Goal: Task Accomplishment & Management: Manage account settings

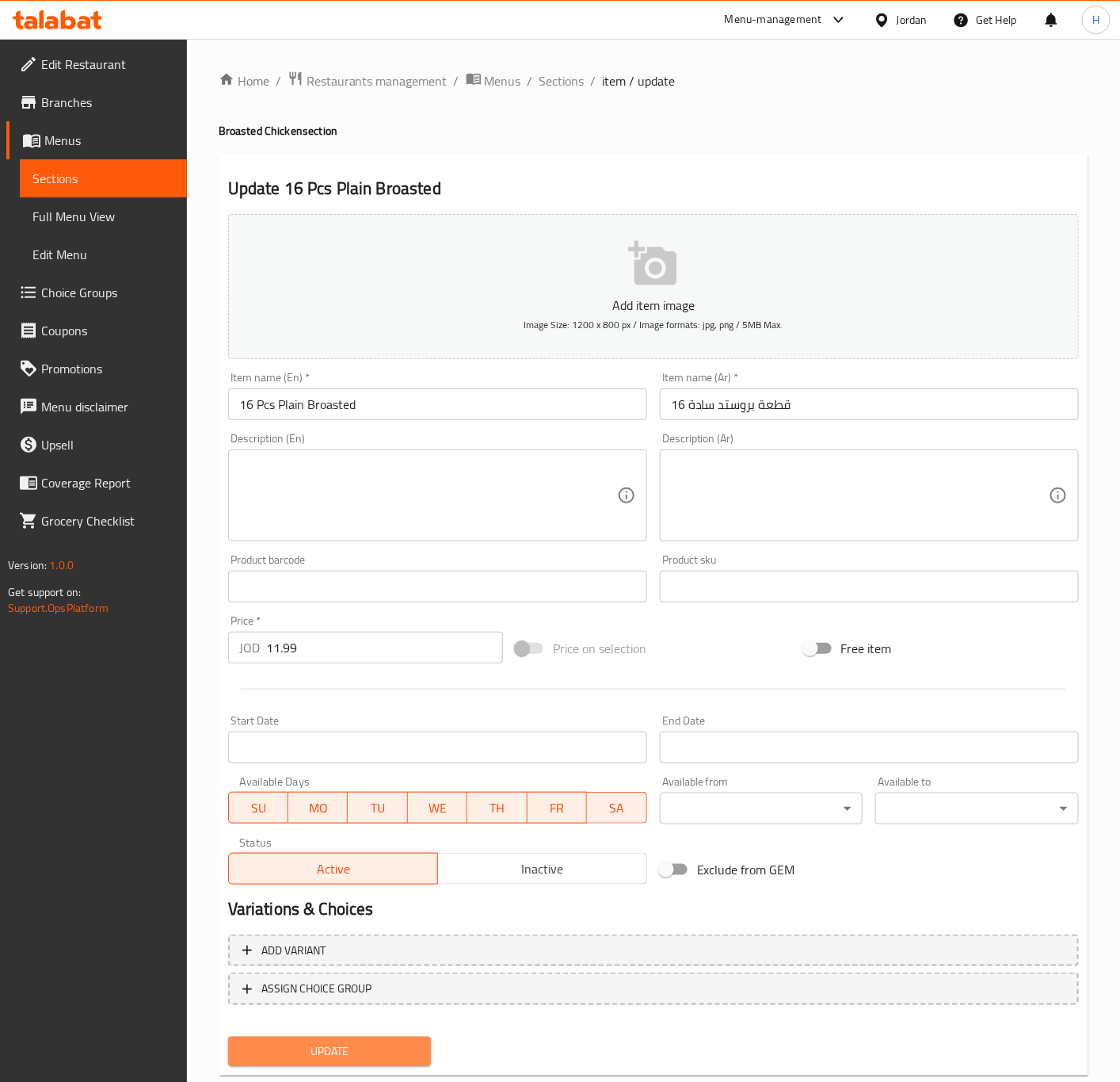
click at [381, 1041] on span "Update" at bounding box center [330, 1051] width 178 height 20
click at [574, 83] on span "Sections" at bounding box center [562, 81] width 45 height 19
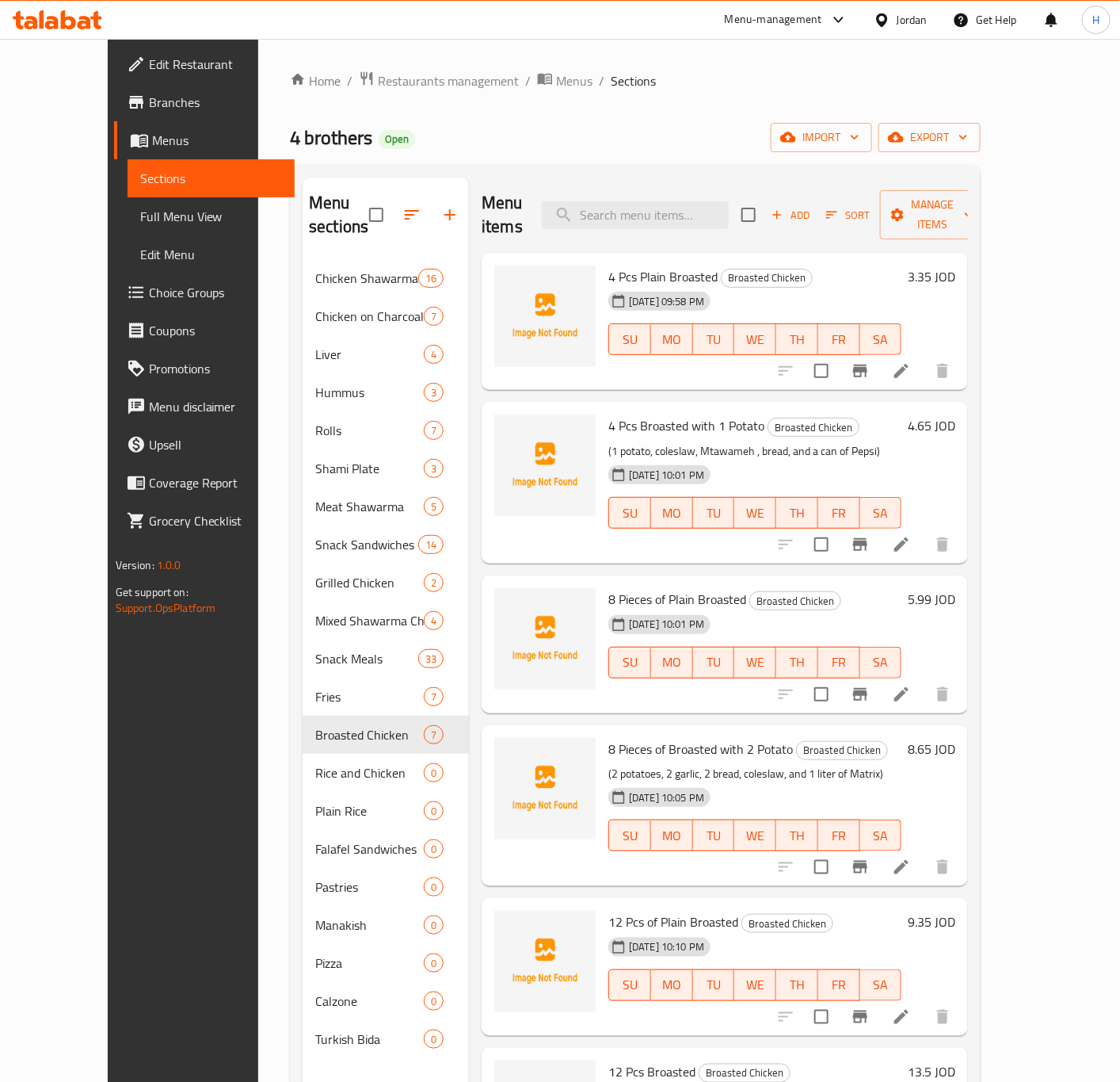
drag, startPoint x: 882, startPoint y: 207, endPoint x: 862, endPoint y: 258, distance: 54.8
click at [882, 271] on div "Menu items Add Sort Manage items 4 Pcs Plain Broasted Broasted Chicken 07-09-20…" at bounding box center [718, 719] width 499 height 1082
click at [784, 210] on icon "button" at bounding box center [777, 214] width 14 height 14
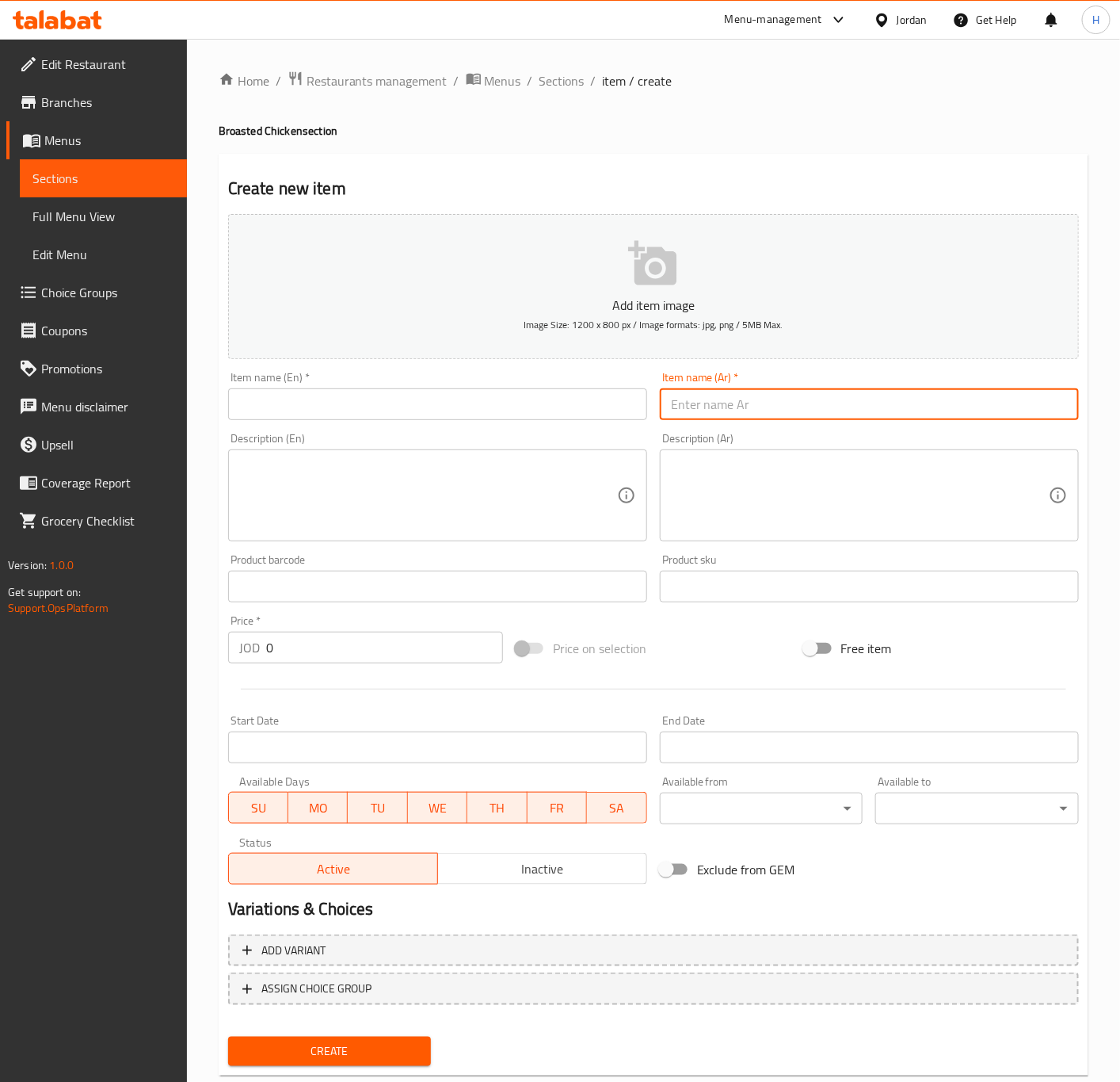
click at [891, 392] on input "text" at bounding box center [870, 404] width 419 height 32
paste input "وجبة"
type input "وجبة"
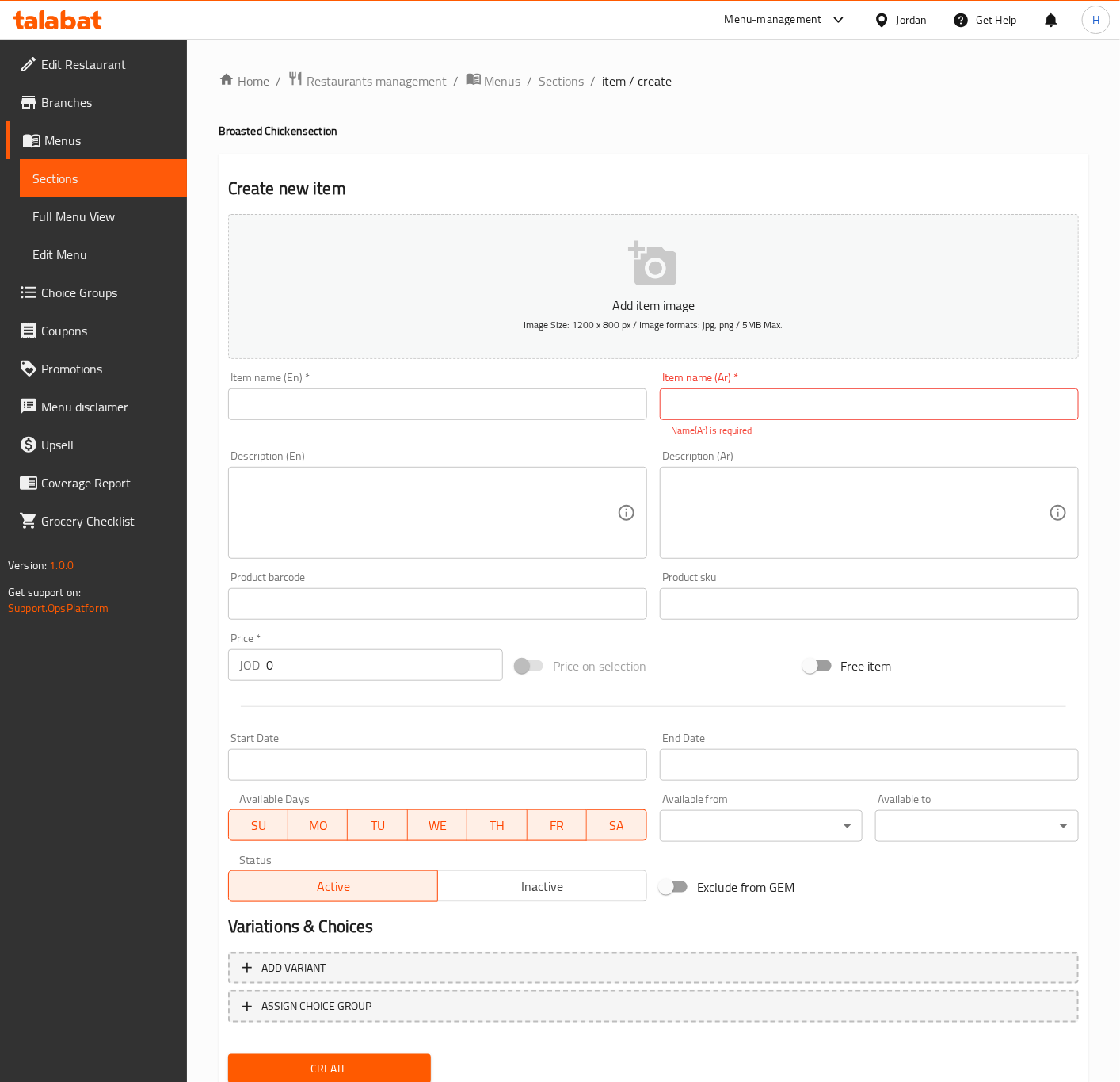
click at [782, 395] on input "text" at bounding box center [870, 404] width 419 height 32
paste input "١٦ قطعة بروستد سادة"
type input "وجبة ١٦ قطعة بروستد سادة"
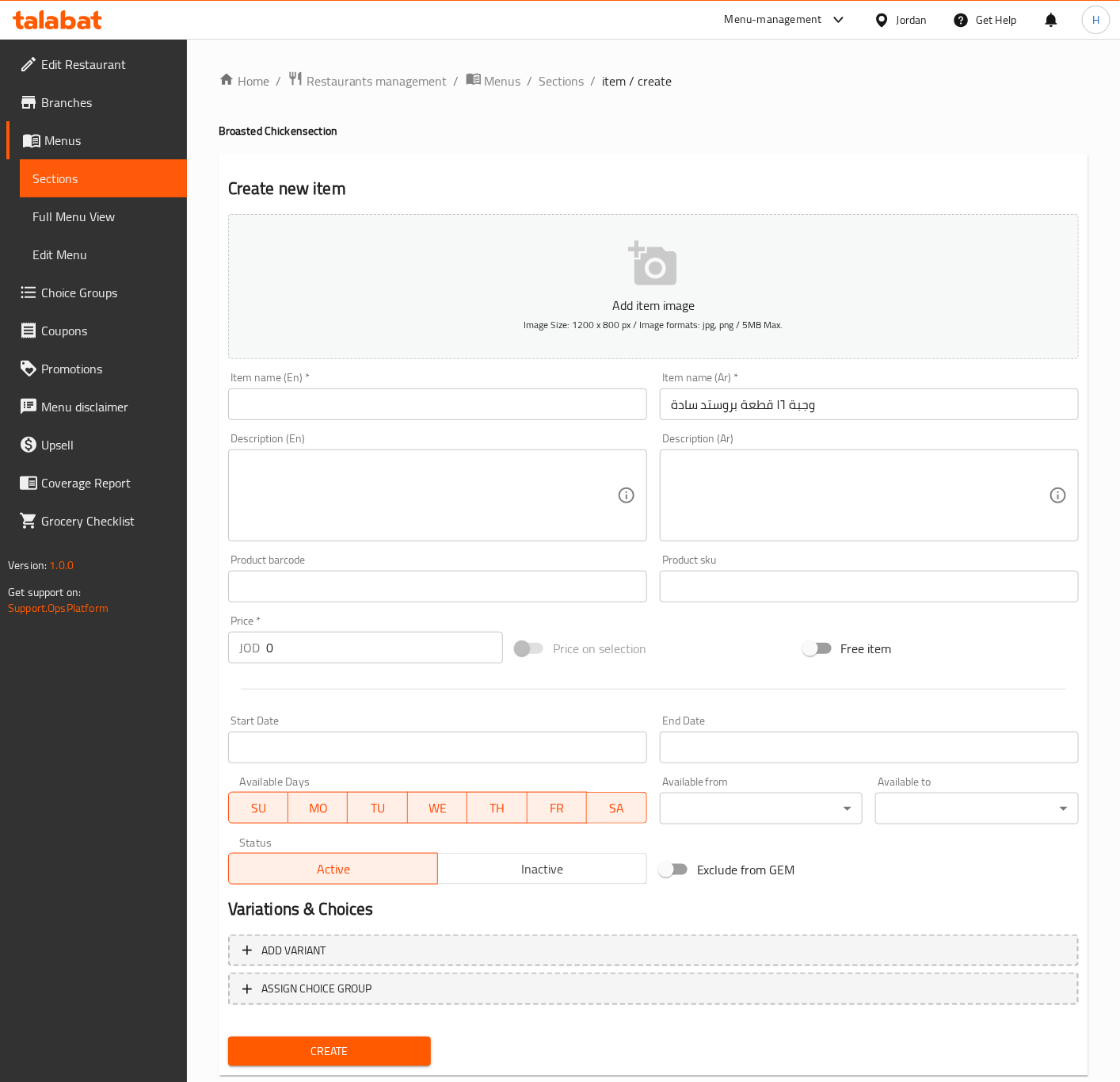
click at [527, 409] on input "text" at bounding box center [438, 404] width 419 height 32
paste input "16 pieces of plain broasted chicken"
click at [526, 407] on input "16 Pcs Plain Broasted" at bounding box center [438, 404] width 419 height 32
type input "16 Pcs Plain Broasted Meal"
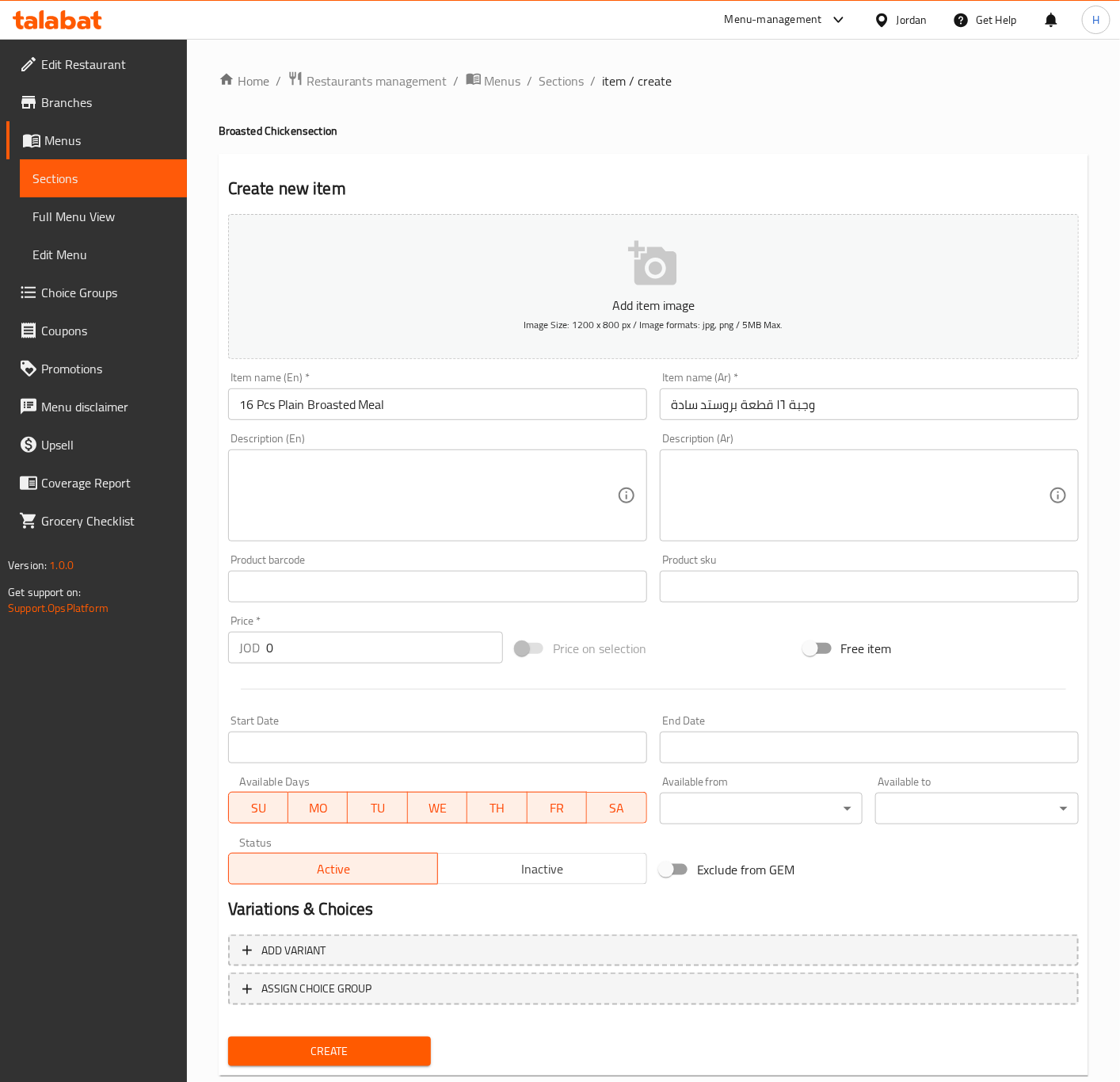
click at [894, 504] on textarea at bounding box center [860, 495] width 378 height 75
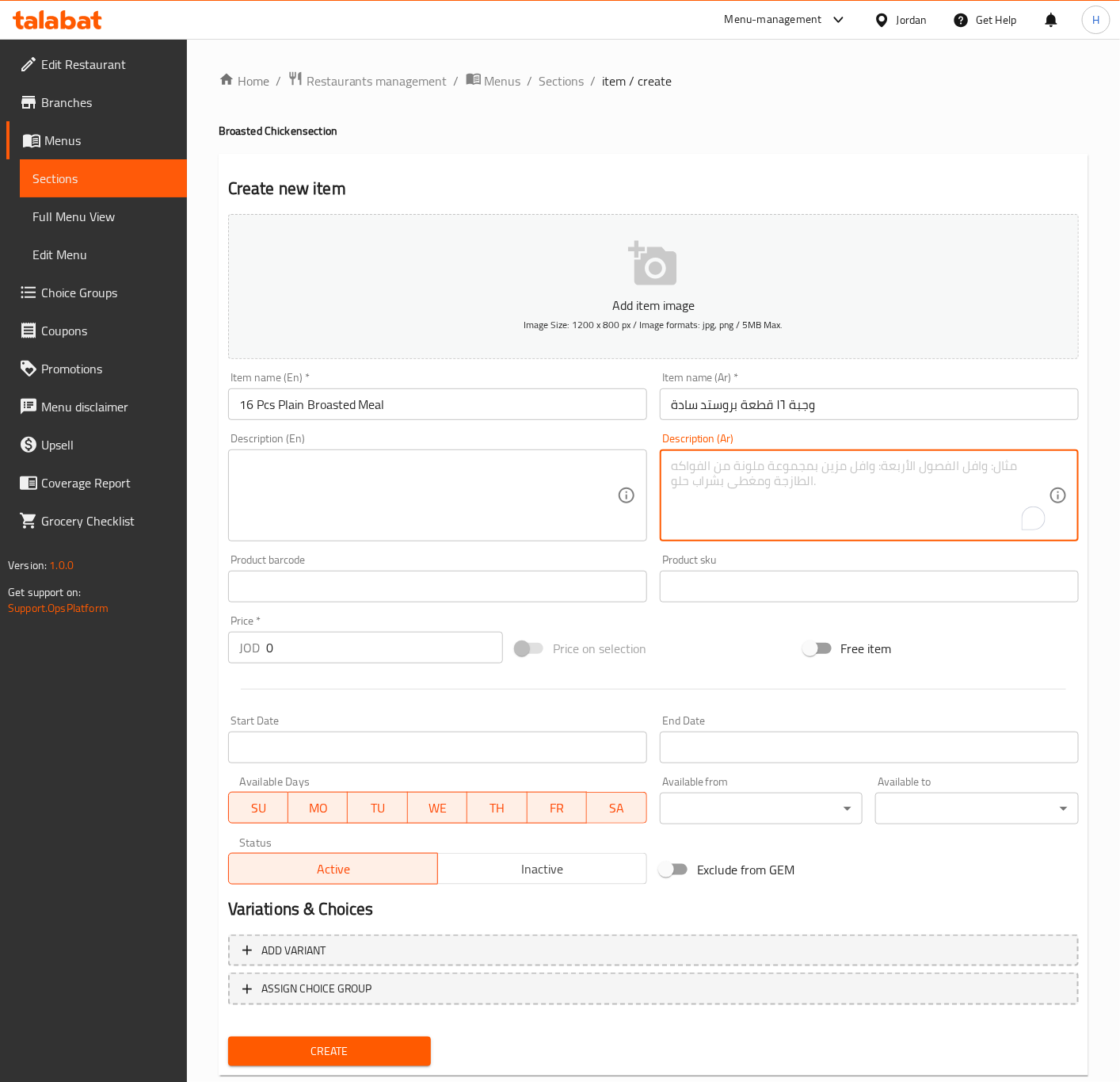
paste textarea "(١بطاطا عائلي+٤مثومة+٤خبز ٢لتر ماتركس+كولسلو)"
type textarea "(١بطاطا عائلي+٤مثومة+٤خبز ٢لتر ماتركس+كولسلو)"
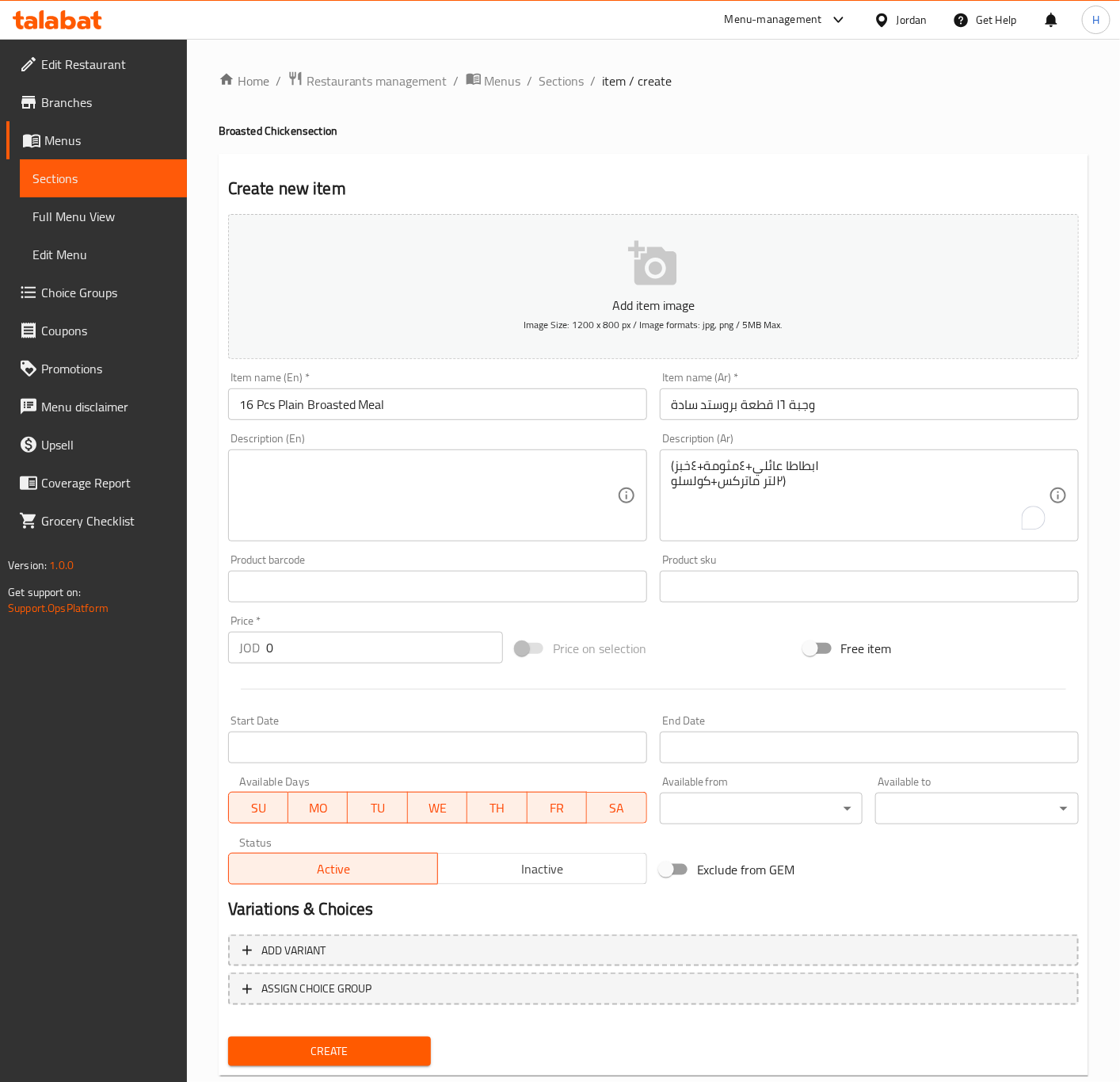
click at [445, 483] on textarea at bounding box center [428, 495] width 378 height 75
paste textarea "(1 family potato, 4 garlic dip, 4 bread, 2 liters of Matrix, and coleslaw)"
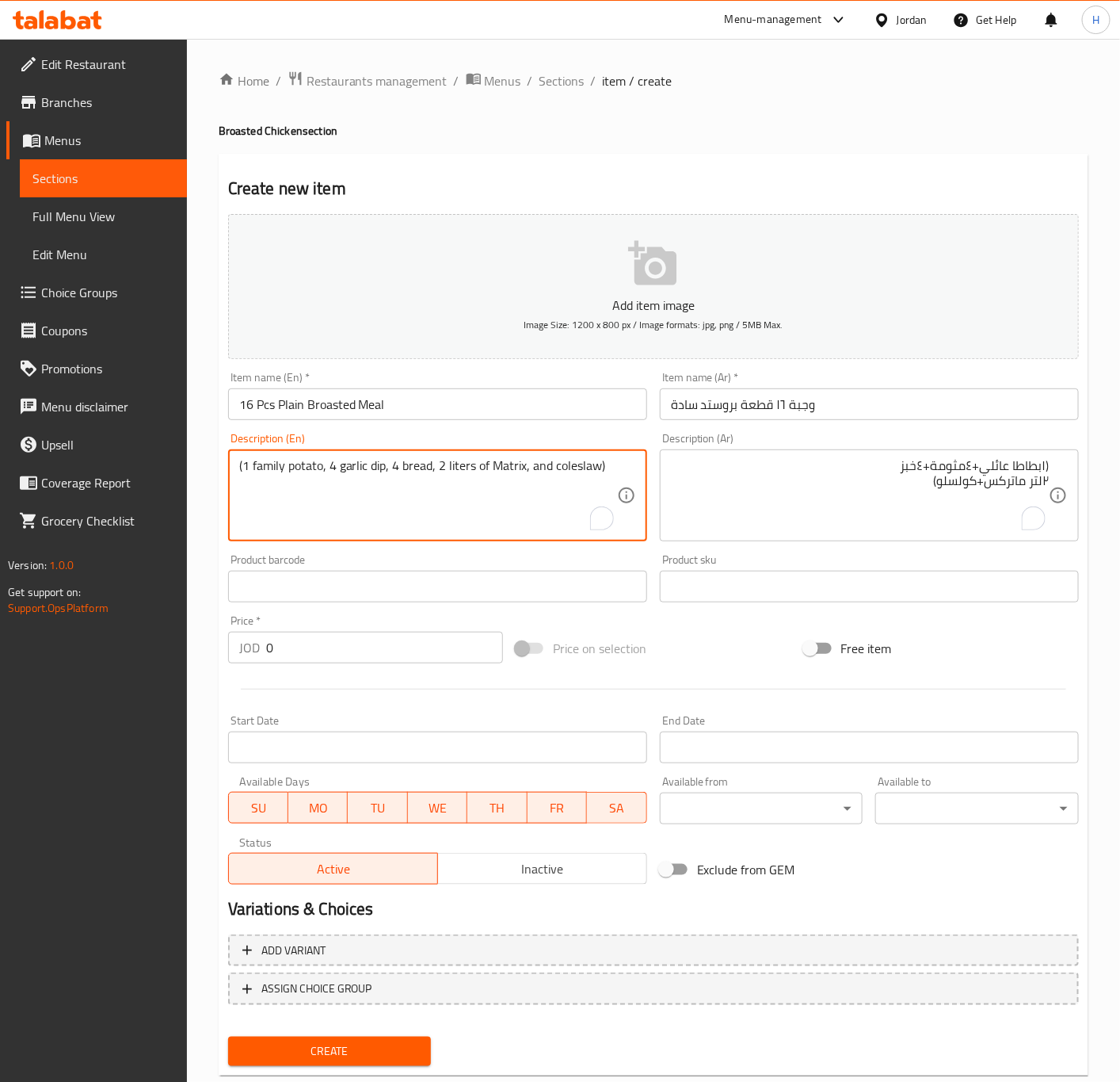
drag, startPoint x: 336, startPoint y: 466, endPoint x: 383, endPoint y: 464, distance: 47.0
paste textarea "Mtawameh"
click at [335, 461] on textarea "(1 family potato, 4Mtawameh, 4 bread, 2 liters of Matrix, and coleslaw)" at bounding box center [428, 495] width 378 height 75
type textarea "(1 family potato, 4 Mtawameh, 4 bread, 2 liters of Matrix, and coleslaw)"
click at [1061, 483] on div "(١بطاطا عائلي+٤مثومة+٤خبز ٢لتر ماتركس+كولسلو) Description (Ar)" at bounding box center [870, 495] width 419 height 92
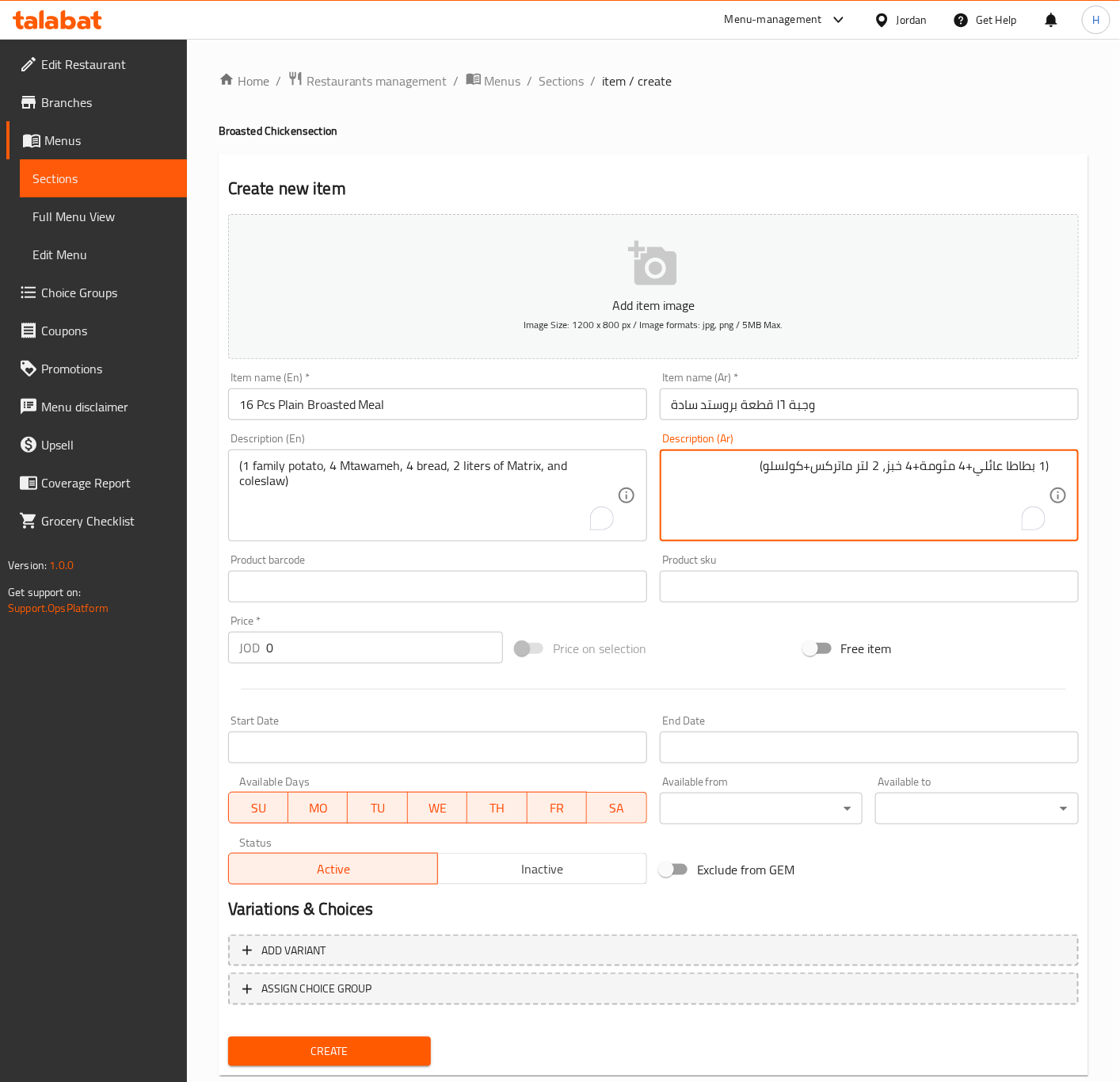
type textarea "(1 بطاطا عائلي+4 مثومة+4 خبز، 2 لتر ماتركس+كولسلو)"
click at [304, 652] on input "0" at bounding box center [385, 647] width 237 height 32
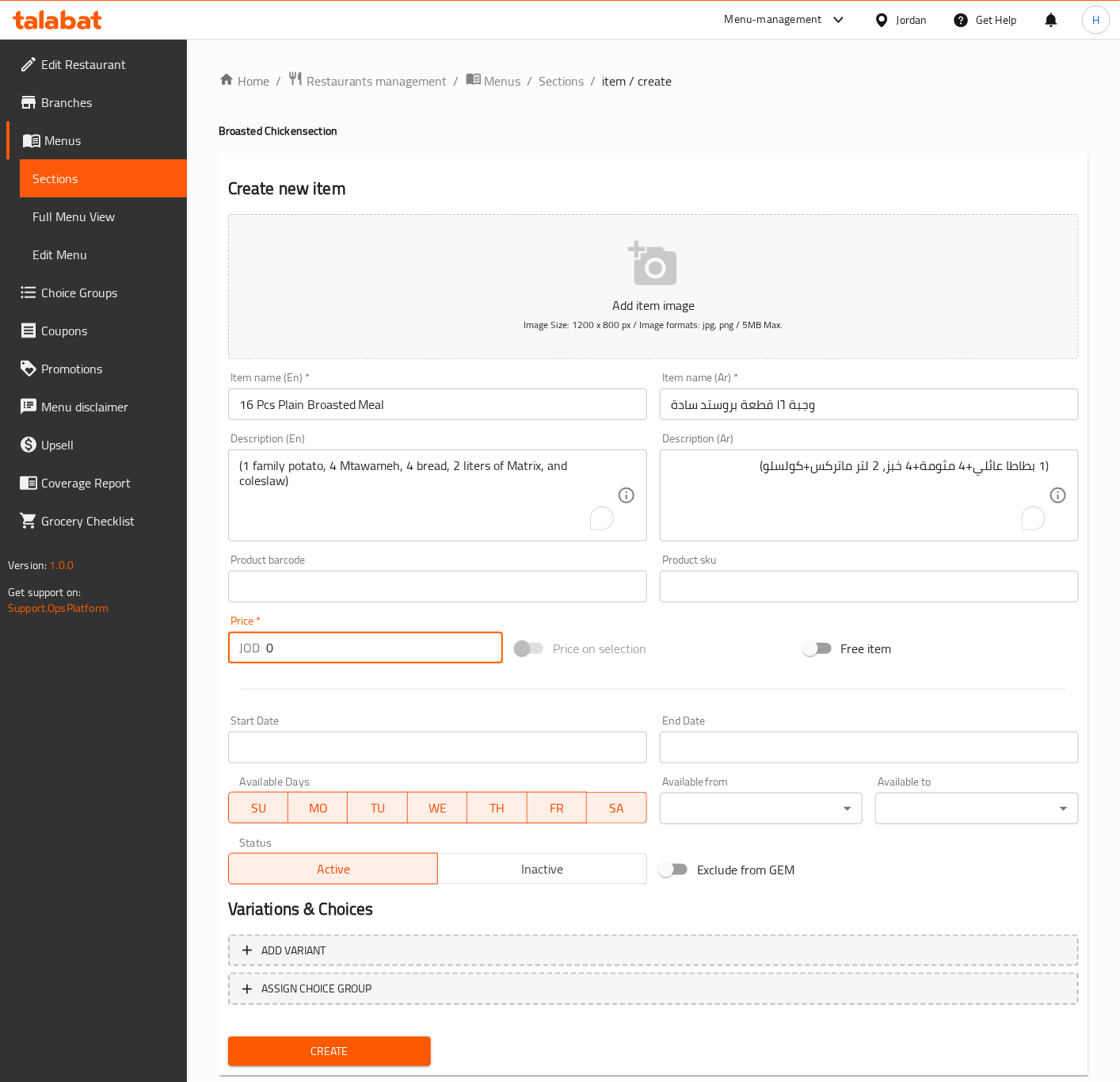
click at [304, 652] on input "0" at bounding box center [385, 647] width 237 height 32
paste input "17.25"
type input "17.25"
click at [228, 1036] on button "Create" at bounding box center [330, 1051] width 203 height 30
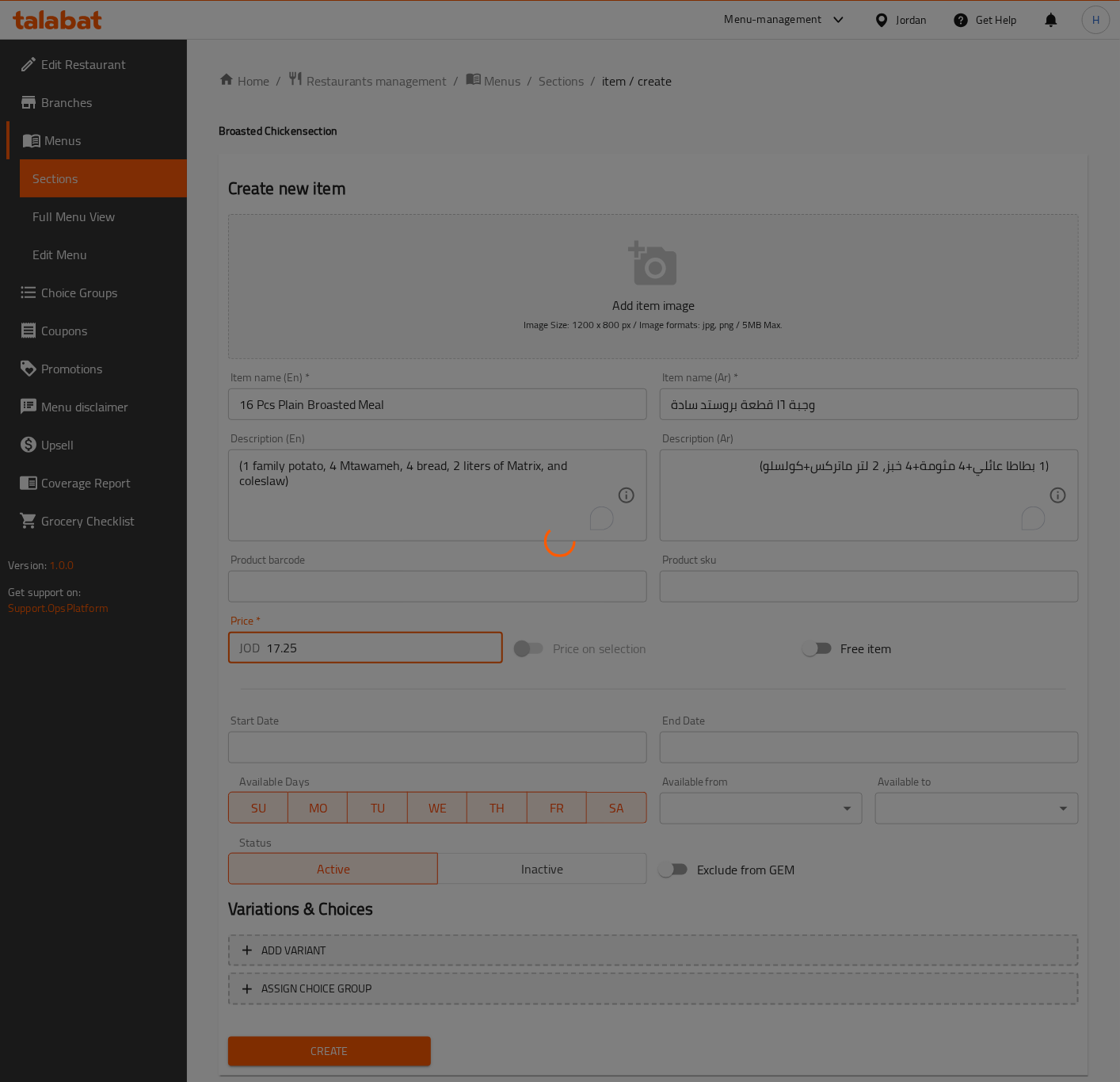
type input "0"
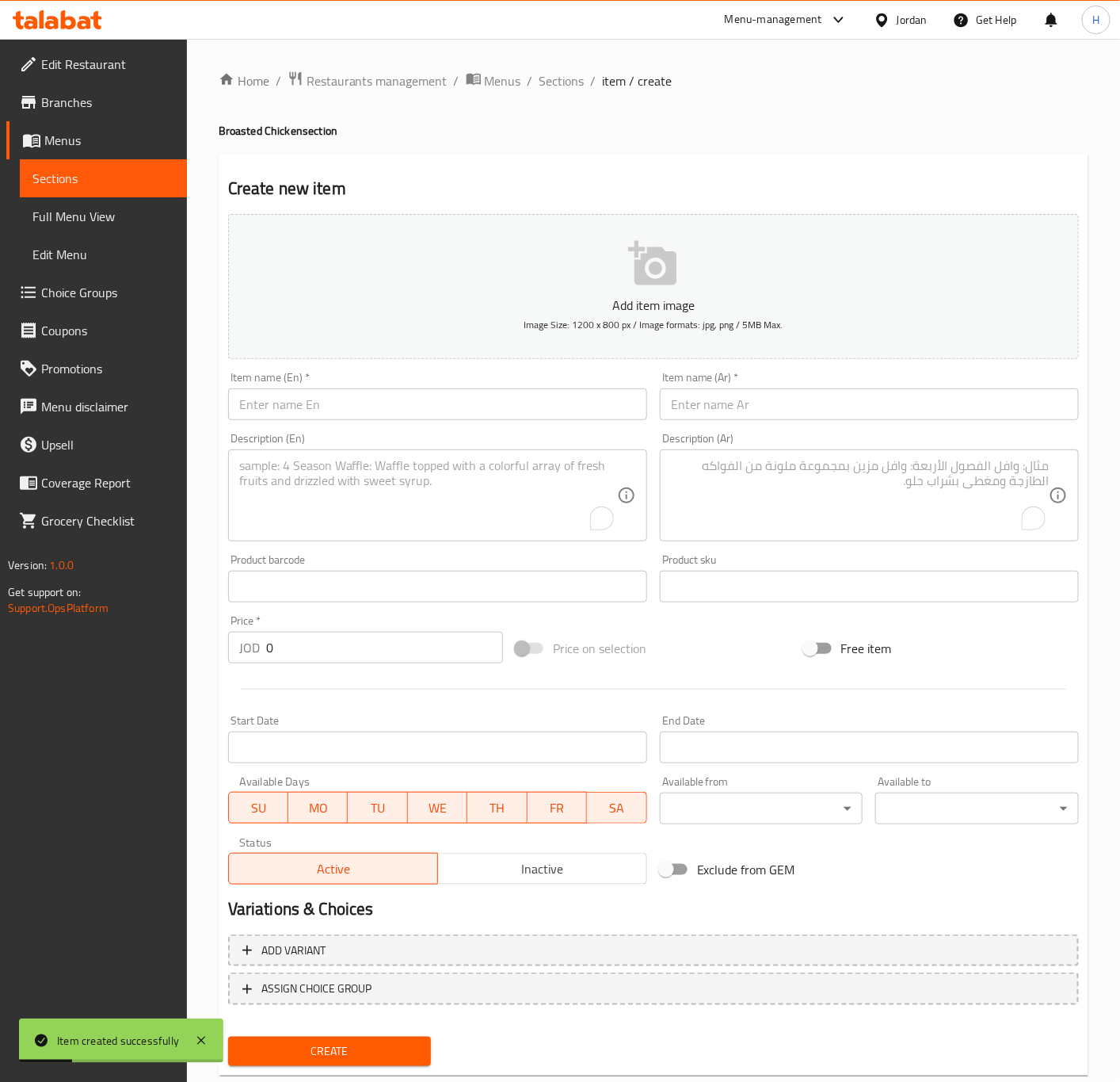
click at [955, 397] on input "text" at bounding box center [870, 404] width 419 height 32
paste input "٢٠ قطعة بروستد سادة"
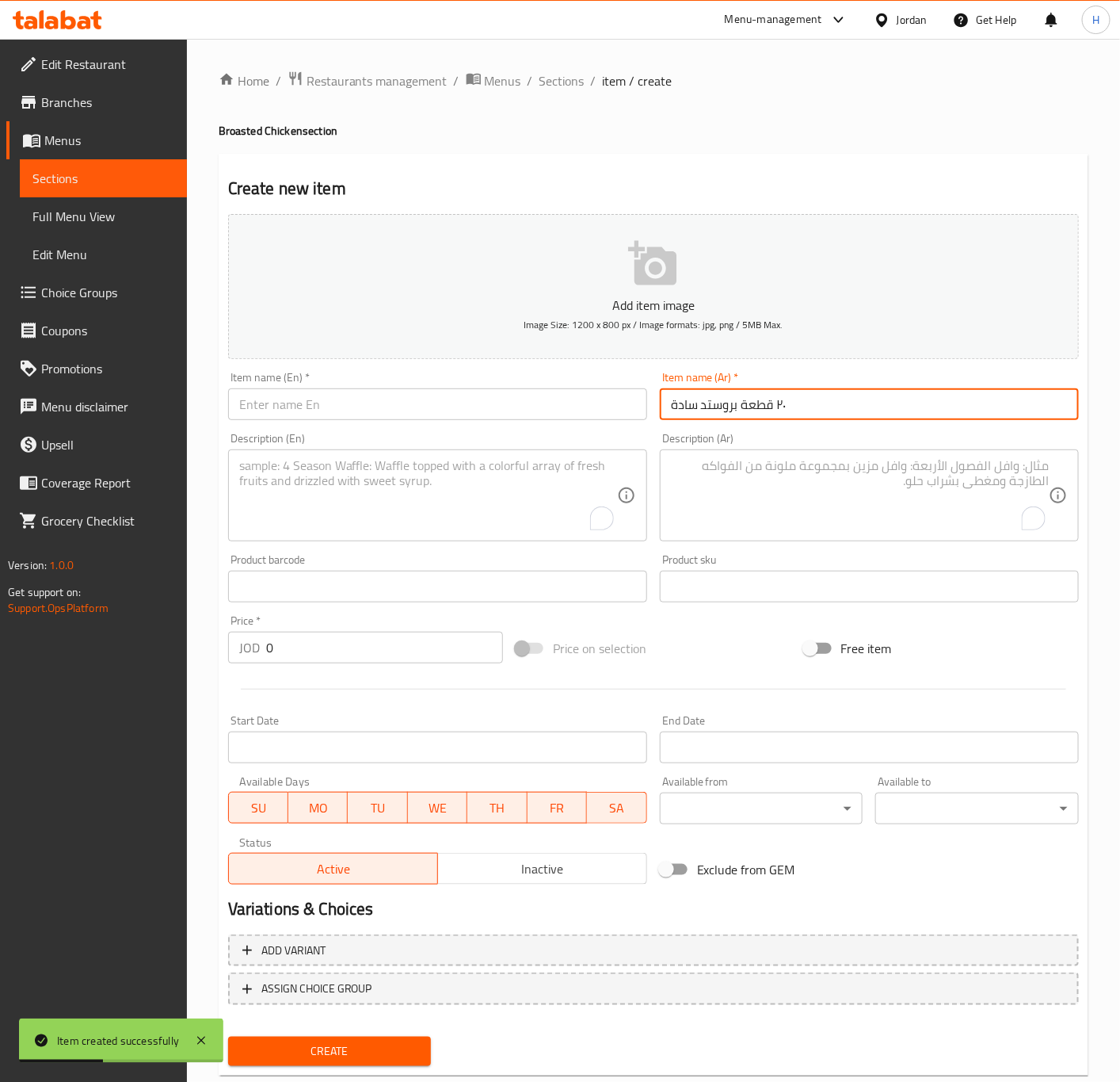
click at [803, 405] on input "٢٠ قطعة بروستد سادة" at bounding box center [870, 404] width 419 height 32
type input "20 قطعة بروستد سادة"
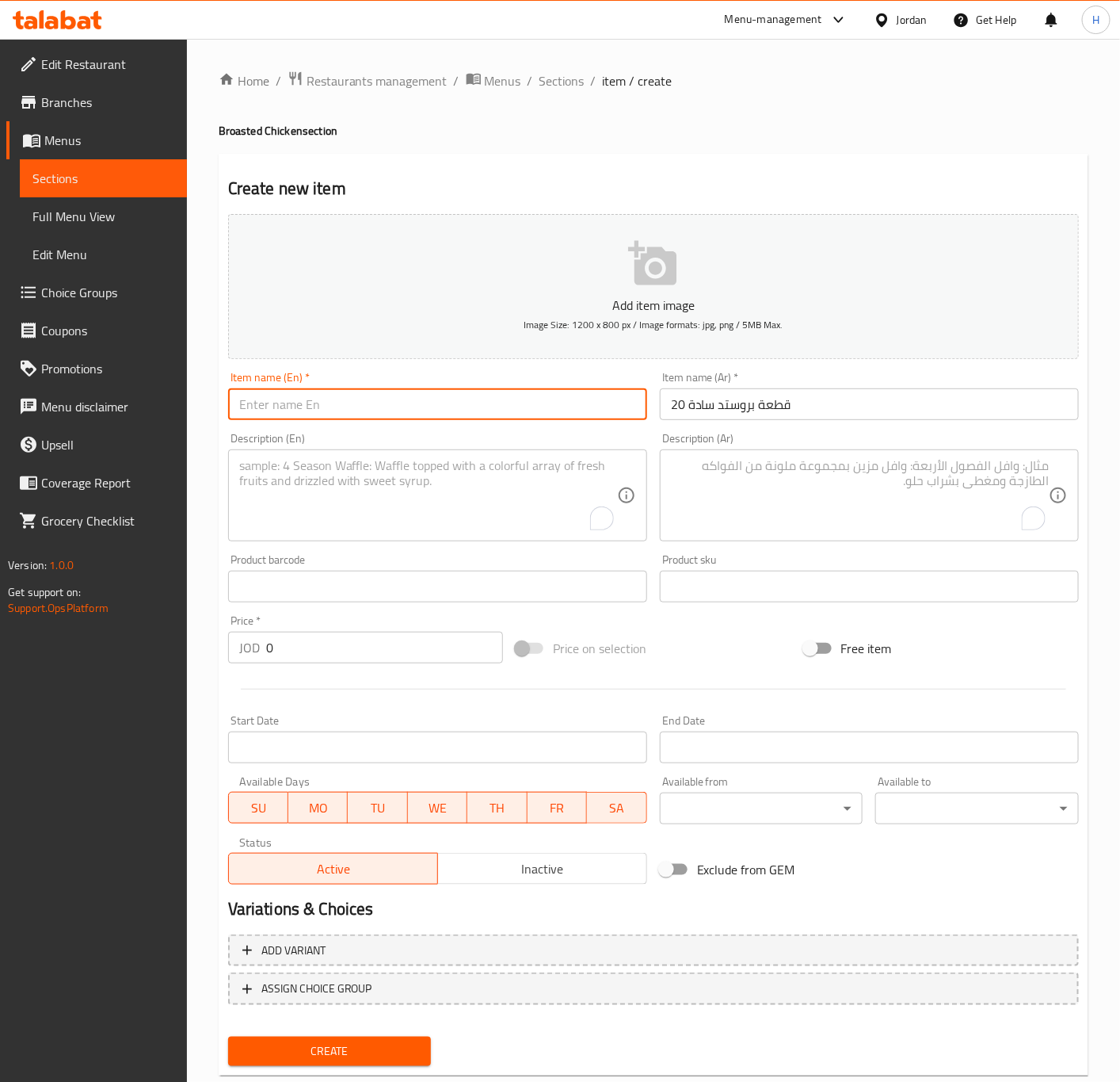
click at [443, 417] on input "text" at bounding box center [438, 404] width 419 height 32
paste input "20 pieces of plain broasted"
click at [294, 405] on input "20 pieces of plain broasted" at bounding box center [438, 404] width 419 height 32
click at [299, 405] on input "20 pieces of plain broasted" at bounding box center [438, 404] width 419 height 32
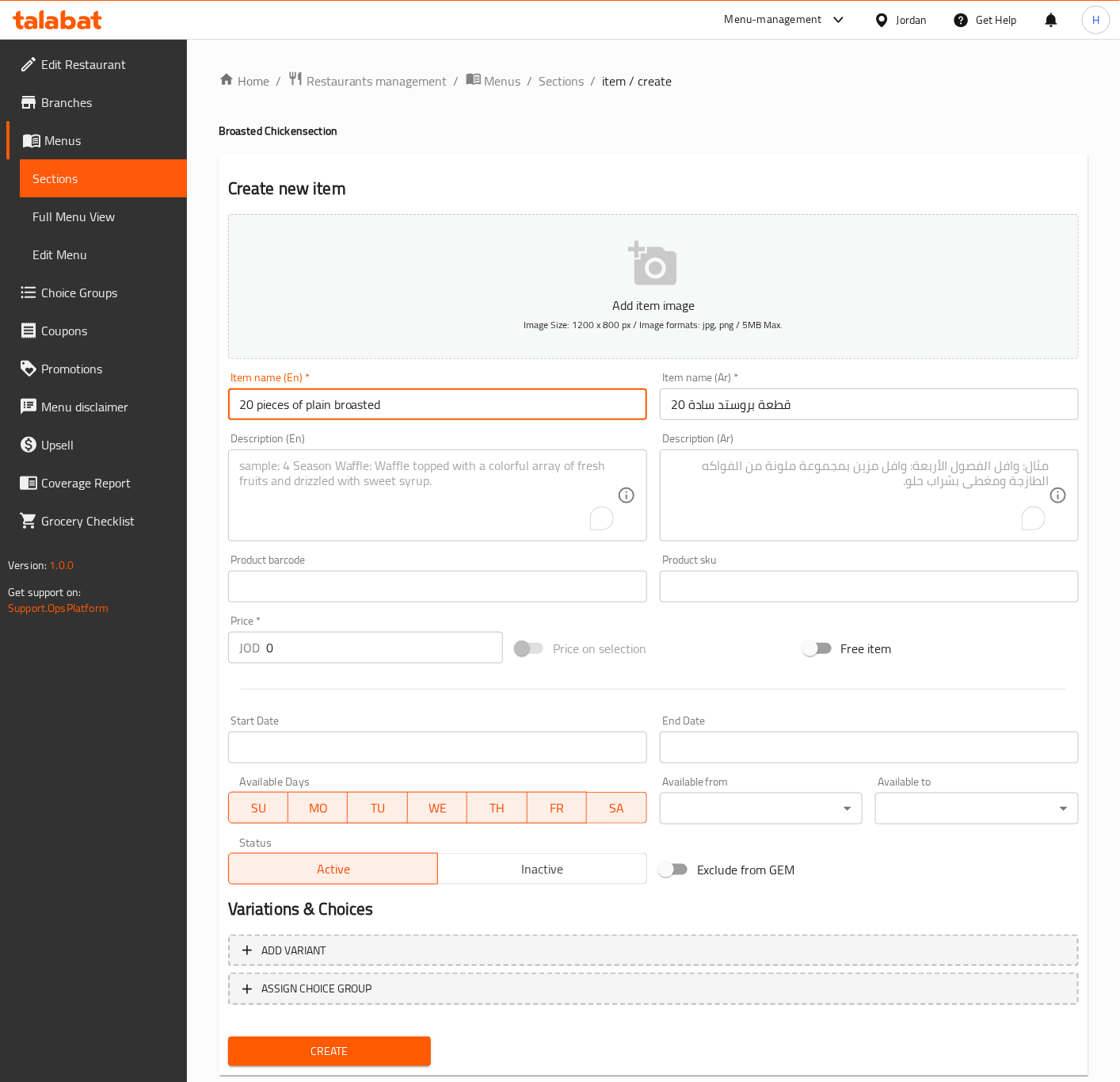
click at [299, 405] on input "20 pieces of plain broasted" at bounding box center [438, 404] width 419 height 32
type input "20 Pcs Plain Broasted"
click at [336, 647] on input "0" at bounding box center [385, 647] width 237 height 32
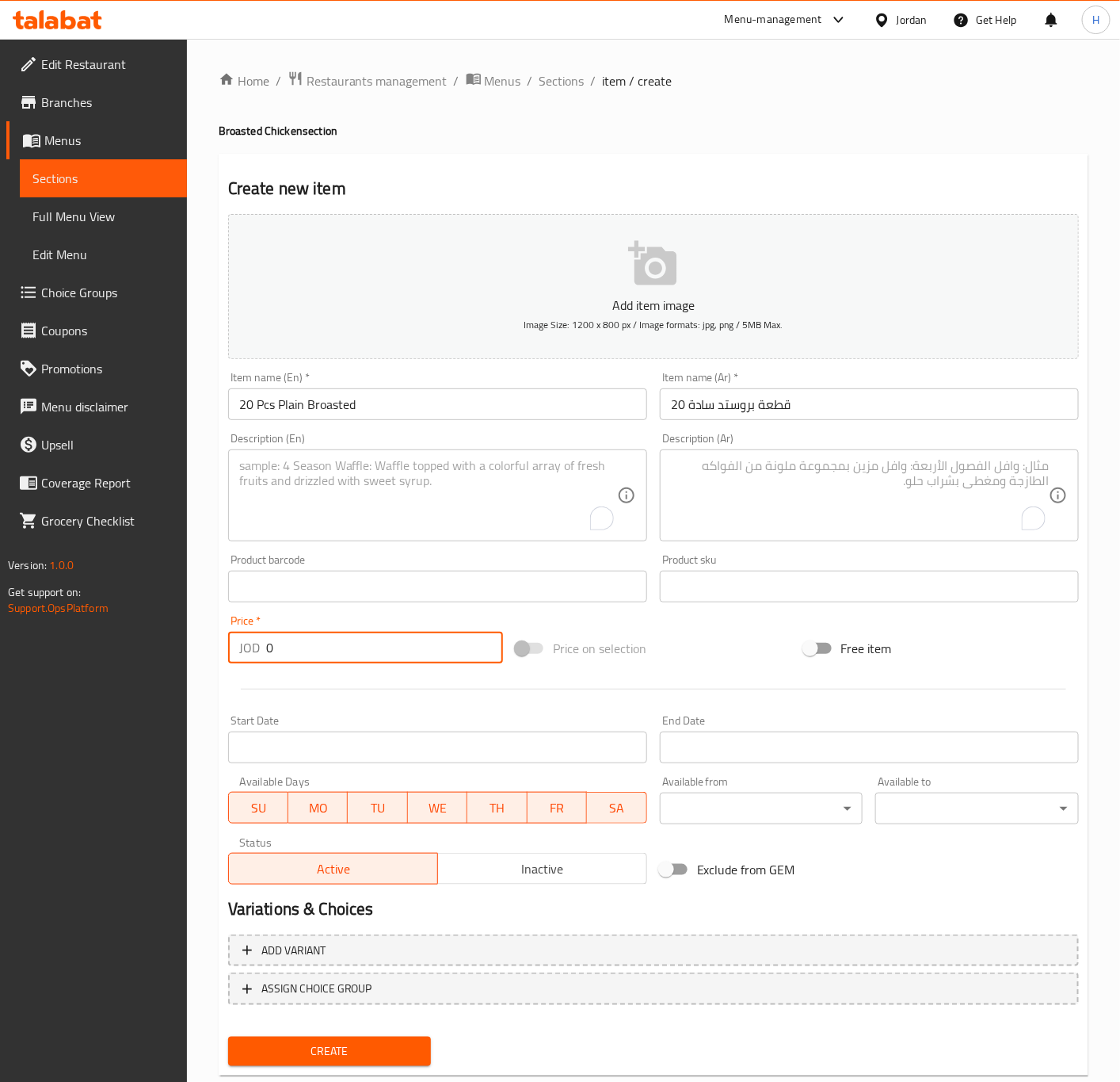
click at [336, 647] on input "0" at bounding box center [385, 647] width 237 height 32
paste input "15.29"
type input "15.29"
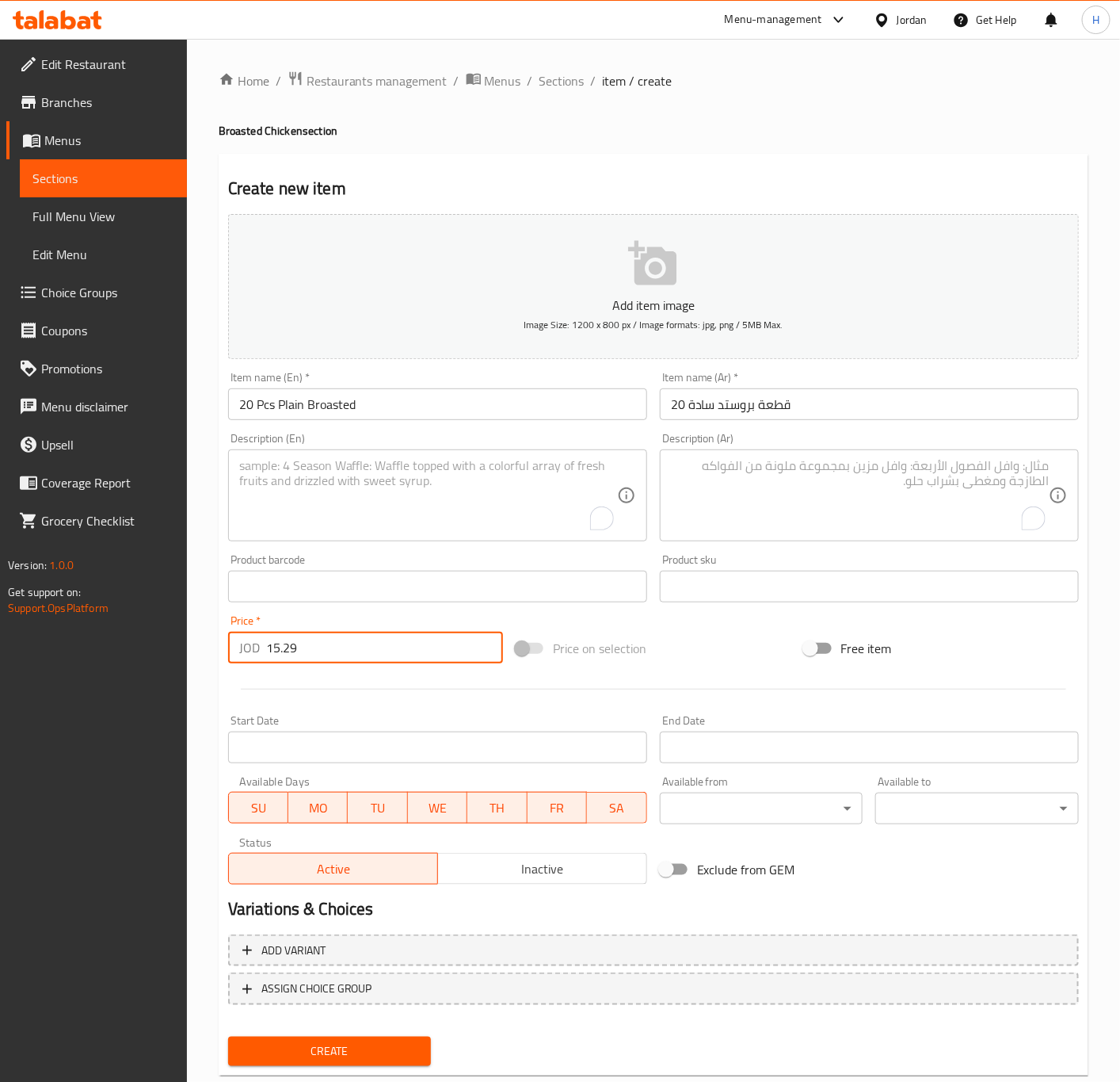
click at [228, 1036] on button "Create" at bounding box center [330, 1051] width 203 height 30
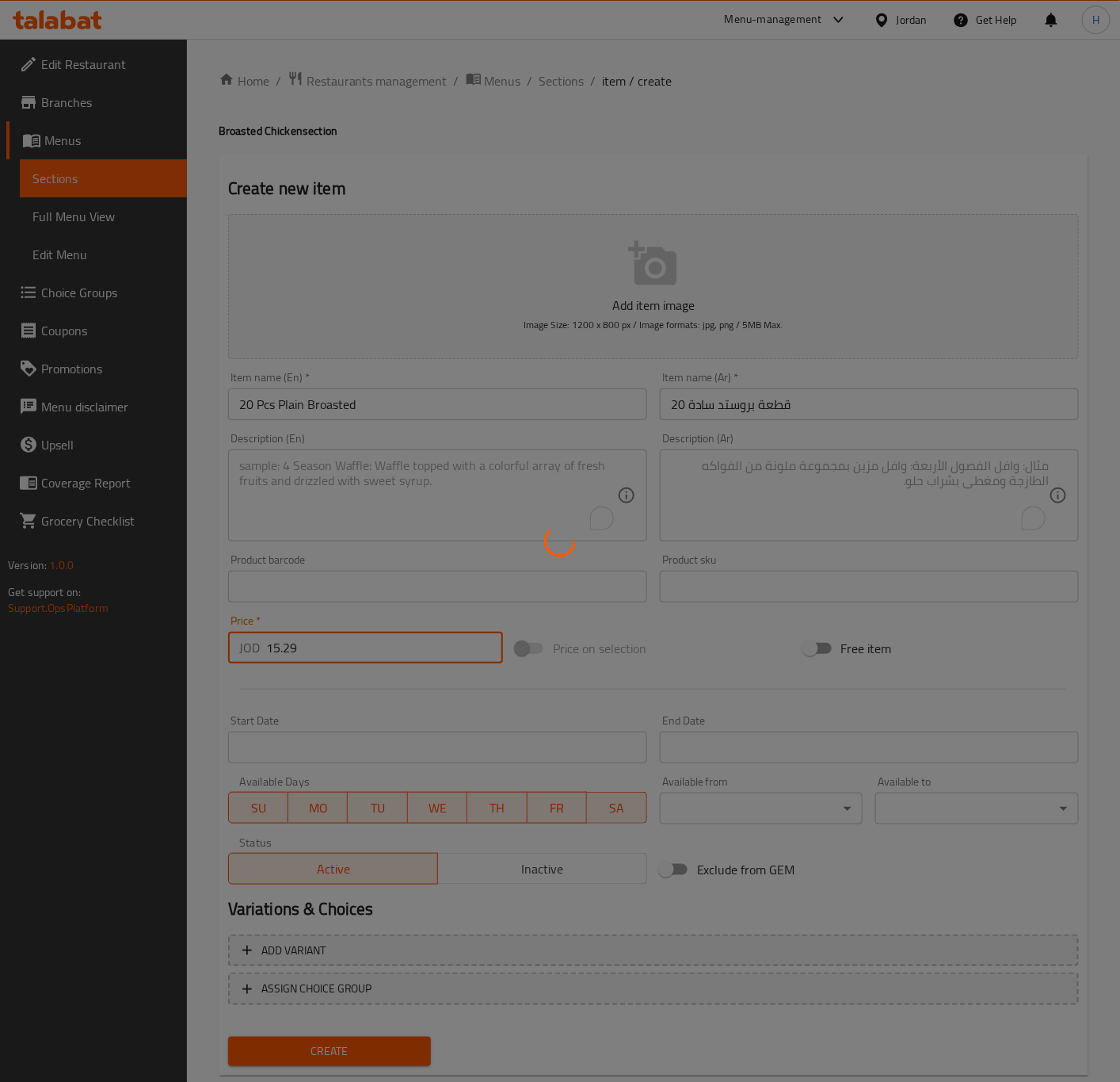
type input "0"
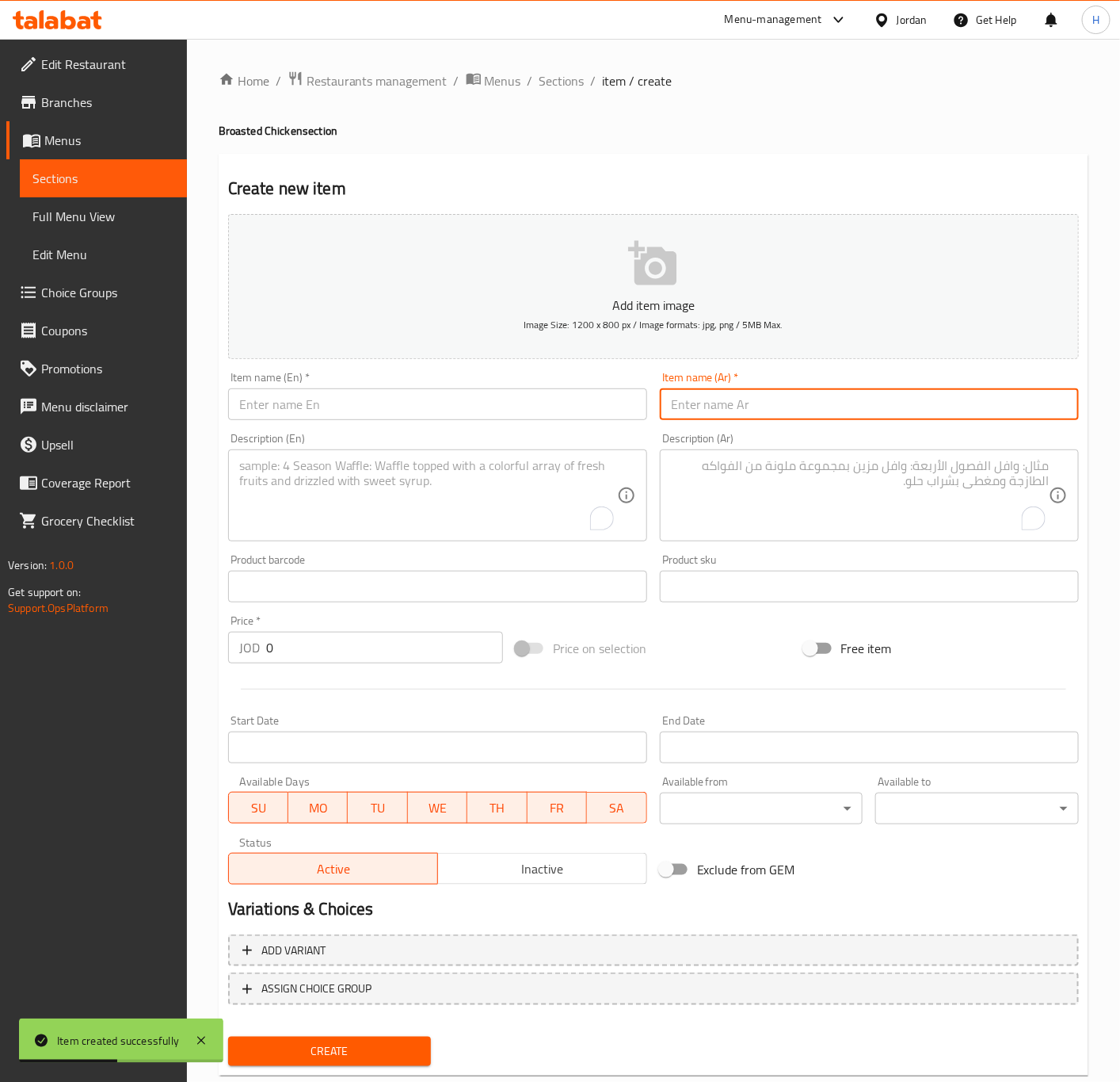
click at [796, 415] on input "text" at bounding box center [870, 404] width 419 height 32
paste input "٢٠ قطعة بروستد"
type input ".وجبة 20 قطعة بروستد"
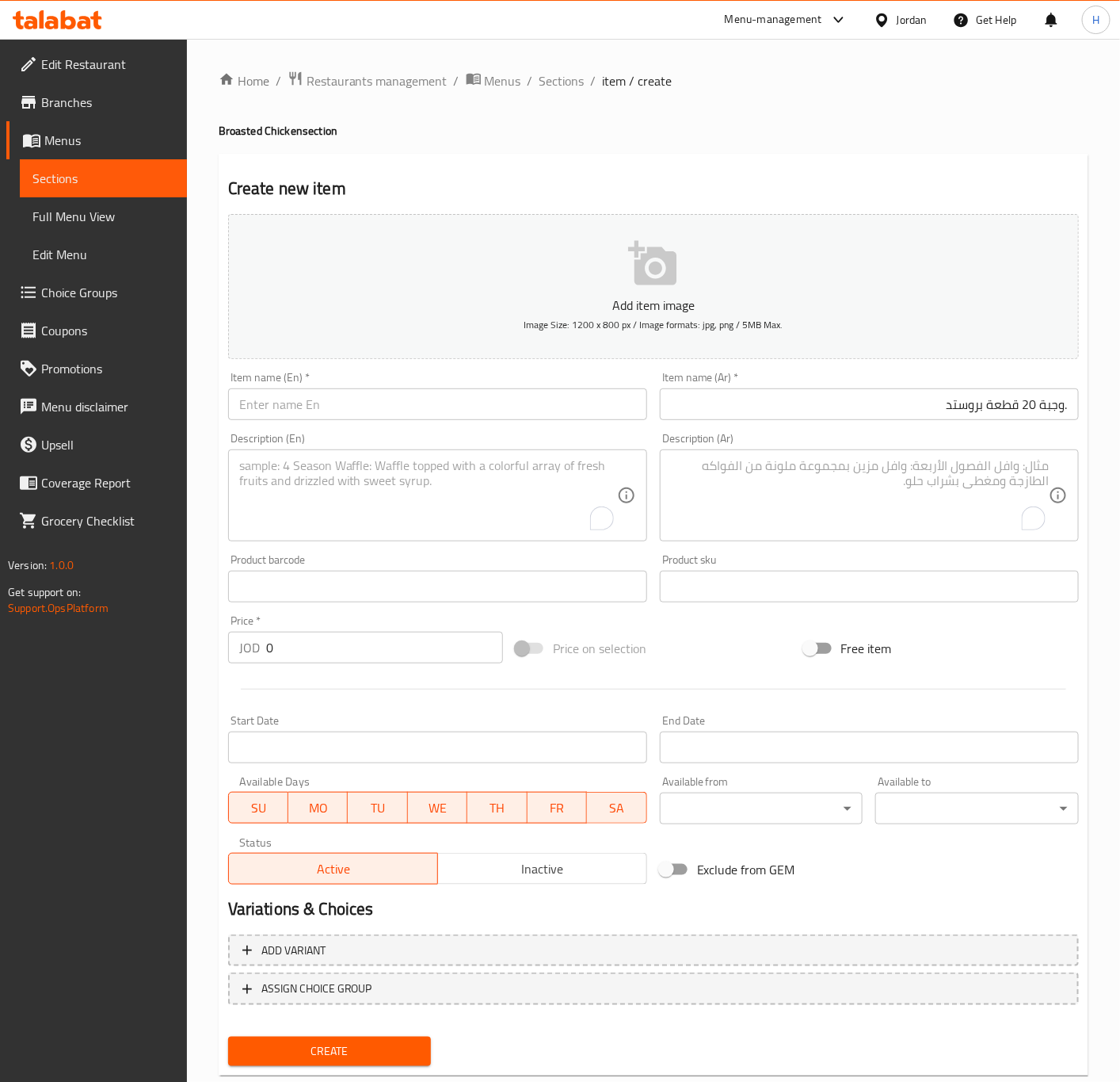
click at [568, 395] on input "text" at bounding box center [438, 404] width 419 height 32
paste input "20 pieces of plain broasted"
type input "20 Pcs of Plain Broasted Meal"
click at [373, 652] on input "0" at bounding box center [385, 647] width 237 height 32
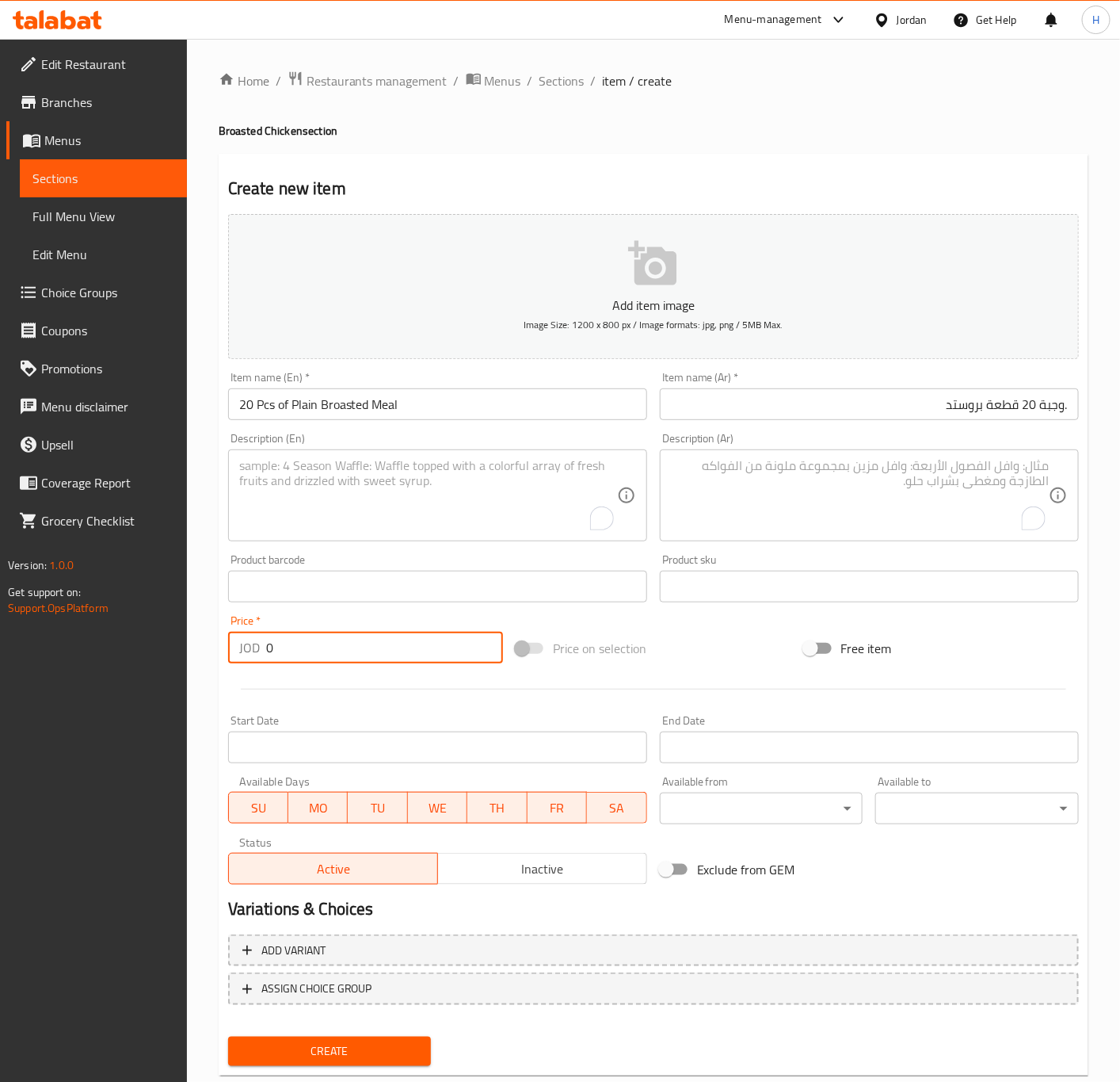
paste input "21.29"
click at [340, 638] on input "021.29" at bounding box center [385, 647] width 237 height 32
paste input "number"
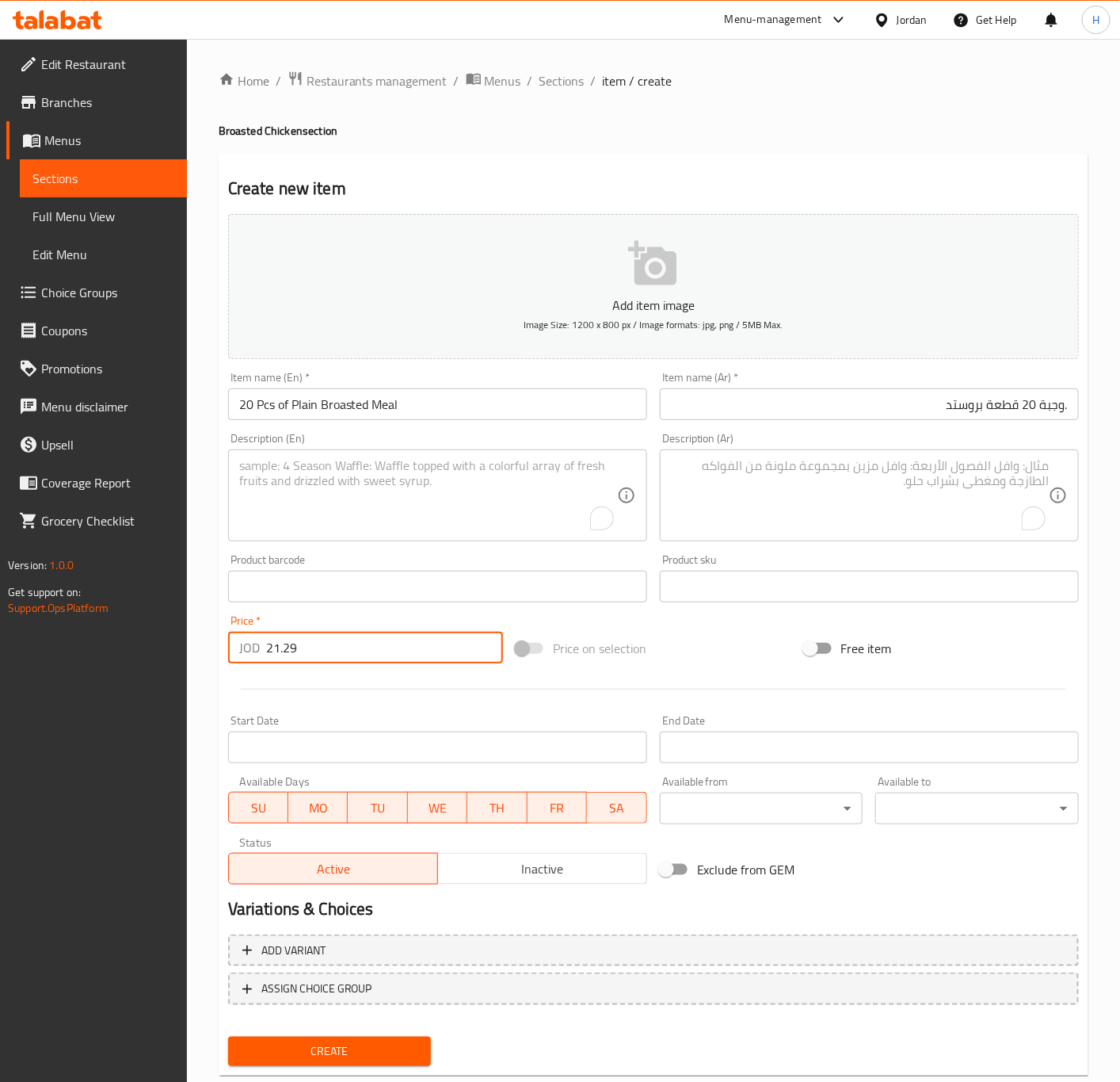
type input "21.29"
click at [821, 523] on textarea "To enrich screen reader interactions, please activate Accessibility in Grammarl…" at bounding box center [860, 495] width 378 height 75
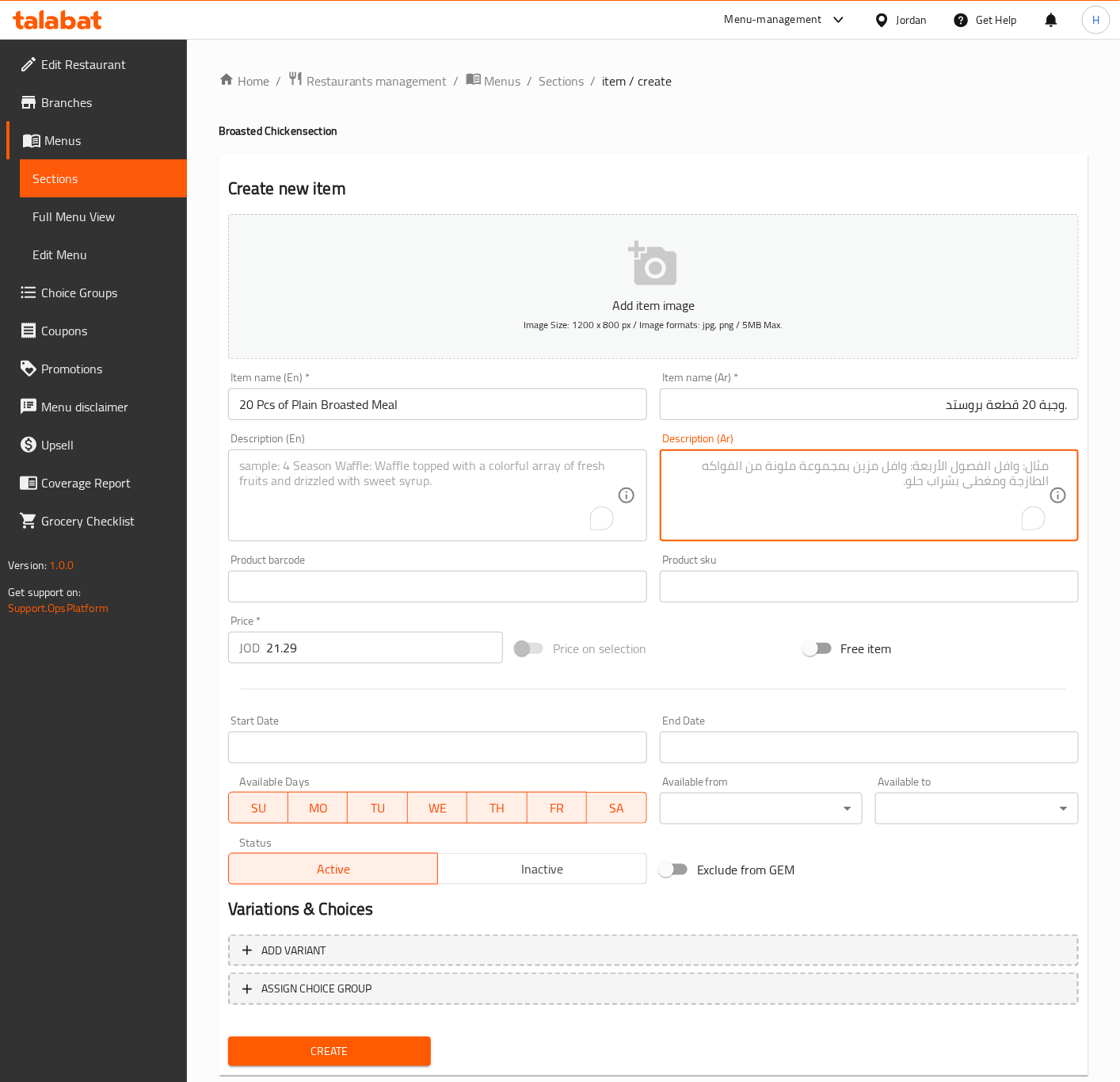
paste textarea "١بطاطا عائلي+٦ثوم+٦خبز ٢لتر بيبسي+كولسلو"
type textarea "١بطاطا عائلي+٦ثوم+٦خبز ٢لتر بيبسي+كولسلو"
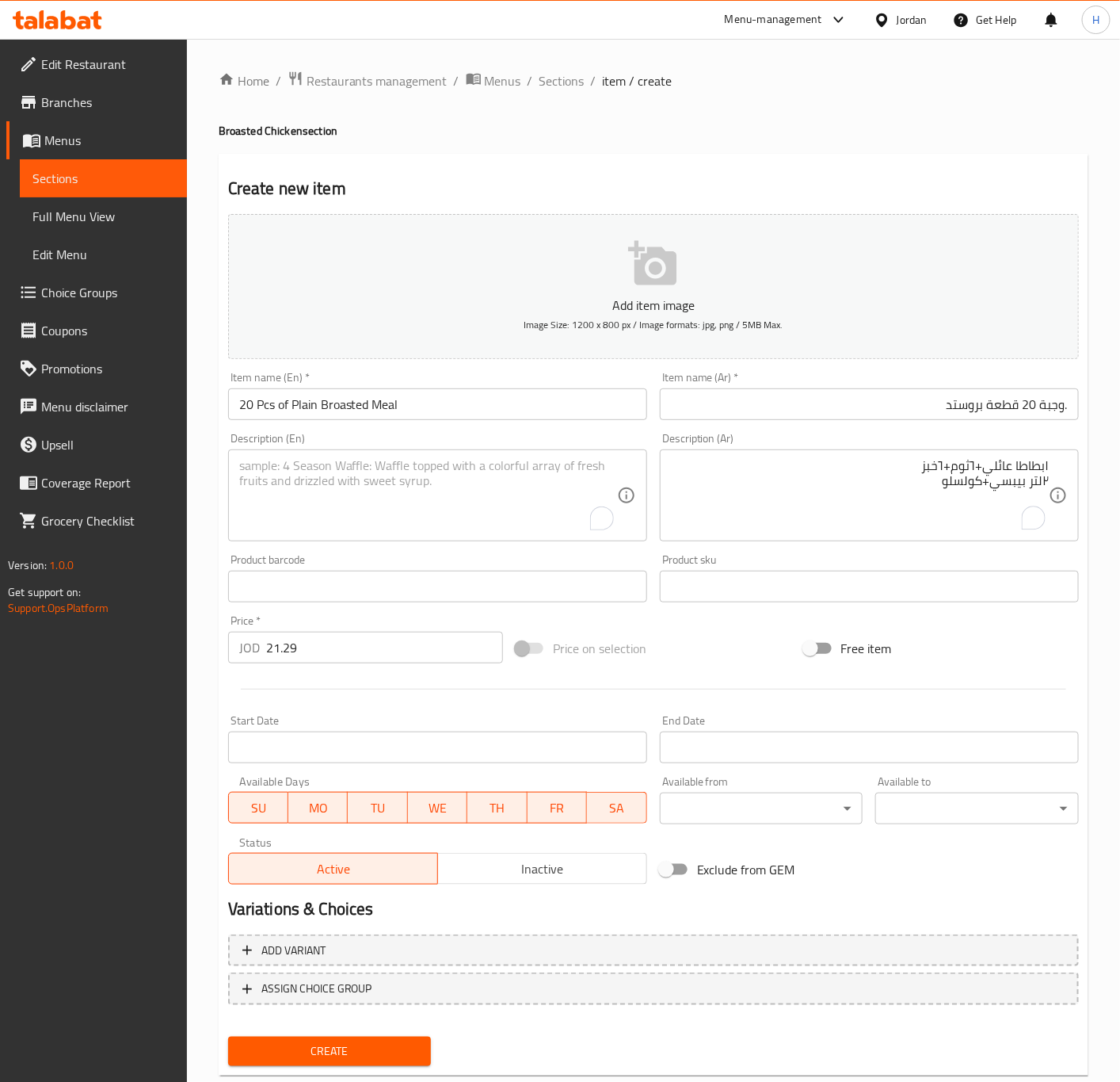
click at [338, 487] on textarea "To enrich screen reader interactions, please activate Accessibility in Grammarl…" at bounding box center [428, 495] width 378 height 75
paste textarea "1 family potato, 6 garlic dip, 6 bread, 2 liters of Matrix) Pepsi + Coleslaw"
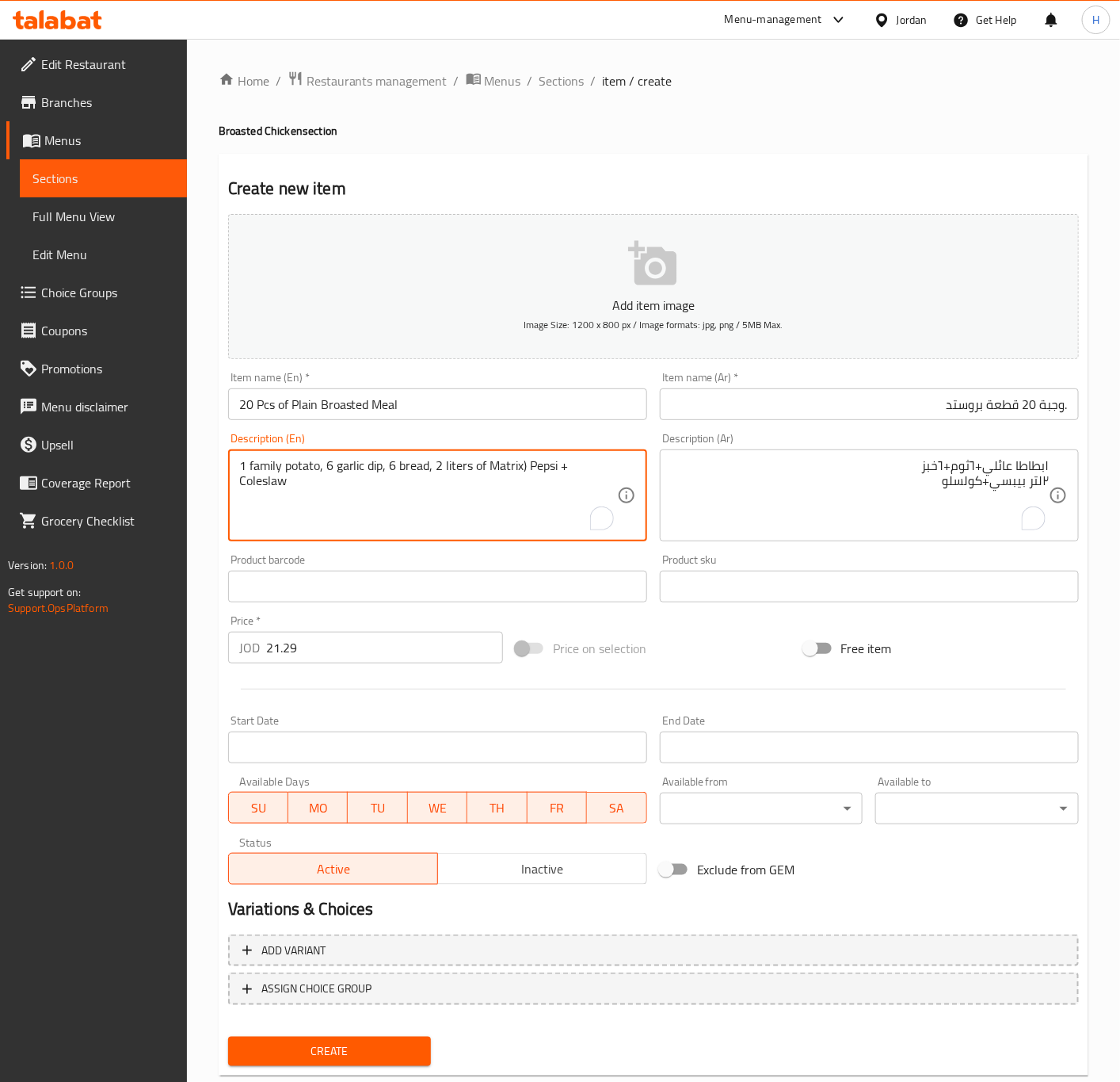
click at [370, 467] on textarea "1 family potato, 6 garlic dip, 6 bread, 2 liters of Matrix) Pepsi + Coleslaw" at bounding box center [428, 495] width 378 height 75
click at [370, 471] on textarea "1 family potato, 6 garlic dip, 6 bread, 2 liters of Matrix) Pepsi + Coleslaw" at bounding box center [428, 495] width 378 height 75
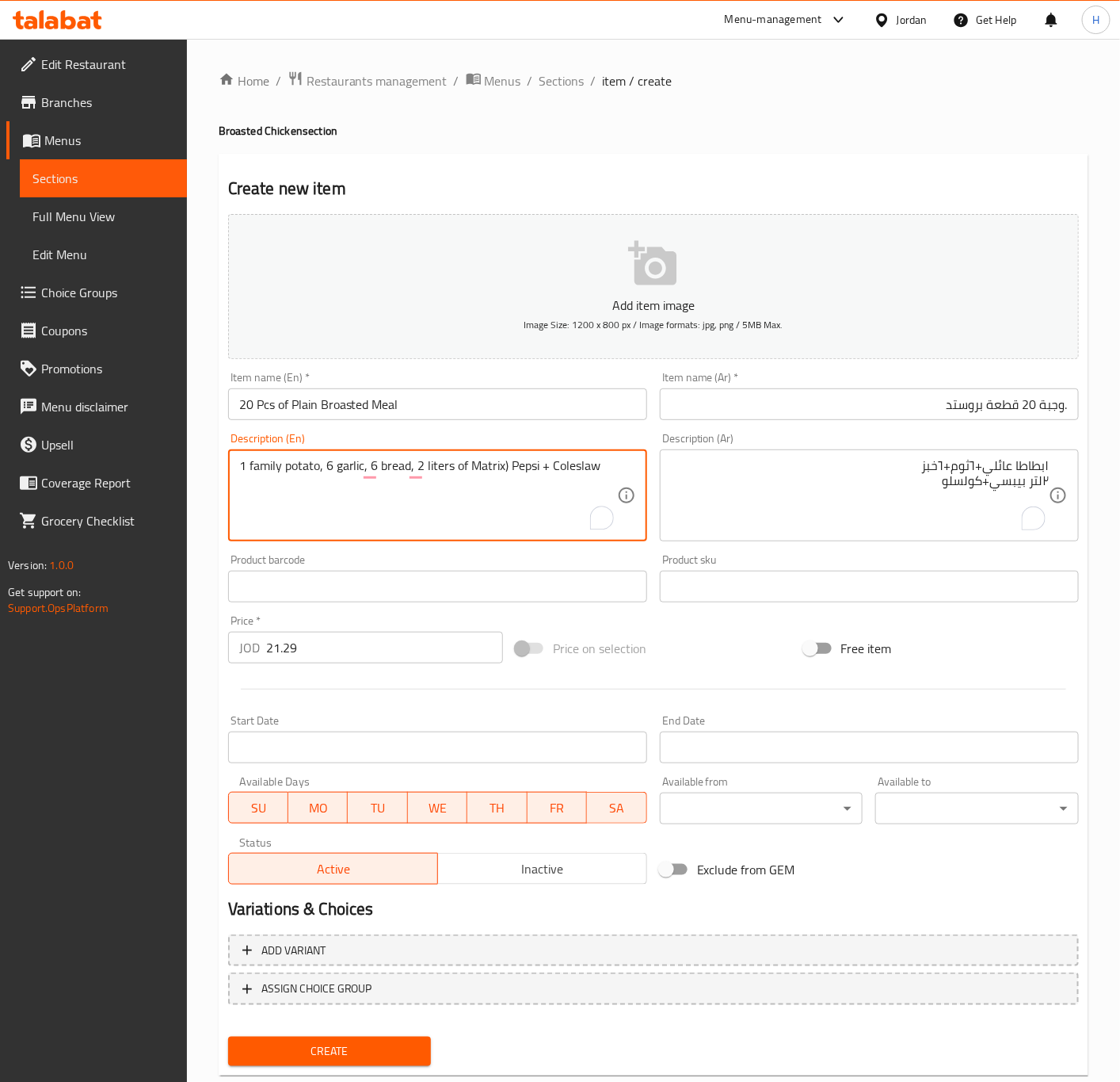
click at [1055, 478] on div "١بطاطا عائلي+٦ثوم+٦خبز ٢لتر بيبسي+كولسلو Description (Ar)" at bounding box center [870, 495] width 419 height 92
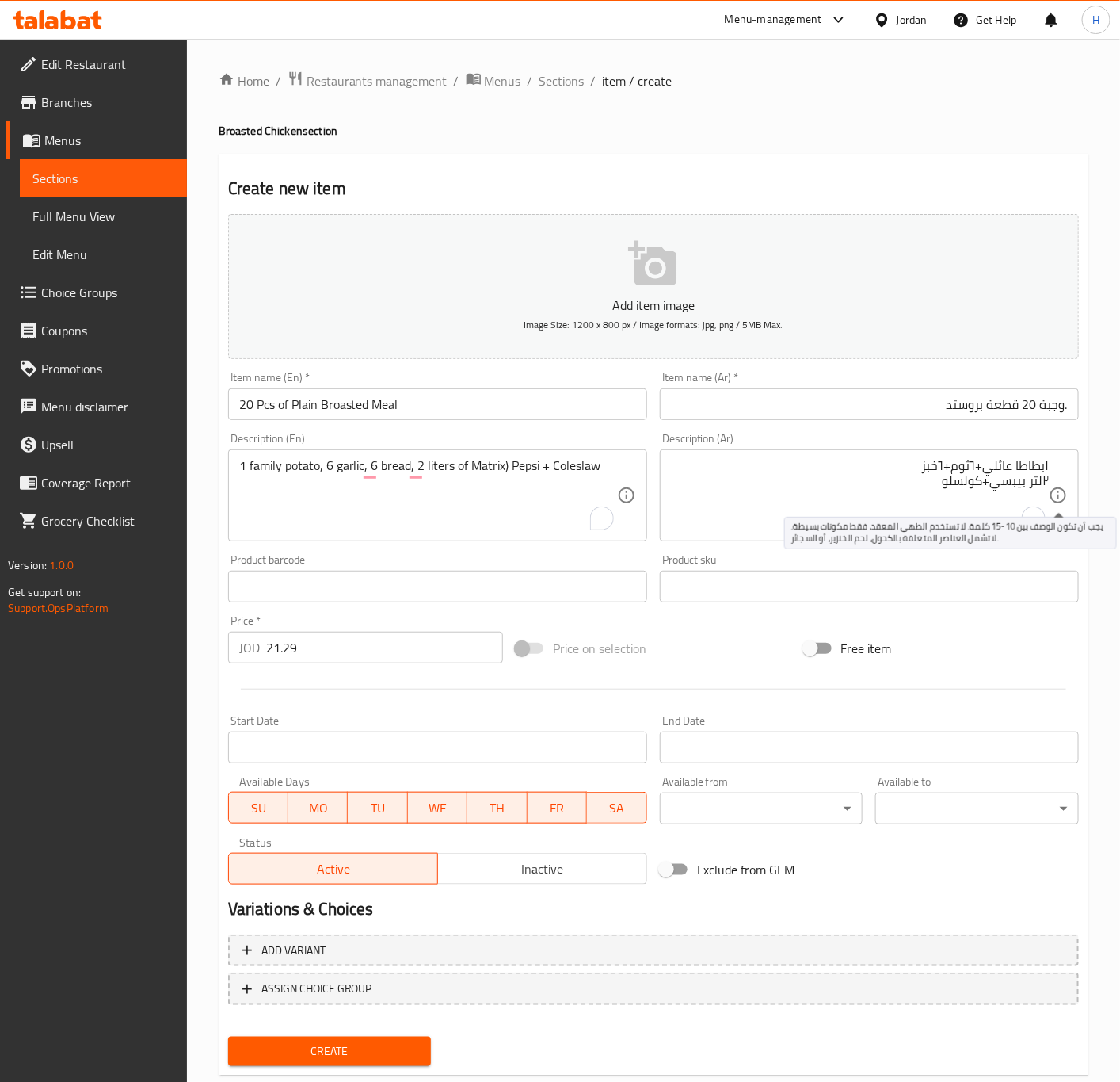
click at [1058, 490] on icon at bounding box center [1058, 495] width 16 height 16
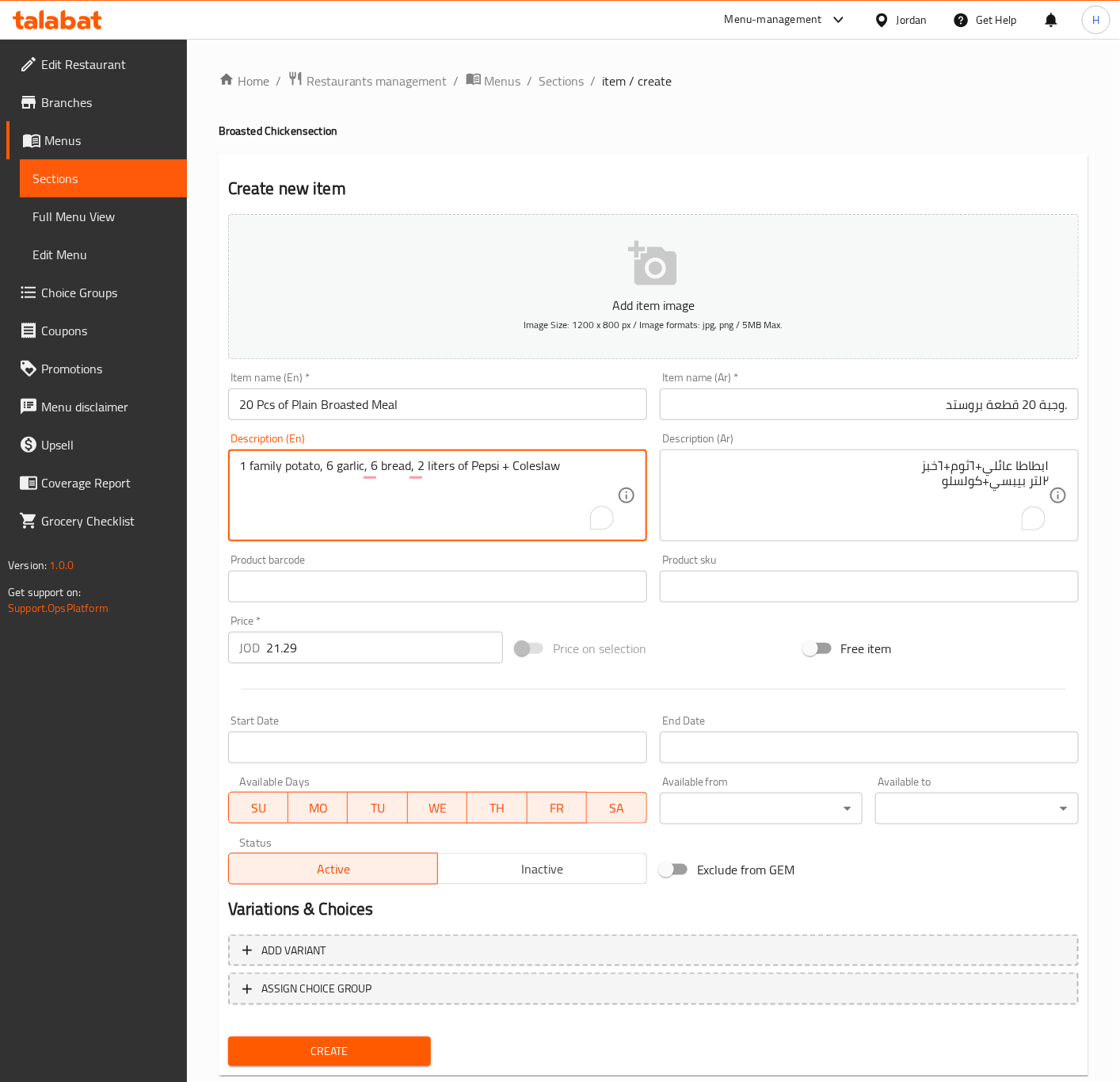
type textarea "1 family potato, 6 garlic, 6 bread, 2 liters of Pepsi + Coleslaw"
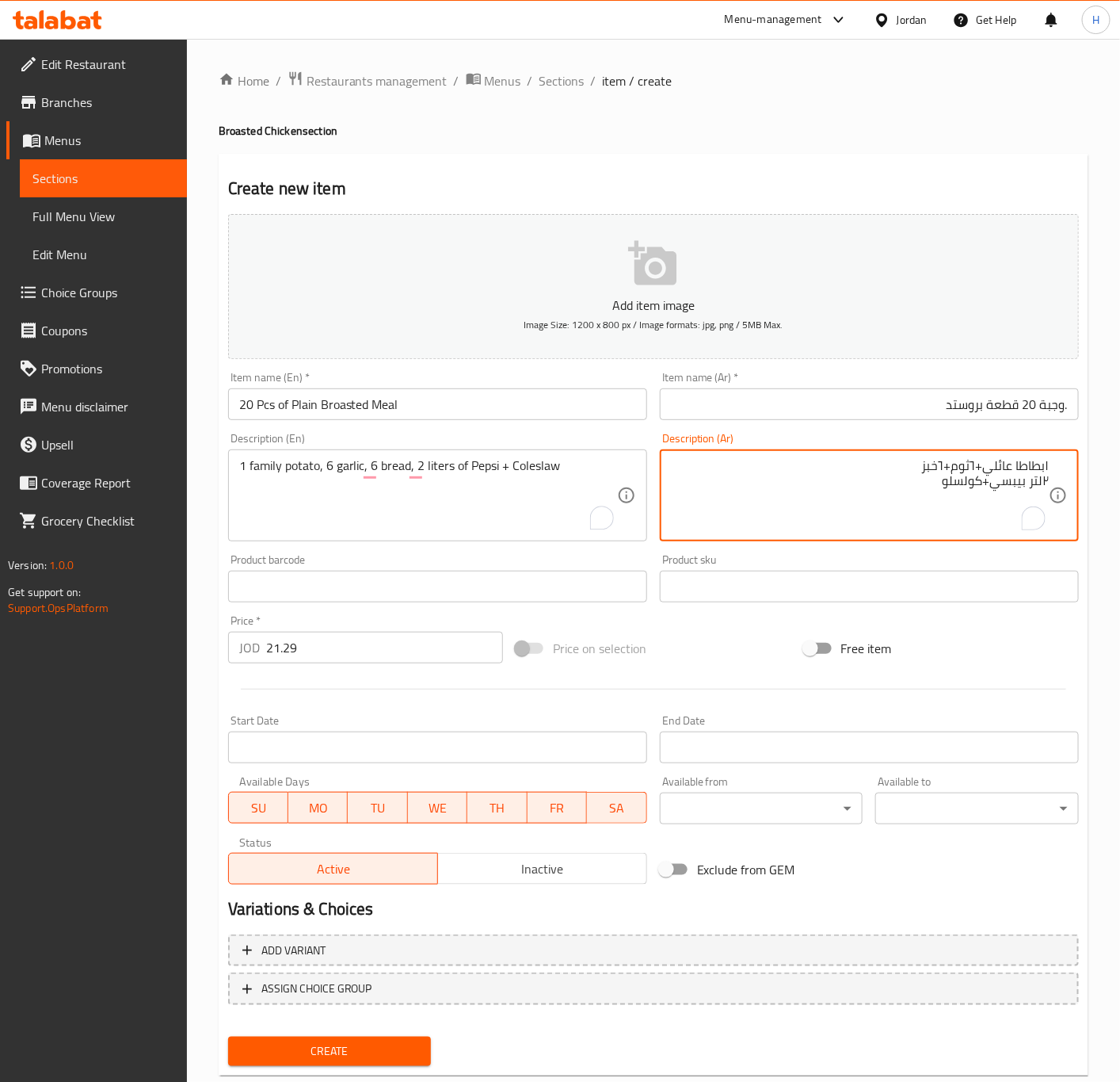
click at [910, 487] on textarea "١بطاطا عائلي+٦ثوم+٦خبز ٢لتر بيبسي+كولسلو" at bounding box center [860, 495] width 378 height 75
type textarea "1 بطاطا عائلي+ 6 ثوم+6 خبز، 2 لتر بيبسي+كولسلو"
click at [386, 657] on input "21.29" at bounding box center [385, 647] width 237 height 32
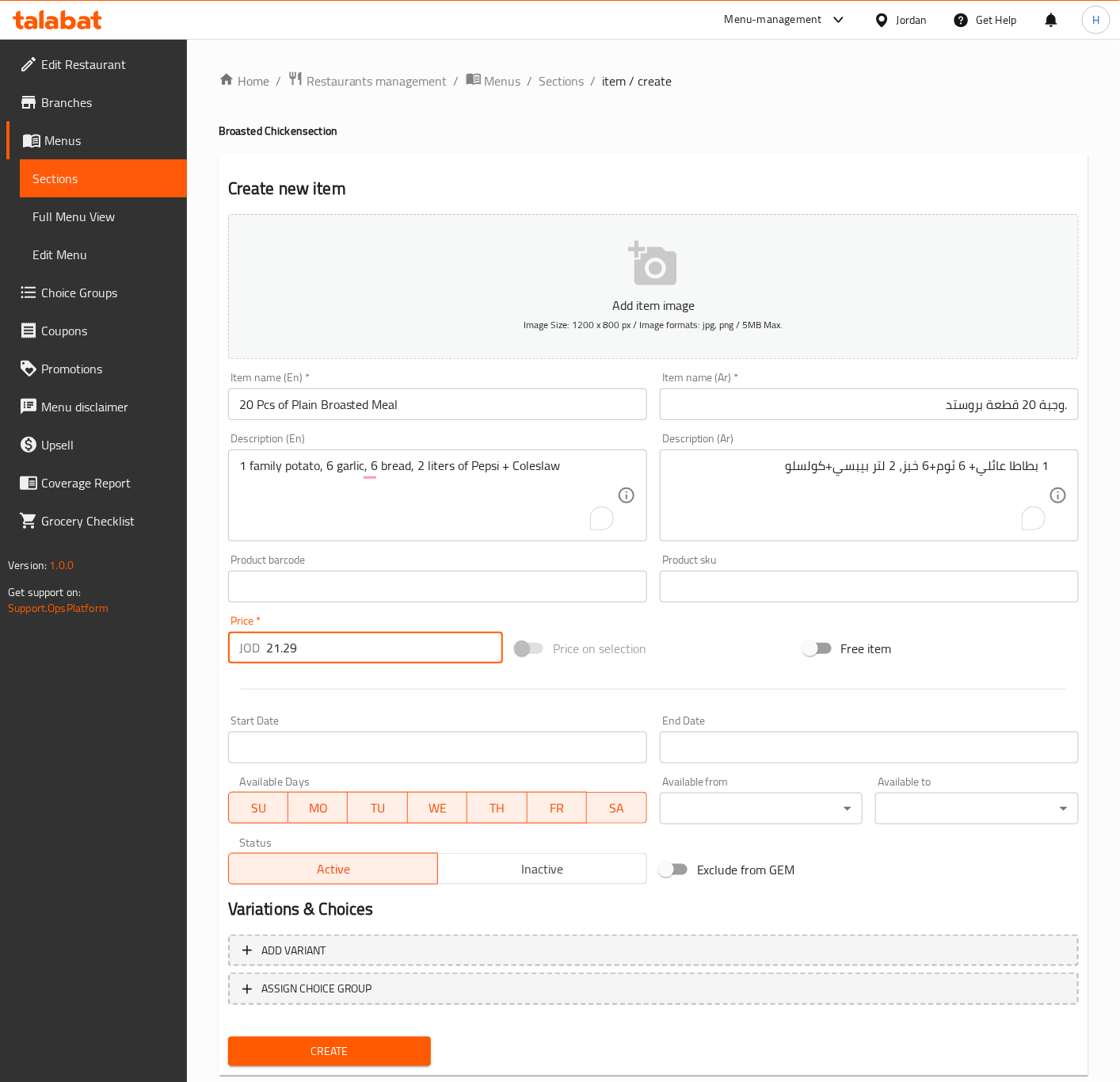
click at [228, 1036] on button "Create" at bounding box center [330, 1051] width 203 height 30
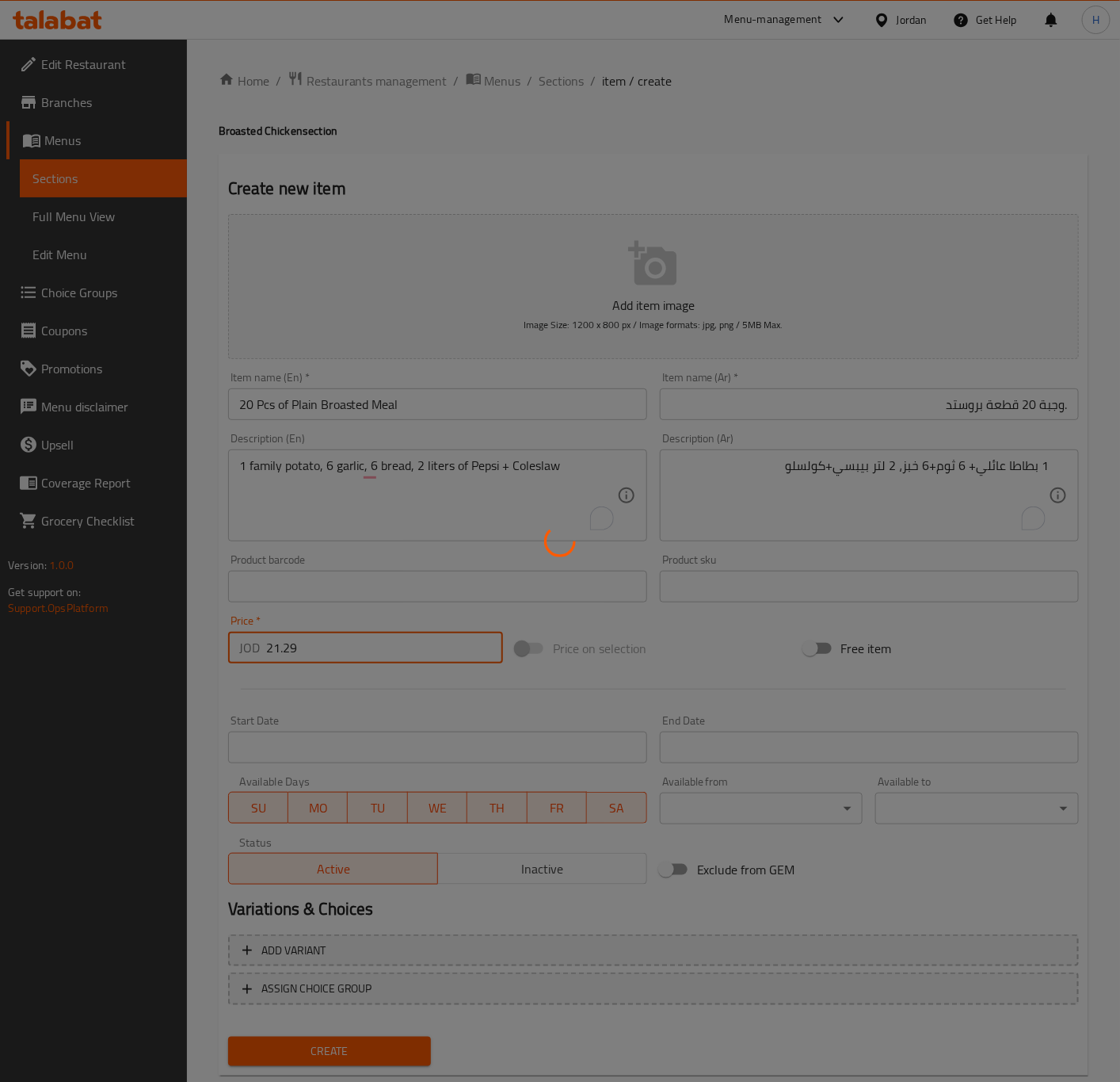
type input "0"
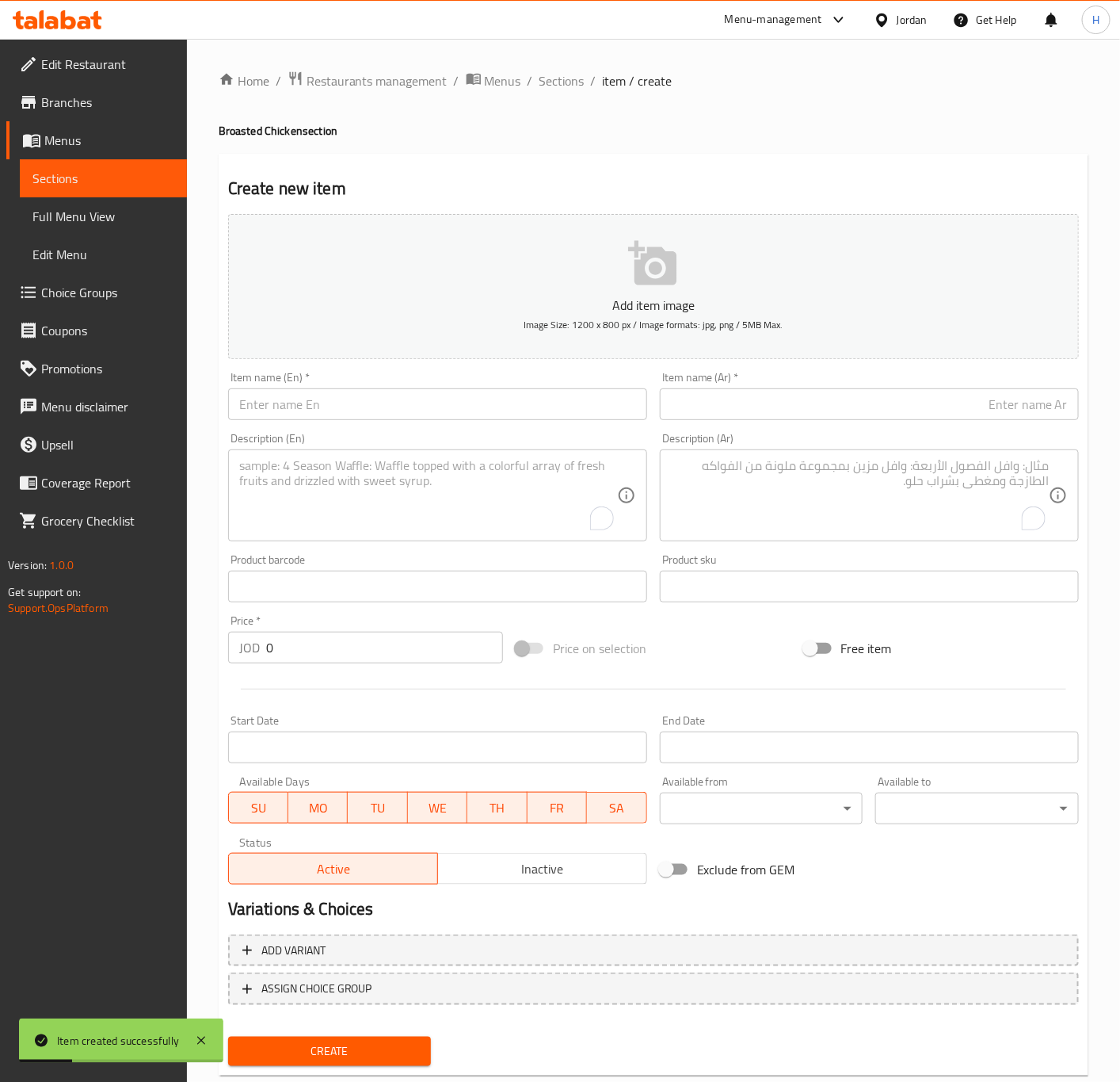
click at [884, 403] on input "text" at bounding box center [870, 404] width 419 height 32
paste input "1 family potato, 6 garlic dip, 6 bread, 2 liters of Matrix) Pepsi + Coleslaw"
type input "1 family potato, 6 garlic dip, 6 bread, 2 liters of Matrix) Pepsi + Coleslaw"
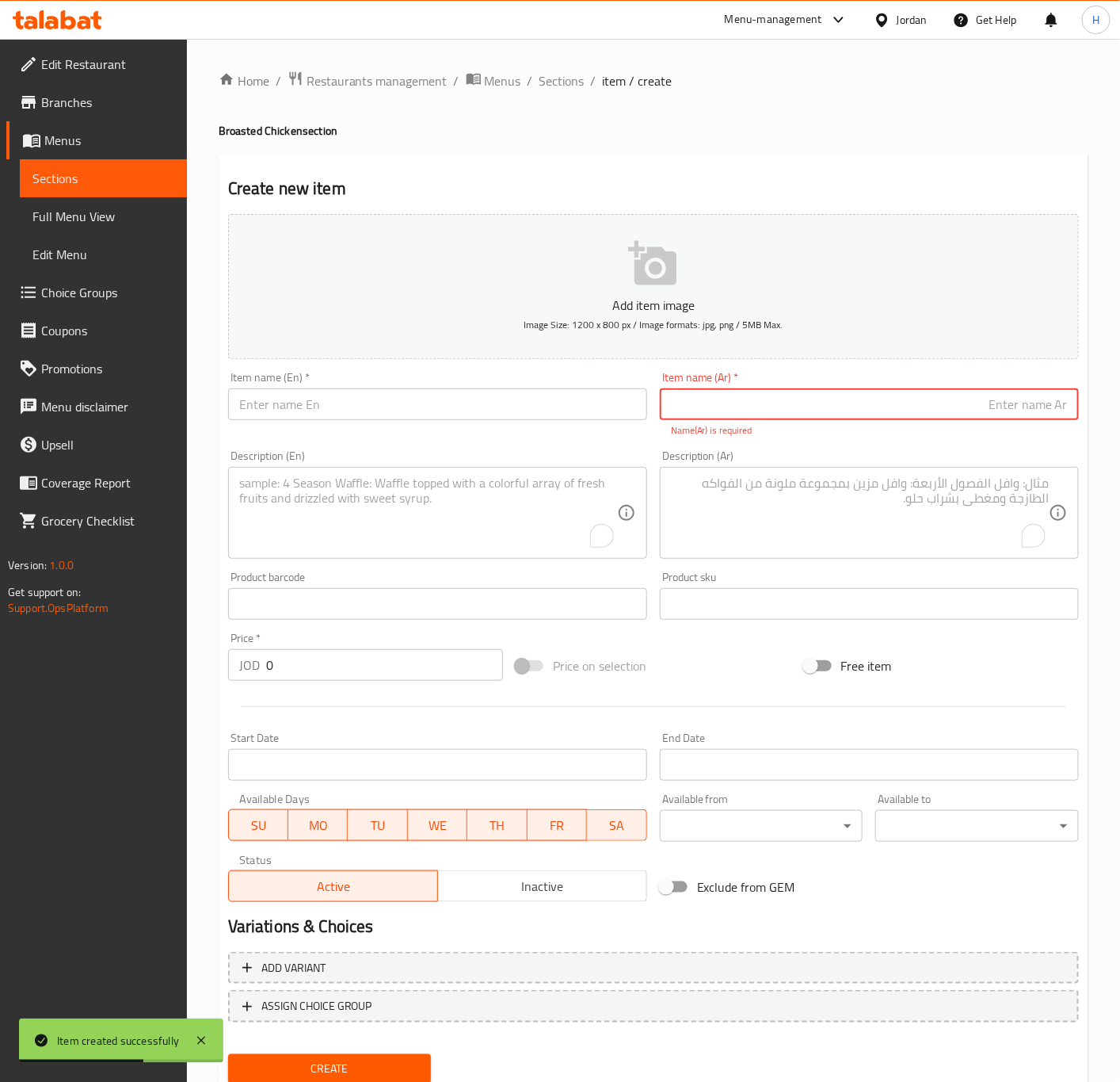
click at [922, 402] on input "text" at bounding box center [870, 404] width 419 height 32
paste input "٢٤ قطعة بروستد سادة"
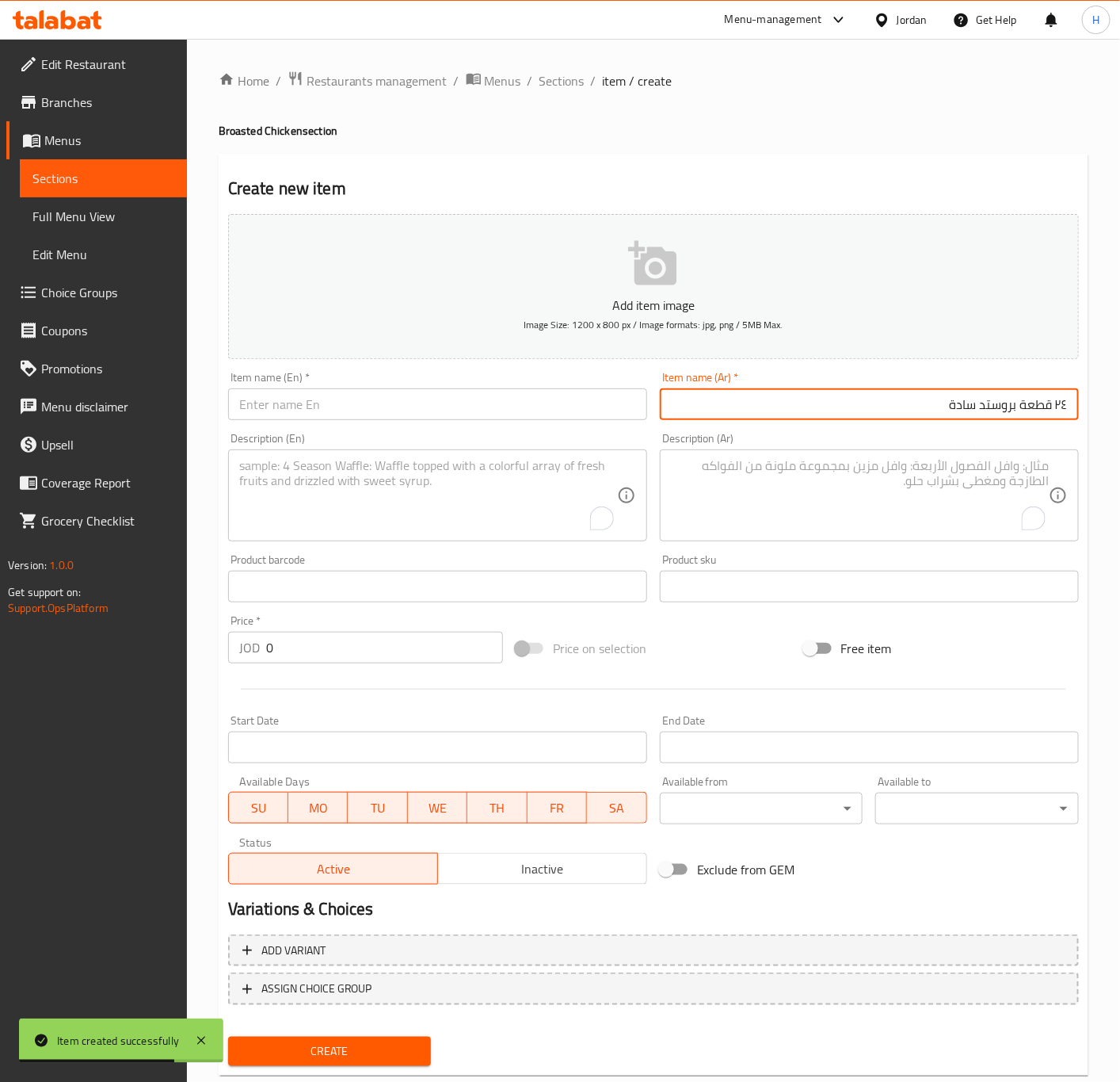
drag, startPoint x: 1051, startPoint y: 407, endPoint x: 1075, endPoint y: 411, distance: 24.3
click at [1075, 411] on input "٢٤ قطعة بروستد سادة" at bounding box center [870, 404] width 419 height 32
type input "24 قطعة بروستد سادة"
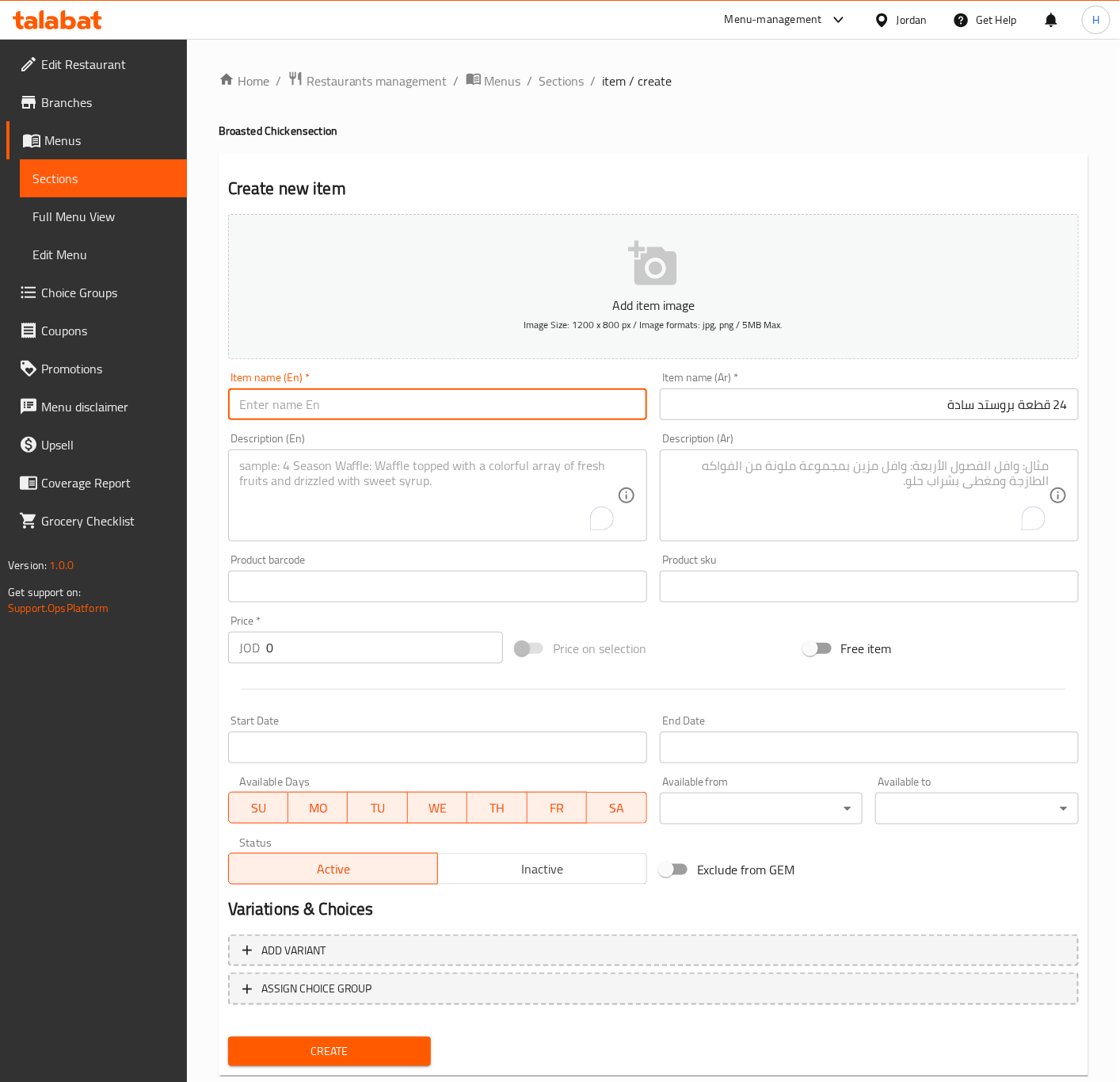
click at [383, 402] on input "text" at bounding box center [438, 404] width 419 height 32
paste input "24 Plain Broasted Pieces"
type input "24 Plain Broasted Pieces"
click at [290, 644] on input "0" at bounding box center [385, 647] width 237 height 32
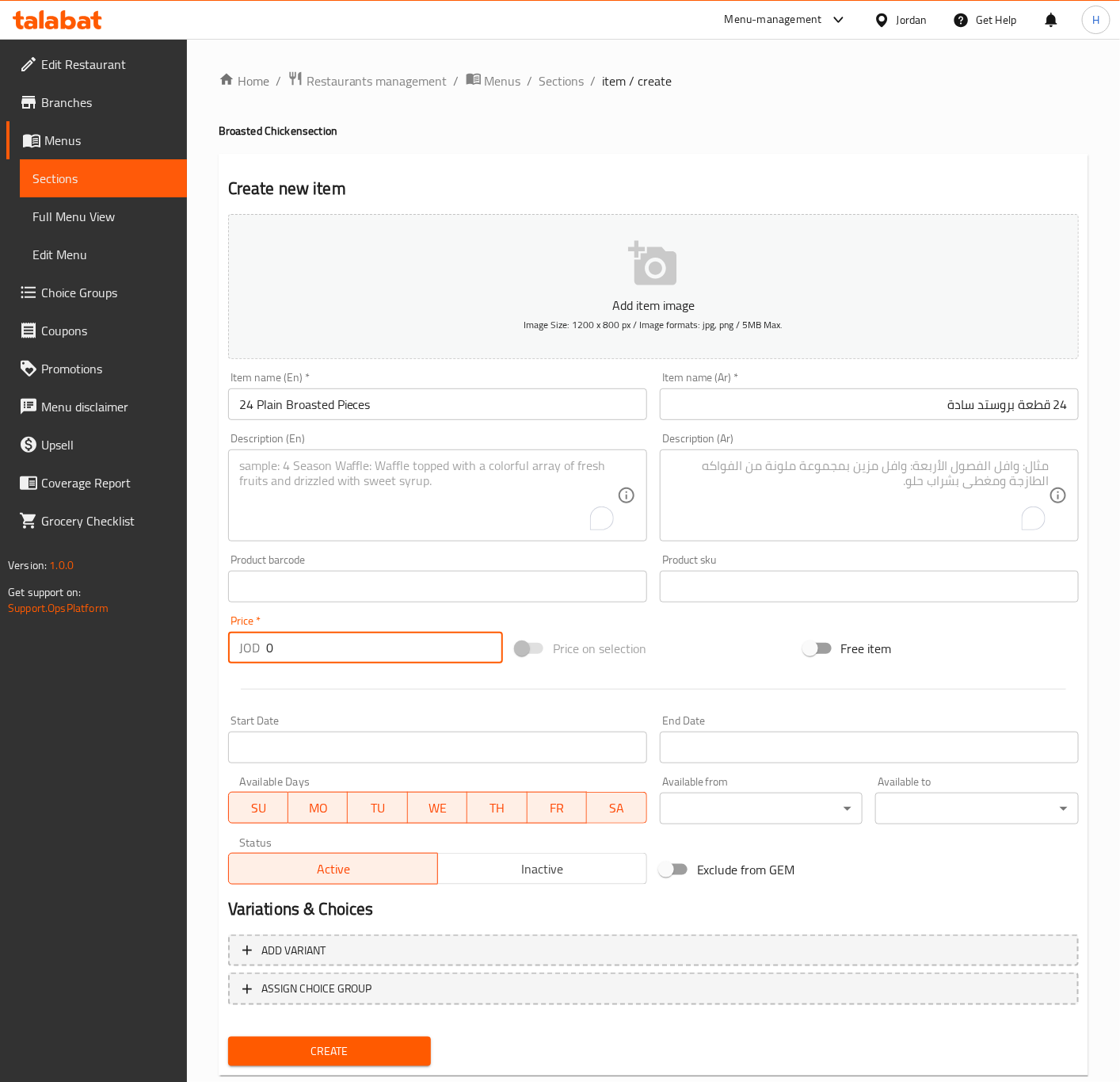
click at [290, 644] on input "0" at bounding box center [385, 647] width 237 height 32
paste input "17.95"
type input "17.95"
click at [228, 1036] on button "Create" at bounding box center [330, 1051] width 203 height 30
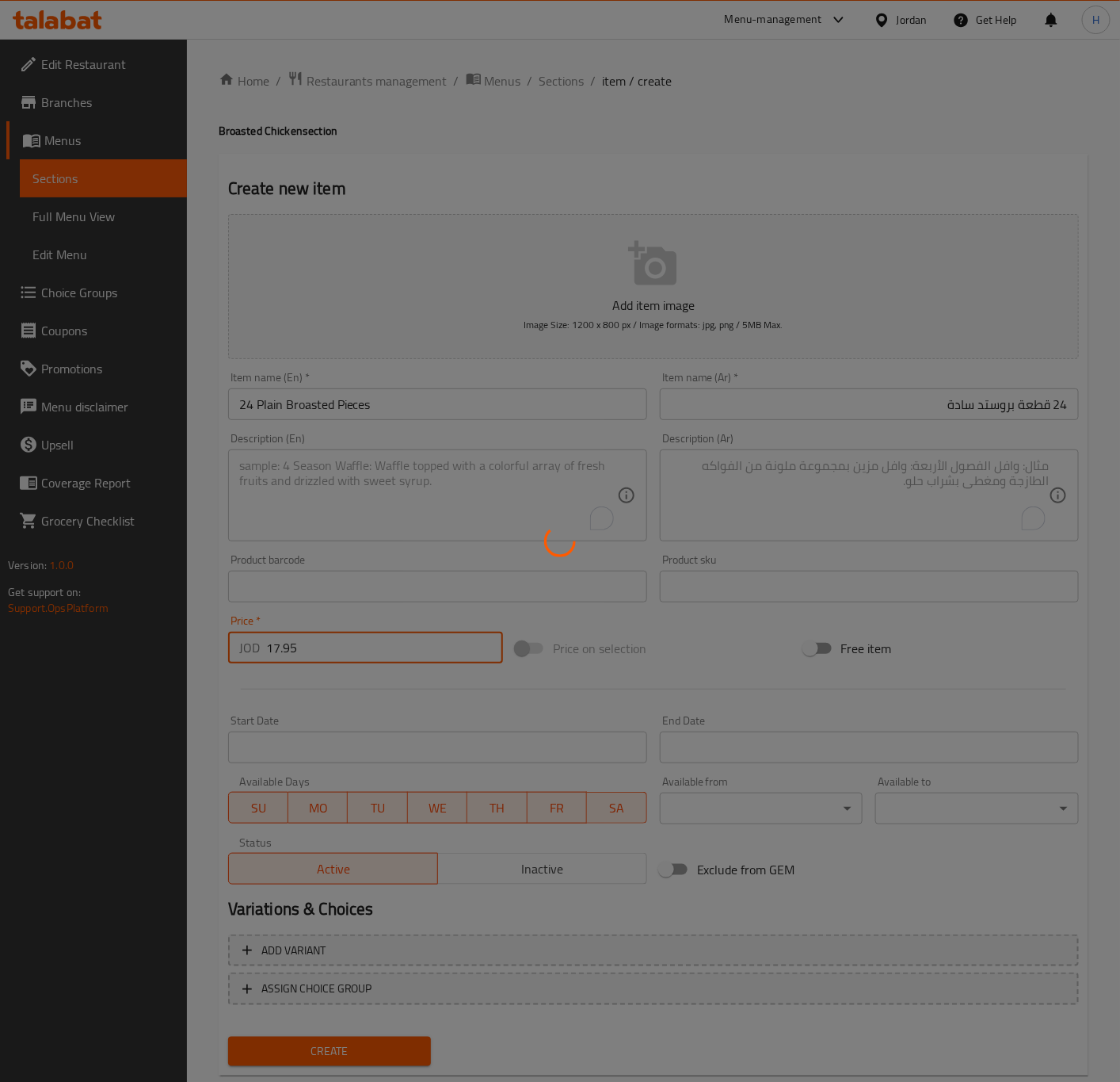
type input "0"
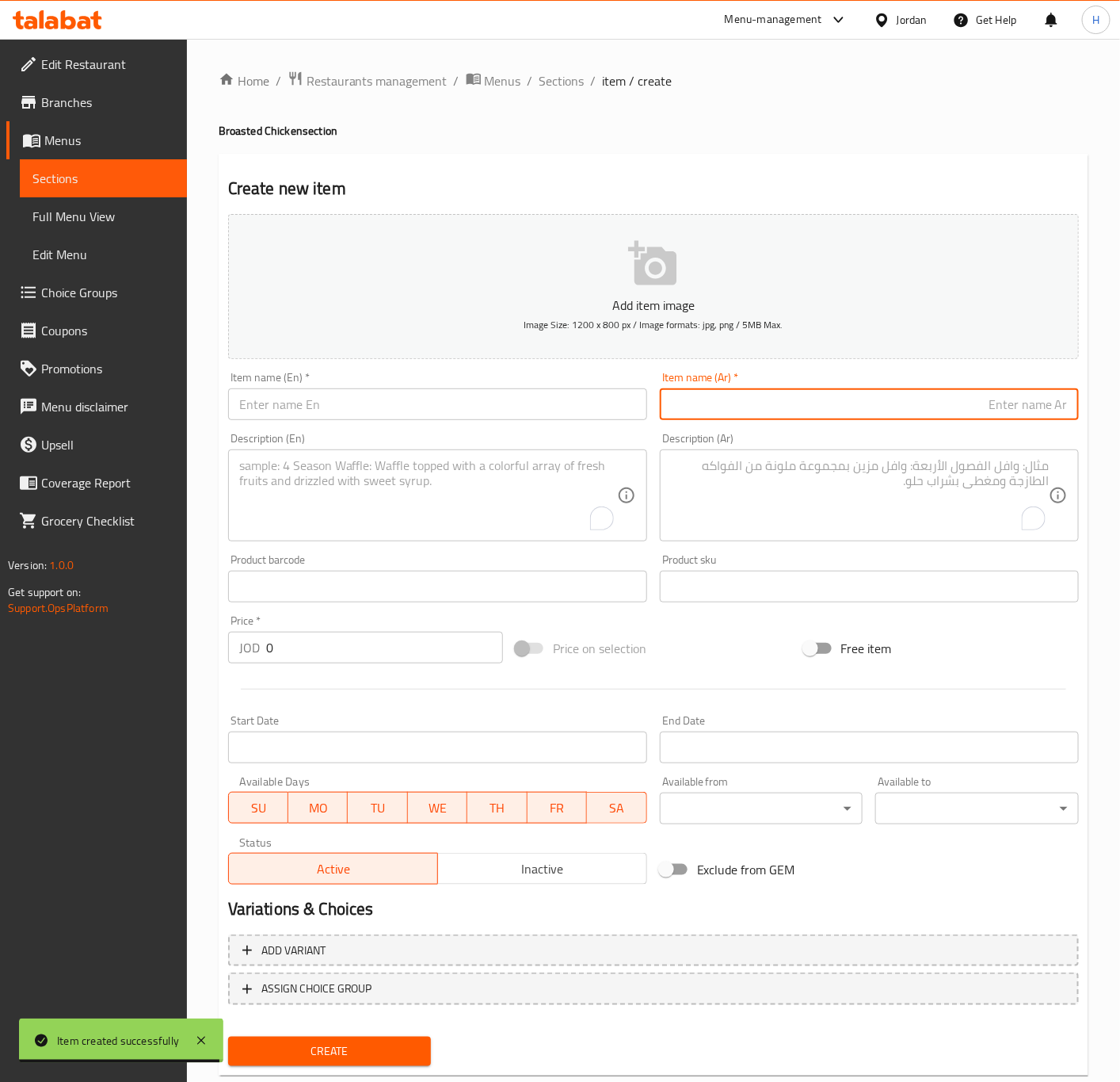
click at [787, 409] on input "text" at bounding box center [870, 404] width 419 height 32
paste input "٢٤ قطعة بروستد سادة"
click at [1067, 404] on input "٢٤ قطعة بروستد سادة" at bounding box center [870, 404] width 419 height 32
drag, startPoint x: 1055, startPoint y: 405, endPoint x: 1070, endPoint y: 405, distance: 15.0
click at [1070, 405] on input "٢٤ قطعة بروستد سادة" at bounding box center [870, 404] width 419 height 32
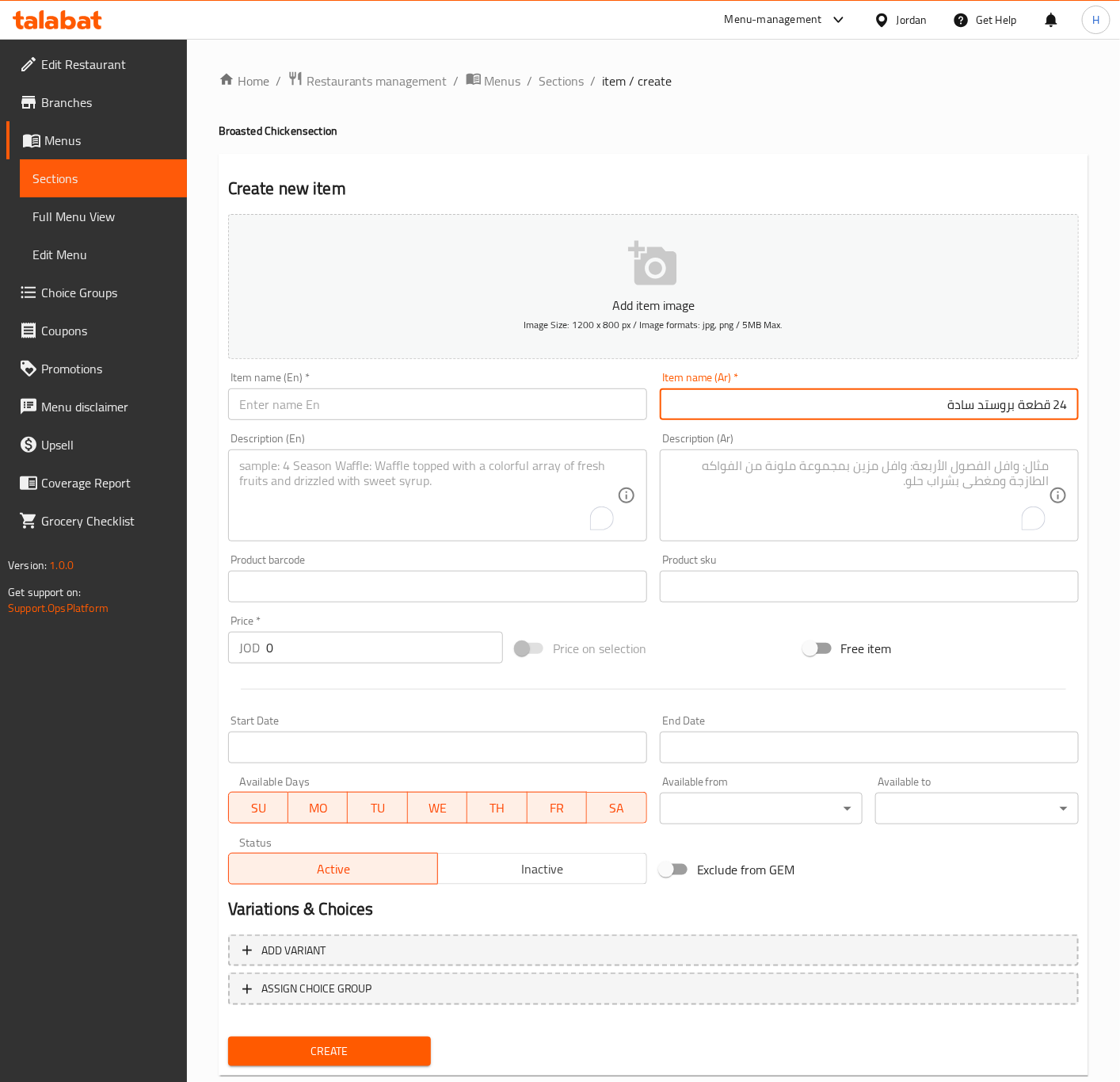
type input "24 قطعة بروستد سادة"
click at [457, 407] on input "text" at bounding box center [438, 404] width 419 height 32
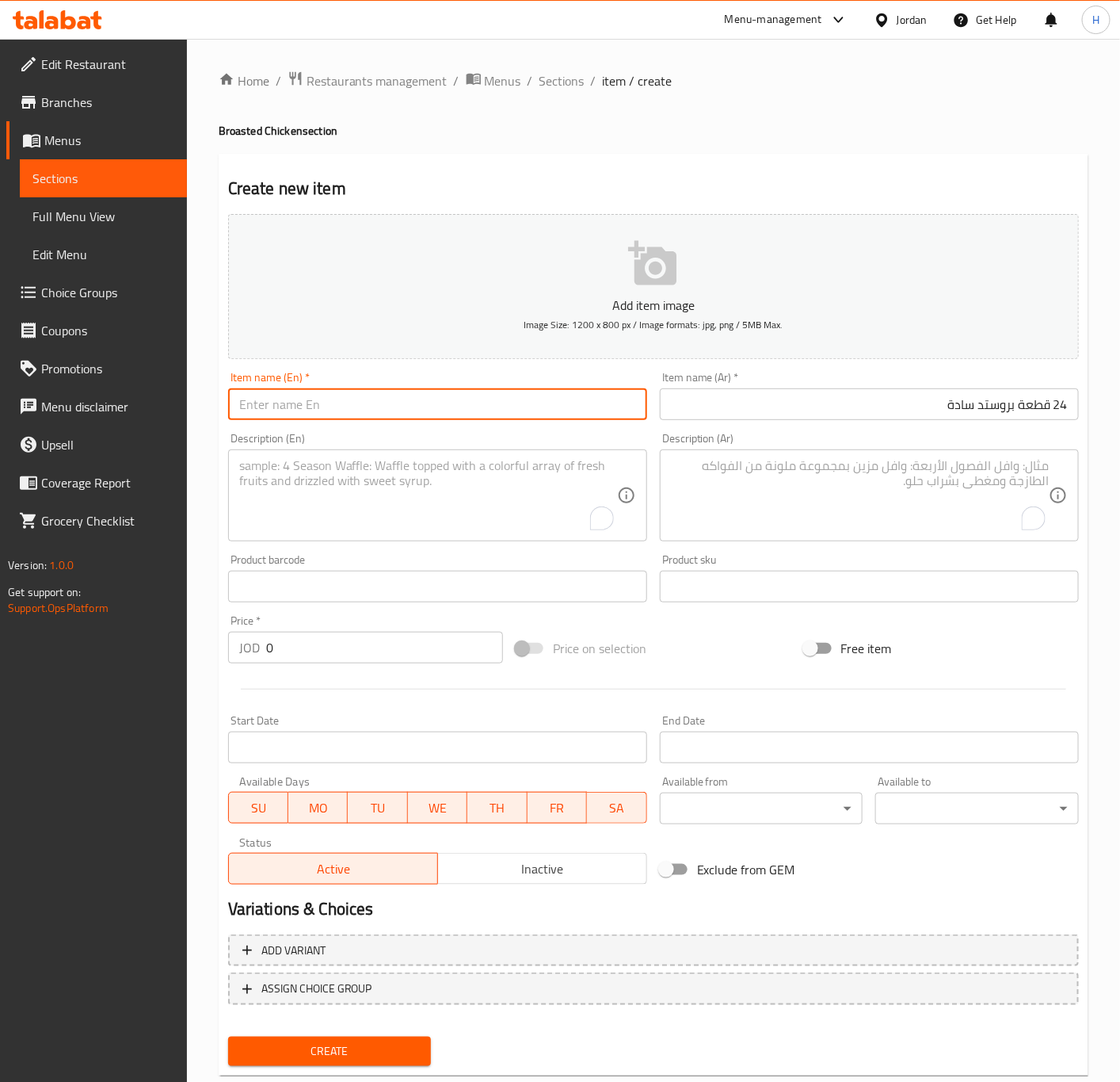
paste input "24 Plain Broasted Pieces"
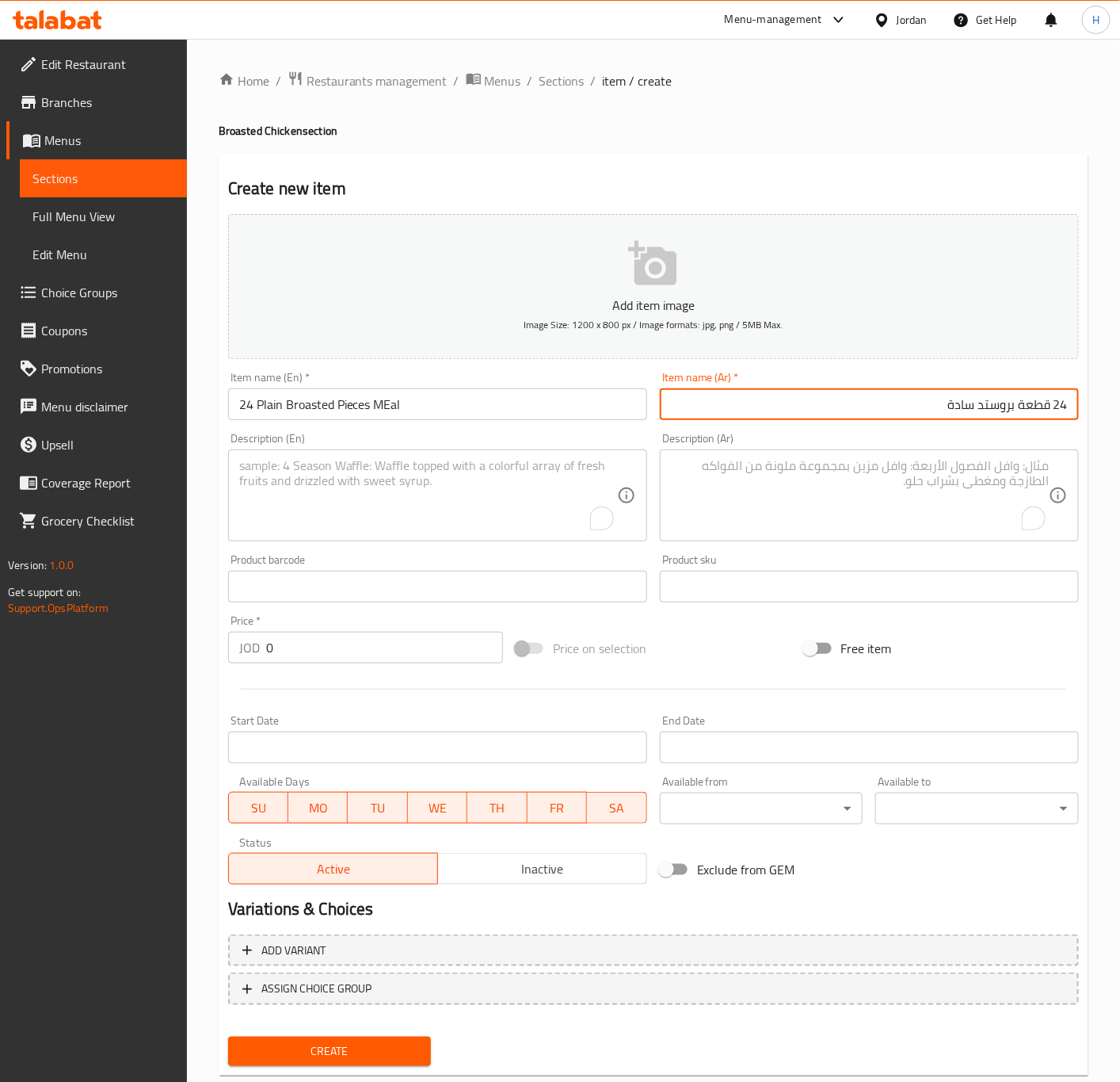
click at [510, 397] on input "24 Plain Broasted Pieces MEal" at bounding box center [438, 404] width 419 height 32
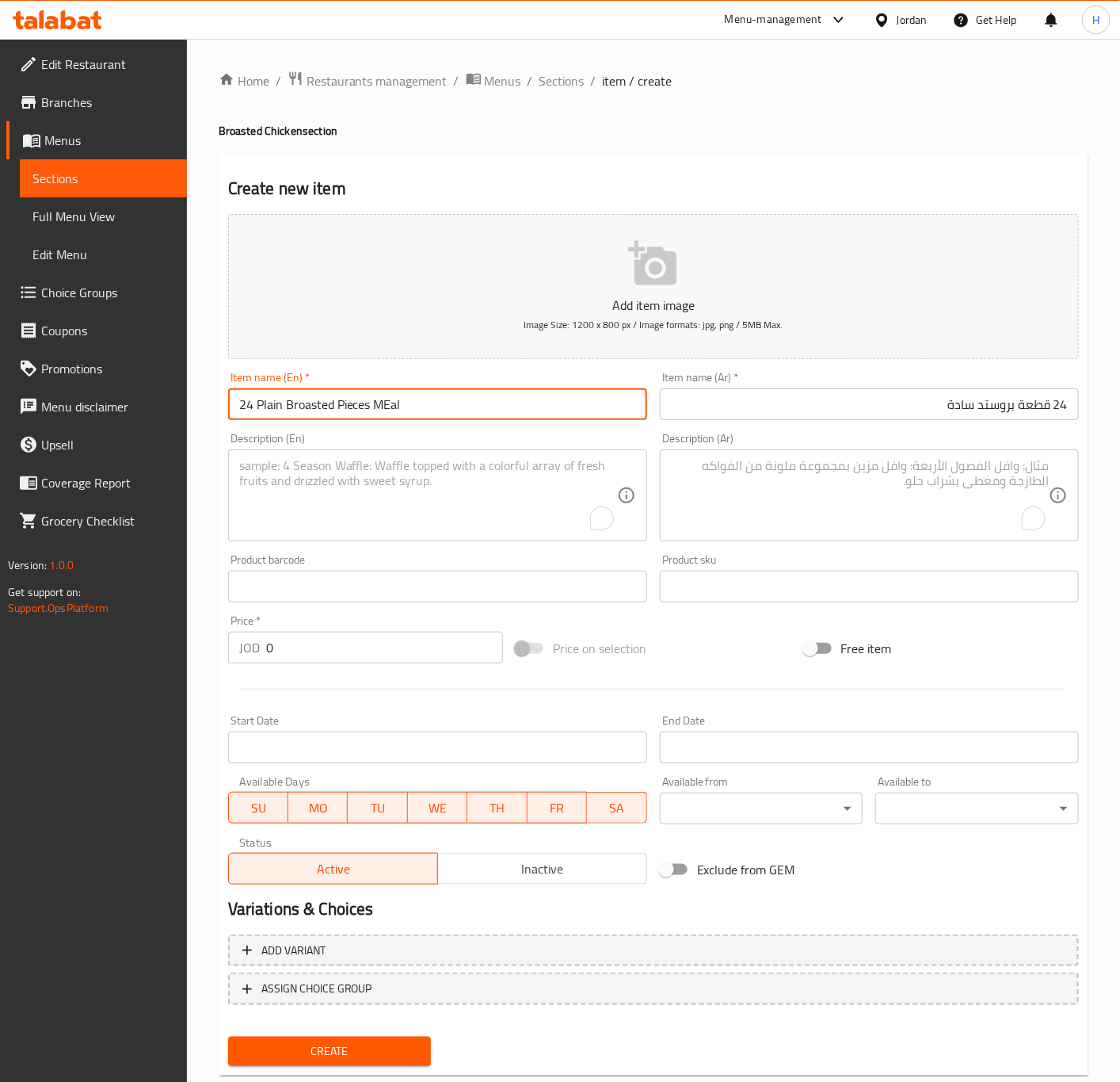
click at [510, 397] on input "24 Plain Broasted Pieces MEal" at bounding box center [438, 404] width 419 height 32
type input "24 Plain Broasted Pieces Meal"
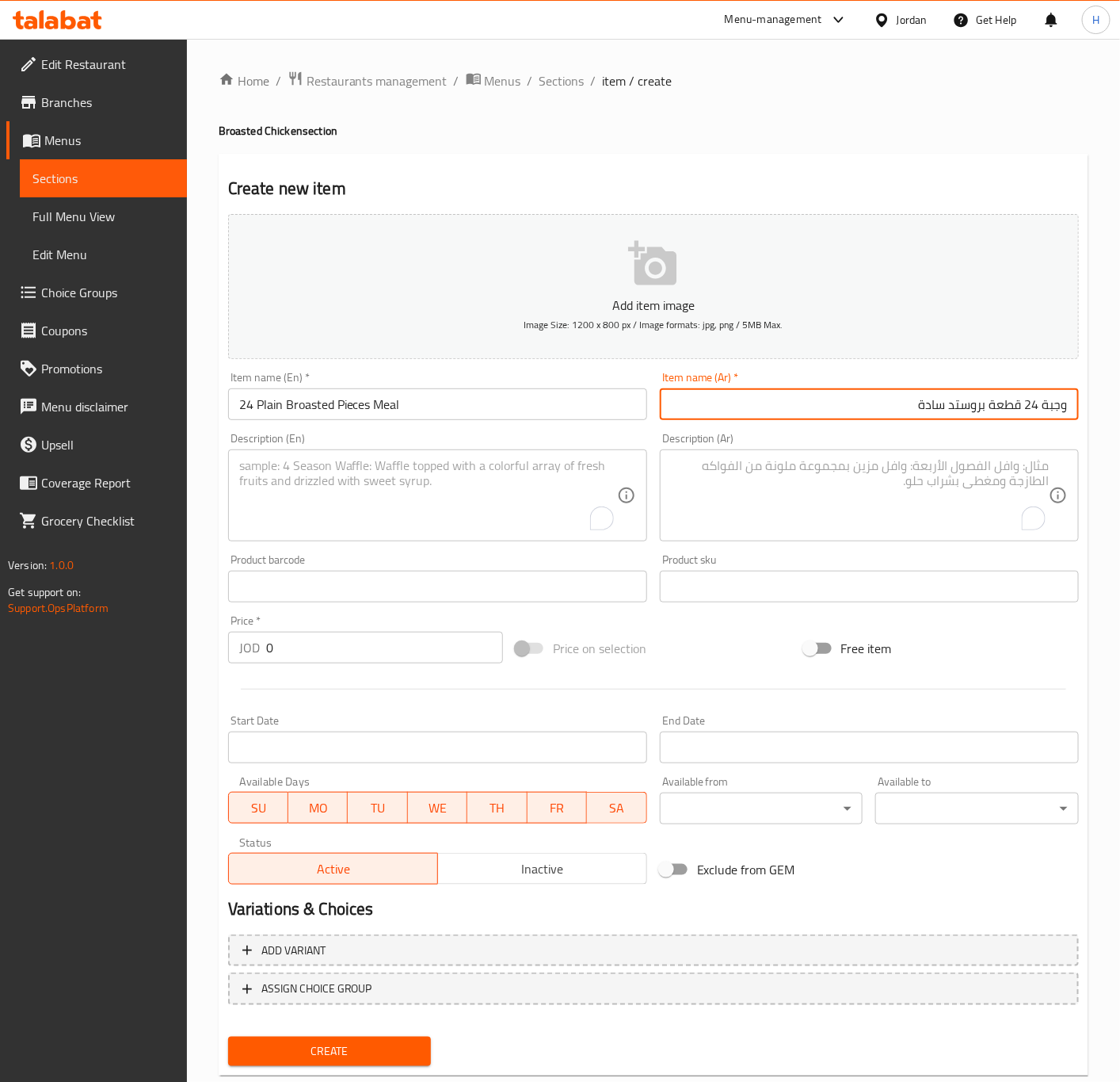
type input "وجبة 24 قطعة بروستد سادة"
click at [896, 505] on textarea "To enrich screen reader interactions, please activate Accessibility in Grammarl…" at bounding box center [860, 495] width 378 height 75
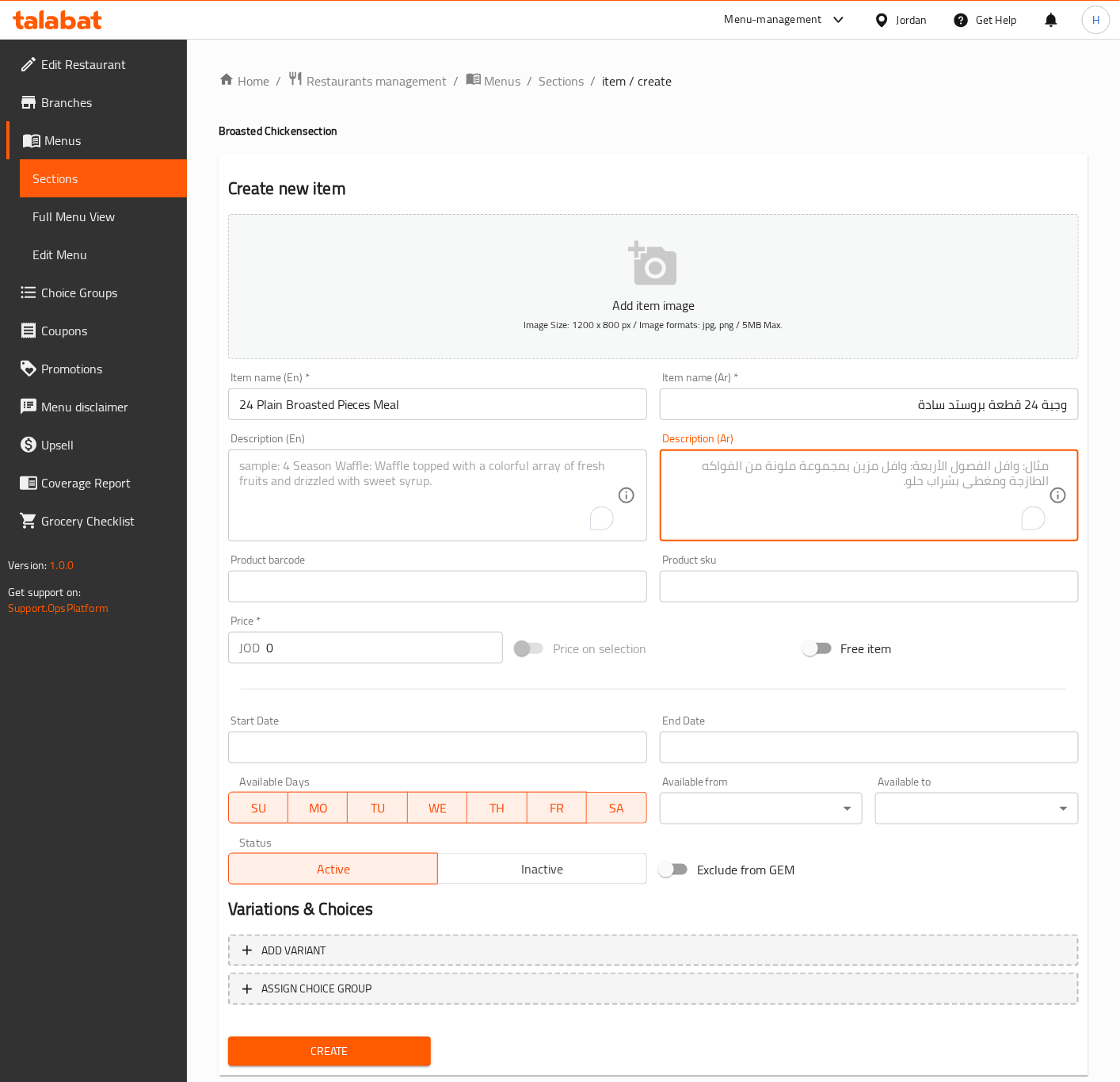
paste textarea "٢بطاطا عائلي+٦مثومة+١٢خبز ٢لتر ماتركس+ كولسلو"
type textarea "٢بطاطا عائلي+٦مثومة+١٢خبز ٢لتر ماتركس+ كولسلو"
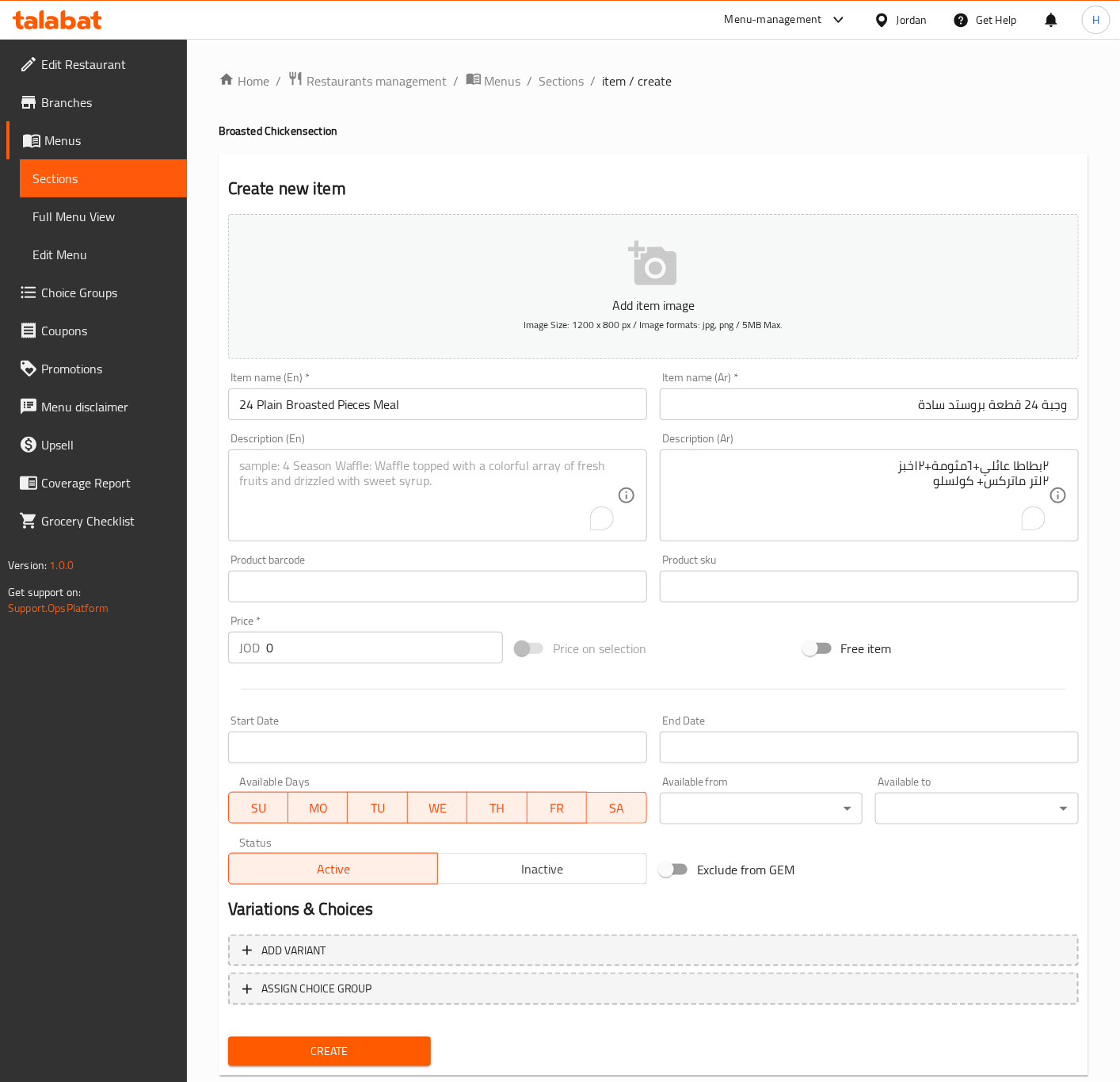
click at [359, 480] on textarea "To enrich screen reader interactions, please activate Accessibility in Grammarl…" at bounding box center [428, 495] width 378 height 75
paste textarea "2 Family Fries + 6 Garlic Dippers + 12 Bread) 2 Liters of Matrix + Coleslaw"
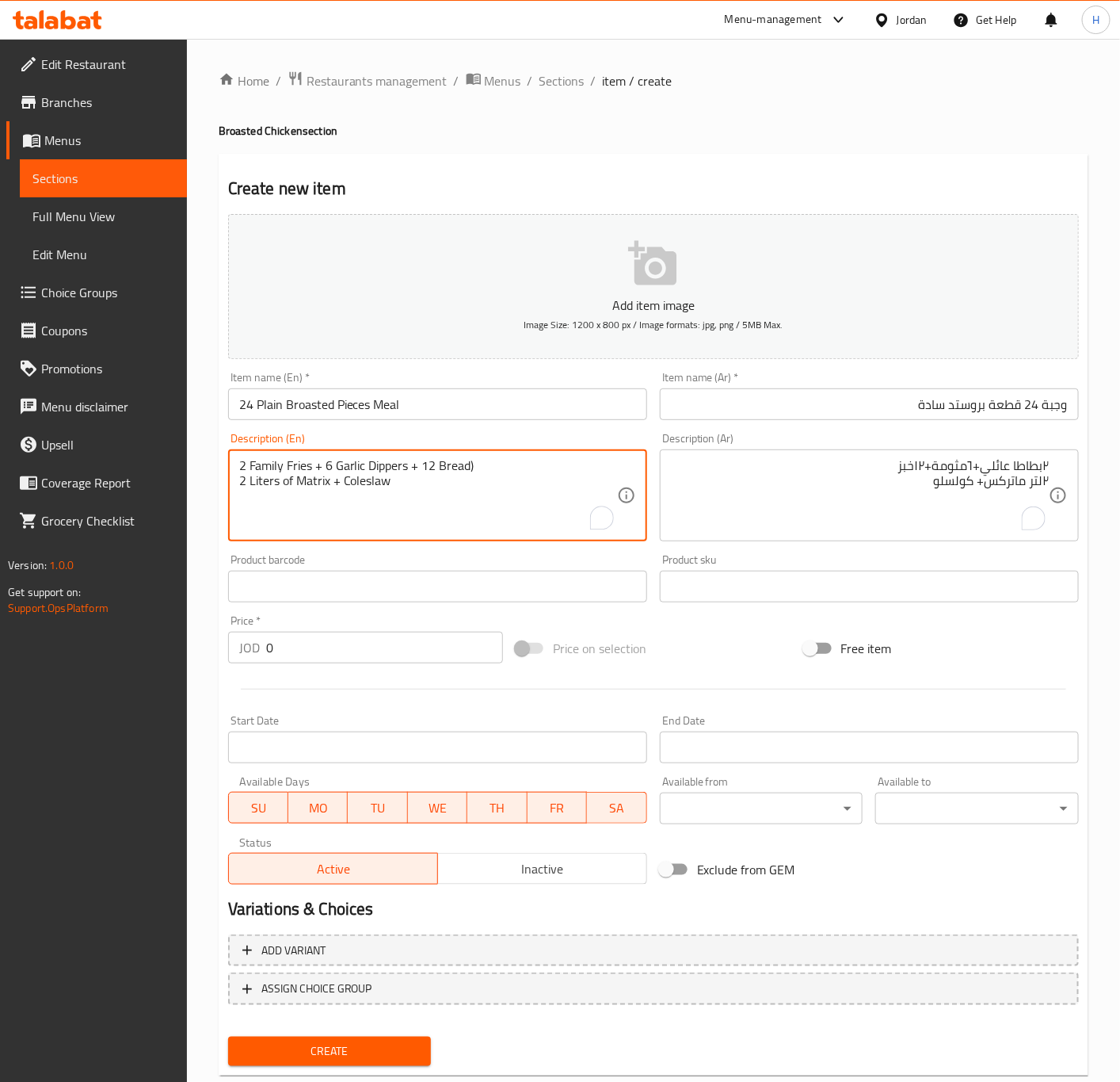
click at [483, 468] on textarea "2 Family Fries + 6 Garlic Dippers + 12 Bread) 2 Liters of Matrix + Coleslaw" at bounding box center [428, 495] width 378 height 75
type textarea "2 family fries + 6 garlic dippers + 12 bread, 2 liters of matrix + coleslaw"
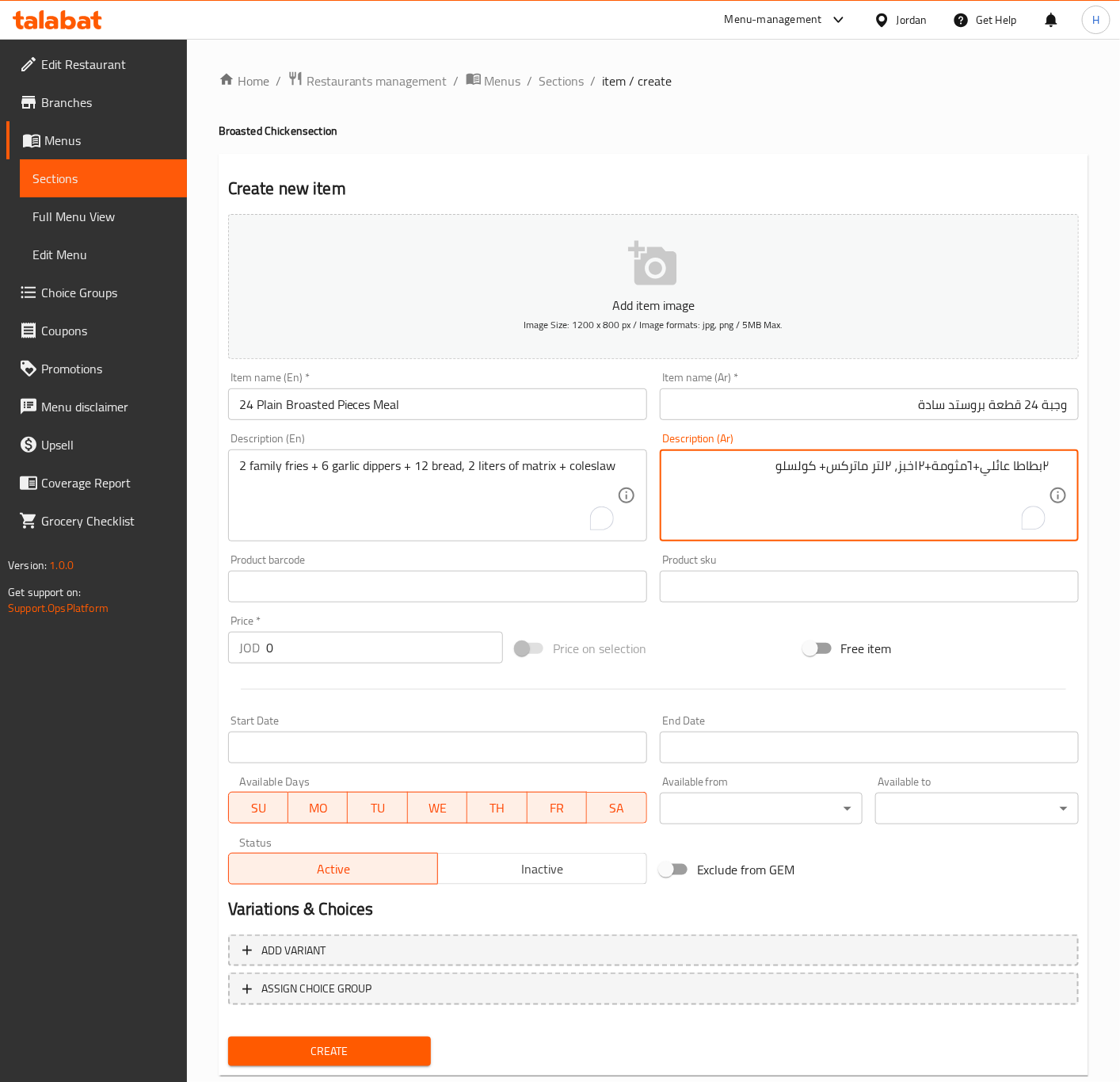
type textarea "٢بطاطا عائلي+٦مثومة+١٢خبز، ٢لتر ماتركس+ كولسلو"
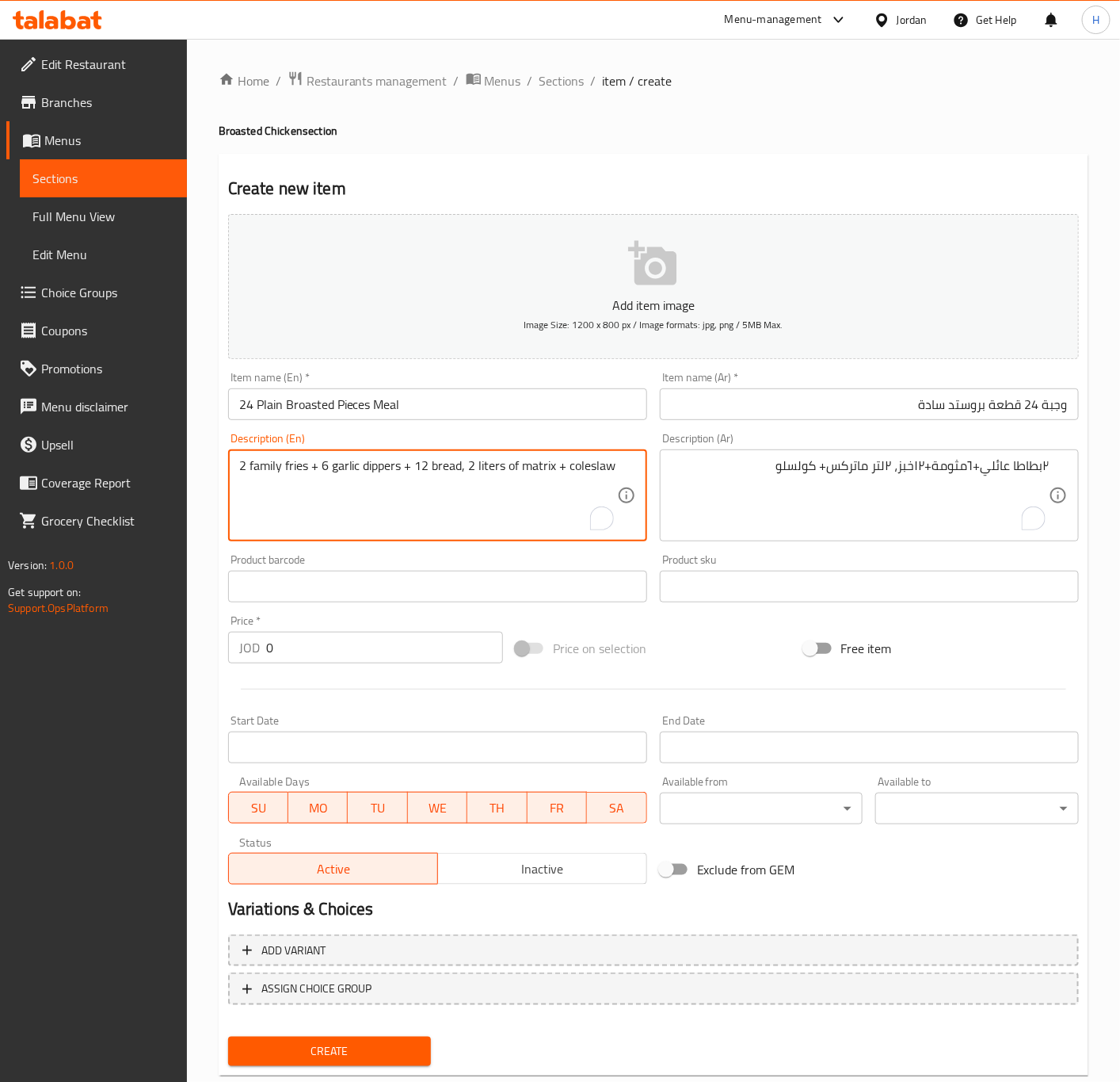
drag, startPoint x: 333, startPoint y: 466, endPoint x: 399, endPoint y: 466, distance: 66.0
paste textarea "Mtawameh"
click at [353, 471] on textarea "2 family fries + 6 Mtawameh + 12 bread, 2 liters of matrix + coleslaw" at bounding box center [428, 495] width 378 height 75
click at [350, 468] on textarea "2 family fries + 6 Mtawameh + 12 bread, 2 liters of matrix + coleslaw" at bounding box center [428, 495] width 378 height 75
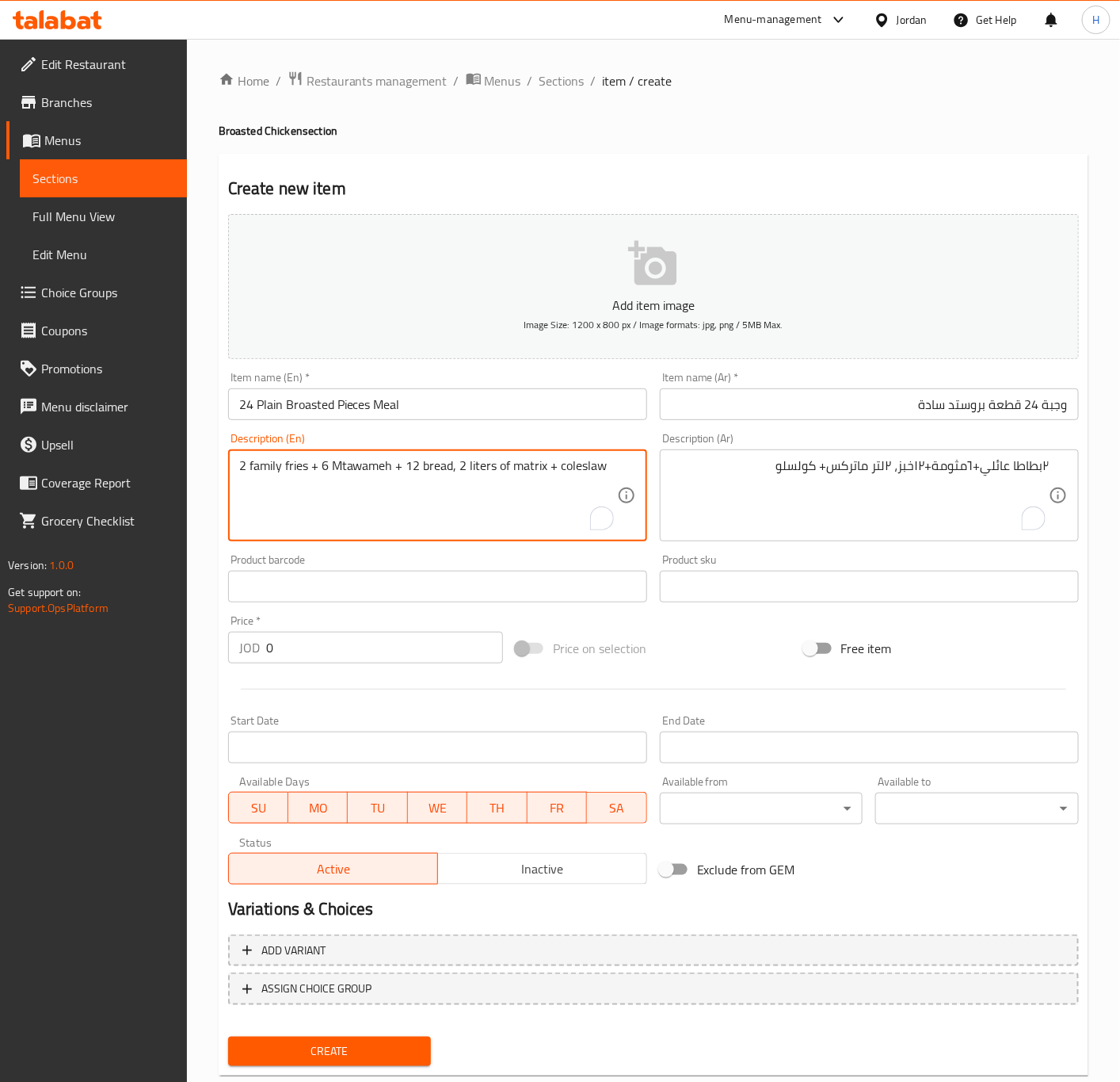
click at [350, 468] on textarea "2 family fries + 6 Mtawameh + 12 bread, 2 liters of matrix + coleslaw" at bounding box center [428, 495] width 378 height 75
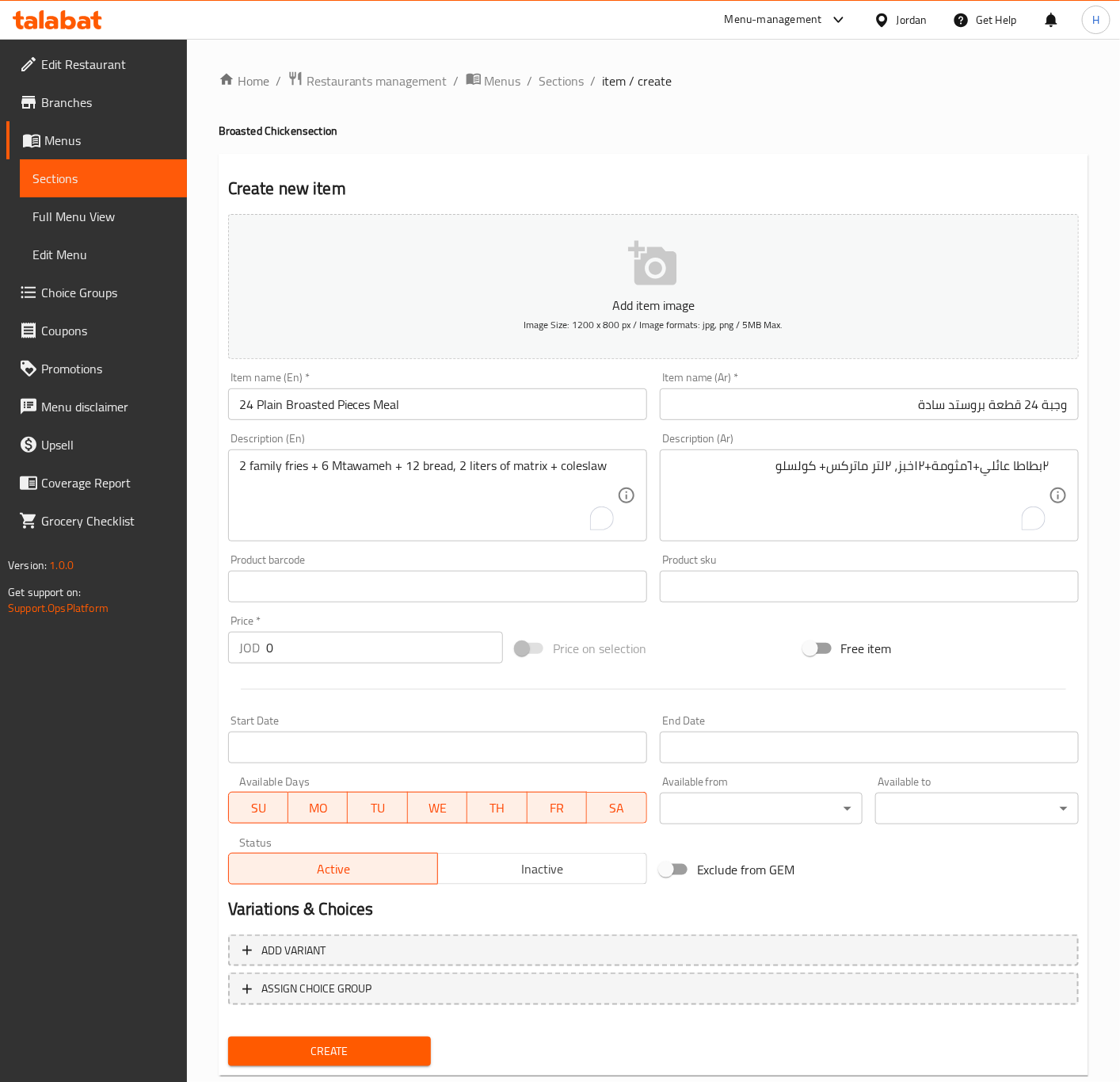
click at [350, 468] on textarea "2 family fries + 6 Mtawameh + 12 bread, 2 liters of matrix + coleslaw" at bounding box center [428, 495] width 378 height 75
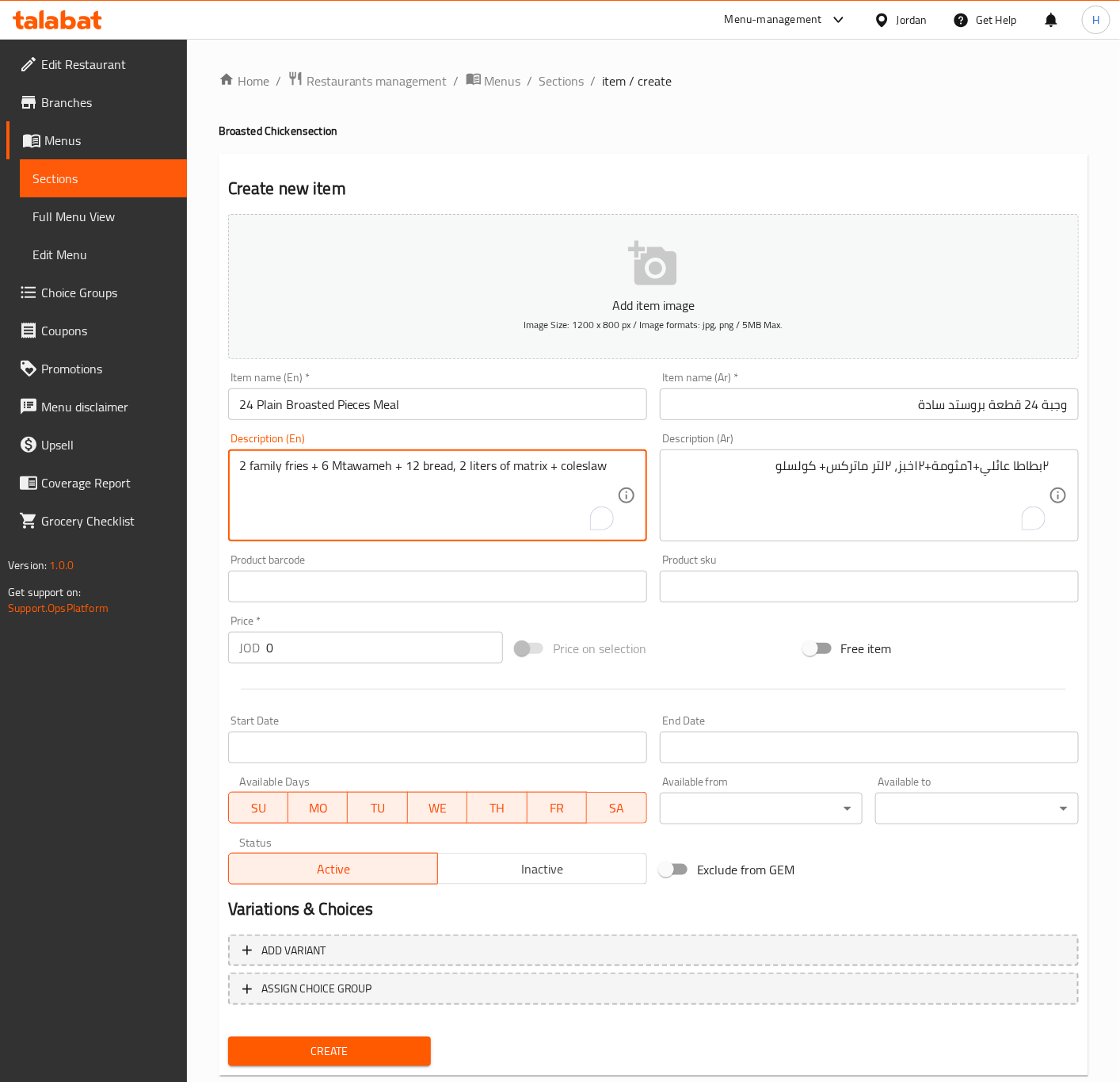
click at [350, 468] on textarea "2 family fries + 6 Mtawameh + 12 bread, 2 liters of matrix + coleslaw" at bounding box center [428, 495] width 378 height 75
type textarea "2 family fries + 6 mtawameh + 12 bread, 2 liters of matrix + coleslaw"
click at [302, 643] on input "0" at bounding box center [385, 647] width 237 height 32
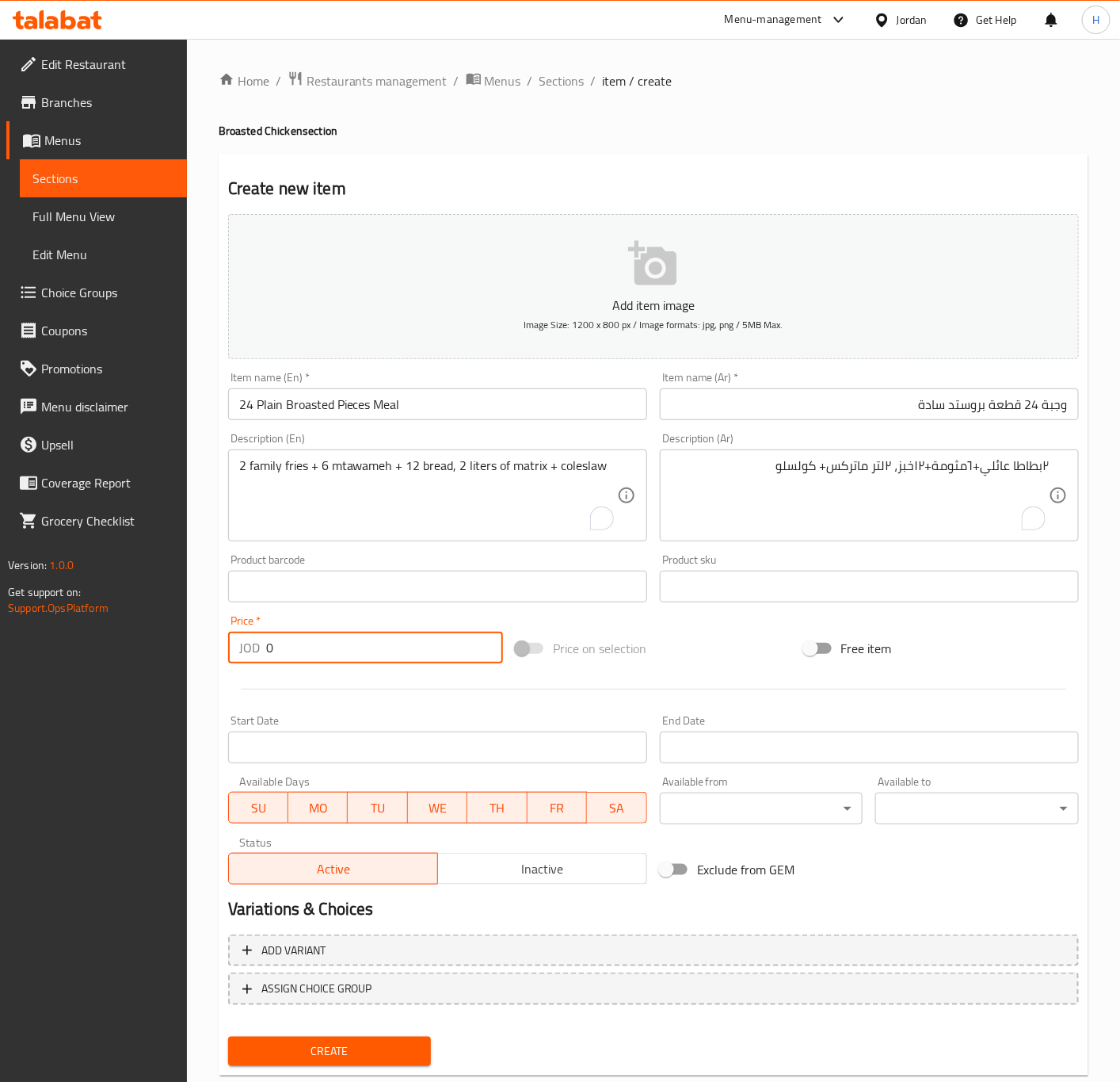
click at [302, 643] on input "0" at bounding box center [385, 647] width 237 height 32
paste input "25.29"
type input "25.29"
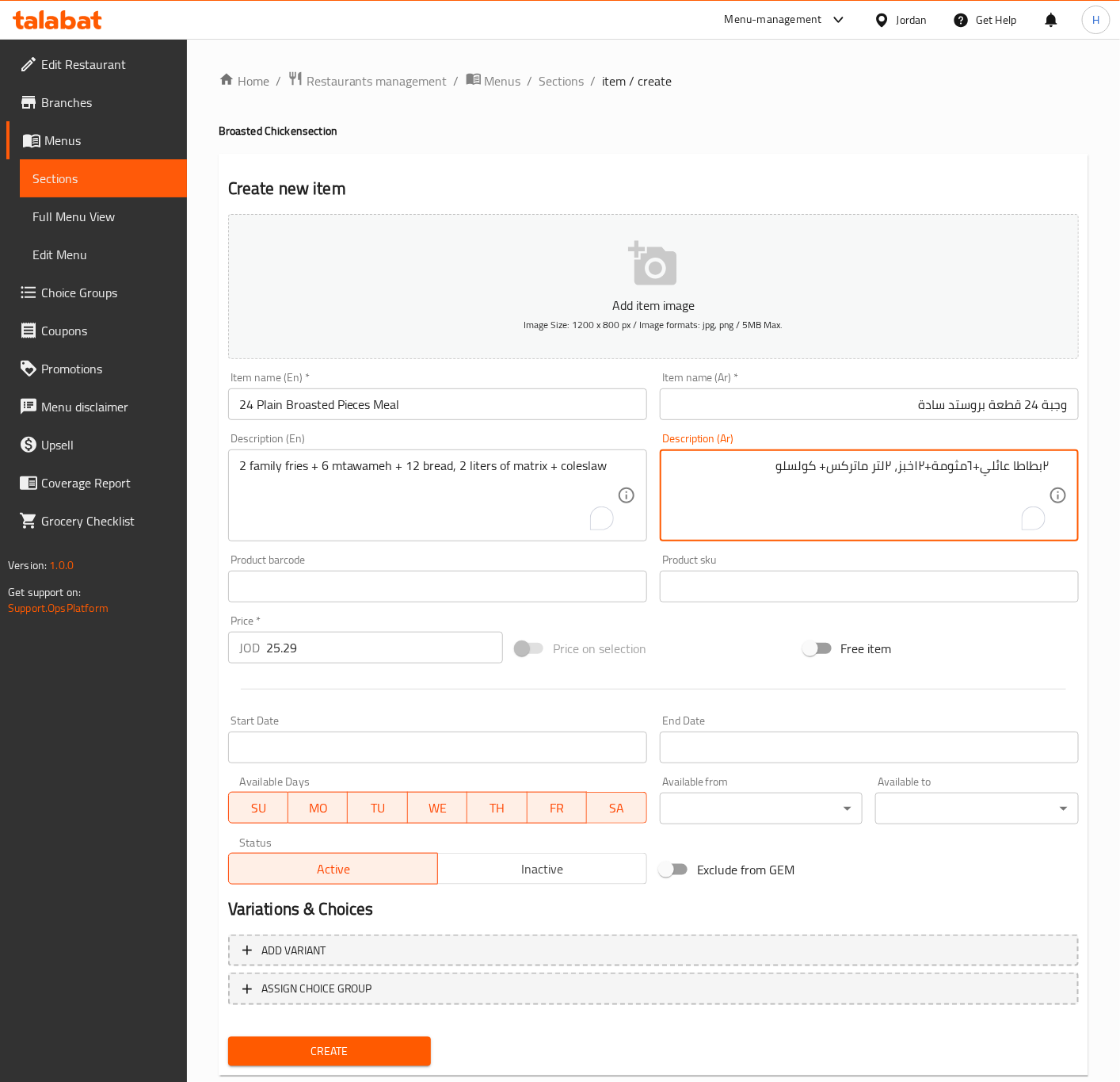
drag, startPoint x: 1043, startPoint y: 468, endPoint x: 1060, endPoint y: 468, distance: 17.0
click at [1060, 468] on div "٢بطاطا عائلي+٦مثومة+١٢خبز، ٢لتر ماتركس+ كولسلو Description (Ar)" at bounding box center [870, 495] width 419 height 92
type textarea "2 بطاطا عائلي+6 مثومة+12خبز، 2 لتر ماتركس+ كولسلو"
click at [450, 651] on input "25.29" at bounding box center [385, 647] width 237 height 32
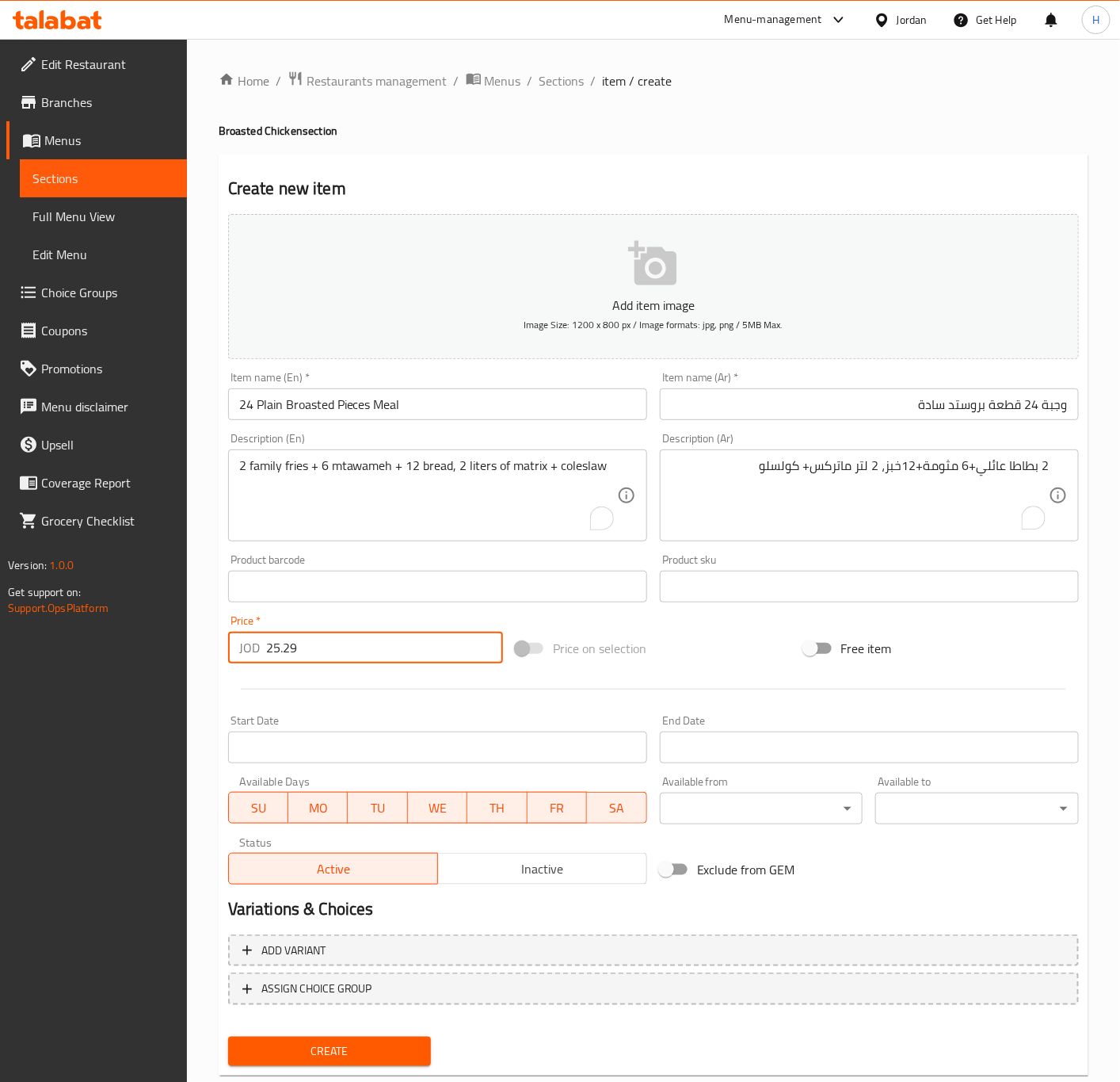
click at [228, 1036] on button "Create" at bounding box center [330, 1051] width 203 height 30
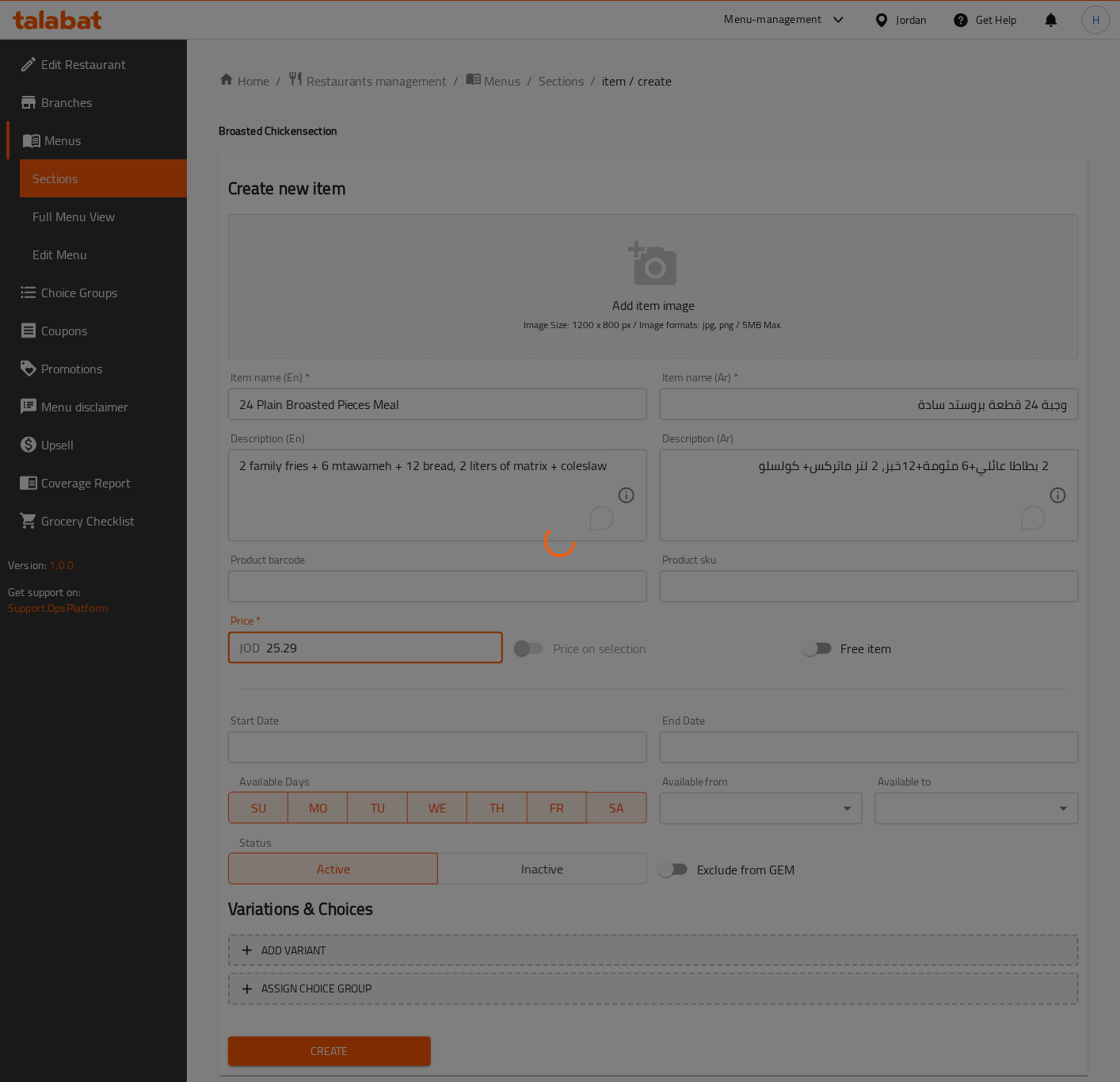
type input "0"
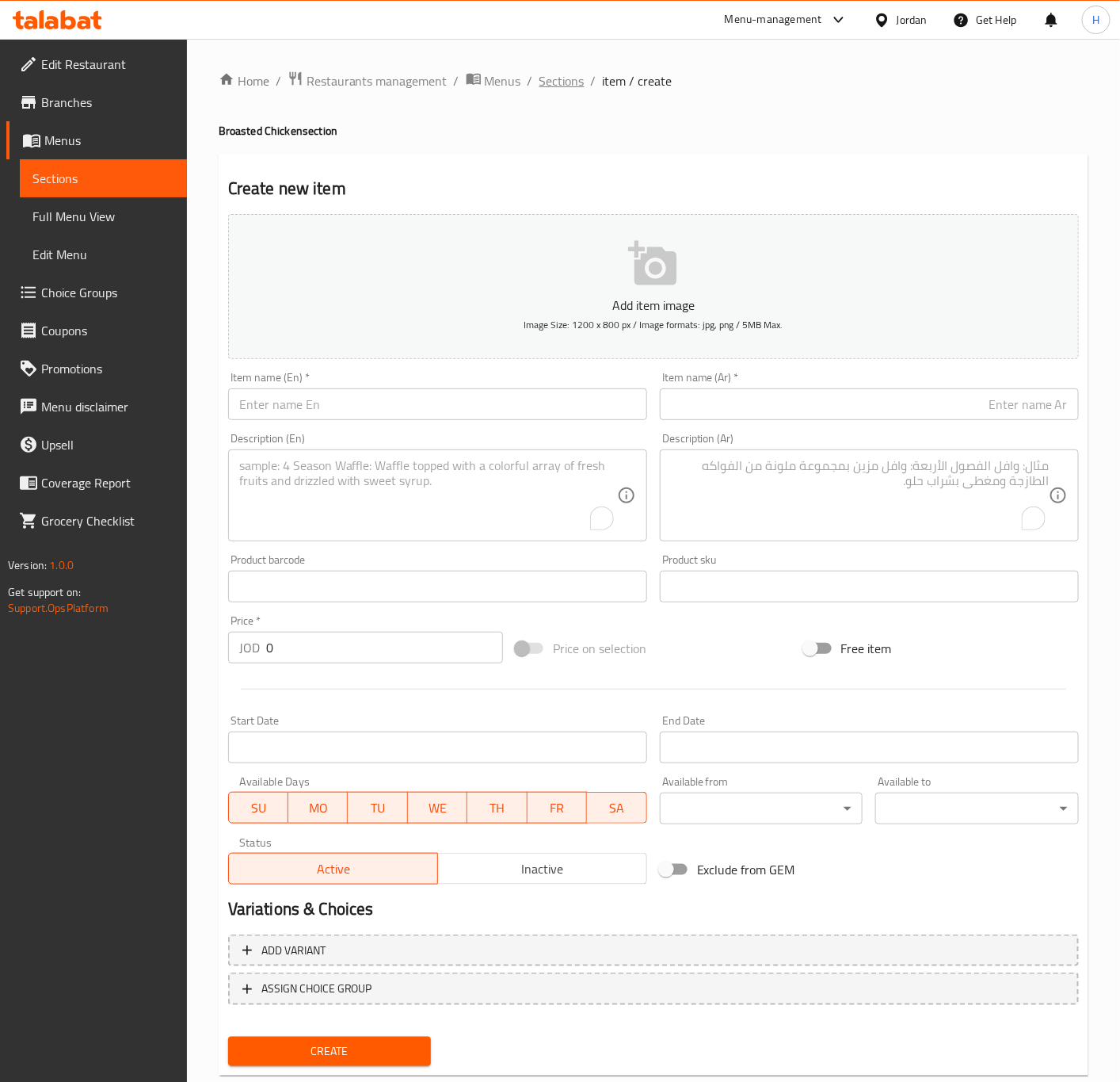
click at [545, 82] on span "Sections" at bounding box center [562, 81] width 45 height 19
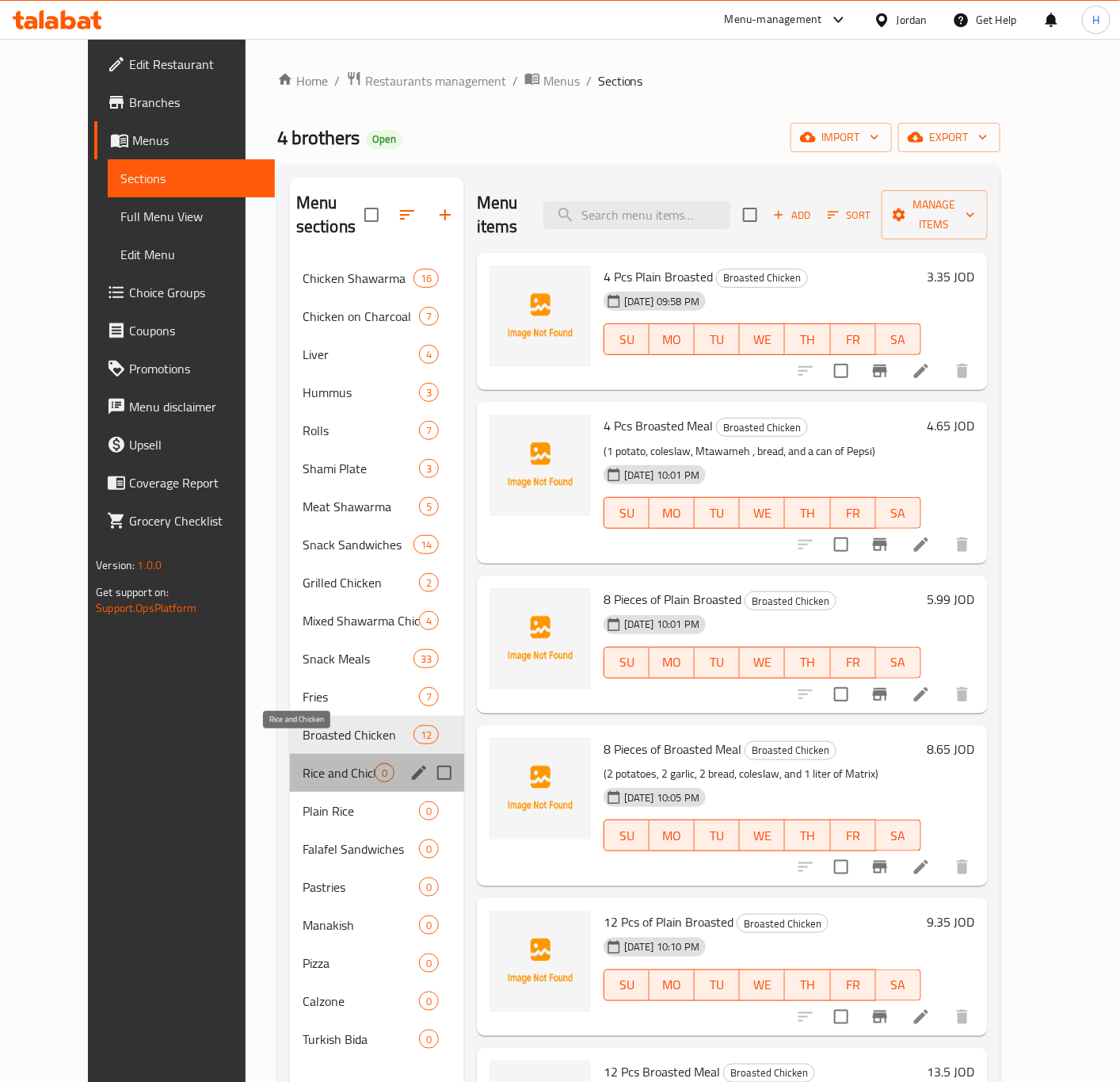
click at [302, 763] on span "Rice and Chicken" at bounding box center [338, 773] width 72 height 19
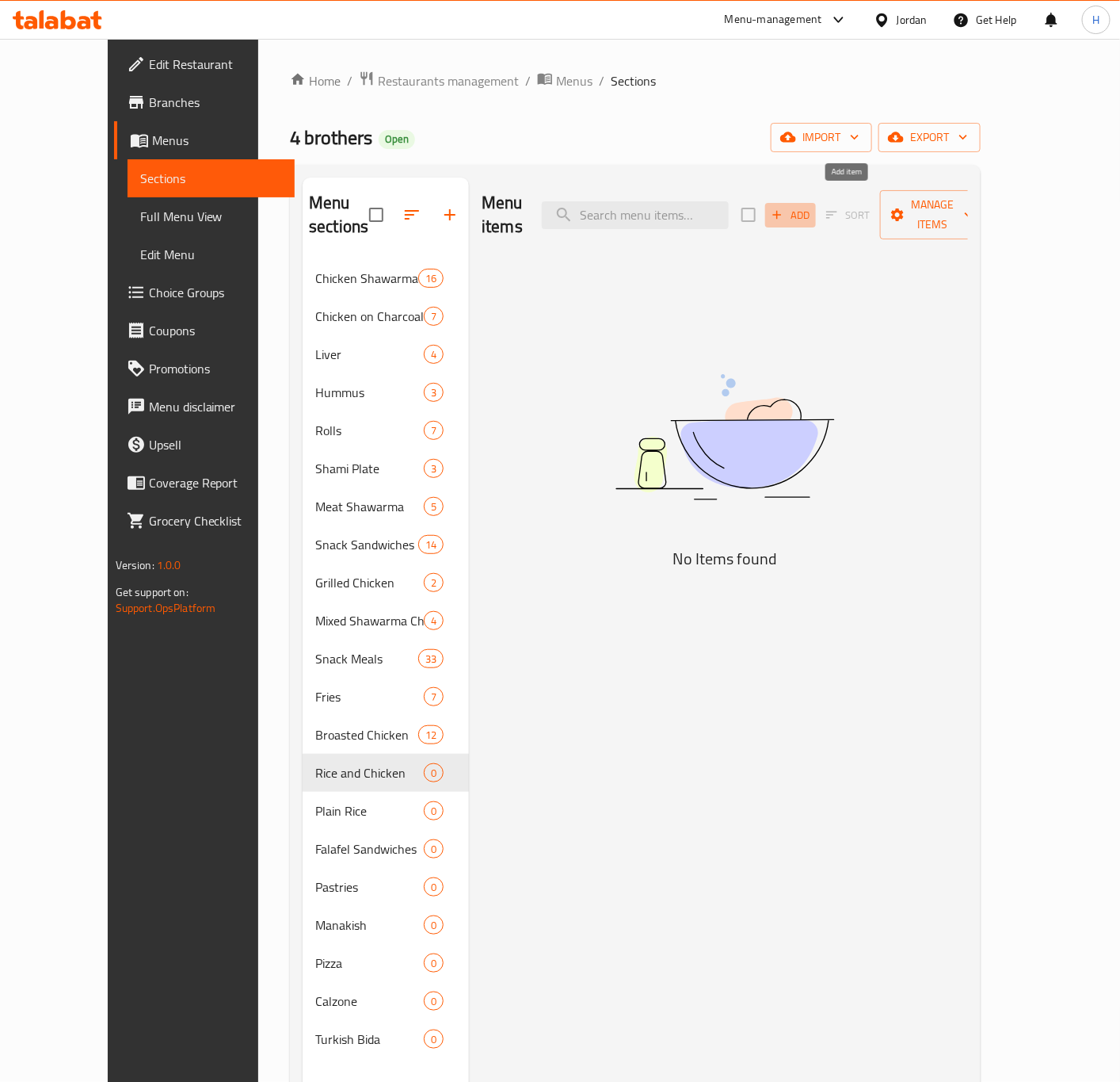
click at [812, 207] on span "Add" at bounding box center [790, 214] width 42 height 18
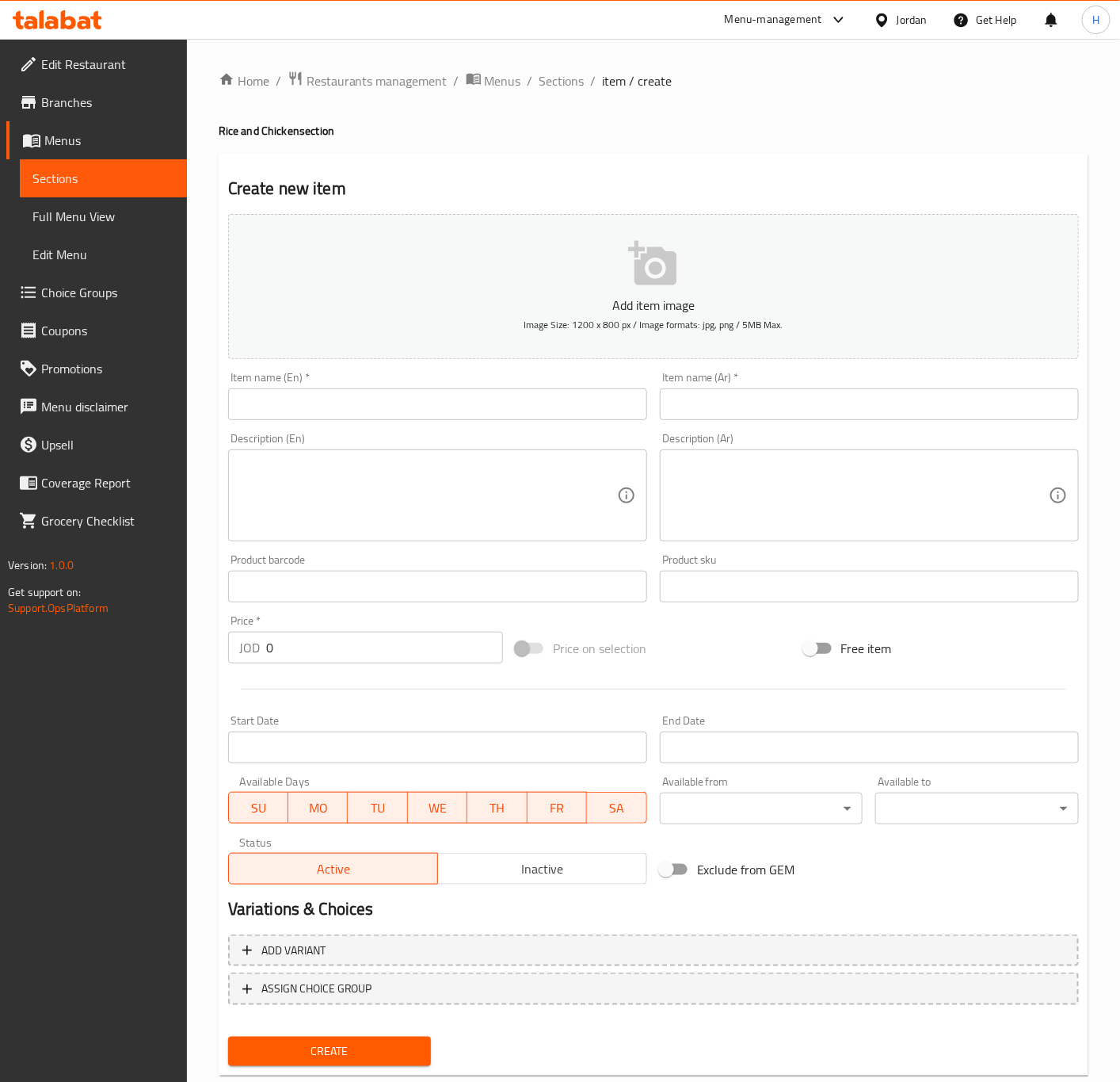
click at [858, 414] on input "text" at bounding box center [870, 404] width 419 height 32
paste input "وجبة ربع دجاجة شواية رز مندي"
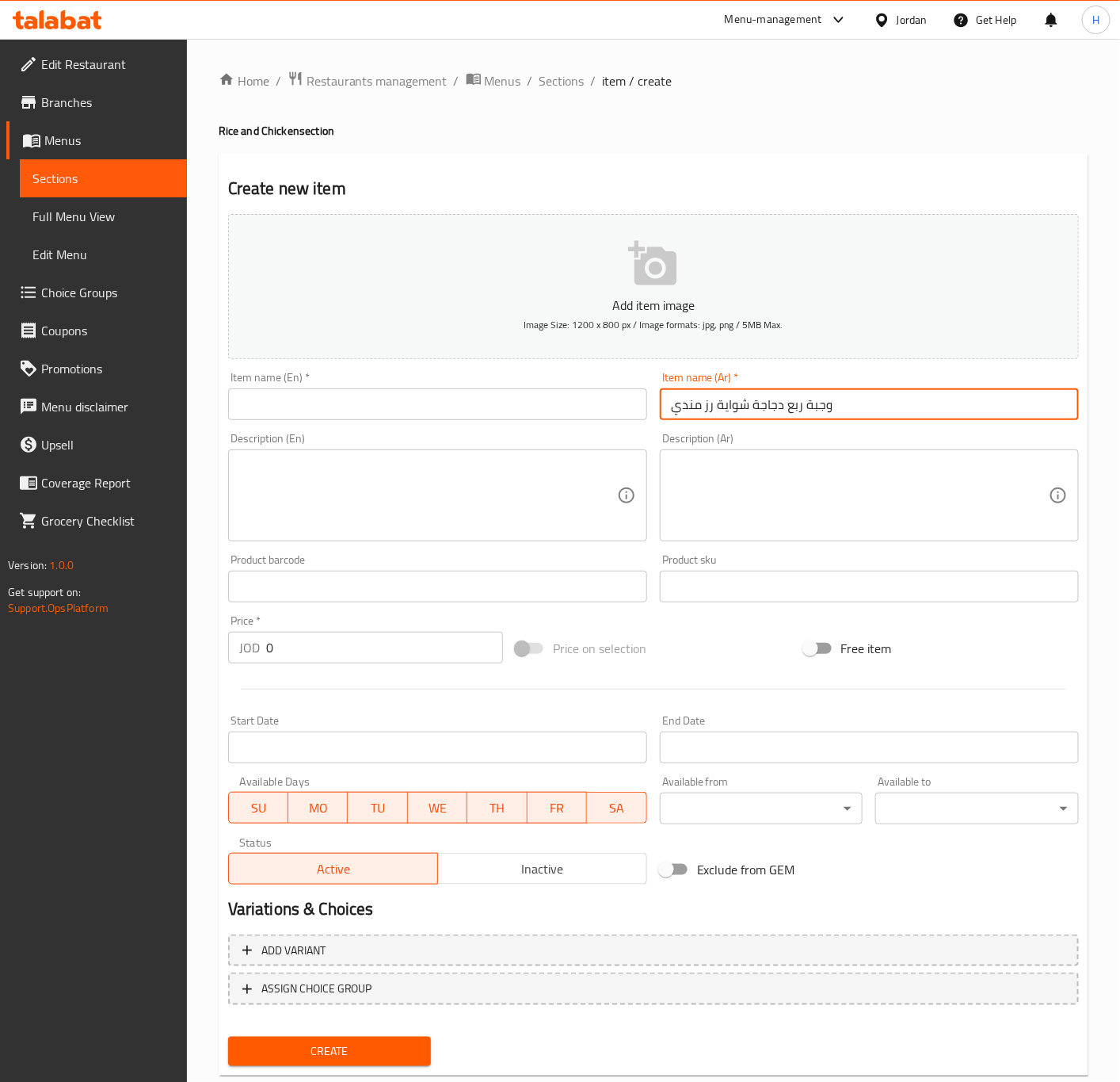
type input "وجبة ربع دجاجة شواية رز مندي"
click at [490, 395] on input "text" at bounding box center [438, 404] width 419 height 32
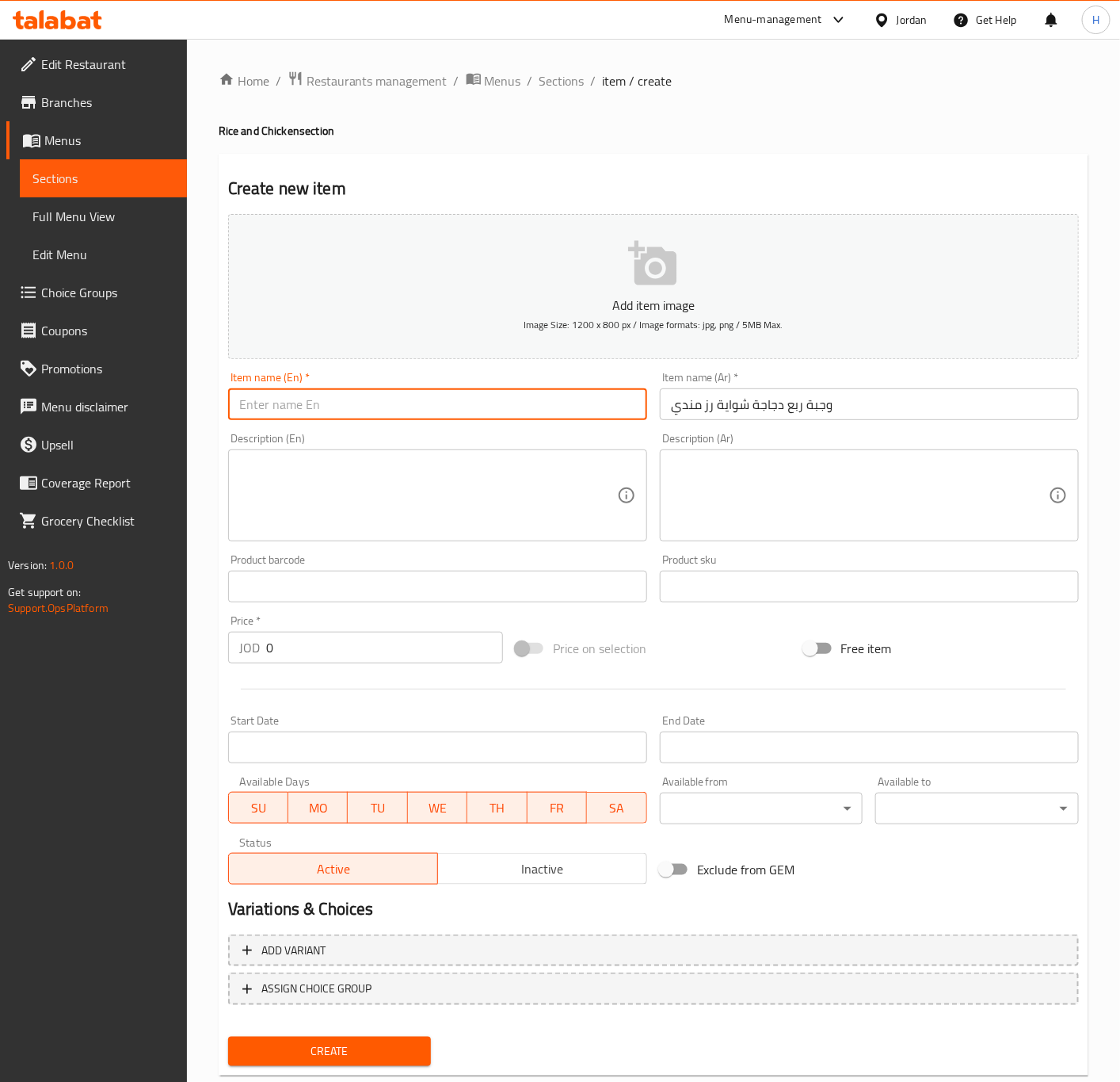
click at [490, 395] on input "text" at bounding box center [438, 404] width 419 height 32
paste input "Quarter Chicken Grilled Meal with Mandi Rice"
type input "Quarter Chicken Grilled Meal with Mandi Rice"
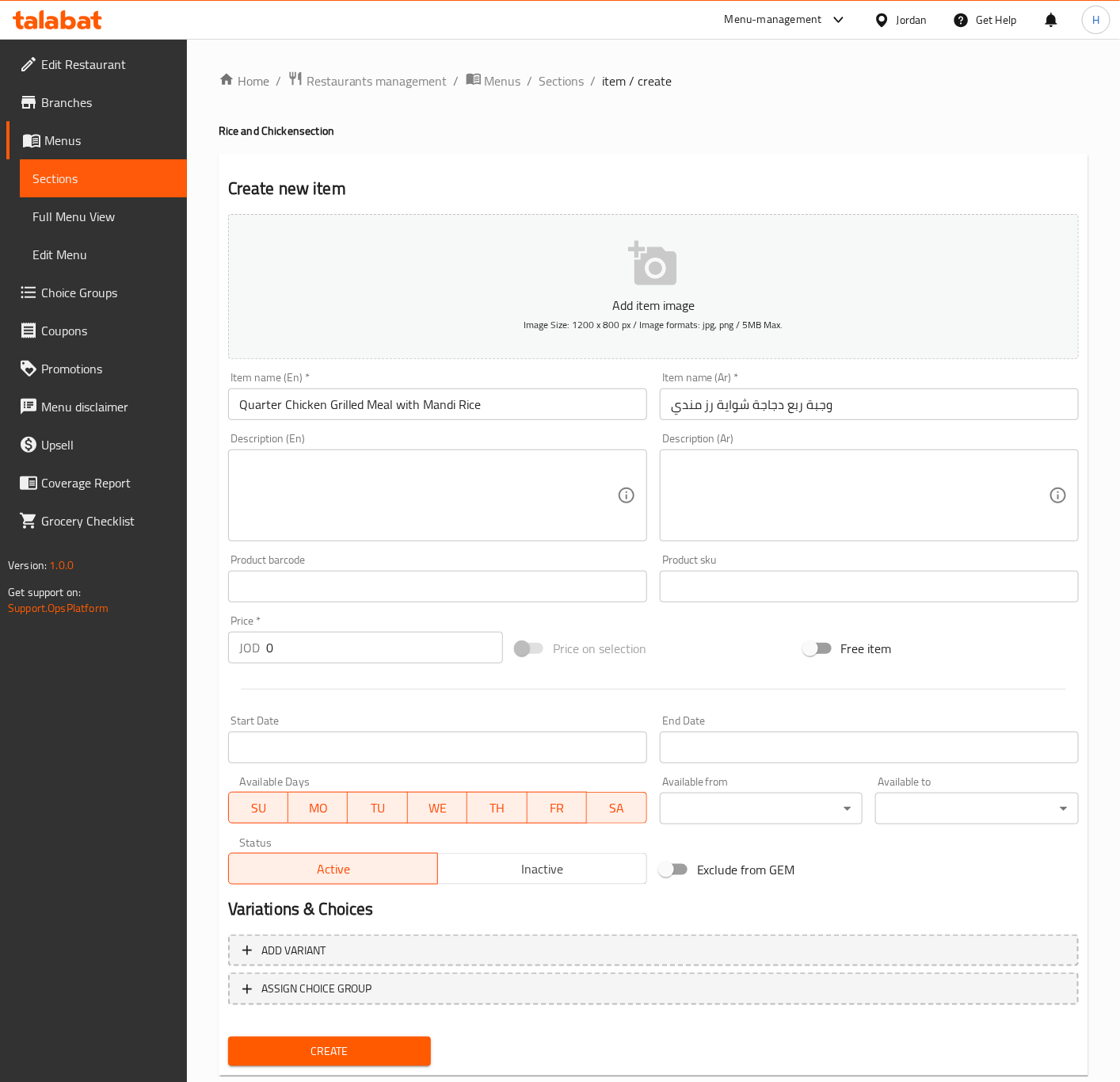
click at [991, 502] on textarea at bounding box center [860, 495] width 378 height 75
paste textarea "( دجاج+رز+شوربة+دقوس)"
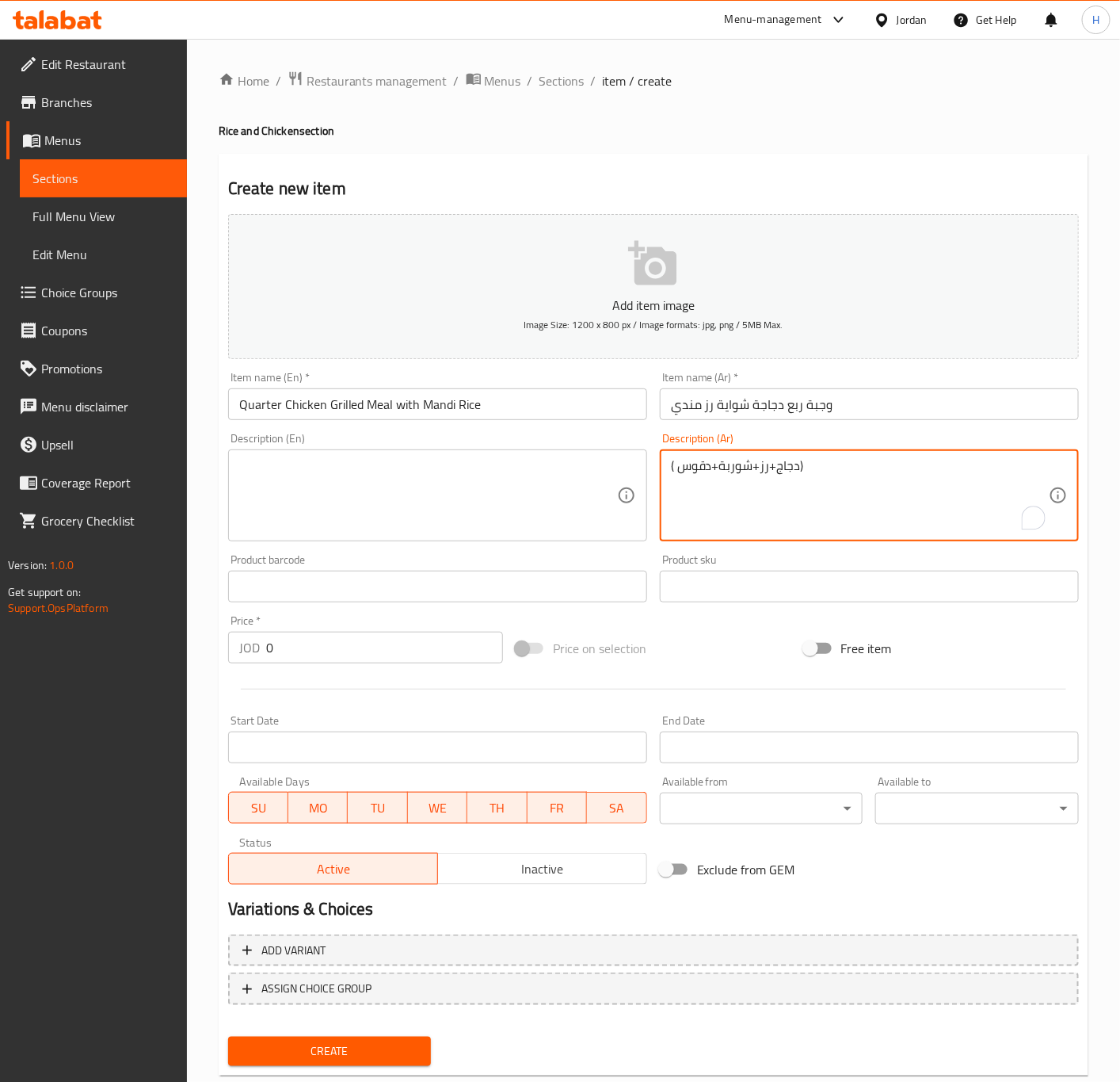
type textarea "( دجاج+رز+شوربة+دقوس)"
click at [532, 464] on textarea at bounding box center [428, 495] width 378 height 75
paste textarea "(Chicken + Rice + Soup + Daqoos)"
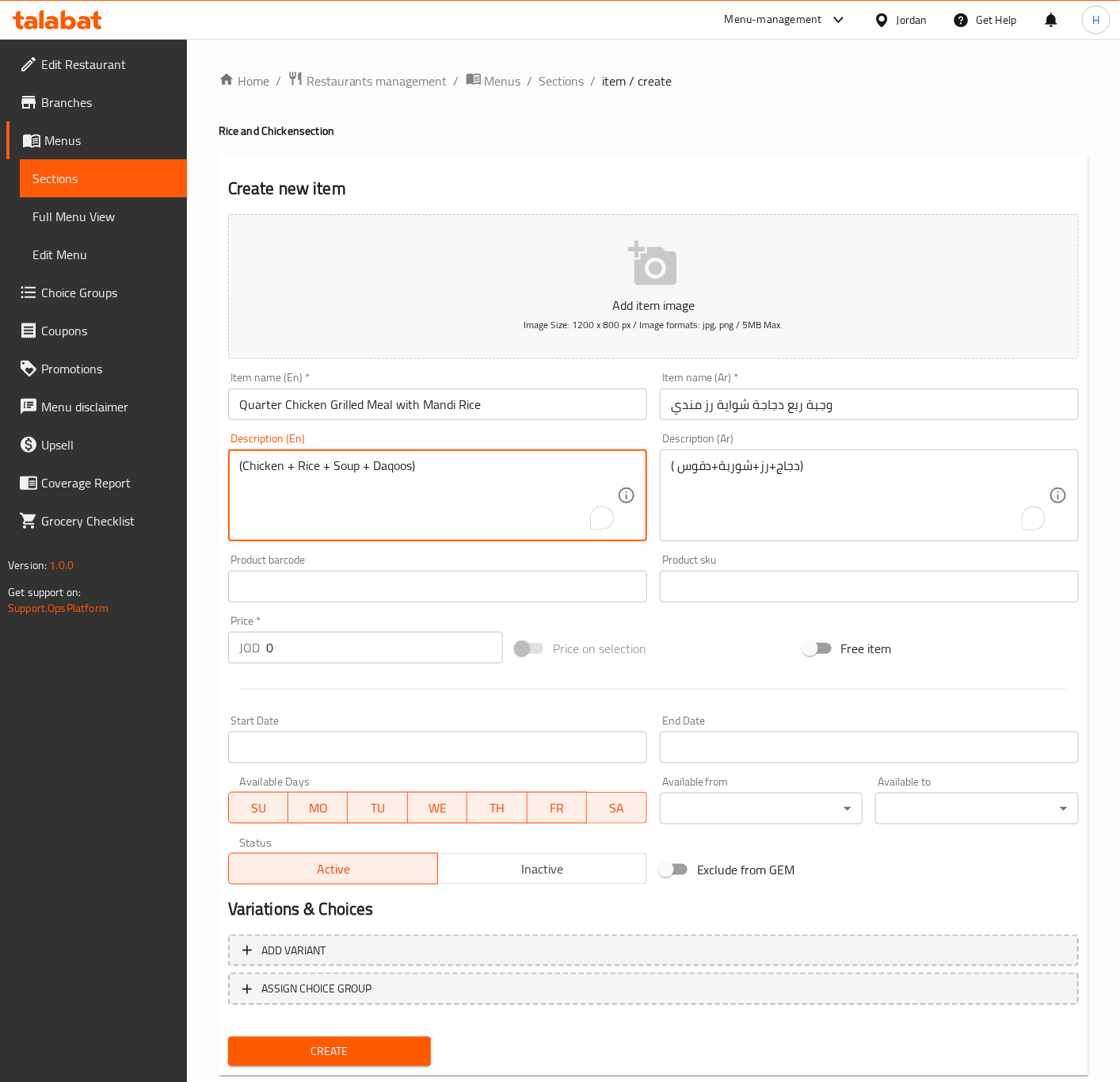
type textarea "(Chicken + Rice + Soup + Daqoos)"
click at [364, 668] on div "Price   * JOD 0 Price *" at bounding box center [365, 639] width 287 height 61
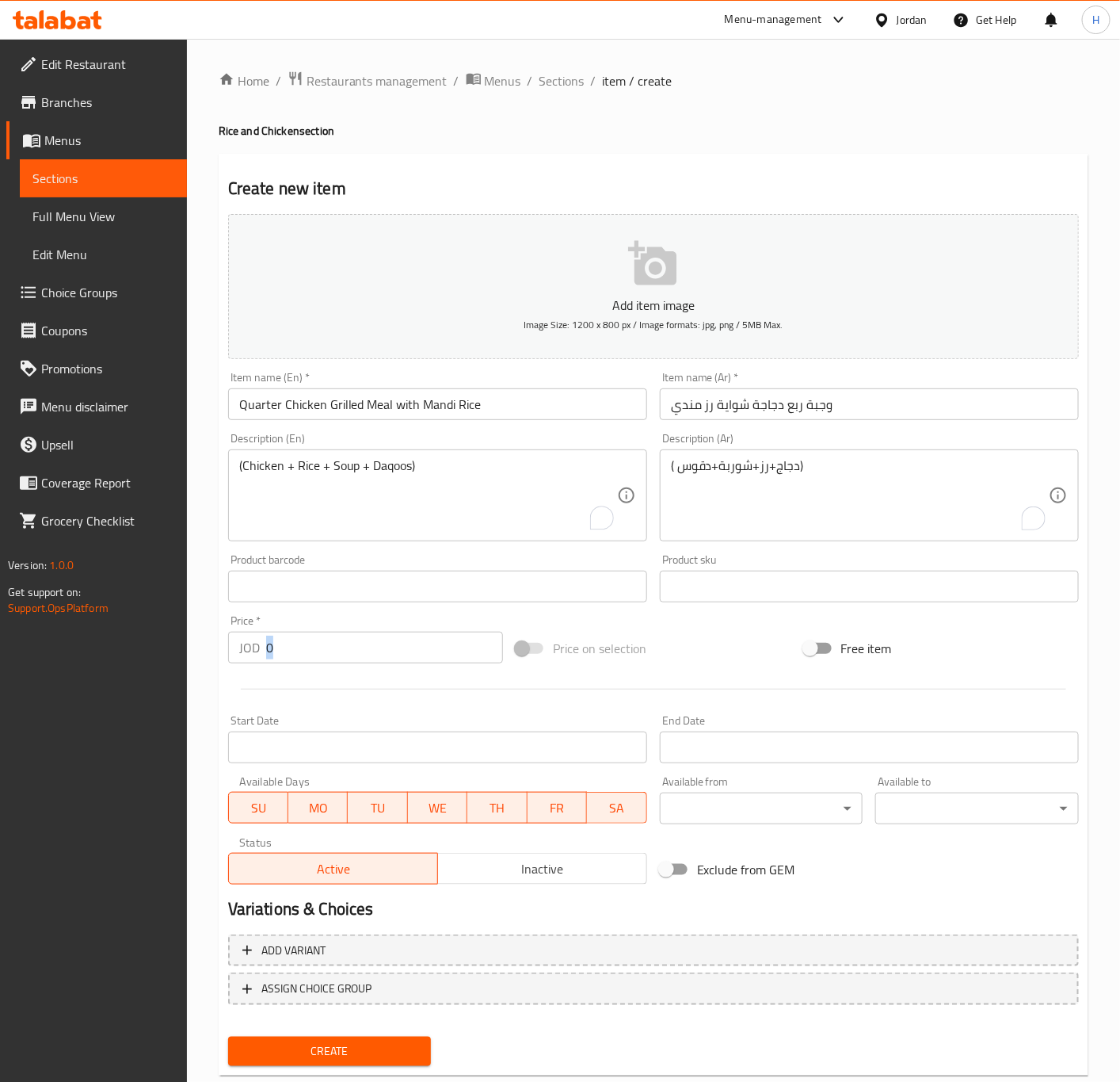
click at [363, 666] on div "Price   * JOD 0 Price *" at bounding box center [365, 639] width 287 height 61
click at [362, 661] on input "0" at bounding box center [385, 647] width 237 height 32
paste input "2.69"
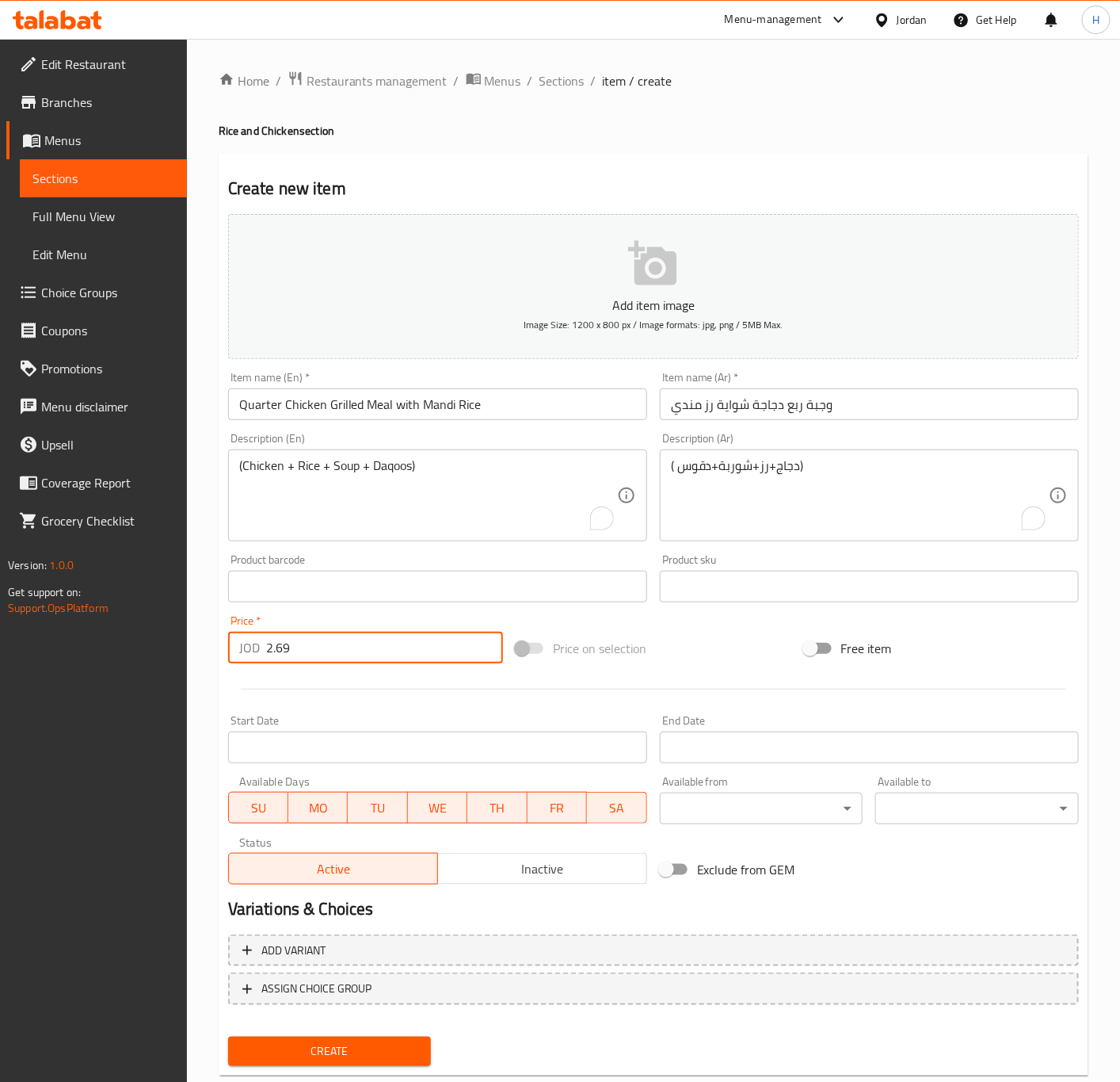
type input "2.69"
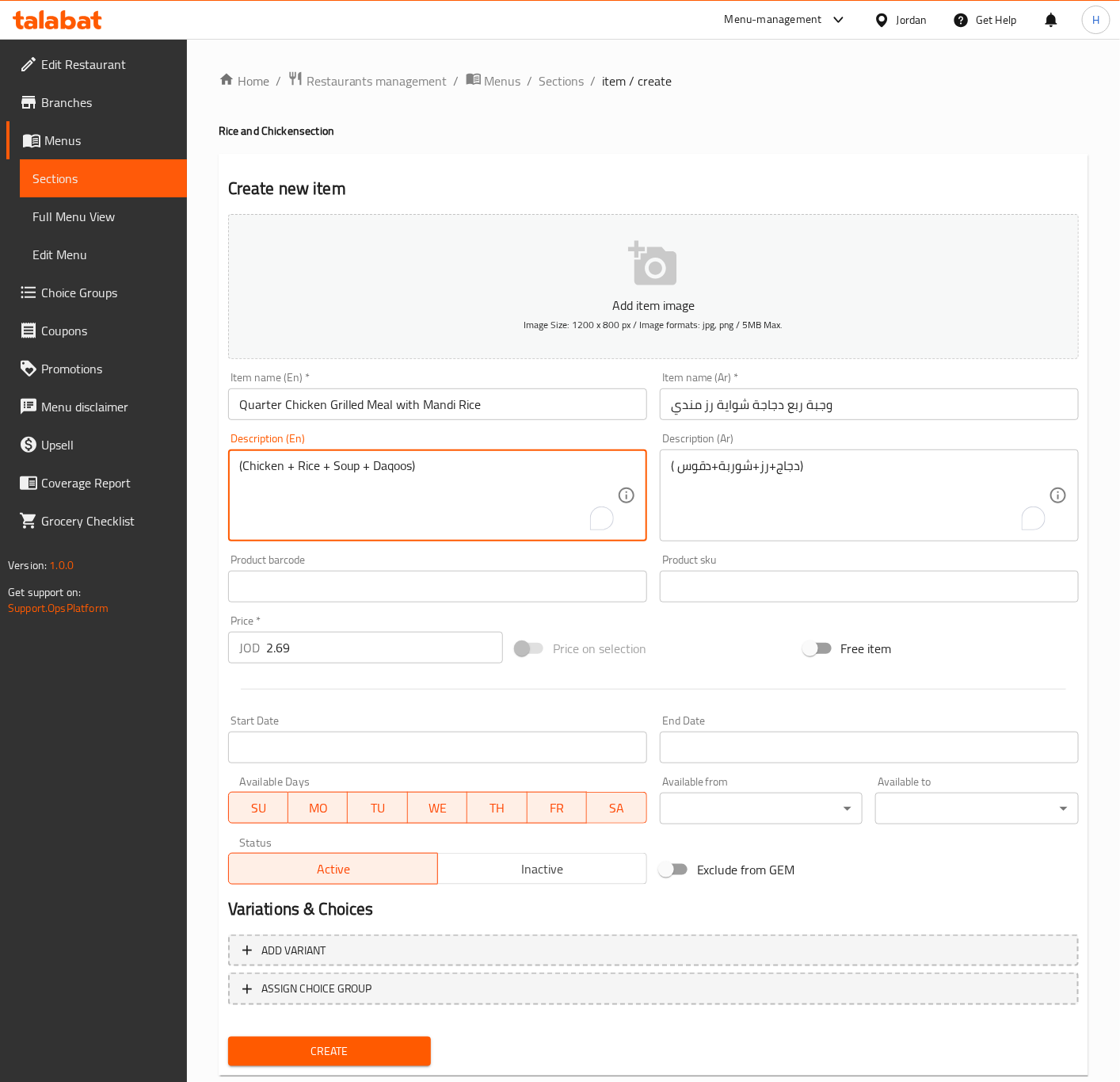
click at [438, 507] on textarea "(Chicken + Rice + Soup + Daqoos)" at bounding box center [428, 495] width 378 height 75
type textarea "(Chicken + rice + soup + daqoos)"
click at [355, 657] on input "2.69" at bounding box center [385, 647] width 237 height 32
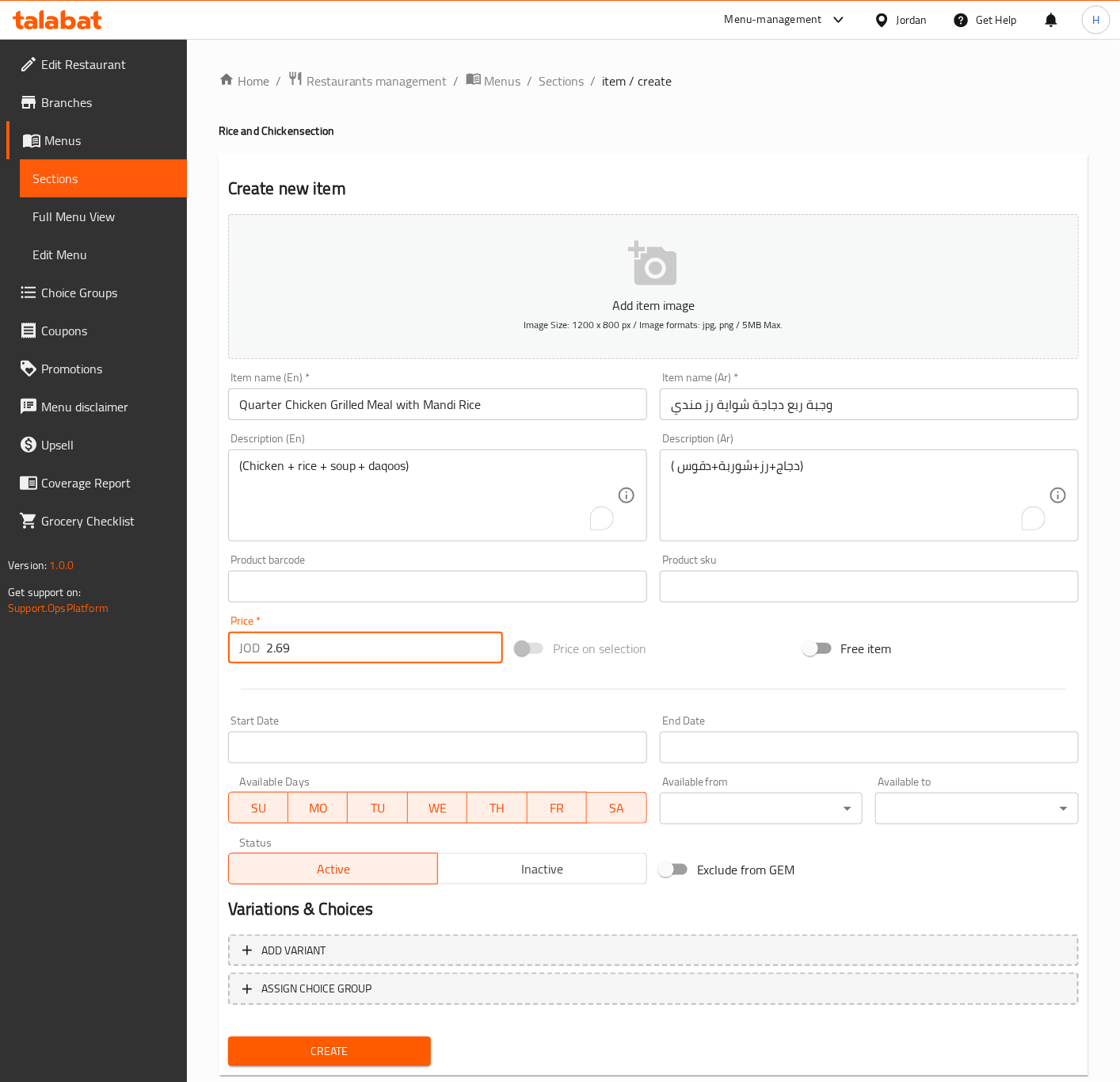
click at [228, 1036] on button "Create" at bounding box center [330, 1051] width 203 height 30
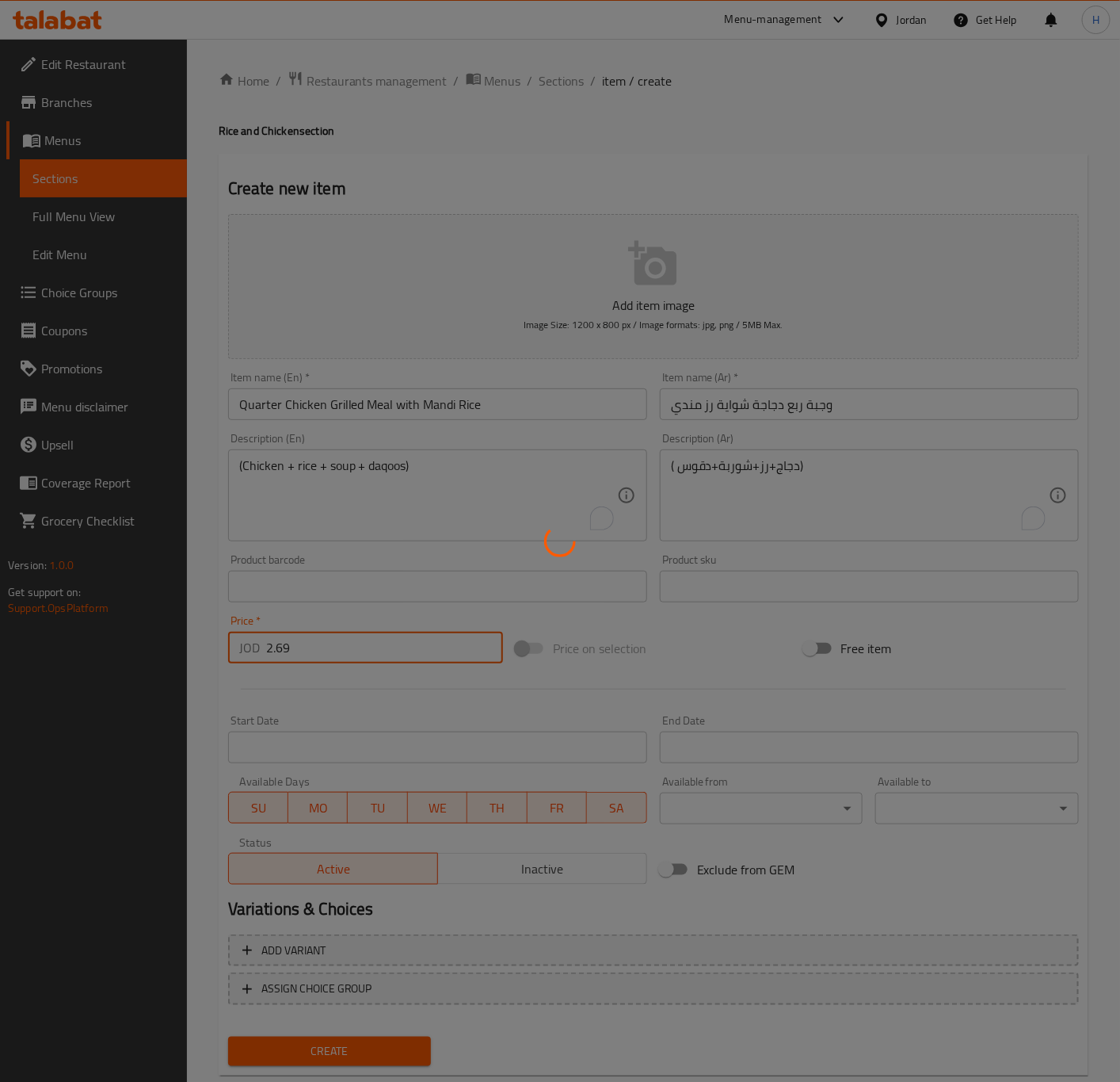
type input "0"
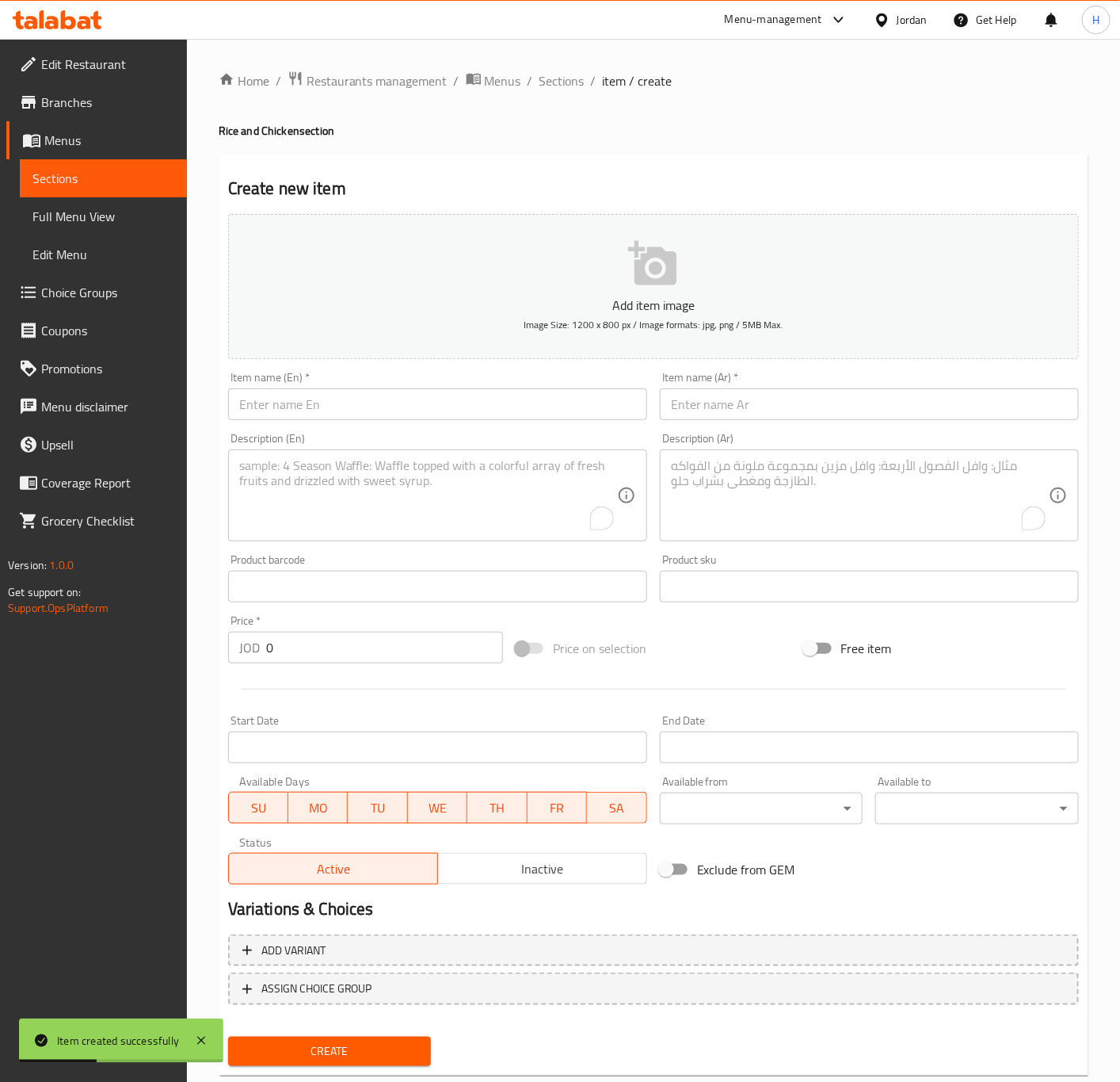
click at [478, 414] on input "text" at bounding box center [438, 404] width 419 height 32
paste input "Quarter Chicken Grilled Meal with Bukhari Rice"
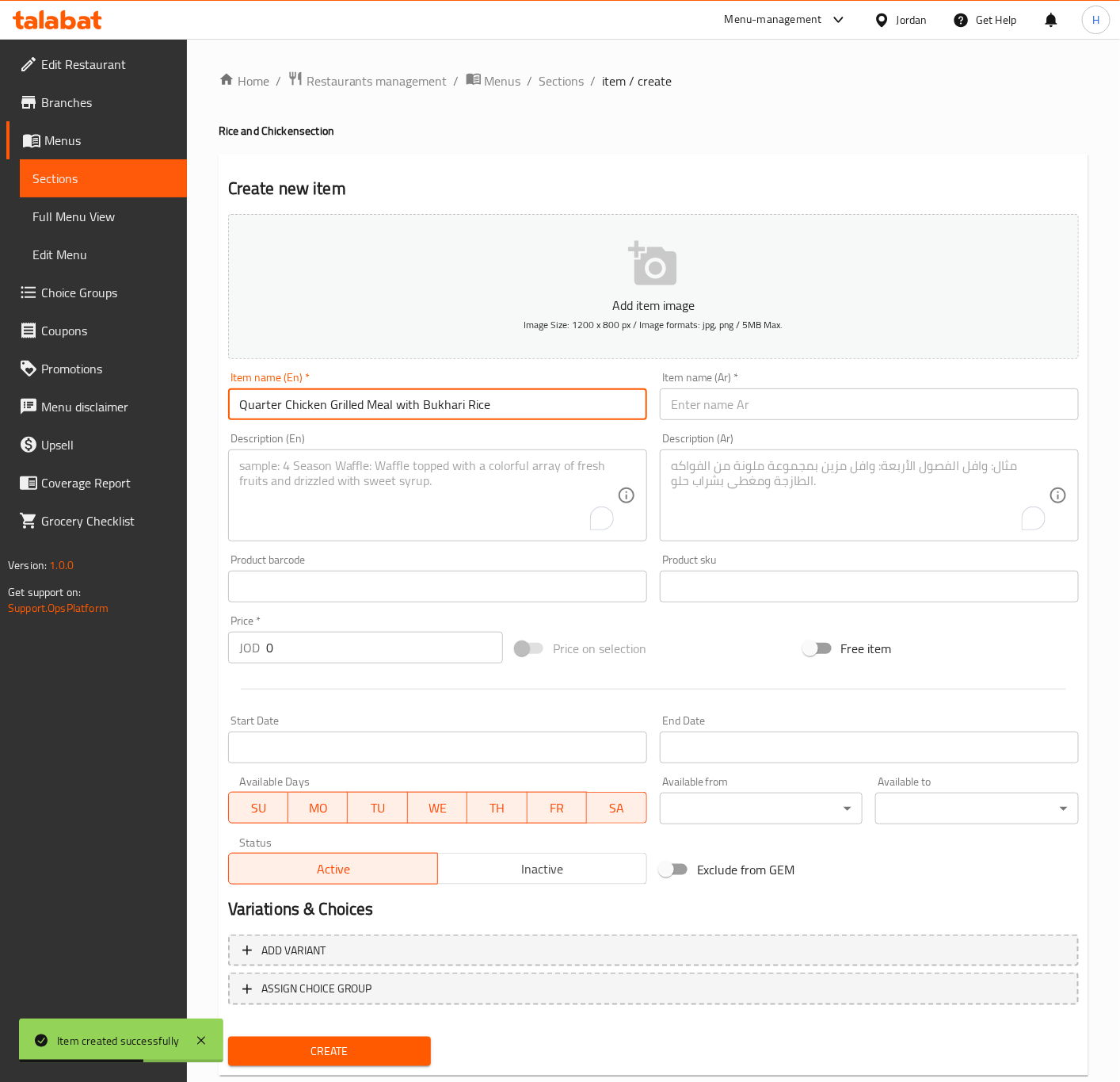
type input "Quarter Chicken Grilled Meal with Bukhari Rice"
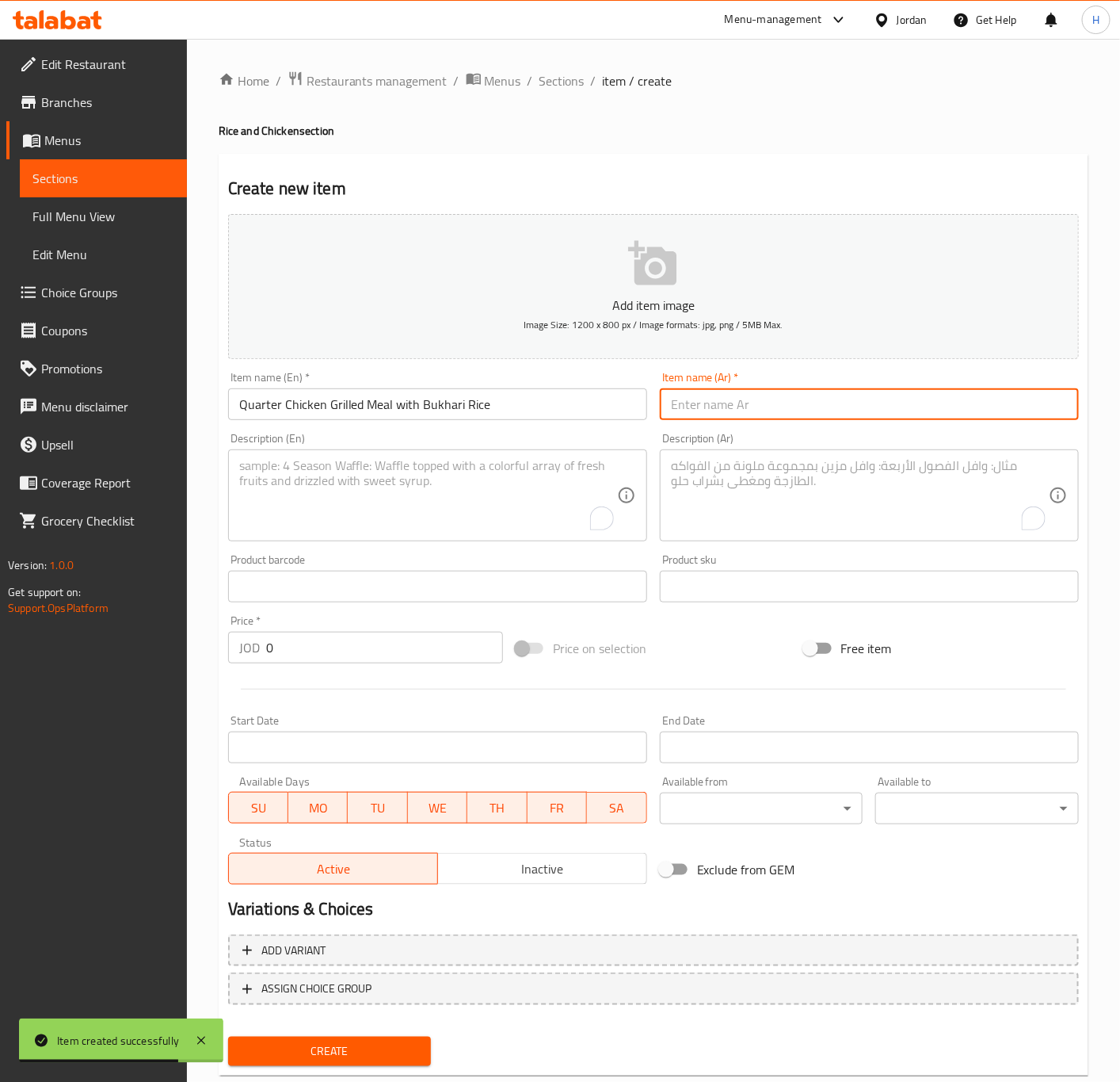
click at [898, 404] on input "text" at bounding box center [870, 404] width 419 height 32
paste input "وجبة ربع دجاج شواية رز بخاري"
type input "وجبة ربع دجاج شواية رز بخاري"
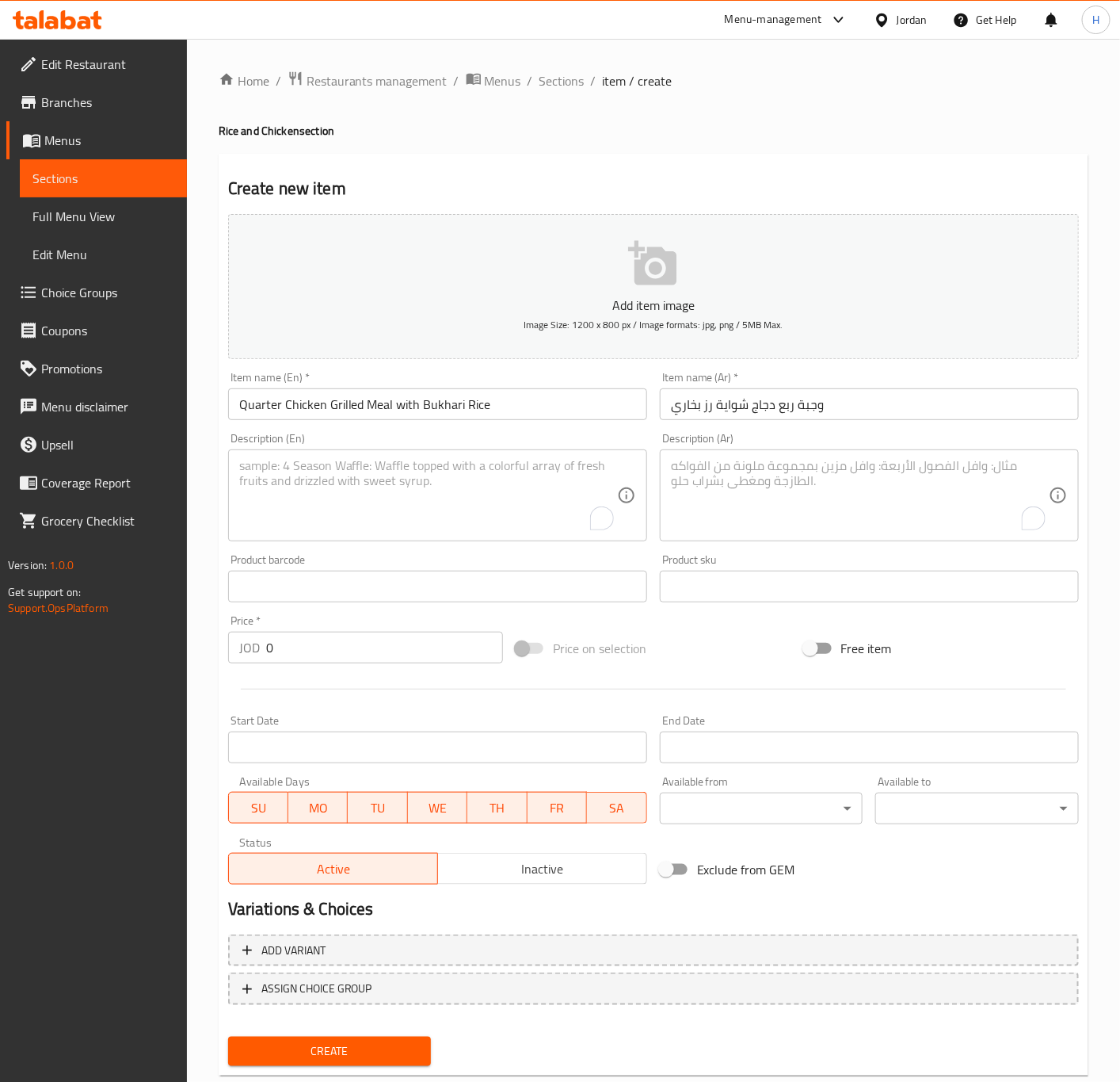
click at [366, 640] on input "0" at bounding box center [385, 647] width 237 height 32
paste input "2.69"
type input "2.69"
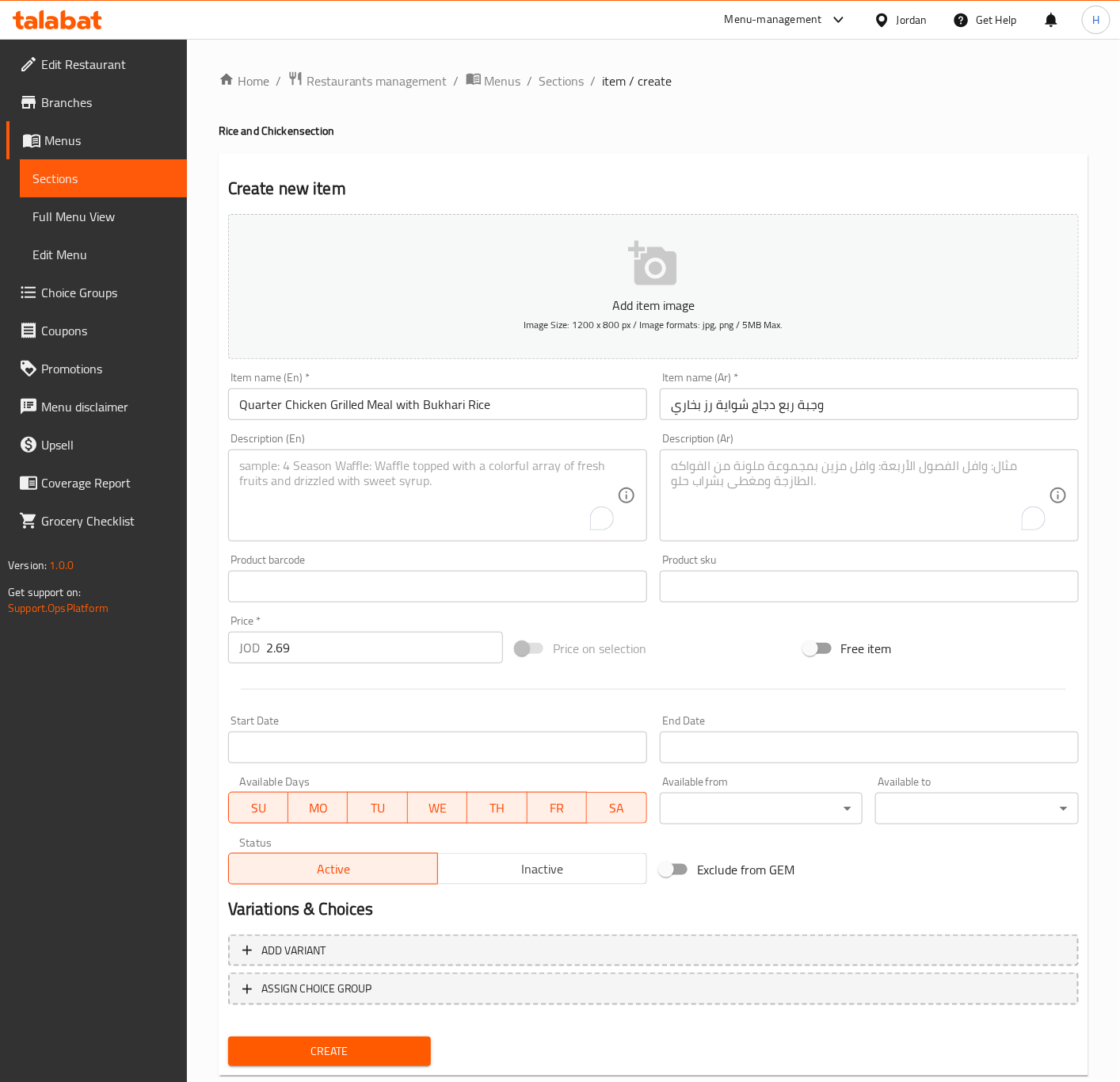
click at [880, 493] on textarea "To enrich screen reader interactions, please activate Accessibility in Grammarl…" at bounding box center [860, 495] width 378 height 75
paste textarea "( دجاج+رز+شوربة+دقوس)"
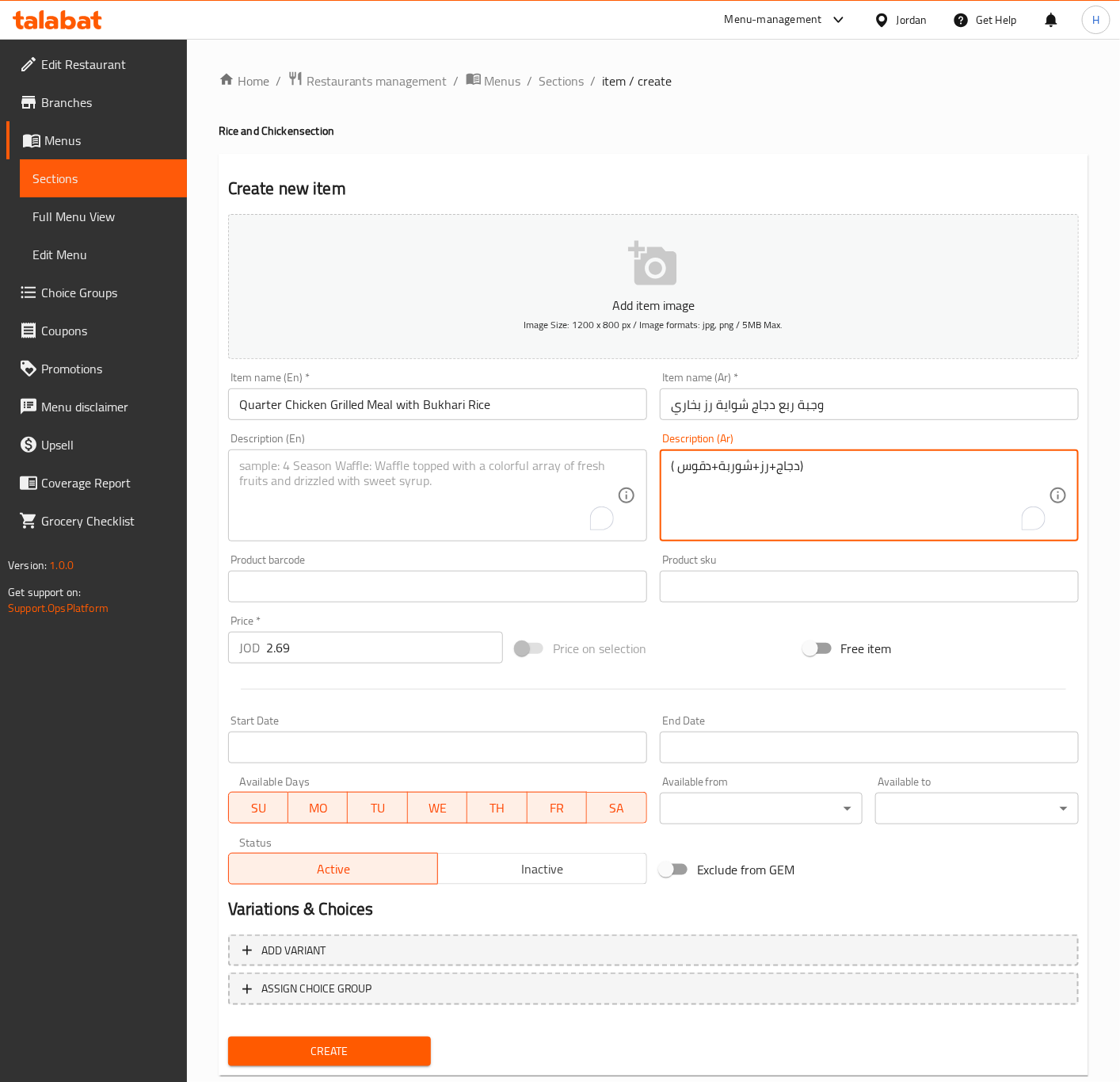
type textarea "( دجاج+رز+شوربة+دقوس)"
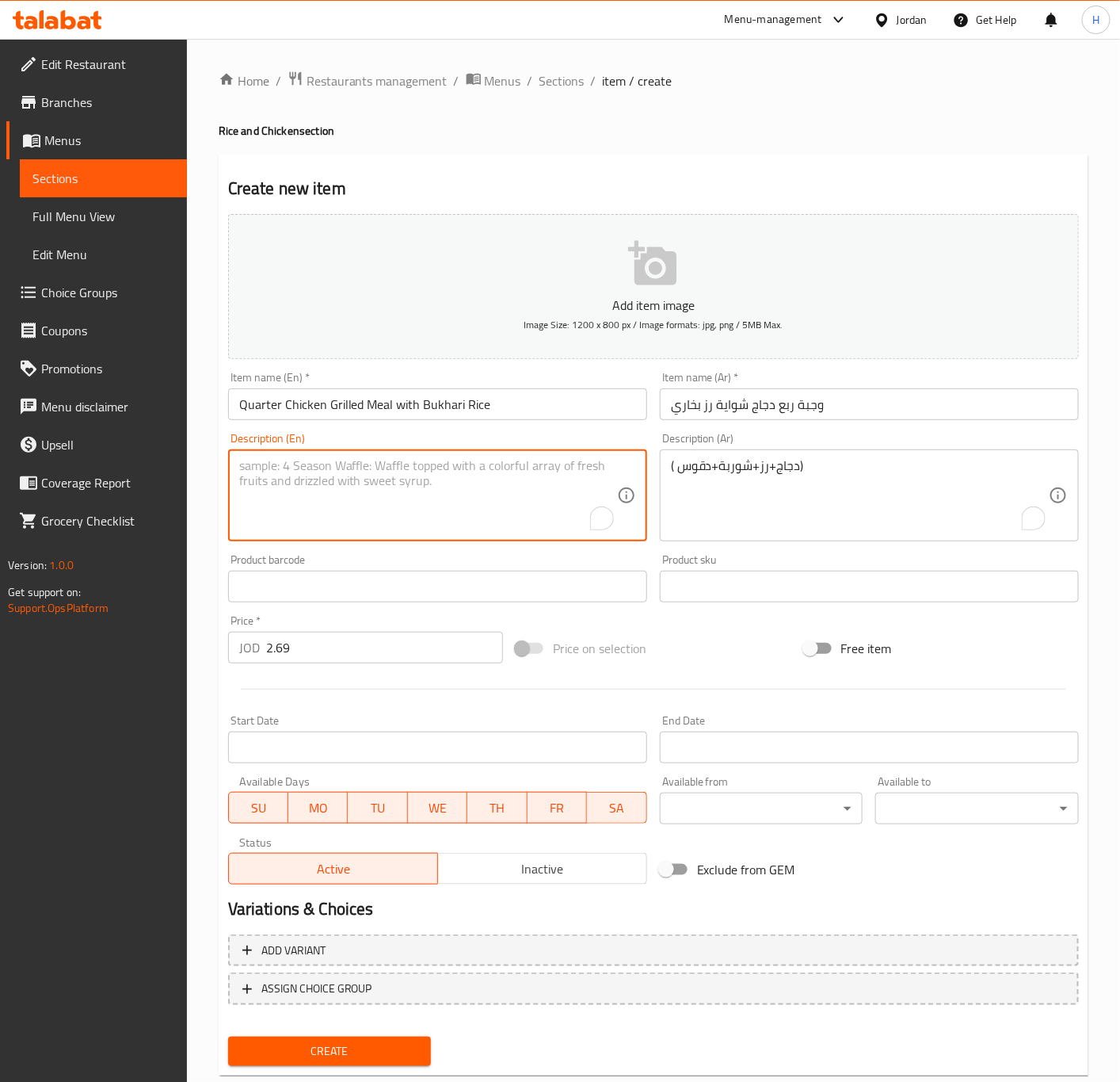
click at [341, 487] on textarea "To enrich screen reader interactions, please activate Accessibility in Grammarl…" at bounding box center [428, 495] width 378 height 75
paste textarea "Chicken + Rice + Soup + Daqoos)"
click at [239, 468] on textarea "Chicken + Rice + Soup + Daqoos)" at bounding box center [428, 495] width 378 height 75
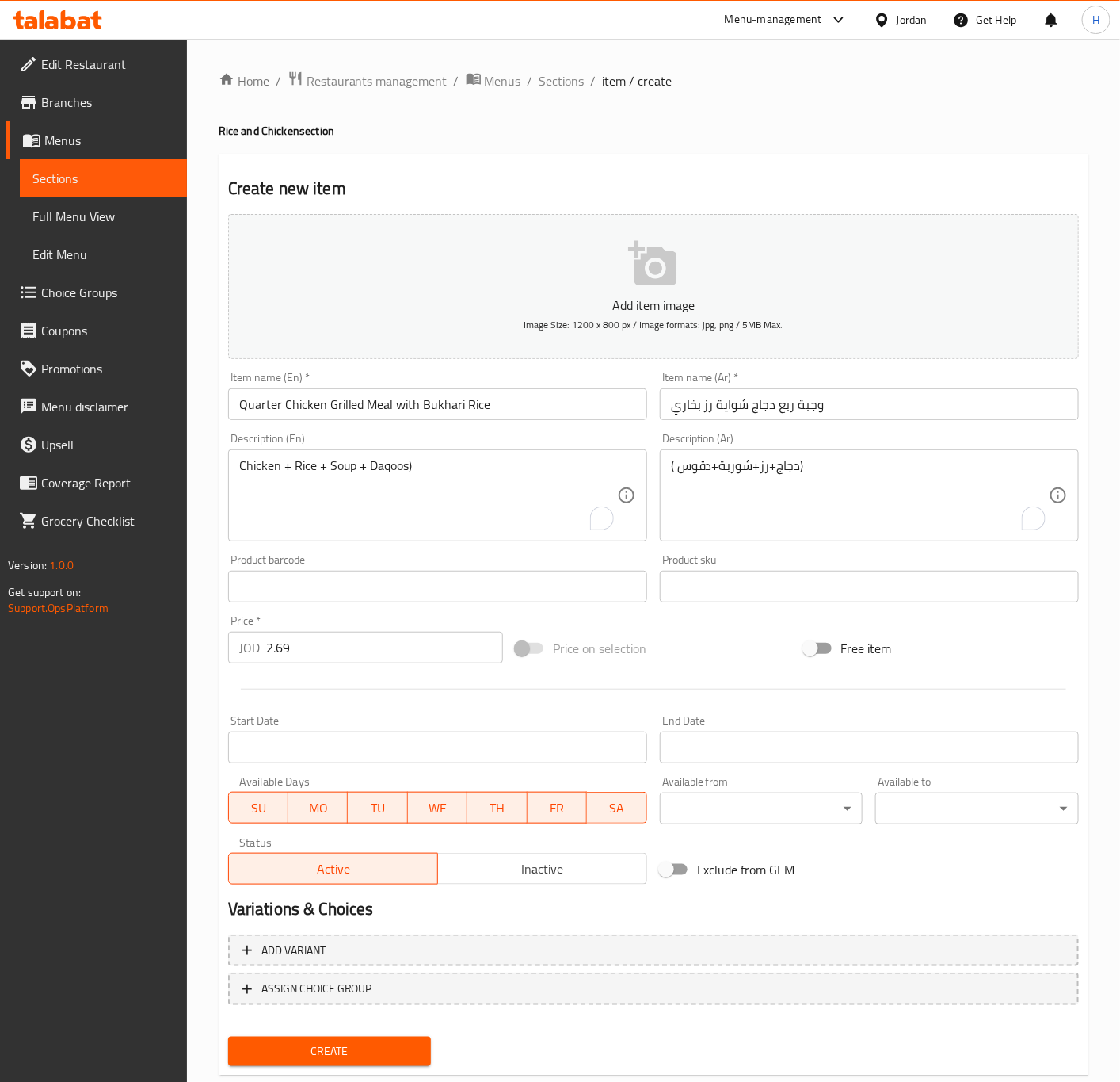
click at [445, 462] on textarea "Chicken + Rice + Soup + Daqoos)" at bounding box center [428, 495] width 378 height 75
paste textarea "("
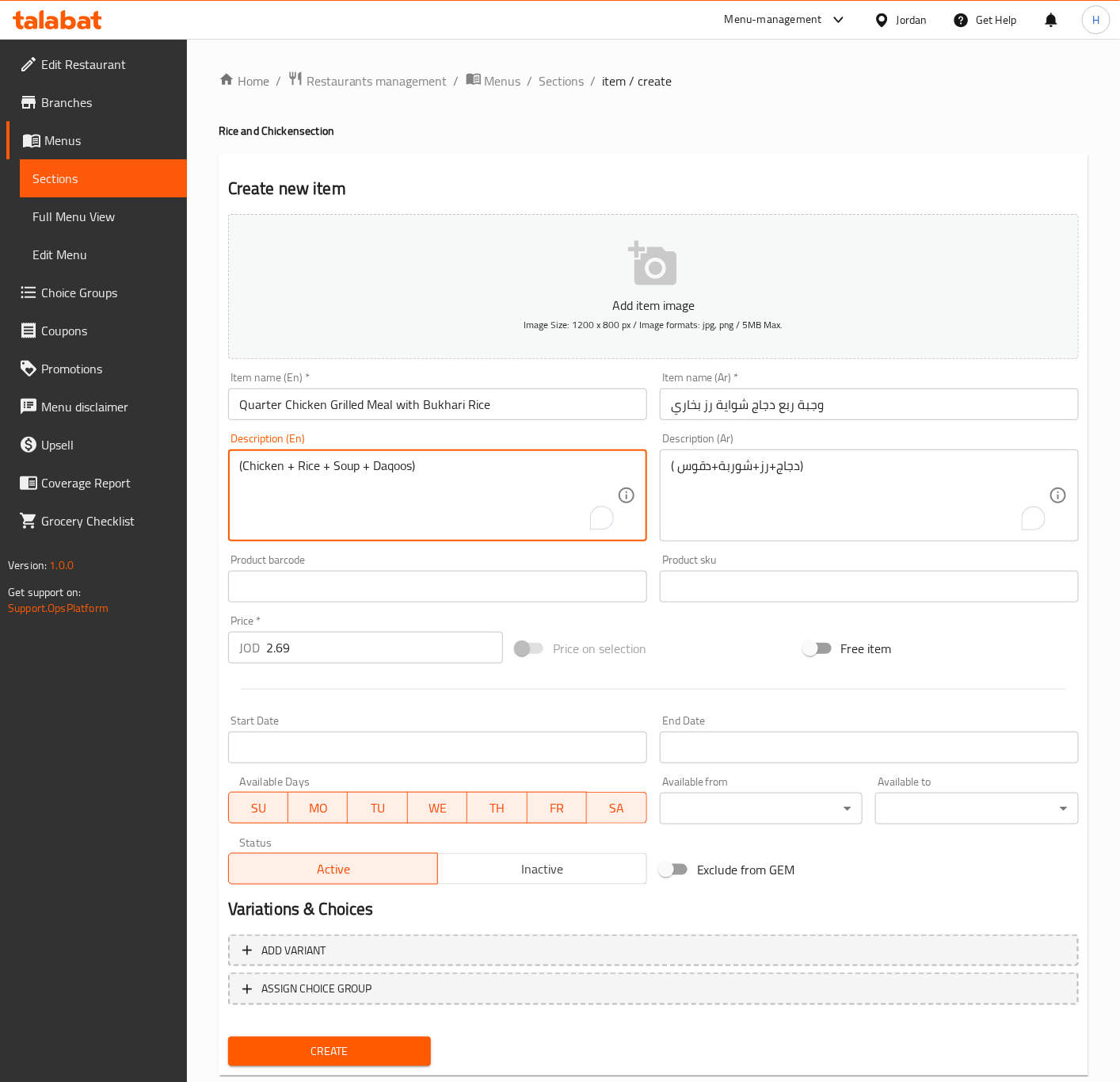
type textarea "(Chicken + Rice + Soup + Daqoos)"
click at [352, 400] on input "Quarter Chicken Grilled Meal with Bukhari Rice" at bounding box center [438, 404] width 419 height 32
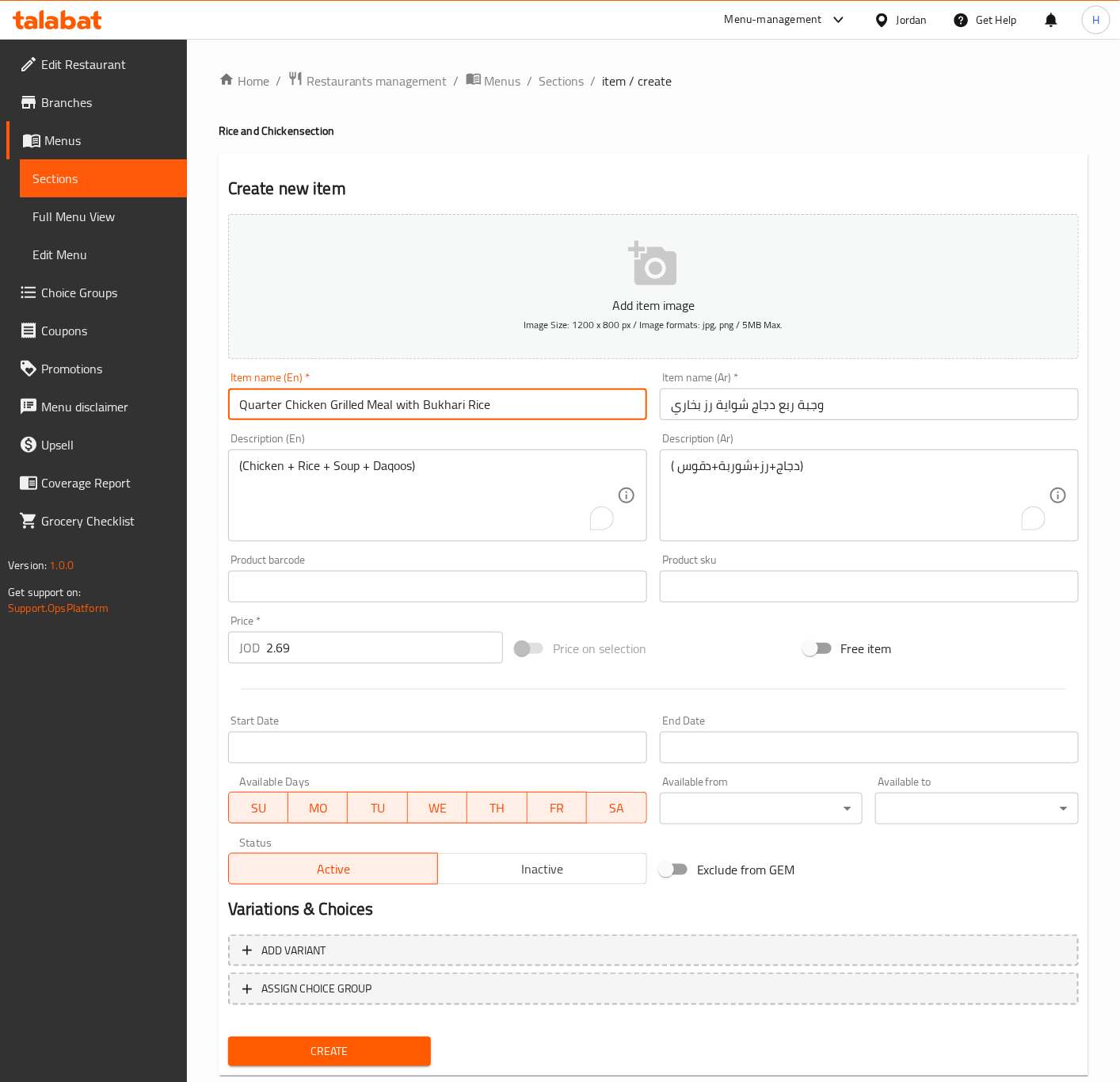
click at [352, 400] on input "Quarter Chicken Grilled Meal with Bukhari Rice" at bounding box center [438, 404] width 419 height 32
click at [281, 400] on input "Quarter Chicken Meal with Bukhari Rice" at bounding box center [438, 404] width 419 height 32
paste input "Grilled"
click at [279, 407] on input "Quarter Chicken Meal with Bukhari Rice" at bounding box center [438, 404] width 419 height 32
click at [285, 407] on input "Quarter Chicken Meal with Bukhari Rice" at bounding box center [438, 404] width 419 height 32
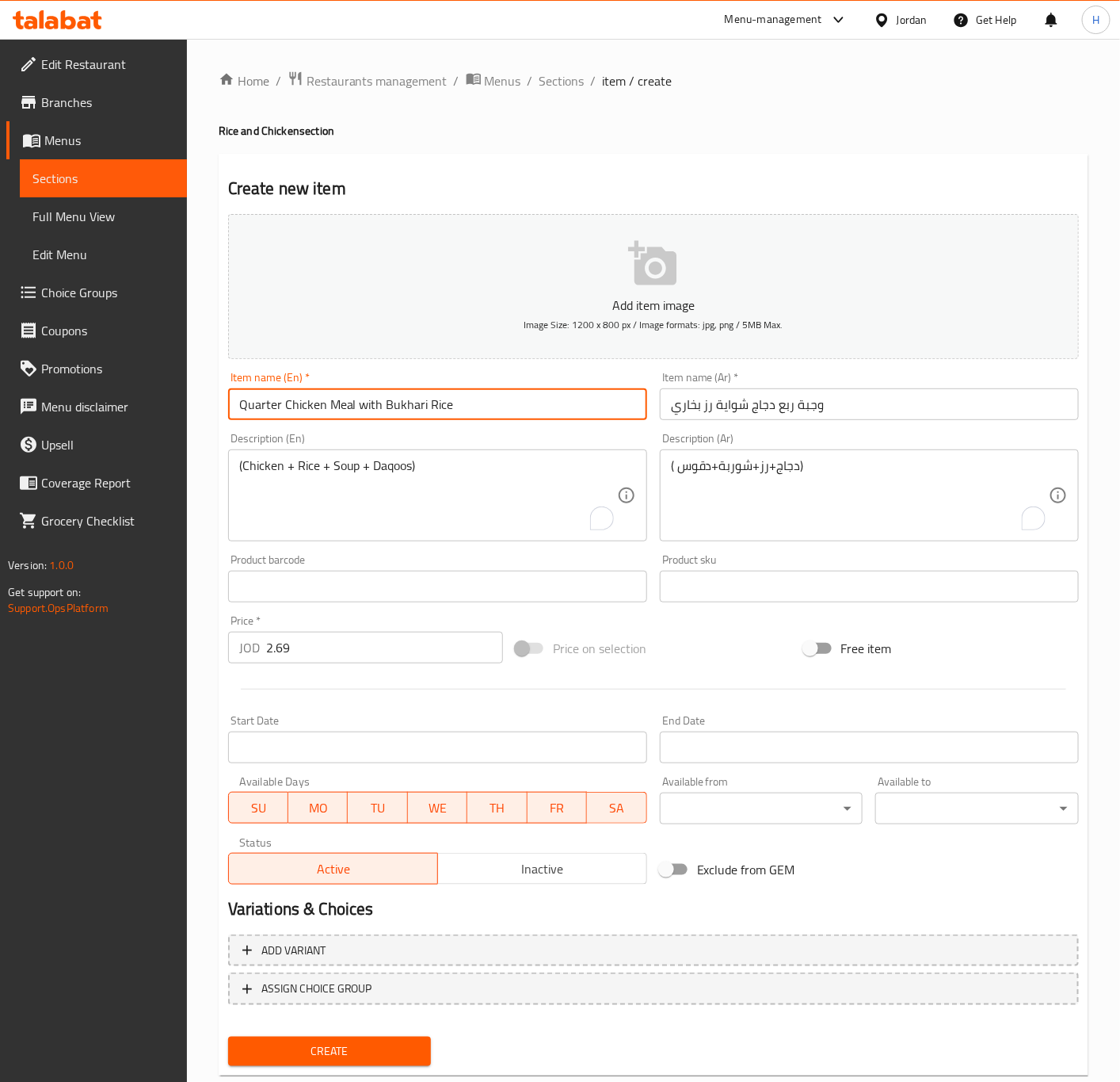
paste input "Grilled"
type input "Quarter Grilled Chicken Meal with Bukhari Rice"
click at [228, 1036] on button "Create" at bounding box center [330, 1051] width 203 height 30
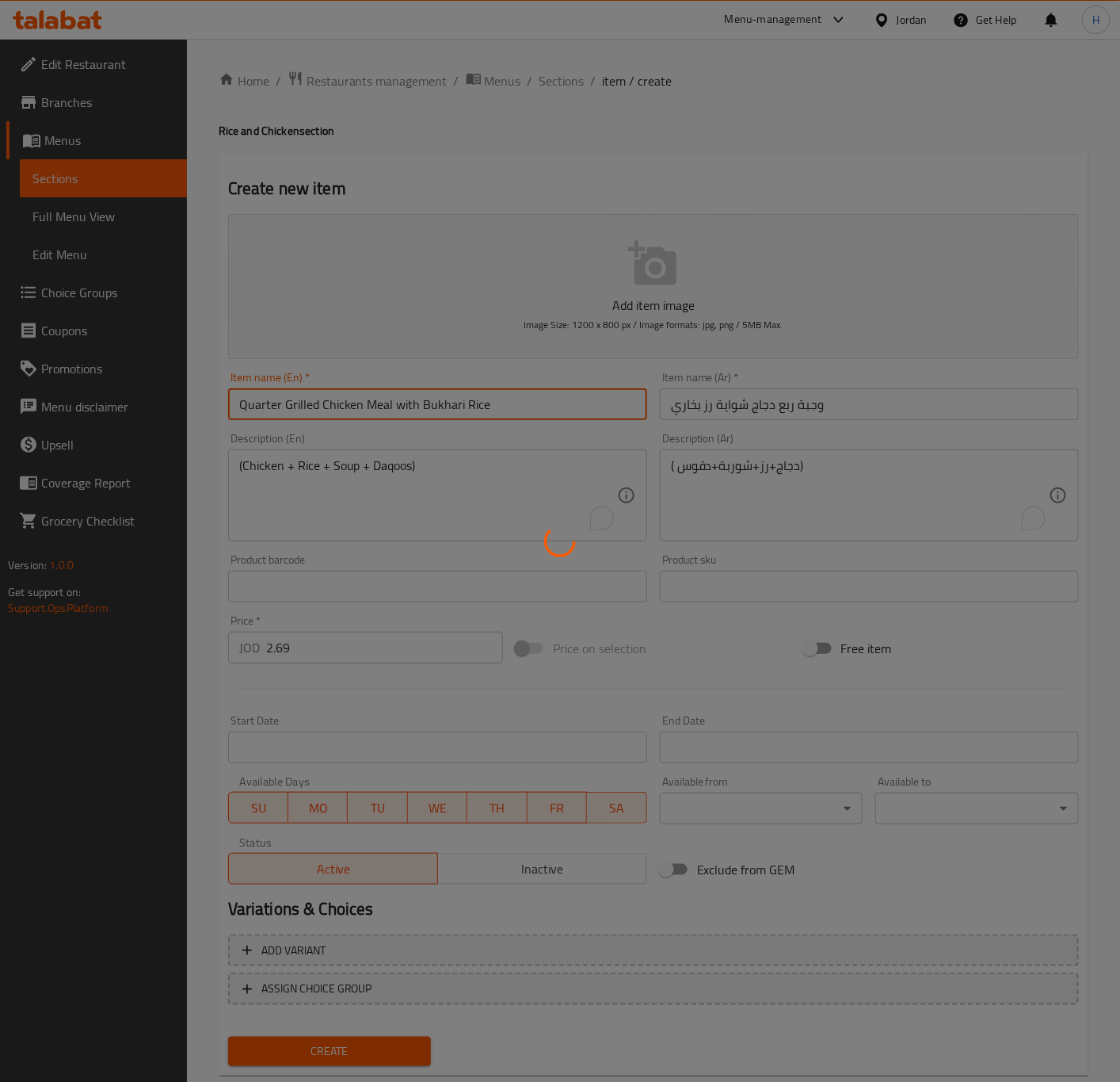
type input "0"
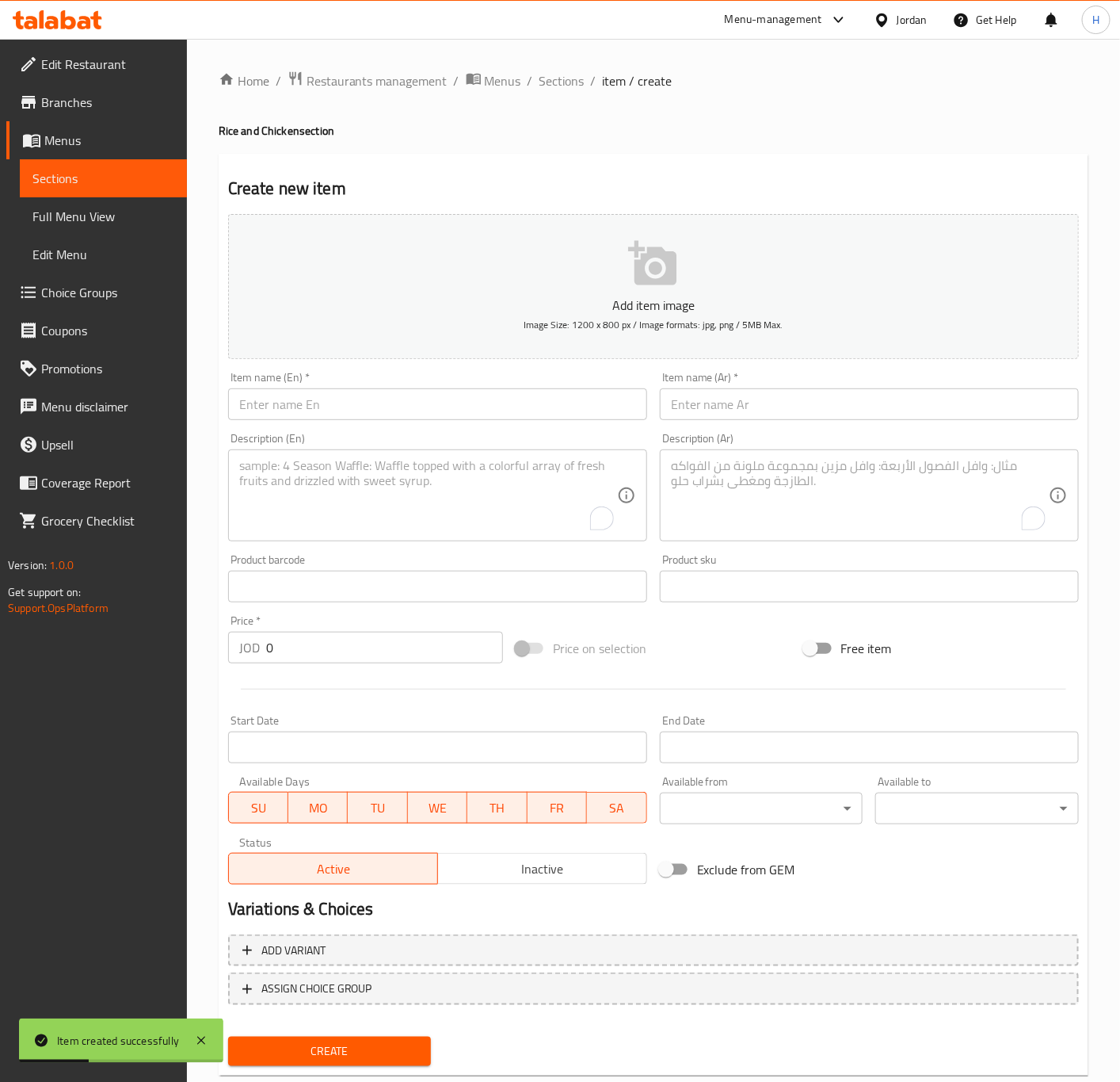
click at [882, 400] on input "text" at bounding box center [870, 404] width 419 height 32
paste input "وجبة ربع دجاج شواية رز برياني"
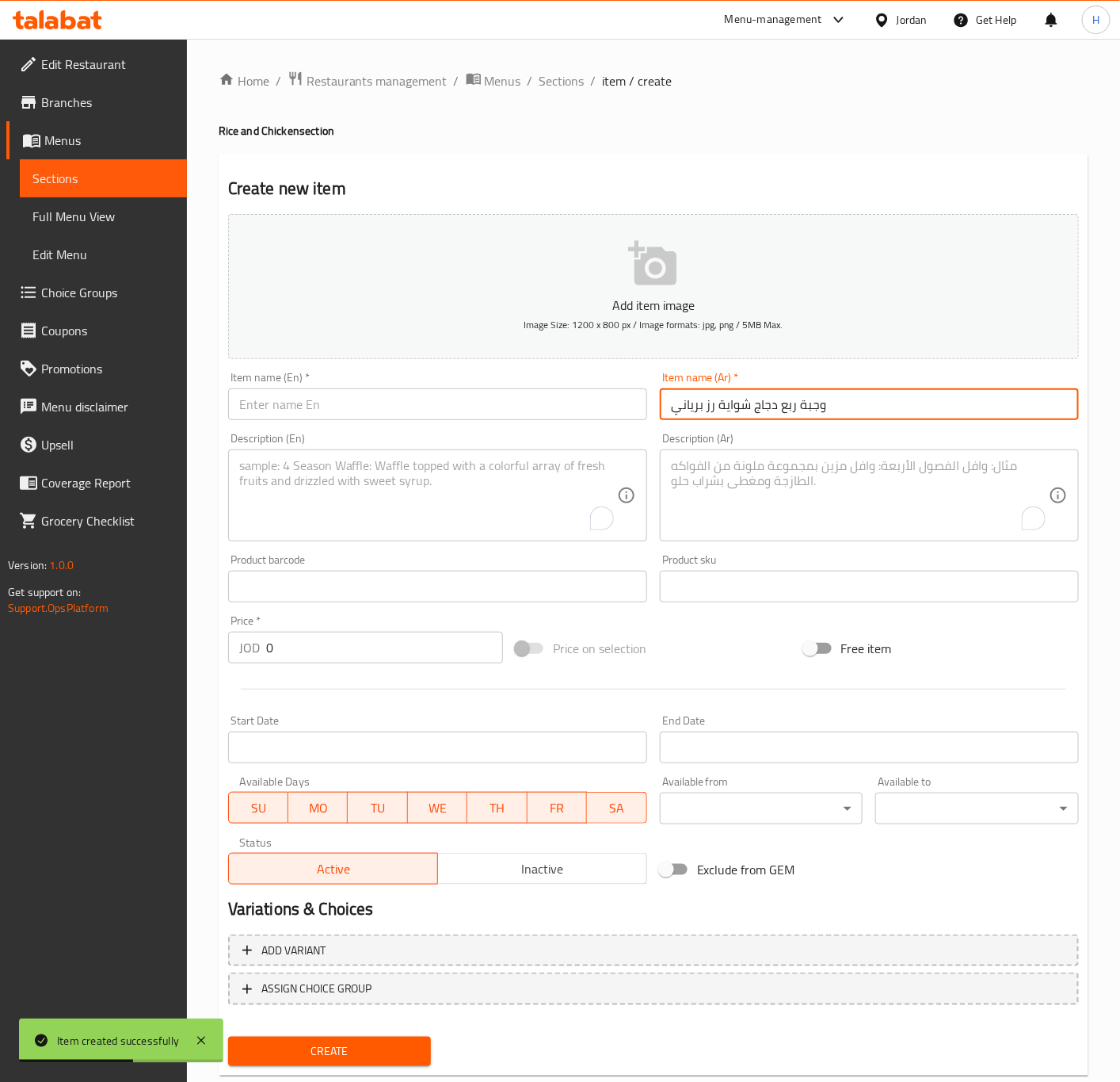
type input "وجبة ربع دجاج شواية رز برياني"
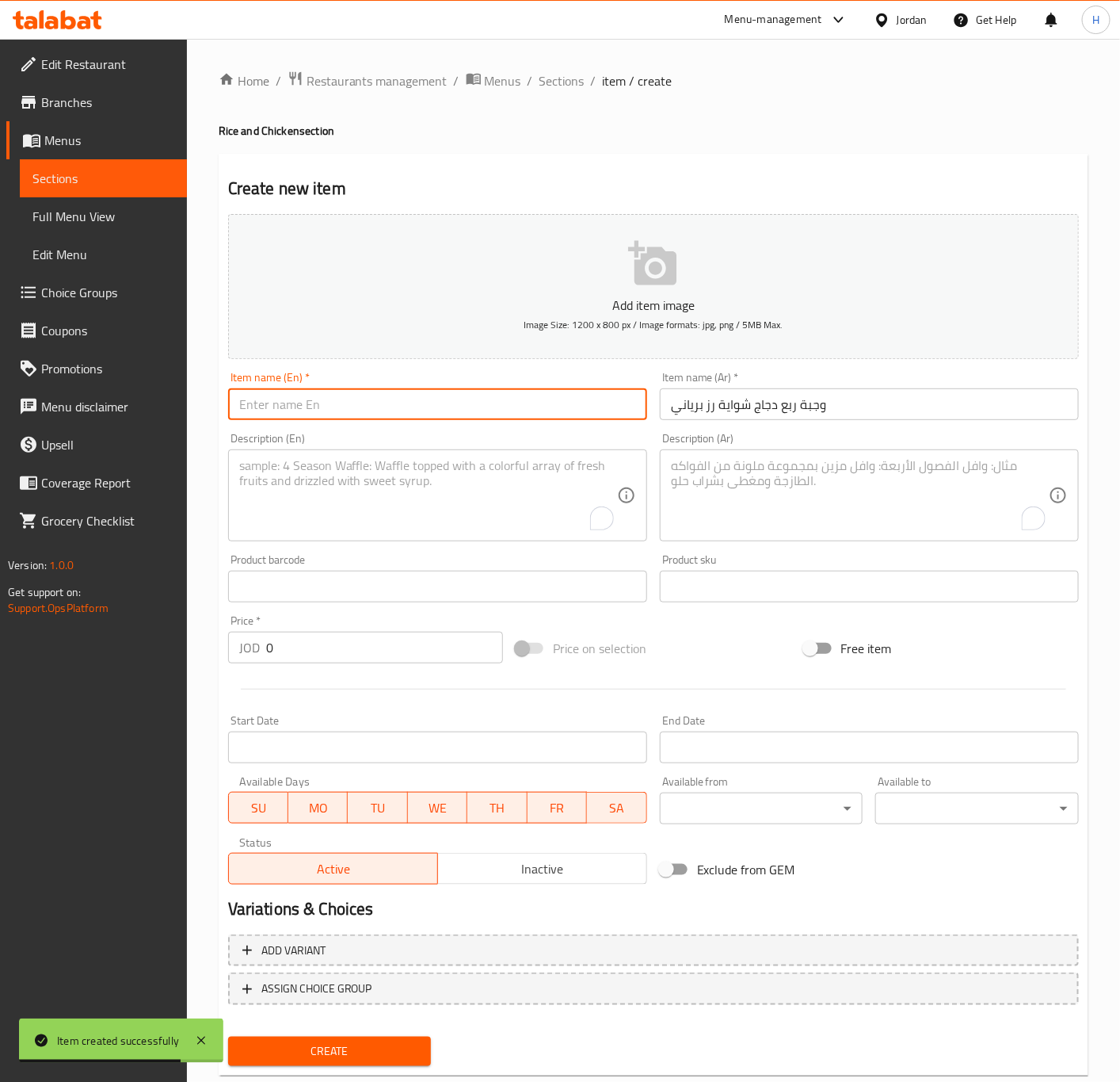
click at [362, 402] on input "text" at bounding box center [438, 404] width 419 height 32
paste input "Quarter Chicken Grilled Meal with Biryani Ri"
click at [345, 410] on input "Quarter Chicken Grilled Meal with Biryani Ri" at bounding box center [438, 404] width 419 height 32
click at [282, 405] on input "Quarter Chicken Meal with Biryani Ri" at bounding box center [438, 404] width 419 height 32
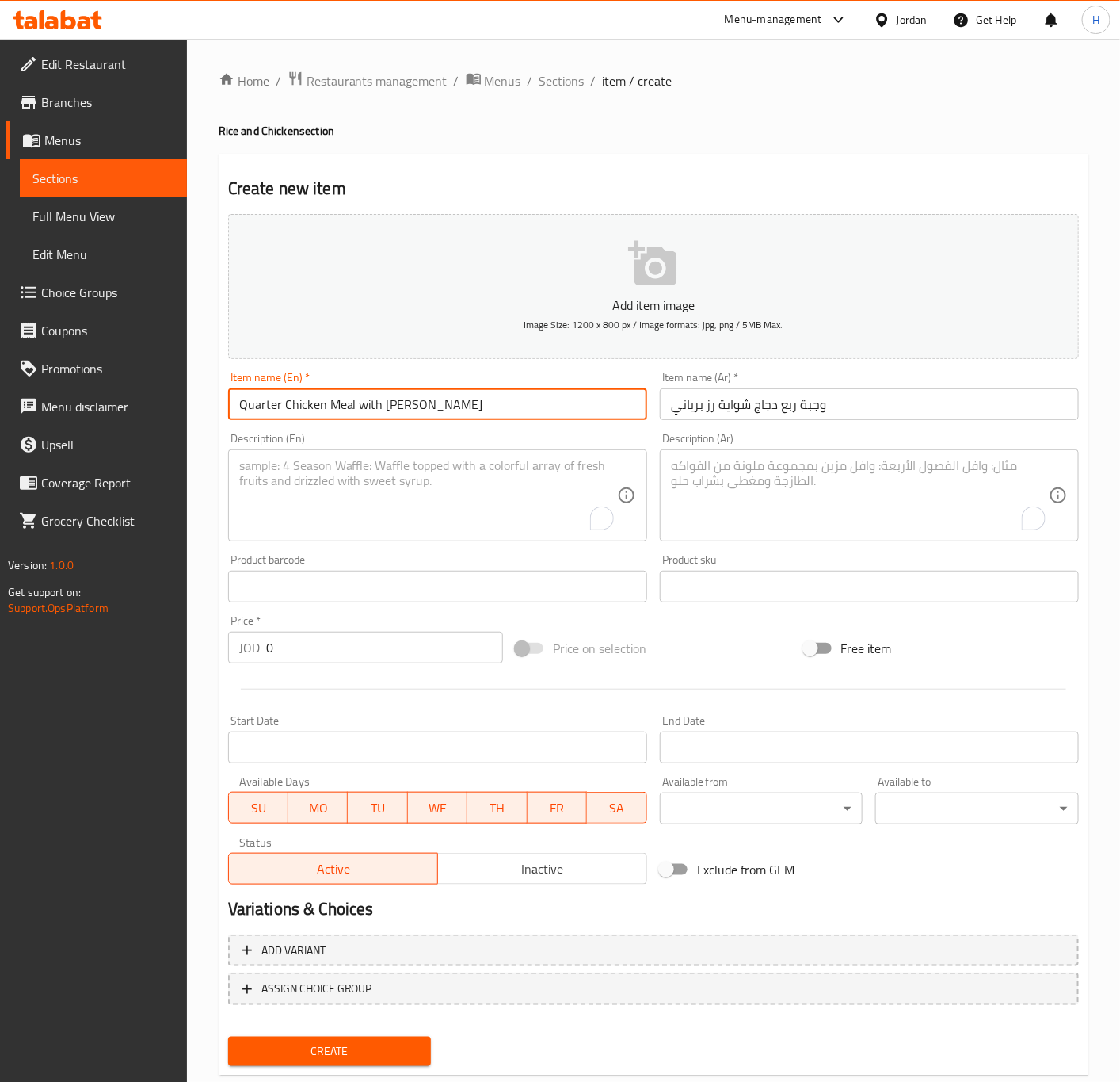
click at [283, 407] on input "Quarter Chicken Meal with Biryani Ri" at bounding box center [438, 404] width 419 height 32
paste input "Grilled"
click at [458, 407] on input "Quarter Grilled Chicken Meal with Biryani Ri" at bounding box center [438, 404] width 419 height 32
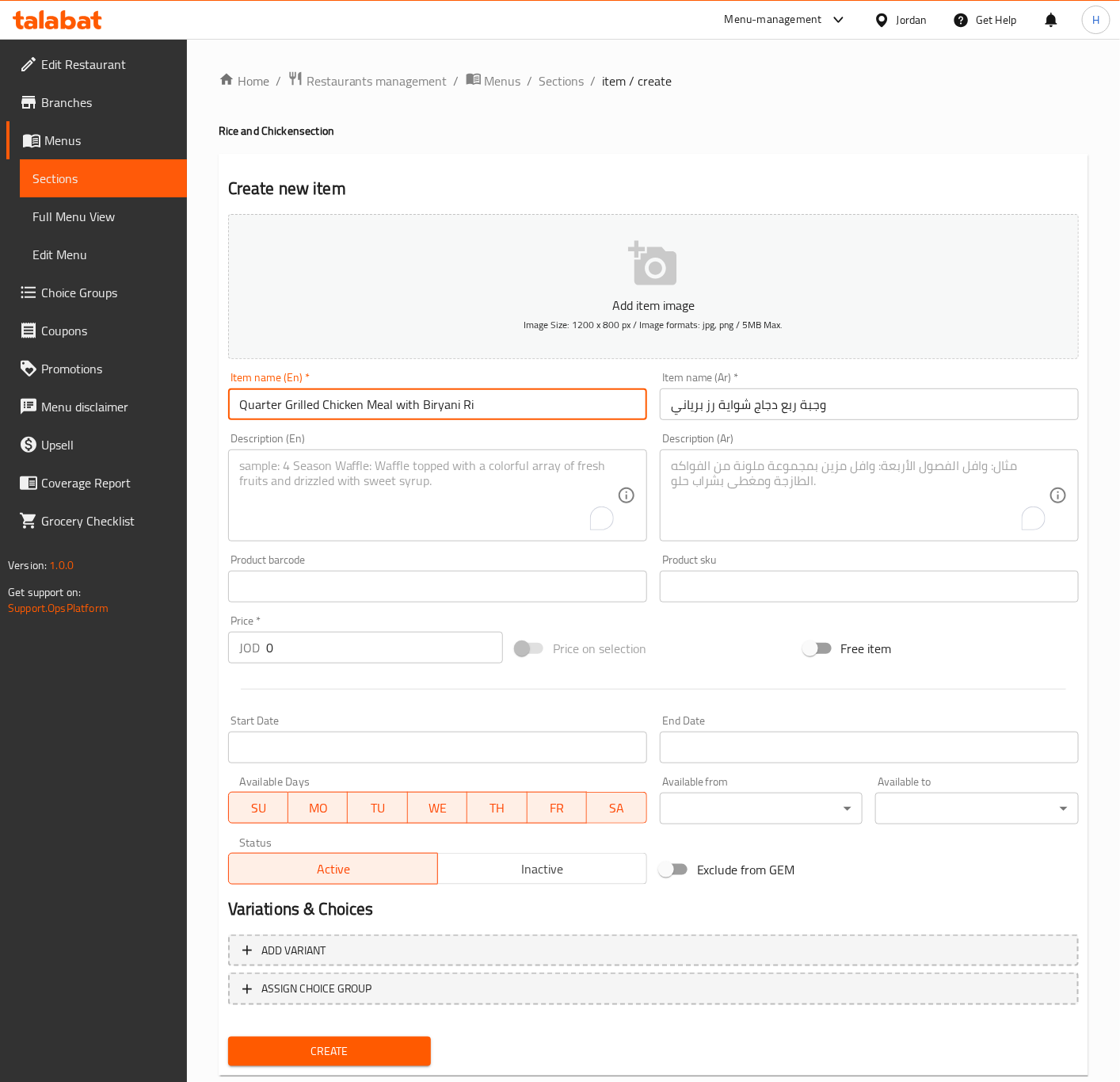
paste input "ce"
type input "Quarter Grilled Chicken Meal with Biryani Rice"
click at [774, 487] on textarea "To enrich screen reader interactions, please activate Accessibility in Grammarl…" at bounding box center [860, 495] width 378 height 75
paste textarea "( دجاج+رز+شوربة+دقوس)"
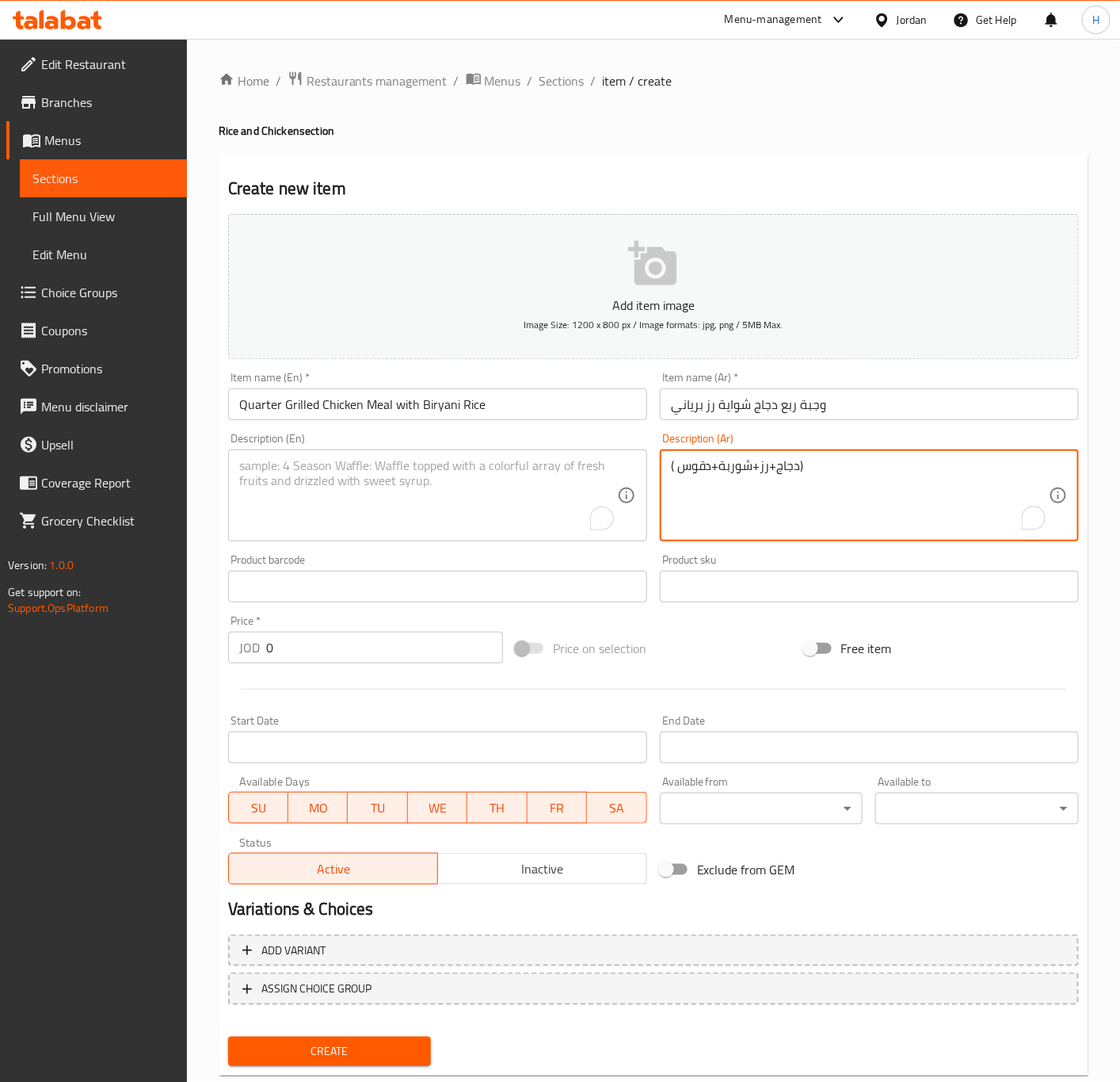
type textarea "( دجاج+رز+شوربة+دقوس)"
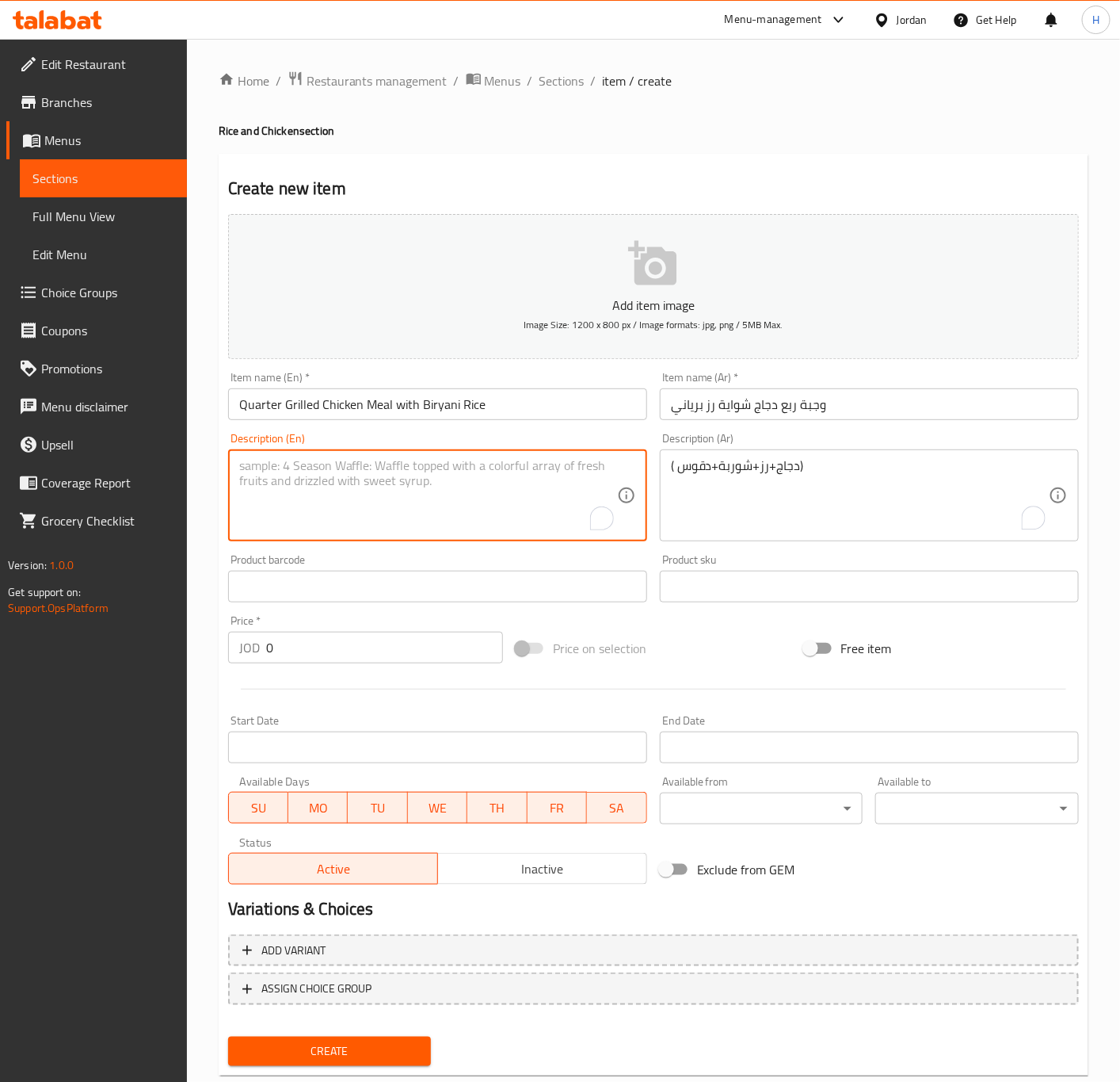
click at [417, 479] on textarea "To enrich screen reader interactions, please activate Accessibility in Grammarl…" at bounding box center [428, 495] width 378 height 75
paste textarea "(Chicken + Rice + Soup + Daqoos)"
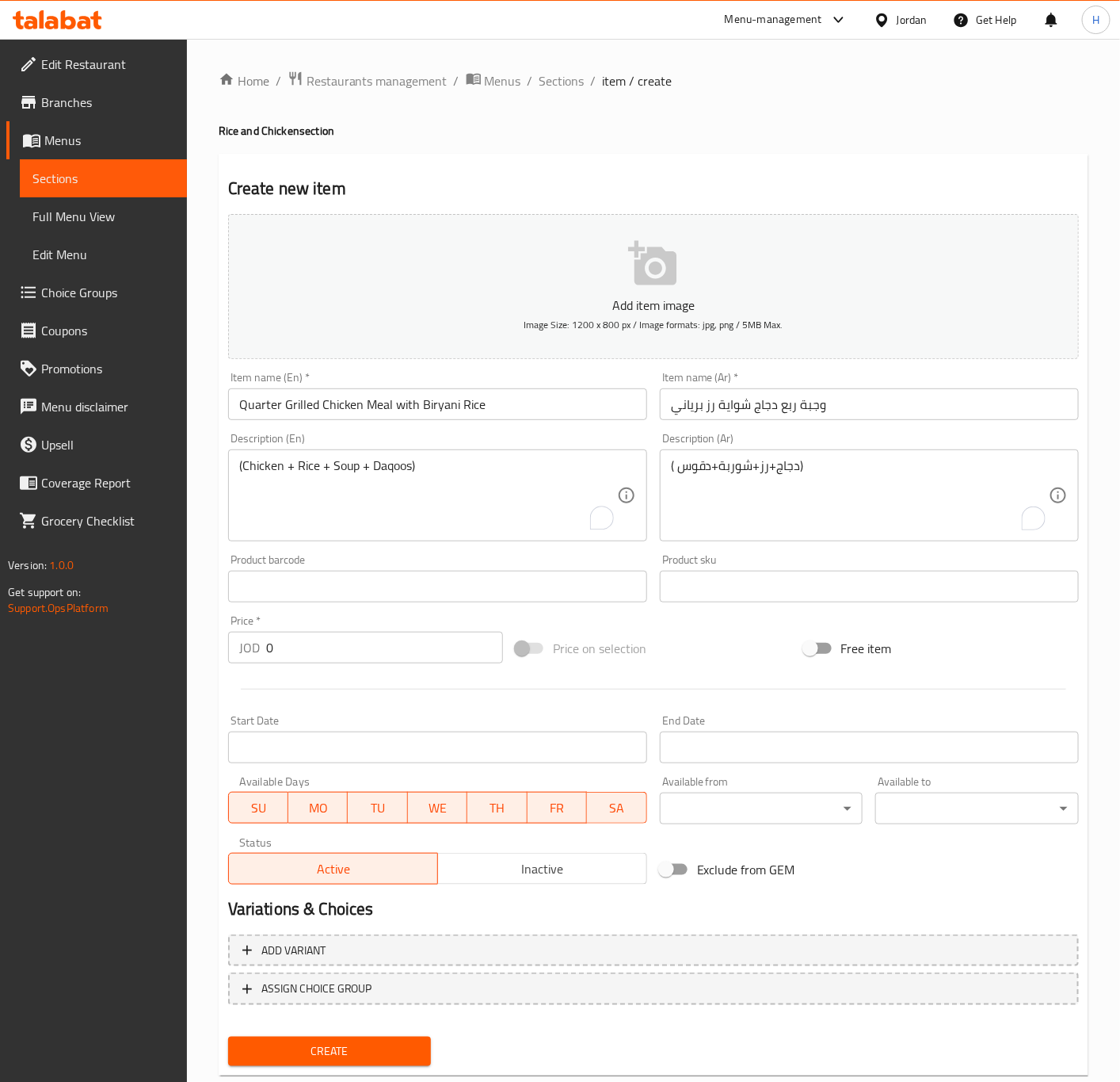
click at [446, 471] on textarea "(Chicken + Rice + Soup + Daqoos)" at bounding box center [428, 495] width 378 height 75
paste textarea "To enrich screen reader interactions, please activate Accessibility in Grammarl…"
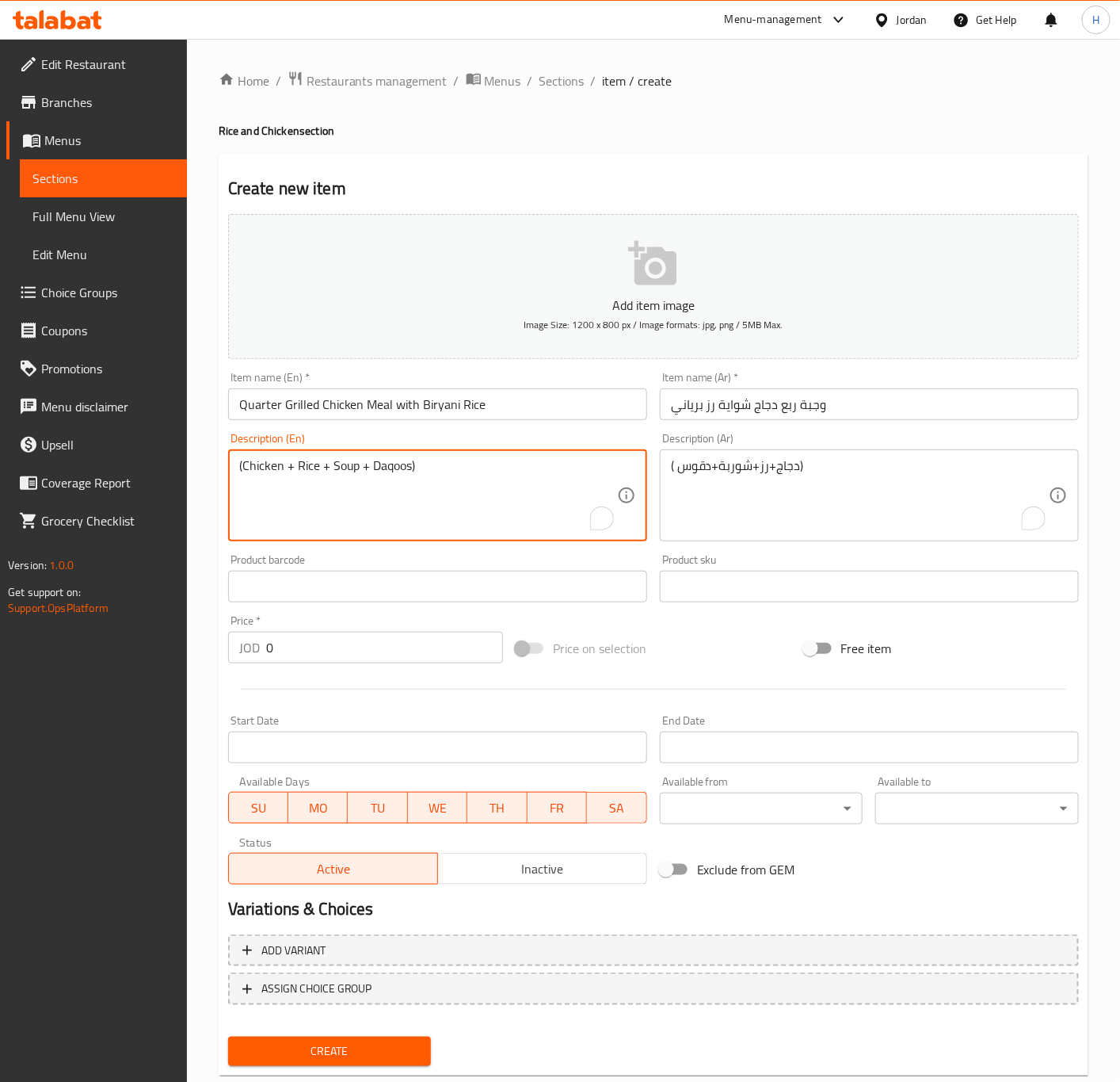
click at [378, 486] on textarea "(Chicken + Rice + Soup + Daqoos)" at bounding box center [428, 495] width 378 height 75
click at [382, 474] on textarea "(Chicken + Rice + Soup + Daqoos)" at bounding box center [428, 495] width 378 height 75
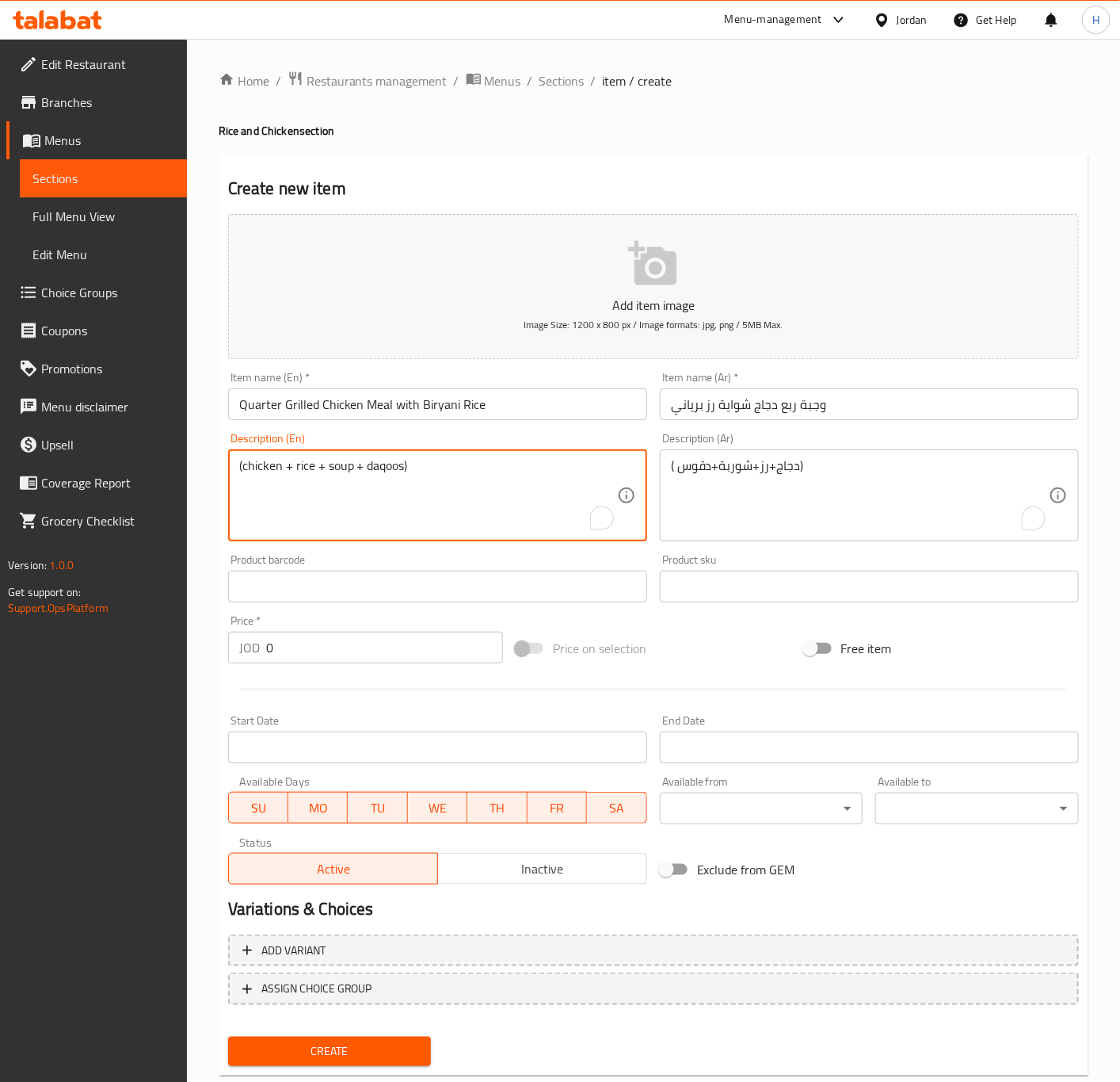
click at [382, 474] on textarea "(chicken + rice + soup + daqoos)" at bounding box center [428, 495] width 378 height 75
type textarea "(chicken + rice + soup + daqoos)"
click at [378, 635] on input "0" at bounding box center [385, 647] width 237 height 32
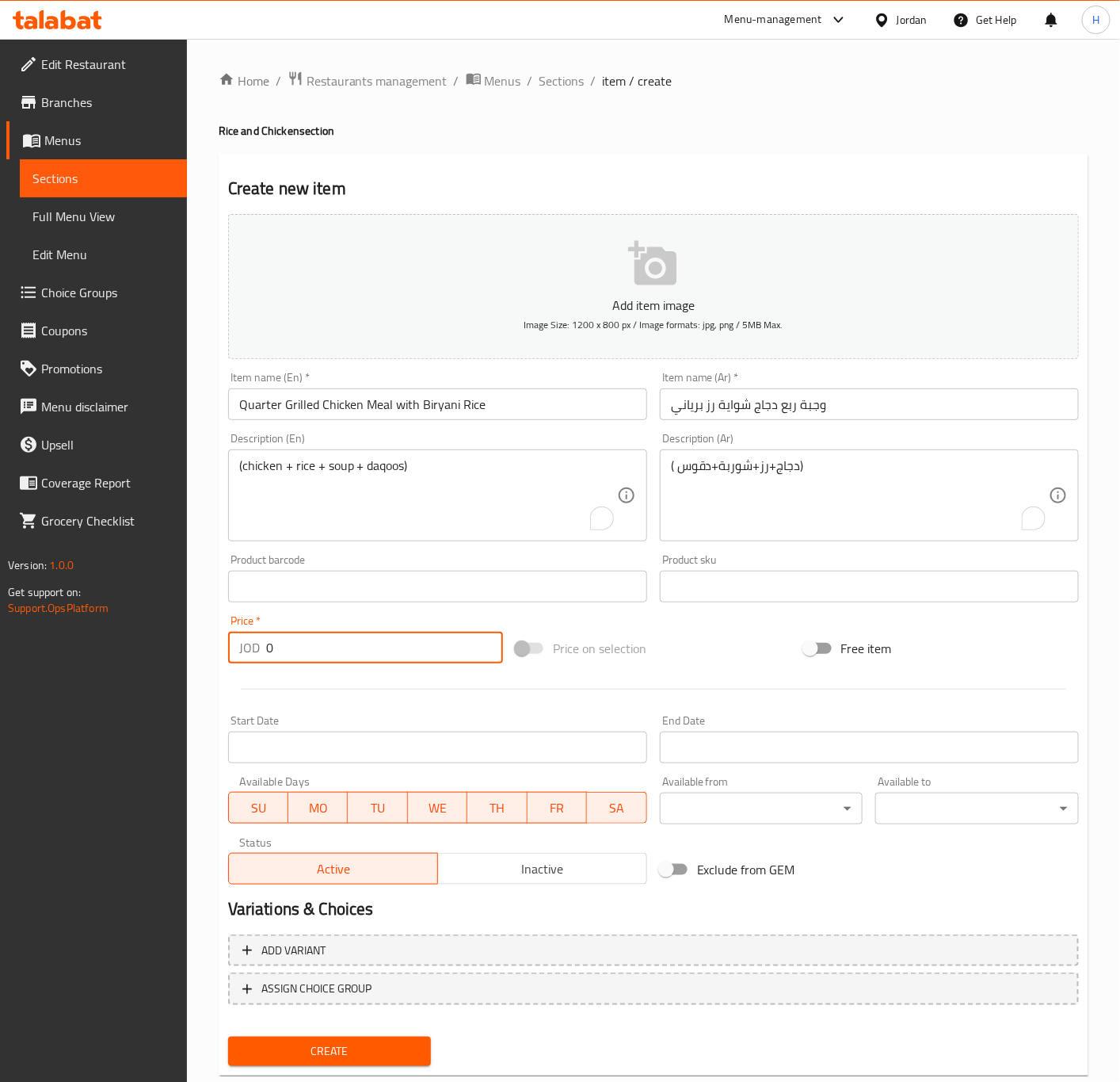
click at [378, 635] on input "0" at bounding box center [385, 647] width 237 height 32
paste input "2.69"
type input "2.69"
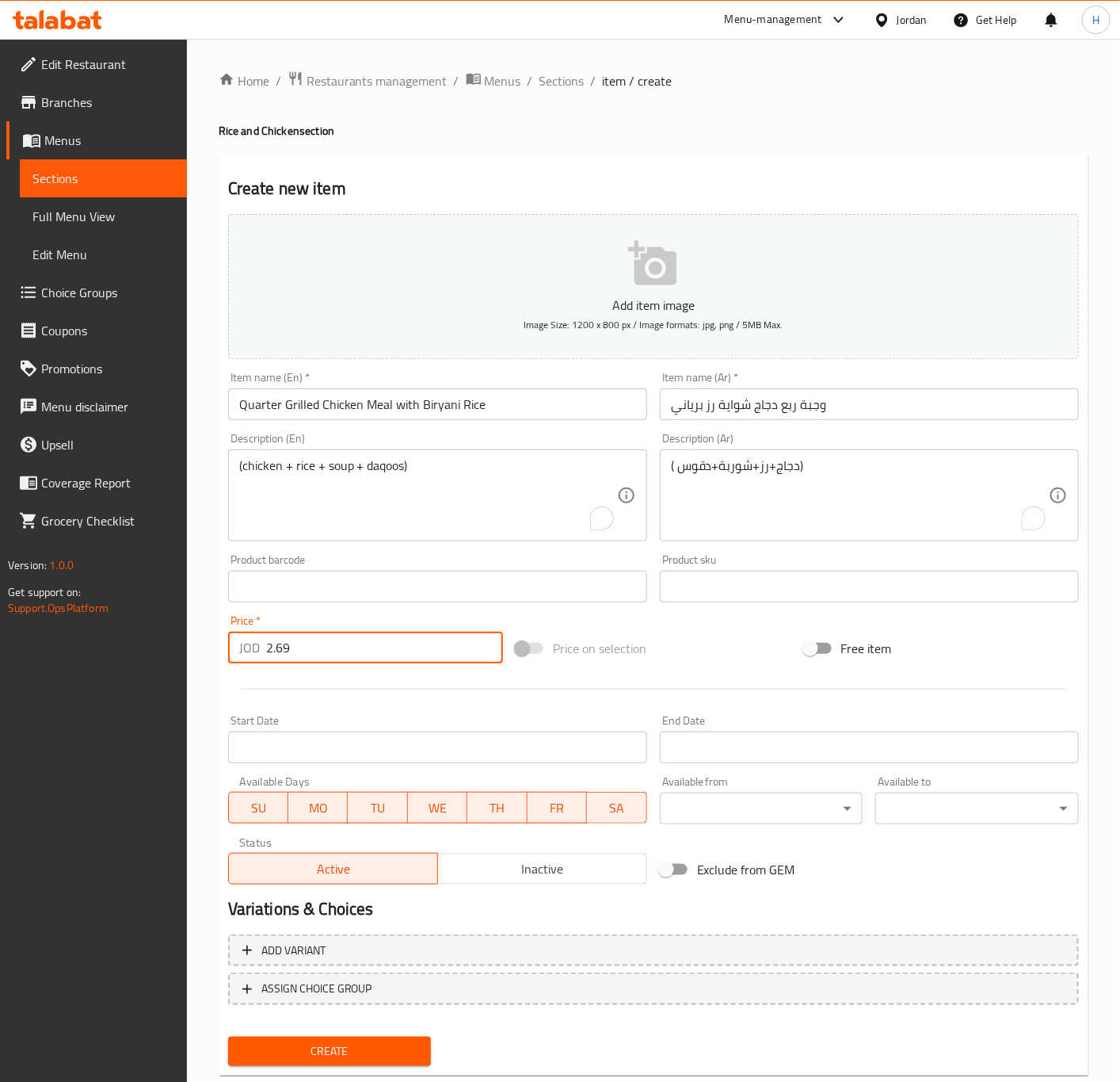
click at [228, 1036] on button "Create" at bounding box center [330, 1051] width 203 height 30
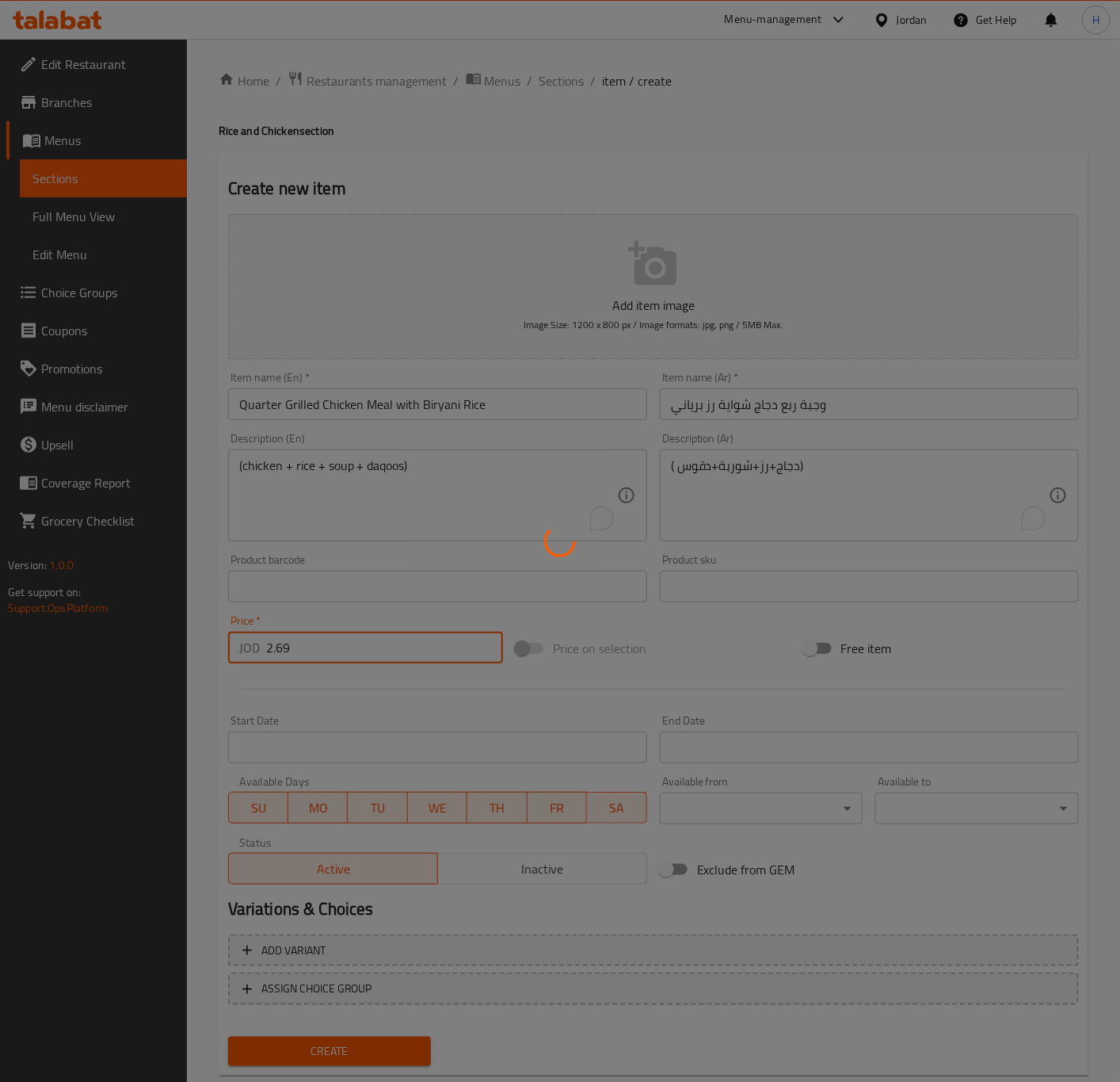
type input "0"
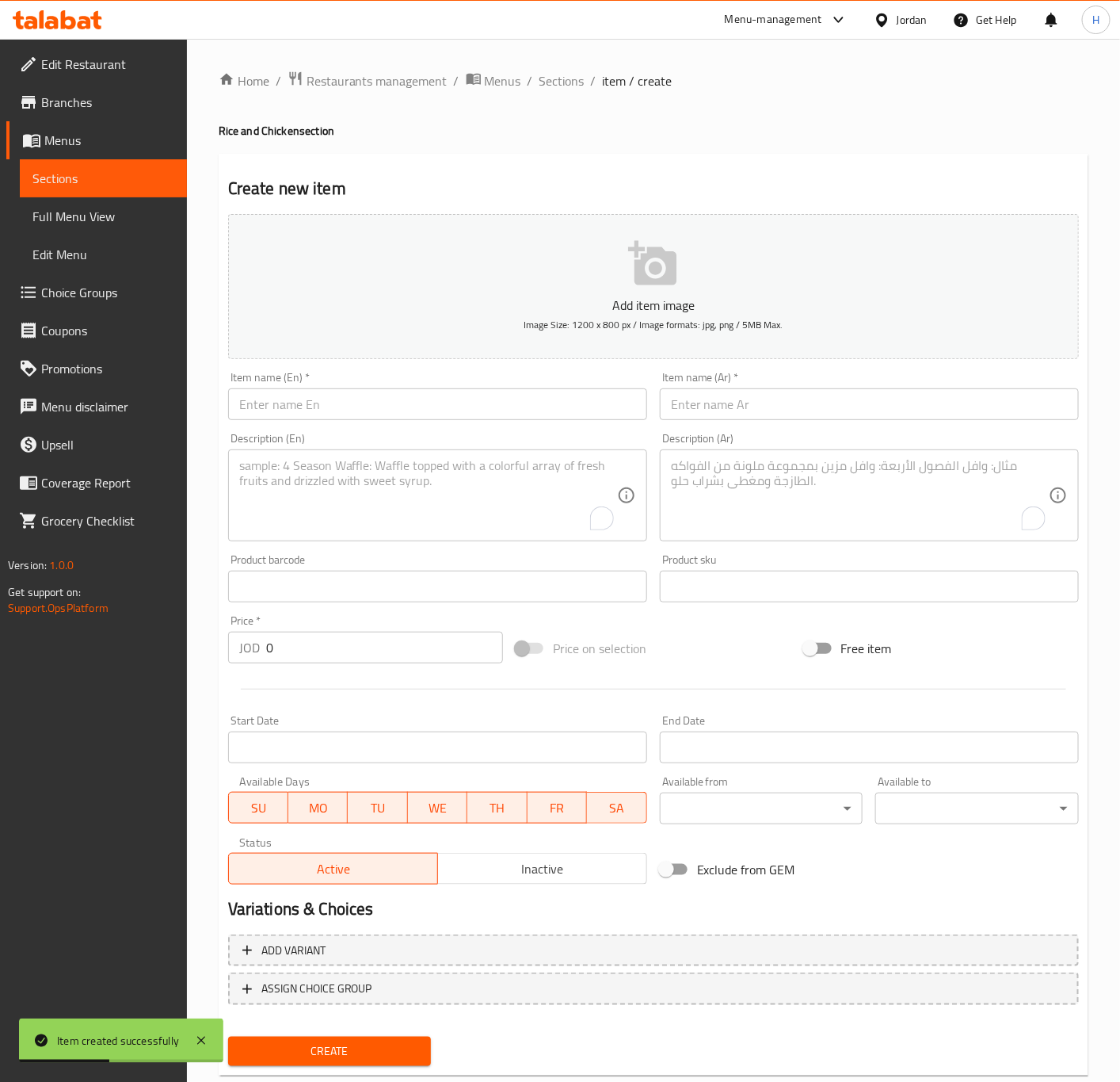
click at [842, 409] on input "text" at bounding box center [870, 404] width 419 height 32
paste input "وجبة ربع دجاج منسف"
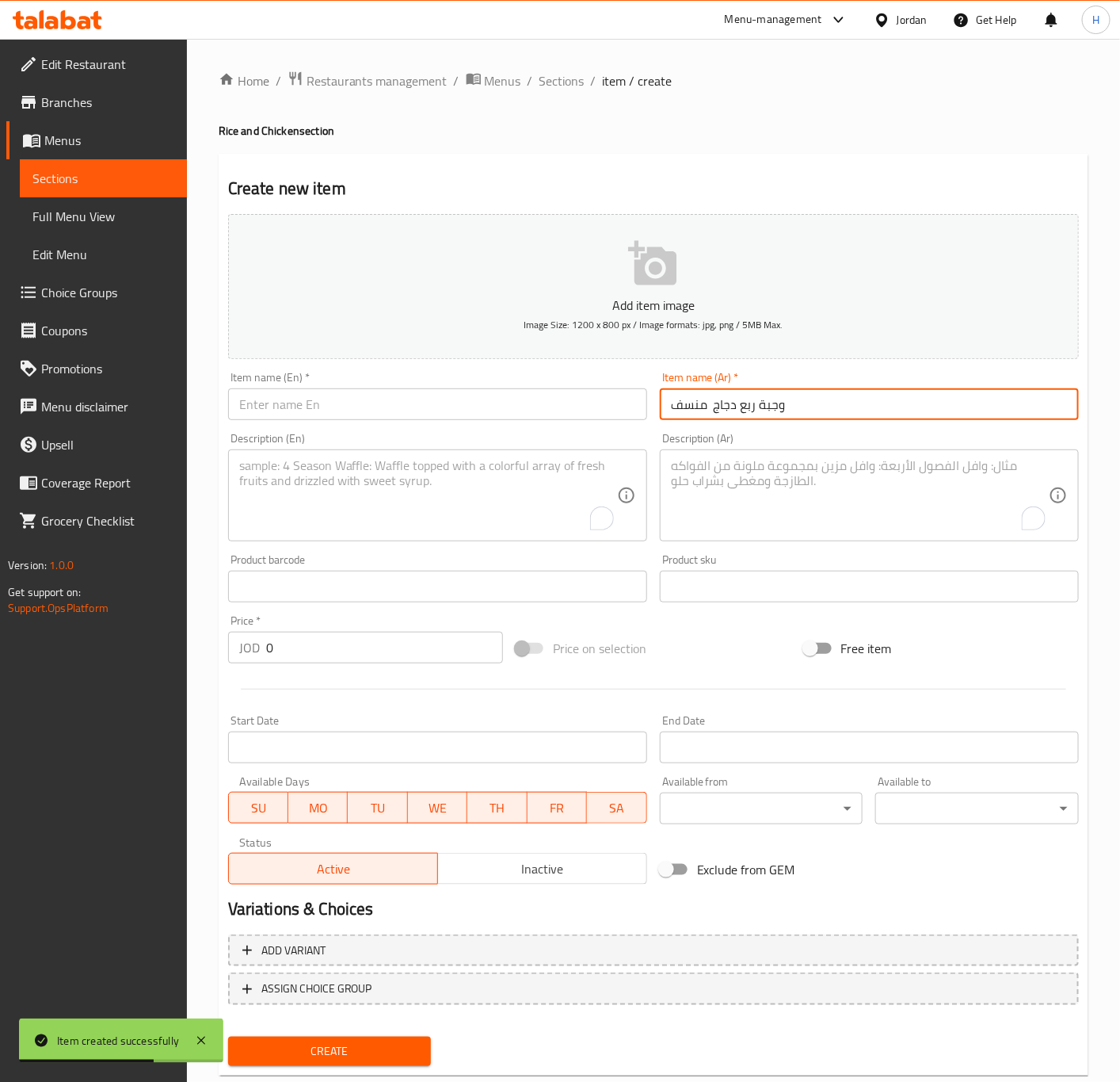
type input "وجبة ربع دجاج منسف"
click at [502, 409] on input "text" at bounding box center [438, 404] width 419 height 32
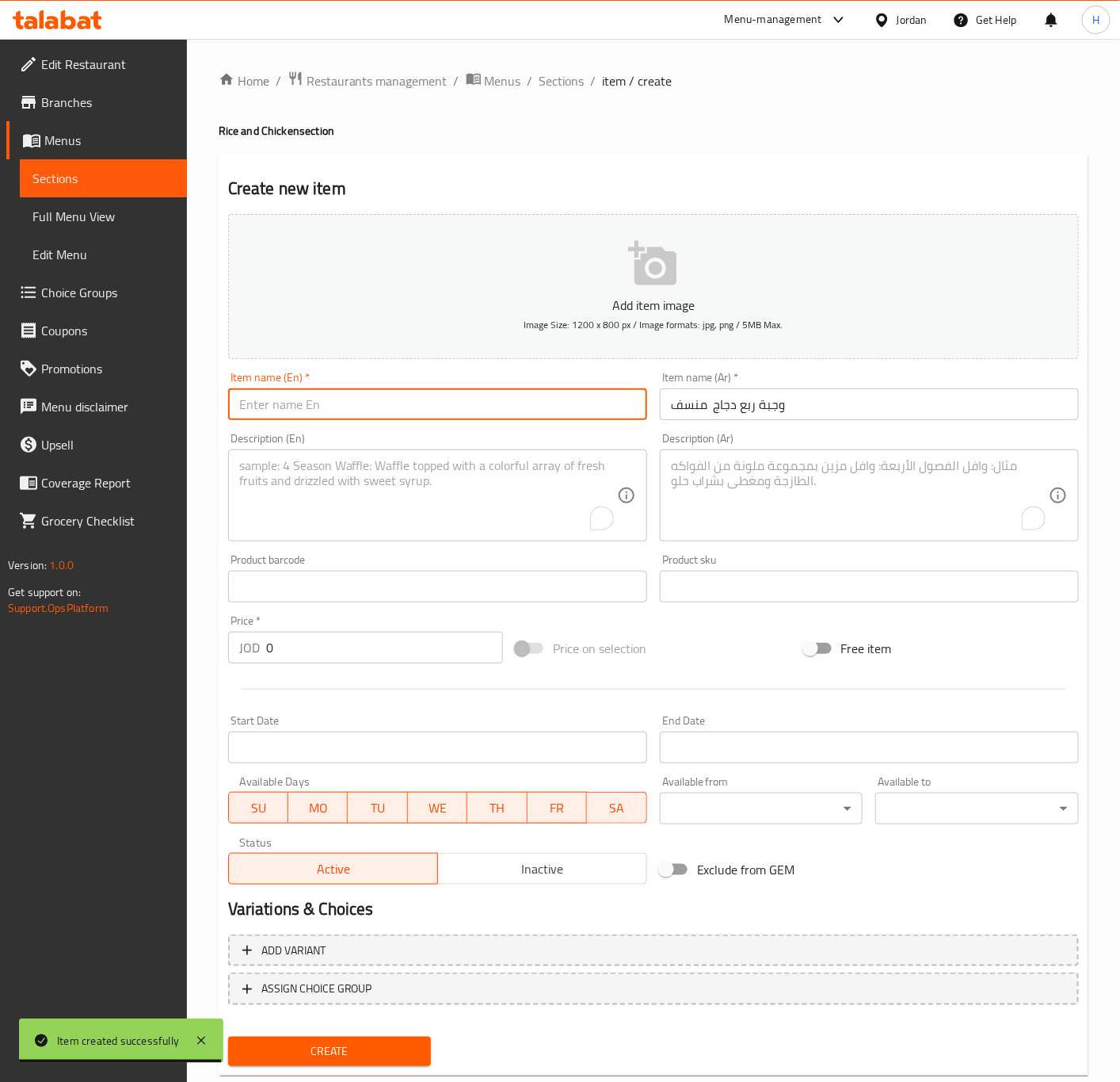
paste input "وجبة ربع دجاج منسف"
type input "وجبة ربع دجاج منسف"
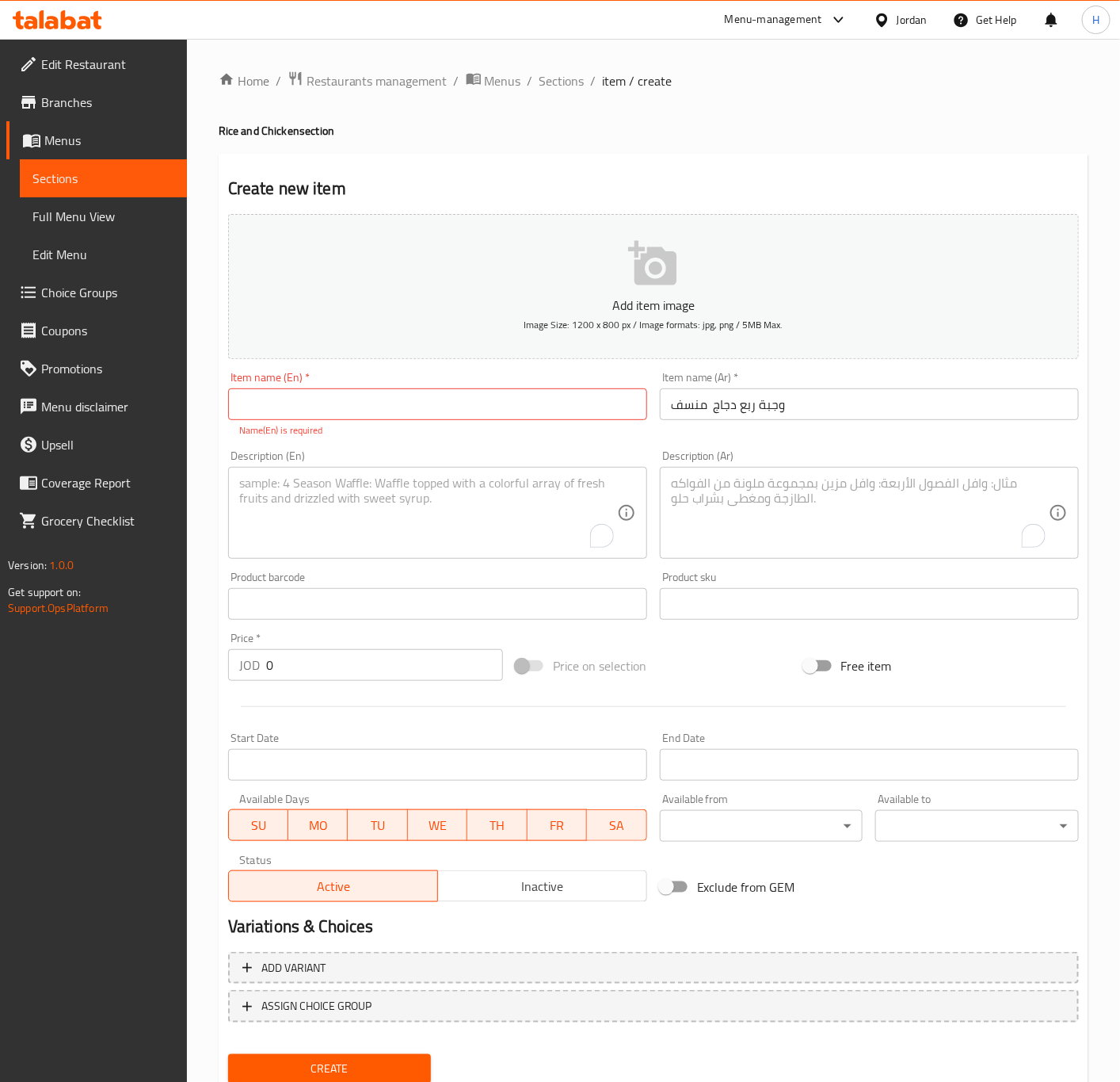
click at [399, 398] on input "text" at bounding box center [438, 404] width 419 height 32
paste input "Quarter Chicken Mansaf Meal"
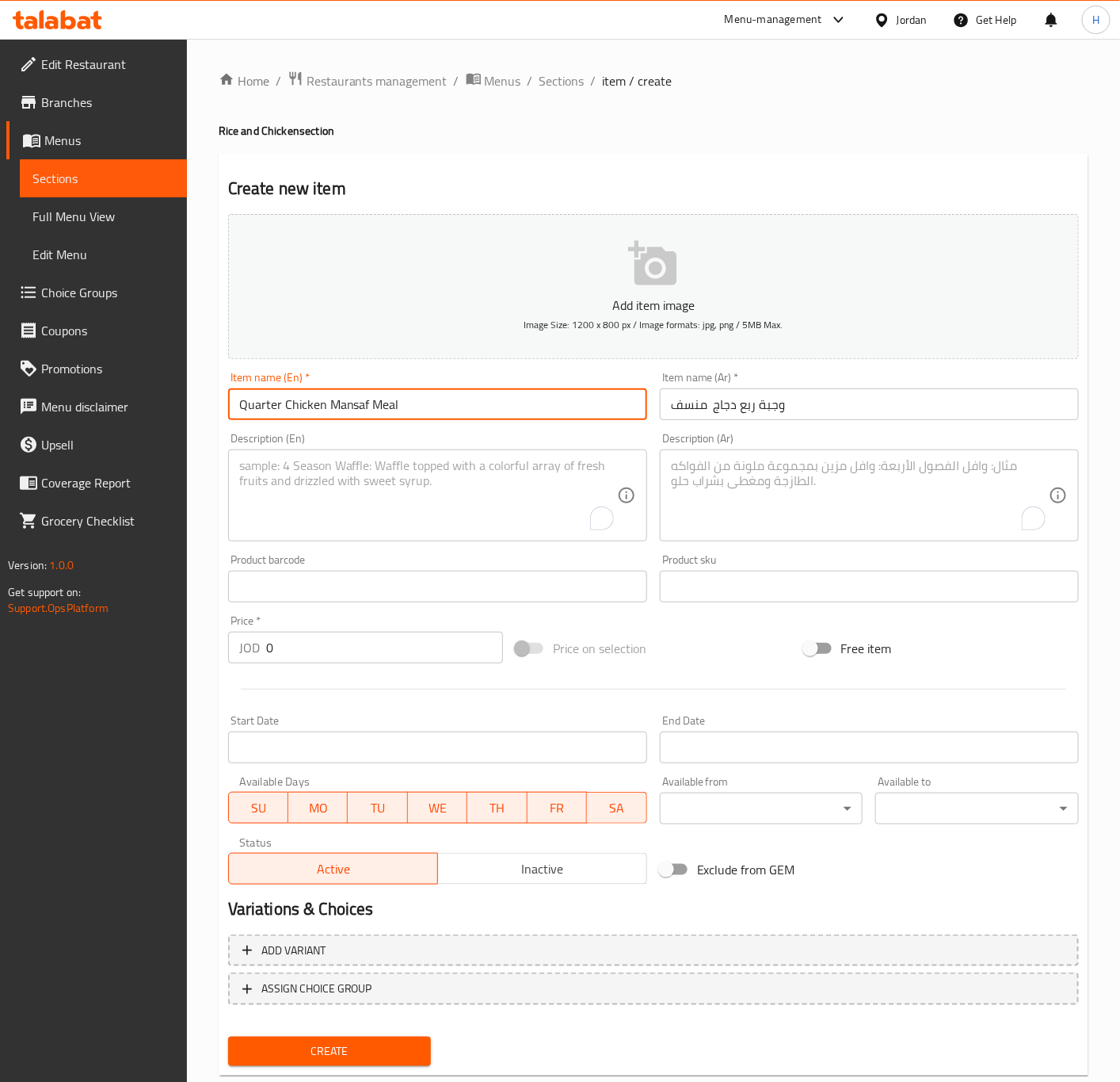
type input "Quarter Chicken Mansaf Meal"
click at [286, 644] on input "0" at bounding box center [385, 647] width 237 height 32
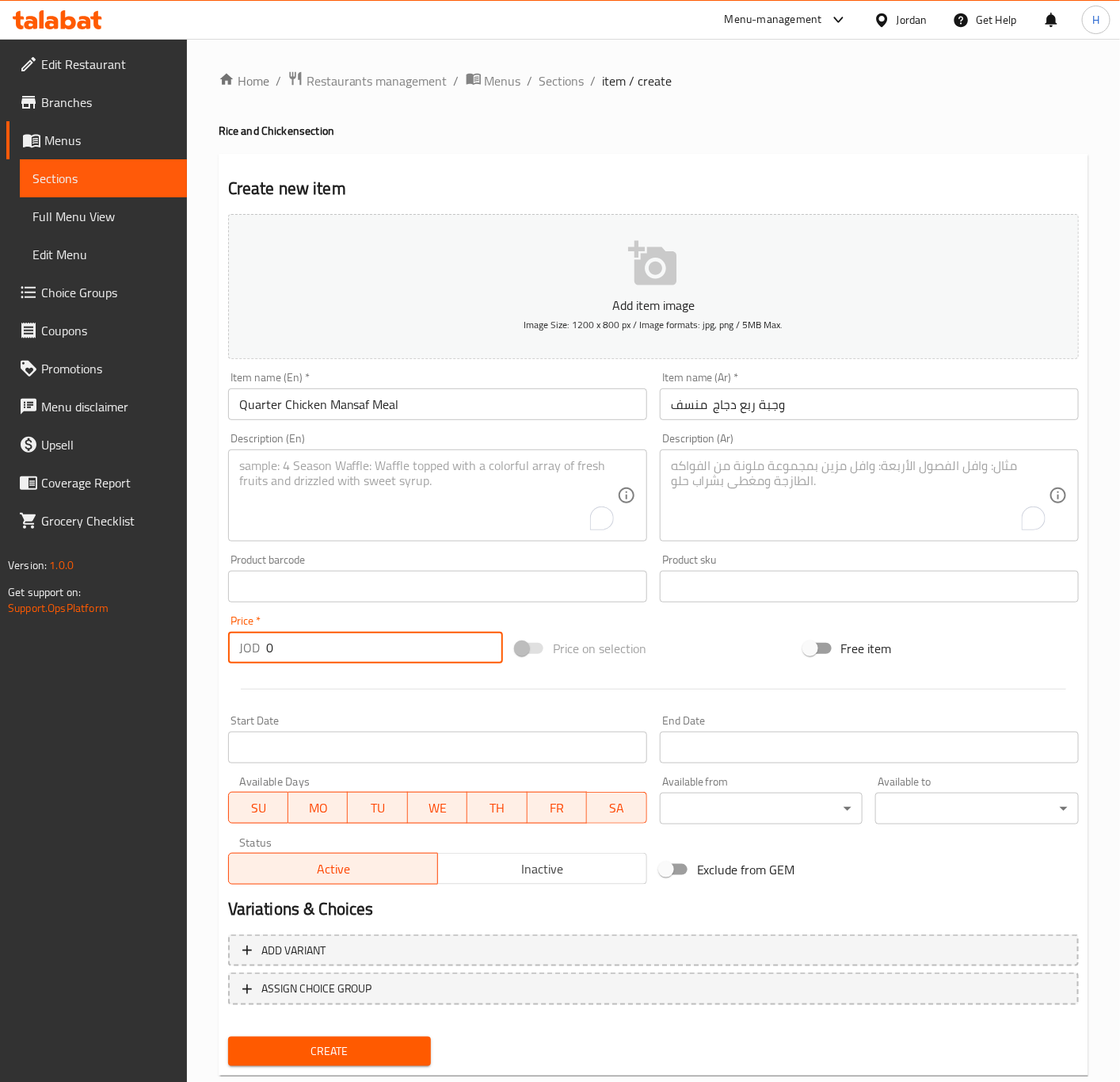
click at [286, 644] on input "0" at bounding box center [385, 647] width 237 height 32
paste input "2.69"
type input "2.69"
click at [524, 492] on textarea "To enrich screen reader interactions, please activate Accessibility in Grammarl…" at bounding box center [428, 495] width 378 height 75
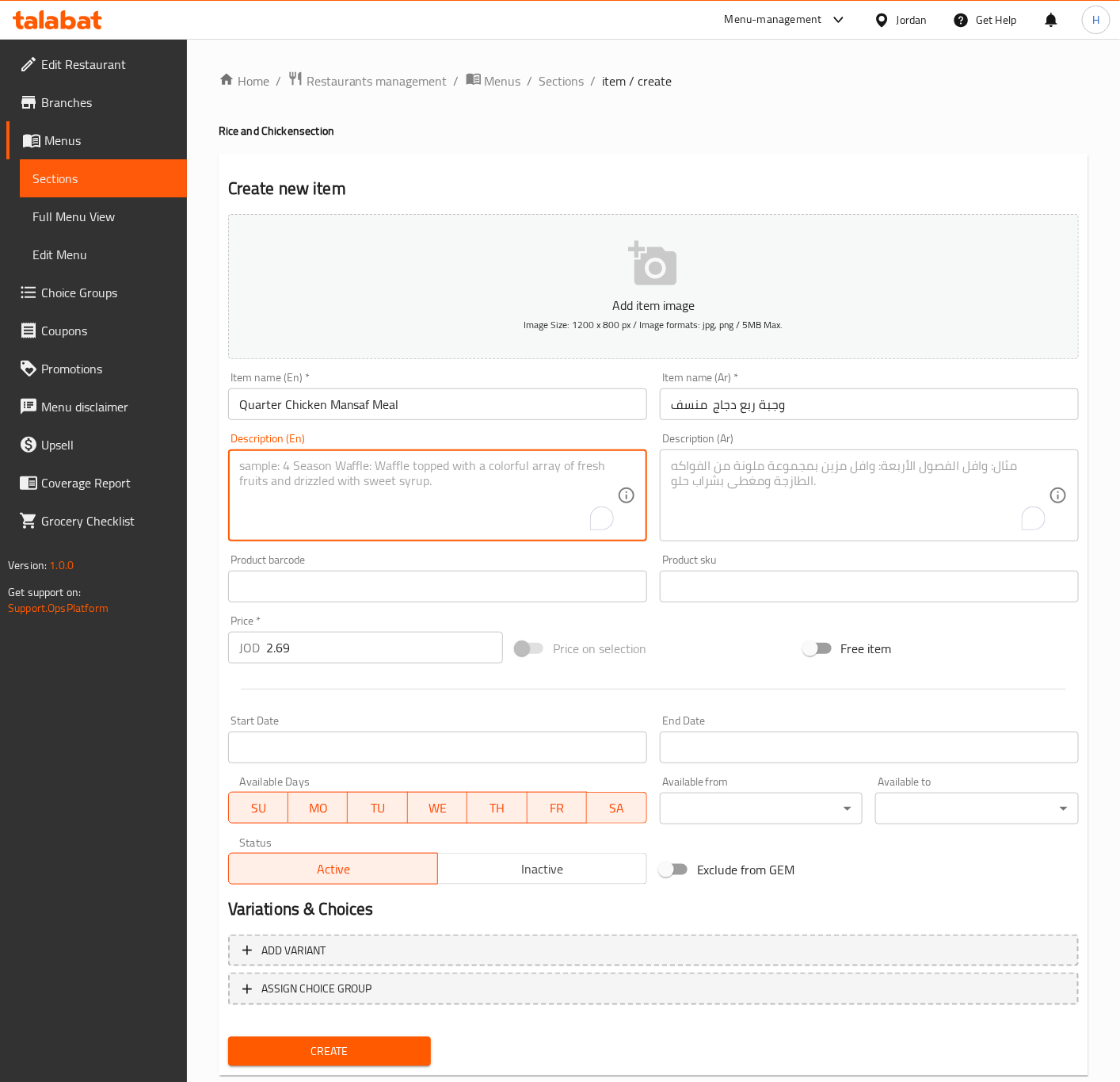
paste textarea "(chicken + rice + soup + daqoos)"
type textarea "(chicken + rice + soup + daqoos)"
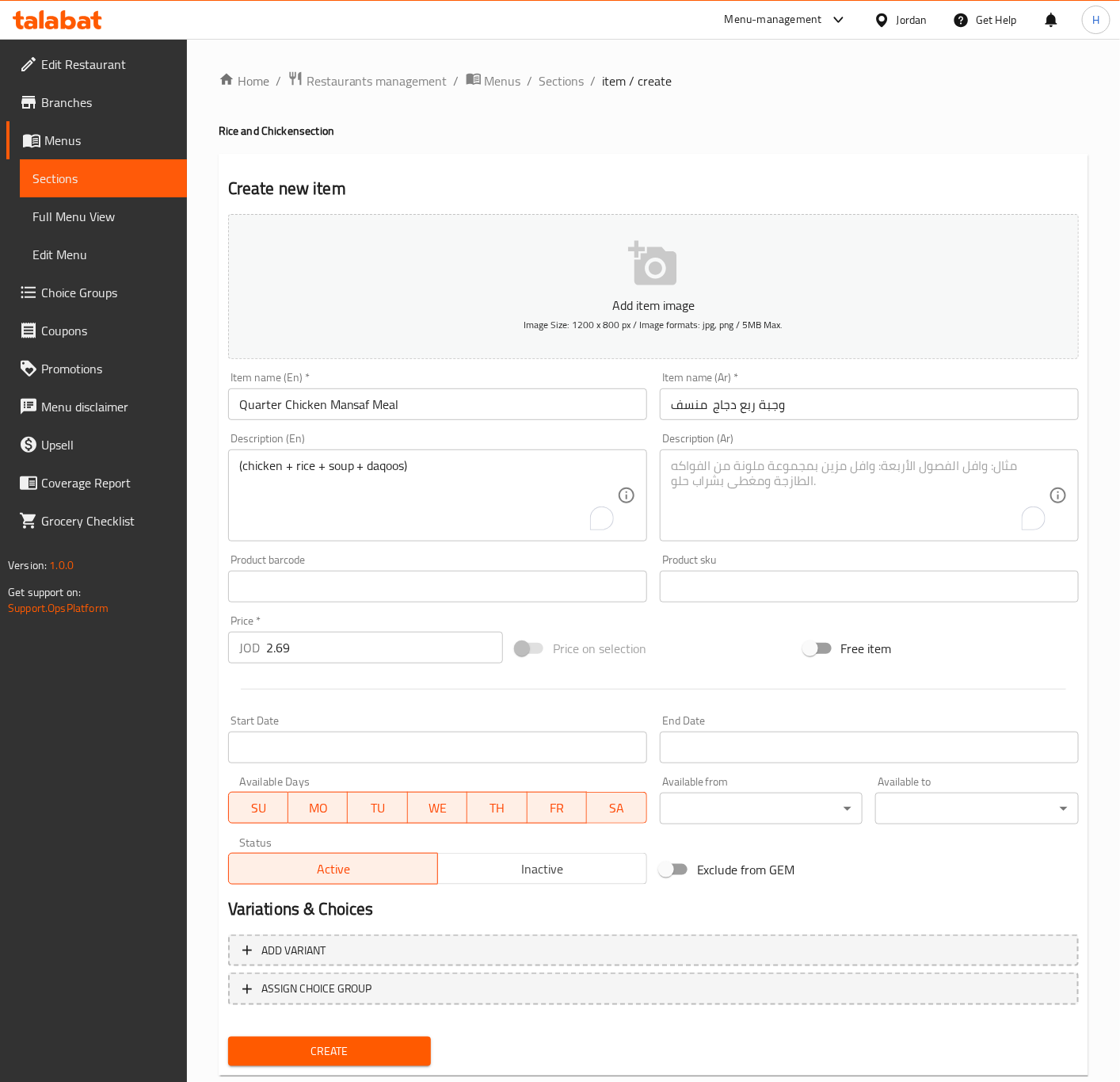
click at [782, 509] on textarea "To enrich screen reader interactions, please activate Accessibility in Grammarl…" at bounding box center [860, 495] width 378 height 75
paste textarea "( دجاج+رز+شوربة+دقوس)"
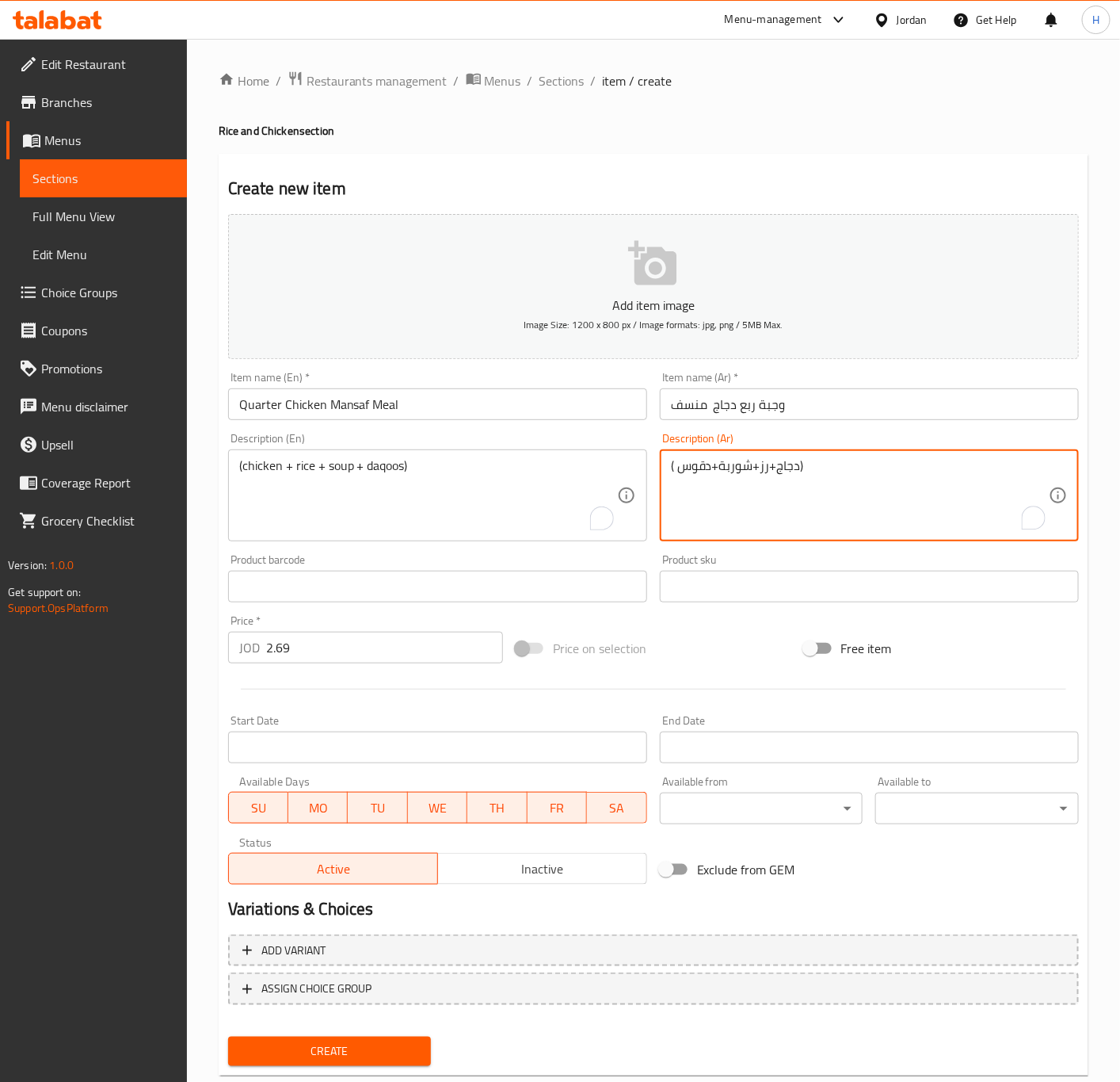
type textarea "( دجاج+رز+شوربة+دقوس)"
click at [341, 639] on input "2.69" at bounding box center [385, 647] width 237 height 32
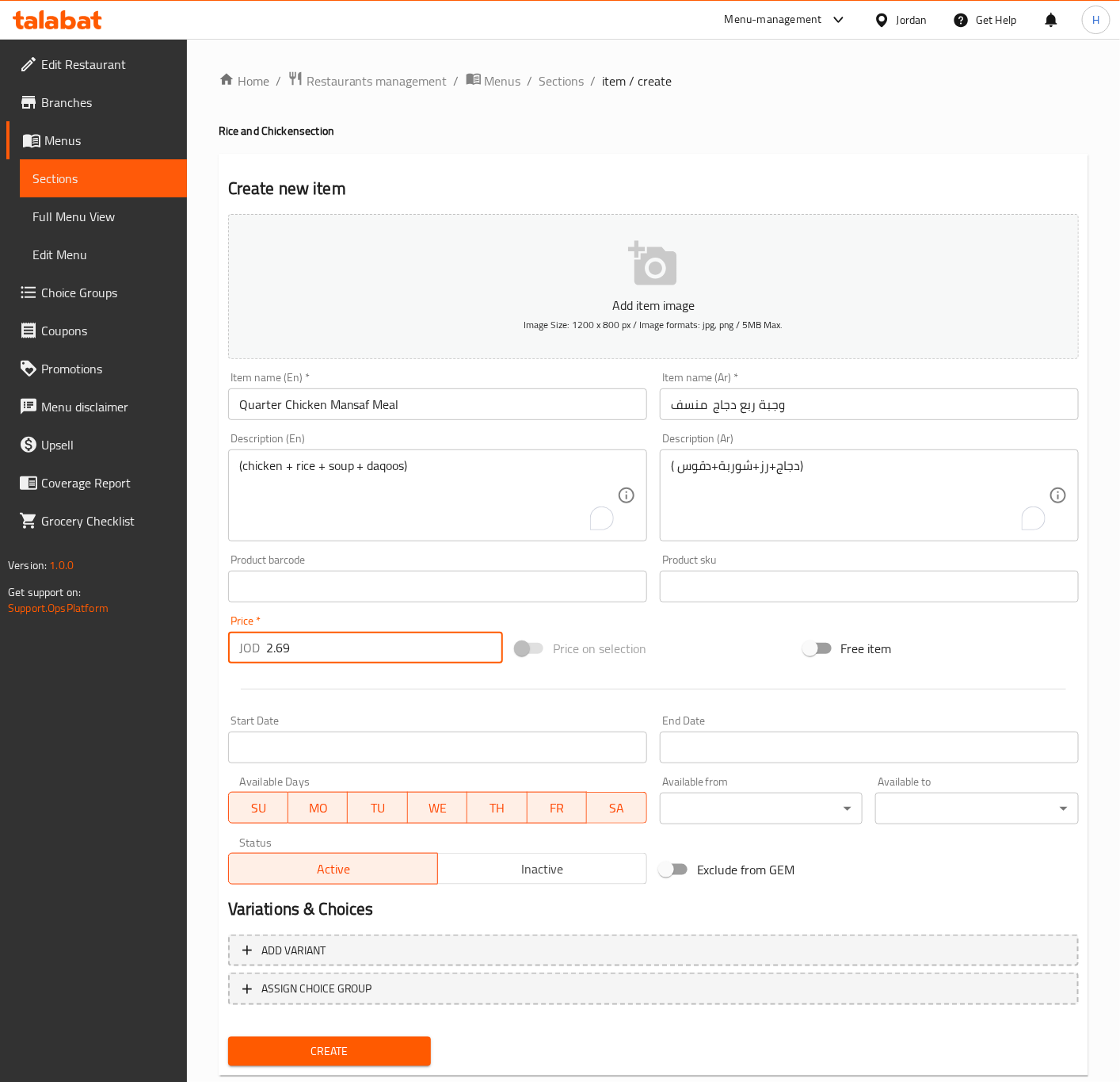
click at [228, 1036] on button "Create" at bounding box center [330, 1051] width 203 height 30
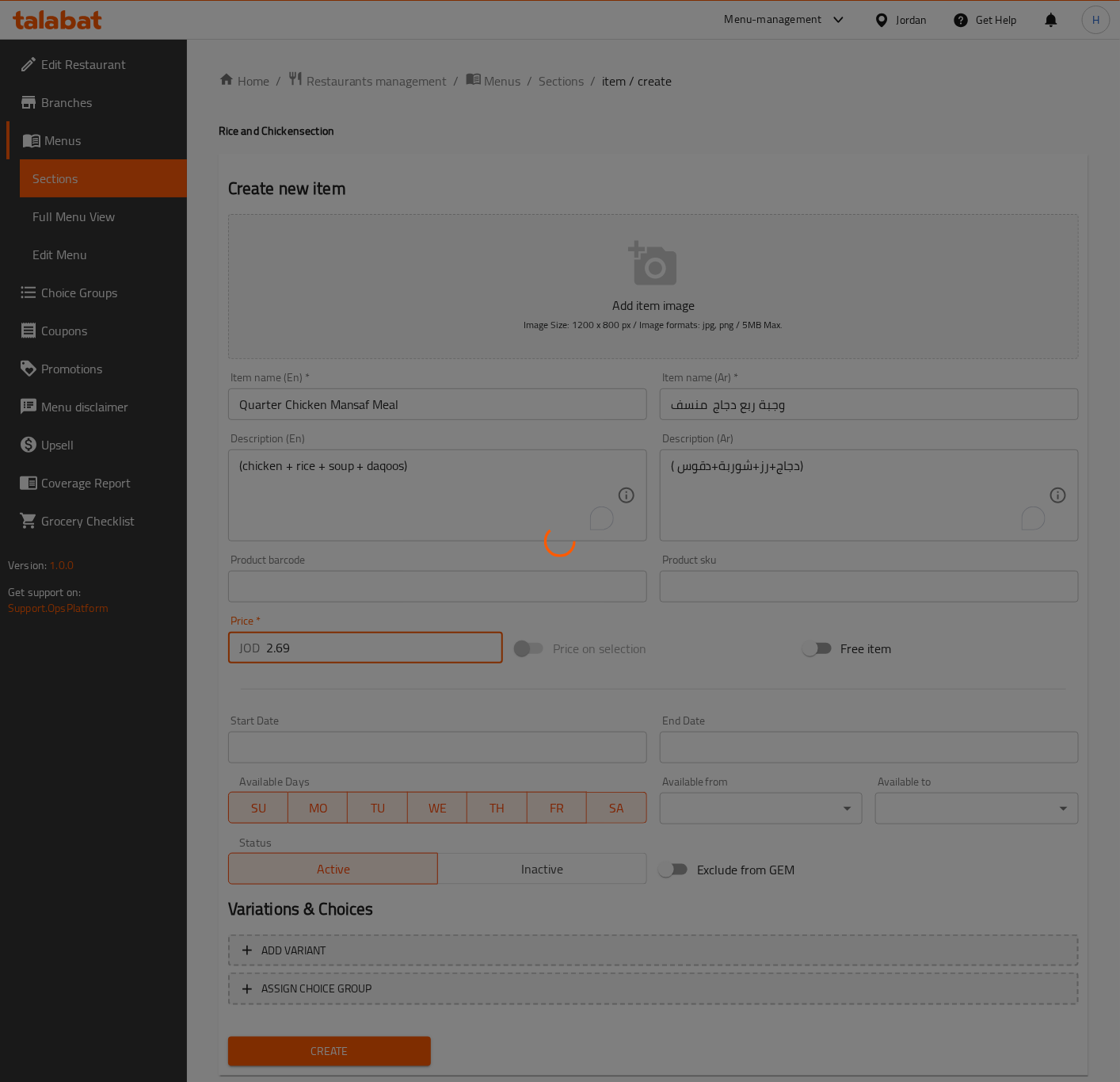
type input "0"
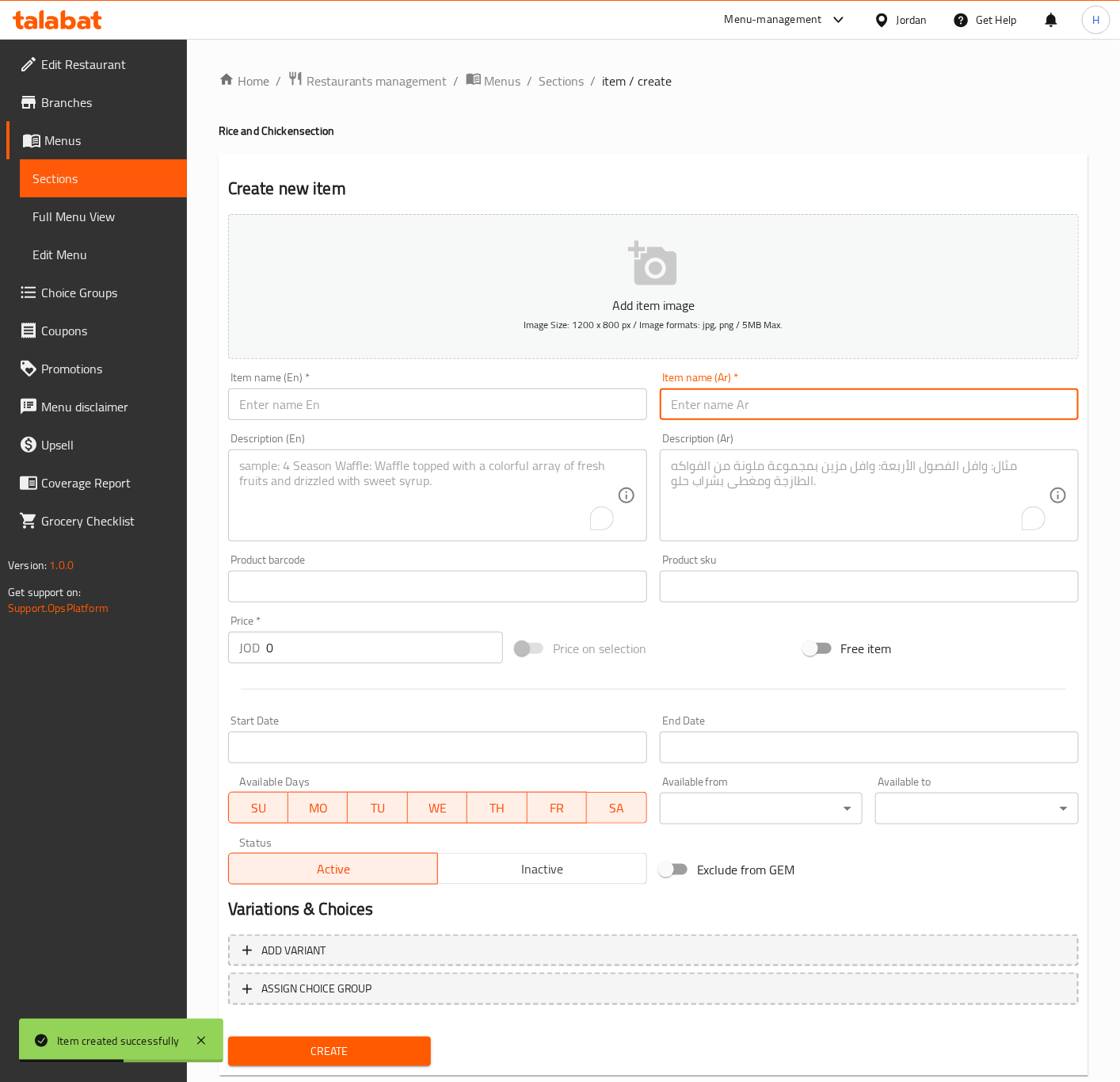
click at [918, 416] on input "text" at bounding box center [870, 404] width 419 height 32
paste input "وجبة ربع دجاجة مندي رز مندي"
type input "وجبة ربع دجاجة مندي رز مندي"
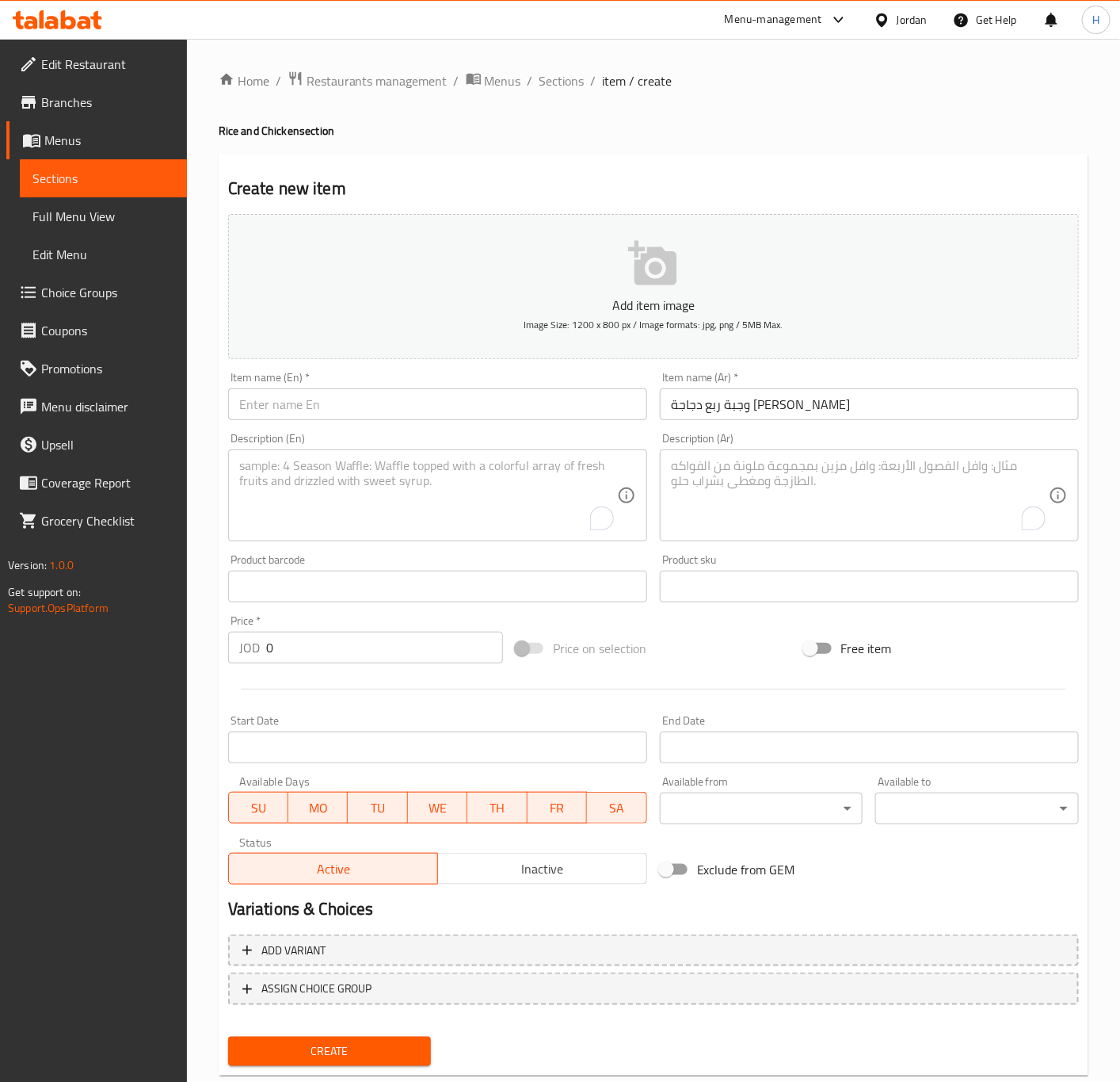
click at [456, 407] on input "text" at bounding box center [438, 404] width 419 height 32
paste input "Quarter Chicken Mandi Meal with Mandi Rice 2.69"
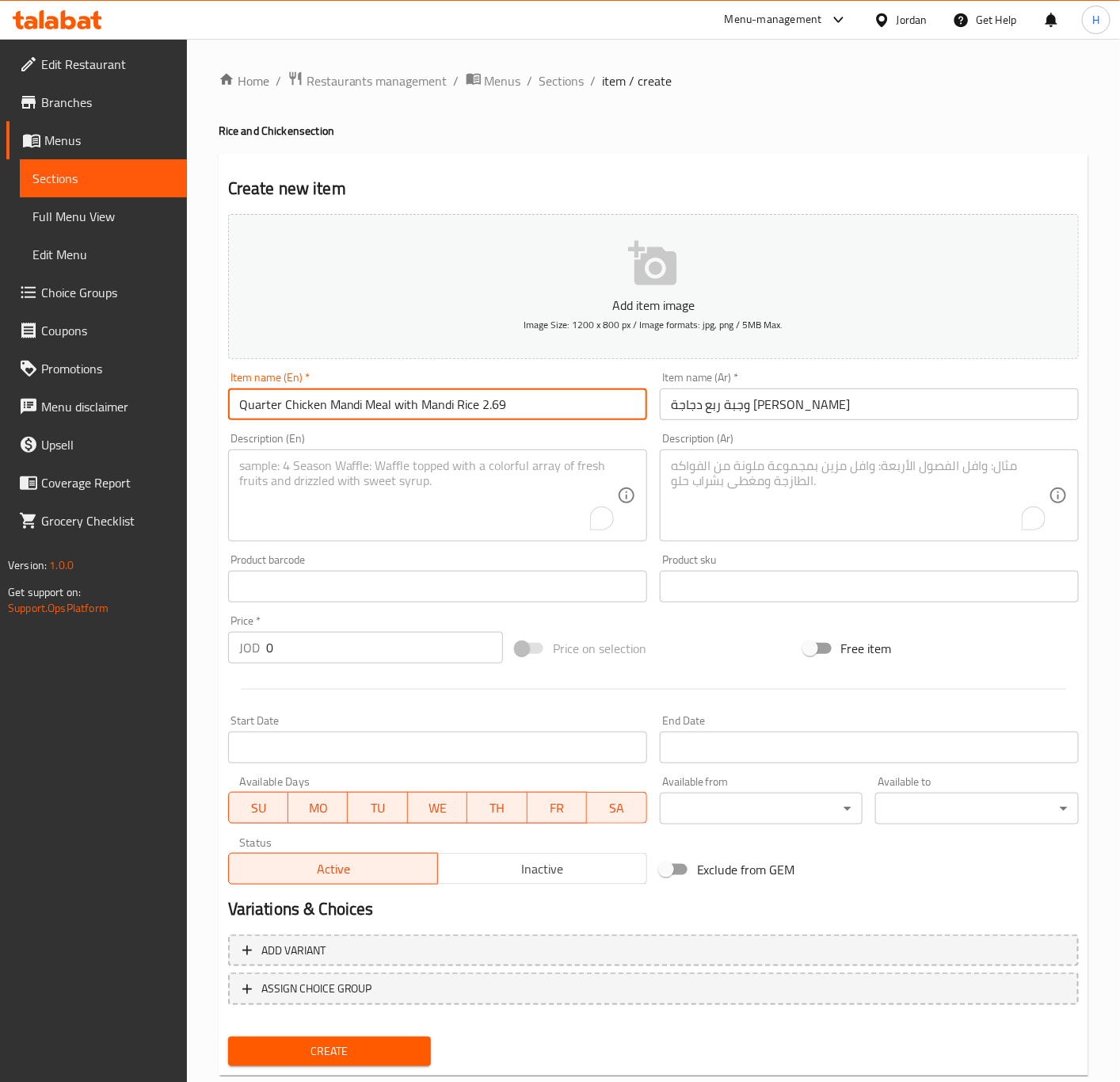
click at [483, 404] on input "Quarter Chicken Mandi Meal with Mandi Rice 2.69" at bounding box center [438, 404] width 419 height 32
click at [485, 404] on input "Quarter Chicken Mandi Meal with Mandi Rice 2.69" at bounding box center [438, 404] width 419 height 32
type input "Quarter Chicken Mandi Meal with Mandi Rice"
click at [322, 643] on input "0" at bounding box center [385, 647] width 237 height 32
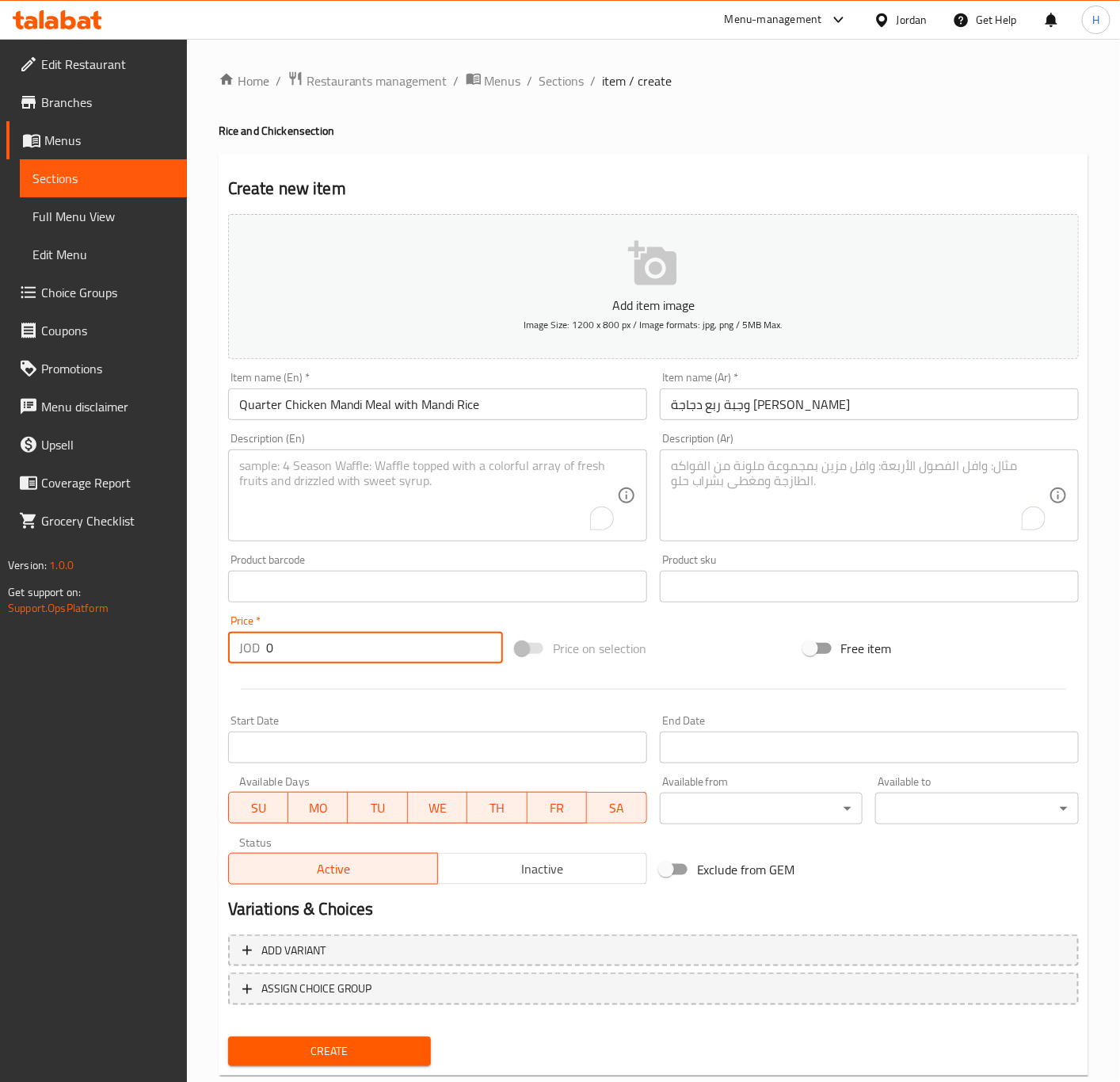
click at [322, 643] on input "0" at bounding box center [385, 647] width 237 height 32
paste input "2.69"
type input "2.69"
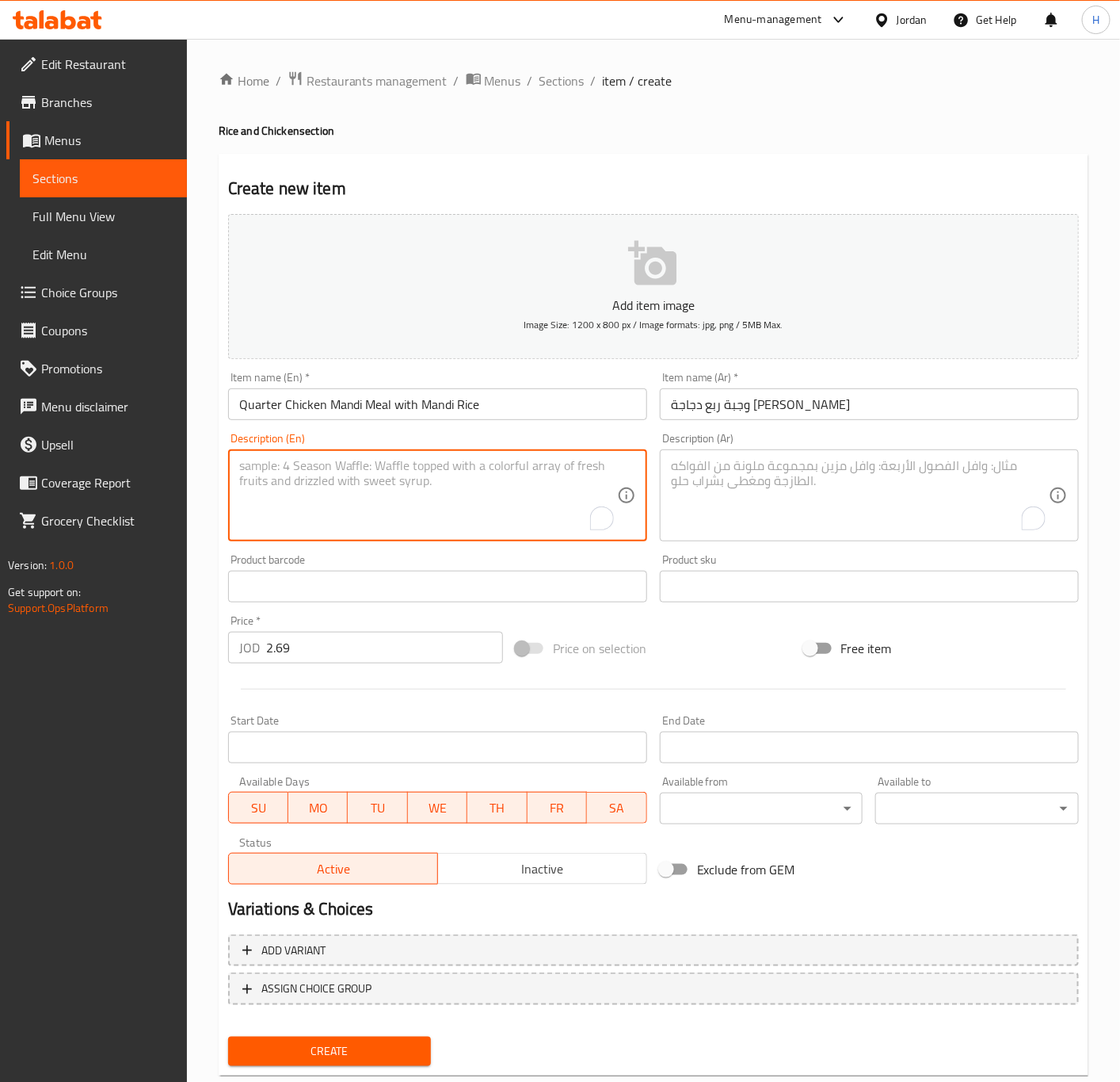
click at [386, 471] on textarea "To enrich screen reader interactions, please activate Accessibility in Grammarl…" at bounding box center [428, 495] width 378 height 75
paste textarea "(chicken + rice + soup + daqoos)"
type textarea "(chicken + rice + soup + daqoos)"
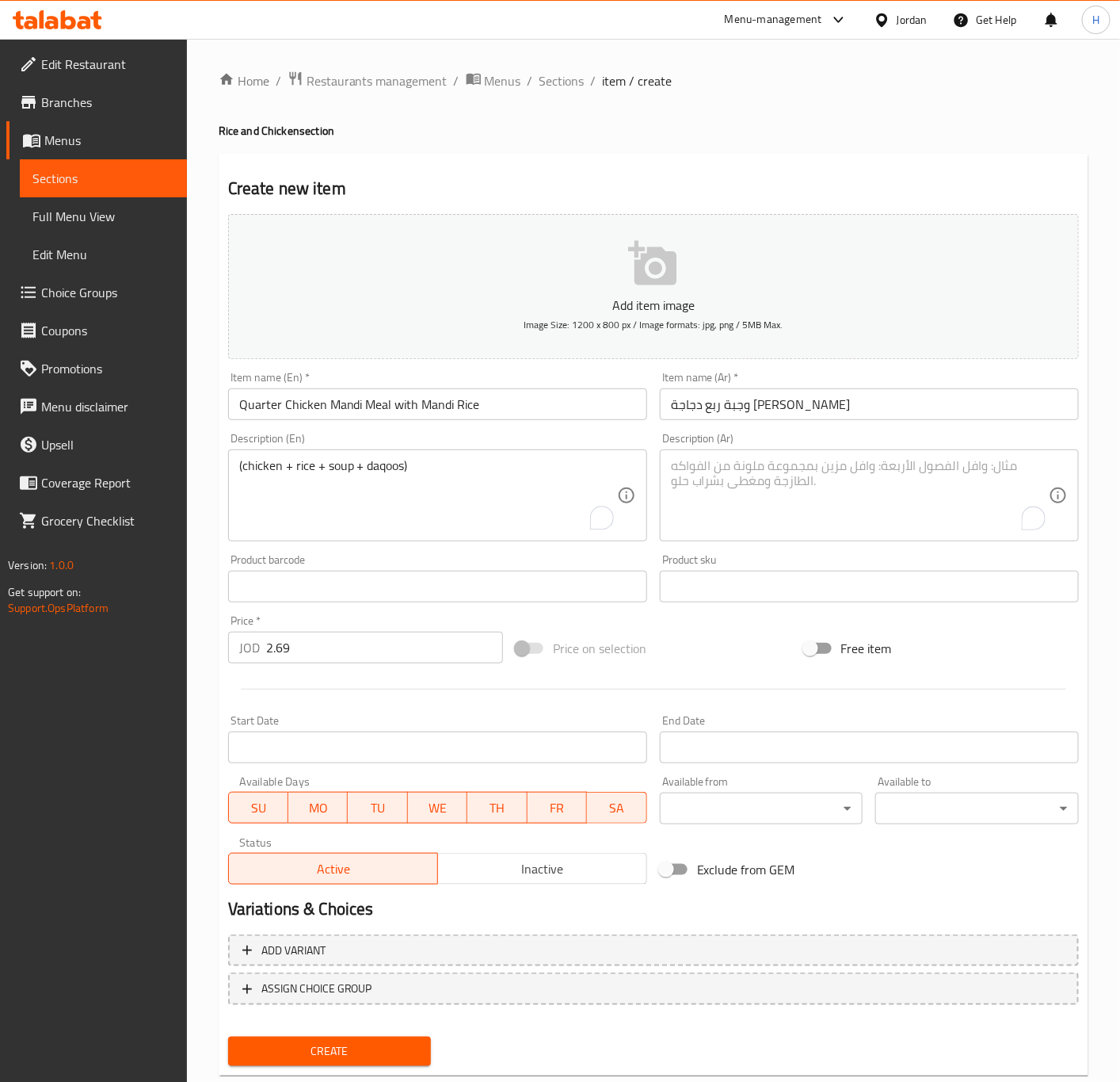
click at [804, 486] on textarea "To enrich screen reader interactions, please activate Accessibility in Grammarl…" at bounding box center [860, 495] width 378 height 75
paste textarea "( دجاج+رز+شوربة+دقوس)"
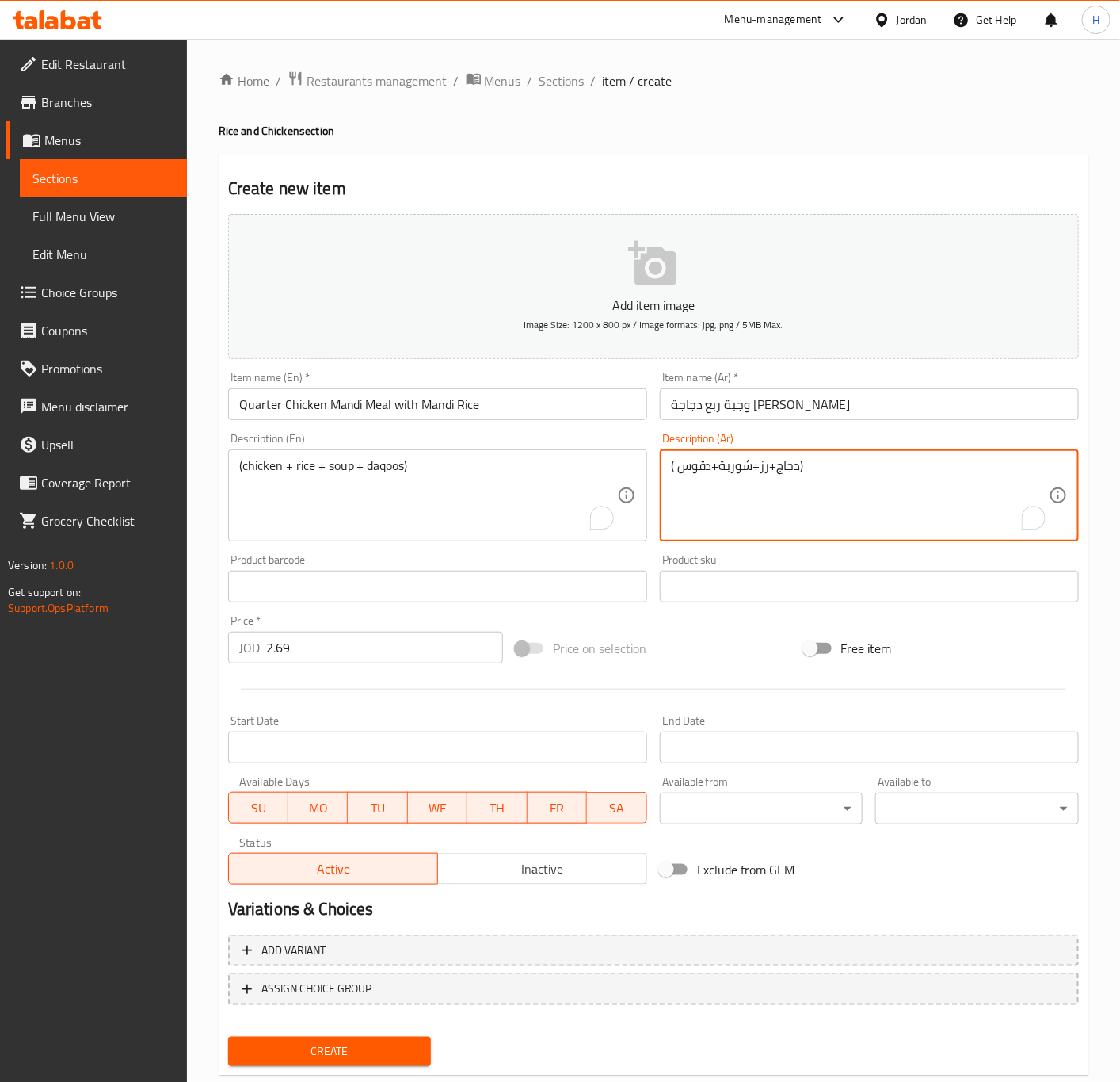
type textarea "( دجاج+رز+شوربة+دقوس)"
click at [402, 651] on input "2.69" at bounding box center [385, 647] width 237 height 32
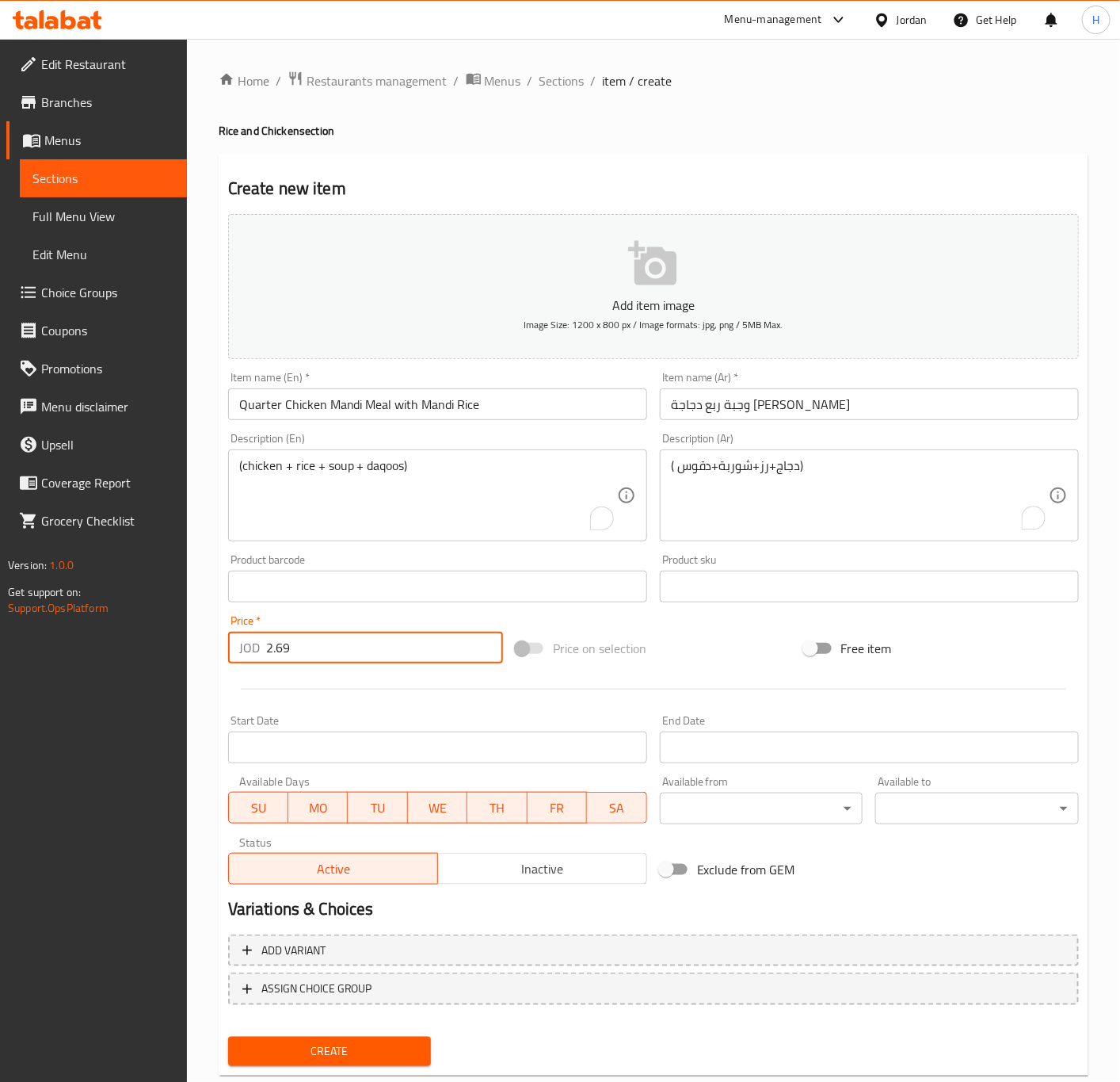
click at [228, 1036] on button "Create" at bounding box center [330, 1051] width 203 height 30
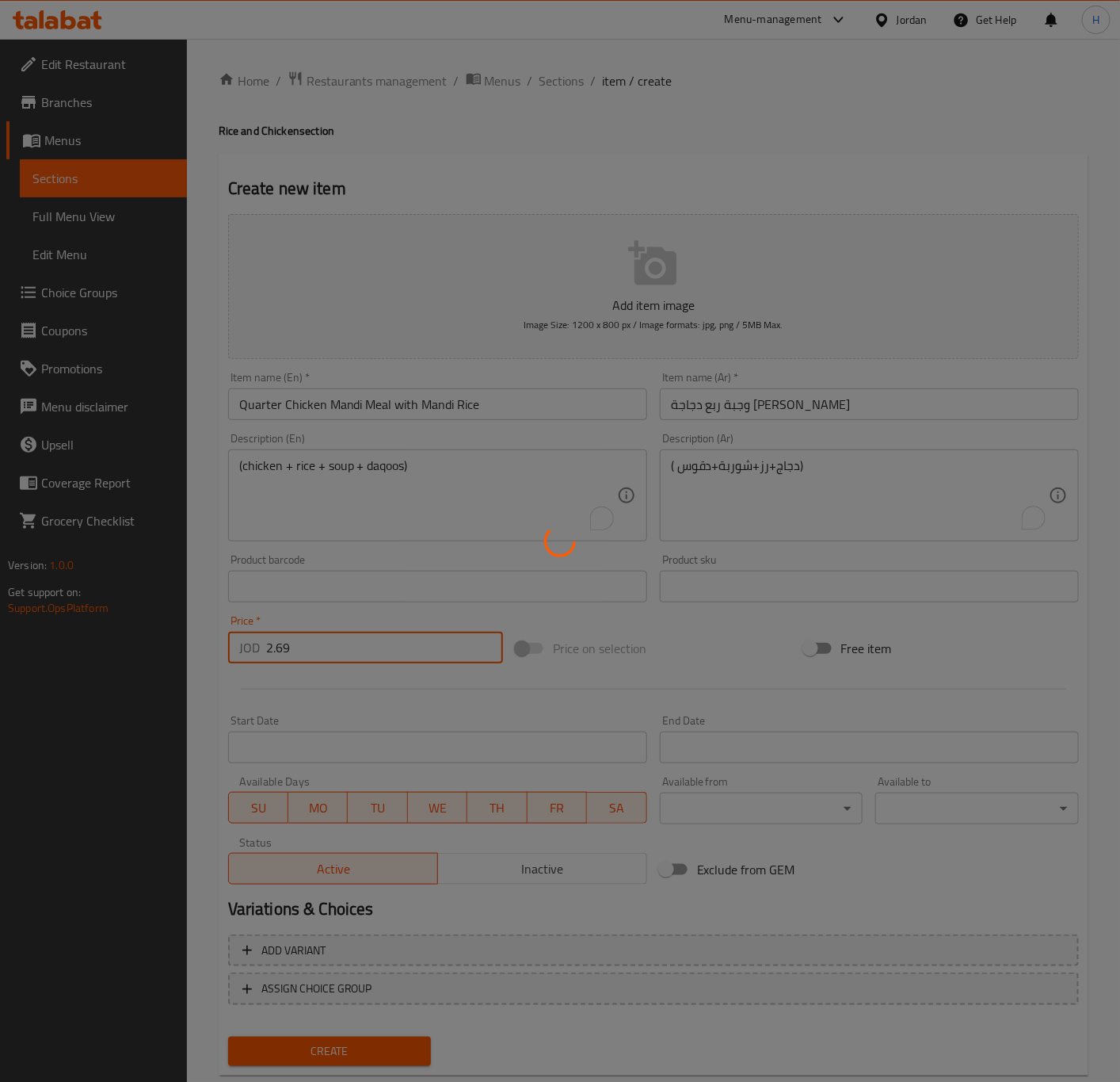
type input "0"
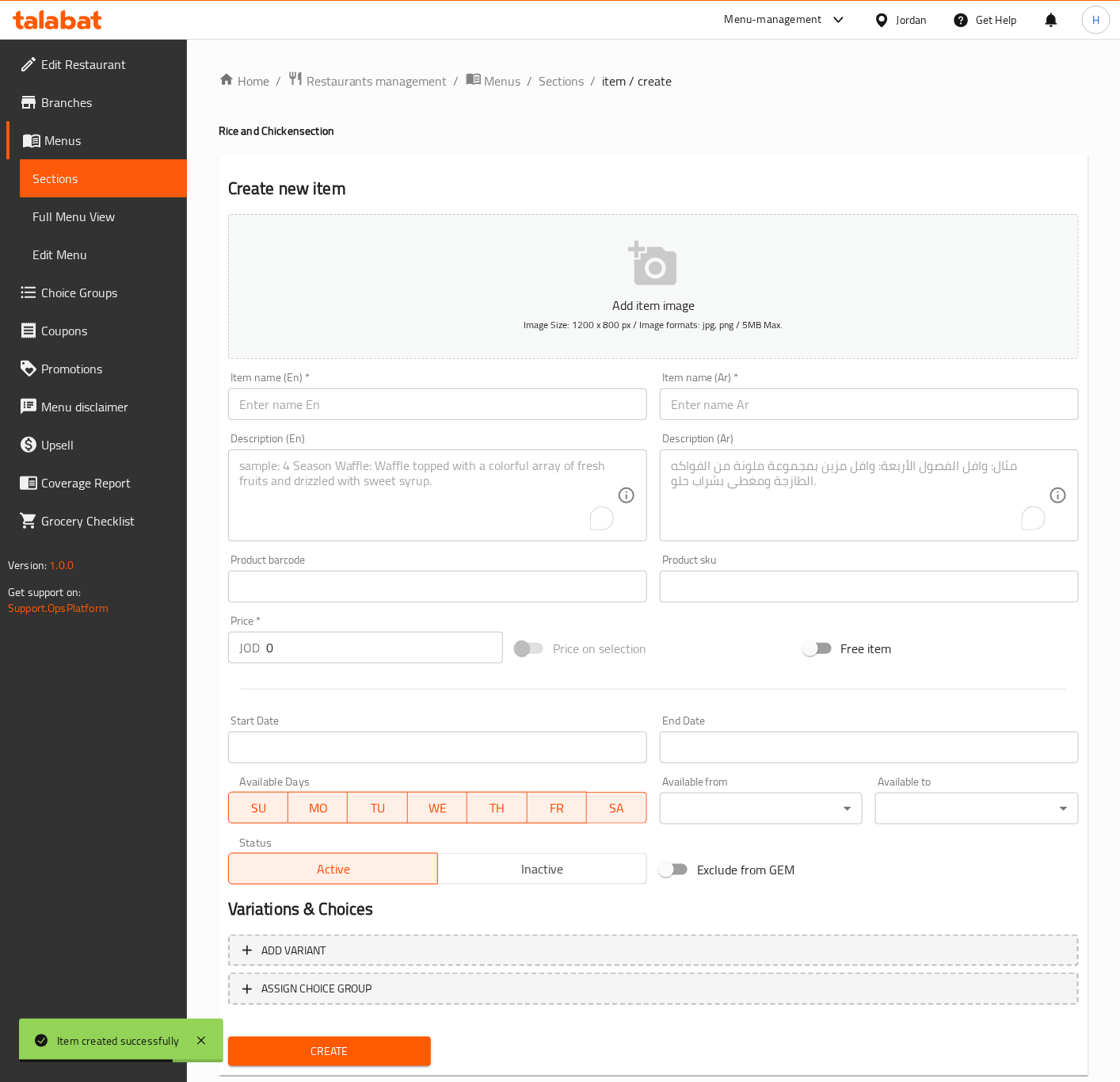
click at [934, 407] on input "text" at bounding box center [870, 404] width 419 height 32
paste input "( دجاج+رز+شوربة+دقوس)"
type input "( دجاج+رز+شوربة+دقوس)"
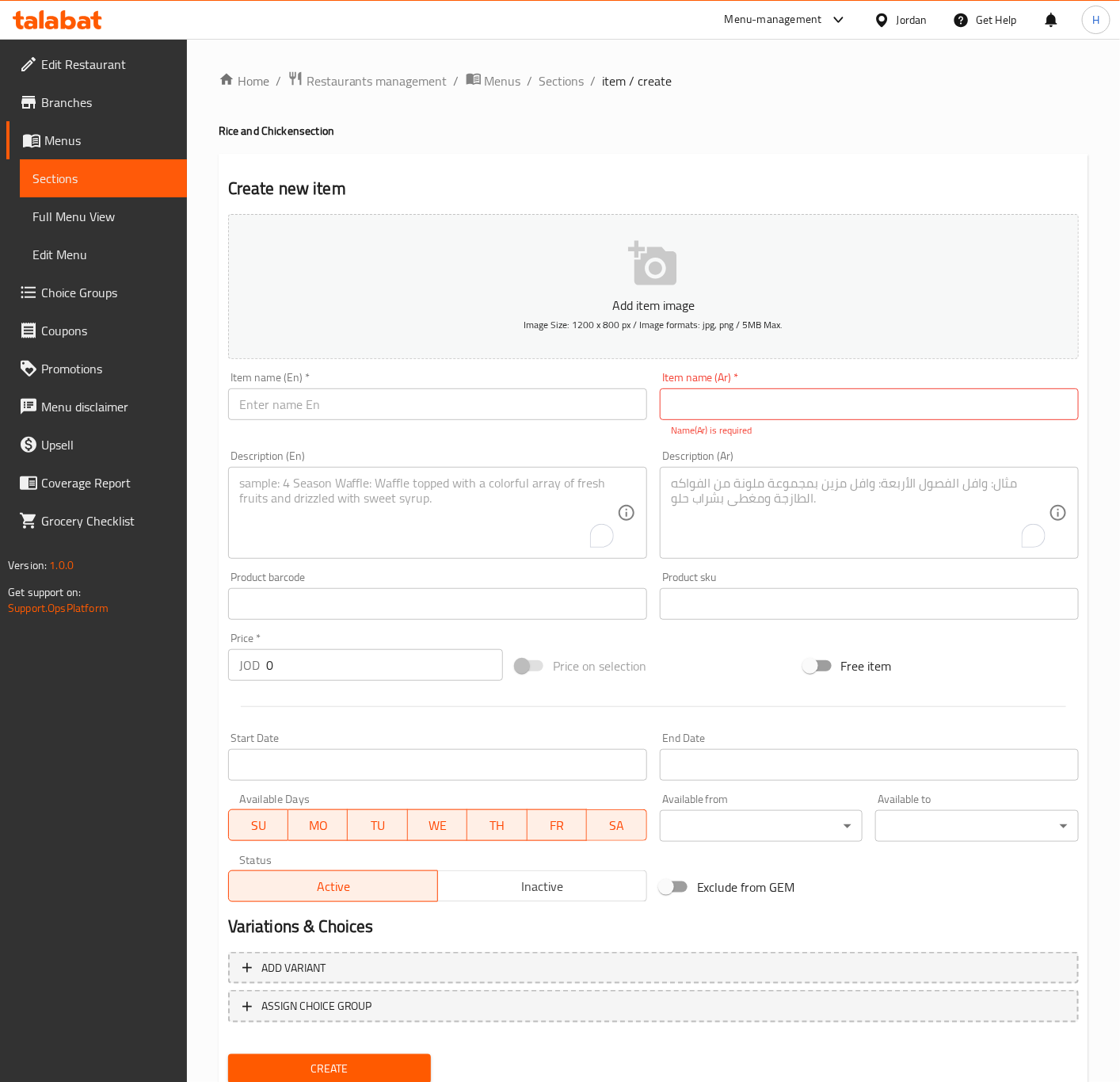
click at [846, 398] on input "text" at bounding box center [870, 404] width 419 height 32
paste input "وجبة ربع دجاجة شواية رز كبسة"
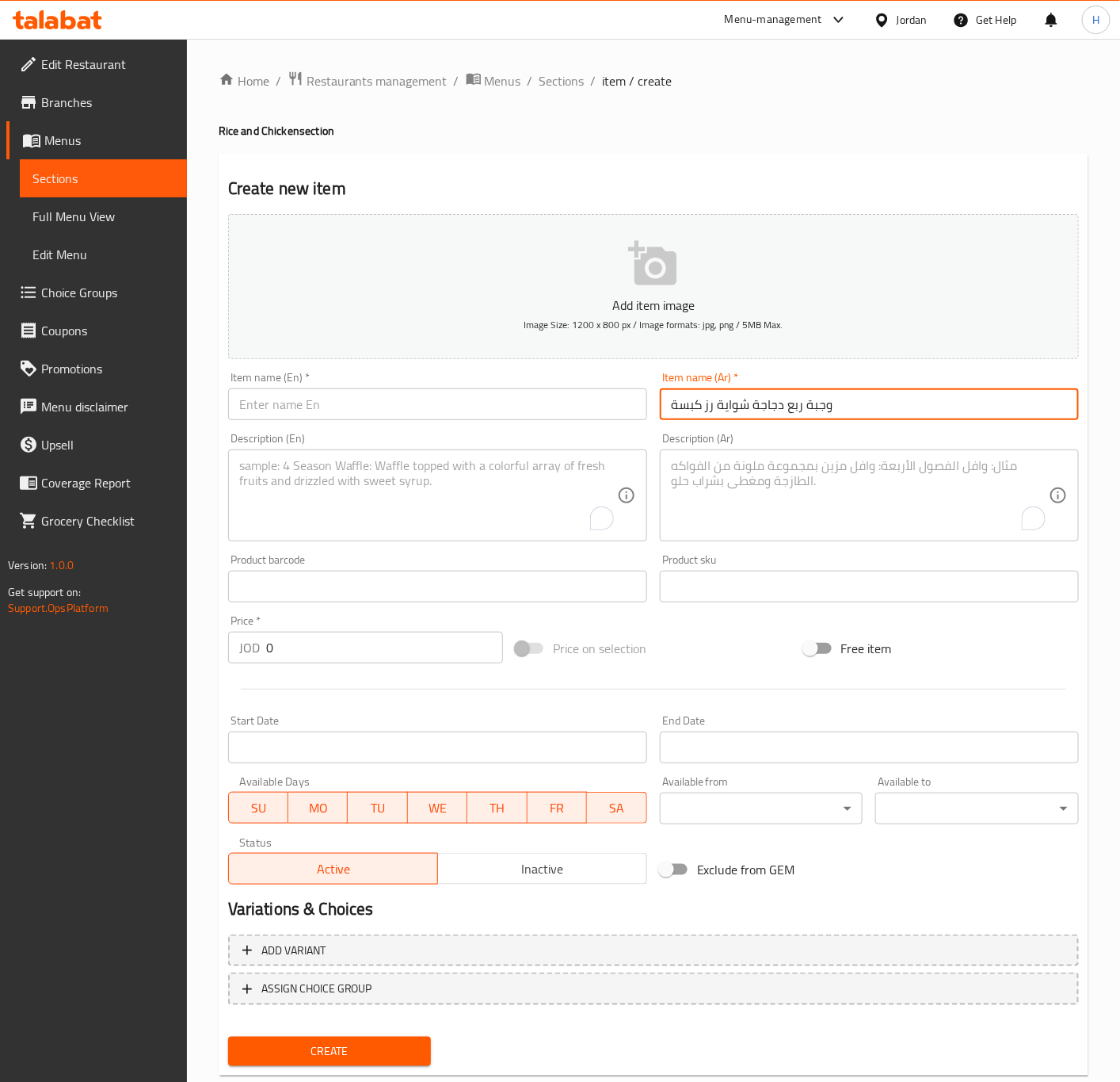
type input "وجبة ربع دجاجة شواية رز كبسة"
click at [459, 404] on input "text" at bounding box center [438, 404] width 419 height 32
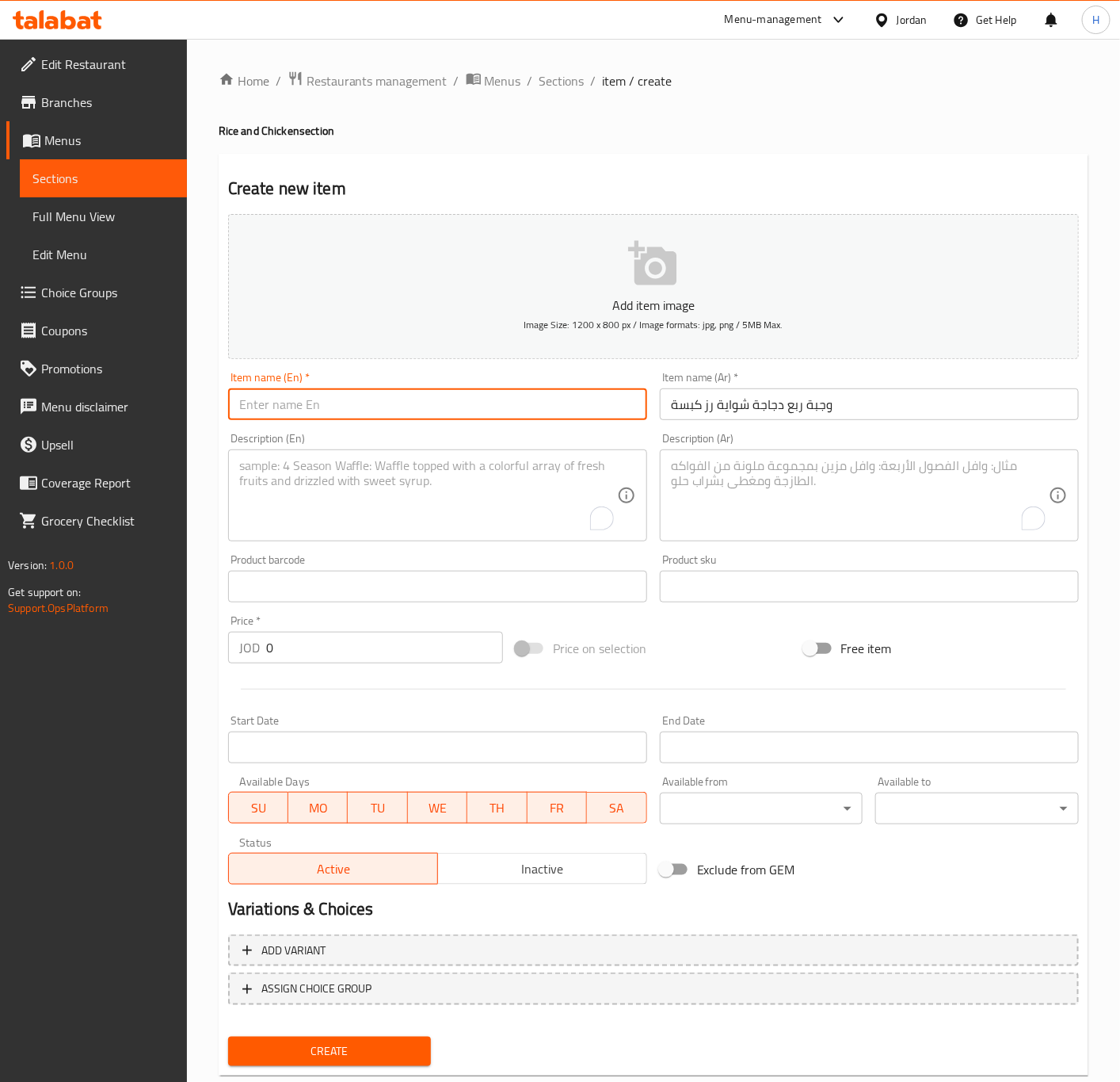
paste input "Quarter Chicken Grilled Meal with Kabsa Rice 2.69"
click at [495, 407] on input "Quarter Chicken Grilled Meal with Kabsa Rice 2.69" at bounding box center [438, 404] width 419 height 32
type input "Quarter Chicken Grilled Meal with Kabsa Rice"
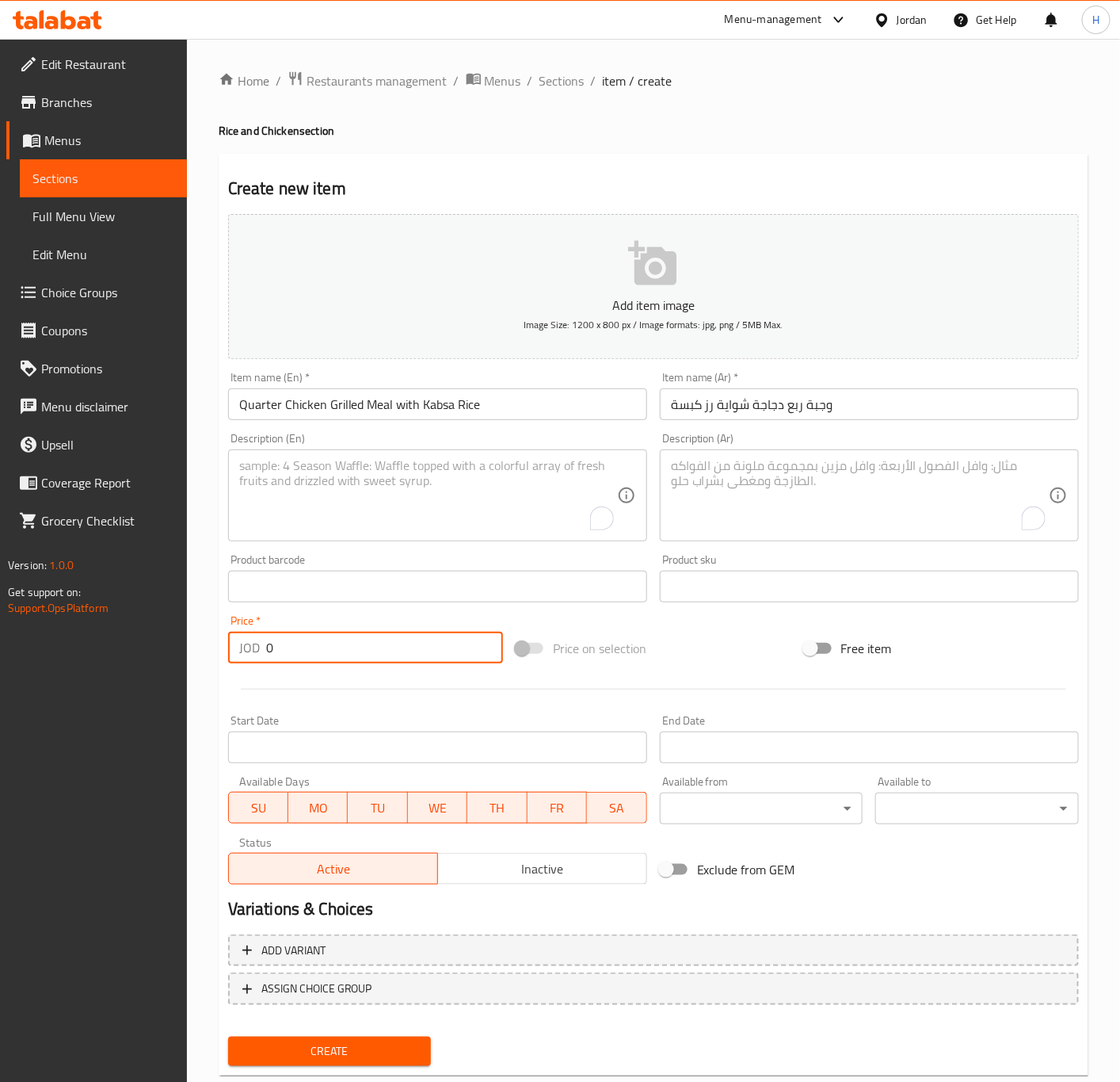
click at [352, 640] on input "0" at bounding box center [385, 647] width 237 height 32
paste input "2.69"
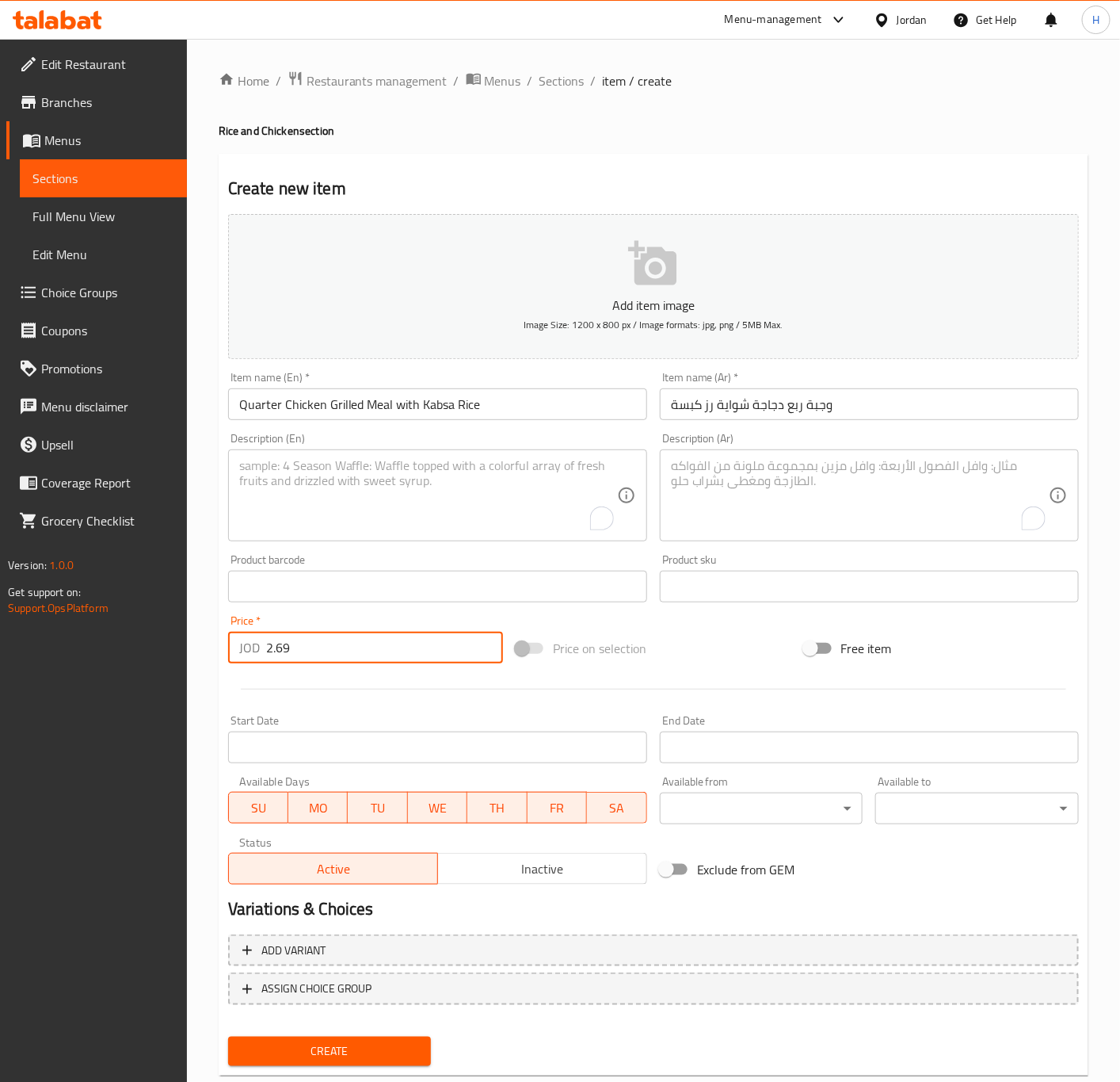
type input "2.69"
click at [502, 399] on input "Quarter Chicken Grilled Meal with Kabsa Rice" at bounding box center [438, 404] width 419 height 32
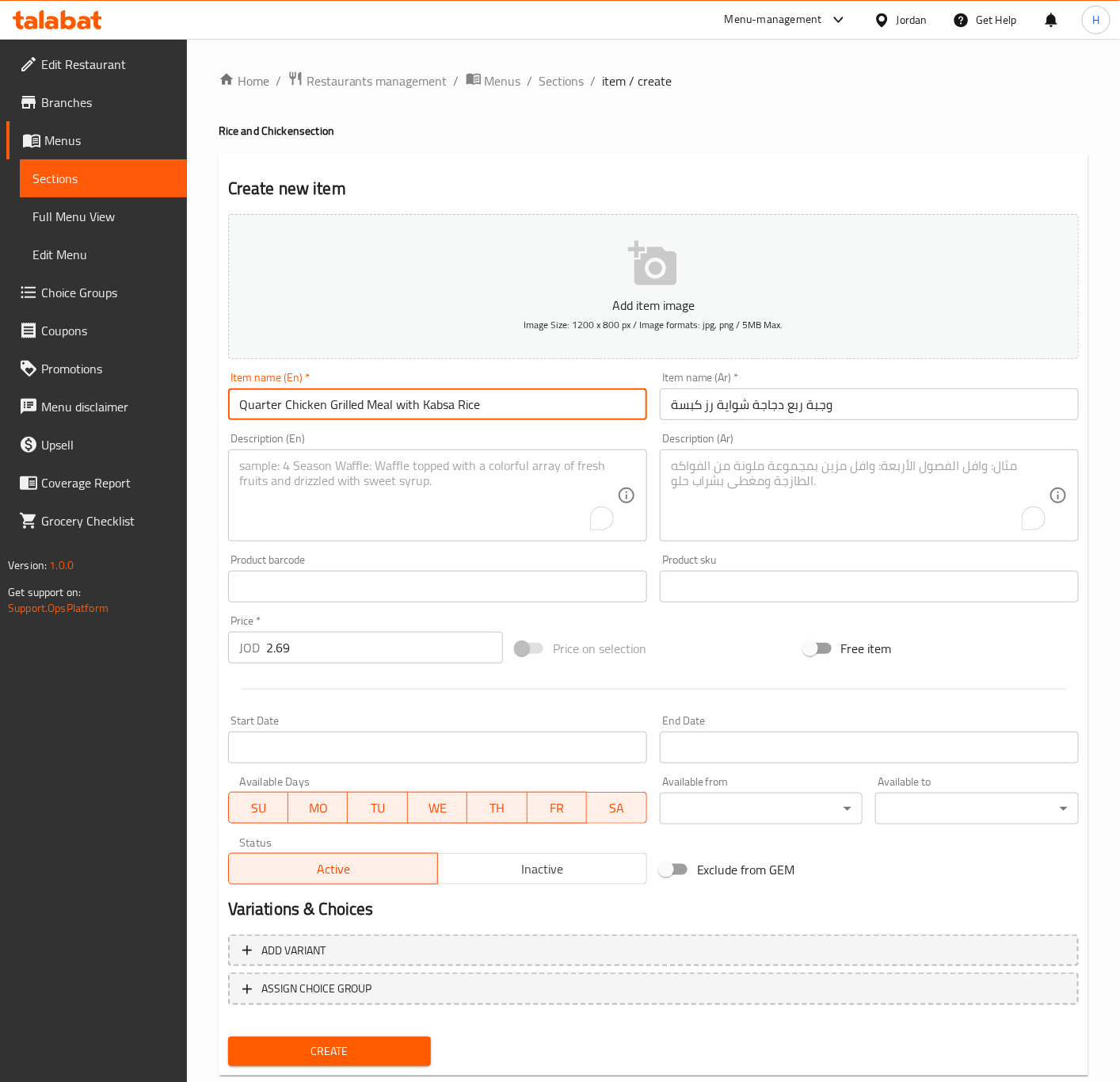
click at [228, 1036] on button "Create" at bounding box center [330, 1051] width 203 height 30
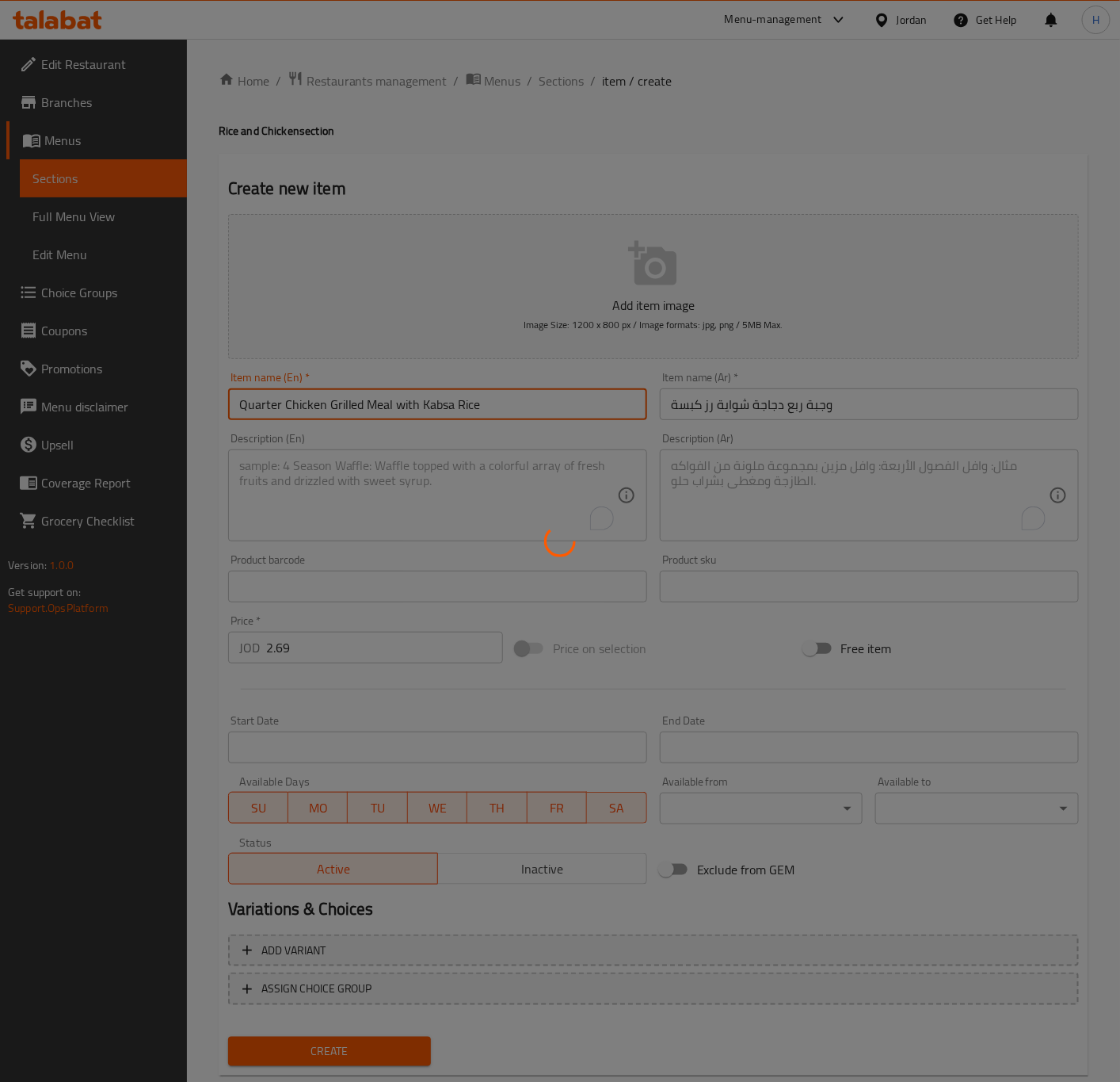
type input "0"
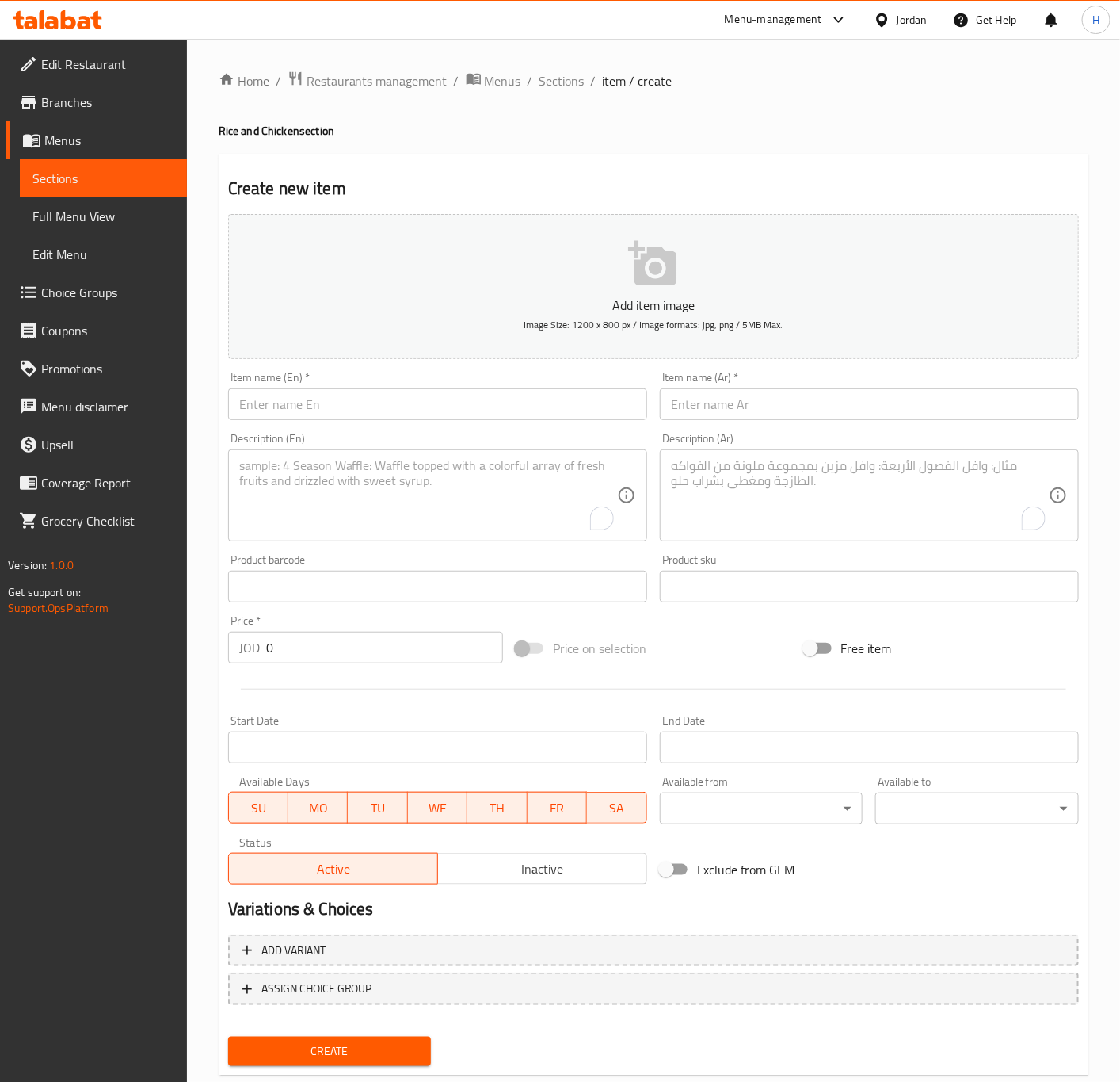
drag, startPoint x: 967, startPoint y: 409, endPoint x: 972, endPoint y: 397, distance: 13.0
click at [967, 409] on input "text" at bounding box center [870, 404] width 419 height 32
click at [1003, 395] on input "text" at bounding box center [870, 404] width 419 height 32
paste input "وجبة نصف دجاجة شواية رز مندي"
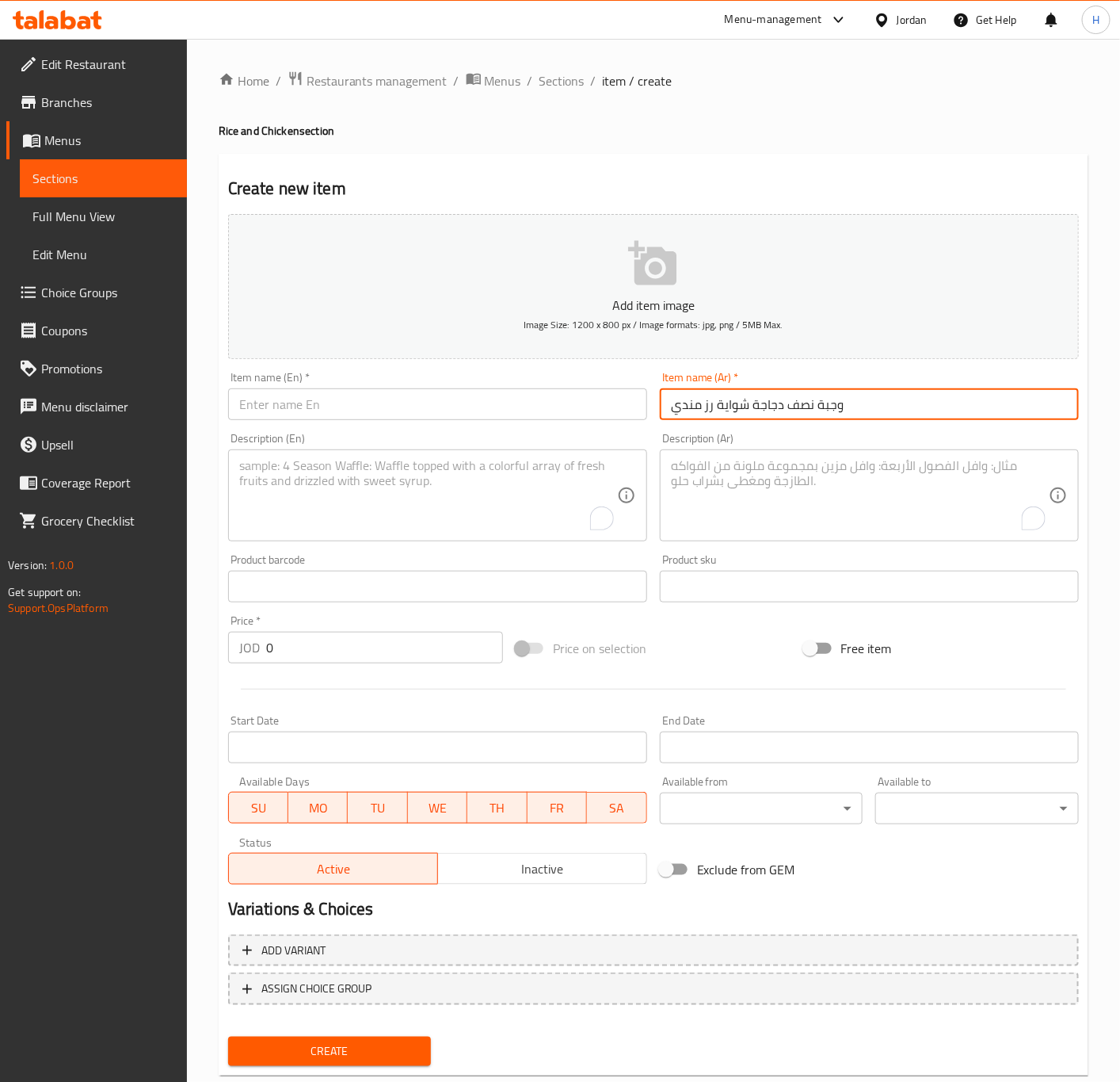
type input "وجبة نصف دجاجة شواية رز مندي"
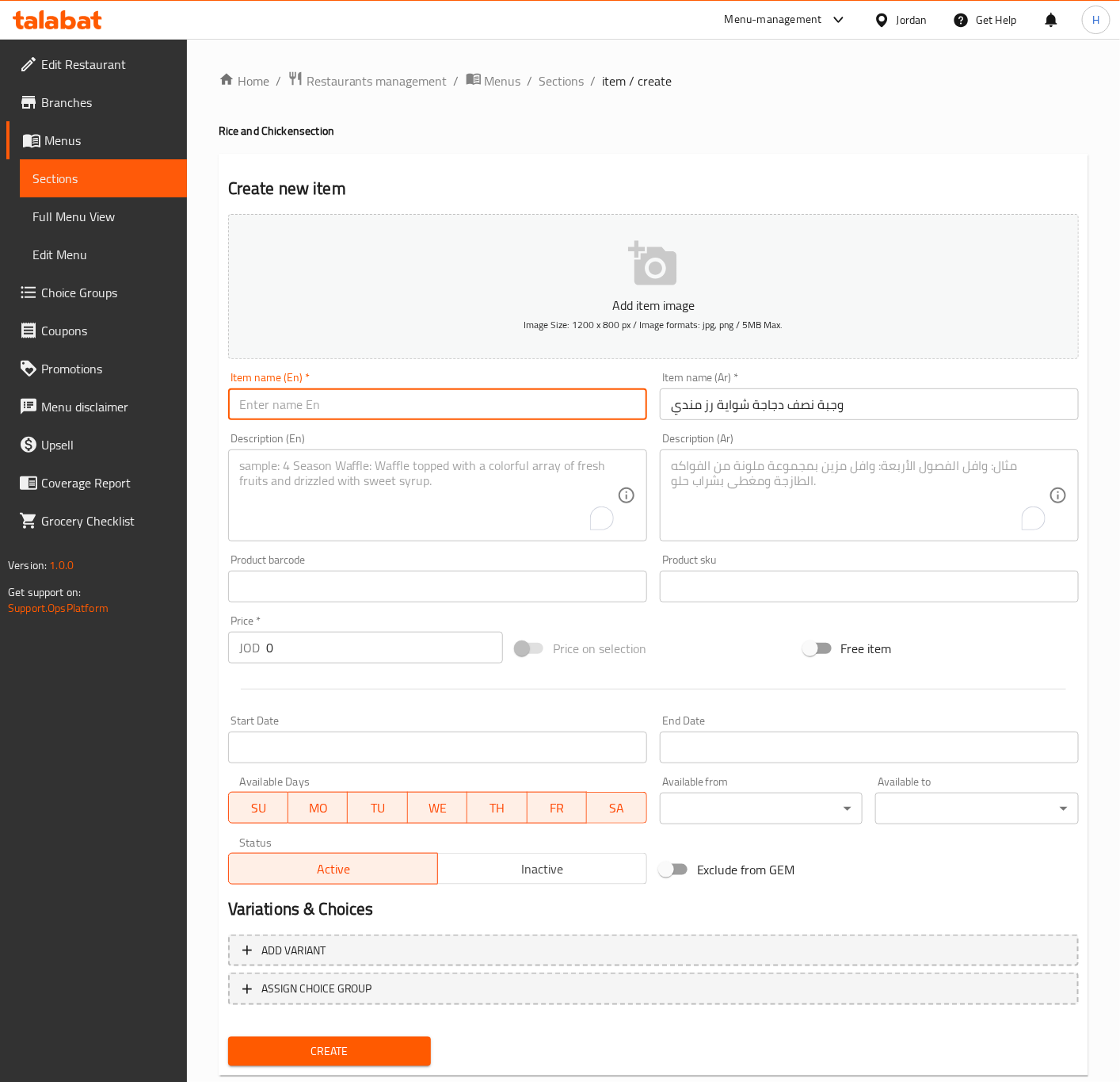
click at [478, 397] on input "text" at bounding box center [438, 404] width 419 height 32
paste input "Half Grilled Chicken Meal with Mandi Rice"
type input "Half Grilled Chicken Meal with Mandi Rice"
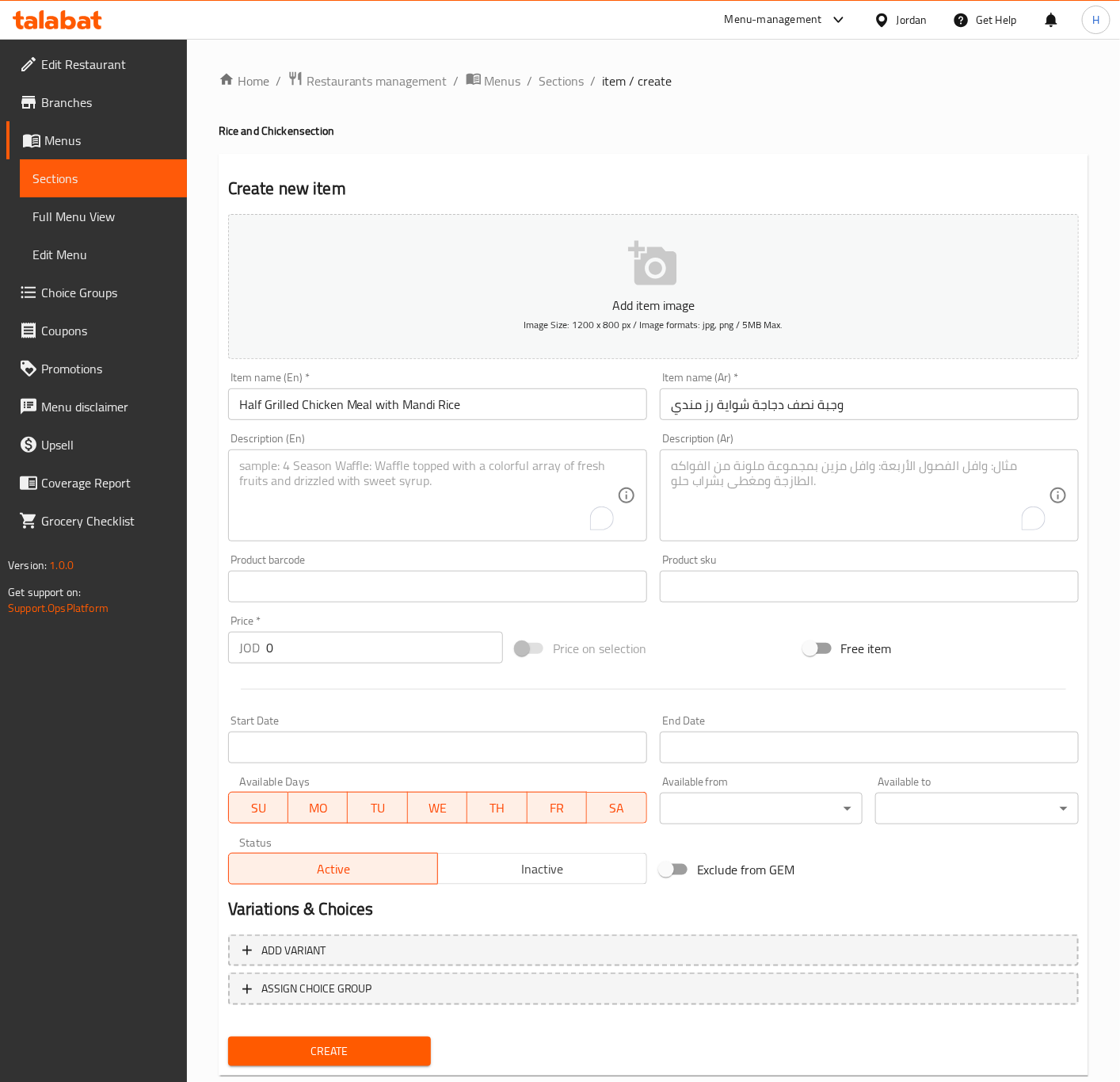
click at [334, 655] on input "0" at bounding box center [385, 647] width 237 height 32
paste input "3.99"
type input "3.99"
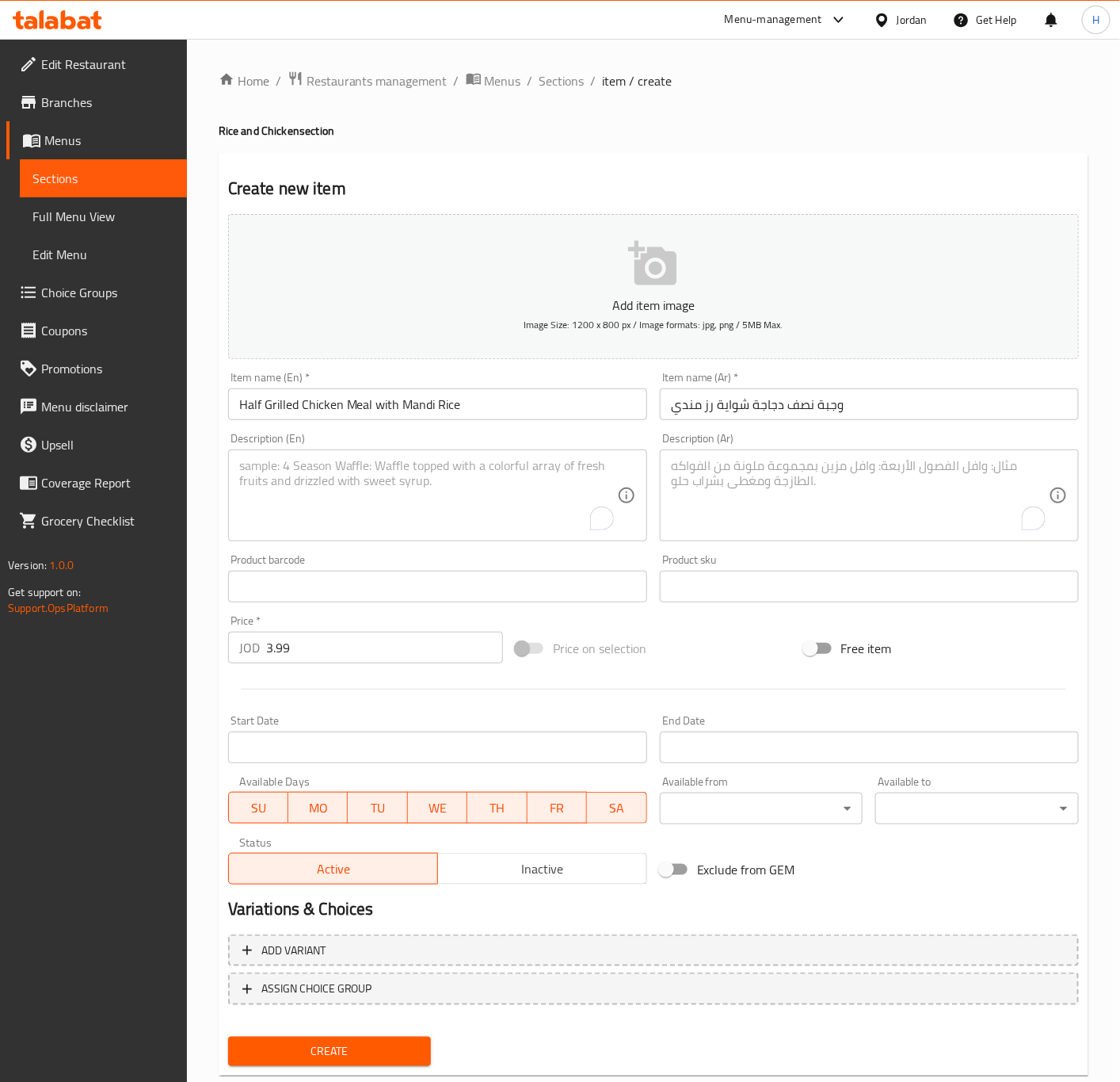
click at [789, 455] on div "Description (Ar)" at bounding box center [870, 495] width 419 height 92
paste textarea "( دجاج+رز+شوربة+دقوس)"
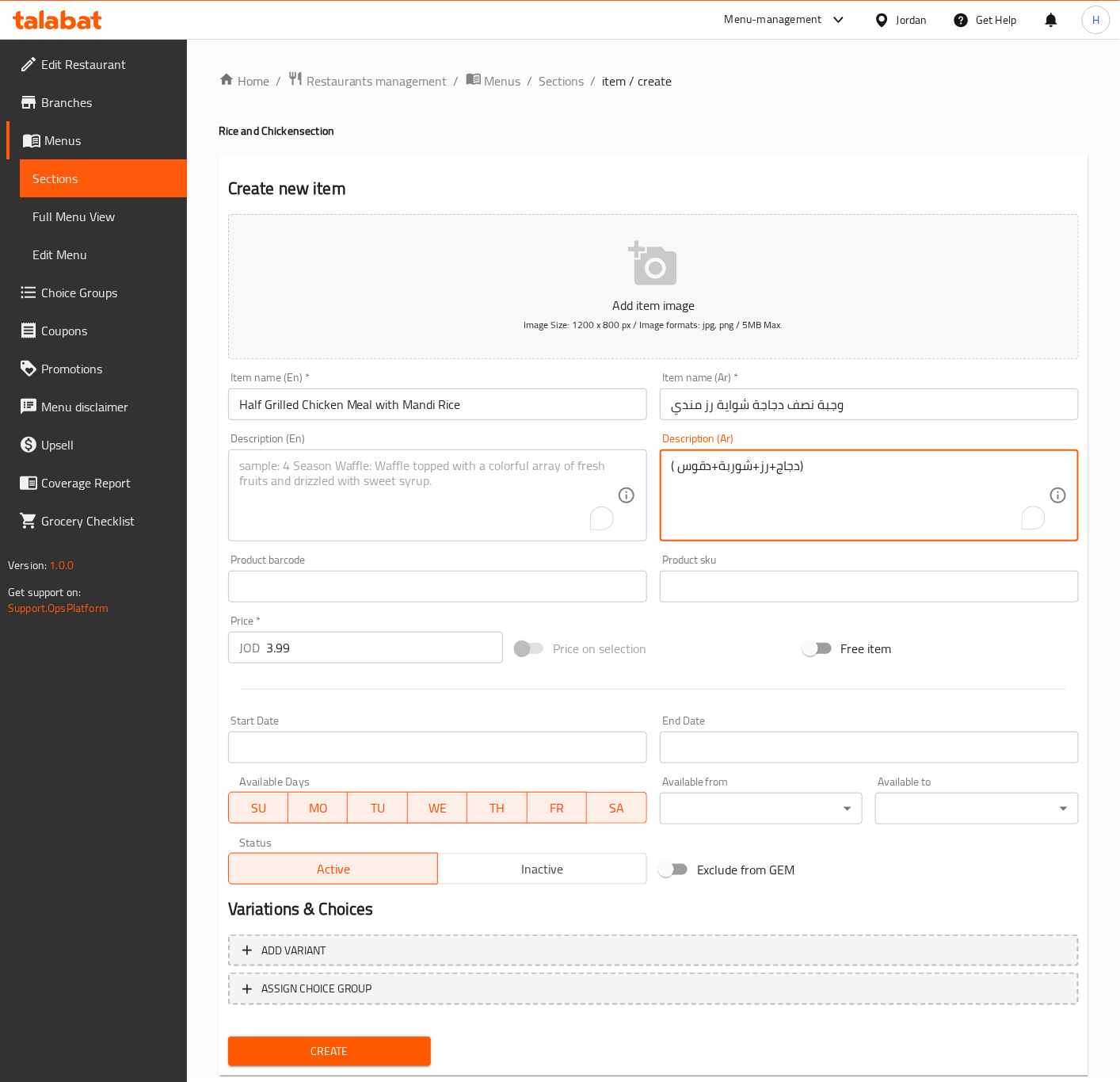
type textarea "( دجاج+رز+شوربة+دقوس)"
click at [449, 475] on textarea "To enrich screen reader interactions, please activate Accessibility in Grammarl…" at bounding box center [428, 495] width 378 height 75
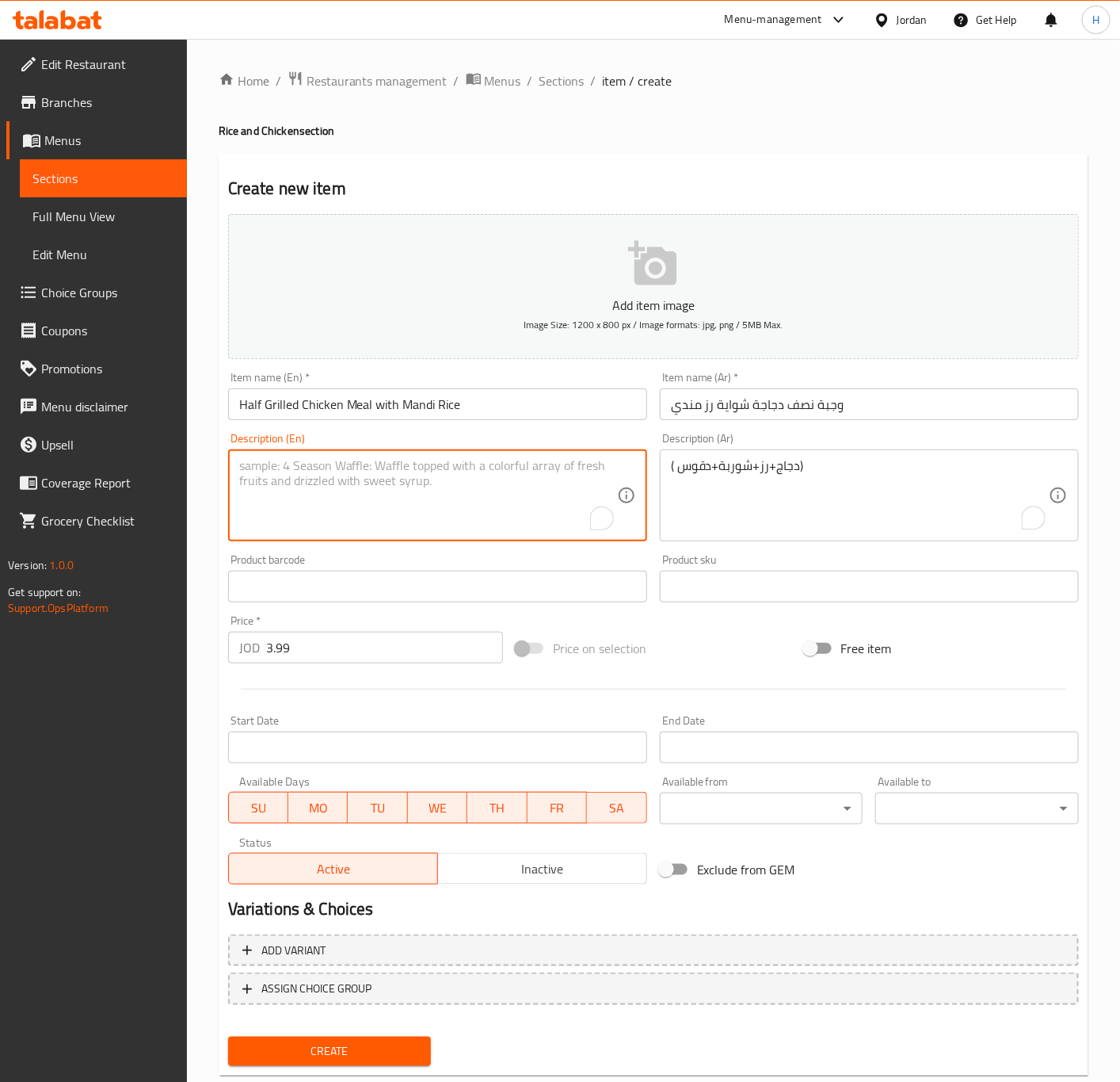
paste textarea "(chicken + rice + soup + daqoos)"
type textarea "(chicken + rice + soup + daqoos)"
click at [400, 649] on input "3.99" at bounding box center [385, 647] width 237 height 32
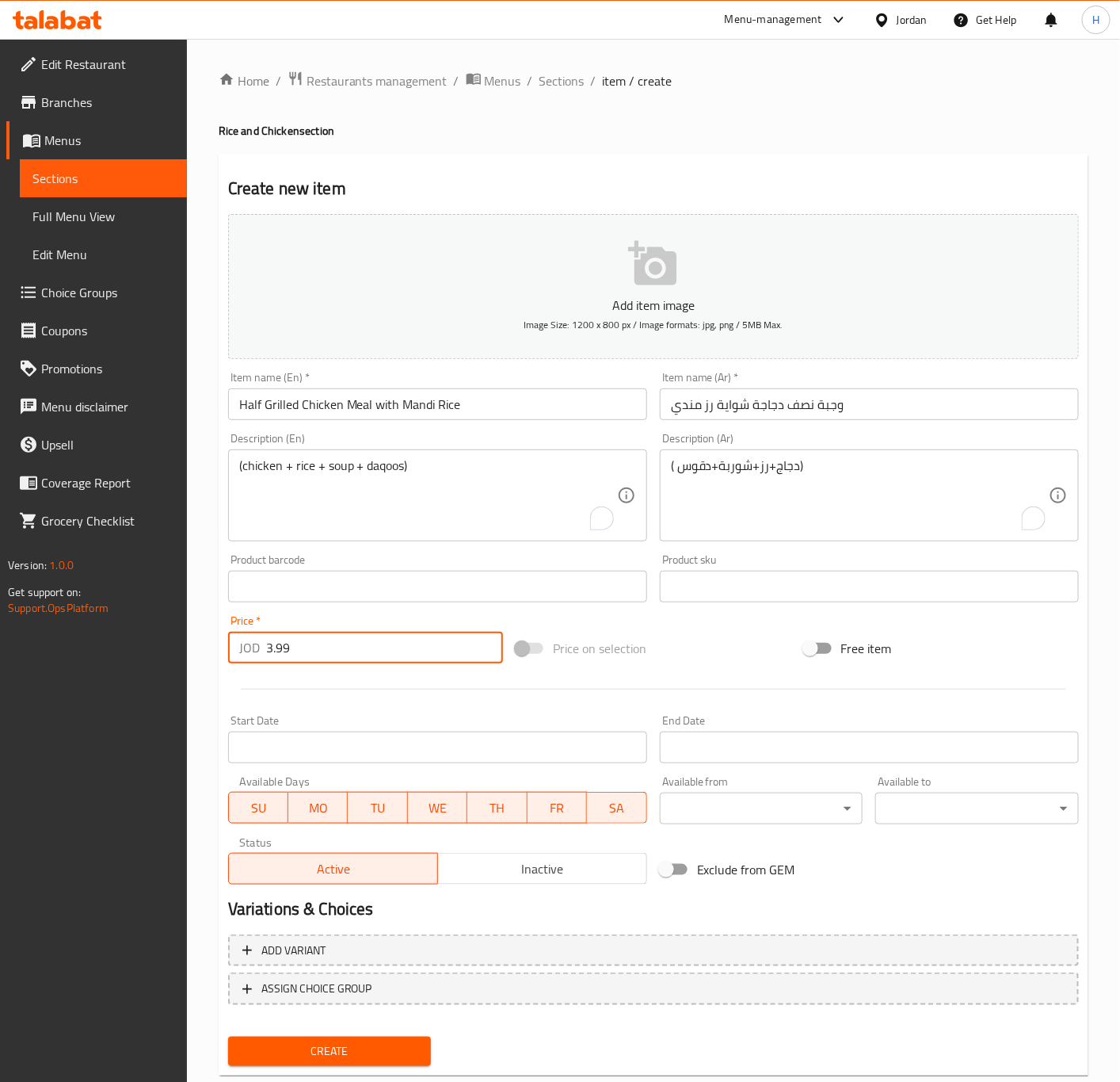
click at [228, 1036] on button "Create" at bounding box center [330, 1051] width 203 height 30
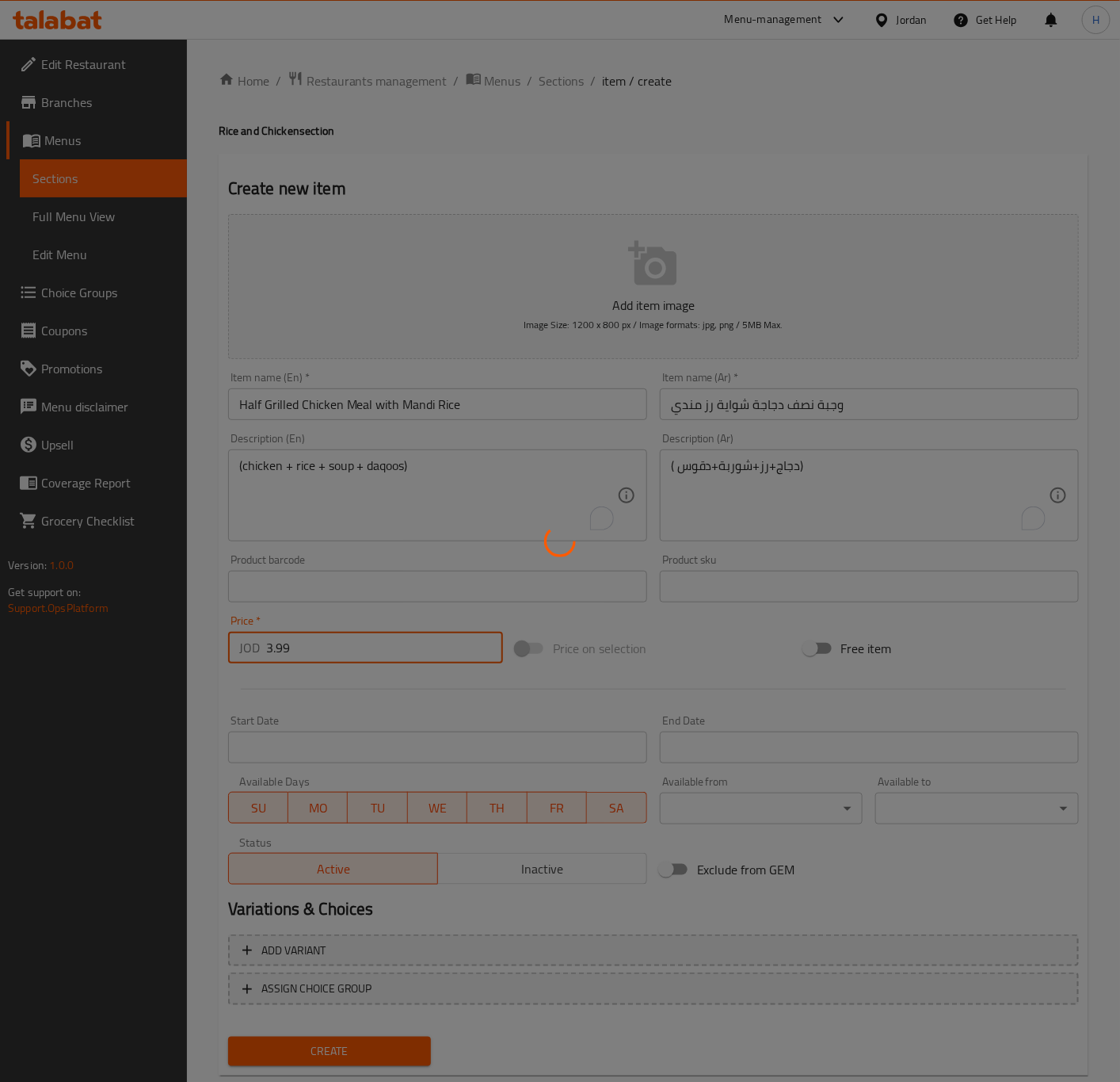
type input "0"
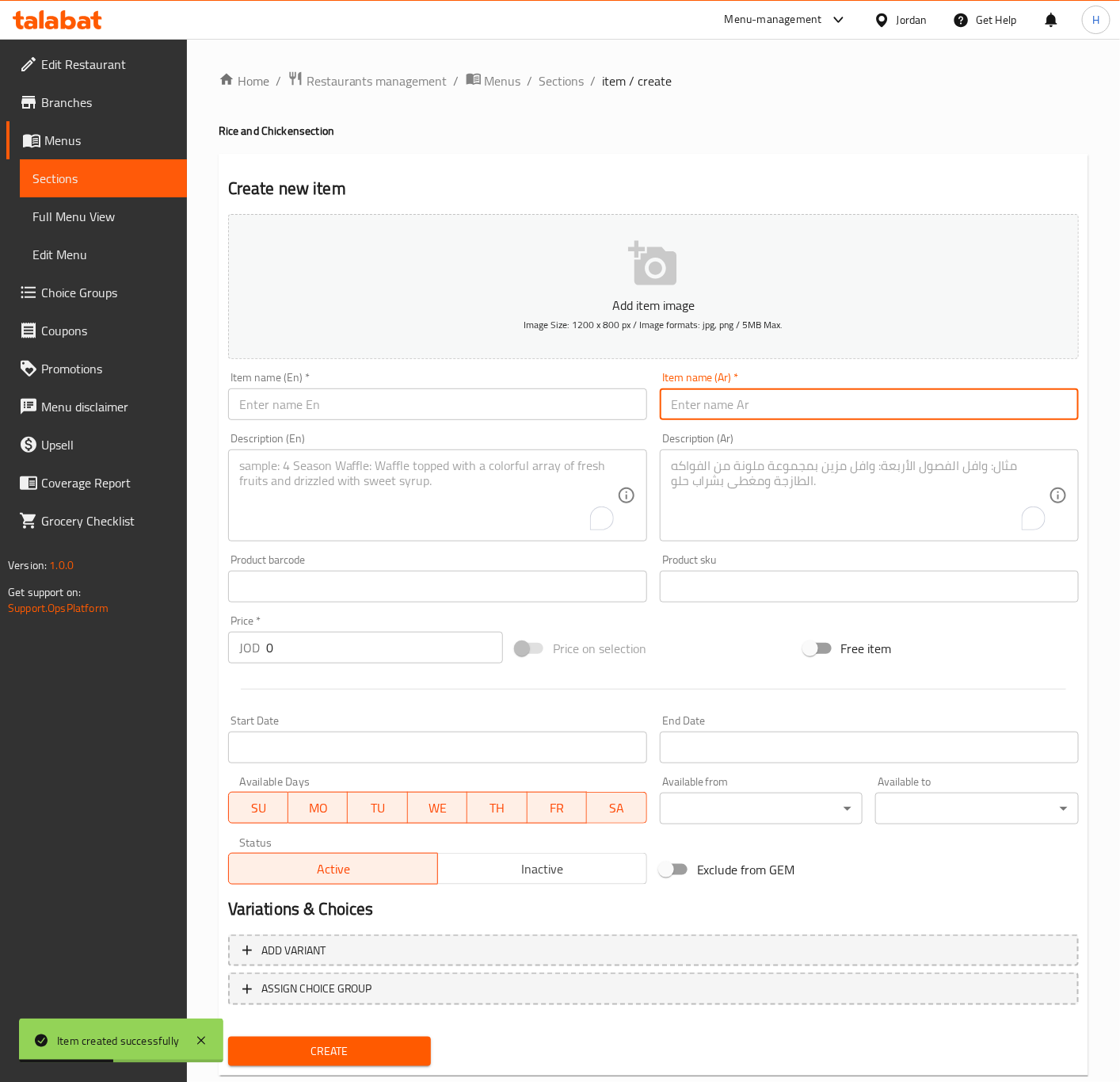
click at [782, 417] on input "text" at bounding box center [870, 404] width 419 height 32
paste input "وجبة نصف دجاجة مندي رز مندي"
type input "وجبة نصف دجاجة مندي رز مندي"
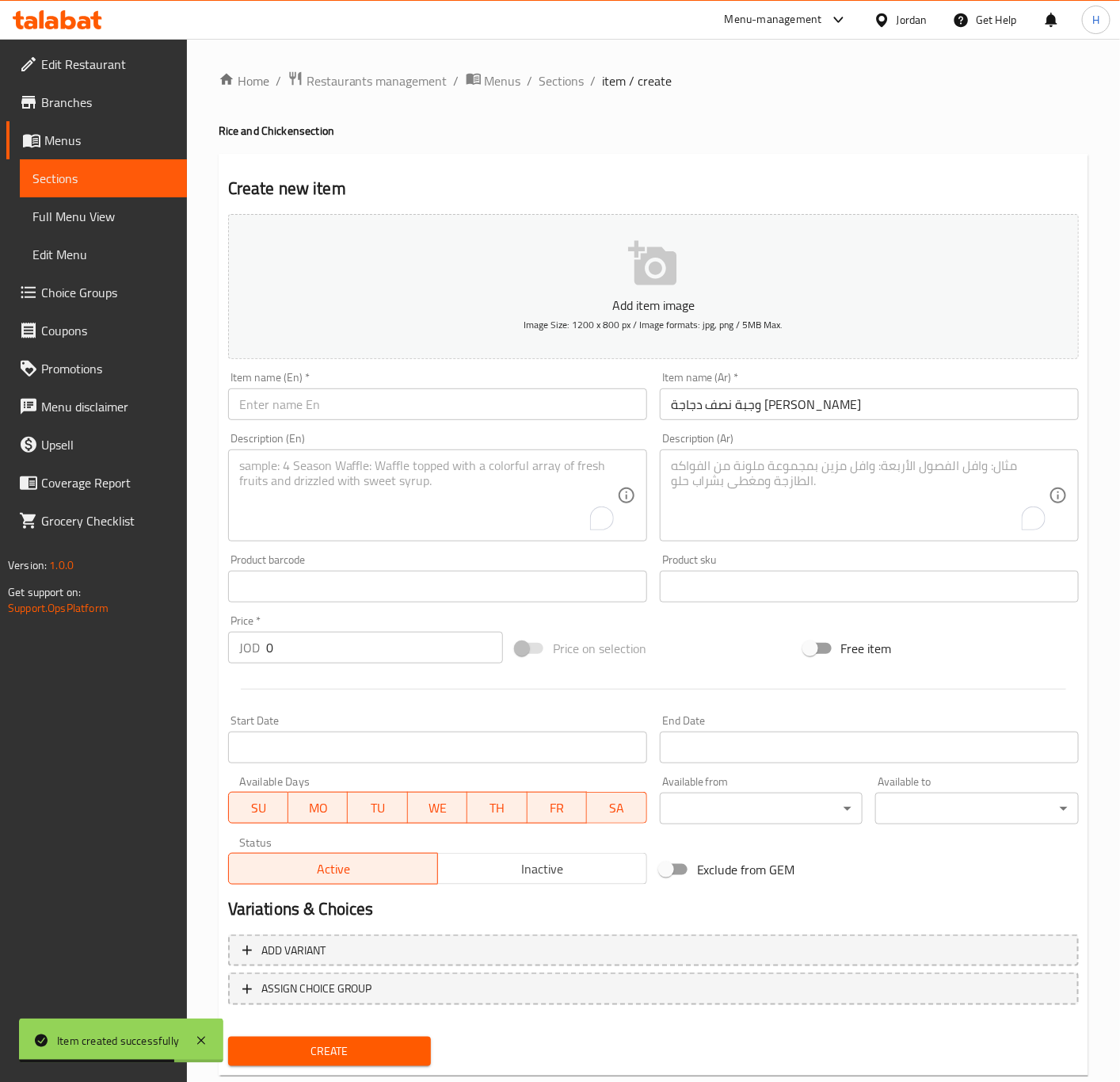
click at [328, 645] on input "0" at bounding box center [385, 647] width 237 height 32
paste input "3.99"
type input "3.99"
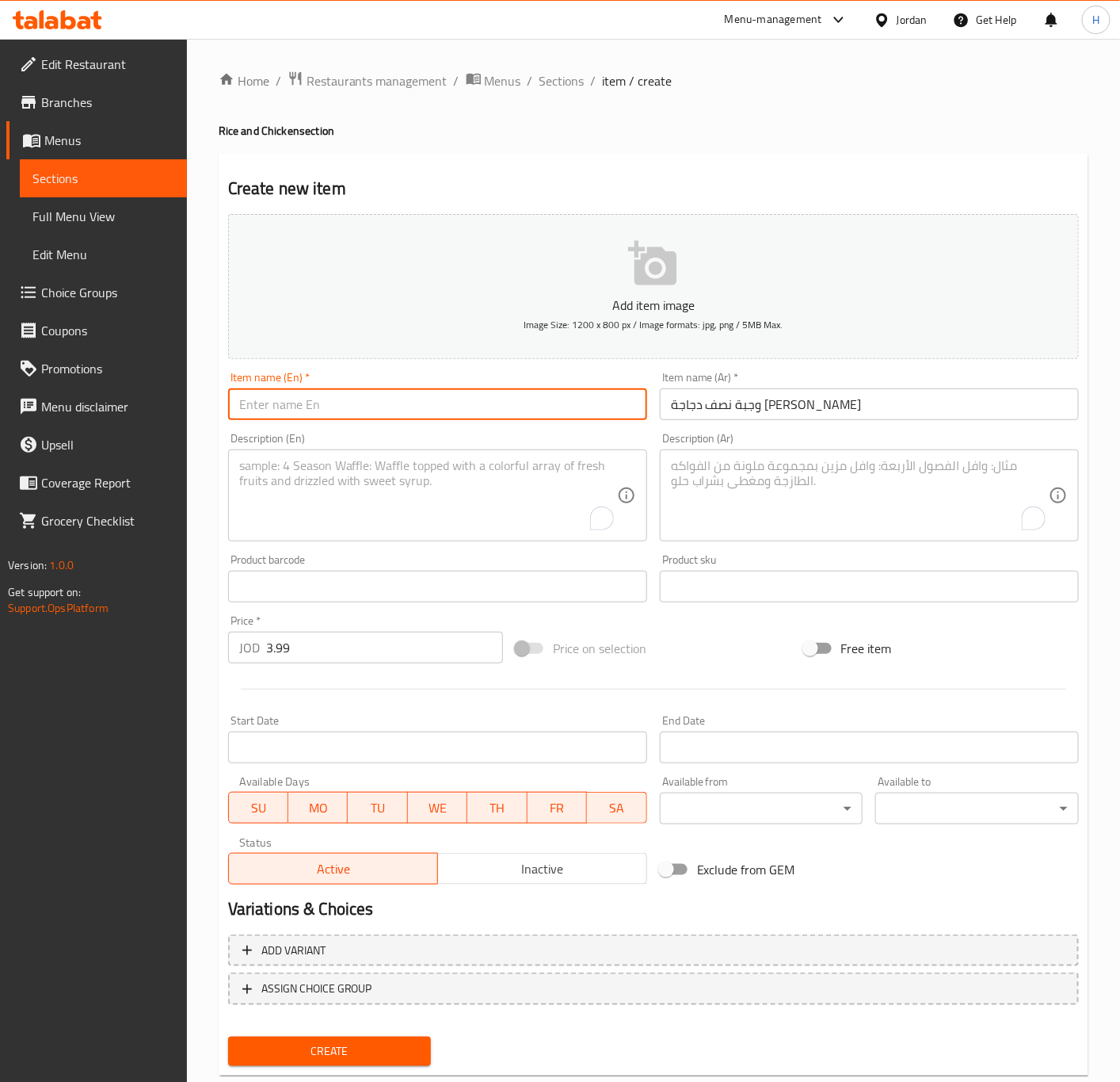
click at [487, 407] on input "text" at bounding box center [438, 404] width 419 height 32
paste input "Half Mandi Chicken Meal with Mandi Rice"
type input "Half Mandi Chicken Meal with Mandi Rice"
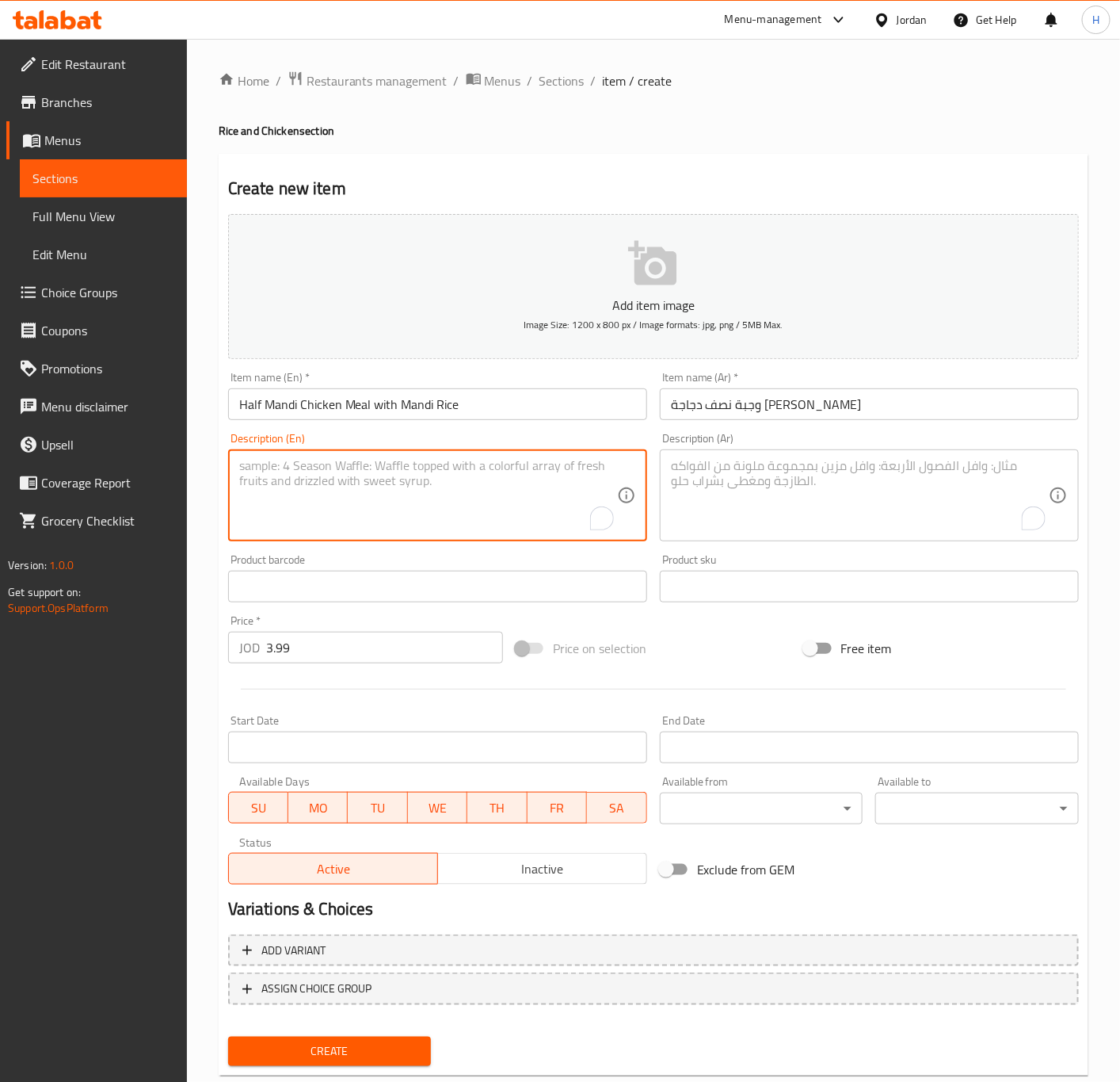
click at [381, 514] on textarea "To enrich screen reader interactions, please activate Accessibility in Grammarl…" at bounding box center [428, 495] width 378 height 75
paste textarea "(chicken + rice + soup + daqoos)"
type textarea "(chicken + rice + soup + daqoos)"
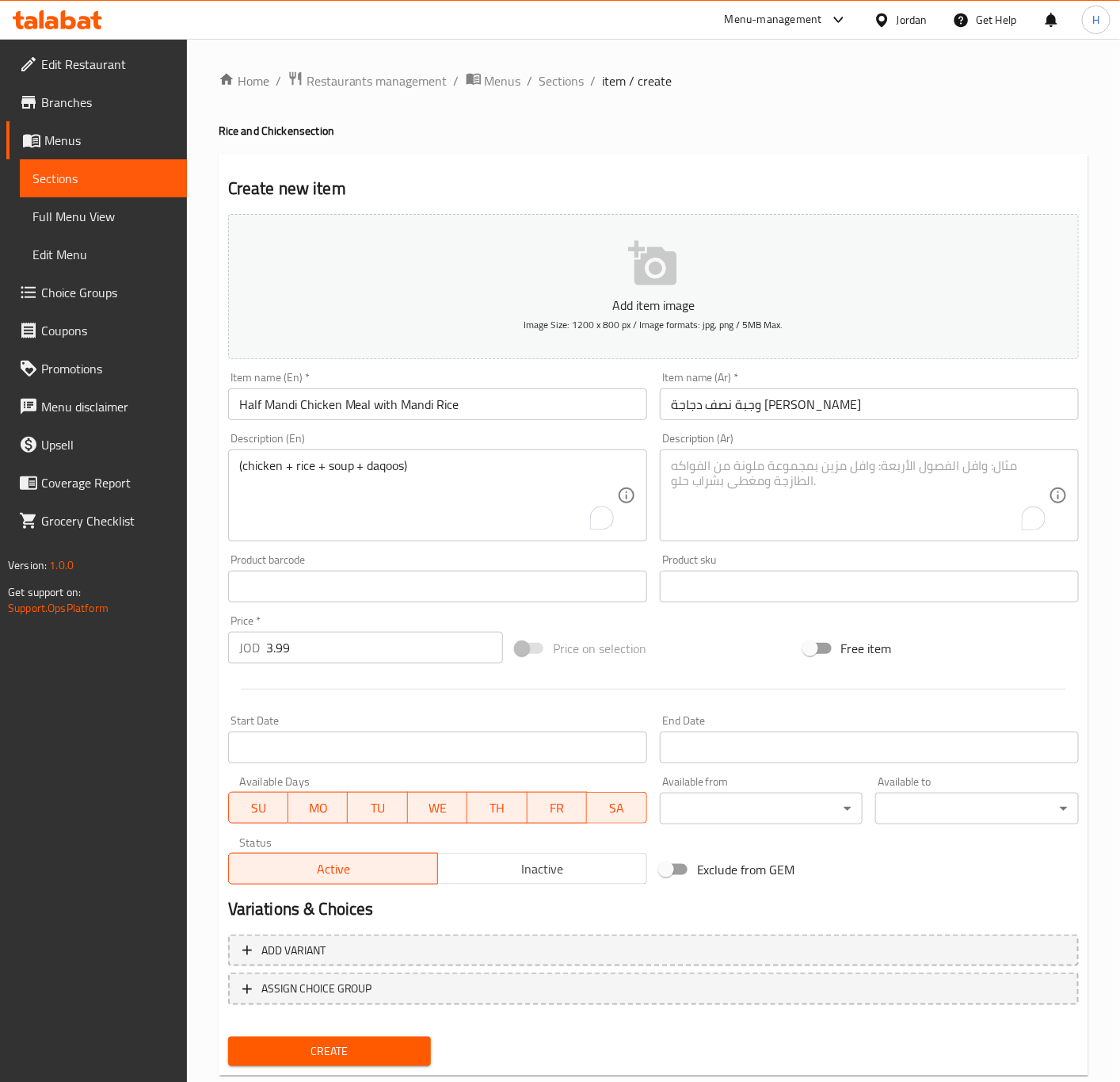
click at [863, 471] on textarea "To enrich screen reader interactions, please activate Accessibility in Grammarl…" at bounding box center [860, 495] width 378 height 75
paste textarea "( دجاج+رز+شوربة+دقوس)"
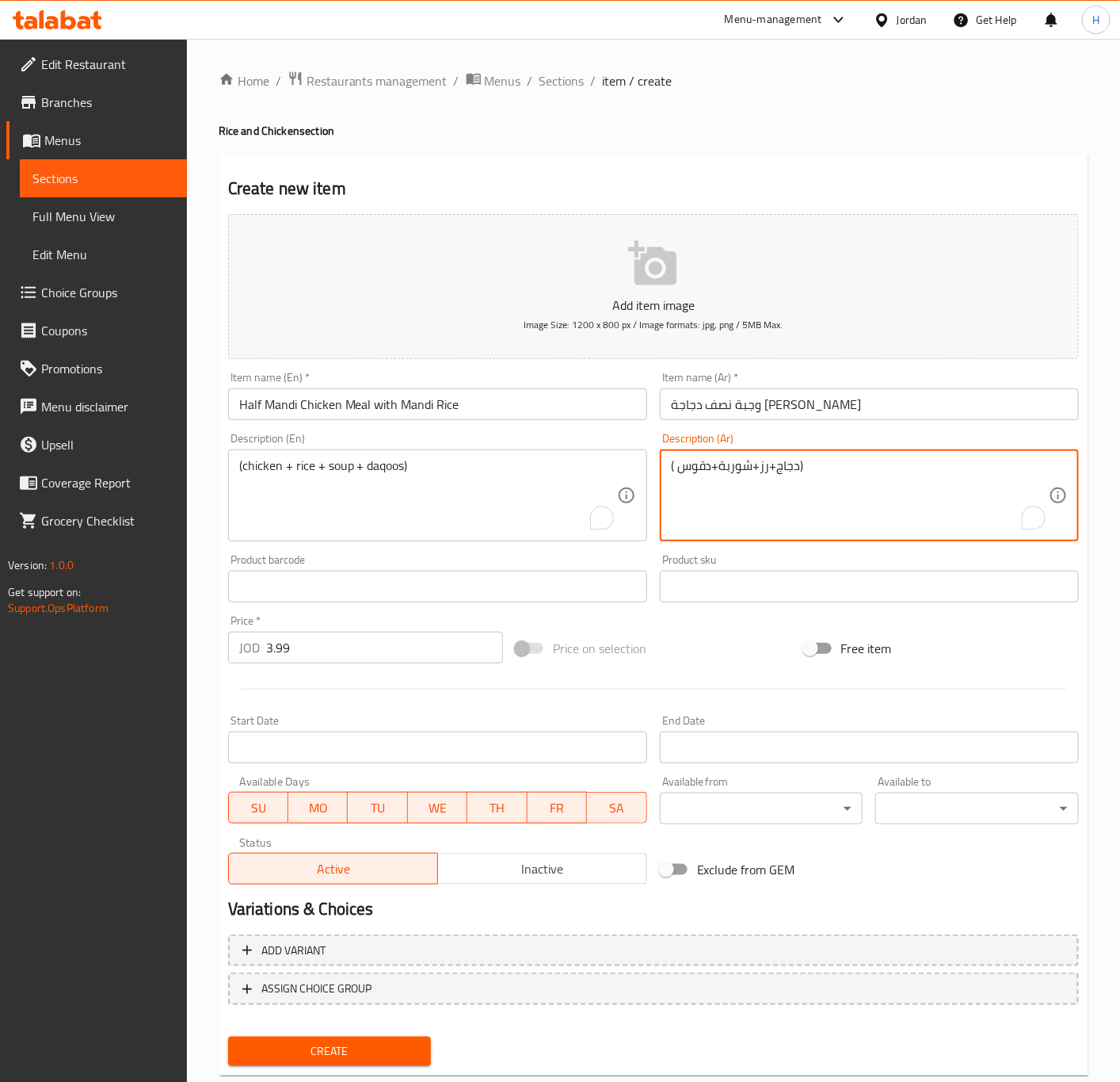
type textarea "( دجاج+رز+شوربة+دقوس)"
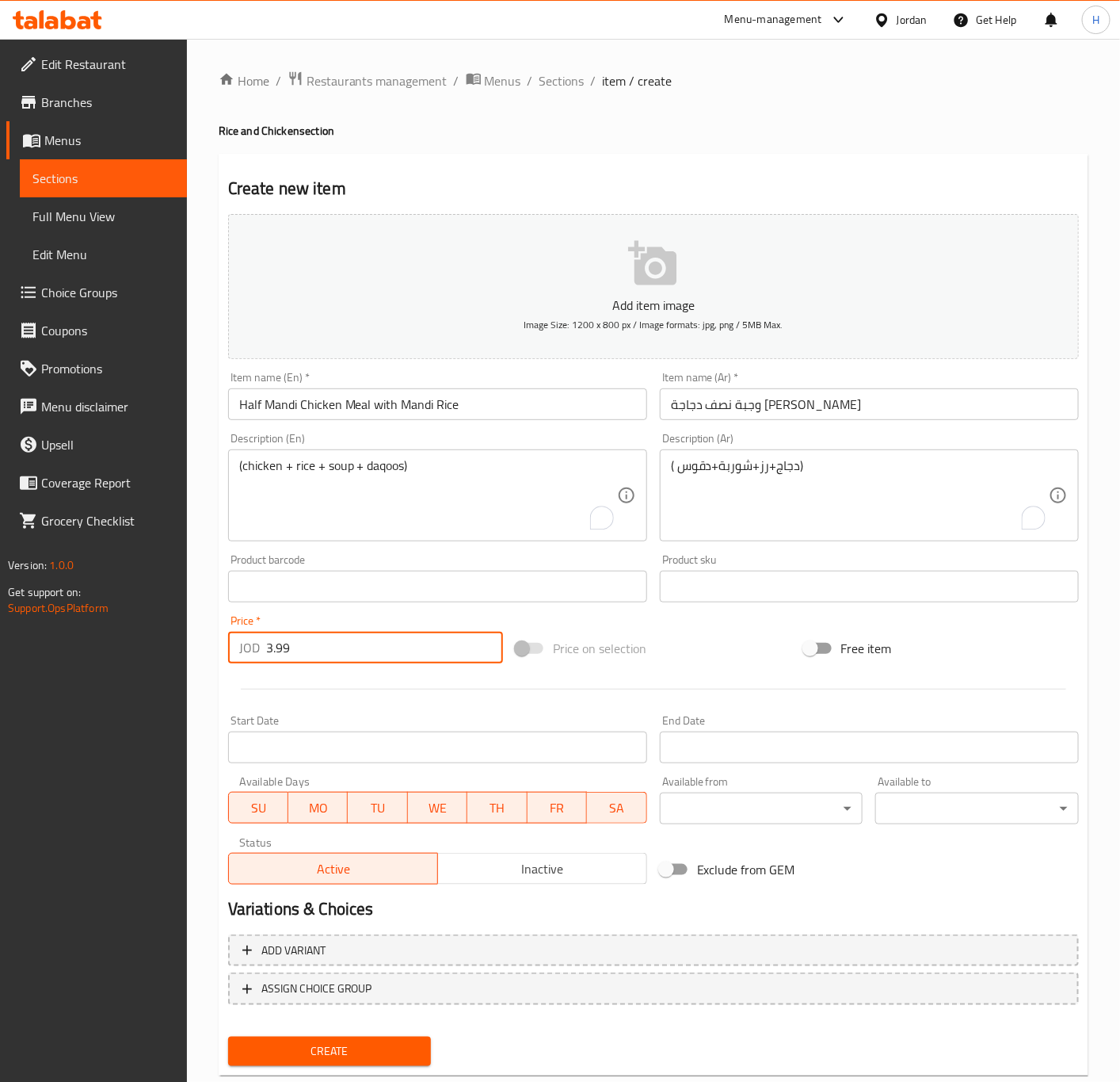
click at [290, 647] on input "3.99" at bounding box center [385, 647] width 237 height 32
click at [228, 1036] on button "Create" at bounding box center [330, 1051] width 203 height 30
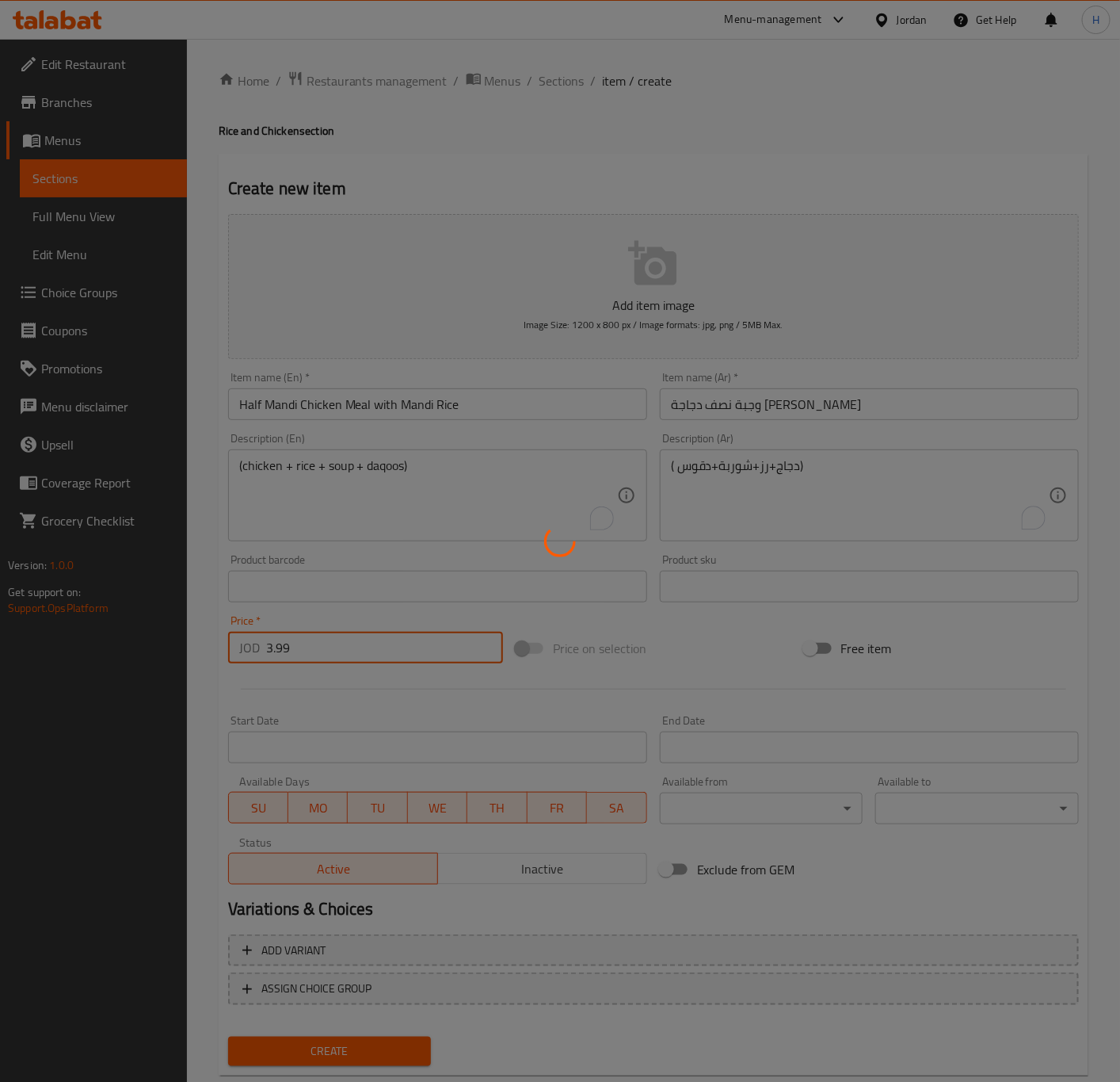
type input "0"
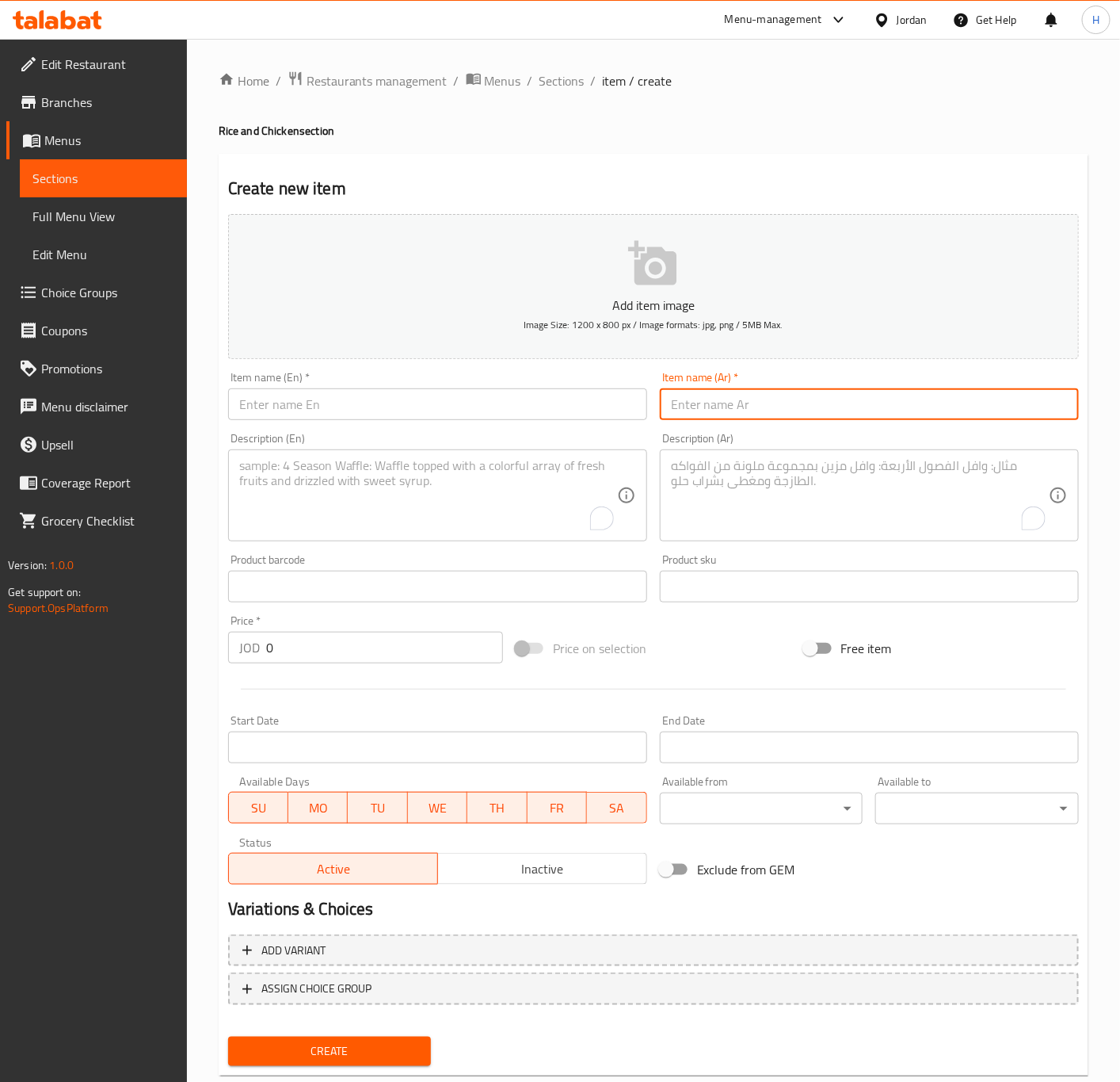
click at [985, 400] on input "text" at bounding box center [870, 404] width 419 height 32
paste input "وجبة نصف دجاجة شواية رز بخاري"
type input "وجبة نصف دجاجة شواية رز بخاري"
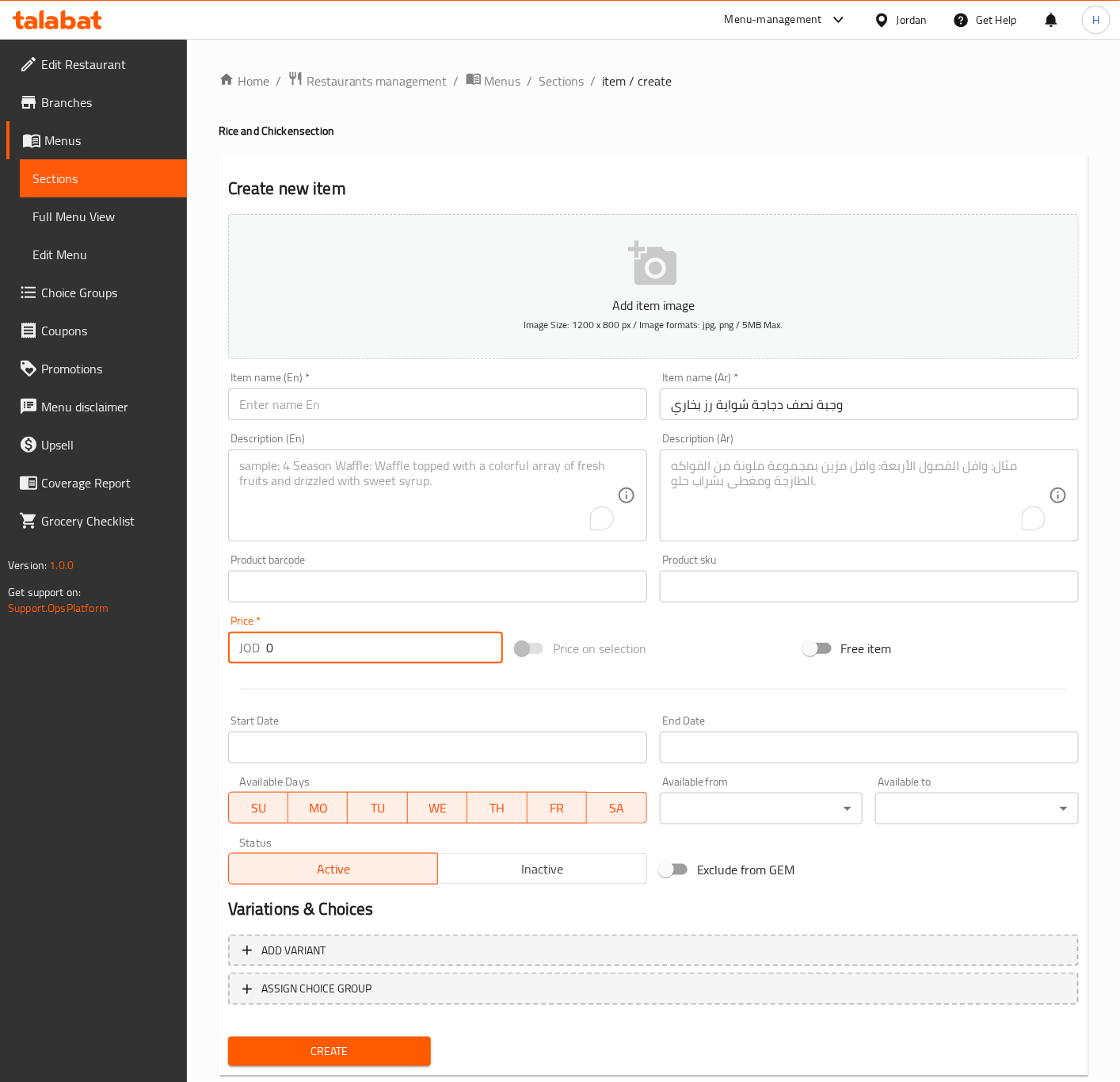
click at [380, 650] on input "0" at bounding box center [385, 647] width 237 height 32
paste input "3.99"
click at [380, 649] on input "03.99" at bounding box center [385, 647] width 237 height 32
paste input "number"
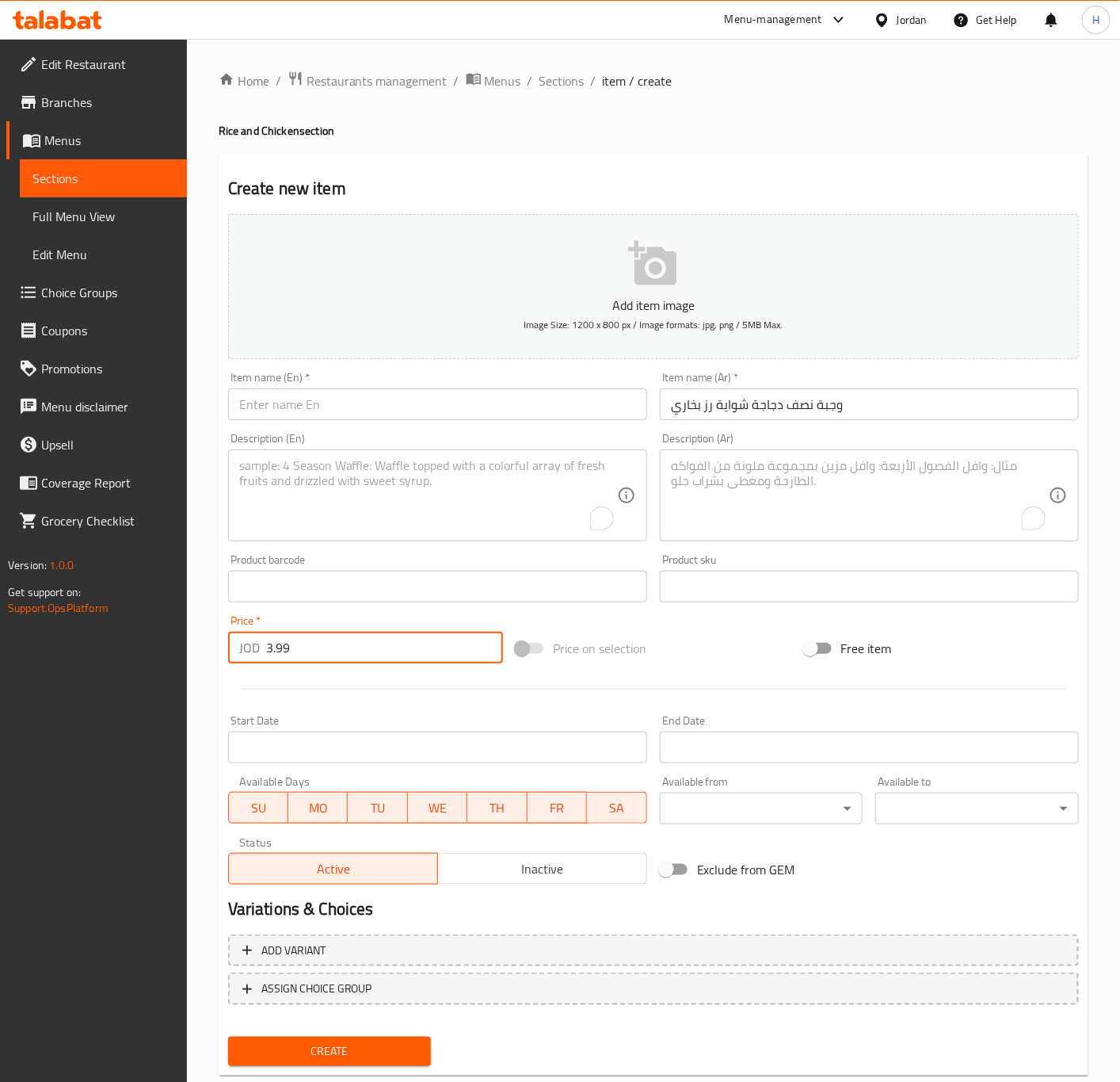
type input "3.99"
click at [482, 402] on input "text" at bounding box center [438, 404] width 419 height 32
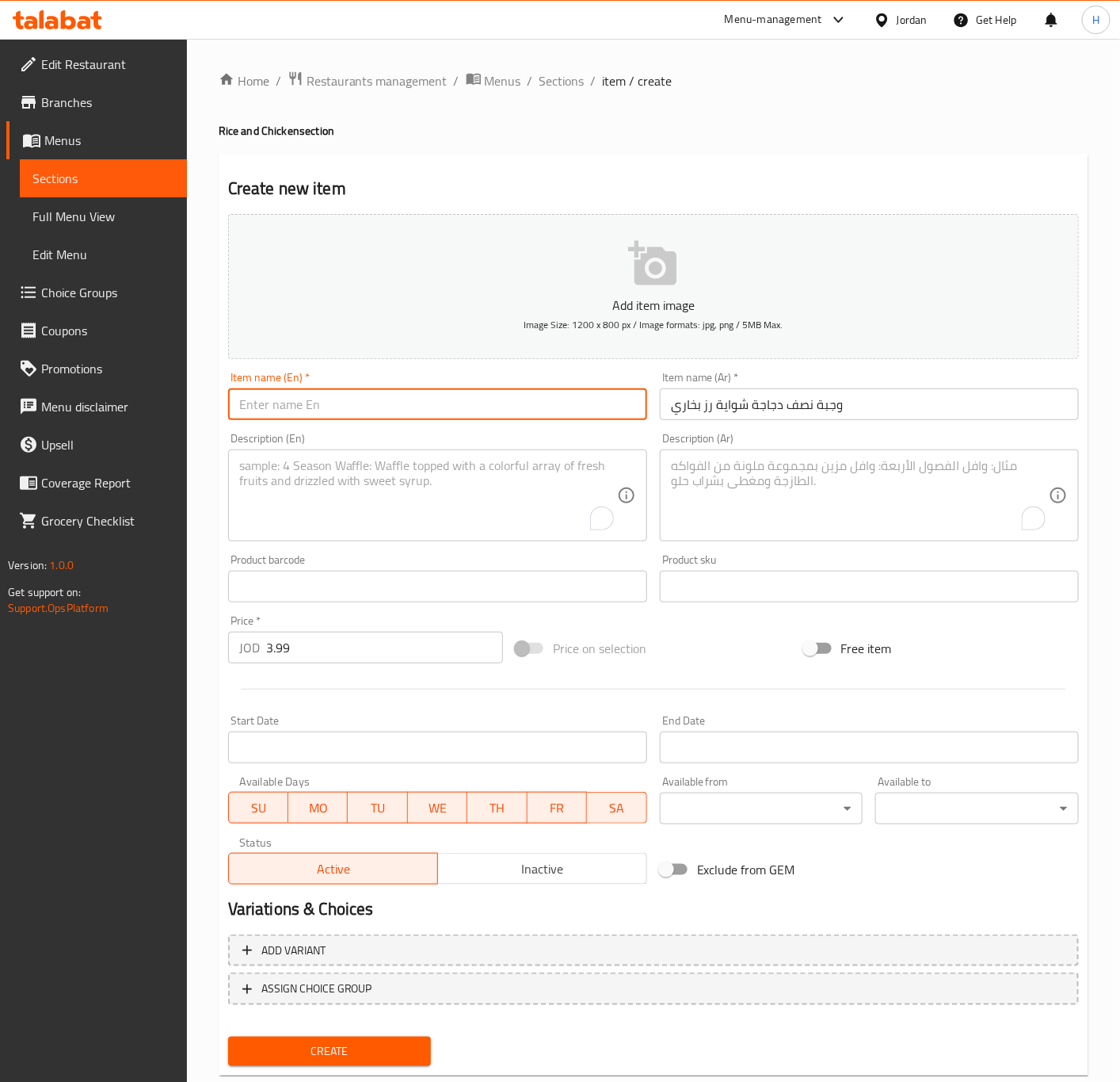
paste input "Half Grilled Chicken Meal with Bukhari Rice"
type input "Half Grilled Chicken Meal with Bukhari Rice"
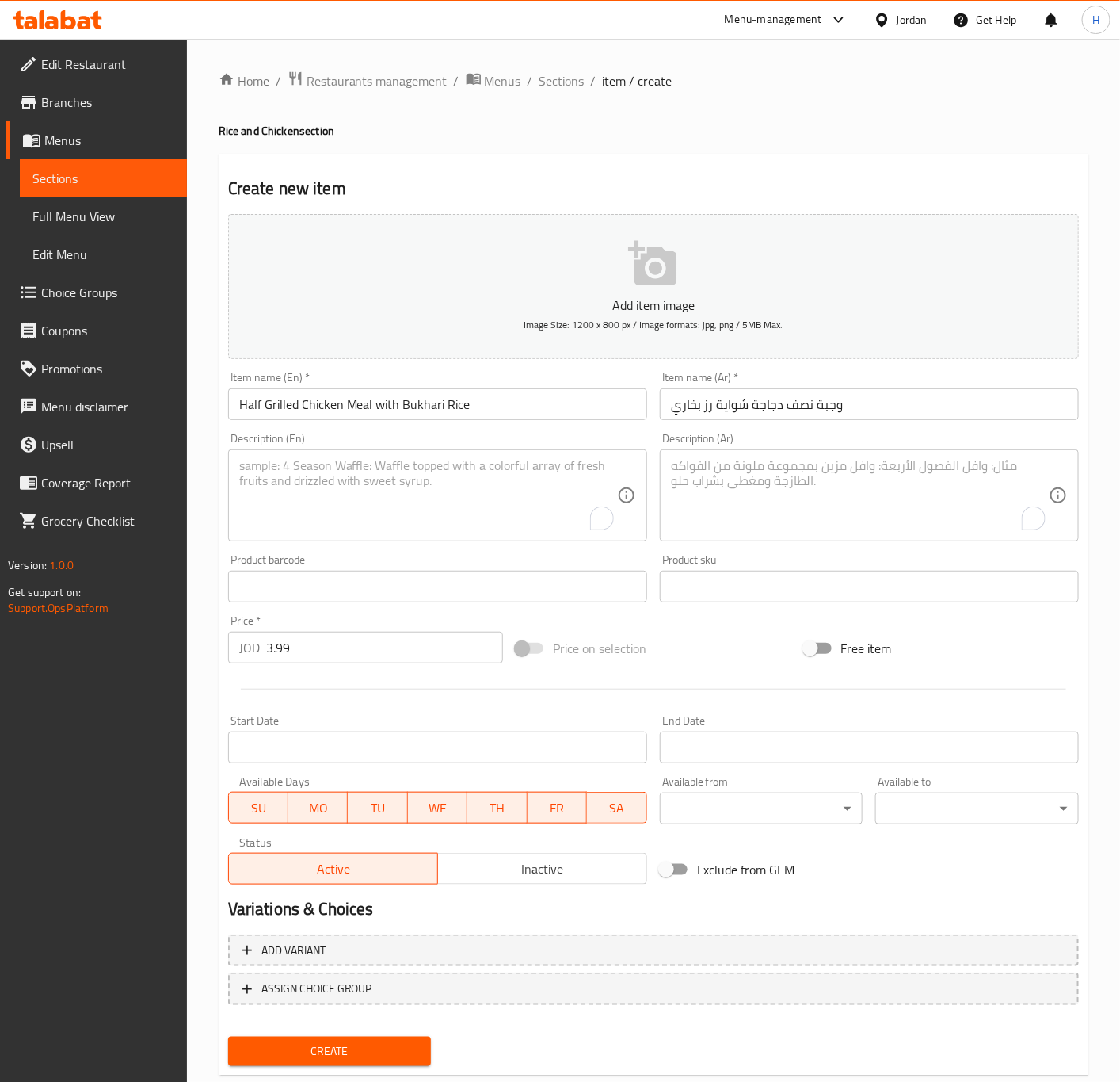
click at [402, 487] on textarea "To enrich screen reader interactions, please activate Accessibility in Grammarl…" at bounding box center [428, 495] width 378 height 75
paste textarea "( دجاج+رز+شوربة+دقوس)"
type textarea "( دجاج+رز+شوربة+دقوس)"
click at [890, 511] on textarea "To enrich screen reader interactions, please activate Accessibility in Grammarl…" at bounding box center [860, 495] width 378 height 75
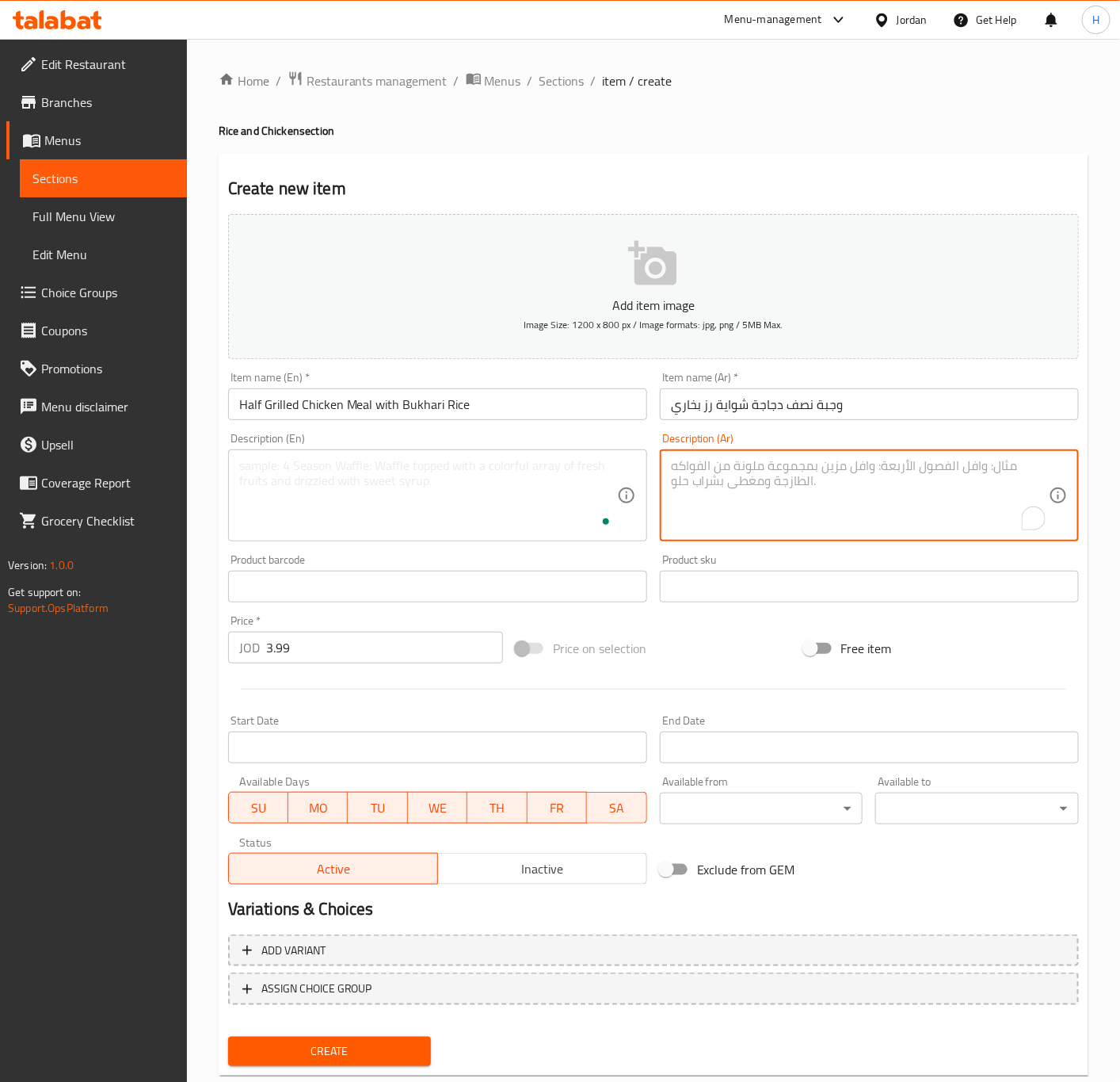
paste textarea "( دجاج+رز+شوربة+دقوس)"
type textarea "( دجاج+رز+شوربة+دقوس)"
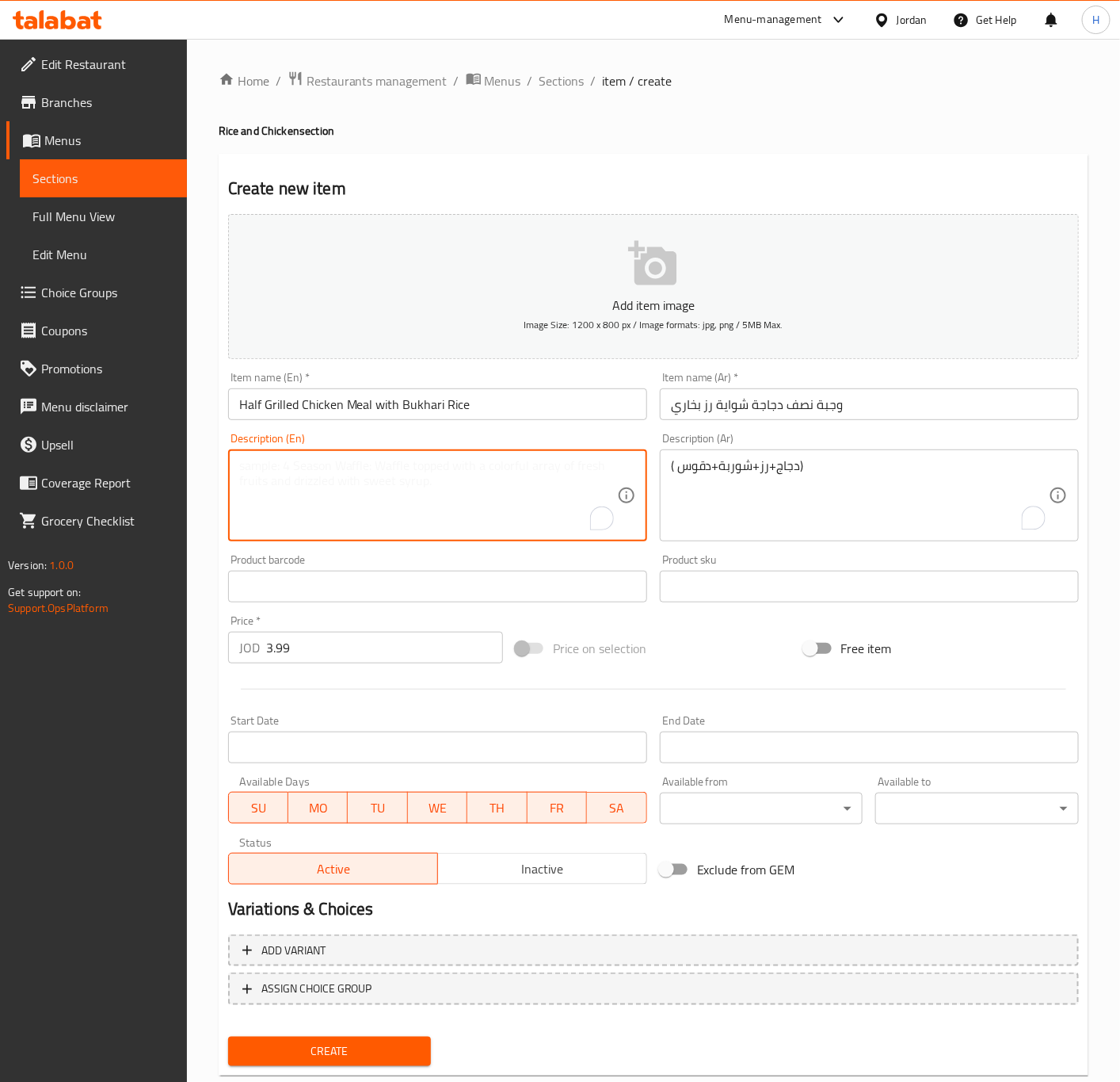
click at [449, 467] on textarea "To enrich screen reader interactions, please activate Accessibility in Grammarl…" at bounding box center [428, 495] width 378 height 75
paste textarea "(chicken + rice + soup + daqoos)"
type textarea "(chicken + rice + soup + daqoos)"
click at [378, 651] on input "3.99" at bounding box center [385, 647] width 237 height 32
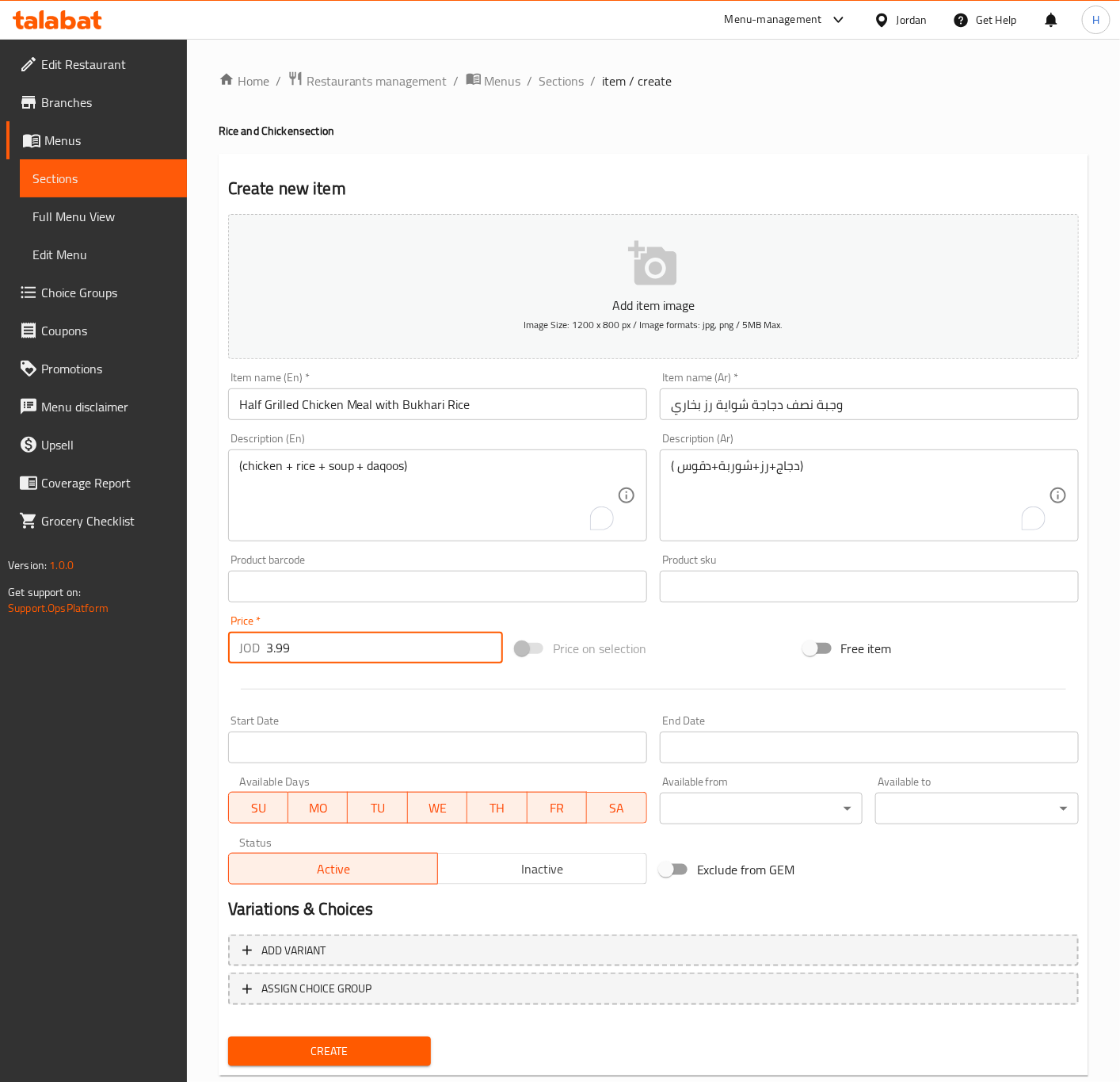
click at [228, 1036] on button "Create" at bounding box center [330, 1051] width 203 height 30
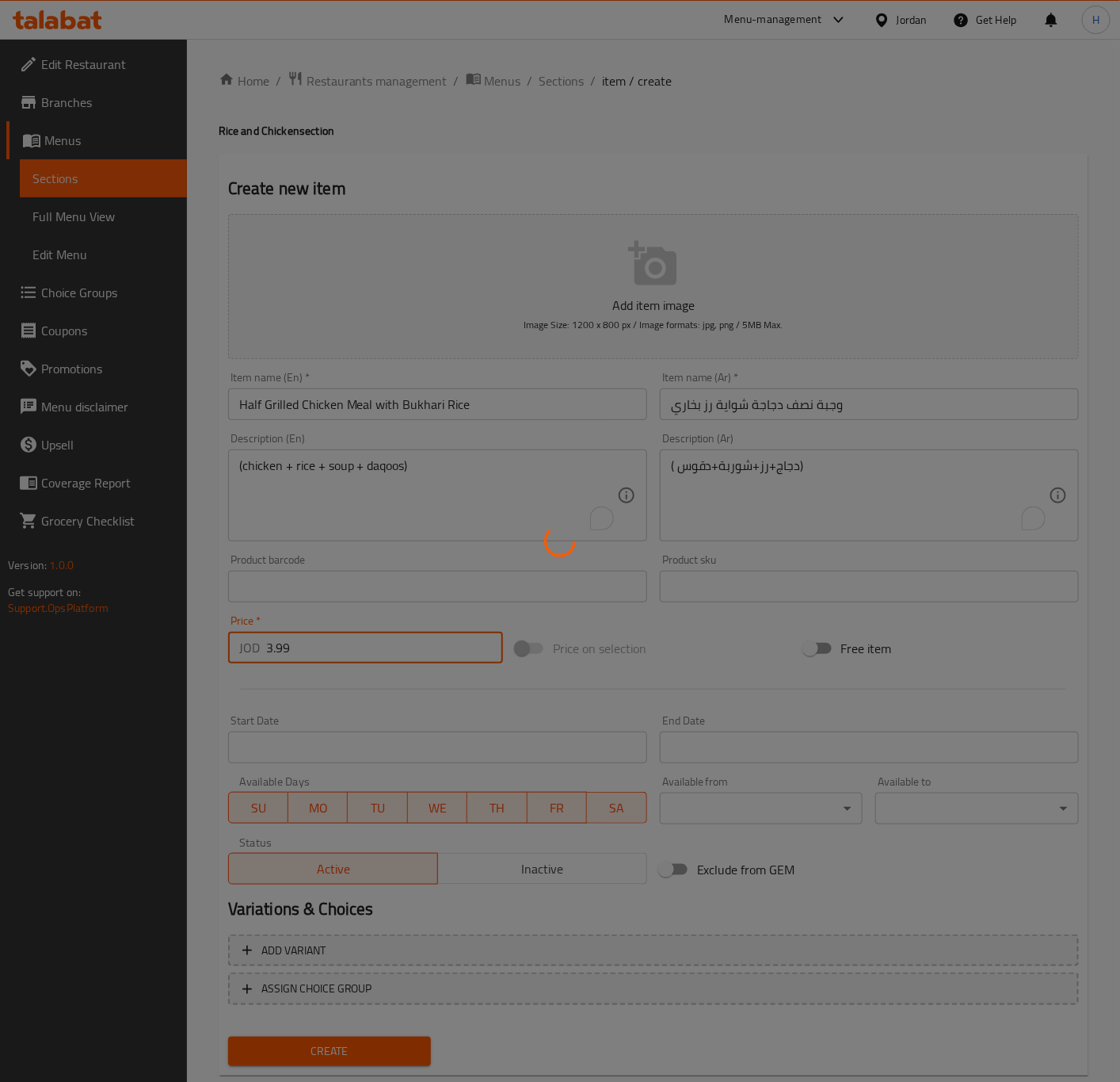
type input "0"
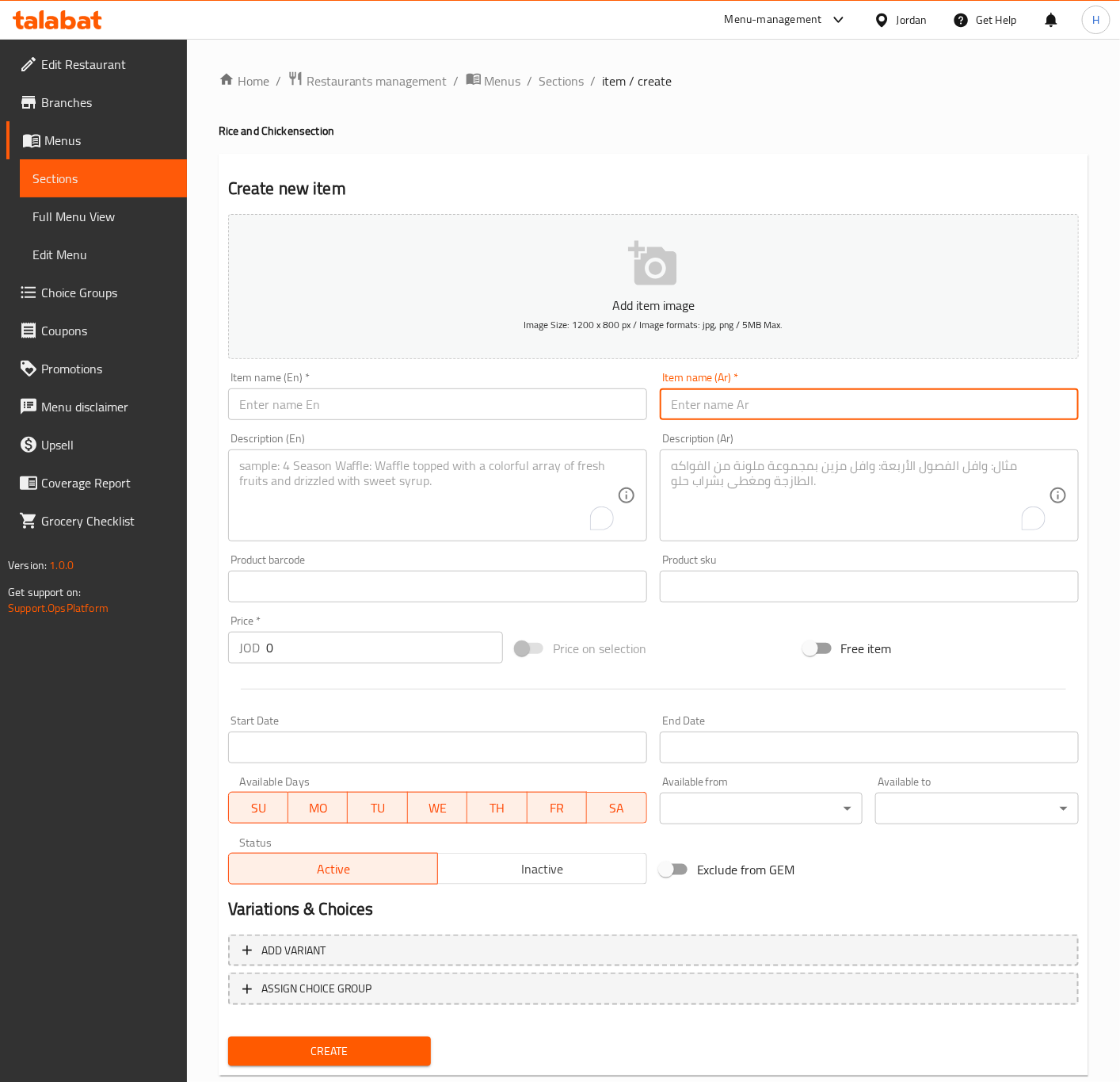
click at [979, 403] on input "text" at bounding box center [870, 404] width 419 height 32
paste input "وجبة نصف دجاجة شواية رز برياني"
type input "وجبة نصف دجاجة شواية رز برياني"
click at [363, 409] on input "text" at bounding box center [438, 404] width 419 height 32
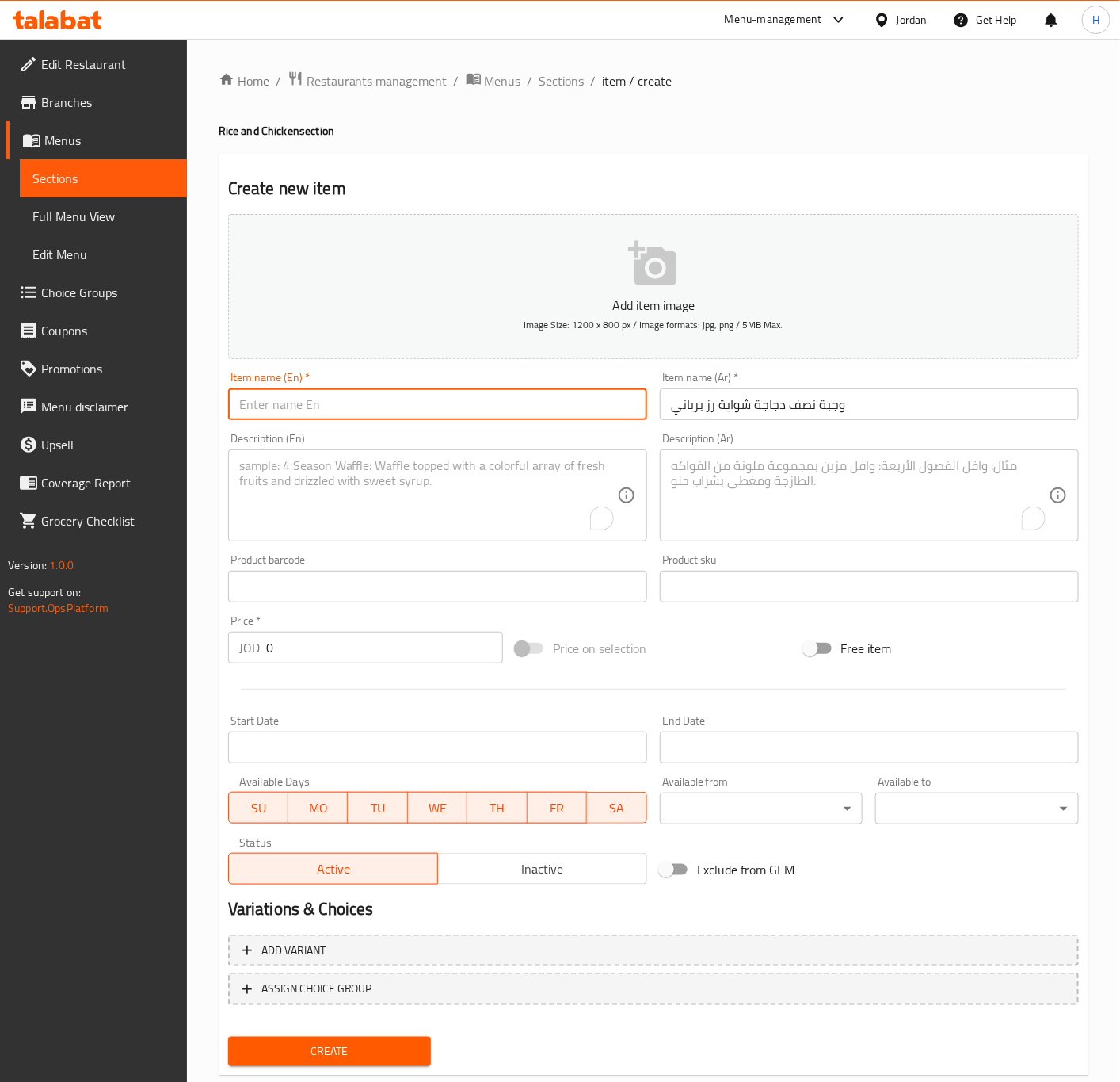
paste input "Half Grilled Chicken Meal with Biryani Rice"
type input "Half Grilled Chicken Meal with Biryani Rice"
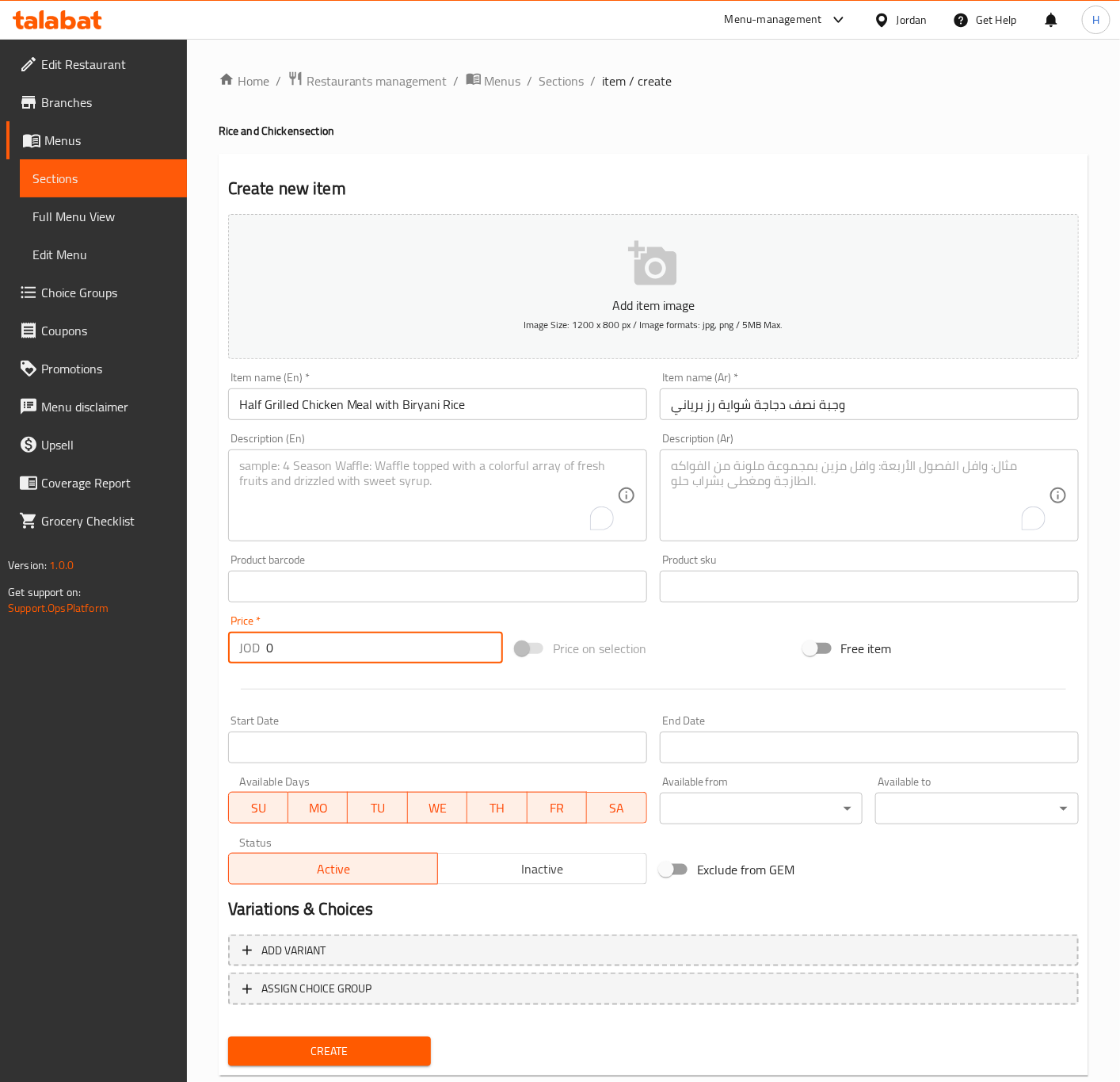
click at [279, 647] on input "0" at bounding box center [385, 647] width 237 height 32
paste input "3.99"
type input "3.99"
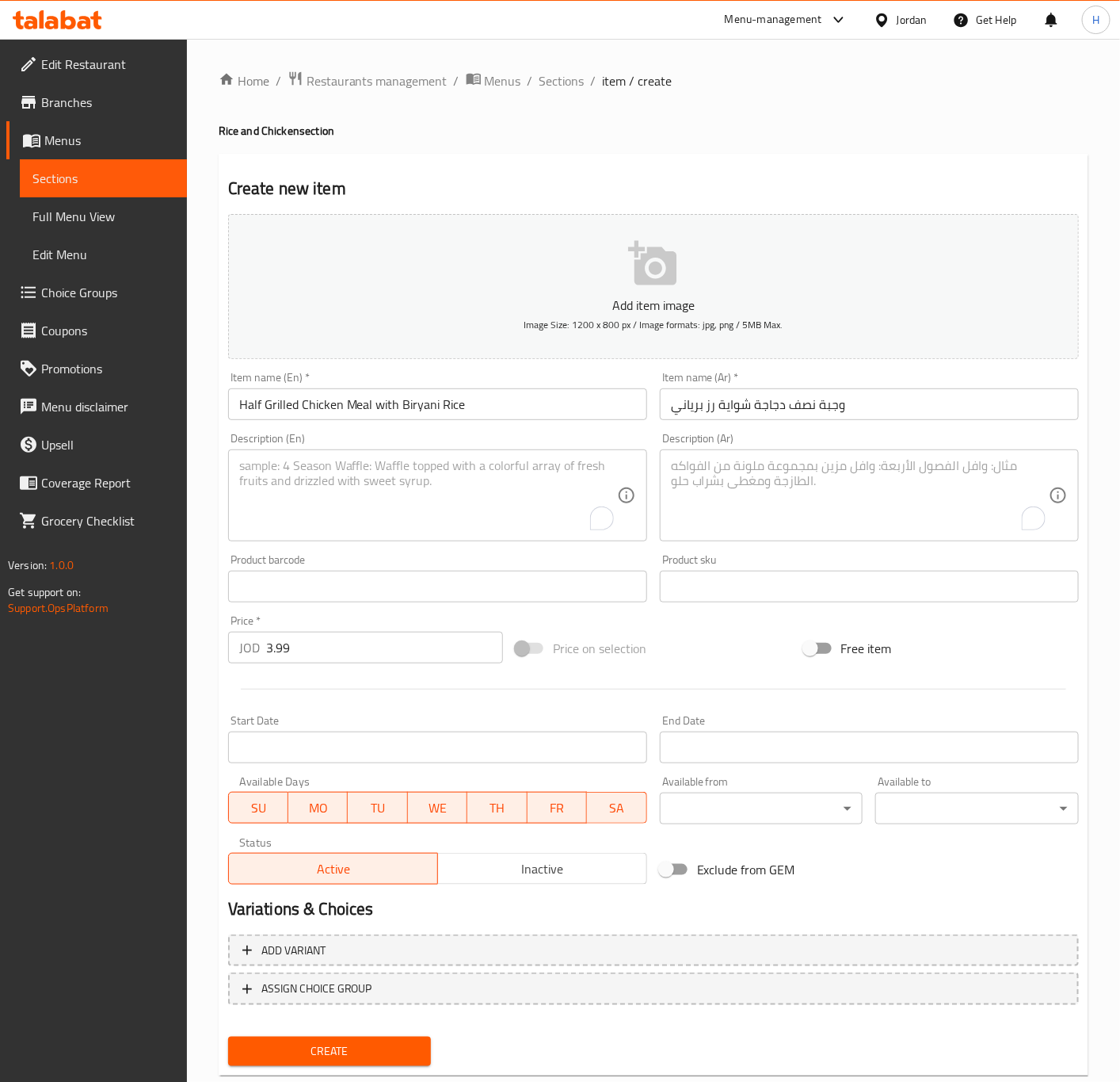
click at [430, 474] on textarea "To enrich screen reader interactions, please activate Accessibility in Grammarl…" at bounding box center [428, 495] width 378 height 75
paste textarea "(chicken + rice + soup + daqoos)"
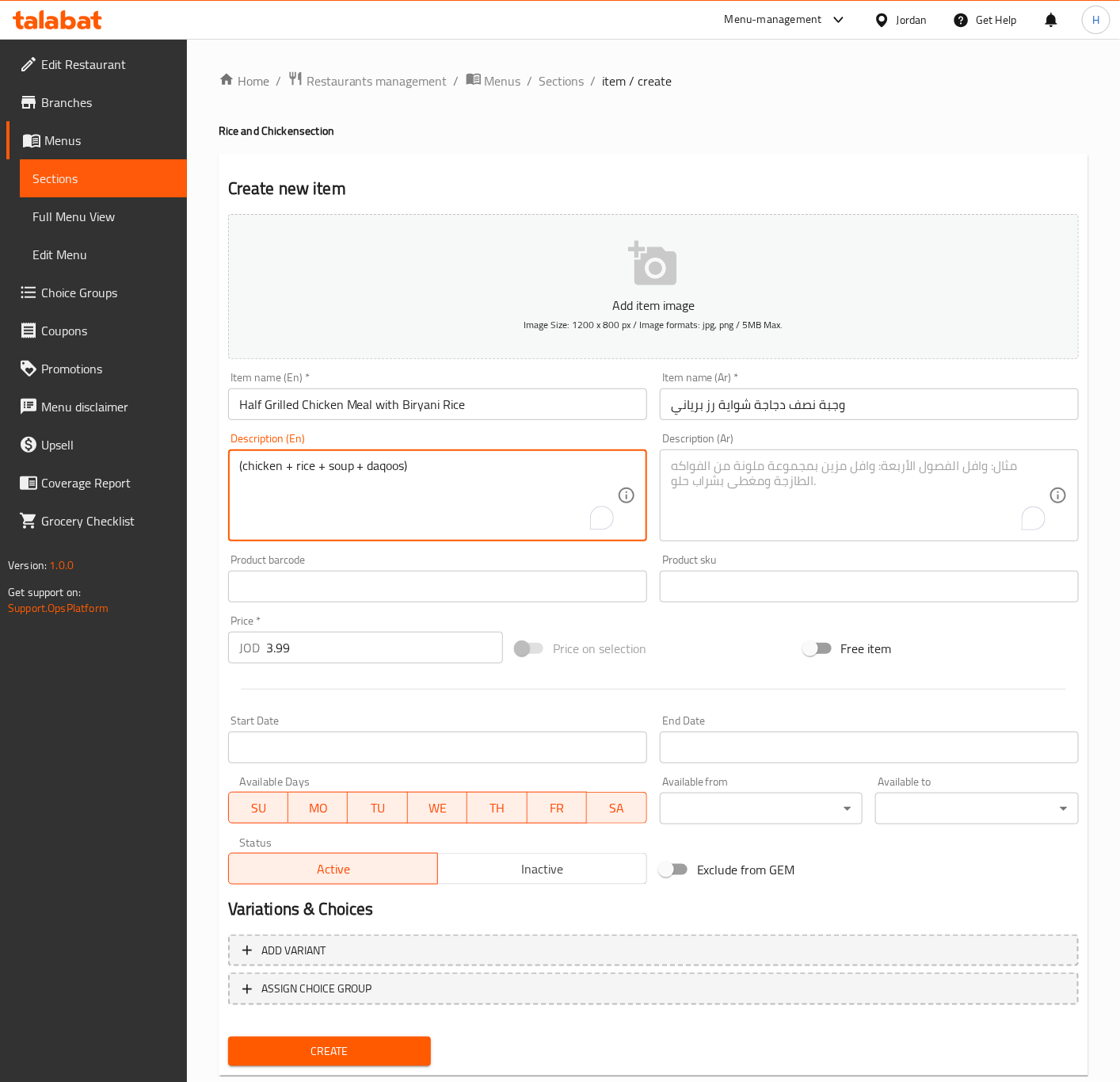
type textarea "(chicken + rice + soup + daqoos)"
click at [822, 539] on div "Description (Ar)" at bounding box center [870, 495] width 419 height 92
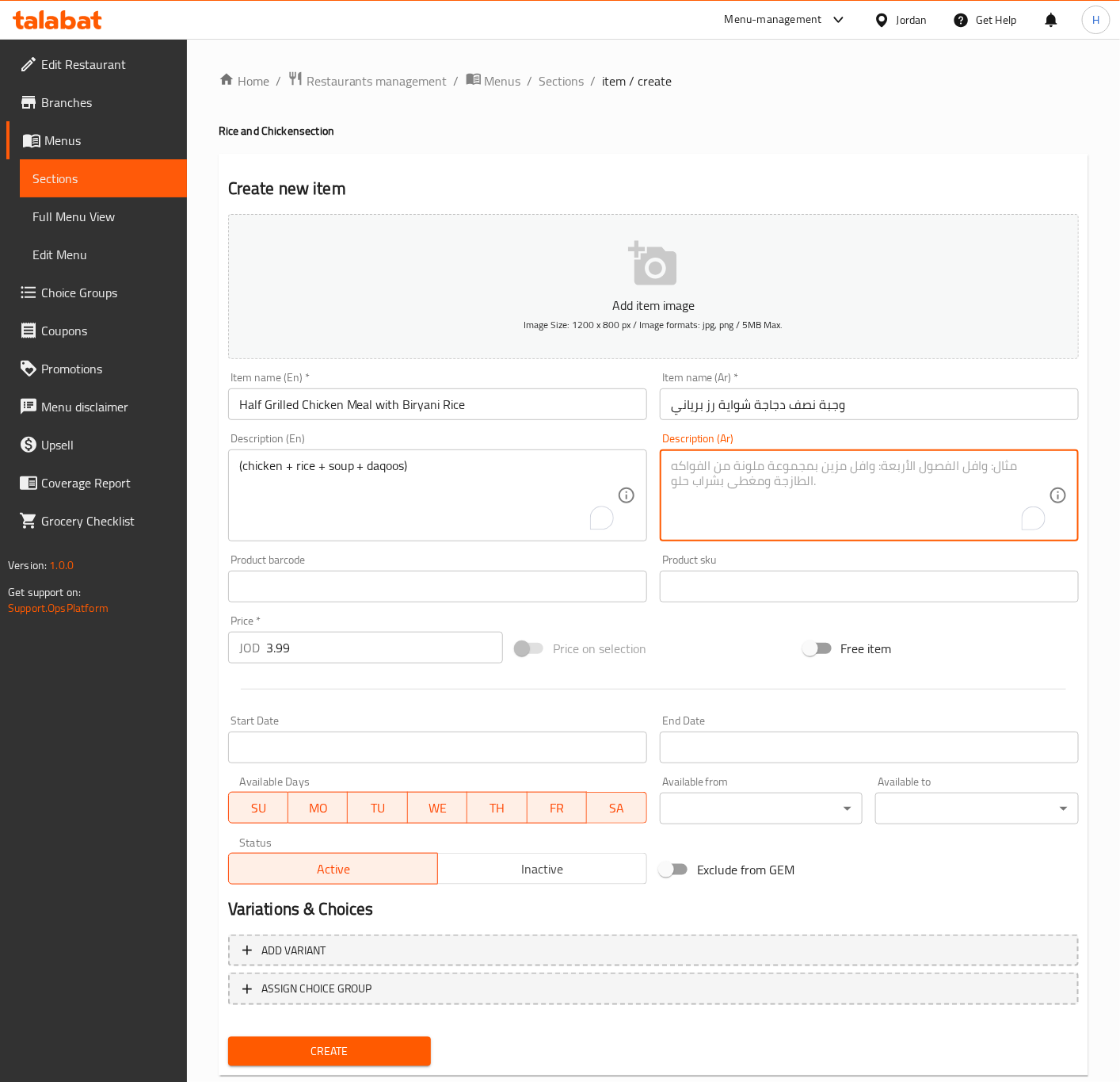
click at [826, 512] on textarea "To enrich screen reader interactions, please activate Accessibility in Grammarl…" at bounding box center [860, 495] width 378 height 75
paste textarea "( دجاج+رز+شوربة+دقوس)"
type textarea "( دجاج+رز+شوربة+دقوس)"
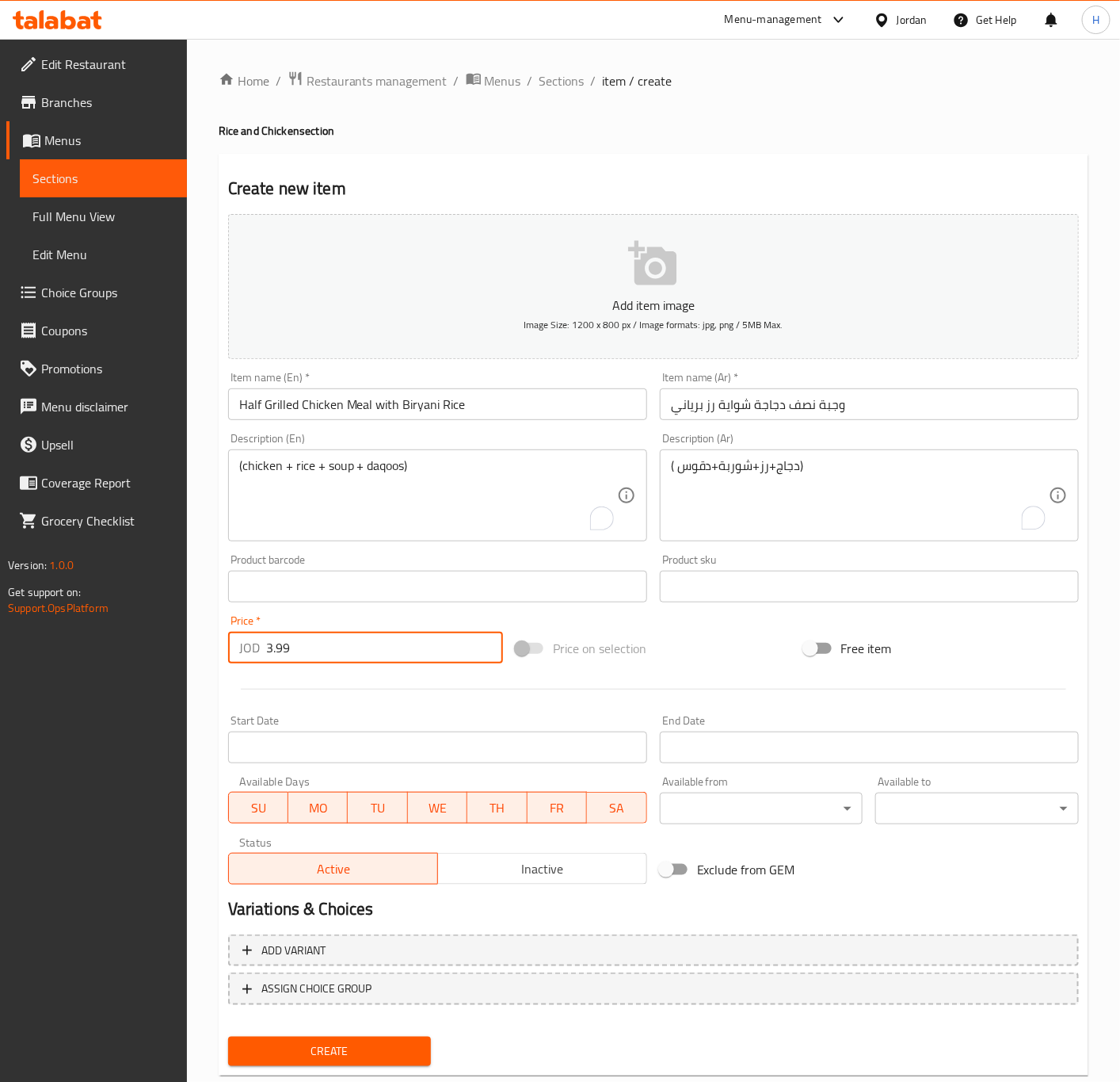
click at [410, 659] on input "3.99" at bounding box center [385, 647] width 237 height 32
click at [228, 1036] on button "Create" at bounding box center [330, 1051] width 203 height 30
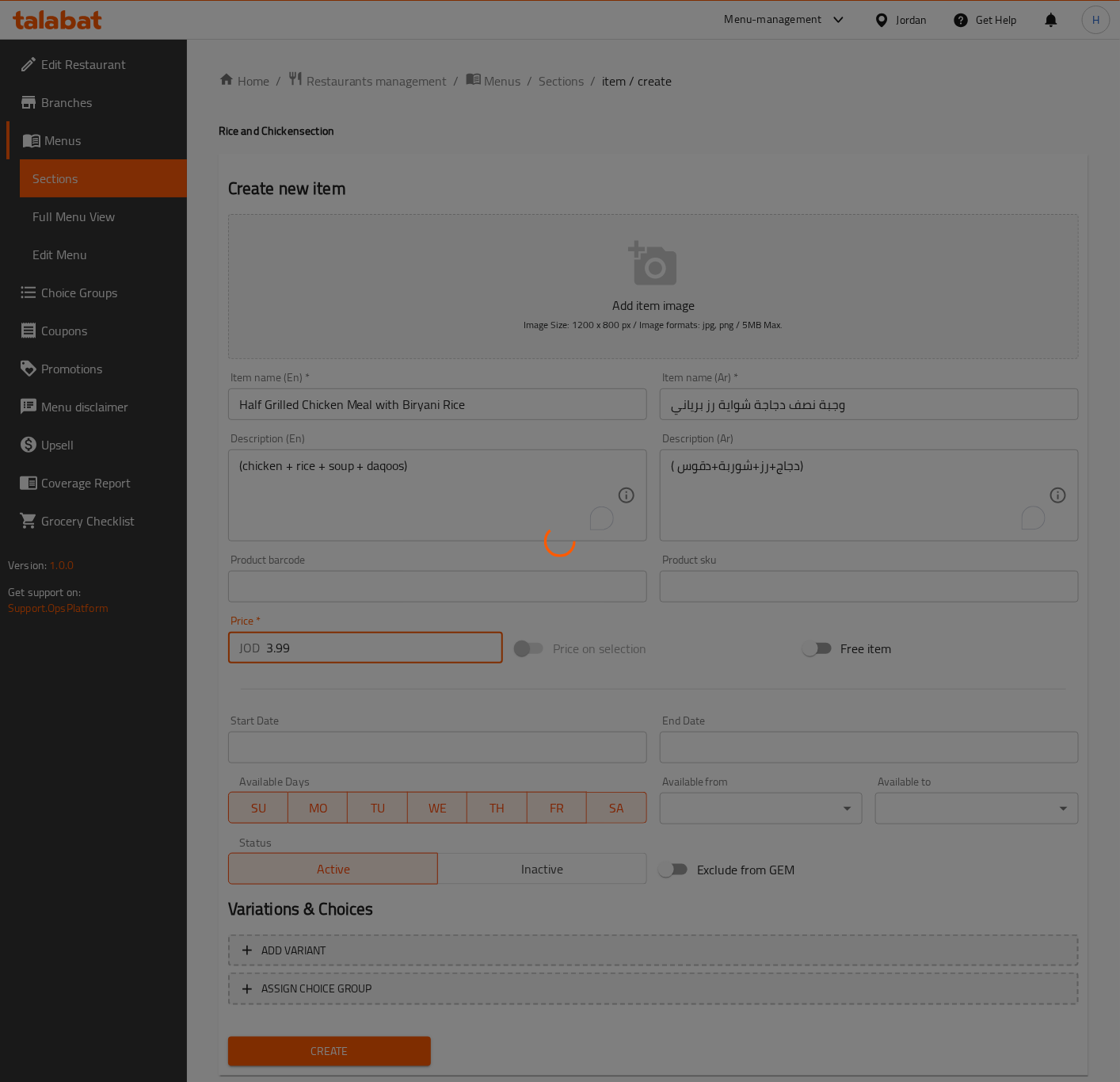
type input "0"
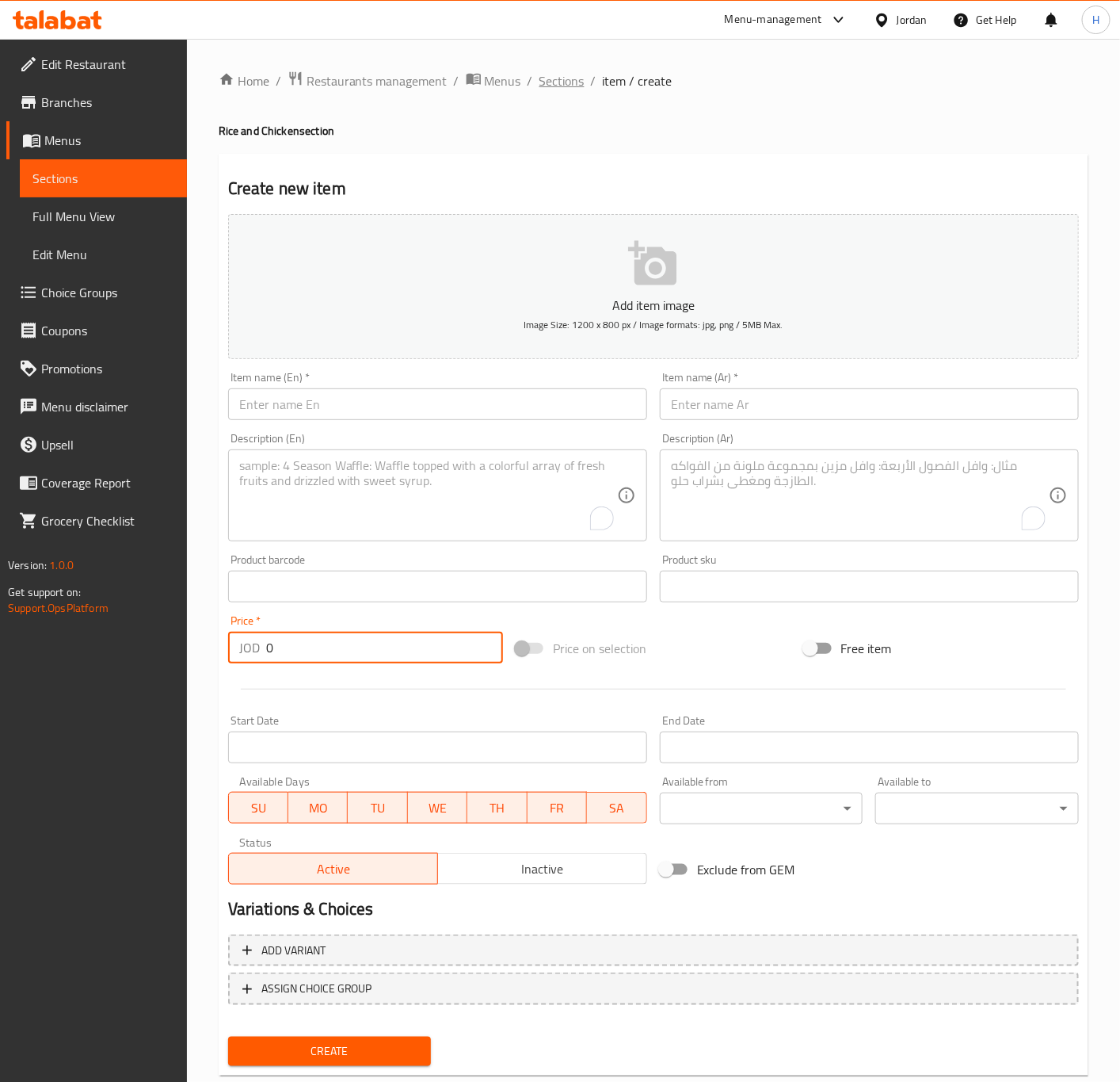
click at [575, 82] on span "Sections" at bounding box center [562, 81] width 45 height 19
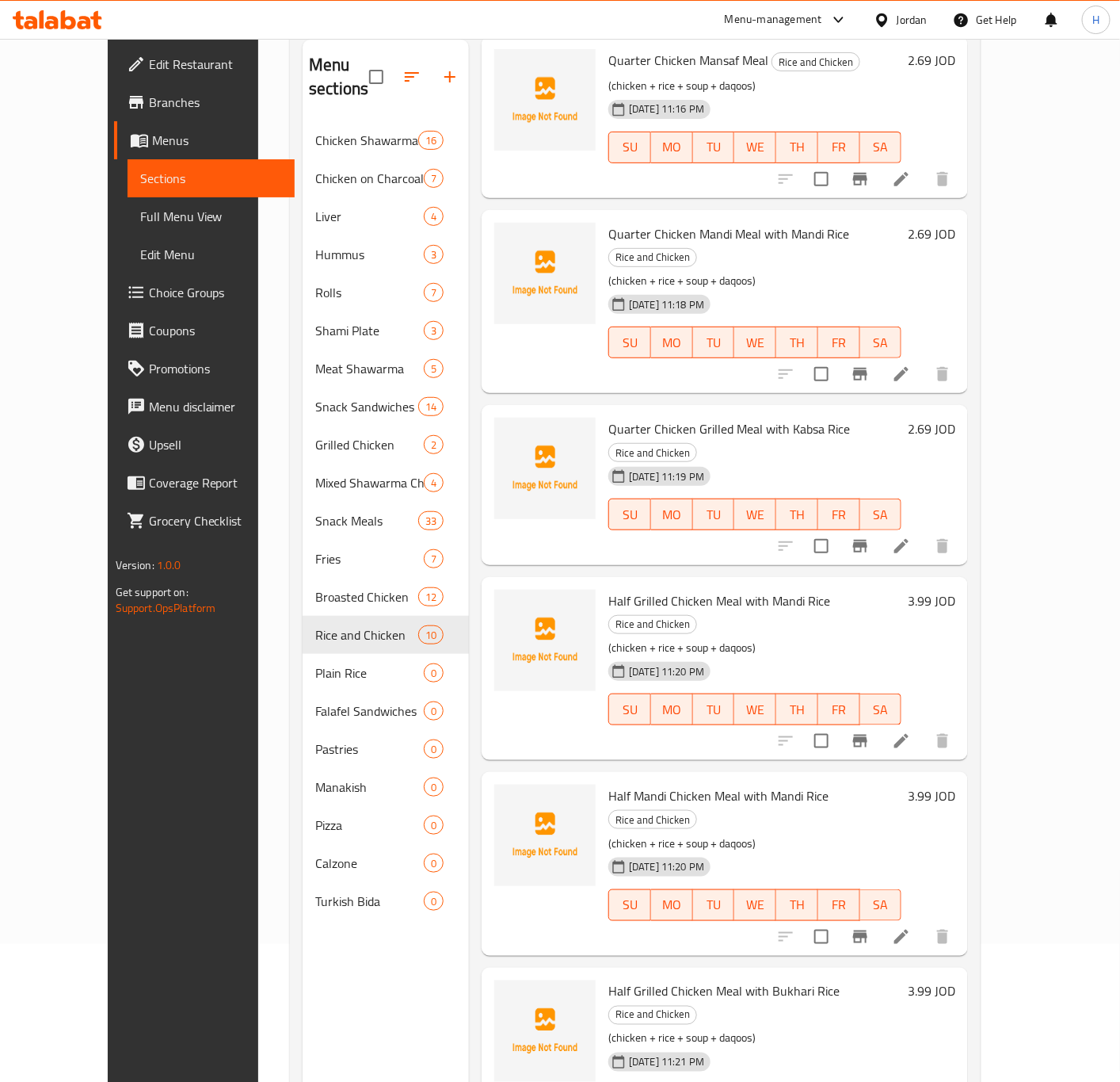
scroll to position [222, 0]
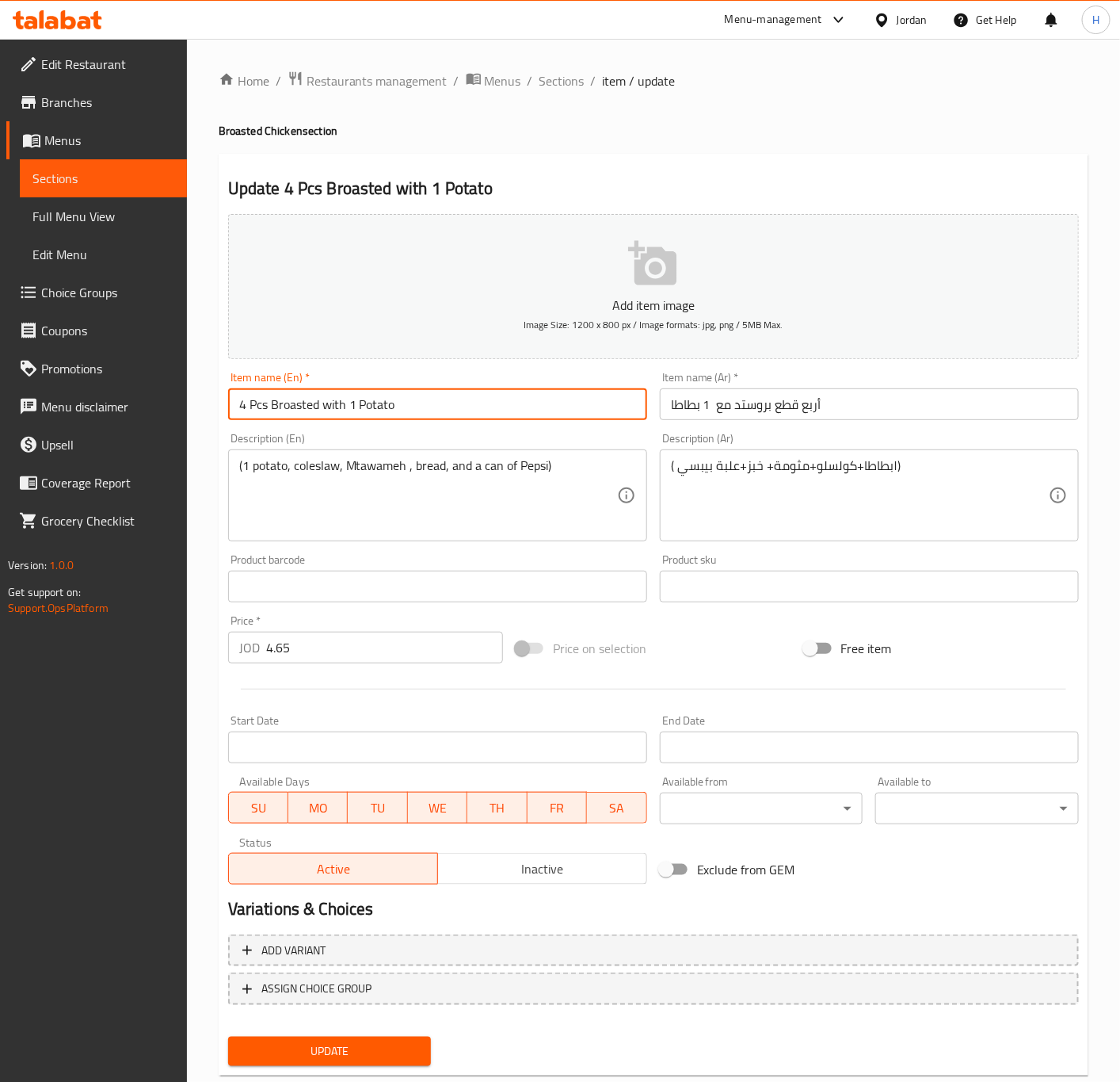
drag, startPoint x: 404, startPoint y: 409, endPoint x: 321, endPoint y: 399, distance: 83.6
click at [321, 399] on input "4 Pcs Broasted with 1 Potato" at bounding box center [438, 404] width 419 height 32
type input "4 Pcs Broasted Meal"
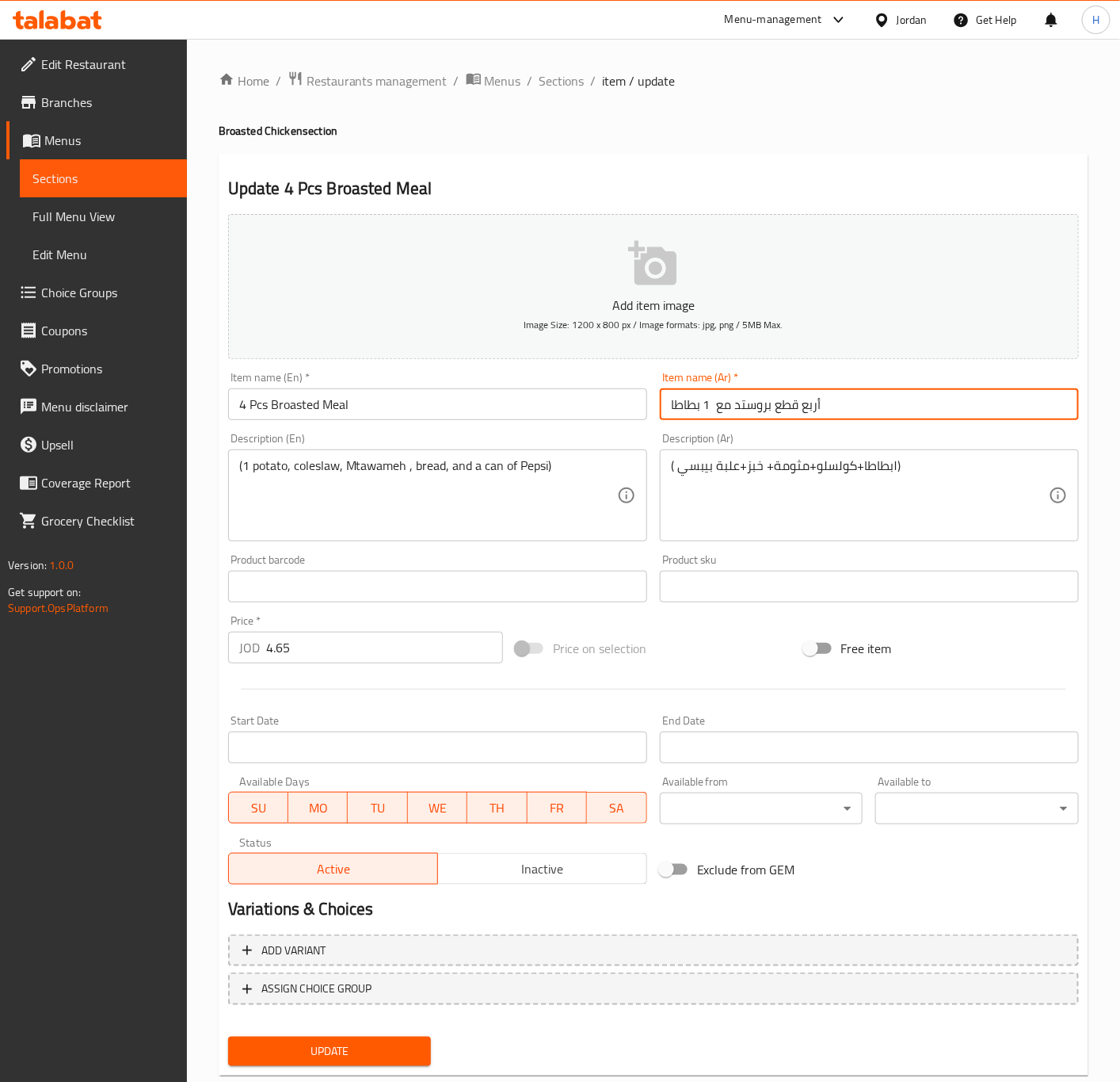
drag, startPoint x: 735, startPoint y: 410, endPoint x: 638, endPoint y: 410, distance: 97.0
click at [638, 410] on div "Add item image Image Size: 1200 x 800 px / Image formats: jpg, png / 5MB Max. I…" at bounding box center [653, 549] width 863 height 683
click at [842, 371] on div "Item name (Ar)   * أربع قطع بروستد Item name (Ar) *" at bounding box center [870, 395] width 419 height 48
click at [673, 410] on input "أربع قطع بروستد" at bounding box center [870, 404] width 419 height 32
type input "وجبة أربع قطع بروستد"
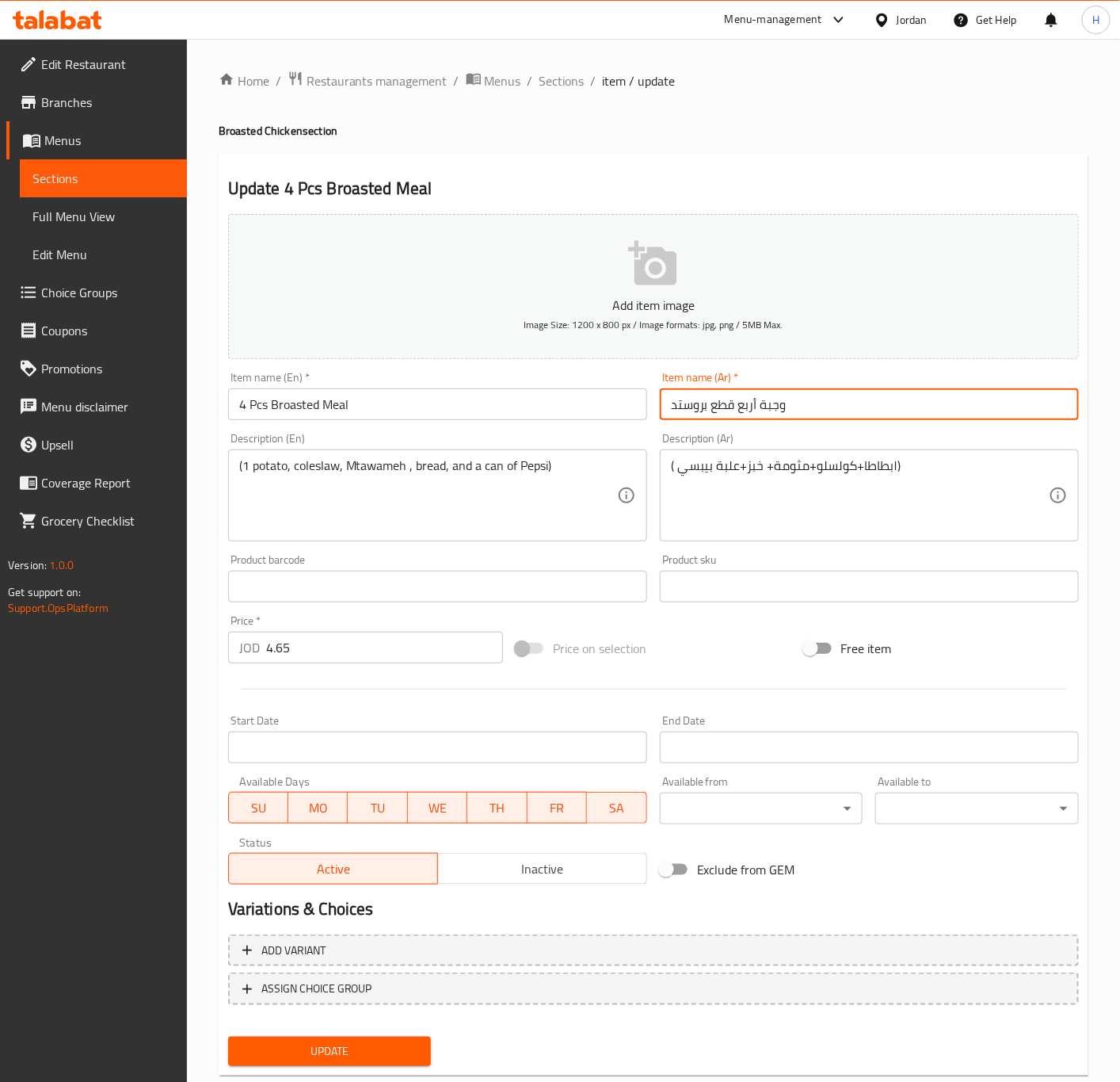
click at [228, 1036] on button "Update" at bounding box center [330, 1051] width 203 height 30
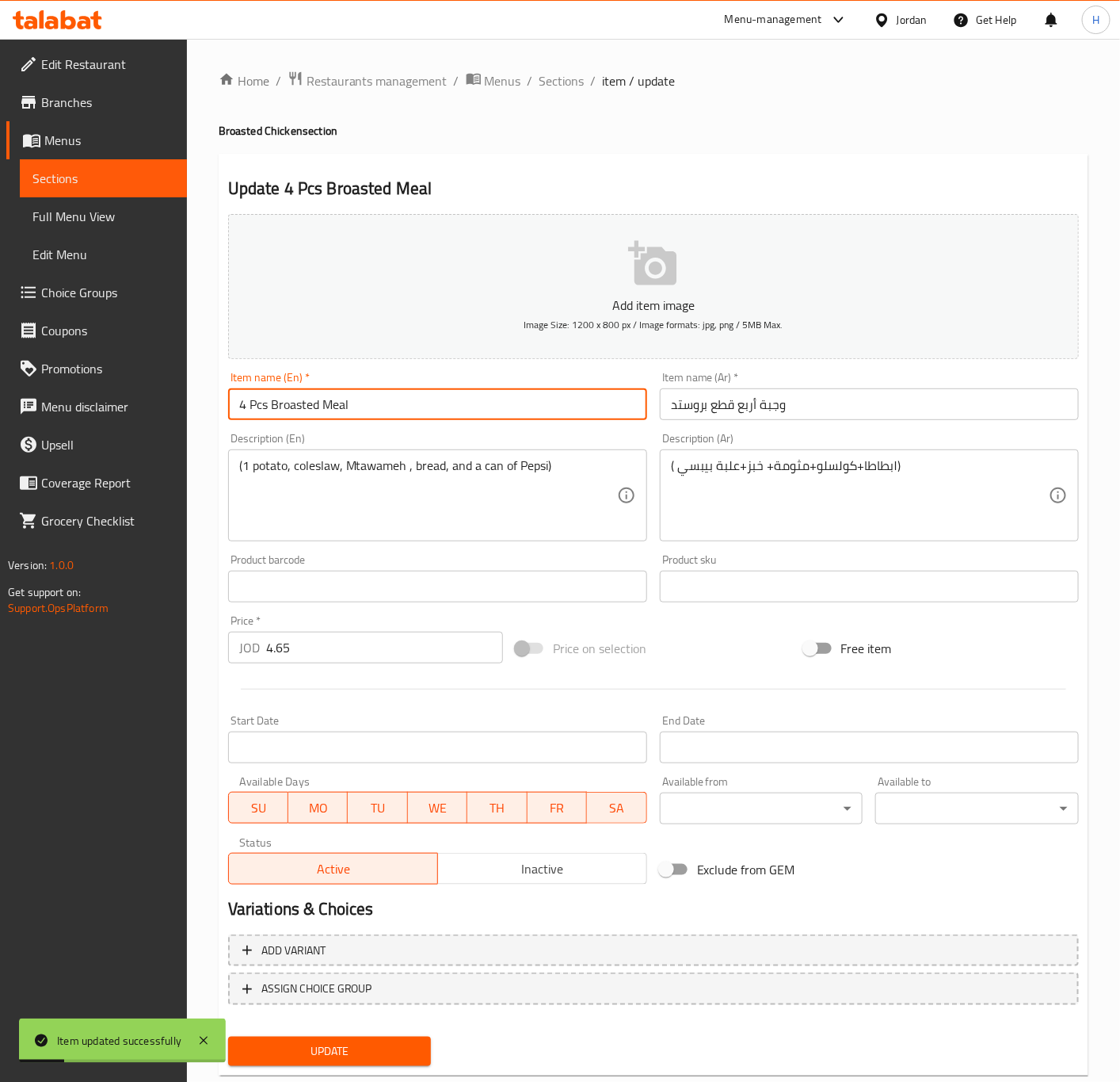
click at [329, 407] on input "4 Pcs Broasted Meal" at bounding box center [438, 404] width 419 height 32
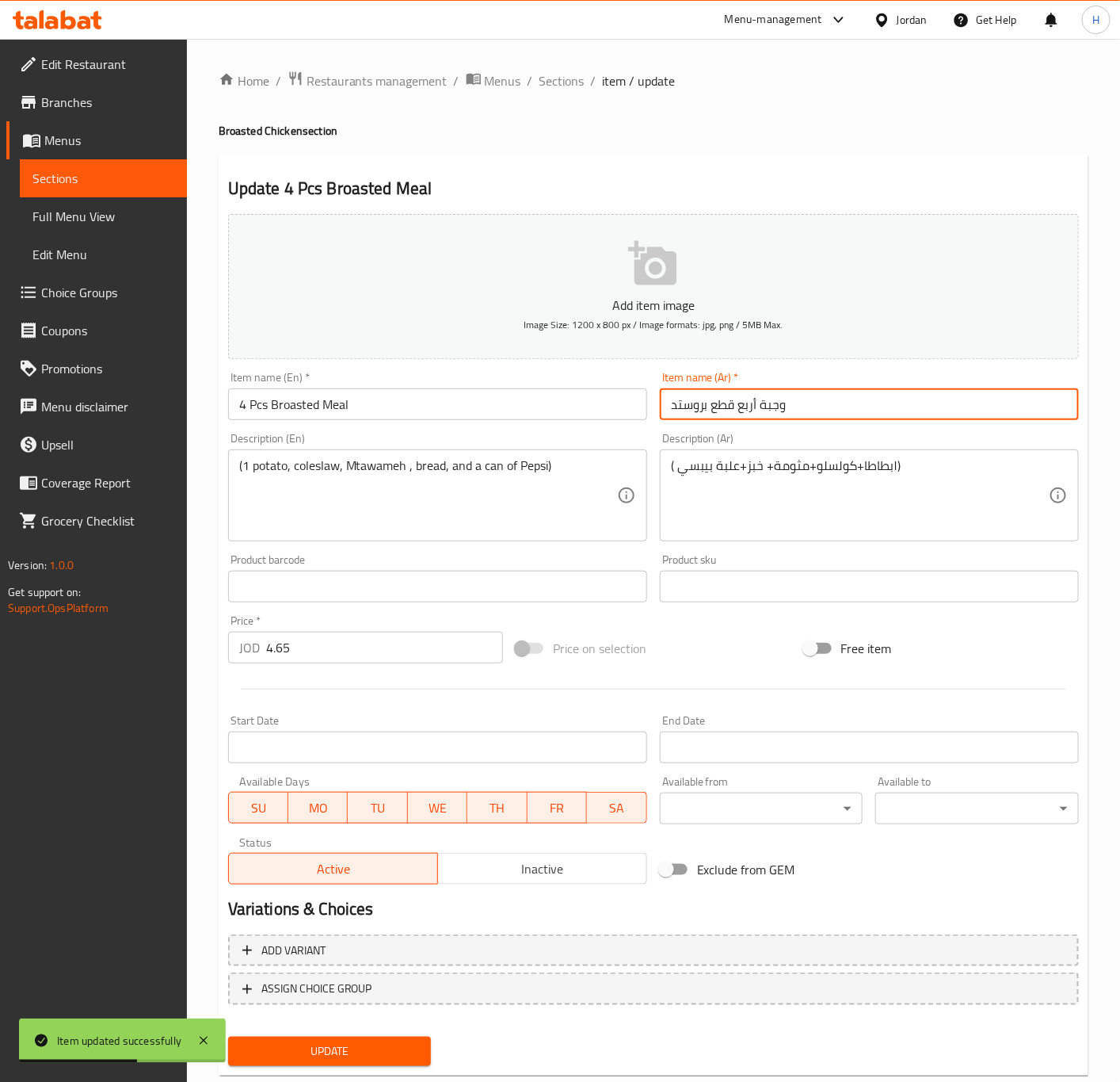
click at [773, 407] on input "وجبة أربع قطع بروستد" at bounding box center [870, 404] width 419 height 32
click at [228, 1036] on button "Update" at bounding box center [330, 1051] width 203 height 30
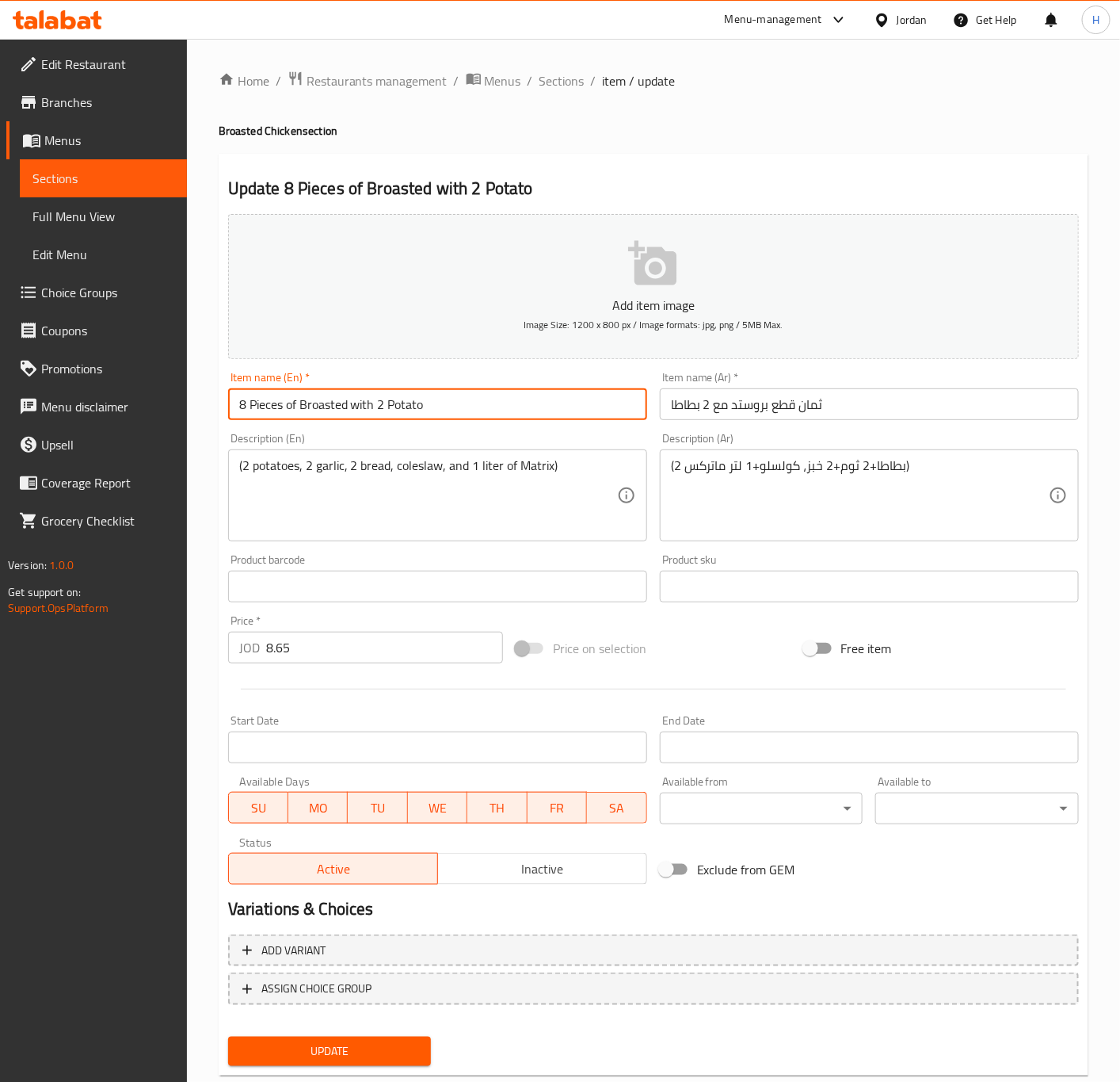
drag, startPoint x: 350, startPoint y: 407, endPoint x: 518, endPoint y: 407, distance: 168.0
click at [518, 407] on input "8 Pieces of Broasted with 2 Potato" at bounding box center [438, 404] width 419 height 32
paste input "Meal"
type input "8 Pieces of Broasted Meal"
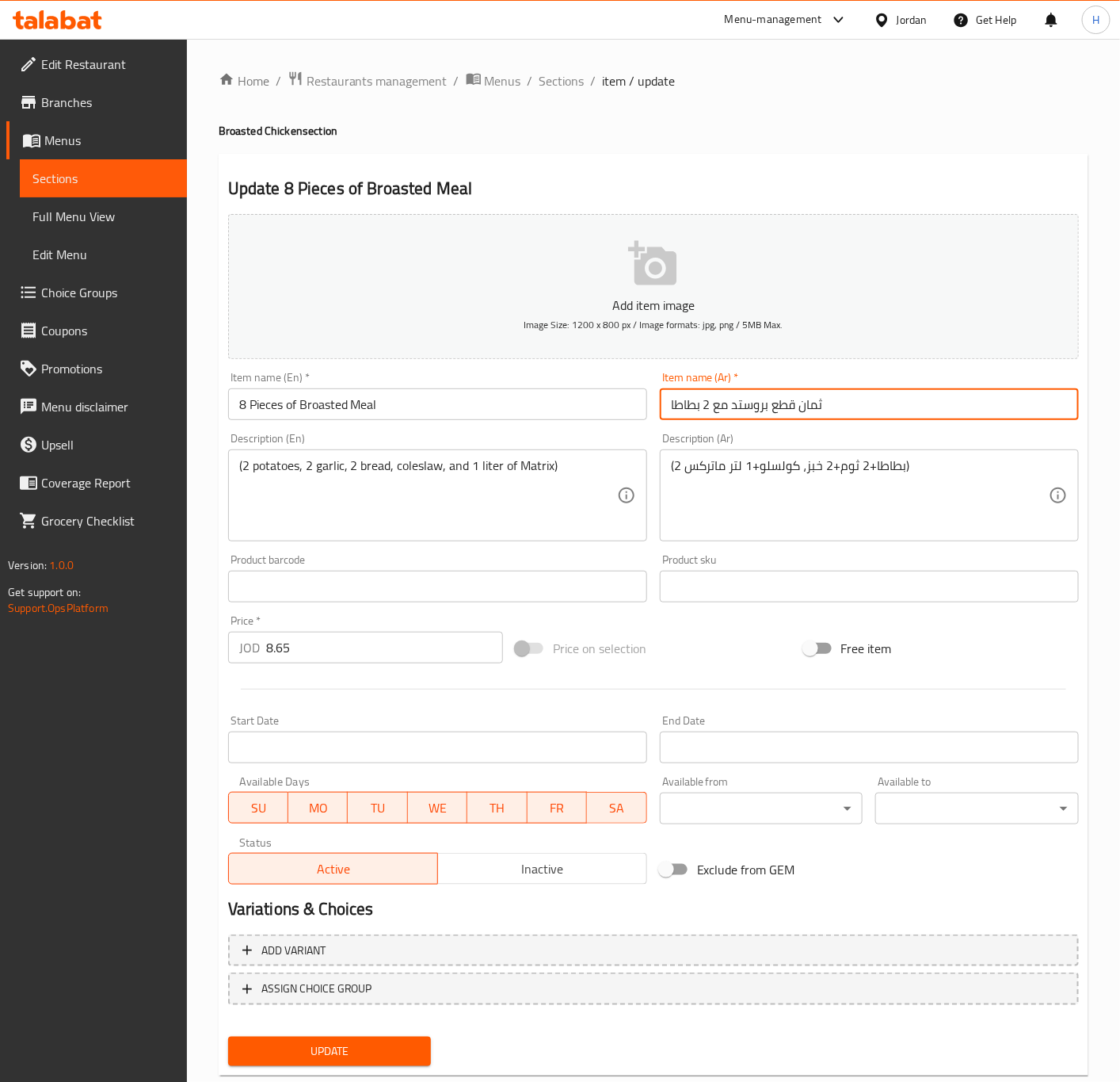
drag, startPoint x: 726, startPoint y: 403, endPoint x: 644, endPoint y: 407, distance: 82.1
click at [644, 407] on div "Add item image Image Size: 1200 x 800 px / Image formats: jpg, png / 5MB Max. I…" at bounding box center [653, 549] width 863 height 683
click at [666, 407] on input "ثمان قطع بروستد" at bounding box center [870, 404] width 419 height 32
paste input "وجبة"
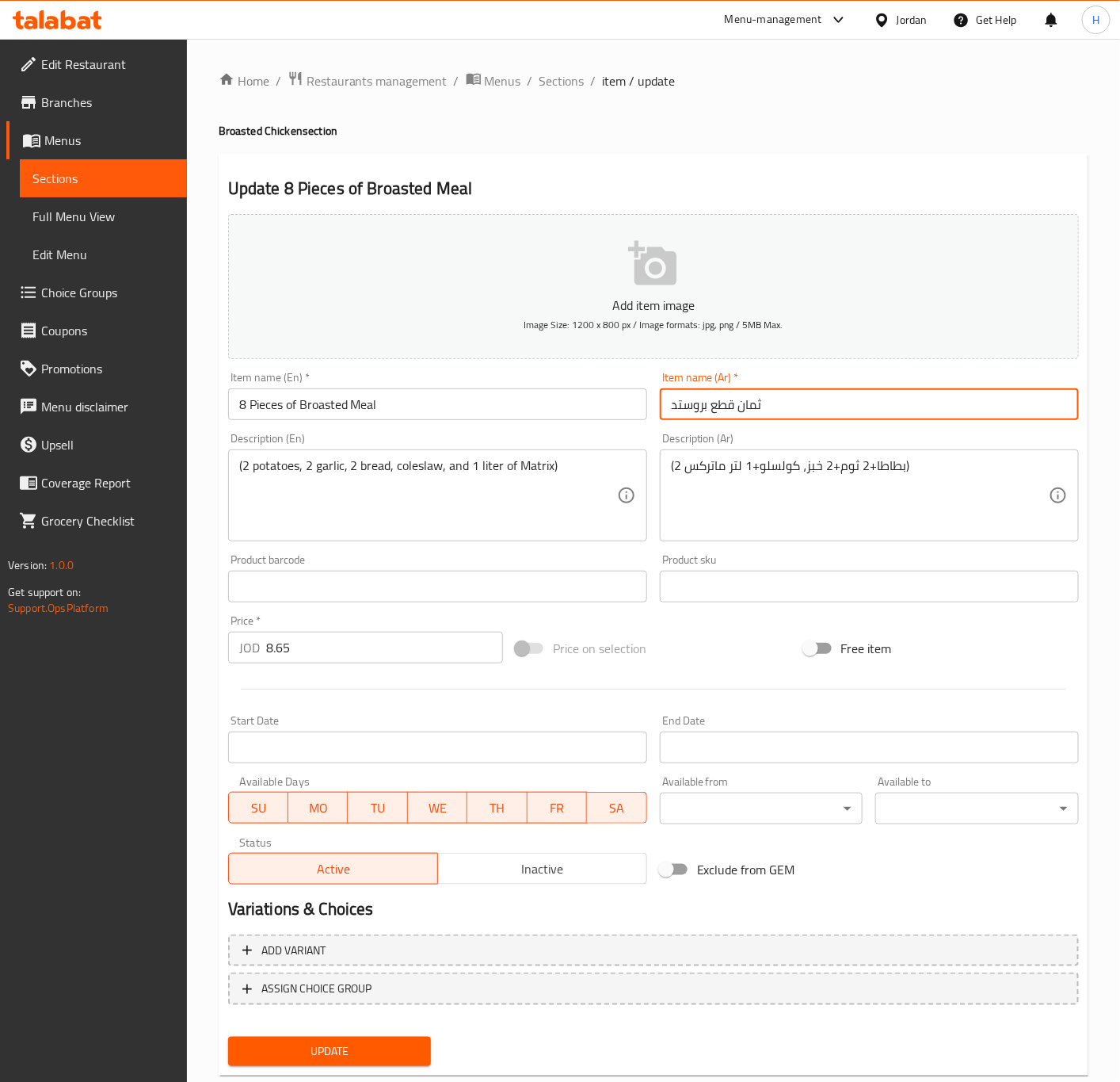
click at [678, 411] on input "ثمان قطع بروستد" at bounding box center [870, 404] width 419 height 32
click at [674, 409] on input "ثمان قطع بروستد" at bounding box center [870, 404] width 419 height 32
paste input "وجبة"
type input "وجبة ثمان قطع بروستد"
click at [228, 1036] on button "Update" at bounding box center [330, 1051] width 203 height 30
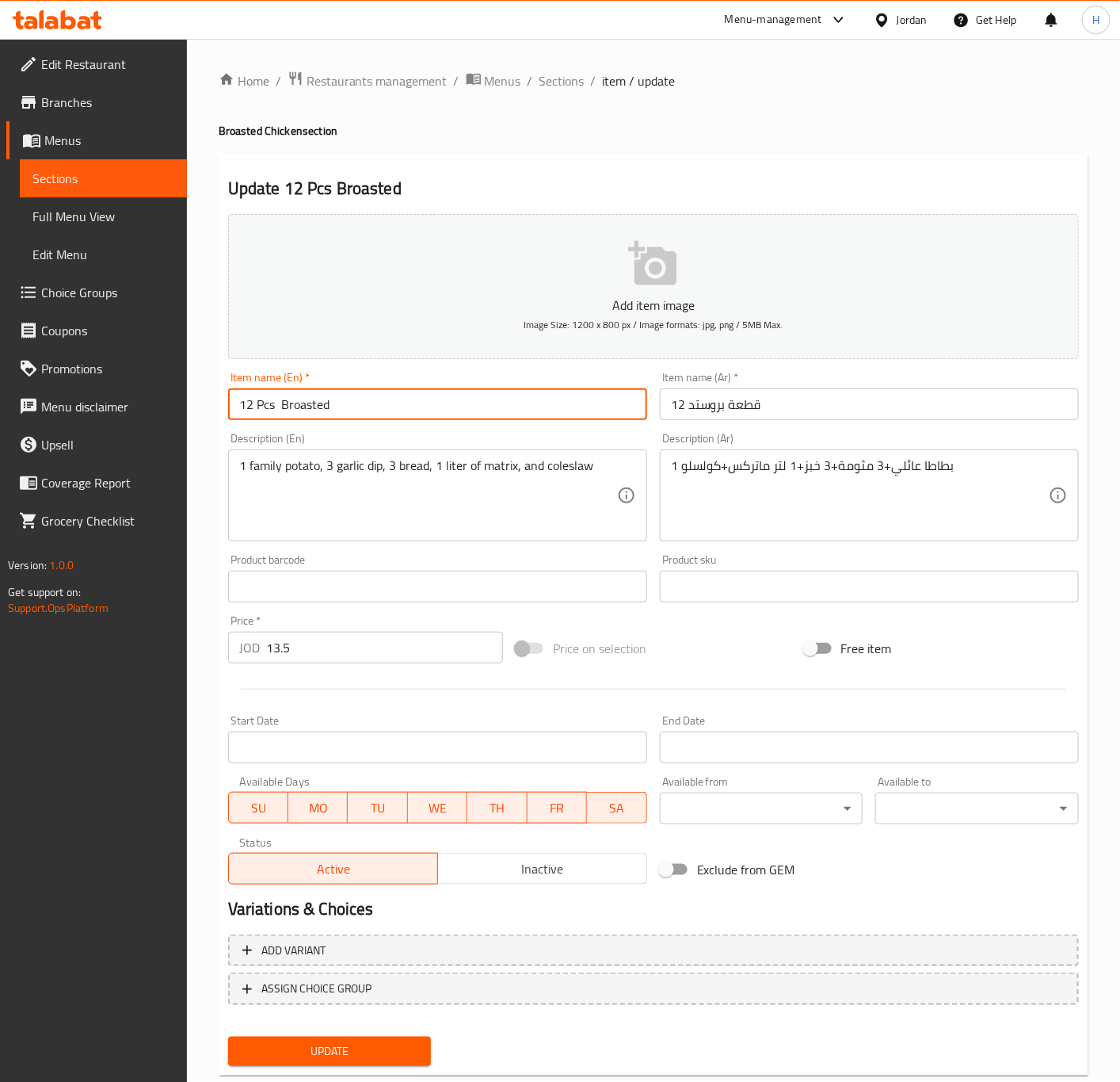
click at [357, 411] on input "12 Pcs Broasted" at bounding box center [438, 404] width 419 height 32
paste input "Meal"
type input "12 Pcs Broasted Meal"
click at [671, 404] on input "12 قطعة بروستد" at bounding box center [870, 404] width 419 height 32
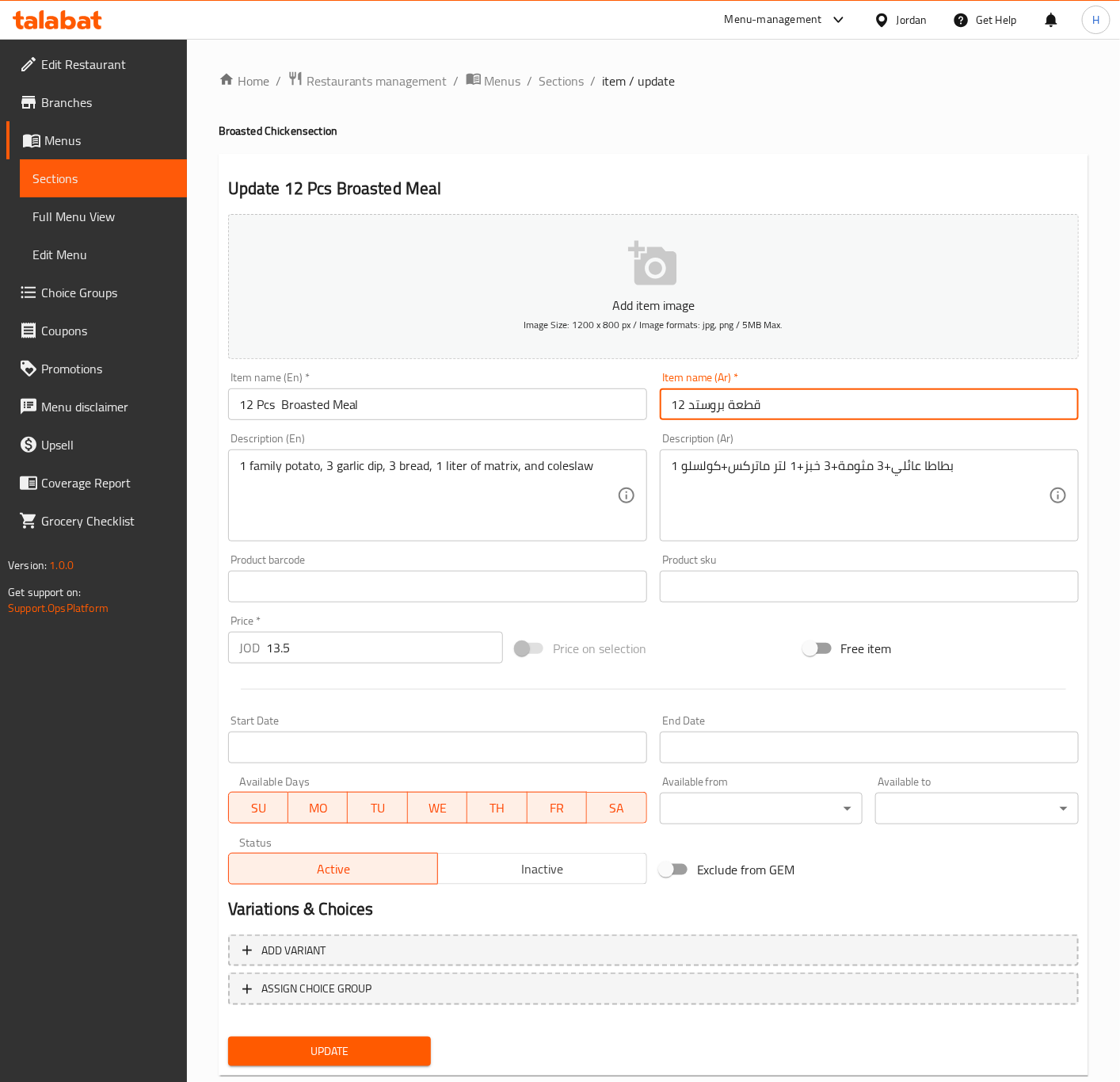
paste input "وجبة"
type input "وجبة 12 قطعة بروستد"
click at [228, 1036] on button "Update" at bounding box center [330, 1051] width 203 height 30
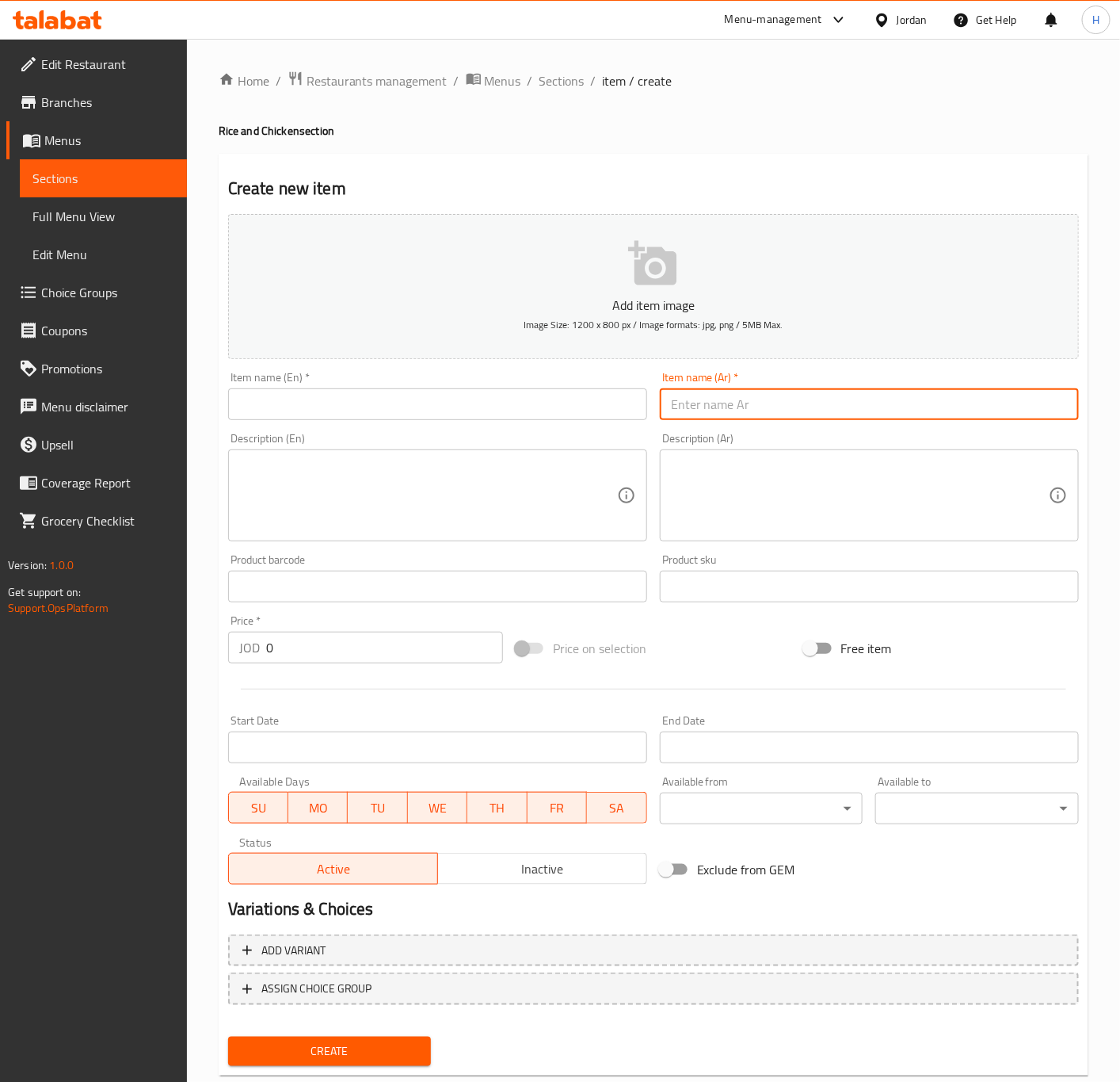
click at [835, 399] on input "text" at bounding box center [870, 404] width 419 height 32
paste input "وجبة نصف دجاجة شواية رز كبسة"
type input "وجبة نصف دجاجة شواية رز كبسة"
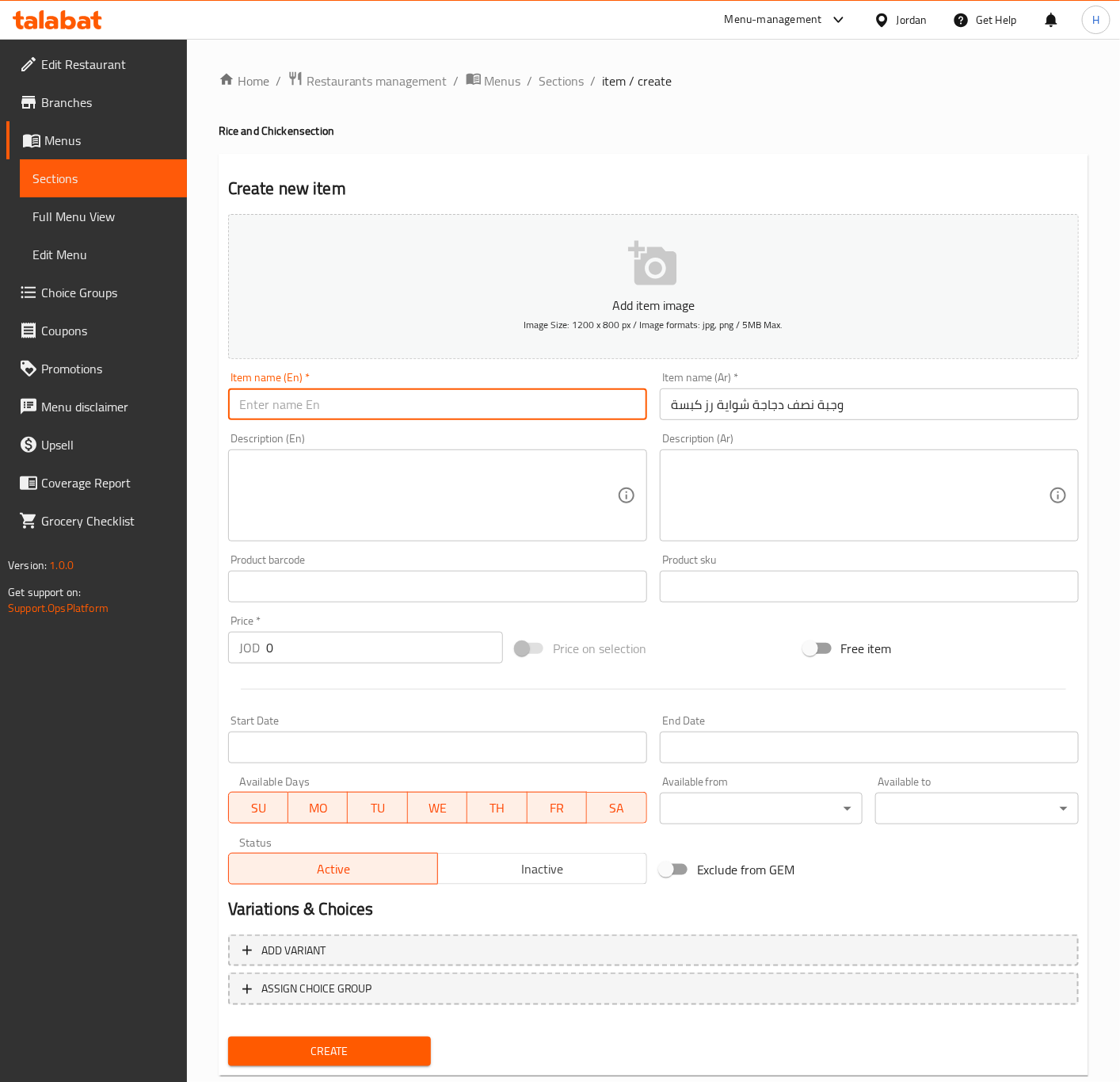
click at [530, 393] on input "text" at bounding box center [438, 404] width 419 height 32
paste input "Half Grilled Chicken Meal with Kabsa Rice"
type input "Half Grilled Chicken Meal with Kabsa Rice"
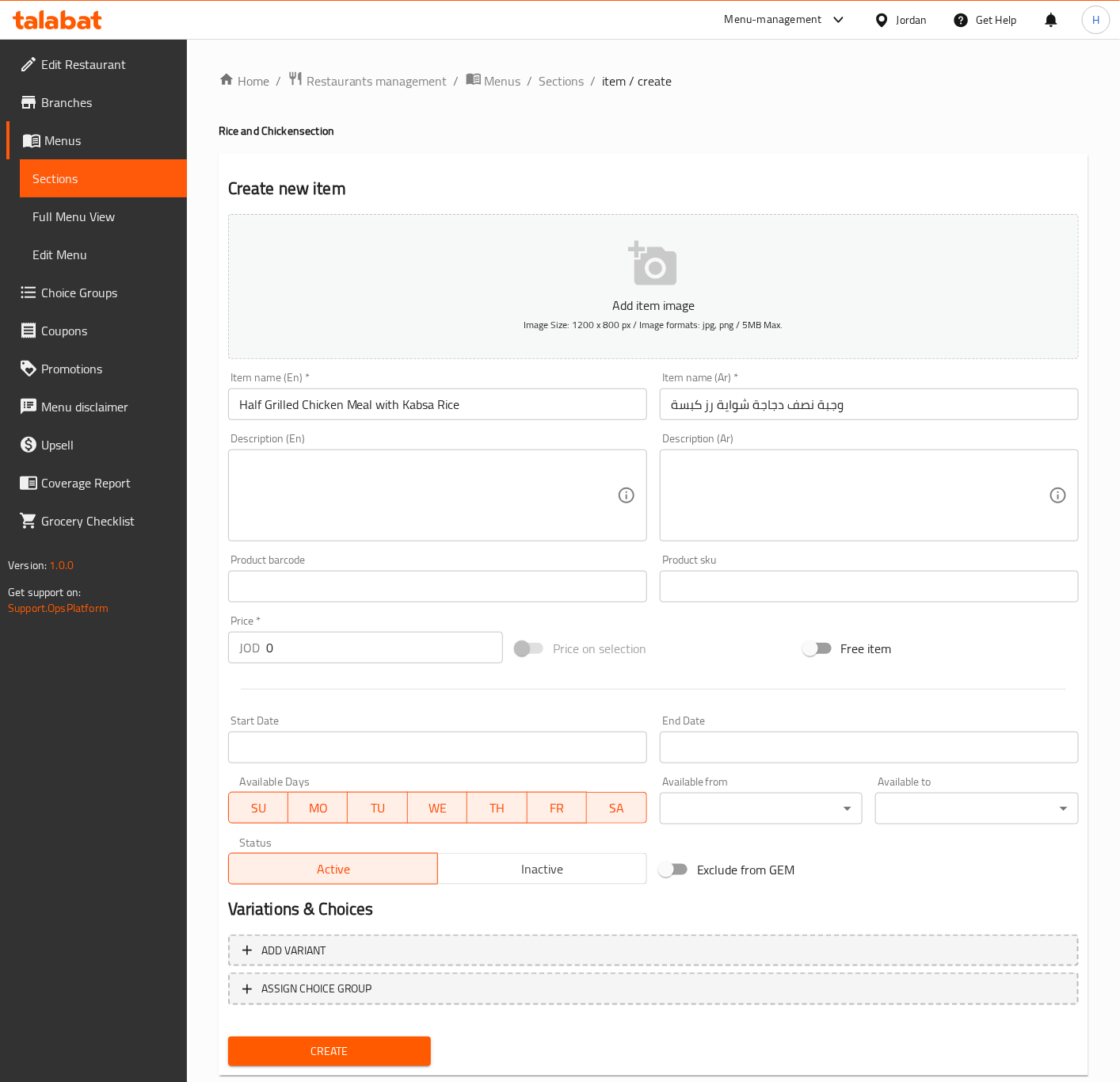
click at [336, 644] on input "0" at bounding box center [385, 647] width 237 height 32
paste input "3.99"
type input "3.99"
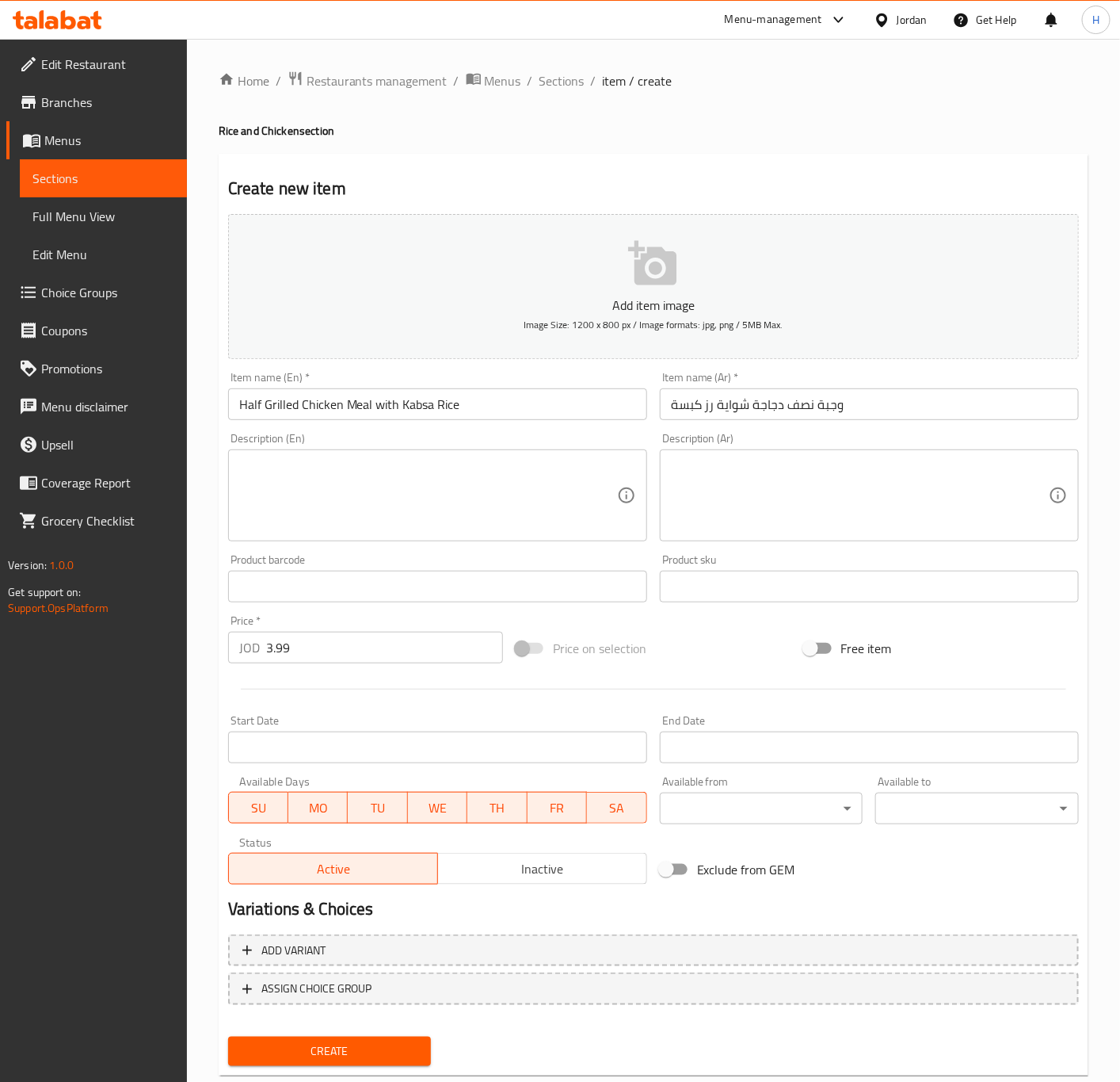
click at [476, 490] on textarea at bounding box center [428, 495] width 378 height 75
paste textarea "(chicken + rice + soup + daqoos)"
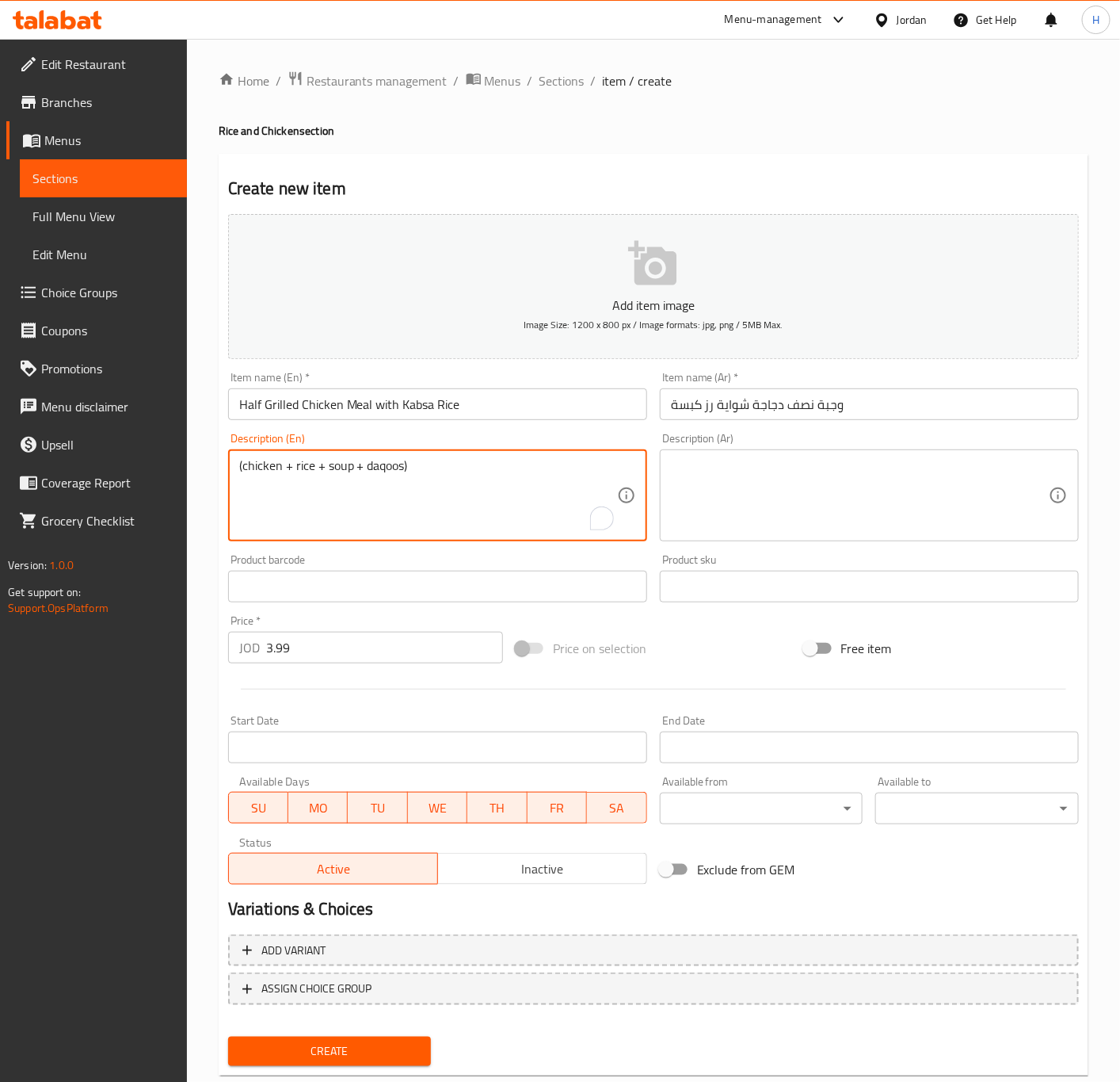
type textarea "(chicken + rice + soup + daqoos)"
click at [953, 479] on textarea at bounding box center [860, 495] width 378 height 75
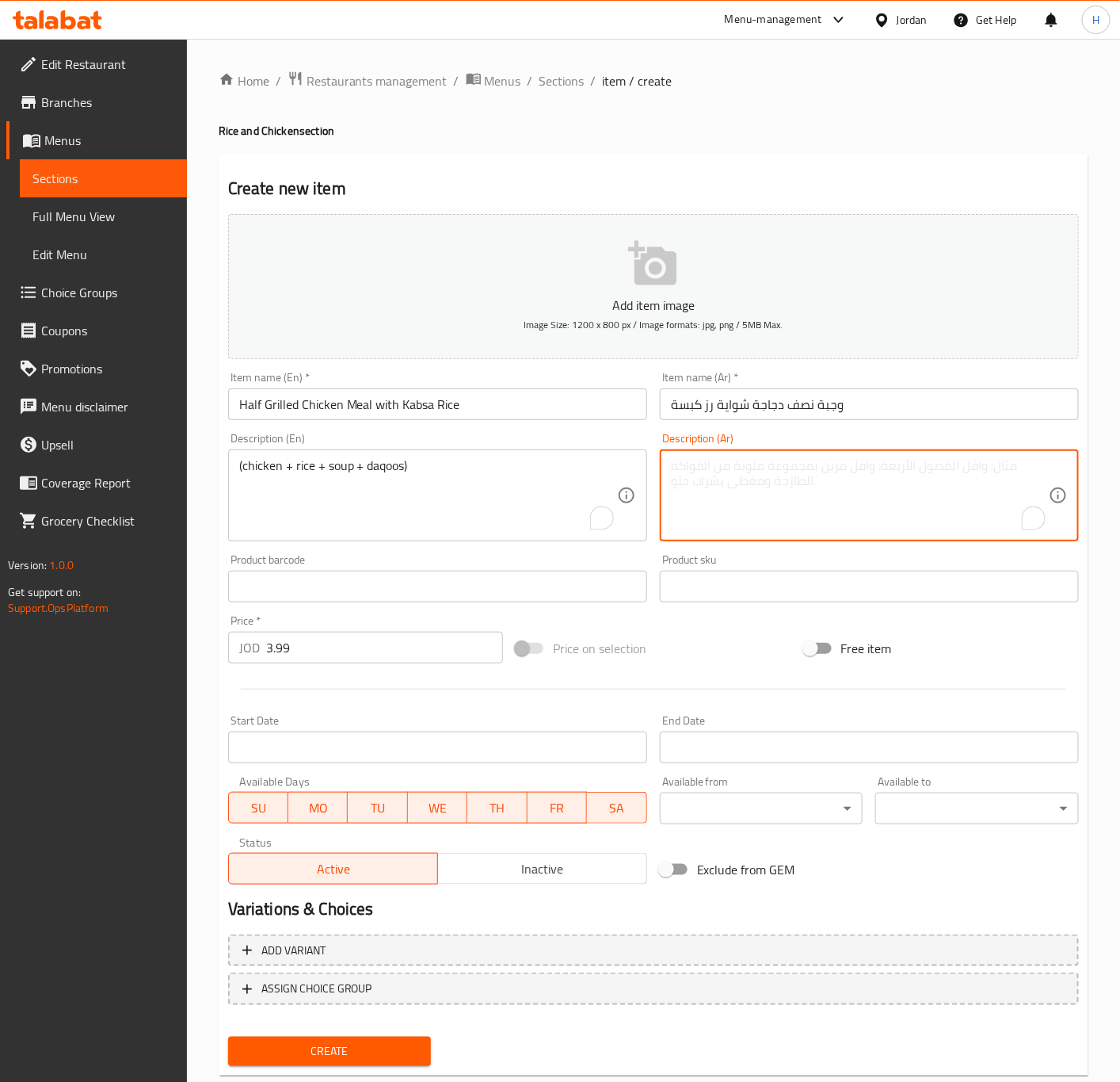
paste textarea "( دجاج+رز+شوربة+دقوس)"
type textarea "( دجاج+رز+شوربة+دقوس)"
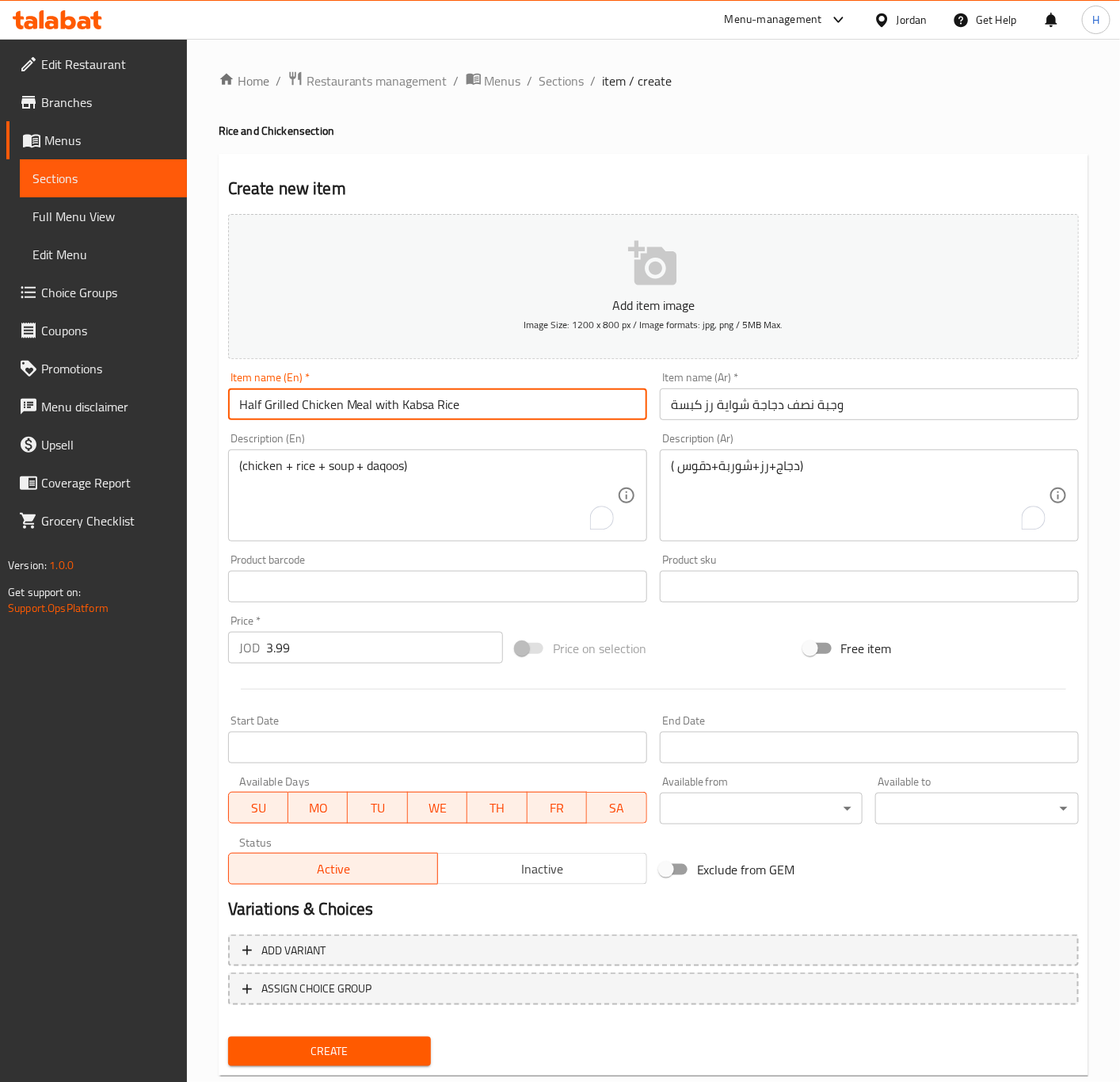
click at [488, 400] on input "Half Grilled Chicken Meal with Kabsa Rice" at bounding box center [438, 404] width 419 height 32
click at [228, 1036] on button "Create" at bounding box center [330, 1051] width 203 height 30
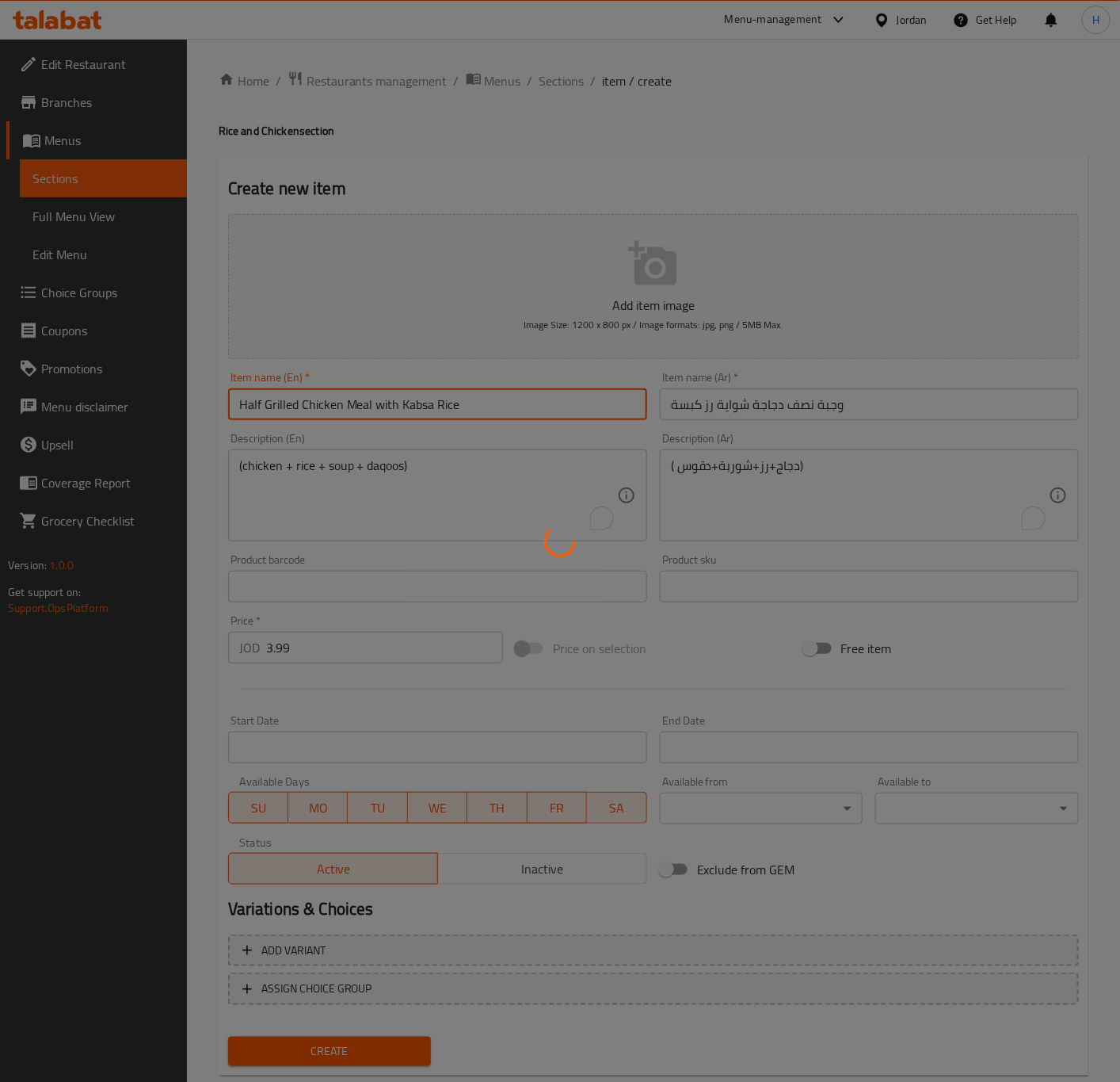
type input "0"
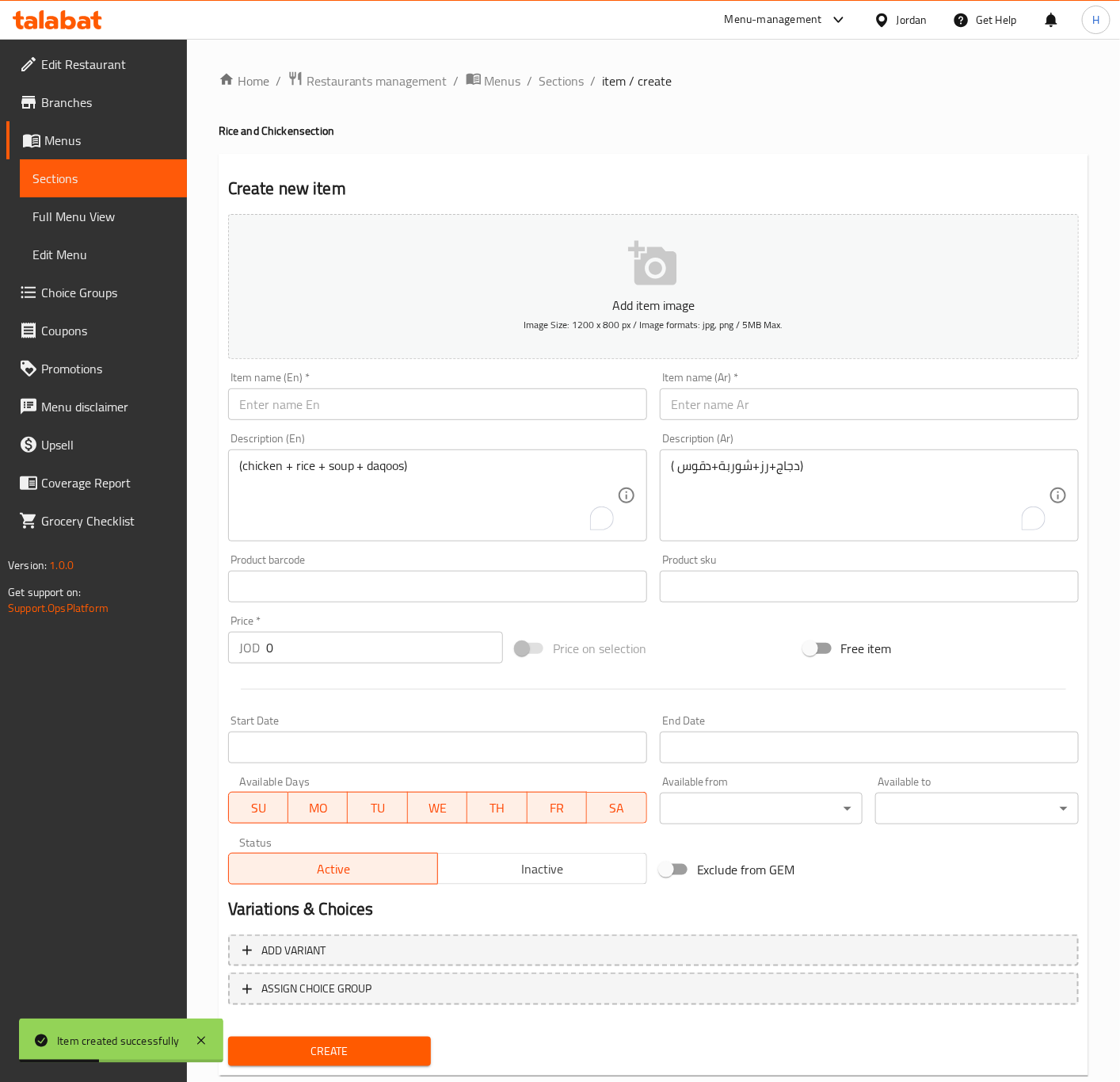
click at [870, 416] on input "text" at bounding box center [870, 404] width 419 height 32
paste input "( دجاج+رز+شوربة+دقوس)"
type input "( دجاج+رز+شوربة+دقوس)"
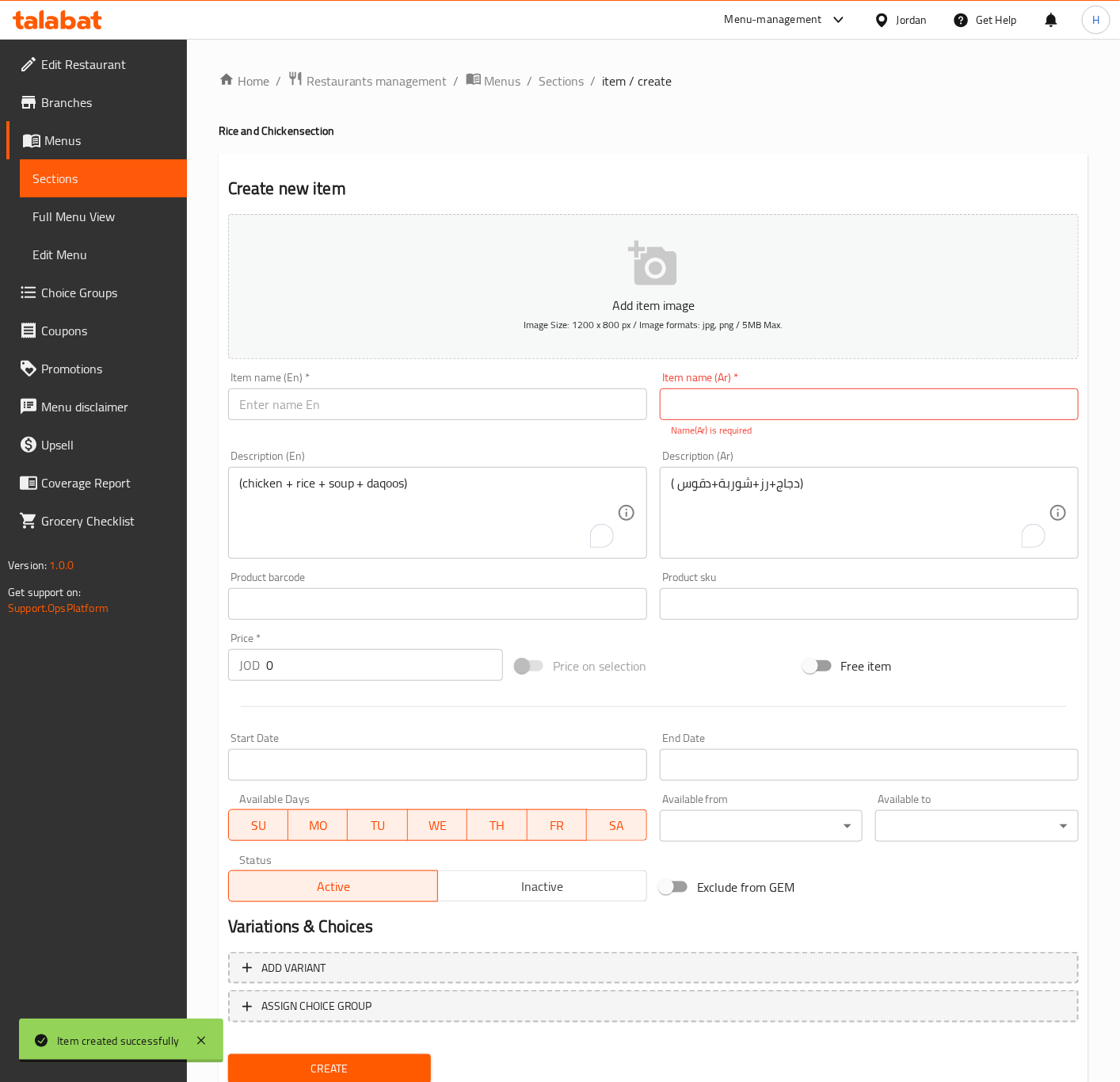
click at [887, 386] on div "Item name (Ar)   * Item name (Ar) * Name(Ar) is required" at bounding box center [870, 404] width 419 height 66
click at [884, 402] on input "text" at bounding box center [870, 404] width 419 height 32
paste input "( دجاج+رز+شوربة+دقوس)"
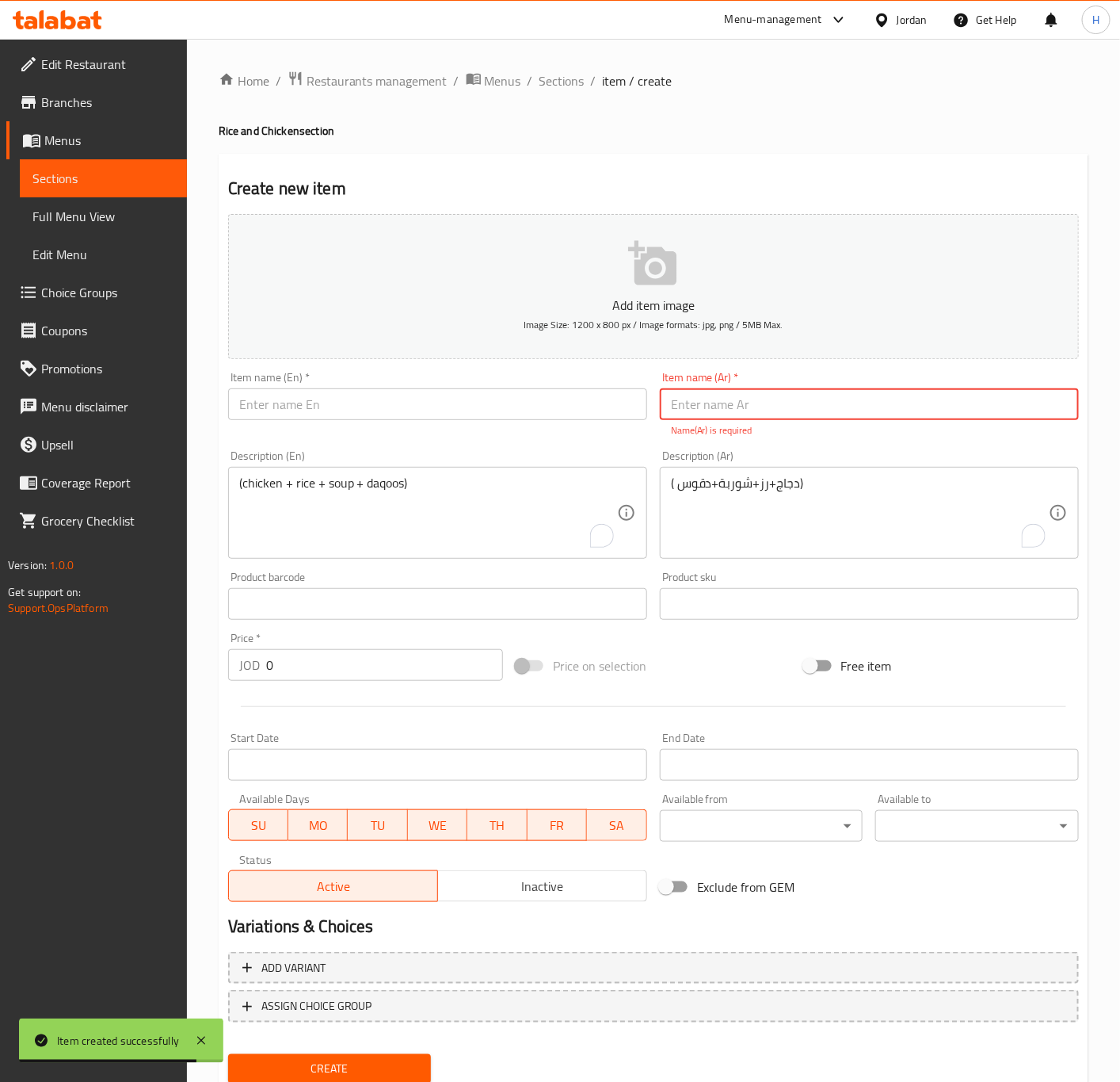
type input "( دجاج+رز+شوربة+دقوس)"
click at [1006, 404] on input "text" at bounding box center [870, 404] width 419 height 32
paste input "( دجاج+رز+شوربة+دقوس)"
type input "( دجاج+رز+شوربة+دقوس)"
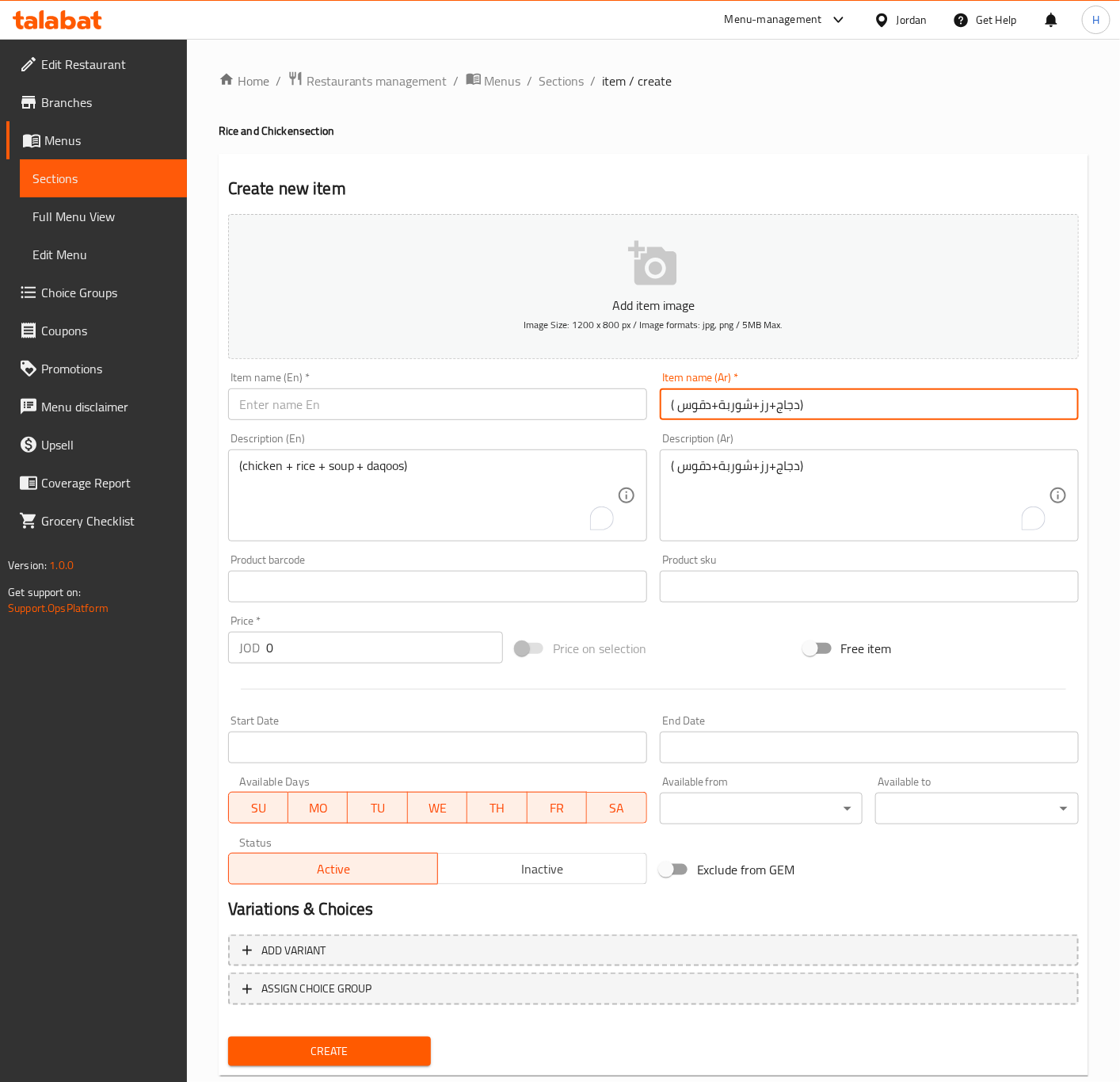
click at [934, 402] on input "( دجاج+رز+شوربة+دقوس)" at bounding box center [870, 404] width 419 height 32
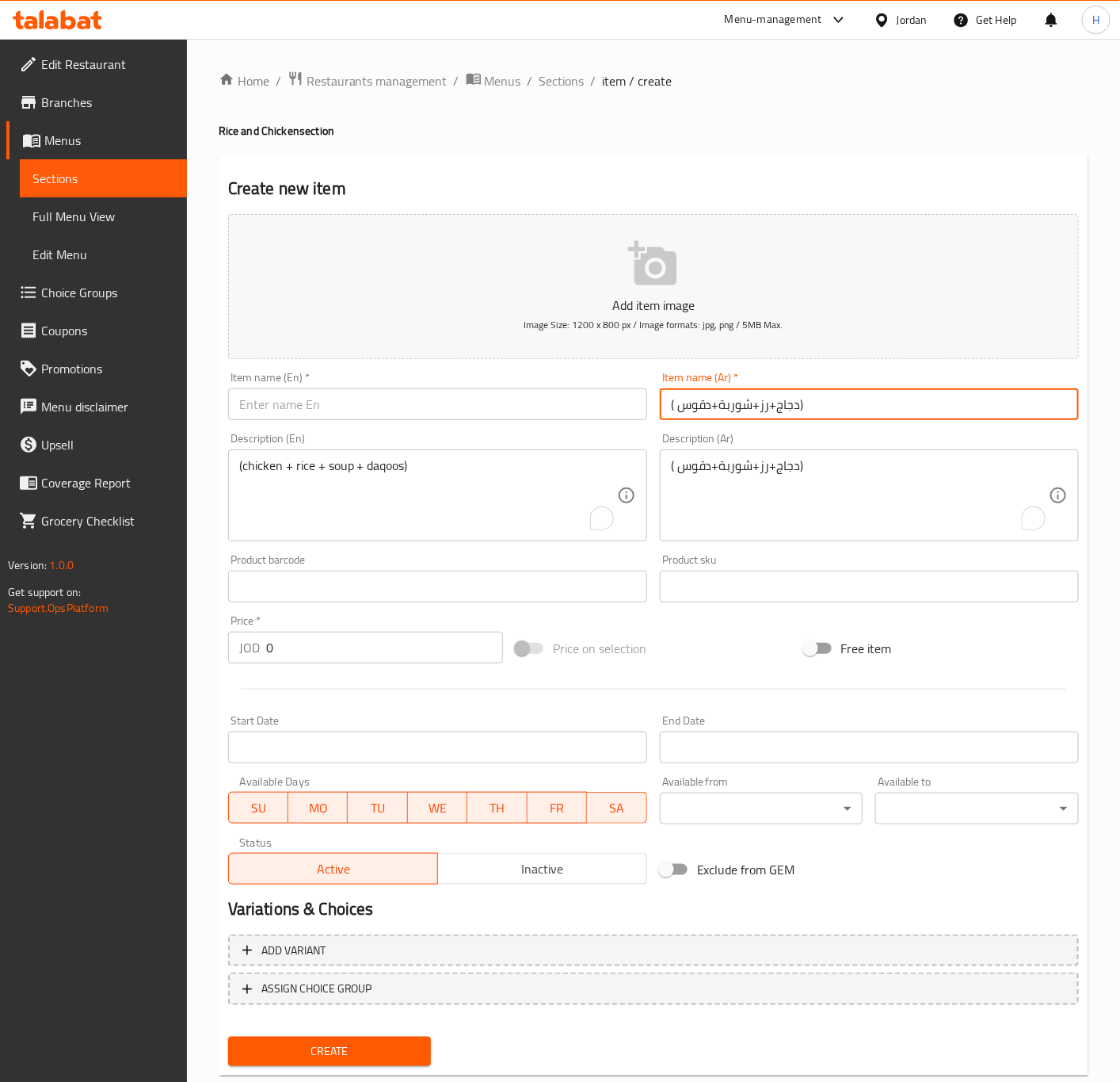
click at [934, 402] on input "( دجاج+رز+شوربة+دقوس)" at bounding box center [870, 404] width 419 height 32
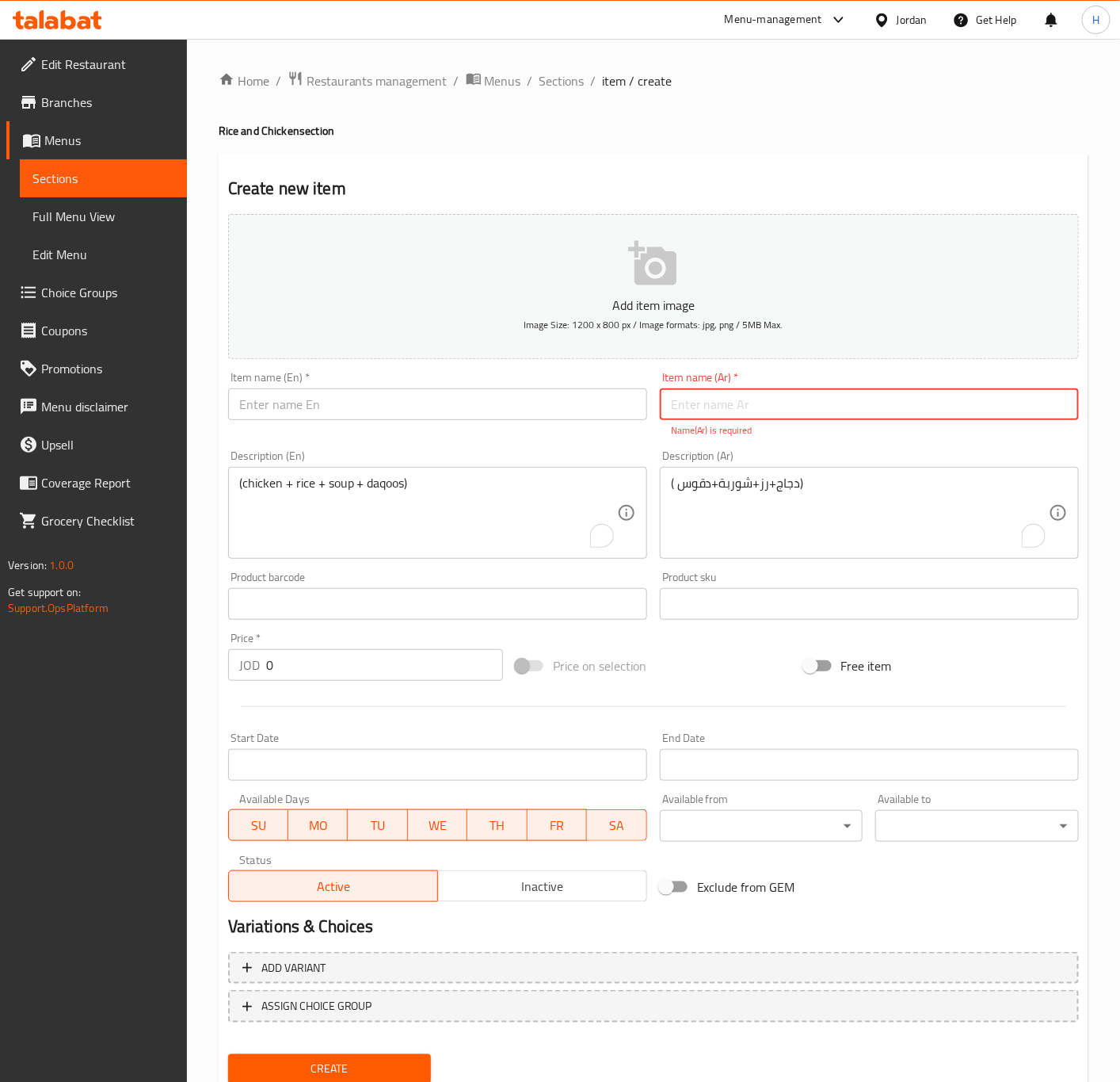
click at [868, 402] on input "text" at bounding box center [870, 404] width 419 height 32
paste input "وجبة نصف دجاج منسف"
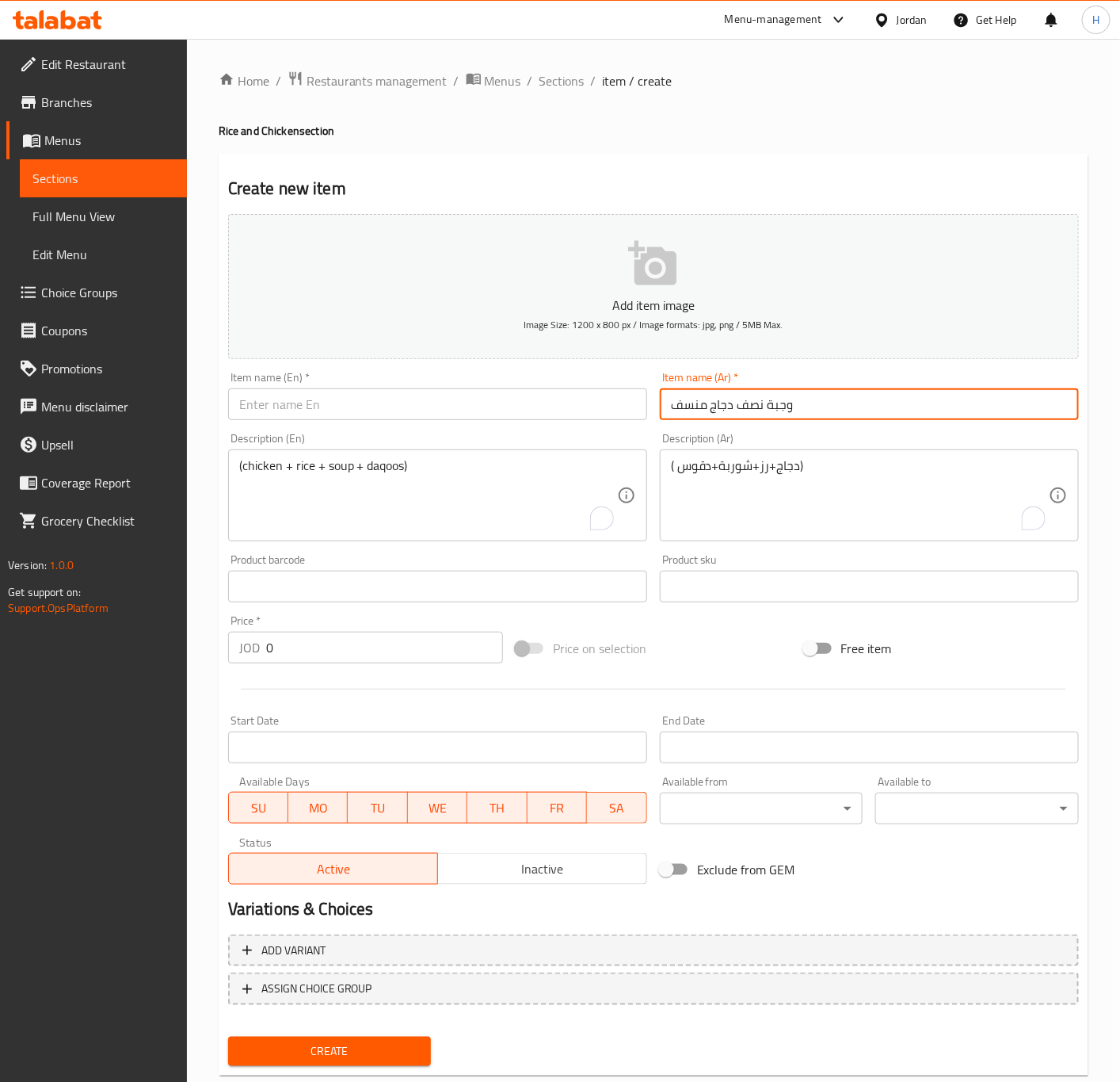
type input "وجبة نصف دجاج منسف"
click at [522, 395] on input "text" at bounding box center [438, 404] width 419 height 32
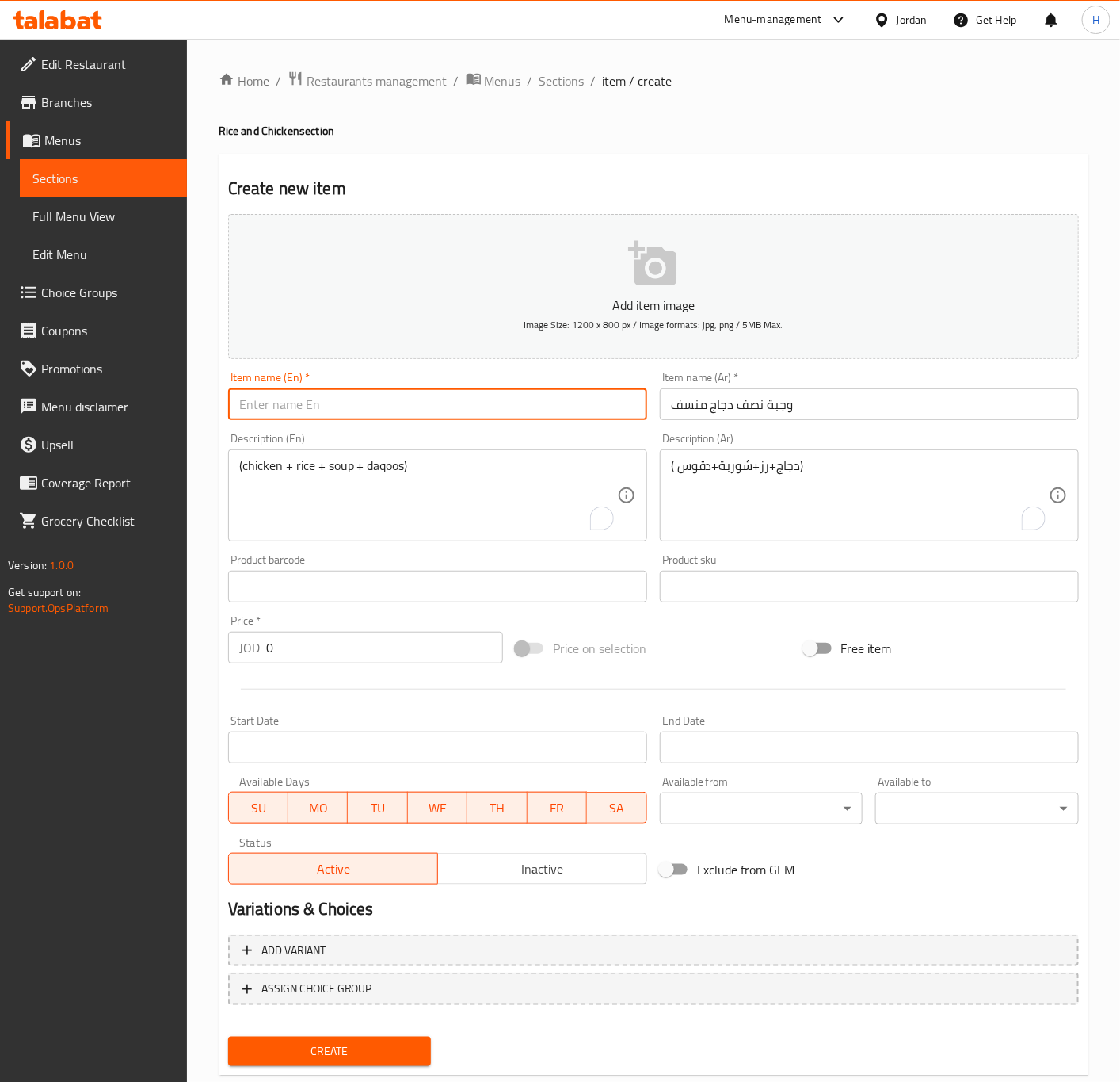
click at [522, 395] on input "text" at bounding box center [438, 404] width 419 height 32
paste input "وجبة نصف دجاج منسف"
type input "وجبة نصف دجاج منسف"
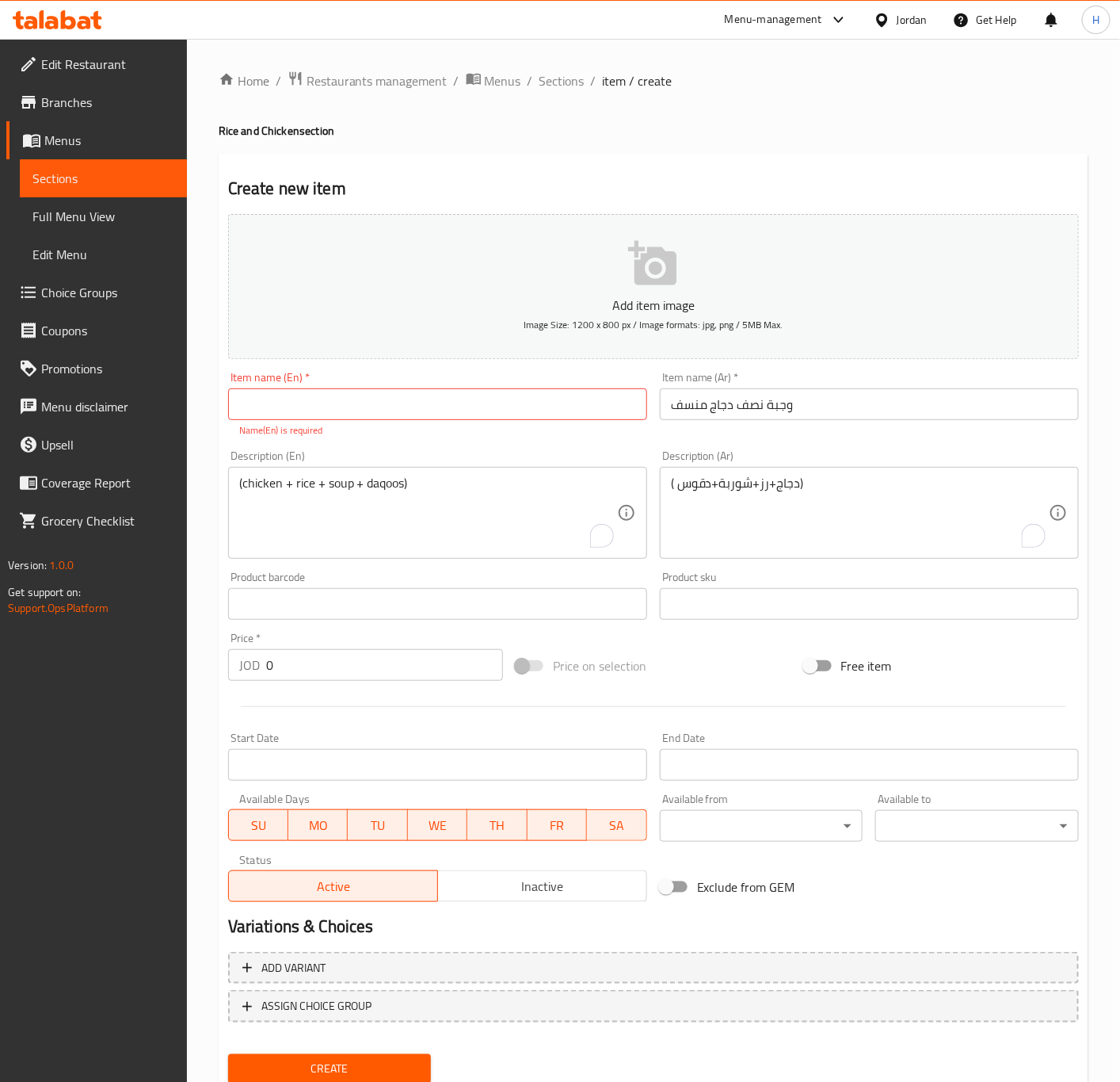
click at [341, 407] on input "text" at bounding box center [438, 404] width 419 height 32
paste input "Half Mansaf Chicken Meal"
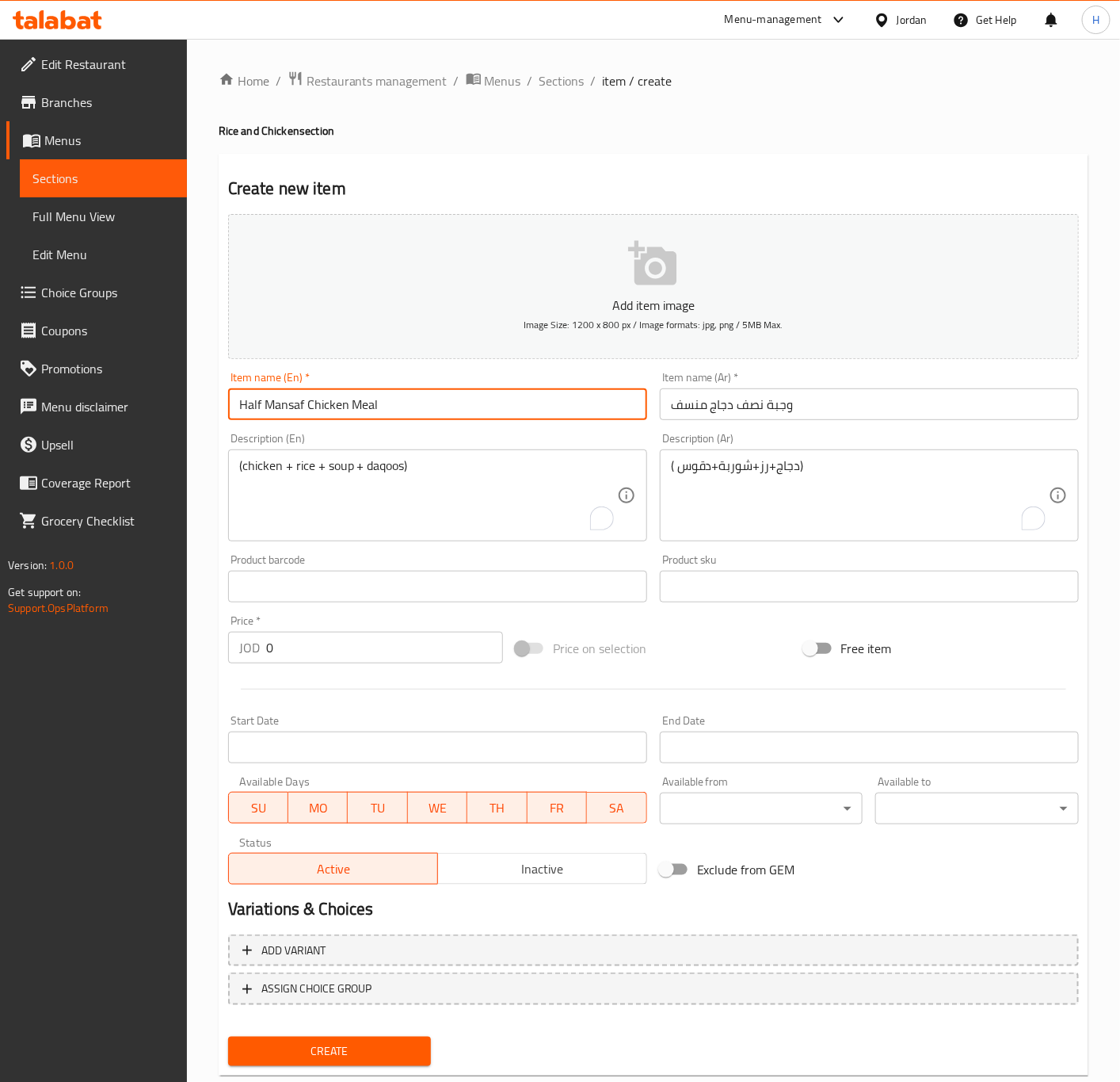
type input "Half Mansaf Chicken Meal"
click at [306, 637] on input "0" at bounding box center [385, 647] width 237 height 32
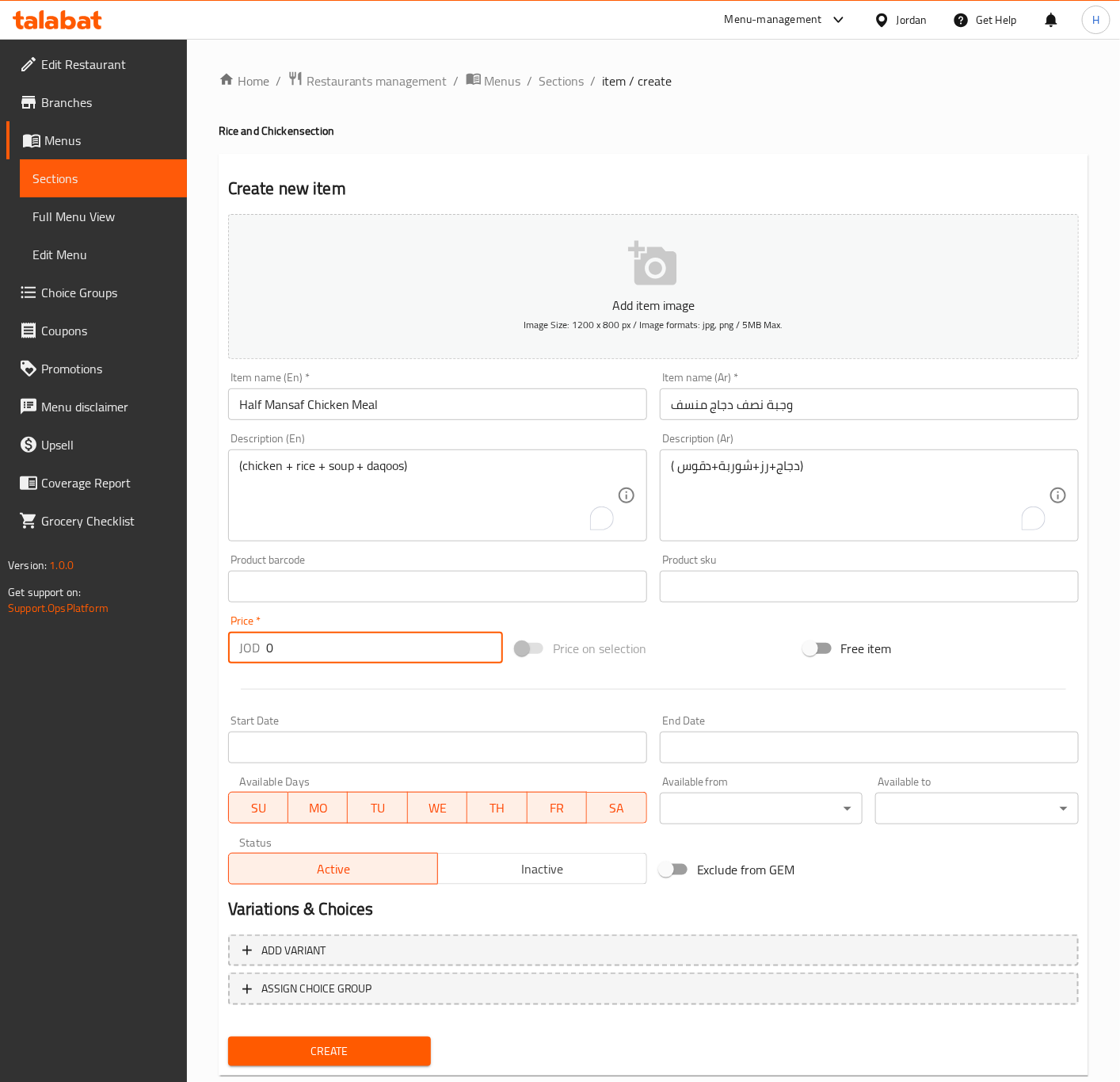
click at [306, 637] on input "0" at bounding box center [385, 647] width 237 height 32
paste input "3.99"
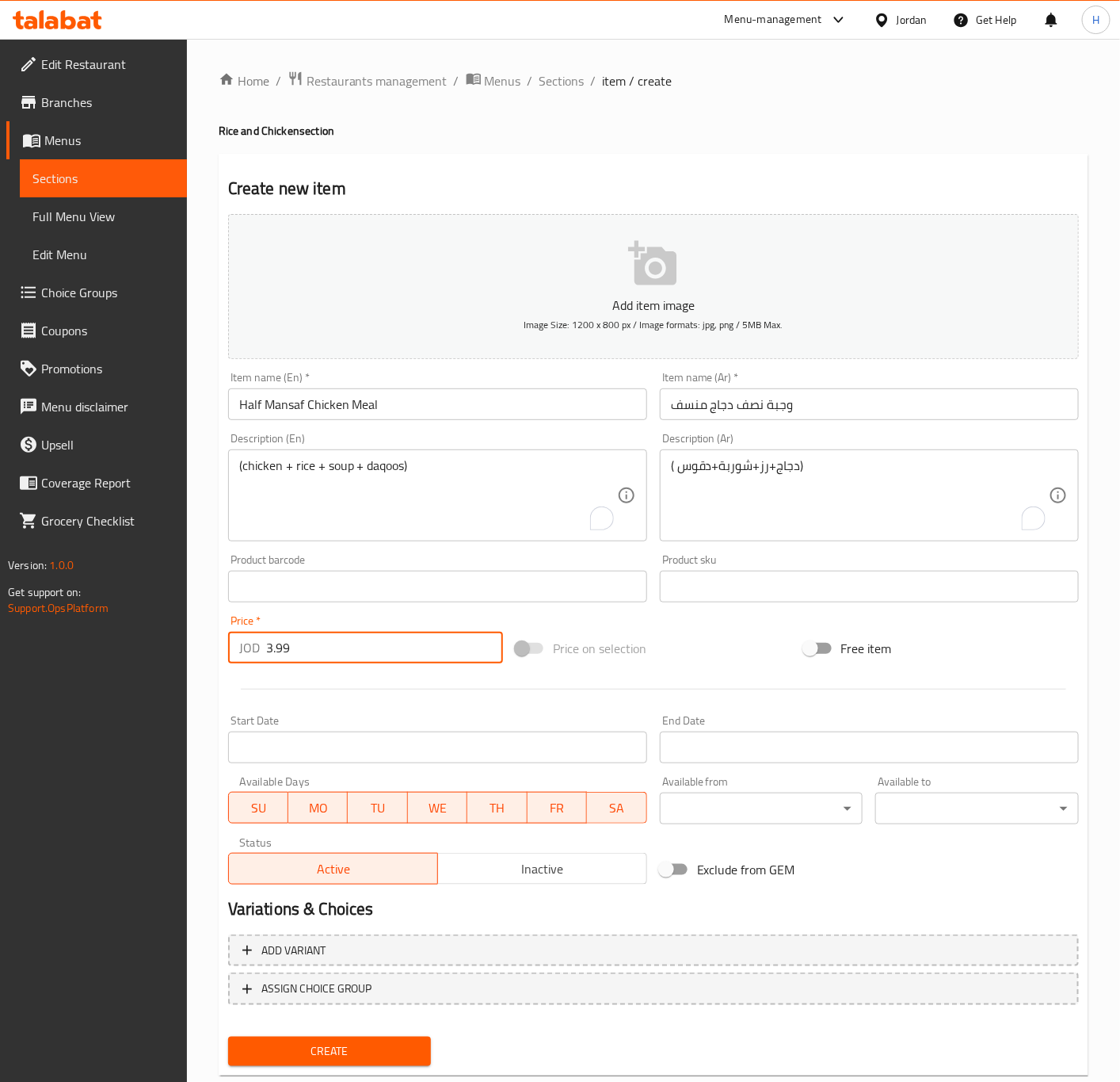
type input "3.99"
click at [352, 475] on textarea "(chicken + rice + soup + daqoos)" at bounding box center [428, 495] width 378 height 75
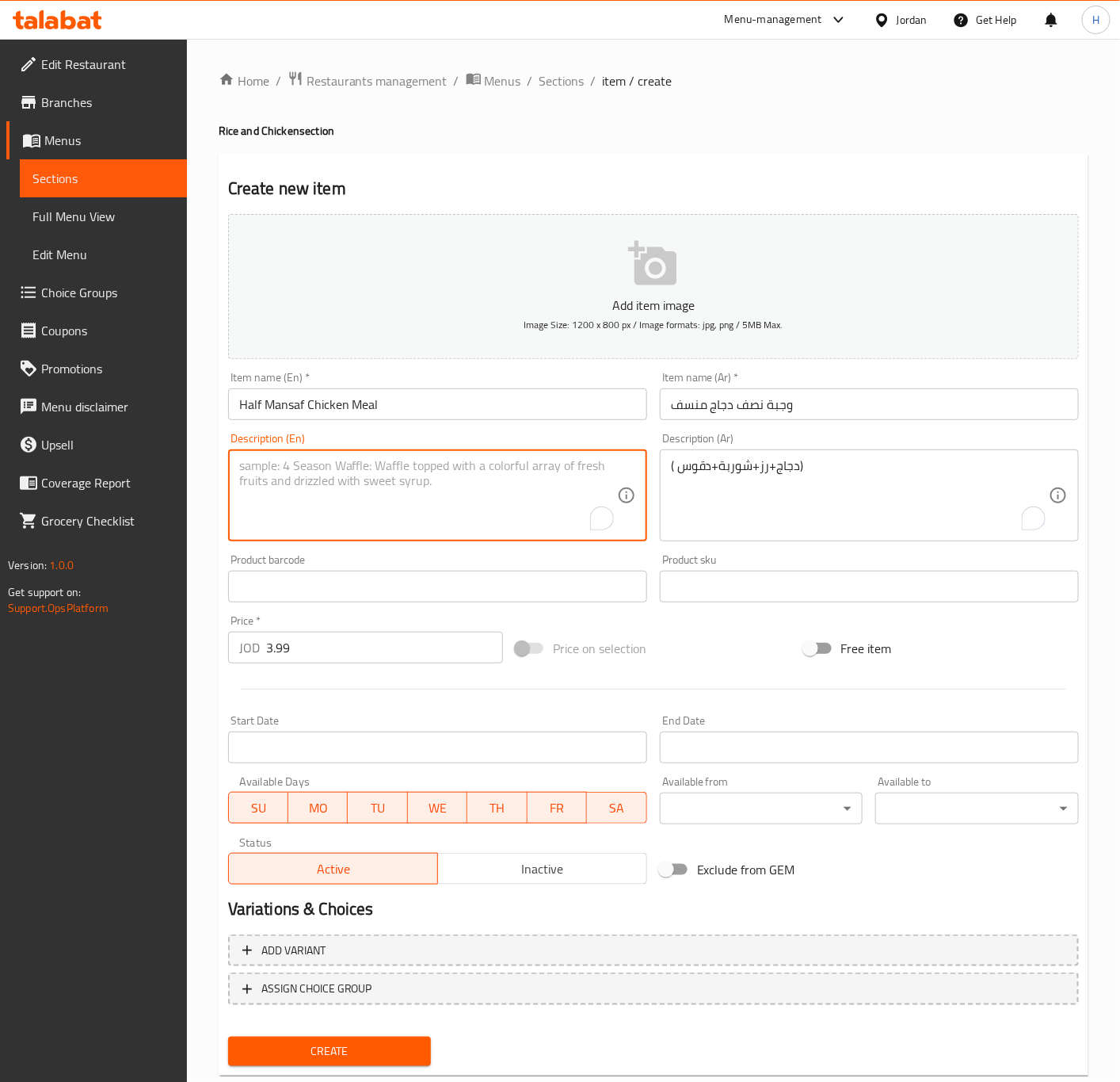
paste textarea "(chicken + rice + soup + daqoos)"
type textarea "(chicken + rice + soup + daqoos)"
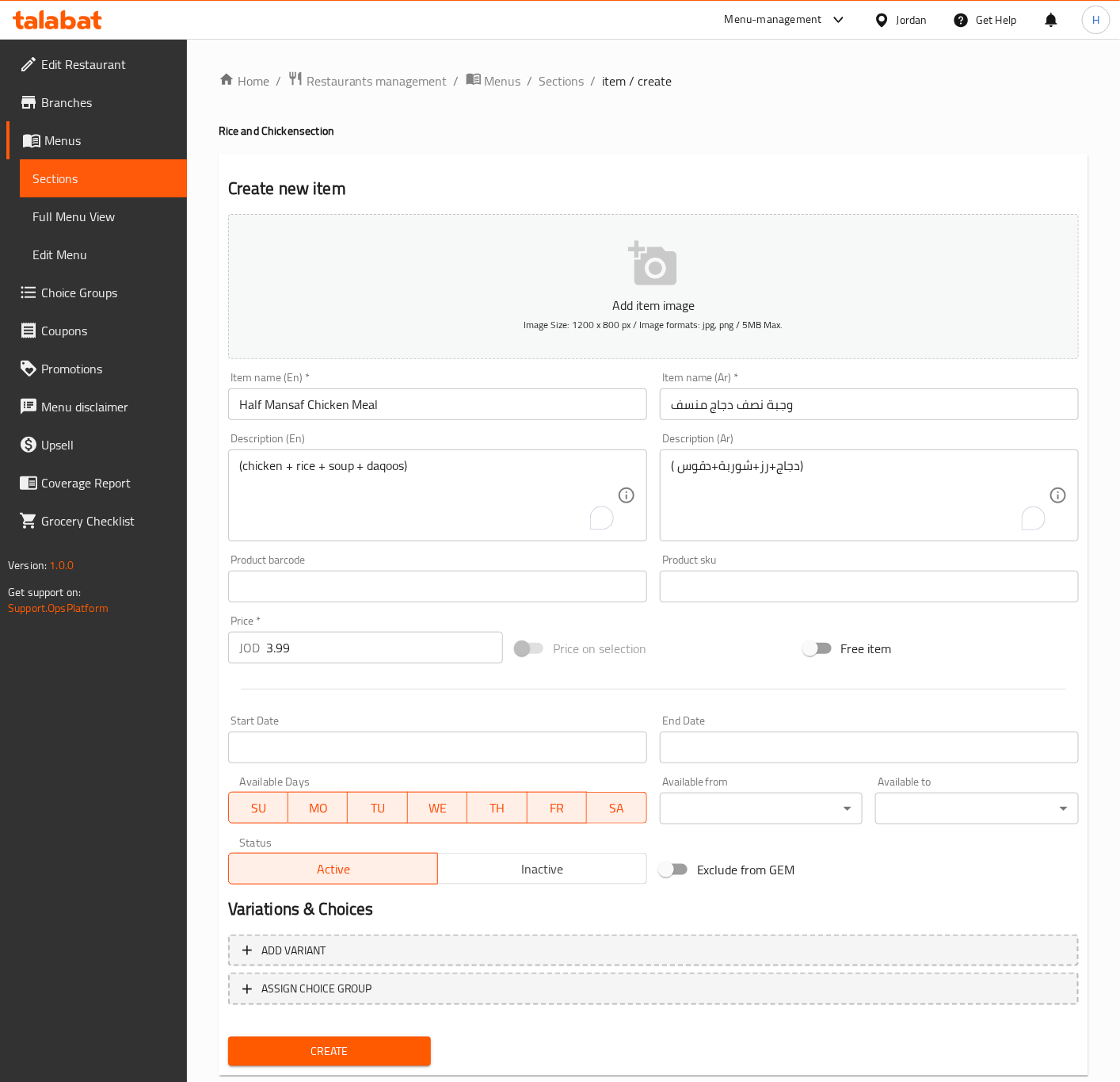
click at [747, 488] on textarea "( دجاج+رز+شوربة+دقوس)" at bounding box center [860, 495] width 378 height 75
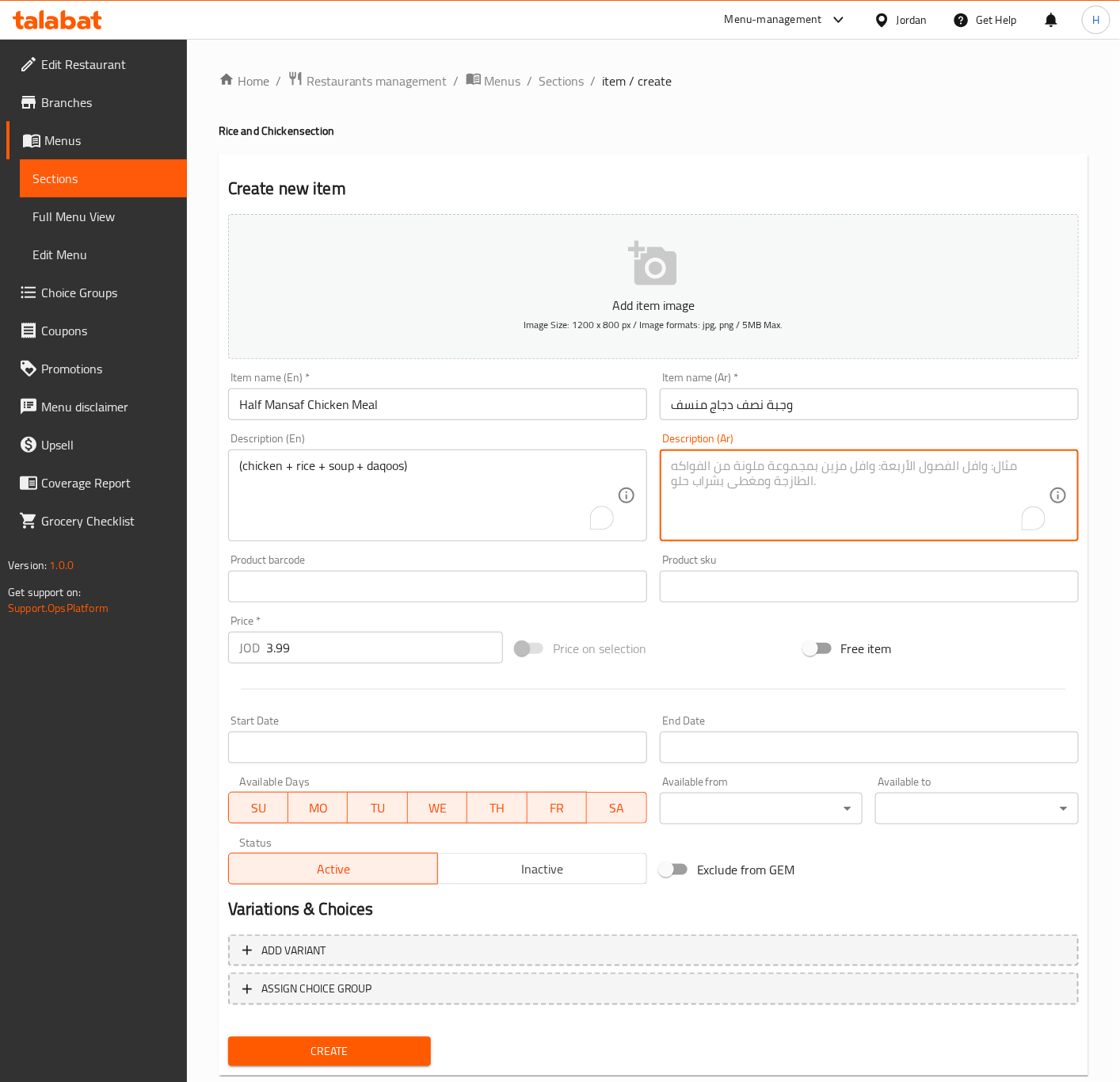
paste textarea "( دجاج+رز+شوربة+دقوس)"
type textarea "( دجاج+رز+شوربة+دقوس)"
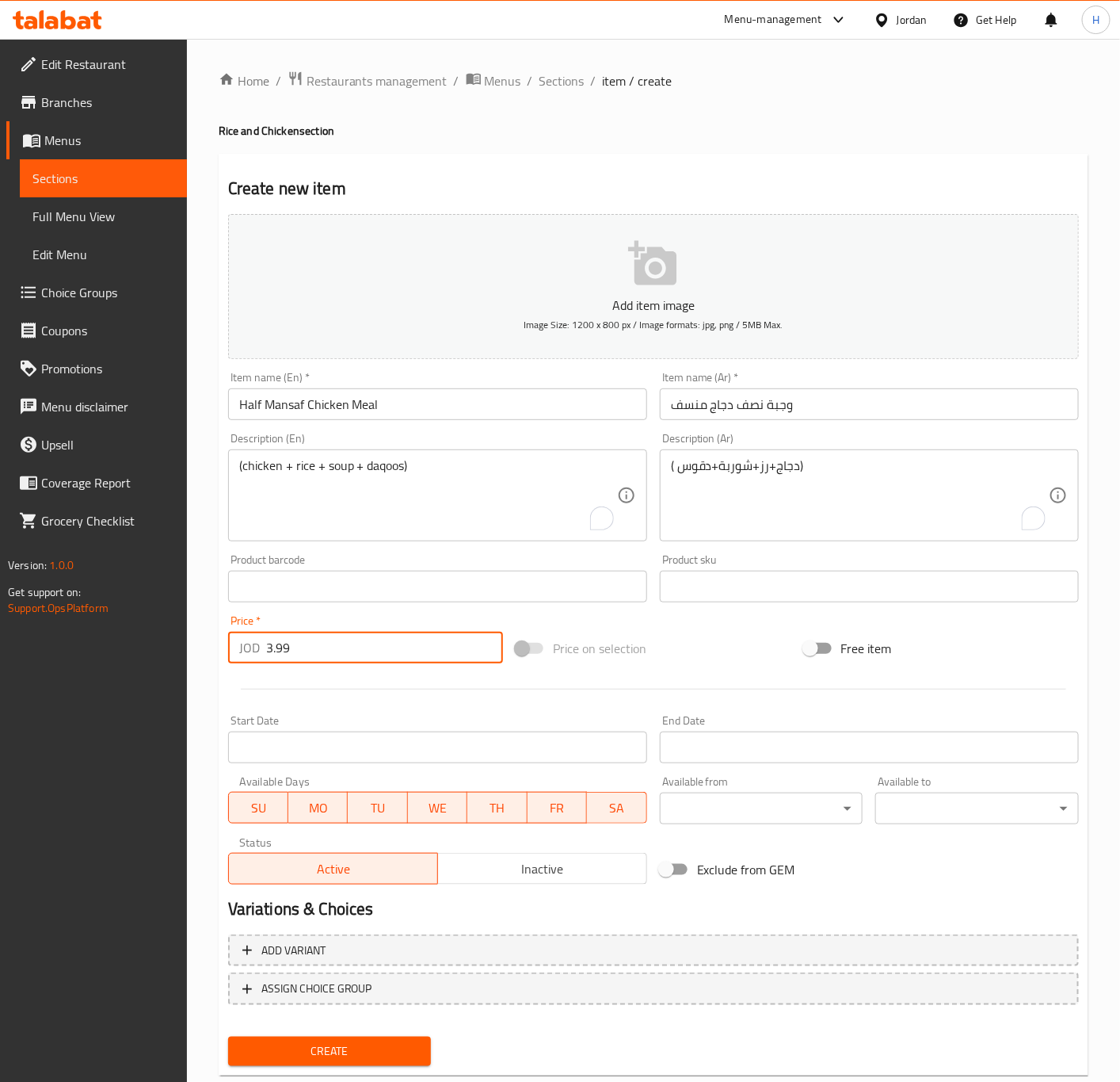
click at [369, 643] on input "3.99" at bounding box center [385, 647] width 237 height 32
click at [228, 1036] on button "Create" at bounding box center [330, 1051] width 203 height 30
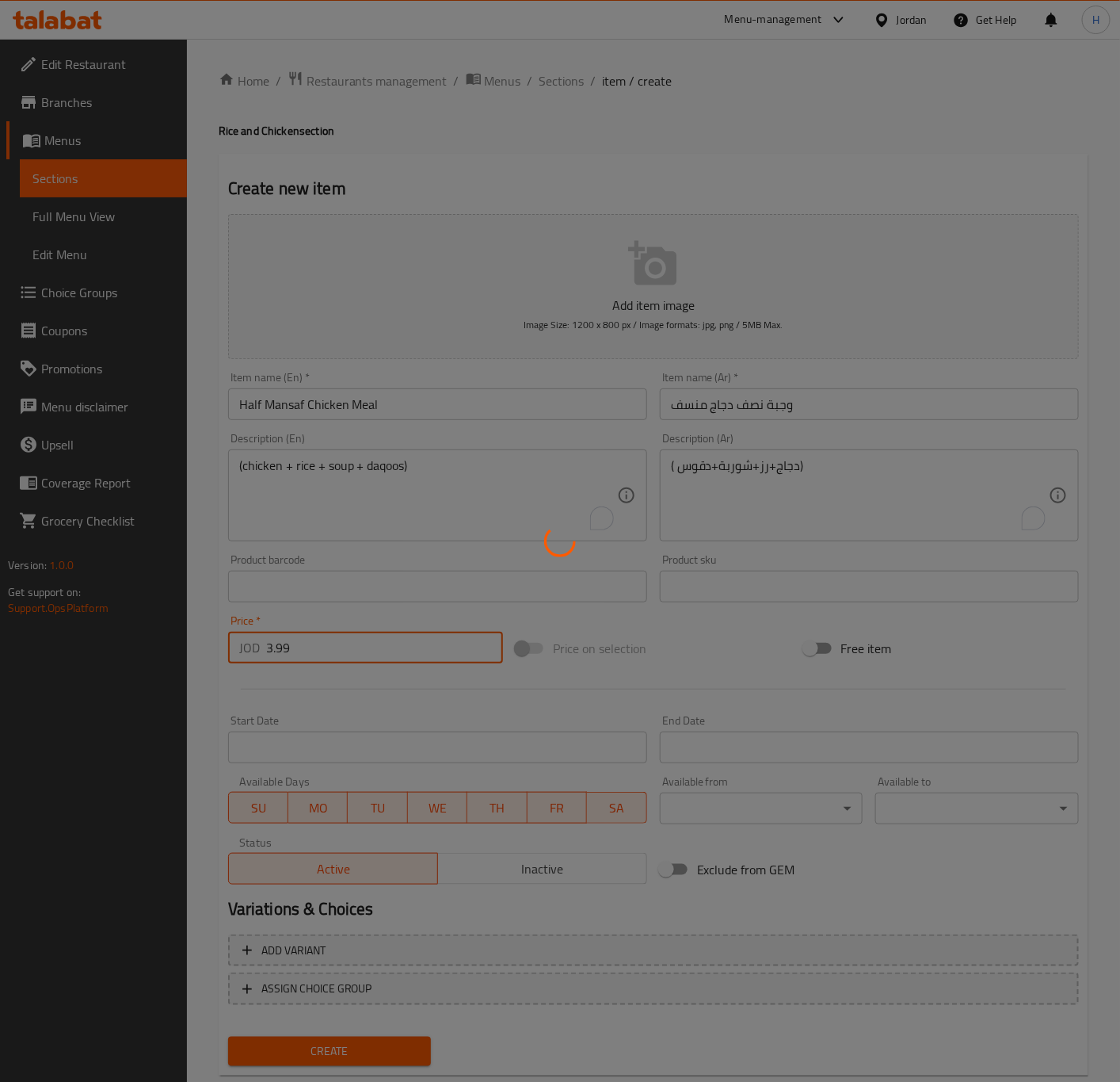
type input "0"
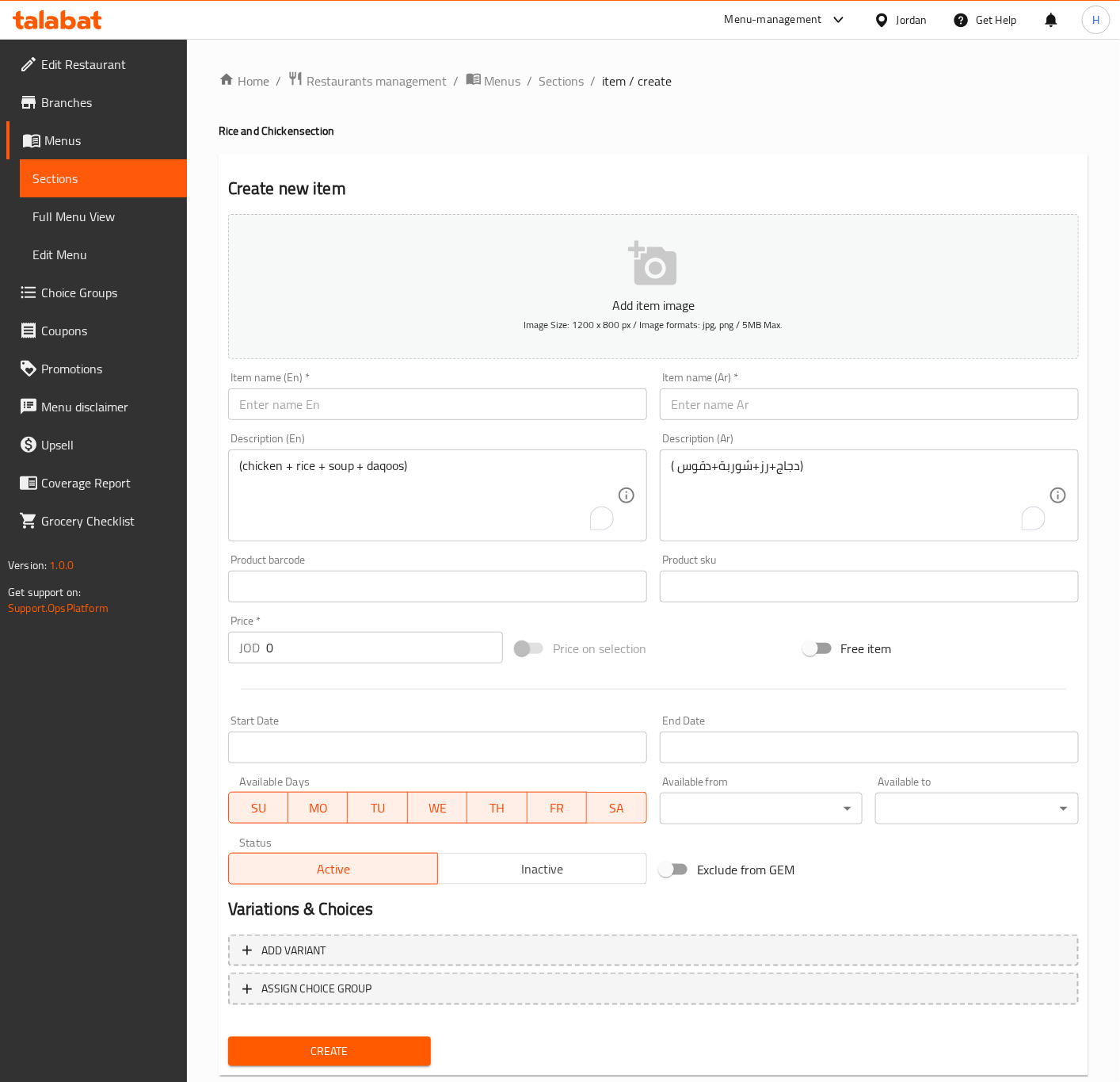
click at [766, 409] on input "text" at bounding box center [870, 404] width 419 height 32
paste input "سدر نصف دجاجة مندي رز مندي"
type input "سدر نصف دجاجة مندي رز مندي"
click at [466, 399] on input "text" at bounding box center [438, 404] width 419 height 32
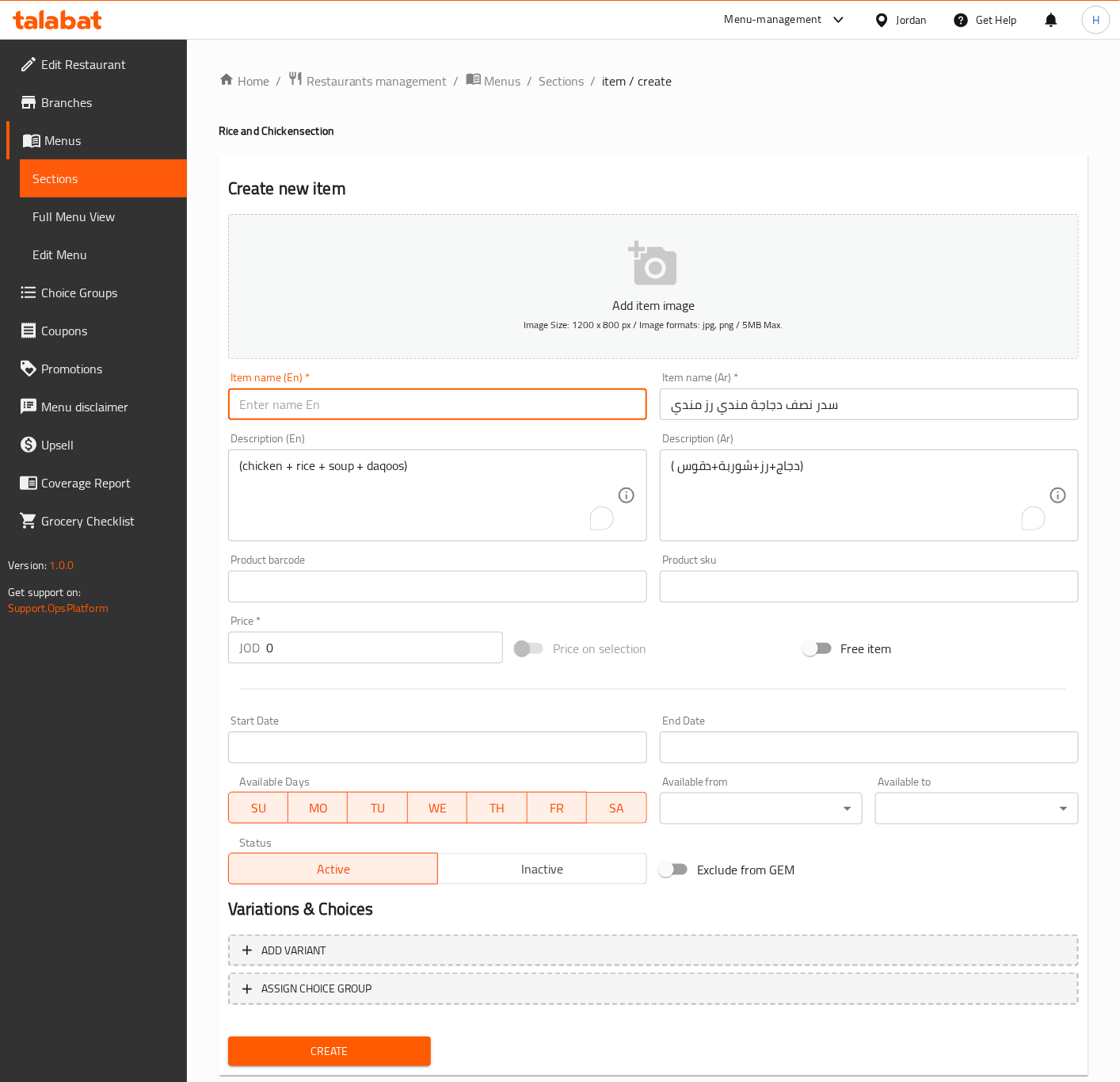
paste input "Sidr Half Chicken Mandi Rice"
click at [246, 397] on input "Sidr Half Chicken Mandi Rice" at bounding box center [438, 404] width 419 height 32
click at [250, 405] on input "Sedr Half Chicken [PERSON_NAME]" at bounding box center [438, 404] width 419 height 32
type input "Sedr Half Chicken [PERSON_NAME]"
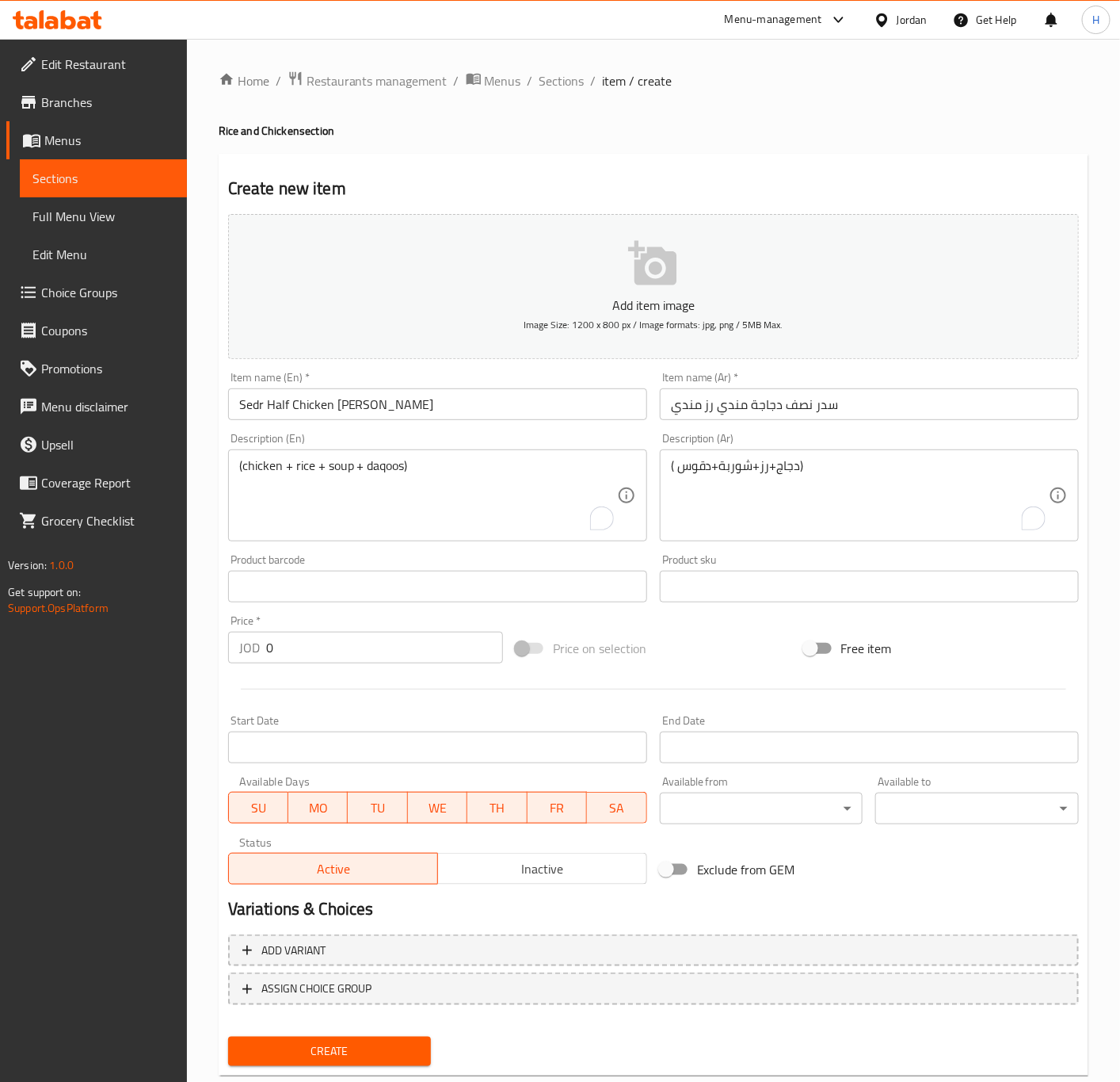
click at [426, 473] on textarea "(chicken + rice + soup + daqoos)" at bounding box center [428, 495] width 378 height 75
paste textarea "(chicken + rice + soup + daqoos)"
type textarea "(chicken + rice + soup + daqoos)"
click at [797, 459] on textarea "( دجاج+رز+شوربة+دقوس)" at bounding box center [860, 495] width 378 height 75
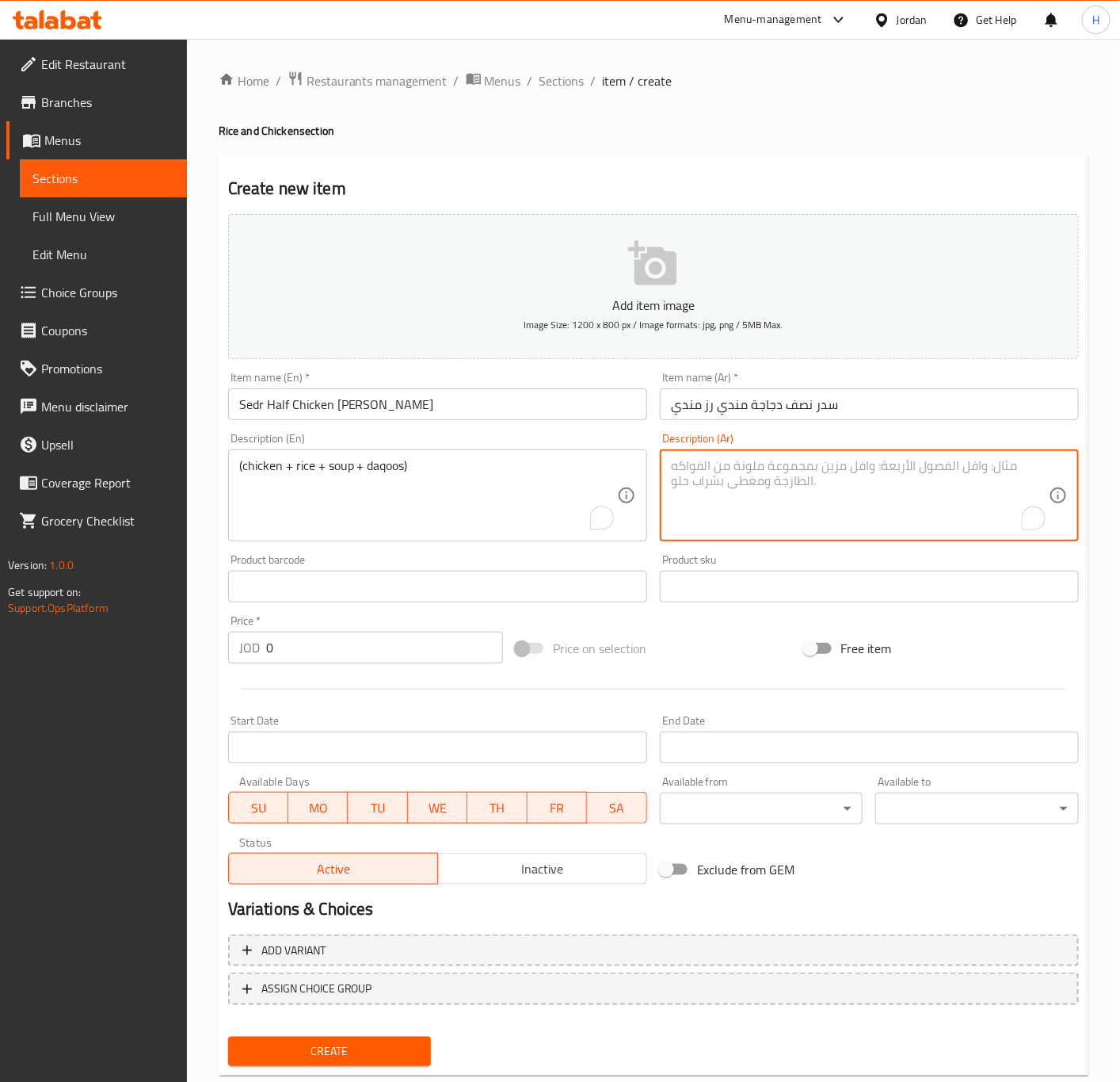
paste textarea "( دجاج+رز+شوربة+دقوس)"
type textarea "( دجاج+رز+شوربة+دقوس)"
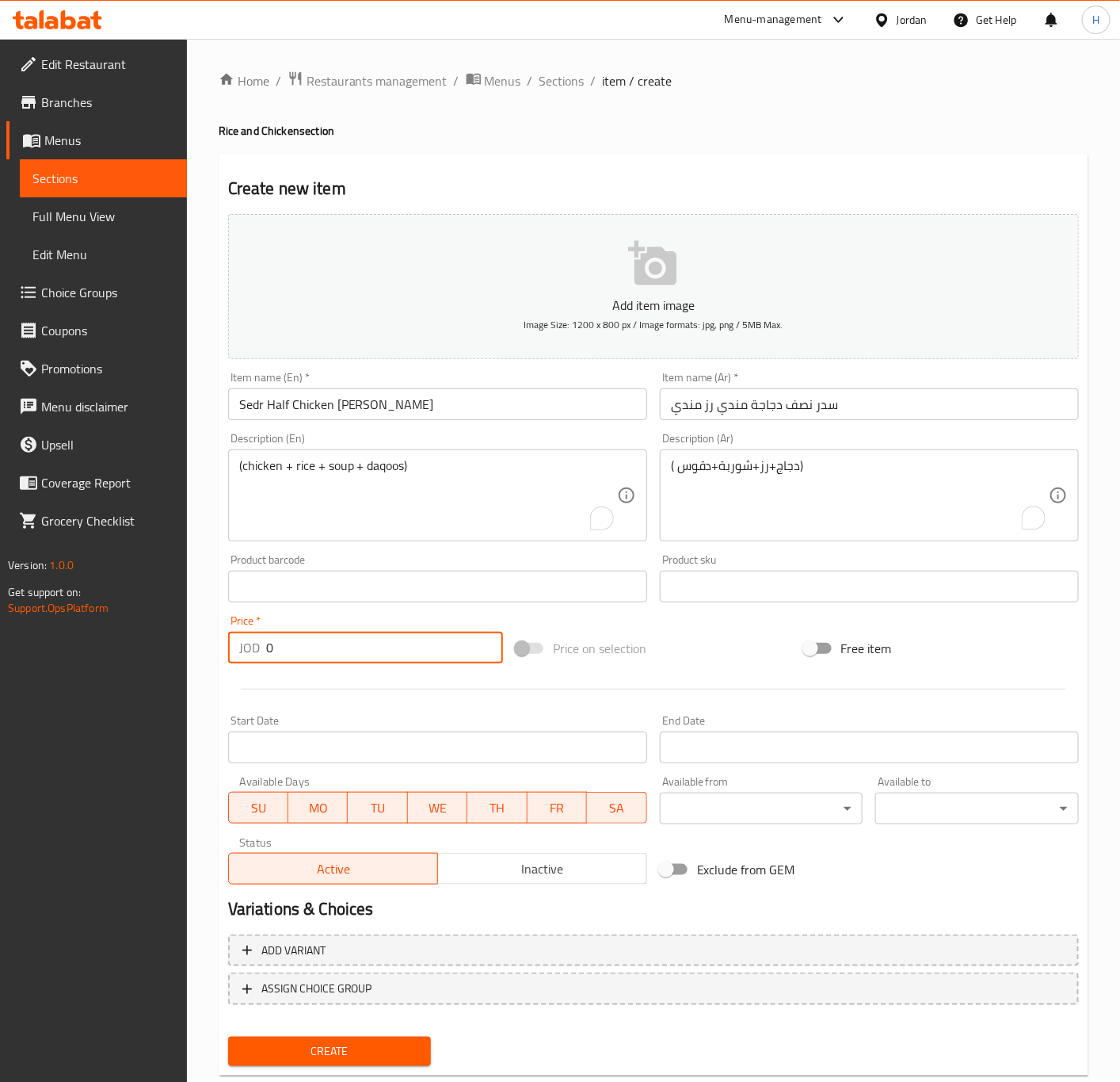
click at [322, 655] on input "0" at bounding box center [385, 647] width 237 height 32
paste input "5.35"
type input "5.35"
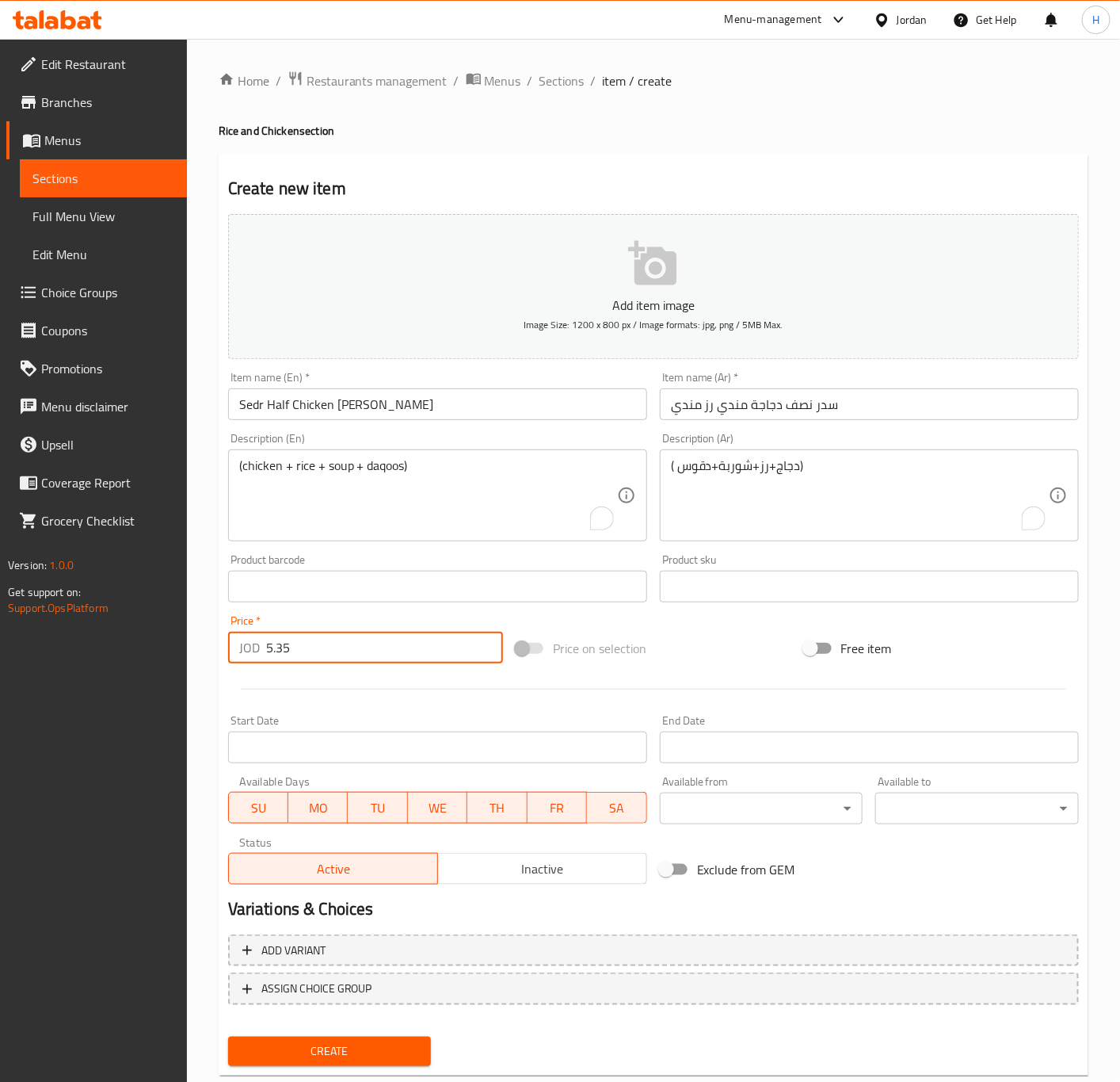
click at [228, 1036] on button "Create" at bounding box center [330, 1051] width 203 height 30
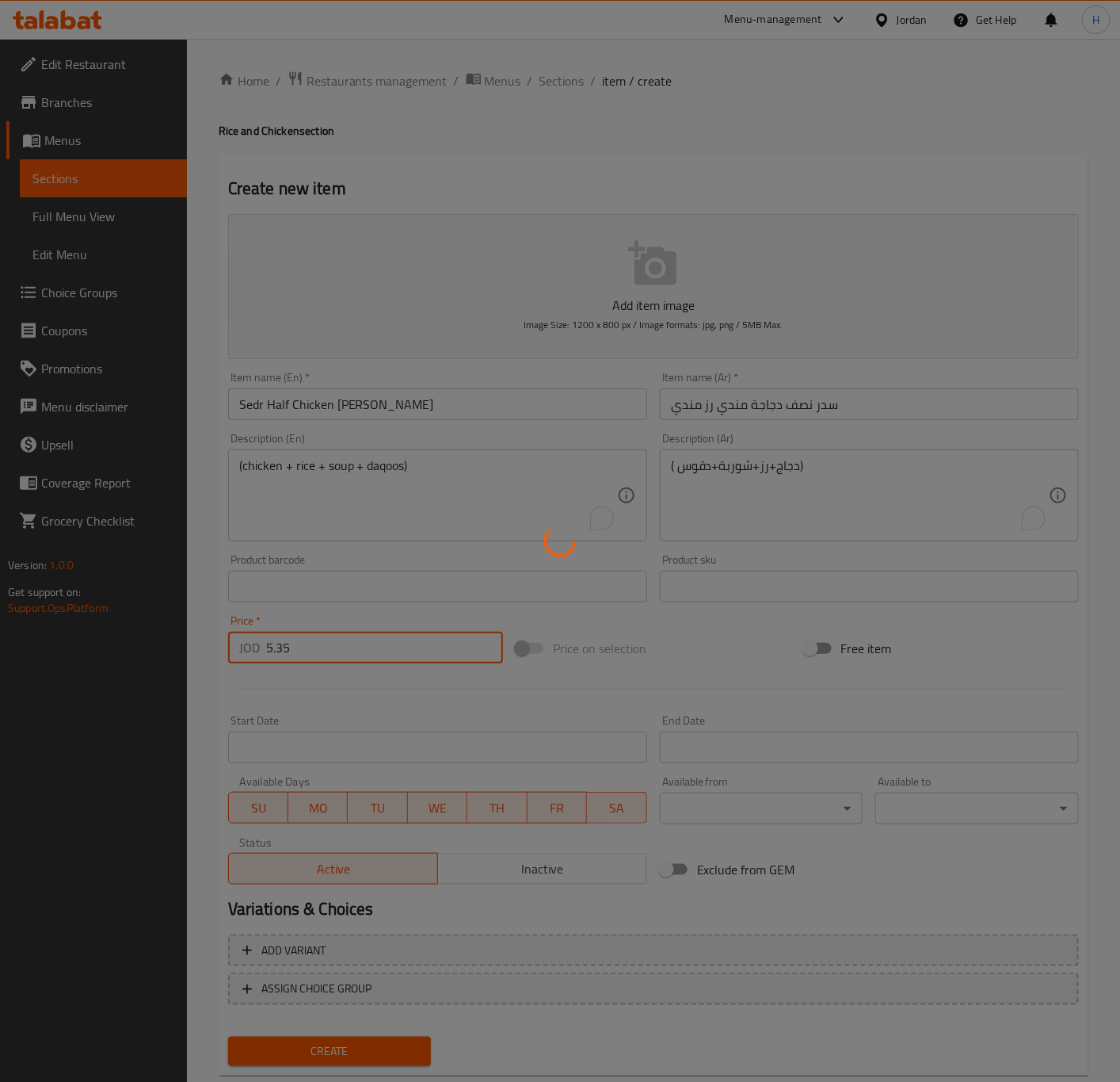
type input "0"
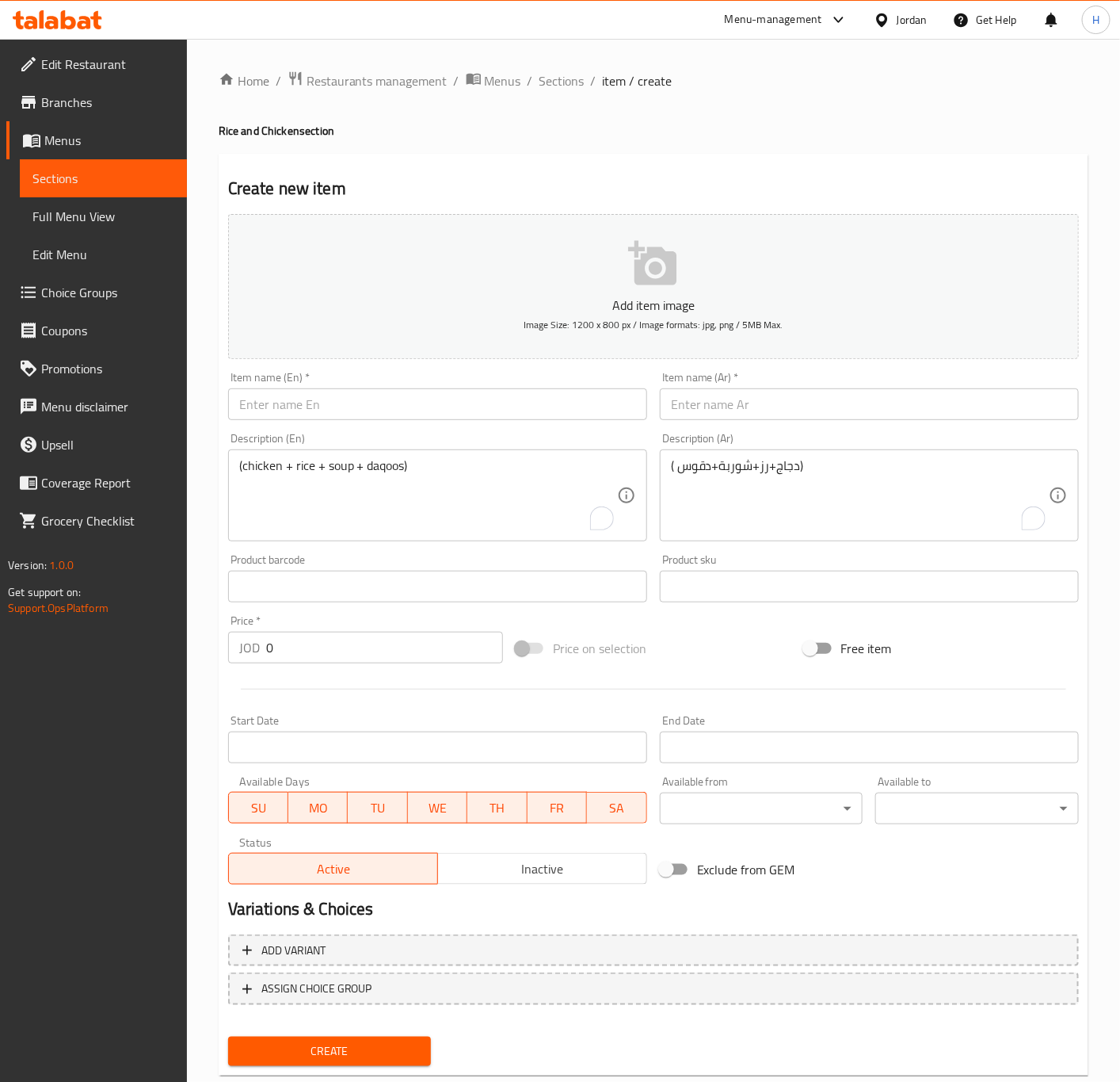
click at [915, 419] on input "text" at bounding box center [870, 404] width 419 height 32
paste input "سدر نصف دجاجة شواية رز مندي"
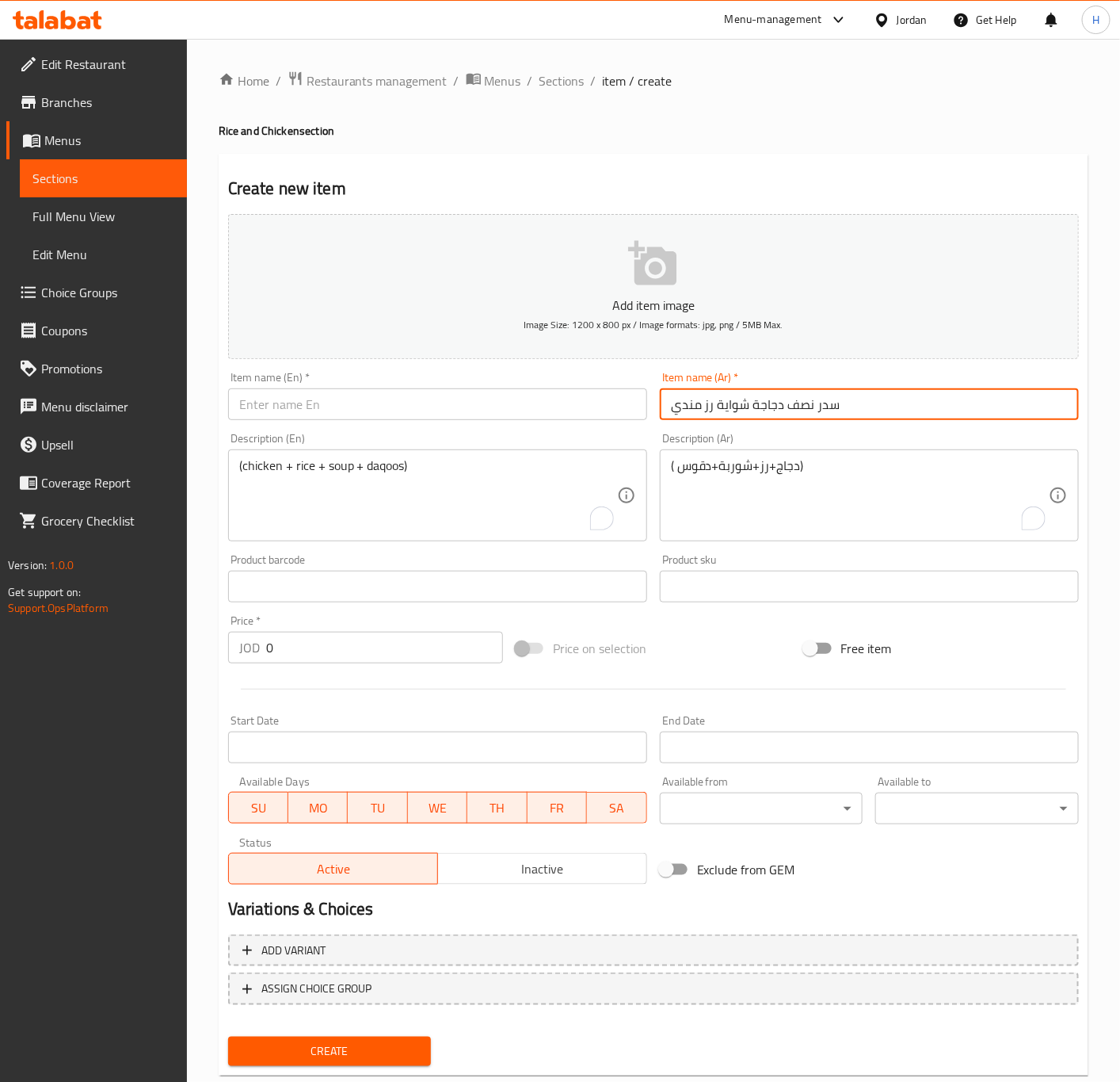
type input "سدر نصف دجاجة شواية رز مندي"
click at [532, 419] on input "text" at bounding box center [438, 404] width 419 height 32
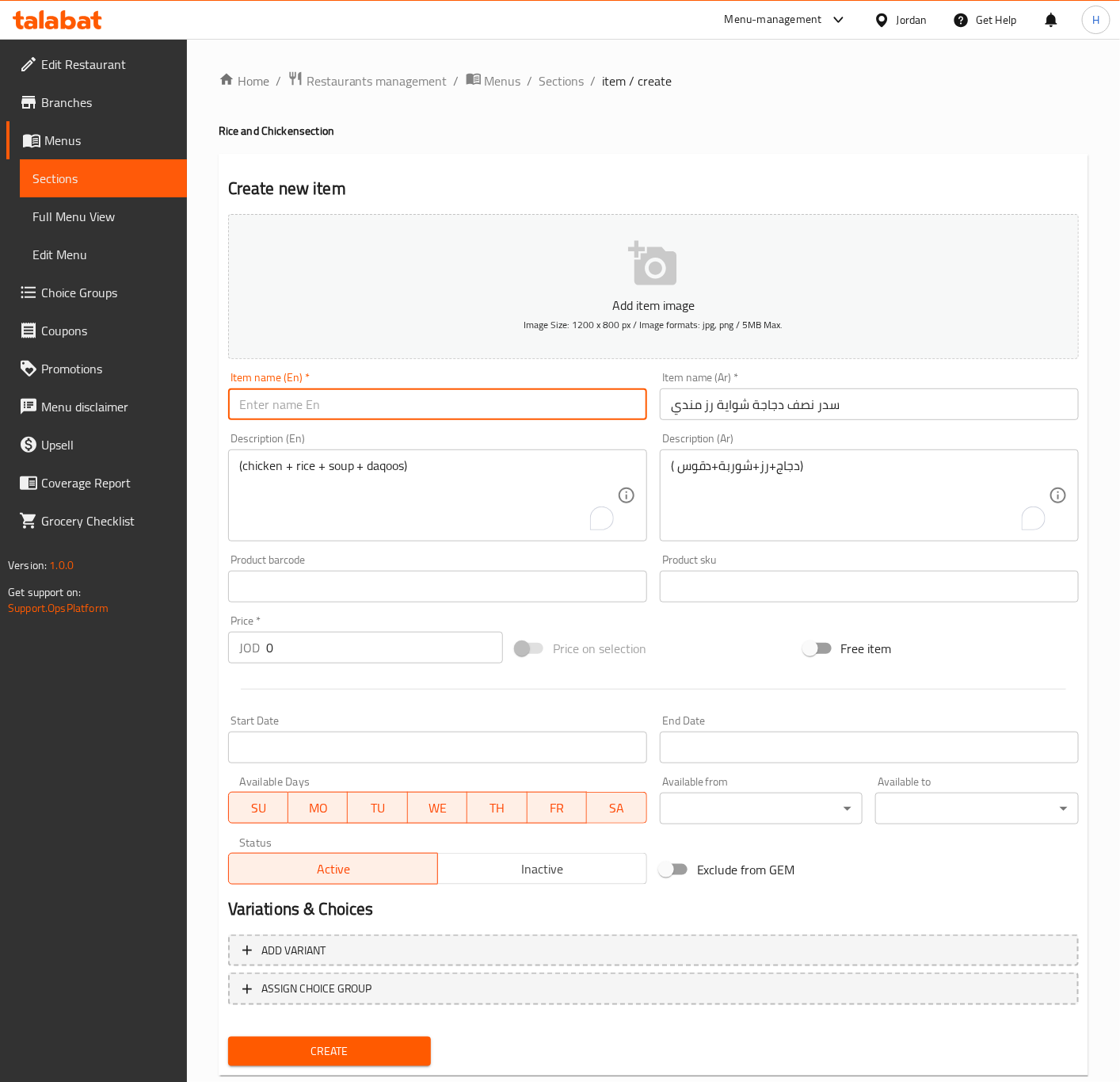
paste input "Sidr Half Chicken Grilled Mandi Rice"
type input "Sidr Half Chicken Grilled Mandi Rice"
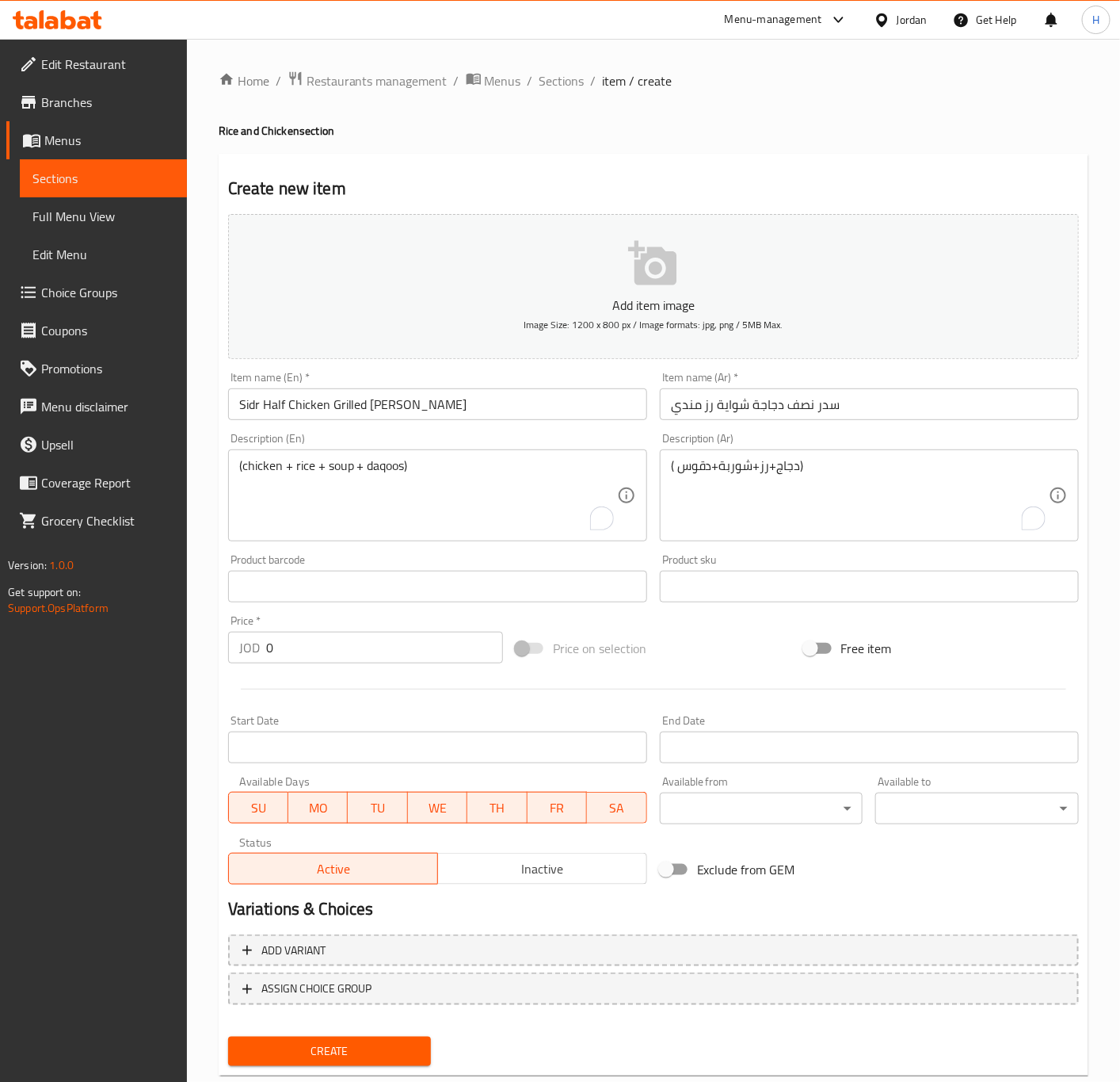
click at [438, 461] on textarea "(chicken + rice + soup + daqoos)" at bounding box center [428, 495] width 378 height 75
paste textarea "(chicken + rice + soup + daqoos)"
type textarea "(chicken + rice + soup + daqoos)"
click at [882, 509] on textarea "( دجاج+رز+شوربة+دقوس)" at bounding box center [860, 495] width 378 height 75
paste textarea "( دجاج+رز+شوربة+دقوس)"
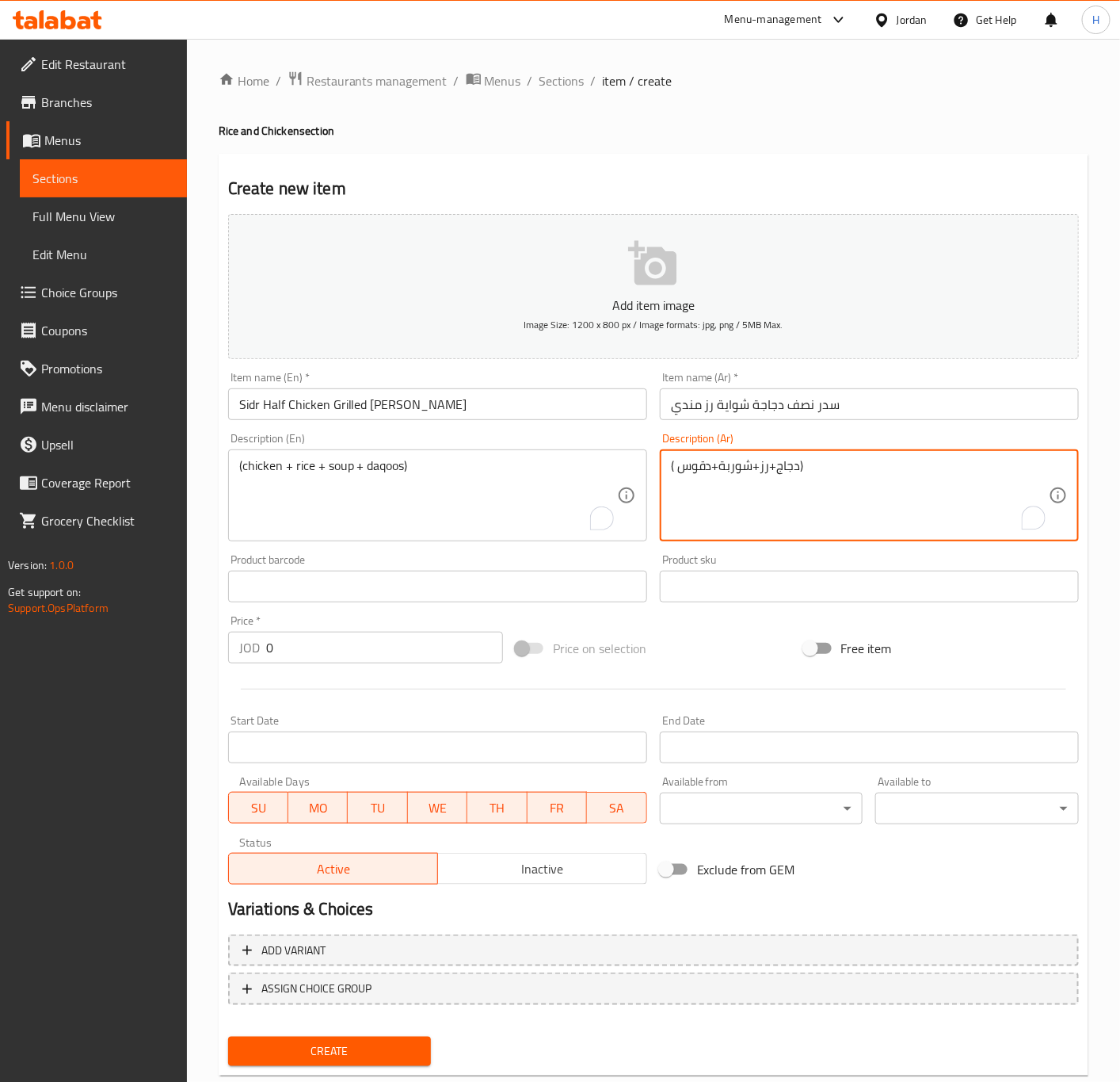
type textarea "( دجاج+رز+شوربة+دقوس)"
click at [243, 404] on input "Sidr Half Chicken Grilled Mandi Rice" at bounding box center [438, 404] width 419 height 32
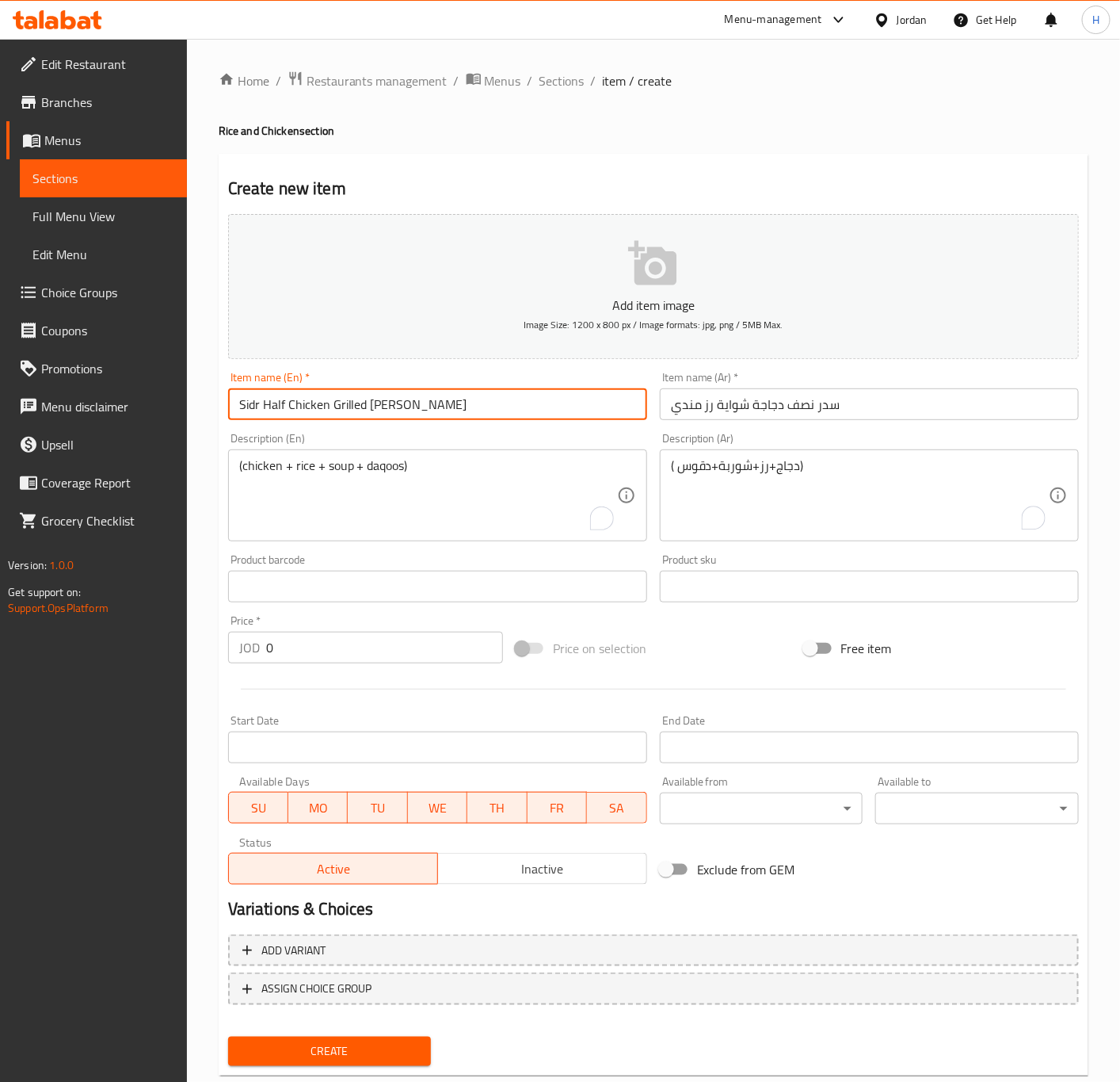
click at [243, 404] on input "Sidr Half Chicken Grilled Mandi Rice" at bounding box center [438, 404] width 419 height 32
paste input "e"
type input "Sedr Half Chicken Grilled Mandi Rice"
click at [363, 642] on input "0" at bounding box center [385, 647] width 237 height 32
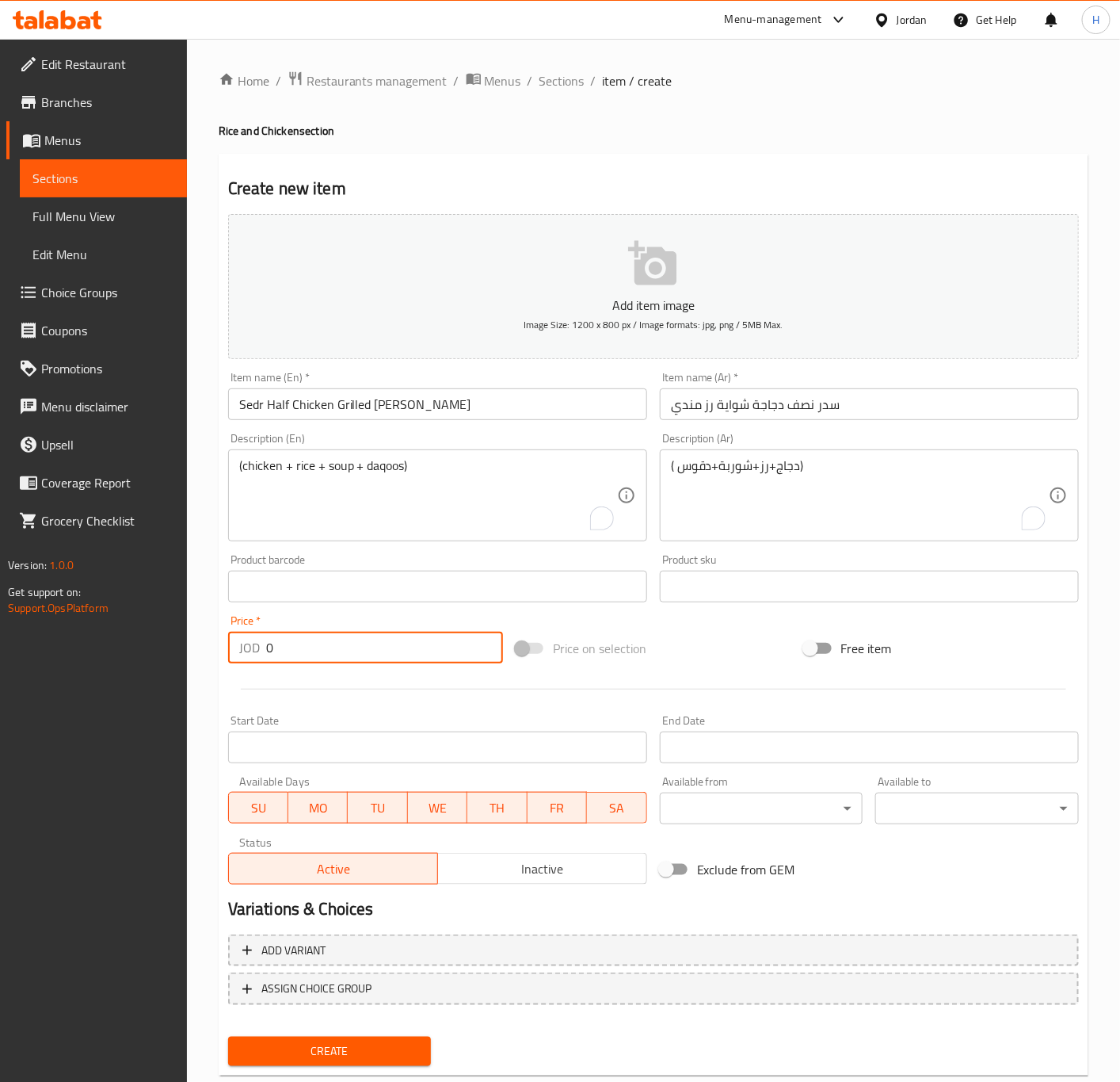
click at [363, 642] on input "0" at bounding box center [385, 647] width 237 height 32
paste input "5.35"
type input "5.35"
click at [228, 1036] on button "Create" at bounding box center [330, 1051] width 203 height 30
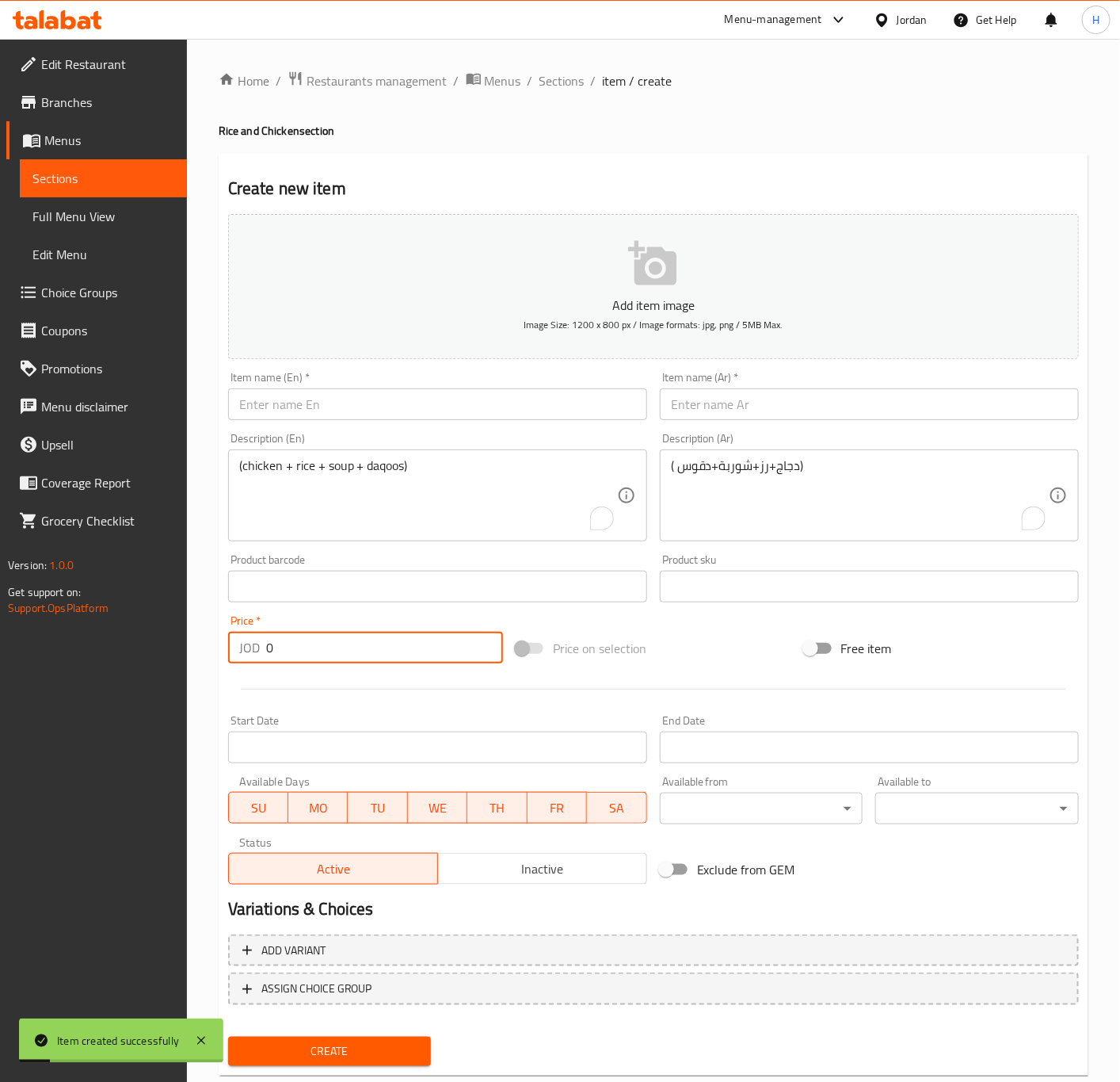
click at [363, 655] on input "0" at bounding box center [385, 647] width 237 height 32
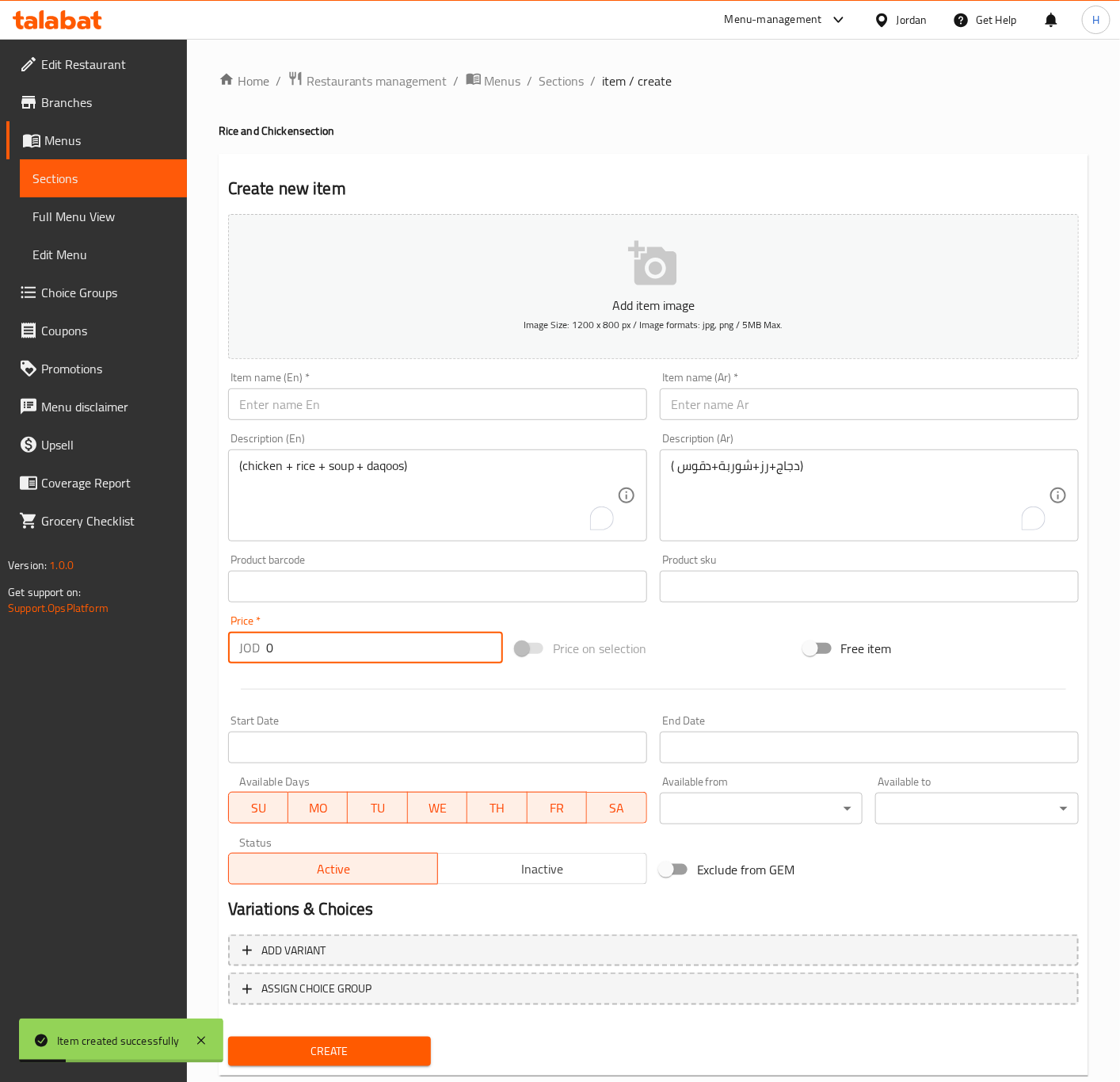
paste input "5.35"
type input "5.35"
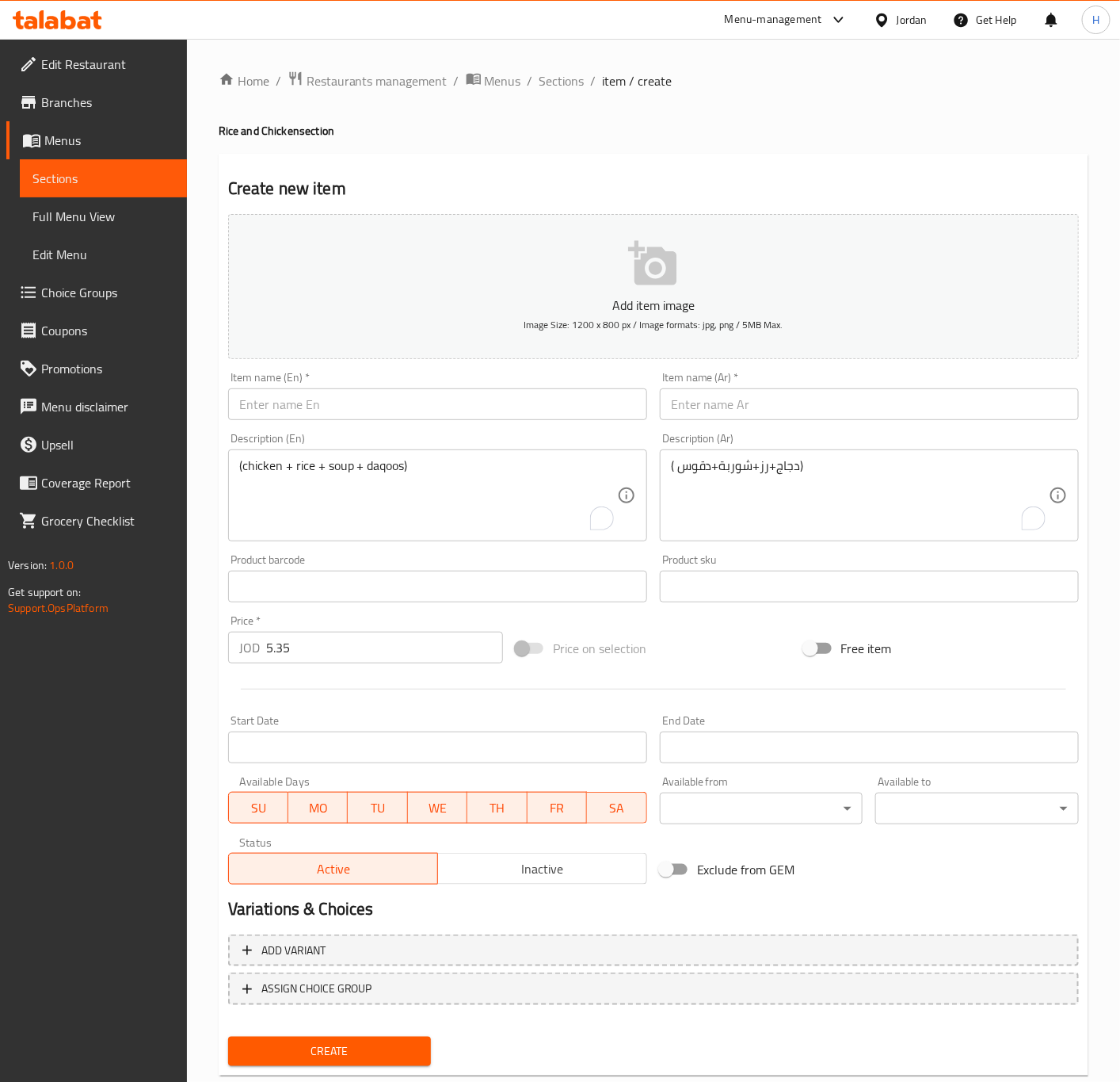
click at [570, 405] on input "text" at bounding box center [438, 404] width 419 height 32
paste input "Sidr Half Chicken Grilled Bukhari Rice"
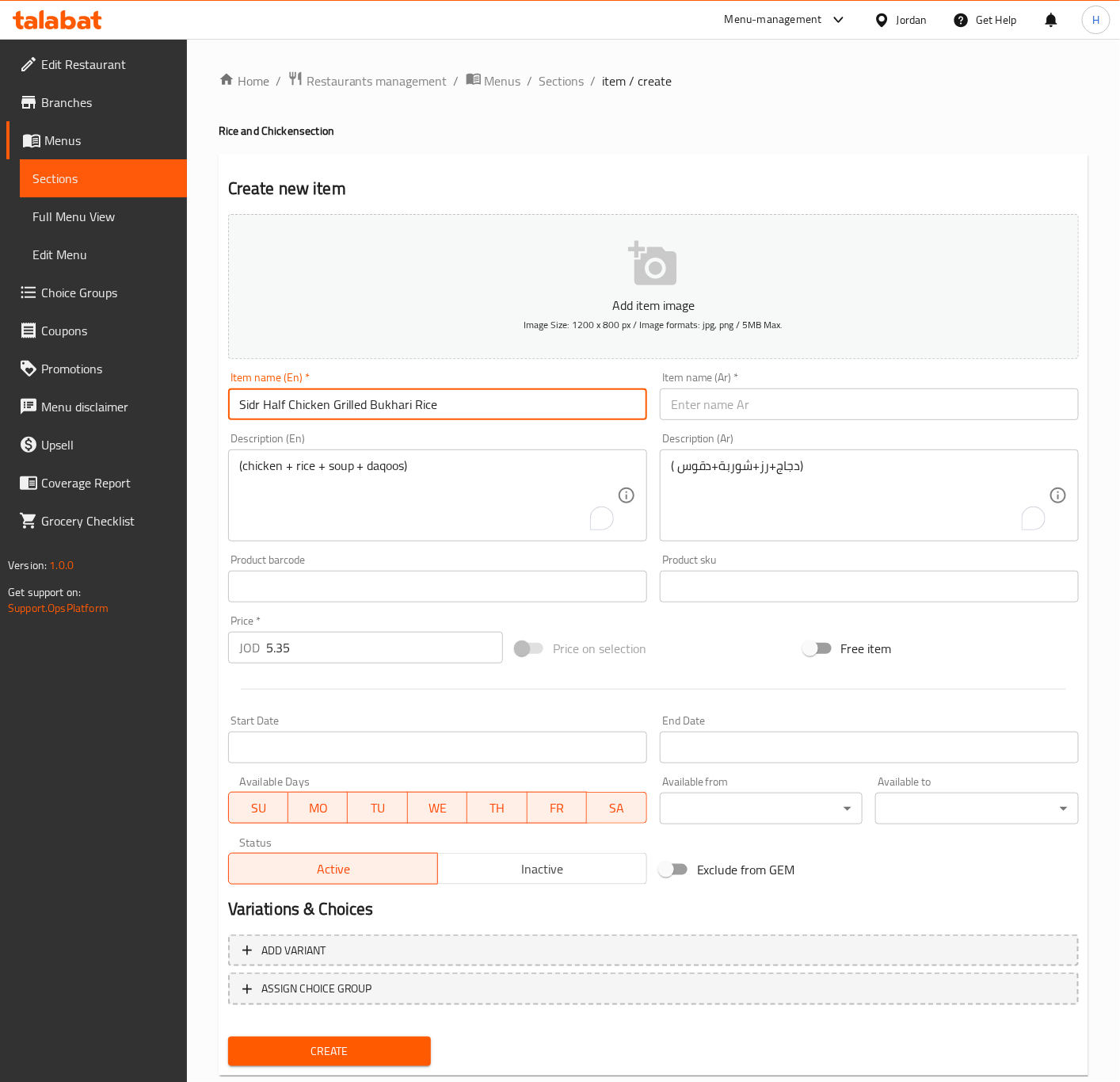
type input "Sidr Half Chicken Grilled Bukhari Rice"
click at [830, 407] on input "text" at bounding box center [870, 404] width 419 height 32
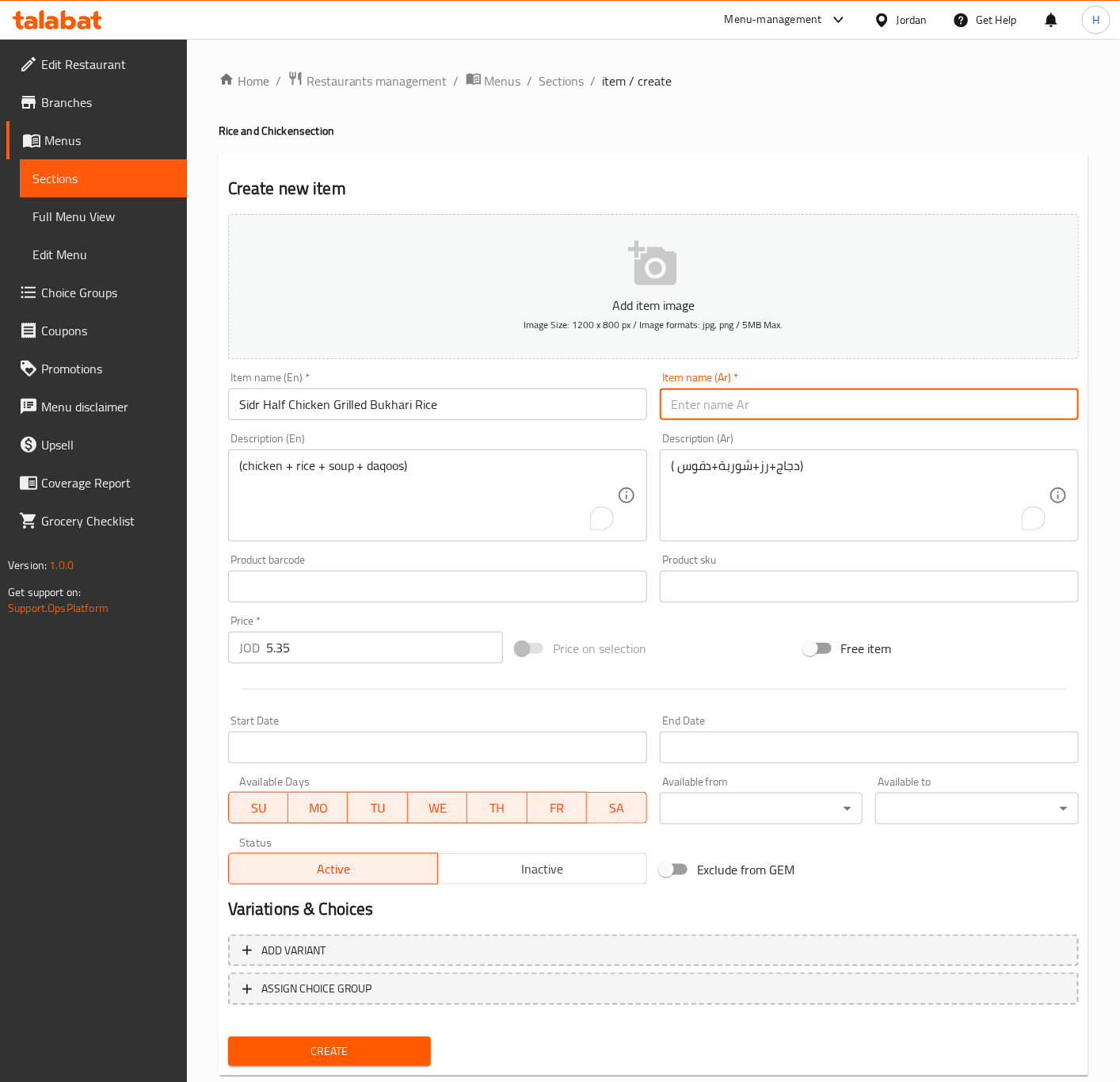
paste input "سدر نصف دجاجة شواية رز بخاري"
type input "سدر نصف دجاجة شواية رز بخاري"
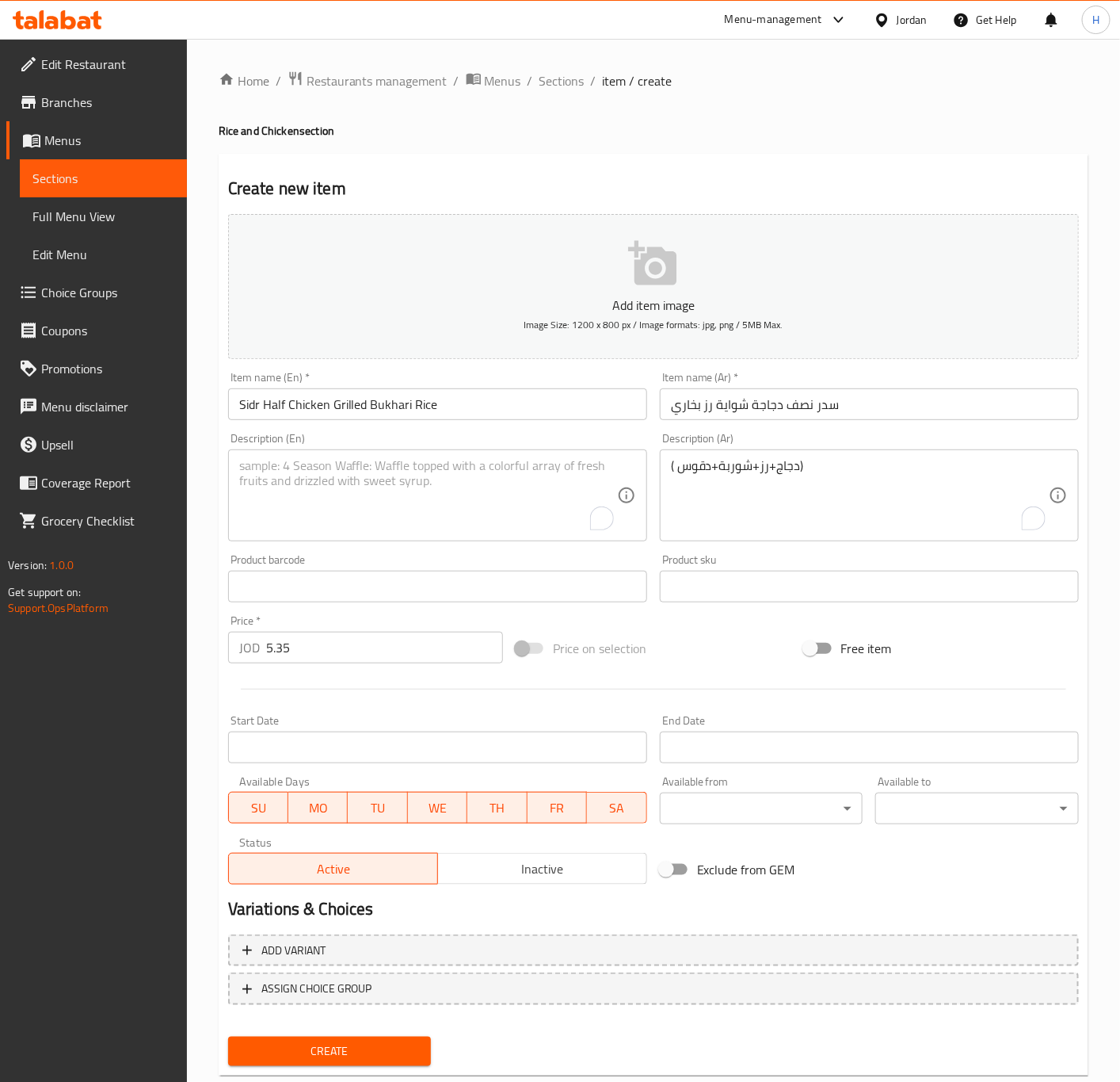
click at [452, 505] on textarea "To enrich screen reader interactions, please activate Accessibility in Grammarl…" at bounding box center [428, 495] width 378 height 75
paste textarea "(chicken + rice + soup + daqoos)"
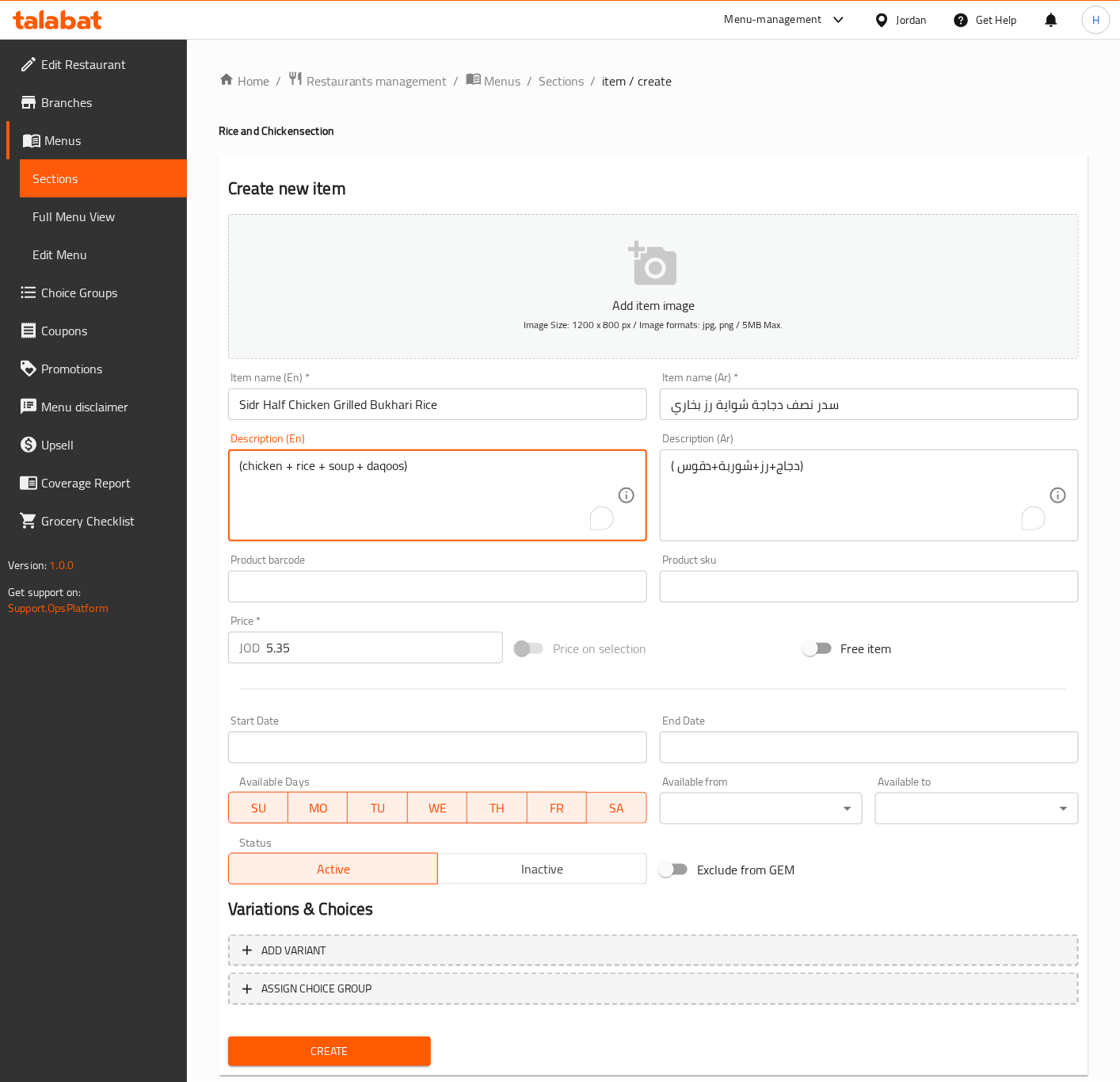
type textarea "(chicken + rice + soup + daqoos)"
click at [770, 499] on textarea "( دجاج+رز+شوربة+دقوس)" at bounding box center [860, 495] width 378 height 75
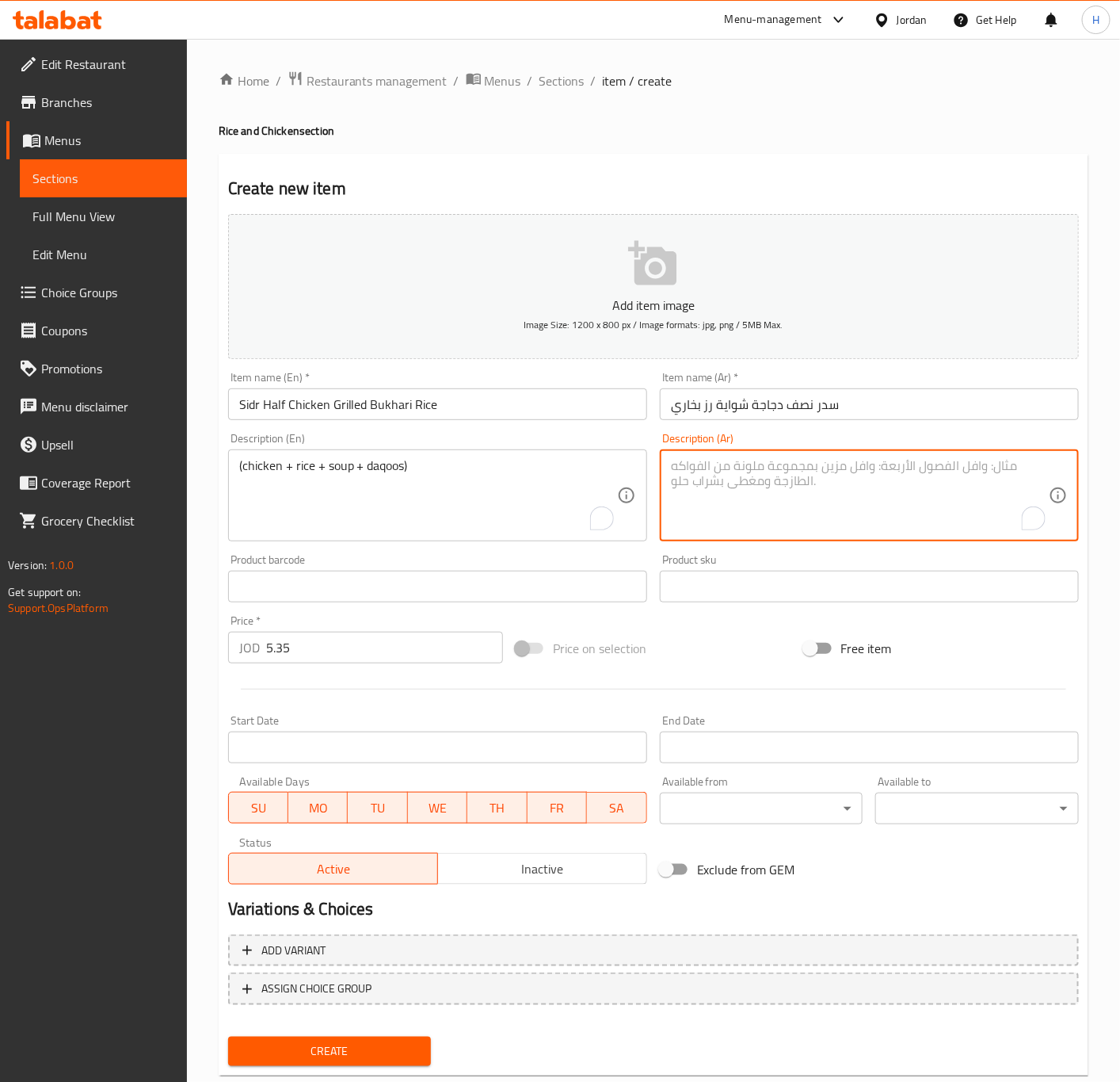
paste textarea "( دجاج+رز+شوربة+دقوس)"
type textarea "( دجاج+رز+شوربة+دقوس)"
click at [566, 397] on input "Sidr Half Chicken Grilled Bukhari Rice" at bounding box center [438, 404] width 419 height 32
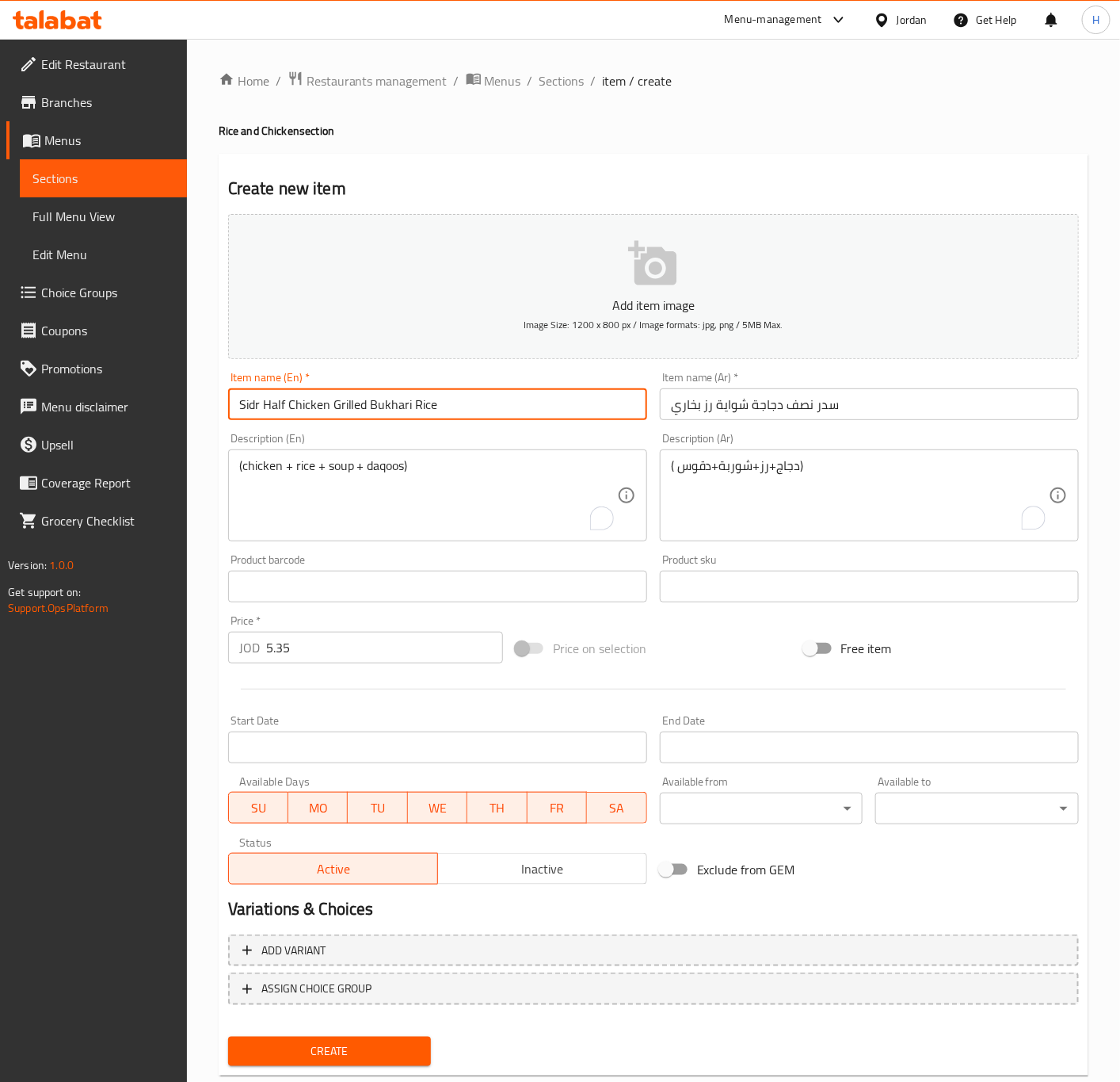
click at [228, 1036] on button "Create" at bounding box center [330, 1051] width 203 height 30
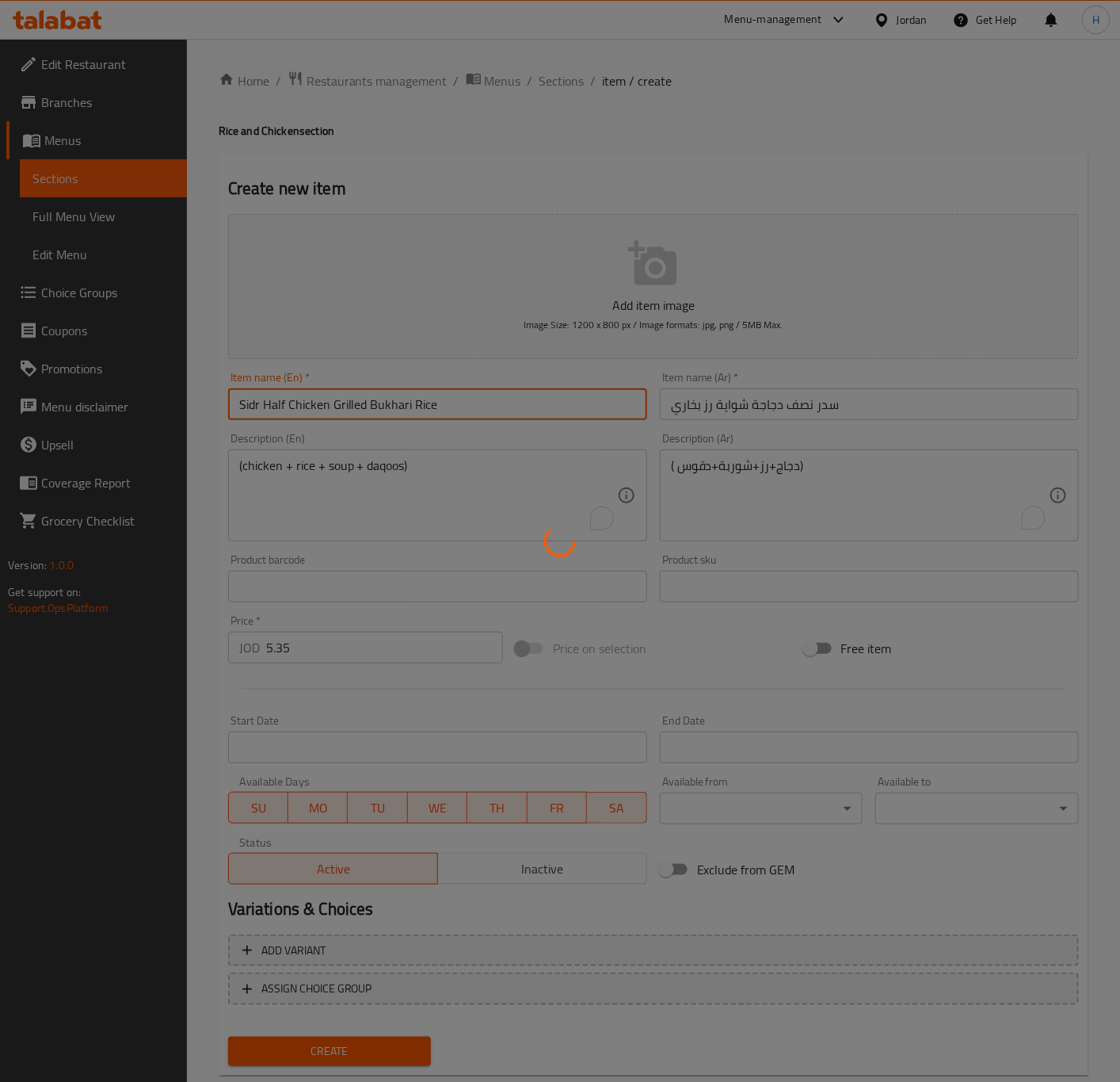
type input "0"
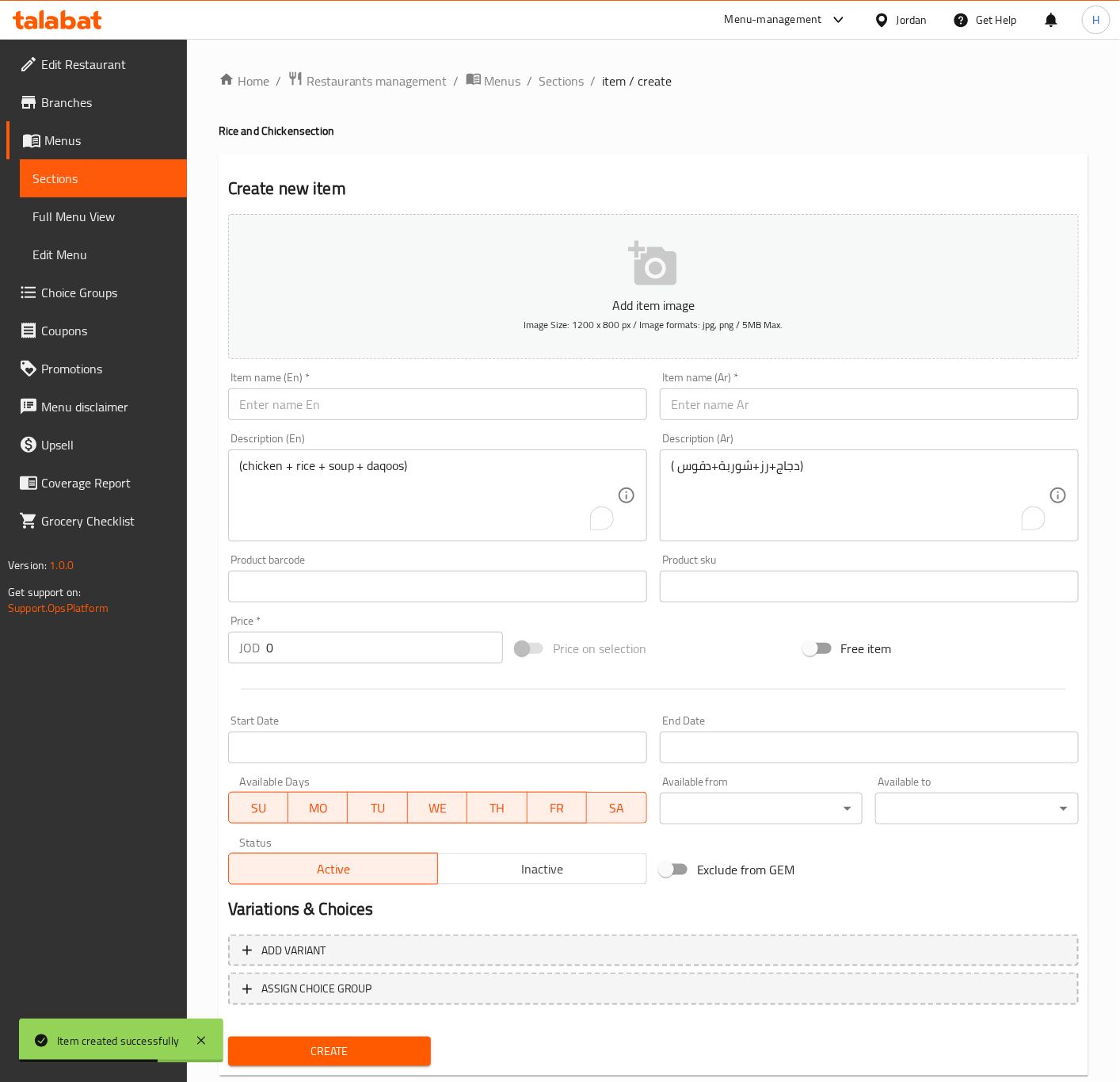
click at [978, 411] on input "text" at bounding box center [870, 404] width 419 height 32
paste input "سدر نصف دجاجة شواية رز كبسة"
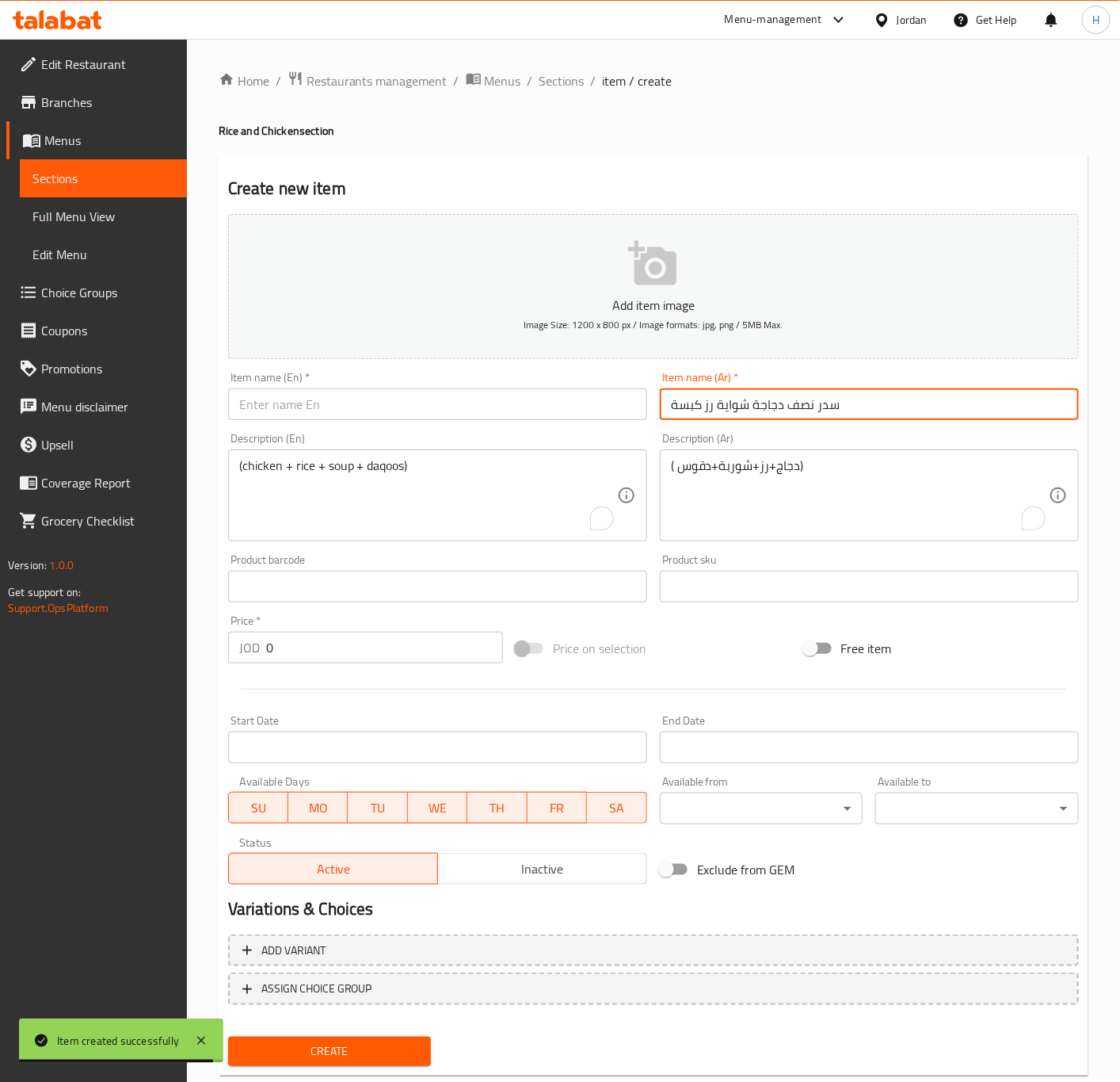
type input "سدر نصف دجاجة شواية رز كبسة"
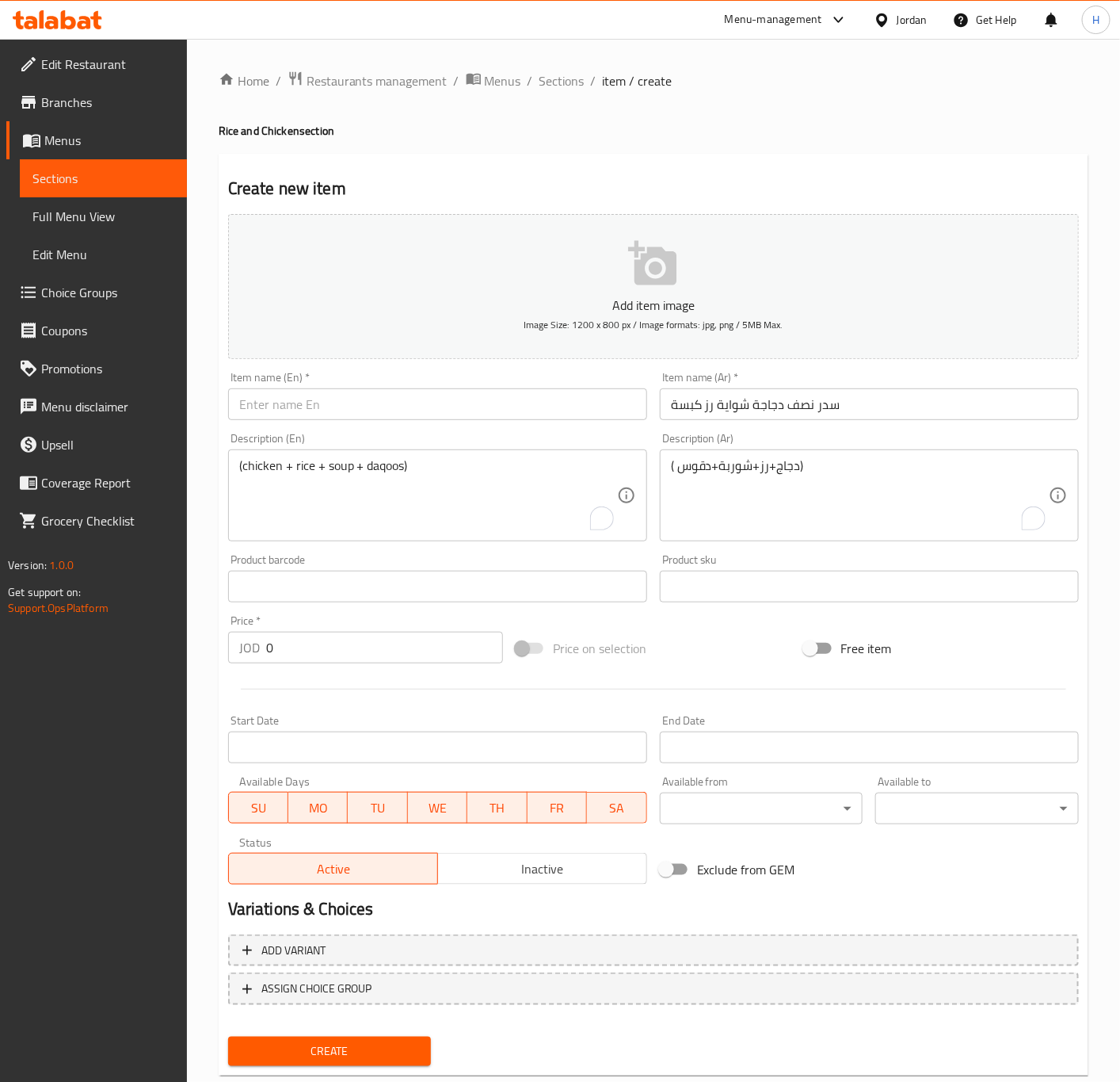
click at [440, 419] on input "text" at bounding box center [438, 404] width 419 height 32
paste input "Sidr Half Chicken Grilled Kabsa Rice"
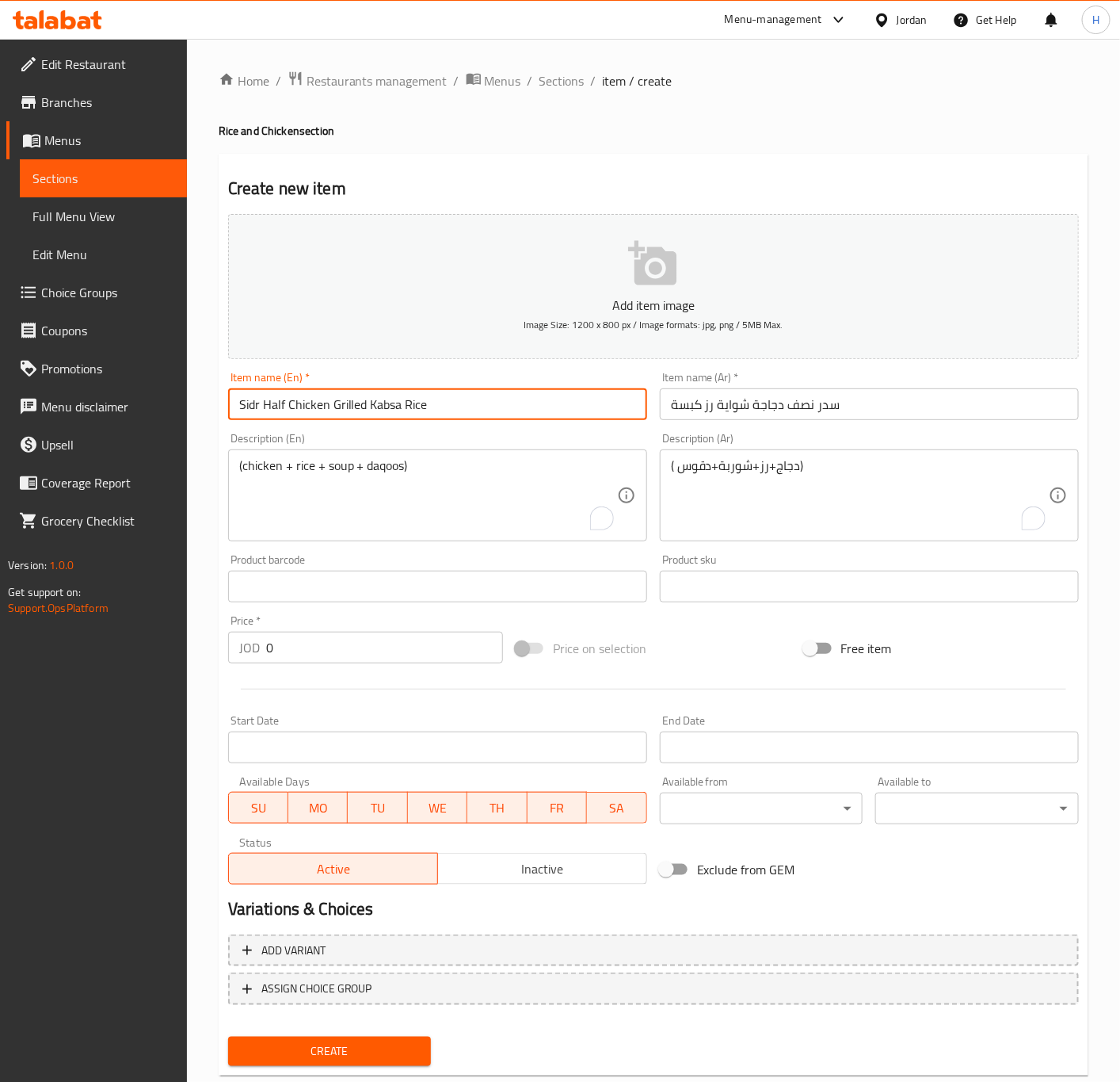
click at [250, 407] on input "Sidr Half Chicken Grilled Kabsa Rice" at bounding box center [438, 404] width 419 height 32
paste input "e"
type input "Sedr Half Chicken Grilled Kabsa Rice"
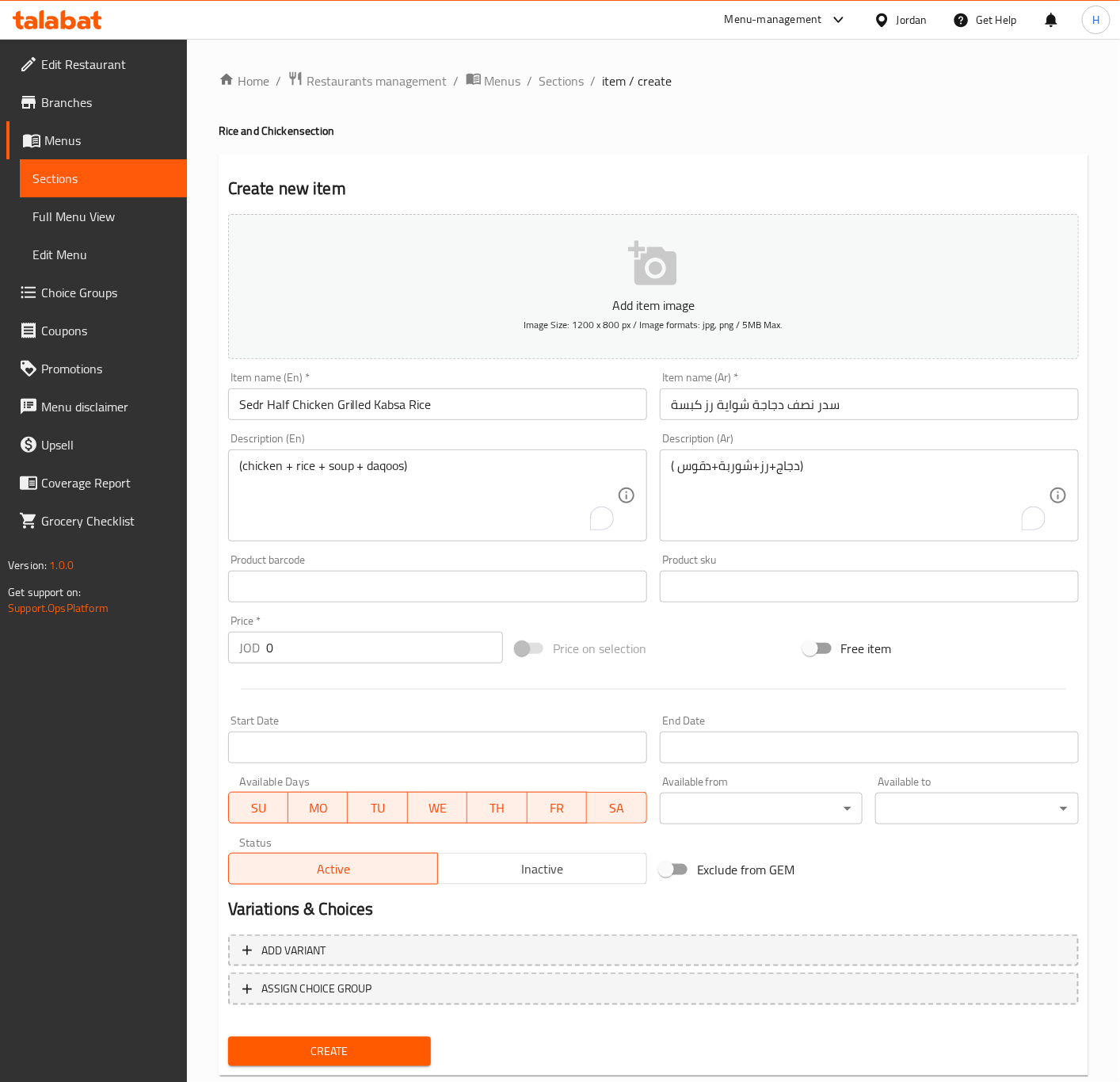
click at [521, 524] on textarea "(chicken + rice + soup + daqoos)" at bounding box center [428, 495] width 378 height 75
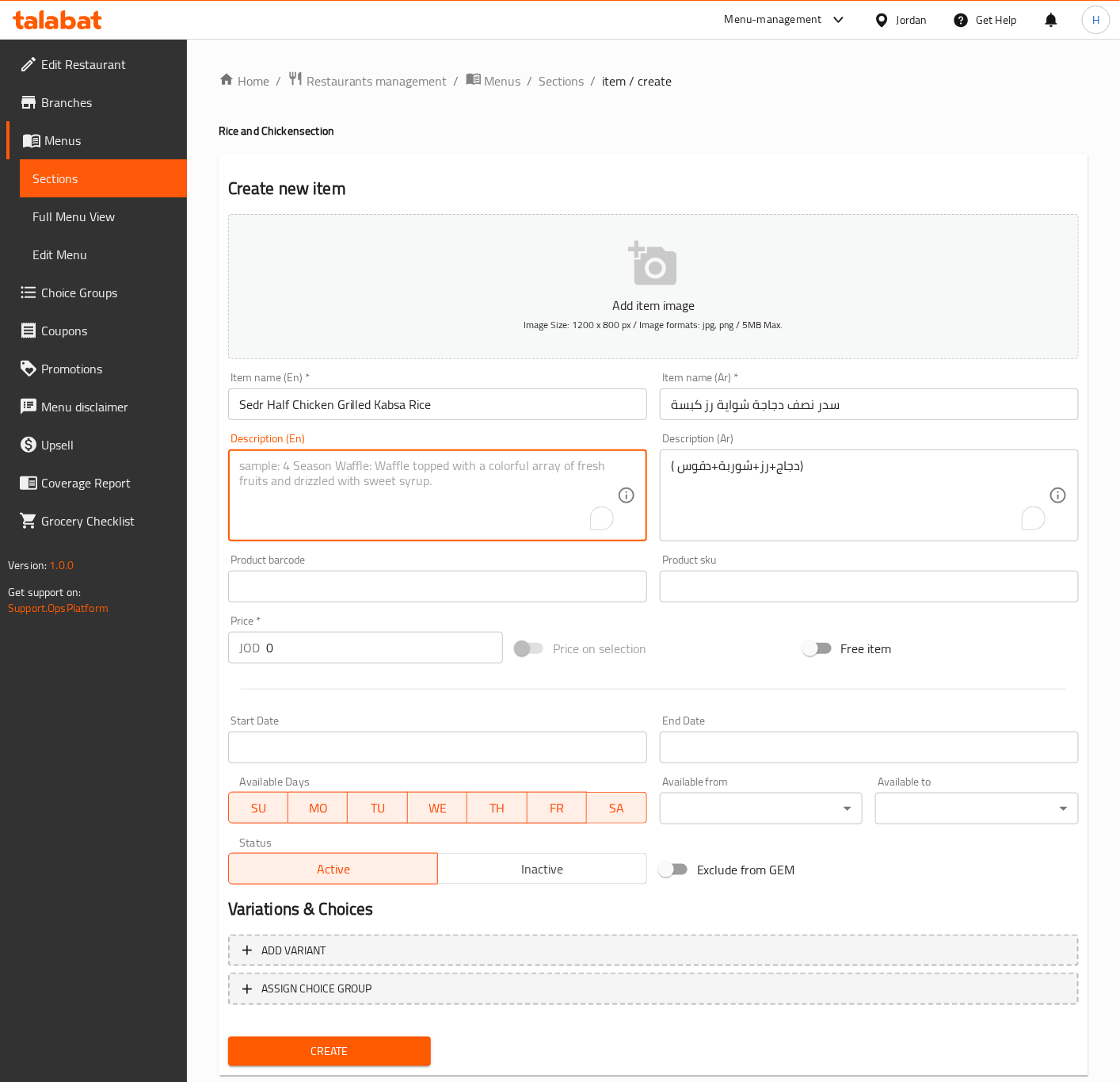
paste textarea "(chicken + rice + soup + daqoos)"
type textarea "(chicken + rice + soup + daqoos)"
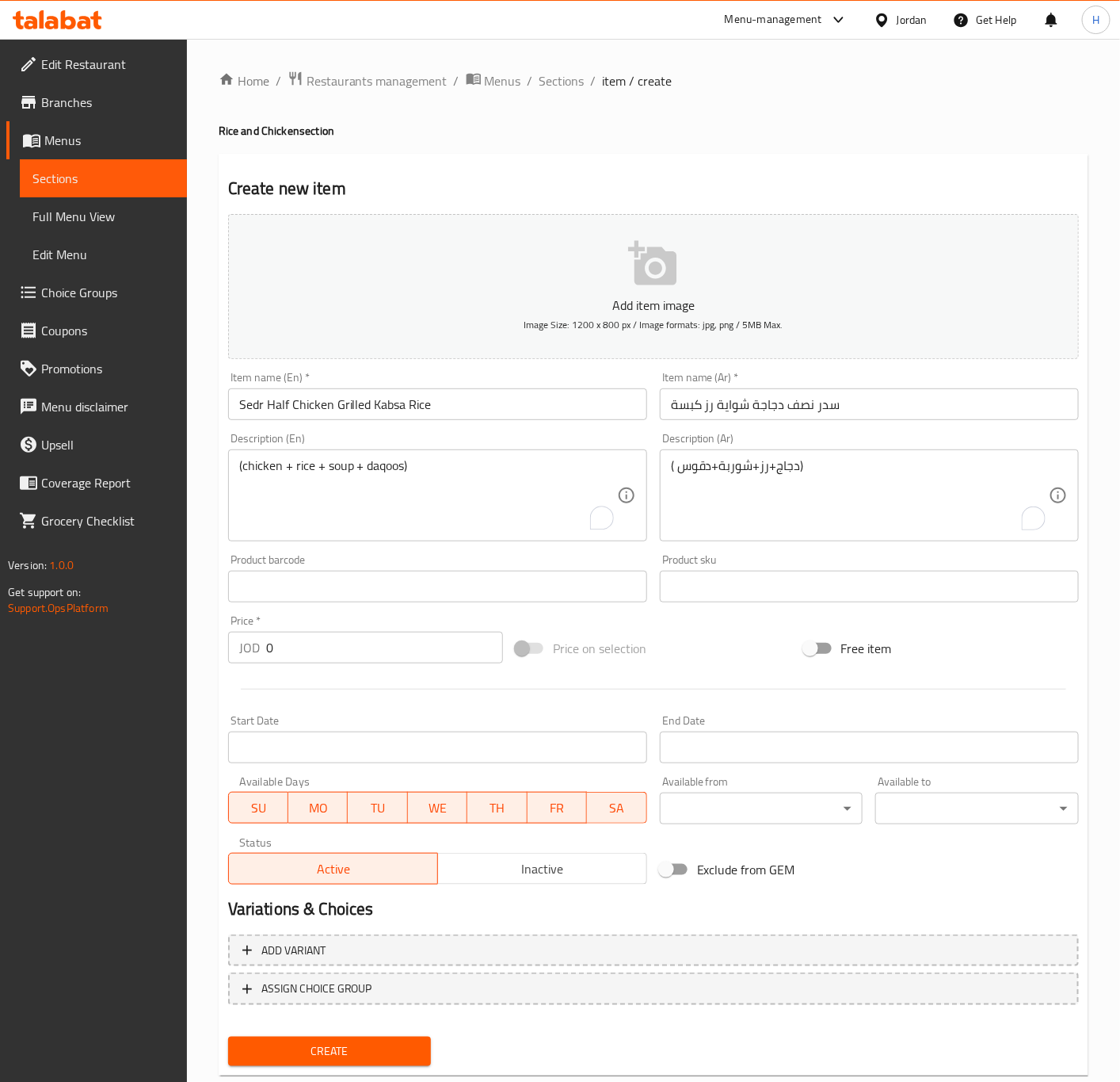
click at [897, 495] on textarea "( دجاج+رز+شوربة+دقوس)" at bounding box center [860, 495] width 378 height 75
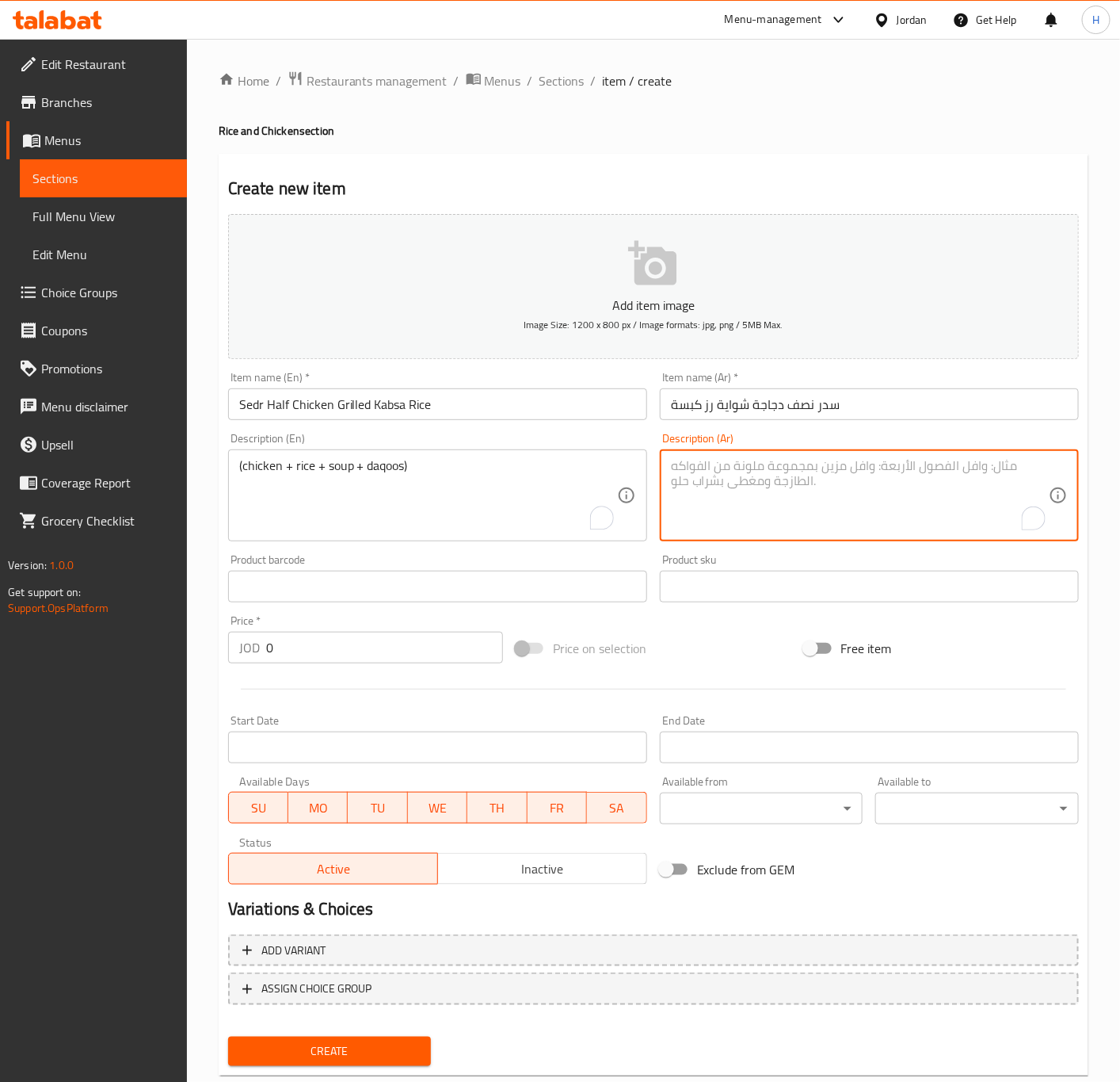
paste textarea "( دجاج+رز+شوربة+دقوس)"
type textarea "( دجاج+رز+شوربة+دقوس)"
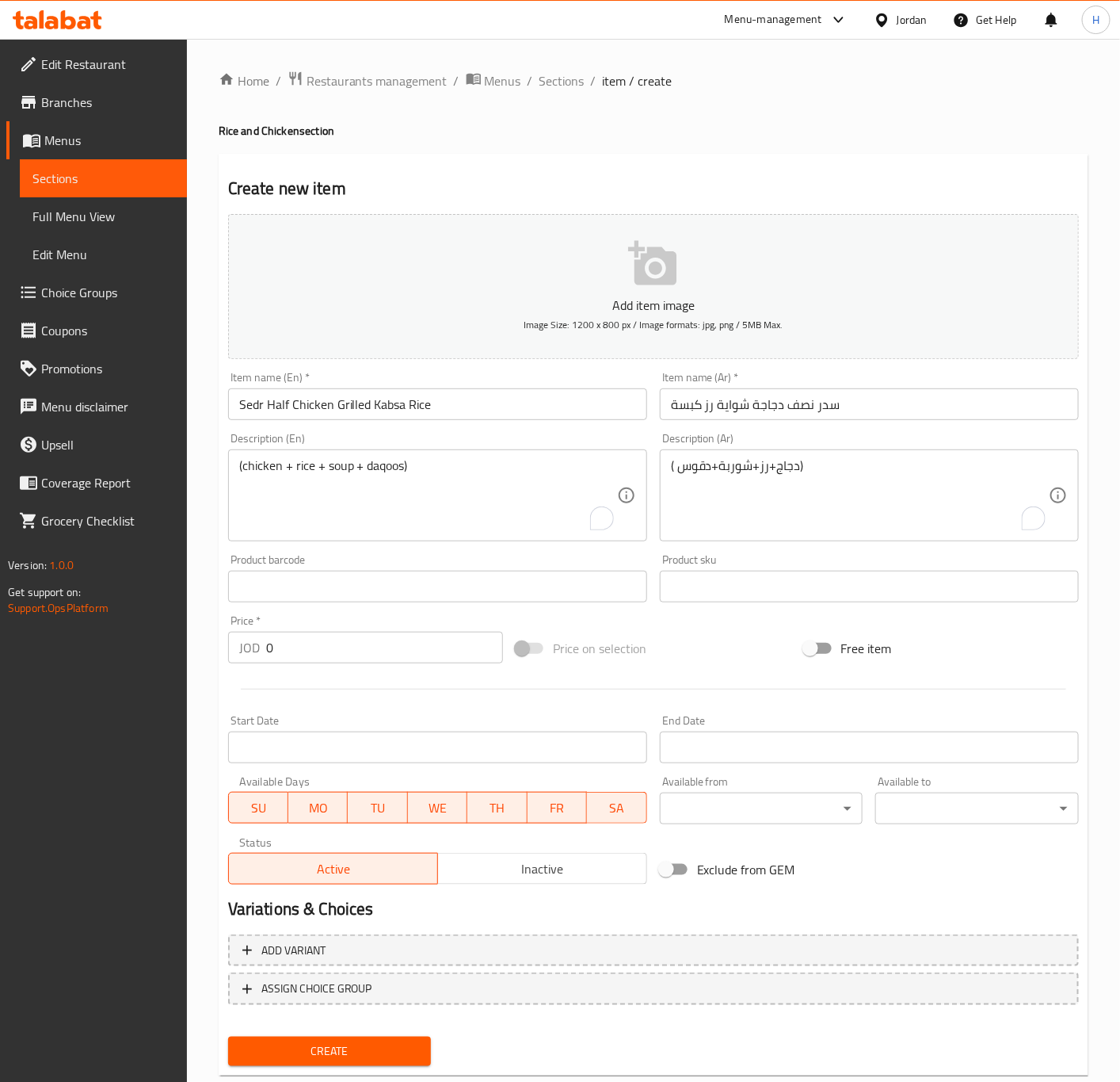
click at [323, 637] on input "0" at bounding box center [385, 647] width 237 height 32
paste input "5.35"
type input "5.35"
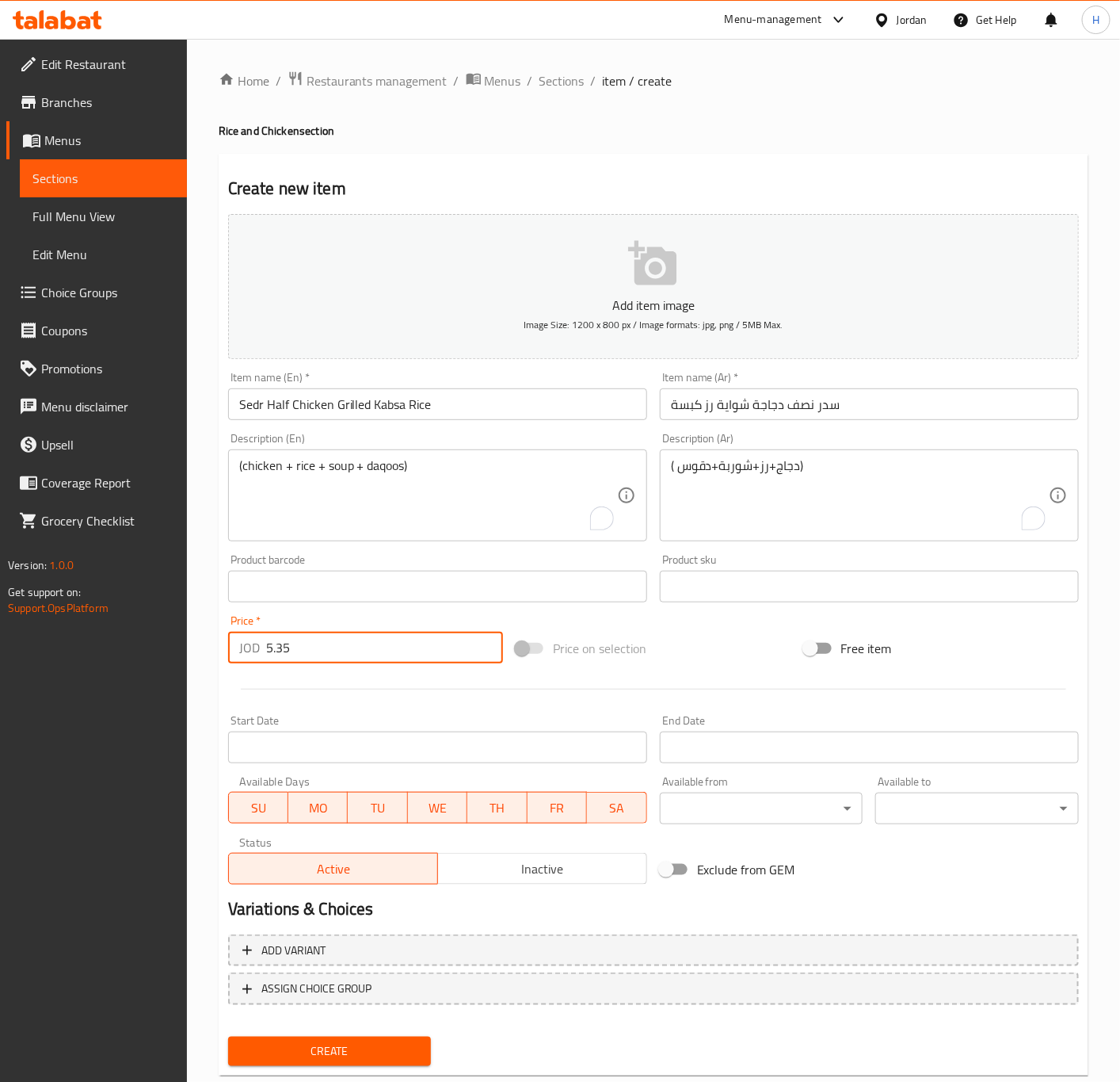
click at [228, 1036] on button "Create" at bounding box center [330, 1051] width 203 height 30
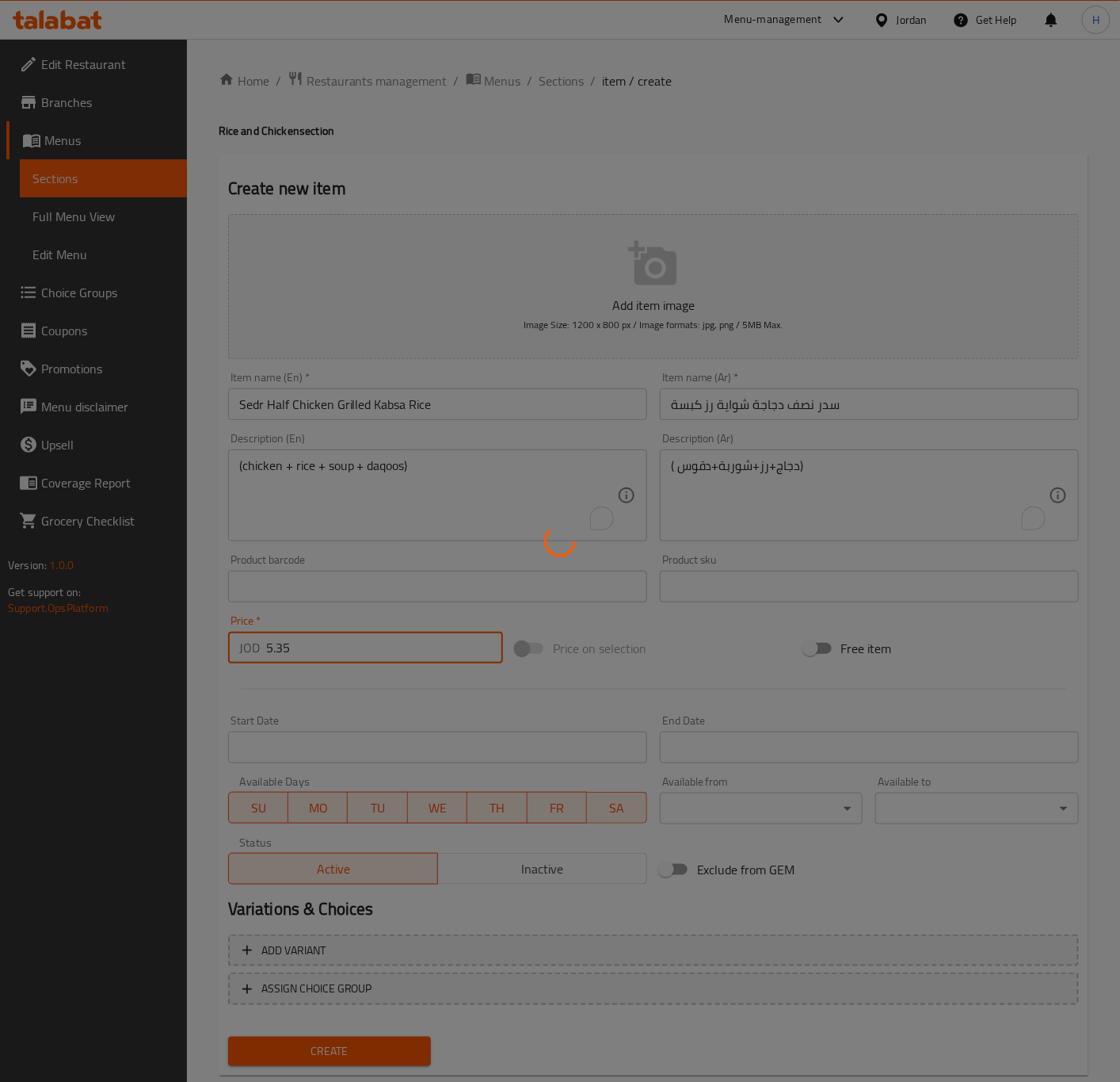
type input "0"
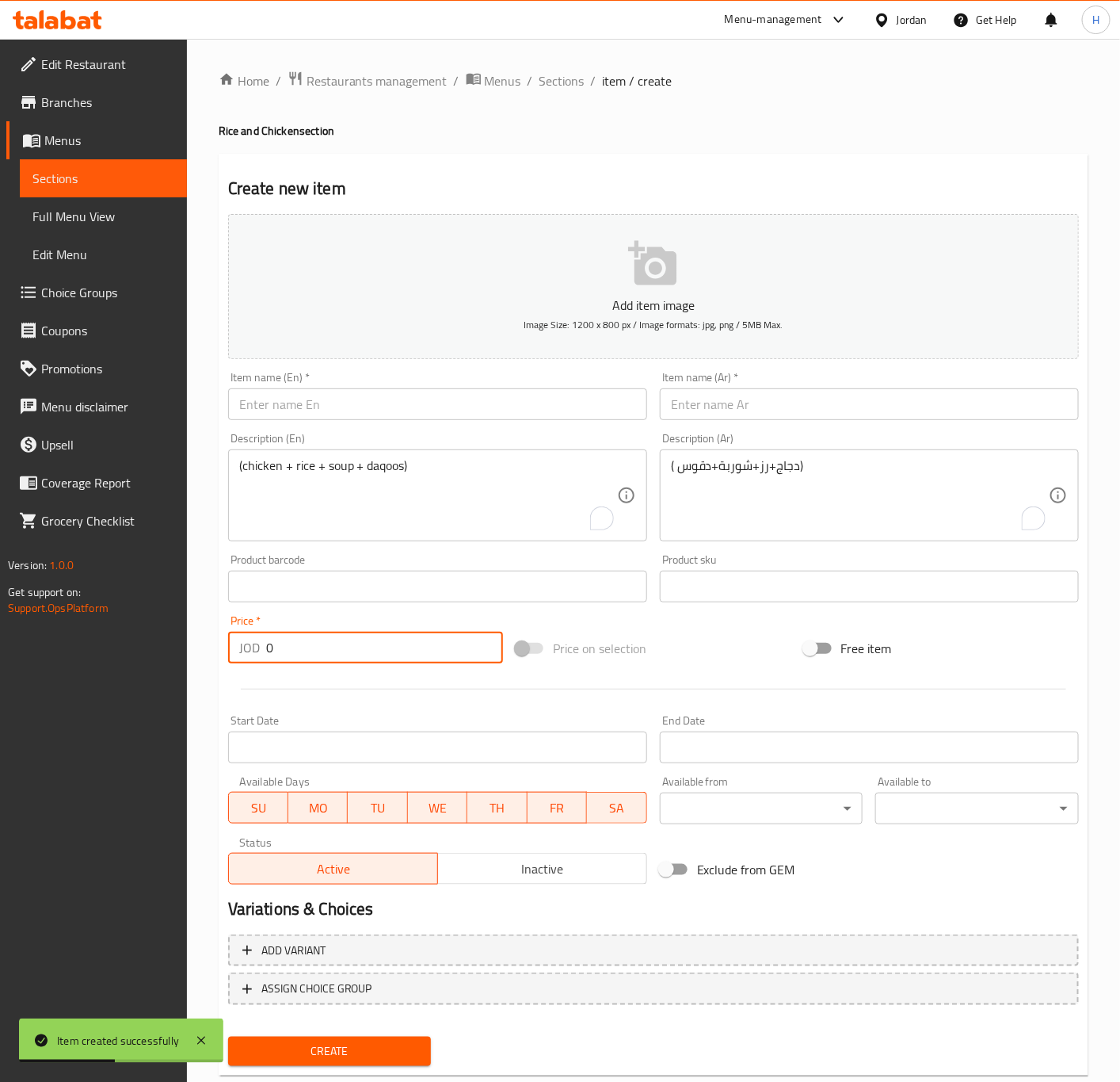
click at [842, 404] on input "text" at bounding box center [870, 404] width 419 height 32
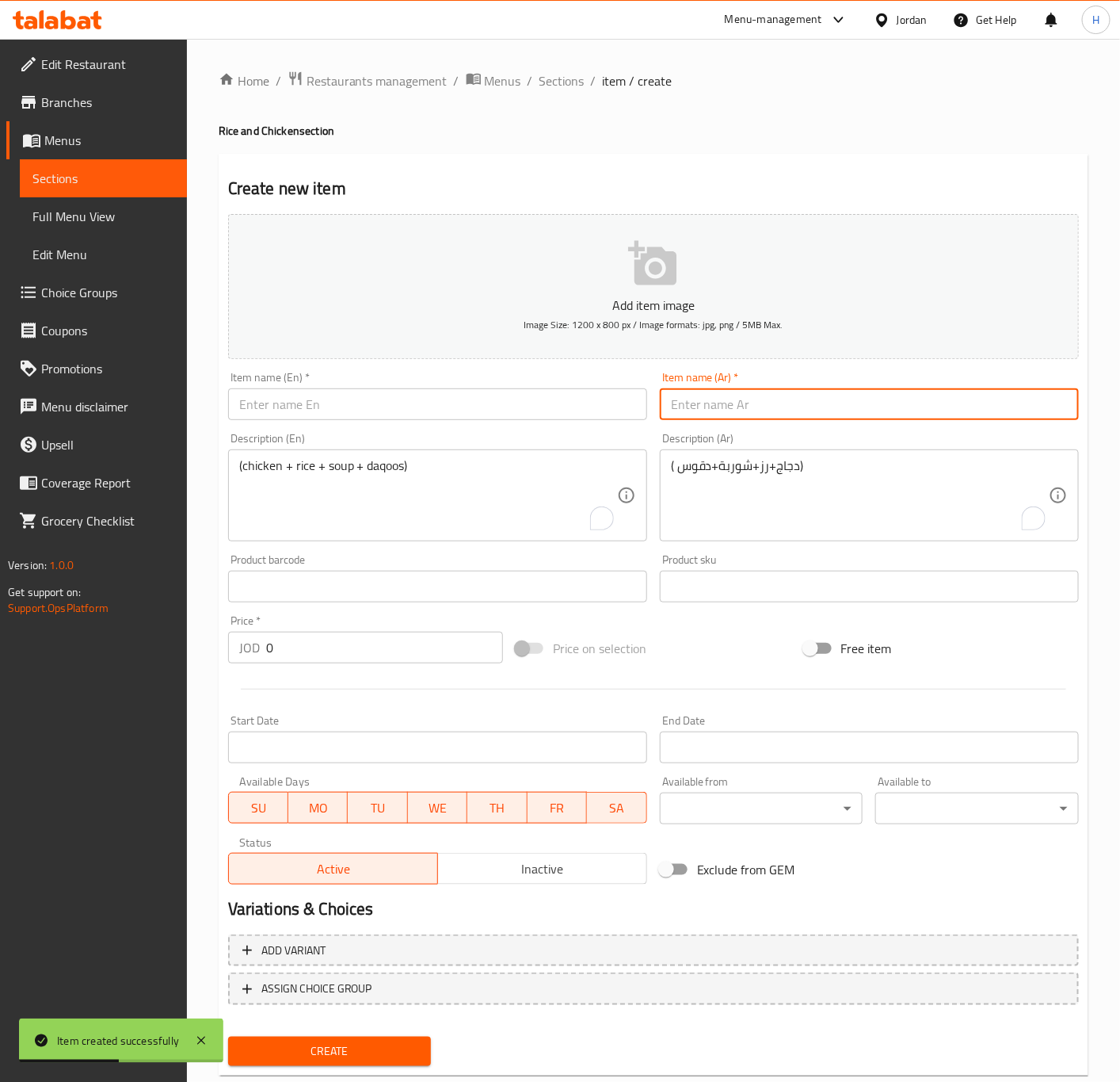
paste input "سدر نصف دجاجة شواية رز برياني"
type input "سدر نصف دجاجة شواية رز برياني"
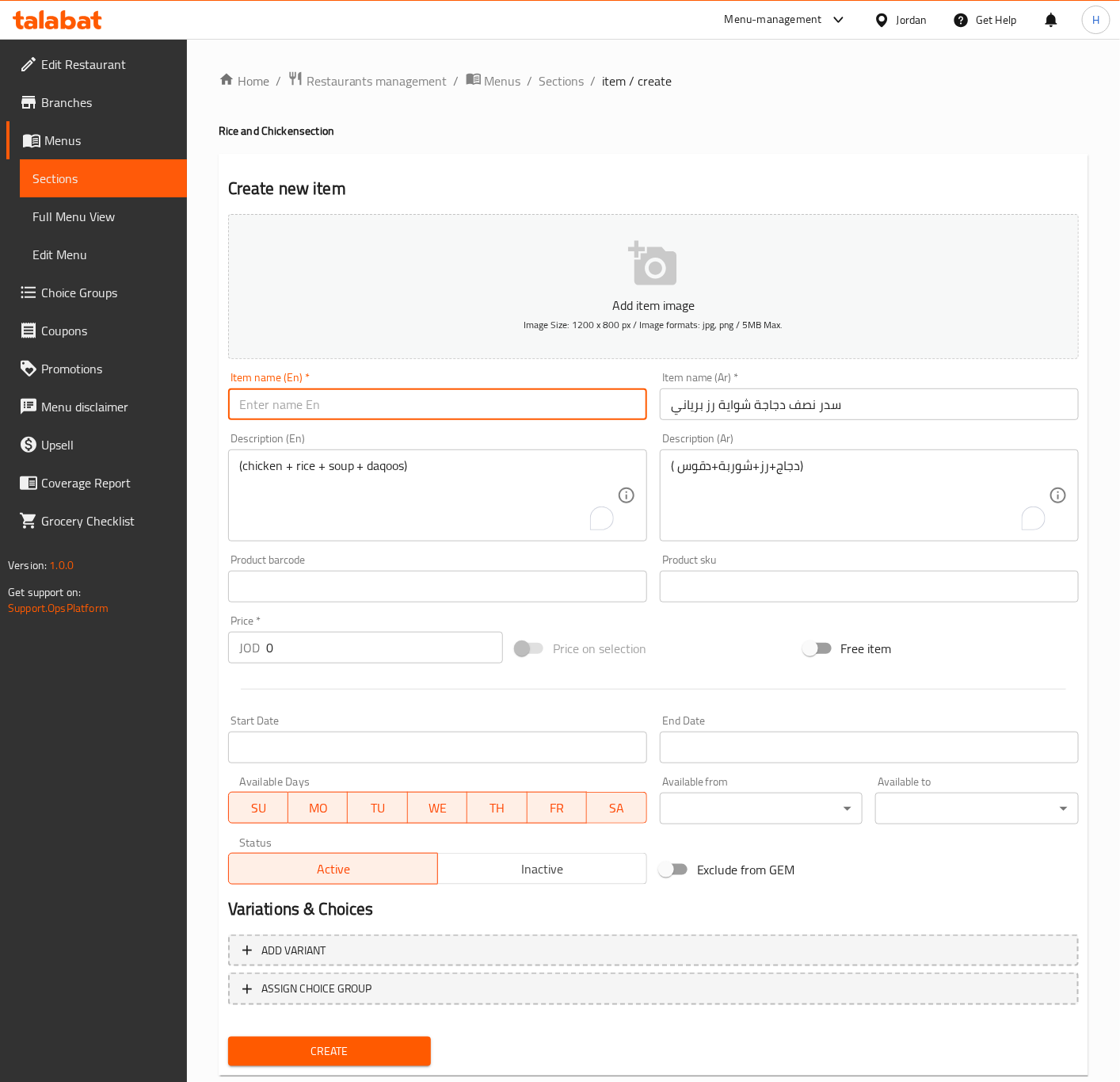
click at [411, 414] on input "text" at bounding box center [438, 404] width 419 height 32
paste input "Sidr Half Chicken Grilled Biryani Rice"
click at [250, 407] on input "Sidr Half Chicken Grilled Biryani Rice" at bounding box center [438, 404] width 419 height 32
paste input "e"
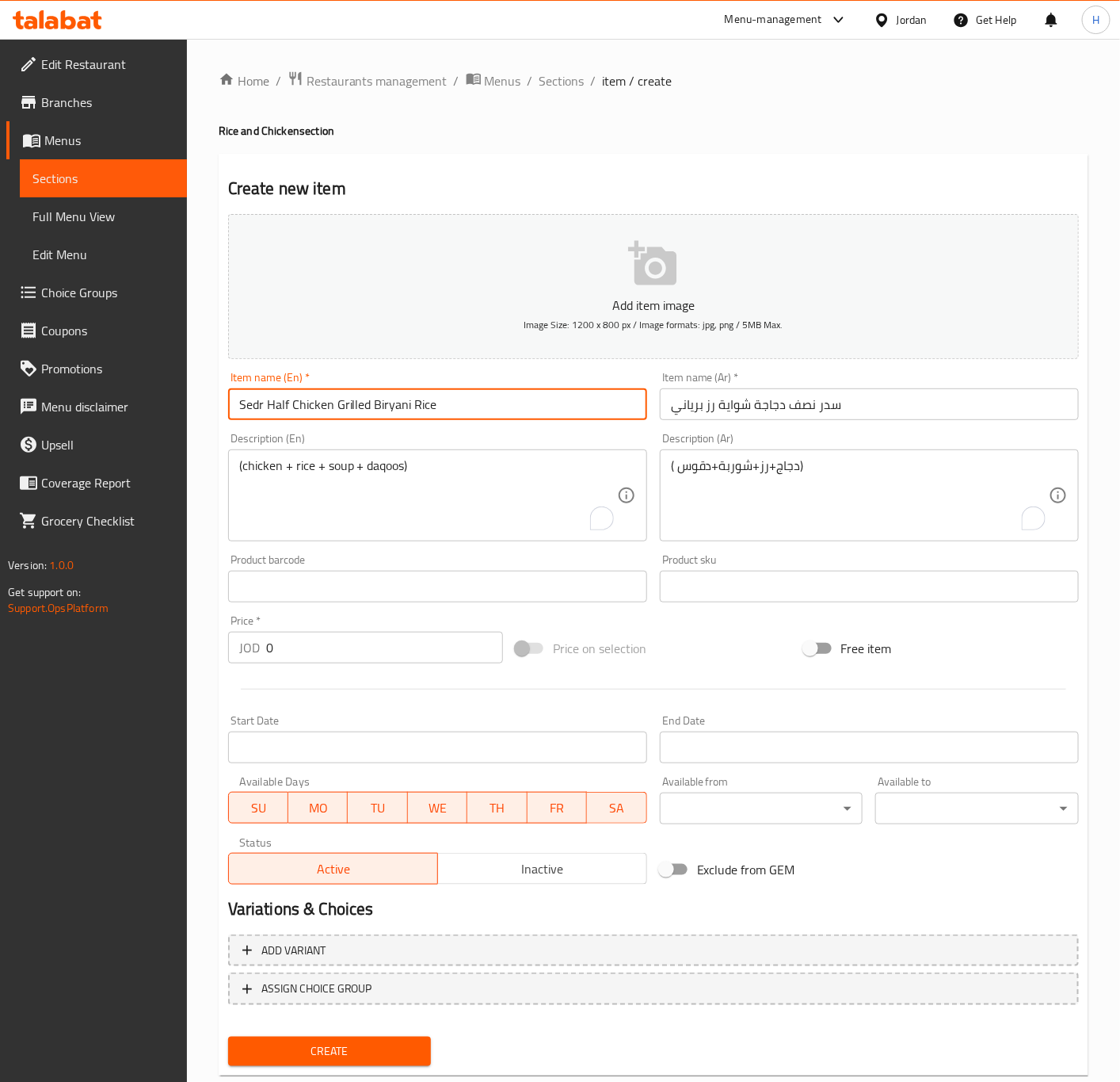
type input "Sedr Half Chicken Grilled Biryani Rice"
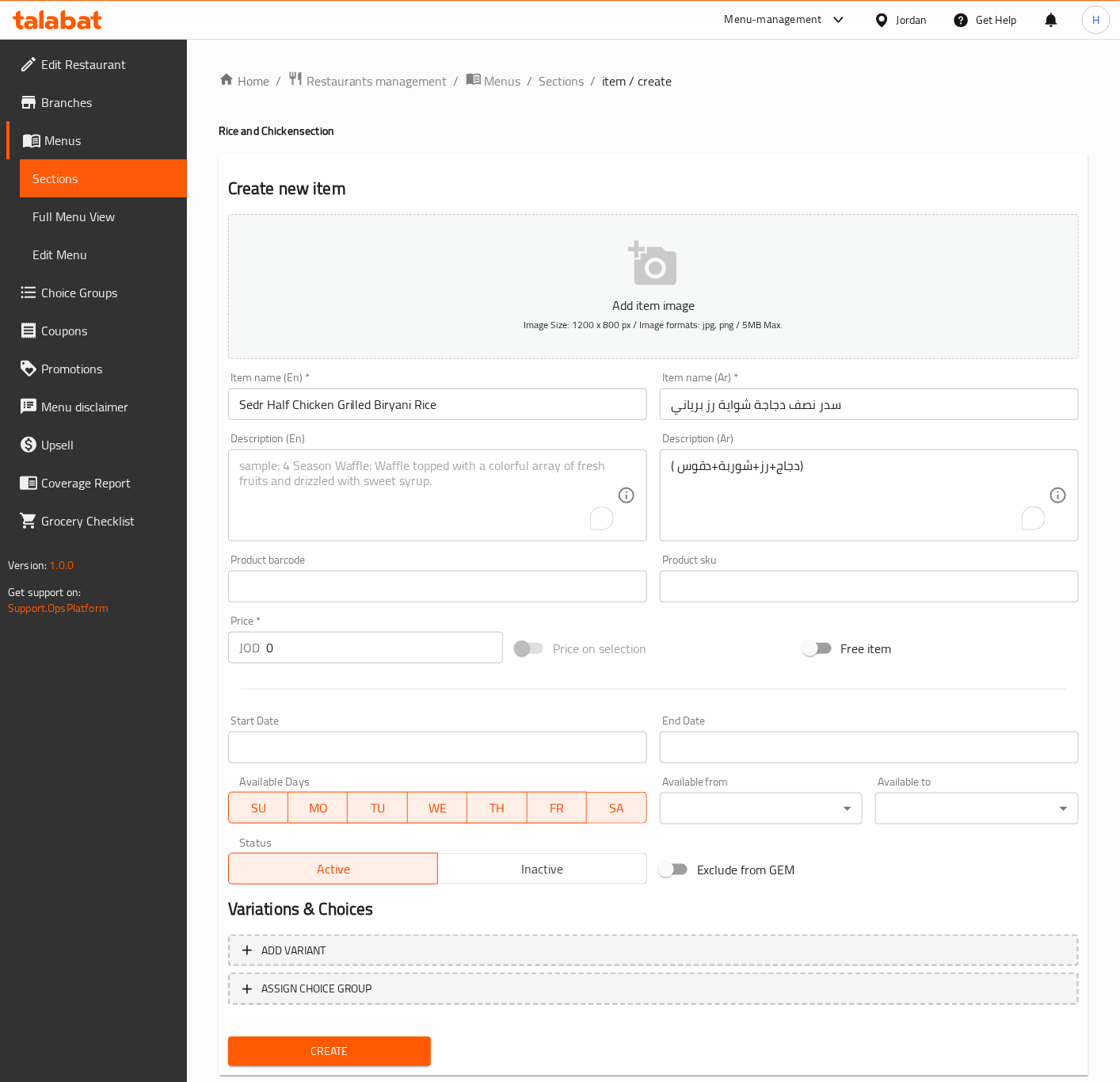
click at [478, 492] on textarea "To enrich screen reader interactions, please activate Accessibility in Grammarl…" at bounding box center [428, 495] width 378 height 75
paste textarea "(chicken + rice + soup + daqoos)"
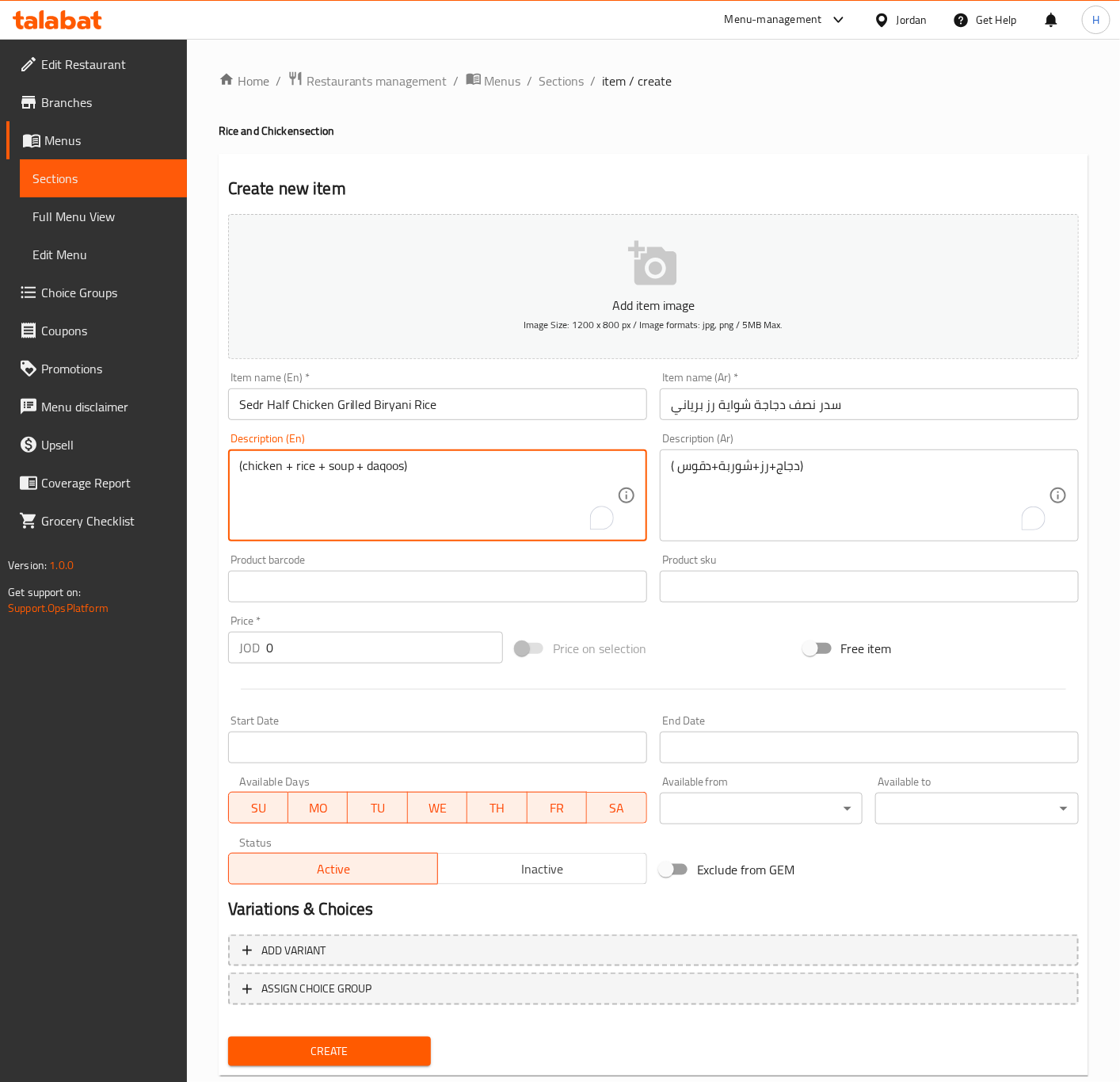
type textarea "(chicken + rice + soup + daqoos)"
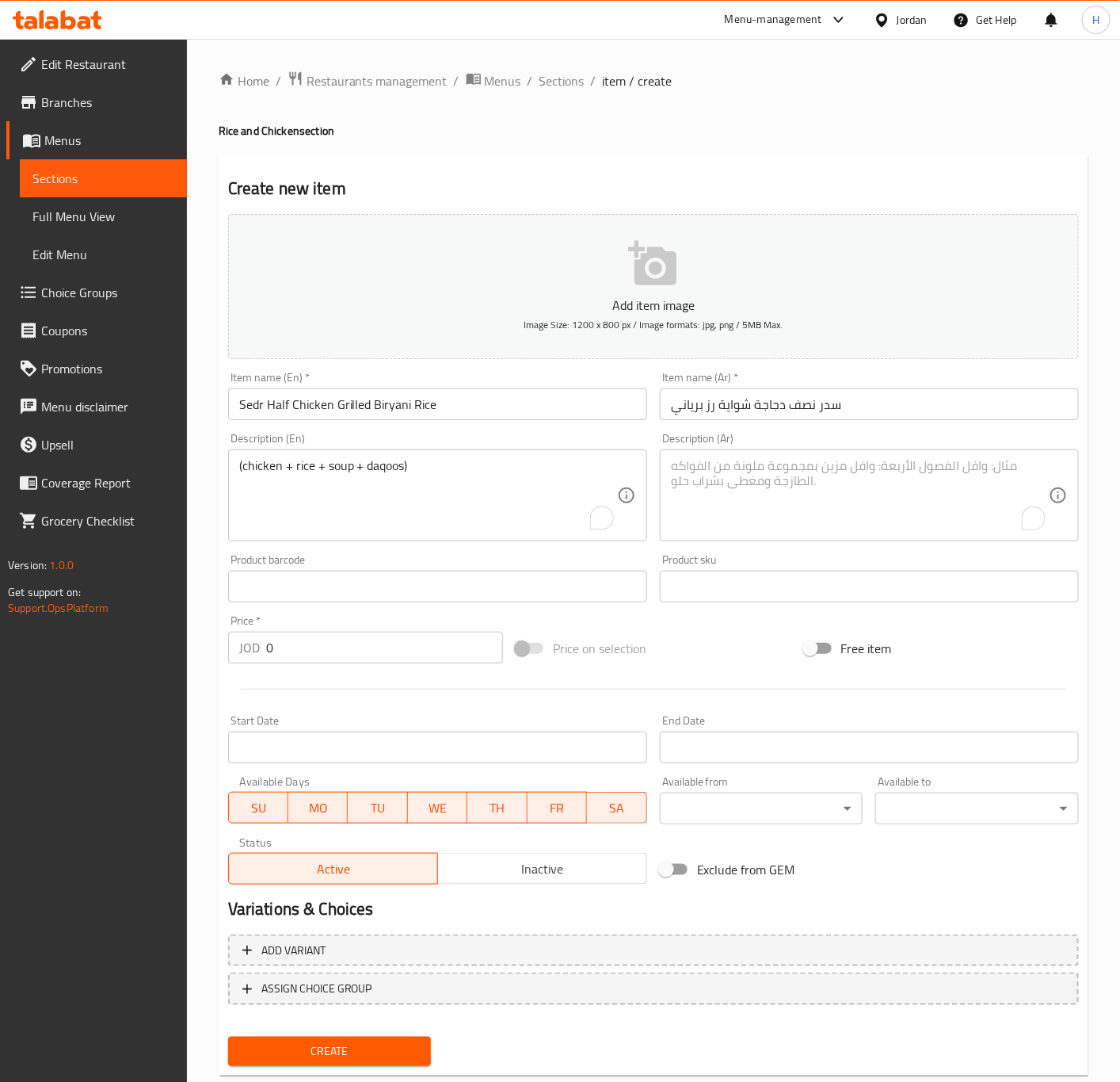
click at [782, 495] on textarea "To enrich screen reader interactions, please activate Accessibility in Grammarl…" at bounding box center [860, 495] width 378 height 75
paste textarea "( دجاج+رز+شوربة+دقوس)"
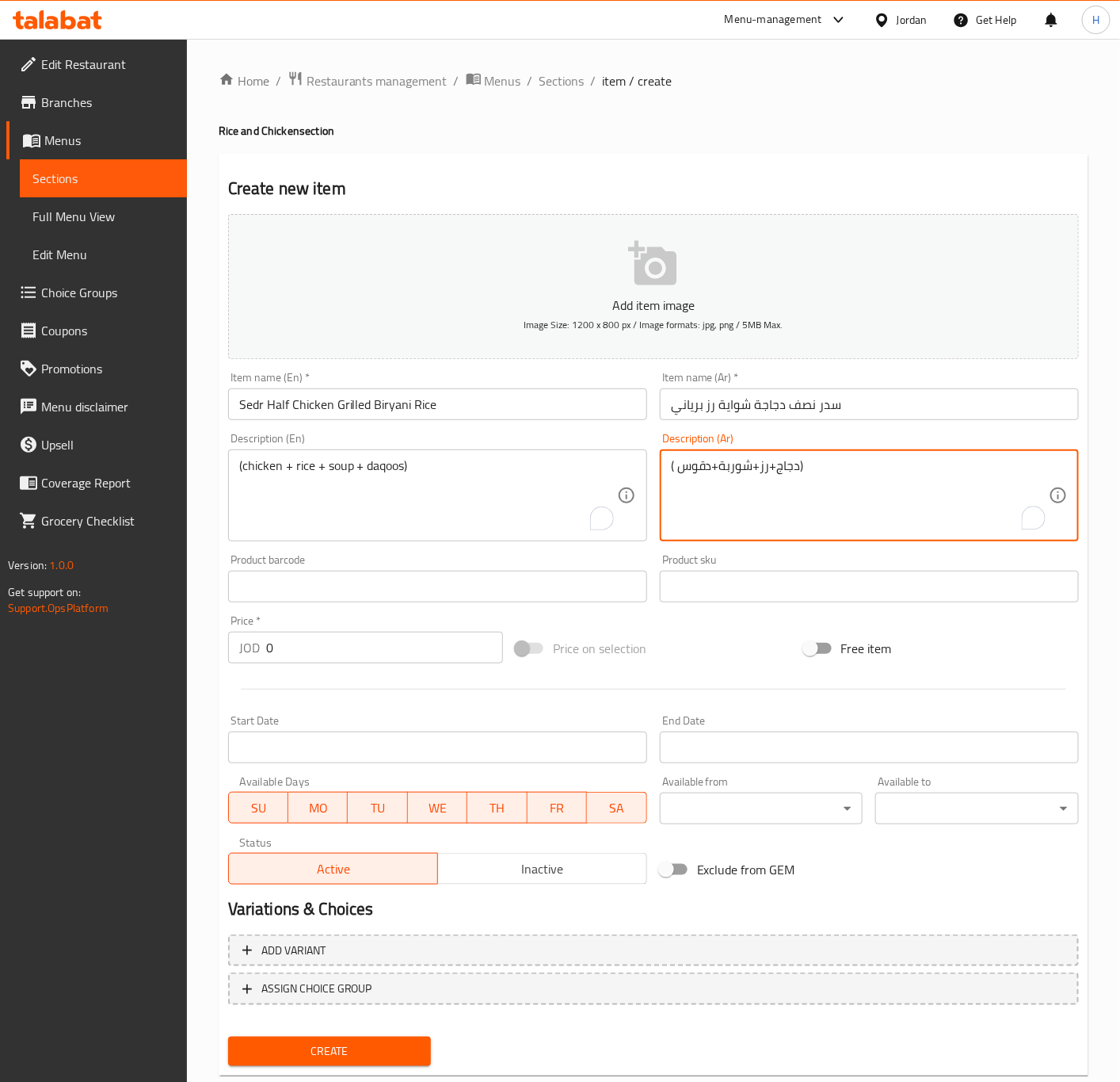
type textarea "( دجاج+رز+شوربة+دقوس)"
click at [350, 651] on input "0" at bounding box center [385, 647] width 237 height 32
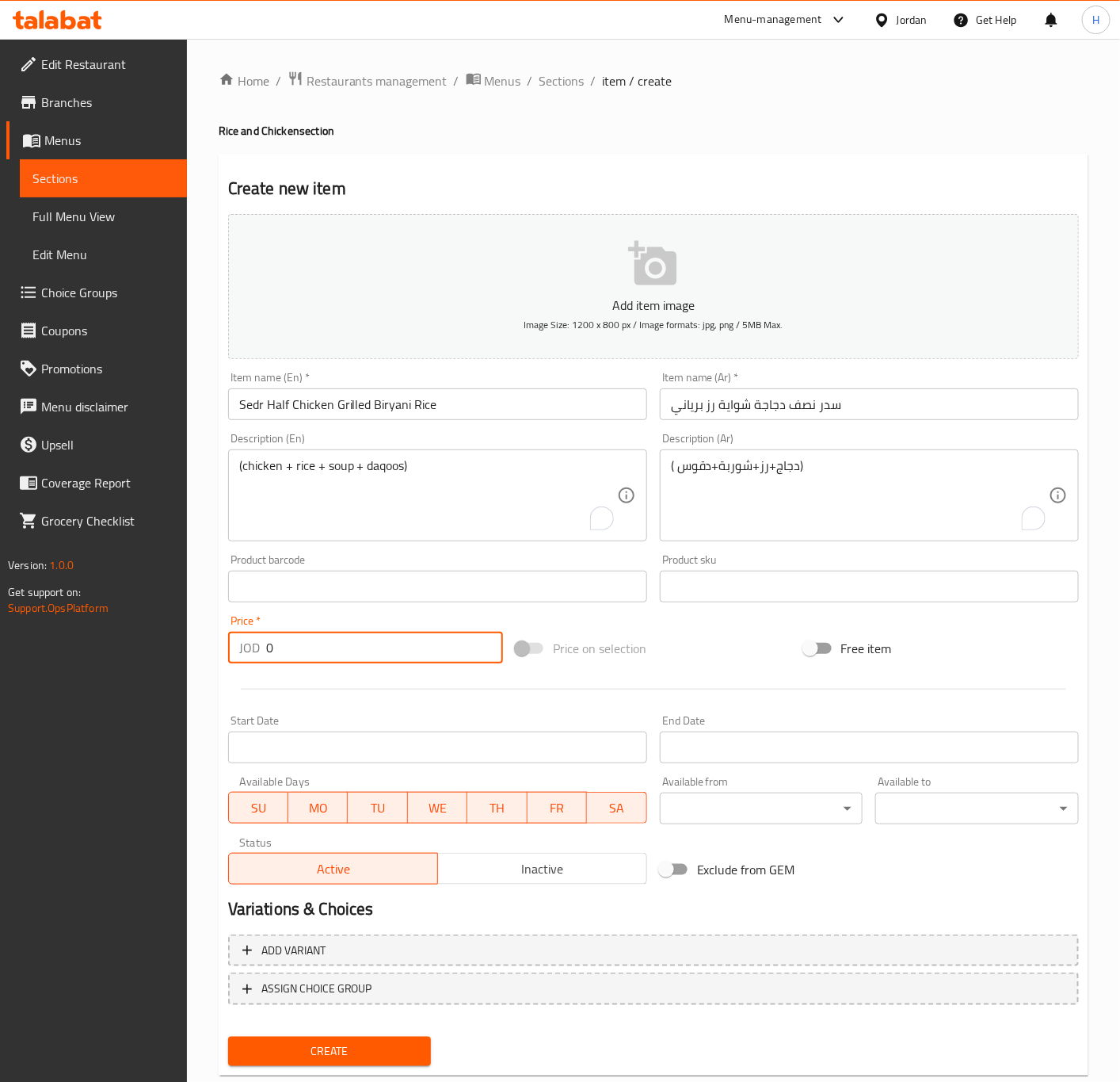
click at [350, 651] on input "0" at bounding box center [385, 647] width 237 height 32
paste input "5.35"
type input "5.35"
click at [228, 1036] on button "Create" at bounding box center [330, 1051] width 203 height 30
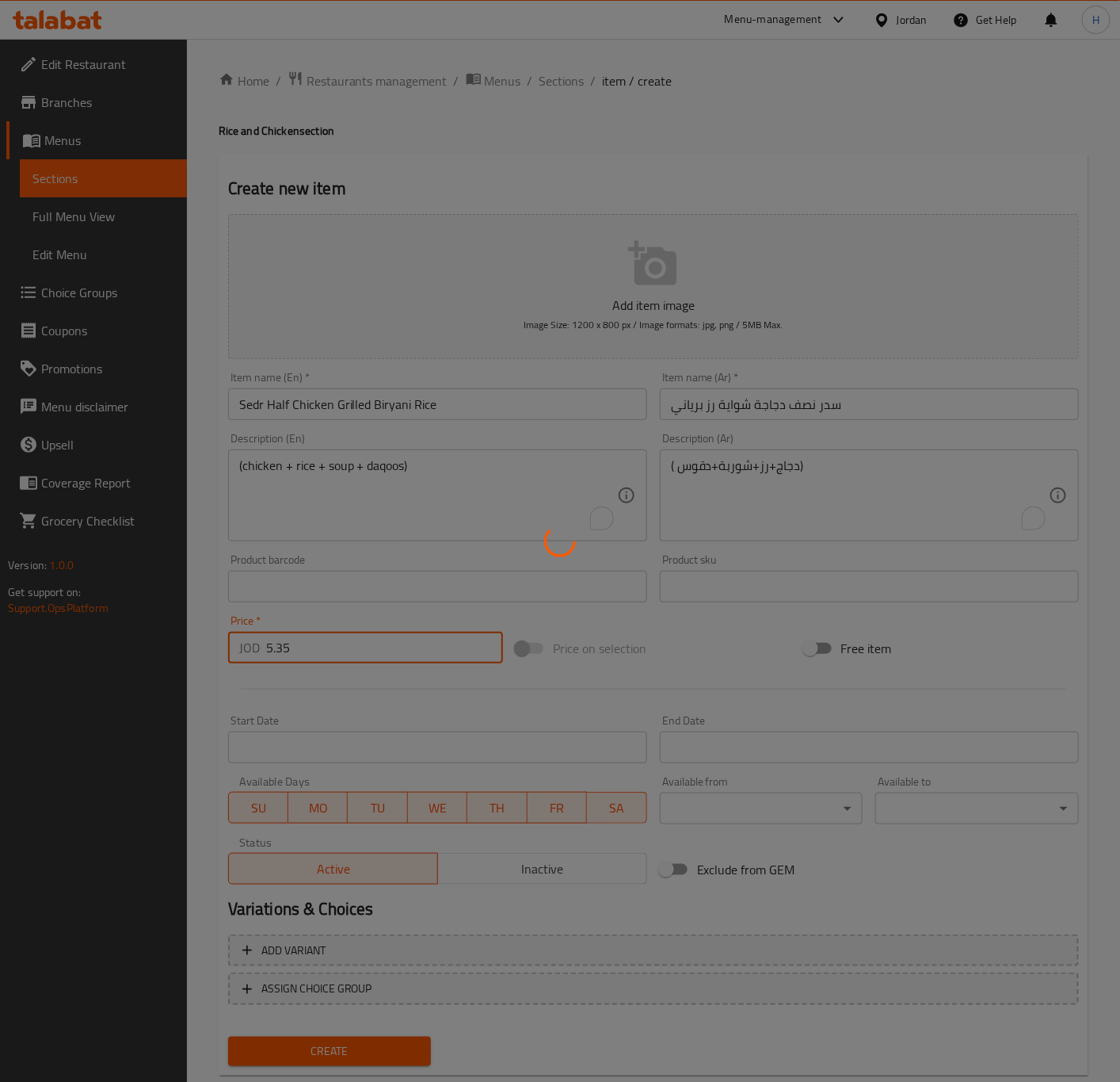
type input "0"
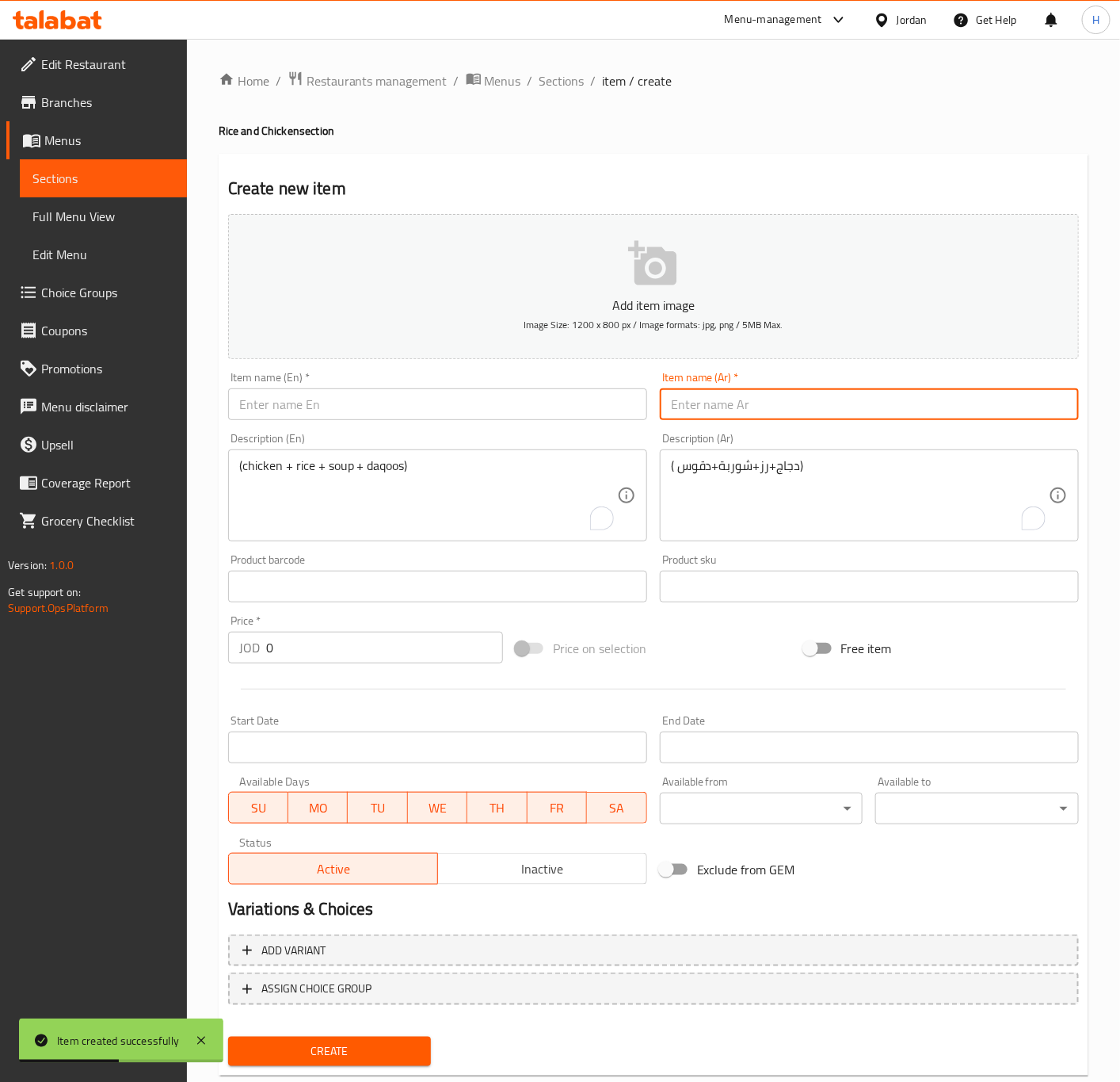
click at [806, 407] on input "text" at bounding box center [870, 404] width 419 height 32
paste input "5.35"
type input "5.35"
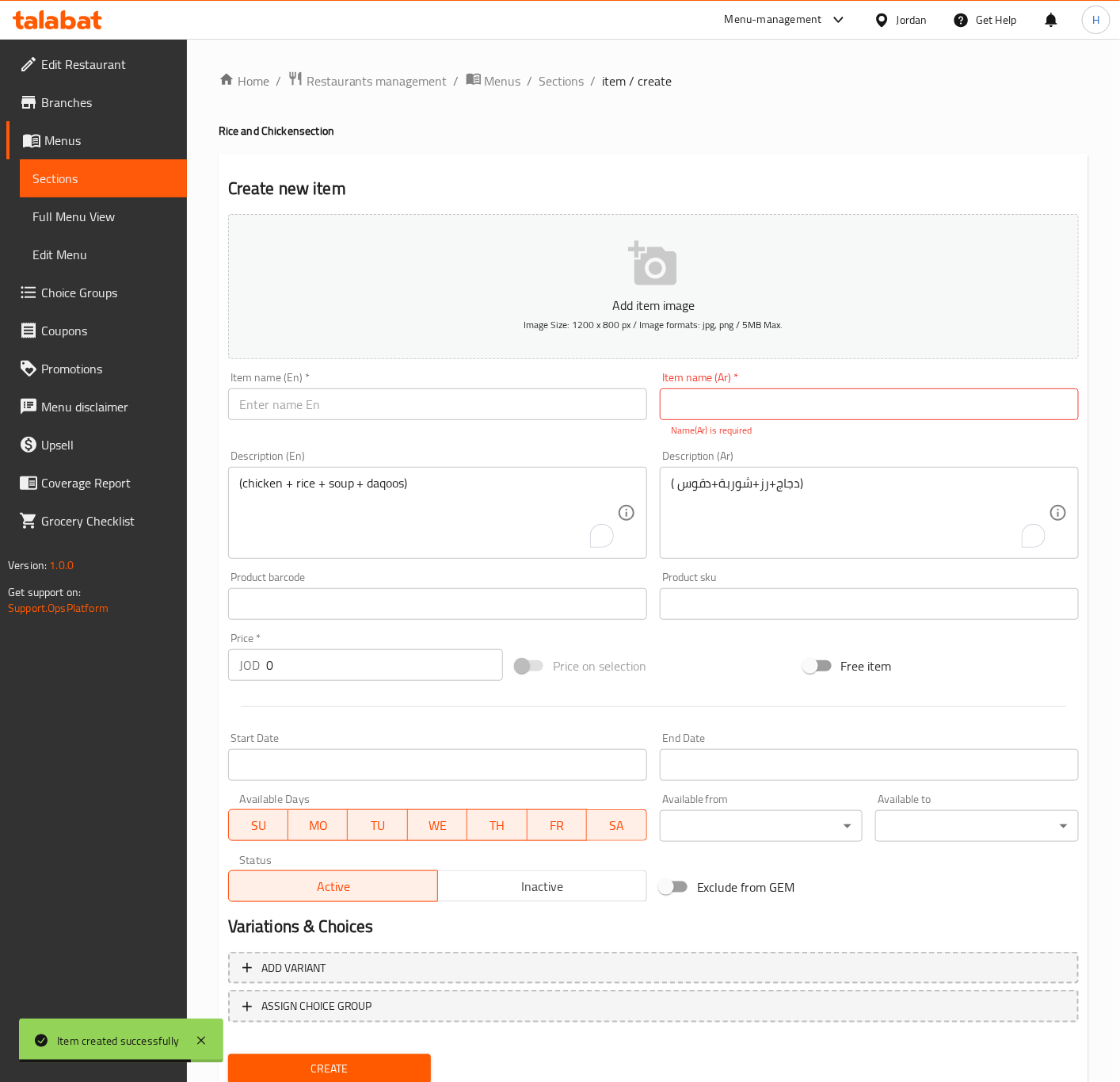
click at [886, 393] on input "text" at bounding box center [870, 404] width 419 height 32
paste input "سدر نصف دجاجة منسف"
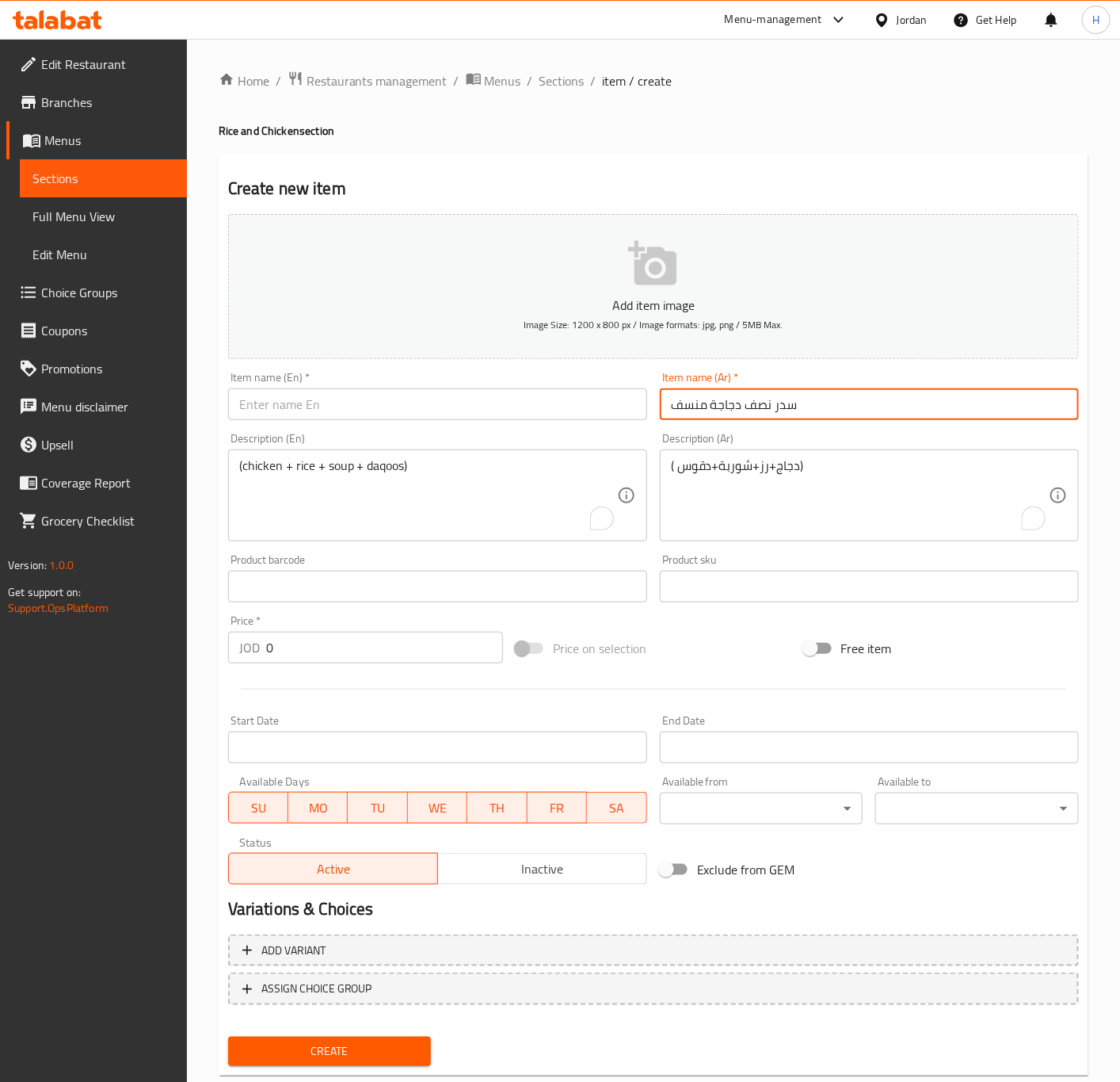
type input "سدر نصف دجاجة منسف"
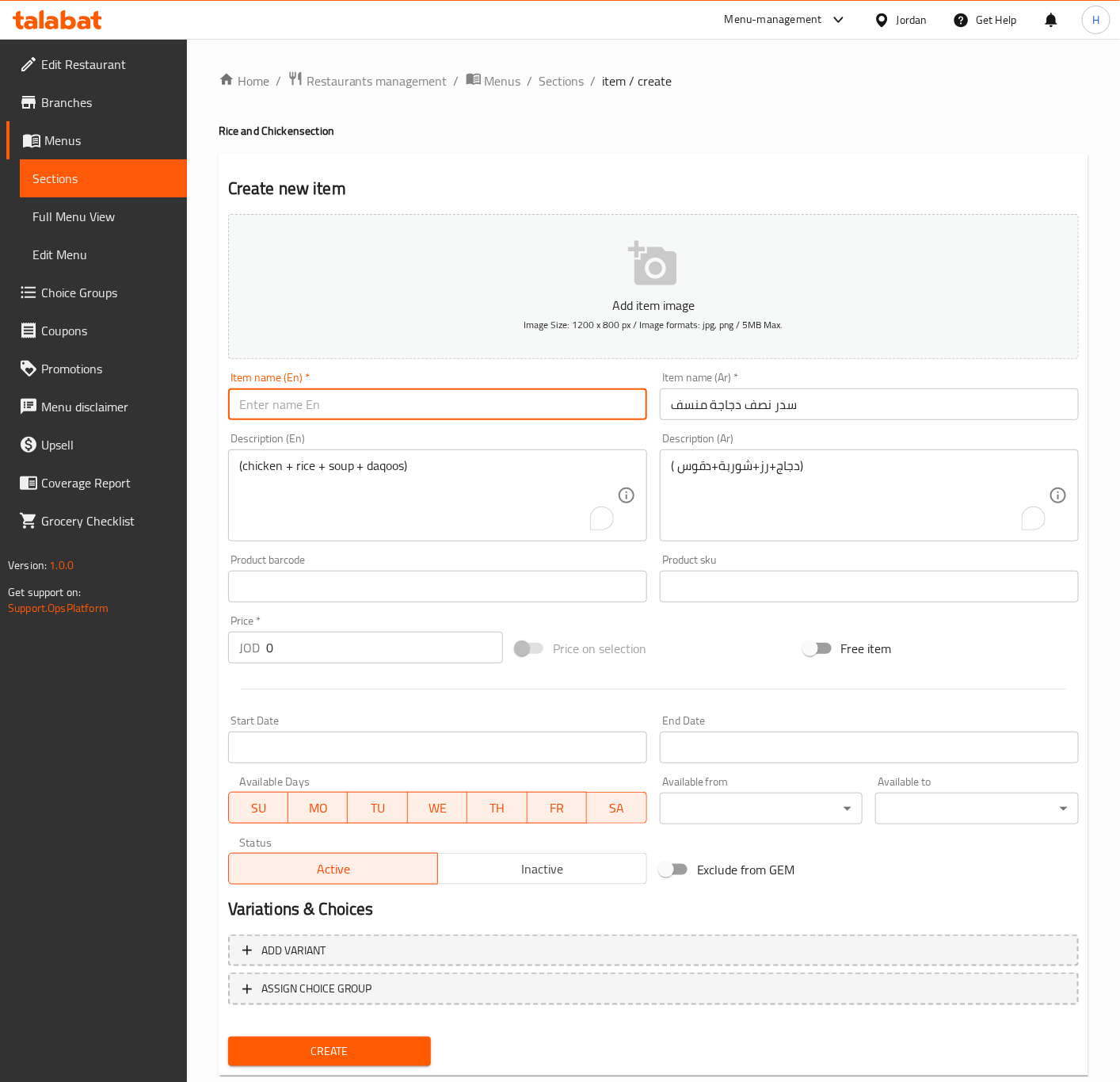
click at [405, 407] on input "text" at bounding box center [438, 404] width 419 height 32
paste input "Sidr Half Chicken Mansaf"
click at [257, 399] on input "Sidr Half Chicken Mansaf" at bounding box center [438, 404] width 419 height 32
type input "Sedr Half Chicken Mansaf"
click at [457, 474] on textarea "(chicken + rice + soup + daqoos)" at bounding box center [428, 495] width 378 height 75
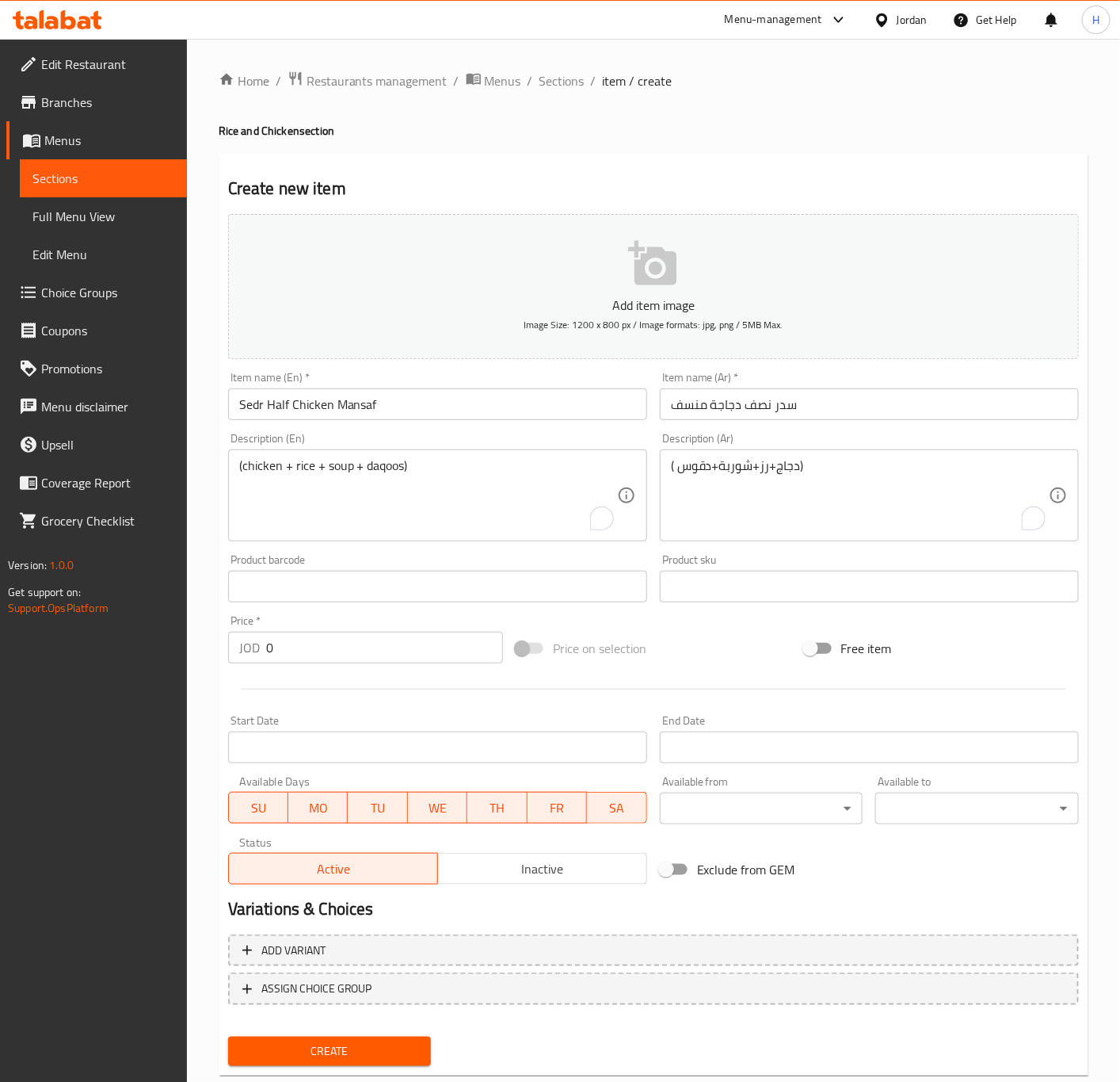
click at [457, 474] on textarea "(chicken + rice + soup + daqoos)" at bounding box center [428, 495] width 378 height 75
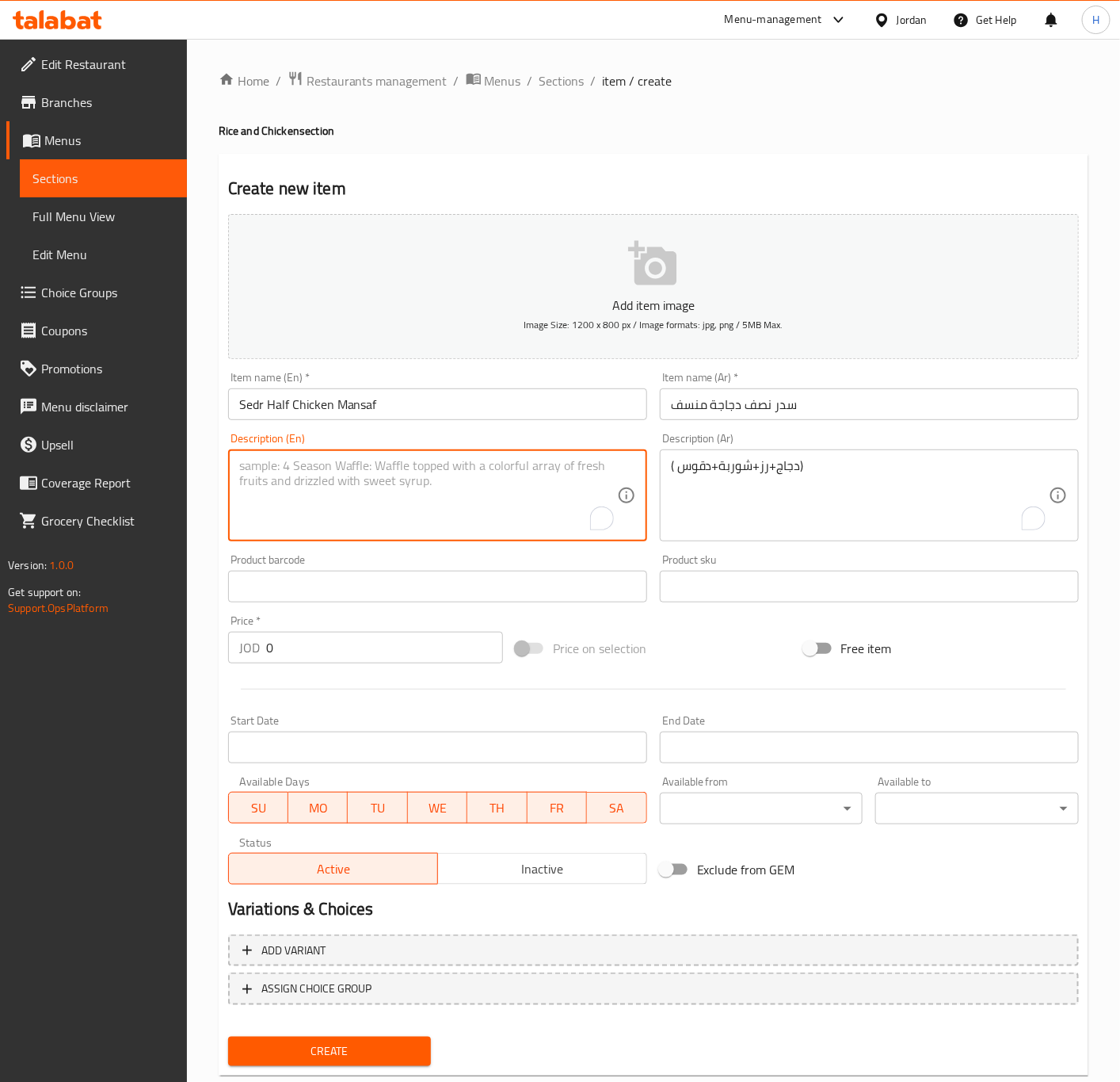
paste textarea "(chicken + rice + soup + daqoos)"
type textarea "(chicken + rice + soup + daqoos)"
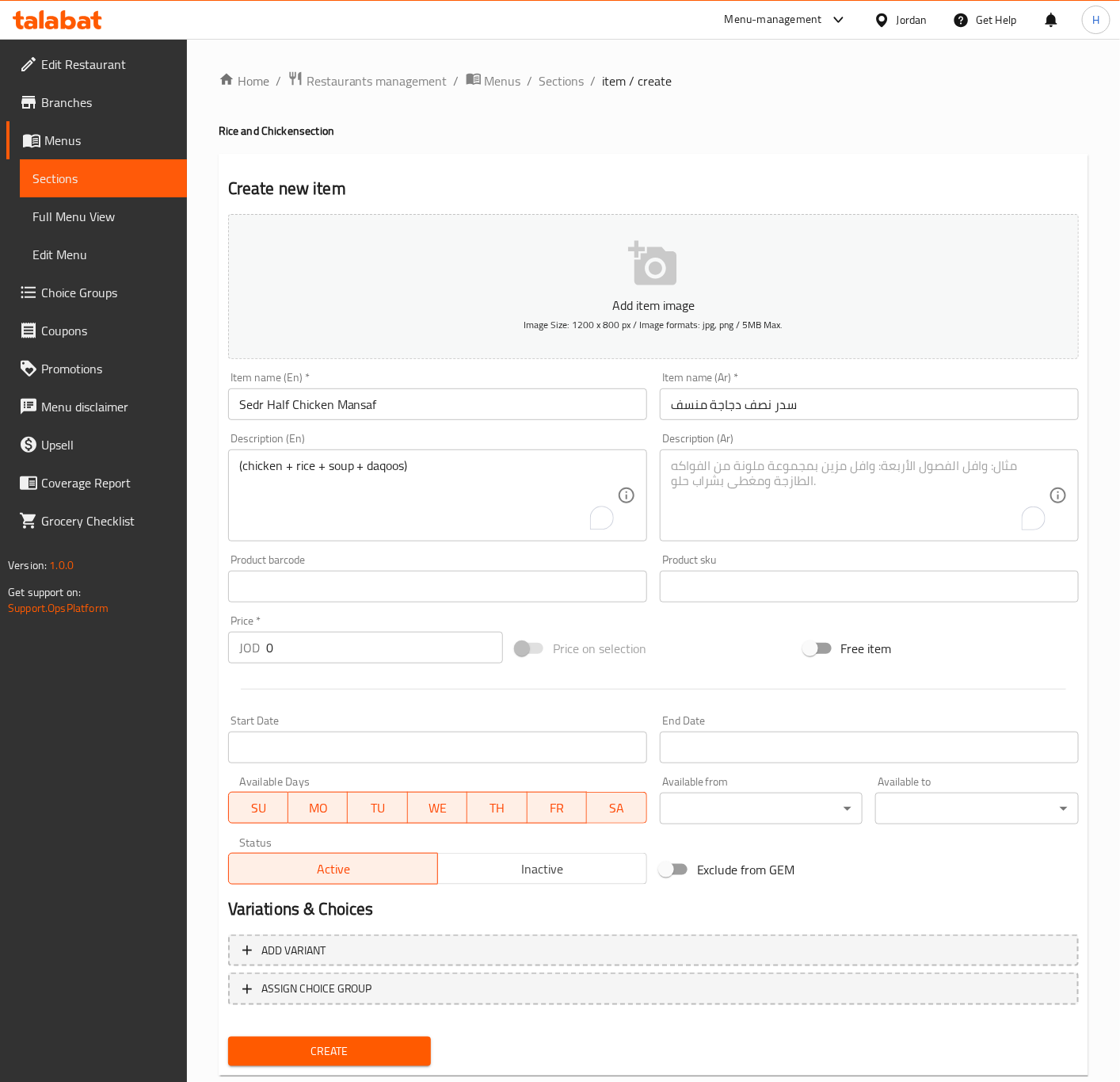
click at [890, 514] on textarea "To enrich screen reader interactions, please activate Accessibility in Grammarl…" at bounding box center [860, 495] width 378 height 75
paste textarea "( دجاج+رز+شوربة+دقوس)"
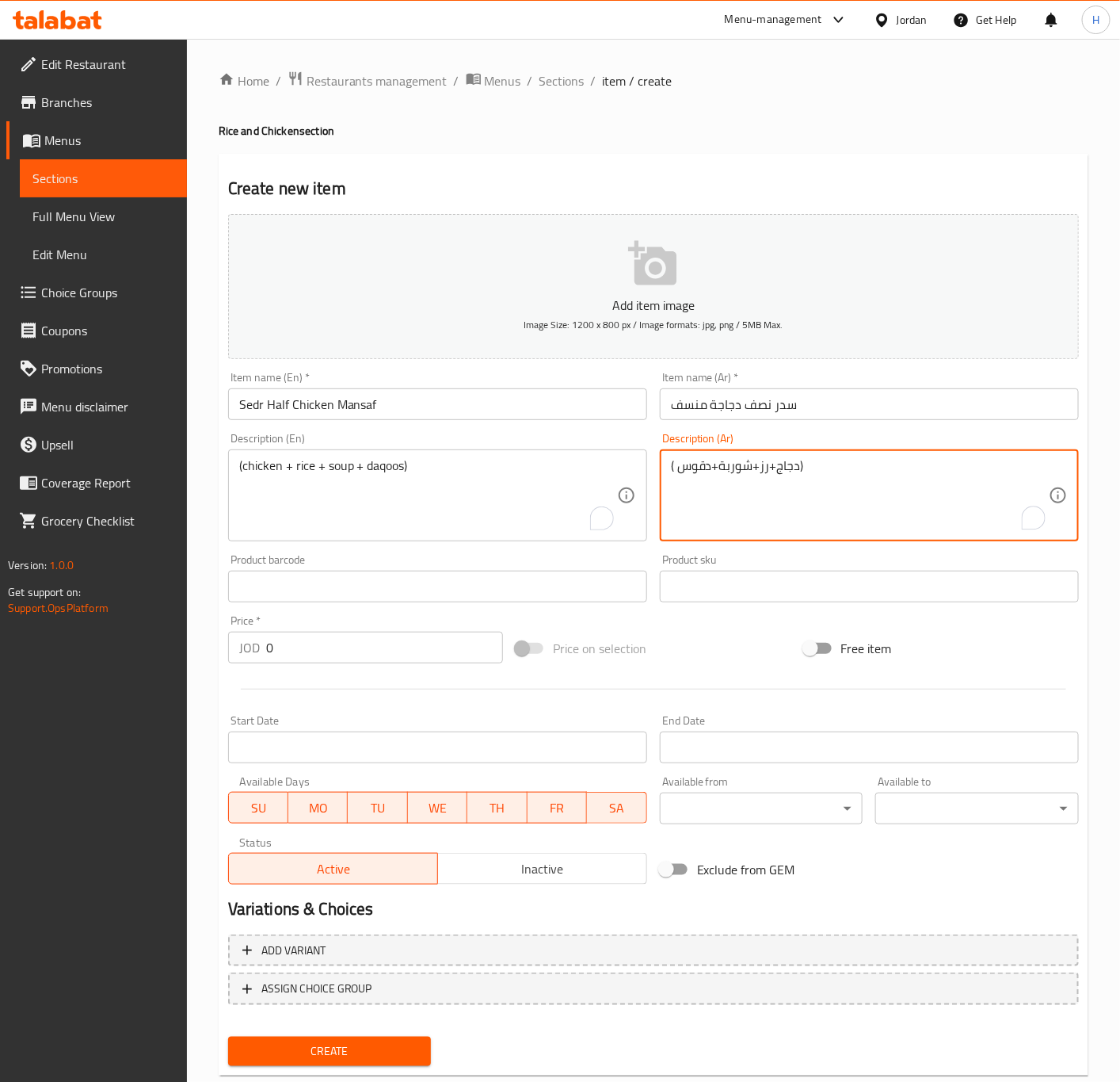
type textarea "( دجاج+رز+شوربة+دقوس)"
click at [334, 647] on input "0" at bounding box center [385, 647] width 237 height 32
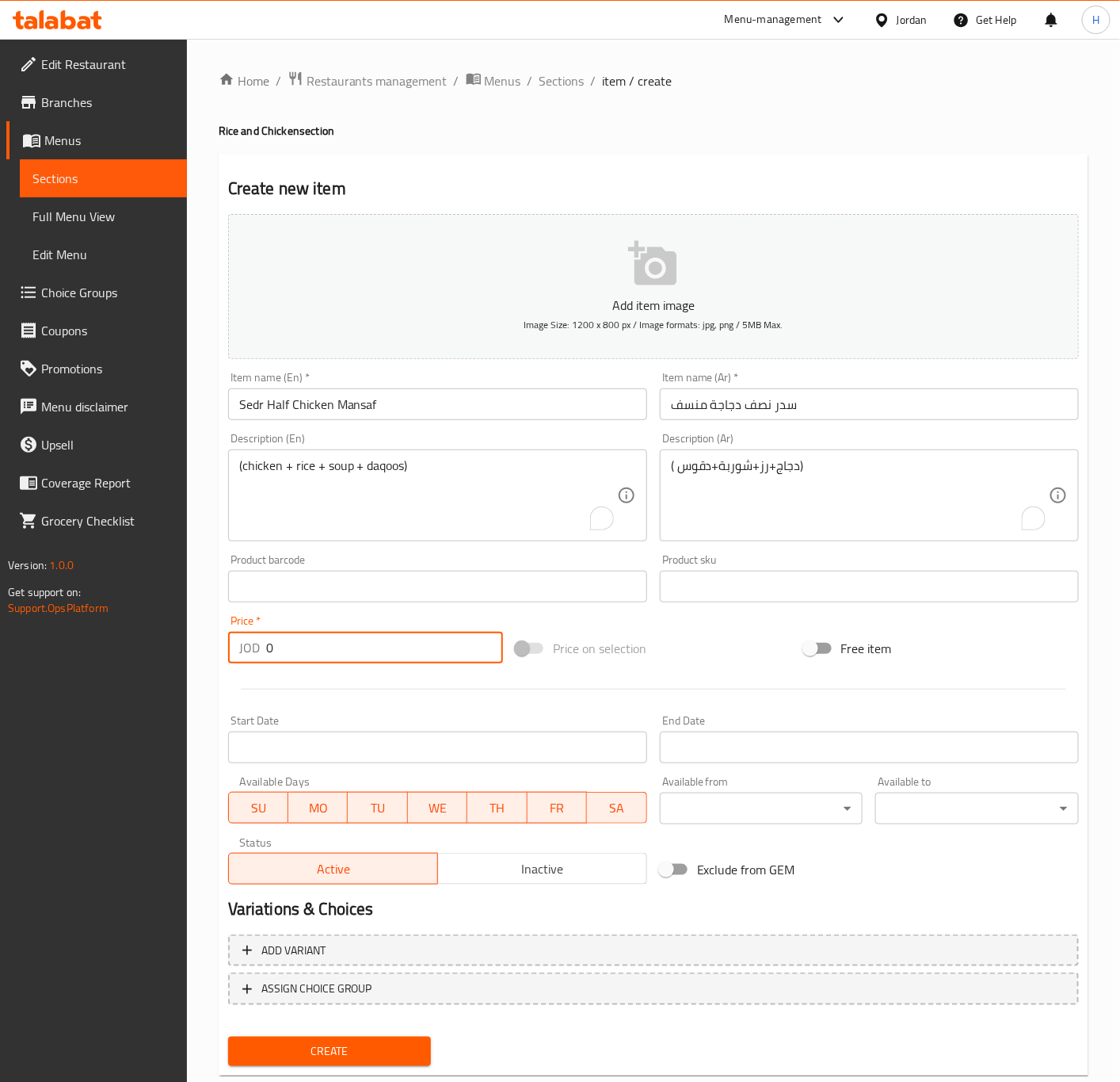
click at [335, 647] on input "0" at bounding box center [385, 647] width 237 height 32
paste input "5.35"
type input "5.35"
click at [228, 1036] on button "Create" at bounding box center [330, 1051] width 203 height 30
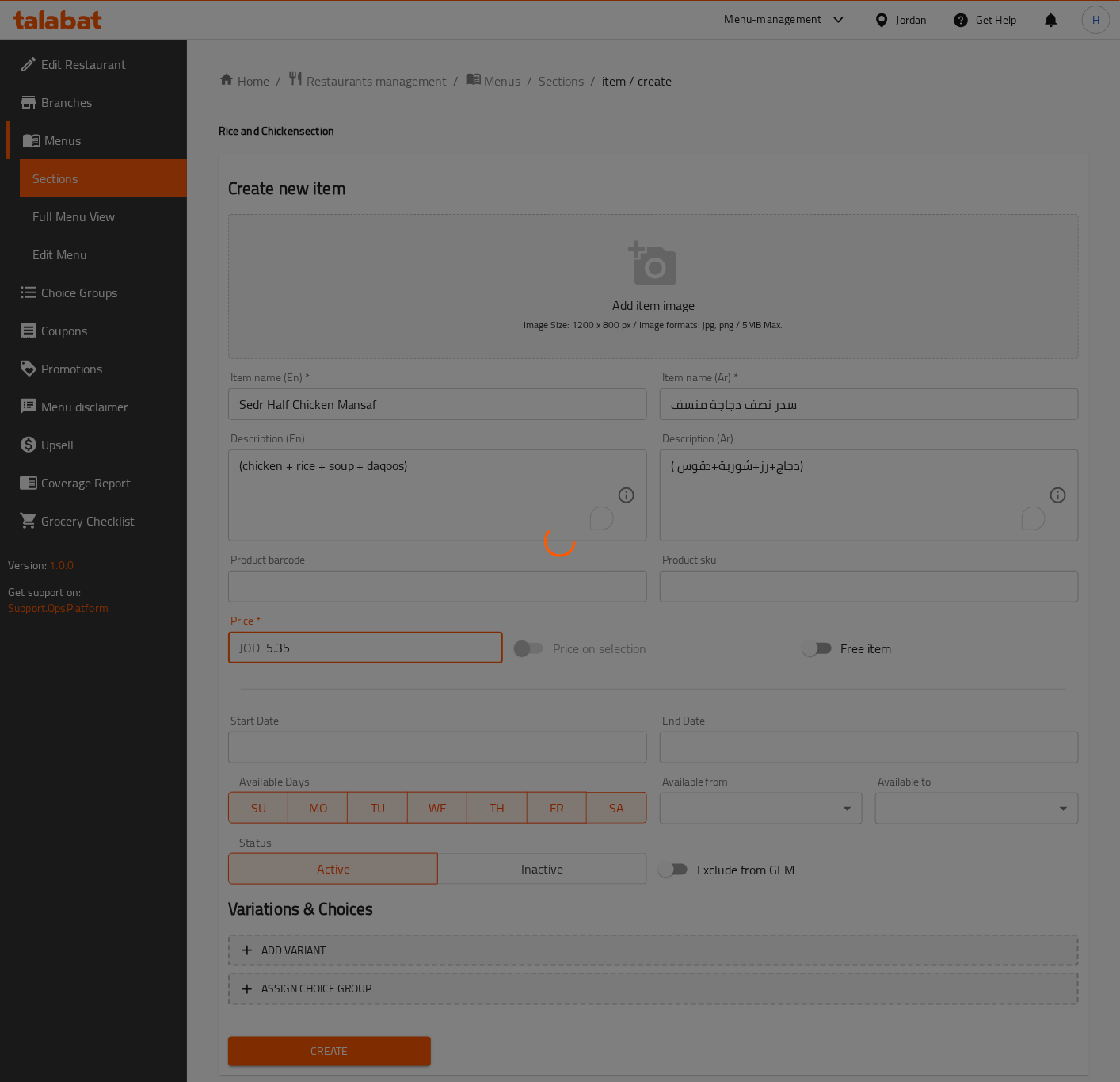
type input "0"
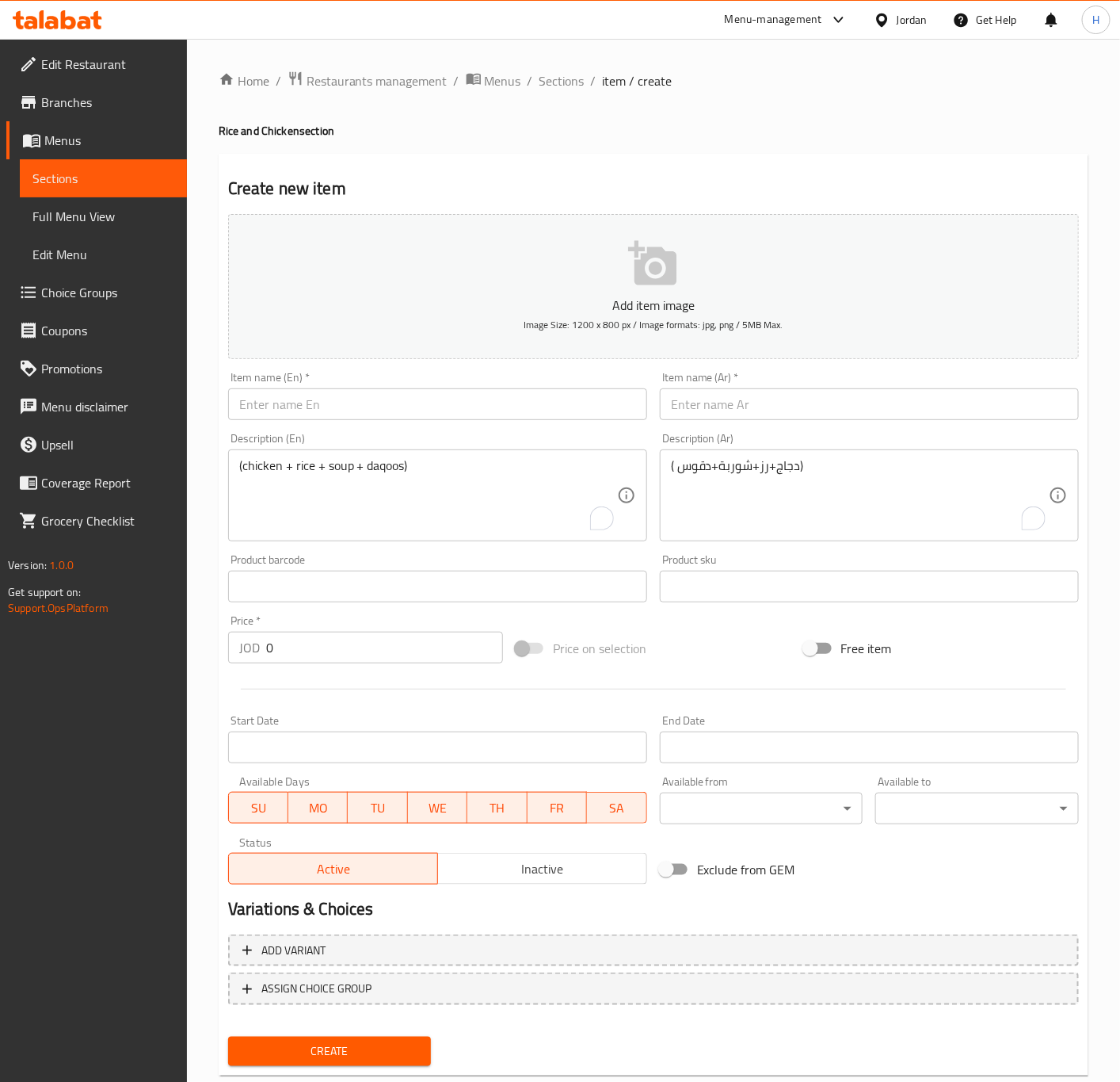
click at [887, 410] on input "text" at bounding box center [870, 404] width 419 height 32
paste input "سدر دجاجة مندي رز مندي"
type input "سدر دجاجة مندي رز مندي"
click at [294, 404] on input "text" at bounding box center [438, 404] width 419 height 32
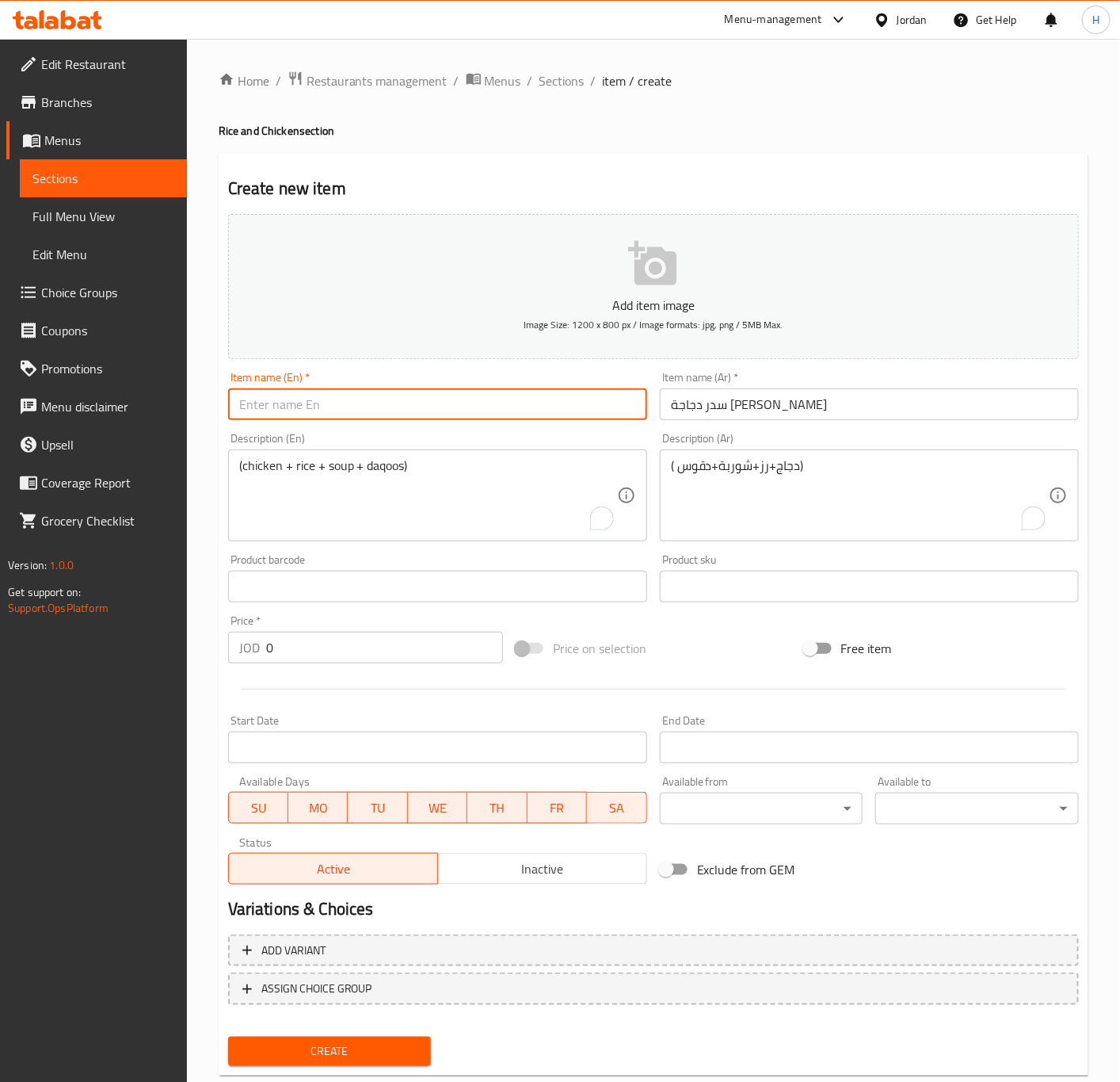
paste input "Mandi Chicken Sidr Mandi Rice"
type input "Mandi Chicken Sidr Mandi Rice"
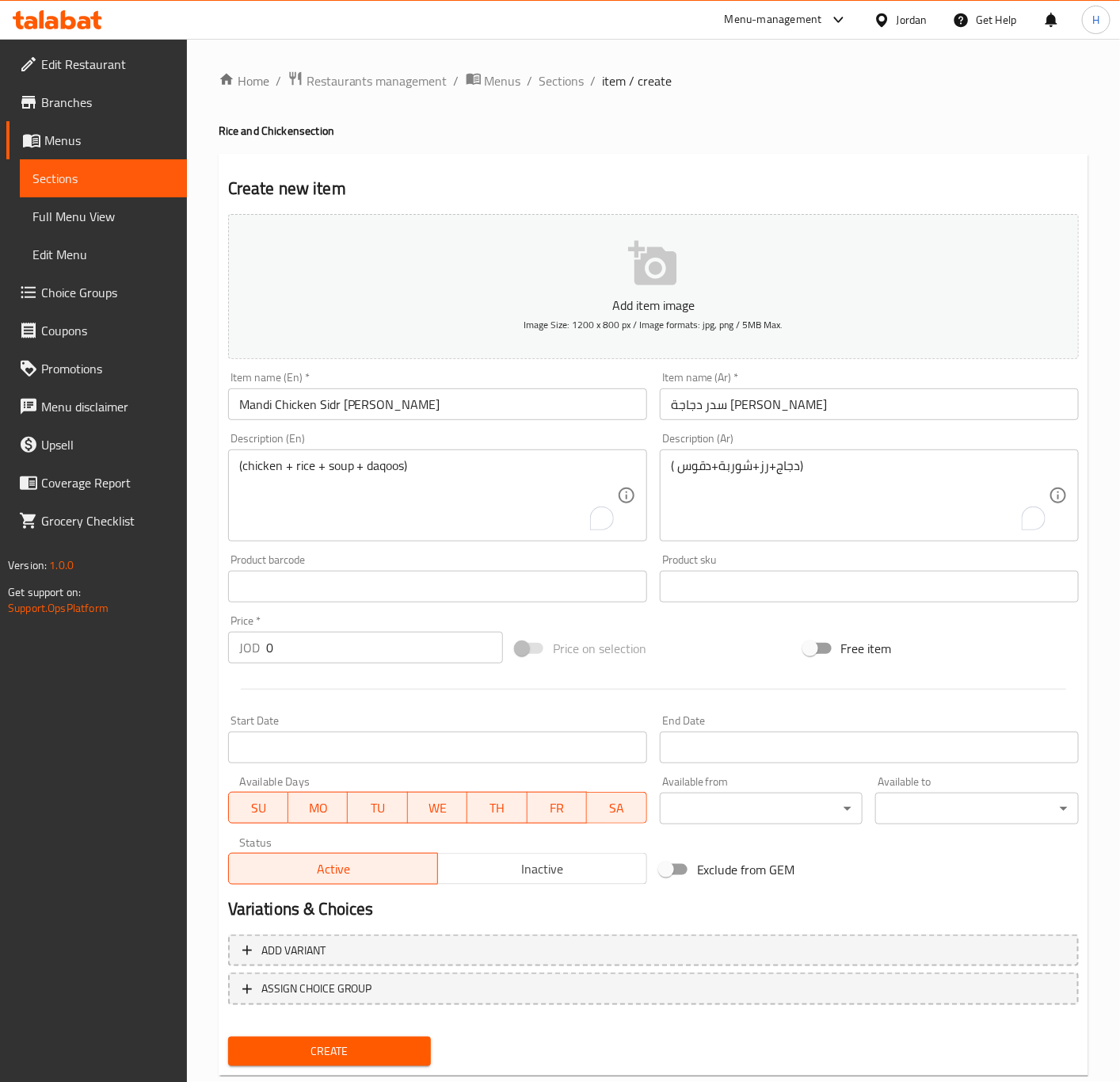
click at [293, 647] on input "0" at bounding box center [385, 647] width 237 height 32
paste input "9.99"
type input "9.99"
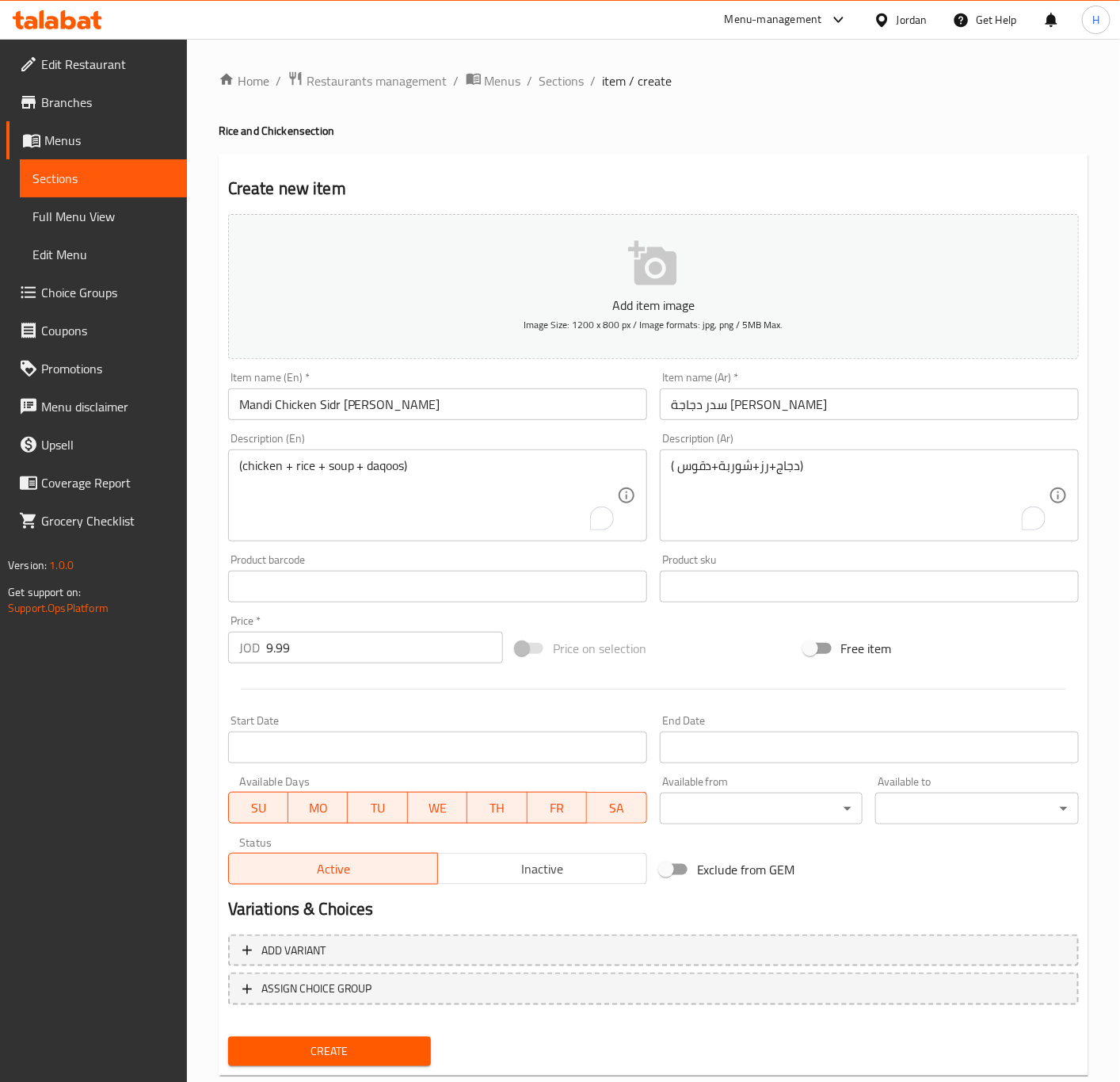
click at [851, 512] on textarea "( دجاج+رز+شوربة+دقوس)" at bounding box center [860, 495] width 378 height 75
paste textarea "( دجاج+رز+شوربة+دقوس)"
type textarea "( دجاج+رز+شوربة+دقوس)"
click at [473, 516] on textarea "(chicken + rice + soup + daqoos)" at bounding box center [428, 495] width 378 height 75
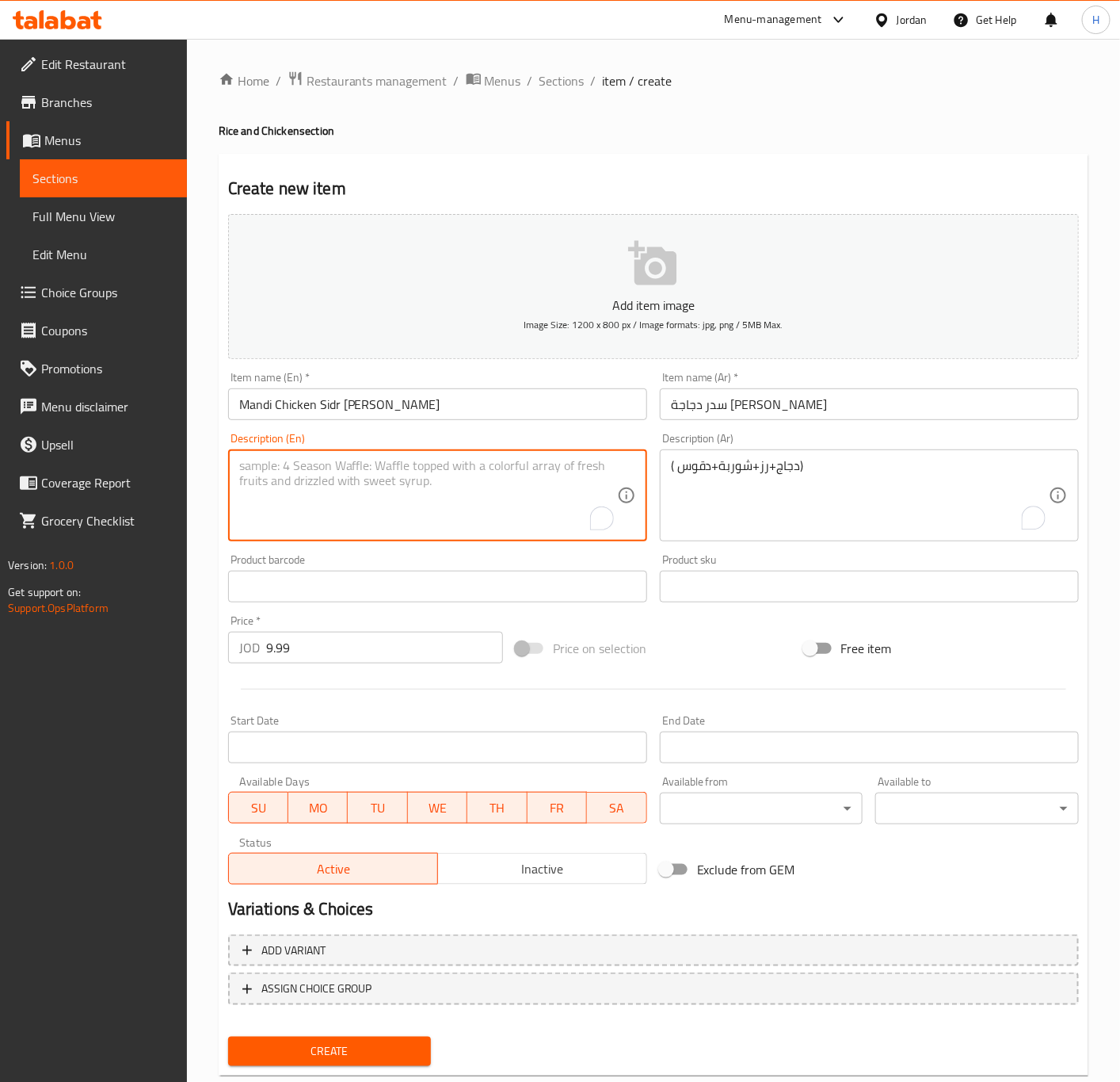
paste textarea "(chicken + rice + soup + daqoos)"
type textarea "(chicken + rice + soup + daqoos)"
click at [333, 402] on input "Mandi Chicken Sidr Mandi Rice" at bounding box center [438, 404] width 419 height 32
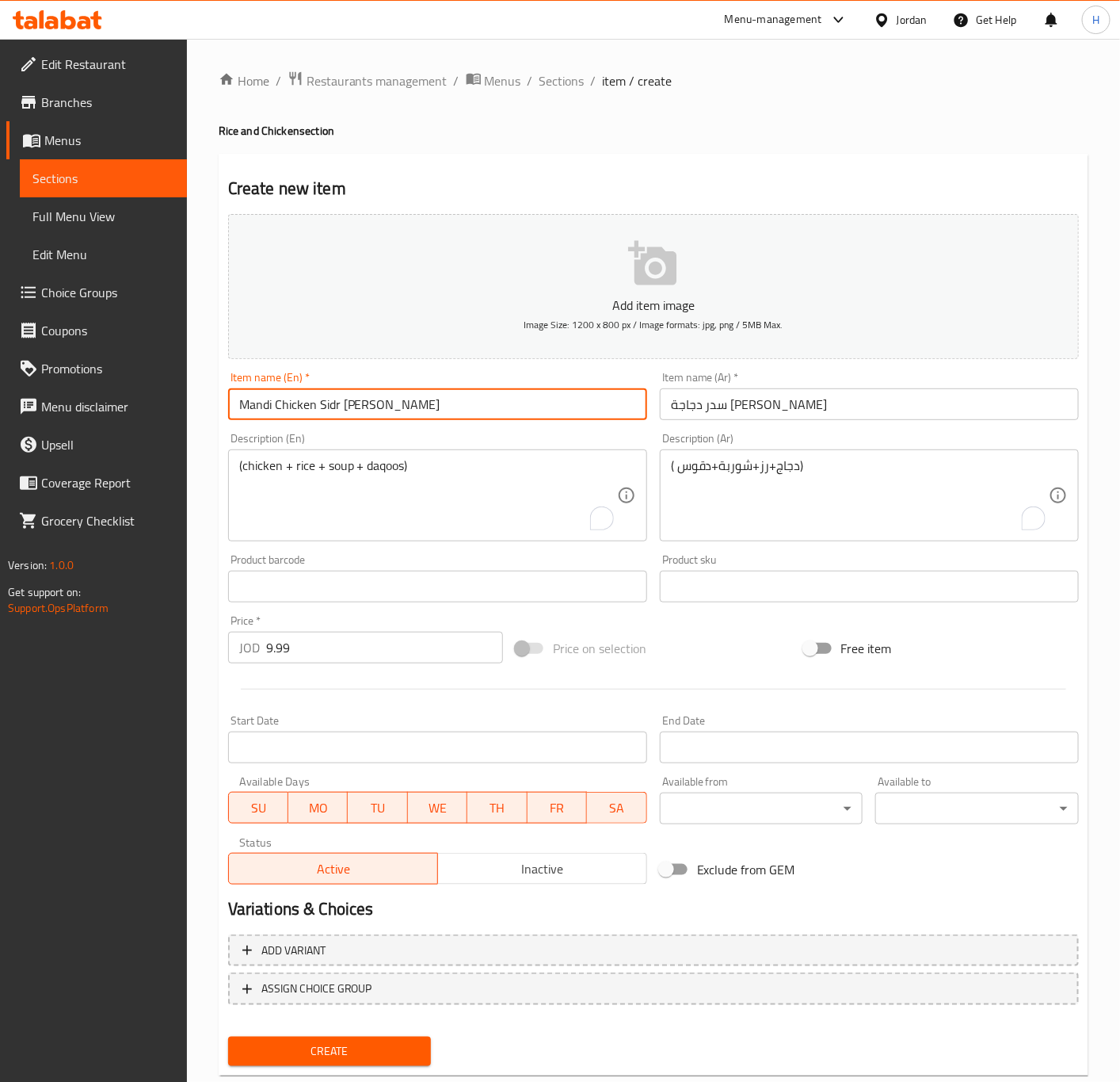
click at [333, 402] on input "Mandi Chicken Sidr Mandi Rice" at bounding box center [438, 404] width 419 height 32
click at [333, 399] on input "Mandi Chicken Sidr Mandi Rice" at bounding box center [438, 404] width 419 height 32
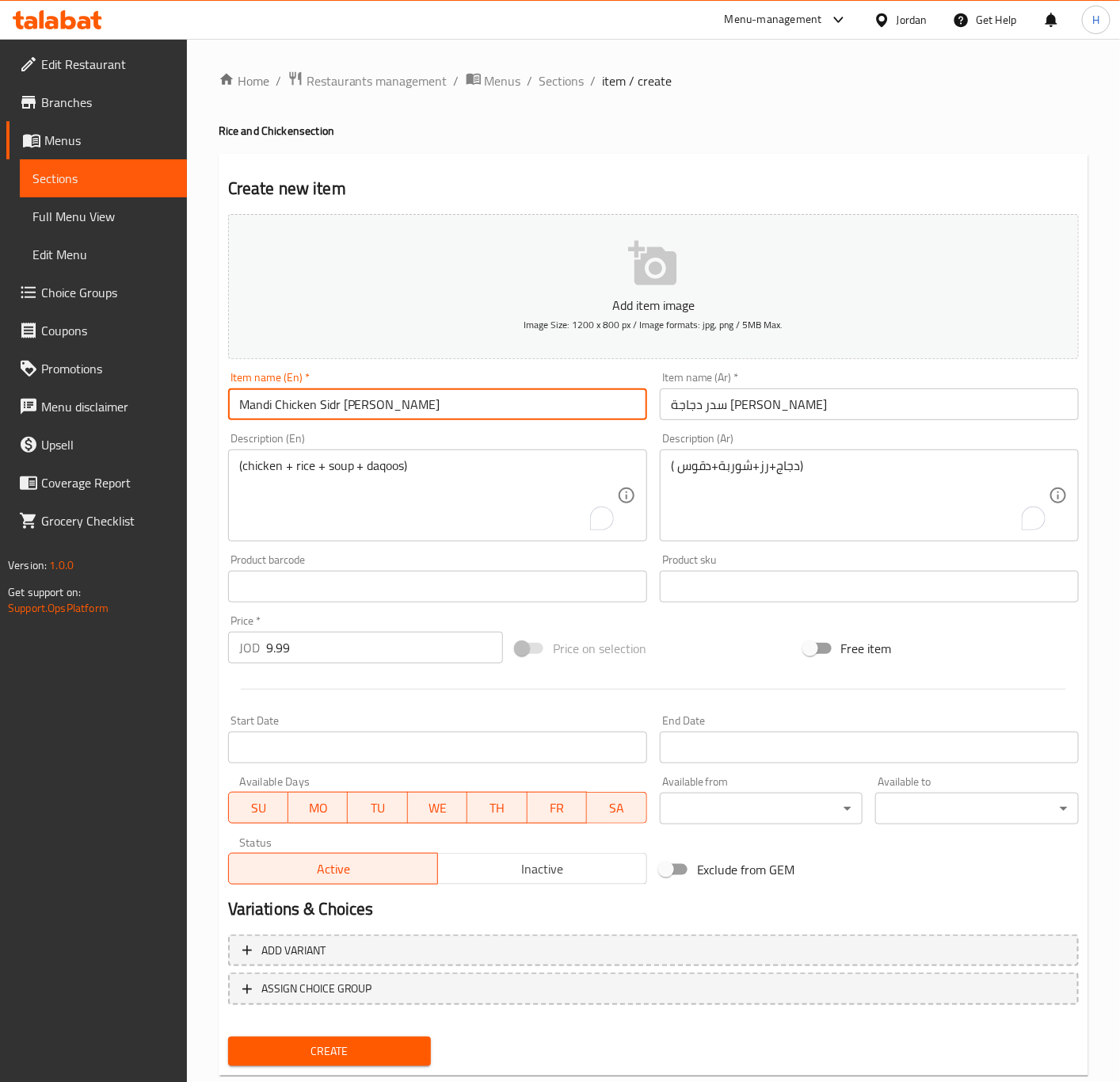
click at [328, 399] on input "Mandi Chicken Sidr Mandi Rice" at bounding box center [438, 404] width 419 height 32
type input "Sedr Mandi Chicken With Mandi Rice"
click at [381, 652] on input "9.99" at bounding box center [385, 647] width 237 height 32
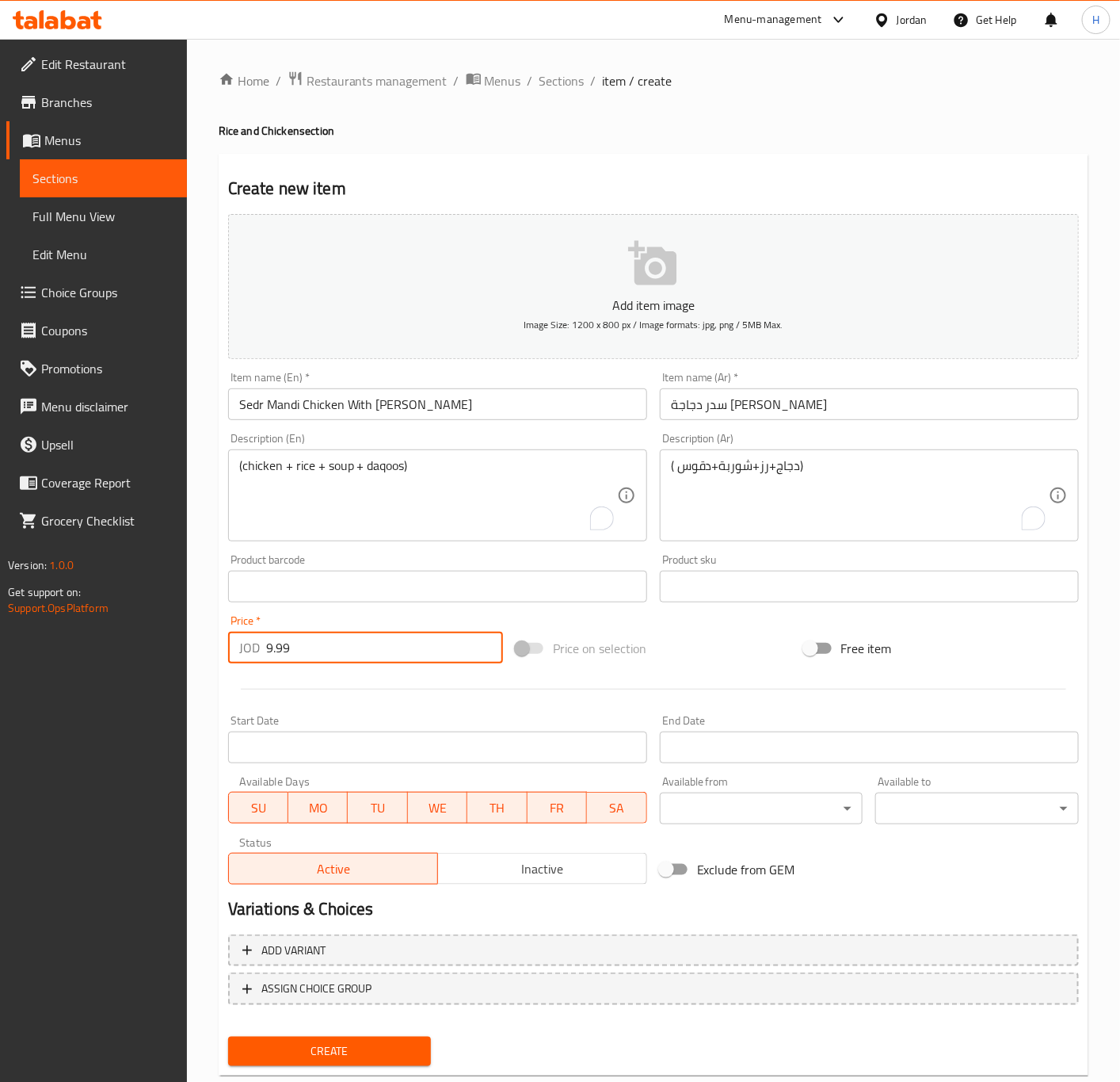
click at [228, 1036] on button "Create" at bounding box center [330, 1051] width 203 height 30
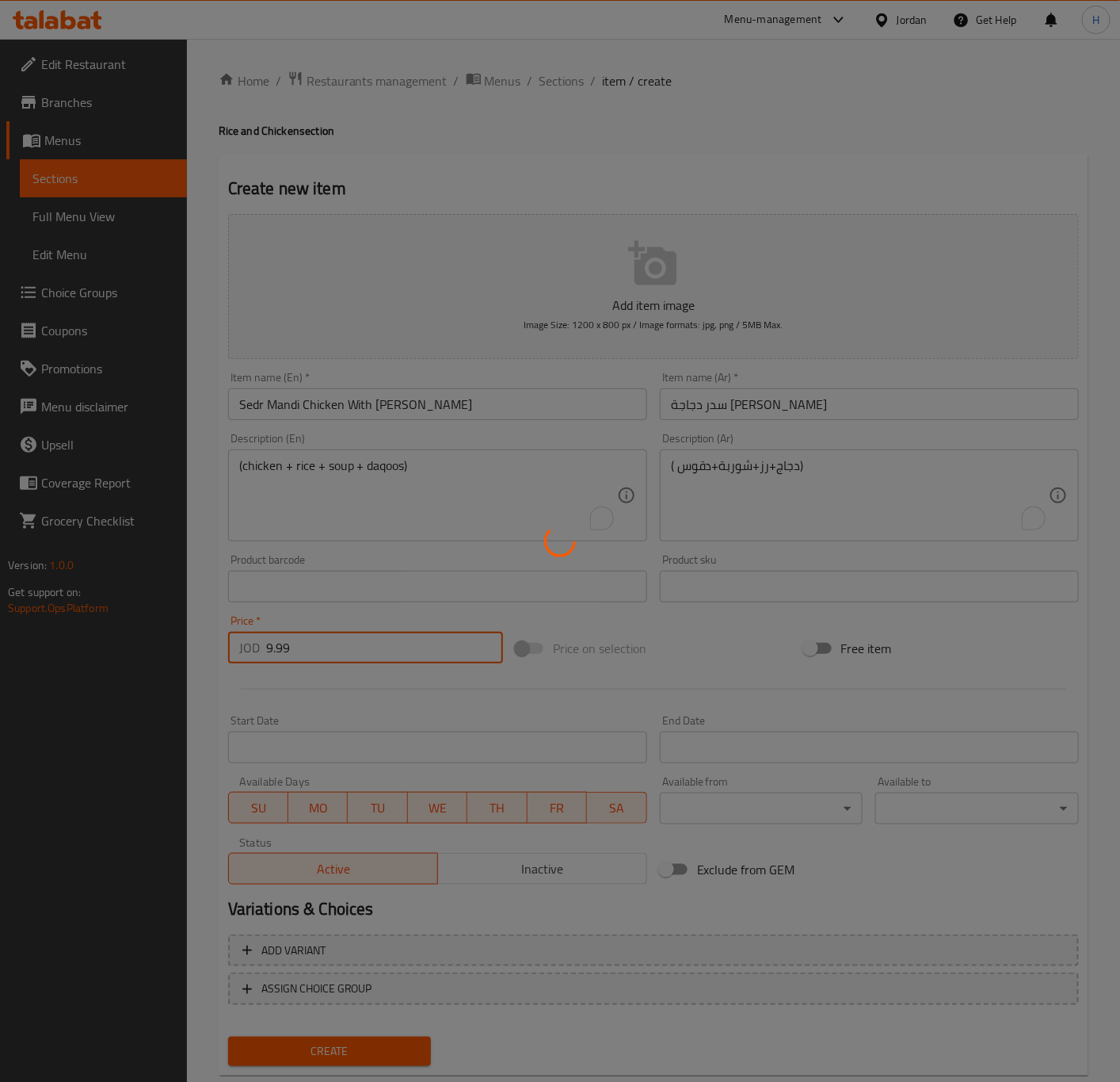
type input "0"
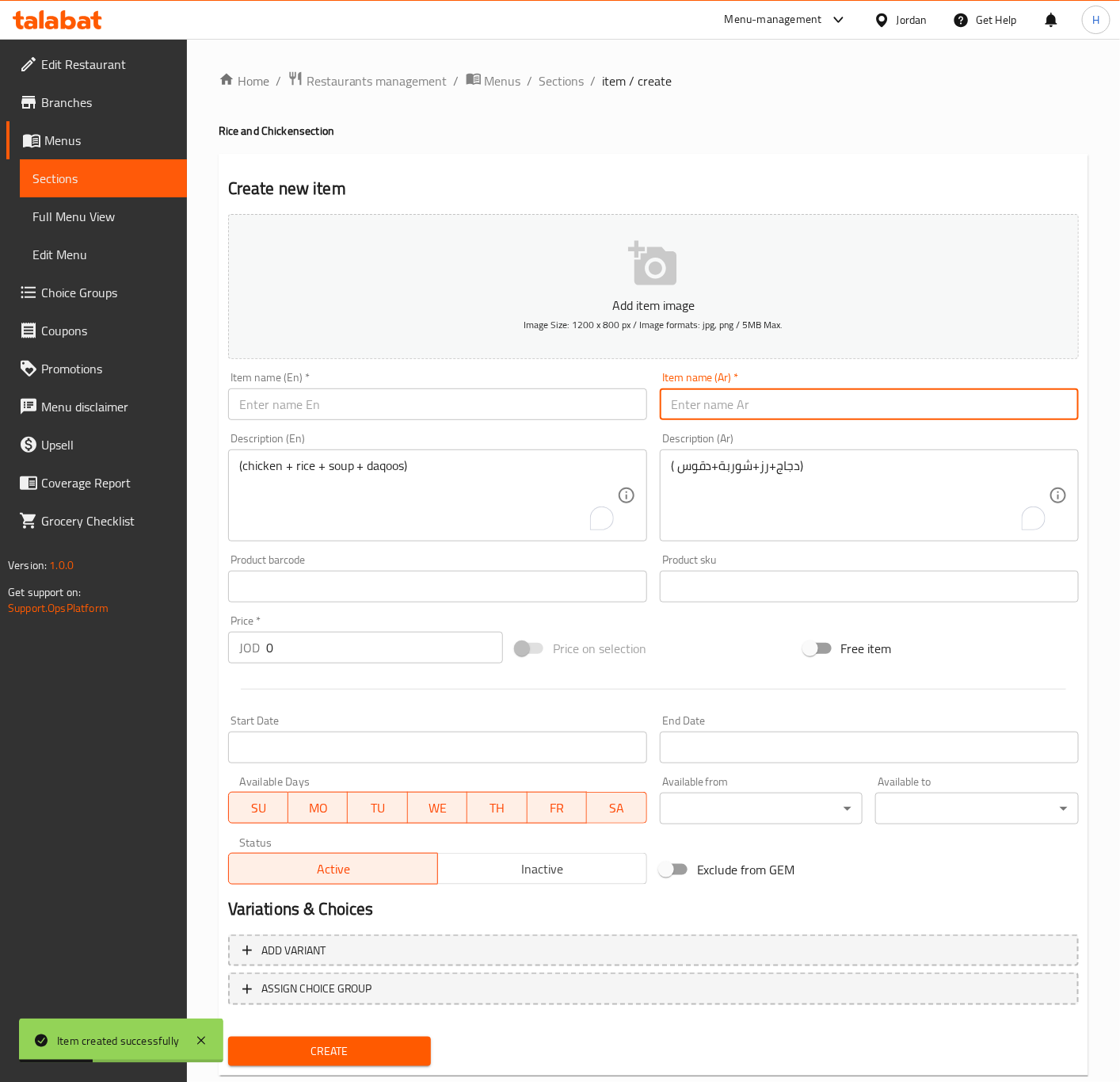
click at [845, 404] on input "text" at bounding box center [870, 404] width 419 height 32
paste input "سدر دجاجة شواية رز مندي"
type input "سدر دجاجة شواية رز مندي"
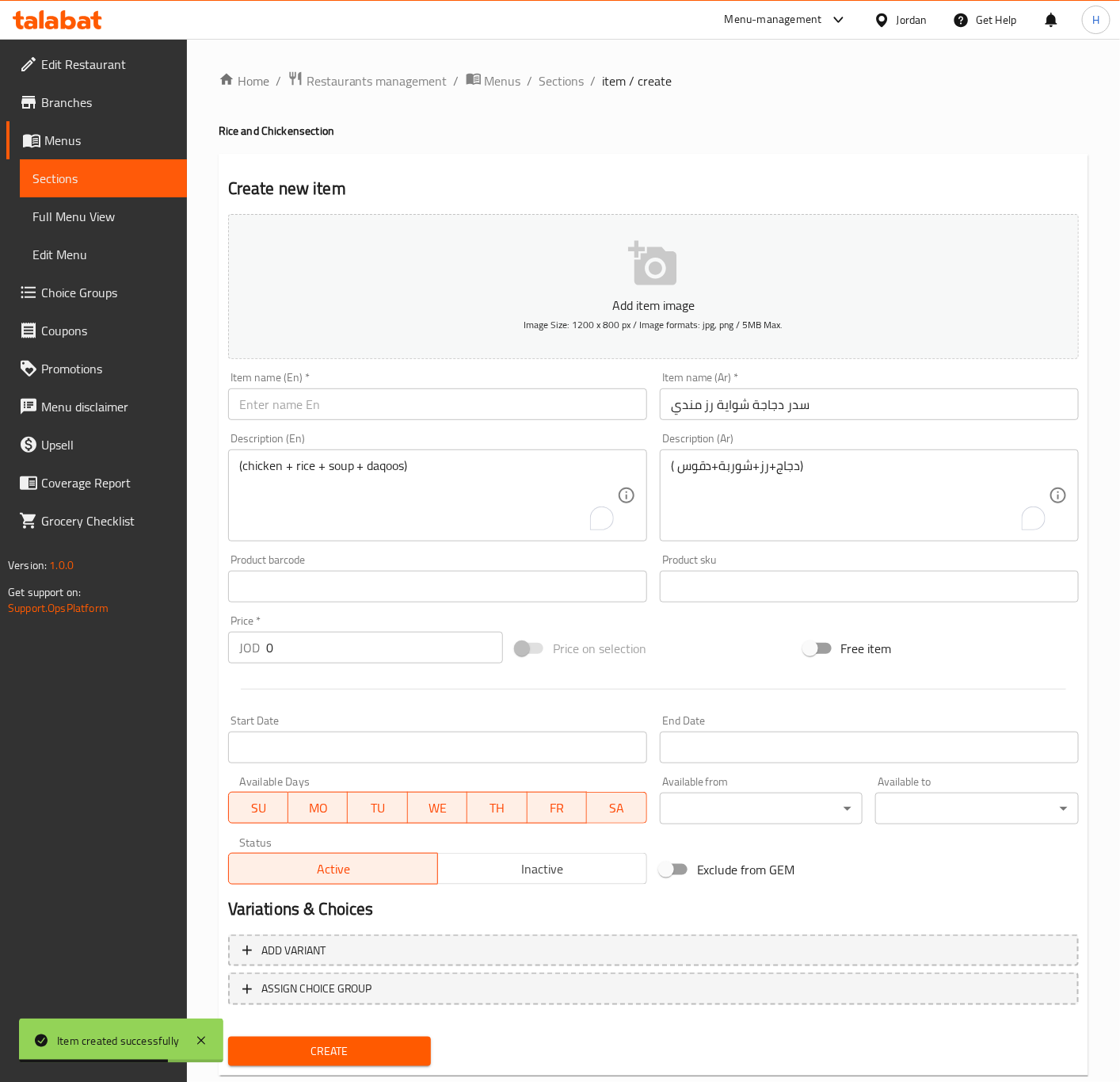
click at [369, 654] on input "0" at bounding box center [385, 647] width 237 height 32
paste input "9.99"
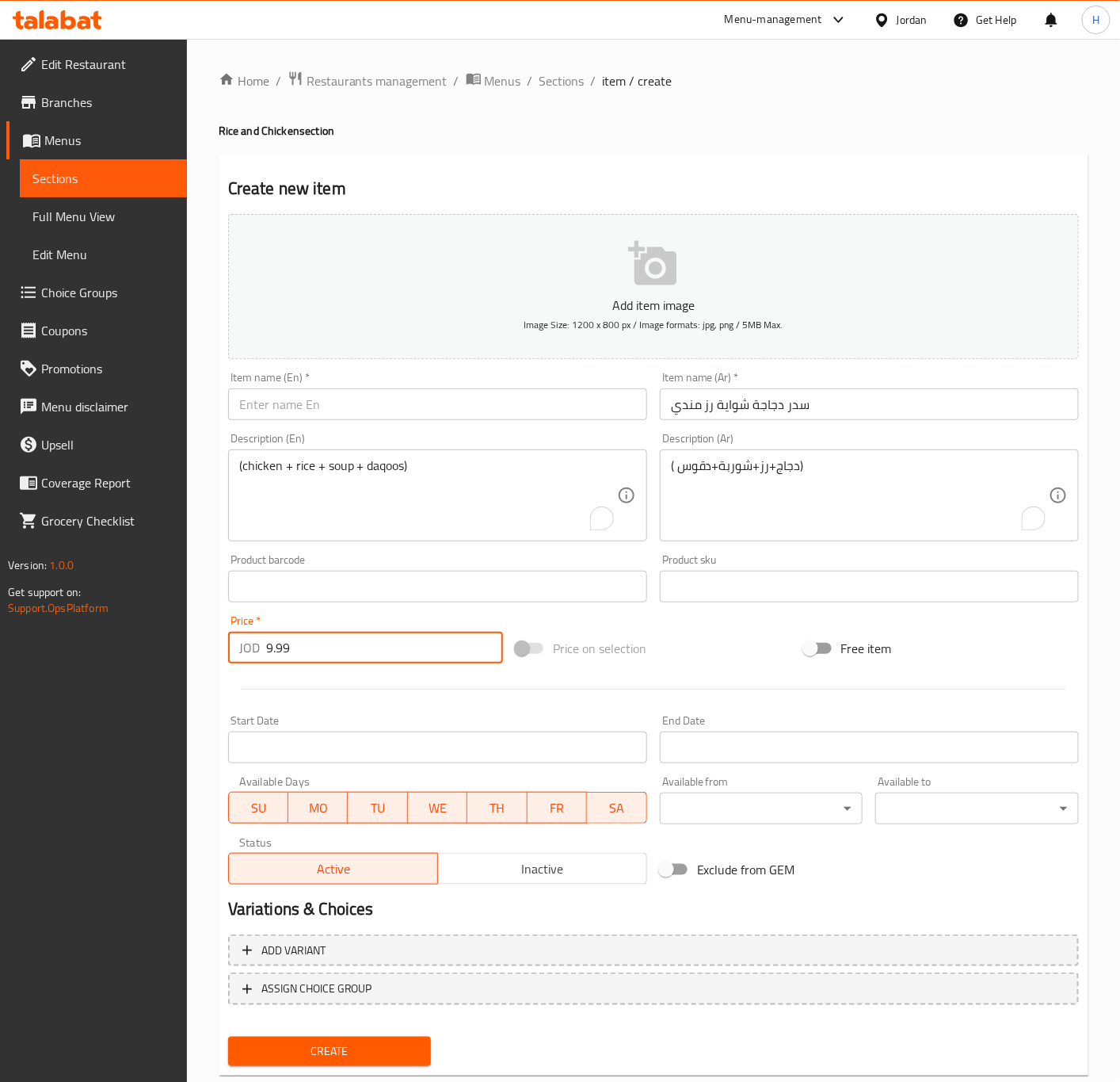
type input "9.99"
click at [362, 395] on input "text" at bounding box center [438, 404] width 419 height 32
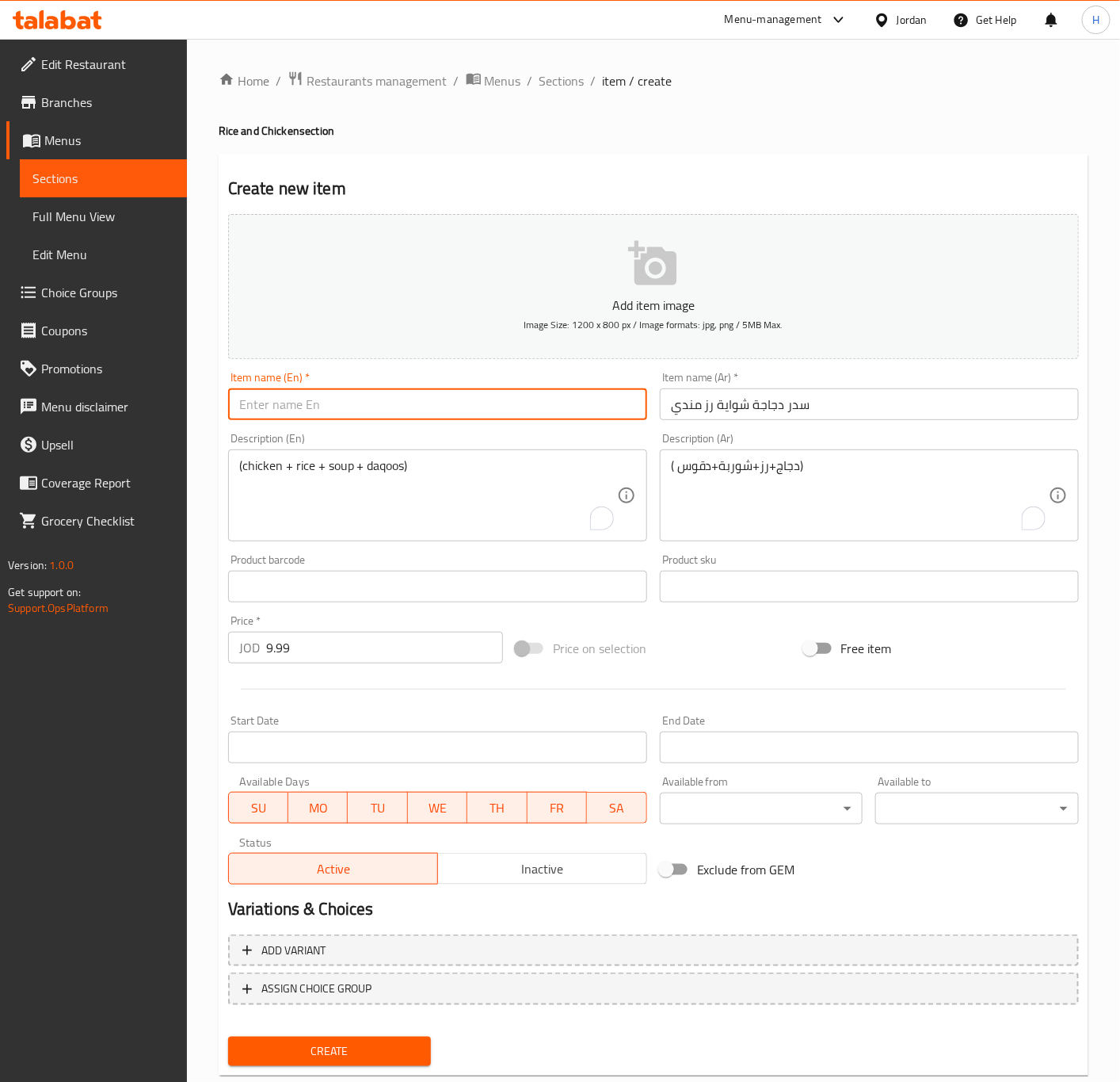
paste input "Sidr Grilled Chicken Mandi Rice"
click at [343, 403] on input "Sidr Grilled Chicken Mandi Rice" at bounding box center [438, 404] width 419 height 32
type input "Sidr Grilled Chicken with Mandi Rice"
click at [411, 521] on textarea "(chicken + rice + soup + daqoos)" at bounding box center [428, 495] width 378 height 75
paste textarea "(chicken + rice + soup + daqoos)"
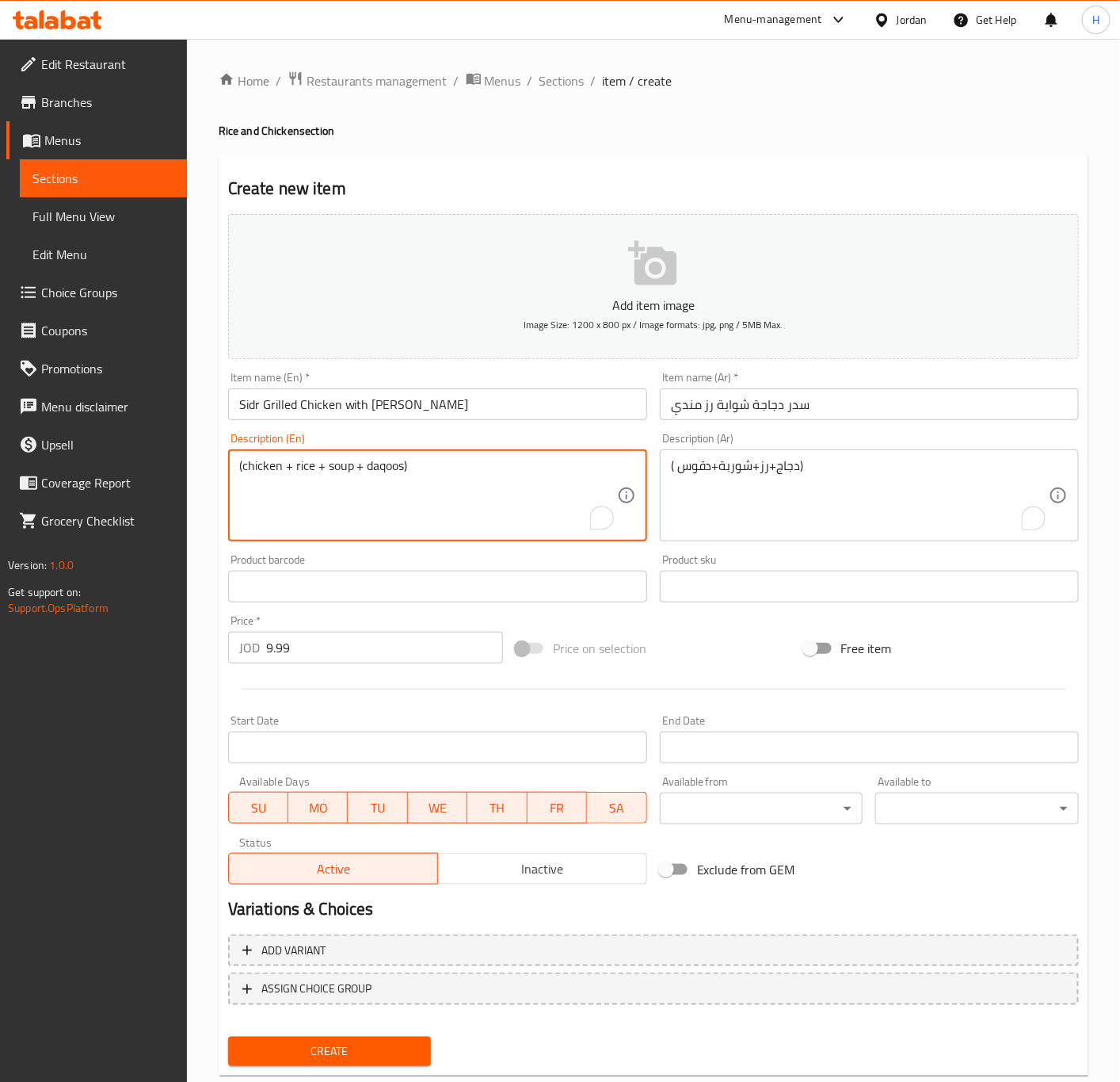
type textarea "(chicken + rice + soup + daqoos)"
click at [854, 504] on textarea "( دجاج+رز+شوربة+دقوس)" at bounding box center [860, 495] width 378 height 75
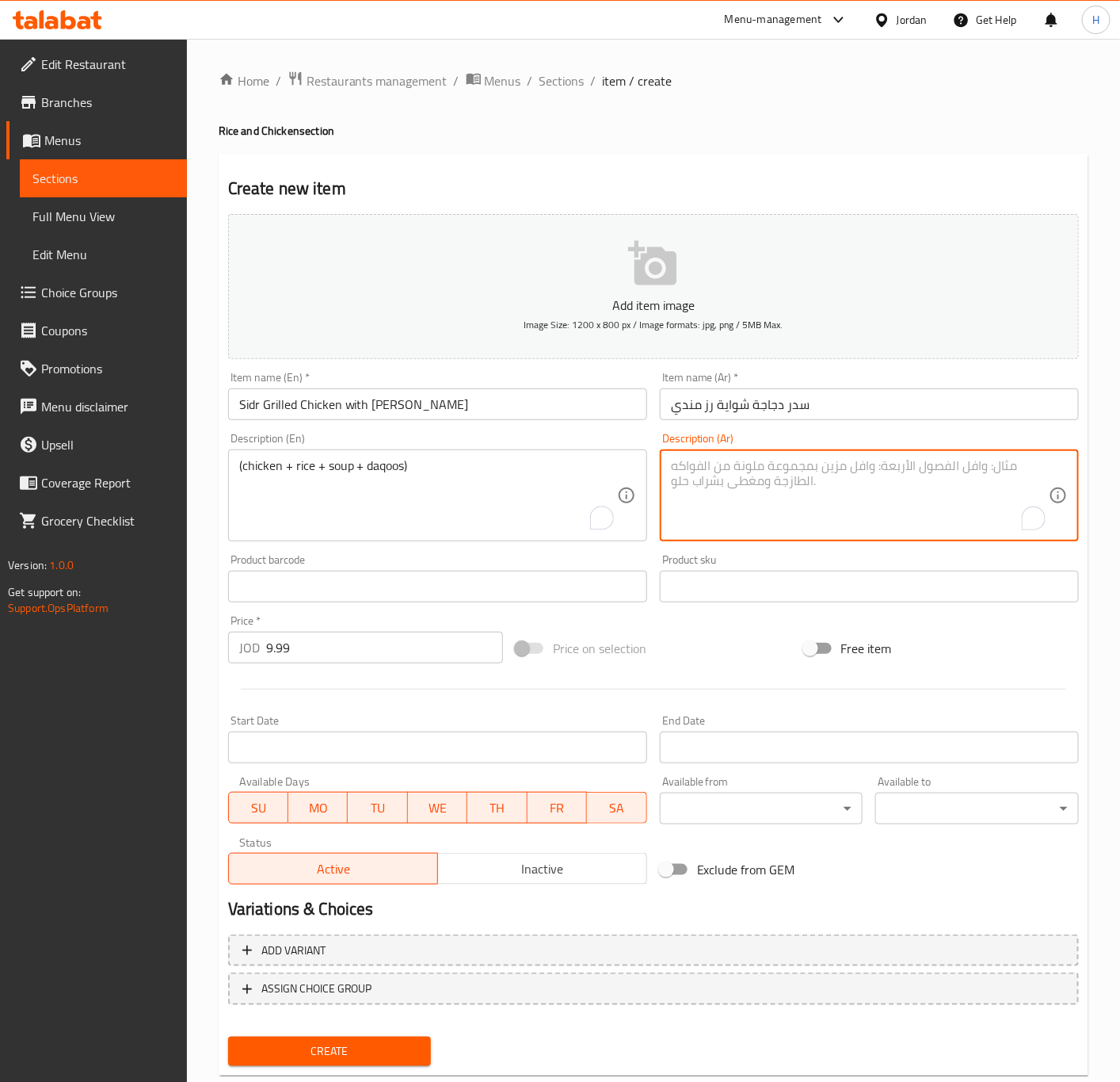
paste textarea "( دجاج+رز+شوربة+دقوس)"
type textarea "( دجاج+رز+شوربة+دقوس)"
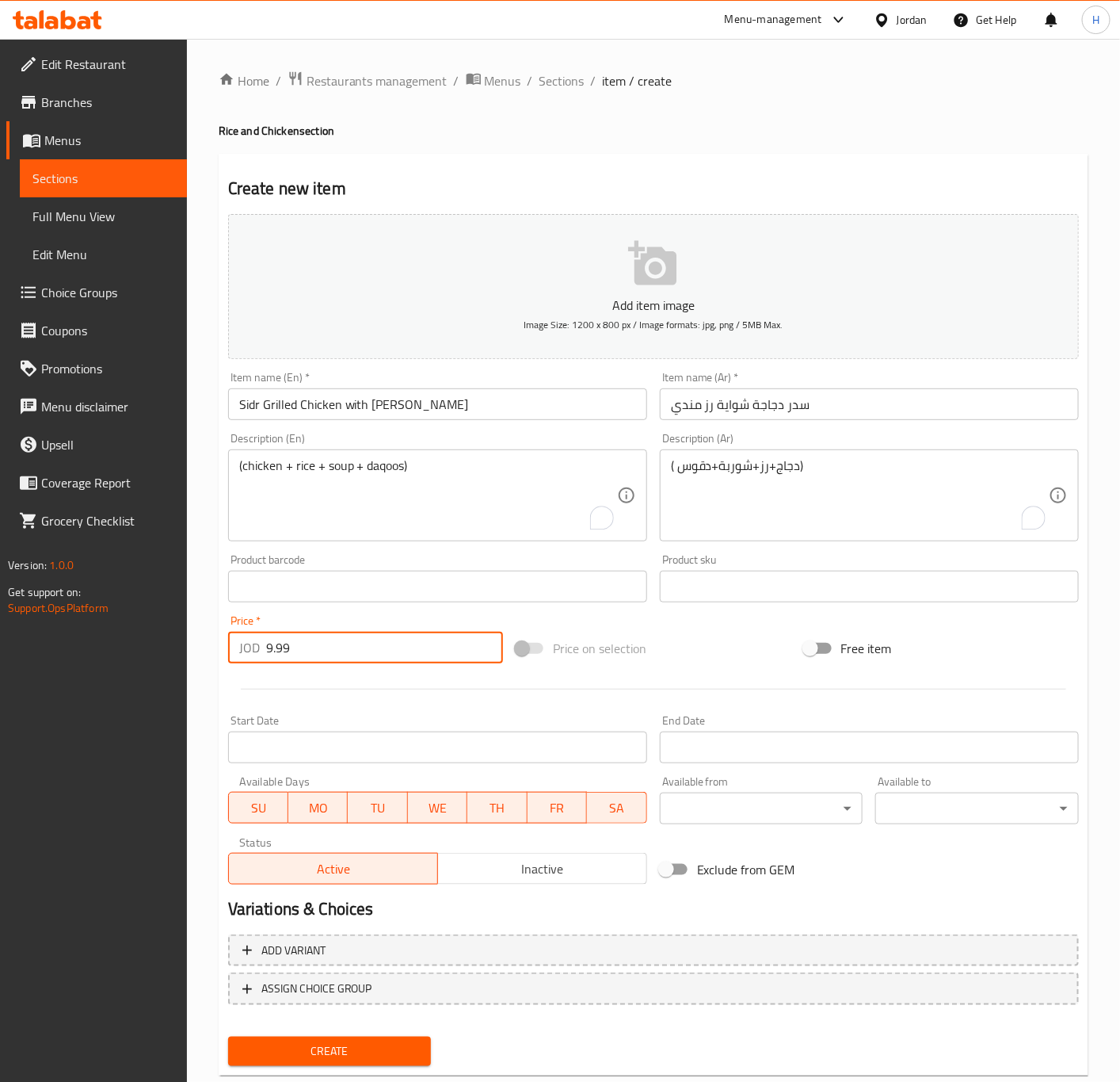
click at [364, 645] on input "9.99" at bounding box center [385, 647] width 237 height 32
click at [228, 1036] on button "Create" at bounding box center [330, 1051] width 203 height 30
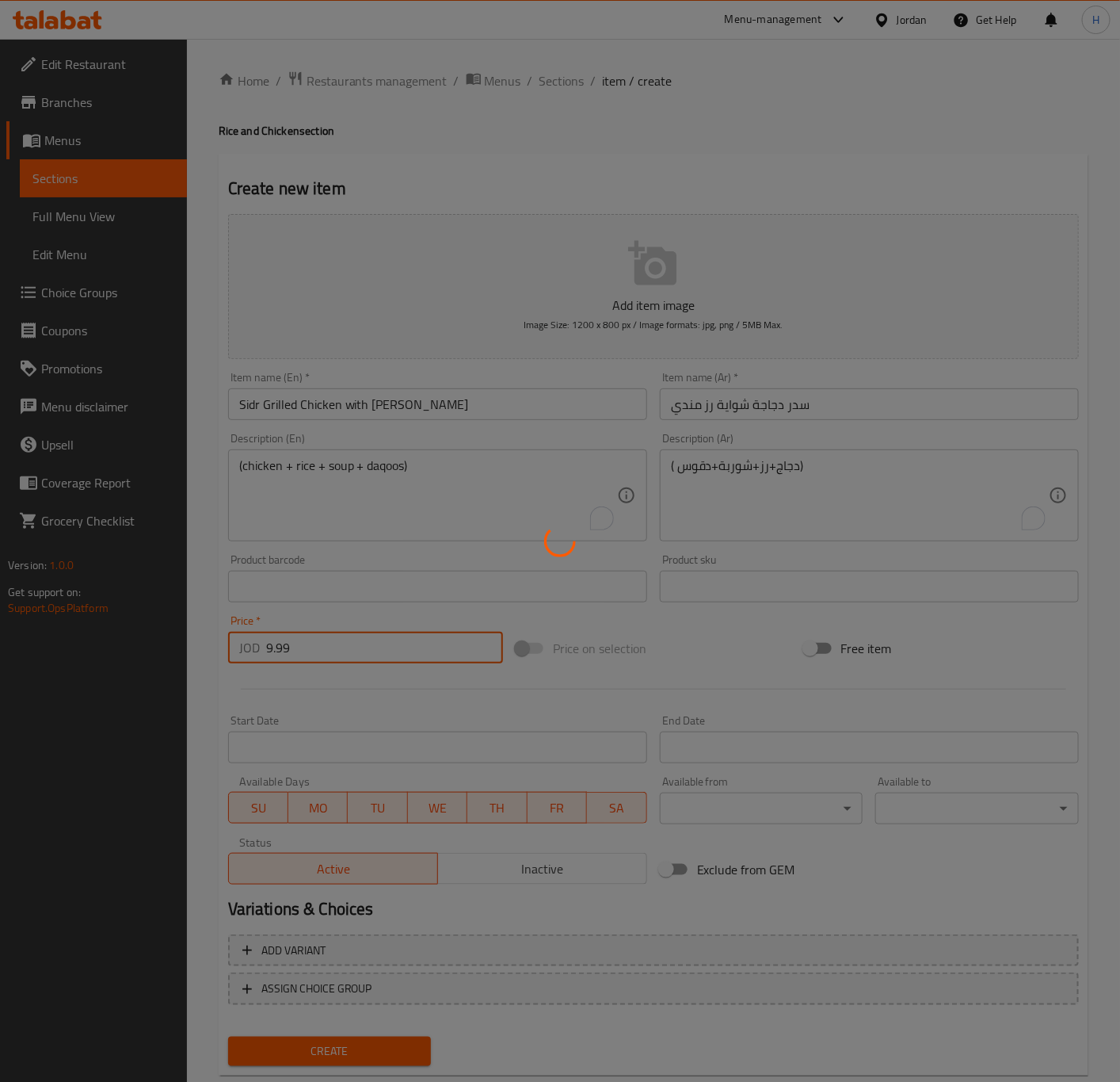
type input "0"
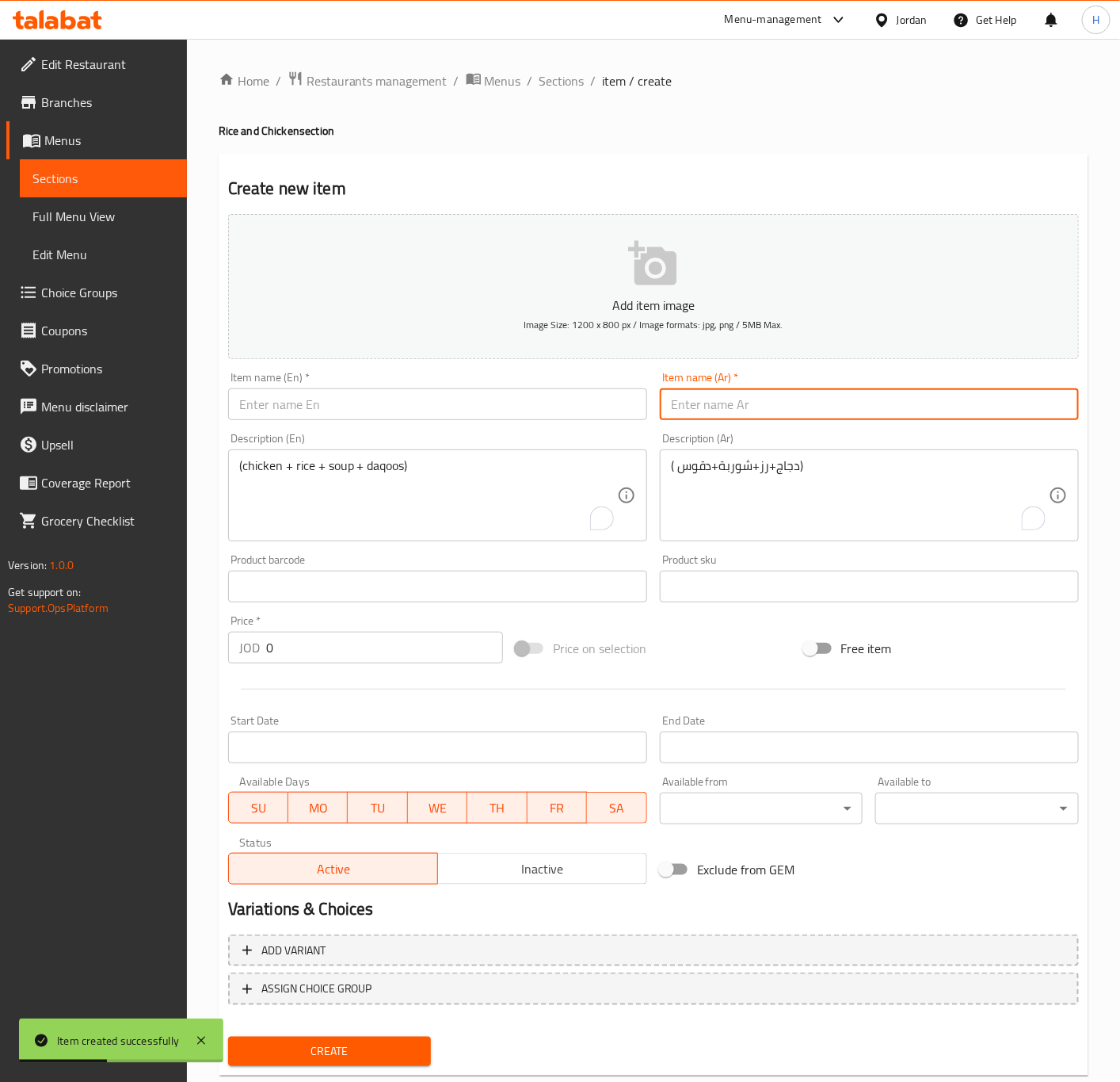
click at [842, 412] on input "text" at bounding box center [870, 404] width 419 height 32
click at [842, 410] on input "text" at bounding box center [870, 404] width 419 height 32
paste input "سدر دجاجة شواية رز بخاري"
type input "سدر دجاجة شواية رز بخاري"
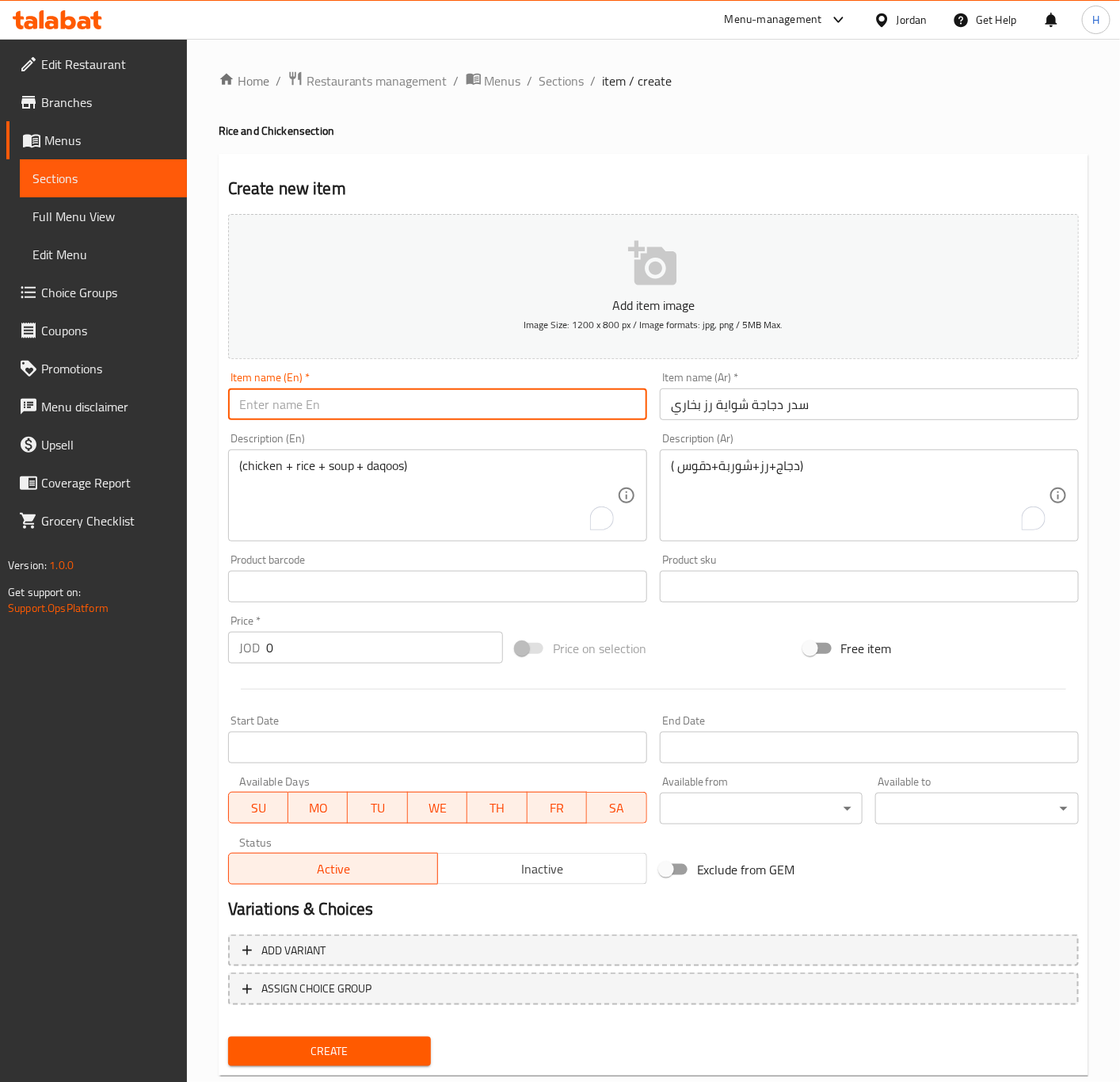
paste input "Sidr Grilled Chicken Bukhari Rice"
click at [423, 402] on input "Sidr Grilled Chicken Bukhari Rice" at bounding box center [438, 404] width 419 height 32
click at [247, 400] on input "Sidr Grilled Chicken Bukhari Rice" at bounding box center [438, 404] width 419 height 32
type input "Sedr Grilled Chicken Bukhari Rice"
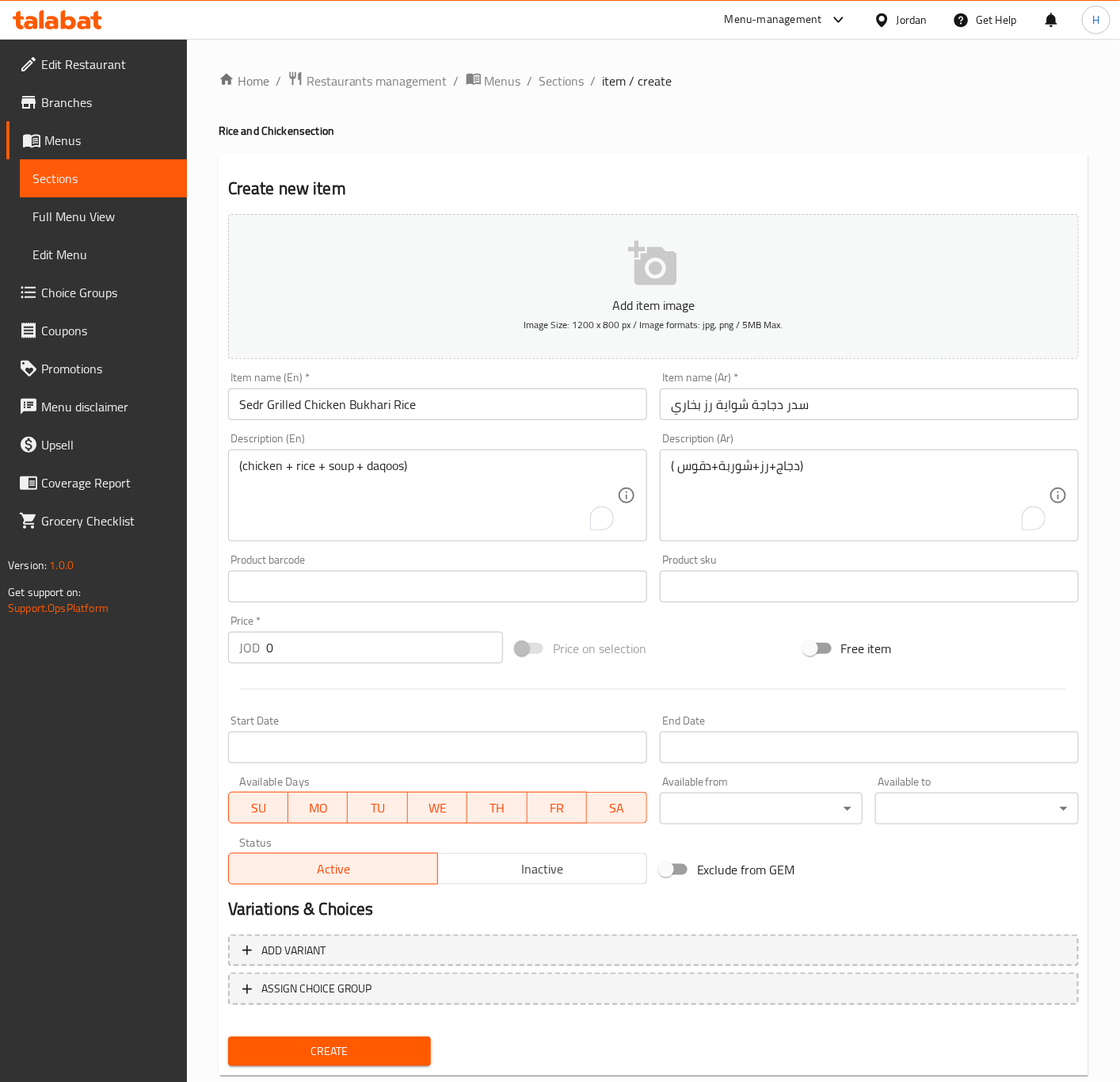
click at [381, 657] on input "0" at bounding box center [385, 647] width 237 height 32
paste input "9.99"
type input "9.99"
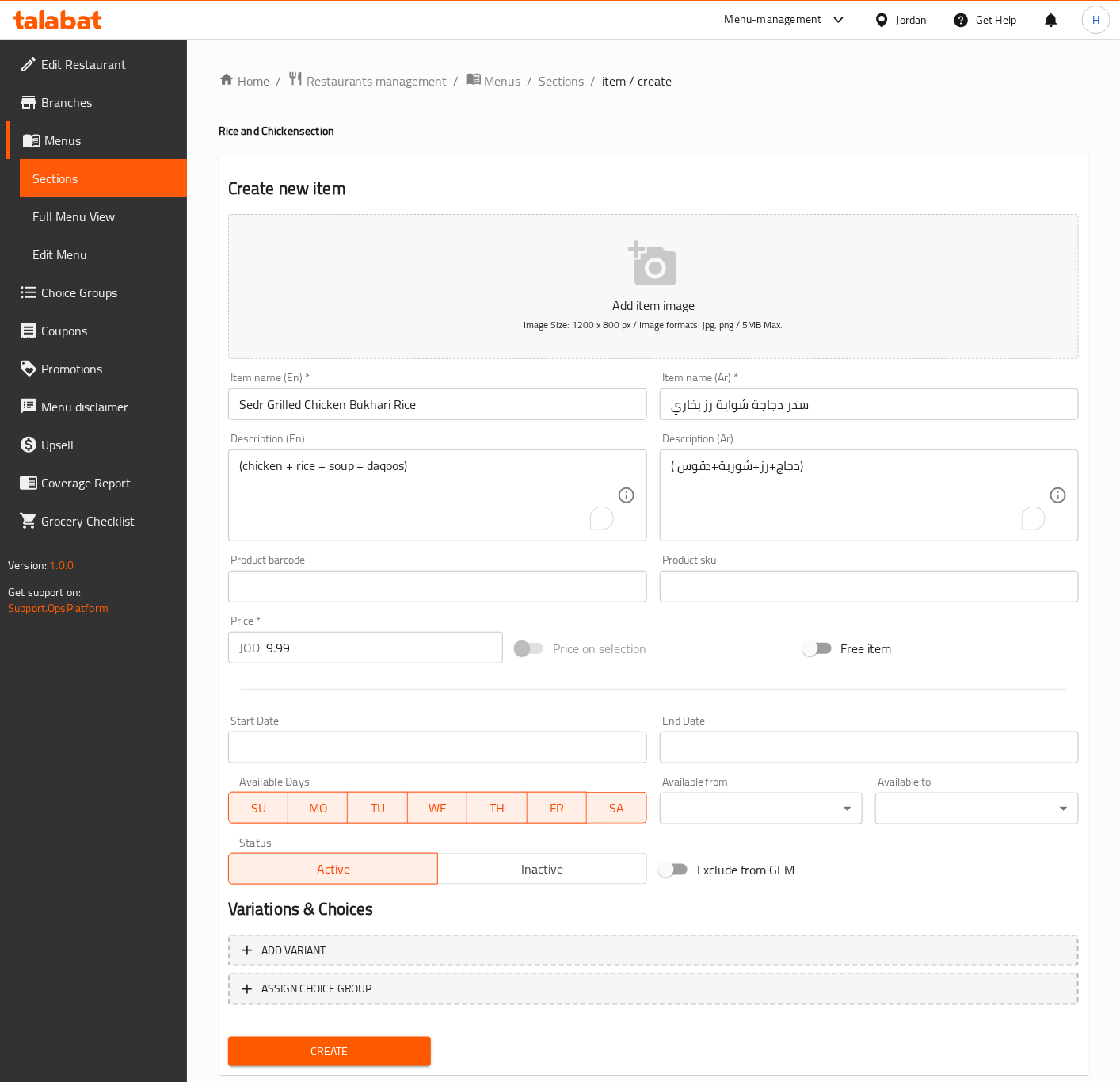
click at [730, 474] on textarea "( دجاج+رز+شوربة+دقوس)" at bounding box center [860, 495] width 378 height 75
paste textarea "( دجاج+رز+شوربة+دقوس)"
type textarea "( دجاج+رز+شوربة+دقوس)"
click at [259, 511] on textarea "To enrich screen reader interactions, please activate Accessibility in Grammarl…" at bounding box center [428, 495] width 378 height 75
paste textarea "(chicken + rice + soup + daqoos)"
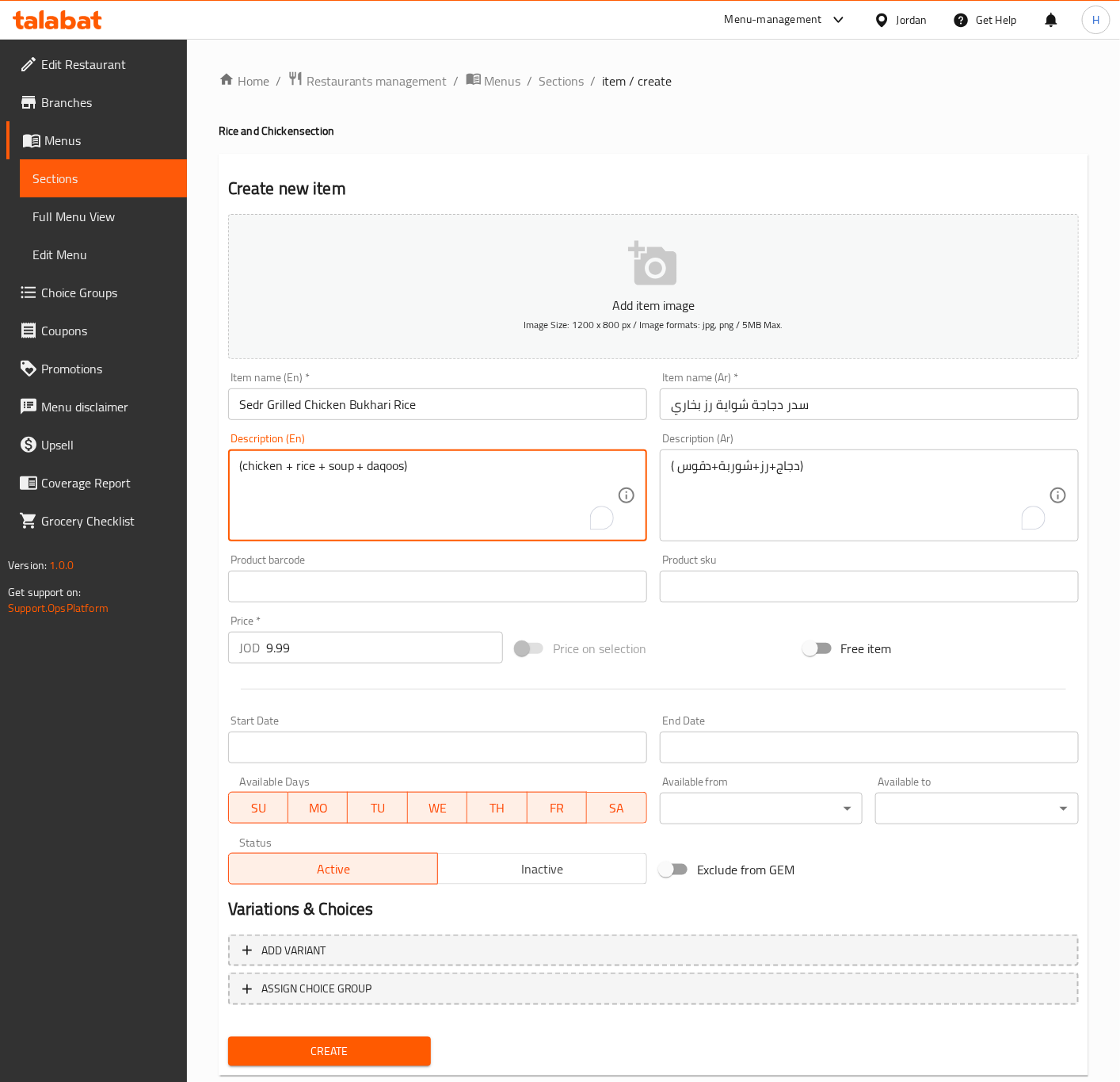
type textarea "(chicken + rice + soup + daqoos)"
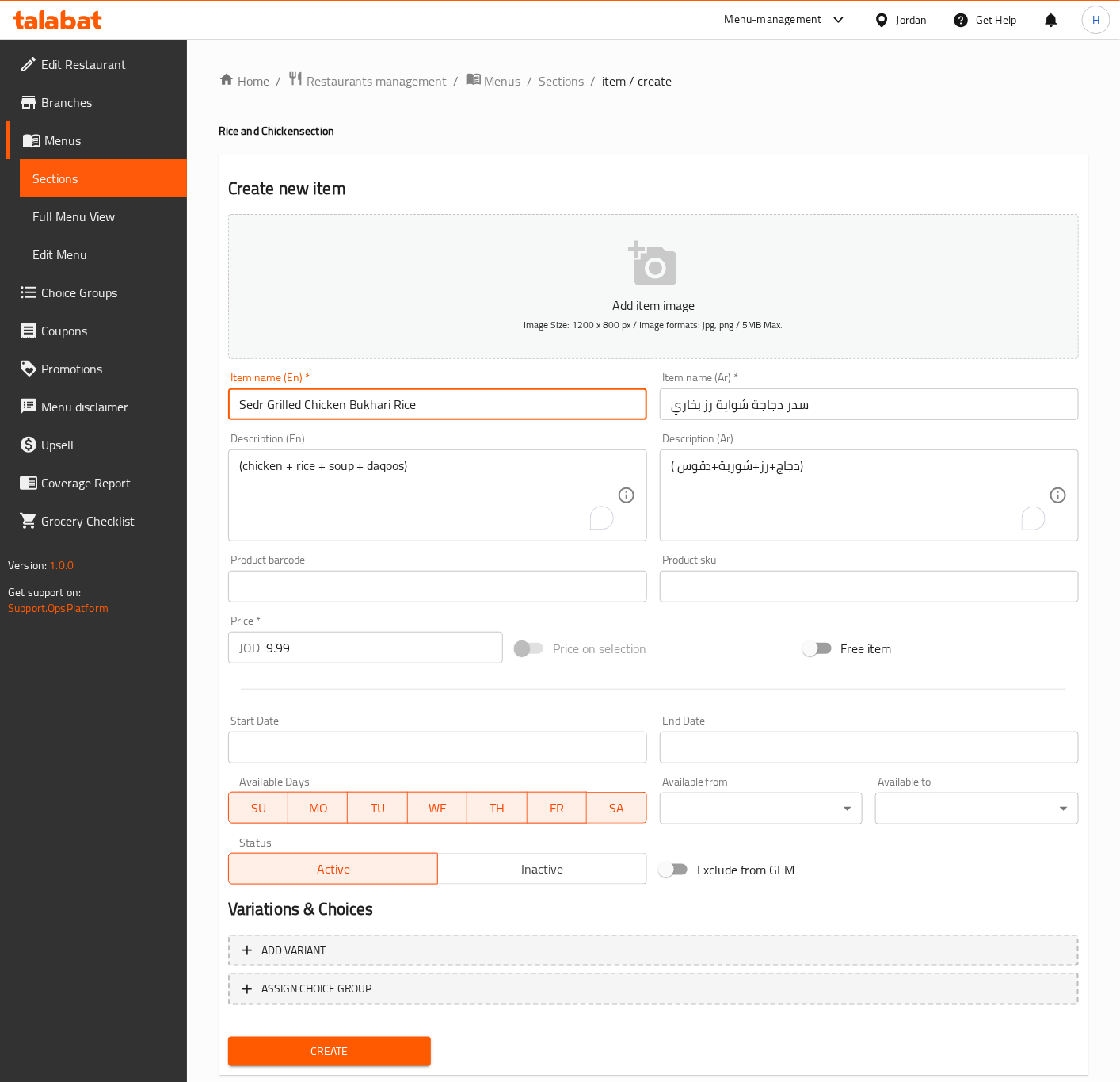
click at [426, 412] on input "Sedr Grilled Chicken Bukhari Rice" at bounding box center [438, 404] width 419 height 32
click at [341, 407] on input "Sedr Grilled Chicken Bukhari Rice" at bounding box center [438, 404] width 419 height 32
type input "Sedr Grilled Chicken with Bukhari Rice"
click at [228, 1036] on button "Create" at bounding box center [330, 1051] width 203 height 30
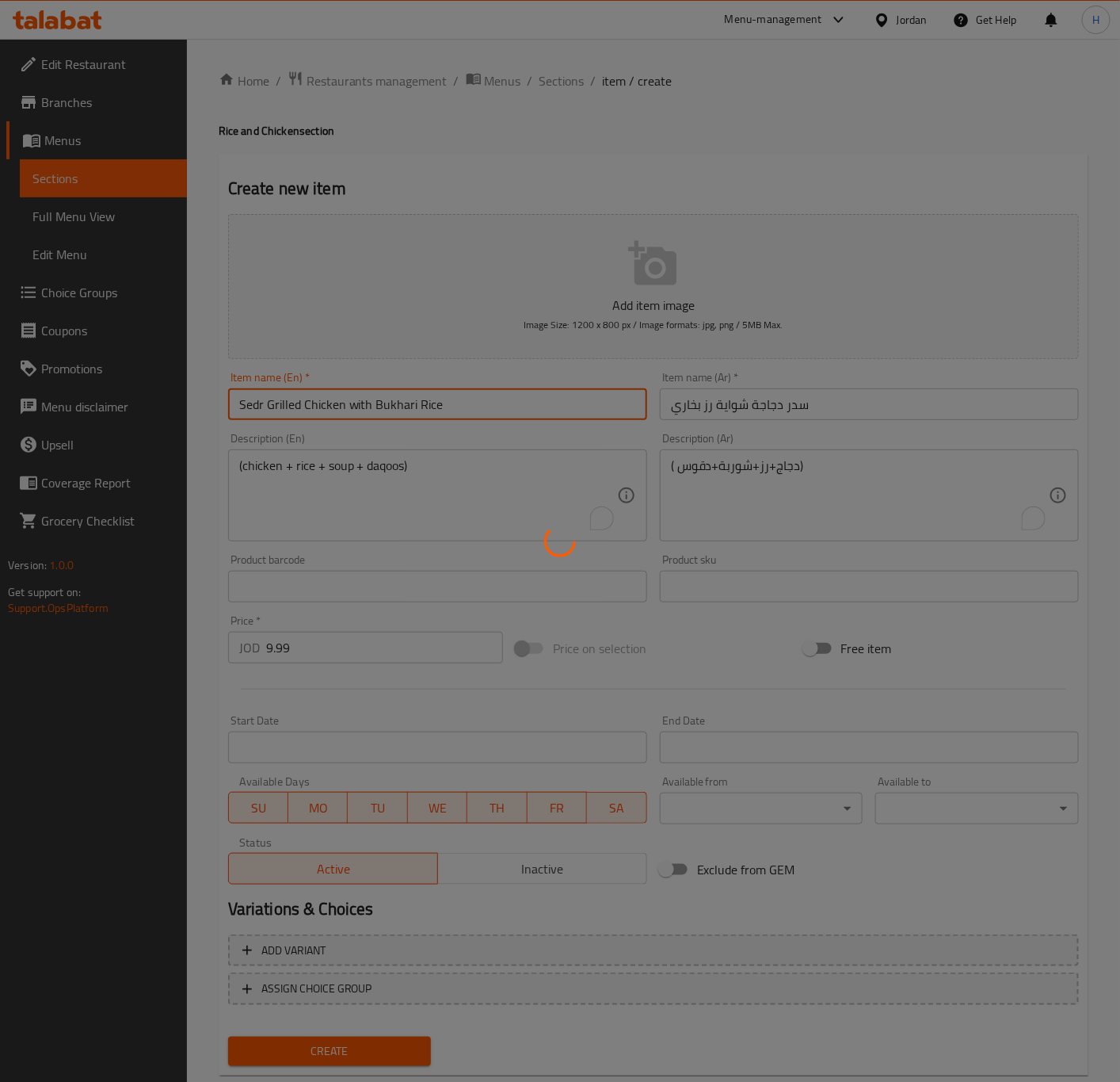
type input "0"
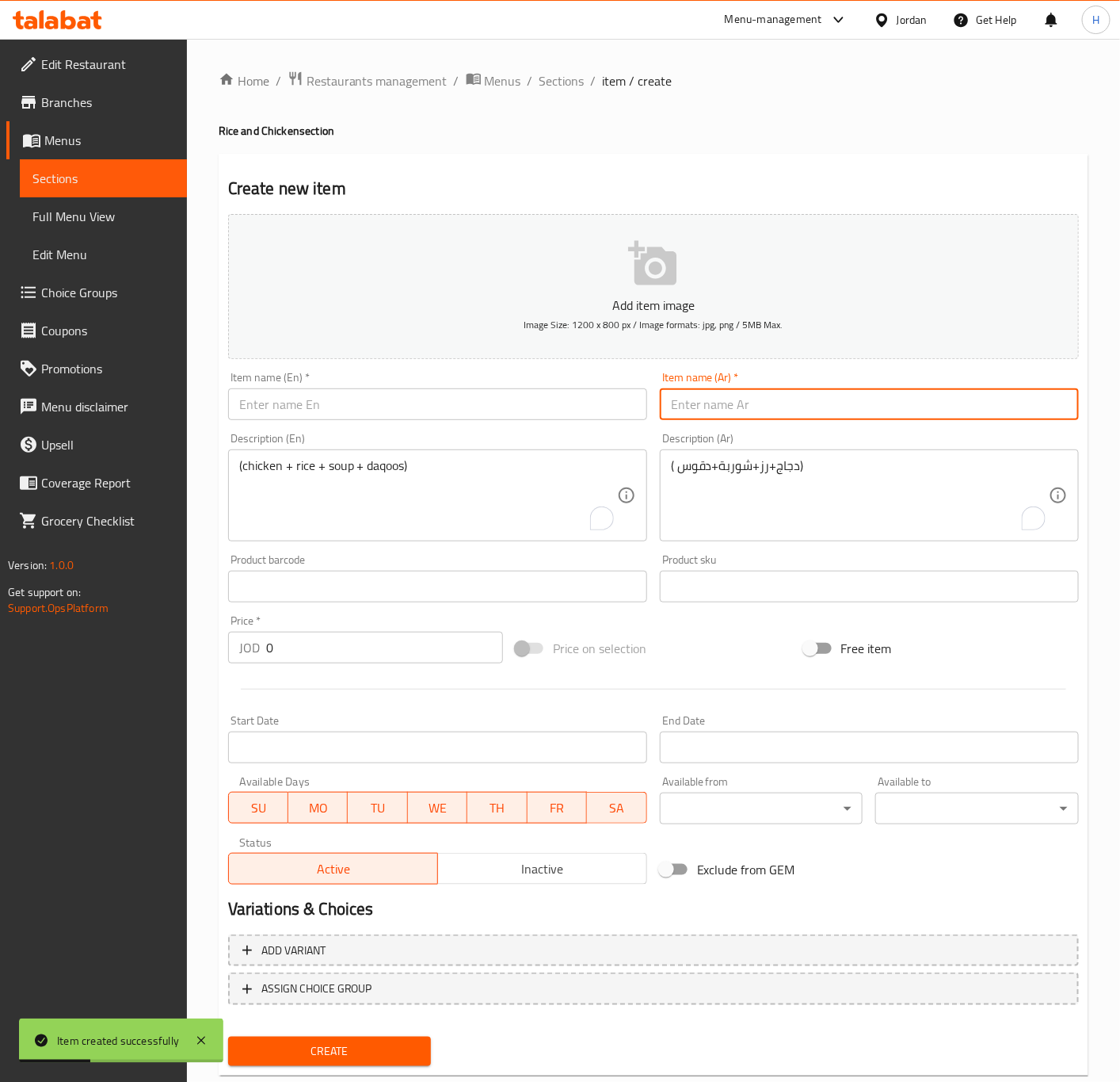
click at [936, 411] on input "text" at bounding box center [870, 404] width 419 height 32
paste input "سدر دجاجة شواية رز برياني"
type input "سدر دجاجة شواية رز برياني"
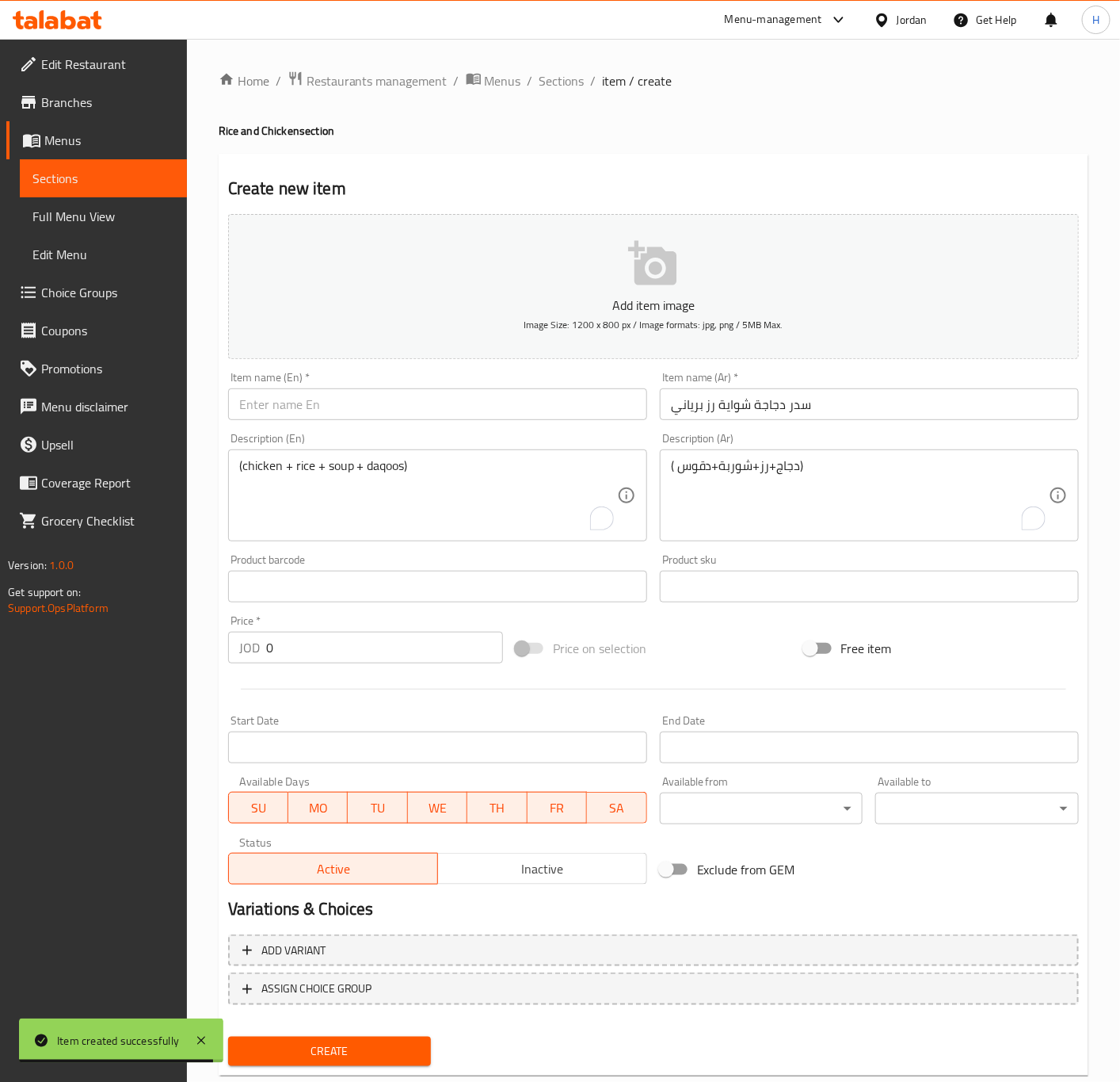
paste input "Sidr Grilled Chicken Biryani Rice"
click at [522, 400] on input "text" at bounding box center [438, 404] width 419 height 32
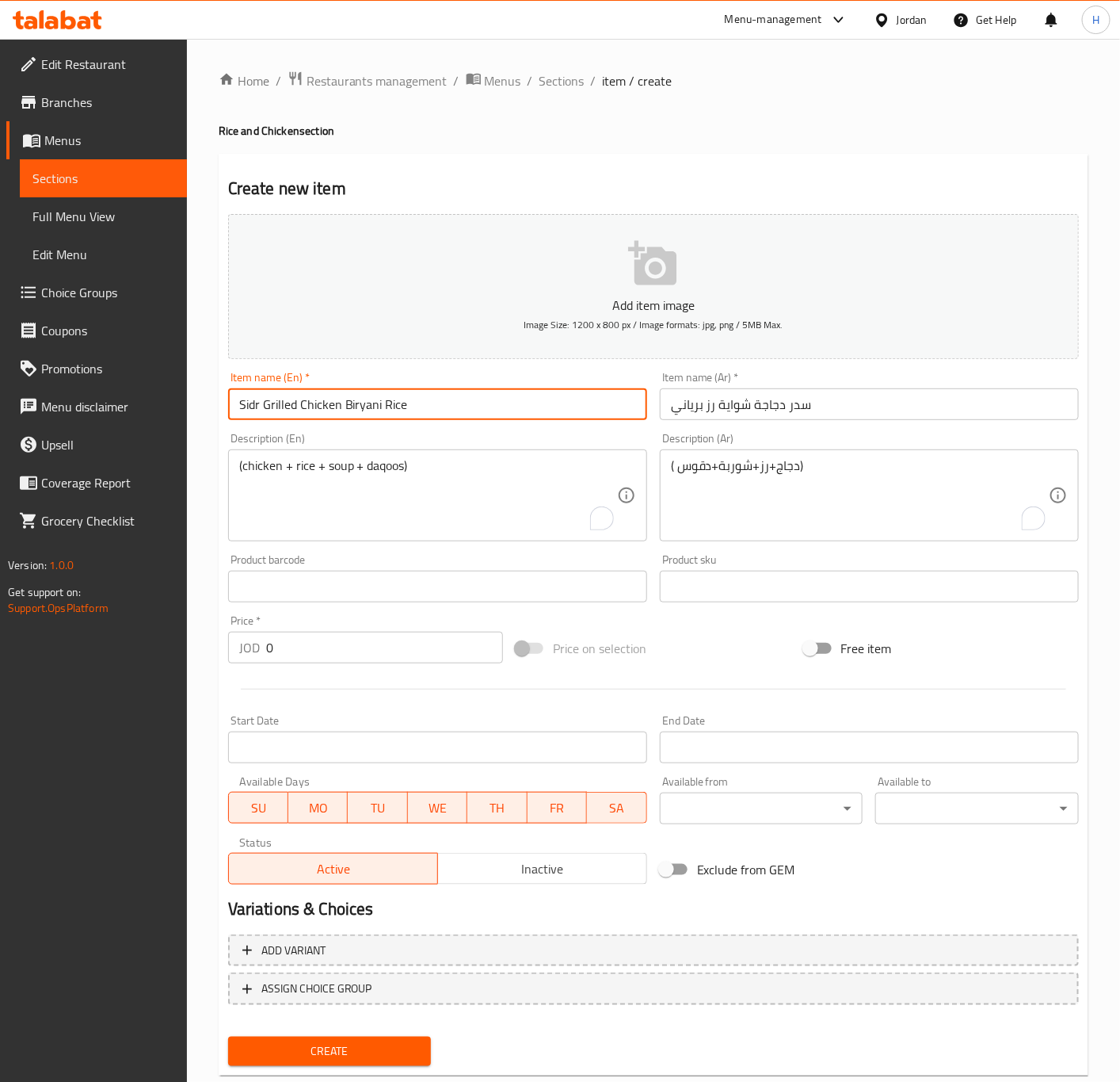
click at [252, 402] on input "Sidr Grilled Chicken Biryani Rice" at bounding box center [438, 404] width 419 height 32
click at [247, 409] on input "Sidr Grilled Chicken Biryani Rice" at bounding box center [438, 404] width 419 height 32
type input "Sedr Grilled Chicken with Biryani Rice"
click at [363, 649] on input "0" at bounding box center [385, 647] width 237 height 32
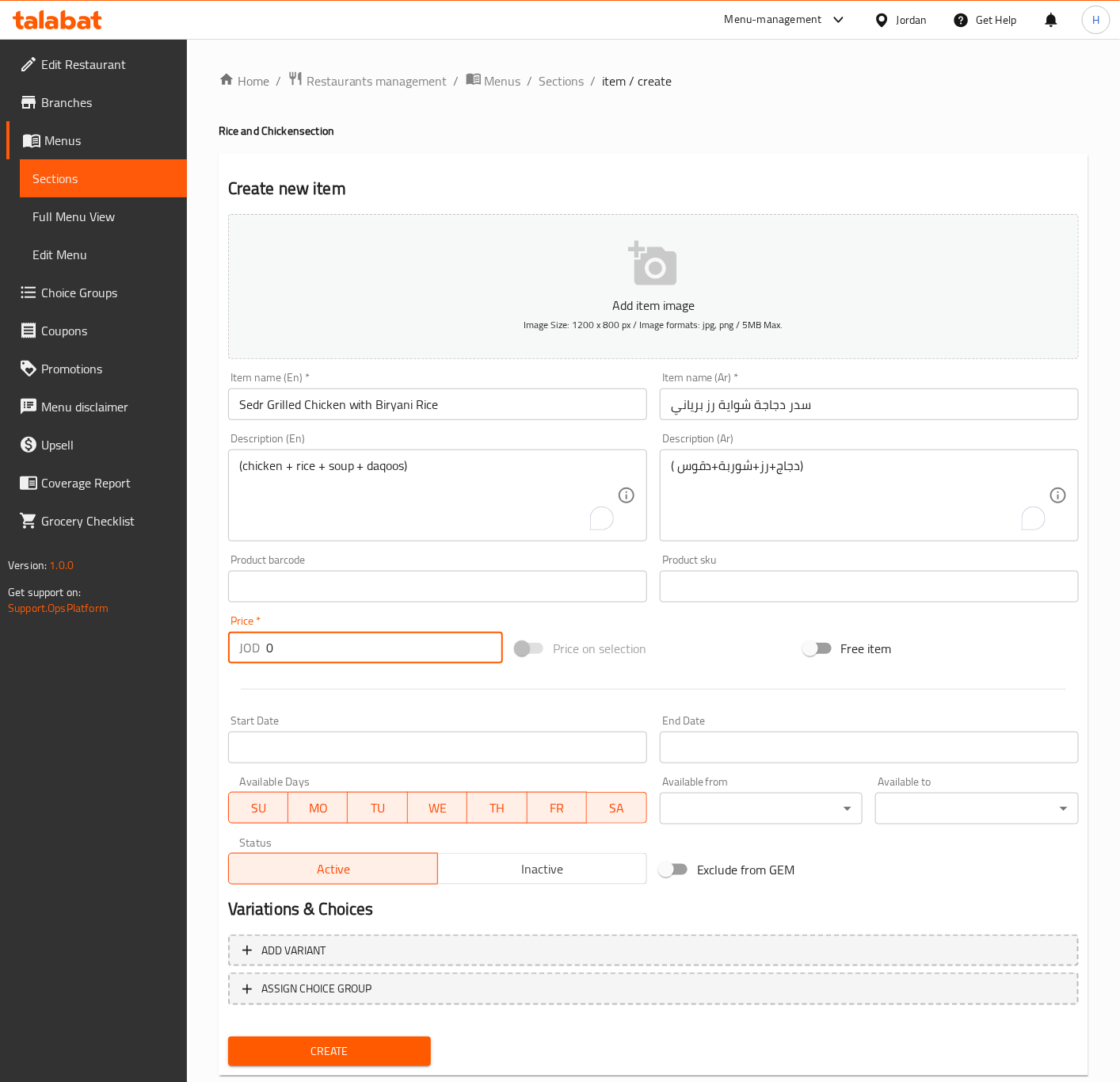
click at [363, 649] on input "0" at bounding box center [385, 647] width 237 height 32
paste input "9.99"
type input "9.99"
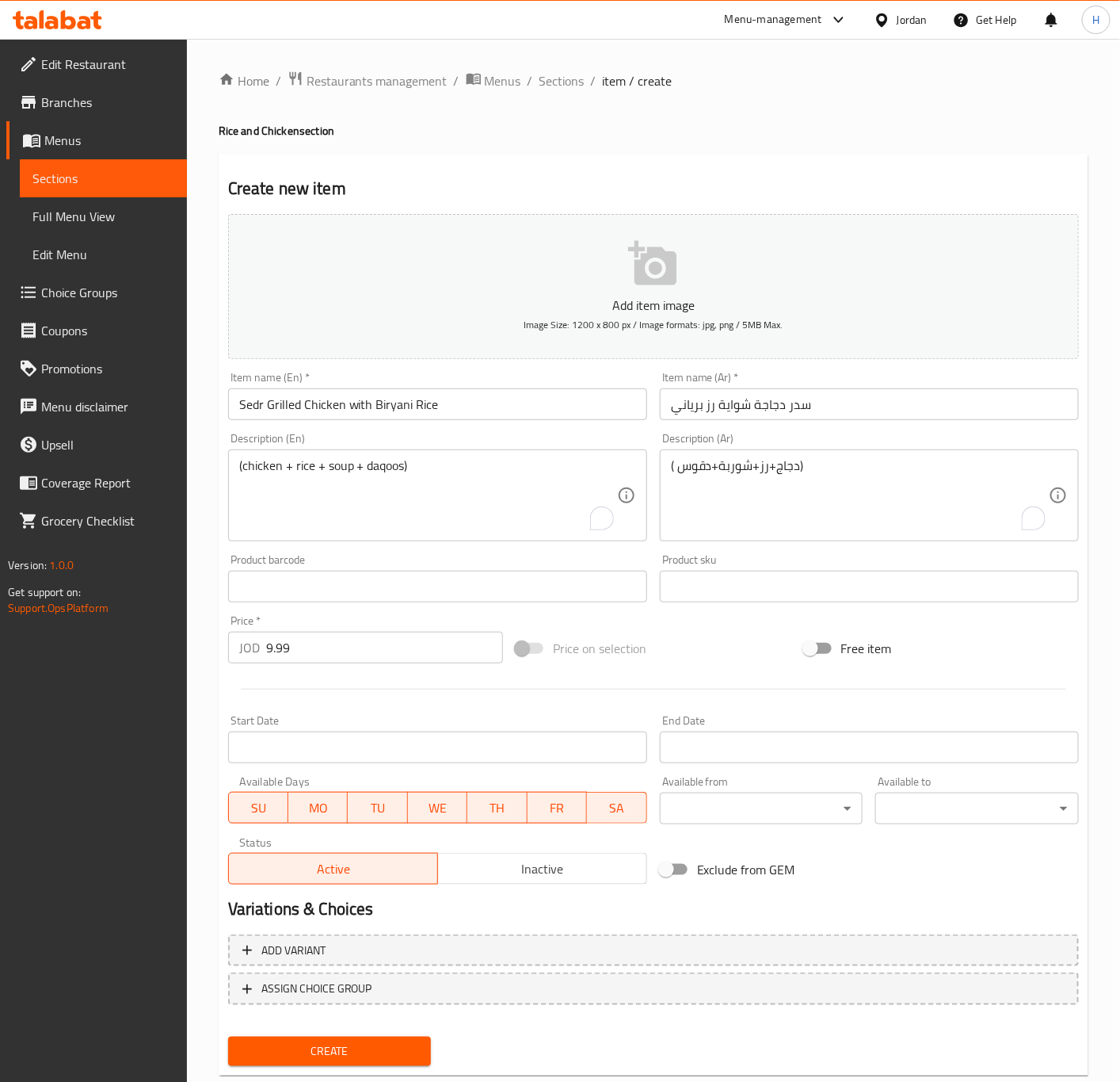
click at [411, 504] on textarea "(chicken + rice + soup + daqoos)" at bounding box center [428, 495] width 378 height 75
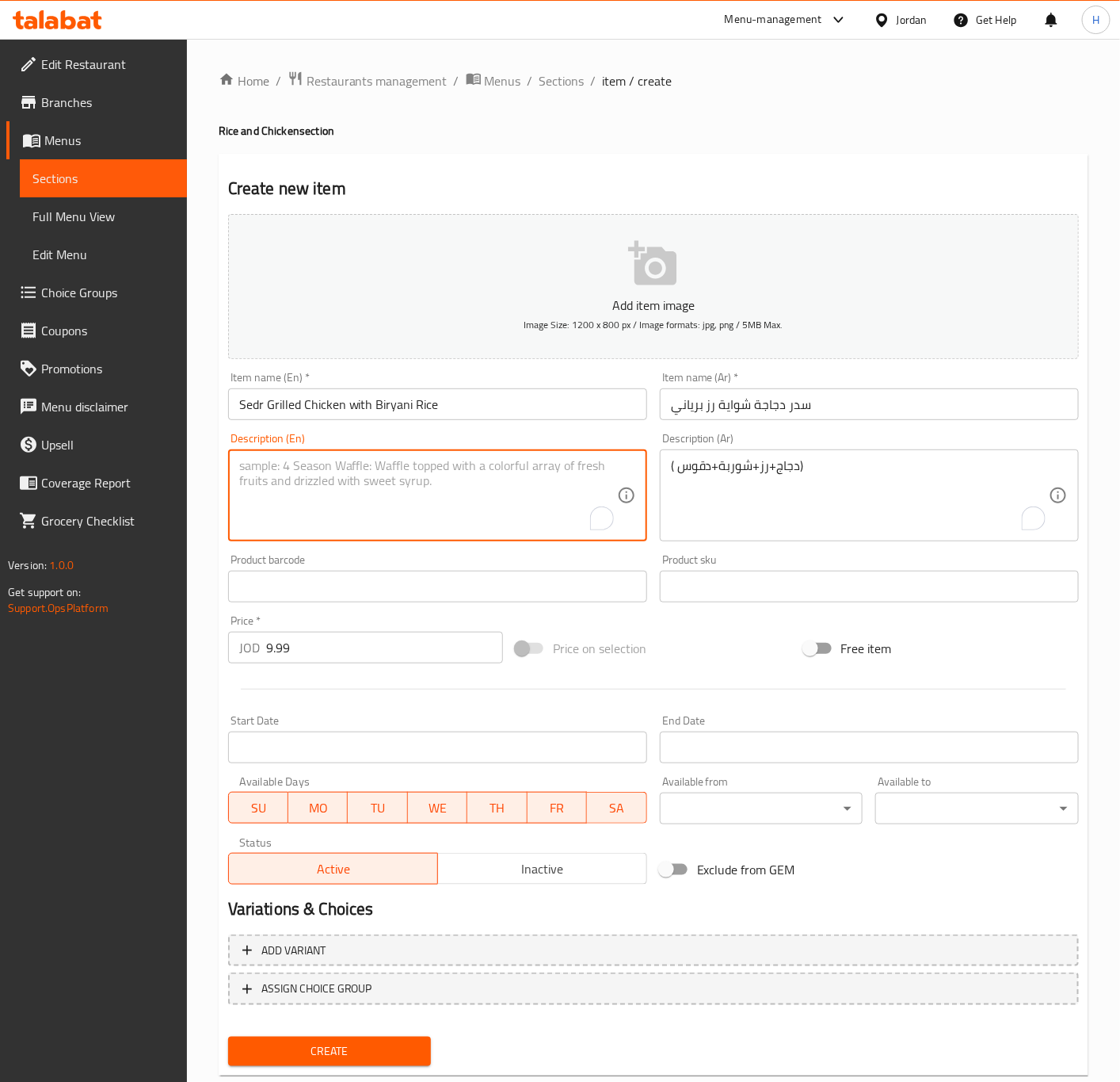
paste textarea "(chicken + rice + soup + daqoos)"
type textarea "(chicken + rice + soup + daqoos)"
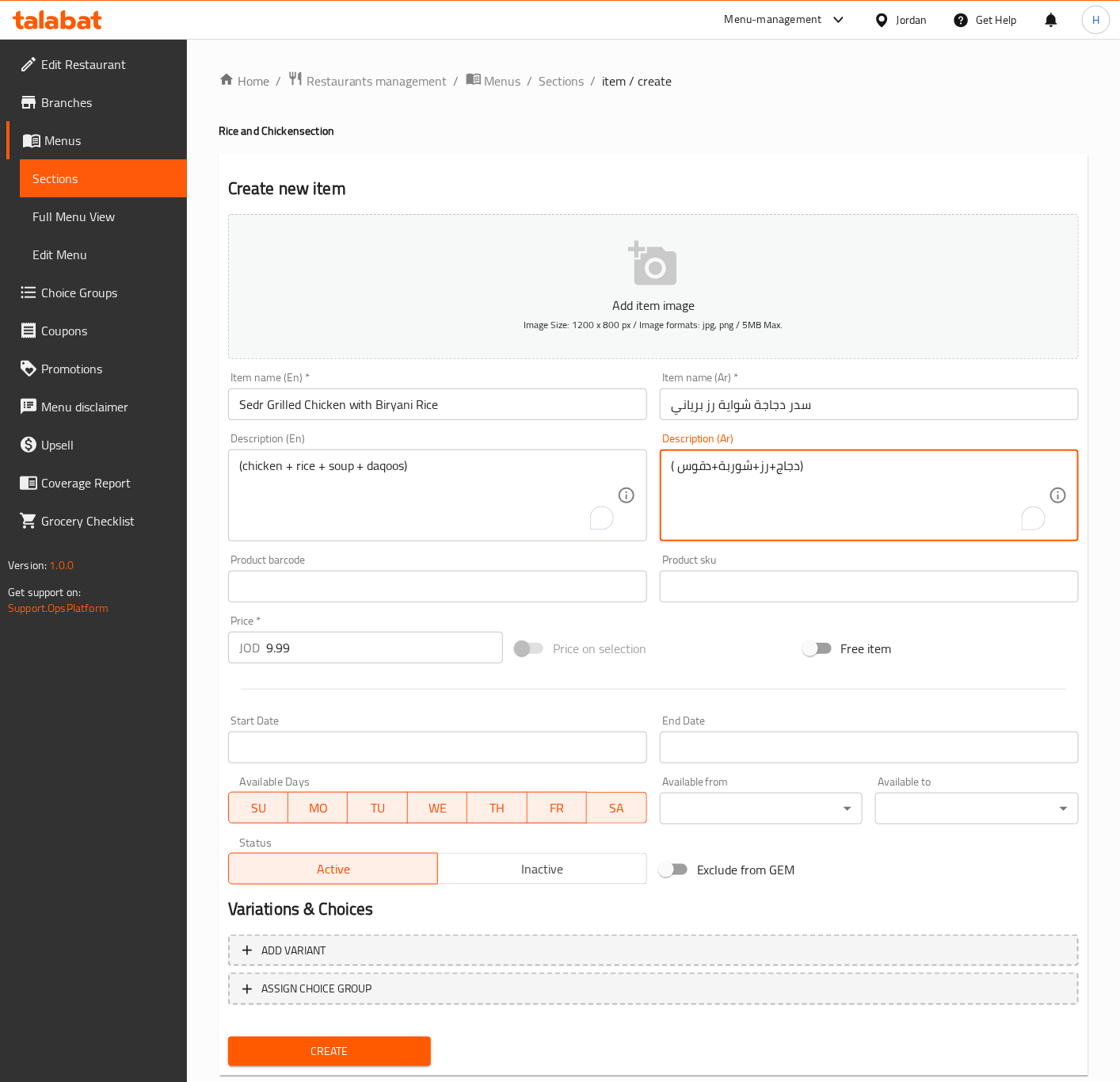
click at [844, 493] on textarea "( دجاج+رز+شوربة+دقوس)" at bounding box center [860, 495] width 378 height 75
paste textarea "( دجاج+رز+شوربة+دقوس)"
type textarea "( دجاج+رز+شوربة+دقوس)"
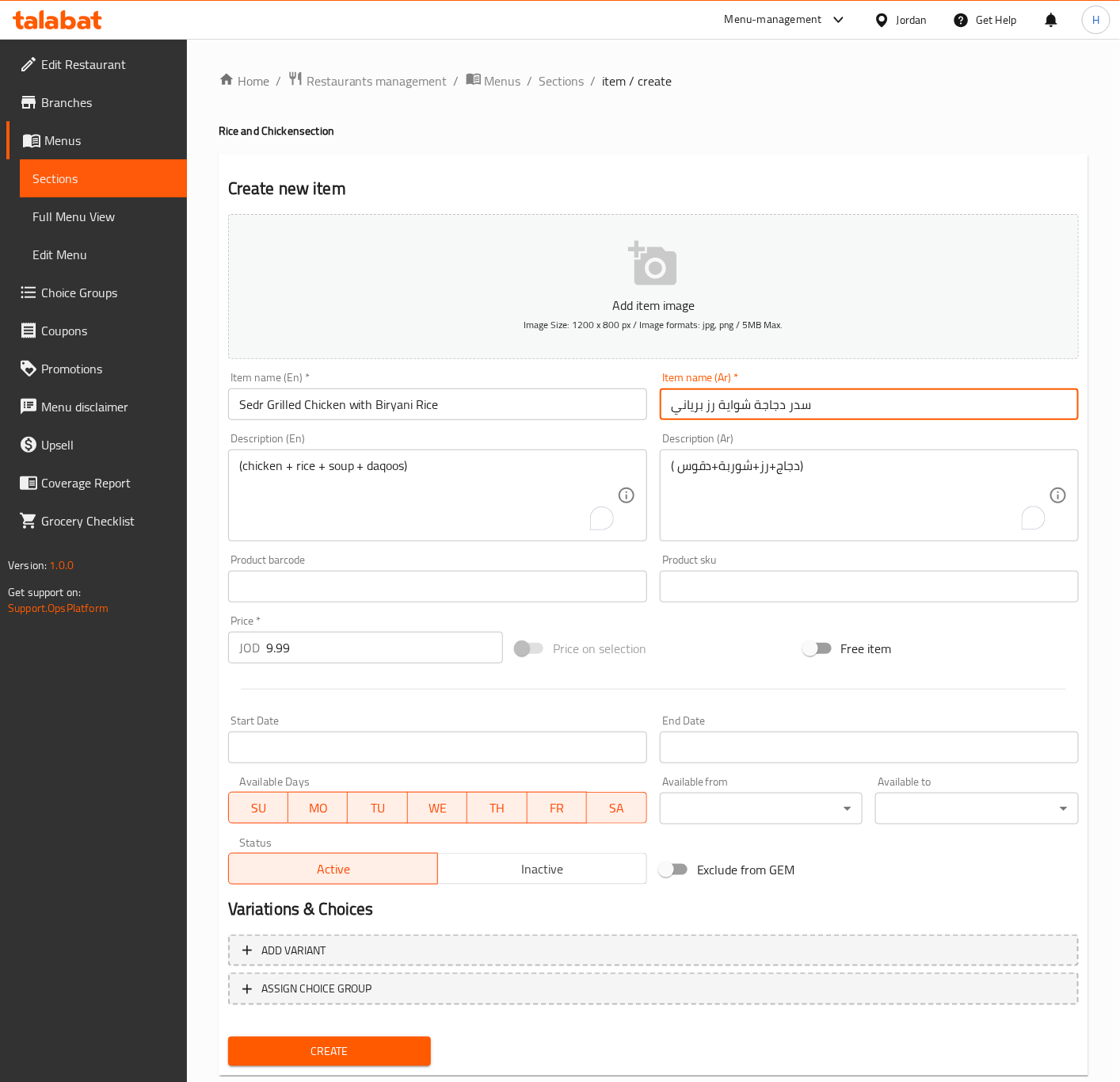
click at [861, 402] on input "سدر دجاجة شواية رز برياني" at bounding box center [870, 404] width 419 height 32
click at [228, 1036] on button "Create" at bounding box center [330, 1051] width 203 height 30
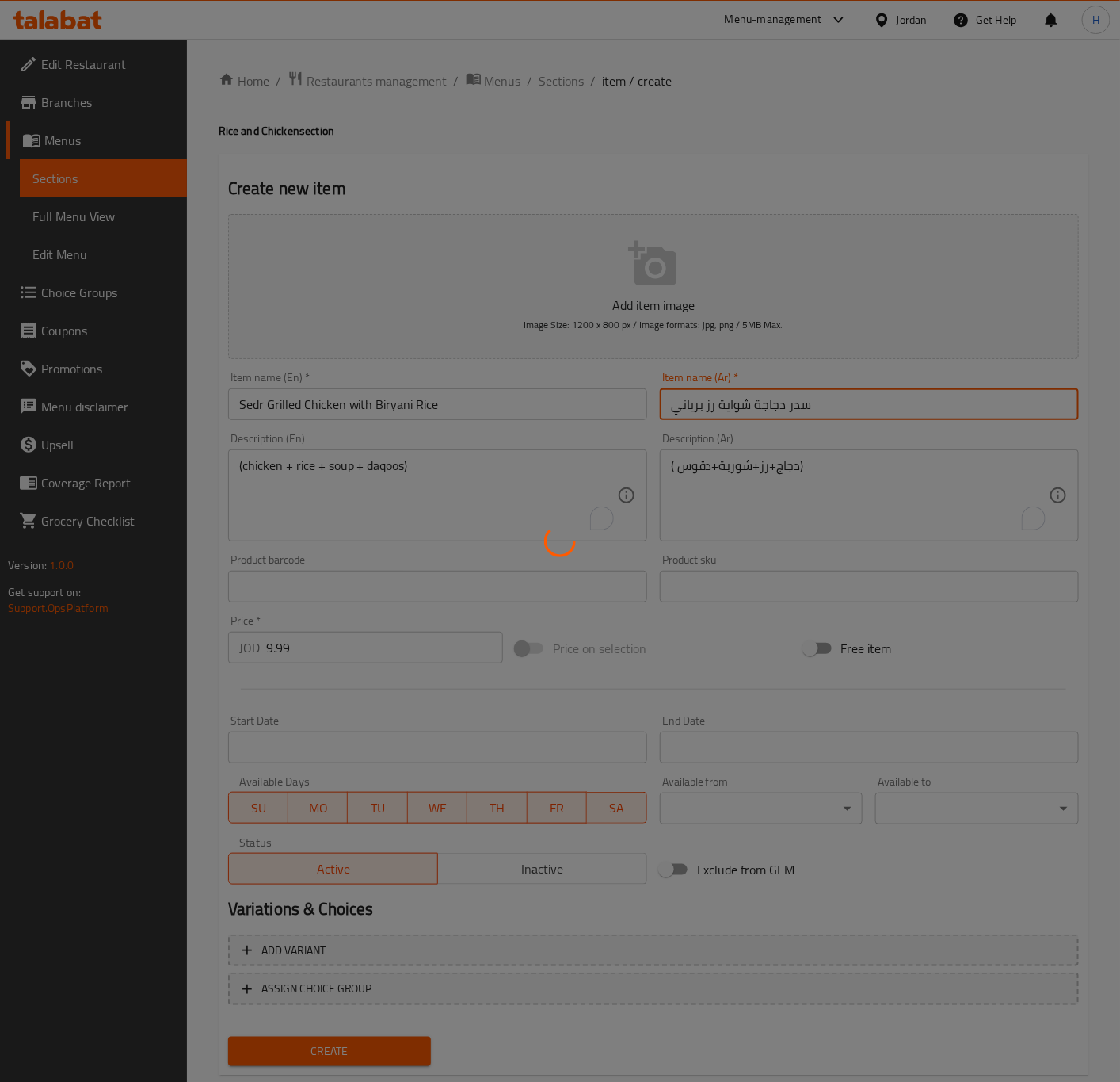
type input "0"
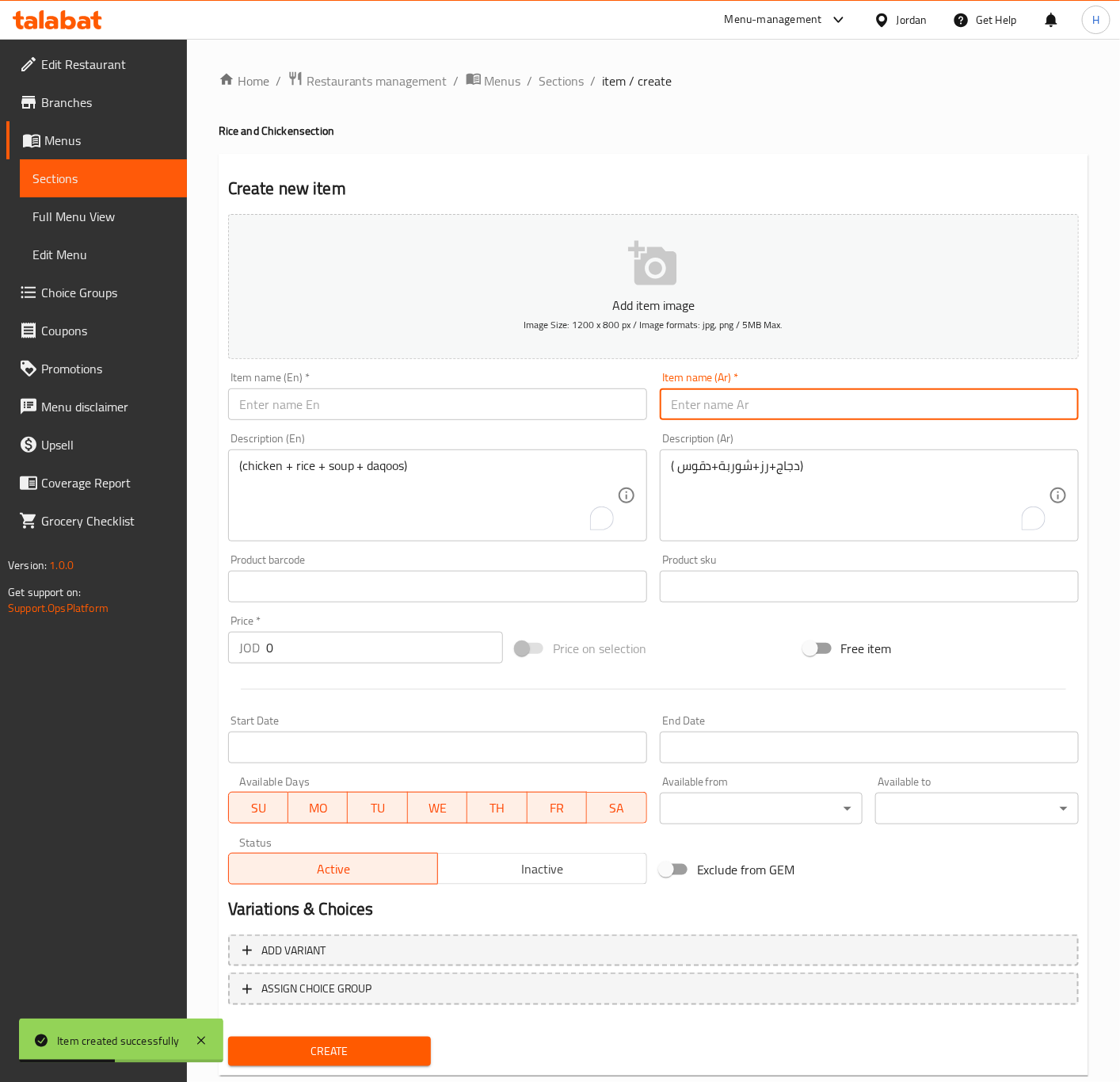
click at [856, 416] on input "text" at bounding box center [870, 404] width 419 height 32
paste input "سدر دجاجة شواية رز كبسة"
type input "سدر دجاجة شواية رز كبسة"
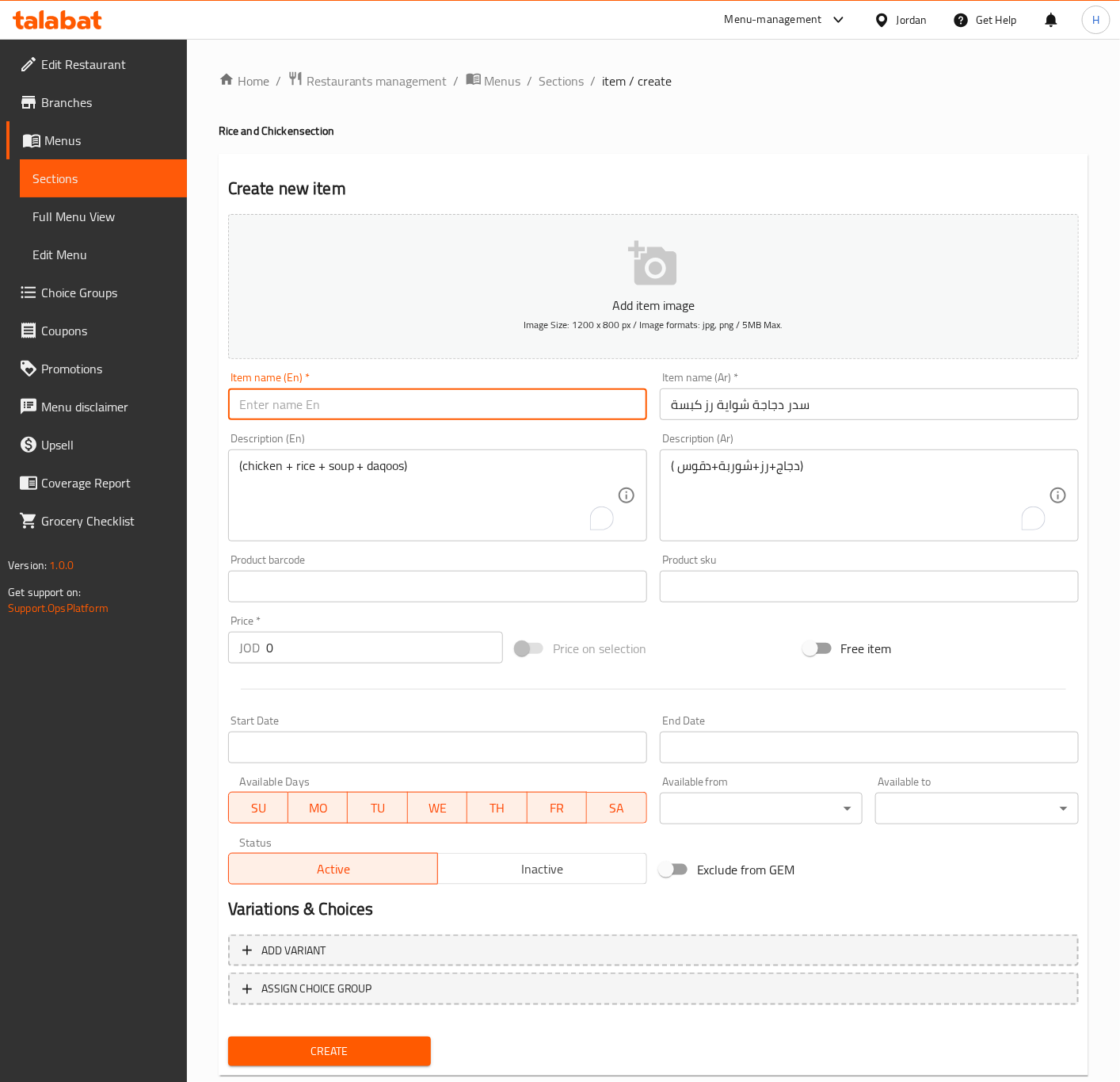
click at [452, 395] on input "text" at bounding box center [438, 404] width 419 height 32
paste input "Sidr Grilled Chicken Kabsa Rice"
click at [336, 402] on input "Sidr Grilled Chicken Kabsa Rice" at bounding box center [438, 404] width 419 height 32
type input "Sidr Grilled Chicken with Kabsa Rice"
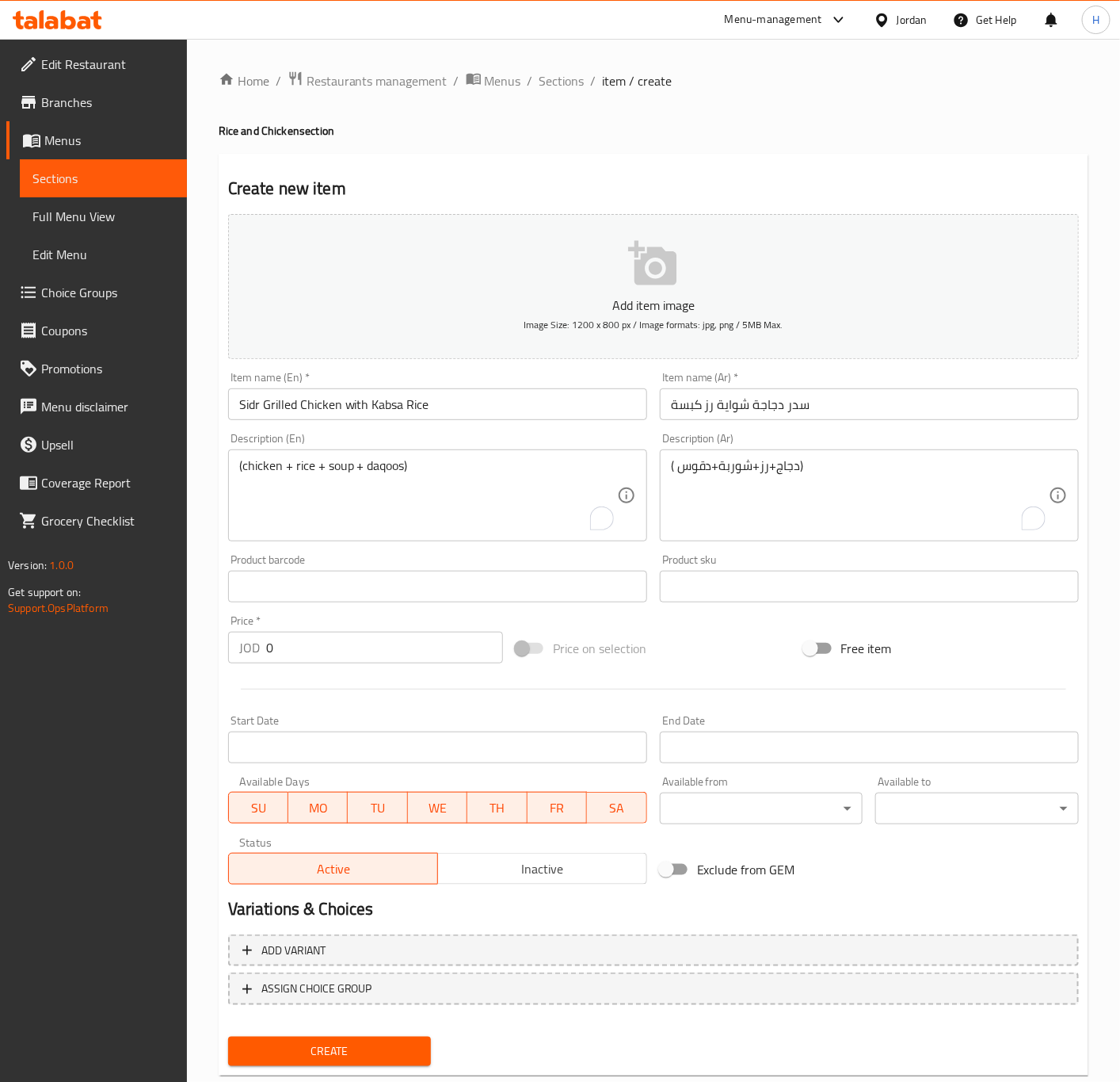
click at [348, 651] on input "0" at bounding box center [385, 647] width 237 height 32
paste input "9.99"
type input "9.99"
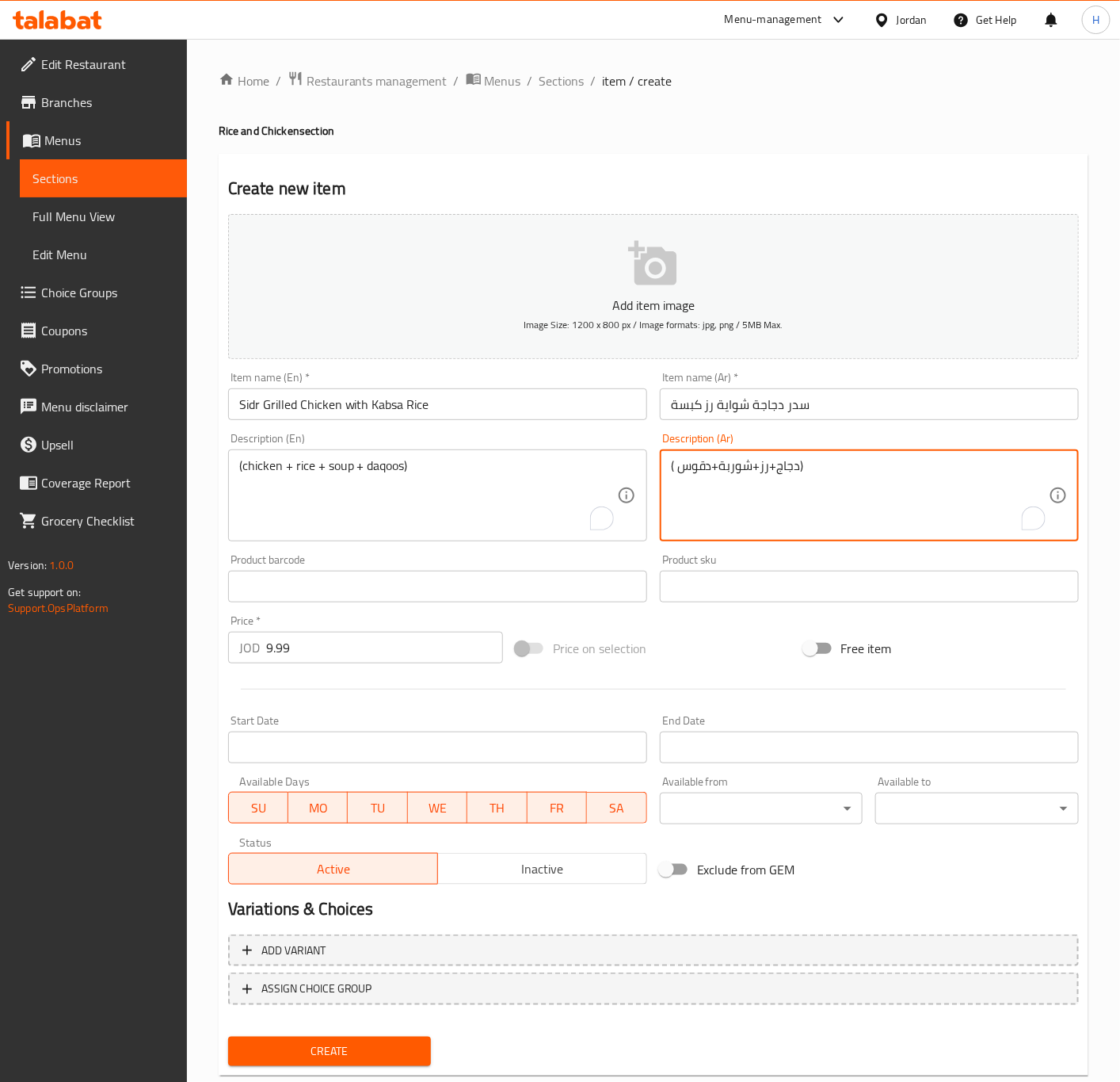
click at [858, 514] on textarea "( دجاج+رز+شوربة+دقوس)" at bounding box center [860, 495] width 378 height 75
paste textarea "( دجاج+رز+شوربة+دقوس)"
type textarea "( دجاج+رز+شوربة+دقوس)"
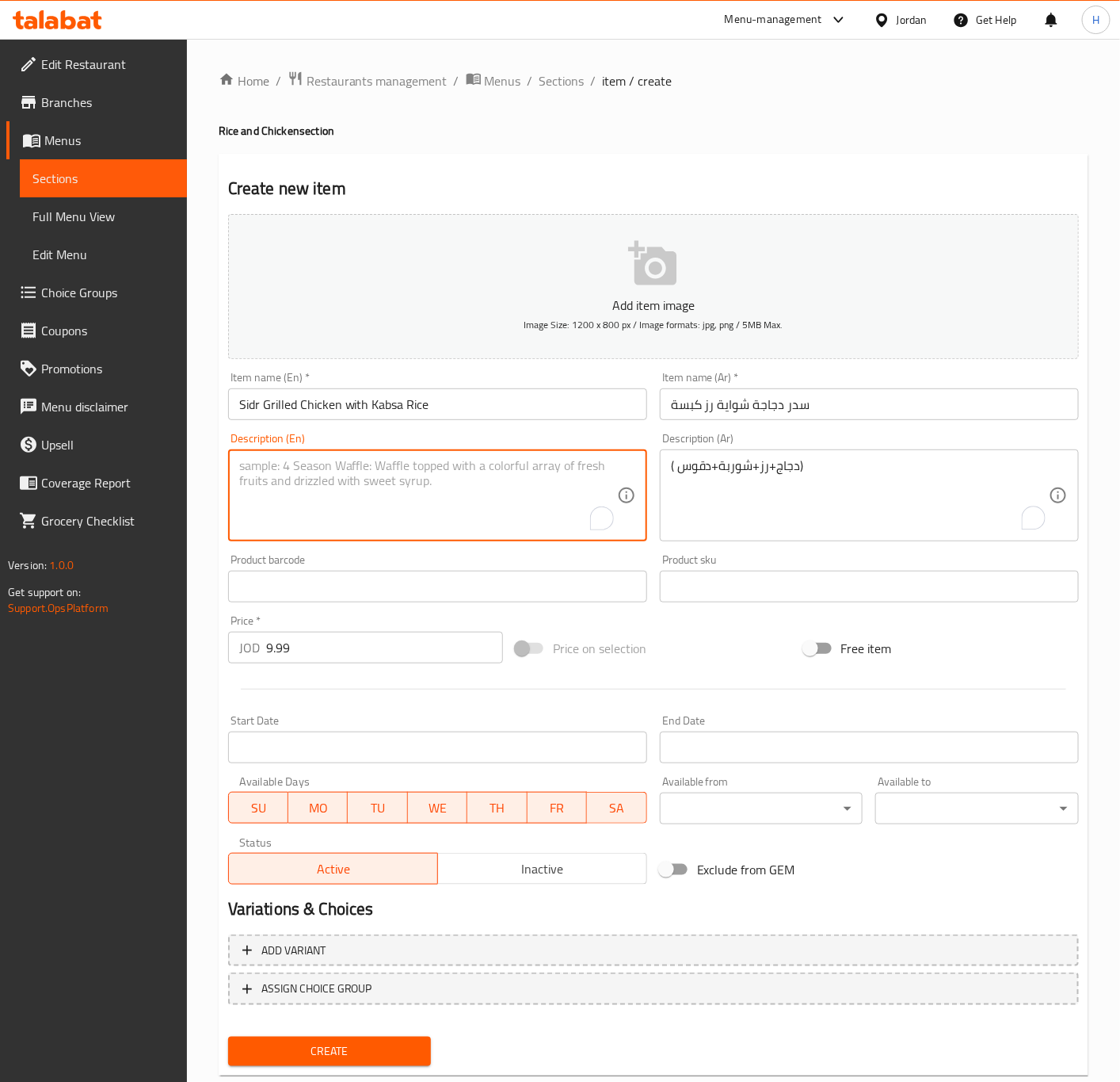
click at [500, 497] on textarea "To enrich screen reader interactions, please activate Accessibility in Grammarl…" at bounding box center [428, 495] width 378 height 75
paste textarea "(chicken + rice + soup + daqoos)"
type textarea "(chicken + rice + soup + daqoos)"
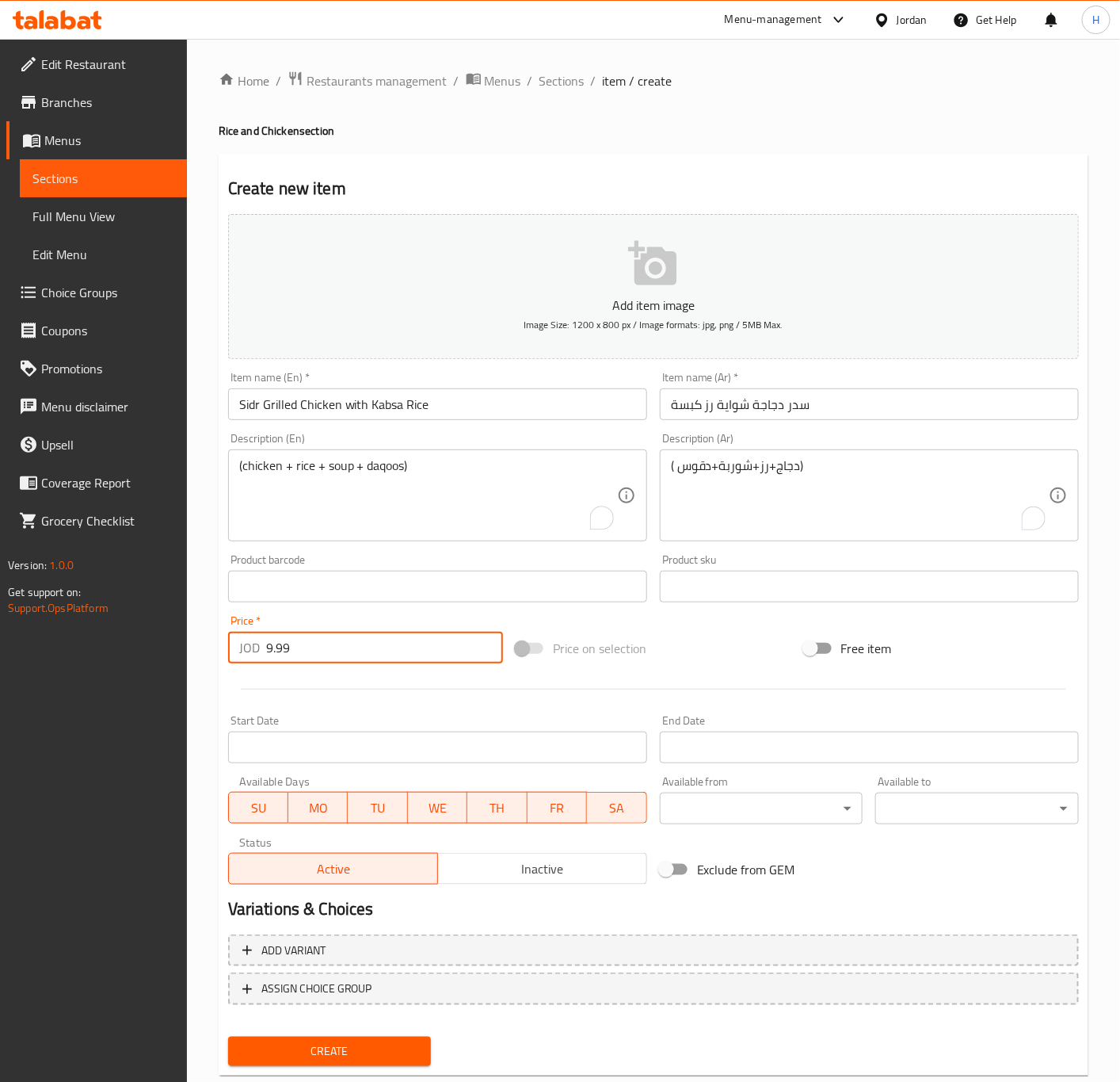
click at [386, 654] on input "9.99" at bounding box center [385, 647] width 237 height 32
click at [228, 1036] on button "Create" at bounding box center [330, 1051] width 203 height 30
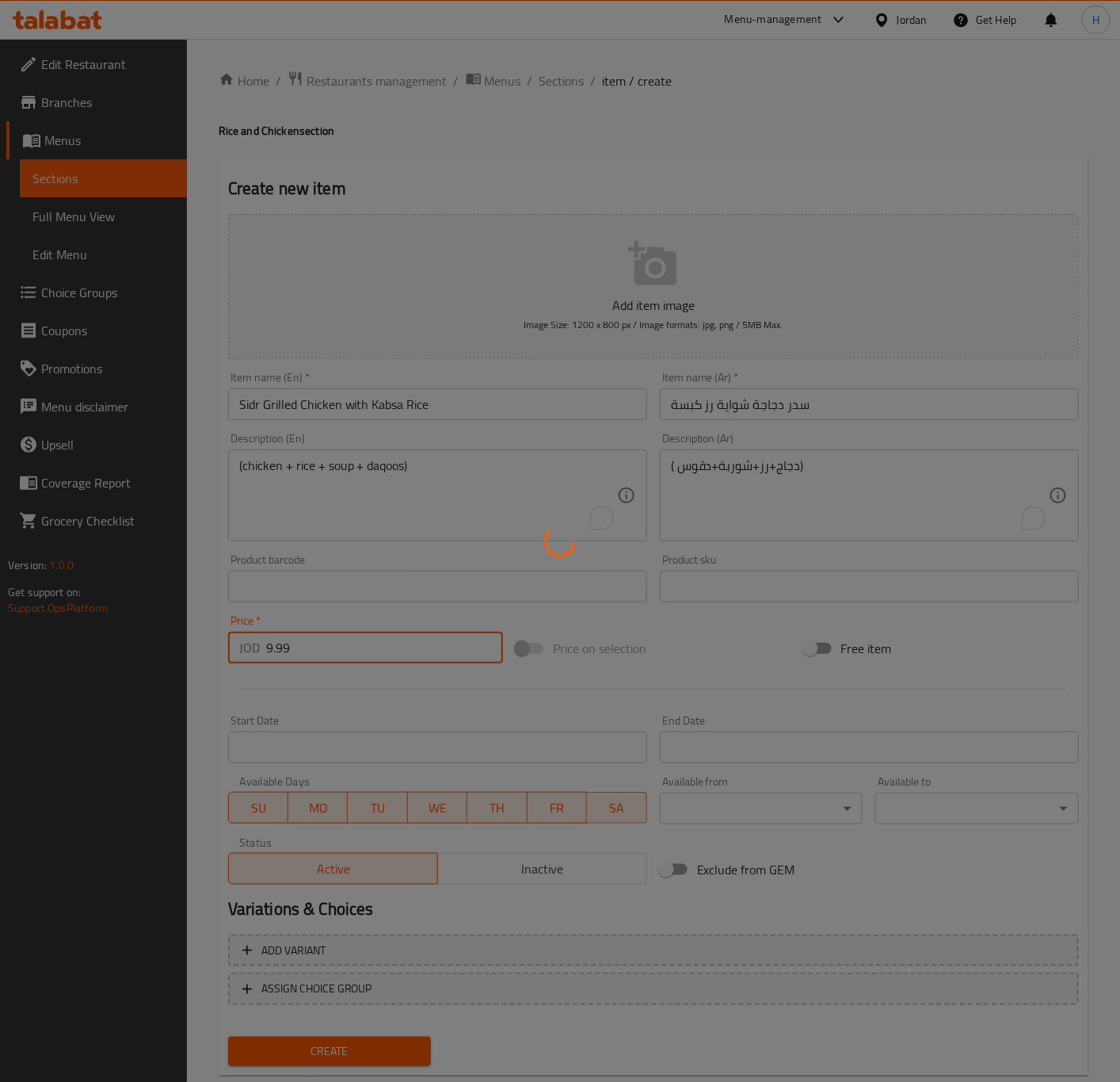
type input "0"
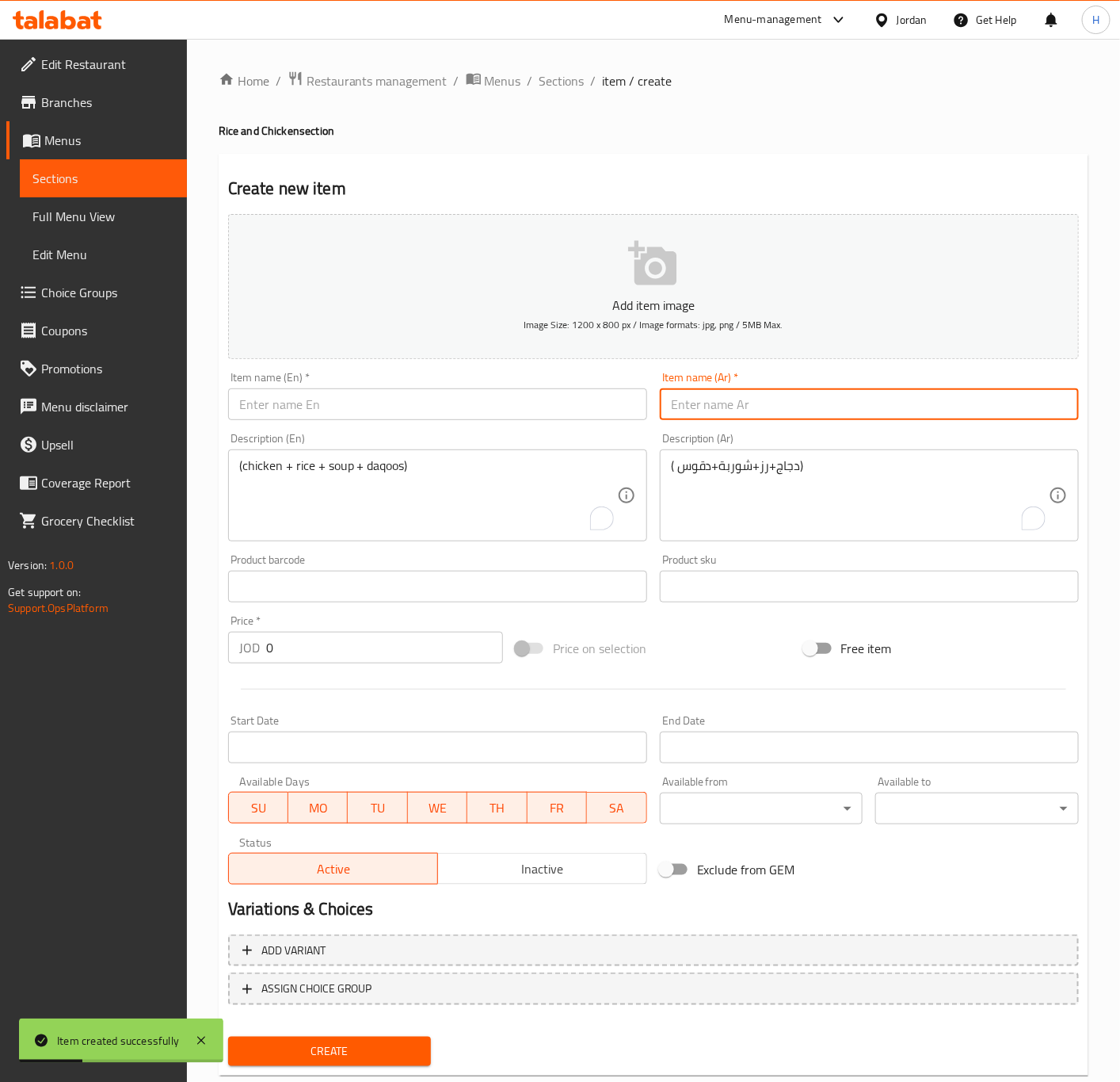
click at [931, 395] on input "text" at bounding box center [870, 404] width 419 height 32
paste input "سدر دجاجة منسف"
type input "سدر دجاجة منسف"
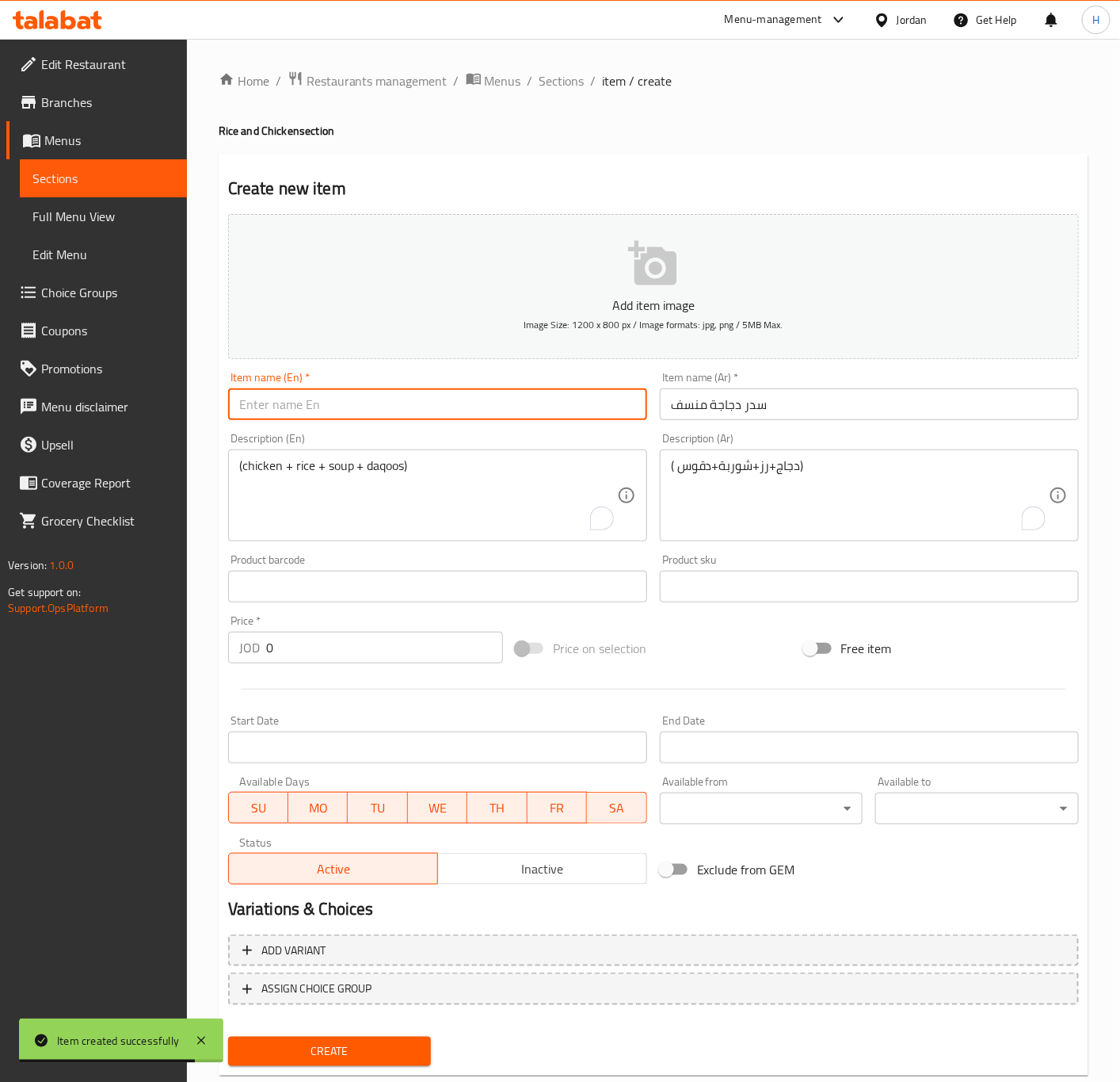
click at [530, 412] on input "text" at bounding box center [438, 404] width 419 height 32
paste input "Sidr Mansaf Chicken"
click at [252, 397] on input "Sidr Mansaf Chicken" at bounding box center [438, 404] width 419 height 32
click at [248, 405] on input "Sidr Mansaf Chicken" at bounding box center [438, 404] width 419 height 32
type input "Sedr Mansaf Chicken"
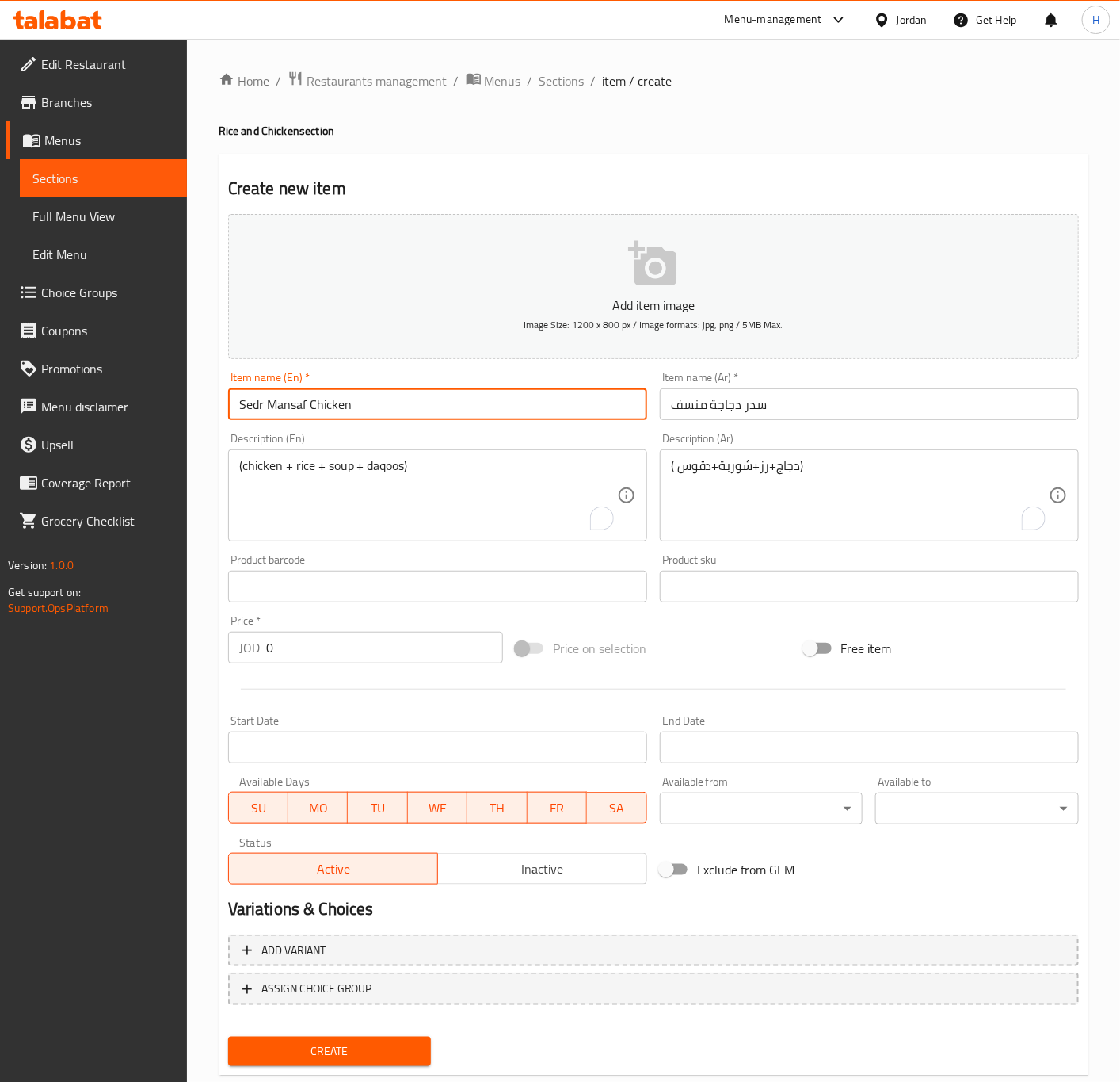
click at [407, 635] on input "0" at bounding box center [385, 647] width 237 height 32
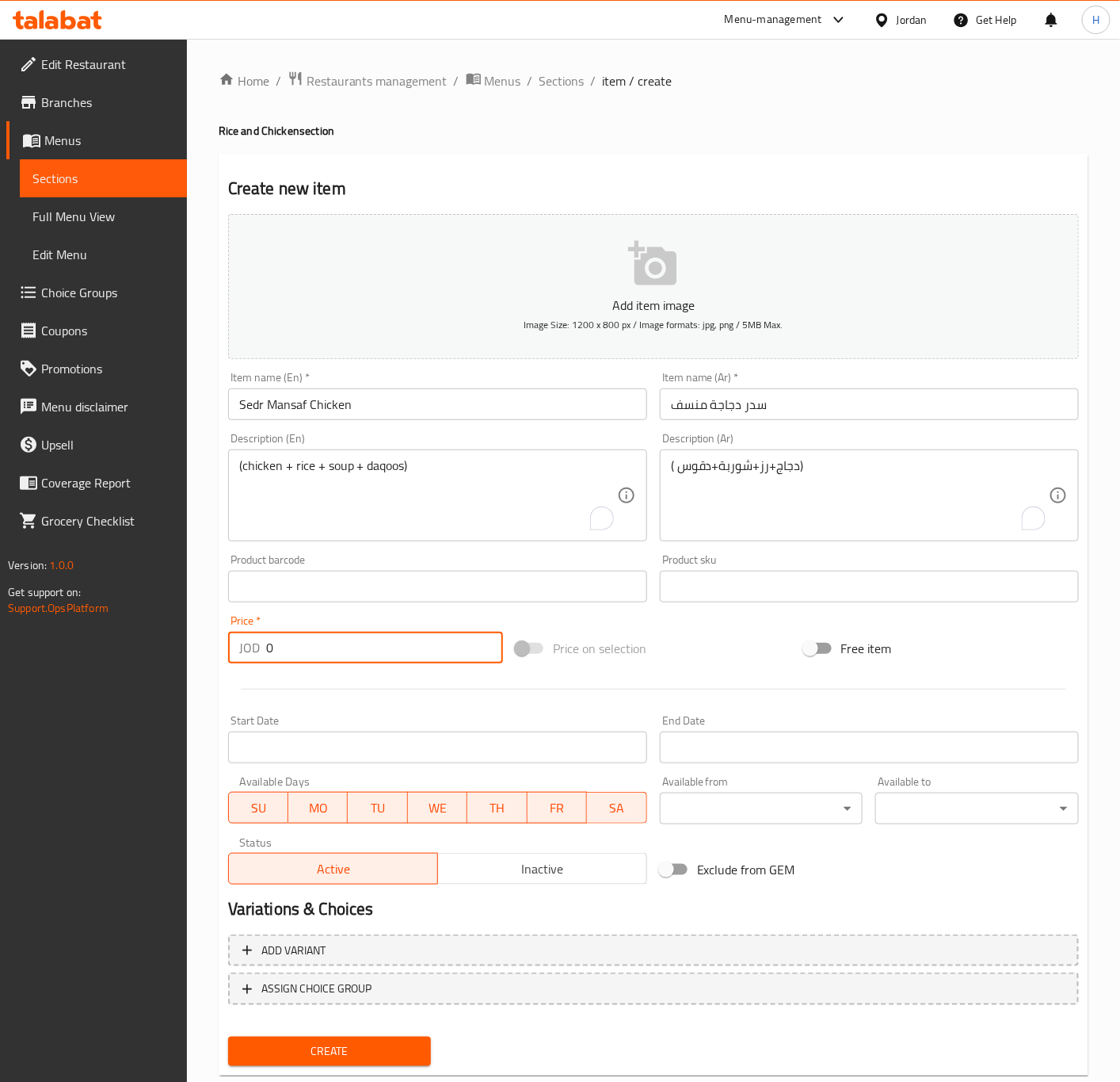
click at [407, 635] on input "0" at bounding box center [385, 647] width 237 height 32
paste input "9.99"
type input "9.99"
click at [276, 499] on textarea "(chicken + rice + soup + daqoos)" at bounding box center [428, 495] width 378 height 75
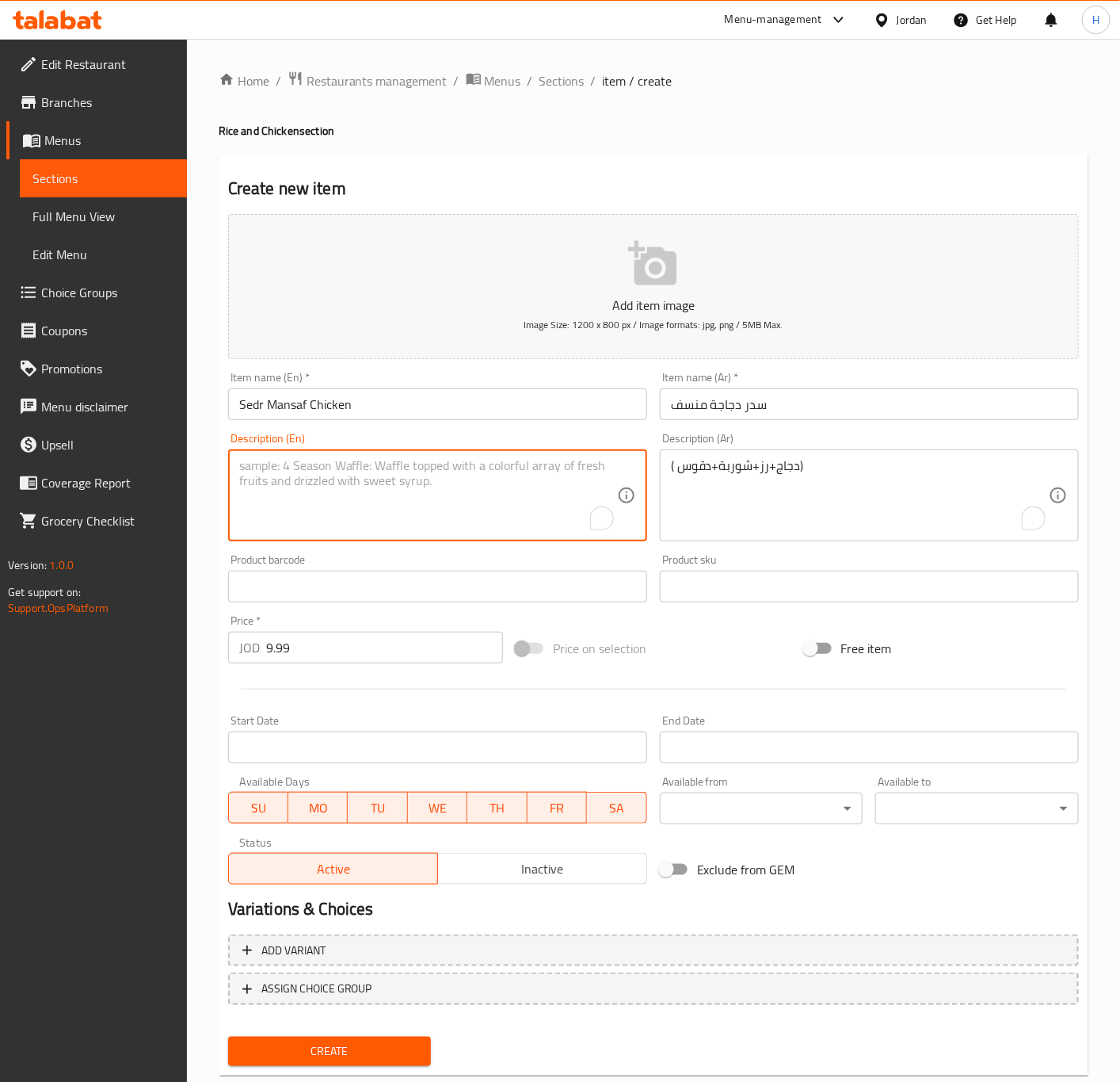
paste textarea "(chicken + rice + soup + daqoos)"
type textarea "(chicken + rice + soup + daqoos)"
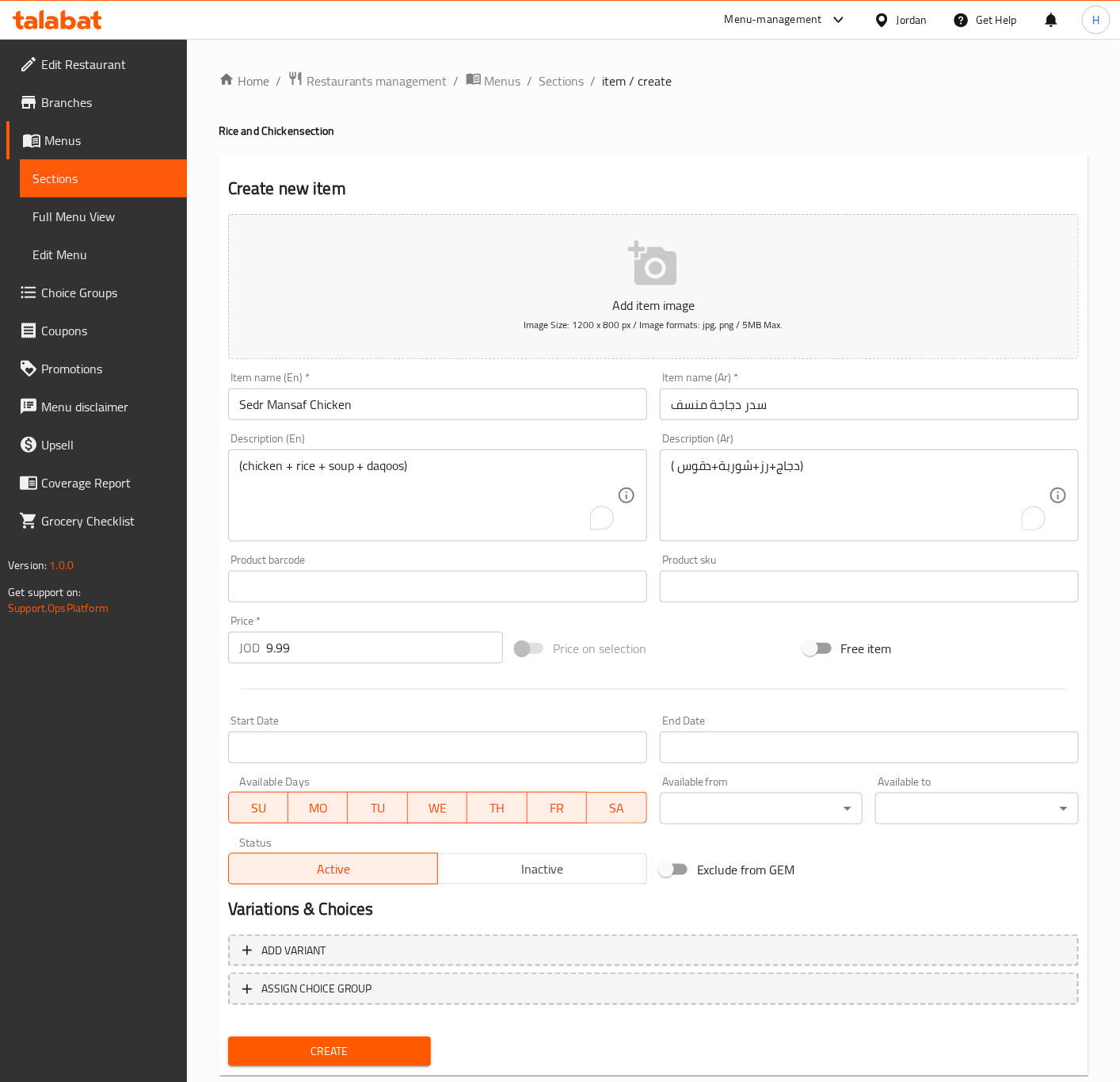
click at [808, 466] on textarea "( دجاج+رز+شوربة+دقوس)" at bounding box center [860, 495] width 378 height 75
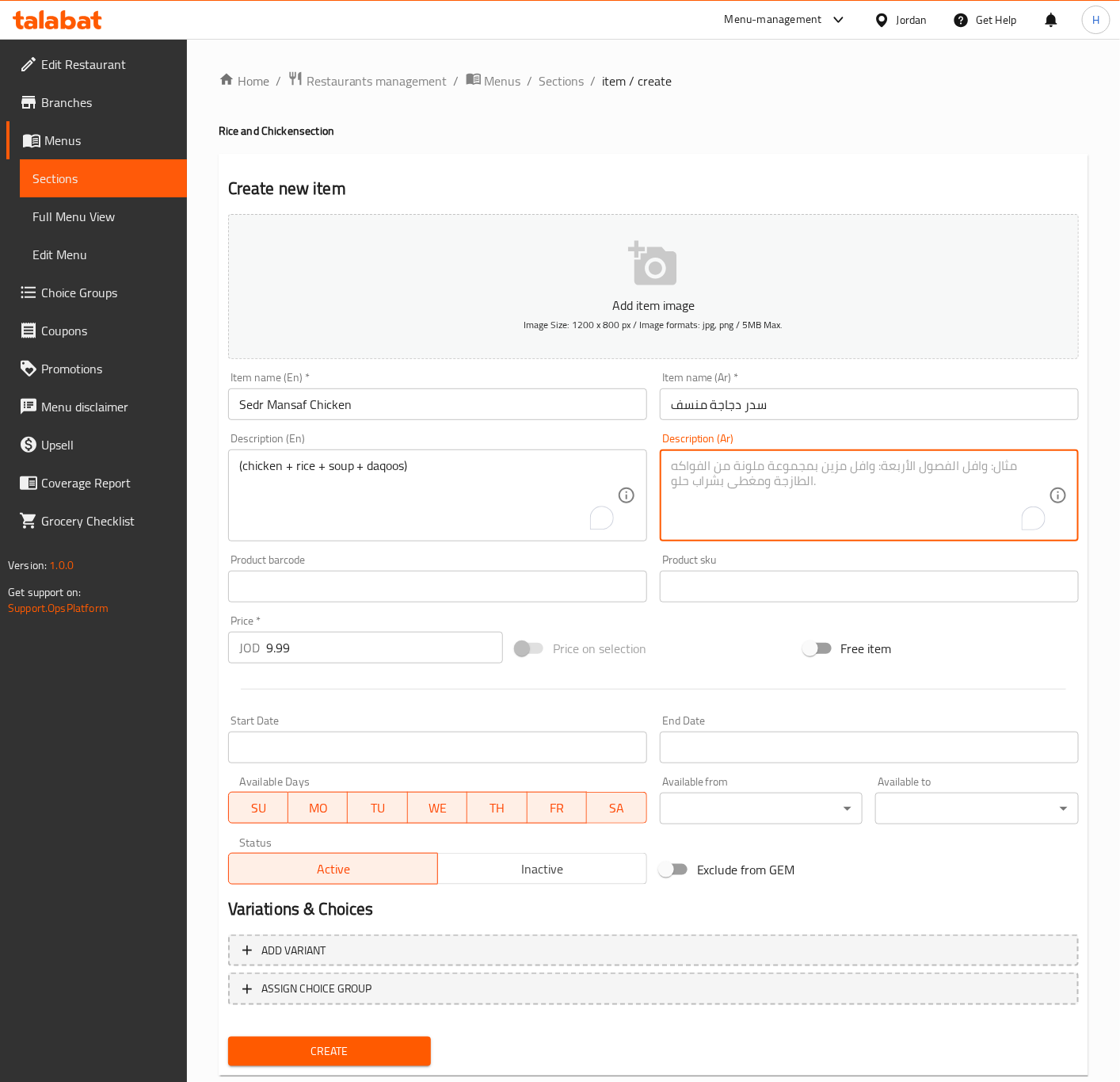
paste textarea "( دجاج+رز+شوربة+دقوس)"
type textarea "( دجاج+رز+شوربة+دقوس)"
click at [386, 649] on input "9.99" at bounding box center [385, 647] width 237 height 32
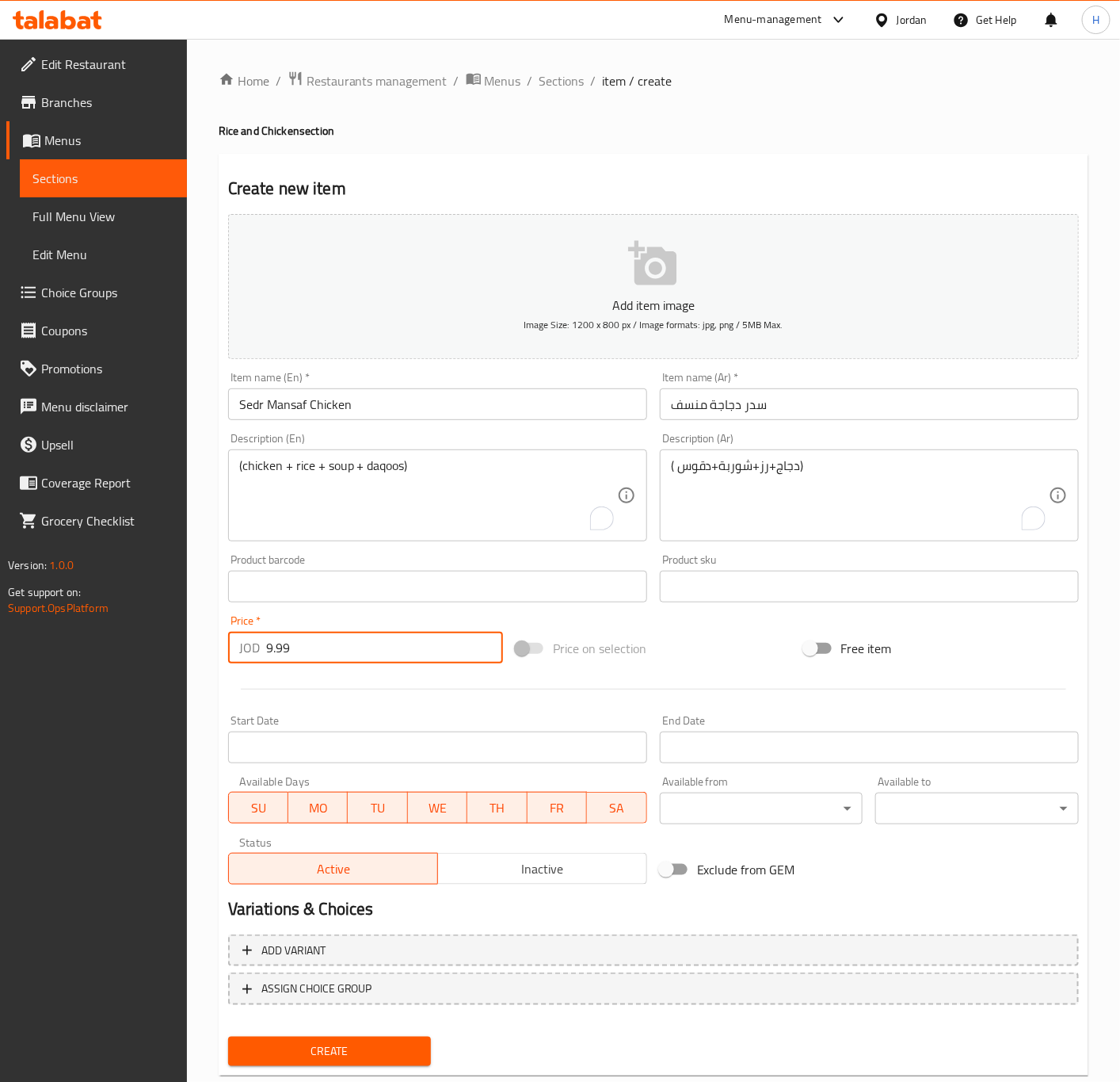
click at [228, 1036] on button "Create" at bounding box center [330, 1051] width 203 height 30
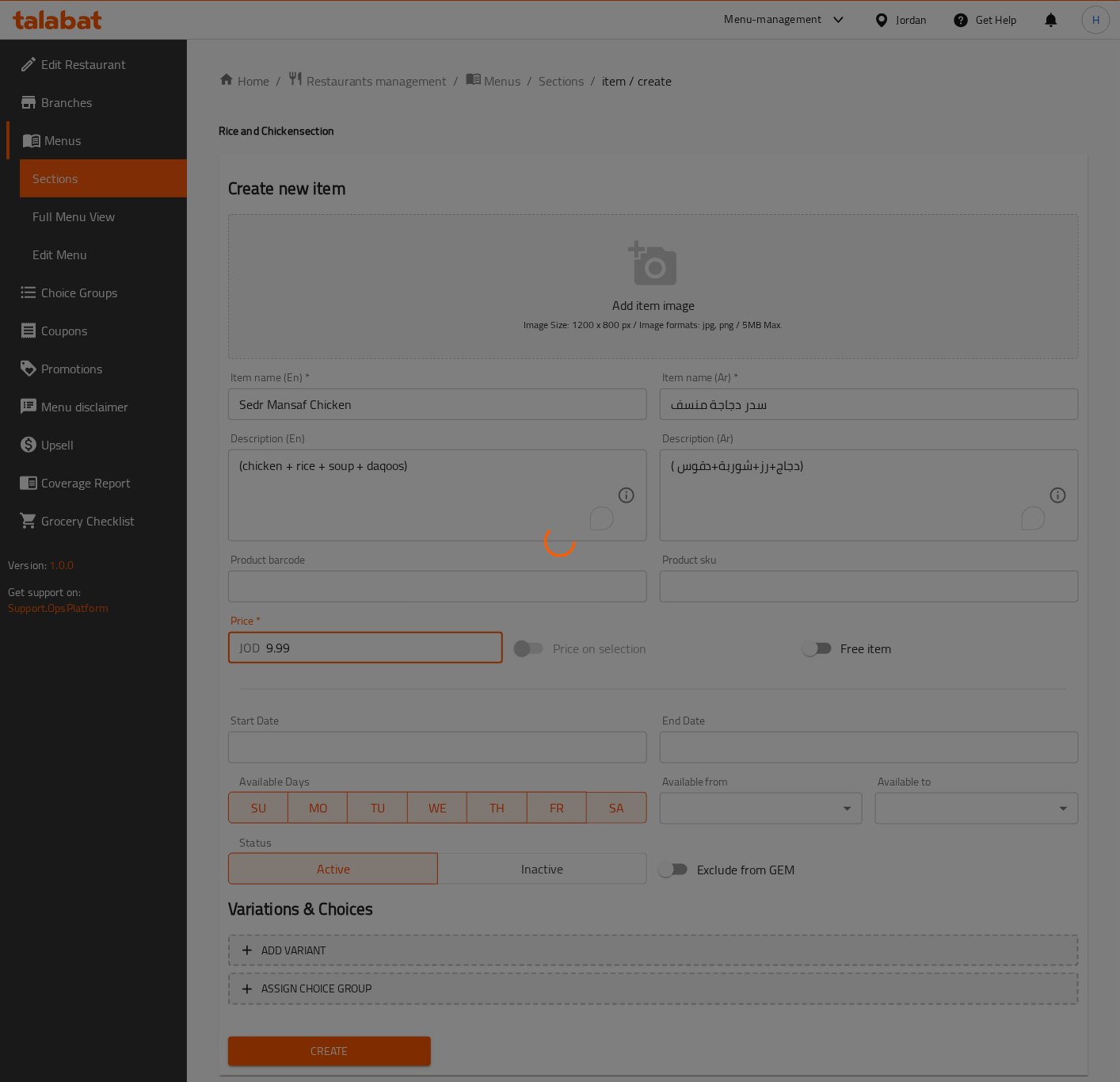
type input "0"
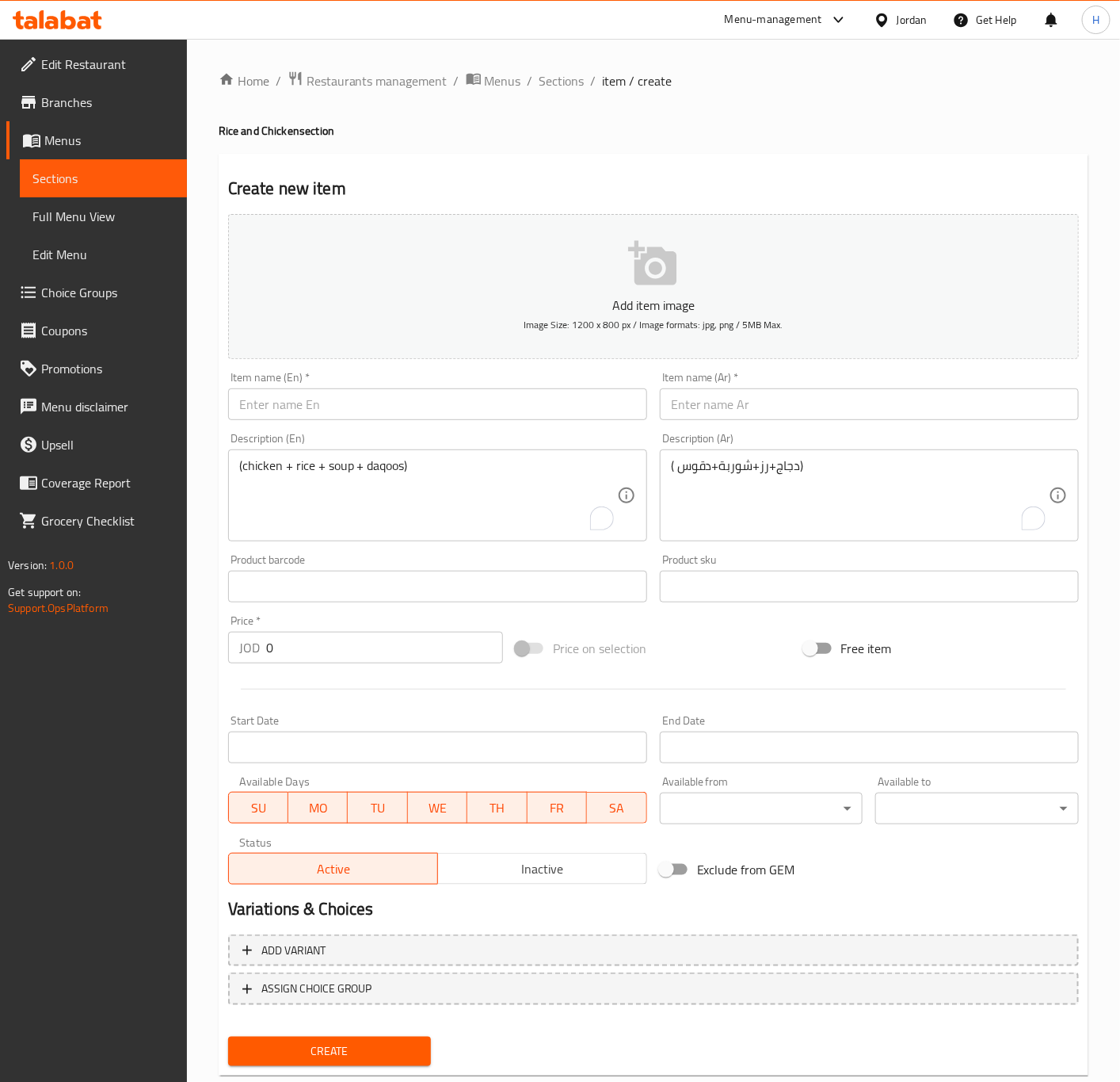
click at [818, 393] on input "text" at bounding box center [870, 404] width 419 height 32
click at [870, 407] on input "text" at bounding box center [870, 404] width 419 height 32
paste input "سدر دجاجة و نصف مندي رز مندي 14.65 ‎( دجاج+رز+شوربة+دقوس) سدر دجاجة و نصف شواية…"
type input "سدر دجاجة و نصف مندي رز مندي 14.65 ‎( دجاج+رز+شوربة+دقوس) سدر دجاجة و نصف شواية…"
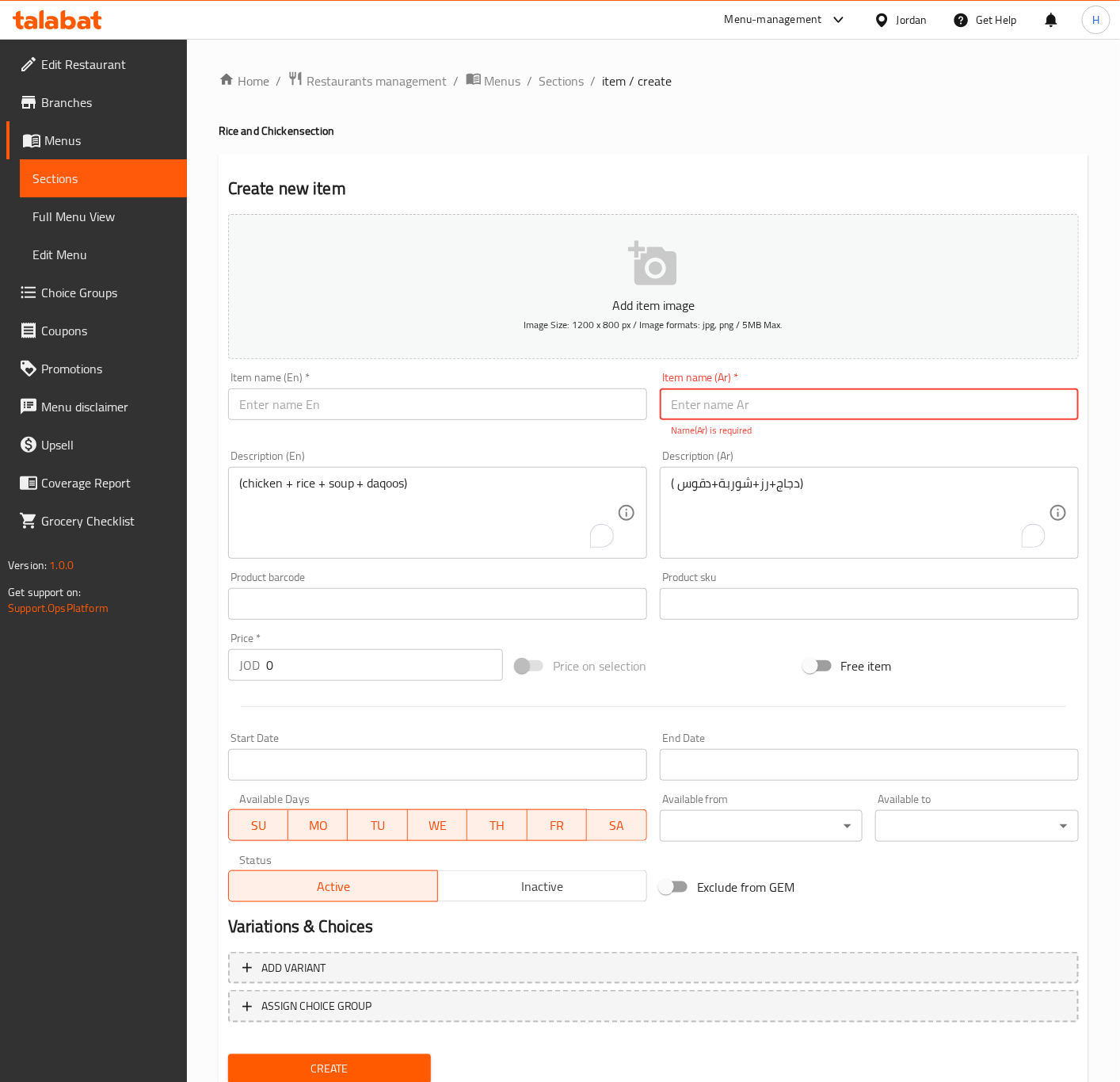
click at [951, 391] on input "text" at bounding box center [870, 404] width 419 height 32
paste input "سدر دجاجة و نصف مندي رز مندي"
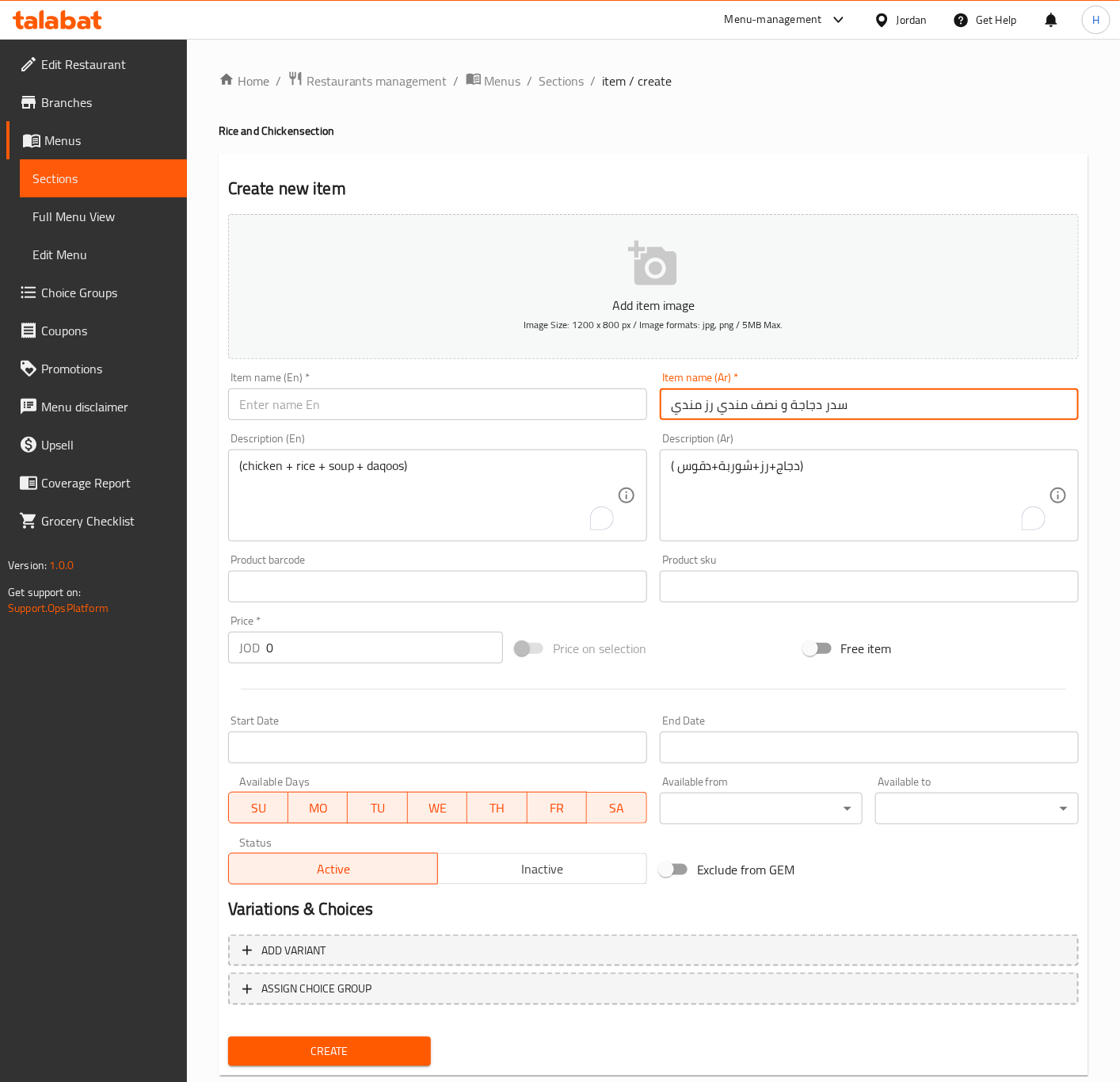
type input "سدر دجاجة و نصف مندي رز مندي"
click at [476, 397] on input "text" at bounding box center [438, 404] width 419 height 32
paste input "One and a half grilled chicken with mandi rice"
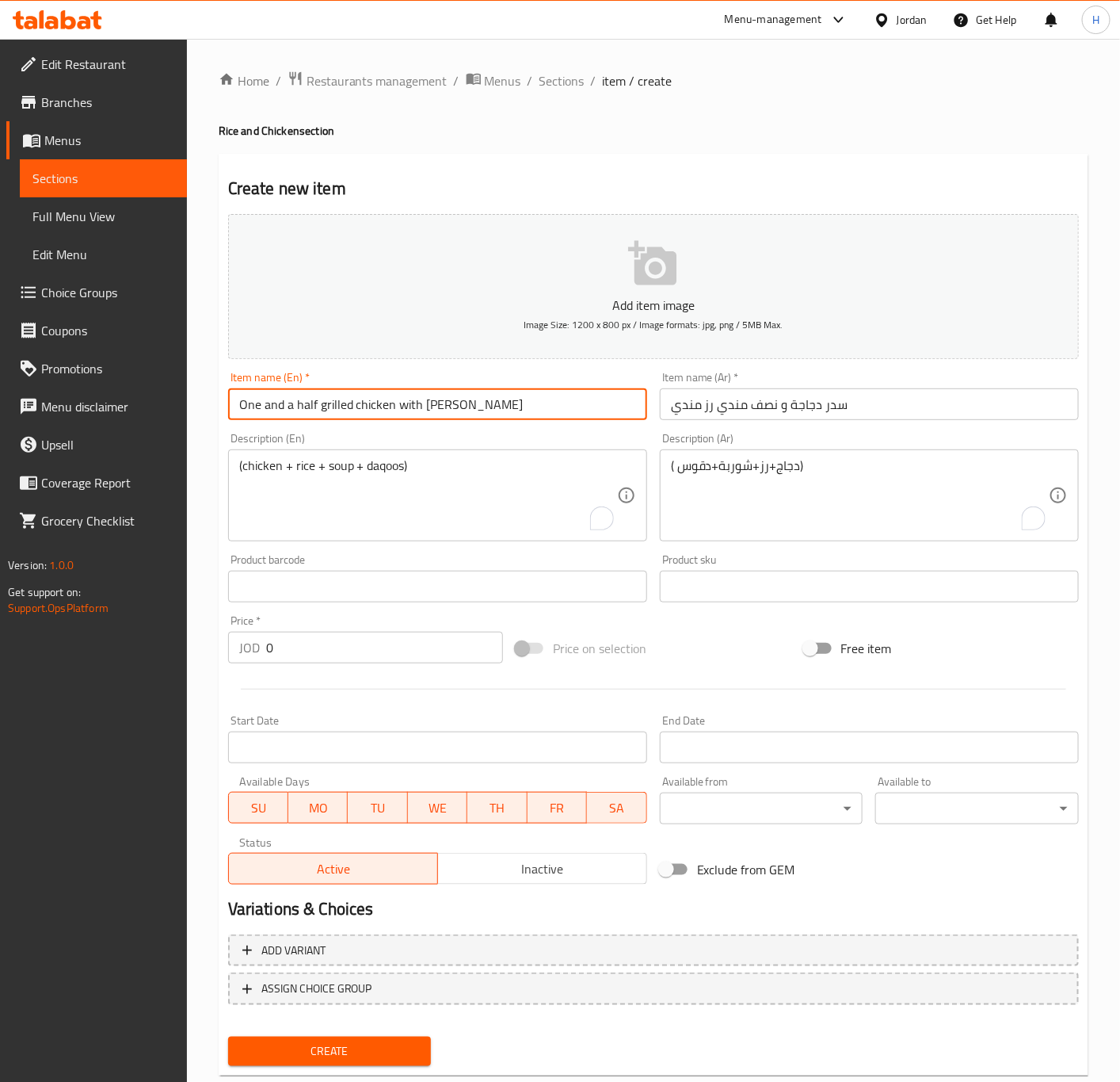
drag, startPoint x: 318, startPoint y: 404, endPoint x: 218, endPoint y: 405, distance: 100.0
click at [218, 405] on div "Create new item Add item image Image Size: 1200 x 800 px / Image formats: jpg, …" at bounding box center [653, 615] width 870 height 923
click at [250, 405] on input "One and a half grilled chicken with mandi rice" at bounding box center [438, 404] width 419 height 32
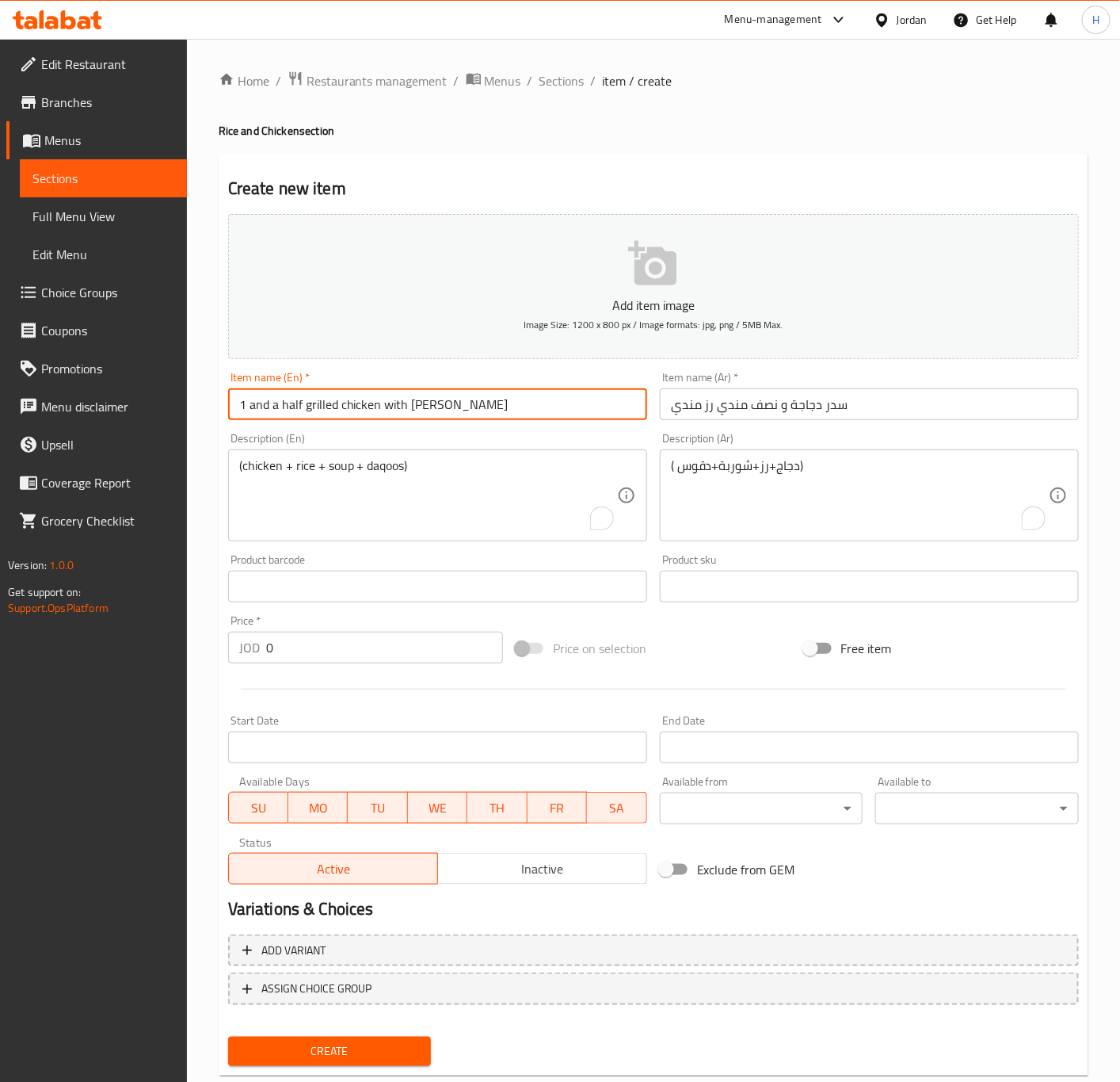
click at [285, 405] on input "1 and a half grilled chicken with mandi rice" at bounding box center [438, 404] width 419 height 32
click at [288, 405] on input "1 and a half grilled chicken with mandi rice" at bounding box center [438, 404] width 419 height 32
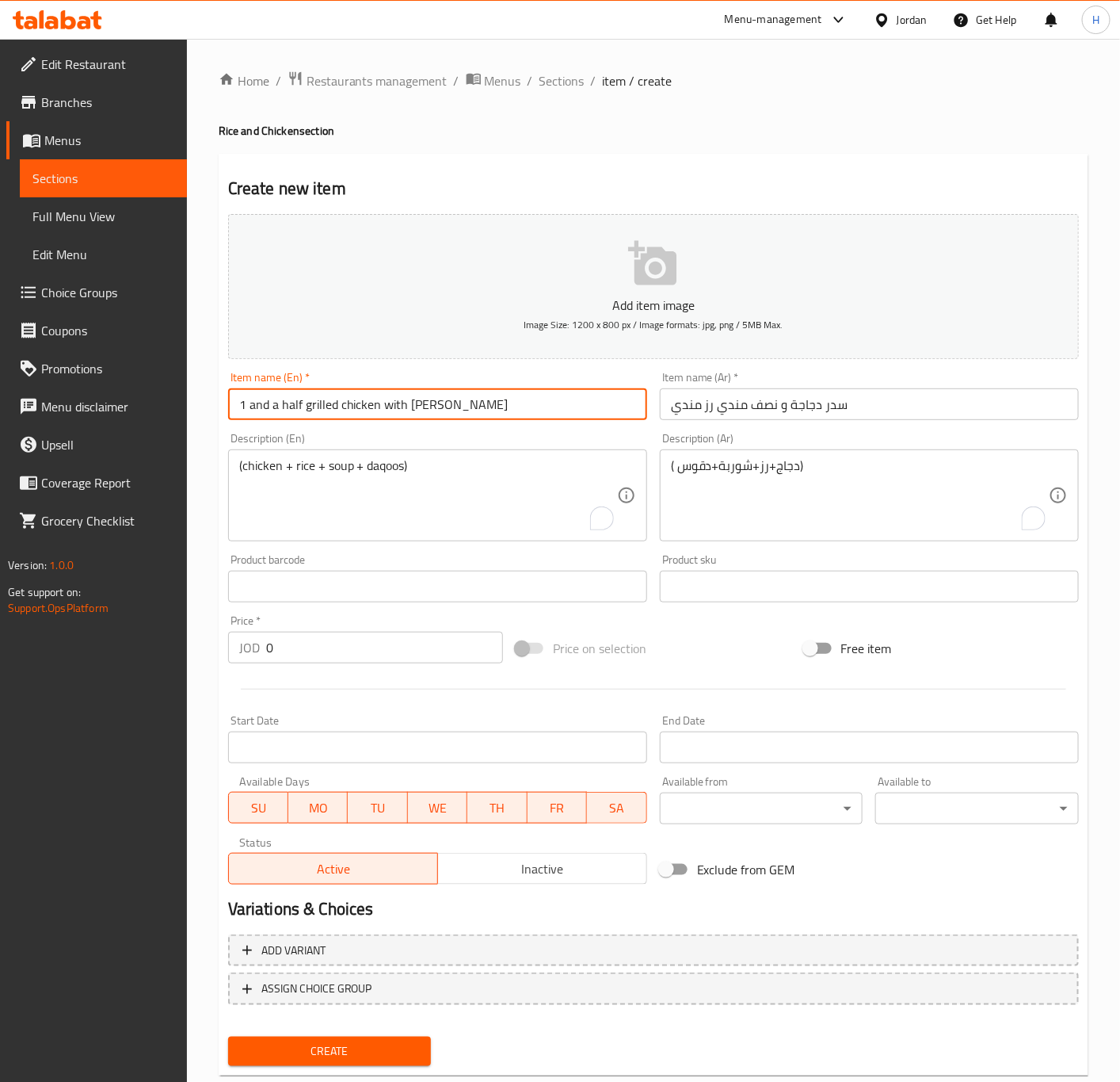
click at [288, 405] on input "1 and a half grilled chicken with mandi rice" at bounding box center [438, 404] width 419 height 32
click at [290, 405] on input "One and a half grilled chicken with mandi rice" at bounding box center [438, 404] width 419 height 32
type input "One and A Half Grilled Chicken with Mandi Rice"
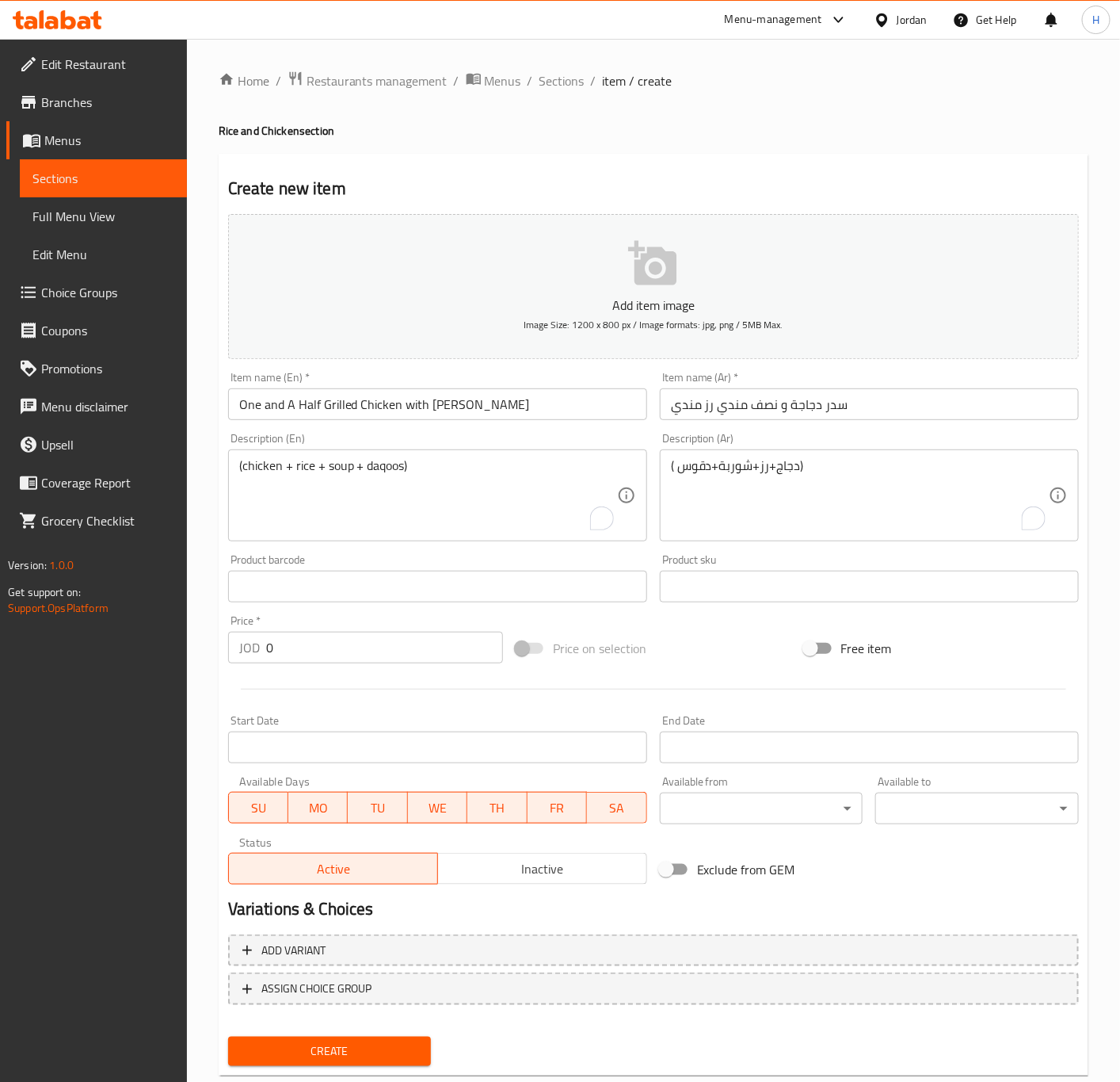
click at [390, 659] on input "0" at bounding box center [385, 647] width 237 height 32
paste input "14.65"
type input "14.65"
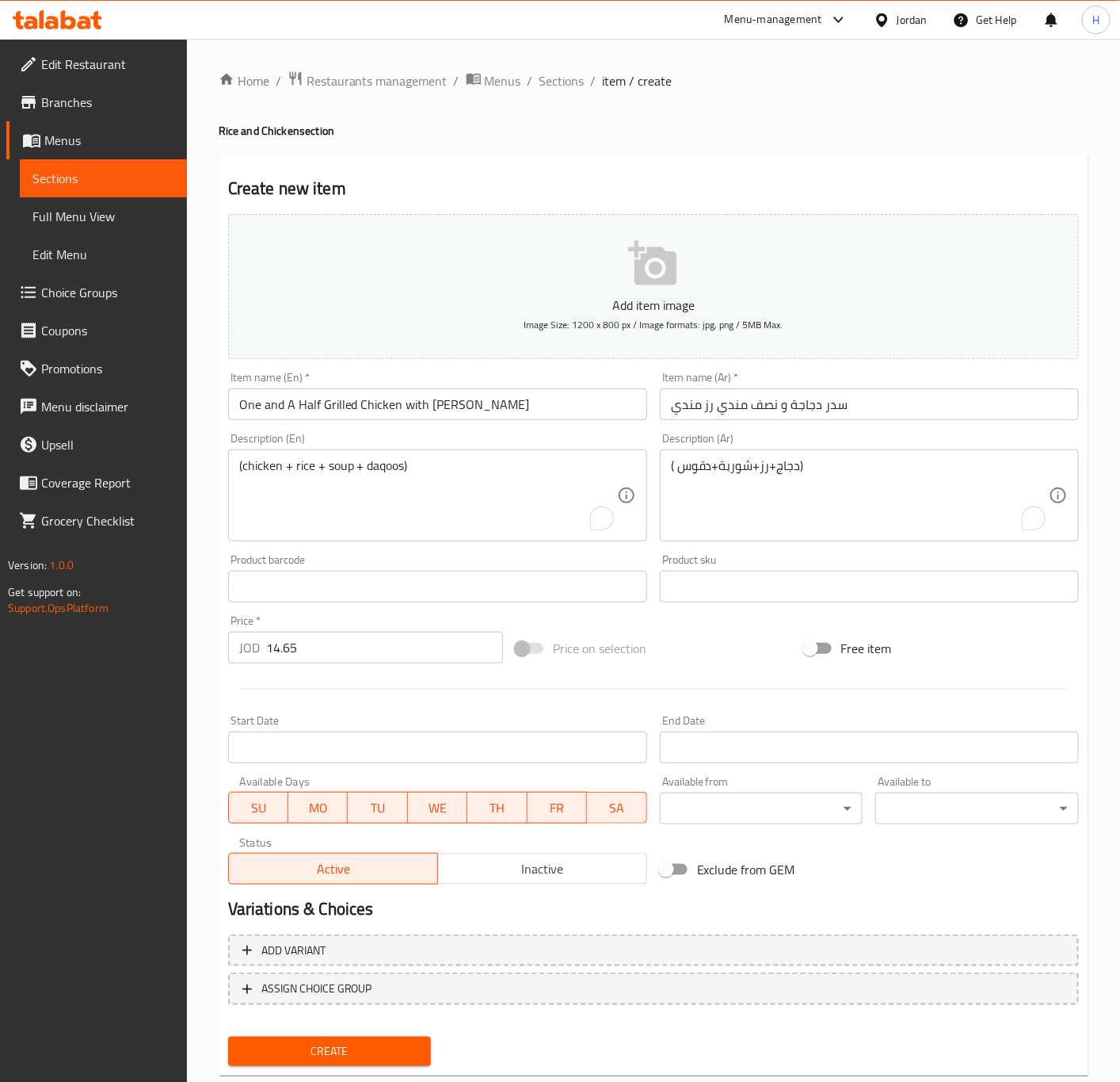
click at [426, 444] on div "Description (En) (chicken + rice + soup + daqoos) Description (En)" at bounding box center [438, 487] width 419 height 109
click at [416, 471] on textarea "(chicken + rice + soup + daqoos)" at bounding box center [428, 495] width 378 height 75
paste textarea "(chicken + rice + soup + daqoos)"
type textarea "(chicken + rice + soup + daqoos)"
click at [786, 497] on textarea "( دجاج+رز+شوربة+دقوس)" at bounding box center [860, 495] width 378 height 75
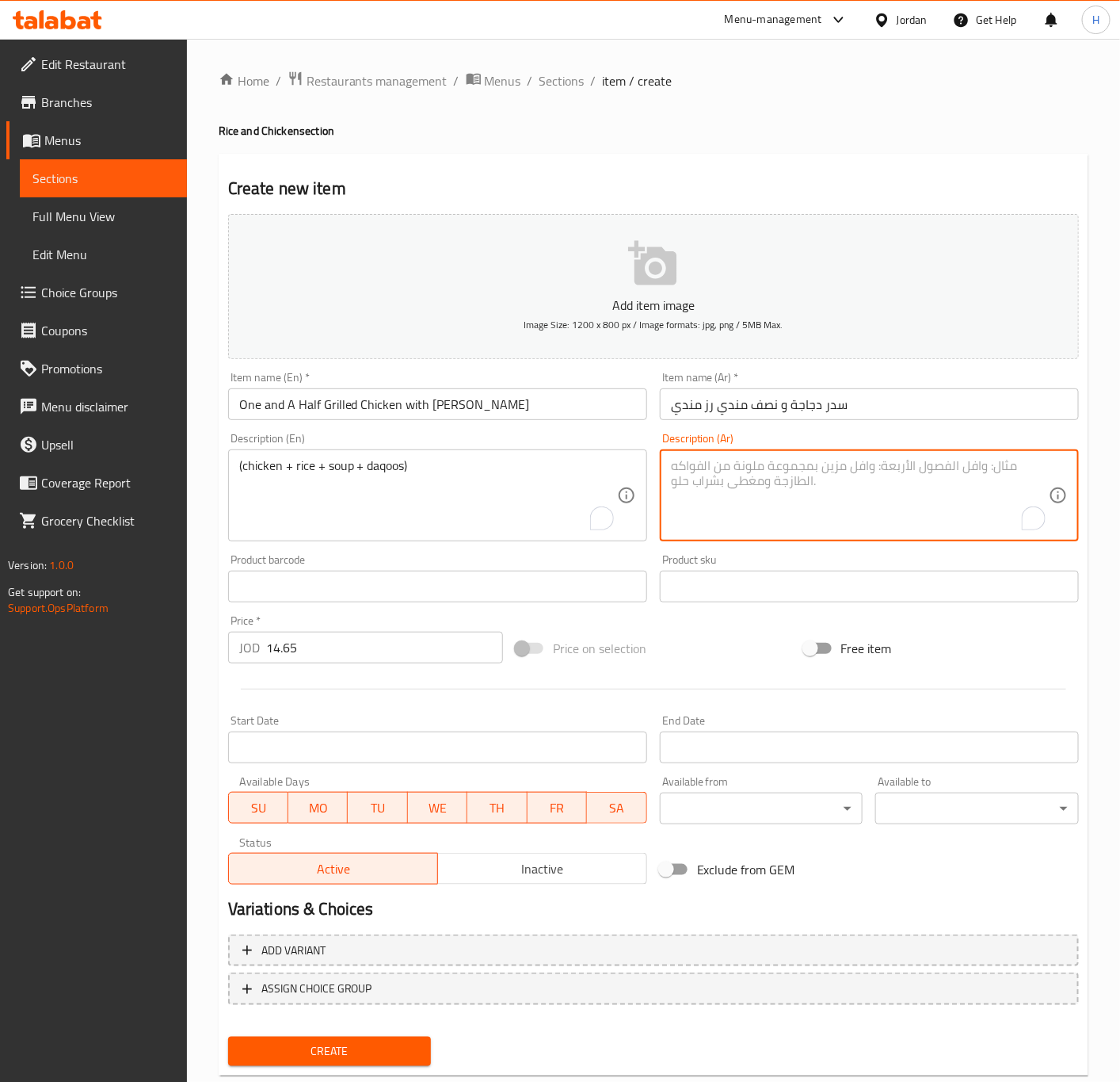
paste textarea "( دجاج+رز+شوربة+دقوس)"
type textarea "( دجاج+رز+شوربة+دقوس)"
click at [395, 405] on input "One and A Half Grilled Chicken with Mandi Rice" at bounding box center [438, 404] width 419 height 32
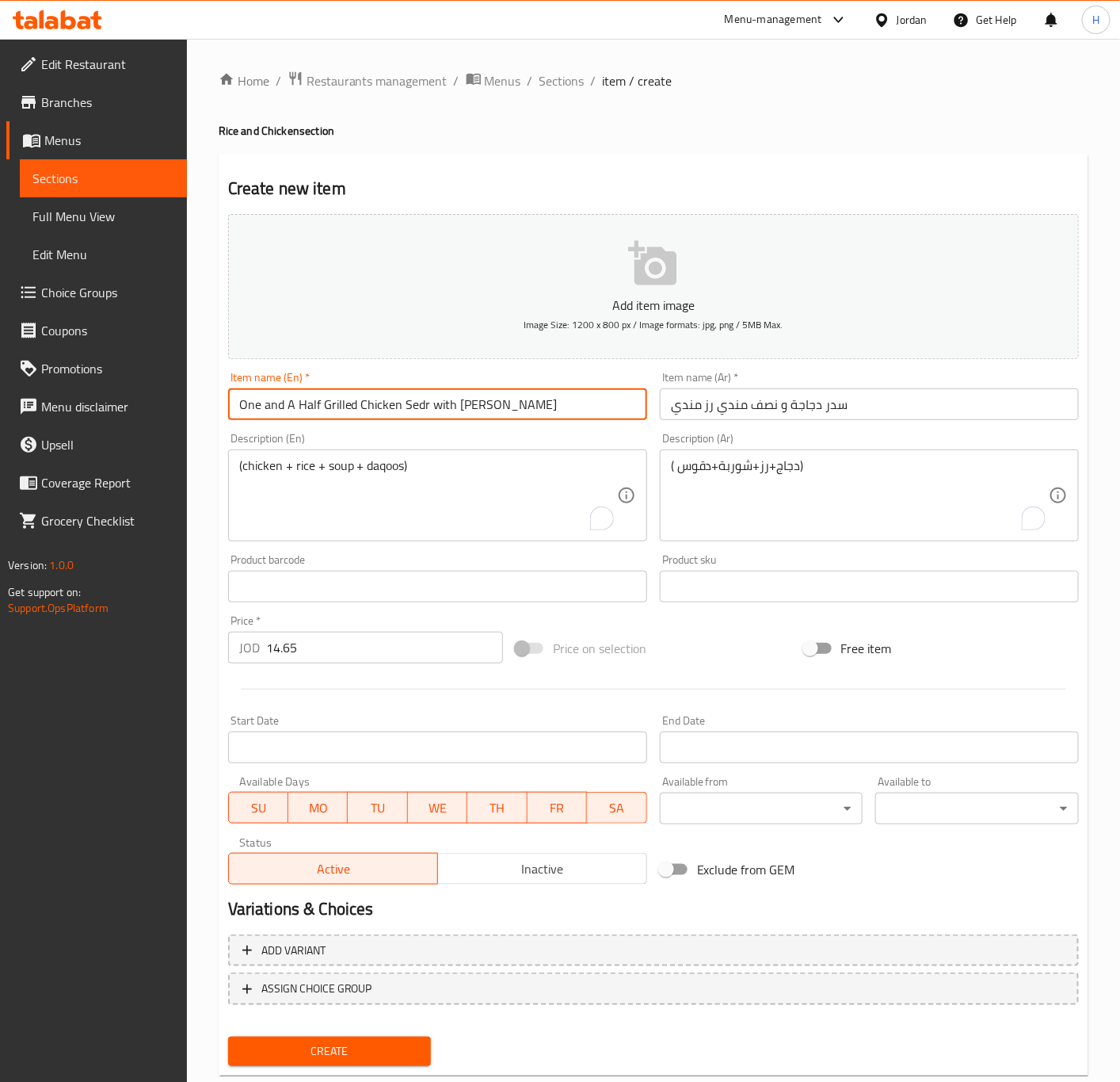
type input "One and A Half Grilled Chicken Sedr with Mandi Rice"
click at [228, 1036] on button "Create" at bounding box center [330, 1051] width 203 height 30
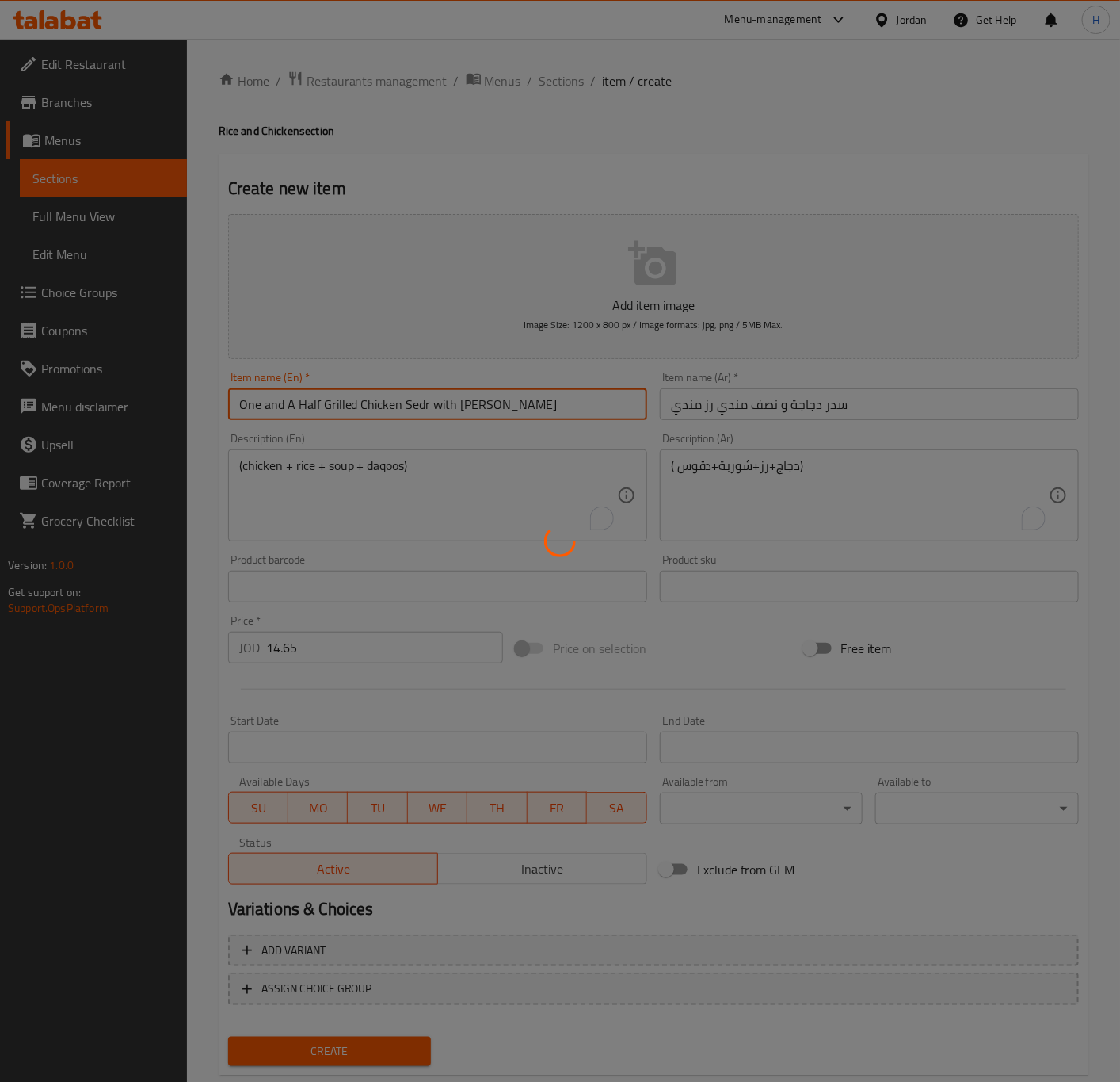
type input "0"
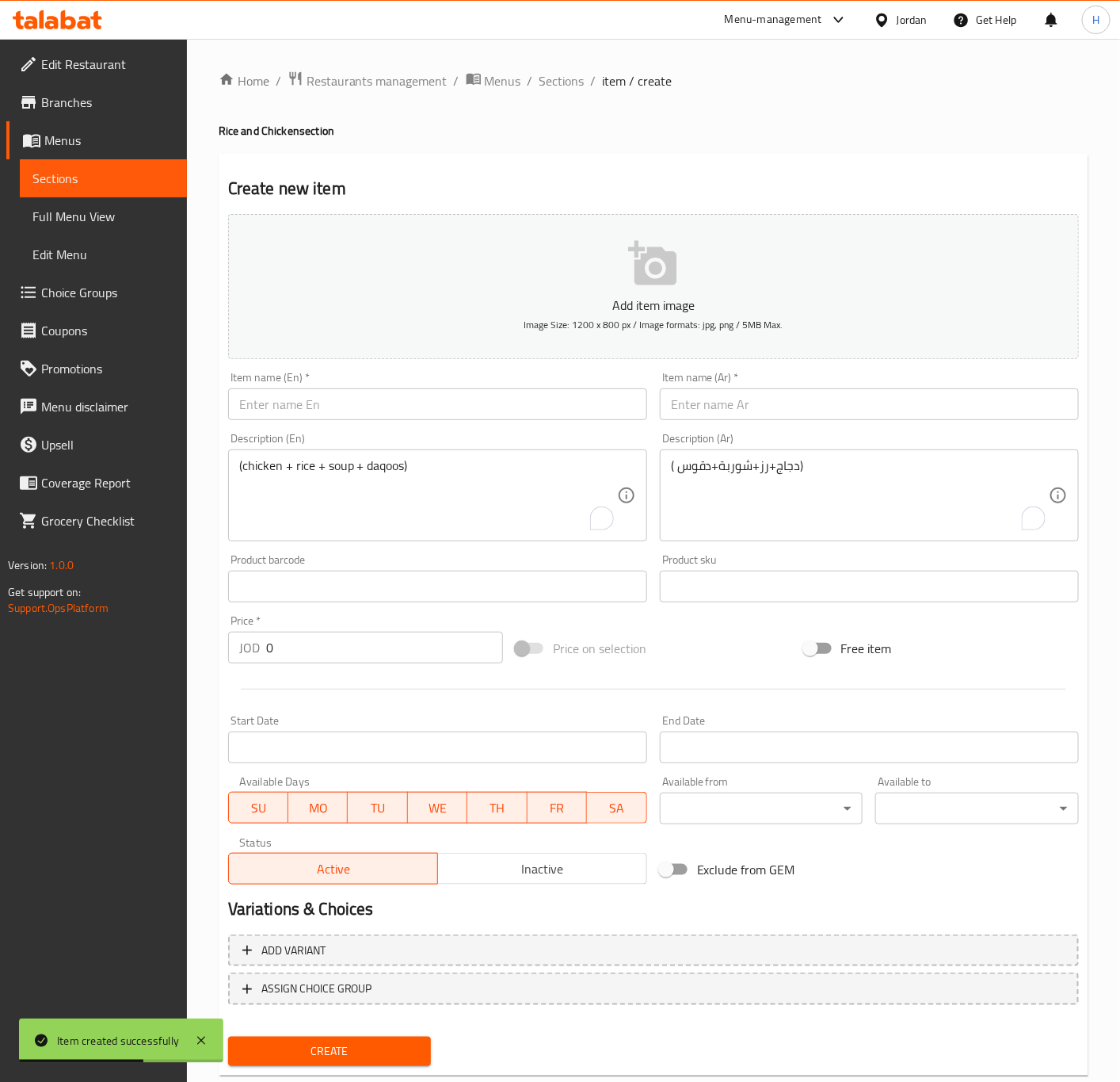
click at [951, 429] on div "Description (Ar) ( دجاج+رز+شوربة+دقوس) Description (Ar)" at bounding box center [870, 487] width 432 height 121
click at [956, 419] on input "text" at bounding box center [870, 404] width 419 height 32
paste input "سدر دجاجة و نصف شواية رز مندي"
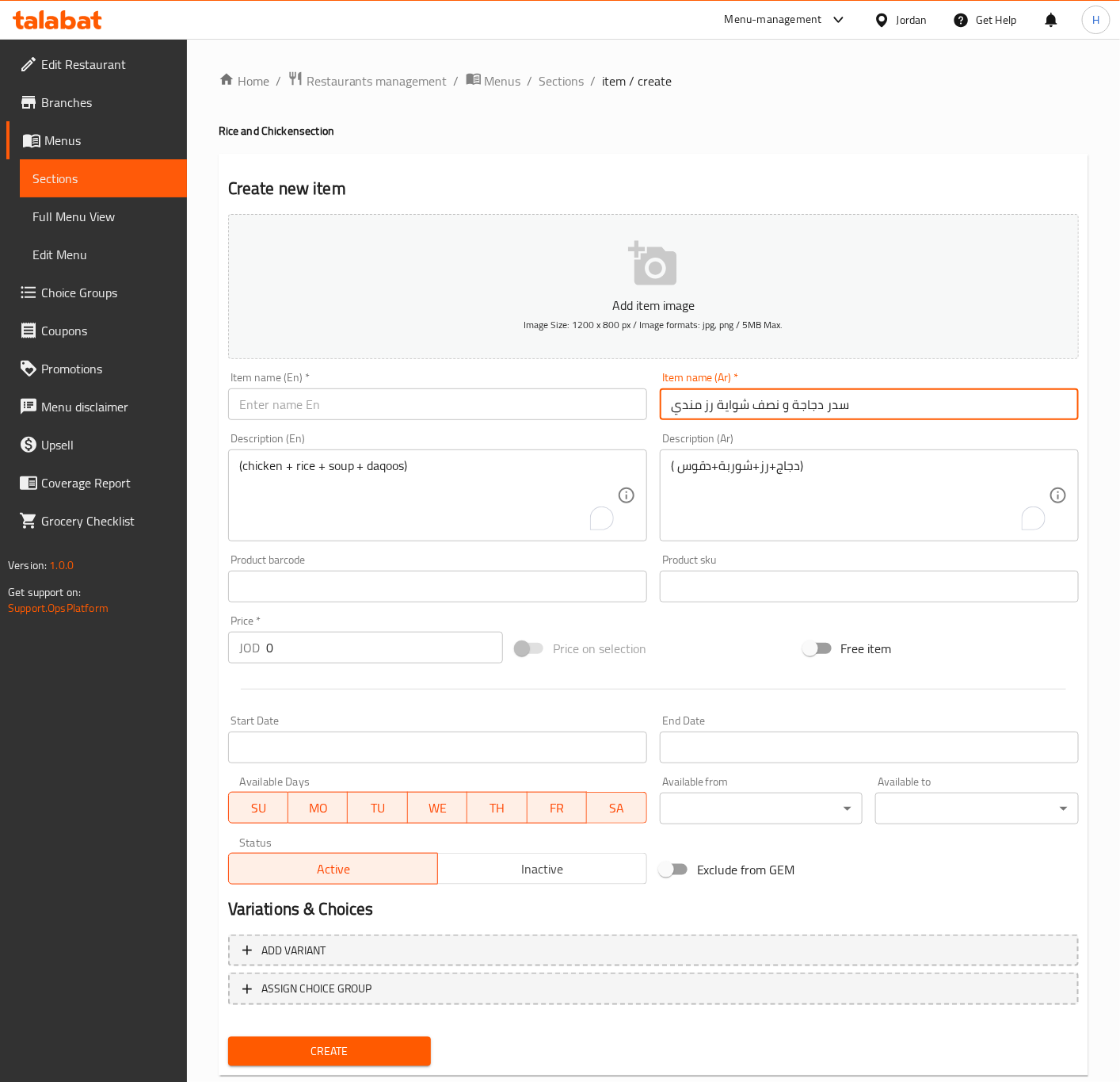
type input "سدر دجاجة و نصف شواية رز مندي"
click at [533, 409] on input "text" at bounding box center [438, 404] width 419 height 32
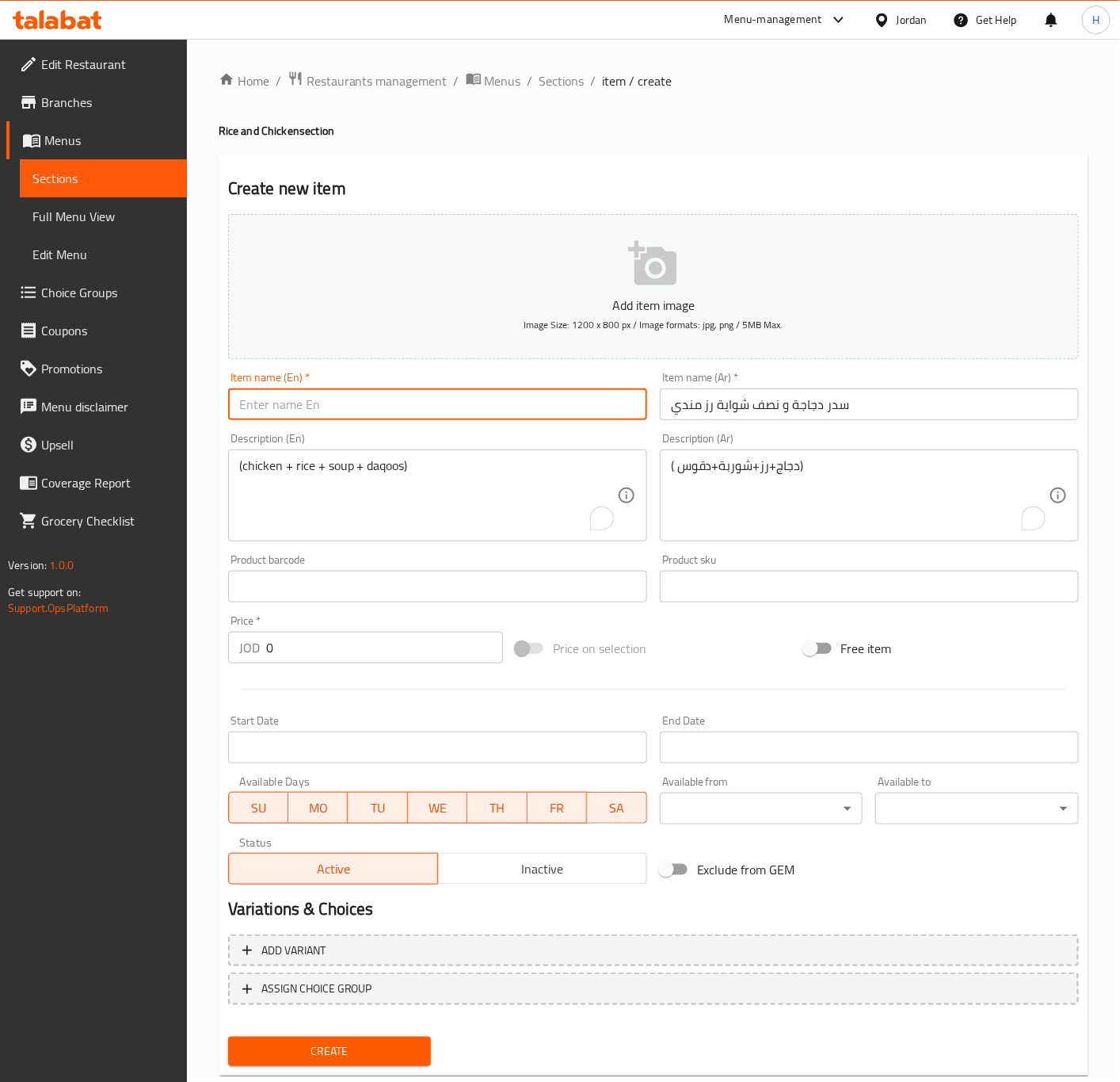
paste input "One and a half grilled chicken with mandi rice"
click at [398, 407] on input "One and a half grilled chicken with mandi rice" at bounding box center [438, 404] width 419 height 32
click at [394, 402] on input "One and a half grilled chicken Sedr with mandi rice" at bounding box center [438, 404] width 419 height 32
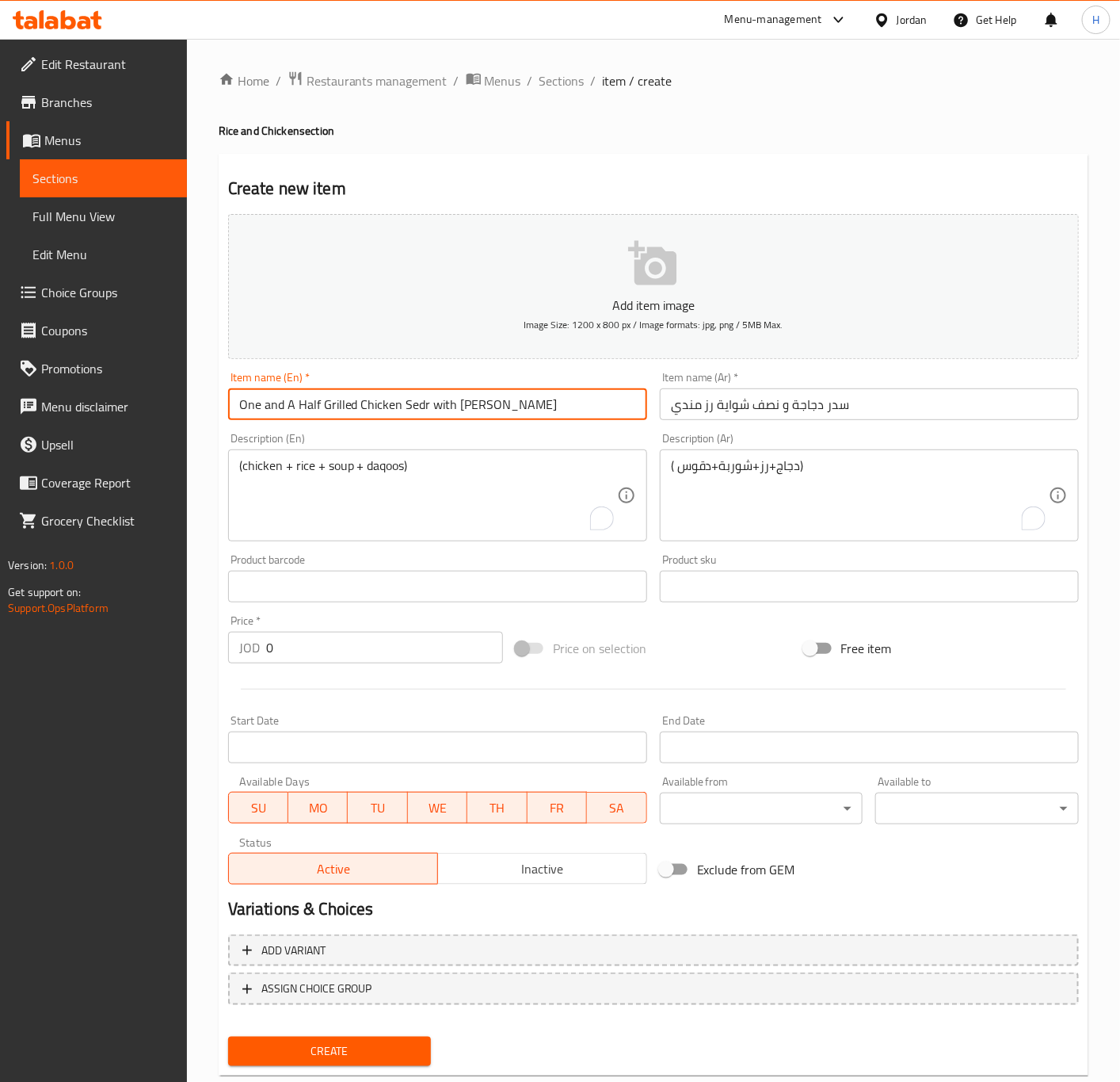
type input "One and A Half Grilled Chicken Sedr with Mandi Rice"
click at [322, 523] on textarea "(chicken + rice + soup + daqoos)" at bounding box center [428, 495] width 378 height 75
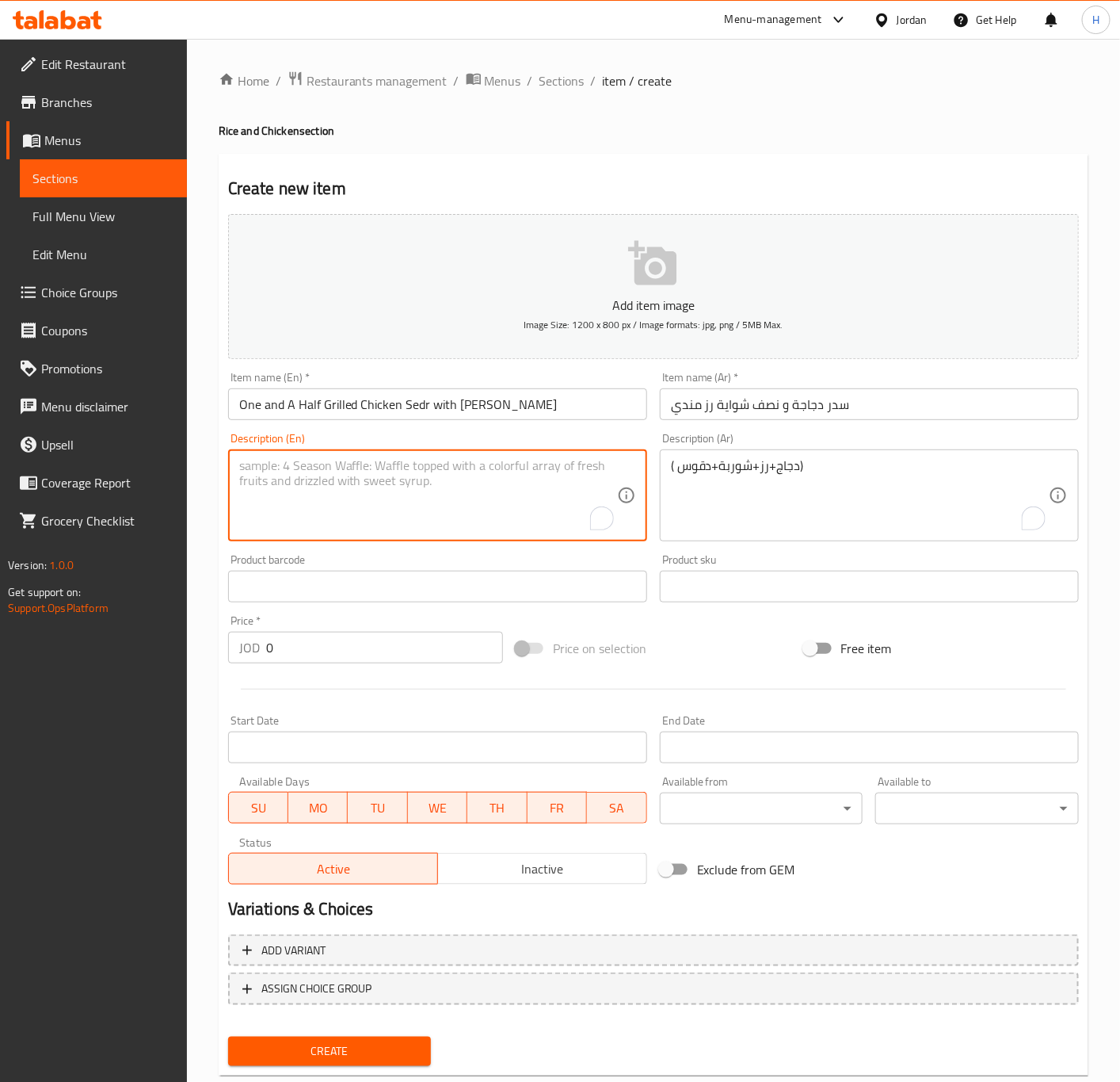
paste textarea "(chicken + rice + soup + daqoos)"
type textarea "(chicken + rice + soup + daqoos)"
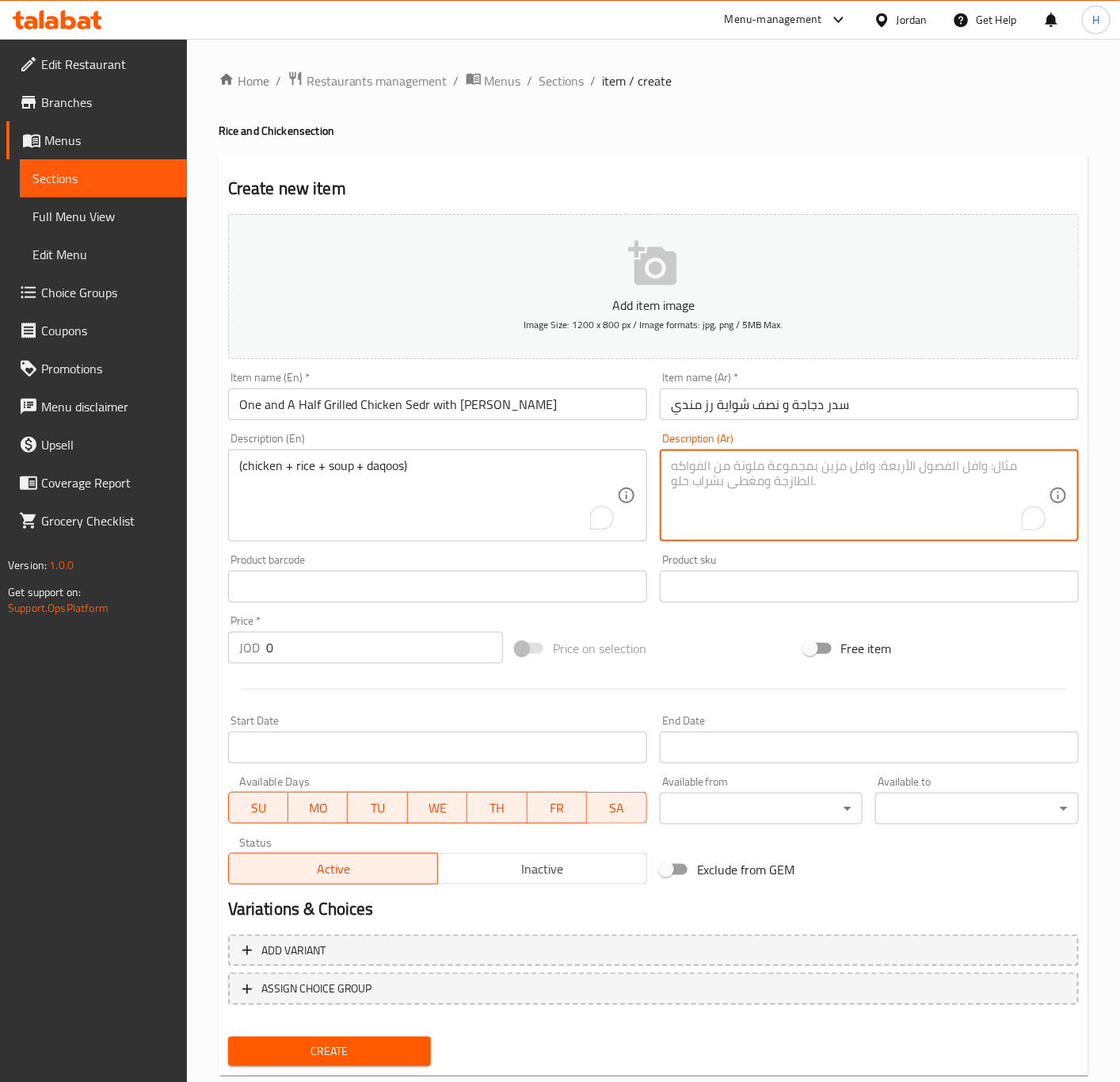
click at [827, 479] on textarea "To enrich screen reader interactions, please activate Accessibility in Grammarl…" at bounding box center [860, 495] width 378 height 75
paste textarea "( دجاج+رز+شوربة+دقوس)"
type textarea "( دجاج+رز+شوربة+دقوس)"
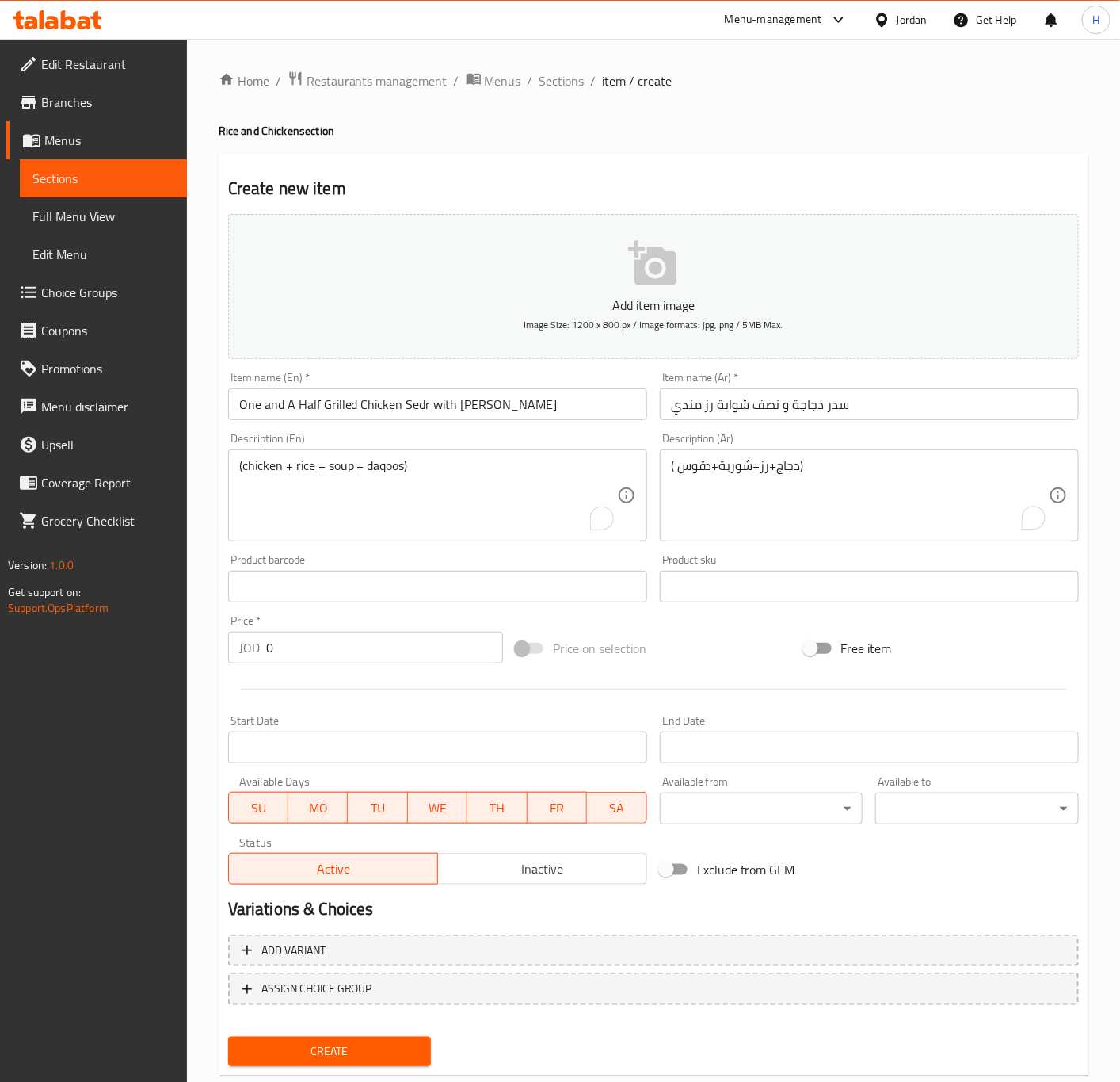
click at [298, 662] on input "0" at bounding box center [385, 647] width 237 height 32
paste input "14.65"
type input "14.65"
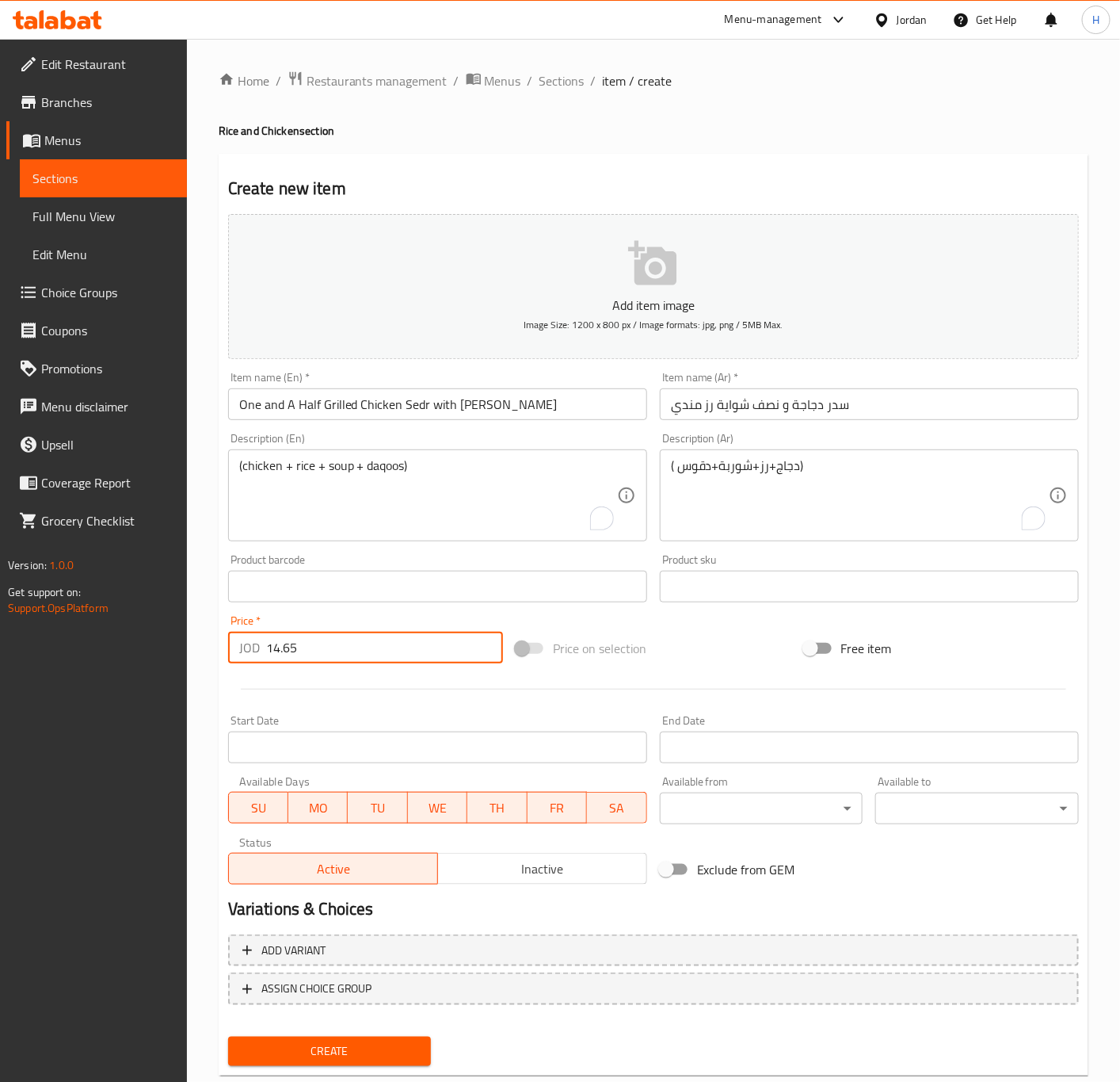
click at [228, 1036] on button "Create" at bounding box center [330, 1051] width 203 height 30
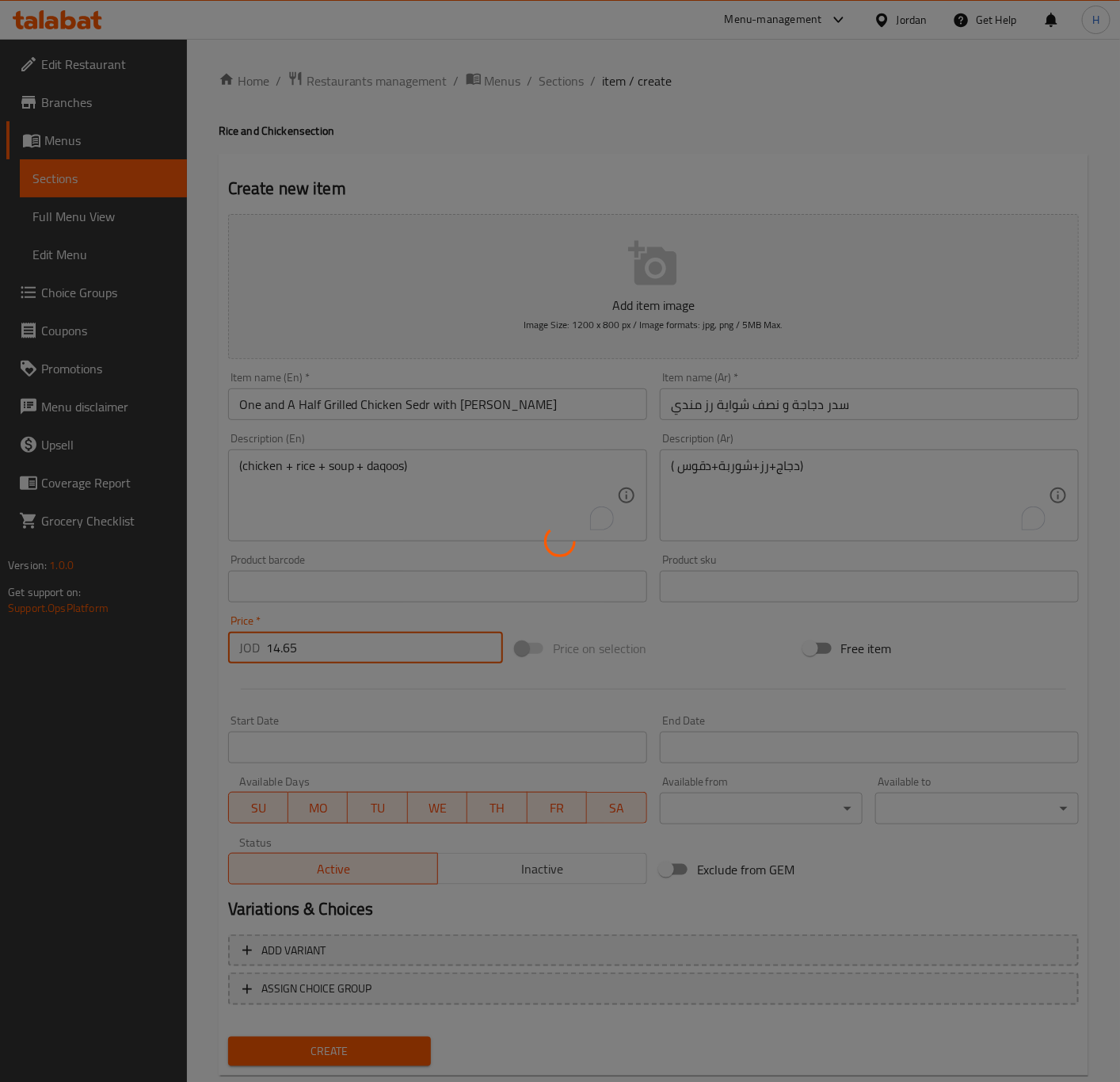
type input "0"
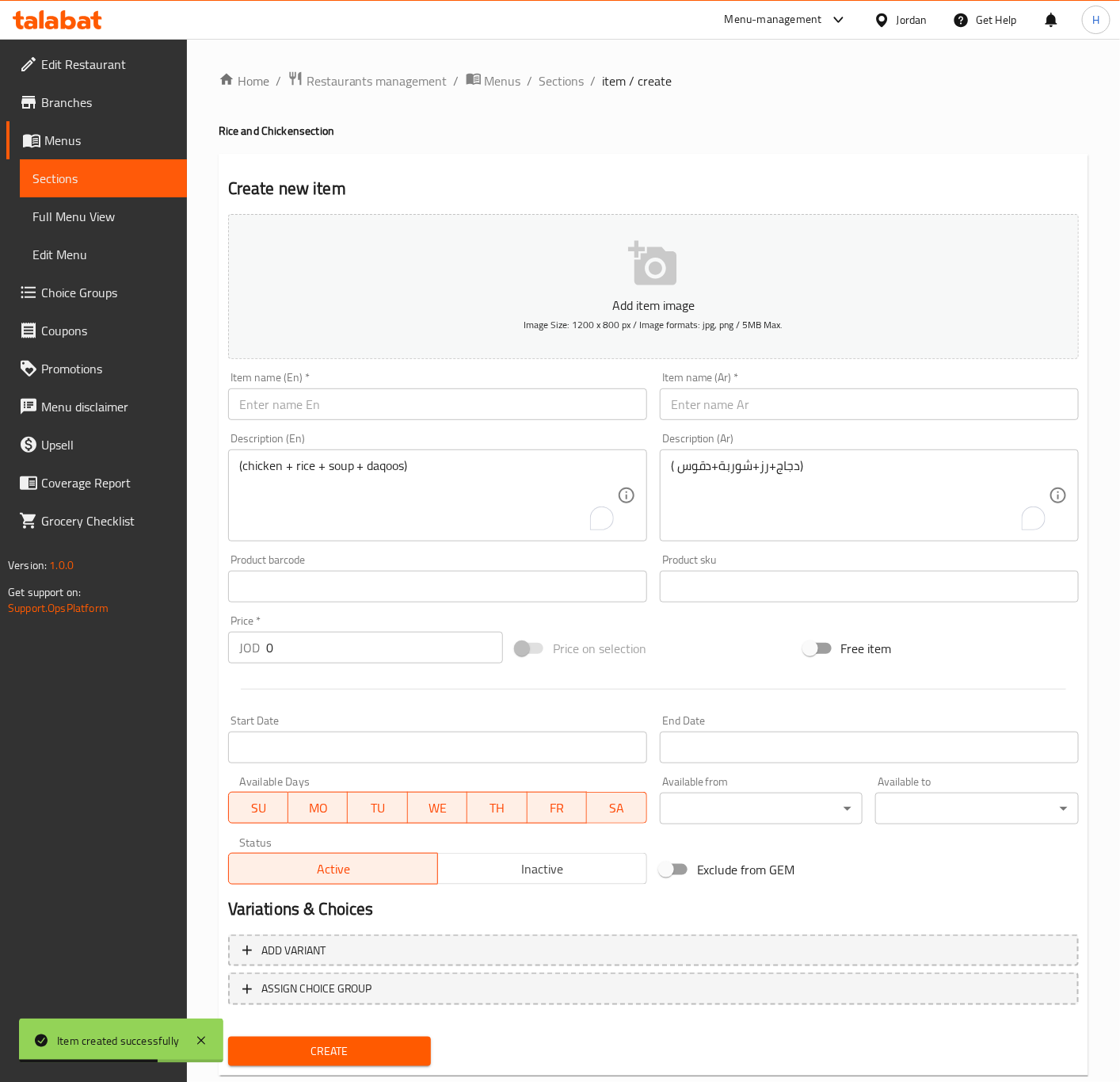
click at [845, 407] on input "text" at bounding box center [870, 404] width 419 height 32
paste input "سدر دجاجة و نصف شواية رز بخاري"
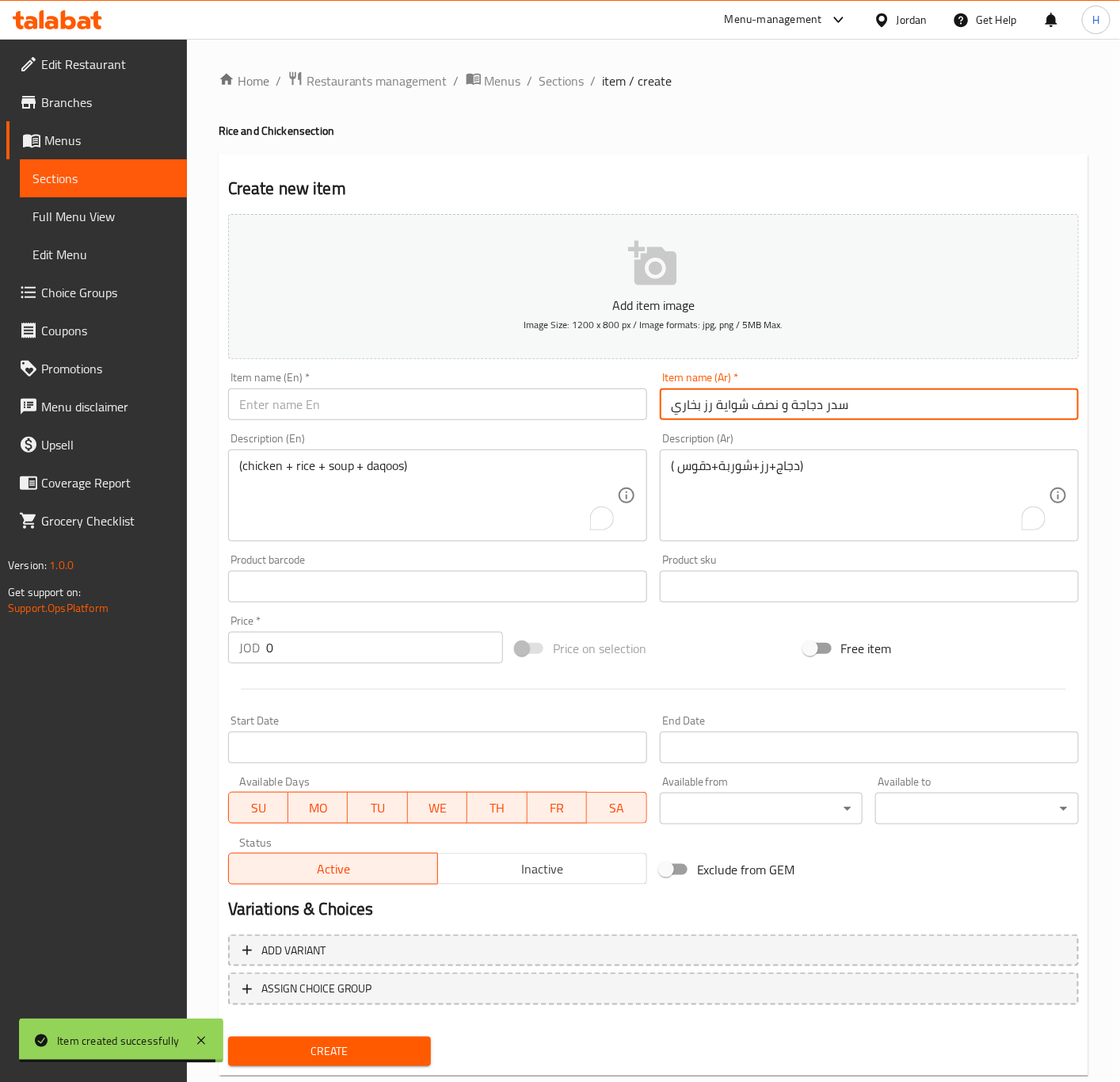
type input "سدر دجاجة و نصف شواية رز بخاري"
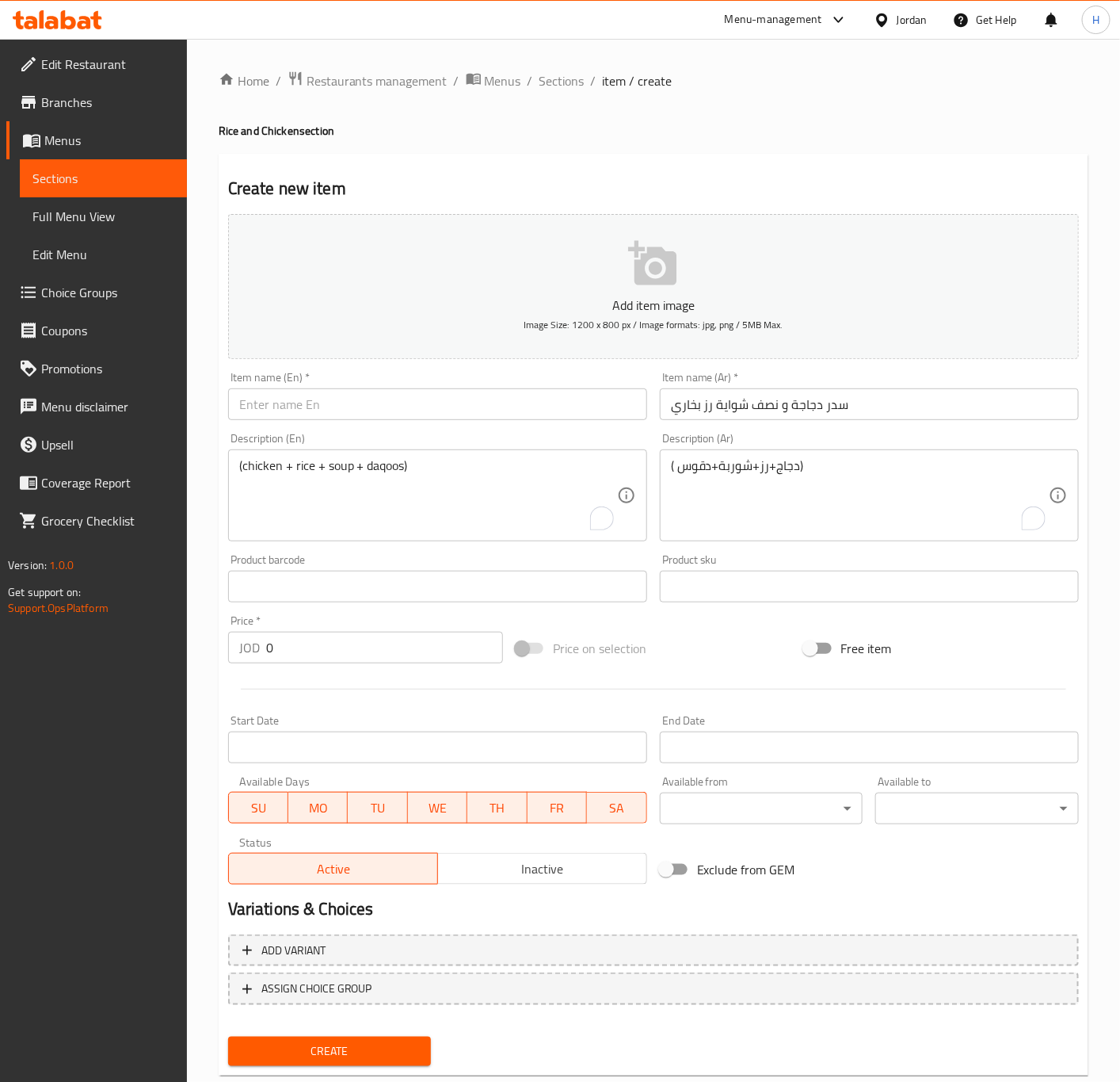
click at [494, 419] on input "text" at bounding box center [438, 404] width 419 height 32
paste input "One and a half grilled chicken with bukhari rice"
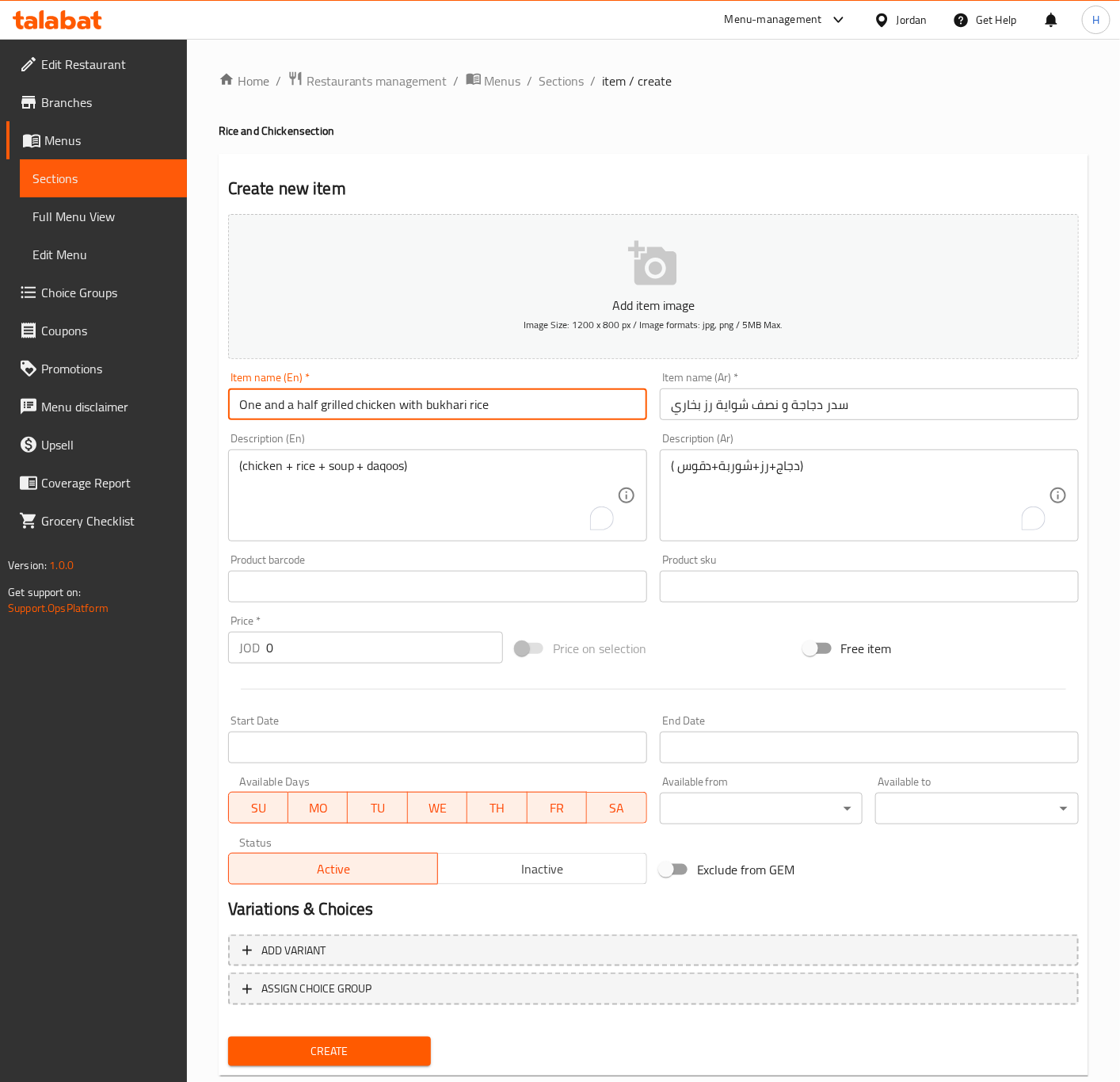
click at [390, 410] on input "One and a half grilled chicken with bukhari rice" at bounding box center [438, 404] width 419 height 32
type input "One and A Half Grilled Chicken Sedr with Bukhari Rice"
click at [316, 650] on input "0" at bounding box center [385, 647] width 237 height 32
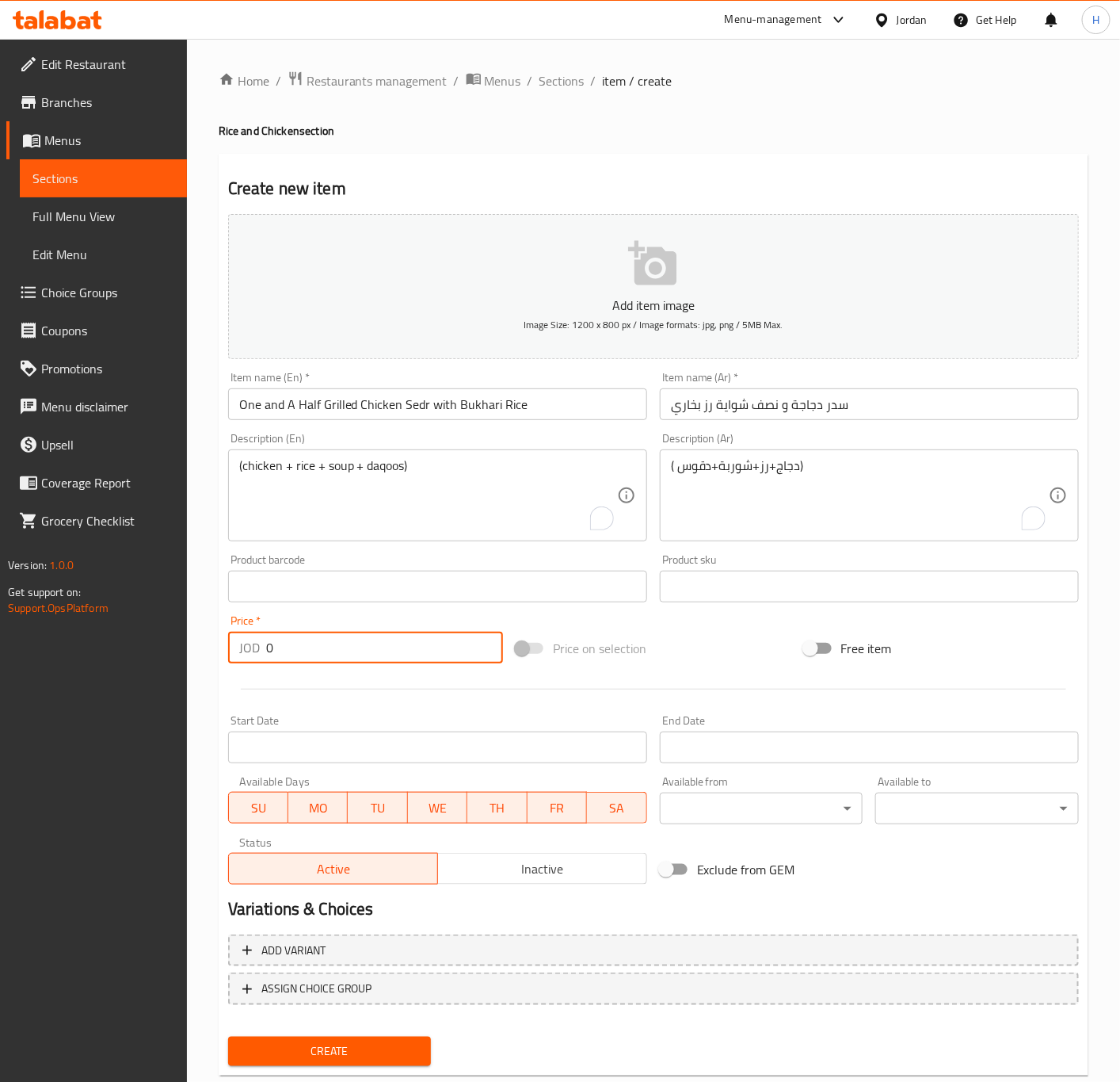
click at [316, 650] on input "0" at bounding box center [385, 647] width 237 height 32
paste input "14.65"
type input "14.65"
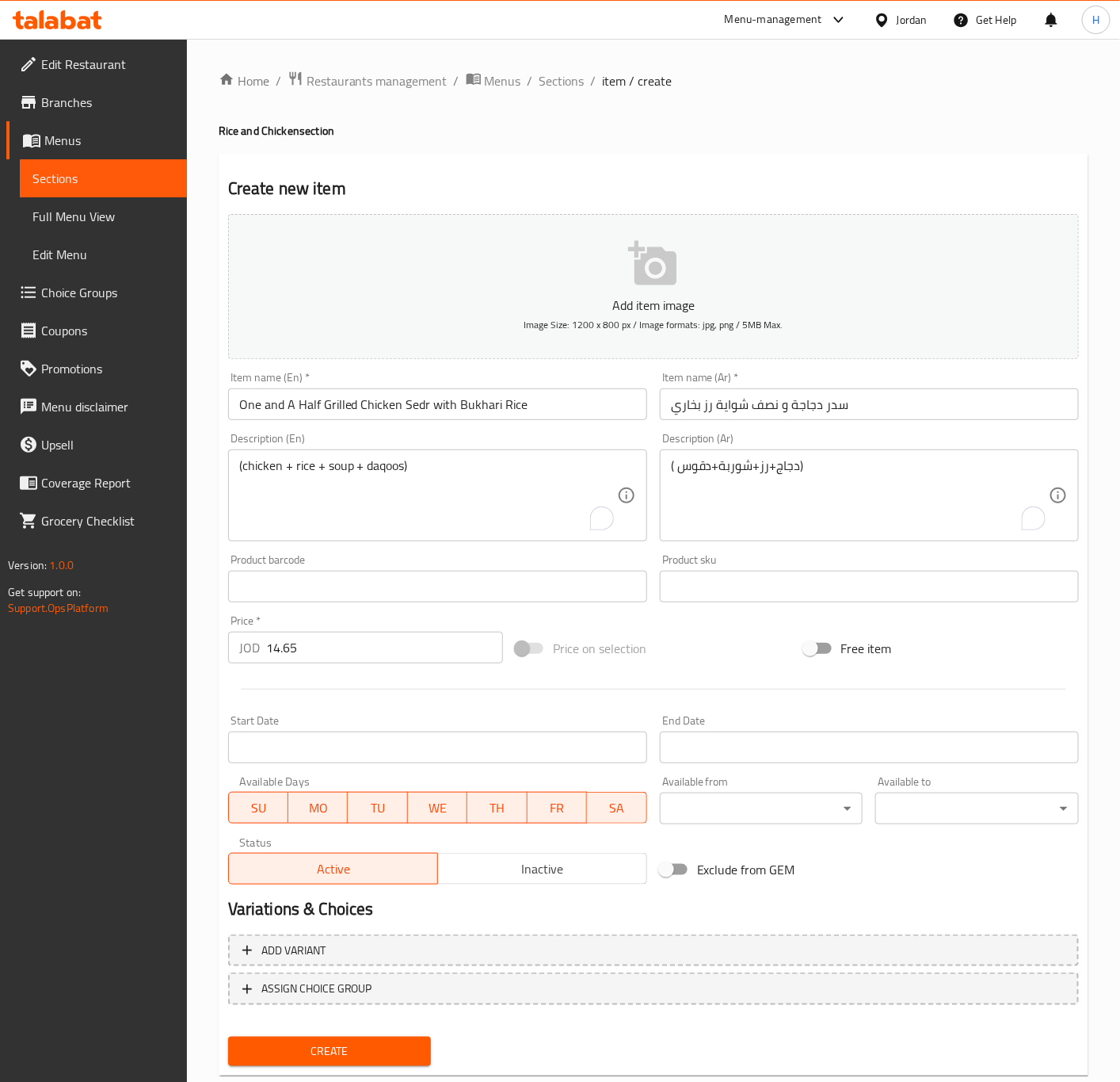
click at [433, 498] on textarea "(chicken + rice + soup + daqoos)" at bounding box center [428, 495] width 378 height 75
paste textarea "(chicken + rice + soup + daqoos)"
type textarea "(chicken + rice + soup + daqoos)"
click at [726, 458] on textarea "( دجاج+رز+شوربة+دقوس)" at bounding box center [860, 495] width 378 height 75
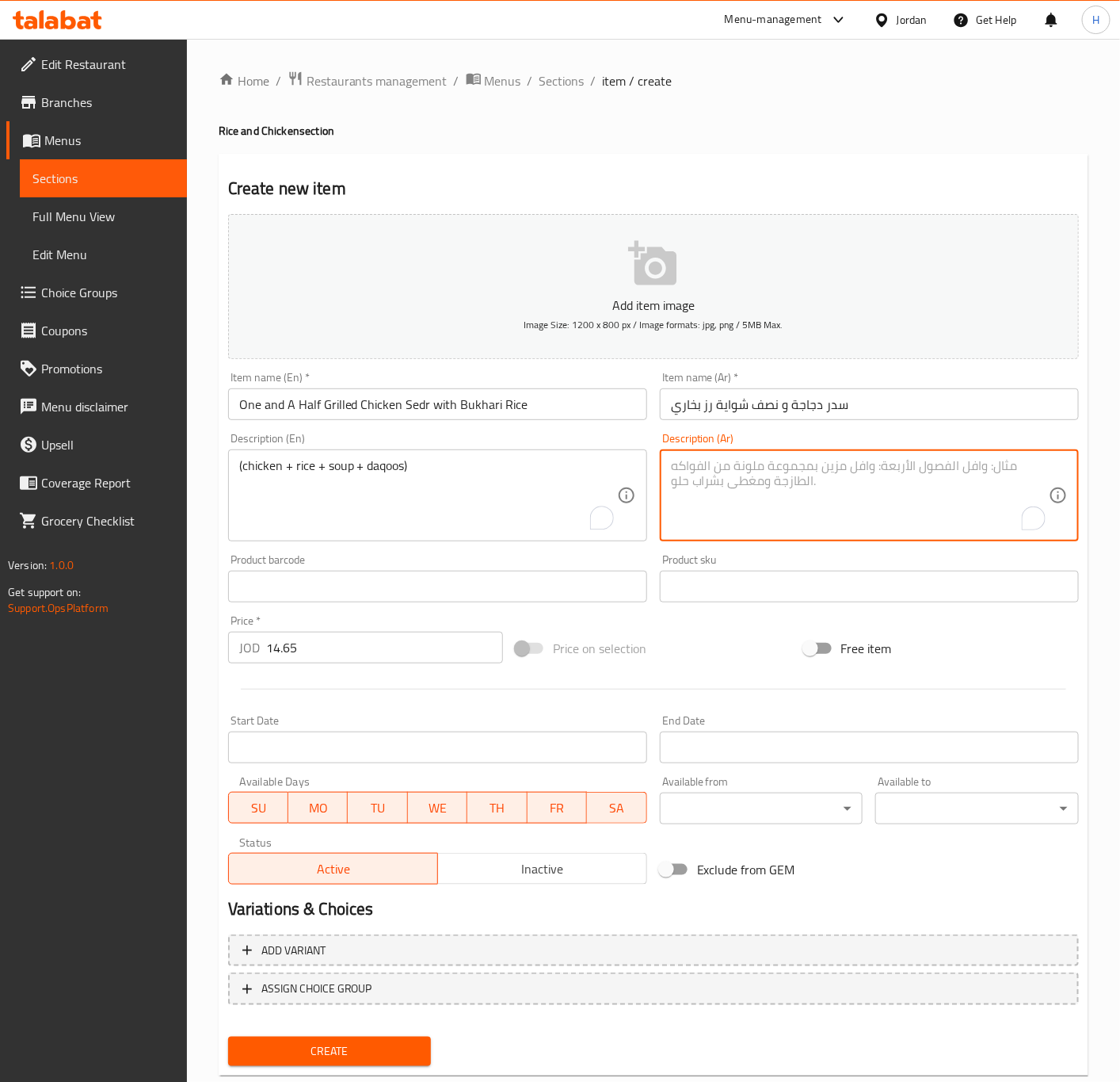
paste textarea "( دجاج+رز+شوربة+دقوس)"
type textarea "( دجاج+رز+شوربة+دقوس)"
click at [378, 1056] on span "Create" at bounding box center [330, 1051] width 178 height 20
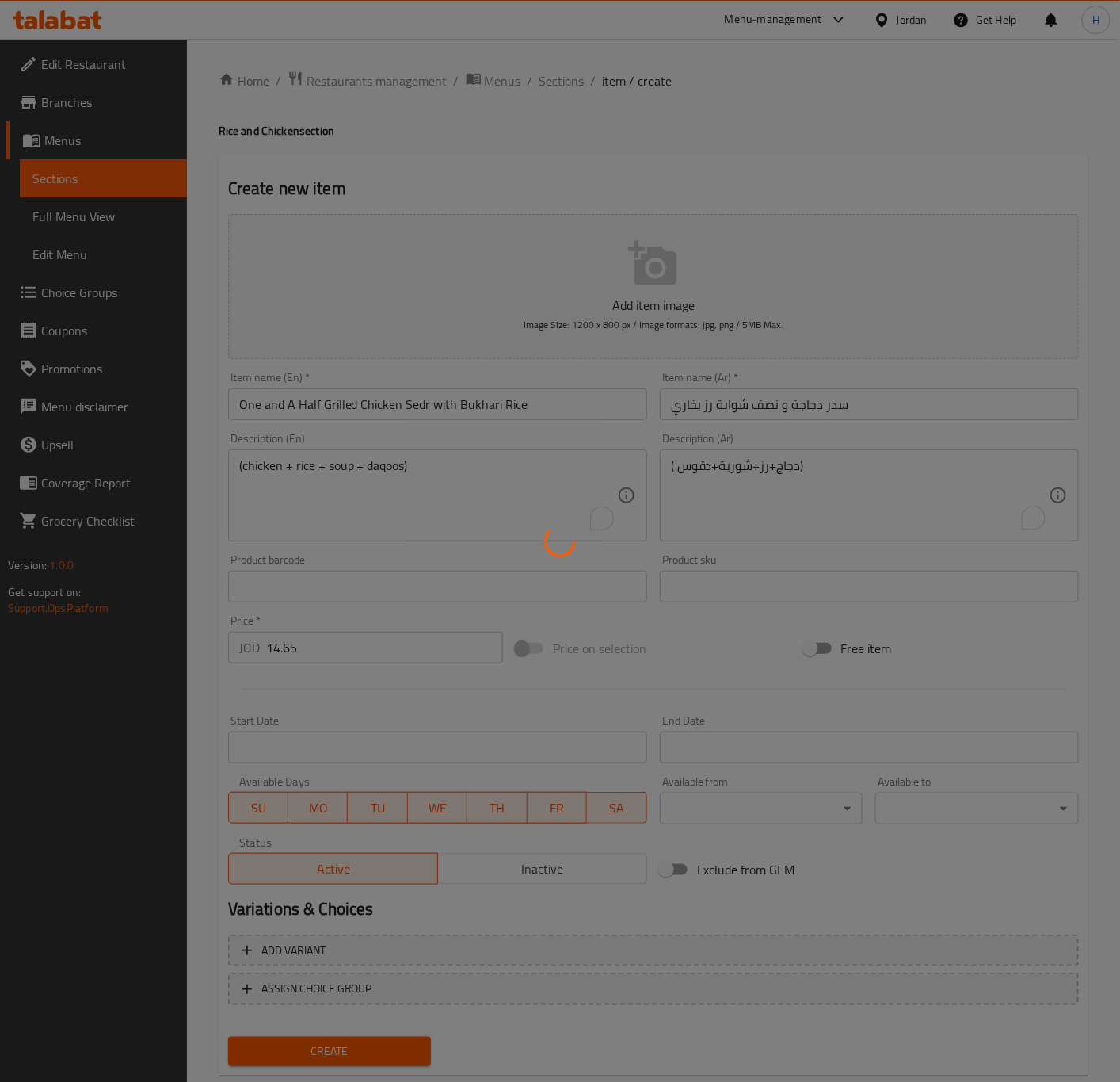
type input "0"
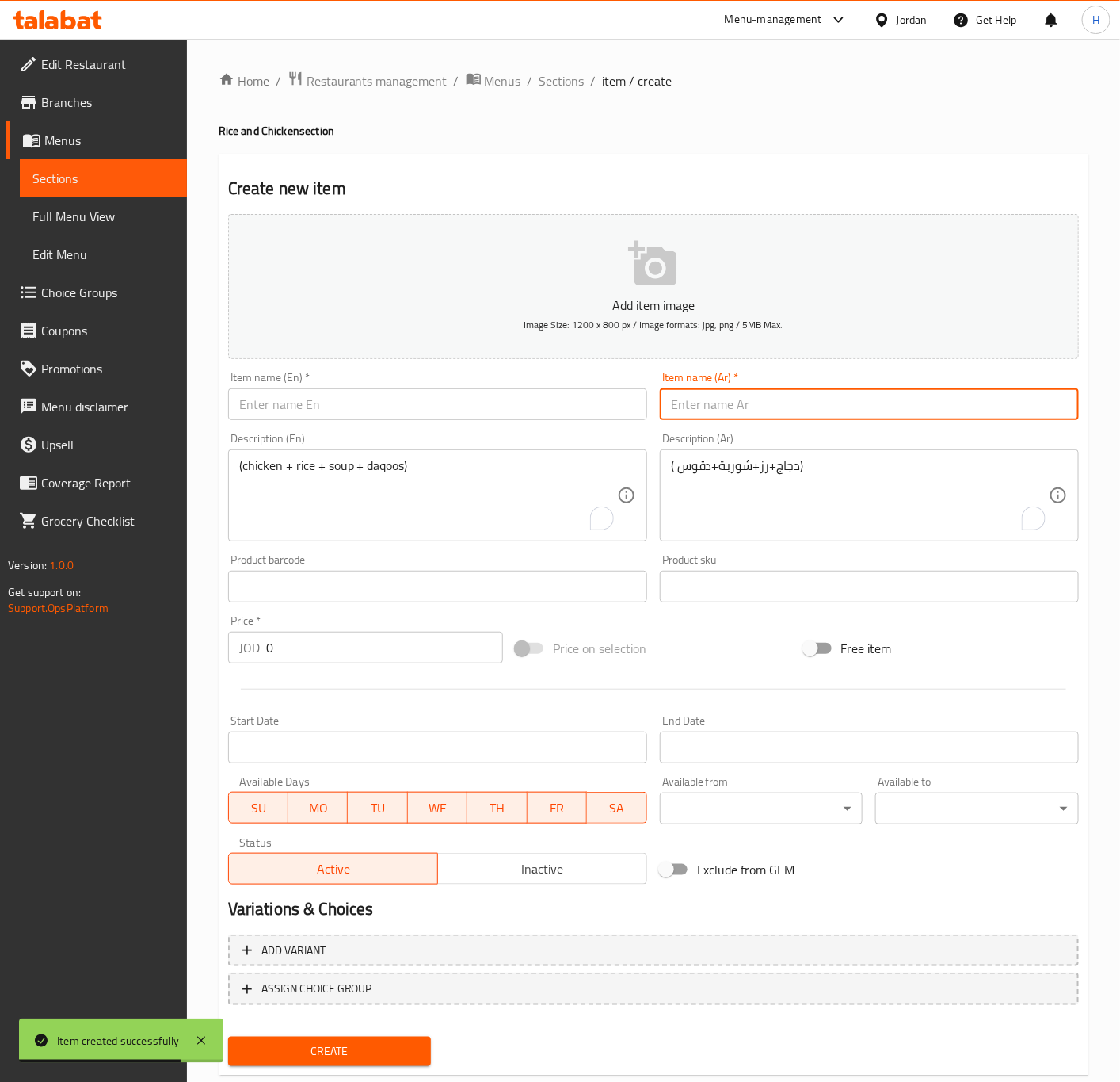
click at [880, 417] on input "text" at bounding box center [870, 404] width 419 height 32
paste input "سدر دجاجة و نصف شواية رز كبسة"
type input "سدر دجاجة و نصف شواية رز كبسة"
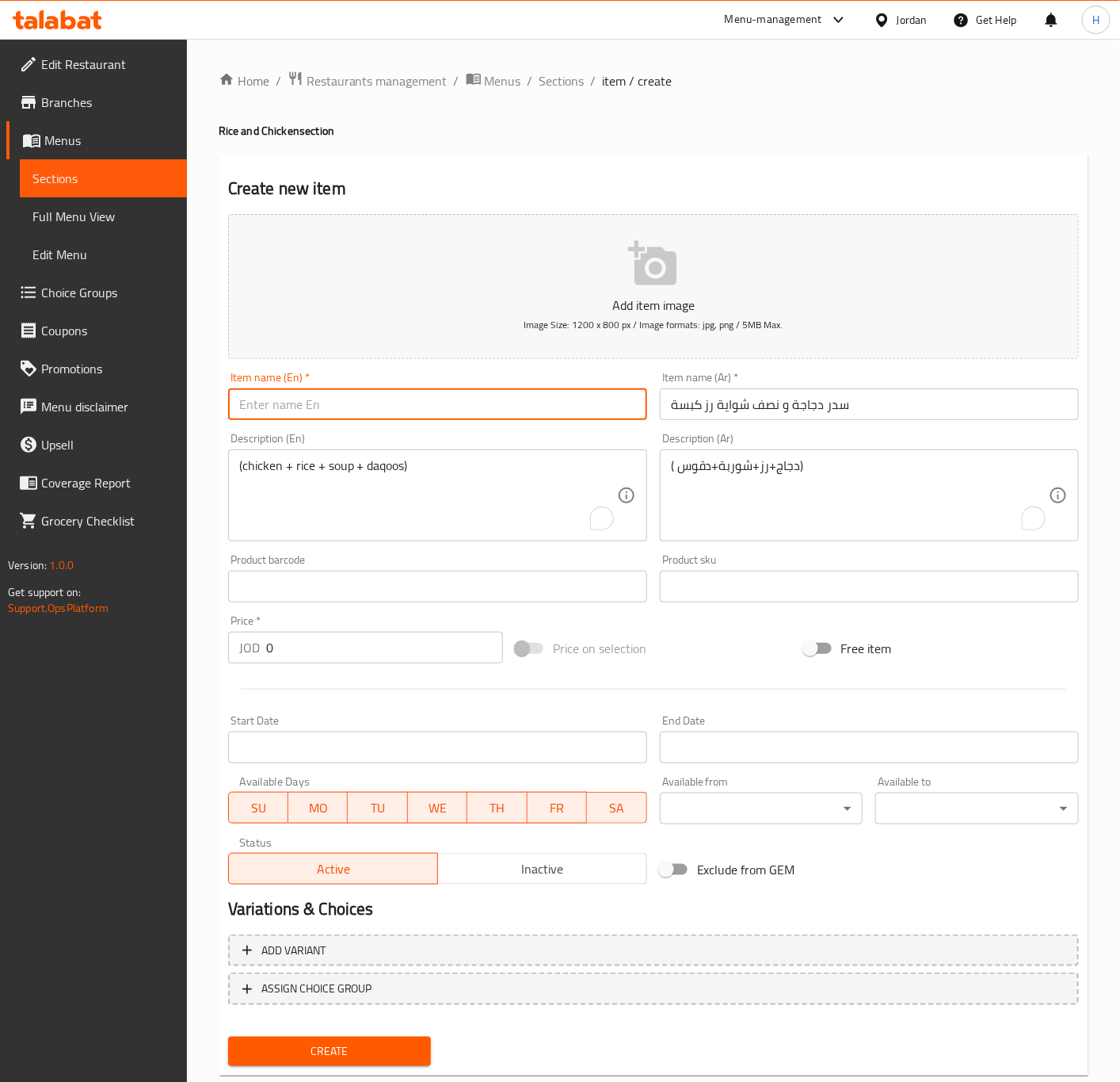
click at [419, 417] on input "text" at bounding box center [438, 404] width 419 height 32
paste input "One and a half grilled chicken with kabsa rice"
click at [481, 403] on input "One and a half grilled chicken with kabsa rice" at bounding box center [438, 404] width 419 height 32
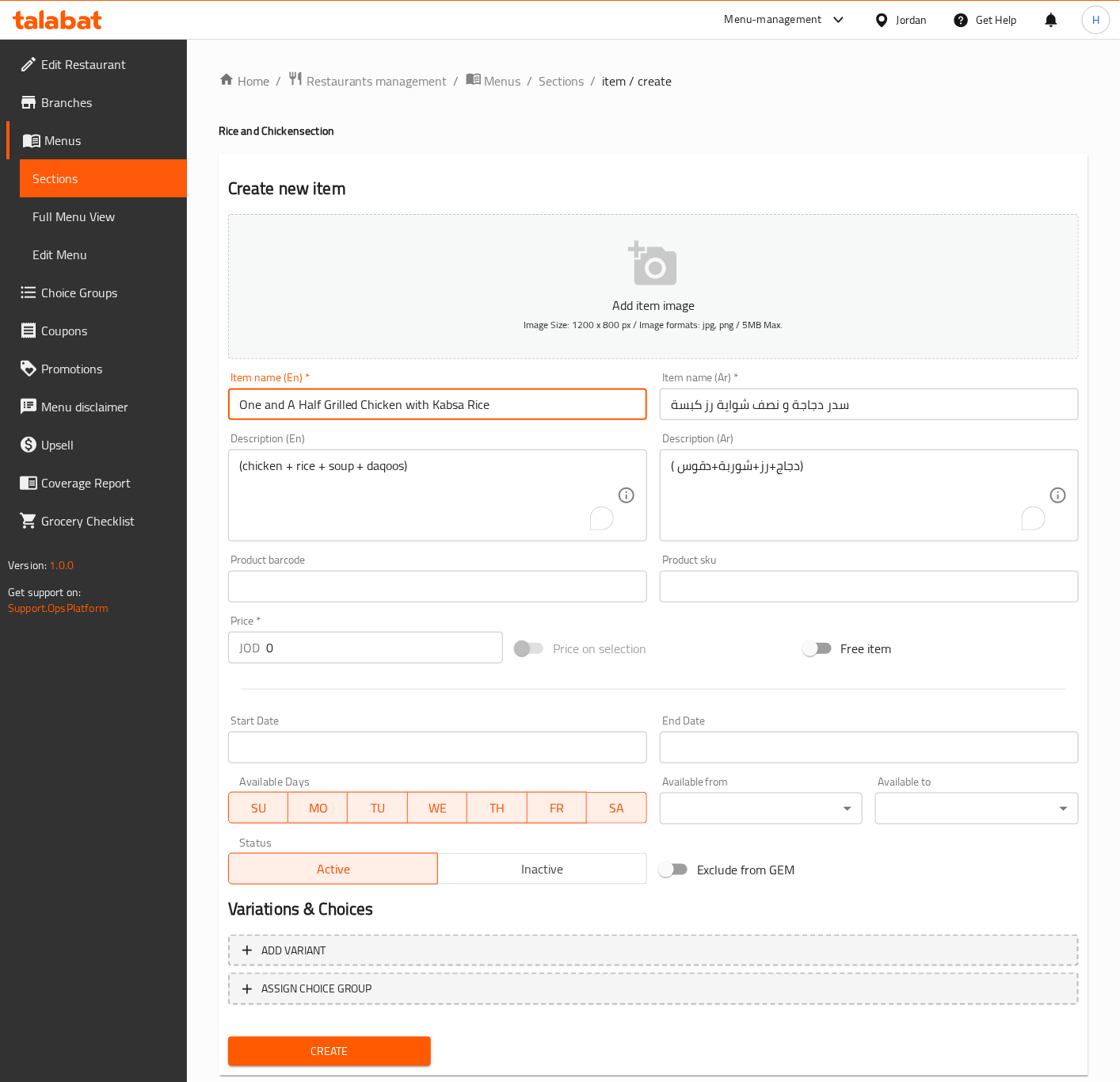
type input "One and A Half Grilled Chicken with Kabsa Rice"
click at [346, 638] on input "0" at bounding box center [385, 647] width 237 height 32
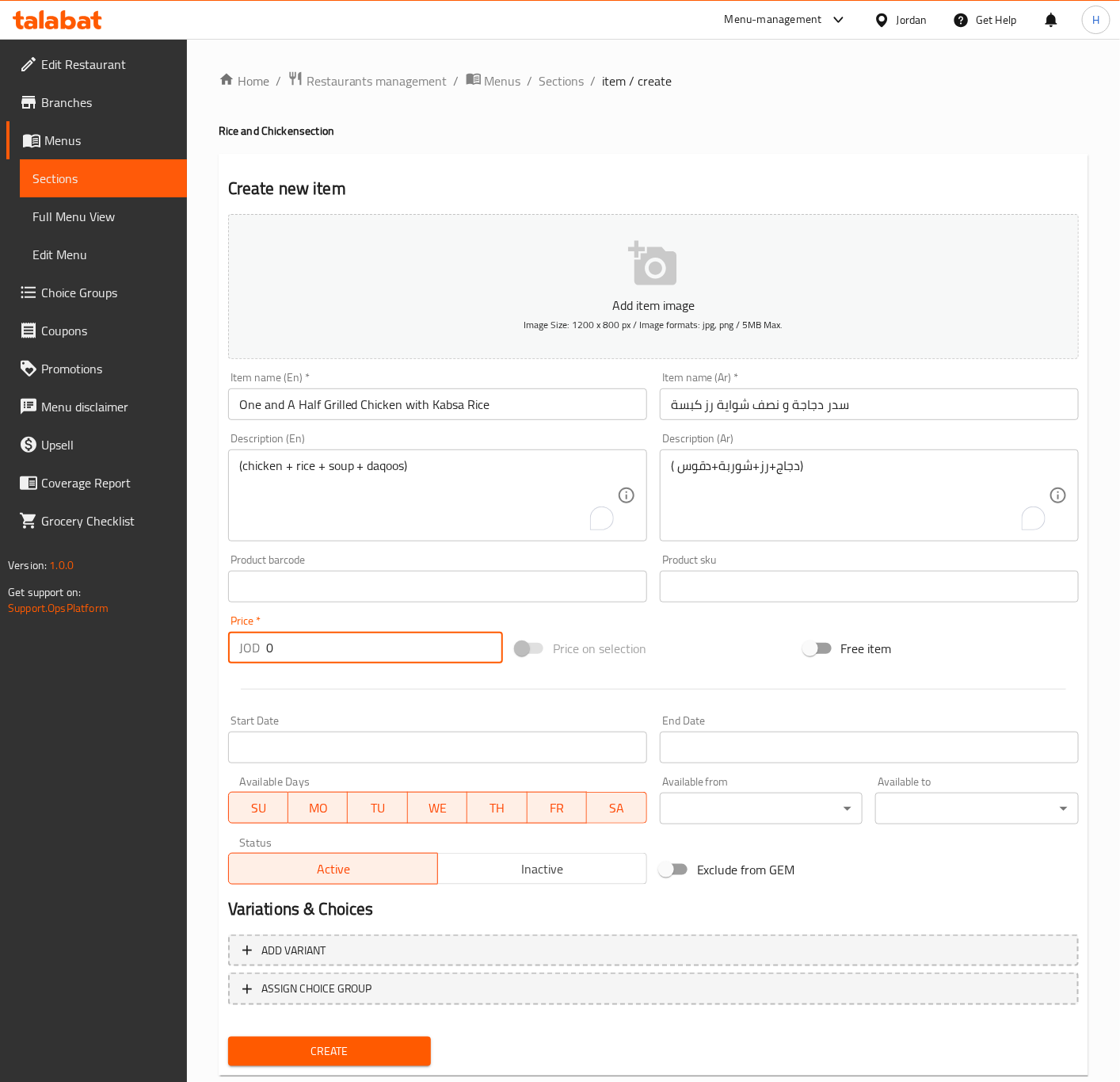
click at [346, 638] on input "0" at bounding box center [385, 647] width 237 height 32
click at [338, 651] on input "0" at bounding box center [385, 647] width 237 height 32
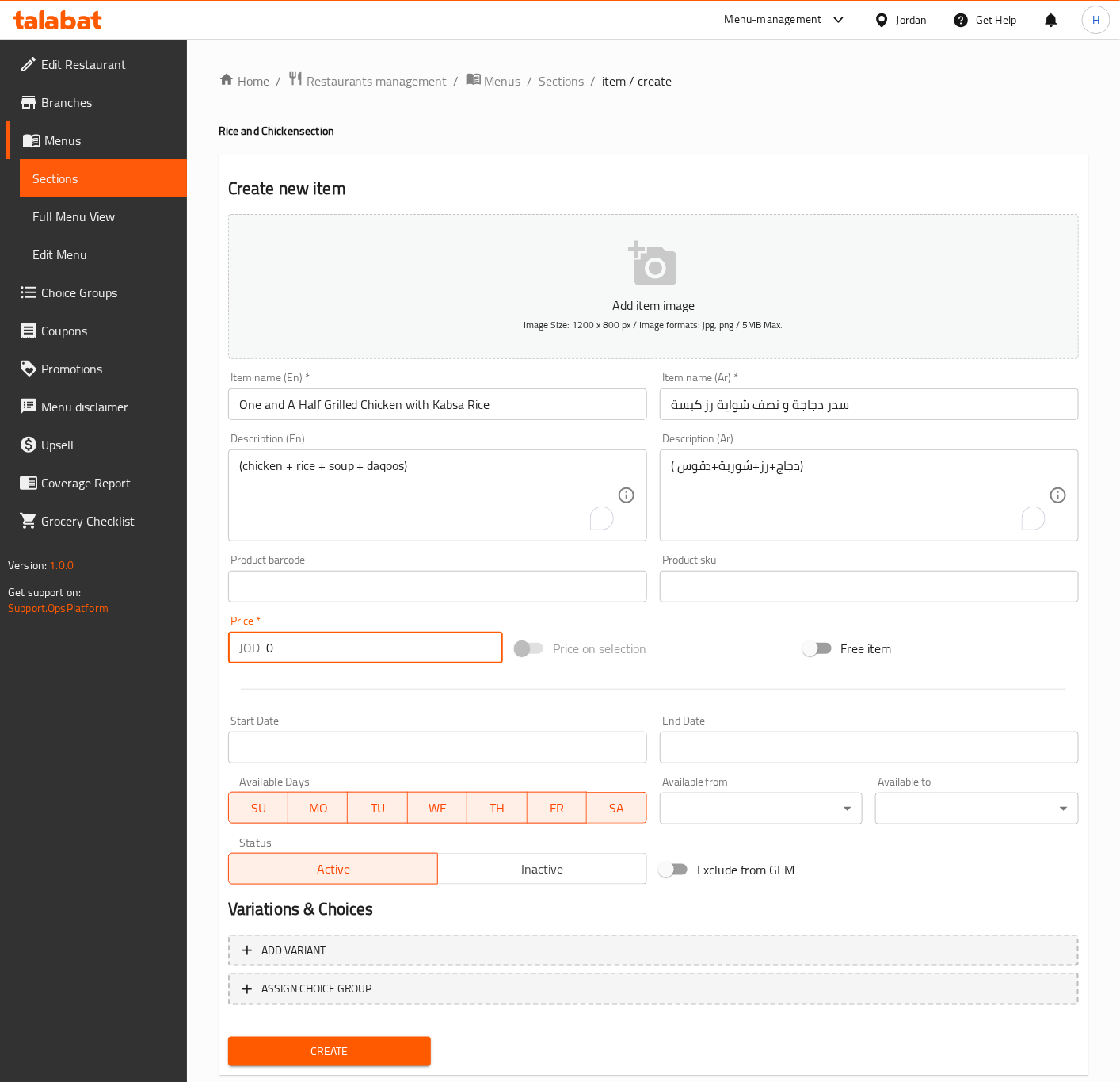
click at [338, 651] on input "0" at bounding box center [385, 647] width 237 height 32
paste input "14.65"
type input "14.65"
click at [882, 507] on textarea "( دجاج+رز+شوربة+دقوس)" at bounding box center [860, 495] width 378 height 75
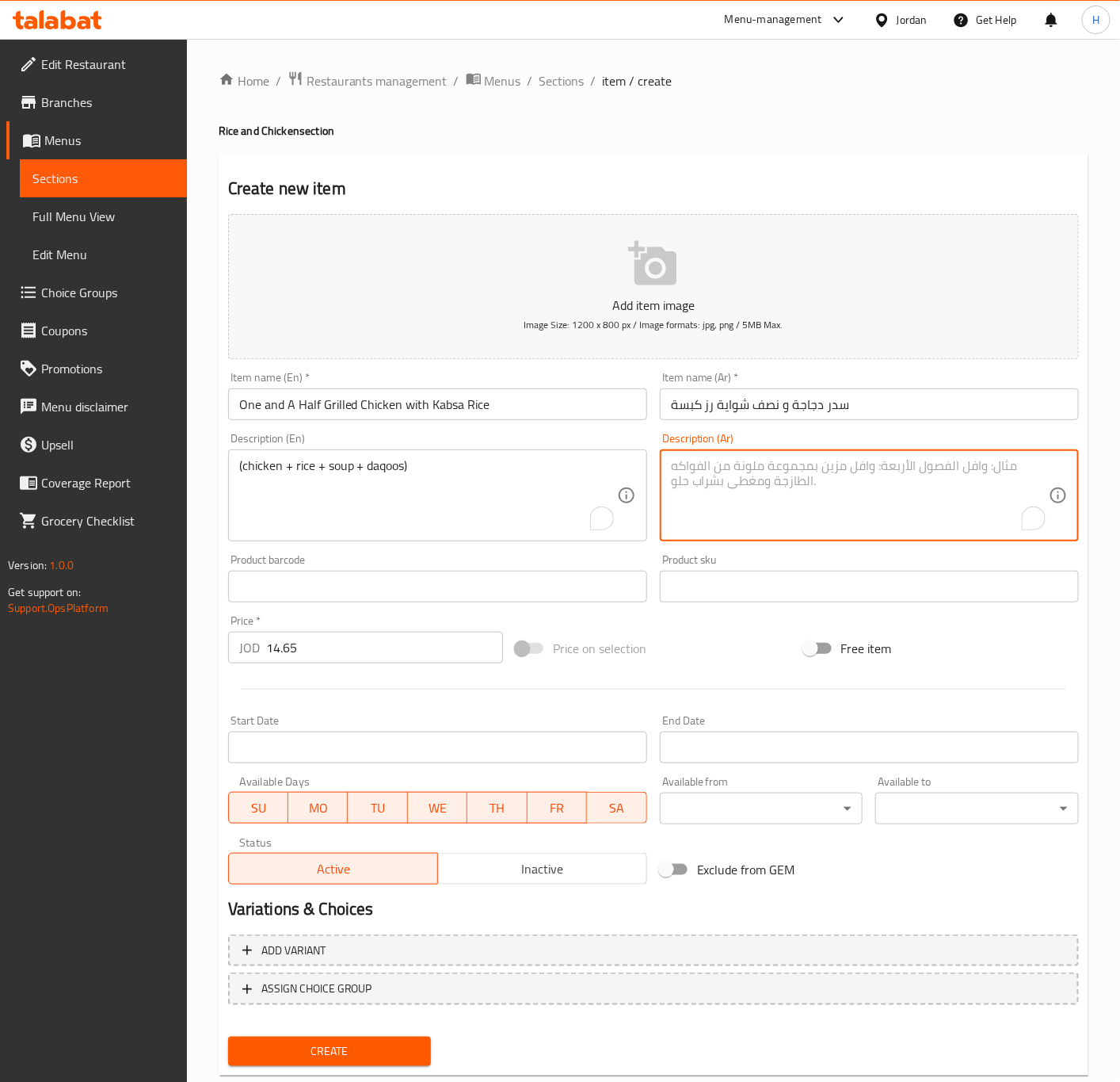
paste textarea "( دجاج+رز+شوربة+دقوس)"
type textarea "( دجاج+رز+شوربة+دقوس)"
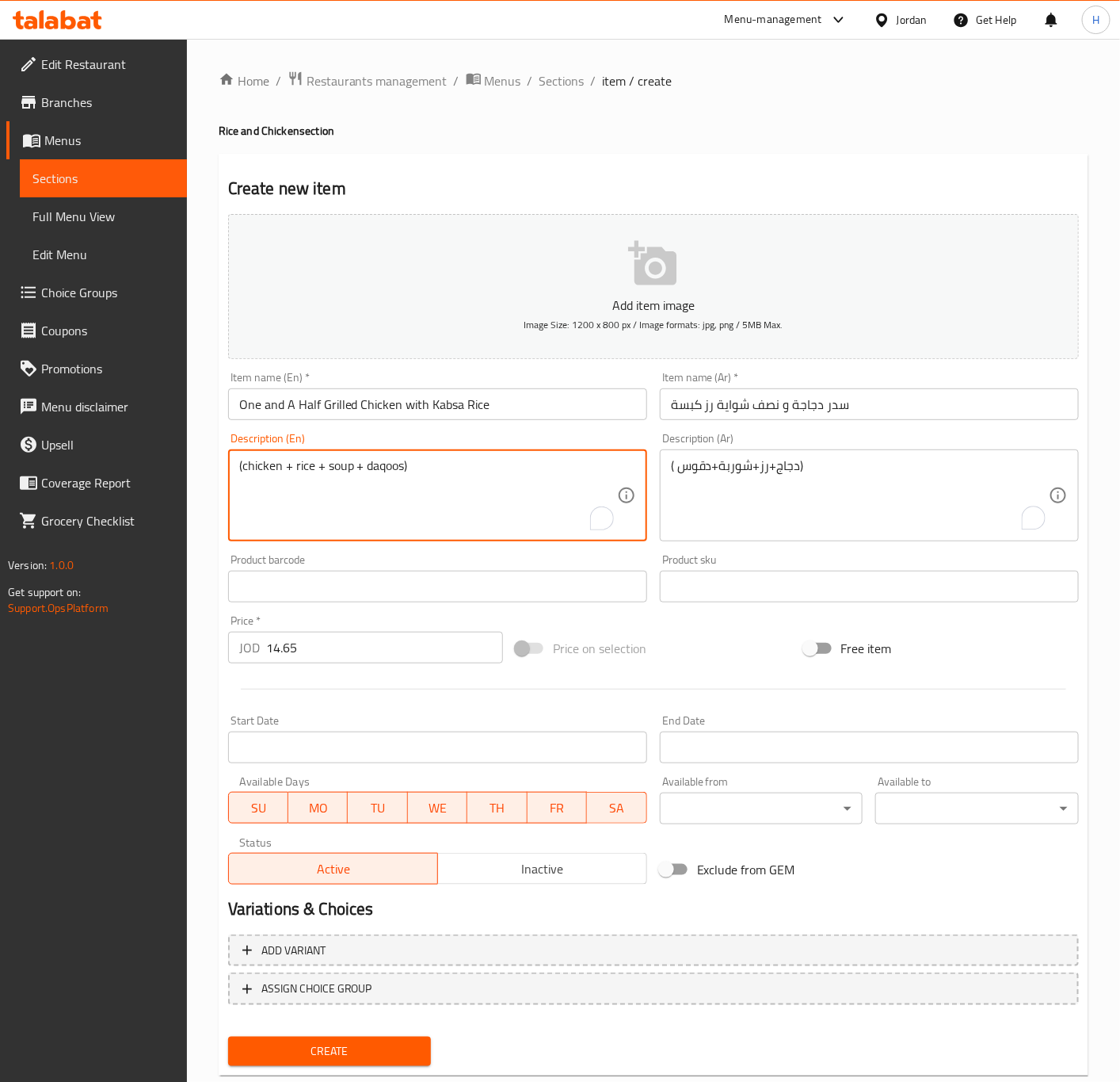
click at [497, 510] on textarea "(chicken + rice + soup + daqoos)" at bounding box center [428, 495] width 378 height 75
paste textarea "(chicken + rice + soup + daqoos)"
type textarea "(chicken + rice + soup + daqoos)"
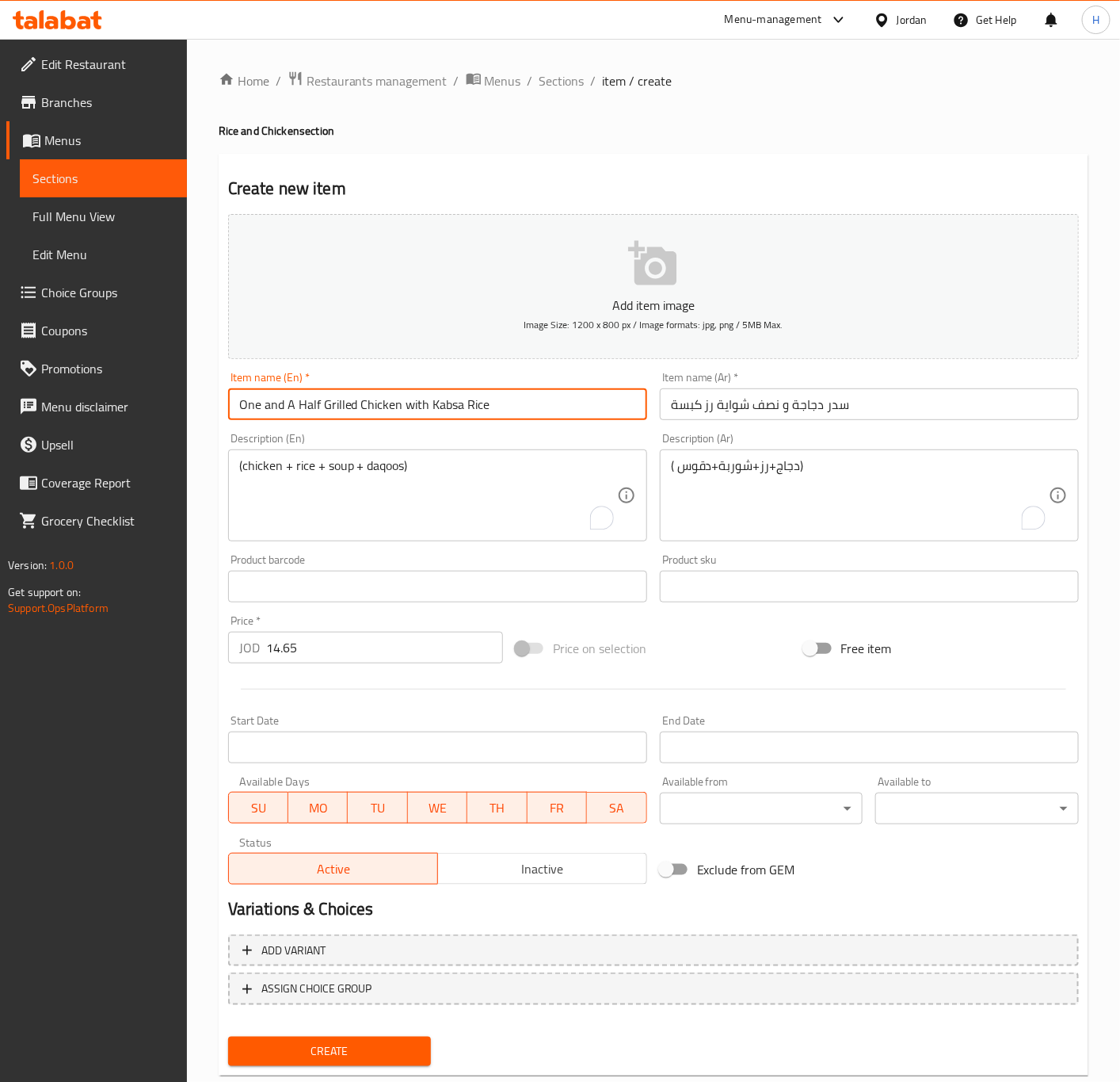
click at [402, 405] on input "One and A Half Grilled Chicken with Kabsa Rice" at bounding box center [438, 404] width 419 height 32
type input "One and A Half Grilled Chicken Sedr with Kabsa Rice"
click at [228, 1036] on button "Create" at bounding box center [330, 1051] width 203 height 30
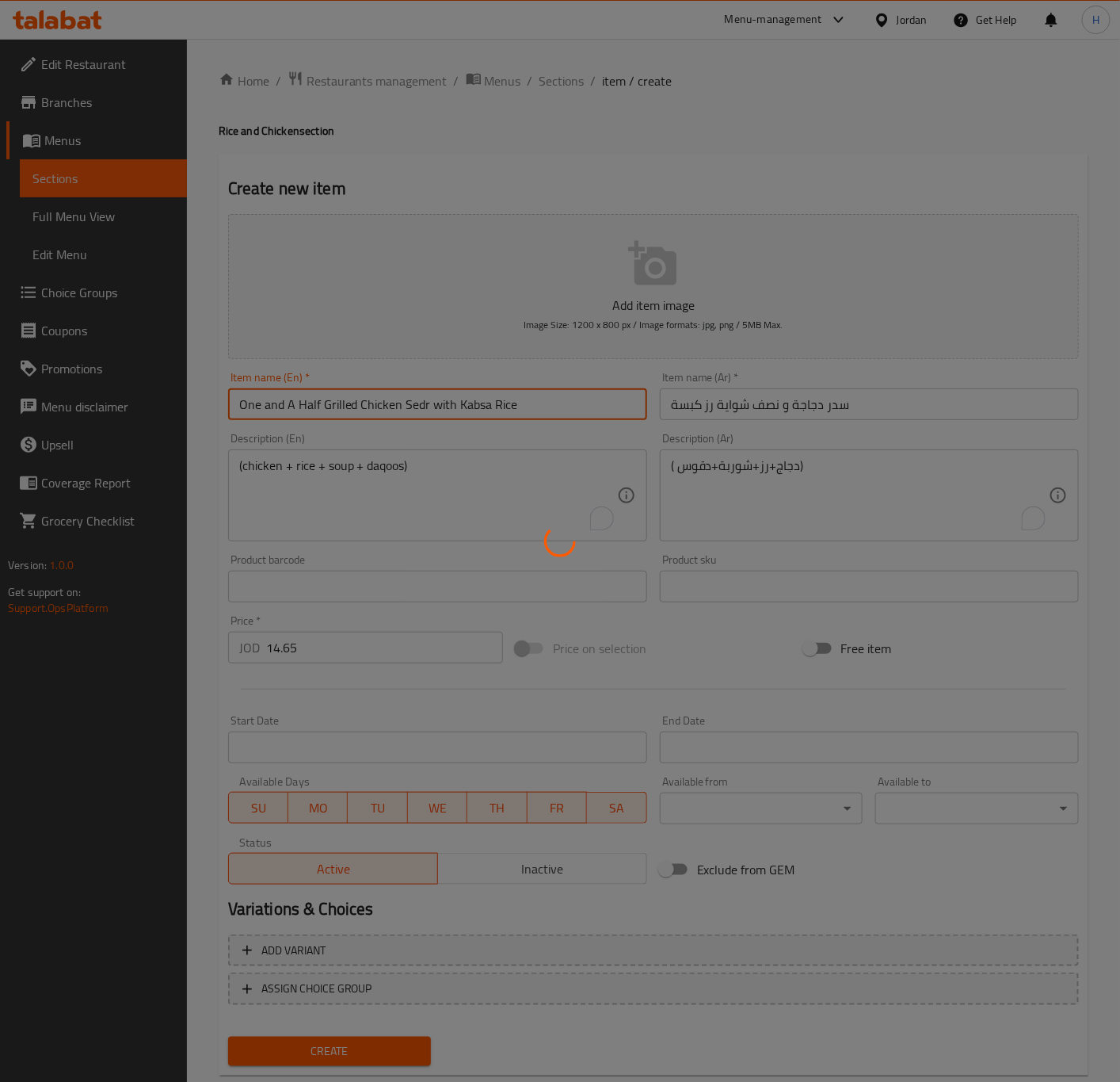
type input "0"
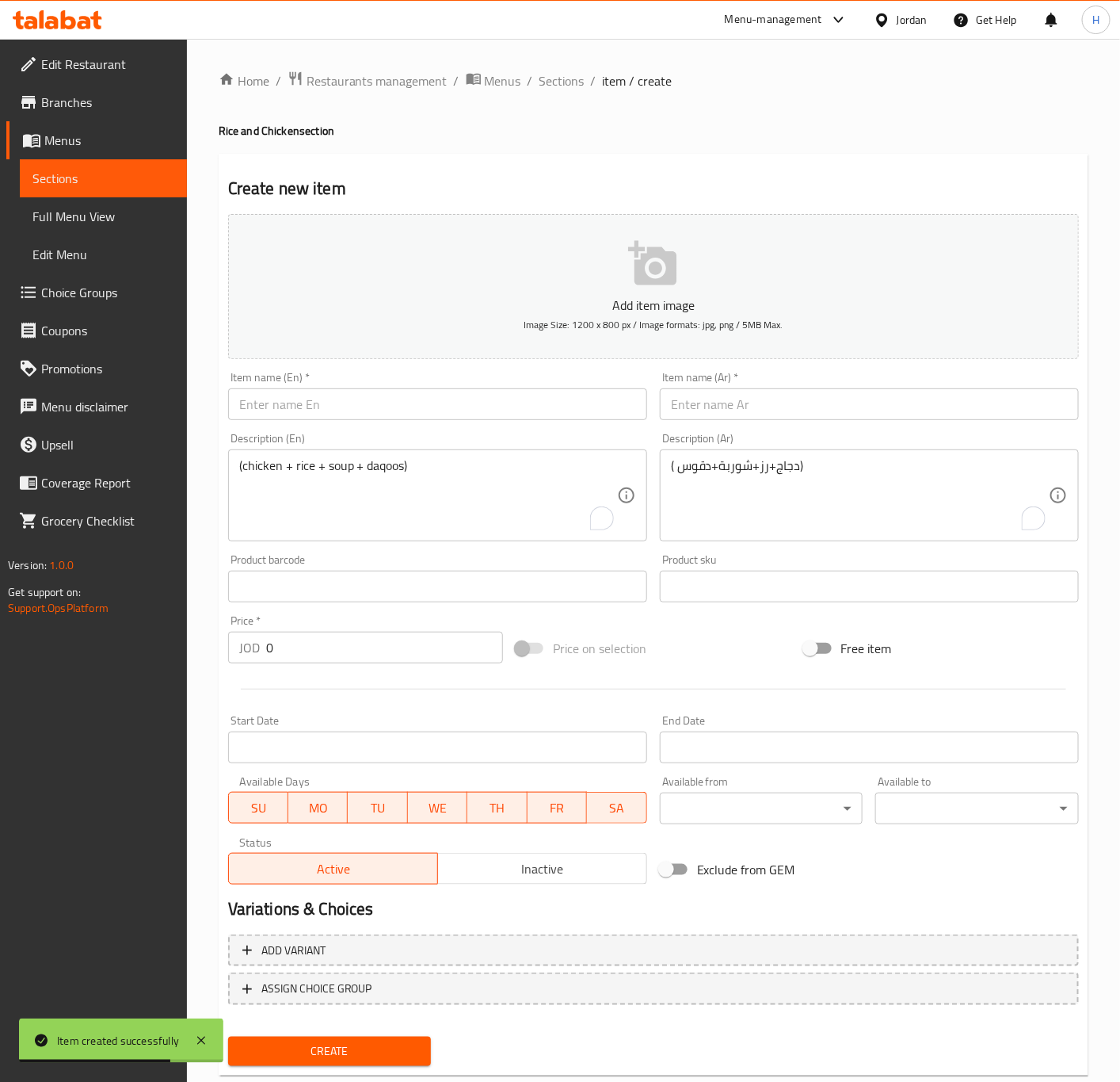
click at [889, 399] on input "text" at bounding box center [870, 404] width 419 height 32
paste input "سدر دجاجة و نصف شواية رز برياني"
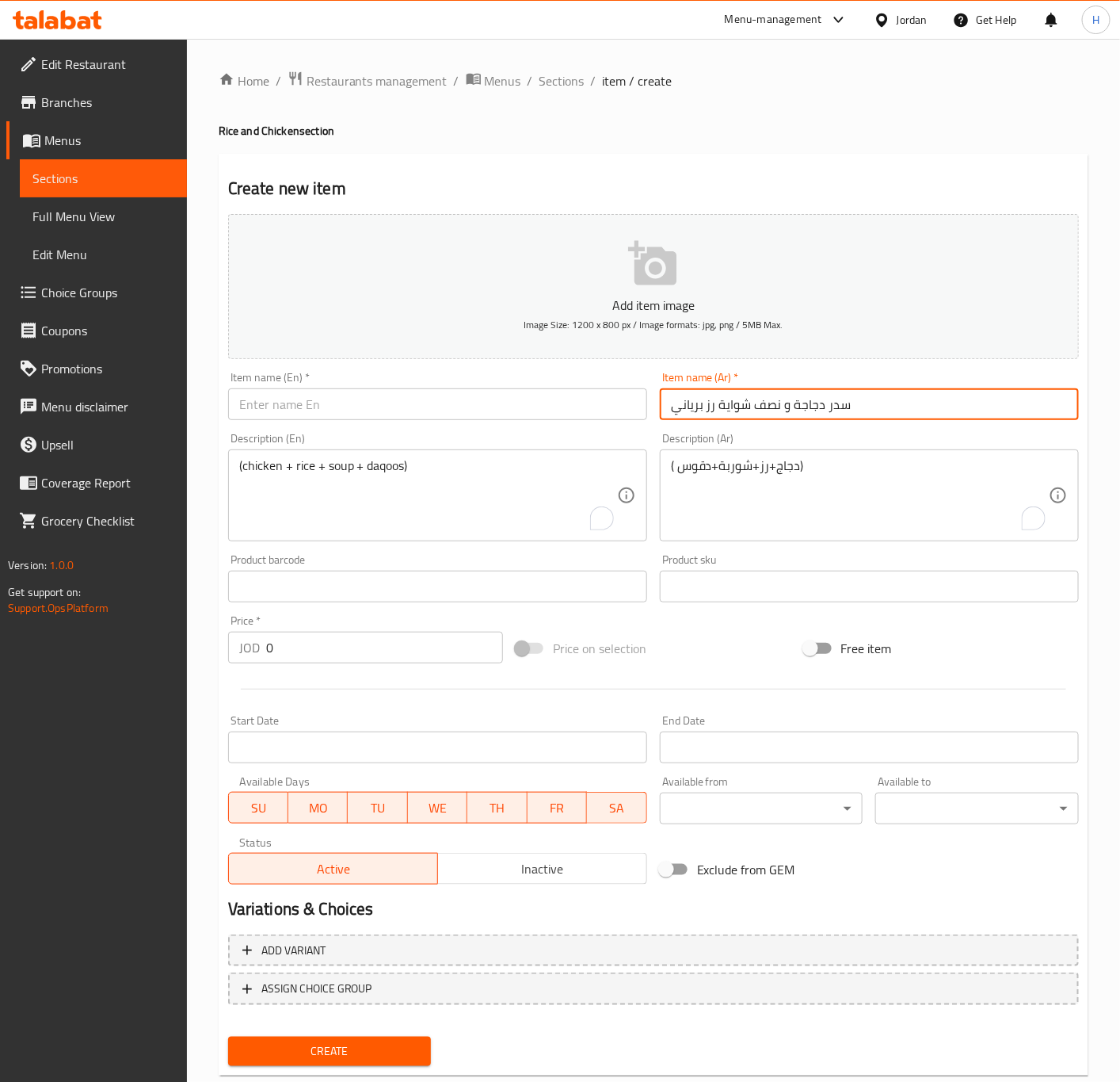
type input "سدر دجاجة و نصف شواية رز برياني"
click at [416, 404] on input "text" at bounding box center [438, 404] width 419 height 32
paste
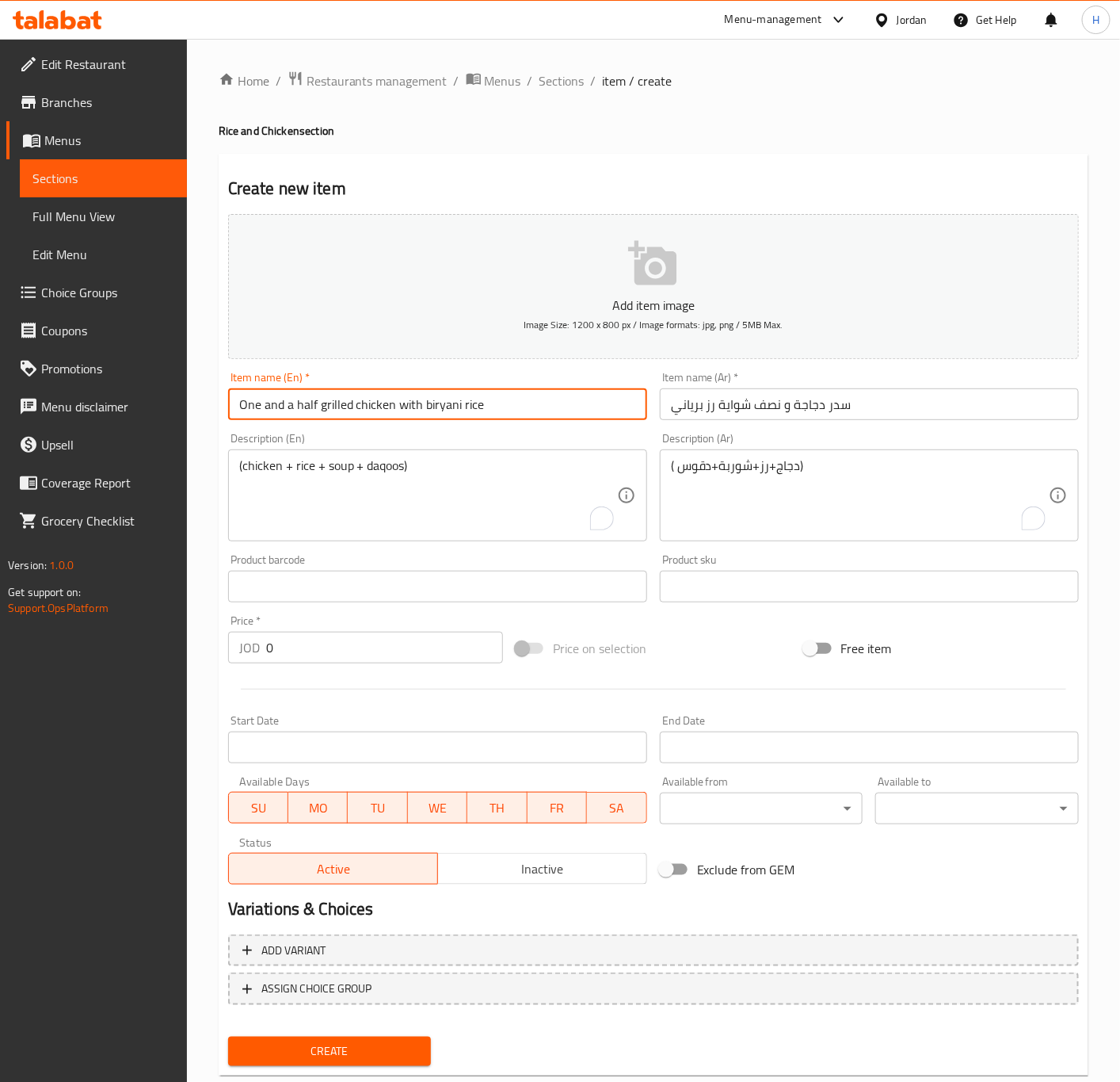
click at [386, 402] on input "One and a half grilled chicken with biryani rice" at bounding box center [438, 404] width 419 height 32
click at [388, 407] on input "One and a half grilled chicken with biryani rice" at bounding box center [438, 404] width 419 height 32
click at [392, 414] on input "One and a half grilled chicken with biryani rice" at bounding box center [438, 404] width 419 height 32
type input "One and A Half Grilled Chicken Sedr with Biryani Rice"
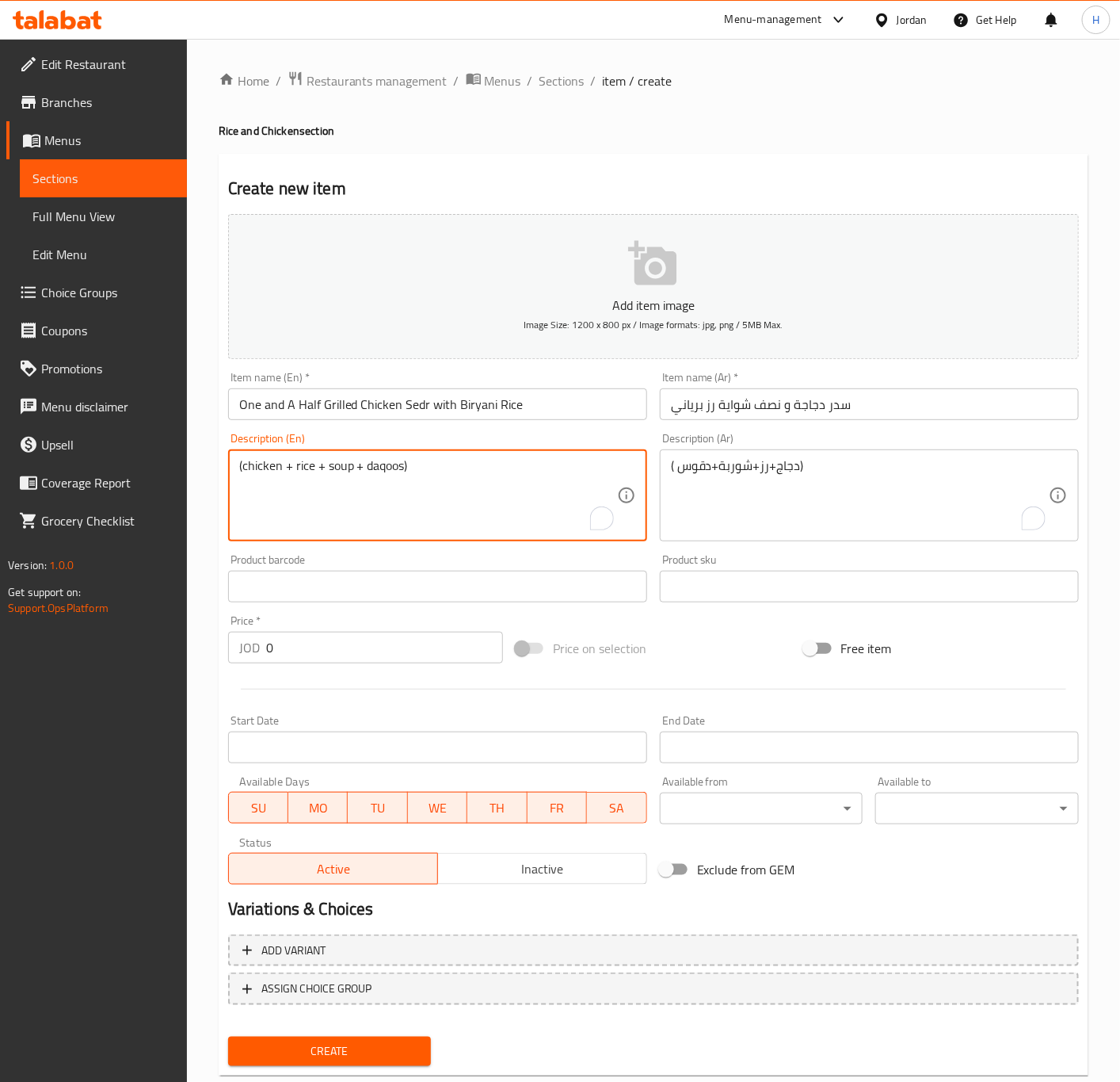
click at [430, 511] on textarea "(chicken + rice + soup + daqoos)" at bounding box center [428, 495] width 378 height 75
type textarea "(chicken + rice + soup + daqoos)"
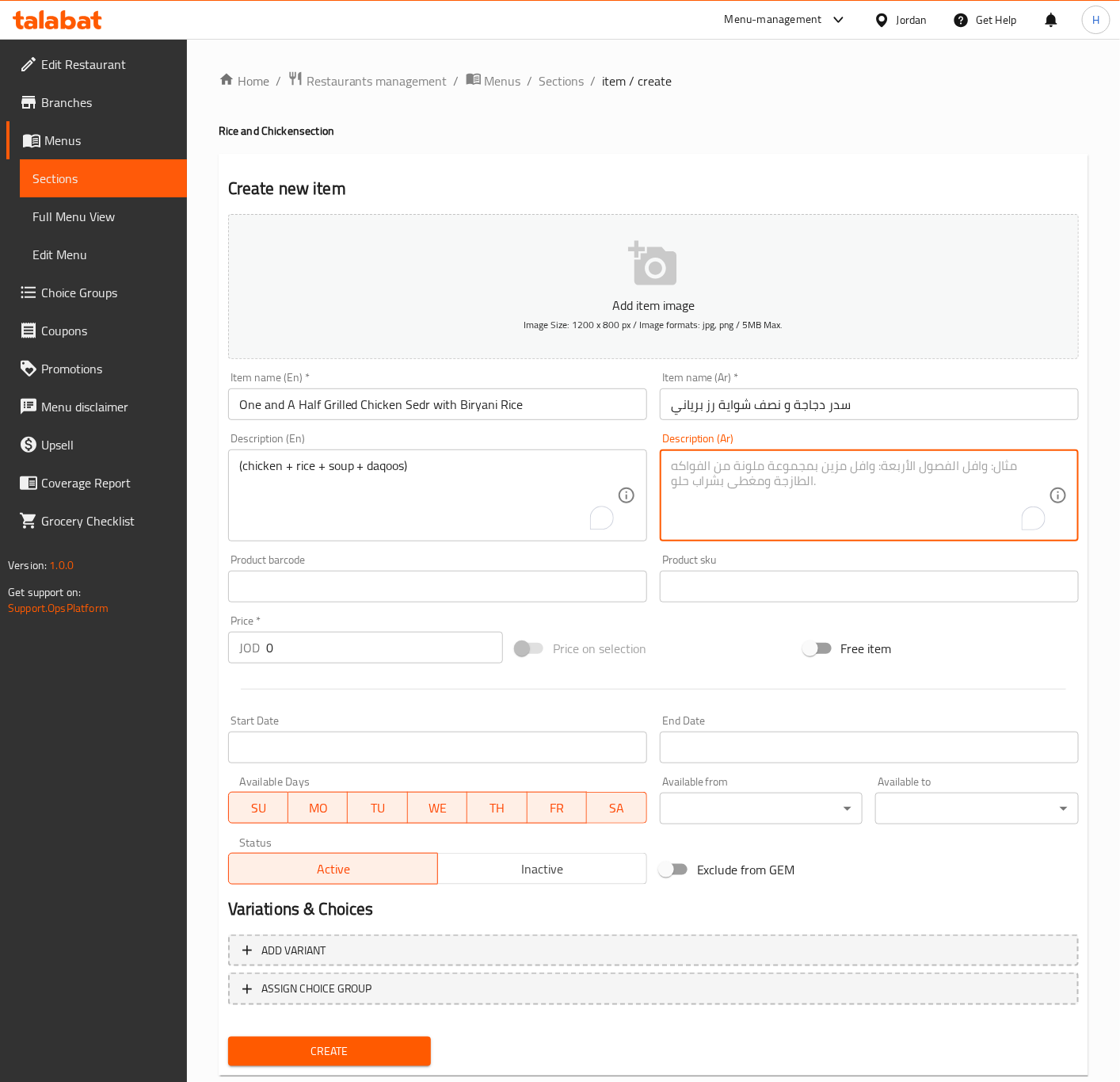
click at [799, 486] on textarea "To enrich screen reader interactions, please activate Accessibility in Grammarl…" at bounding box center [860, 495] width 378 height 75
type textarea "( دجاج+رز+شوربة+دقوس)"
click at [378, 650] on input "0" at bounding box center [385, 647] width 237 height 32
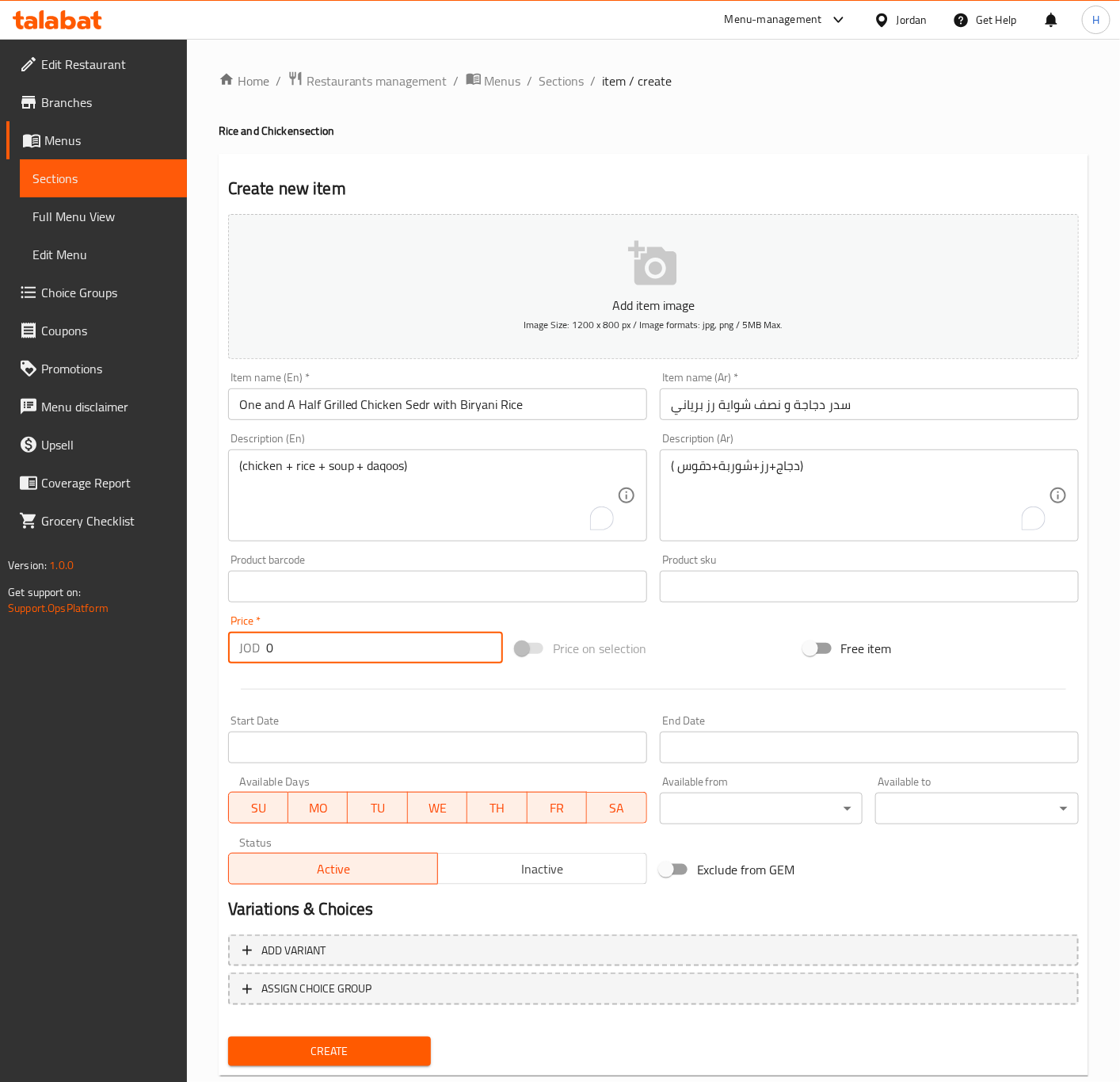
click at [378, 650] on input "0" at bounding box center [385, 647] width 237 height 32
type input "14.65"
click at [228, 1036] on button "Create" at bounding box center [330, 1051] width 203 height 30
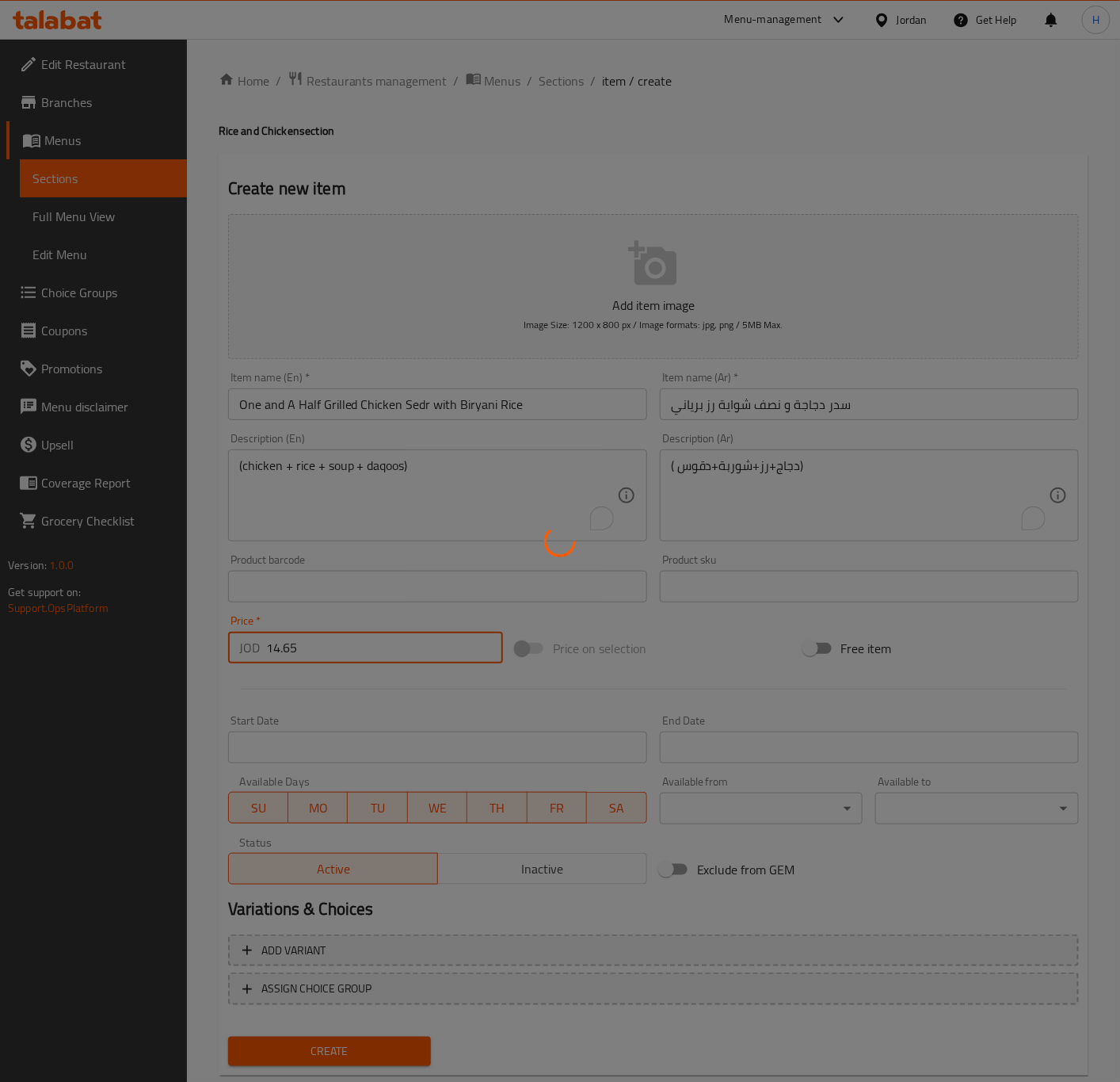
type input "0"
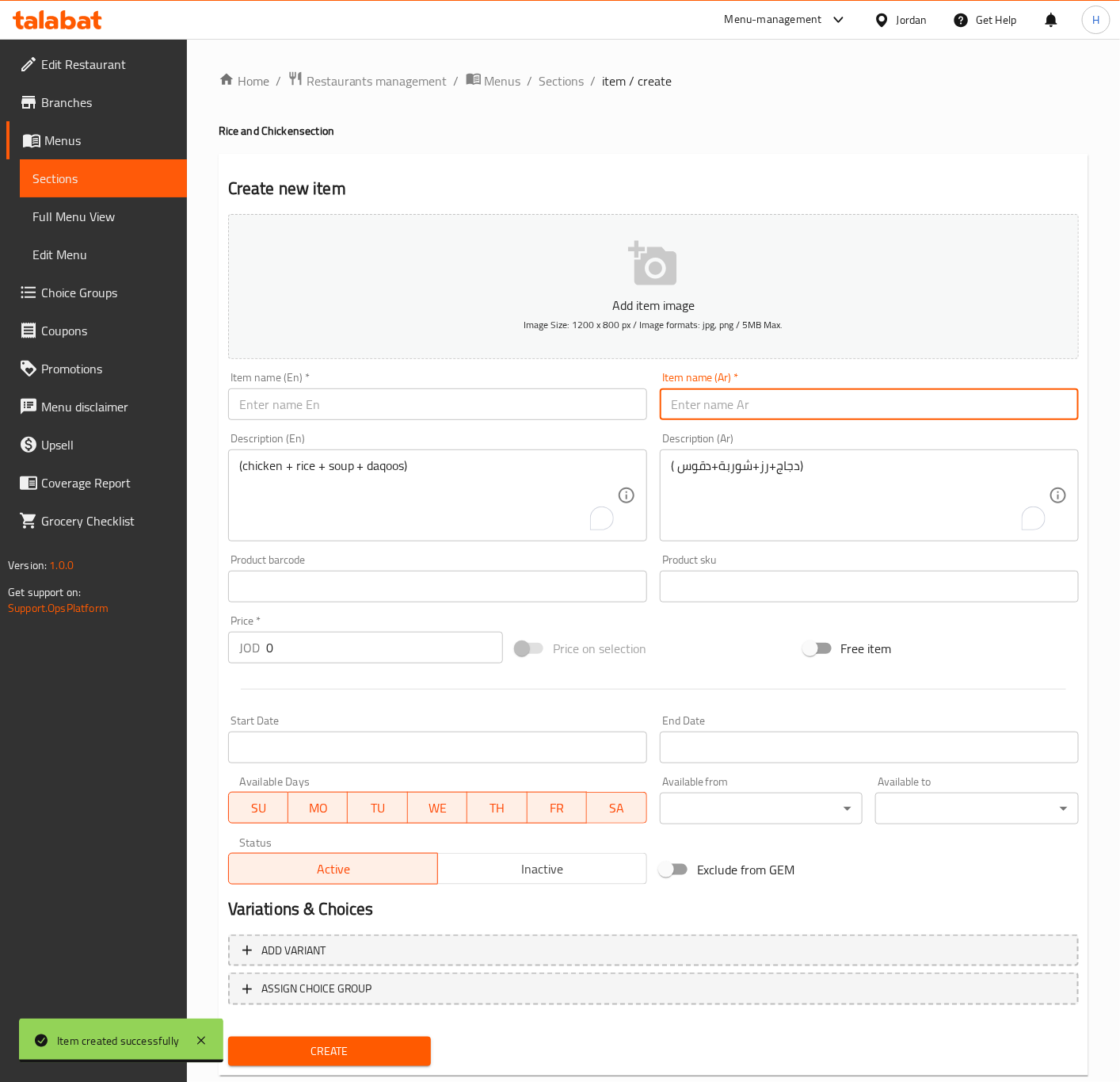
click at [994, 417] on input "text" at bounding box center [870, 404] width 419 height 32
type input "14.65"
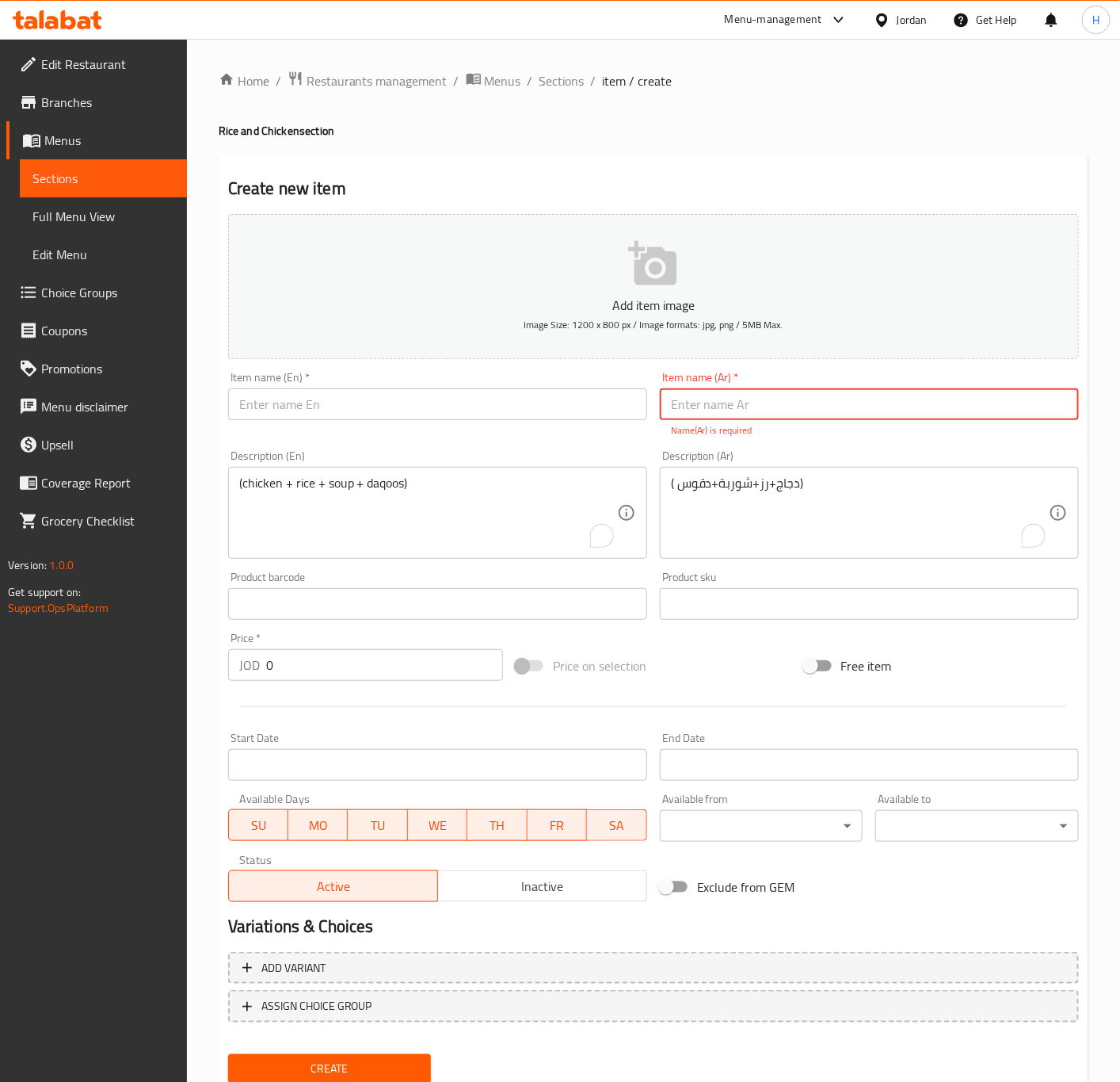
click at [782, 409] on input "text" at bounding box center [870, 404] width 419 height 32
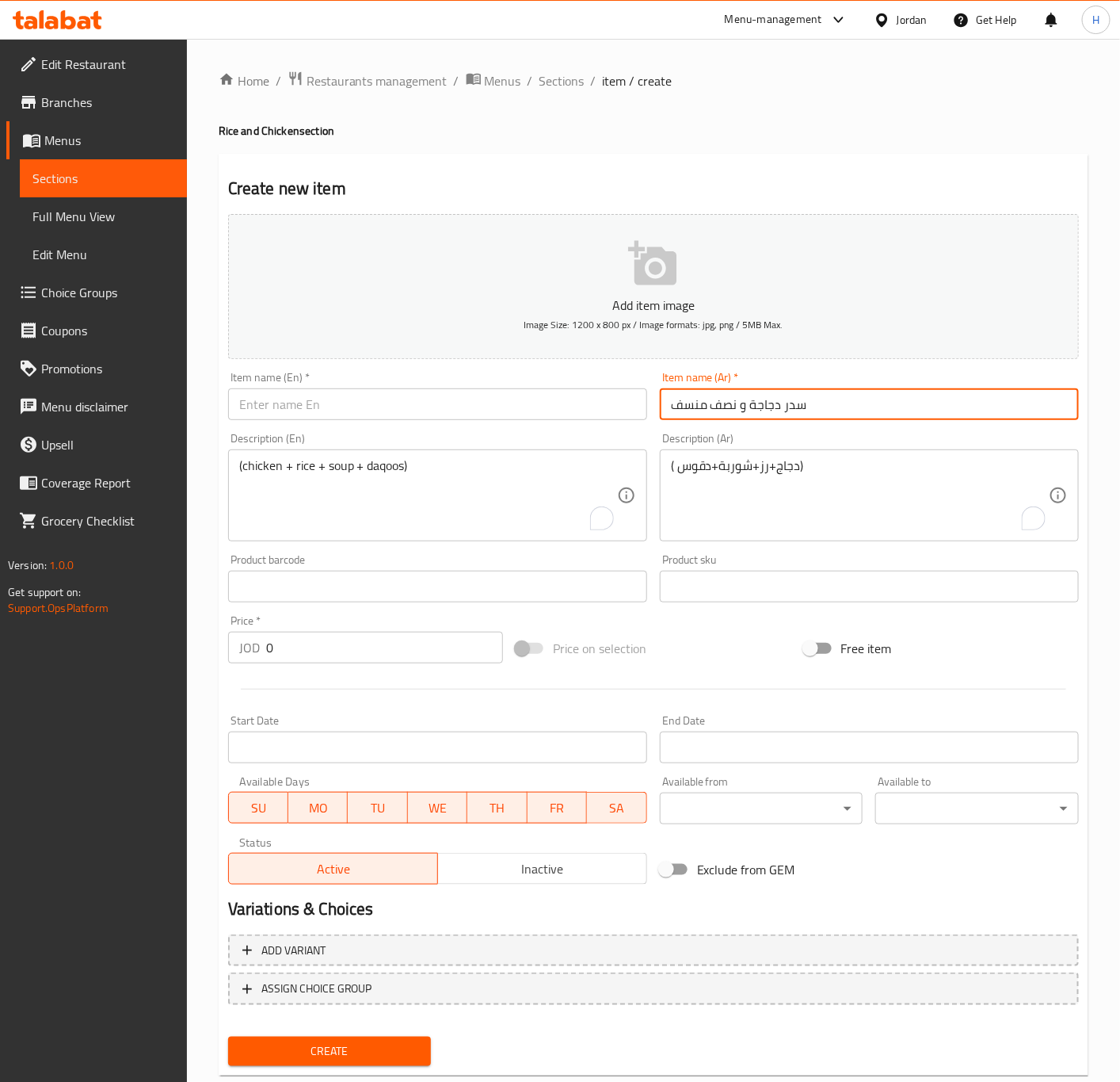
type input "سدر دجاجة و نصف منسف"
click at [407, 410] on input "text" at bounding box center [438, 404] width 419 height 32
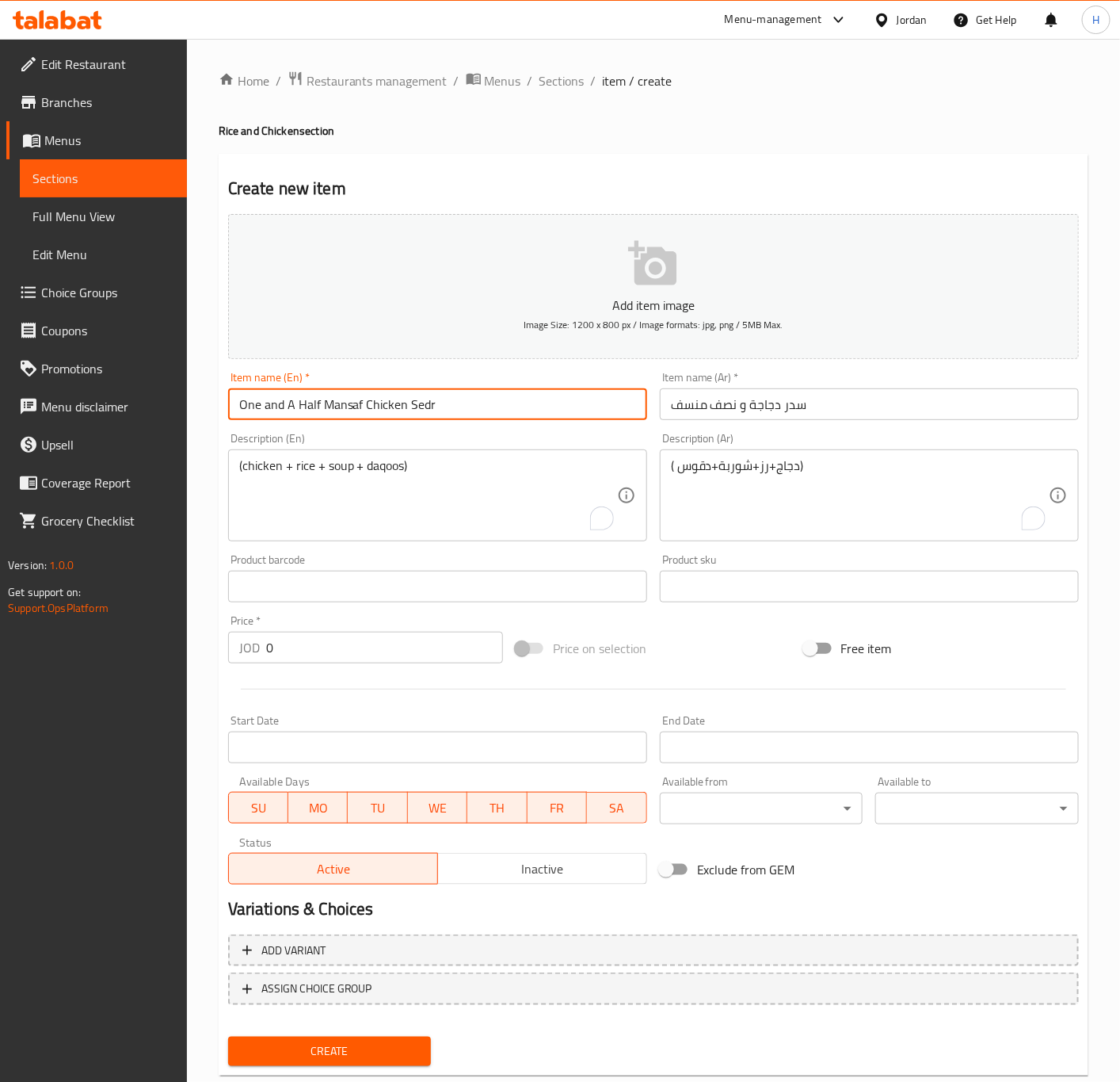
type input "One and A Half Mansaf Chicken Sedr"
click at [906, 502] on textarea "( دجاج+رز+شوربة+دقوس)" at bounding box center [860, 495] width 378 height 75
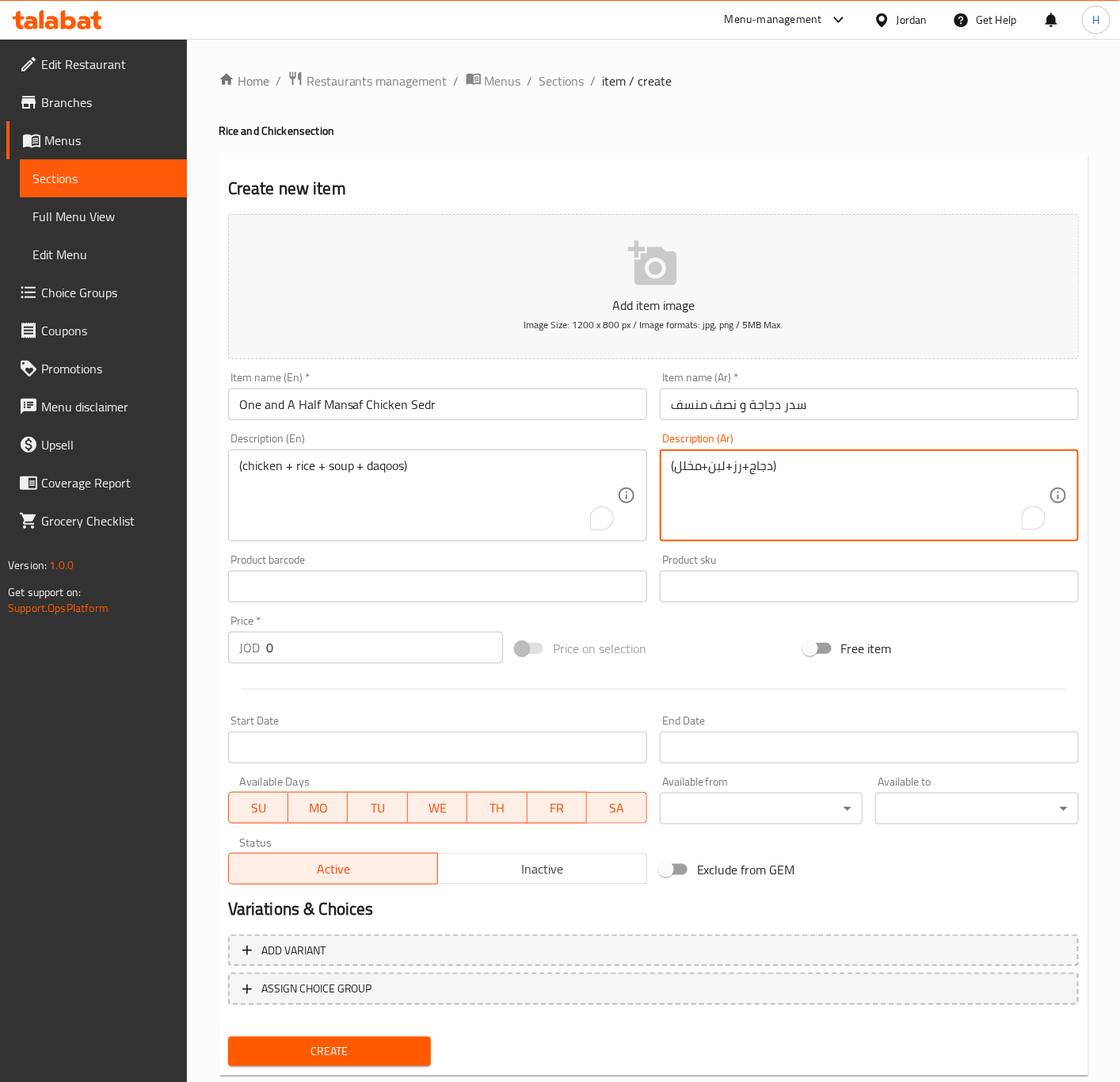
type textarea "(دجاج+رز+لبن+مخلل)"
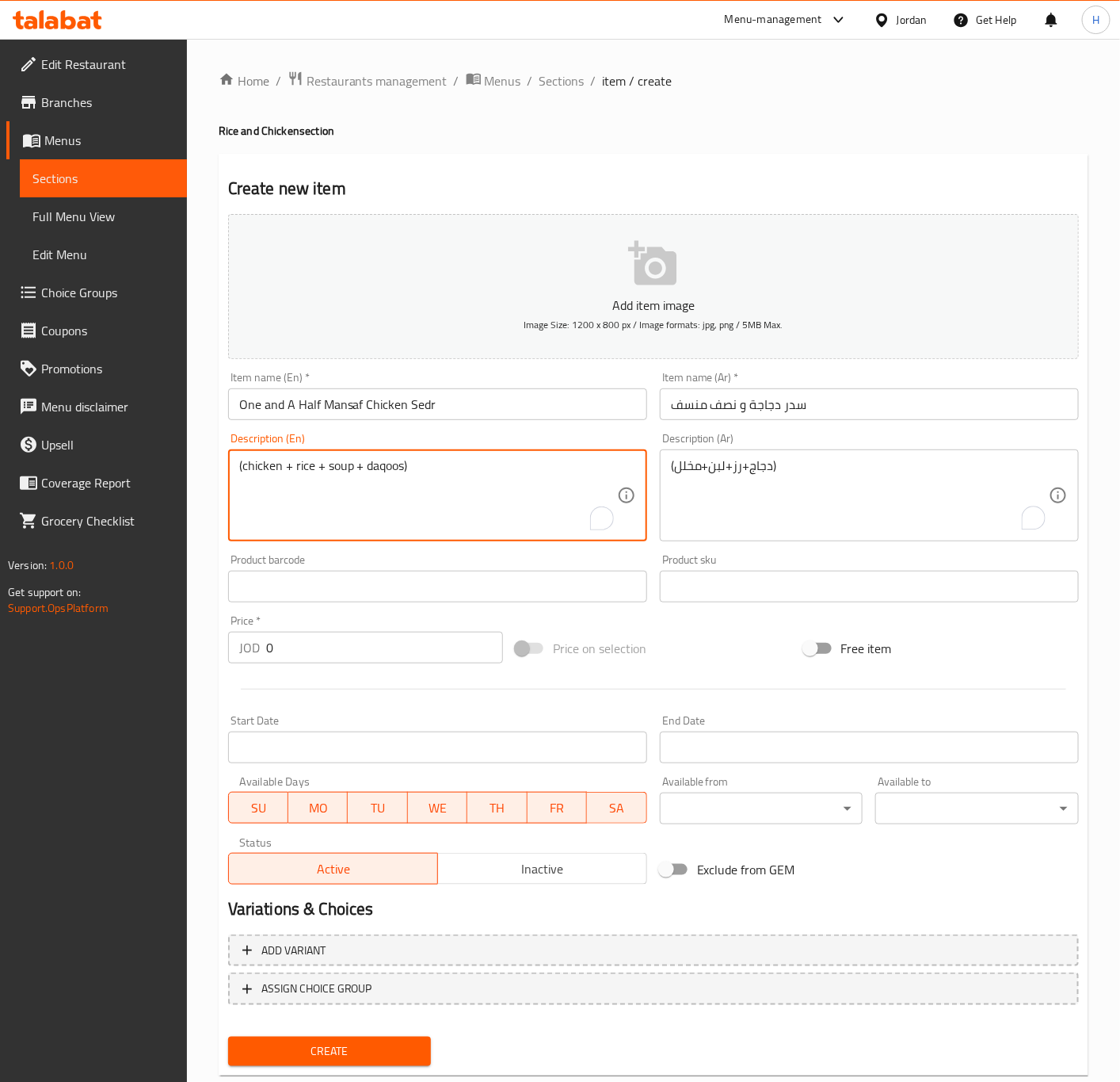
click at [468, 486] on textarea "(chicken + rice + soup + daqoos)" at bounding box center [428, 495] width 378 height 75
type textarea "(Chicken + rice + yogurt + pickles)"
click at [323, 657] on input "0" at bounding box center [385, 647] width 237 height 32
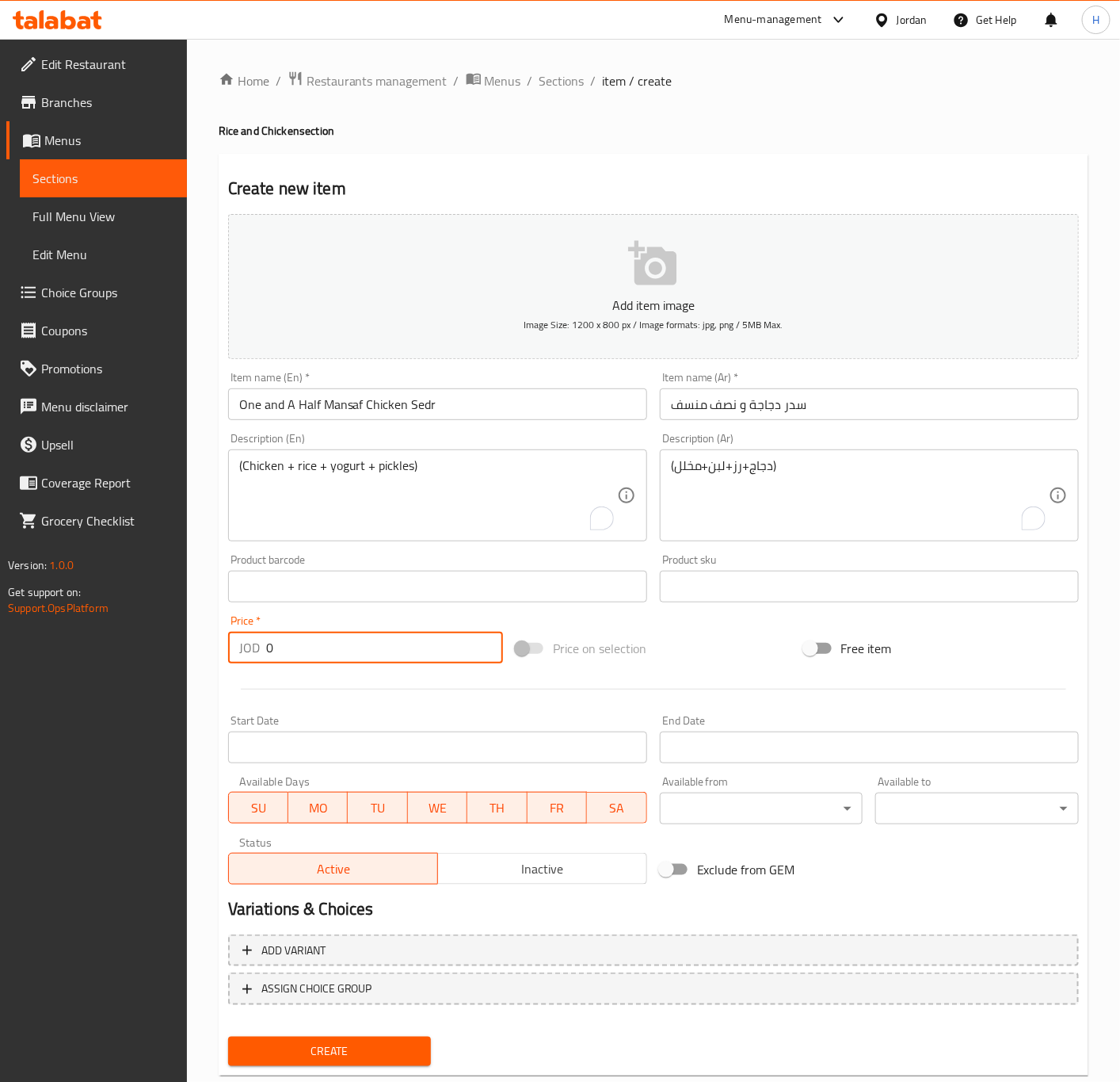
click at [323, 657] on input "0" at bounding box center [385, 647] width 237 height 32
type input "14.65"
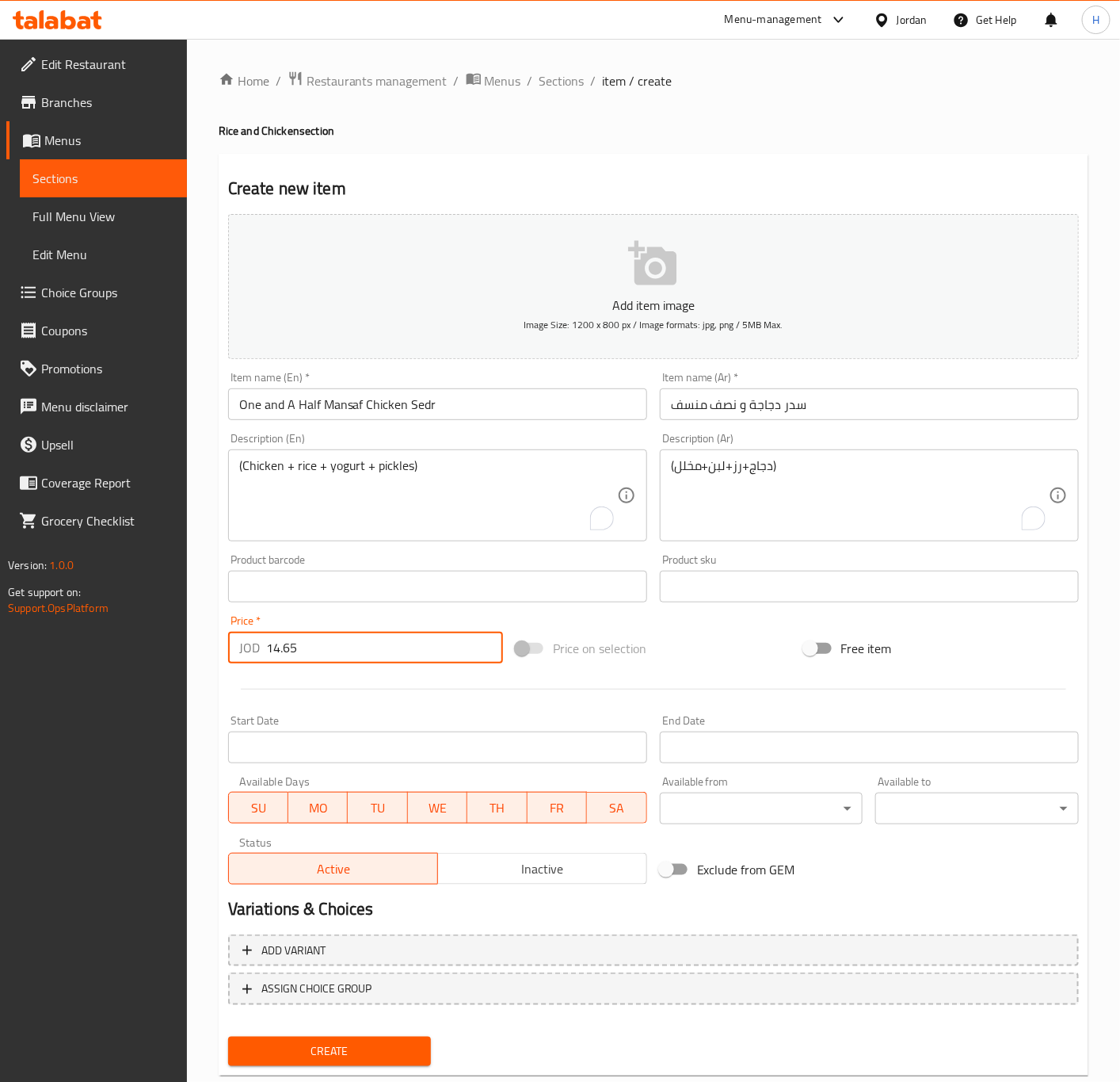
click at [228, 1036] on button "Create" at bounding box center [330, 1051] width 203 height 30
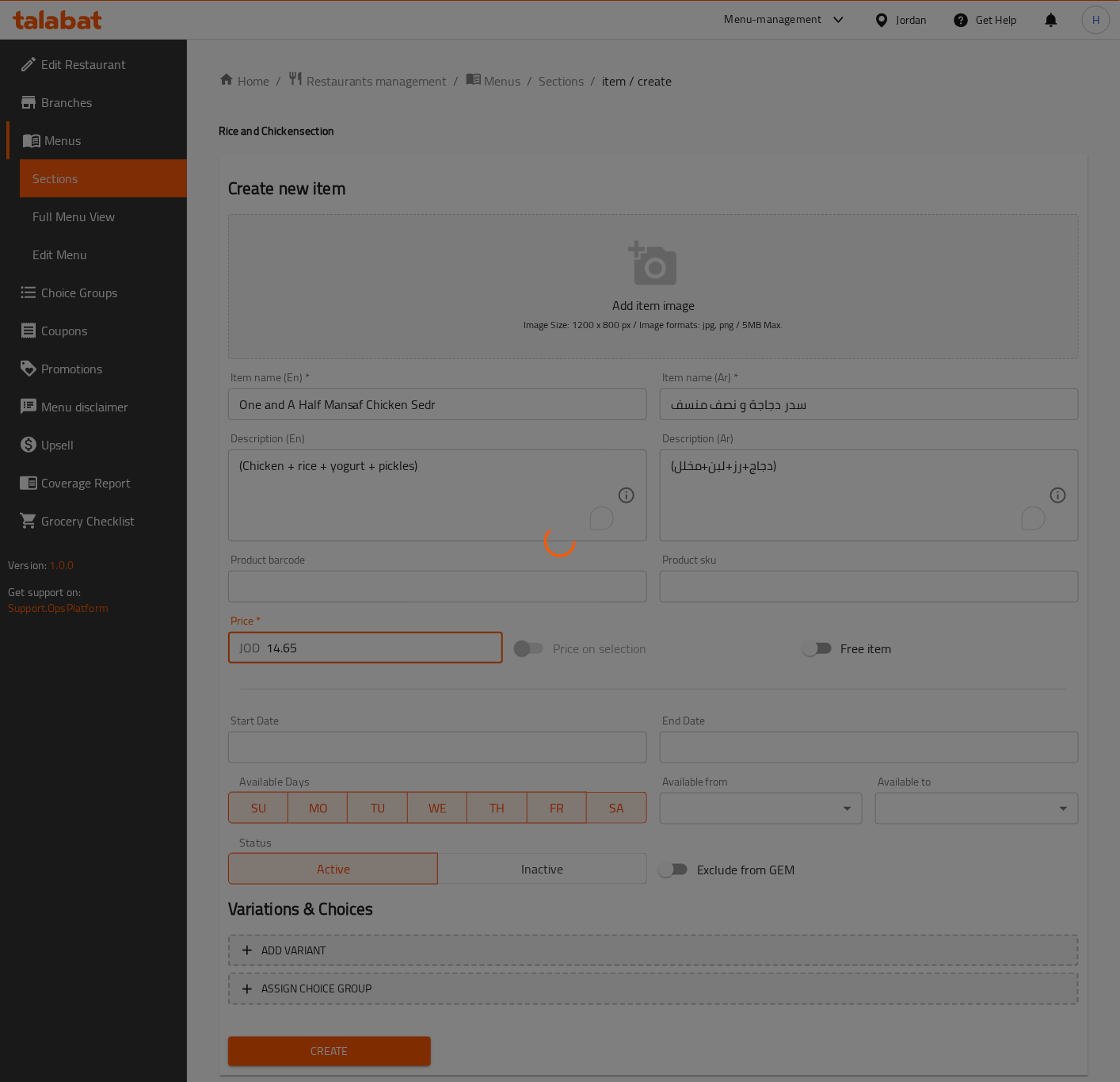
type input "0"
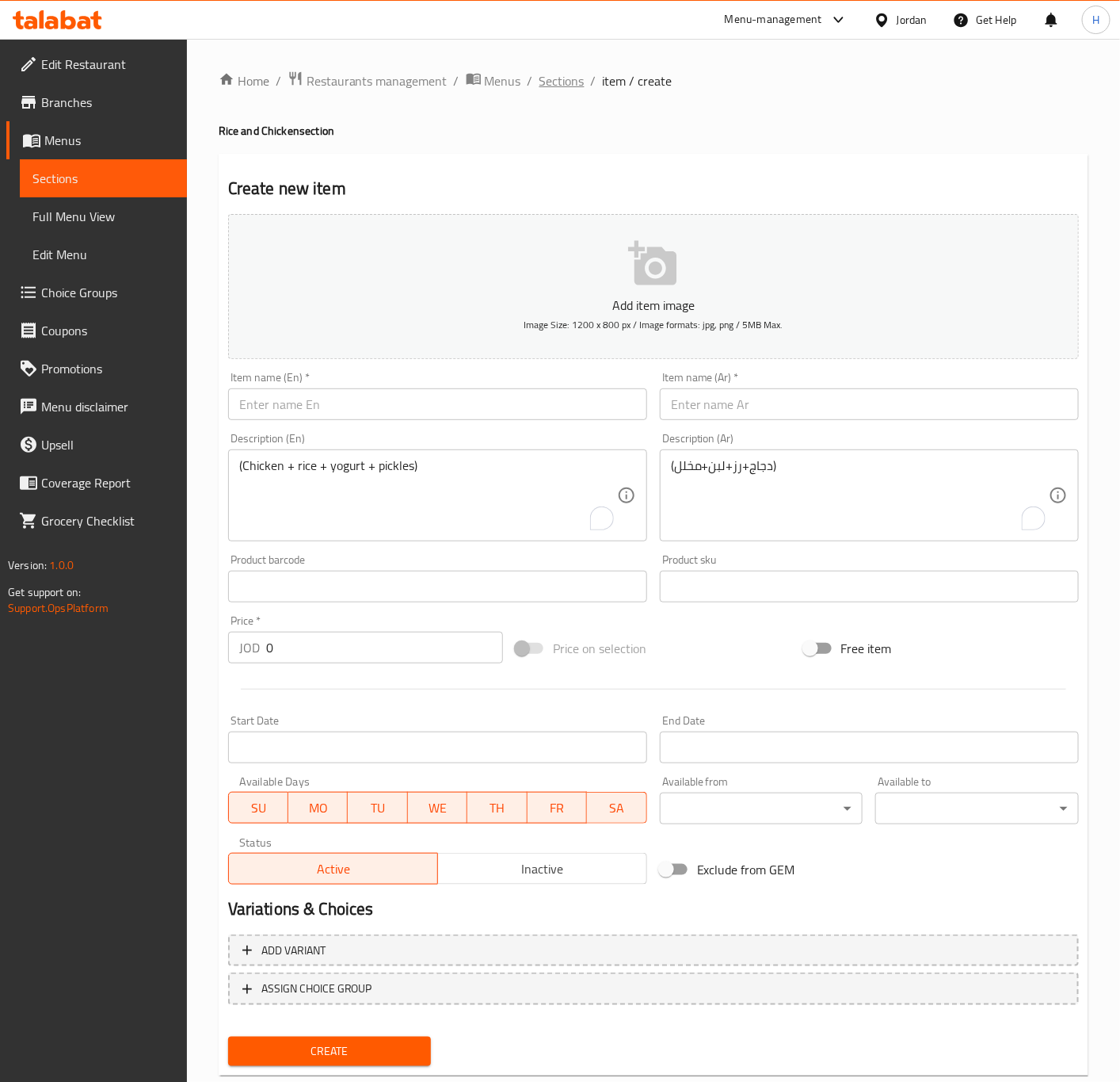
click at [546, 83] on span "Sections" at bounding box center [562, 81] width 45 height 19
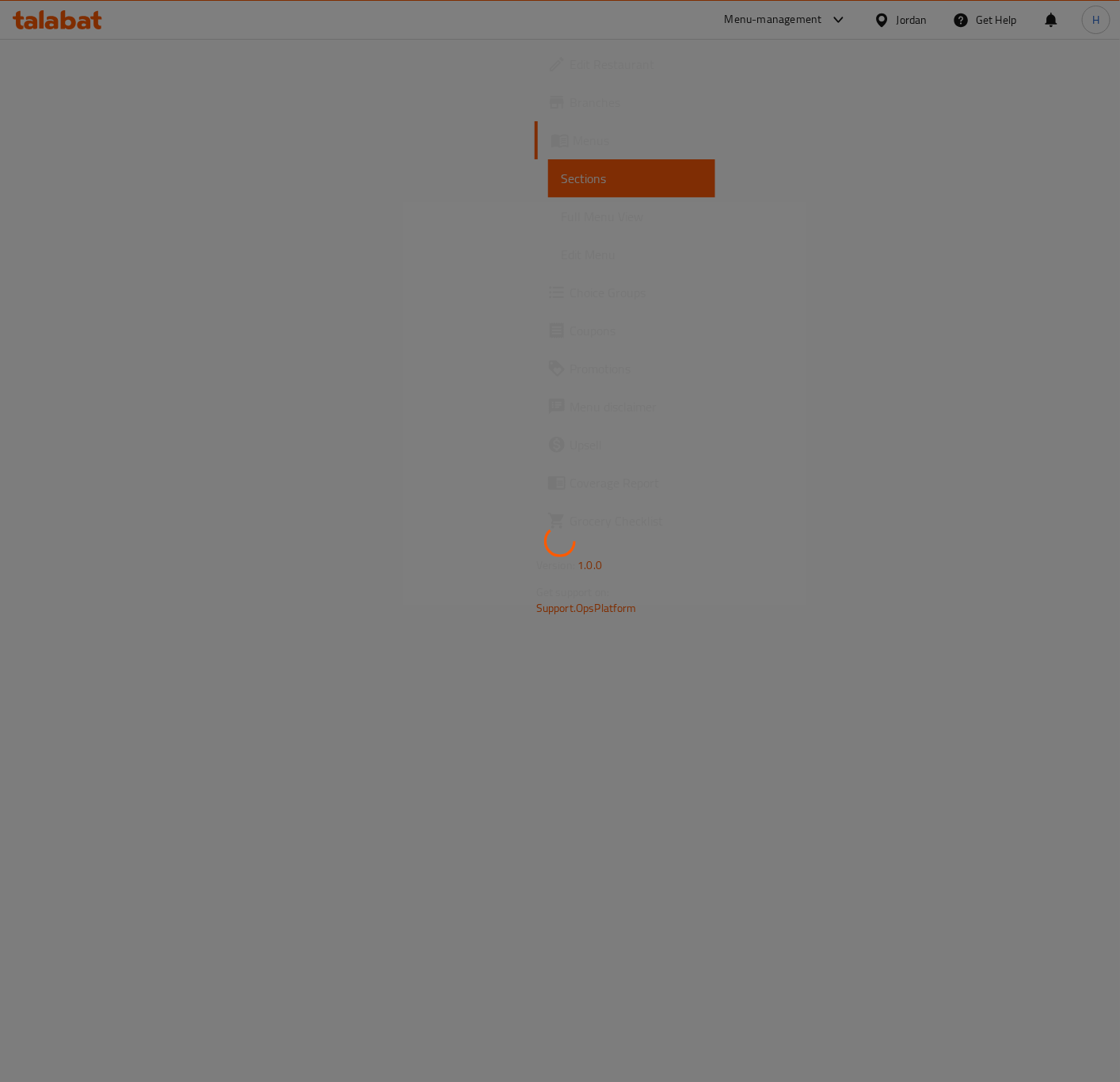
click at [546, 83] on div at bounding box center [560, 541] width 1120 height 1082
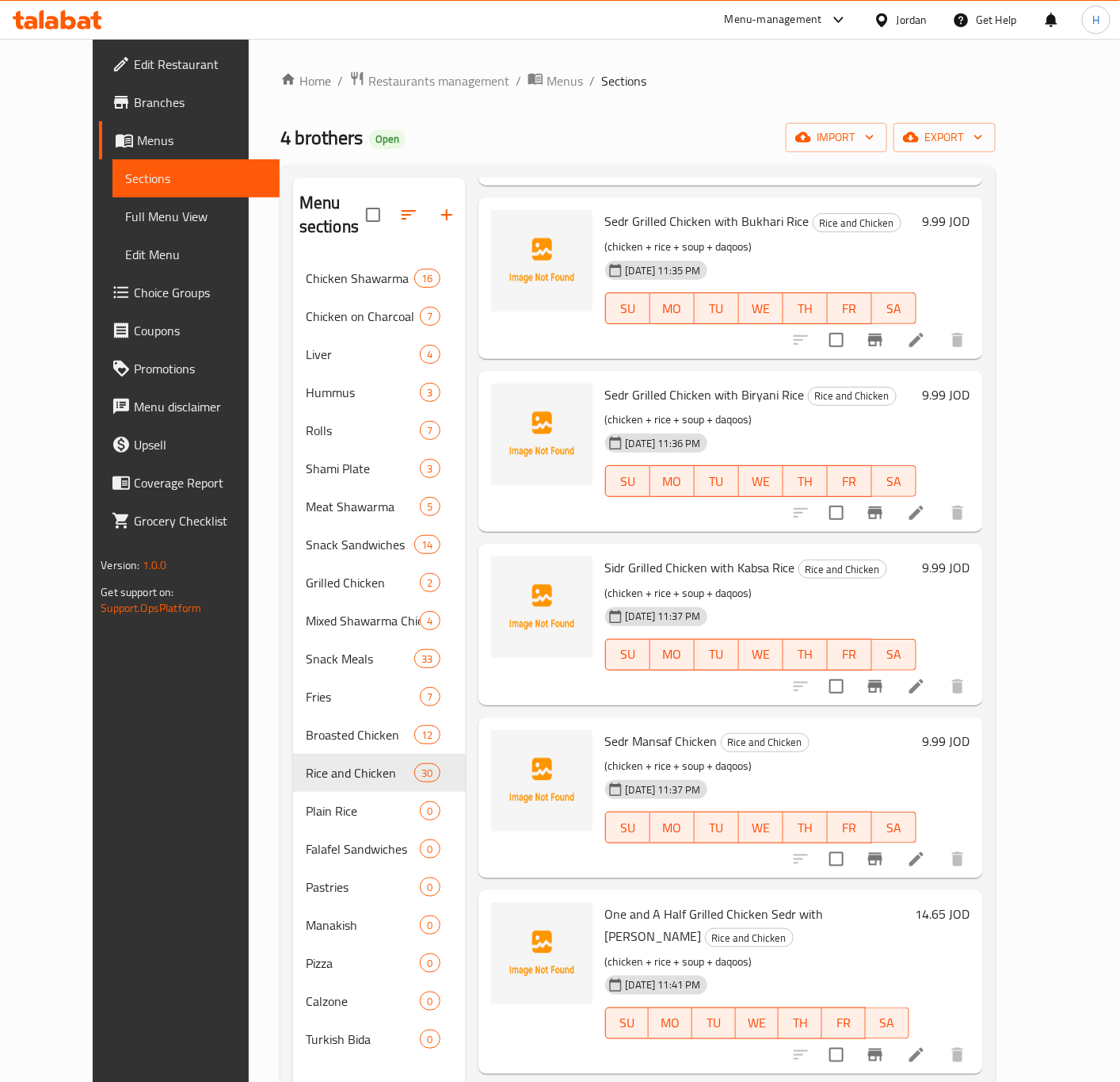
scroll to position [3769, 0]
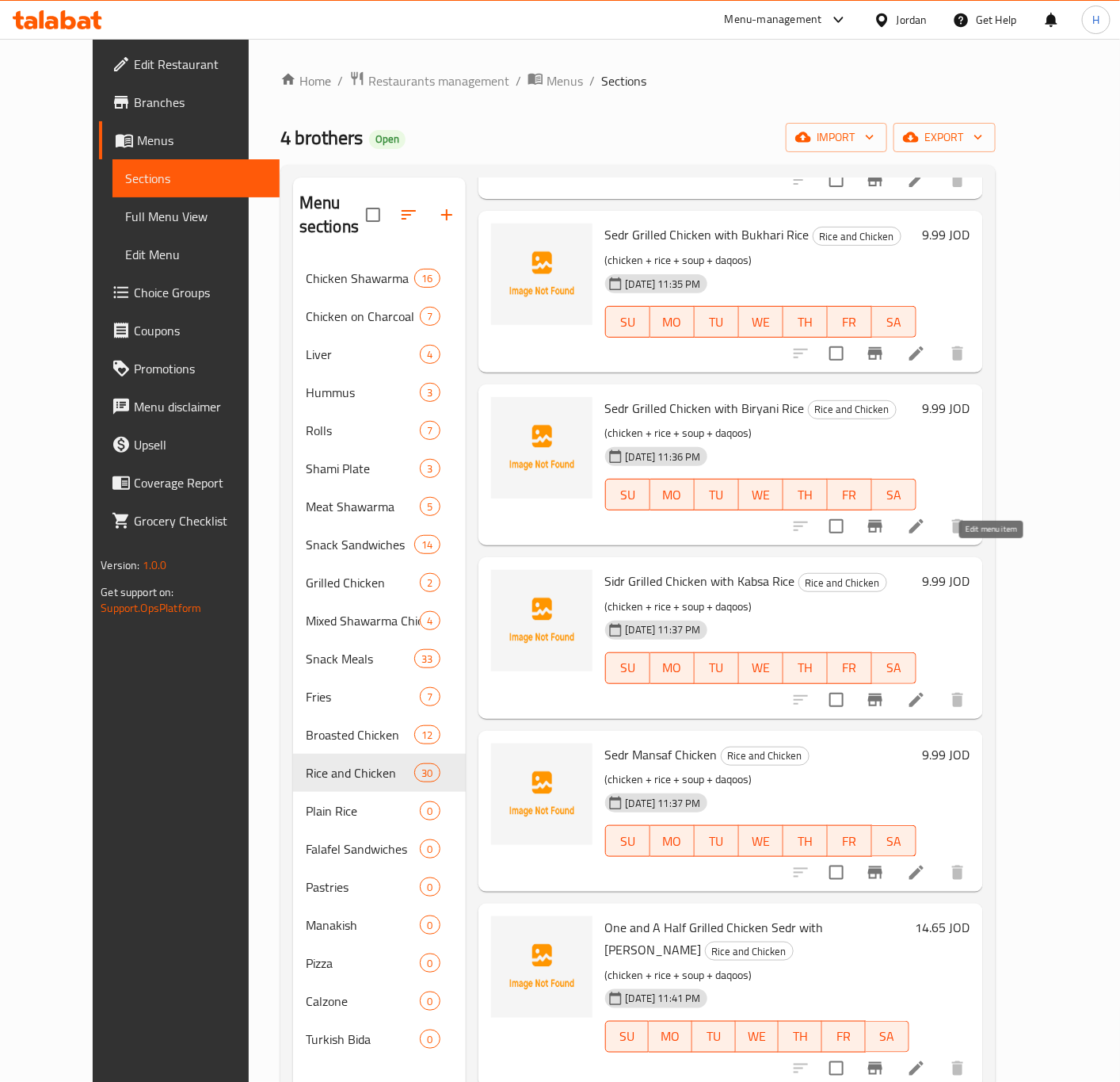
click at [926, 863] on icon at bounding box center [917, 872] width 19 height 19
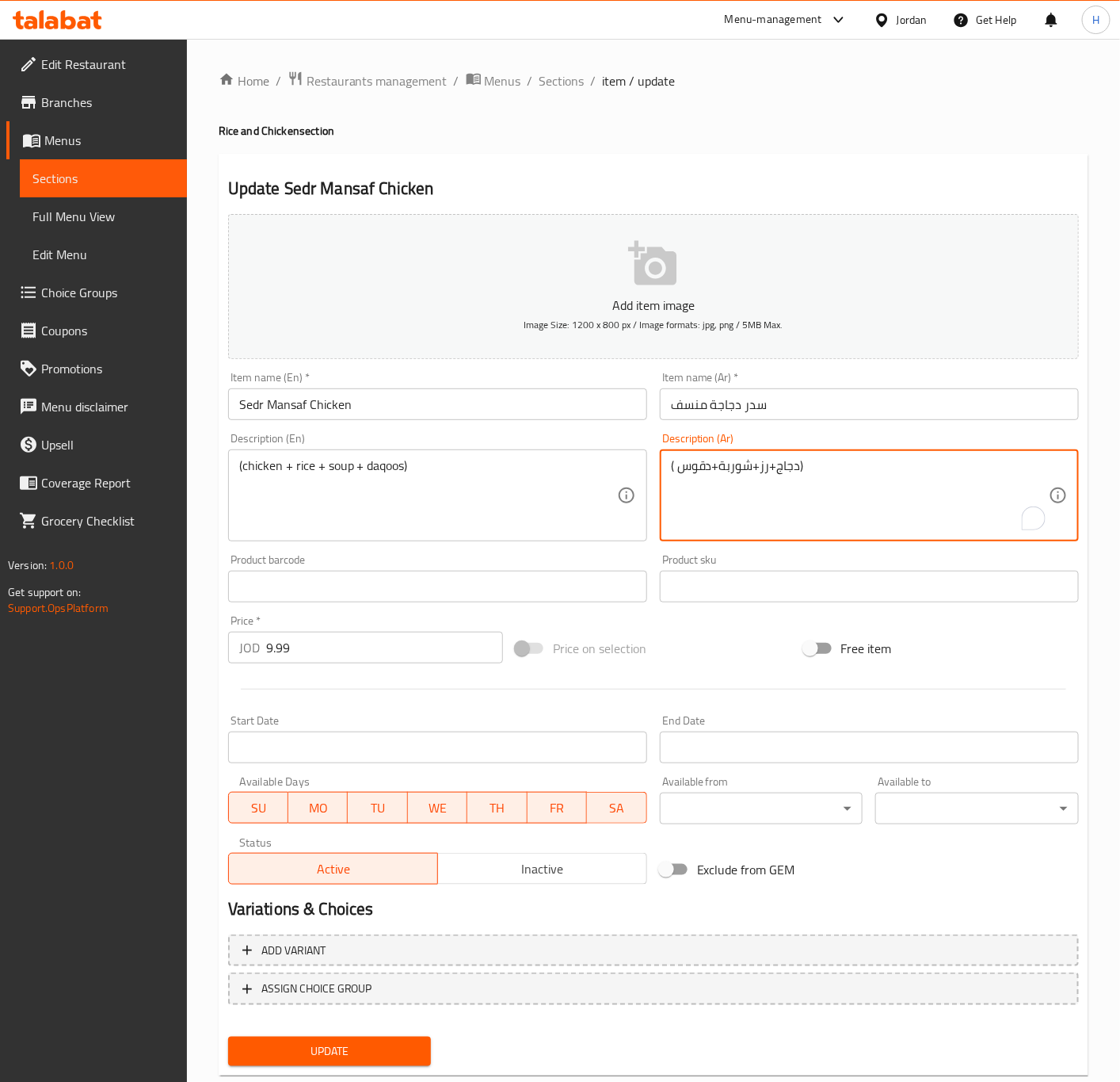
click at [870, 471] on textarea "( دجاج+رز+شوربة+دقوس)" at bounding box center [860, 495] width 378 height 75
type textarea "(رز+دجاج+لبن+مخلل)"
click at [738, 478] on textarea "(رز+دجاج+لبن+مخلل)" at bounding box center [860, 495] width 378 height 75
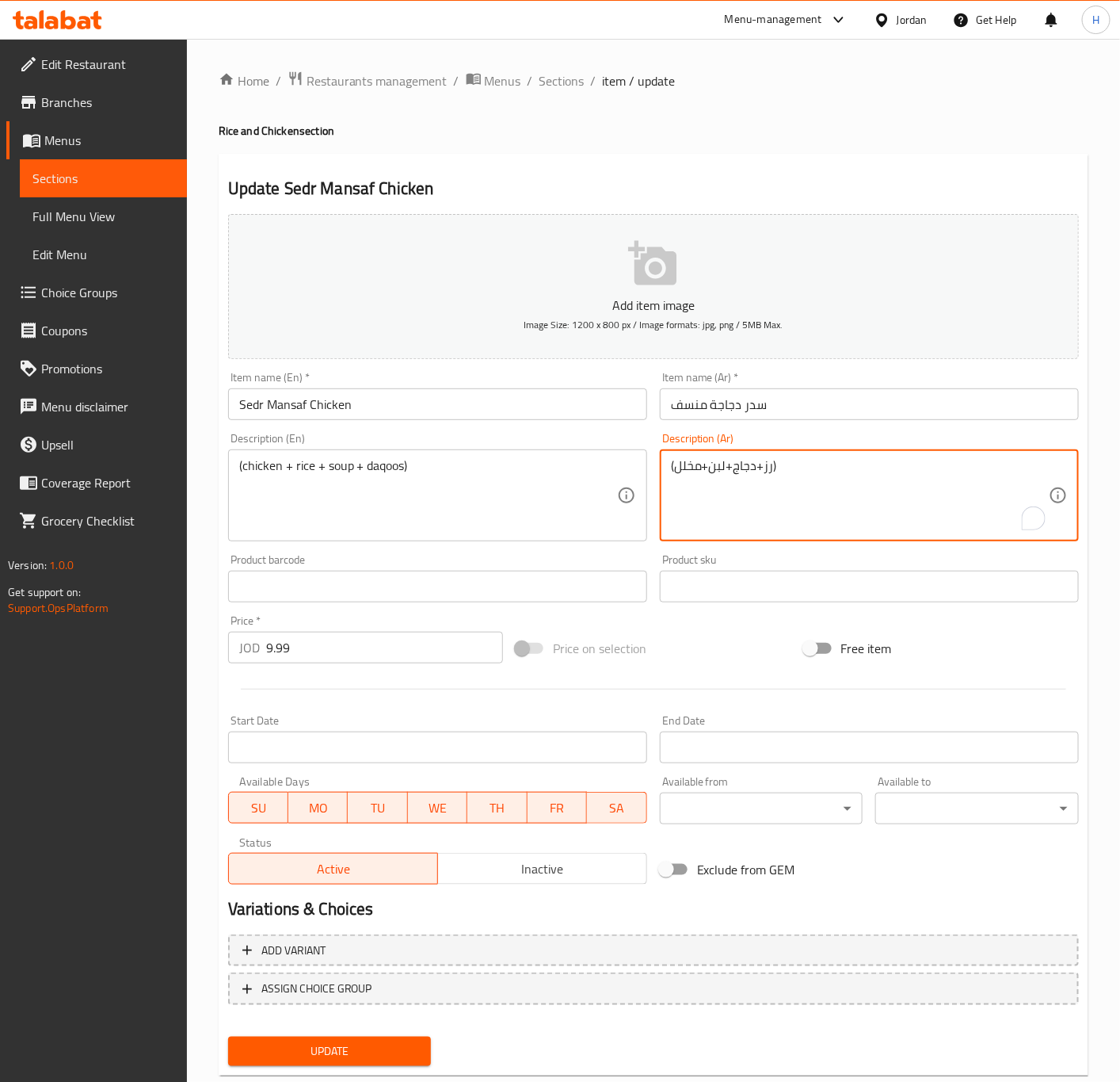
click at [738, 478] on textarea "(رز+دجاج+لبن+مخلل)" at bounding box center [860, 495] width 378 height 75
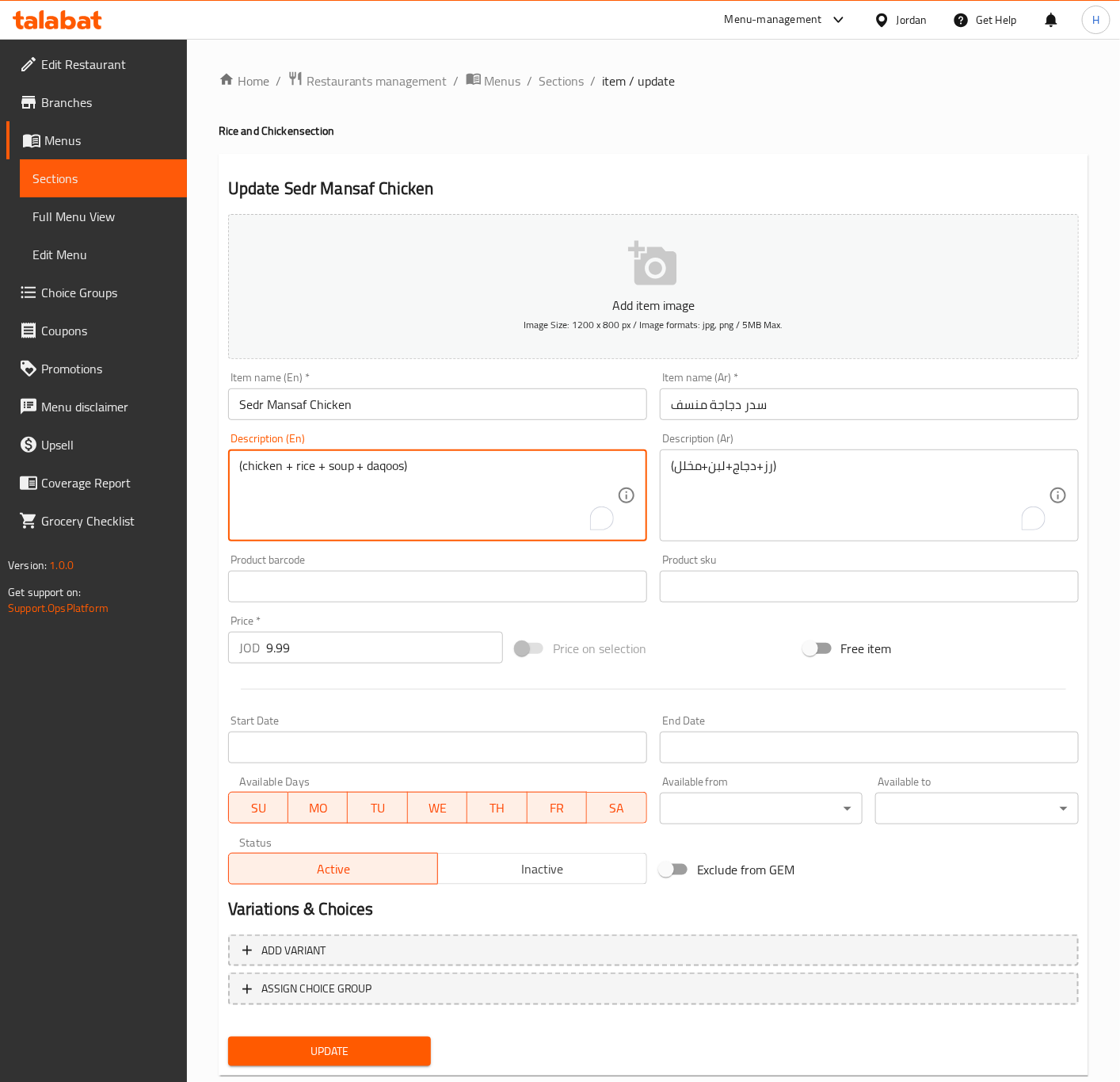
click at [414, 471] on textarea "(chicken + rice + soup + daqoos)" at bounding box center [428, 495] width 378 height 75
type textarea "(Rice + chicken + yogurt + pickles)"
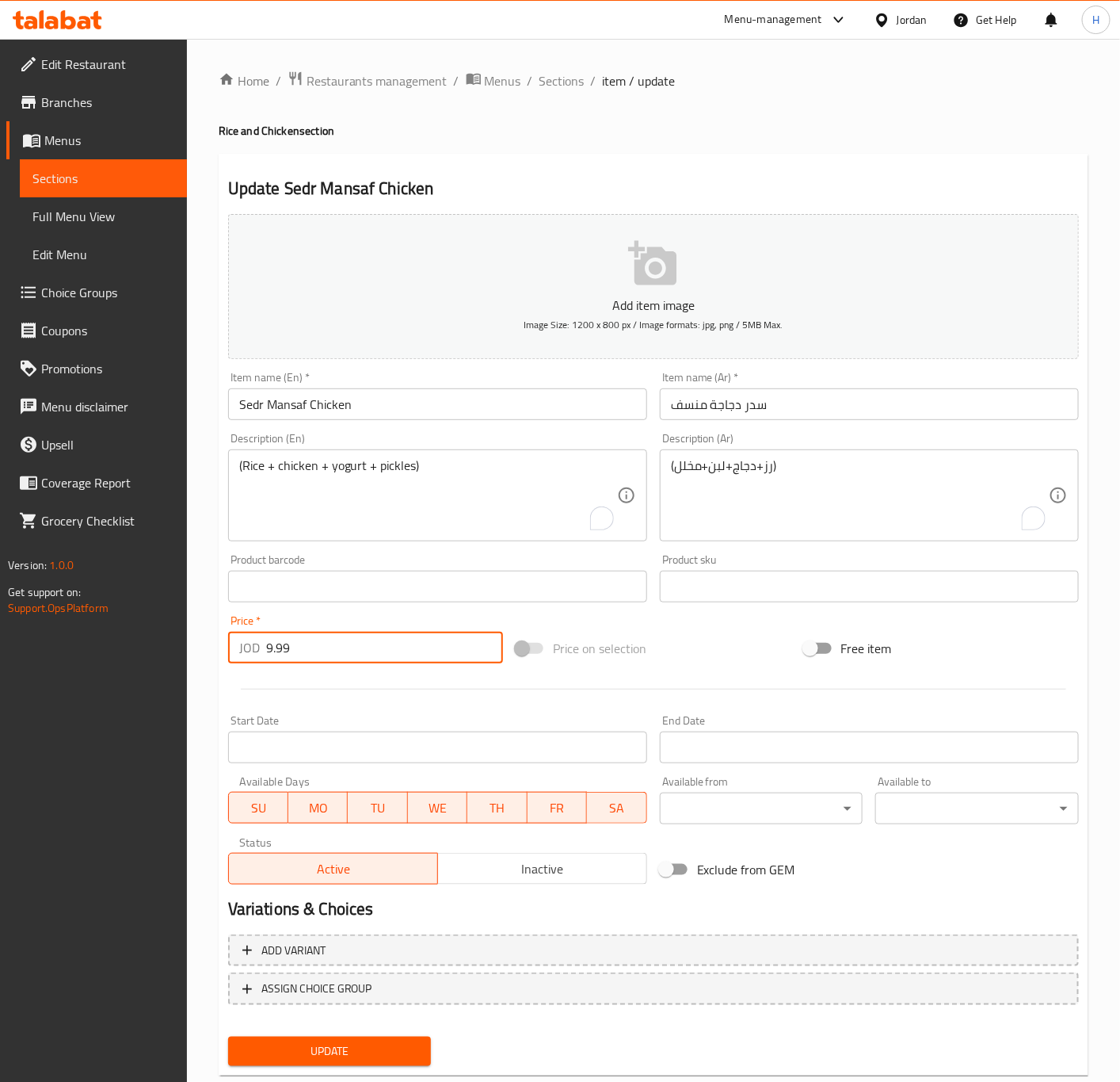
click at [378, 638] on input "9.99" at bounding box center [385, 647] width 237 height 32
click at [228, 1036] on button "Update" at bounding box center [330, 1051] width 203 height 30
click at [417, 651] on input "9.99" at bounding box center [385, 647] width 237 height 32
click at [228, 1036] on button "Update" at bounding box center [330, 1051] width 203 height 30
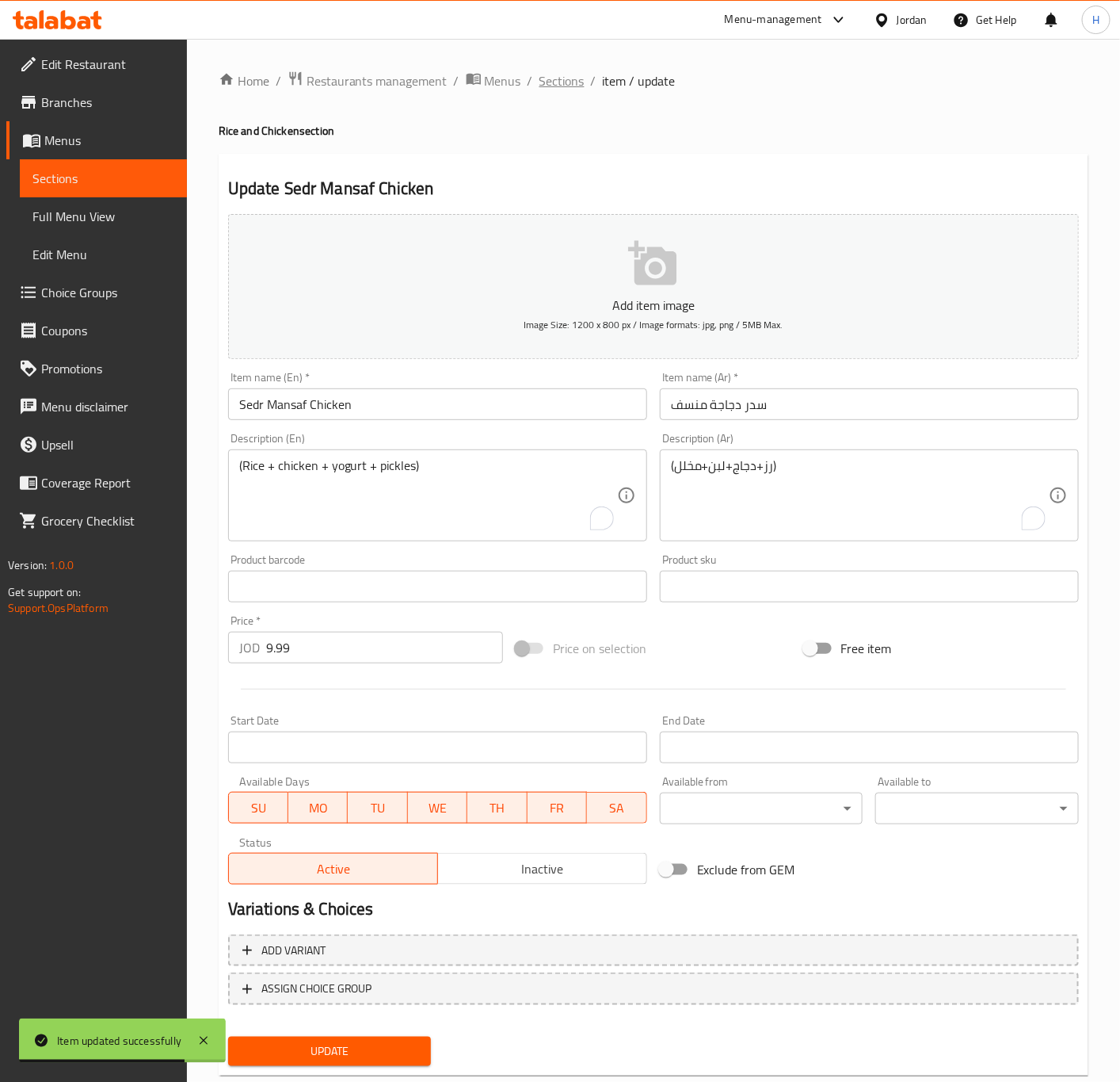
click at [551, 82] on span "Sections" at bounding box center [562, 81] width 45 height 19
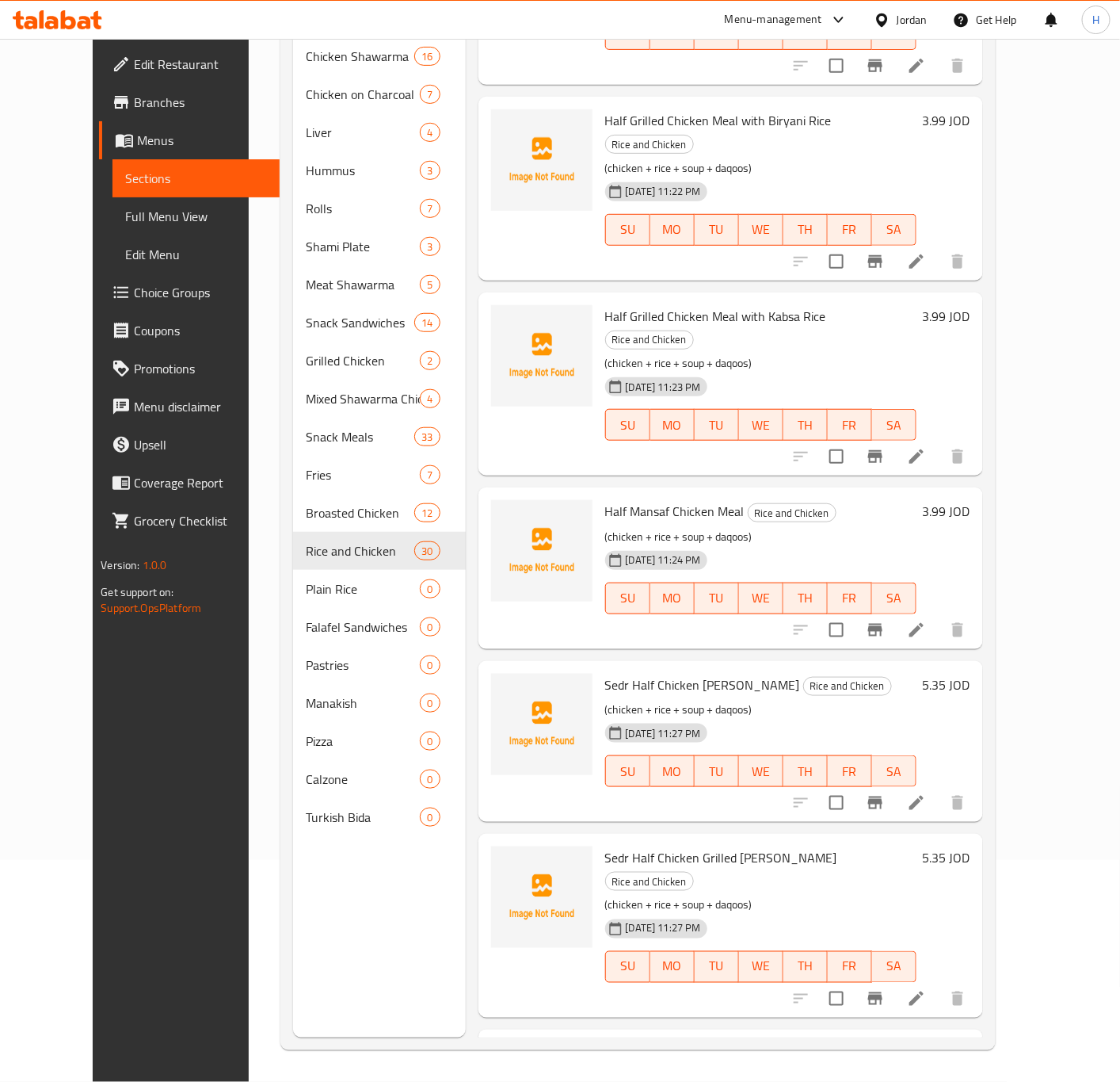
scroll to position [1629, 0]
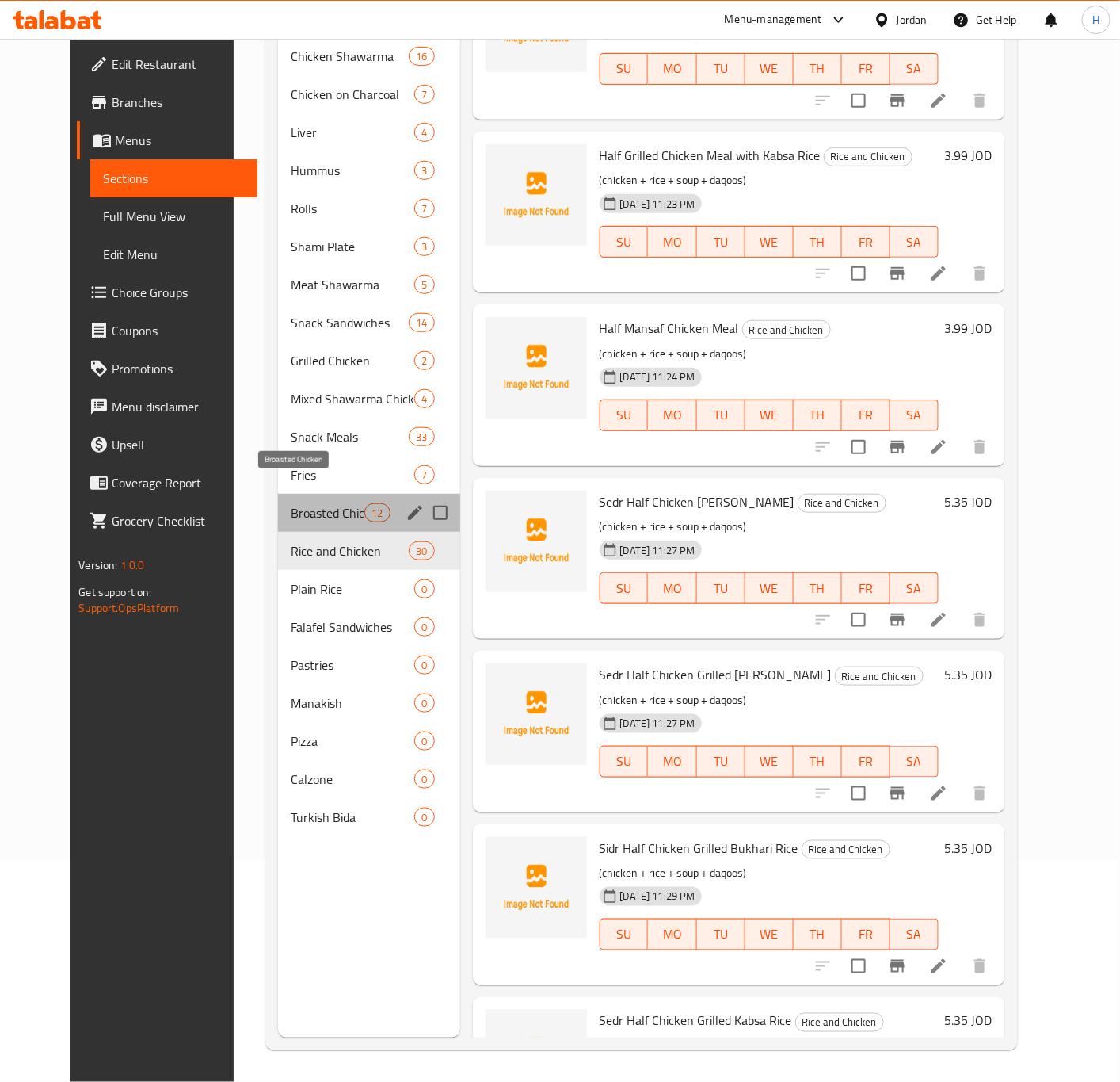
click at [304, 503] on span "Broasted Chicken" at bounding box center [327, 513] width 74 height 19
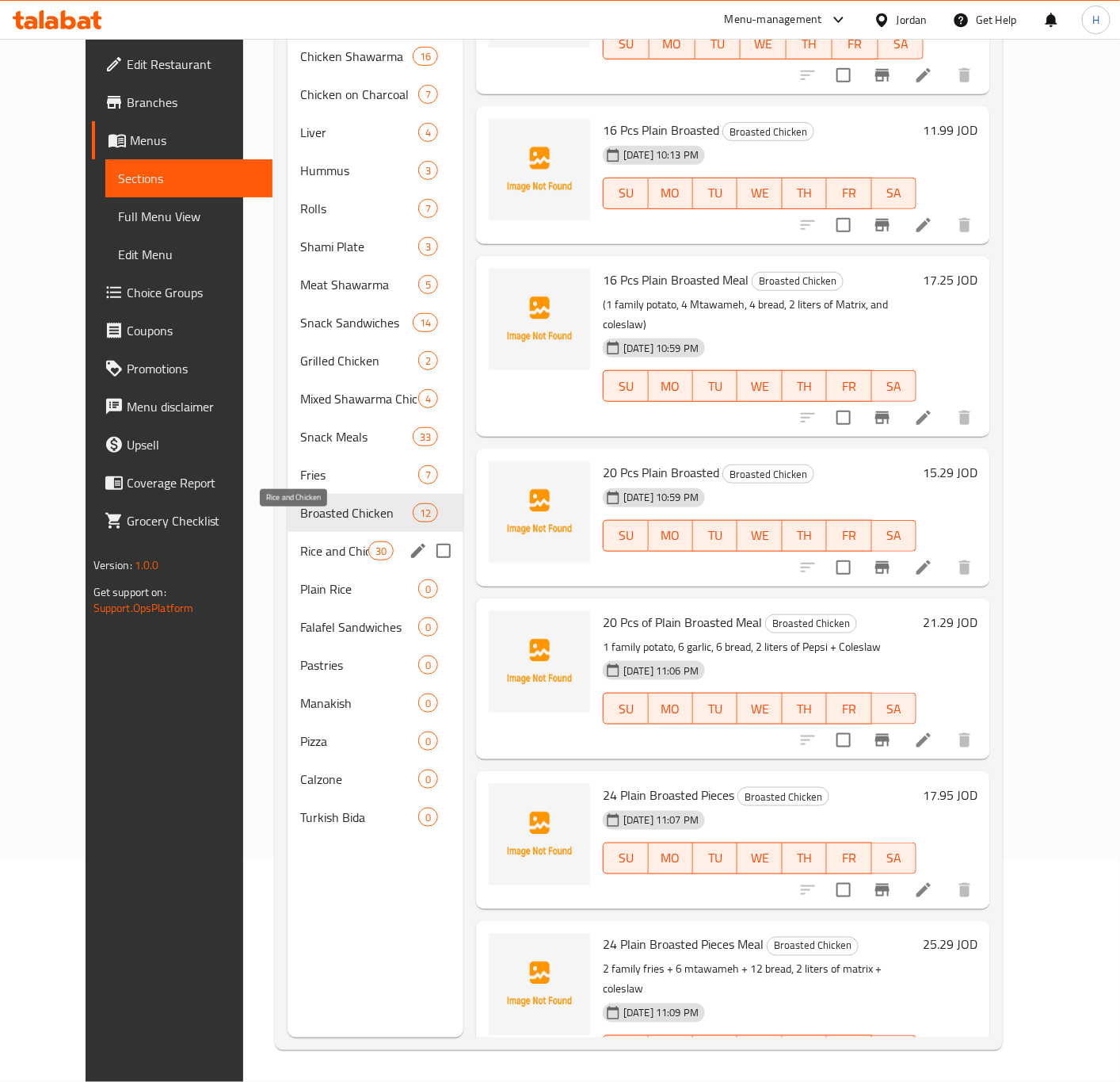
click at [322, 541] on span "Rice and Chicken" at bounding box center [334, 551] width 67 height 19
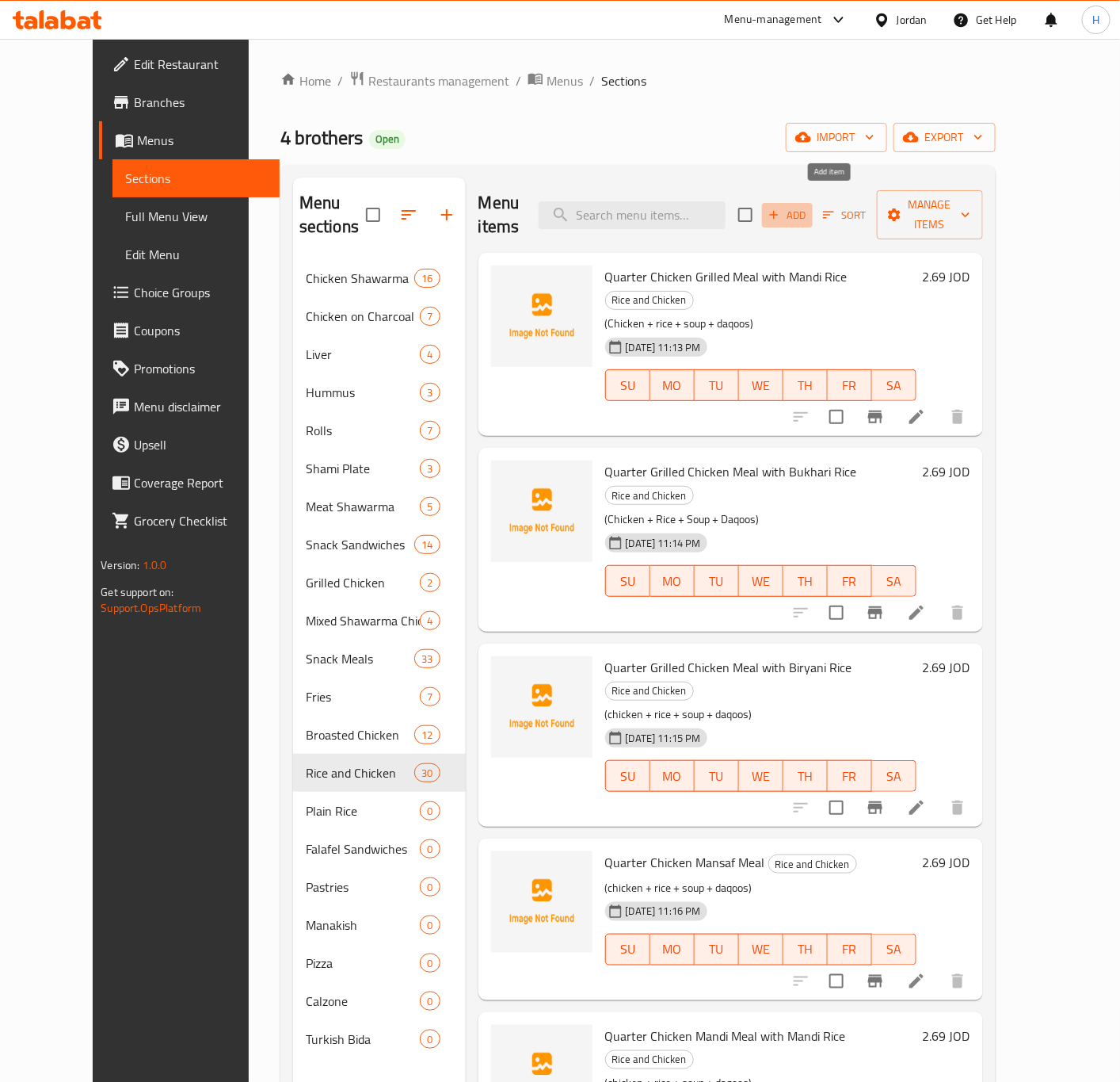
click at [809, 206] on span "Add" at bounding box center [787, 214] width 42 height 18
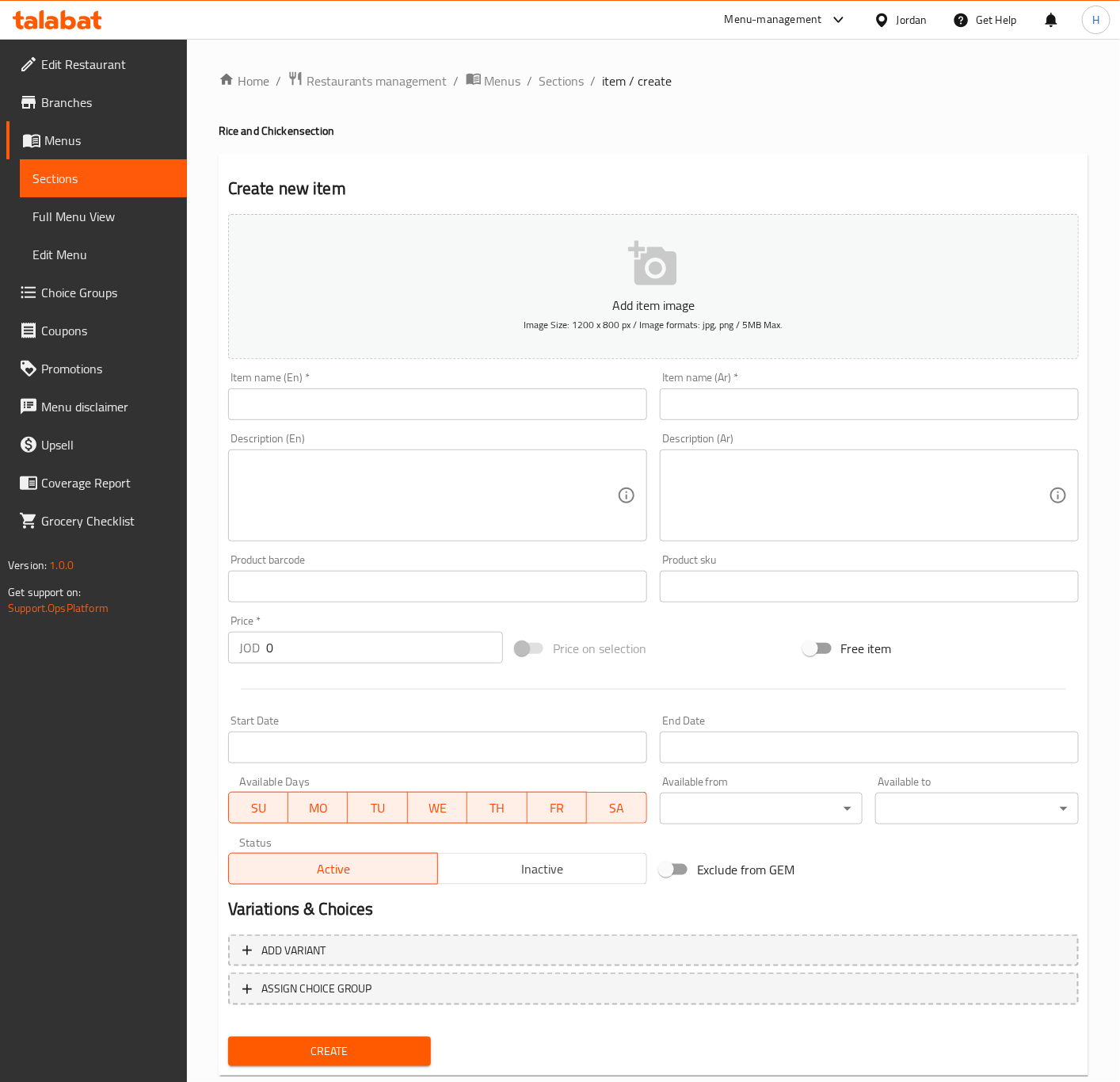
click at [960, 403] on input "text" at bounding box center [870, 404] width 419 height 32
type input "سدر دجاجتين مندي رز مندي"
click at [480, 409] on input "text" at bounding box center [438, 404] width 419 height 32
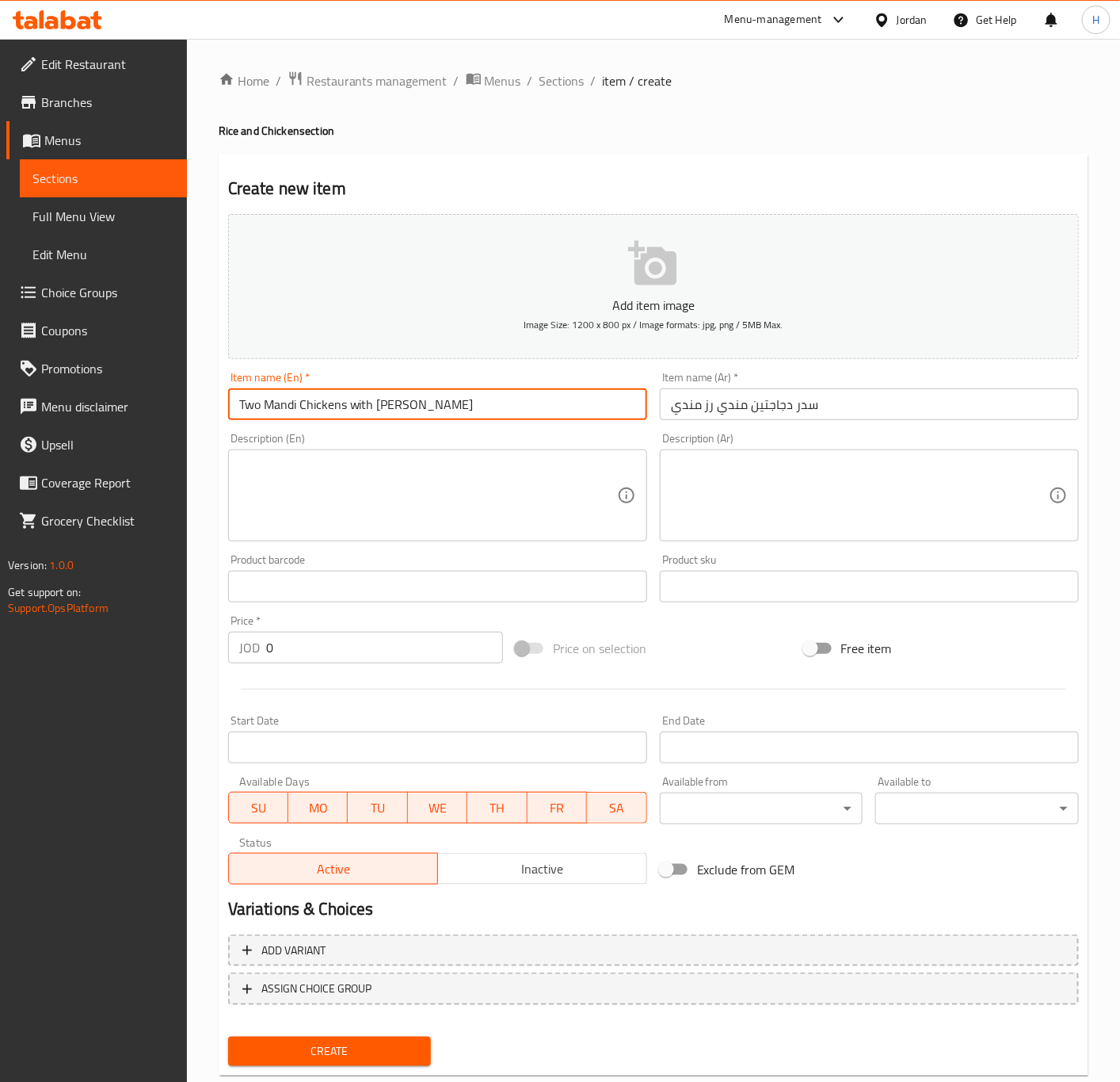
click at [350, 407] on input "Two Mandi Chickens with Mandi Rice" at bounding box center [438, 404] width 419 height 32
type input "Two Mandi Chickens Sedr with Mandi Rice"
click at [358, 651] on input "0" at bounding box center [385, 647] width 237 height 32
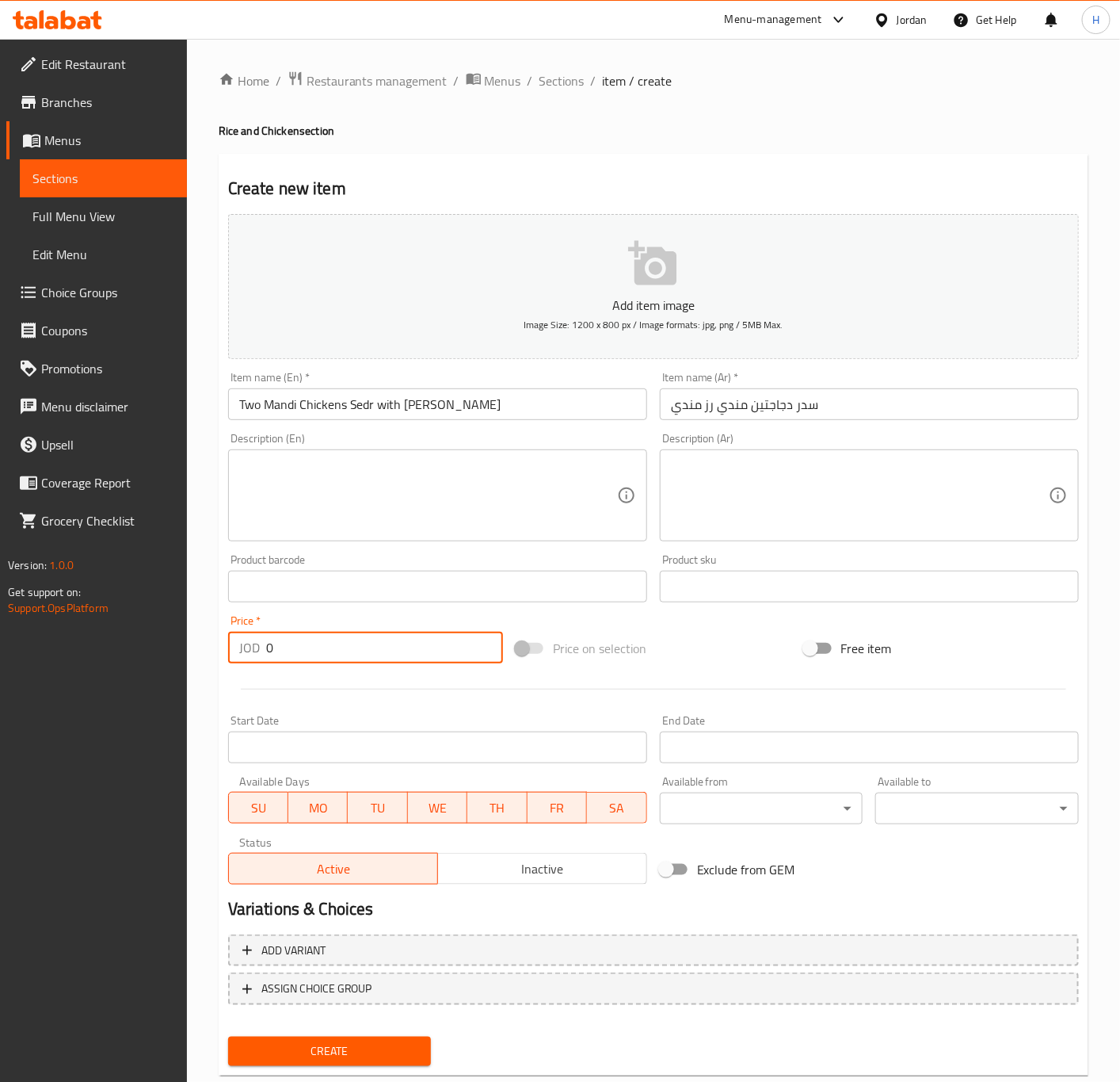
click at [358, 651] on input "0" at bounding box center [385, 647] width 237 height 32
type input "19.99"
click at [745, 517] on textarea at bounding box center [860, 495] width 378 height 75
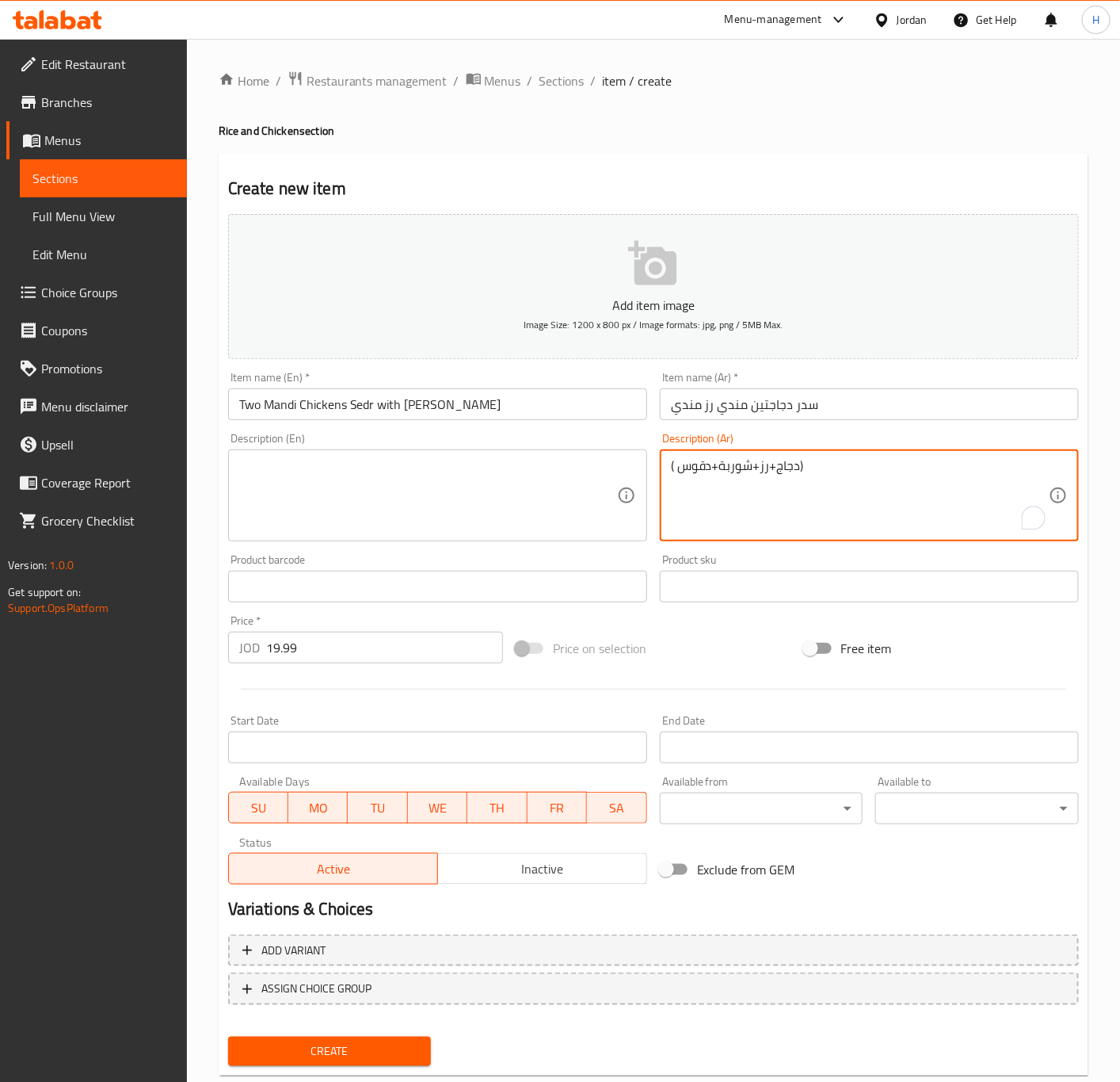
type textarea "( دجاج+رز+شوربة+دقوس)"
click at [495, 533] on textarea at bounding box center [428, 495] width 378 height 75
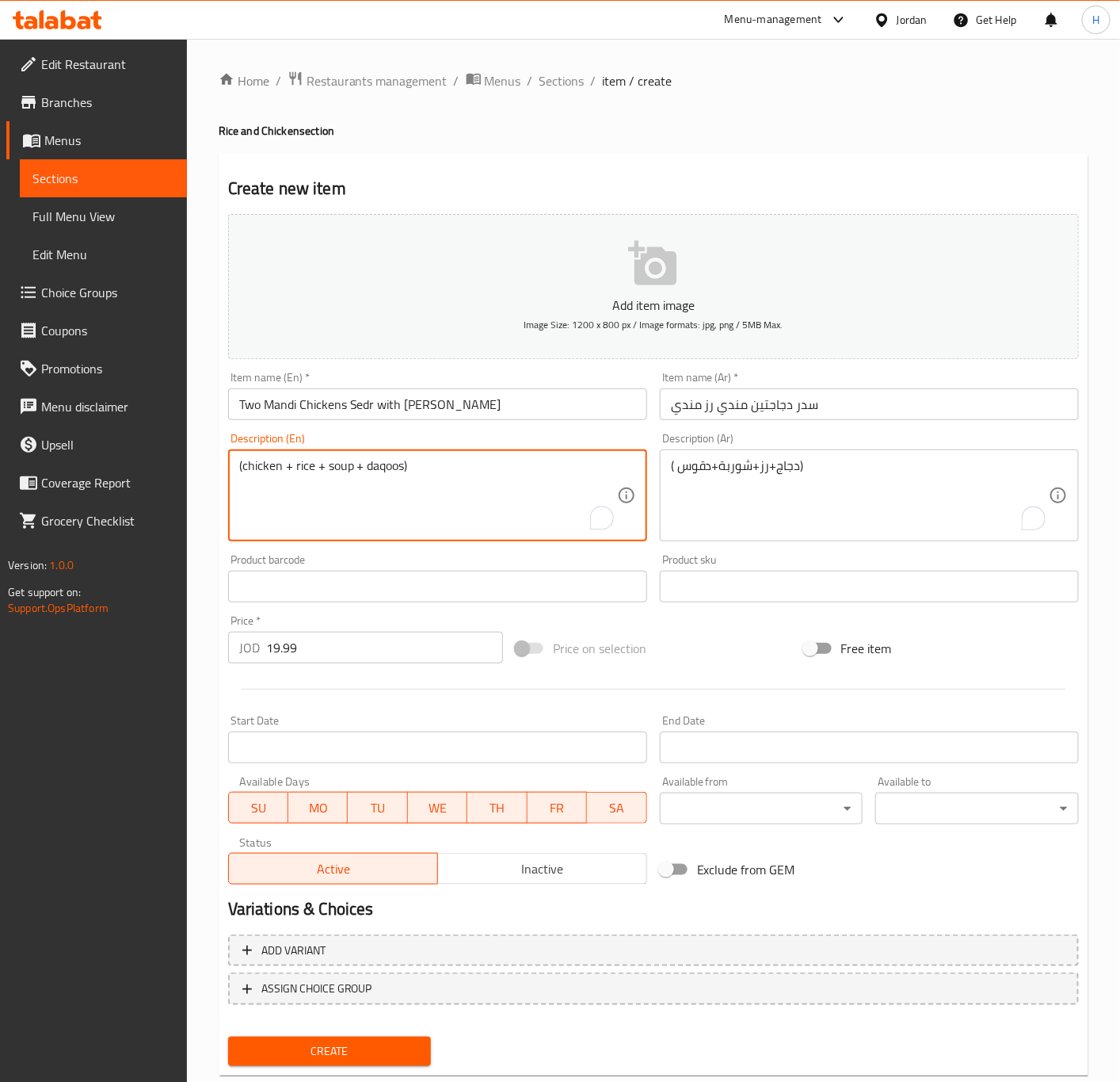
type textarea "(chicken + rice + soup + daqoos)"
click at [444, 649] on input "19.99" at bounding box center [385, 647] width 237 height 32
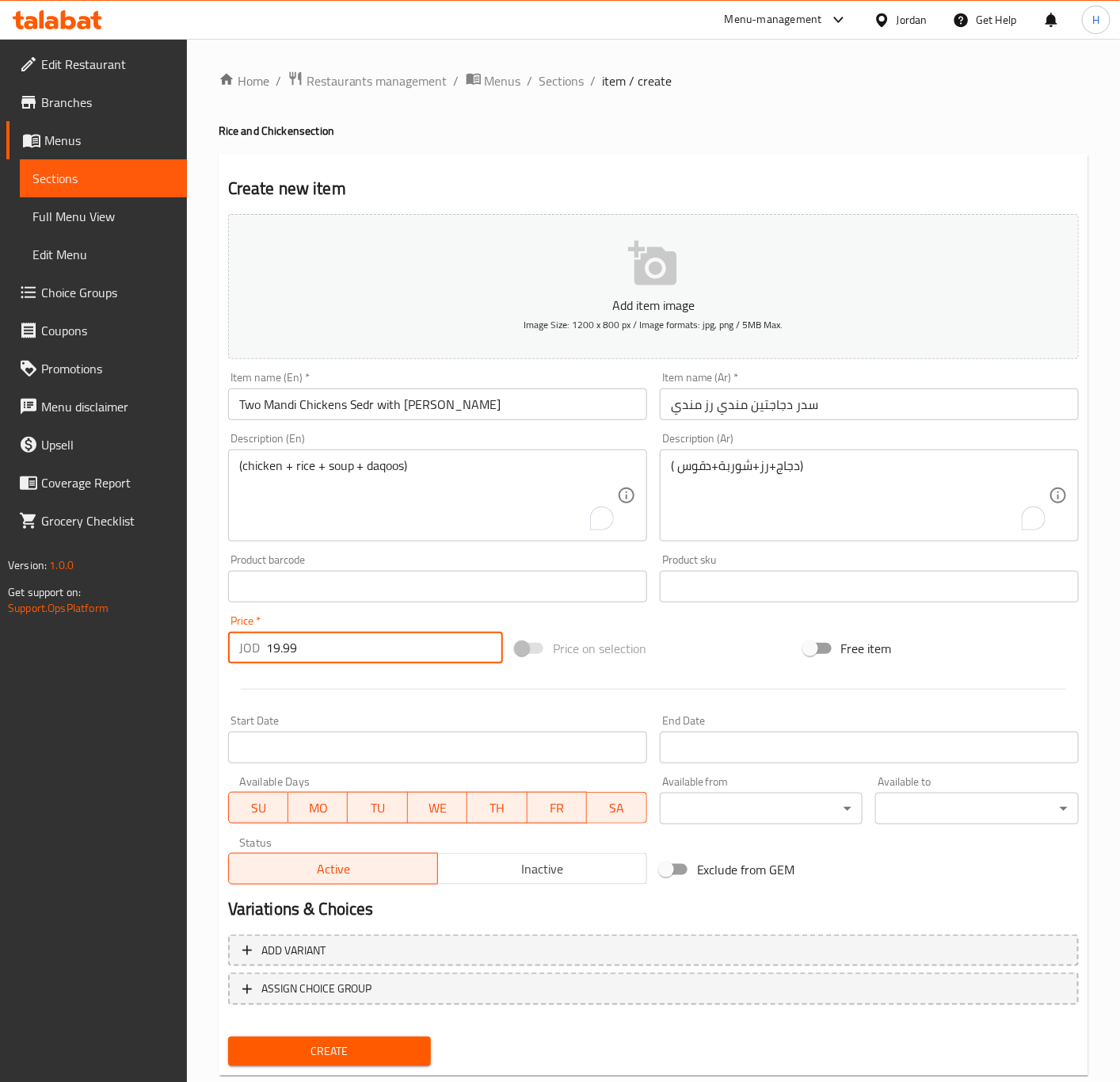
click at [228, 1036] on button "Create" at bounding box center [330, 1051] width 203 height 30
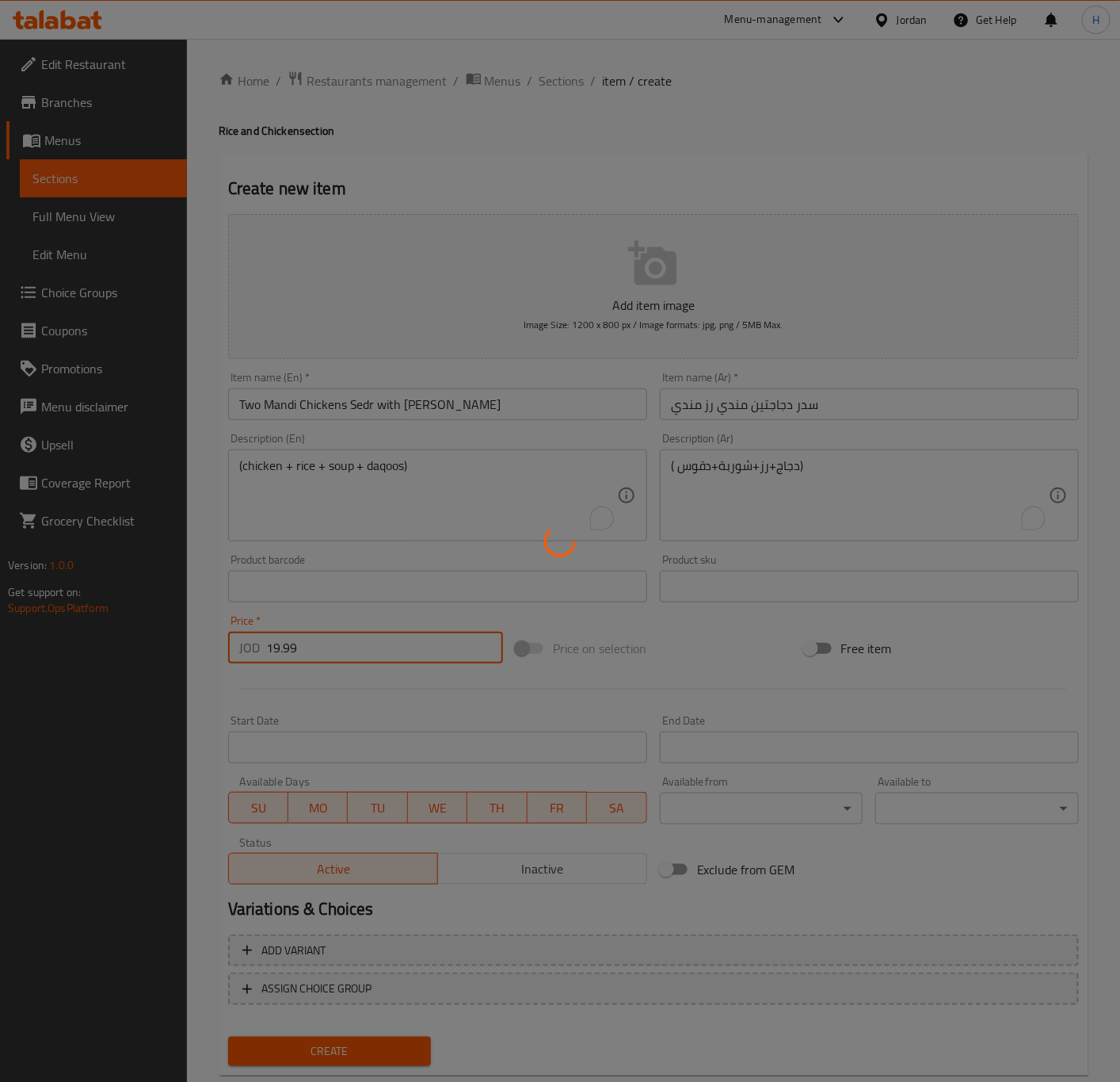
type input "0"
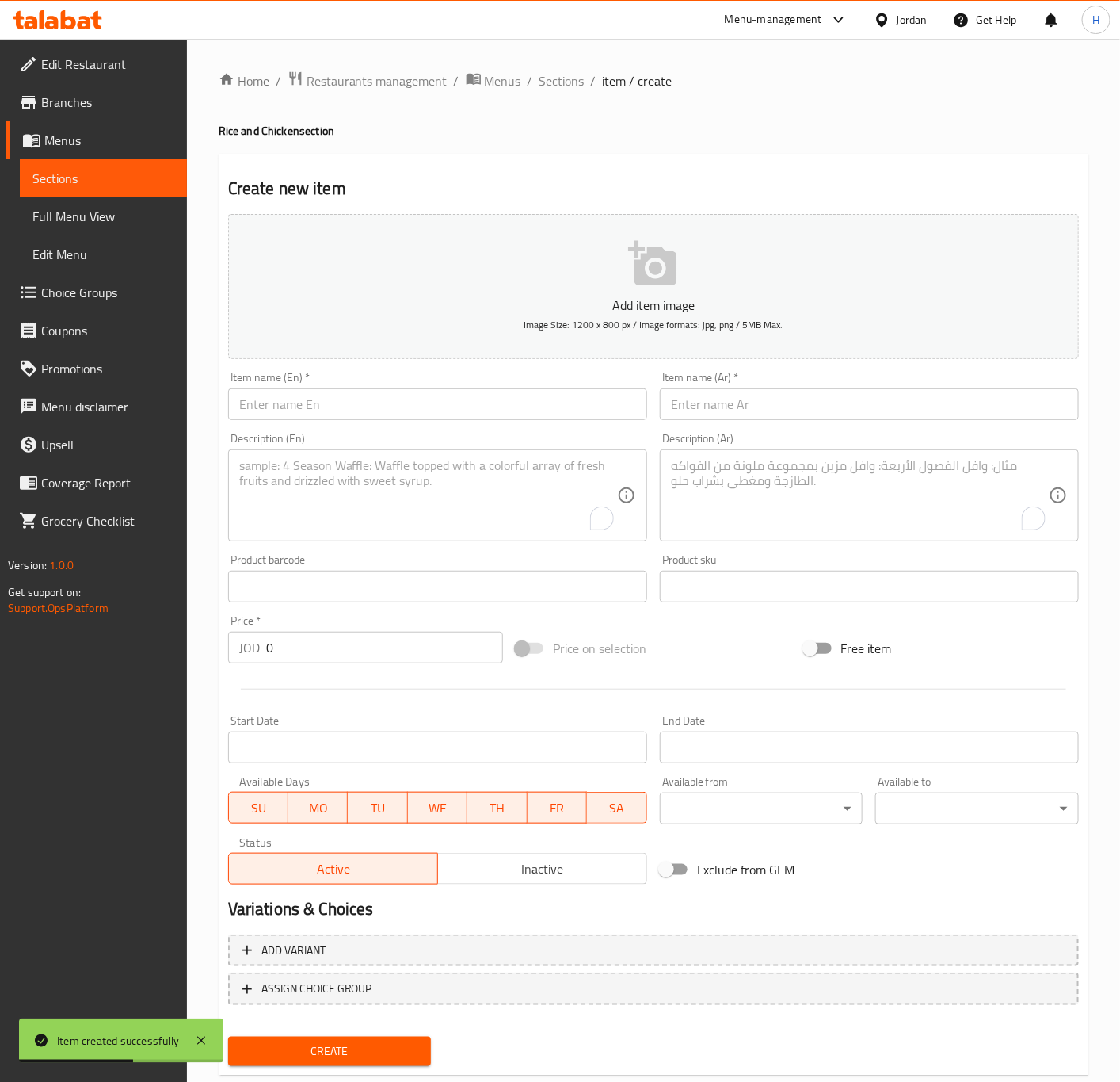
click at [813, 403] on input "text" at bounding box center [870, 404] width 419 height 32
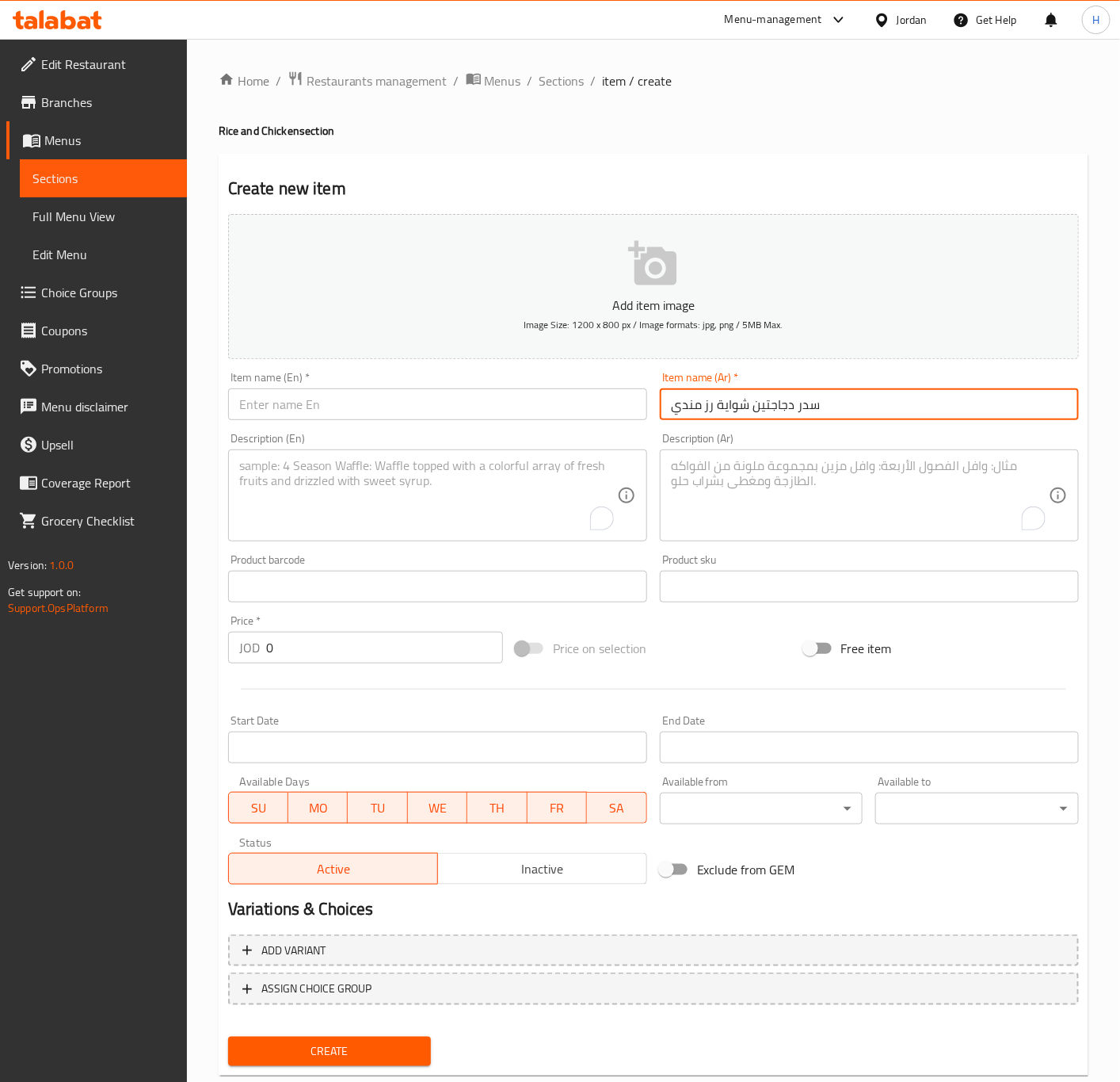
type input "سدر دجاجتين شواية رز مندي"
click at [434, 397] on input "text" at bounding box center [438, 404] width 419 height 32
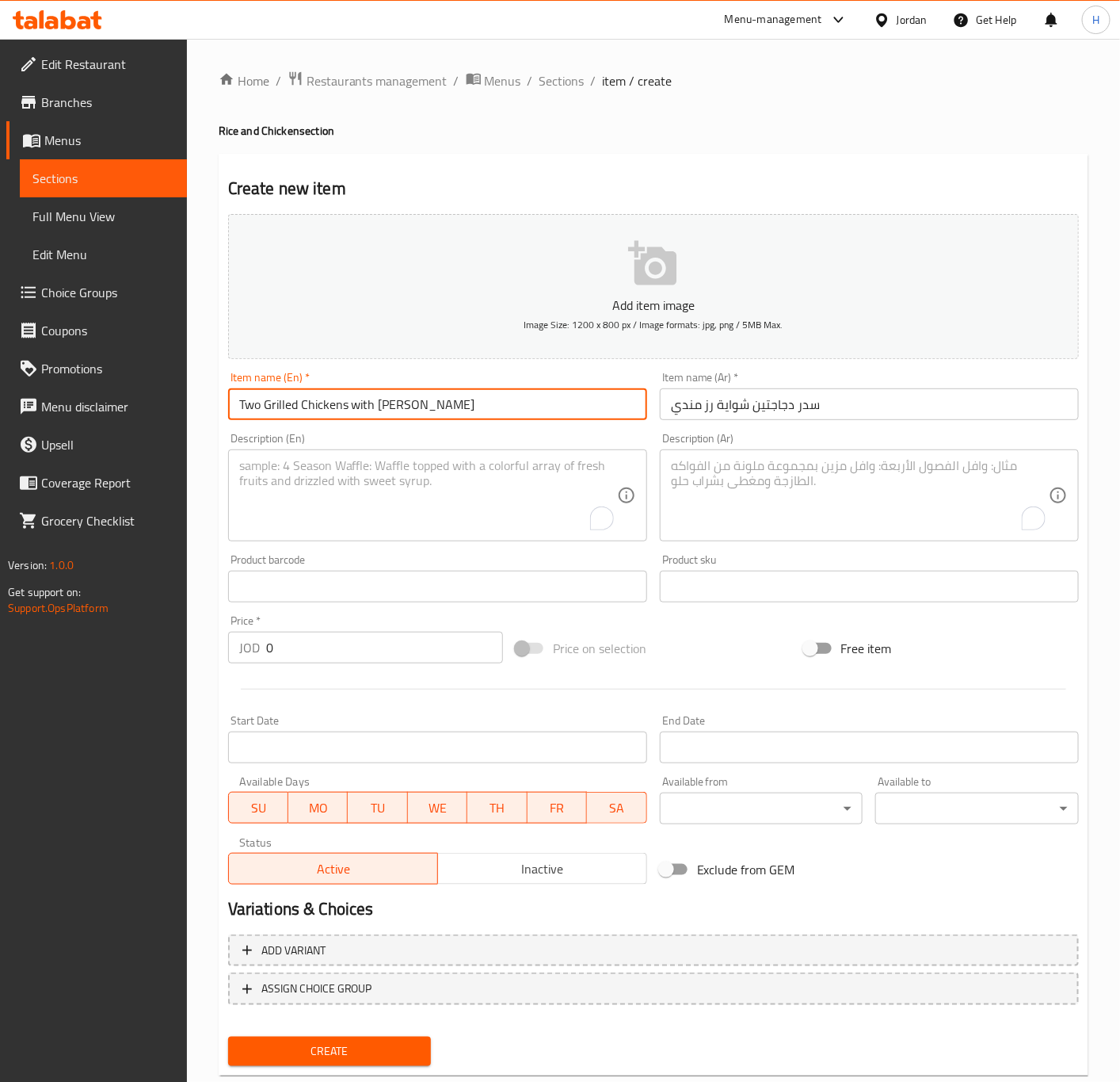
type input "Two Grilled Chickens with Mandi Rice"
click at [290, 644] on input "0" at bounding box center [385, 647] width 237 height 32
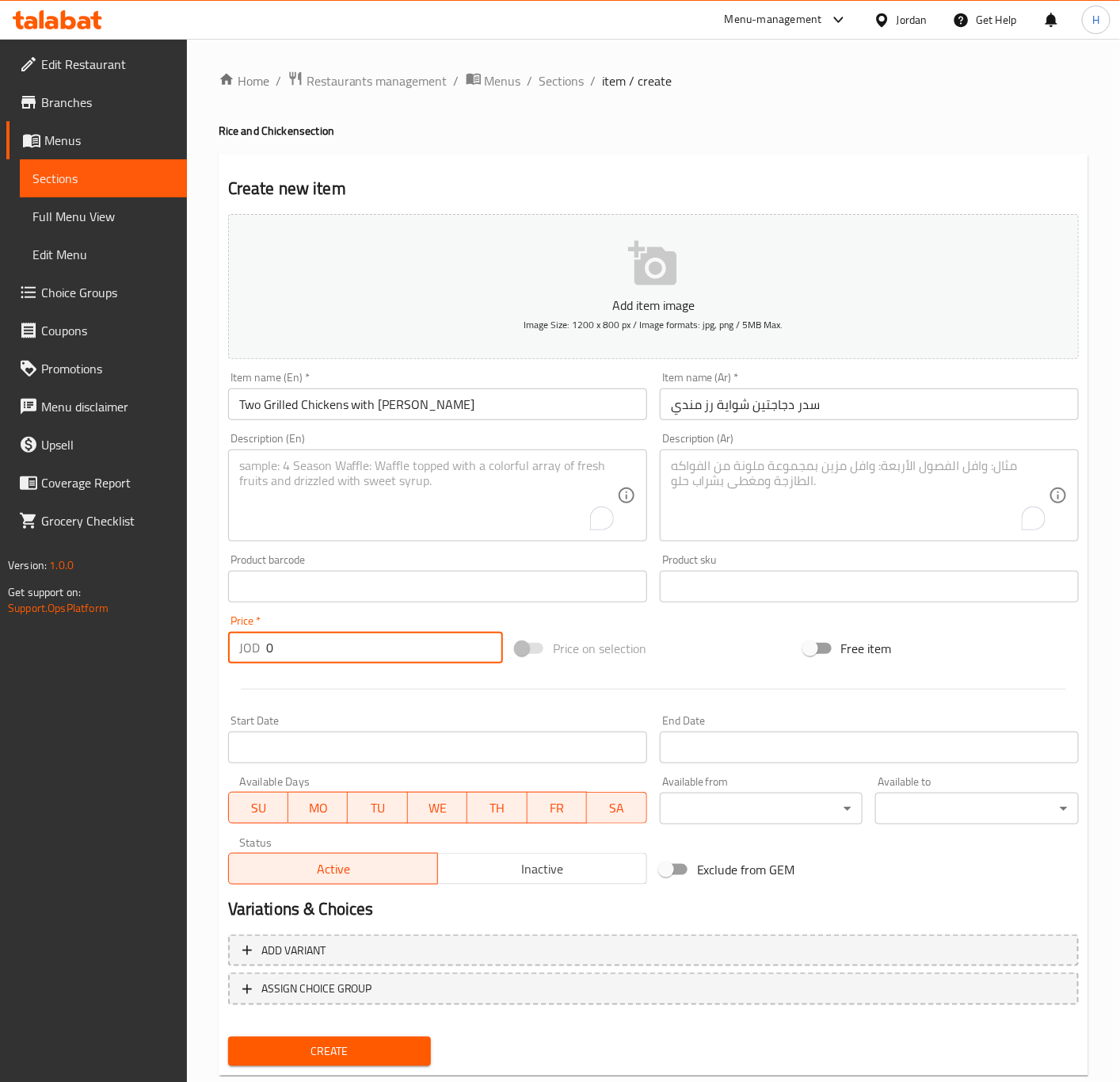
click at [290, 644] on input "0" at bounding box center [385, 647] width 237 height 32
type input "19.99"
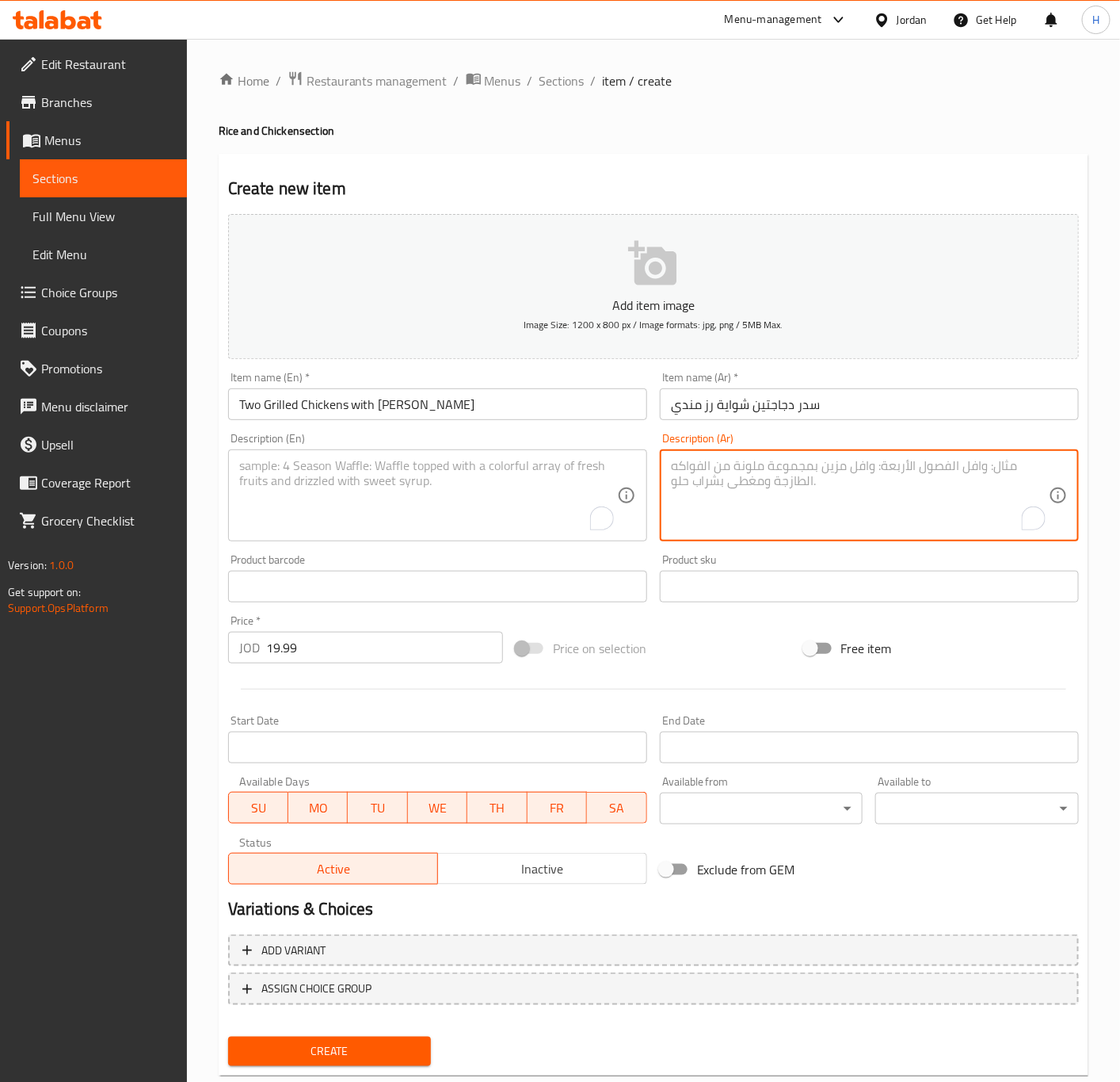
click at [855, 485] on textarea "To enrich screen reader interactions, please activate Accessibility in Grammarl…" at bounding box center [860, 495] width 378 height 75
type textarea "( دجاج+رز+شوربة+دقوس)"
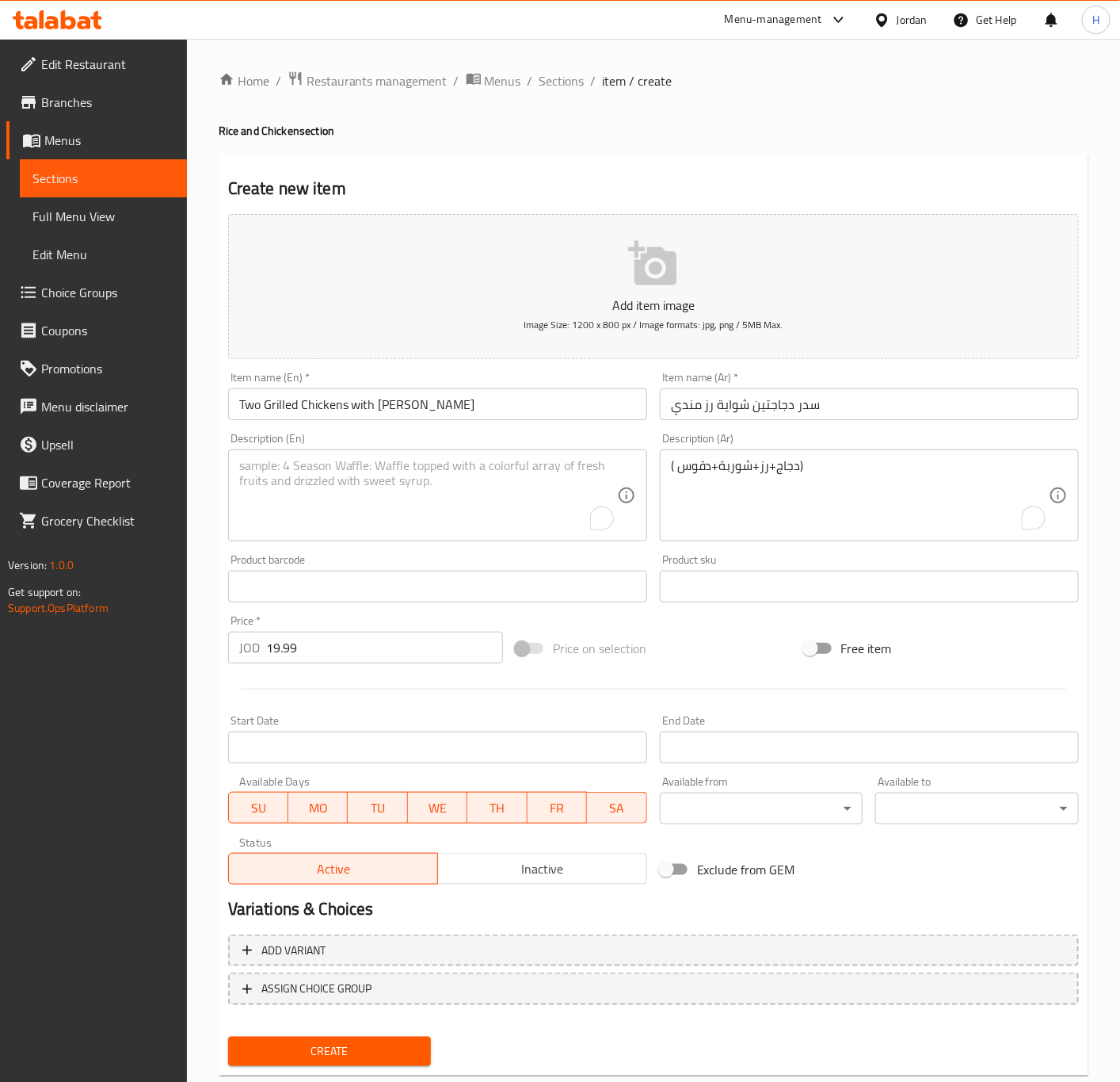
click at [398, 490] on textarea "To enrich screen reader interactions, please activate Accessibility in Grammarl…" at bounding box center [428, 495] width 378 height 75
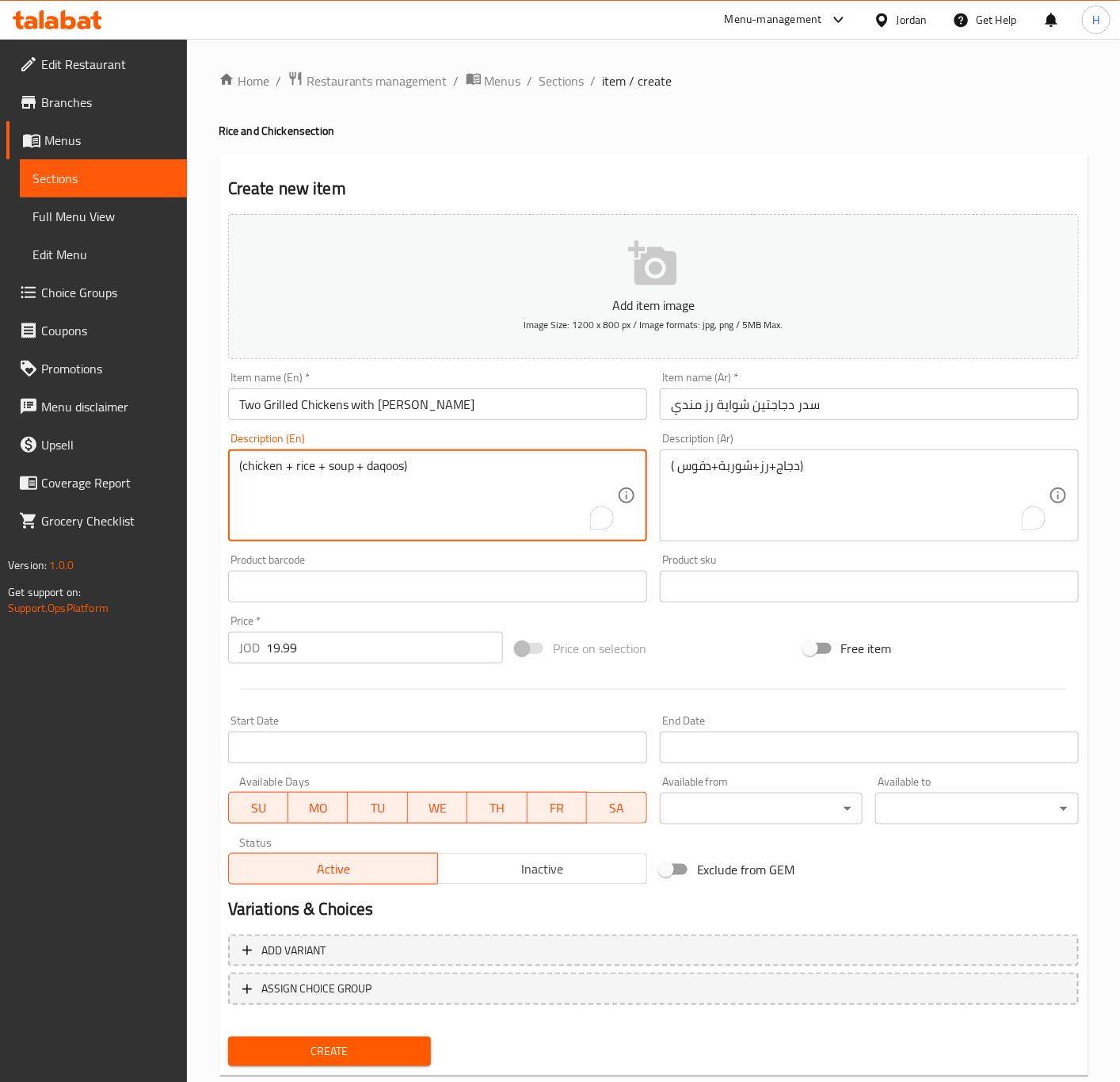
type textarea "(chicken + rice + soup + daqoos)"
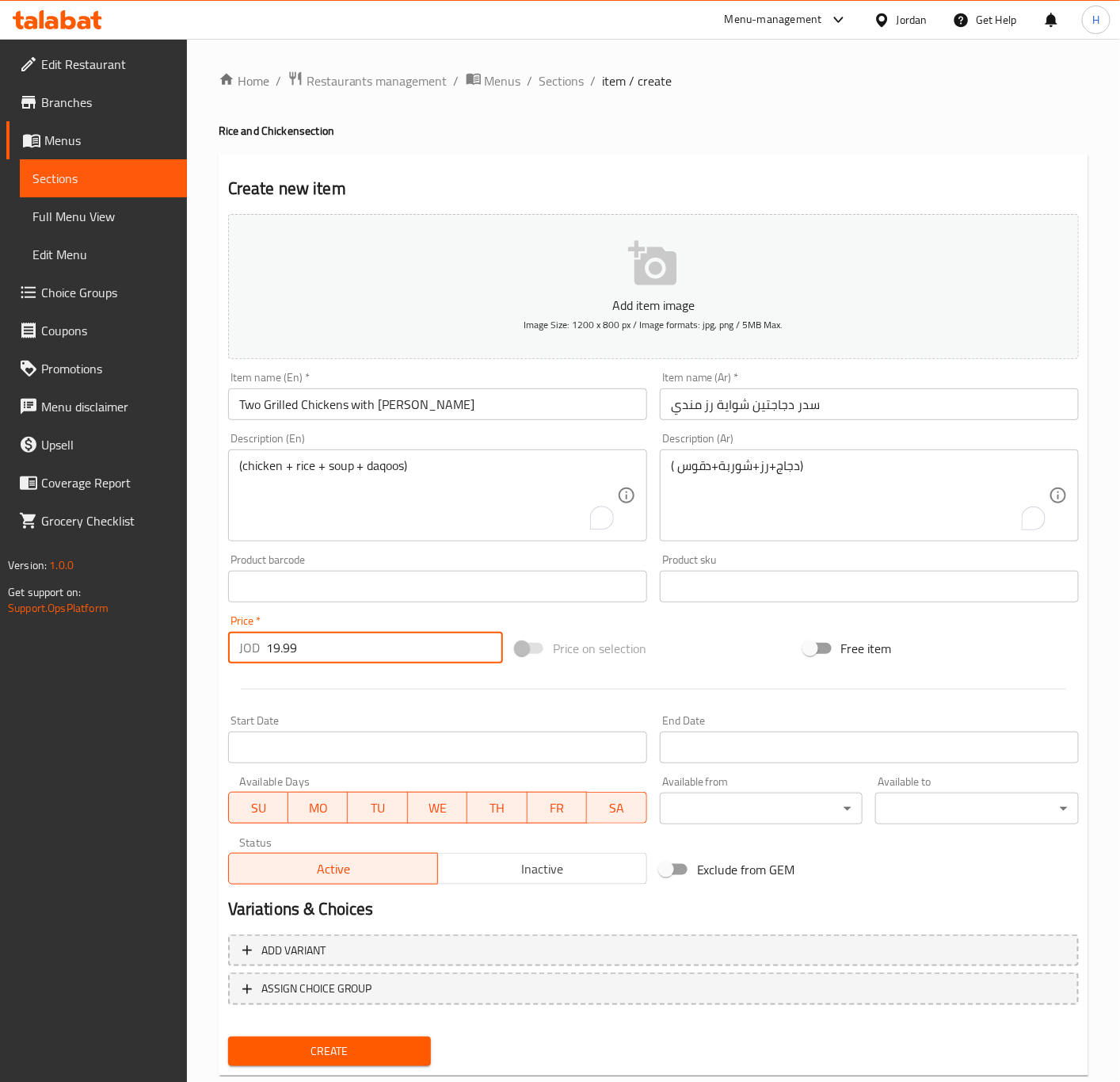
click at [410, 652] on input "19.99" at bounding box center [385, 647] width 237 height 32
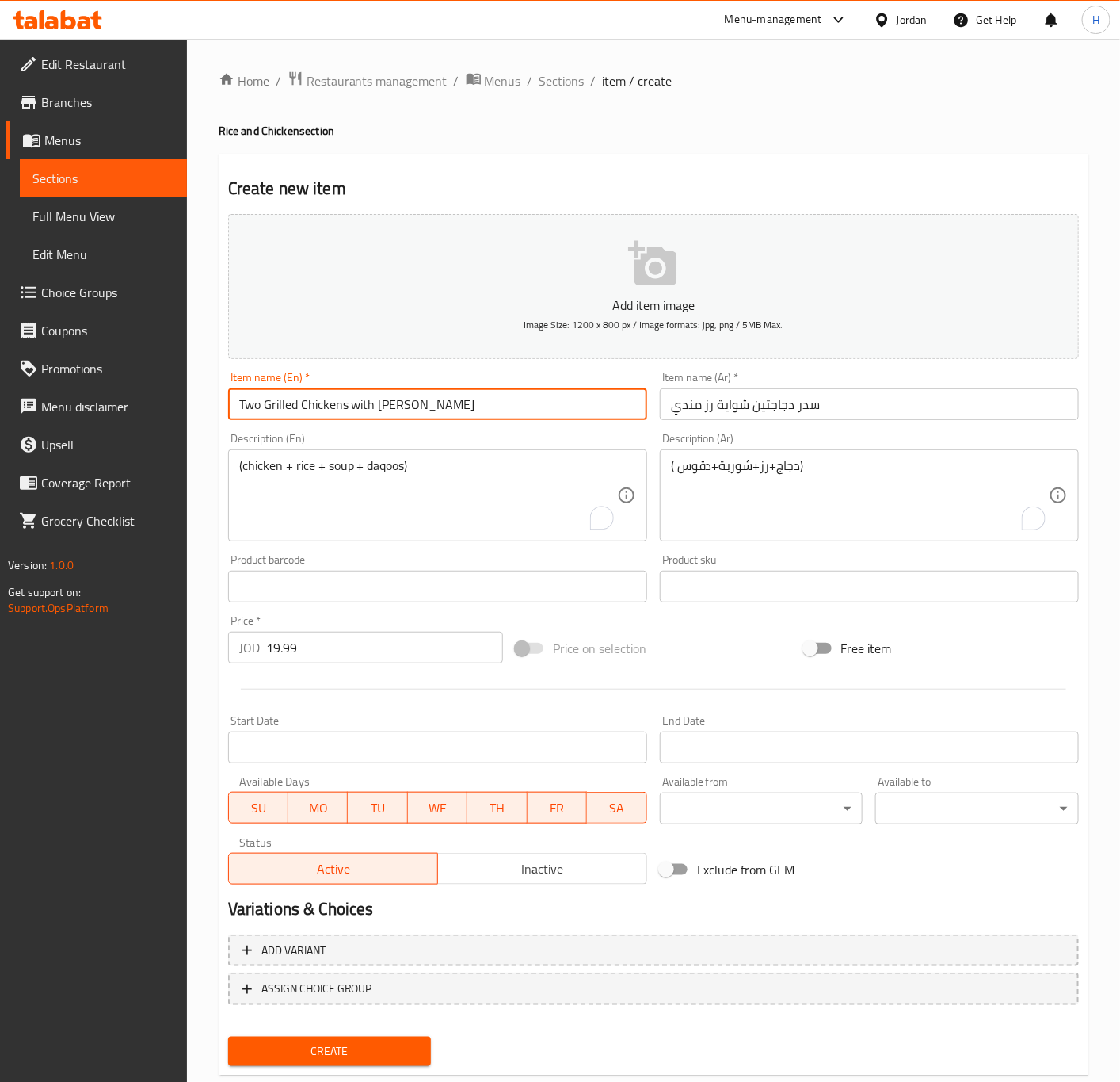
click at [347, 403] on input "Two Grilled Chickens with Mandi Rice" at bounding box center [438, 404] width 419 height 32
type input "Two Grilled Chickens Sedr with Mandi Rice"
click at [228, 1036] on button "Create" at bounding box center [330, 1051] width 203 height 30
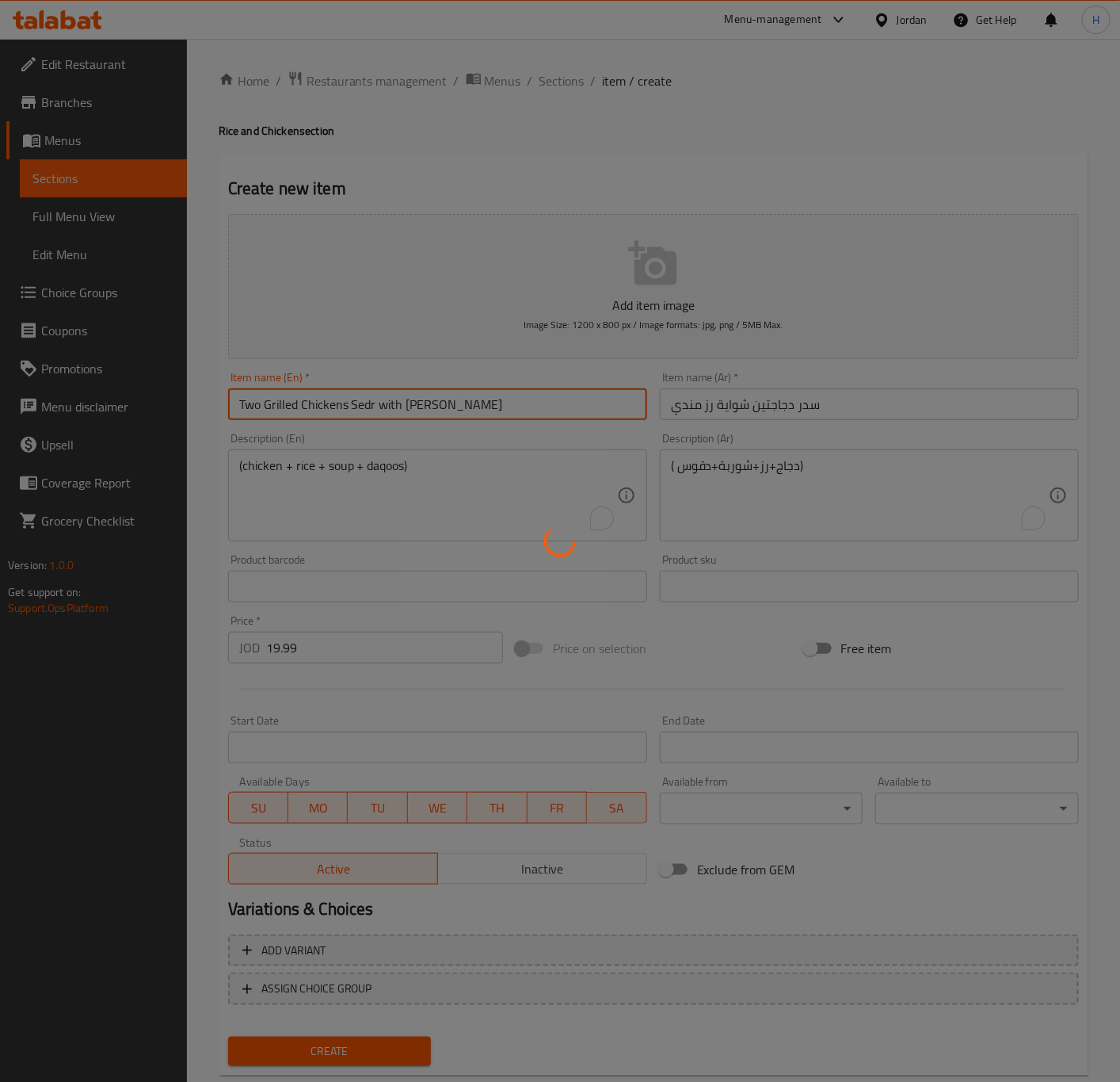
type input "0"
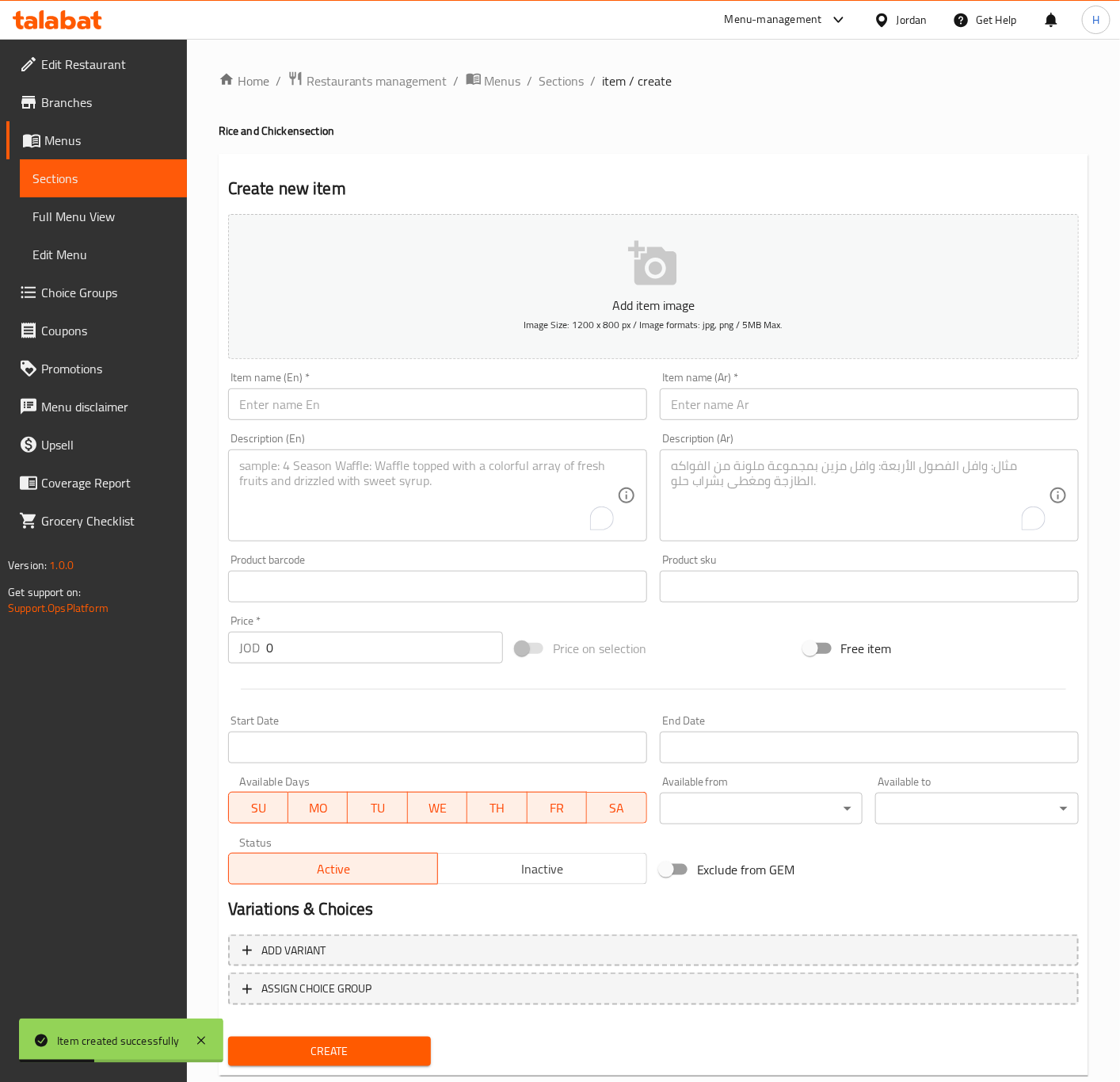
click at [956, 399] on input "text" at bounding box center [870, 404] width 419 height 32
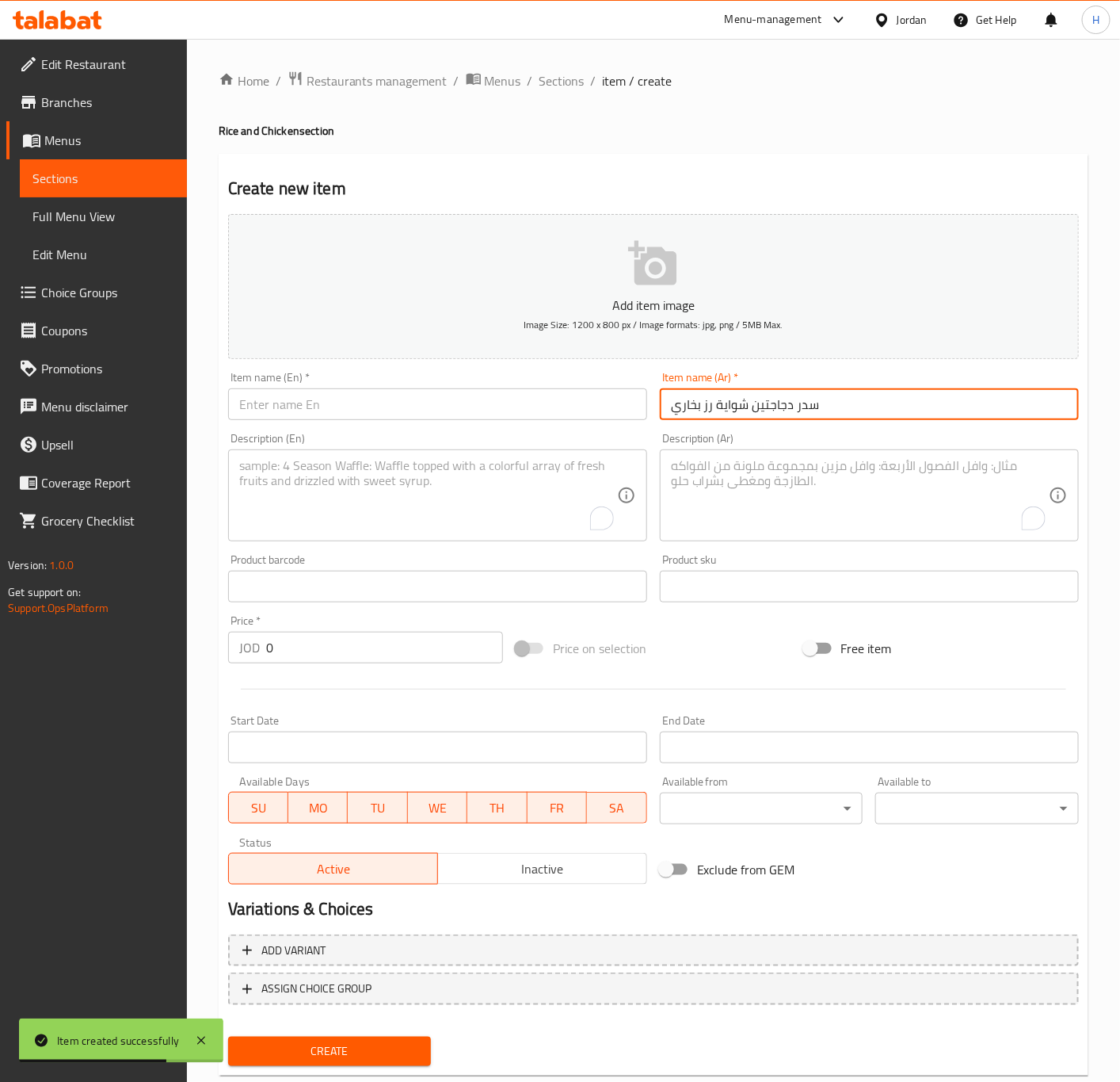
type input "سدر دجاجتين شواية رز بخاري"
click at [511, 414] on input "text" at bounding box center [438, 404] width 419 height 32
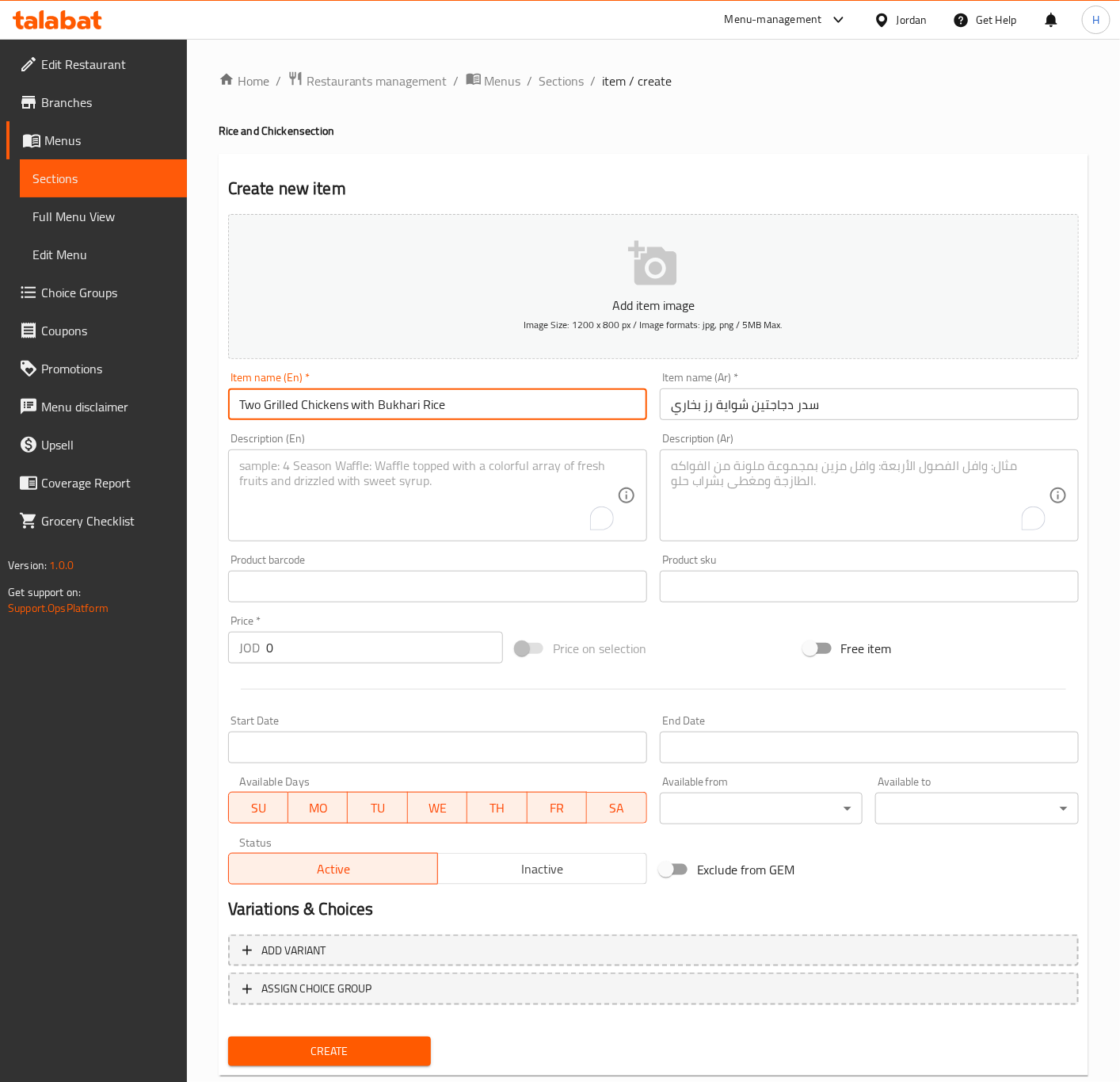
click at [345, 402] on input "Two Grilled Chickens with Bukhari Rice" at bounding box center [438, 404] width 419 height 32
type input "Two Grilled Chickens Sedr with Bukhari Rice"
click at [534, 507] on textarea "To enrich screen reader interactions, please activate Accessibility in Grammarl…" at bounding box center [428, 495] width 378 height 75
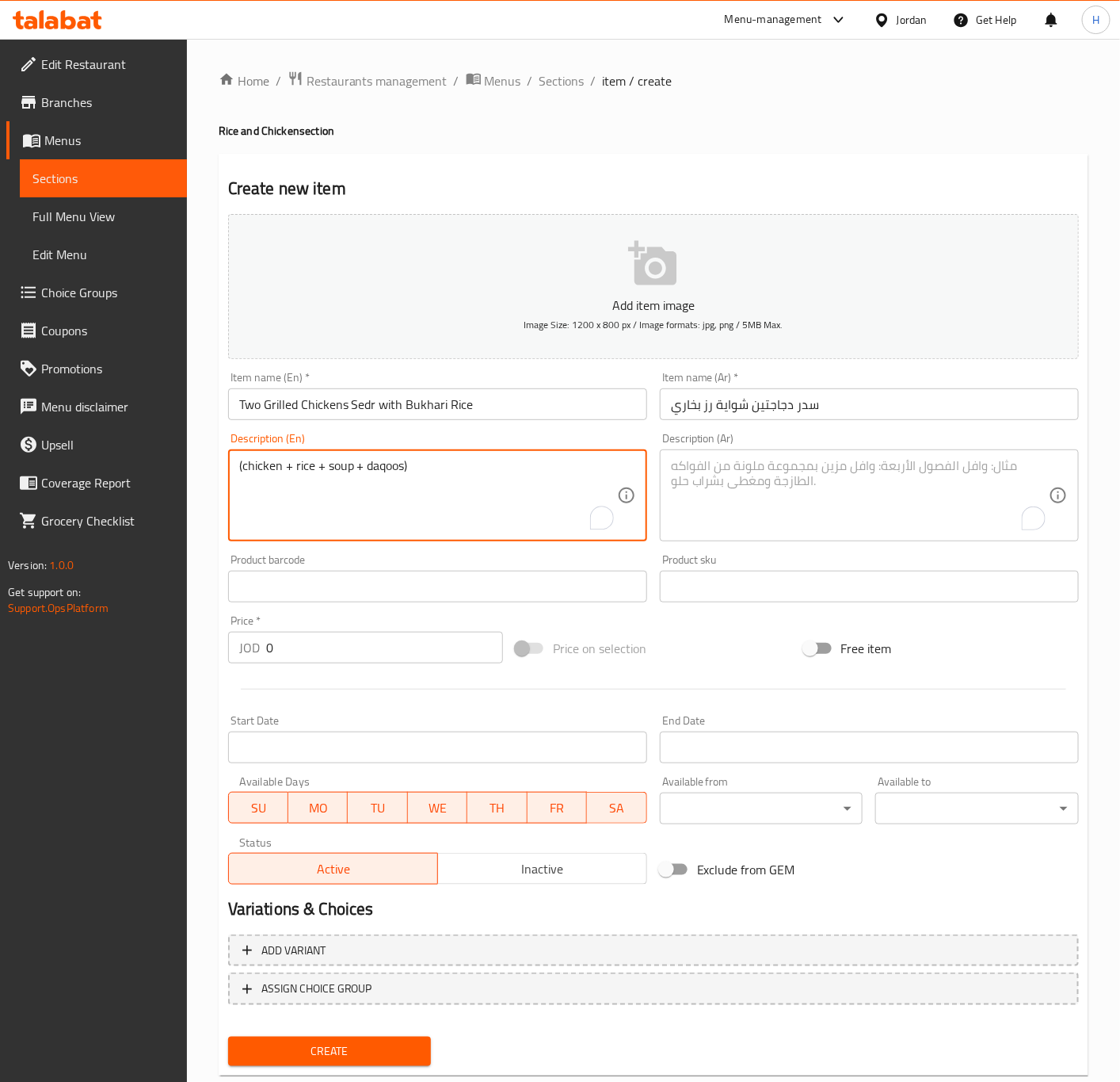
type textarea "(chicken + rice + soup + daqoos)"
click at [832, 507] on textarea "To enrich screen reader interactions, please activate Accessibility in Grammarl…" at bounding box center [860, 495] width 378 height 75
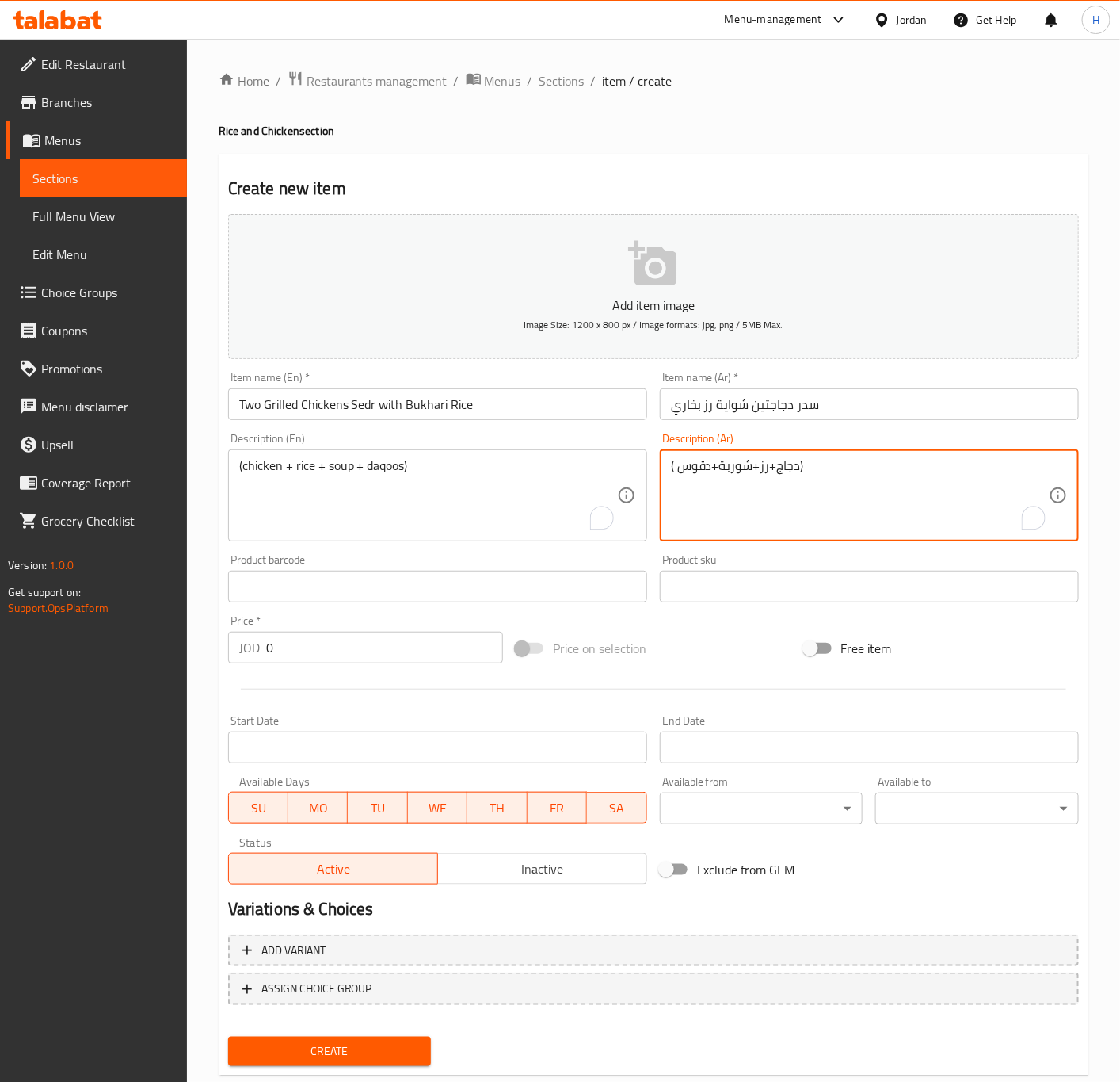
type textarea "( دجاج+رز+شوربة+دقوس)"
click at [347, 633] on input "0" at bounding box center [385, 647] width 237 height 32
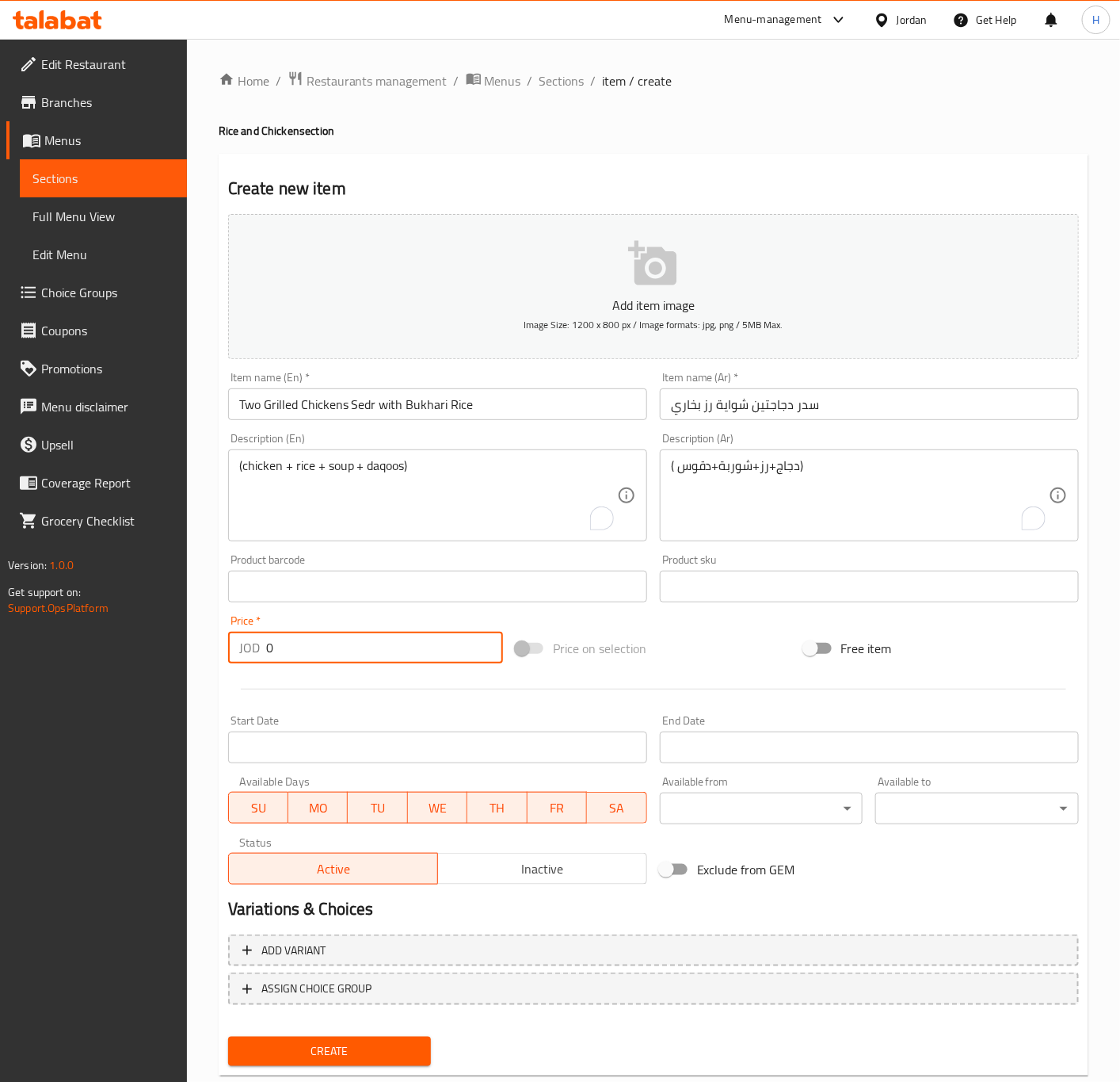
click at [347, 635] on input "0" at bounding box center [385, 647] width 237 height 32
type input "19.99"
click at [228, 1036] on button "Create" at bounding box center [330, 1051] width 203 height 30
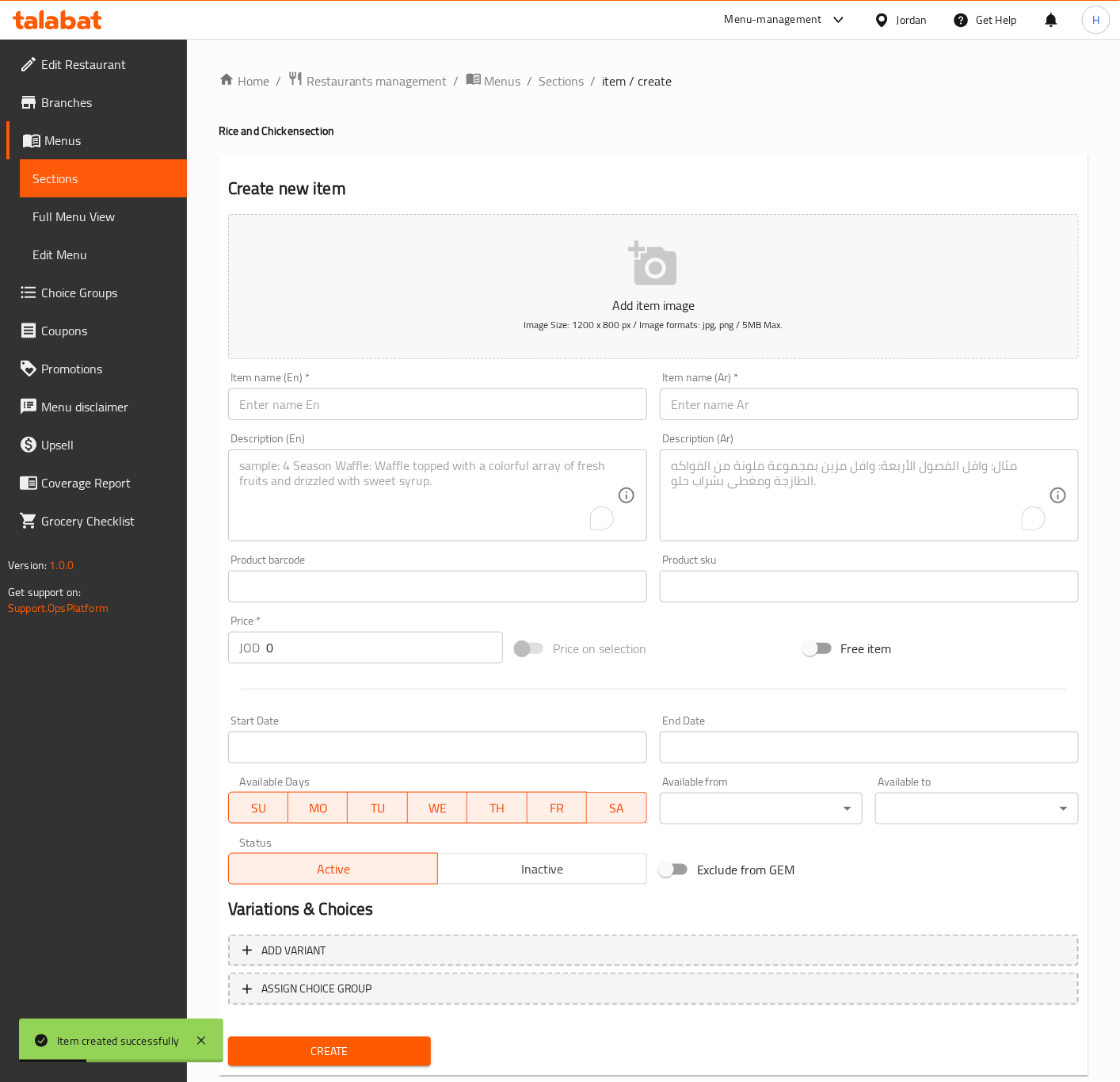
click at [735, 412] on input "text" at bounding box center [870, 404] width 419 height 32
click at [373, 405] on input "text" at bounding box center [438, 404] width 419 height 32
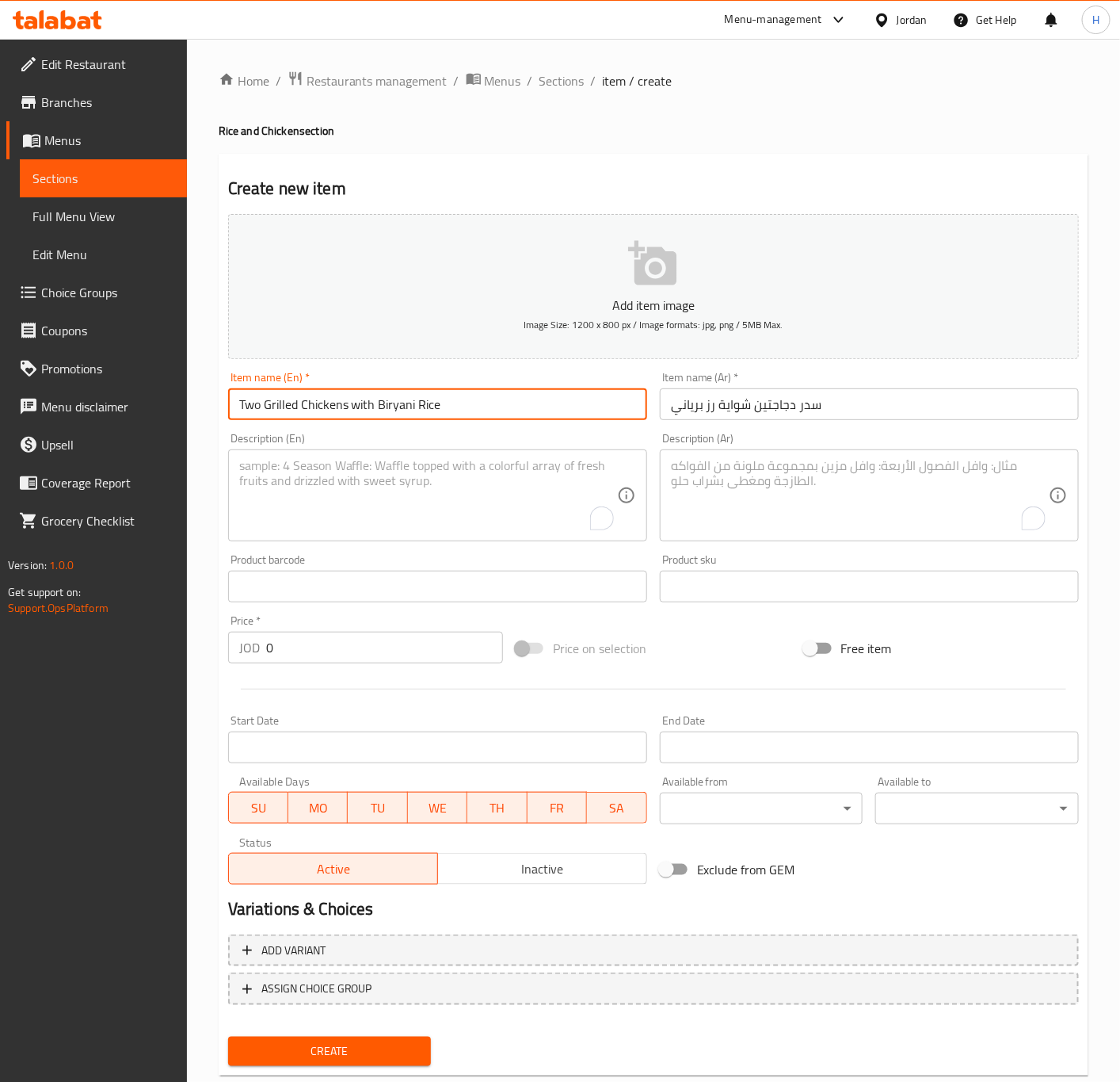
click at [352, 407] on input "Two Grilled Chickens with Biryani Rice" at bounding box center [438, 404] width 419 height 32
click at [381, 519] on textarea "To enrich screen reader interactions, please activate Accessibility in Grammarl…" at bounding box center [428, 495] width 378 height 75
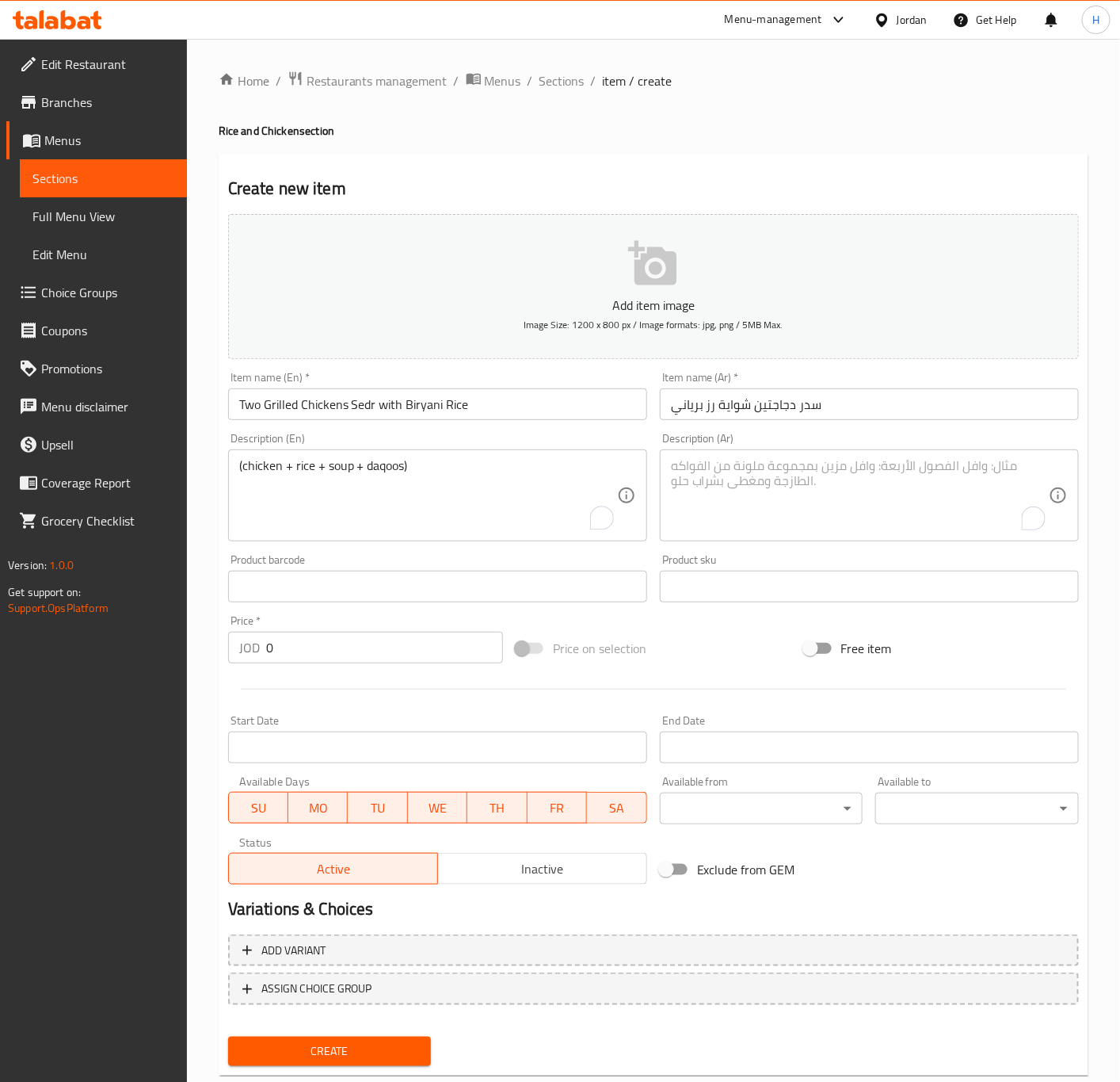
click at [816, 495] on textarea "To enrich screen reader interactions, please activate Accessibility in Grammarl…" at bounding box center [860, 495] width 378 height 75
click at [302, 662] on input "0" at bounding box center [385, 647] width 237 height 32
click at [314, 655] on input "0" at bounding box center [385, 647] width 237 height 32
click at [314, 655] on input "0" at bounding box center [385, 647] width 237 height 32
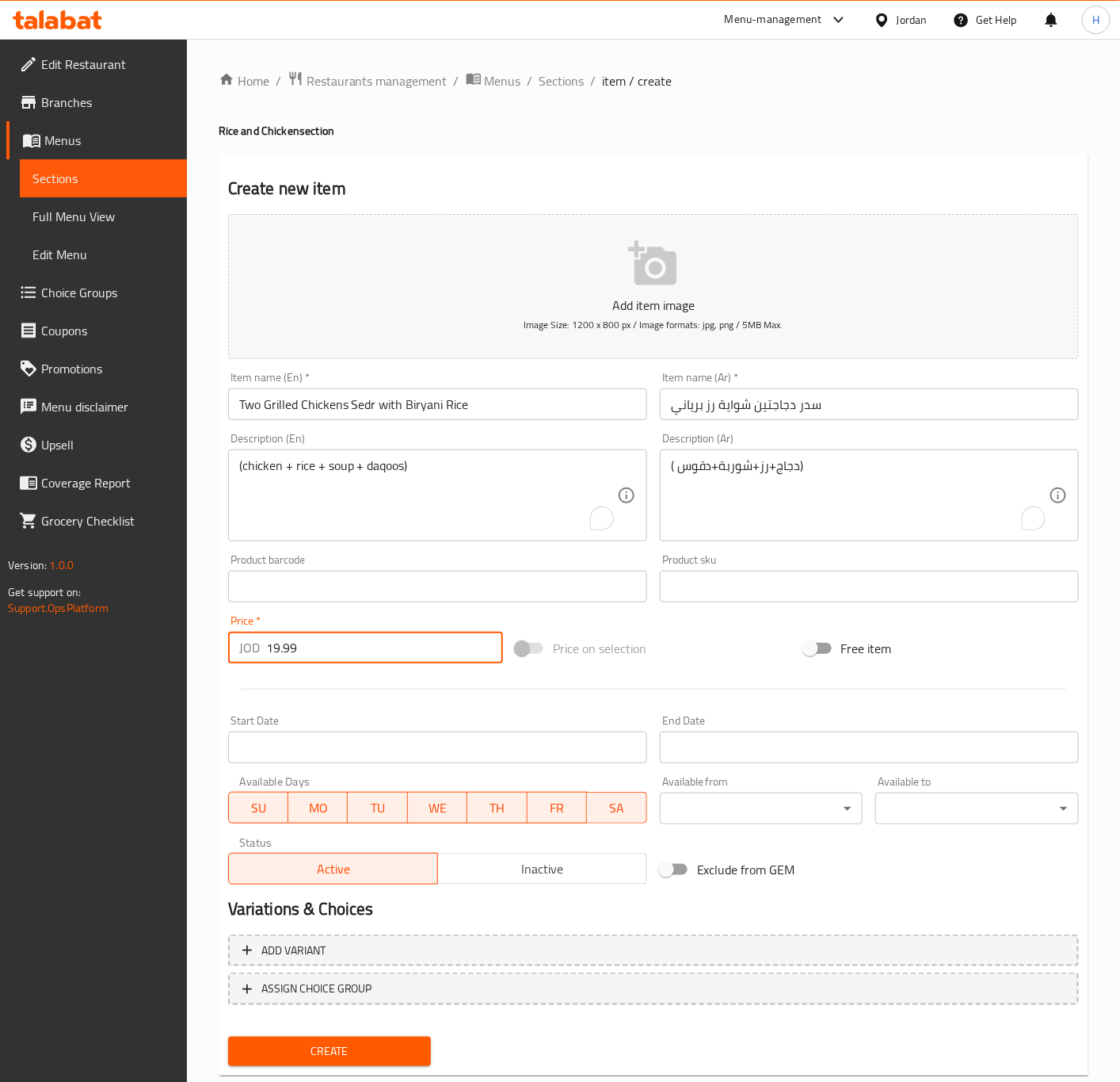
click at [228, 1036] on button "Create" at bounding box center [330, 1051] width 203 height 30
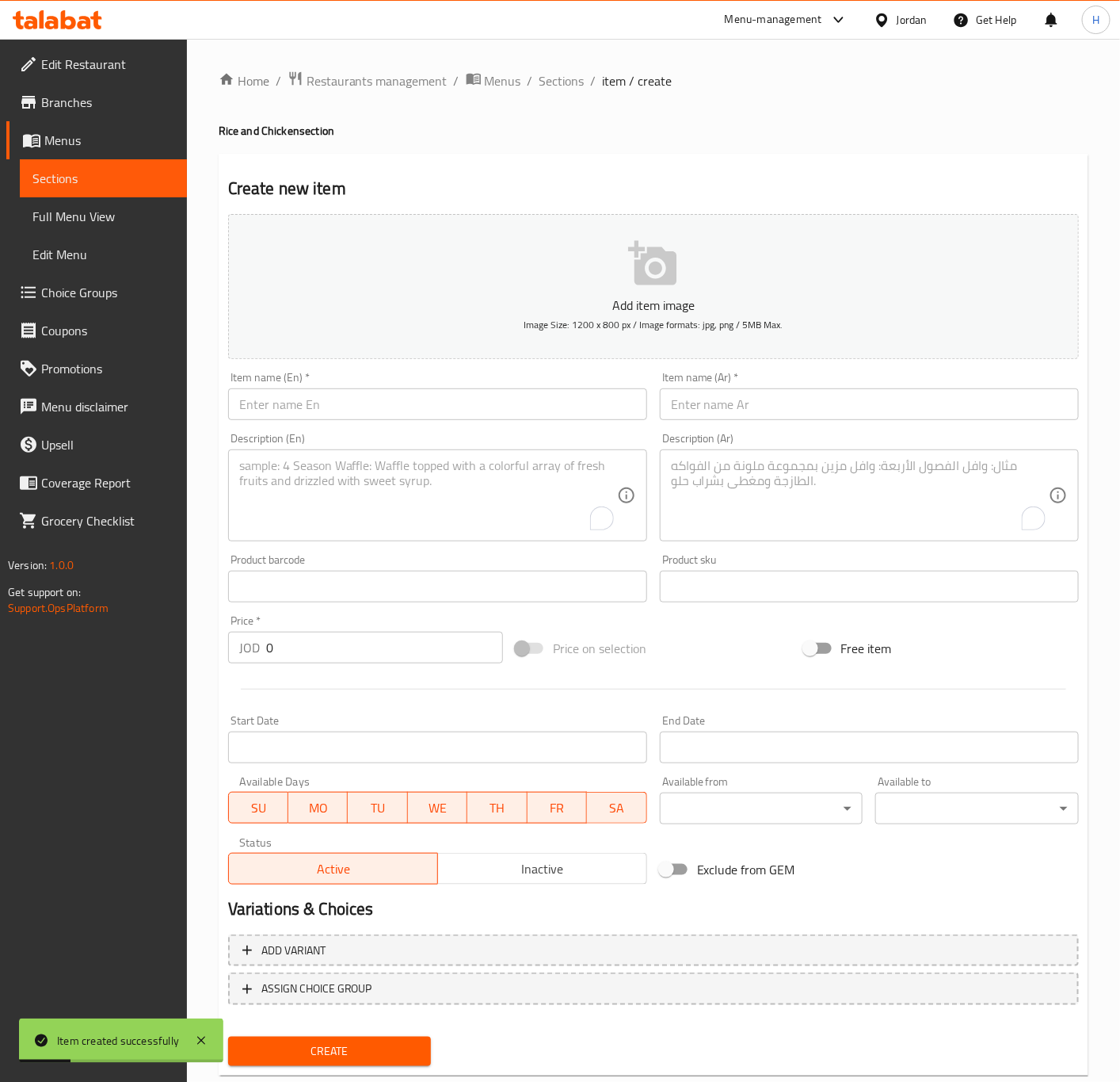
click at [885, 409] on input "text" at bounding box center [870, 404] width 419 height 32
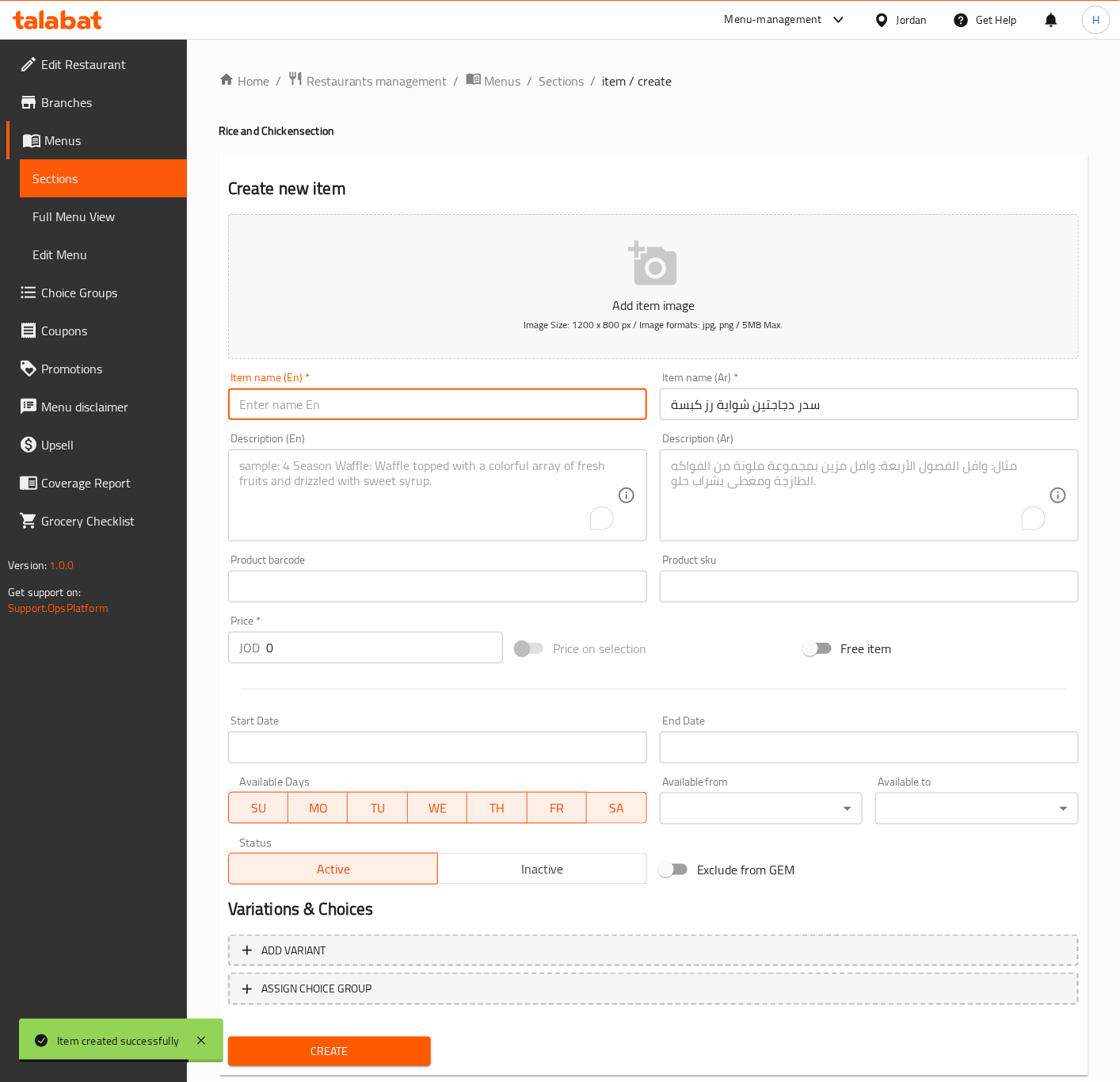
click at [405, 412] on input "text" at bounding box center [438, 404] width 419 height 32
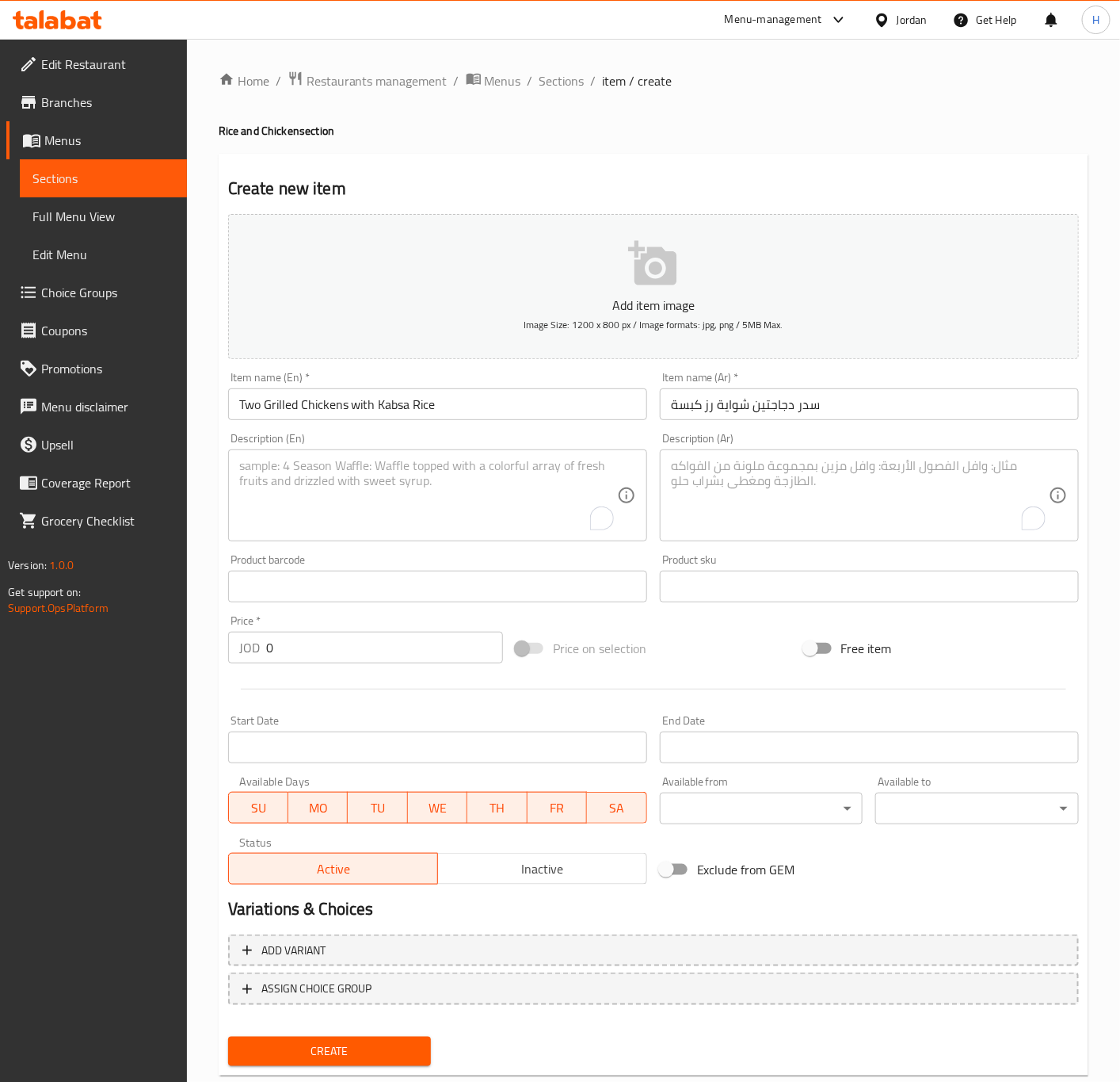
click at [348, 404] on input "Two Grilled Chickens with Kabsa Rice" at bounding box center [438, 404] width 419 height 32
click at [348, 407] on input "Two Grilled Chickens with Kabsa Rice" at bounding box center [438, 404] width 419 height 32
click at [354, 409] on input "Two Grilled Chickens with Kabsa Rice" at bounding box center [438, 404] width 419 height 32
click at [362, 661] on input "0" at bounding box center [385, 647] width 237 height 32
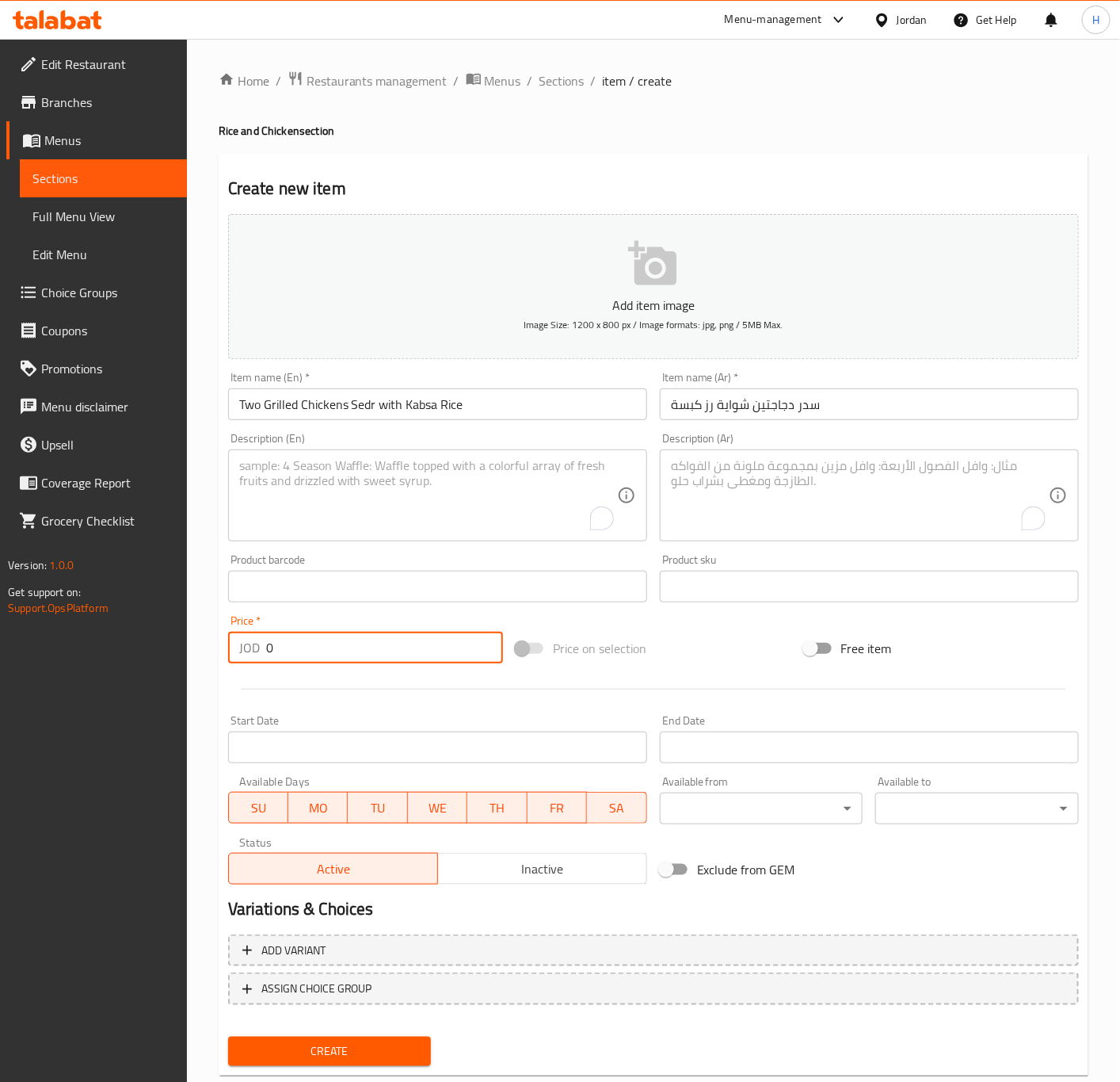
click at [362, 661] on input "0" at bounding box center [385, 647] width 237 height 32
click at [534, 504] on textarea "To enrich screen reader interactions, please activate Accessibility in Grammarl…" at bounding box center [428, 495] width 378 height 75
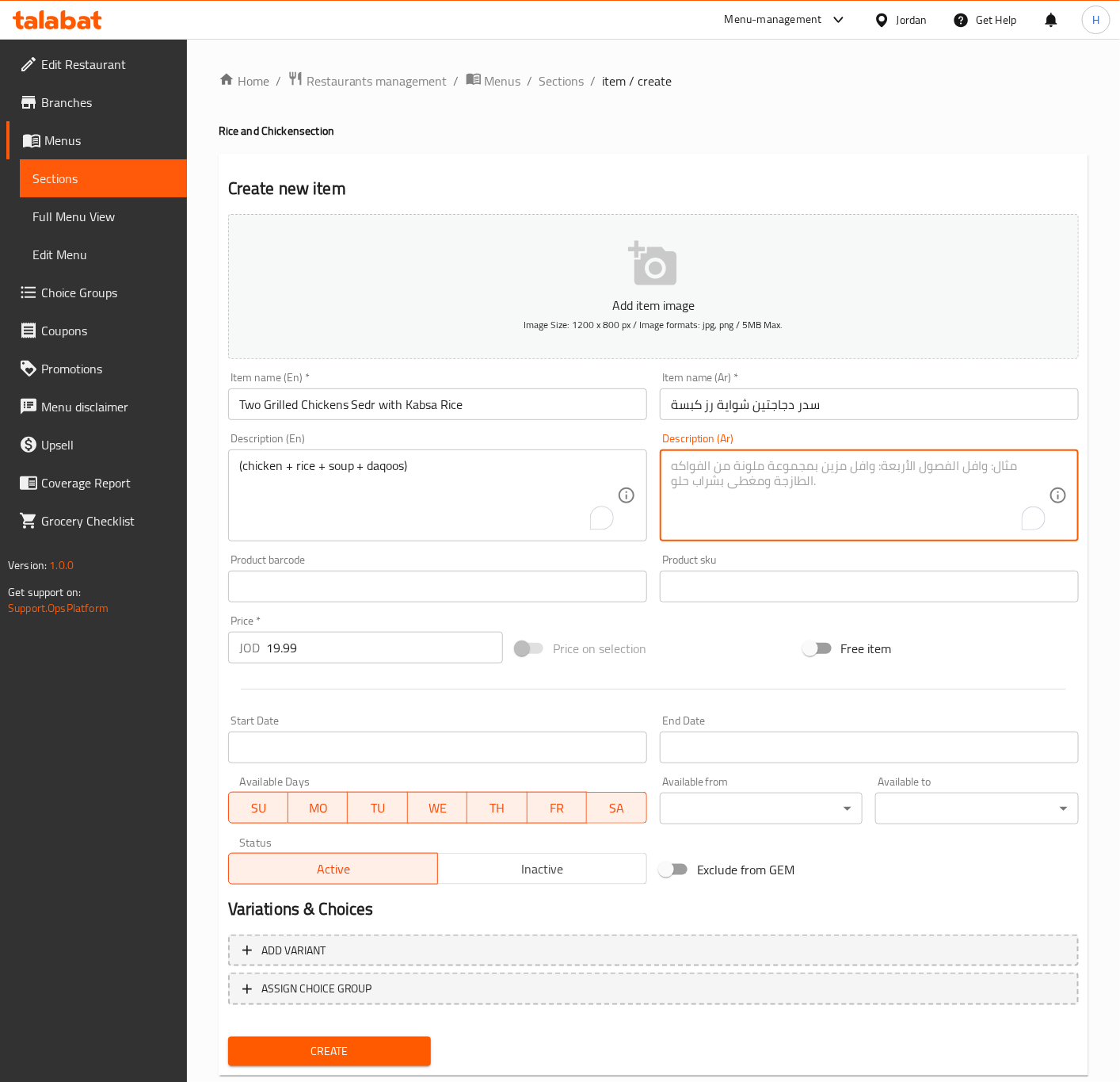
click at [1004, 514] on textarea "To enrich screen reader interactions, please activate Accessibility in Grammarl…" at bounding box center [860, 495] width 378 height 75
click at [369, 656] on input "19.99" at bounding box center [385, 647] width 237 height 32
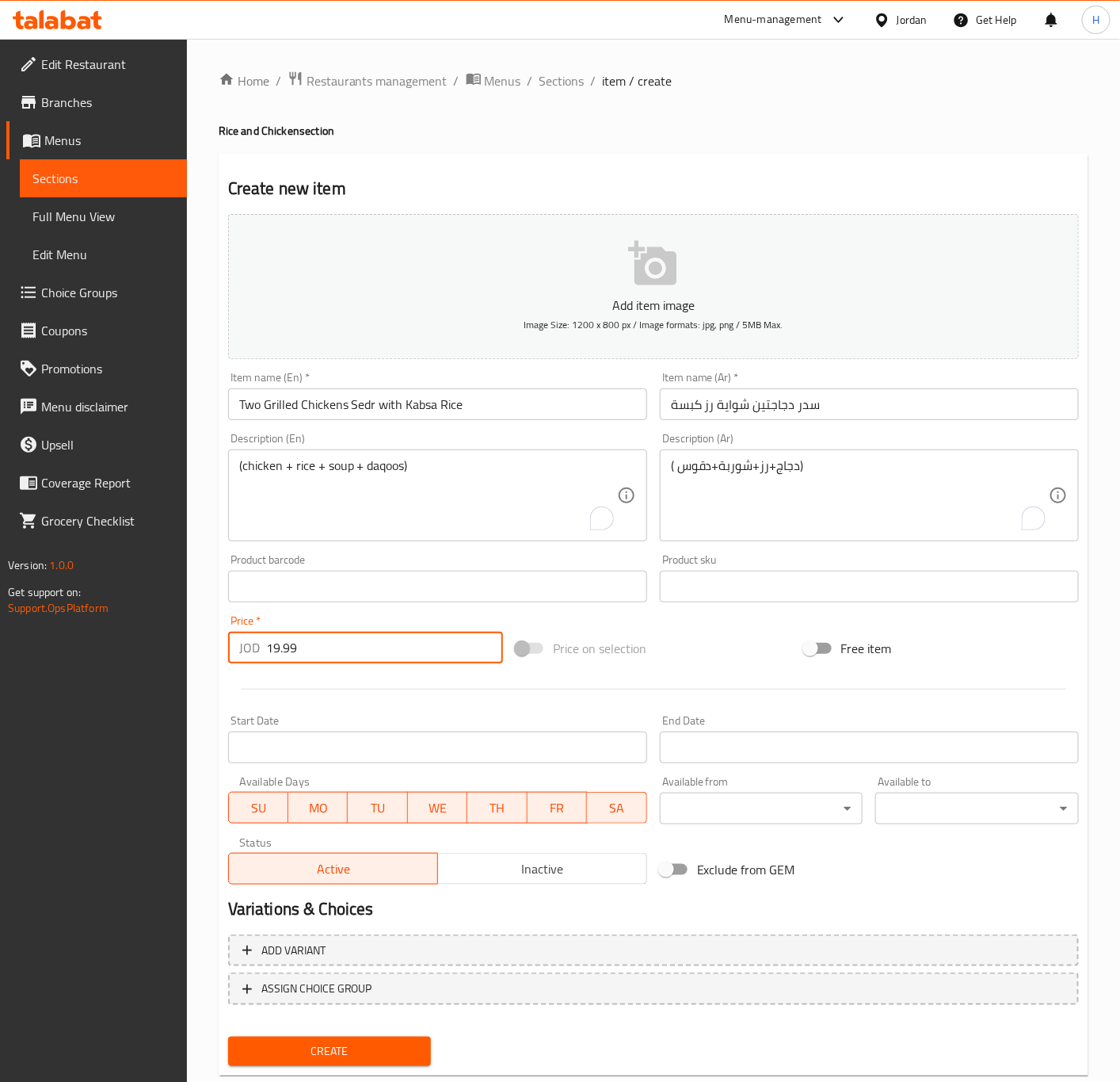
click at [228, 1036] on button "Create" at bounding box center [330, 1051] width 203 height 30
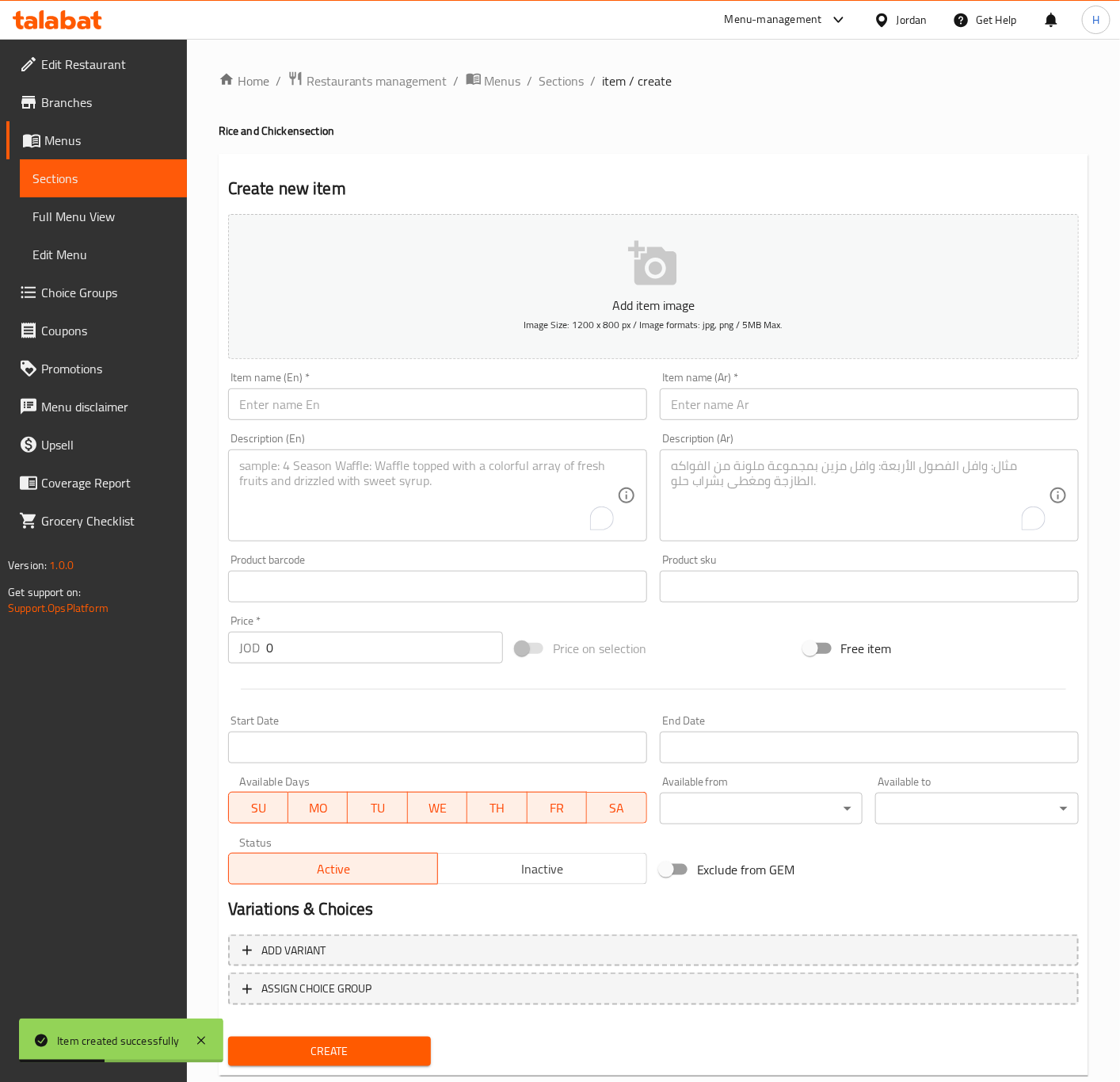
click at [902, 393] on input "text" at bounding box center [870, 404] width 419 height 32
click at [456, 395] on input "text" at bounding box center [438, 404] width 419 height 32
click at [267, 409] on input "Two Mansaf Chickens" at bounding box center [438, 404] width 419 height 32
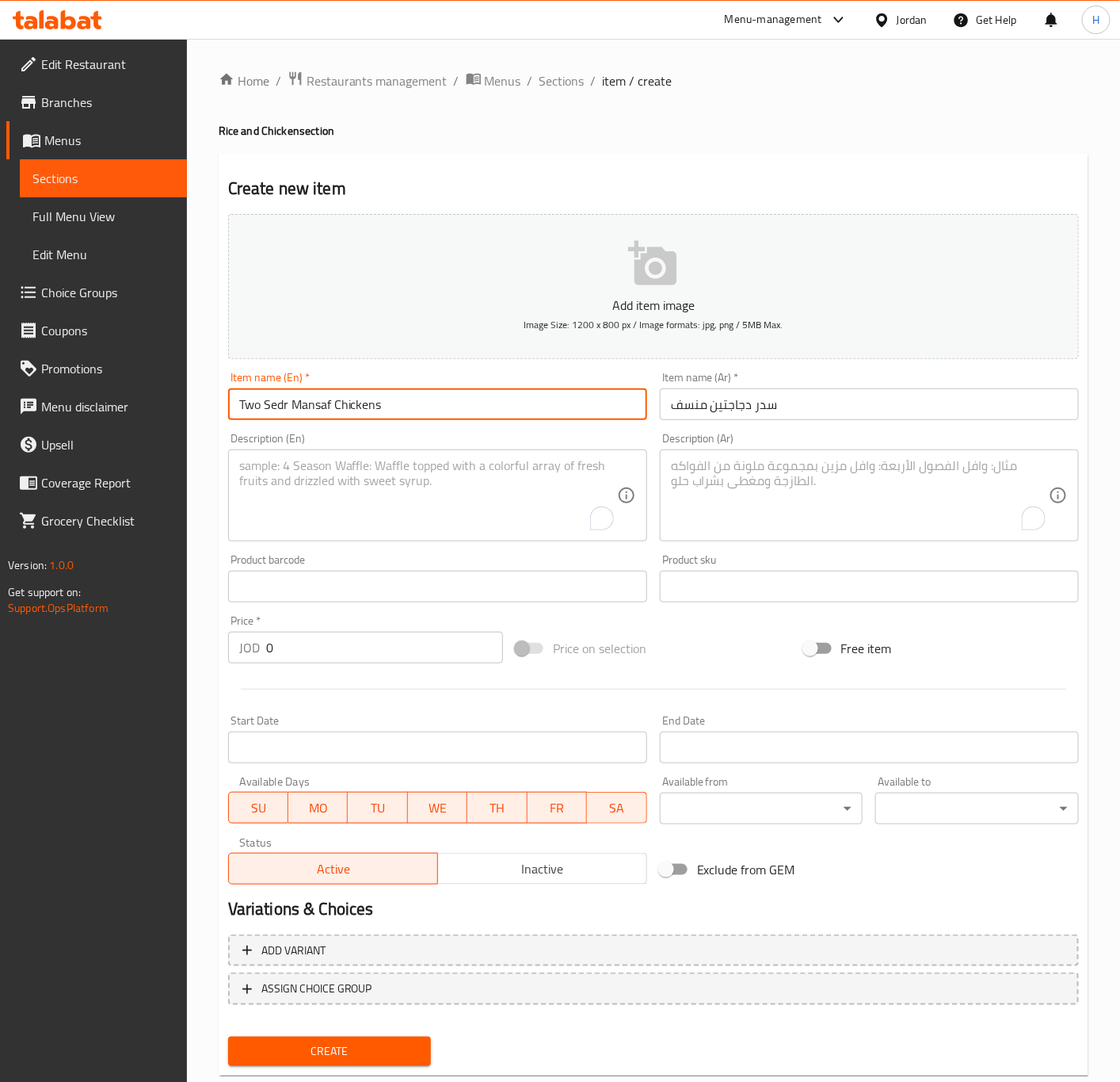
click at [277, 407] on input "Two Sedr Mansaf Chickens" at bounding box center [438, 404] width 419 height 32
click at [370, 410] on input "Two Mansaf Chickens" at bounding box center [438, 404] width 419 height 32
click at [390, 404] on input "Two Mansaf Chickens" at bounding box center [438, 404] width 419 height 32
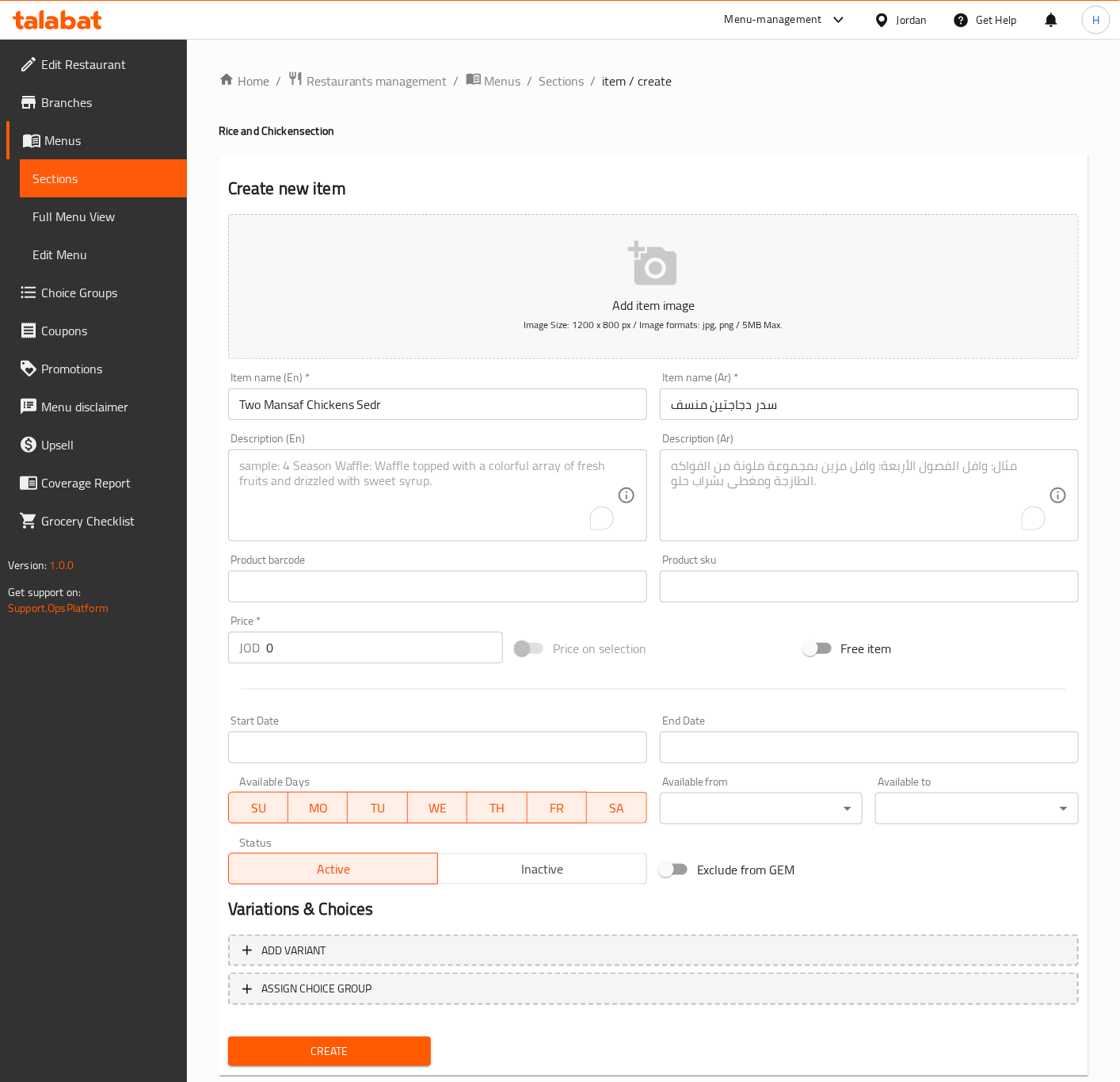
click at [934, 493] on textarea "To enrich screen reader interactions, please activate Accessibility in Grammarl…" at bounding box center [860, 495] width 378 height 75
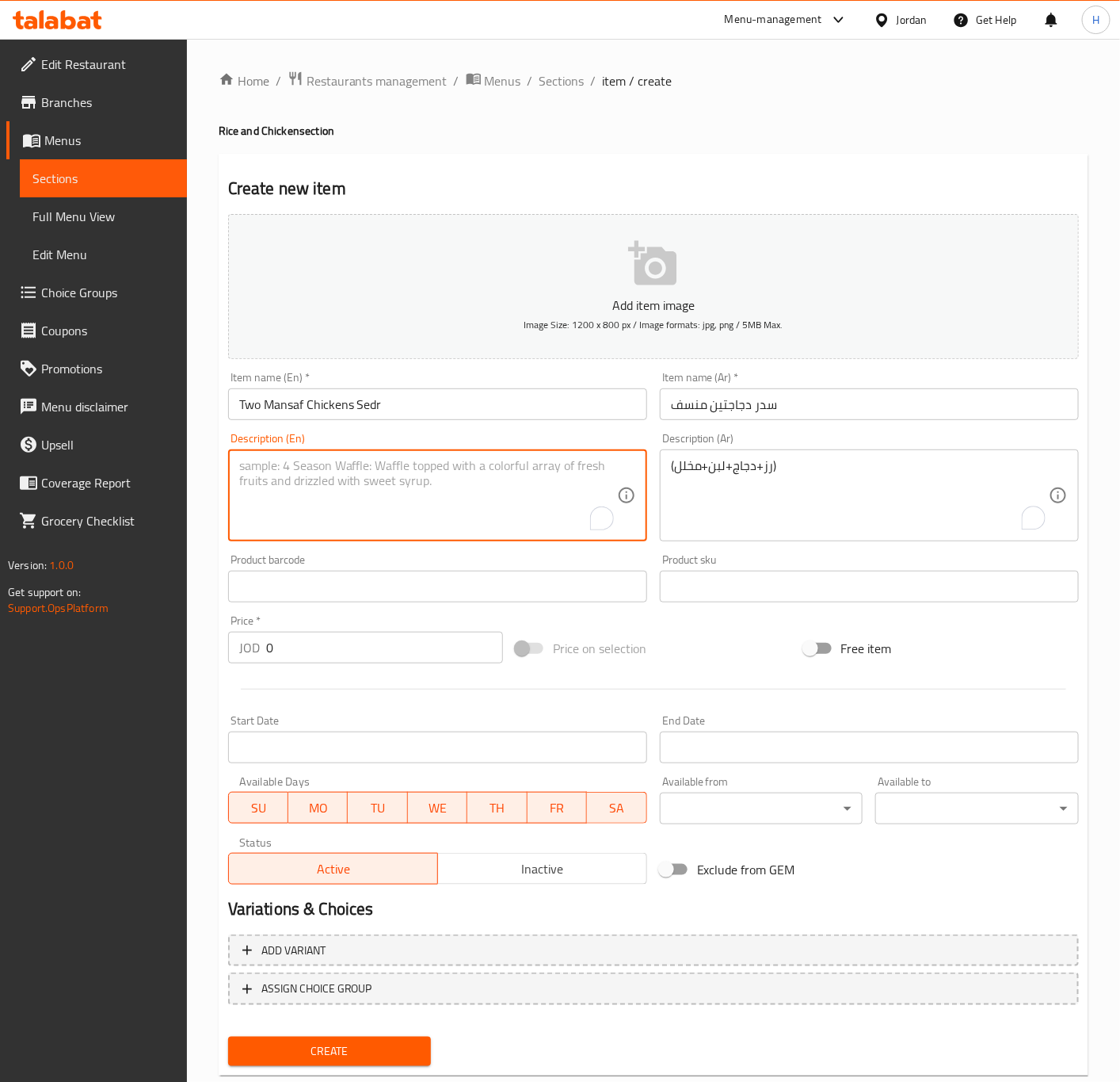
click at [302, 471] on textarea "To enrich screen reader interactions, please activate Accessibility in Grammarl…" at bounding box center [428, 495] width 378 height 75
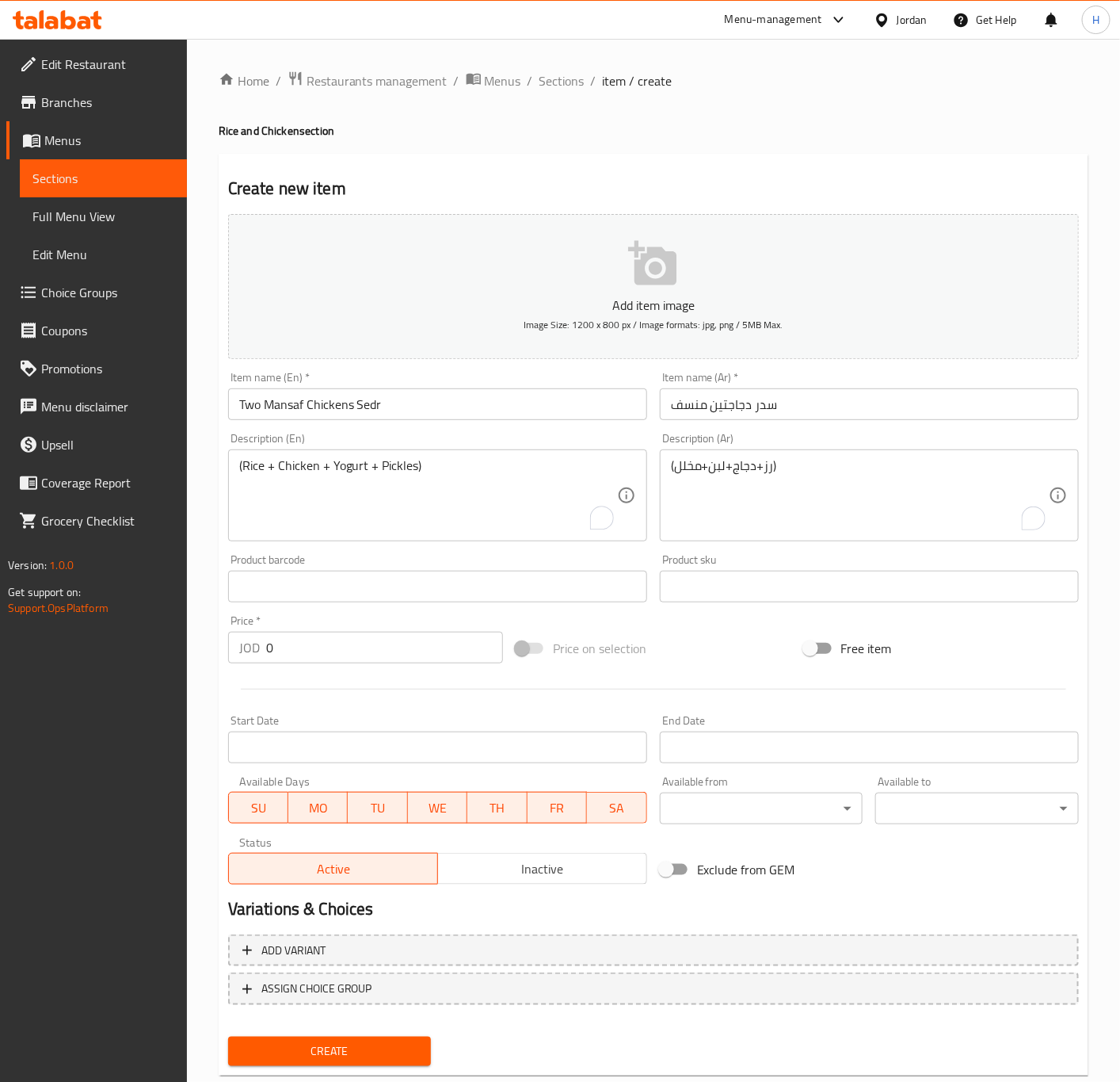
click at [369, 656] on input "0" at bounding box center [385, 647] width 237 height 32
click at [473, 473] on textarea "(Rice + Chicken + Yogurt + Pickles)" at bounding box center [428, 495] width 378 height 75
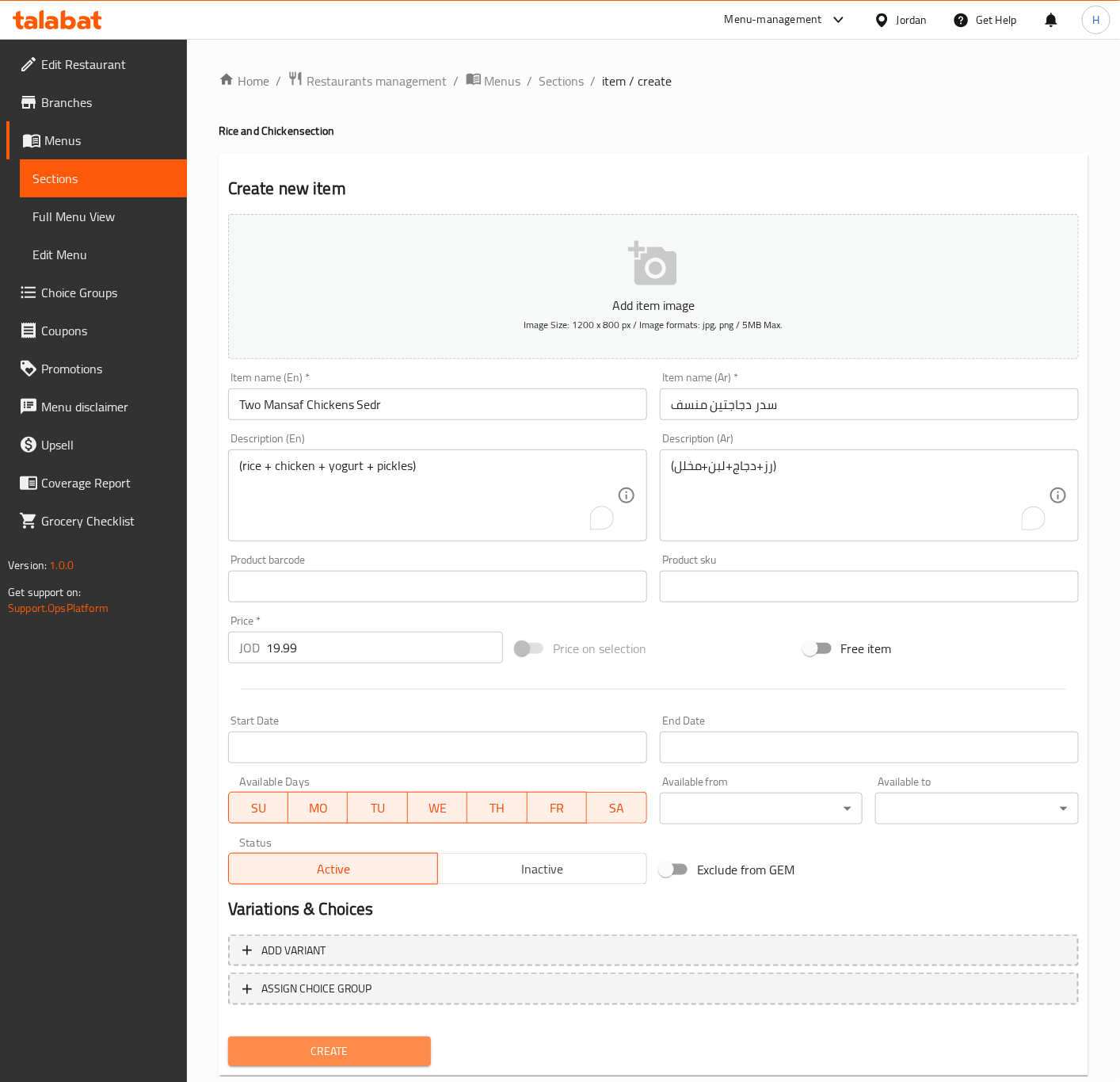
click at [355, 1056] on span "Create" at bounding box center [330, 1051] width 178 height 20
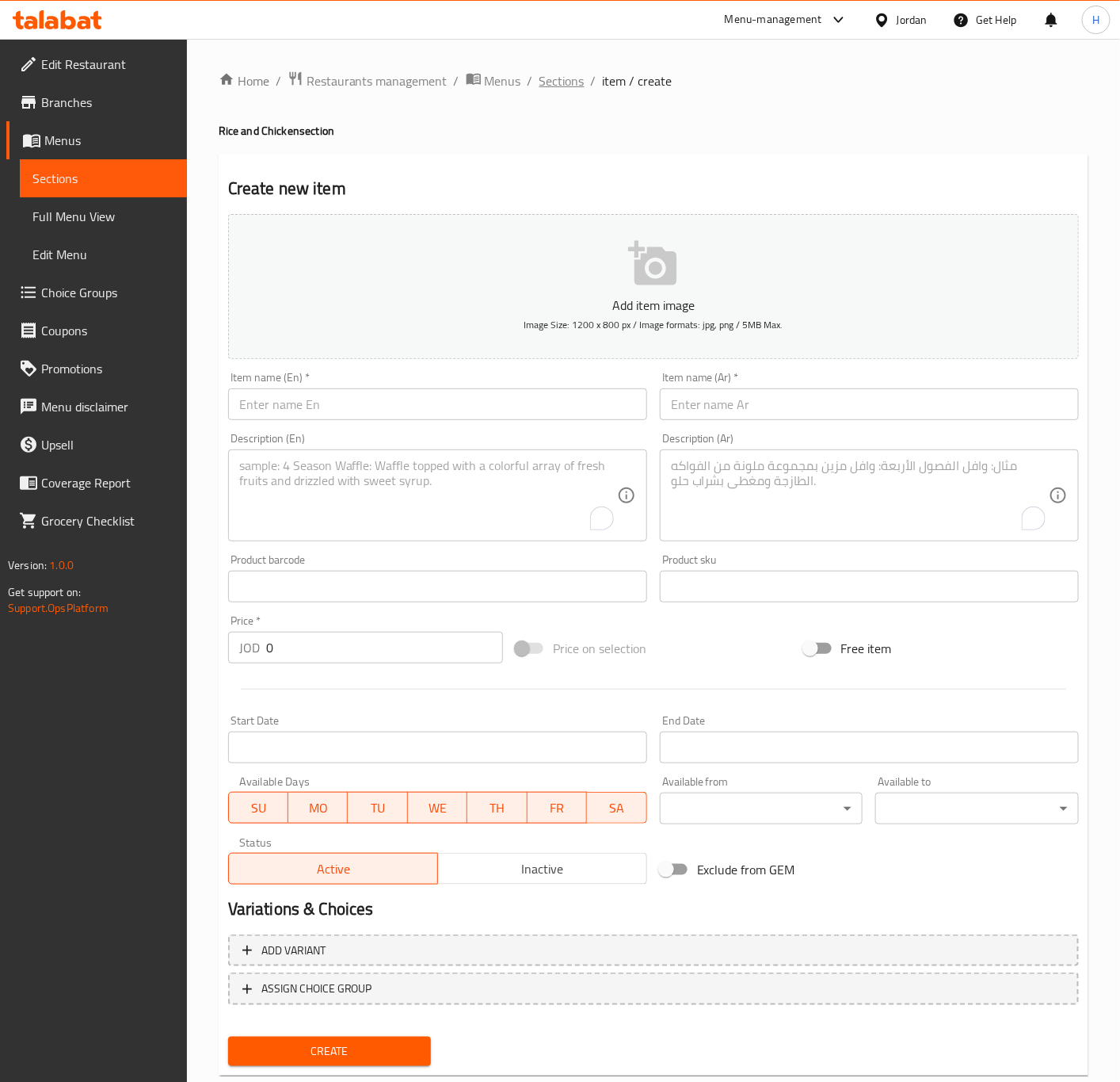
click at [552, 82] on span "Sections" at bounding box center [562, 81] width 45 height 19
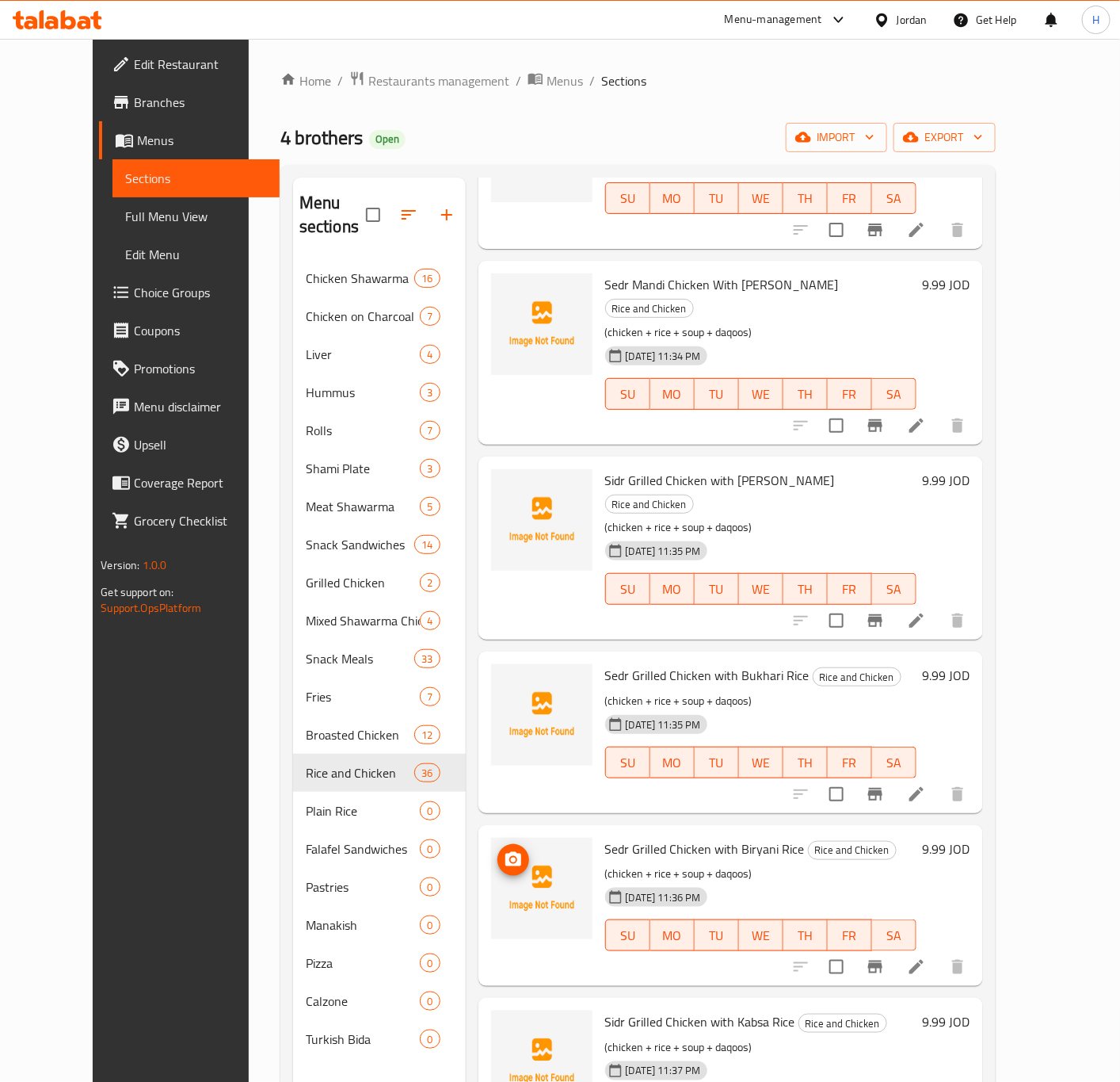
scroll to position [4160, 0]
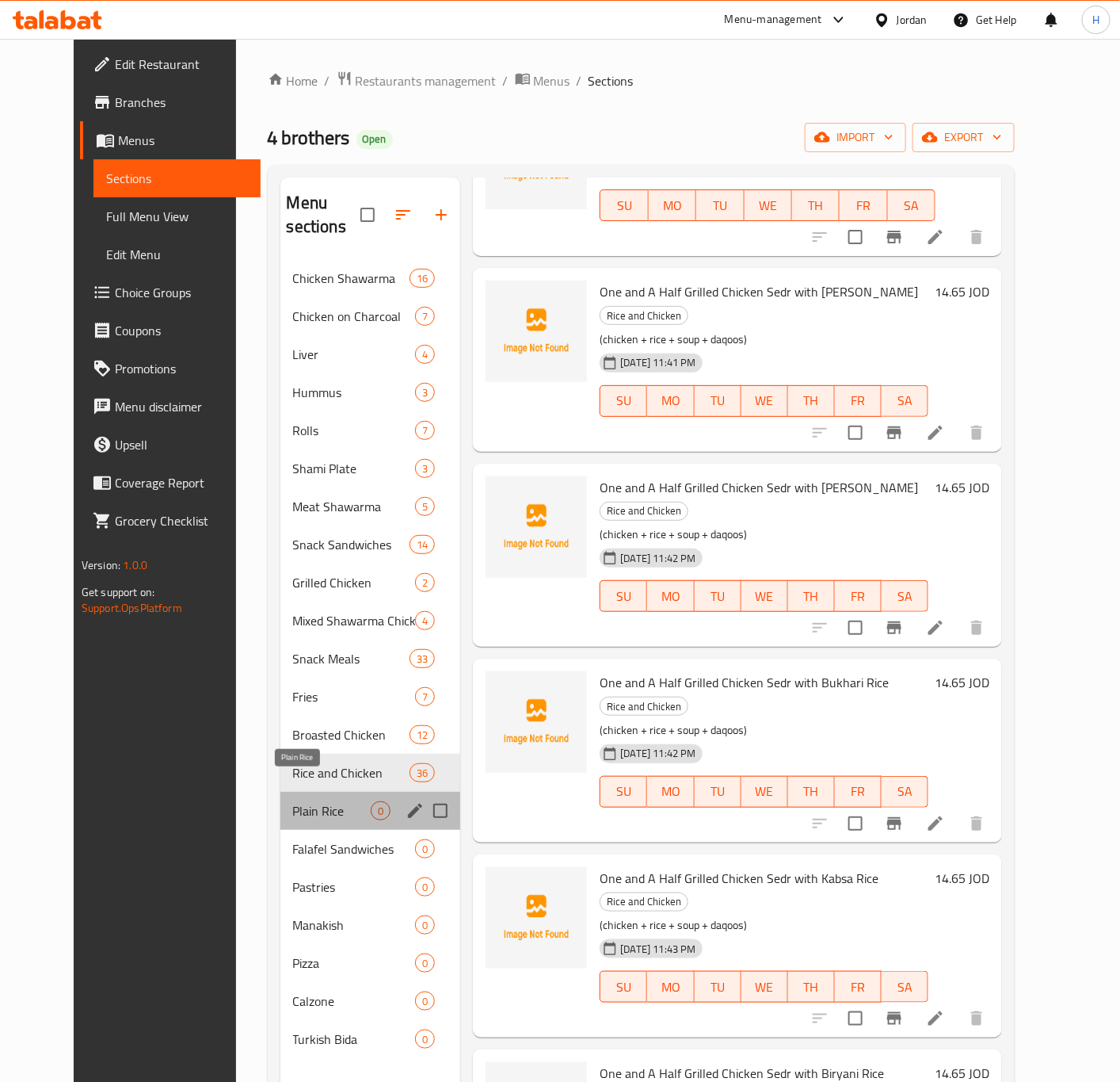
click at [314, 801] on span "Plain Rice" at bounding box center [332, 811] width 78 height 19
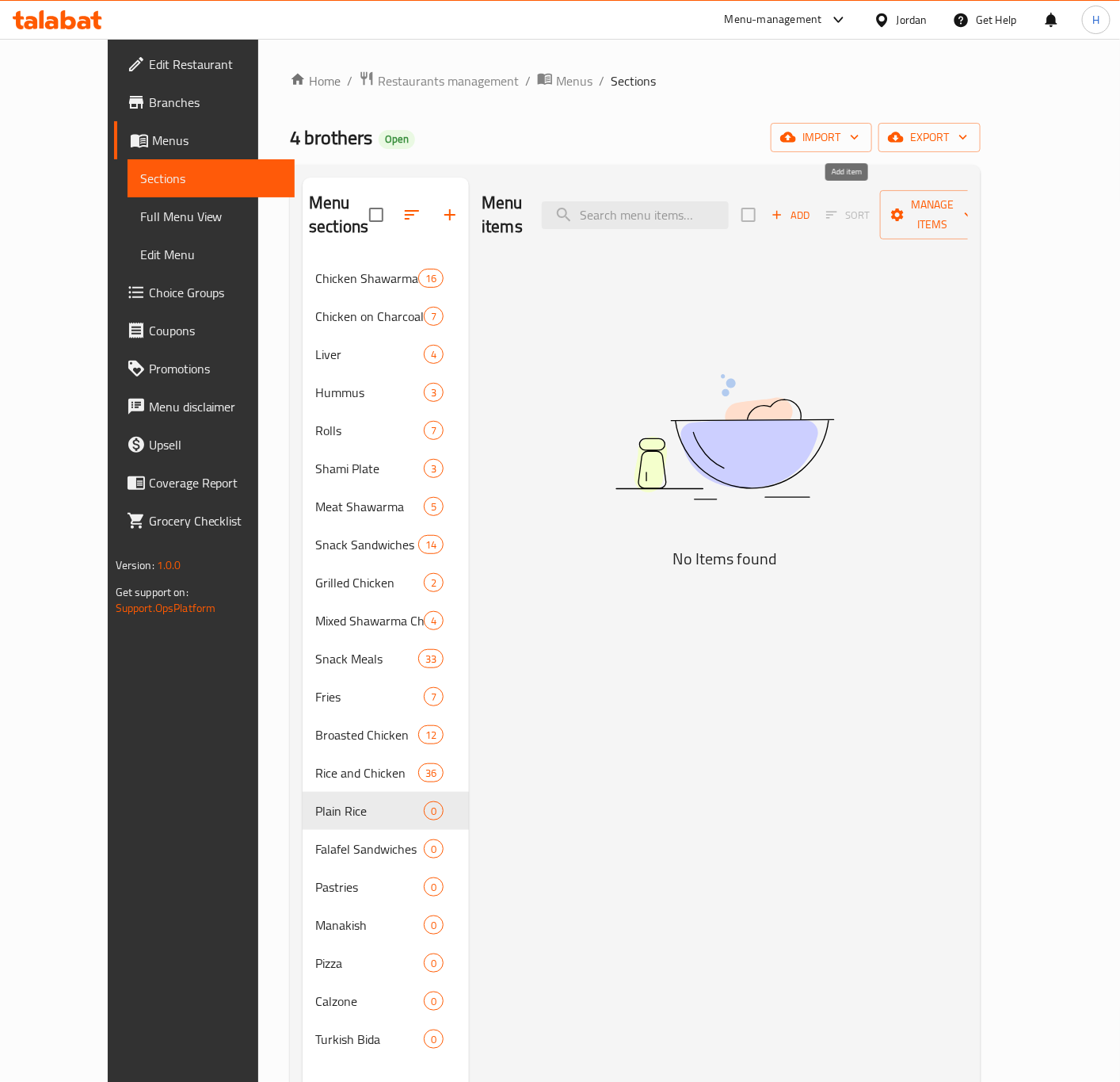
click at [812, 212] on span "Add" at bounding box center [790, 214] width 42 height 18
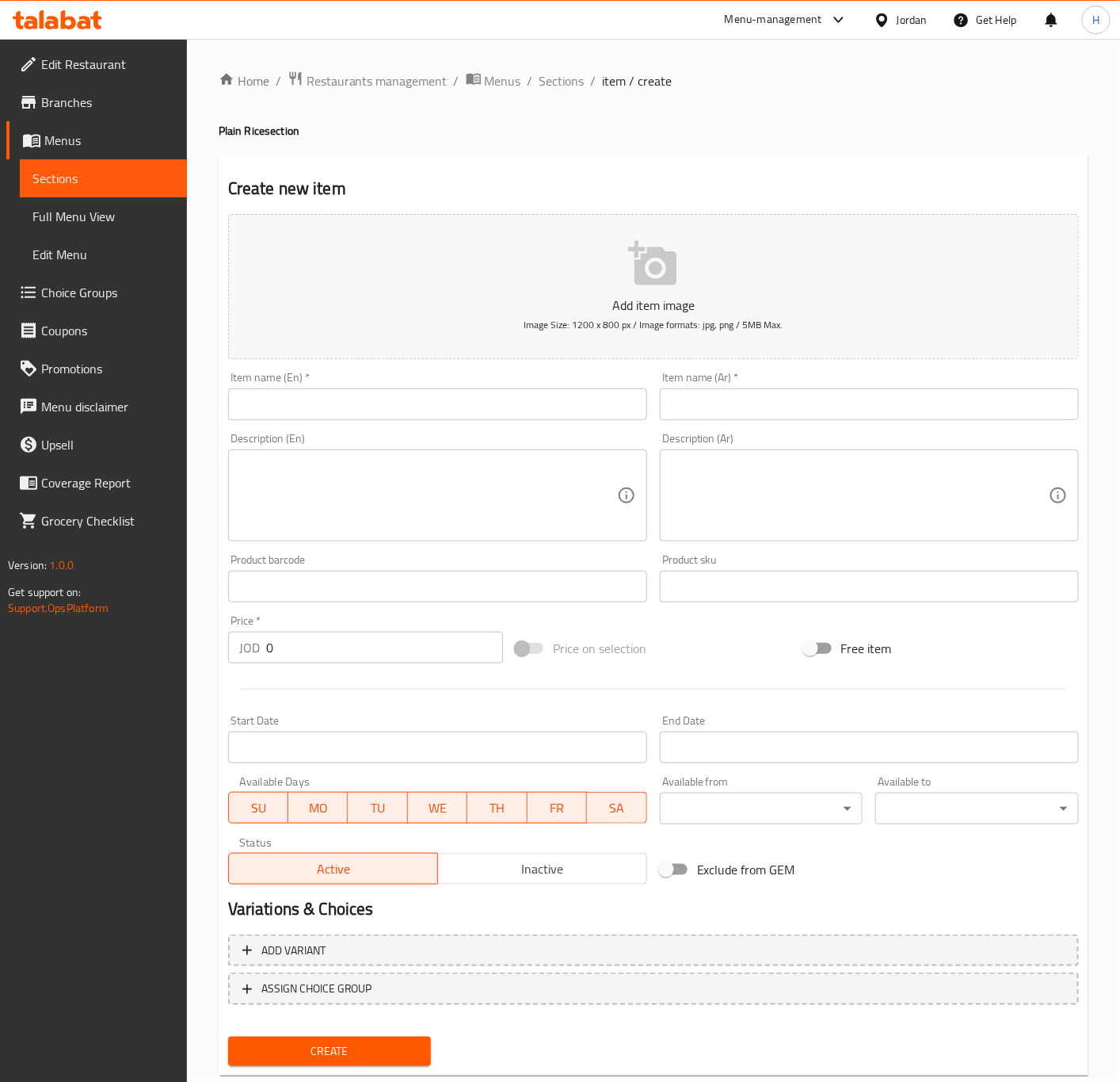
click at [827, 412] on input "text" at bounding box center [870, 404] width 419 height 32
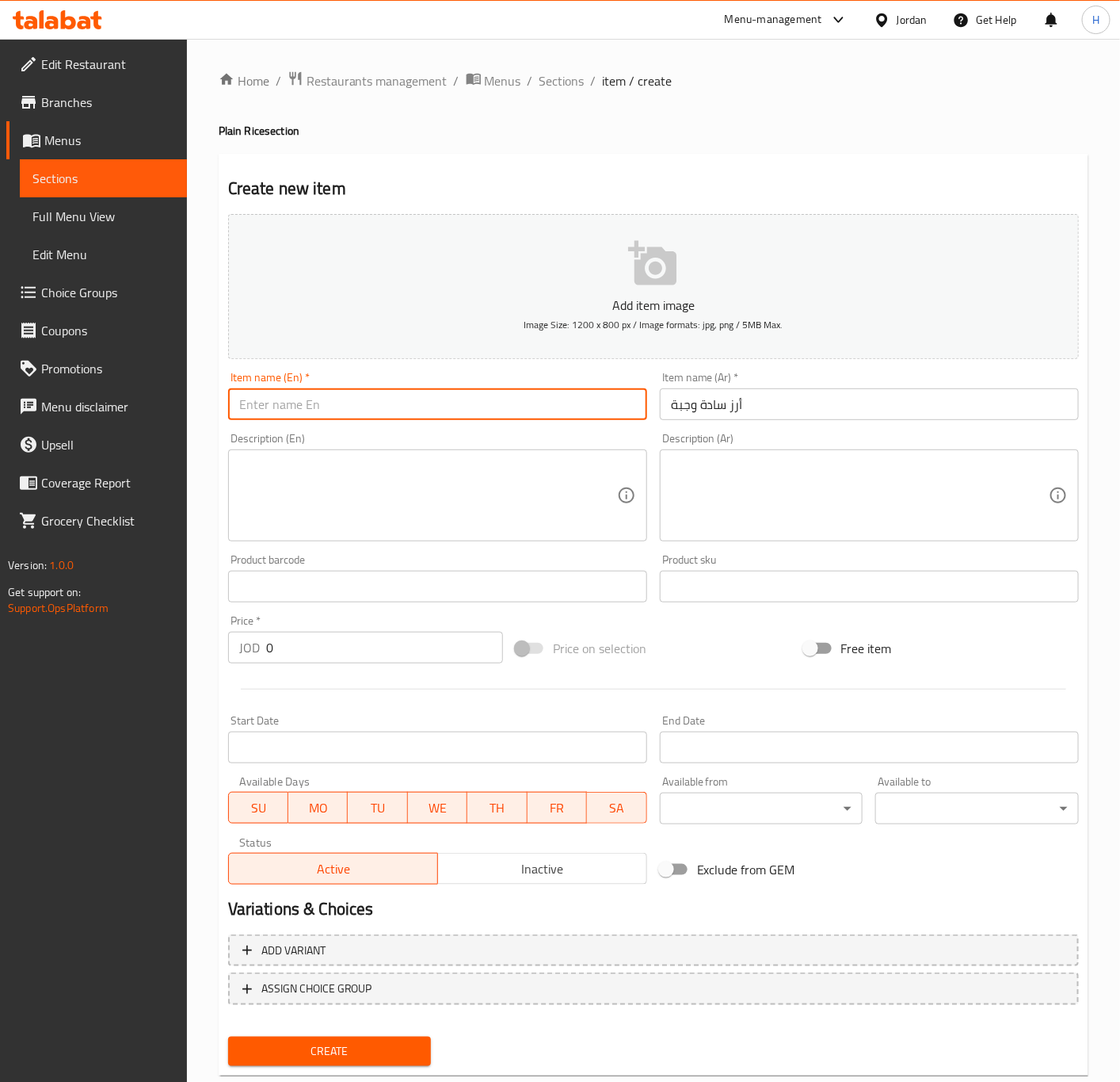
click at [566, 419] on input "text" at bounding box center [438, 404] width 419 height 32
click at [461, 407] on input "Plain rice meal" at bounding box center [438, 404] width 419 height 32
click at [309, 647] on input "0" at bounding box center [385, 647] width 237 height 32
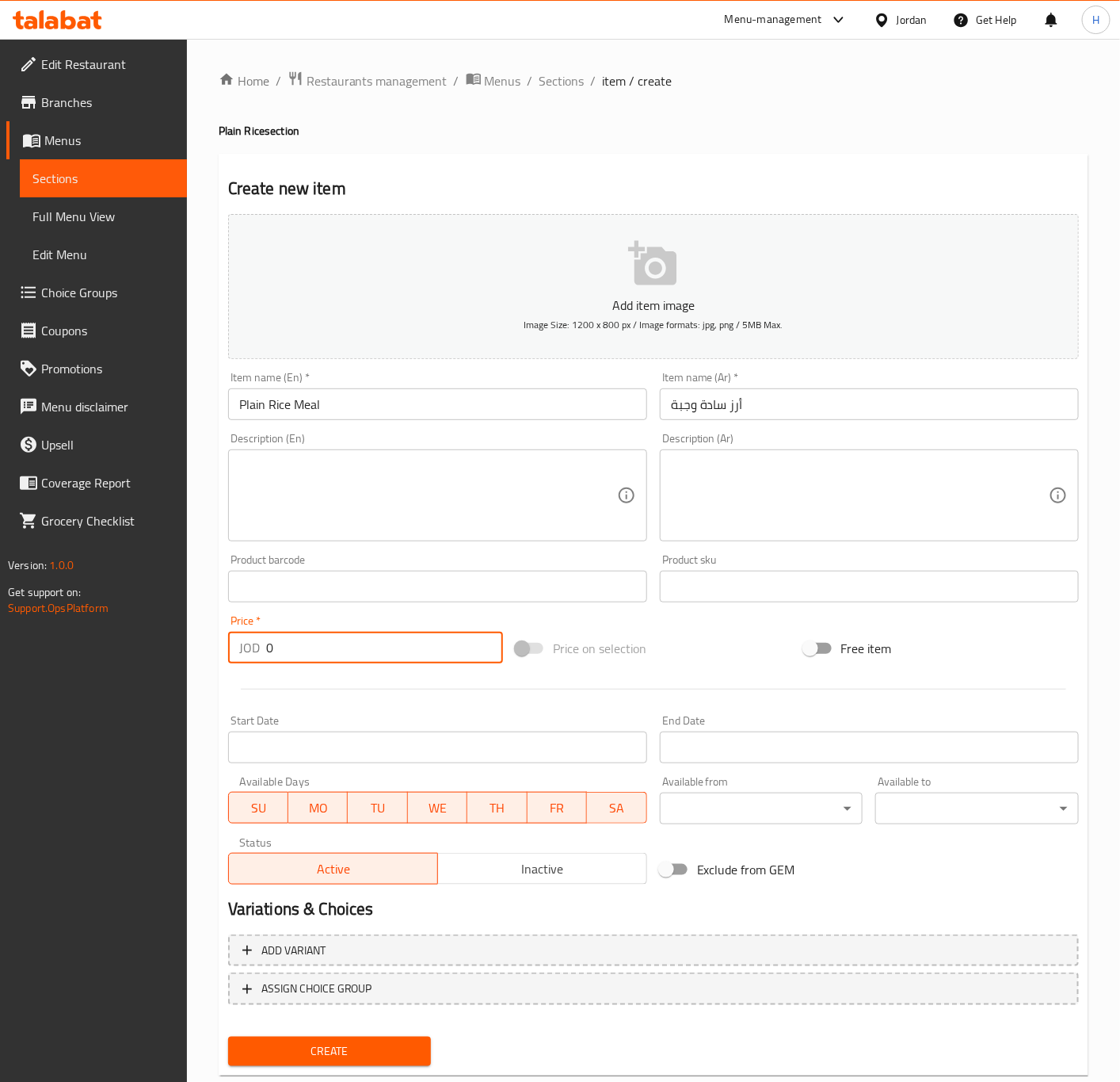
click at [309, 647] on input "0" at bounding box center [385, 647] width 237 height 32
click at [228, 1036] on button "Create" at bounding box center [330, 1051] width 203 height 30
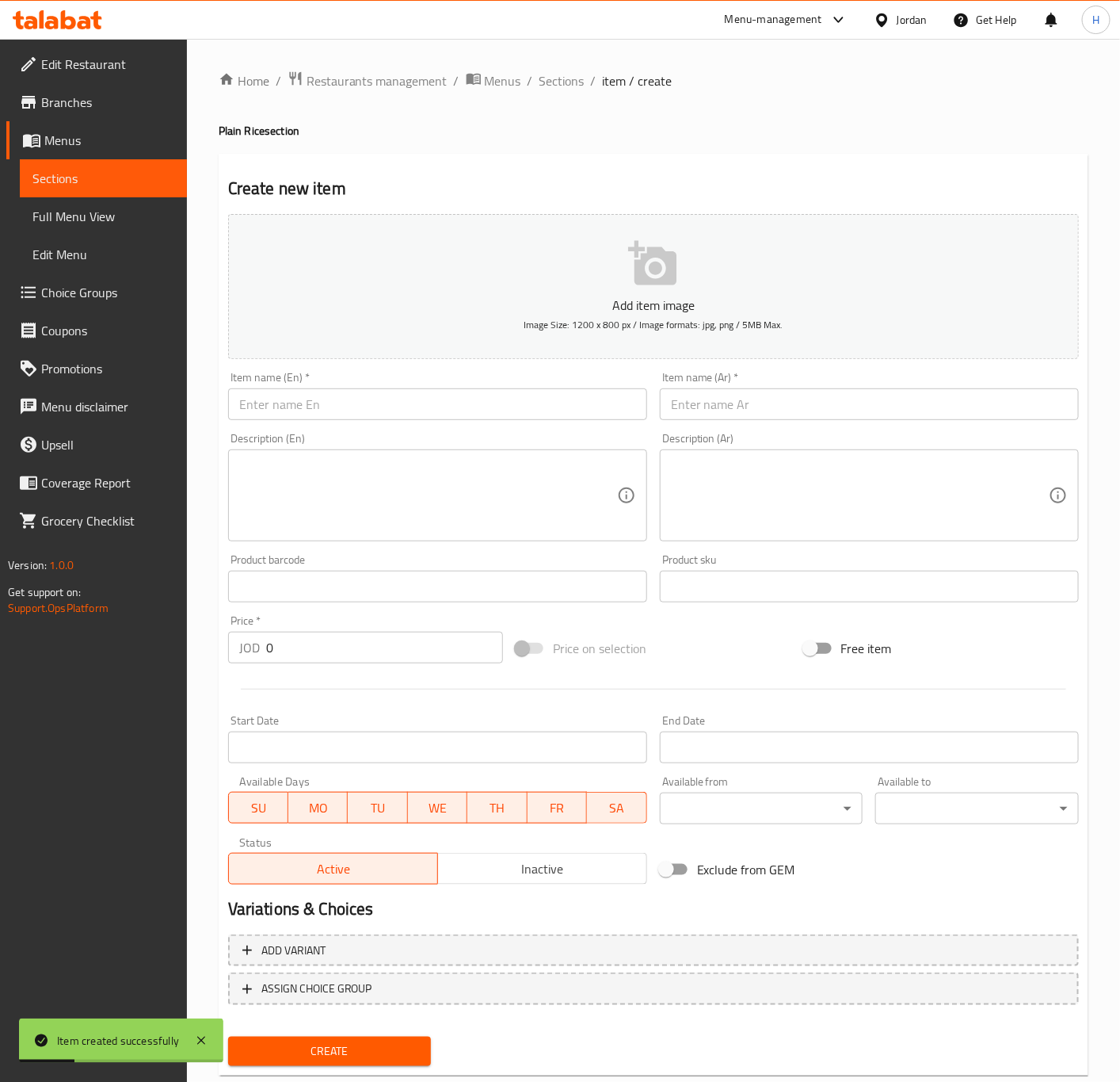
click at [792, 407] on input "text" at bounding box center [870, 404] width 419 height 32
click at [299, 422] on div "Item name (En)   * Item name (En) *" at bounding box center [438, 395] width 432 height 61
click at [307, 409] on input "text" at bounding box center [438, 404] width 419 height 32
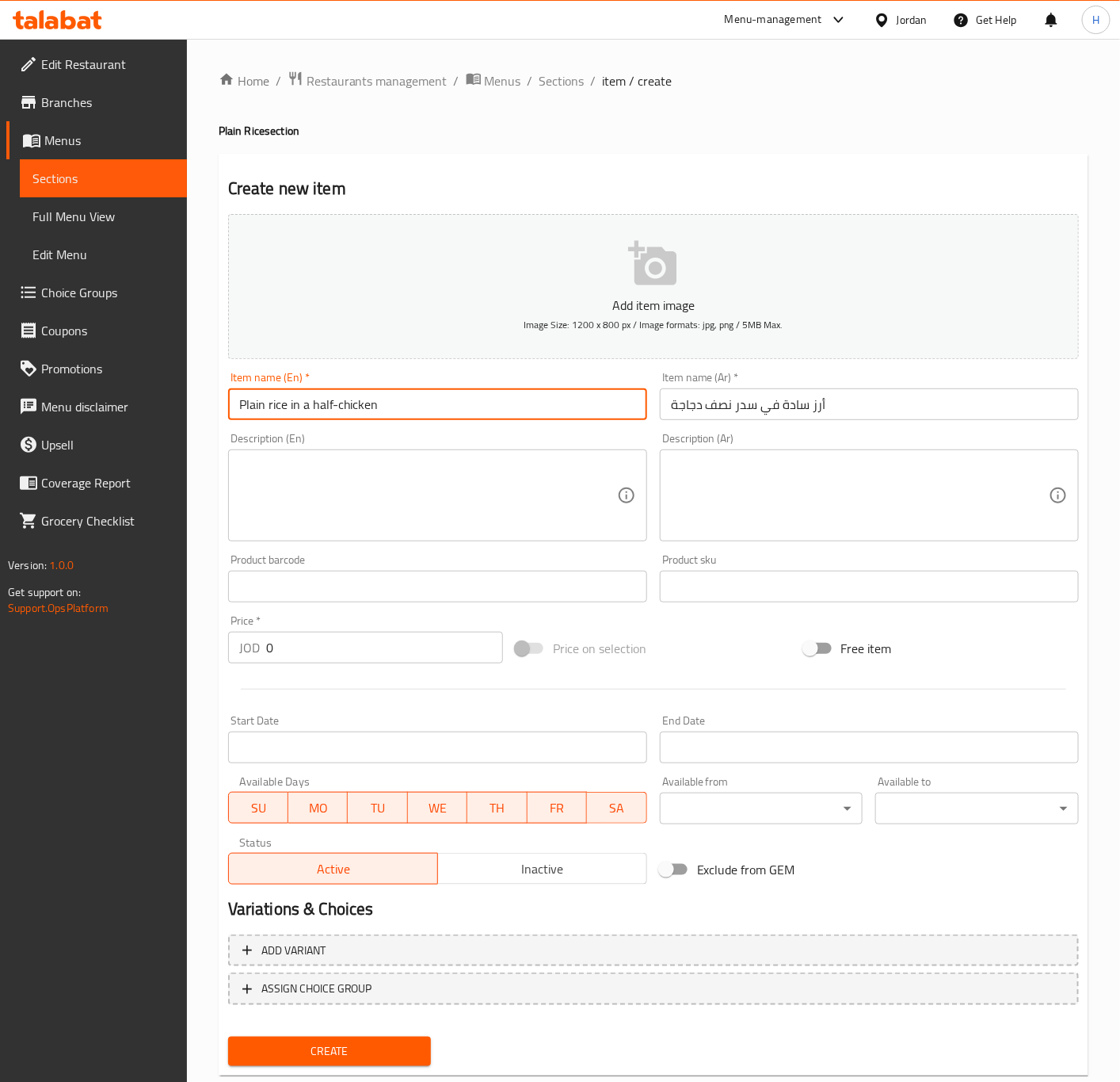
click at [445, 404] on input "Plain rice in a half-chicken" at bounding box center [438, 404] width 419 height 32
click at [347, 405] on input "Plain Rice in A Half-Chicken" at bounding box center [438, 404] width 419 height 32
click at [302, 651] on input "0" at bounding box center [385, 647] width 237 height 32
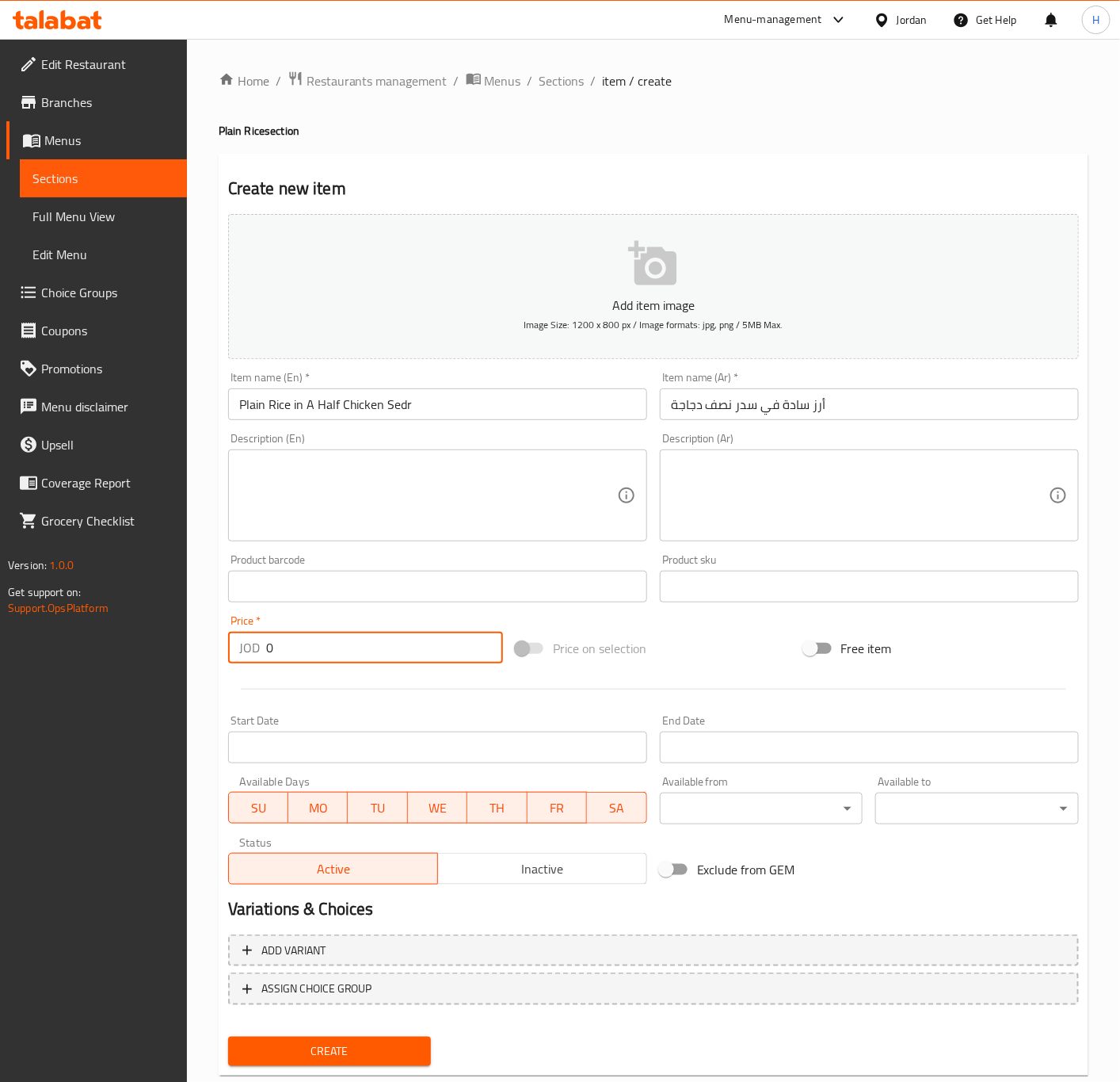
click at [302, 651] on input "0" at bounding box center [385, 647] width 237 height 32
click at [228, 1036] on button "Create" at bounding box center [330, 1051] width 203 height 30
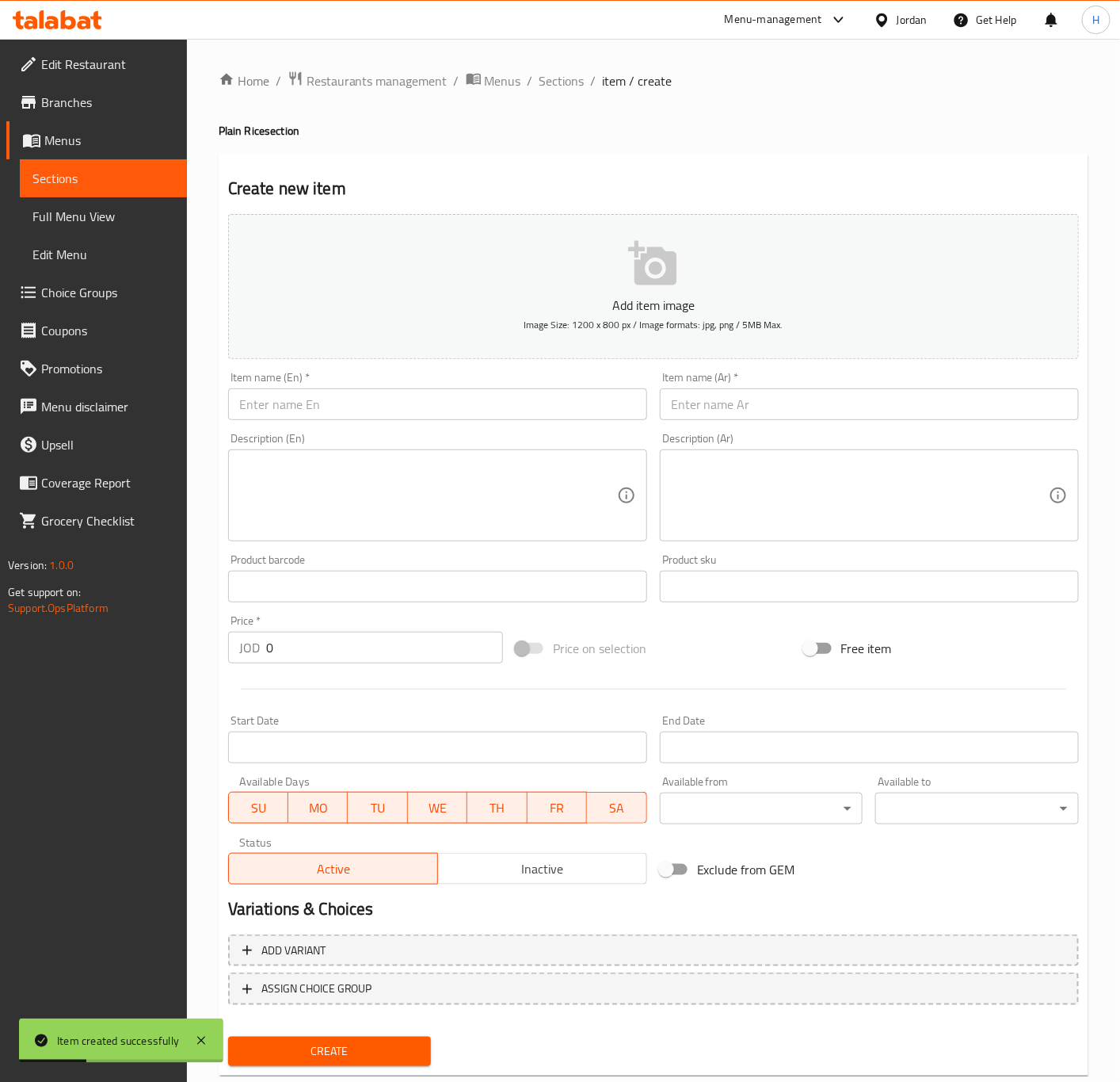
click at [773, 412] on input "text" at bounding box center [870, 404] width 419 height 32
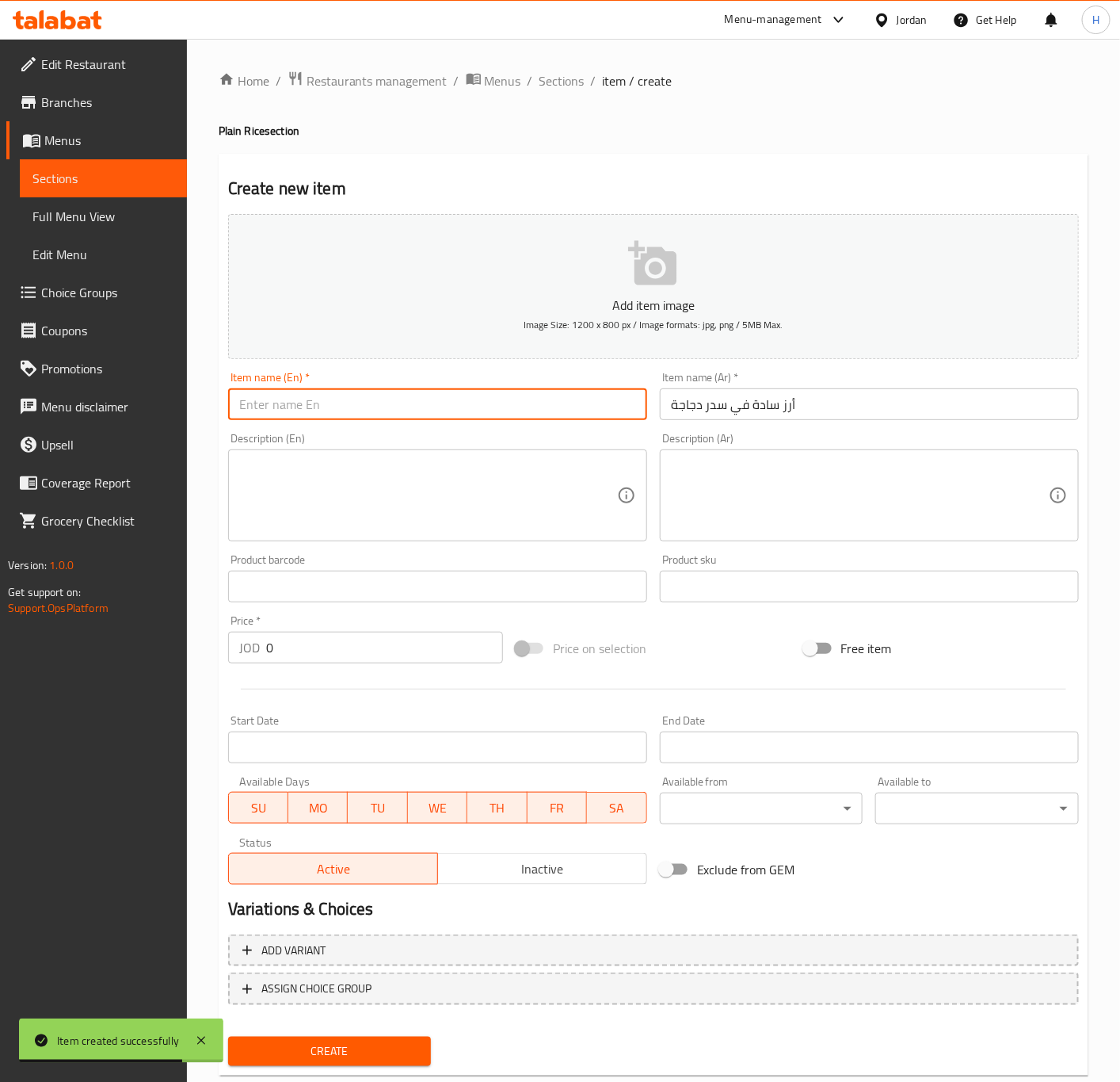
click at [324, 403] on input "text" at bounding box center [438, 404] width 419 height 32
click at [371, 407] on input "Plain rice in a chicken" at bounding box center [438, 404] width 419 height 32
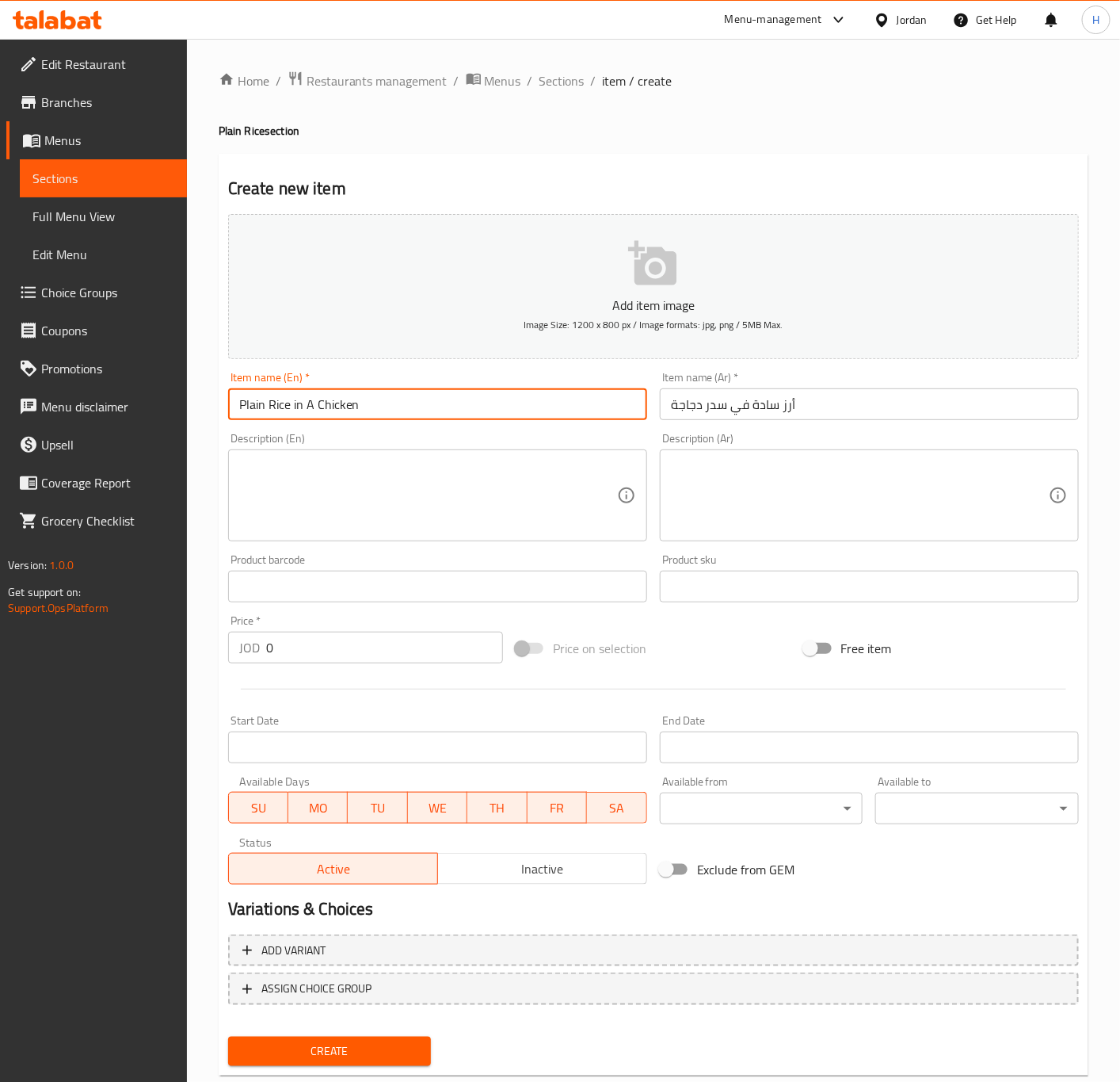
click at [373, 411] on input "Plain Rice in A Chicken" at bounding box center [438, 404] width 419 height 32
click at [373, 407] on input "Plain Rice in A Chicken" at bounding box center [438, 404] width 419 height 32
click at [333, 655] on input "0" at bounding box center [385, 647] width 237 height 32
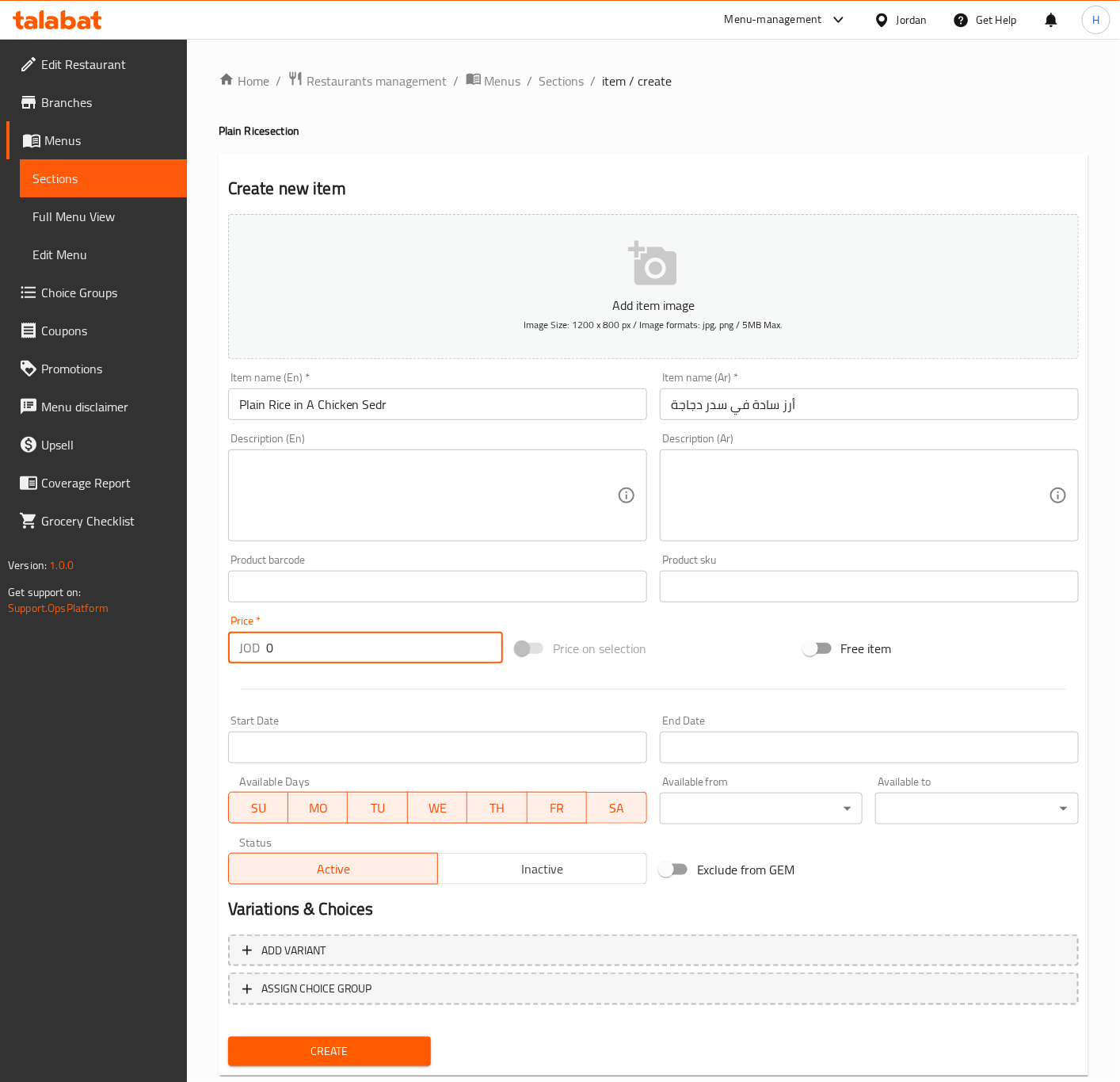
click at [333, 655] on input "0" at bounding box center [385, 647] width 237 height 32
click at [228, 1036] on button "Create" at bounding box center [330, 1051] width 203 height 30
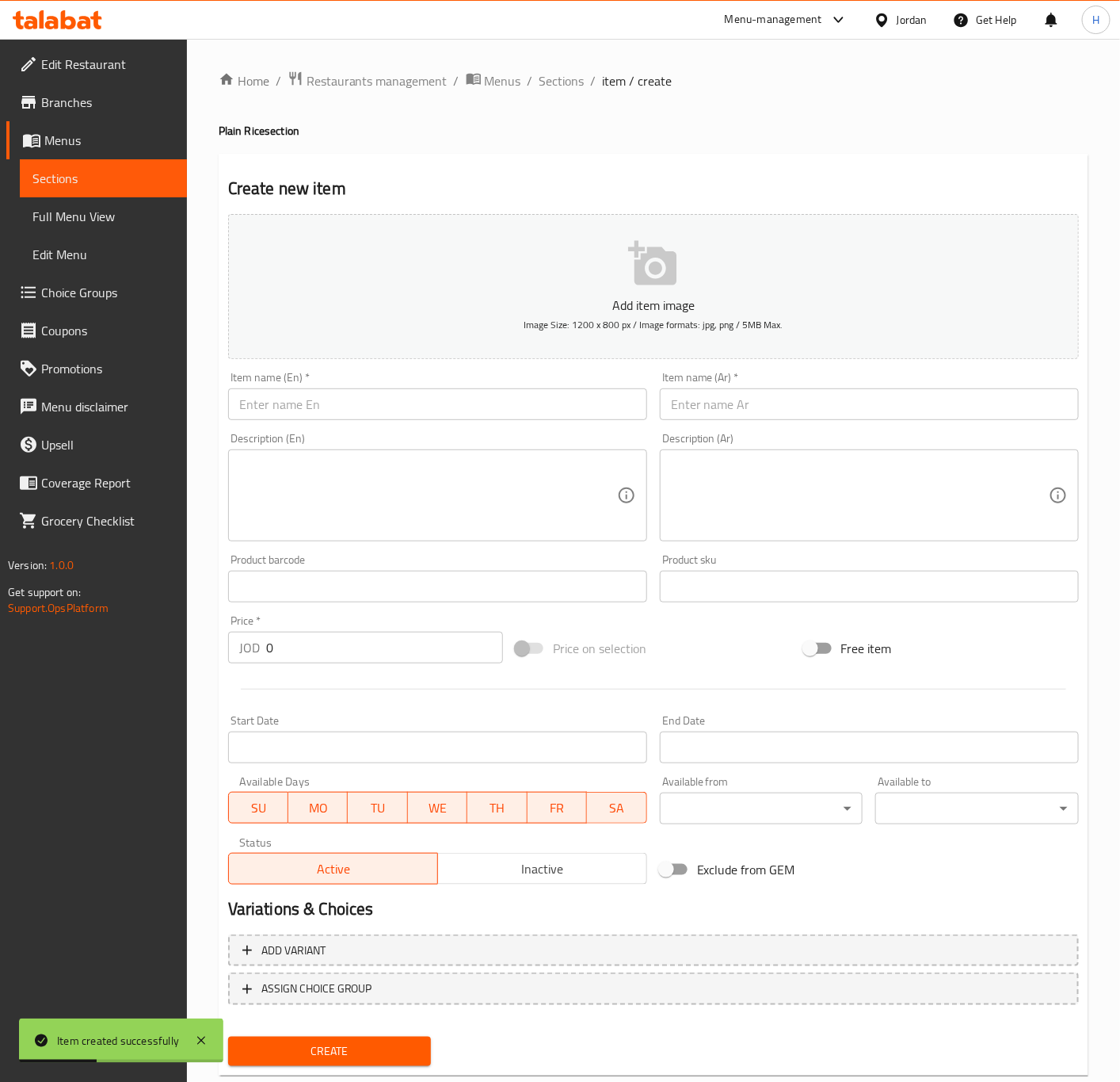
click at [796, 431] on div "Description (Ar) Description (Ar)" at bounding box center [870, 487] width 432 height 121
click at [808, 410] on input "text" at bounding box center [870, 404] width 419 height 32
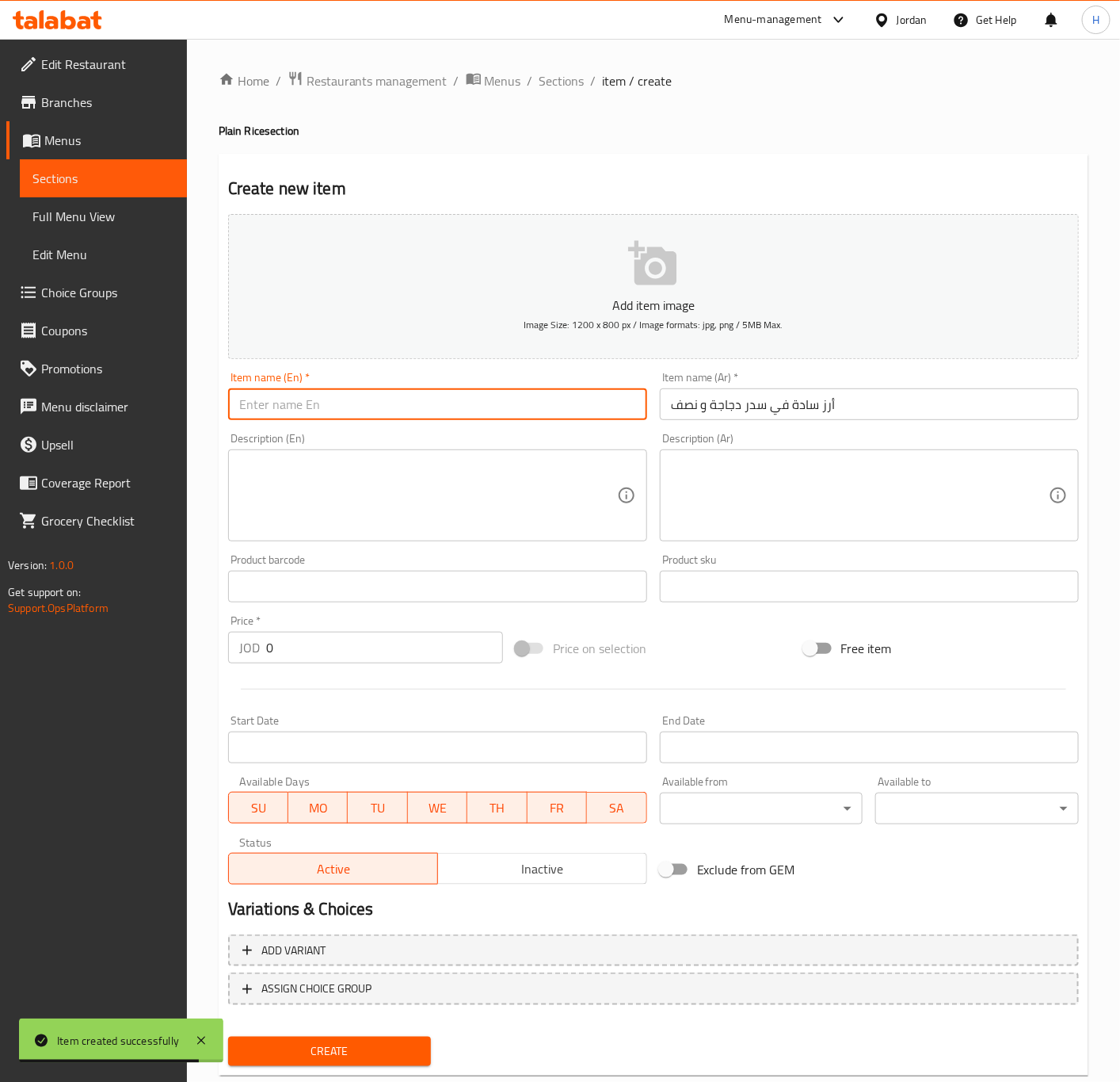
click at [468, 411] on input "text" at bounding box center [438, 404] width 419 height 32
click at [338, 414] on input "Plain rice in a half-chicken" at bounding box center [438, 404] width 419 height 32
click at [450, 416] on input "Plain rice in a half chicken" at bounding box center [438, 404] width 419 height 32
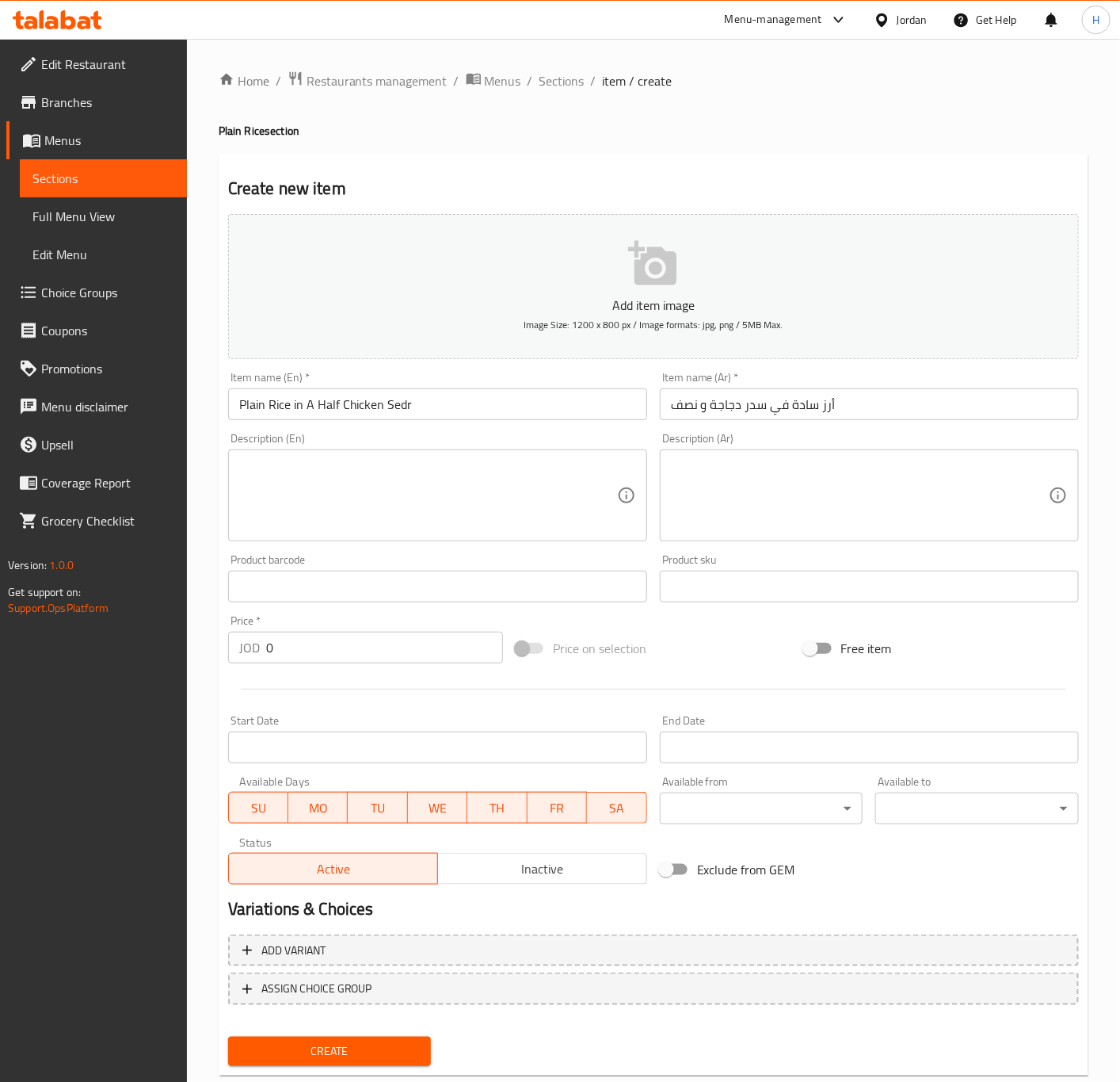
click at [357, 651] on input "0" at bounding box center [385, 647] width 237 height 32
click at [228, 1036] on button "Create" at bounding box center [330, 1051] width 203 height 30
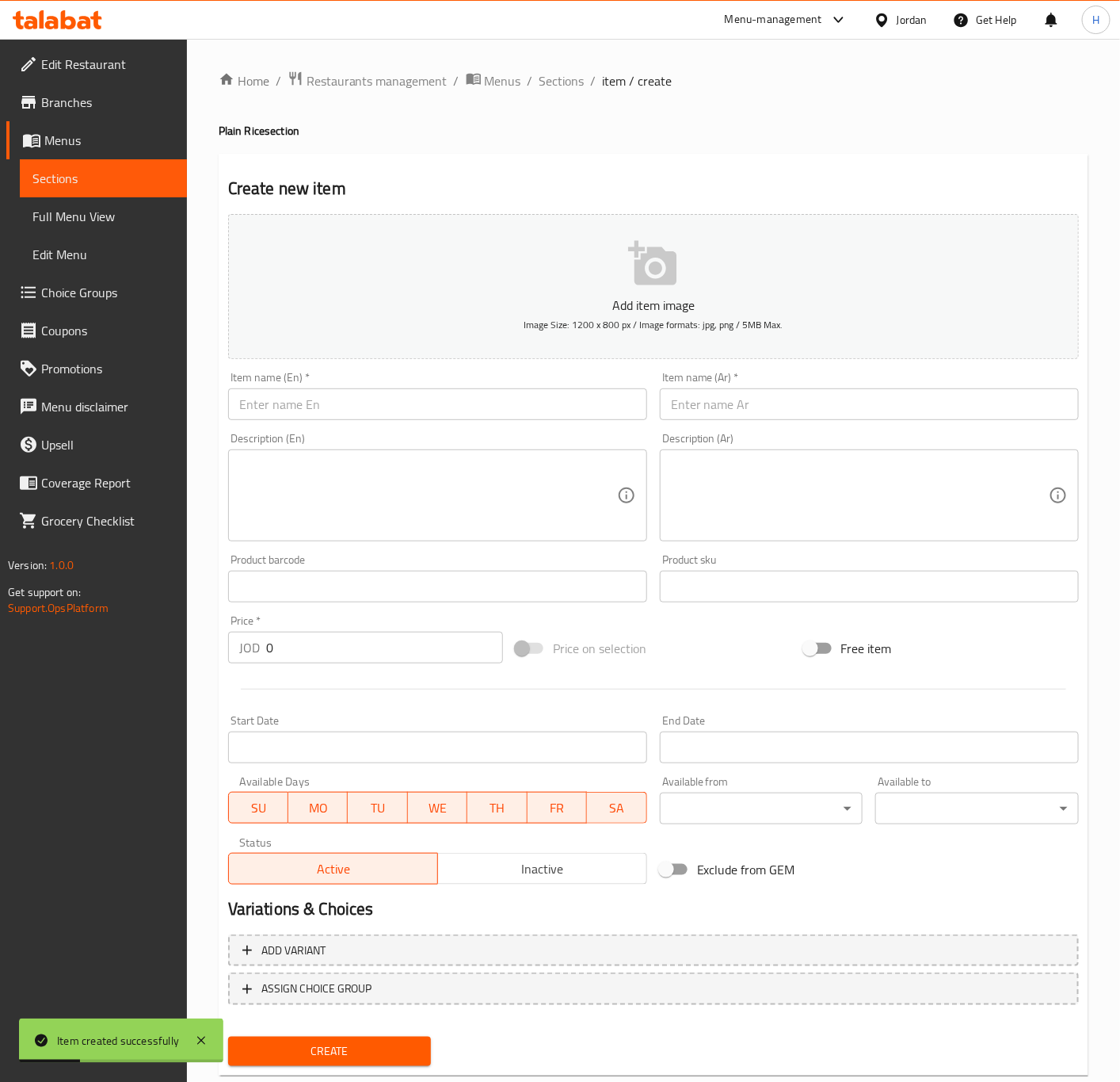
click at [936, 417] on input "text" at bounding box center [870, 404] width 419 height 32
click at [369, 428] on div "Description (En) Description (En)" at bounding box center [438, 487] width 432 height 121
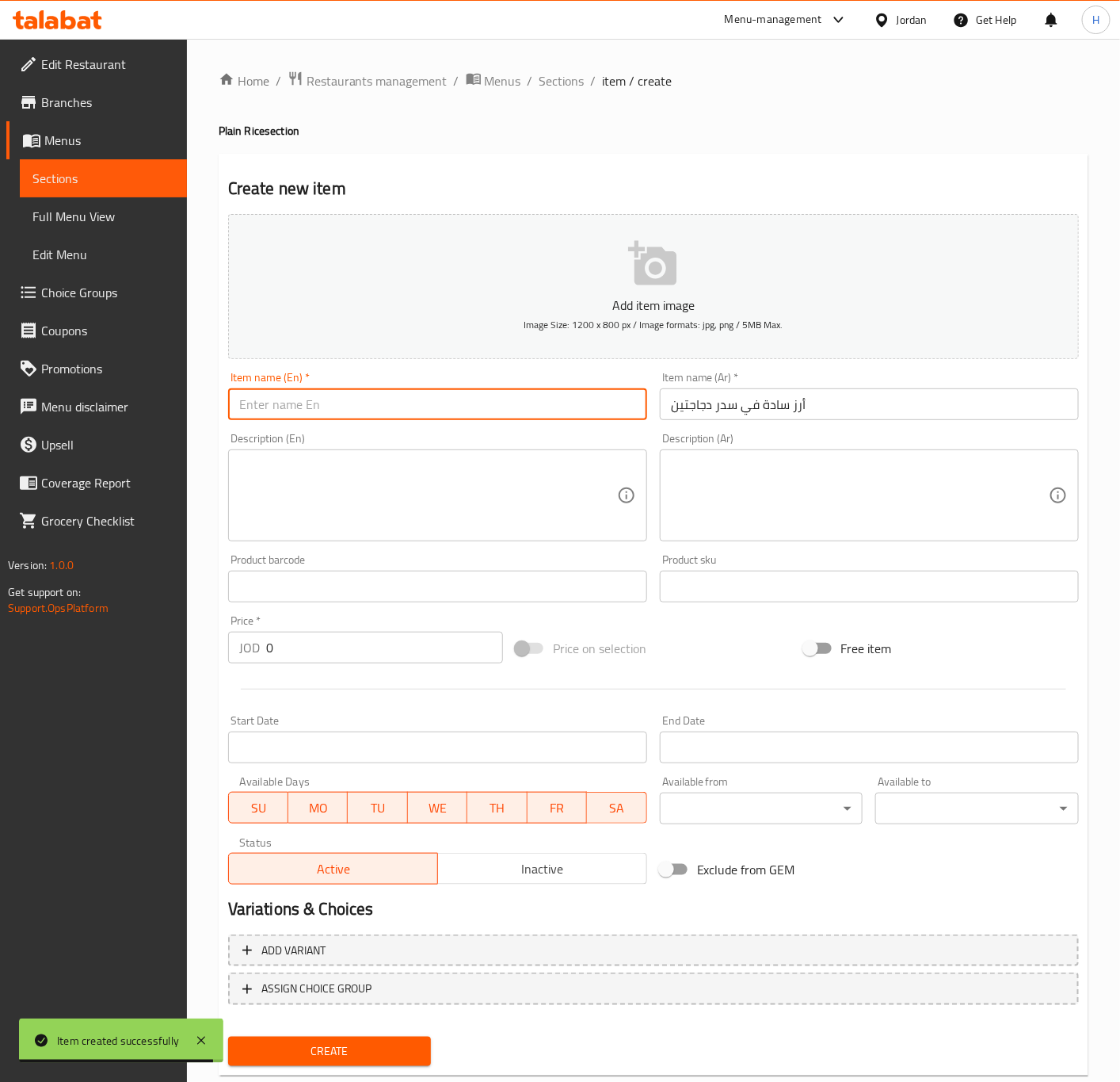
click at [381, 416] on input "text" at bounding box center [438, 404] width 419 height 32
click at [335, 407] on input "Plain rice in a two-chicken" at bounding box center [438, 404] width 419 height 32
click at [433, 402] on input "Plain rice in a Two chicken" at bounding box center [438, 404] width 419 height 32
click at [295, 400] on input "Plain rice in a Two chickens" at bounding box center [438, 404] width 419 height 32
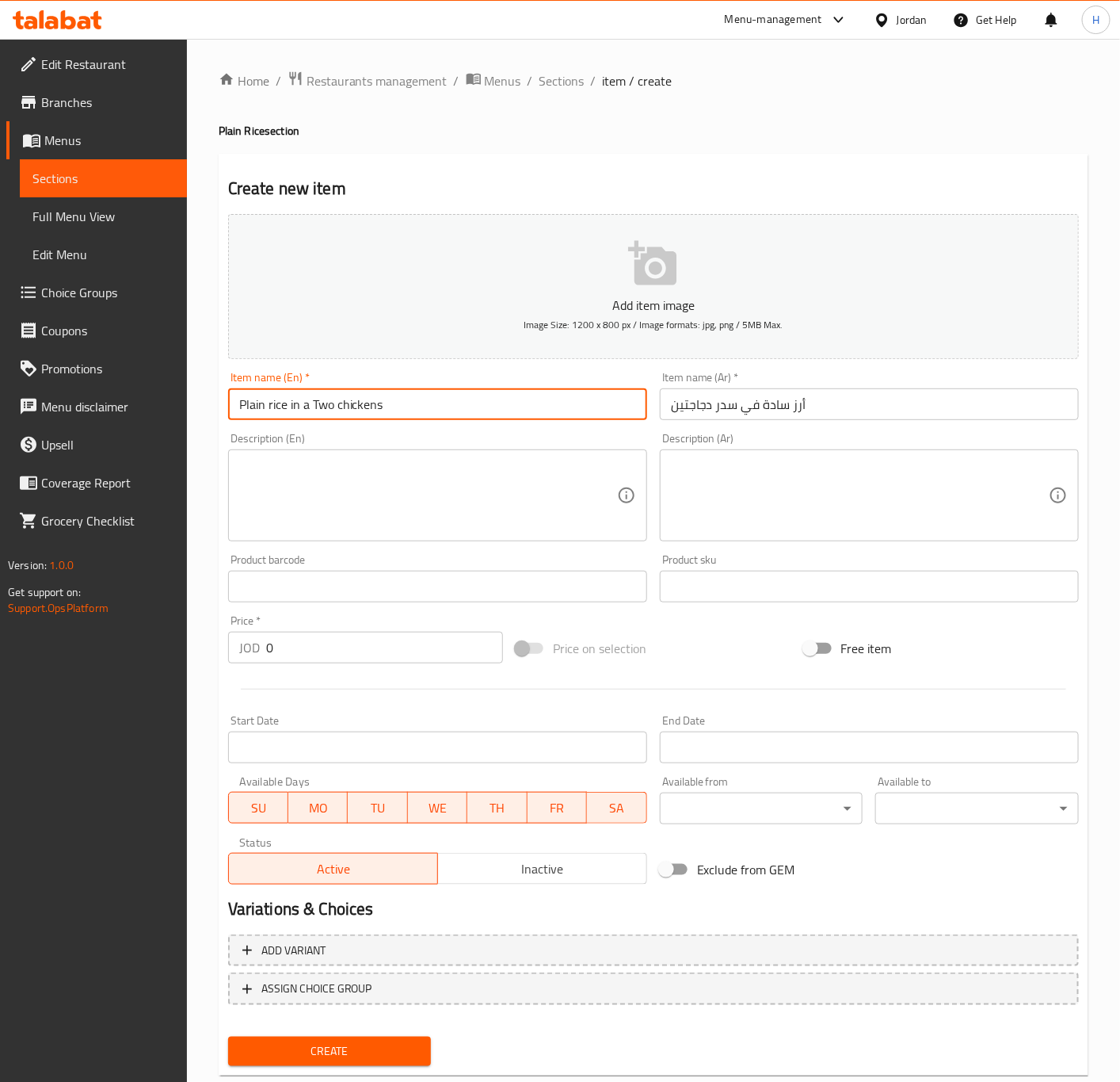
click at [295, 400] on input "Plain rice in a Two chickens" at bounding box center [438, 404] width 419 height 32
click at [314, 404] on input "Plain rice in a Two chickens" at bounding box center [438, 404] width 419 height 32
click at [411, 411] on input "Plain rice in Two chickens" at bounding box center [438, 404] width 419 height 32
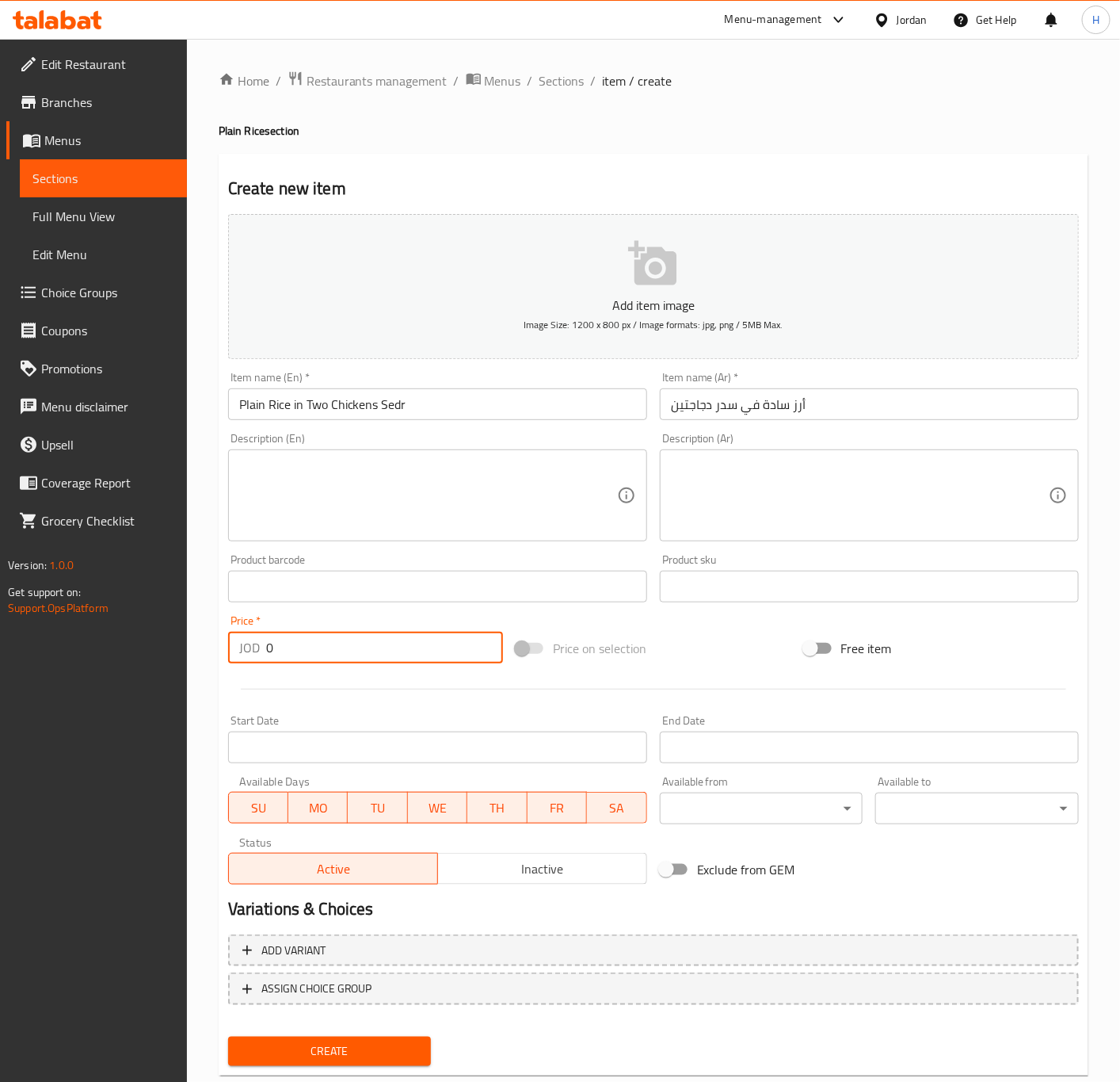
click at [426, 659] on input "0" at bounding box center [385, 647] width 237 height 32
click at [228, 1036] on button "Create" at bounding box center [330, 1051] width 203 height 30
click at [566, 79] on span "Sections" at bounding box center [562, 81] width 45 height 19
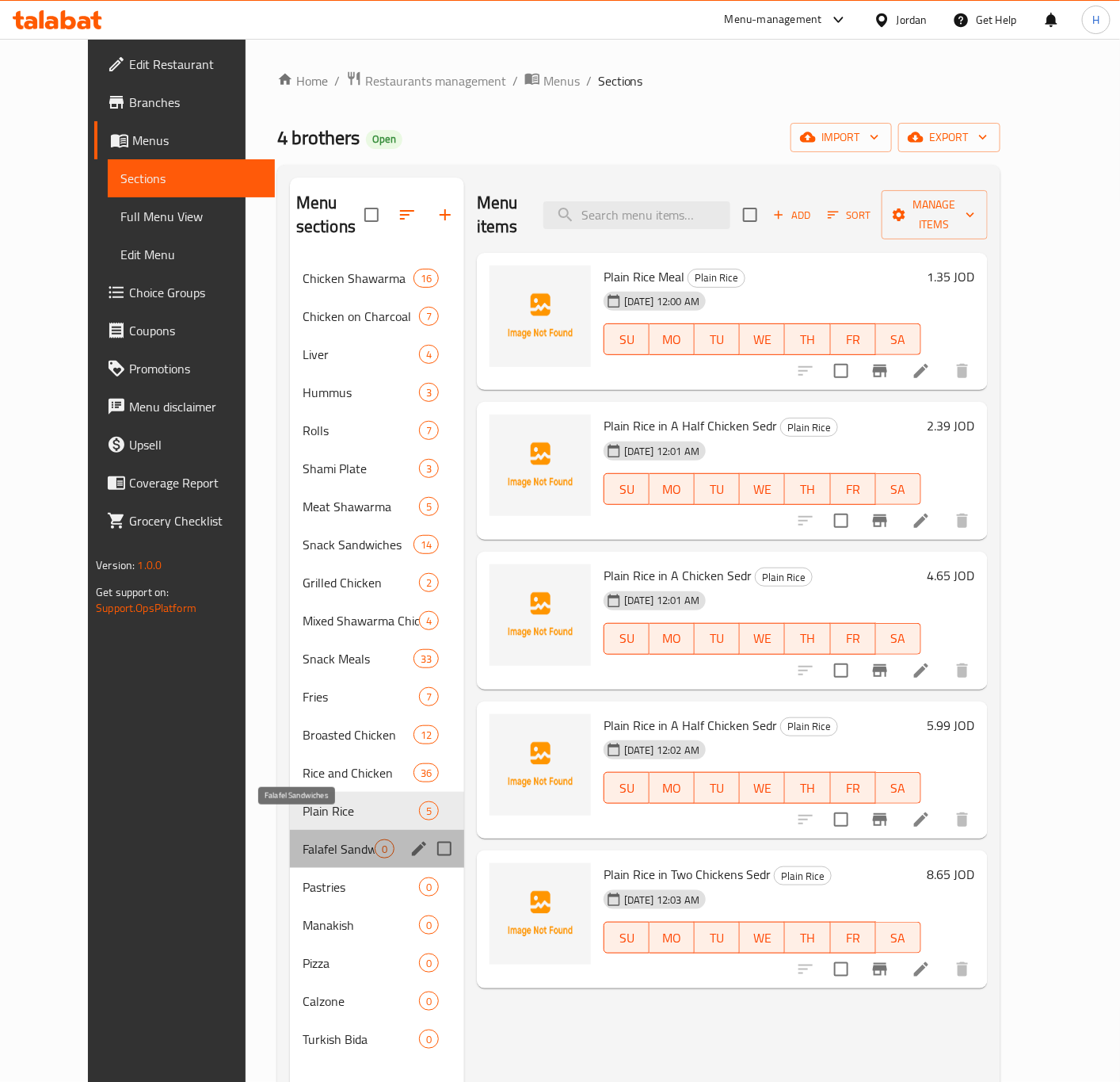
click at [319, 840] on span "Falafel Sandwiches" at bounding box center [338, 849] width 72 height 19
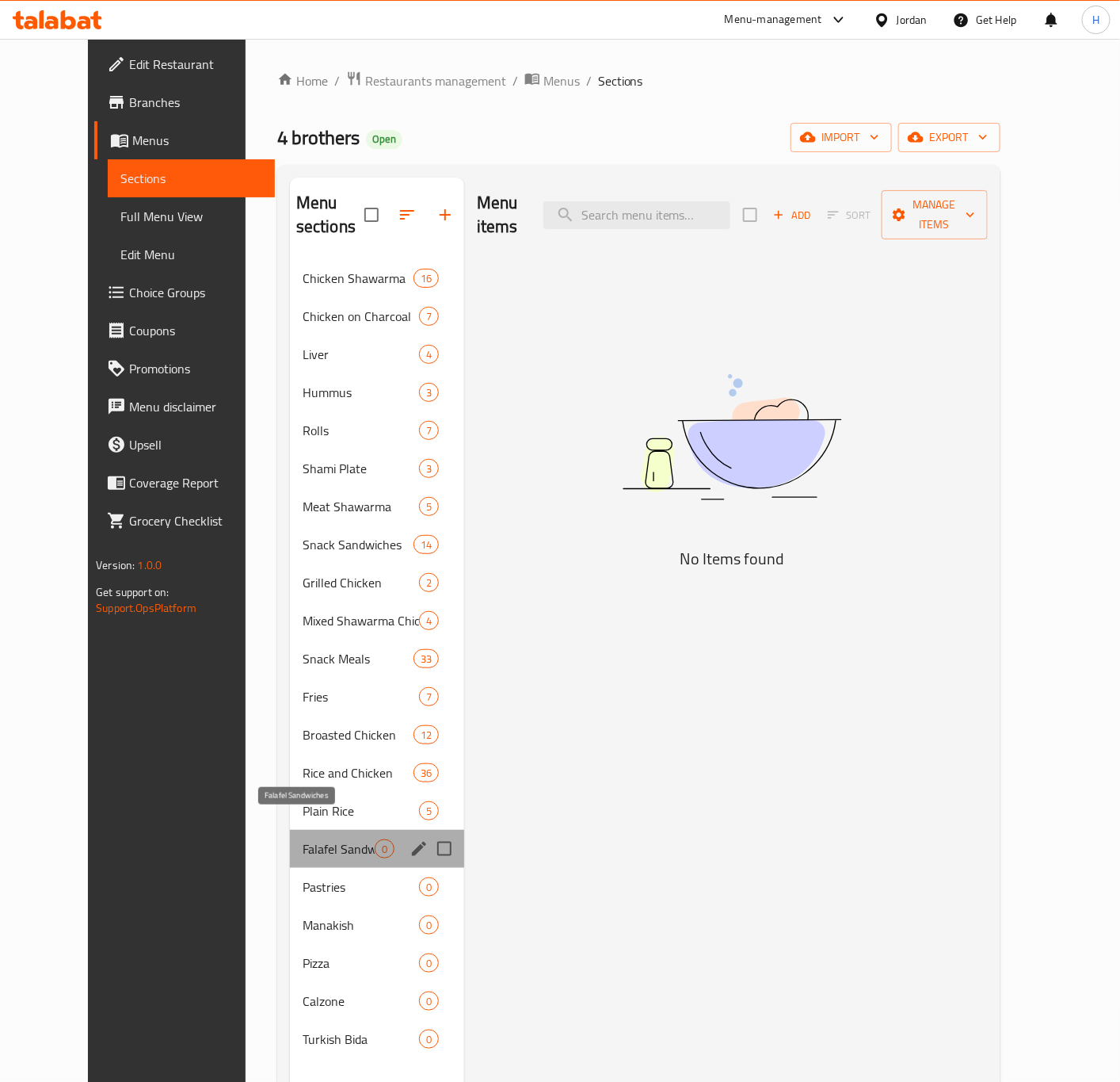
click at [319, 840] on span "Falafel Sandwiches" at bounding box center [338, 849] width 72 height 19
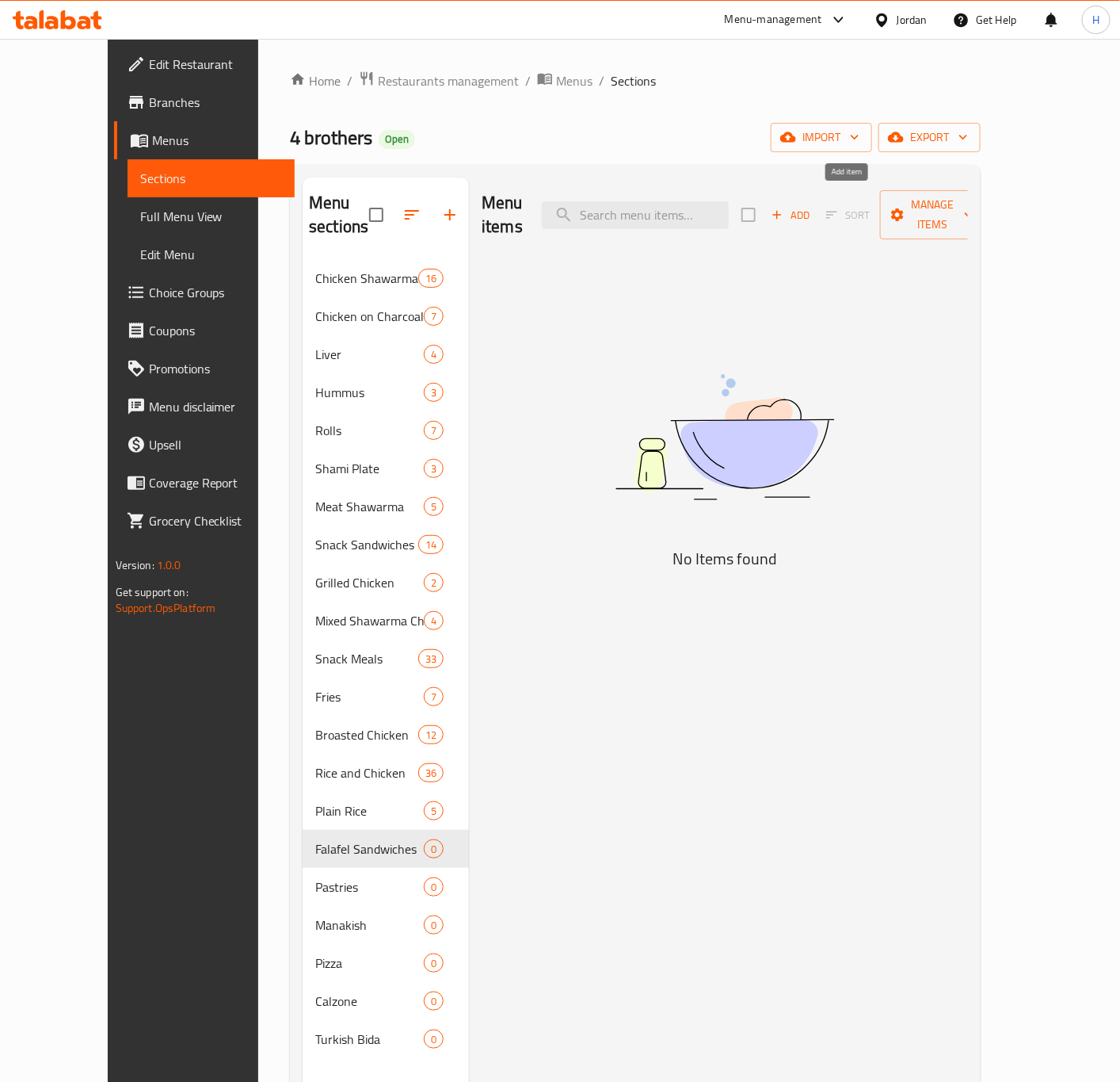
click at [812, 211] on span "Add" at bounding box center [790, 214] width 42 height 18
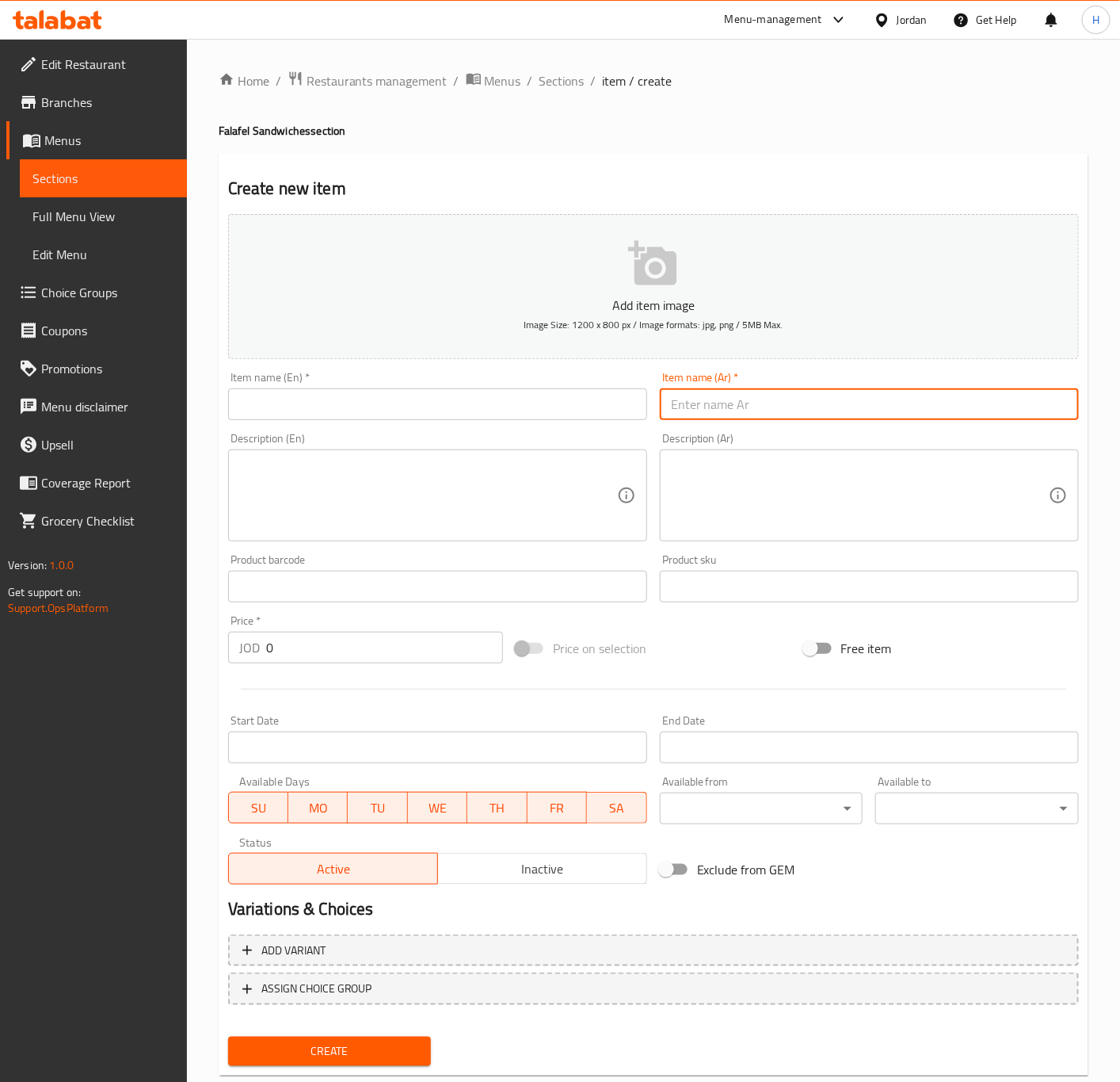
click at [846, 412] on input "text" at bounding box center [870, 404] width 419 height 32
click at [495, 399] on input "text" at bounding box center [438, 404] width 419 height 32
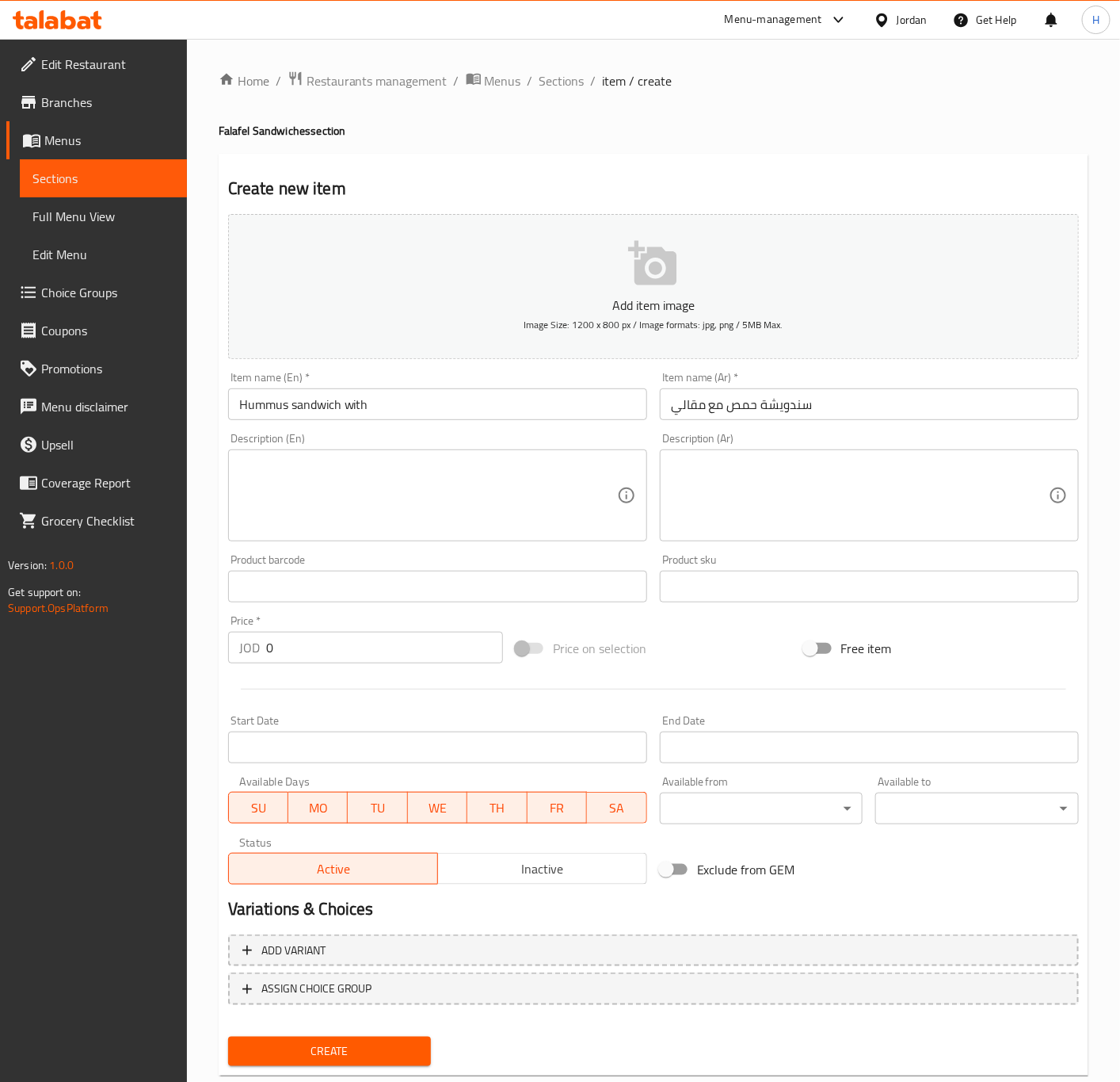
click at [412, 407] on input "Hummus sandwich with" at bounding box center [438, 404] width 419 height 32
click at [326, 661] on input "0" at bounding box center [385, 647] width 237 height 32
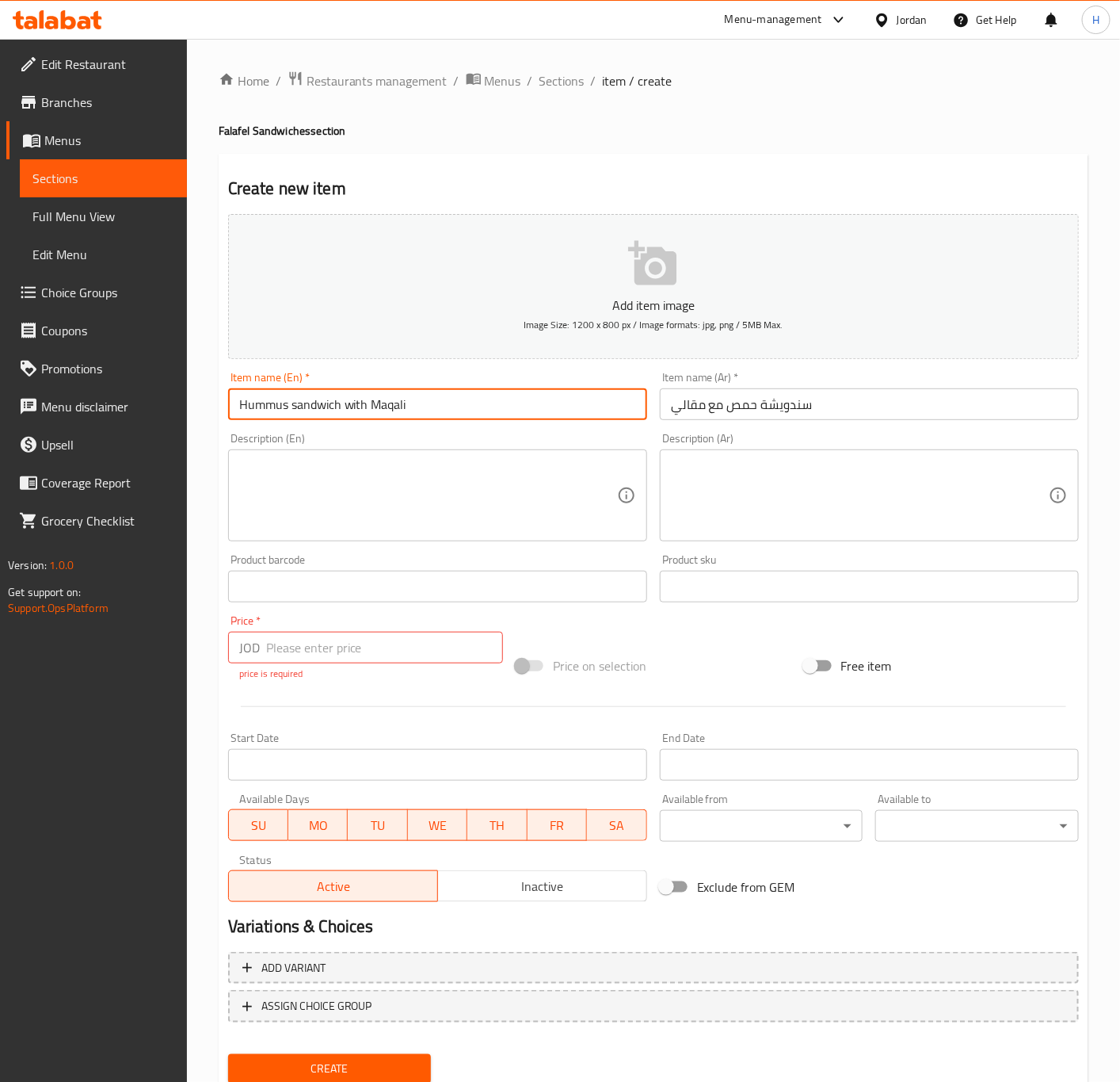
click at [452, 407] on input "Hummus sandwich with Maqali" at bounding box center [438, 404] width 419 height 32
click at [362, 655] on input "number" at bounding box center [385, 647] width 237 height 32
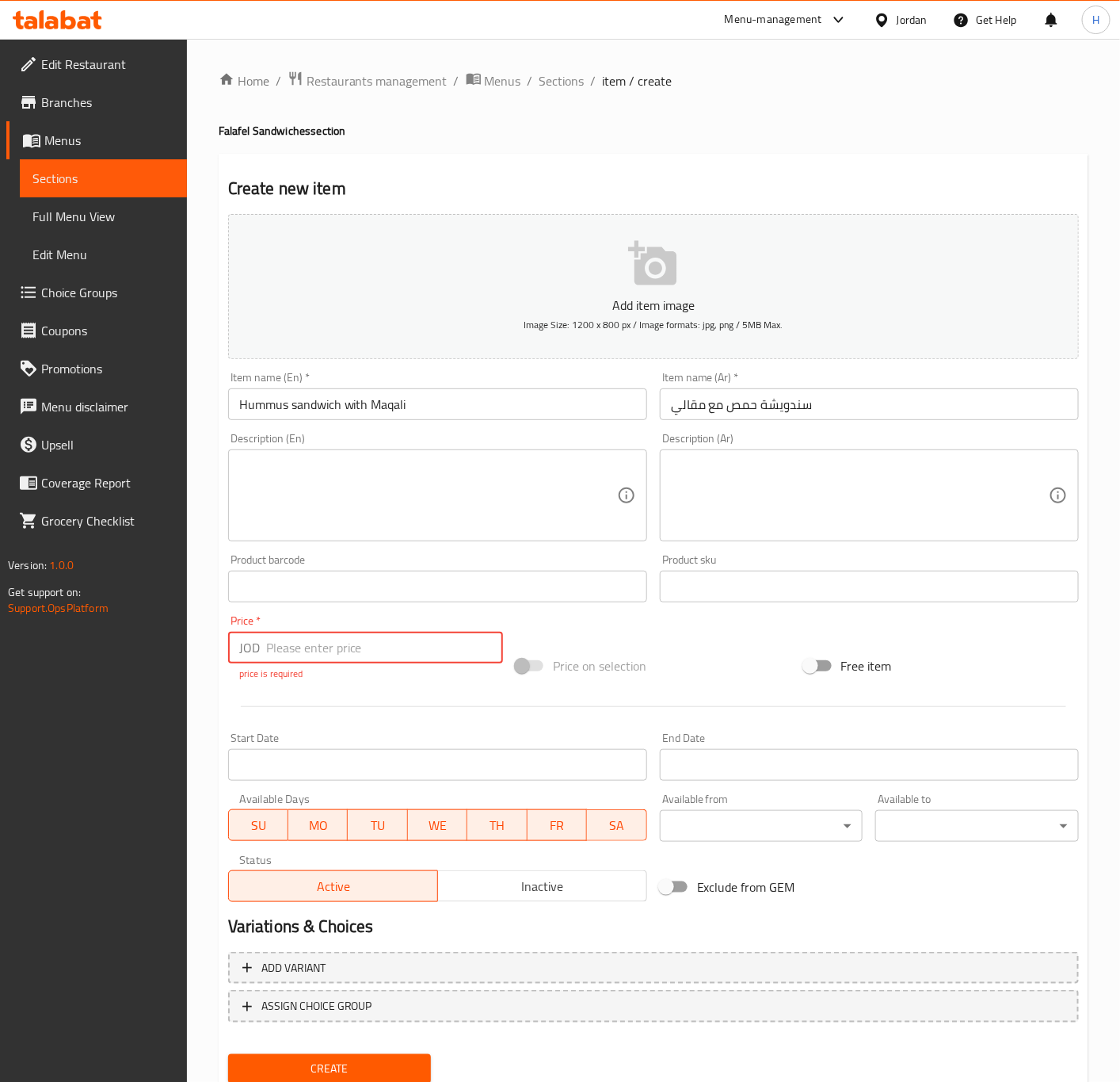
click at [362, 652] on input "number" at bounding box center [385, 647] width 237 height 32
click at [318, 647] on input "number" at bounding box center [385, 647] width 237 height 32
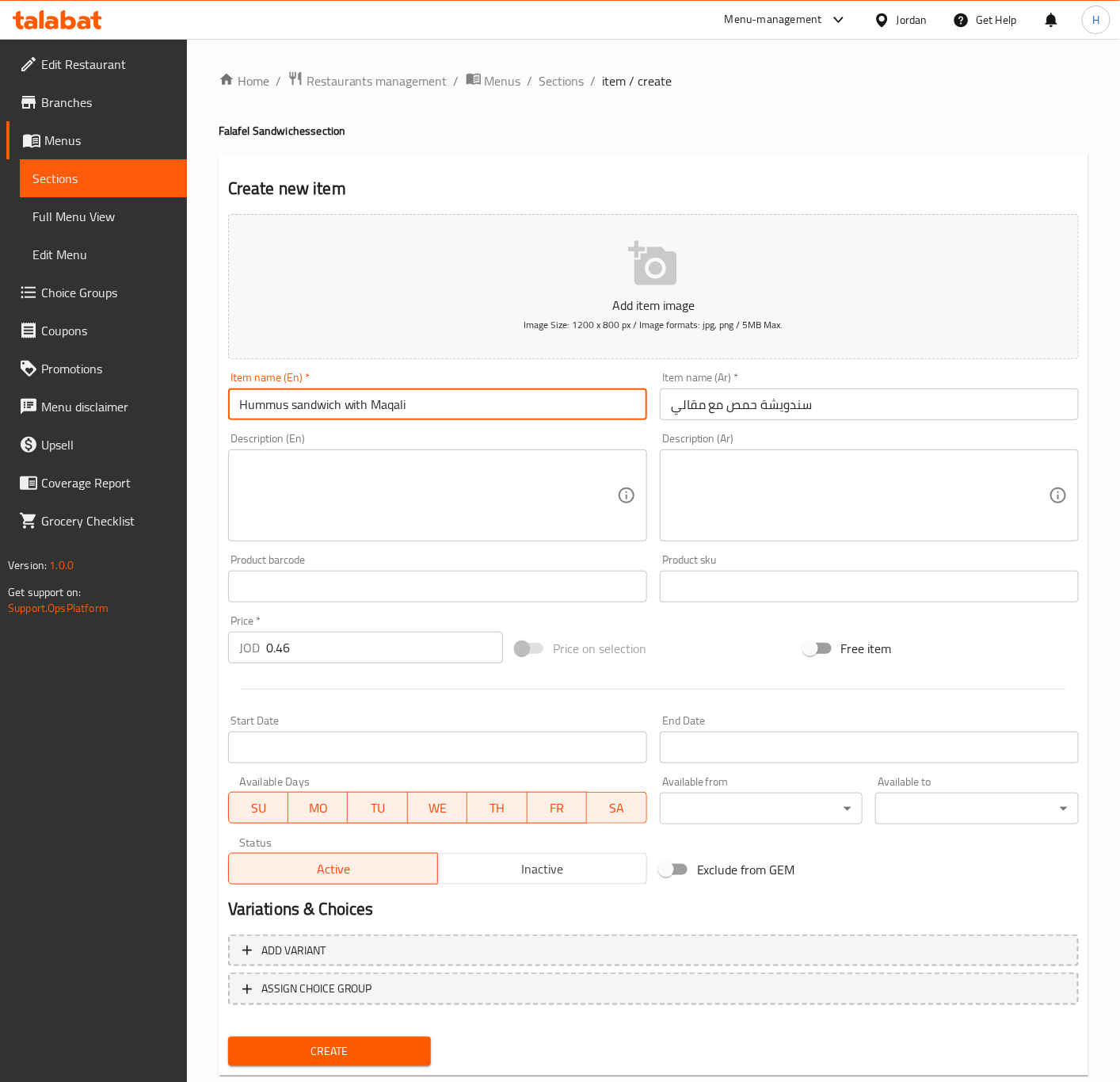
click at [302, 397] on input "Hummus sandwich with Maqali" at bounding box center [438, 404] width 419 height 32
click at [348, 655] on input "0.46" at bounding box center [385, 647] width 237 height 32
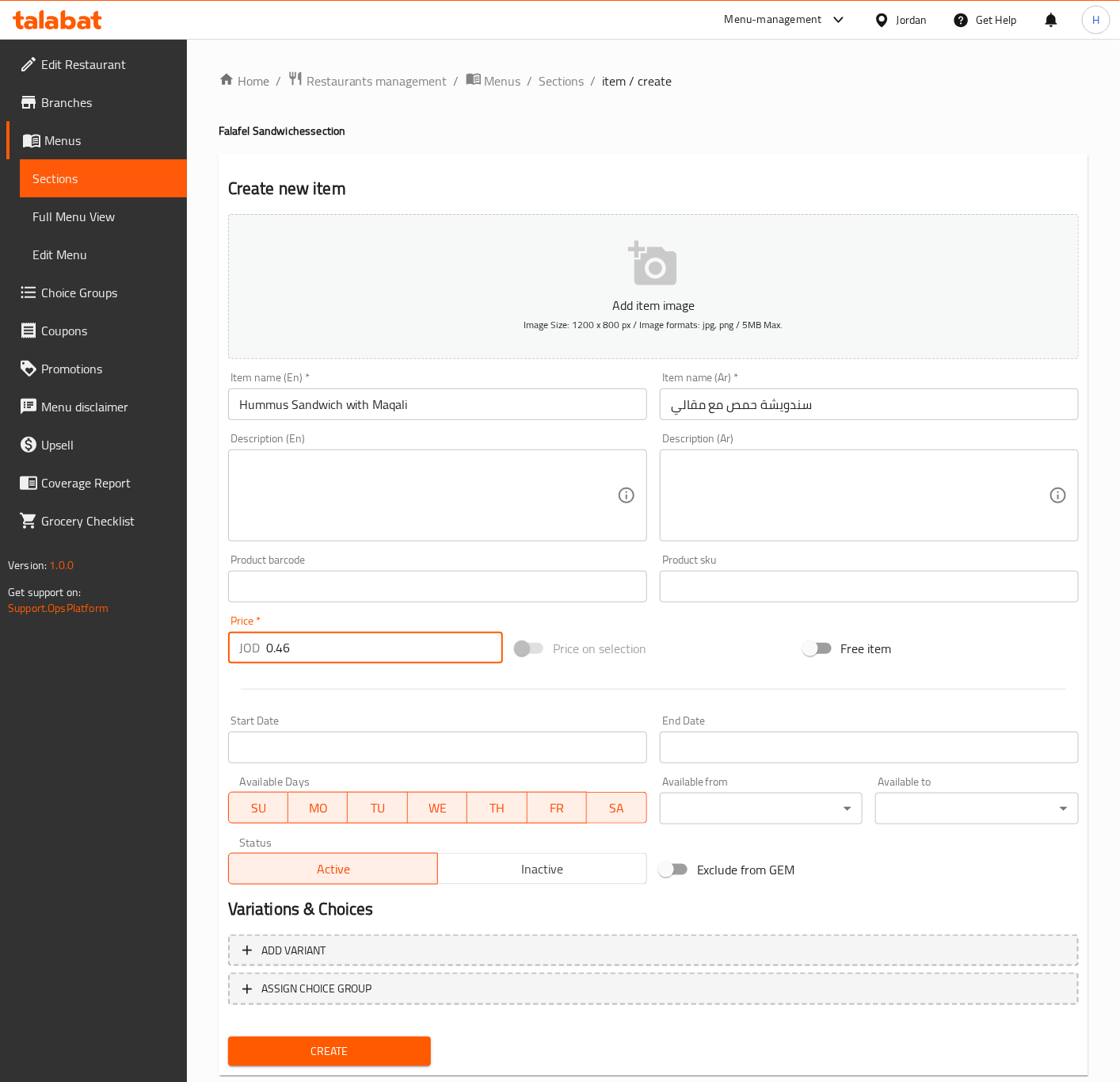
click at [228, 1036] on button "Create" at bounding box center [330, 1051] width 203 height 30
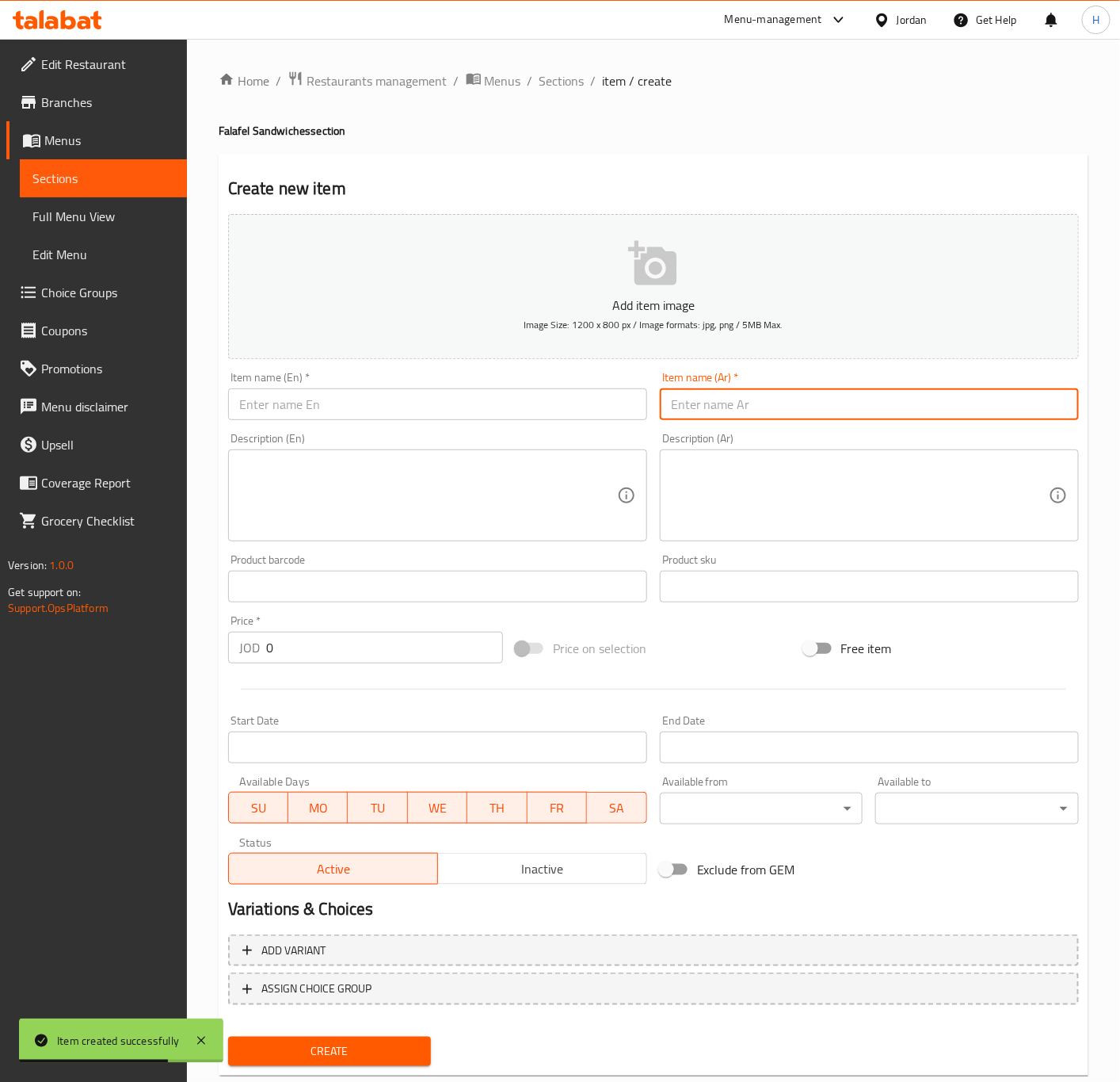
drag, startPoint x: 897, startPoint y: 411, endPoint x: 963, endPoint y: 411, distance: 66.0
click at [897, 411] on input "text" at bounding box center [870, 404] width 419 height 32
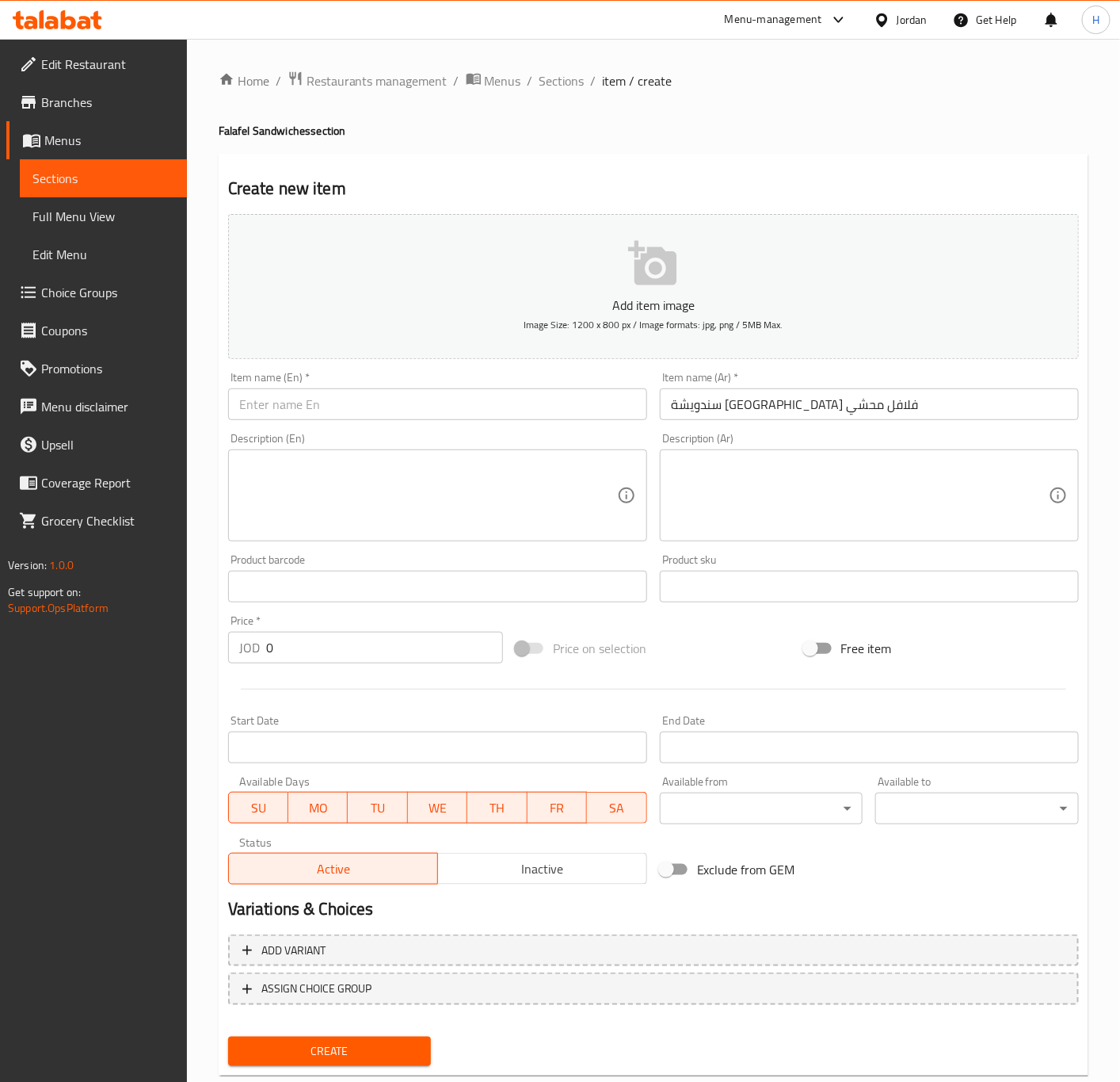
click at [418, 422] on div "Item name (En)   * Item name (En) *" at bounding box center [438, 395] width 432 height 61
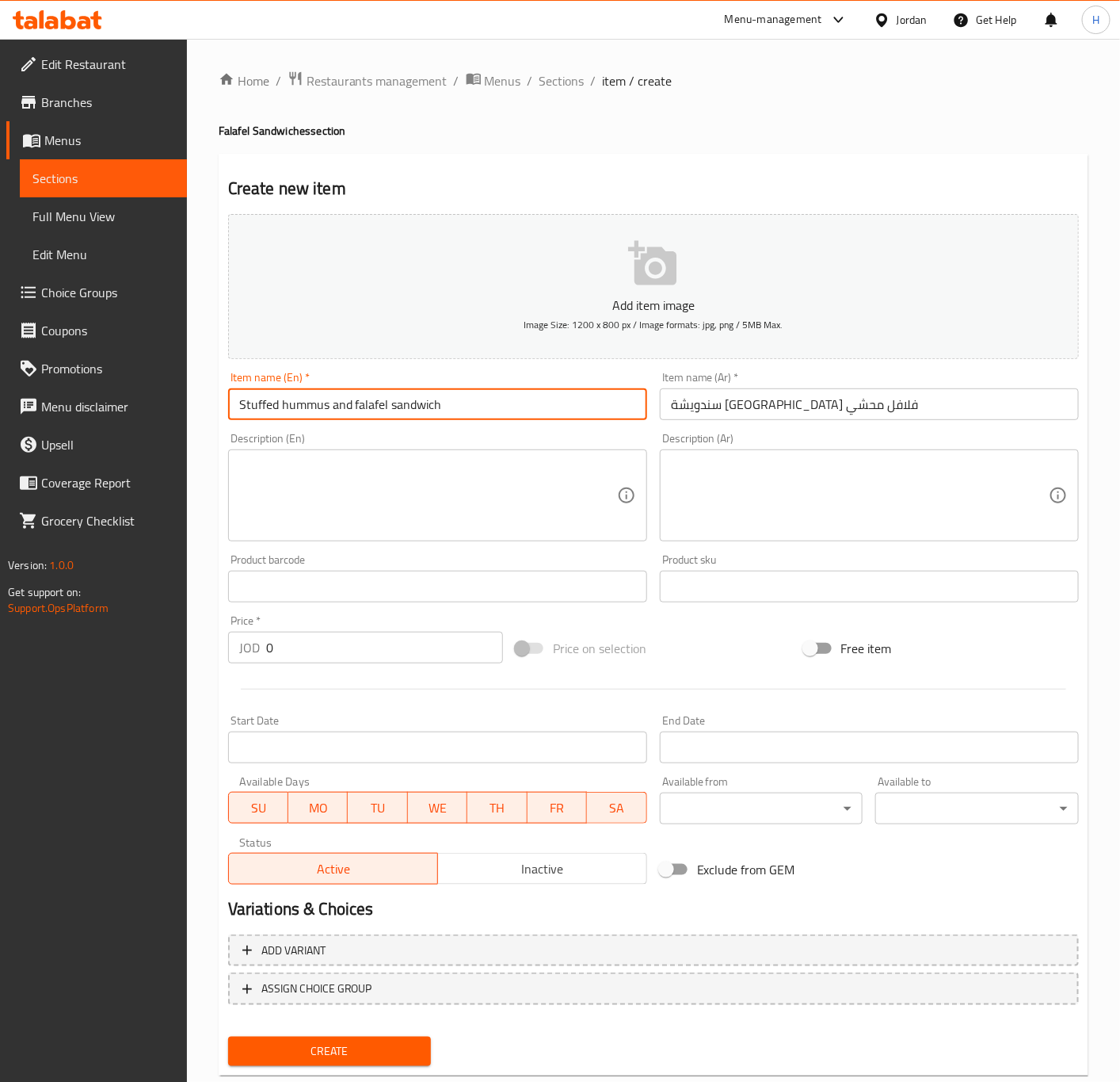
click at [424, 409] on input "Stuffed hummus and falafel sandwich" at bounding box center [438, 404] width 419 height 32
click at [431, 409] on input "Stuffed hummus and falafel sandwich" at bounding box center [438, 404] width 419 height 32
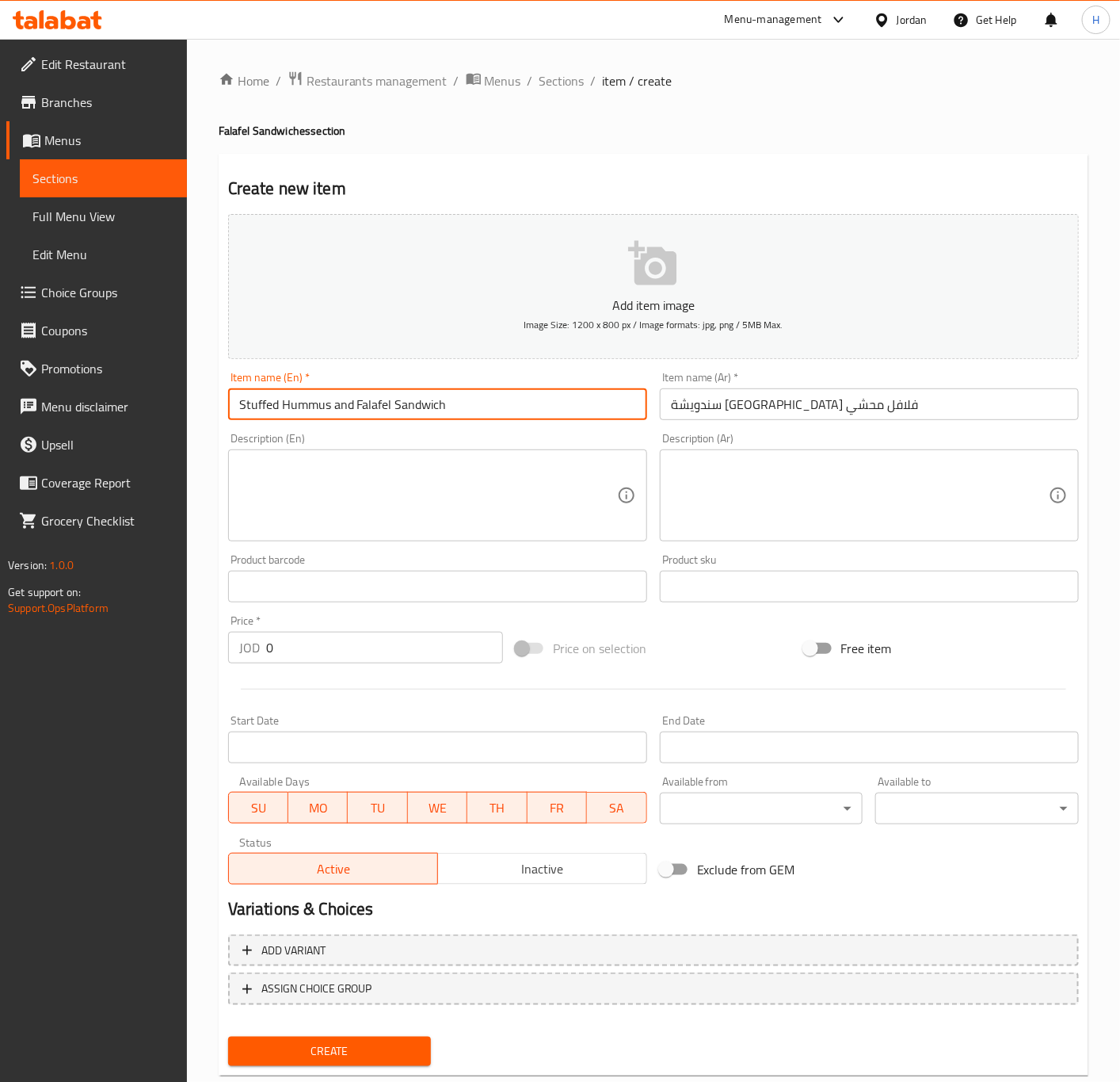
click at [260, 407] on input "Stuffed Hummus and Falafel Sandwich" at bounding box center [438, 404] width 419 height 32
click at [354, 402] on input "Hummus and Falafel Sandwich" at bounding box center [438, 404] width 419 height 32
click at [299, 639] on input "0" at bounding box center [385, 647] width 237 height 32
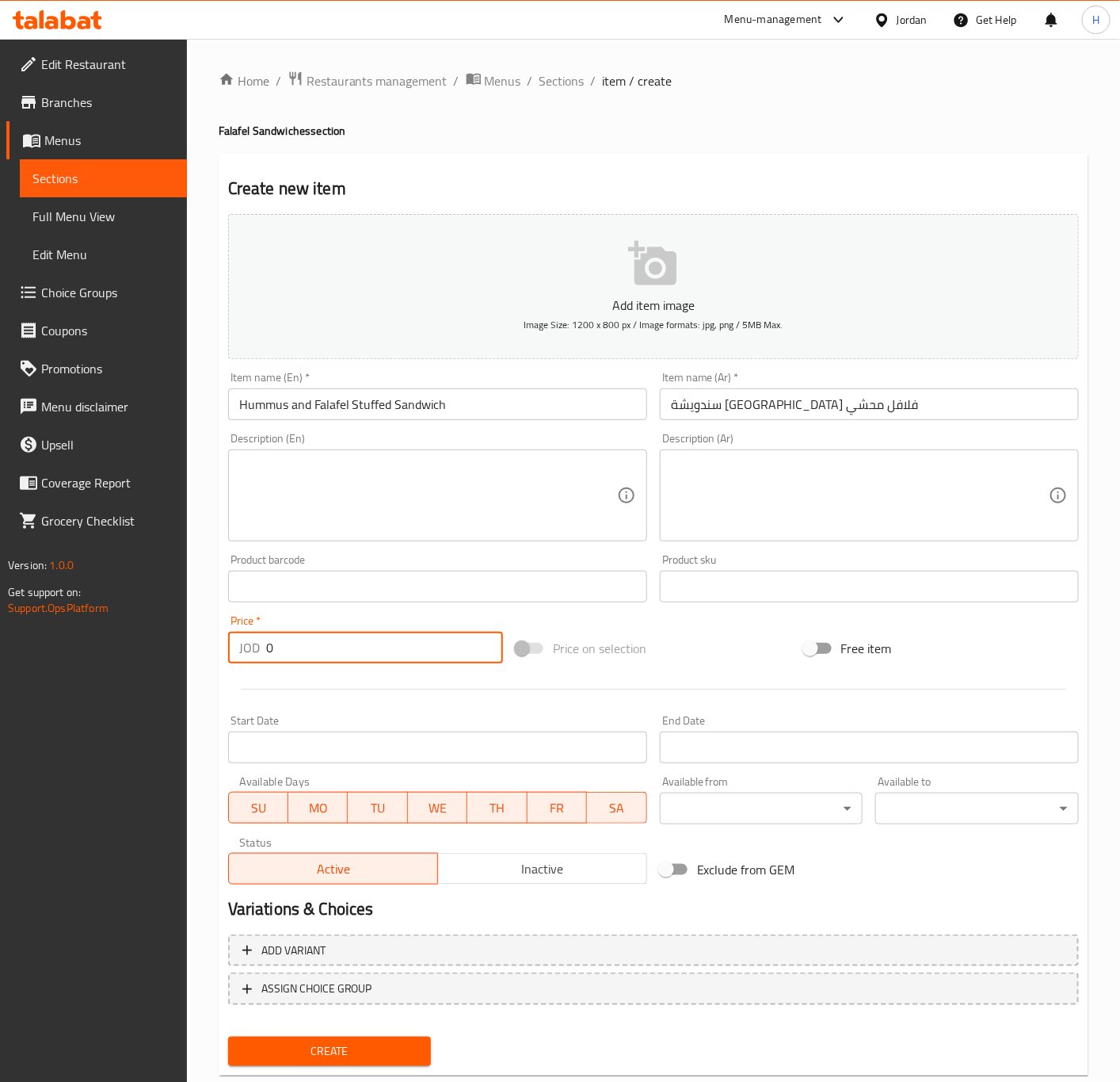
click at [299, 639] on input "0" at bounding box center [385, 647] width 237 height 32
click at [228, 1036] on button "Create" at bounding box center [330, 1051] width 203 height 30
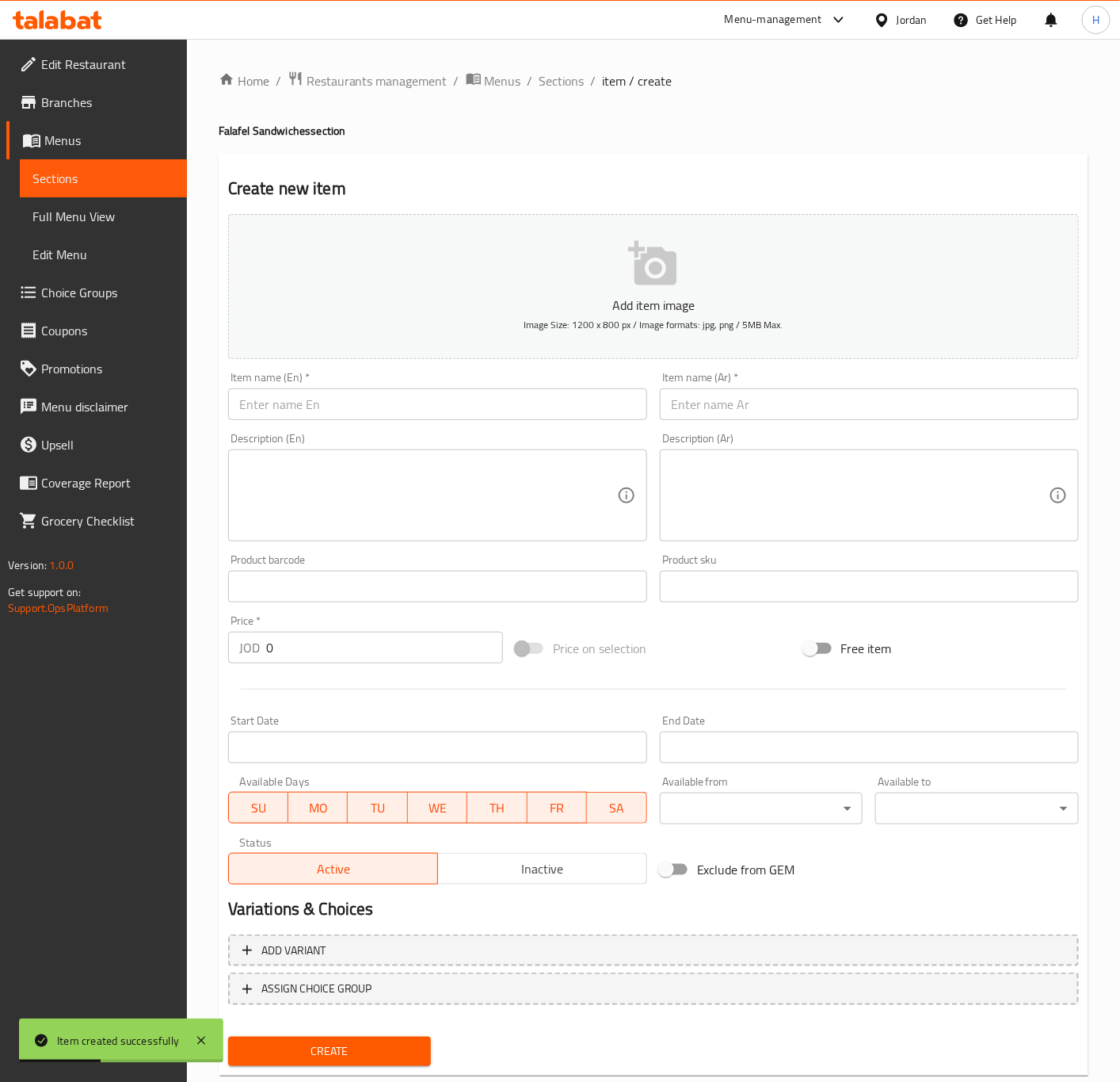
click at [878, 400] on input "text" at bounding box center [870, 404] width 419 height 32
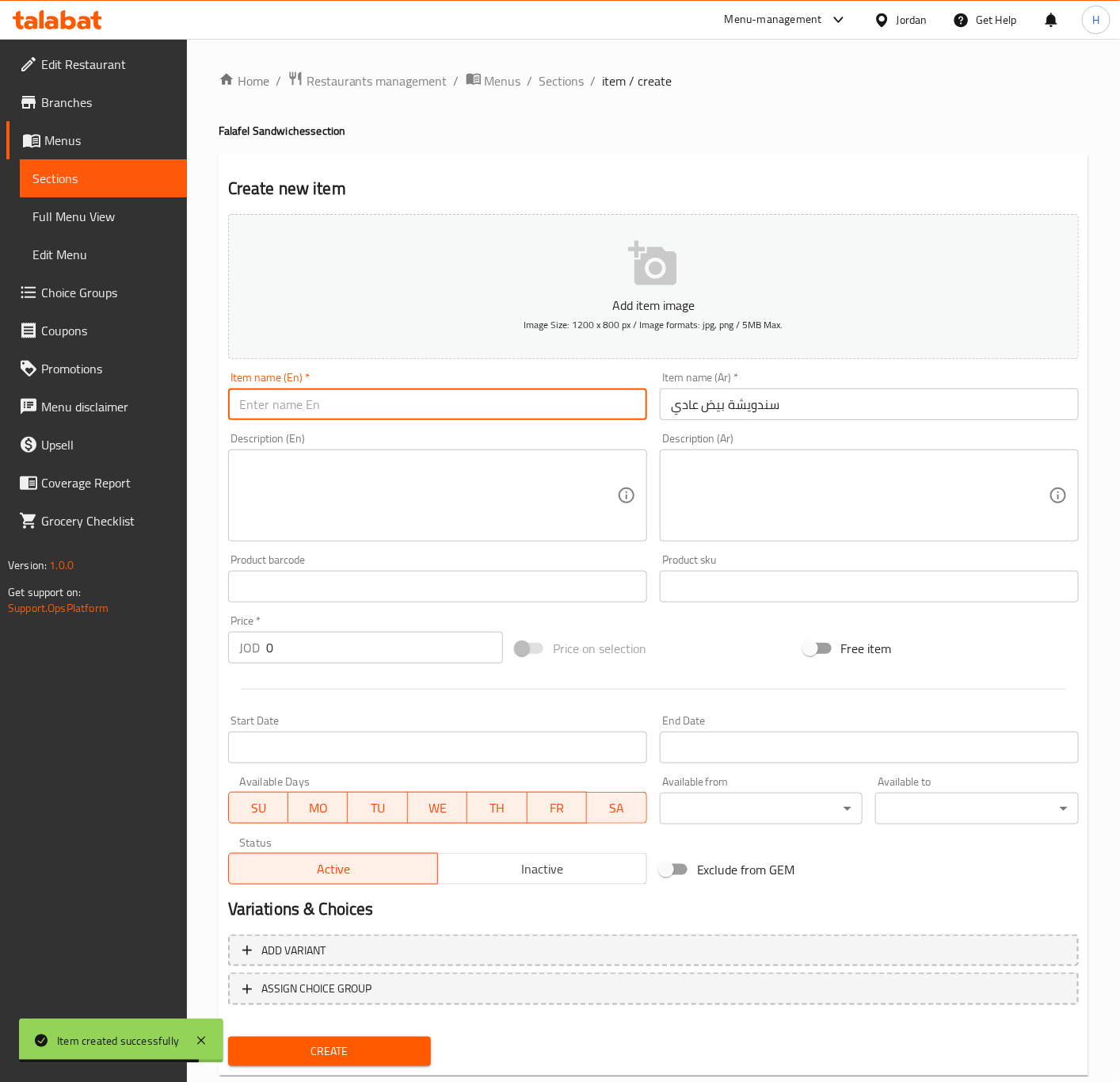
click at [544, 407] on input "text" at bounding box center [438, 404] width 419 height 32
click at [544, 407] on input "Regular egg sandwich" at bounding box center [438, 404] width 419 height 32
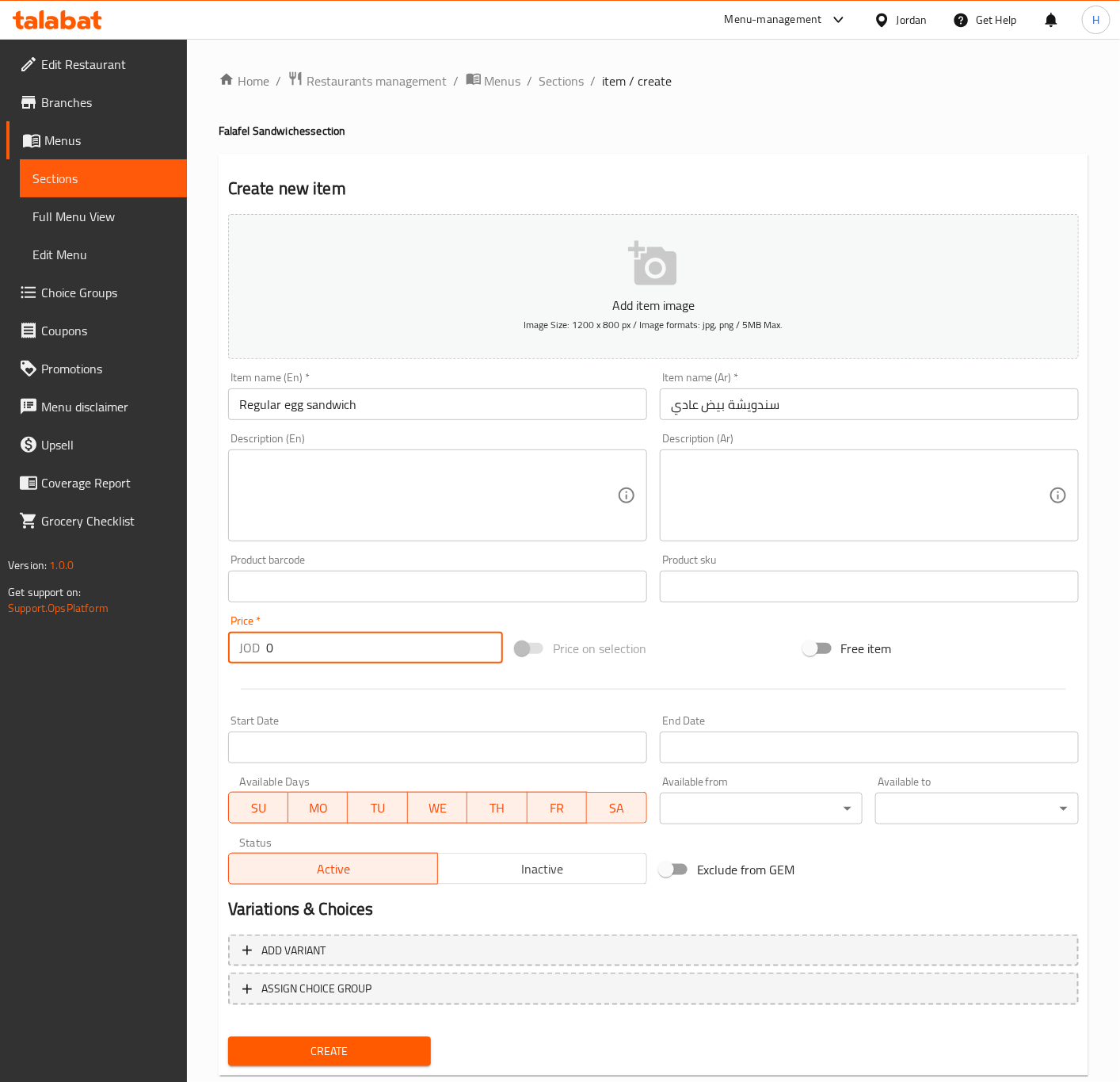
click at [366, 639] on input "0" at bounding box center [385, 647] width 237 height 32
click at [362, 404] on input "Regular egg sandwich" at bounding box center [438, 404] width 419 height 32
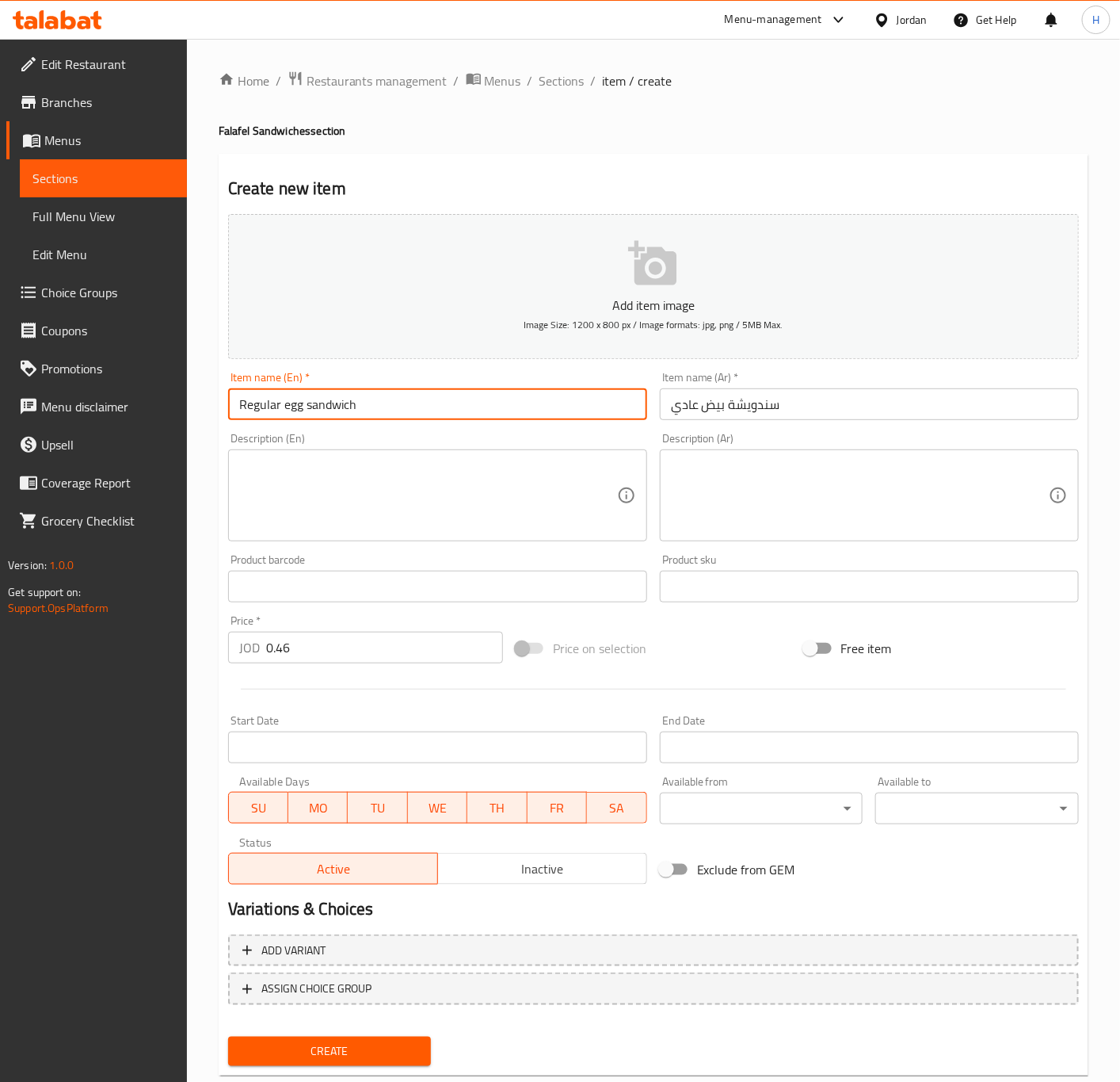
click at [362, 404] on input "Regular egg sandwich" at bounding box center [438, 404] width 419 height 32
click at [228, 1036] on button "Create" at bounding box center [330, 1051] width 203 height 30
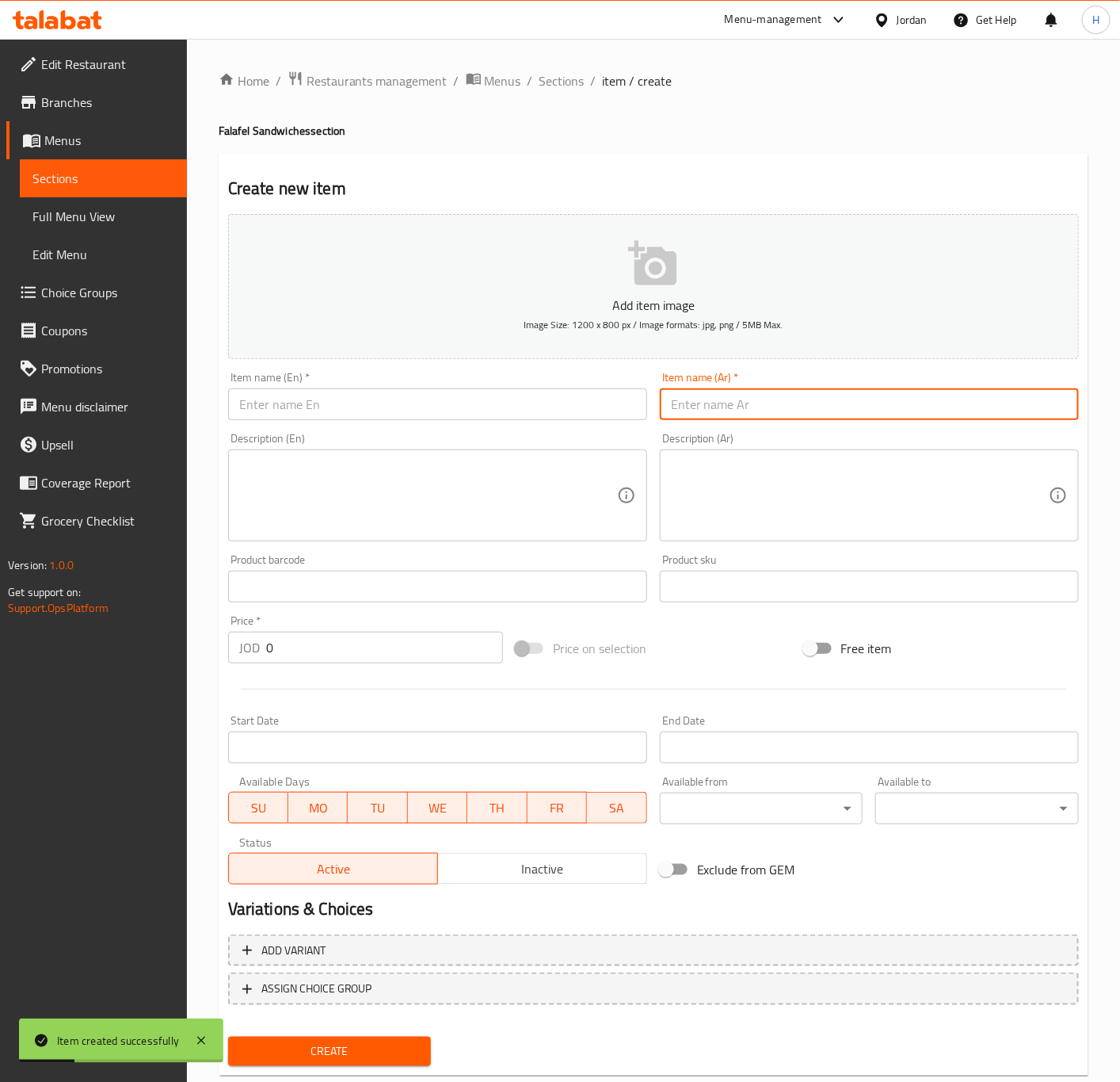
click at [846, 417] on input "text" at bounding box center [870, 404] width 419 height 32
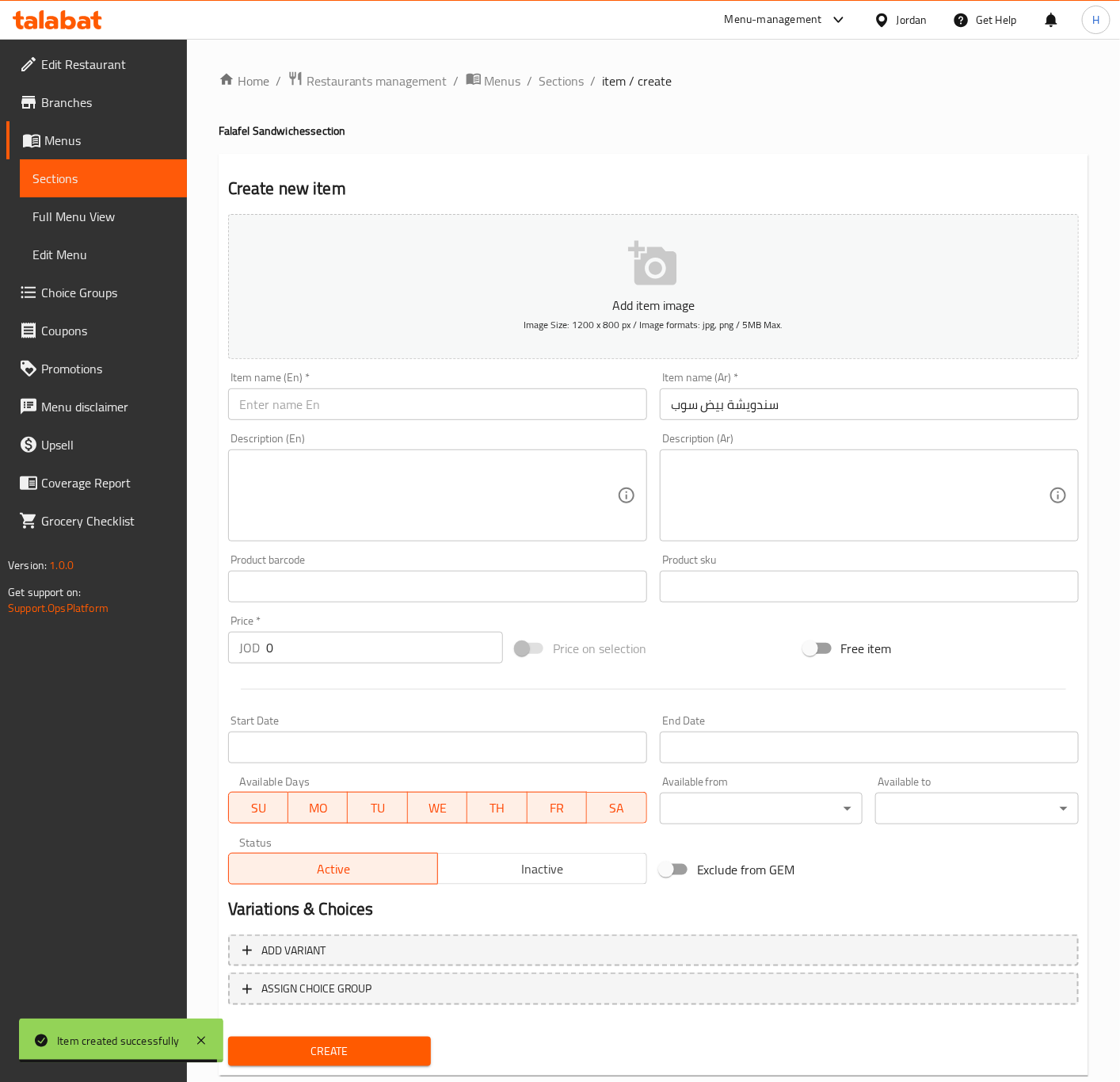
click at [823, 405] on input "سندويشة بيض سوب" at bounding box center [870, 404] width 419 height 32
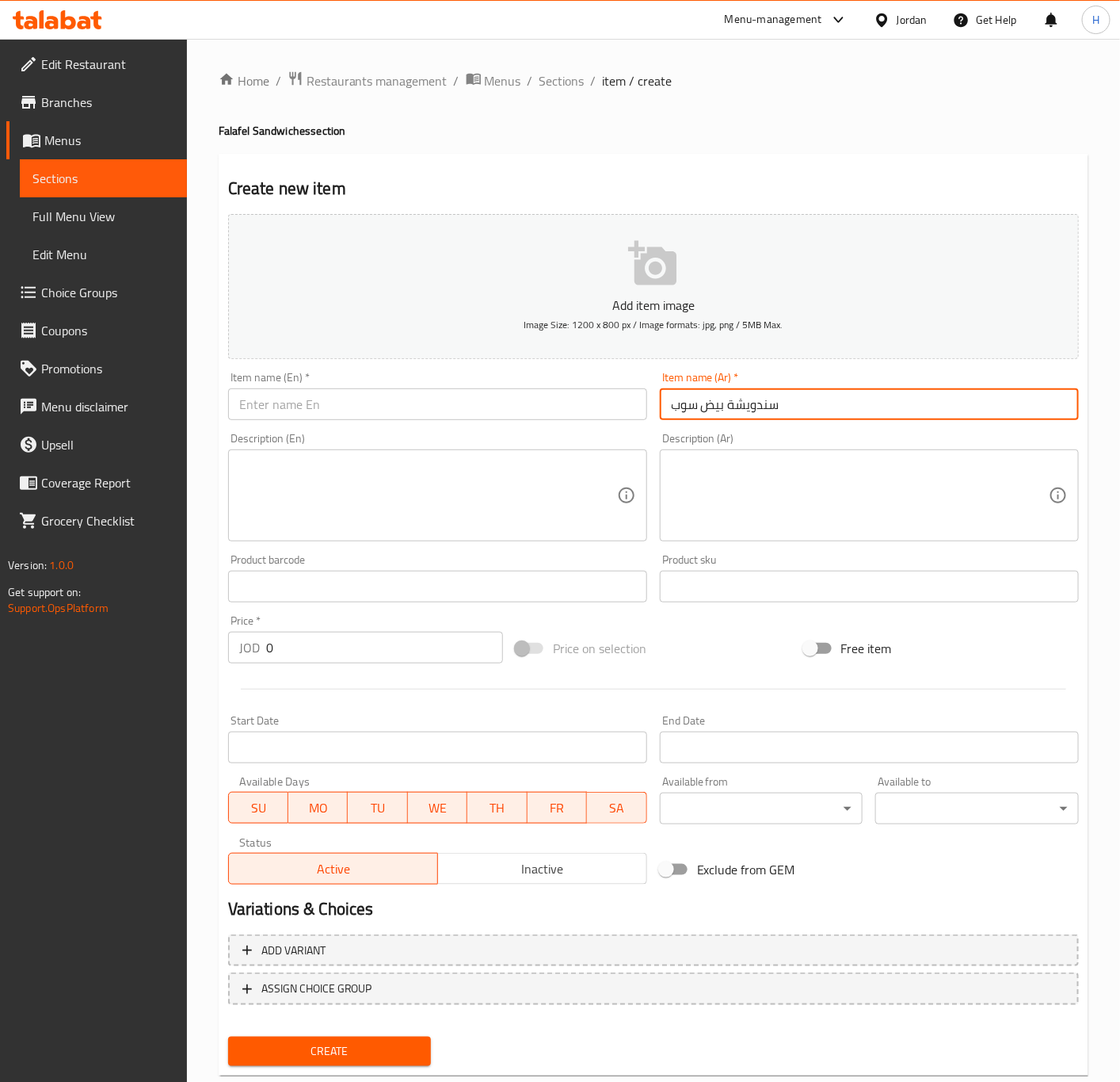
click at [823, 405] on input "سندويشة بيض سوب" at bounding box center [870, 404] width 419 height 32
click at [490, 399] on input "text" at bounding box center [438, 404] width 419 height 32
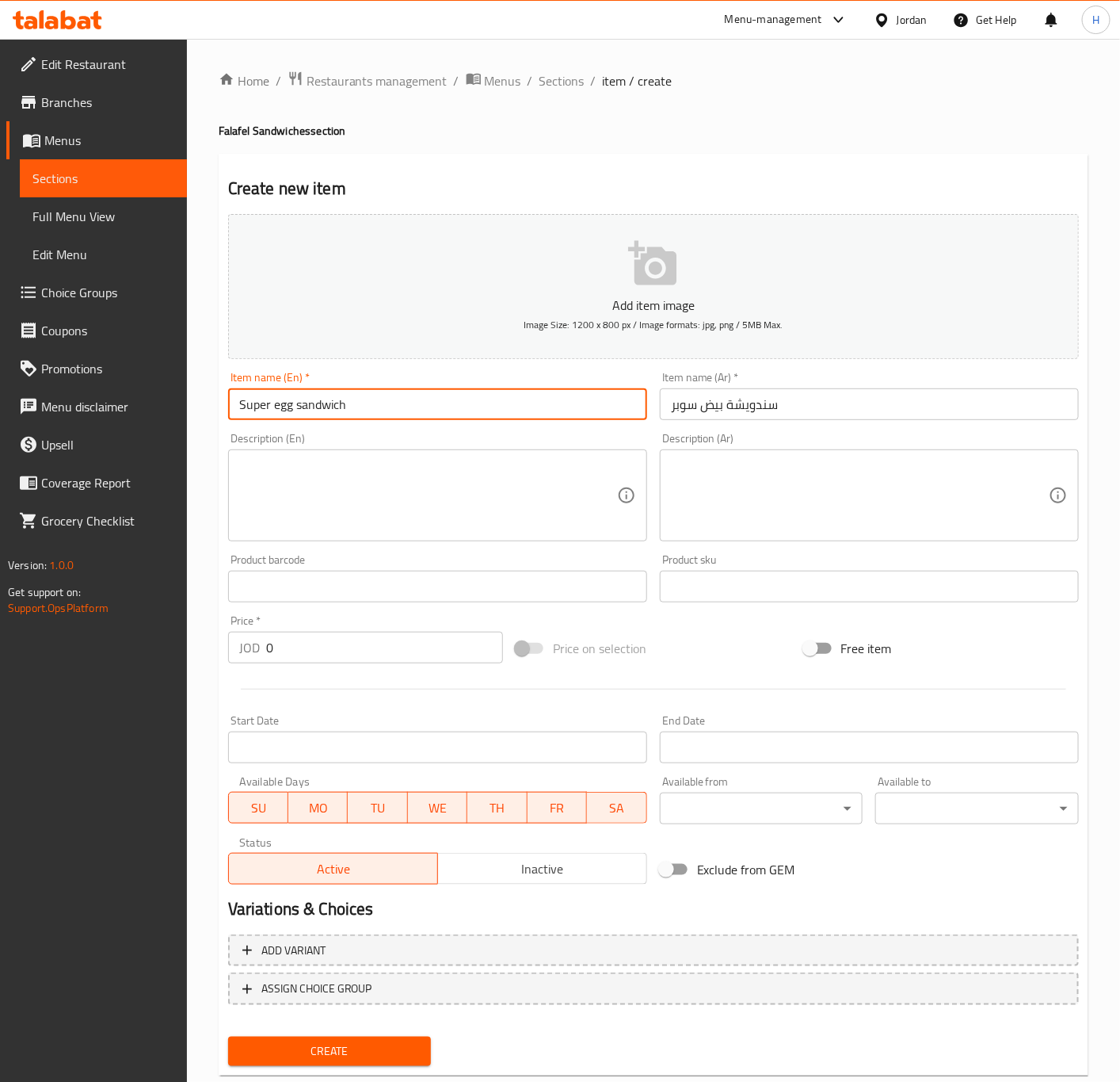
click at [480, 399] on input "Super egg sandwich" at bounding box center [438, 404] width 419 height 32
click at [378, 647] on input "0" at bounding box center [385, 647] width 237 height 32
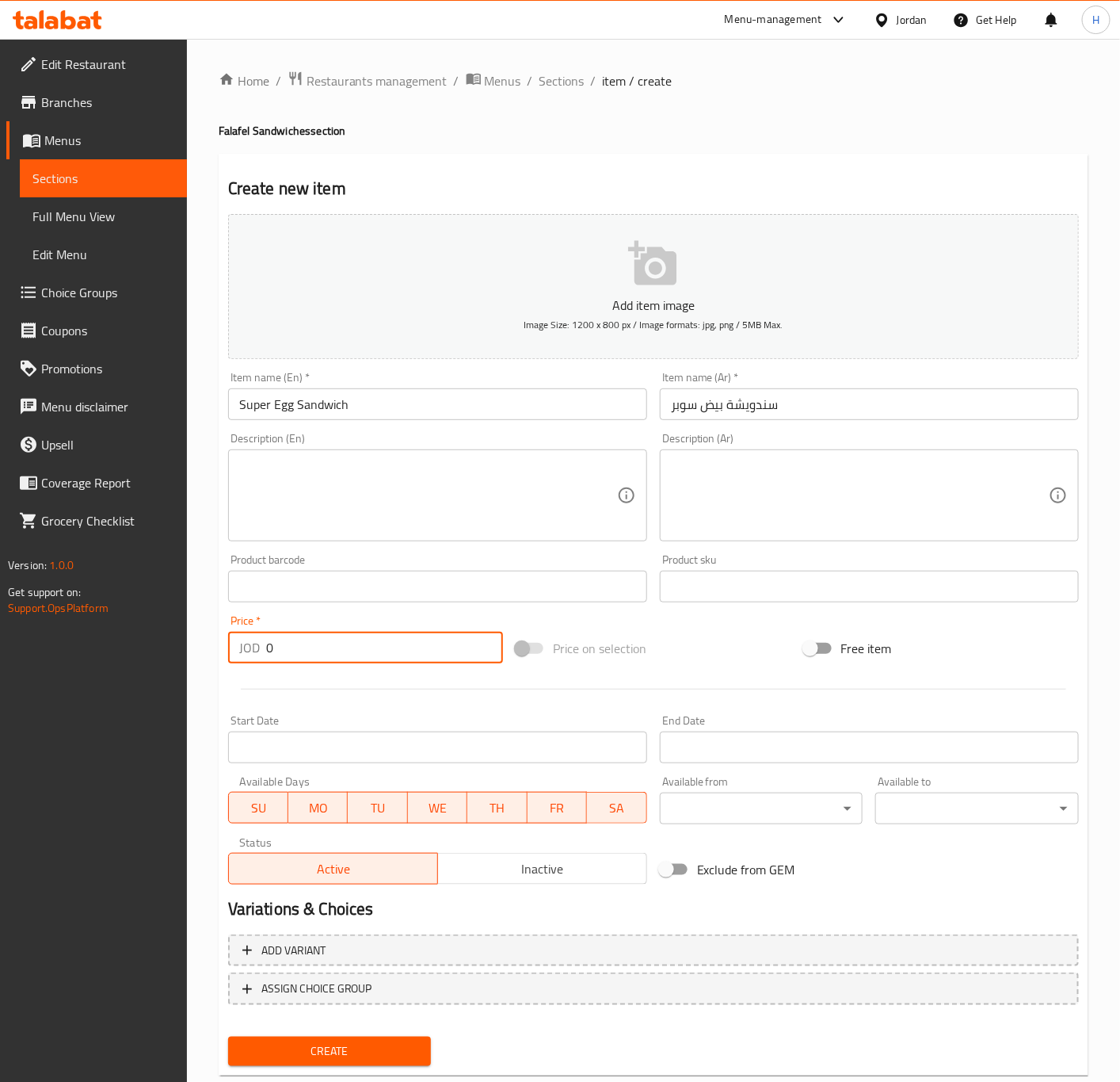
click at [378, 647] on input "0" at bounding box center [385, 647] width 237 height 32
click at [378, 409] on input "Super Egg Sandwich" at bounding box center [438, 404] width 419 height 32
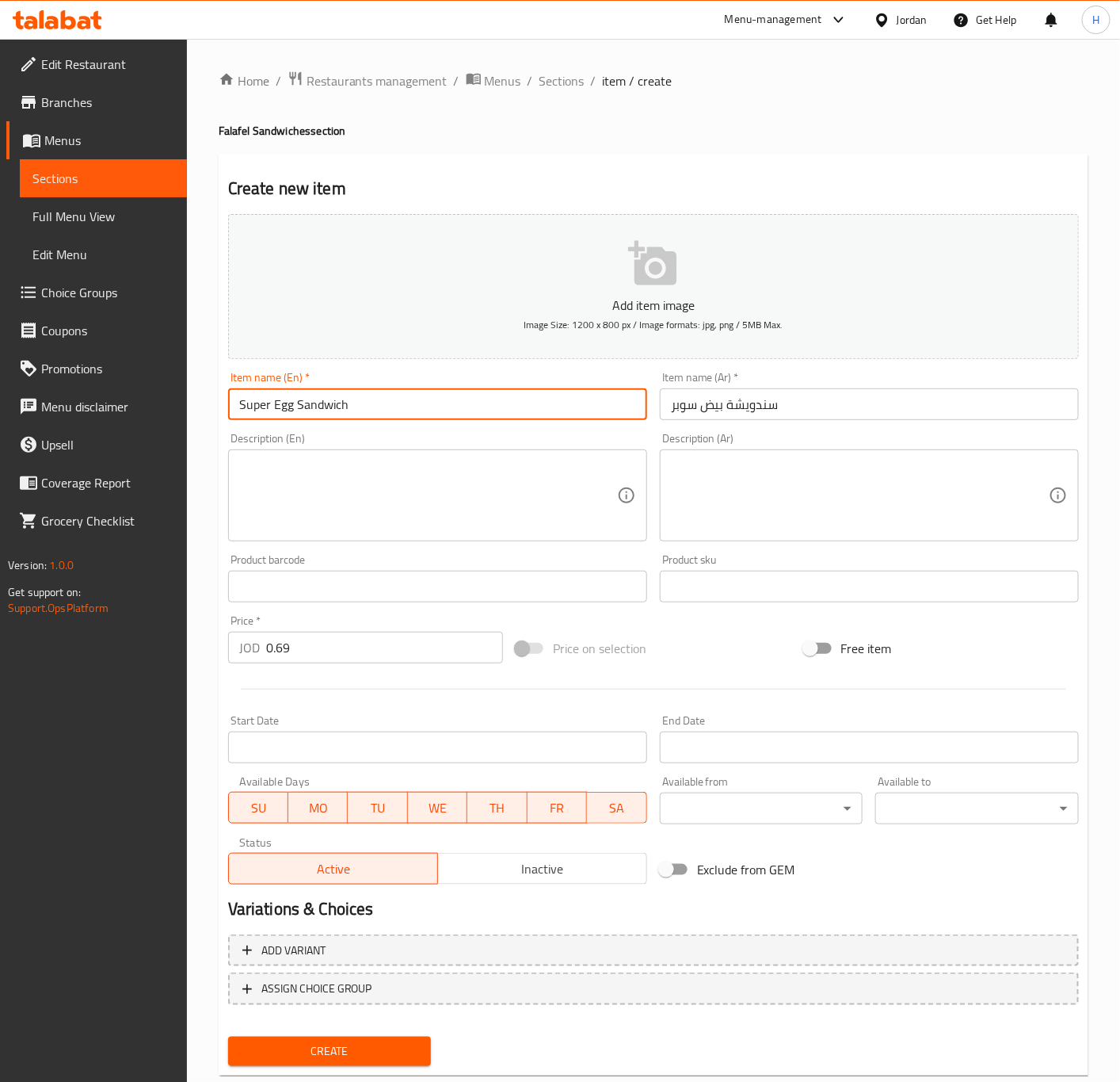
click at [228, 1036] on button "Create" at bounding box center [330, 1051] width 203 height 30
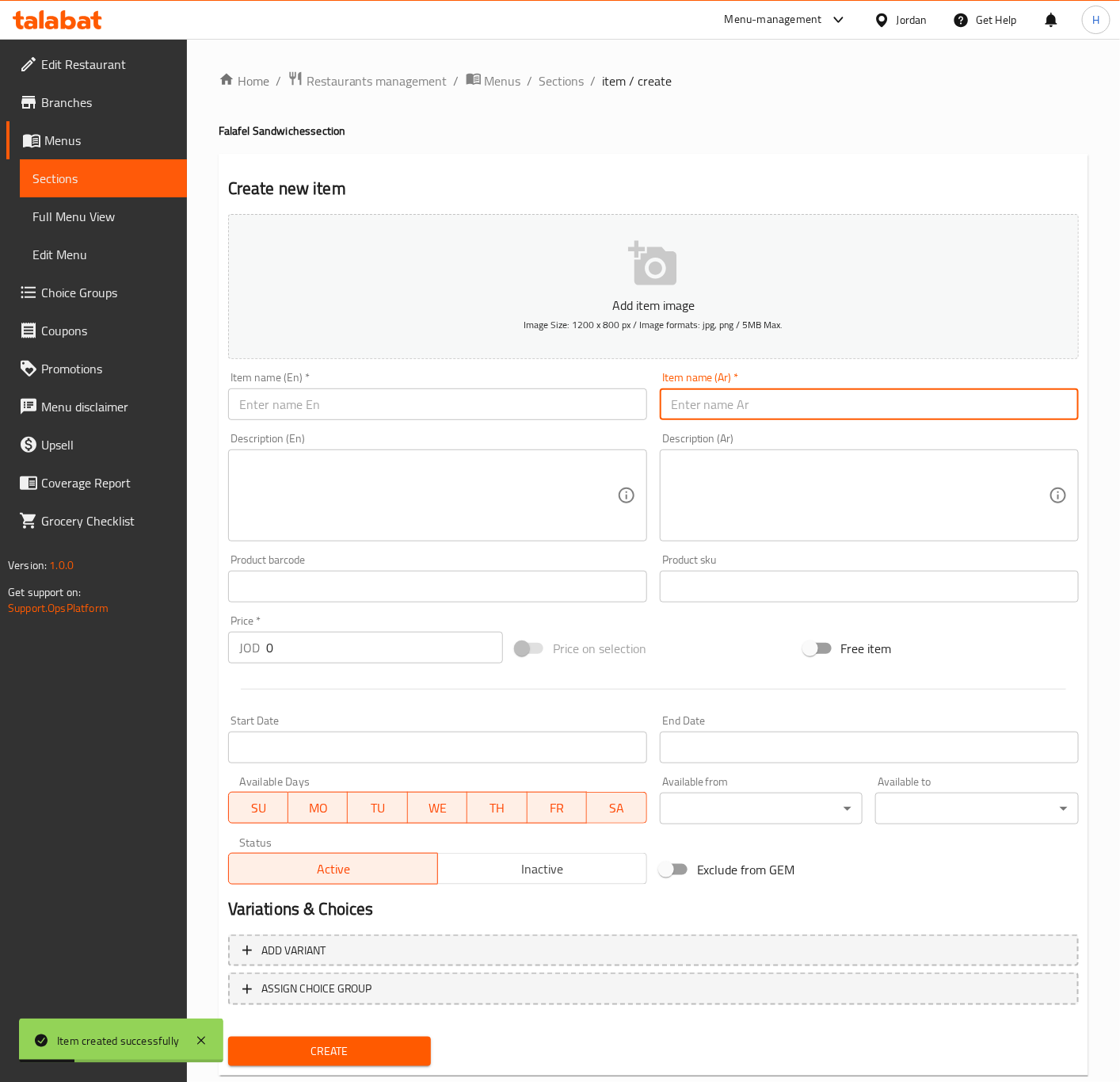
click at [774, 410] on input "text" at bounding box center [870, 404] width 419 height 32
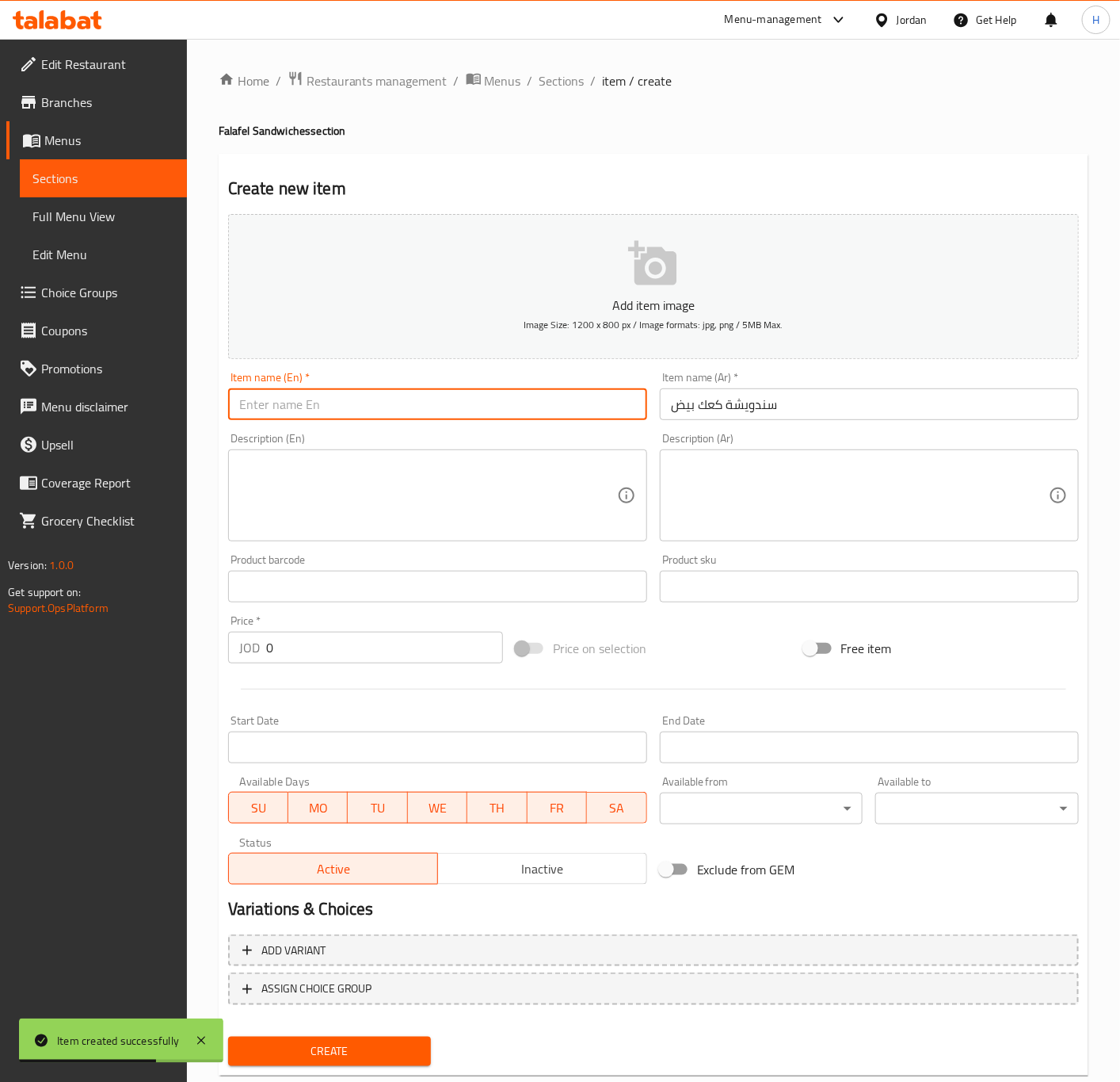
click at [352, 417] on input "text" at bounding box center [438, 404] width 419 height 32
click at [265, 407] on input "Egg cake sandwich" at bounding box center [438, 404] width 419 height 32
click at [266, 407] on input "Egg cake sandwich" at bounding box center [438, 404] width 419 height 32
click at [359, 410] on input "Egg Kaak sandwich" at bounding box center [438, 404] width 419 height 32
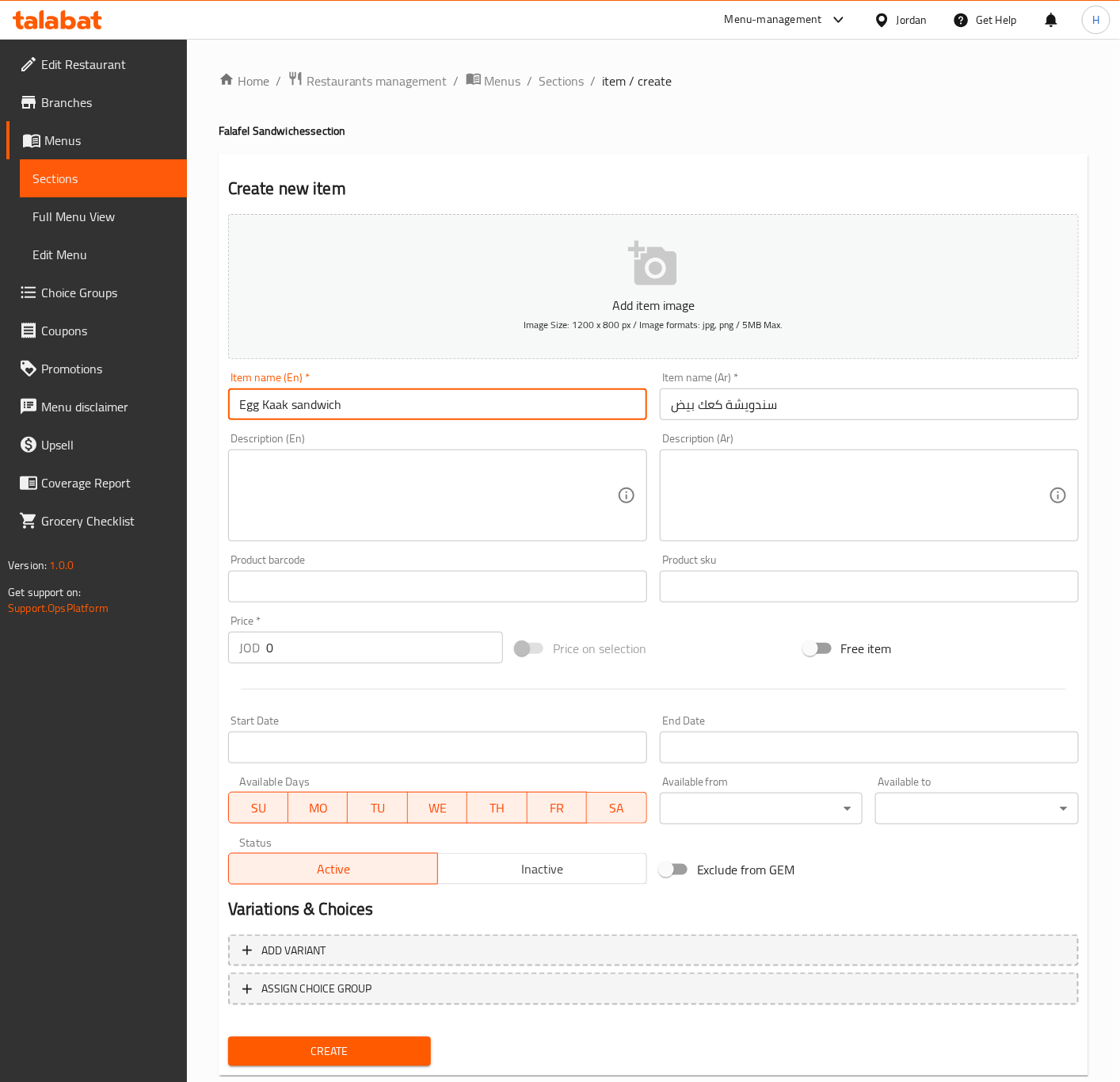
click at [359, 410] on input "Egg Kaak sandwich" at bounding box center [438, 404] width 419 height 32
click at [277, 402] on input "Egg Kaak Sandwich" at bounding box center [438, 404] width 419 height 32
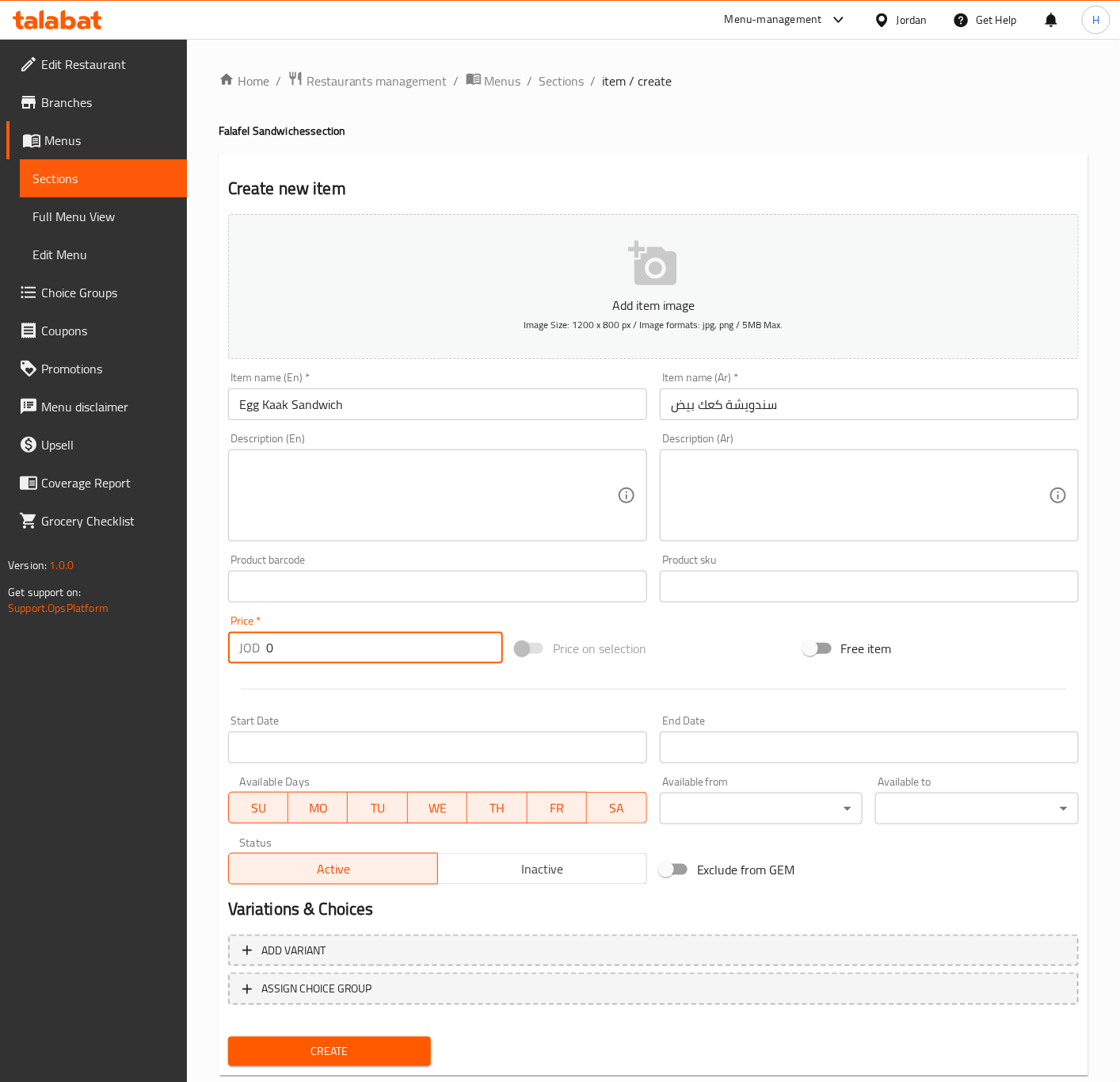
click at [368, 654] on input "0" at bounding box center [385, 647] width 237 height 32
click at [228, 1036] on button "Create" at bounding box center [330, 1051] width 203 height 30
click at [846, 412] on input "text" at bounding box center [870, 404] width 419 height 32
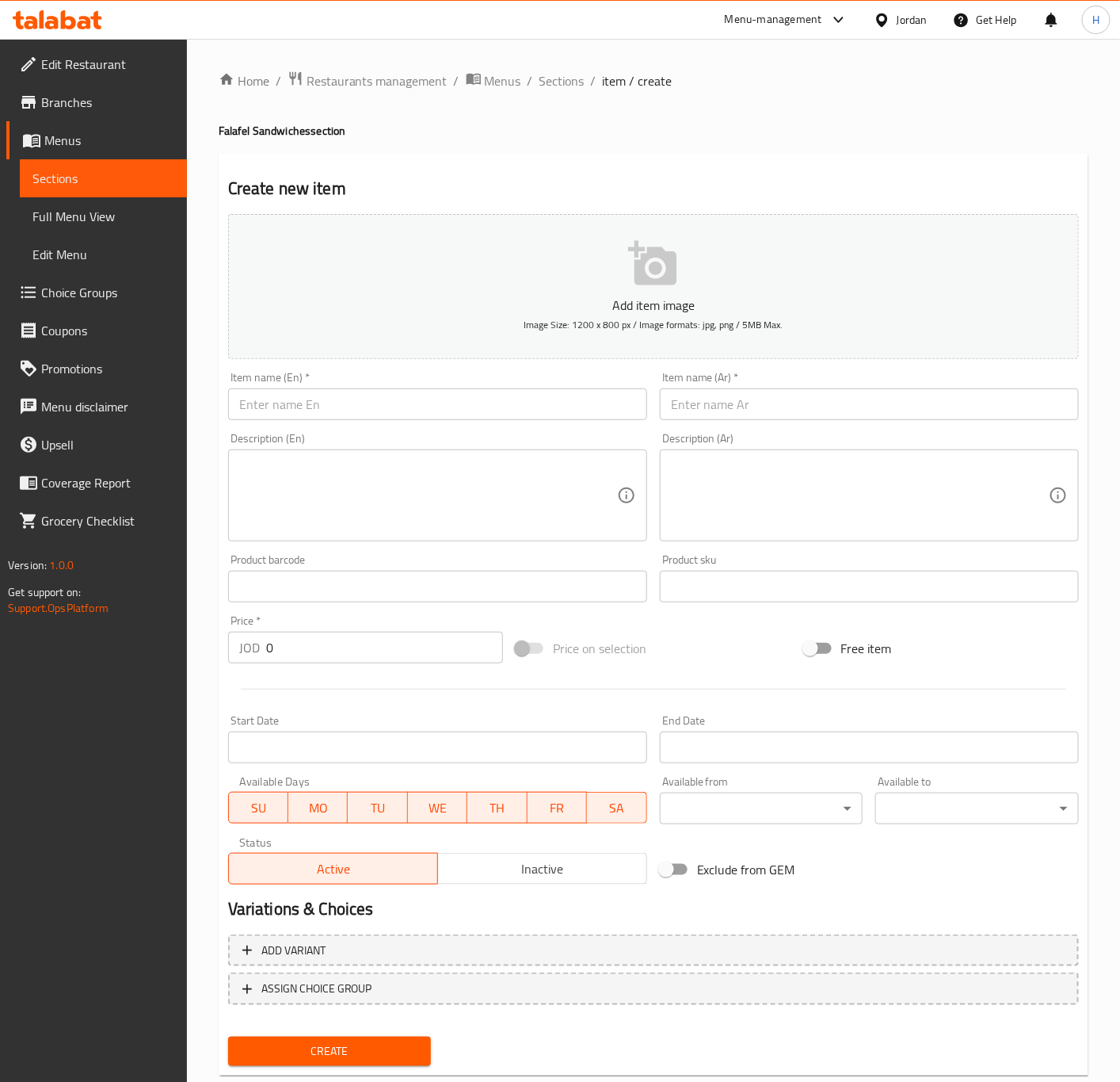
click at [846, 412] on input "text" at bounding box center [870, 404] width 419 height 32
click at [419, 415] on input "text" at bounding box center [438, 404] width 419 height 32
click at [335, 654] on input "0" at bounding box center [385, 647] width 237 height 32
click at [336, 652] on input "0" at bounding box center [385, 647] width 237 height 32
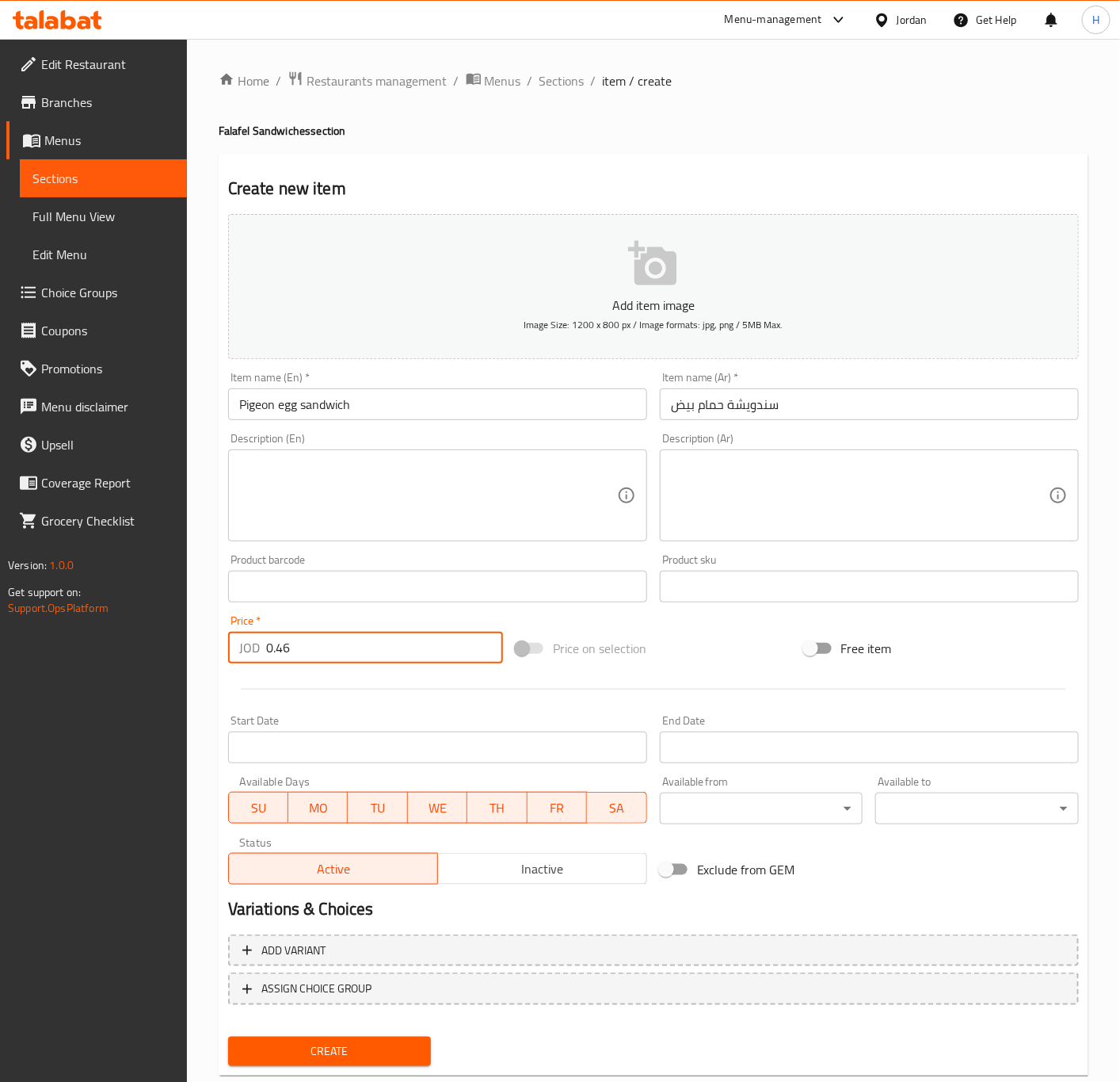
click at [466, 410] on input "Pigeon egg sandwich" at bounding box center [438, 404] width 419 height 32
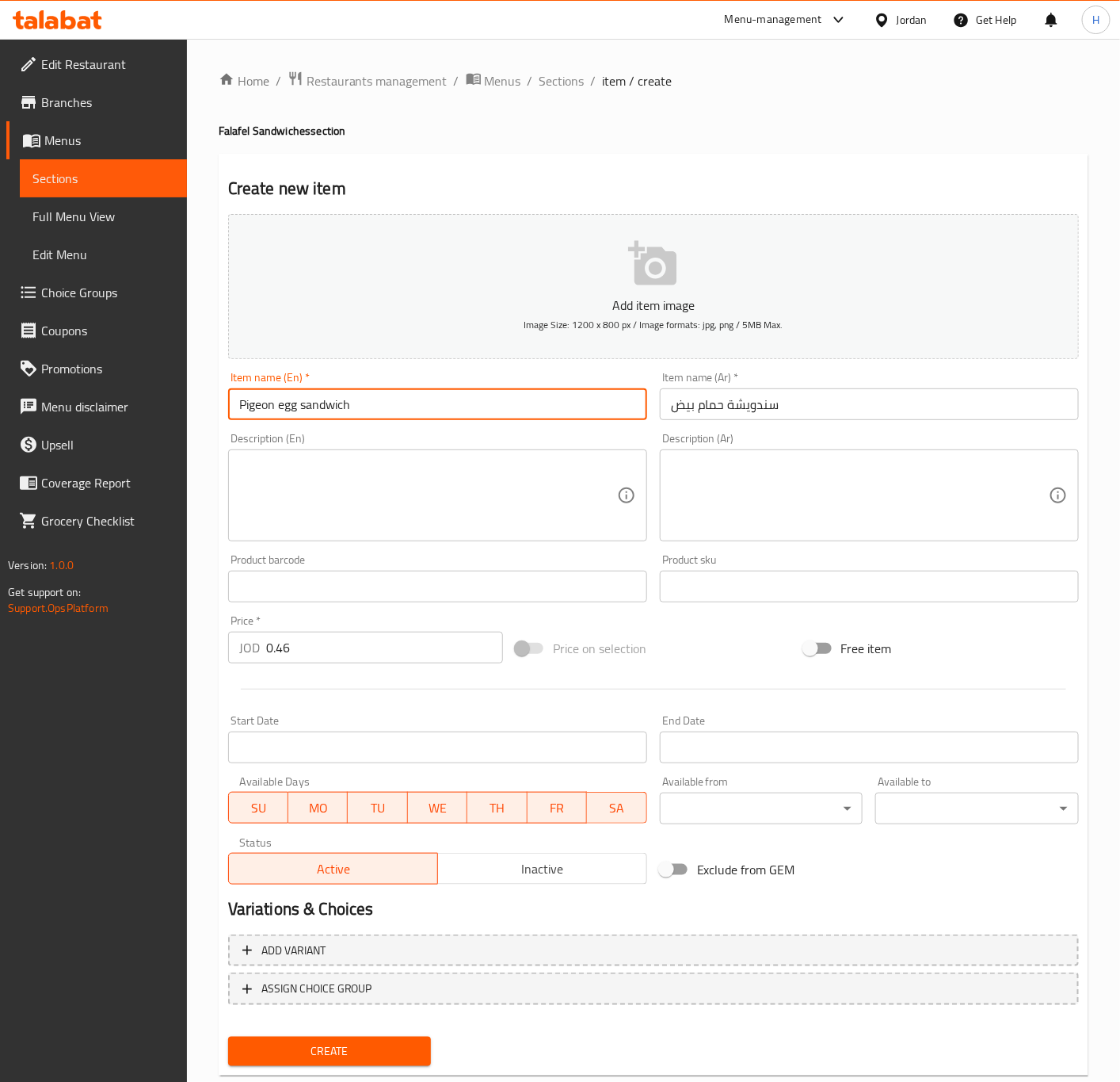
click at [466, 410] on input "Pigeon egg sandwich" at bounding box center [438, 404] width 419 height 32
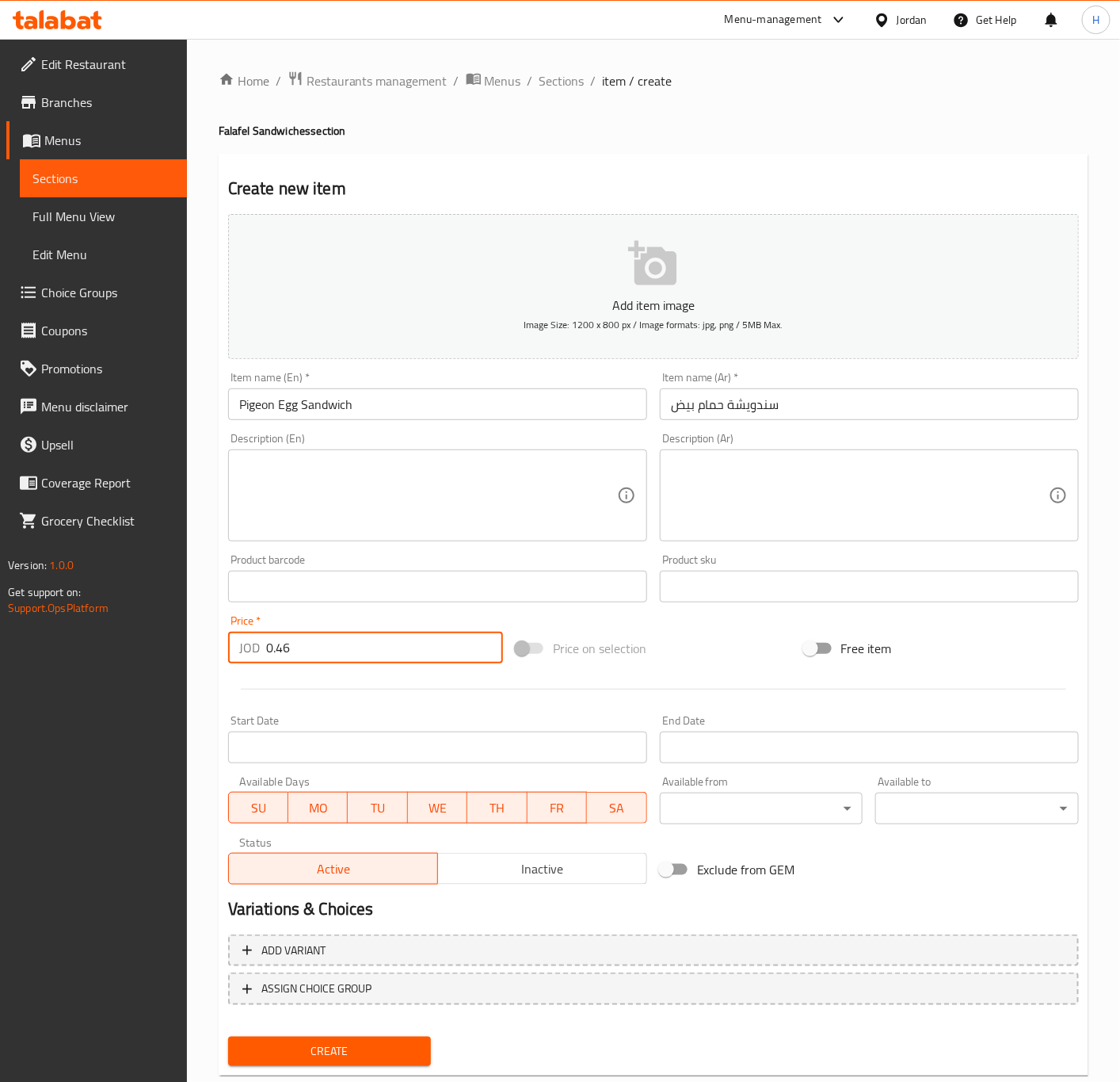
click at [445, 640] on input "0.46" at bounding box center [385, 647] width 237 height 32
click at [228, 1036] on button "Create" at bounding box center [330, 1051] width 203 height 30
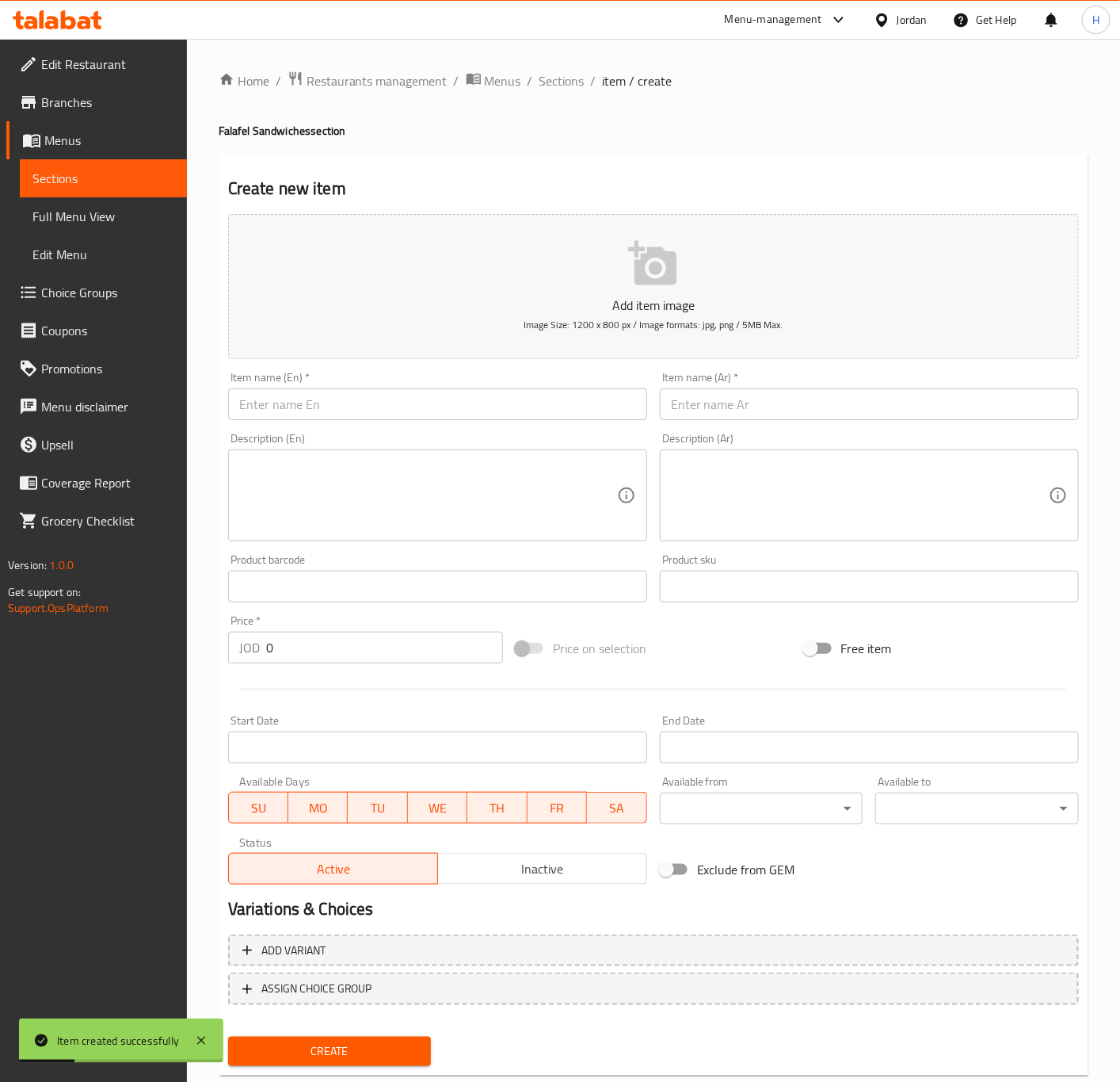
click at [767, 415] on input "text" at bounding box center [870, 404] width 419 height 32
click at [359, 400] on input "text" at bounding box center [438, 404] width 419 height 32
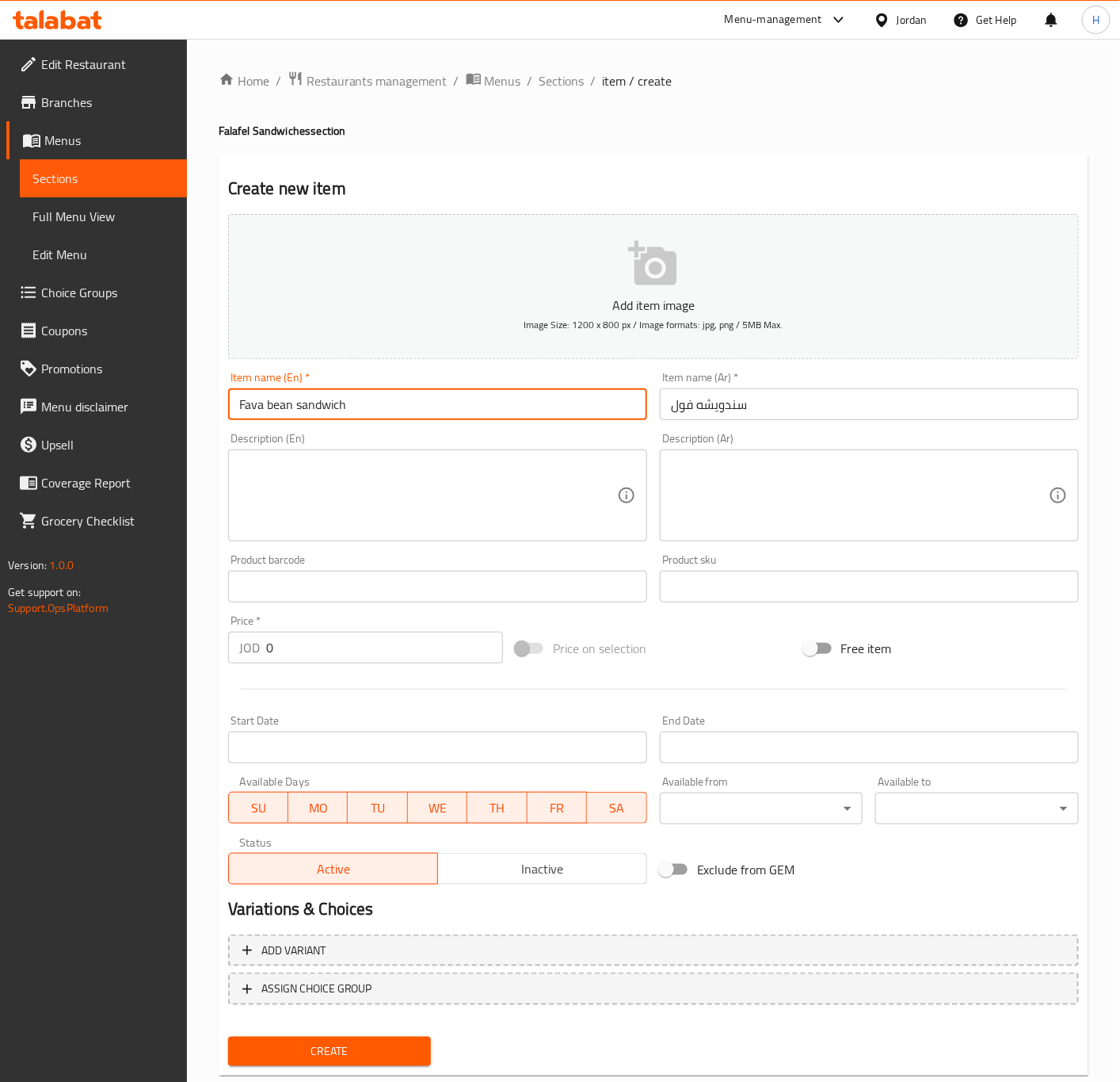
drag, startPoint x: 295, startPoint y: 410, endPoint x: 196, endPoint y: 410, distance: 99.0
click at [196, 410] on div "Home / Restaurants management / Menus / Sections / item / create Falafel Sandwi…" at bounding box center [654, 579] width 933 height 1081
click at [345, 652] on input "0" at bounding box center [385, 647] width 237 height 32
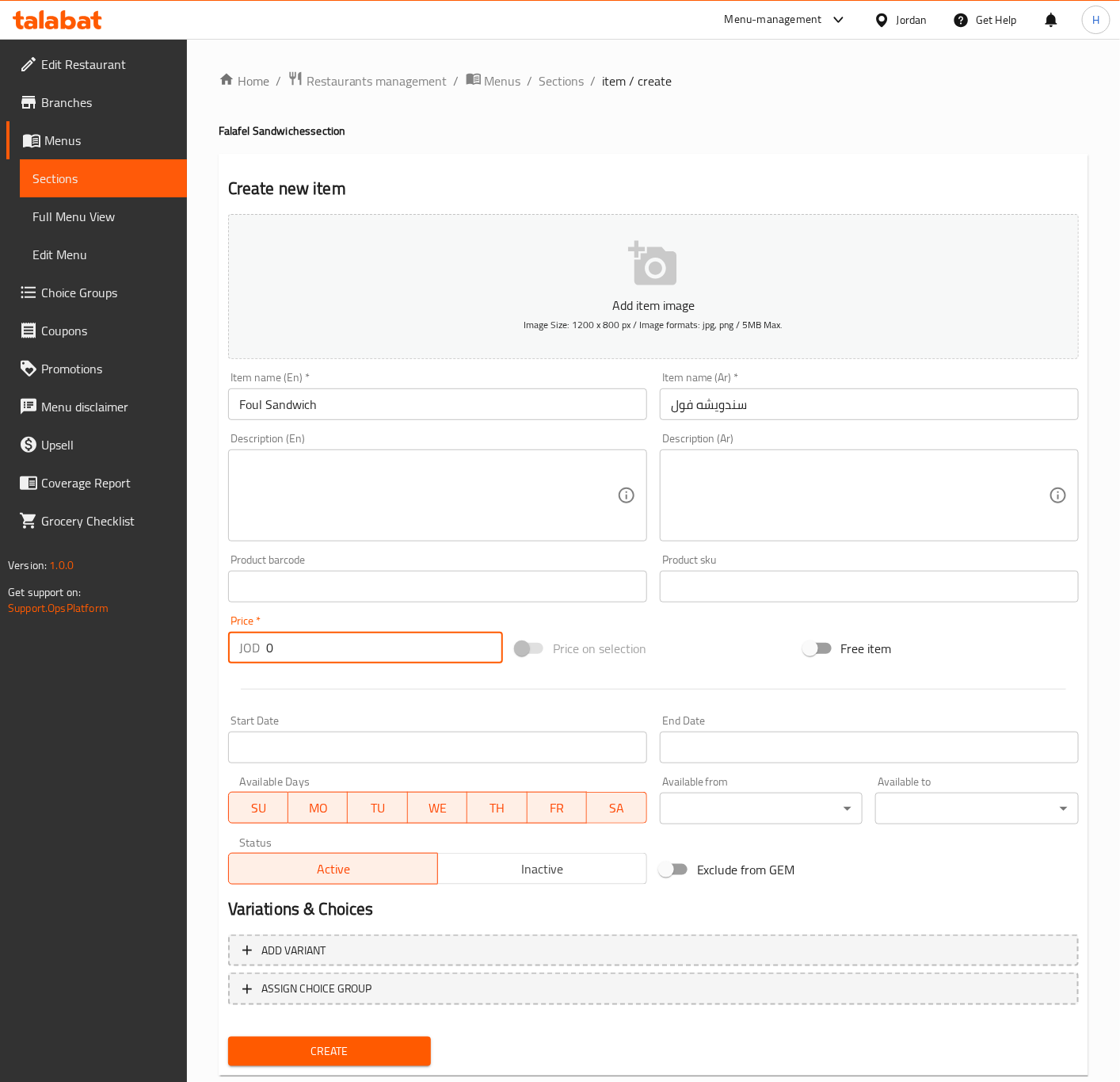
click at [345, 652] on input "0" at bounding box center [385, 647] width 237 height 32
click at [228, 1036] on button "Create" at bounding box center [330, 1051] width 203 height 30
click at [835, 400] on input "text" at bounding box center [870, 404] width 419 height 32
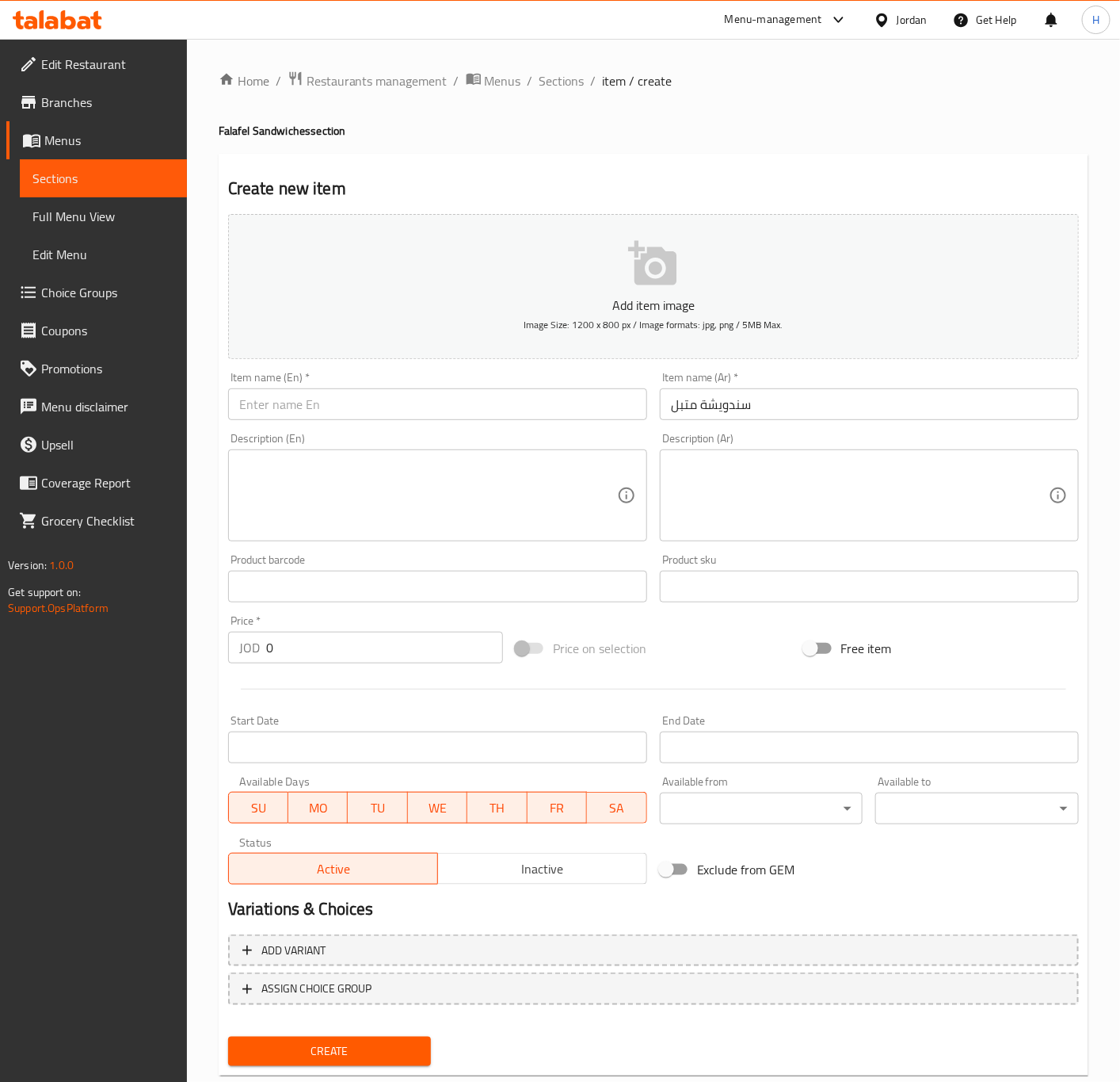
click at [409, 427] on div "Description (En) Description (En)" at bounding box center [438, 487] width 432 height 121
click at [409, 414] on input "Mutabal sandwich" at bounding box center [438, 404] width 419 height 32
click at [254, 405] on input "Mutabal sandwich" at bounding box center [438, 404] width 419 height 32
click at [388, 407] on input "Muttabal sandwich" at bounding box center [438, 404] width 419 height 32
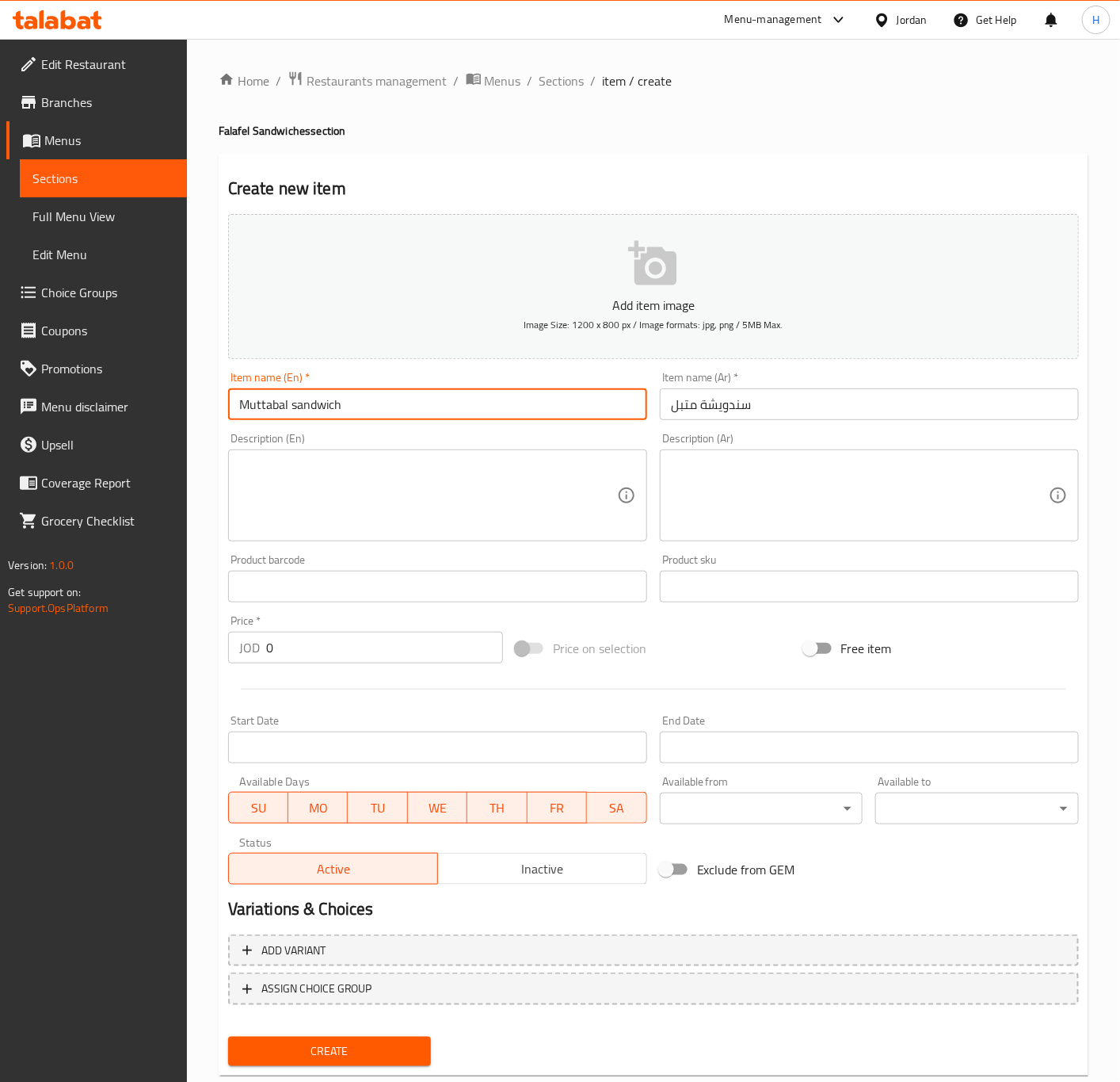
click at [388, 407] on input "Muttabal sandwich" at bounding box center [438, 404] width 419 height 32
click at [340, 657] on input "0" at bounding box center [385, 647] width 237 height 32
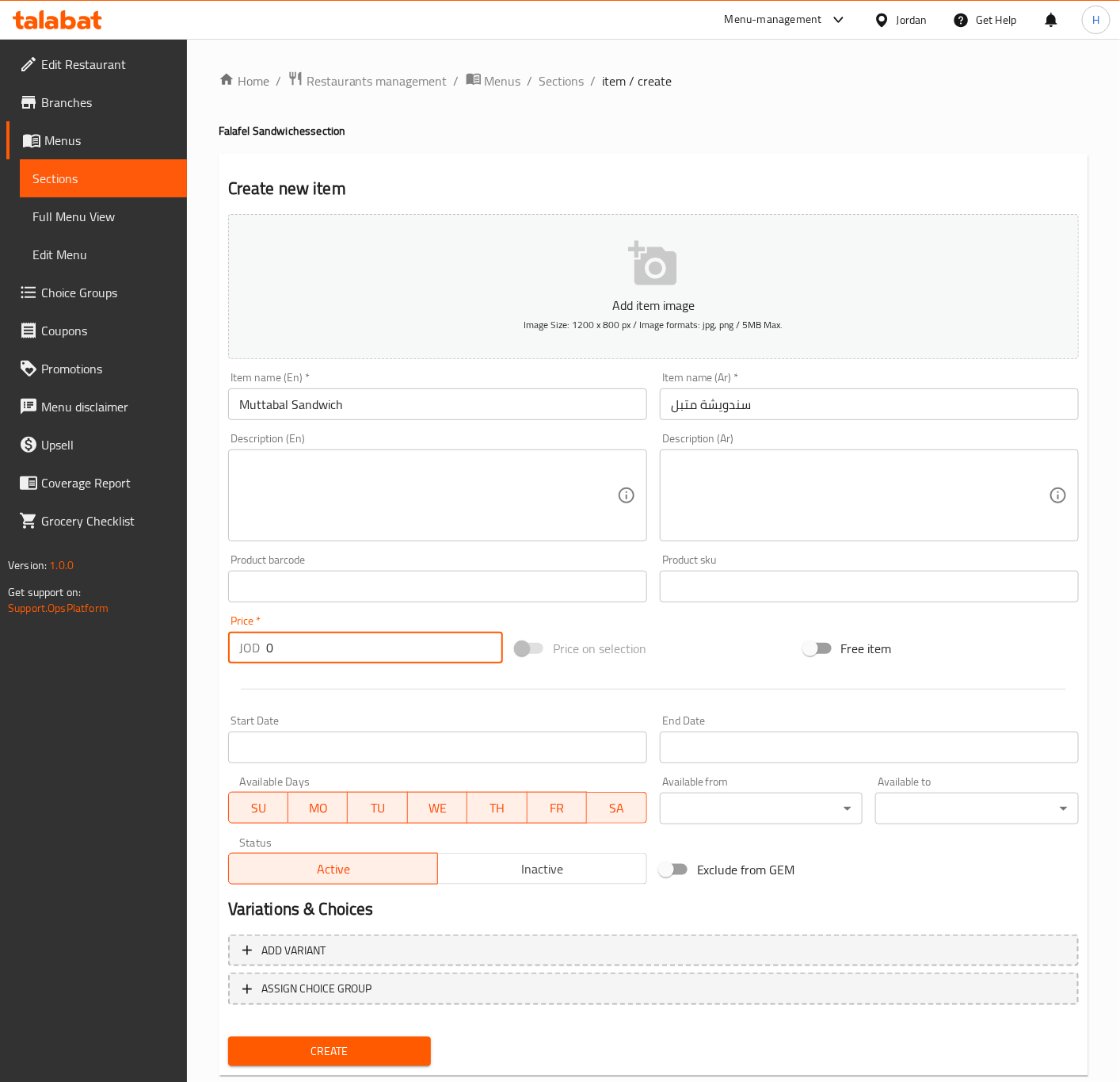
click at [340, 659] on input "0" at bounding box center [385, 647] width 237 height 32
click at [228, 1036] on button "Create" at bounding box center [330, 1051] width 203 height 30
click at [568, 86] on span "Sections" at bounding box center [562, 81] width 45 height 19
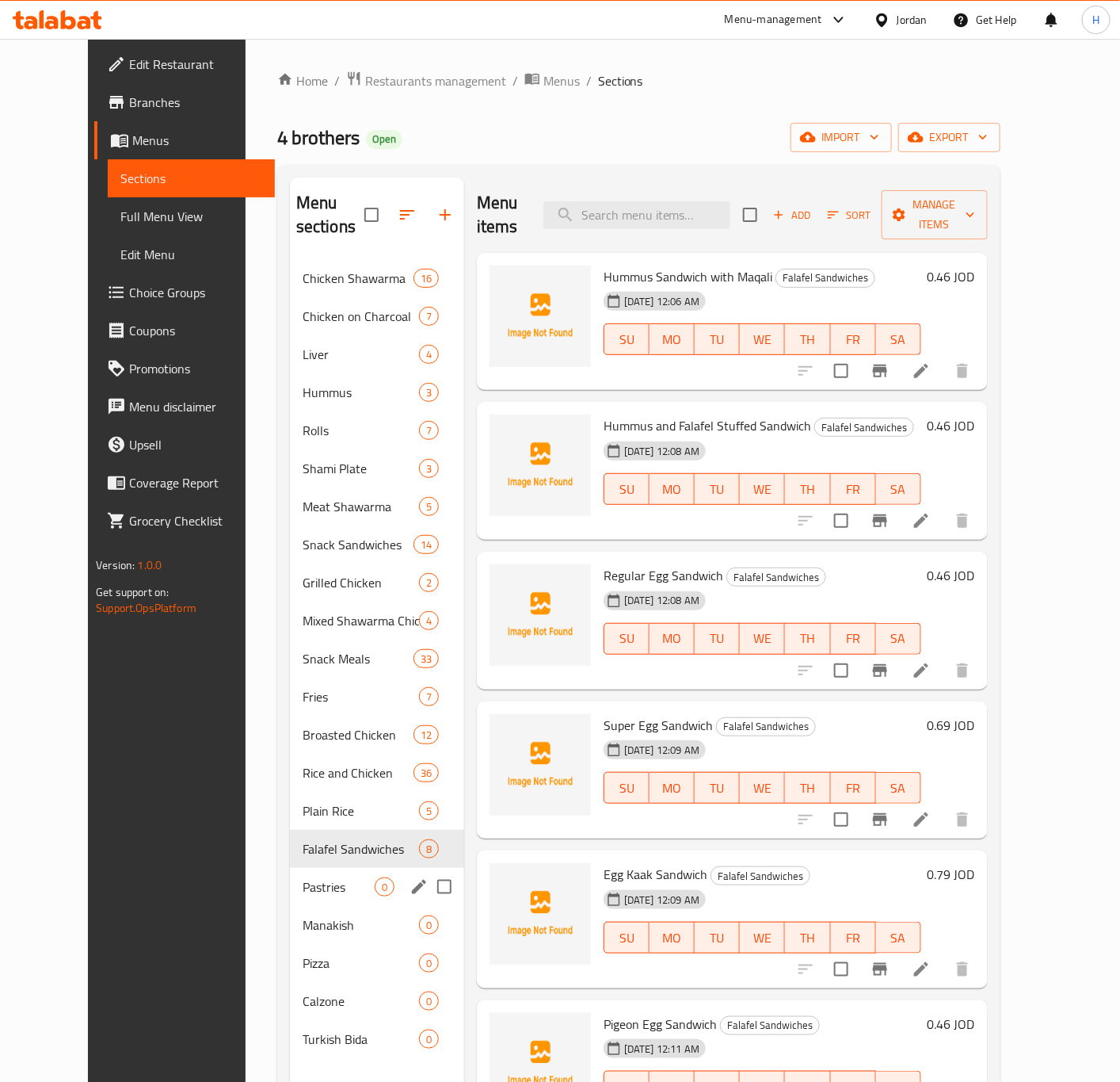
click at [302, 877] on span "Pastries" at bounding box center [338, 887] width 72 height 19
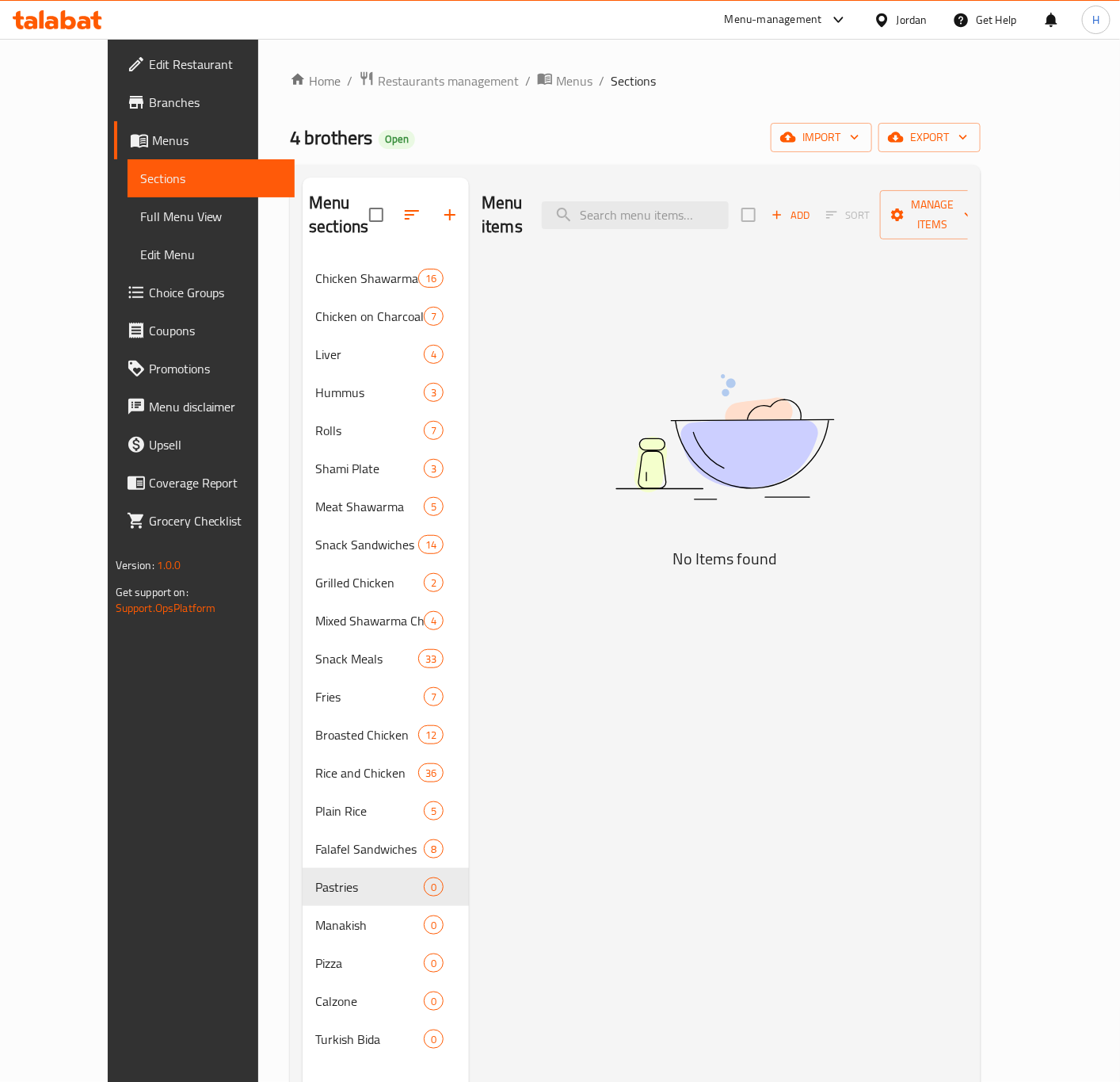
click at [816, 214] on button "Add" at bounding box center [790, 214] width 50 height 25
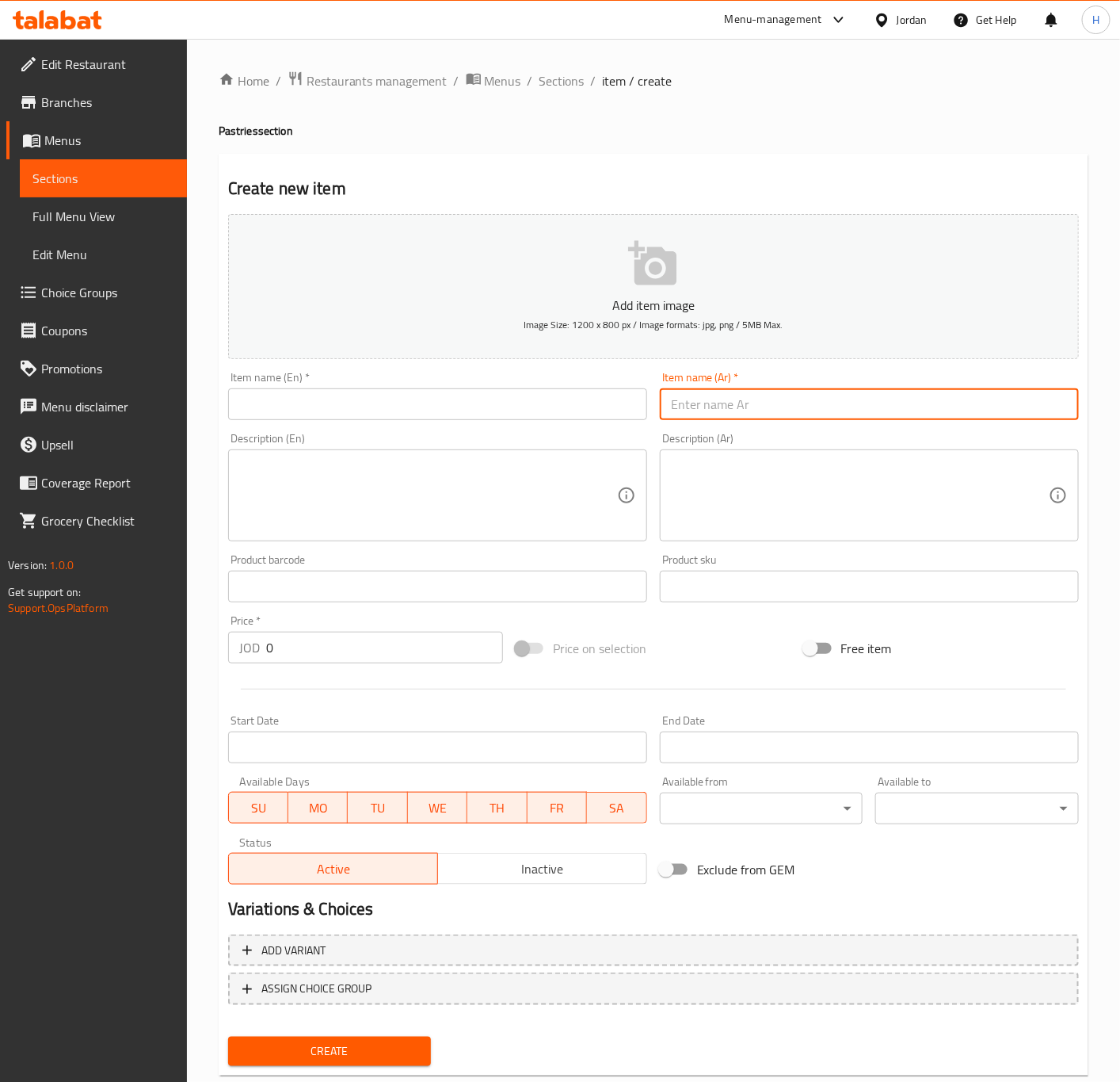
click at [937, 405] on input "text" at bounding box center [870, 404] width 419 height 32
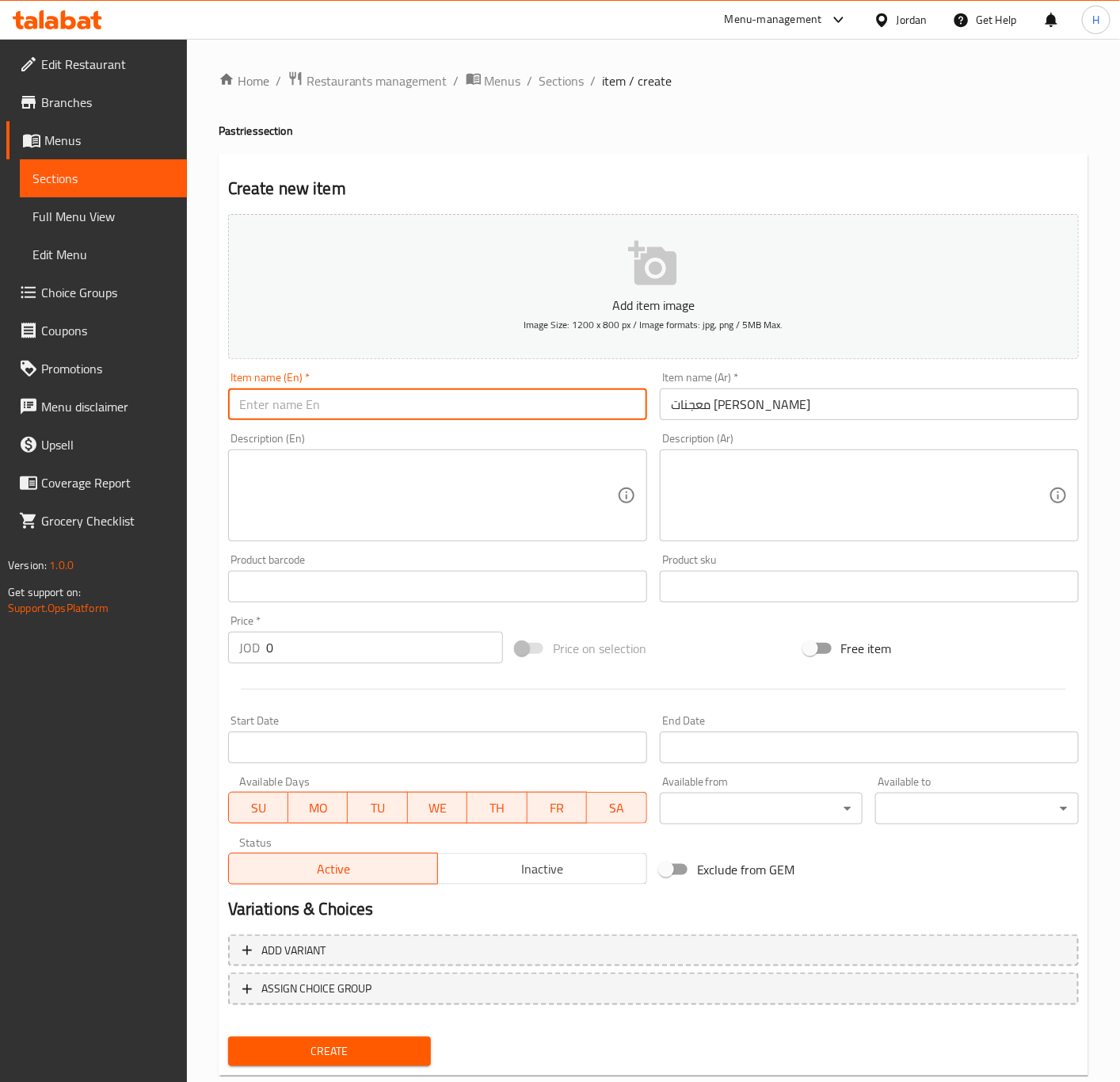
click at [469, 409] on input "text" at bounding box center [438, 404] width 419 height 32
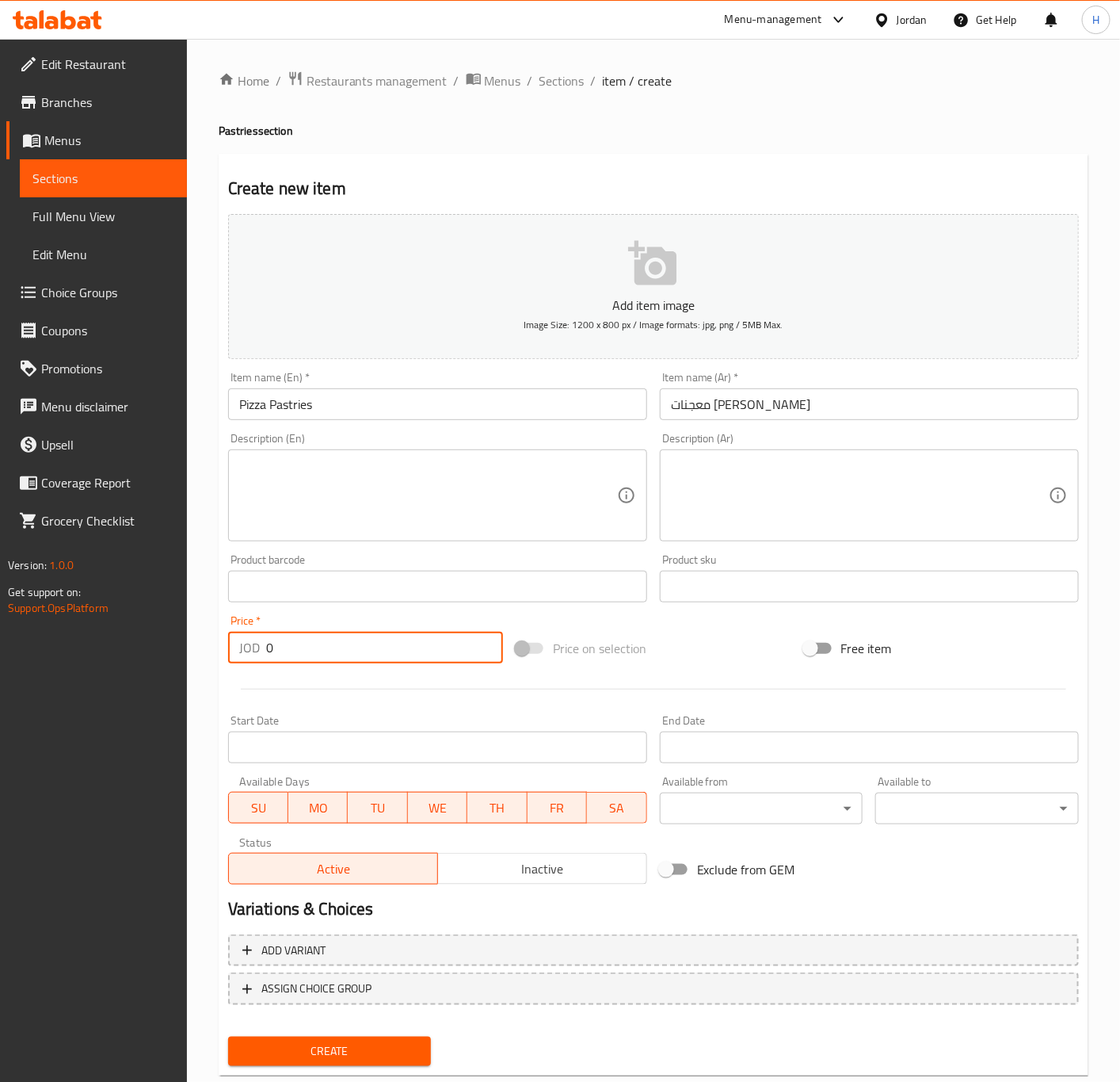
click at [383, 639] on input "0" at bounding box center [385, 647] width 237 height 32
click at [228, 1036] on button "Create" at bounding box center [330, 1051] width 203 height 30
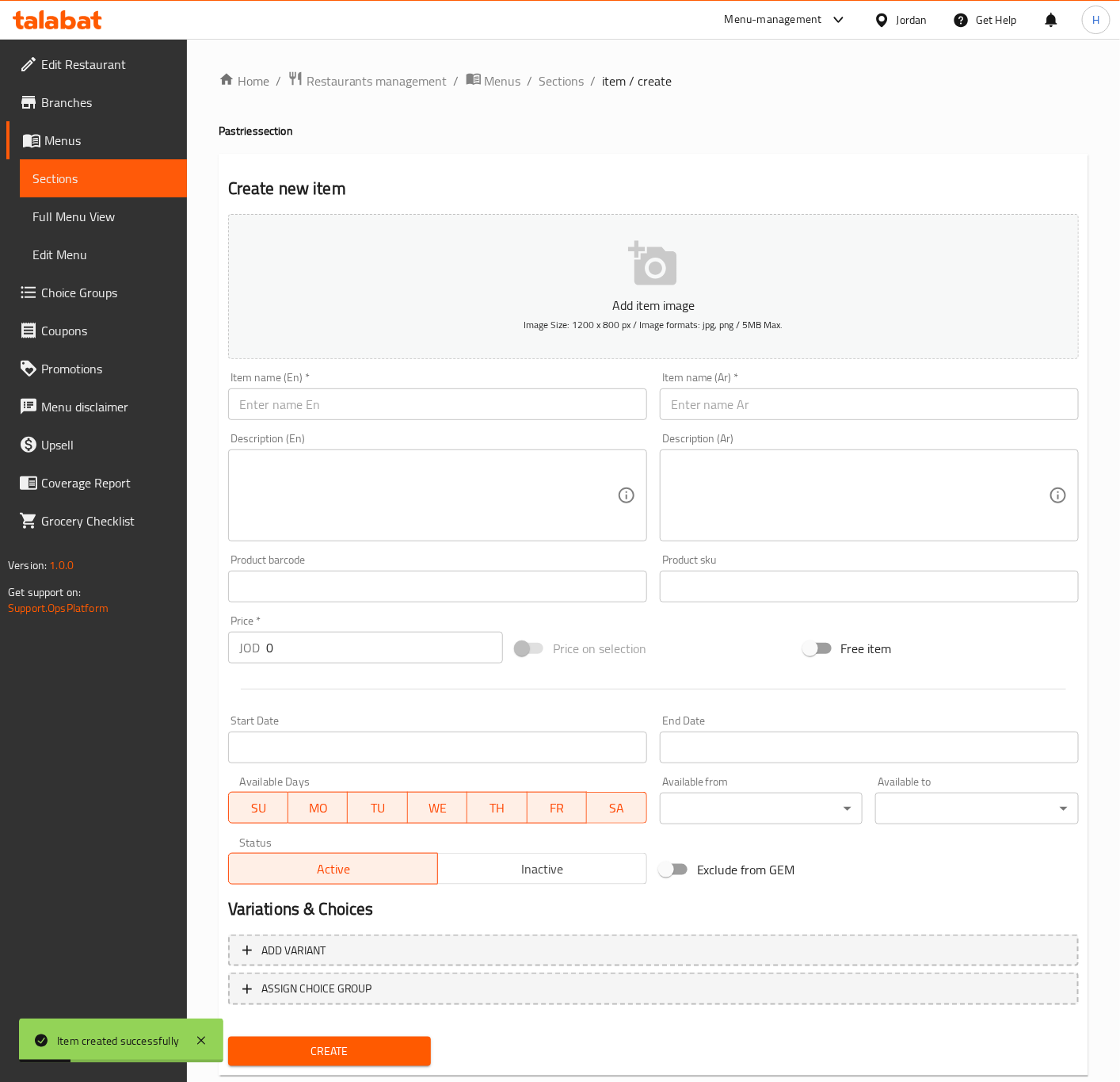
click at [838, 419] on input "text" at bounding box center [870, 404] width 419 height 32
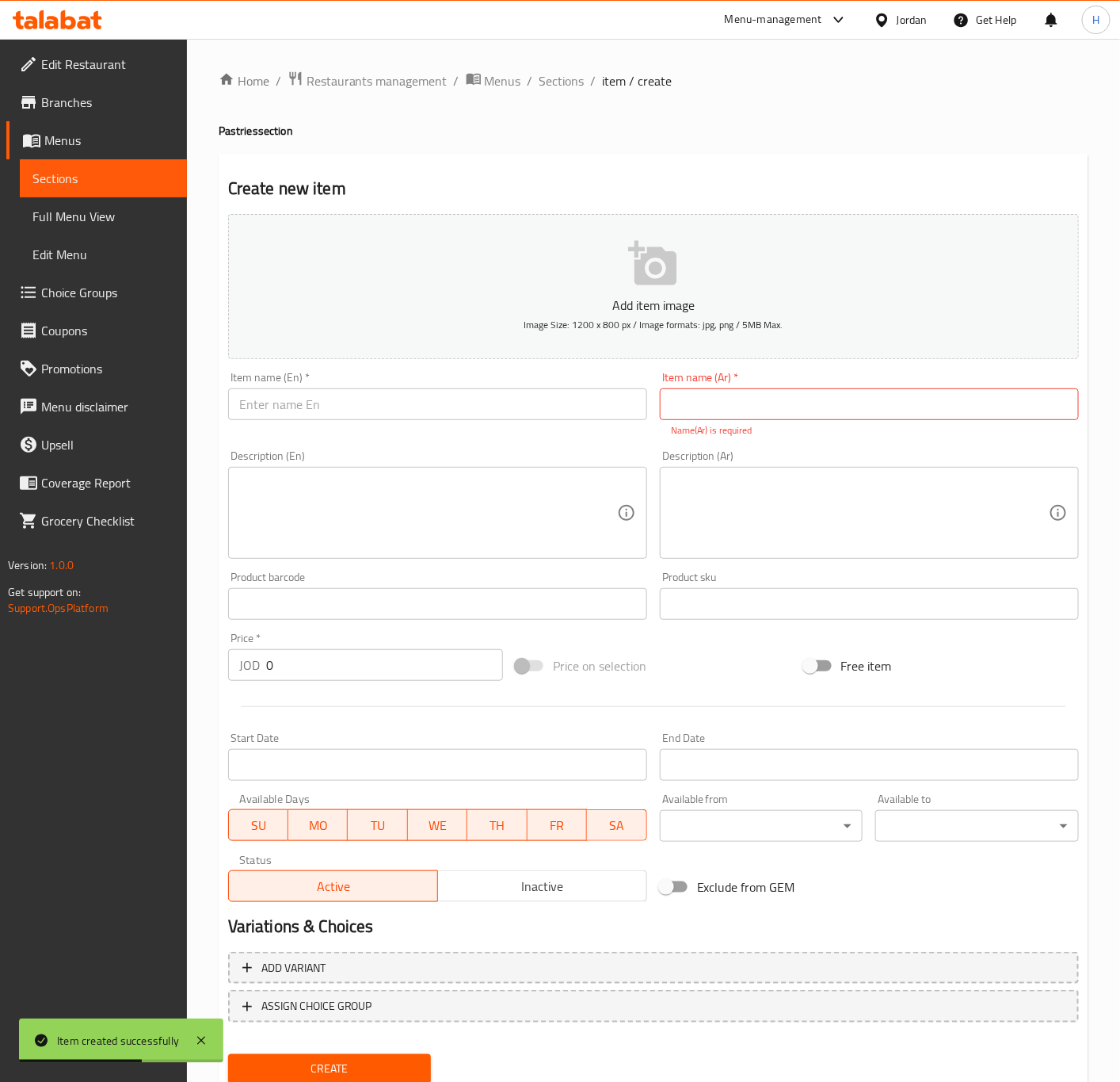
click at [808, 397] on input "text" at bounding box center [870, 404] width 419 height 32
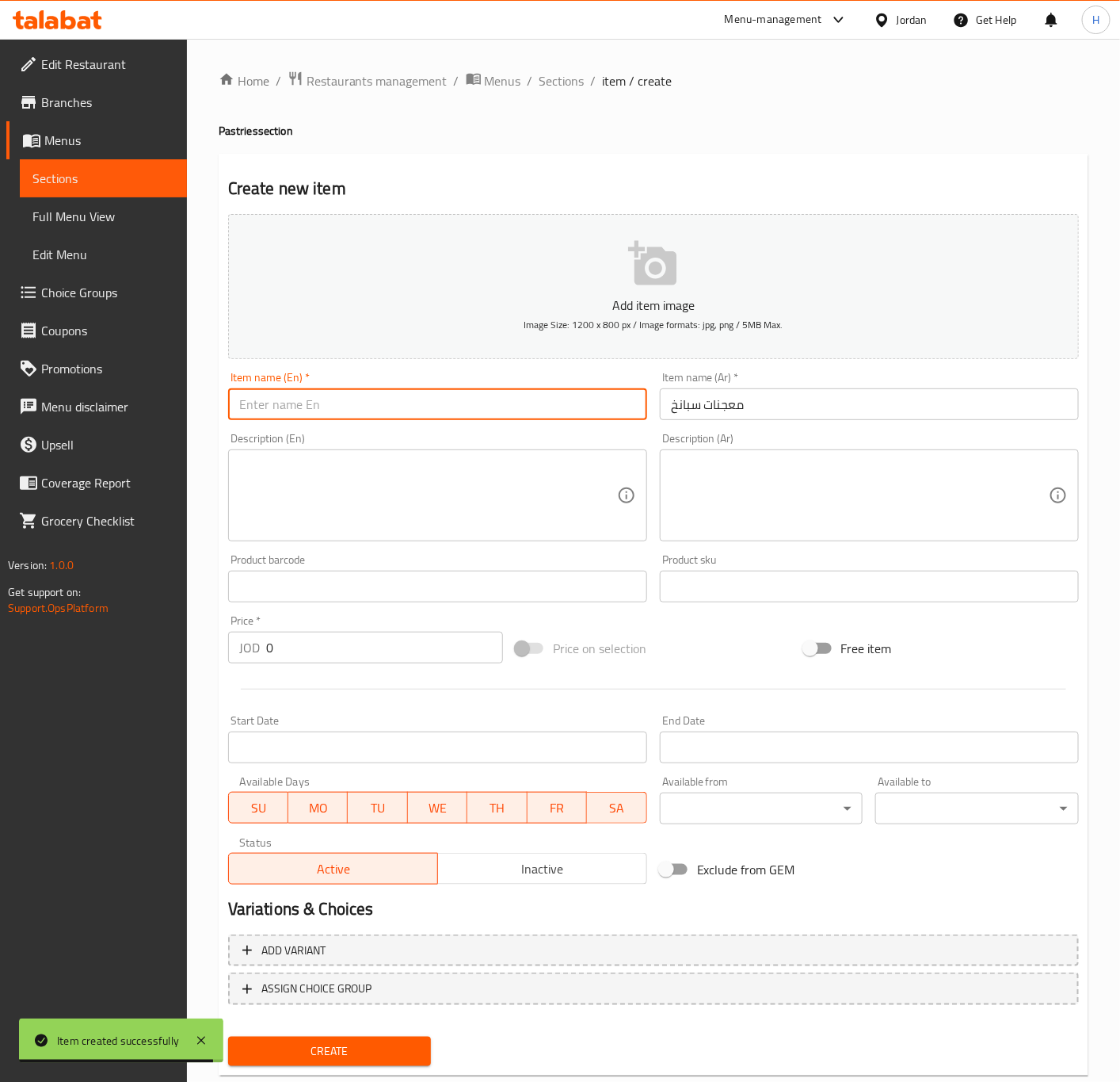
click at [502, 399] on input "text" at bounding box center [438, 404] width 419 height 32
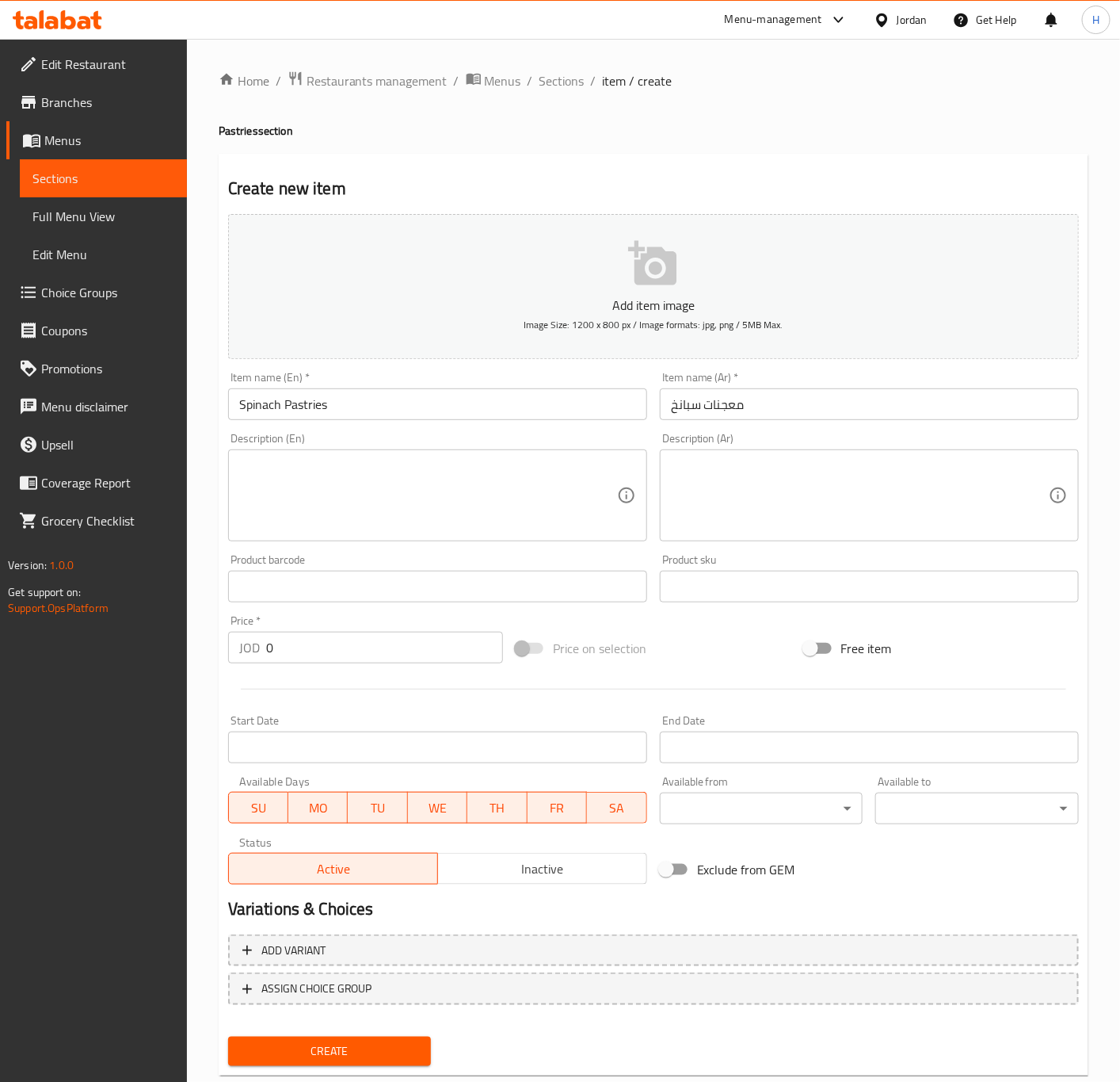
click at [360, 657] on input "0" at bounding box center [385, 647] width 237 height 32
click at [362, 656] on input "0" at bounding box center [385, 647] width 237 height 32
click at [228, 1036] on button "Create" at bounding box center [330, 1051] width 203 height 30
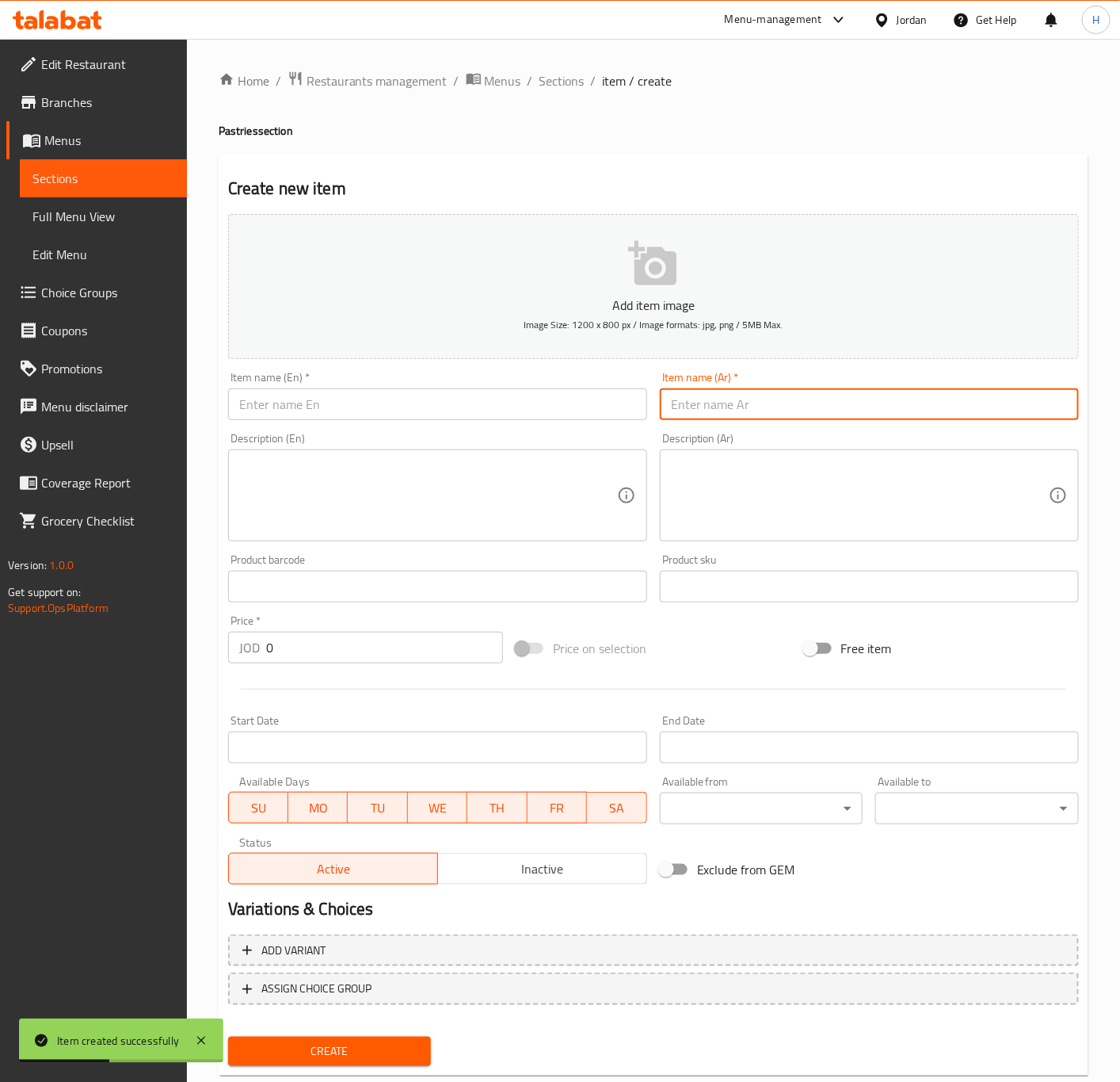
click at [942, 411] on input "text" at bounding box center [870, 404] width 419 height 32
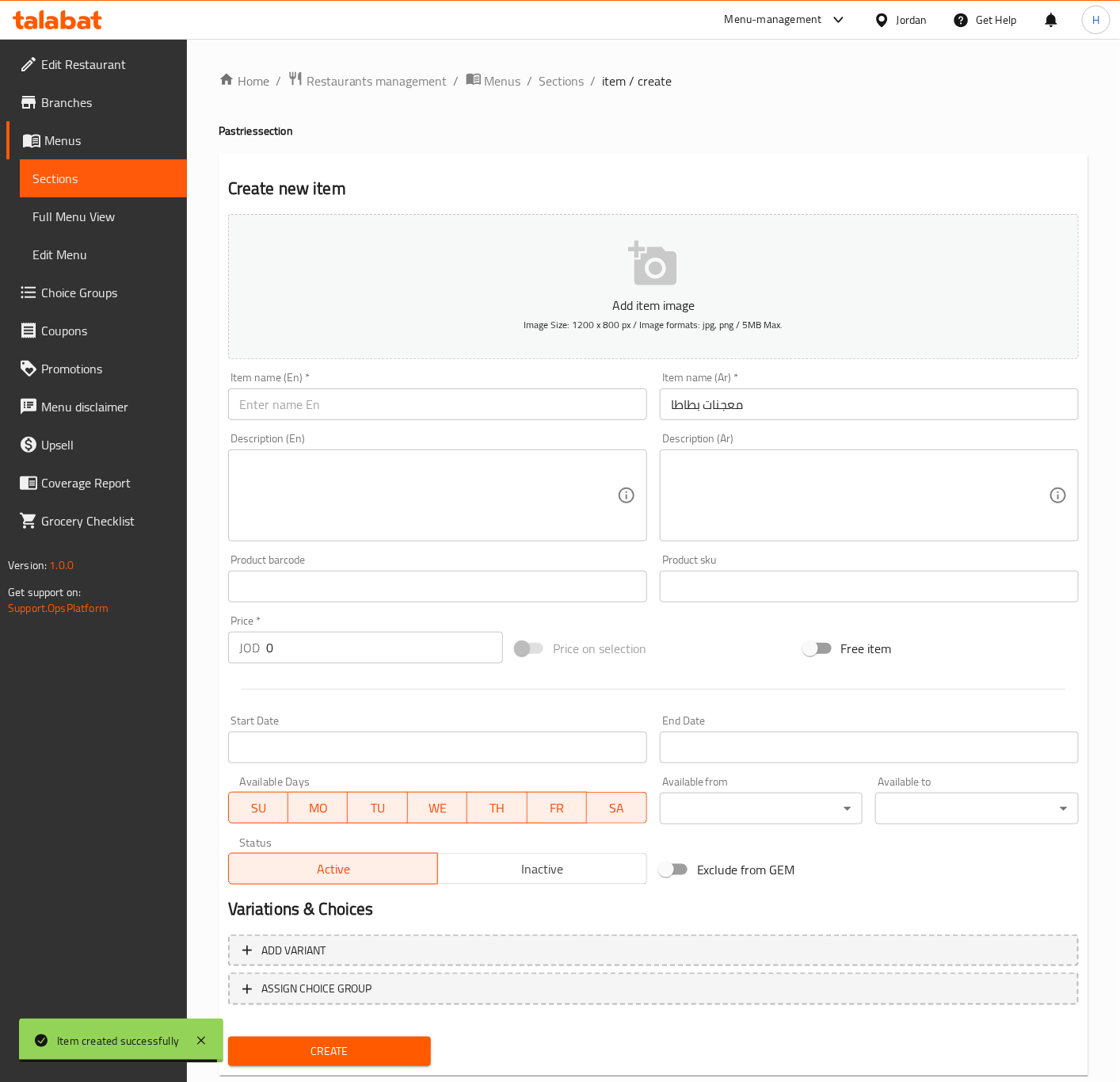
click at [376, 412] on input "text" at bounding box center [438, 404] width 419 height 32
click at [300, 643] on input "0" at bounding box center [385, 647] width 237 height 32
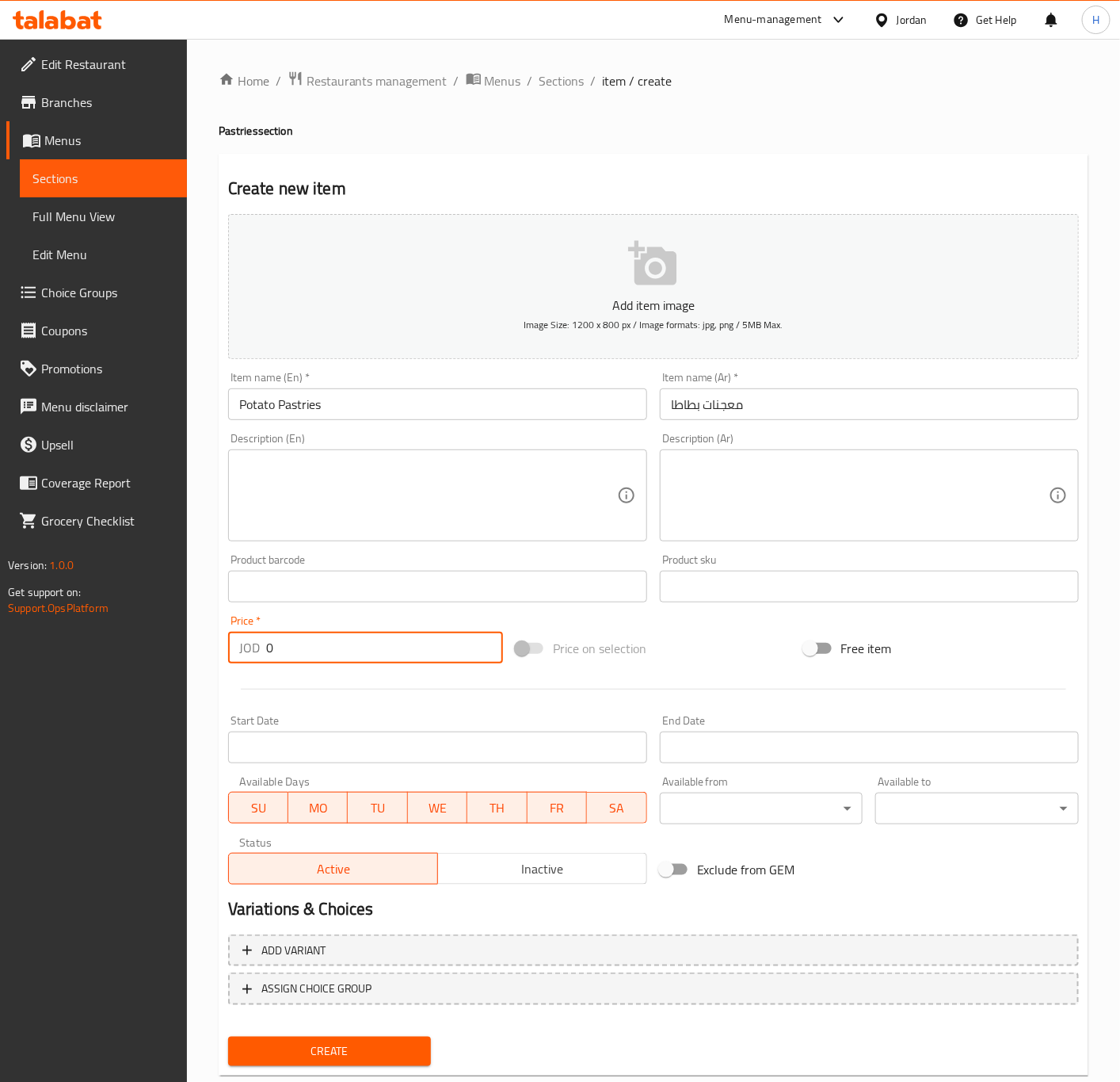
click at [300, 643] on input "0" at bounding box center [385, 647] width 237 height 32
click at [228, 1036] on button "Create" at bounding box center [330, 1051] width 203 height 30
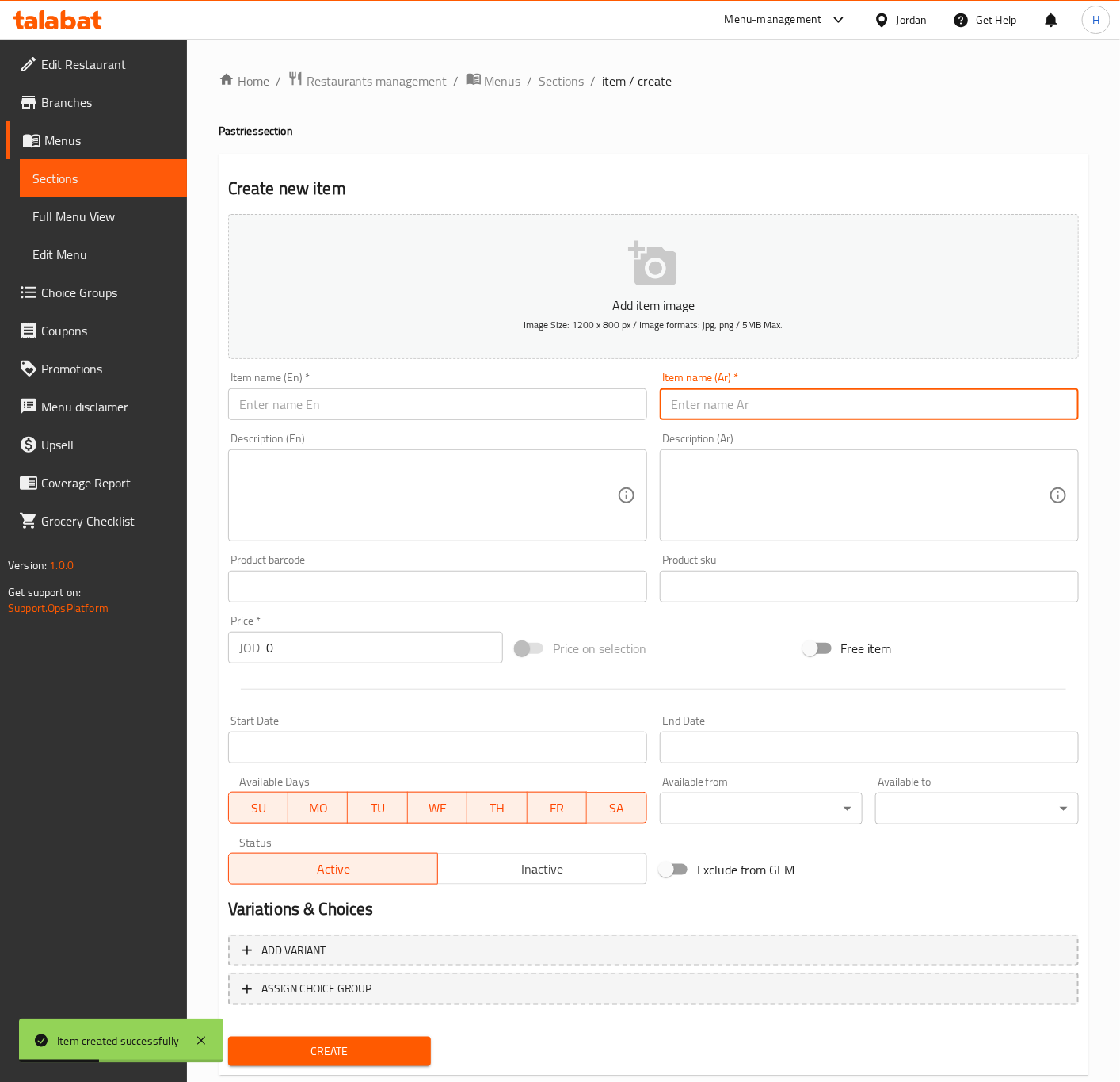
click at [770, 404] on input "text" at bounding box center [870, 404] width 419 height 32
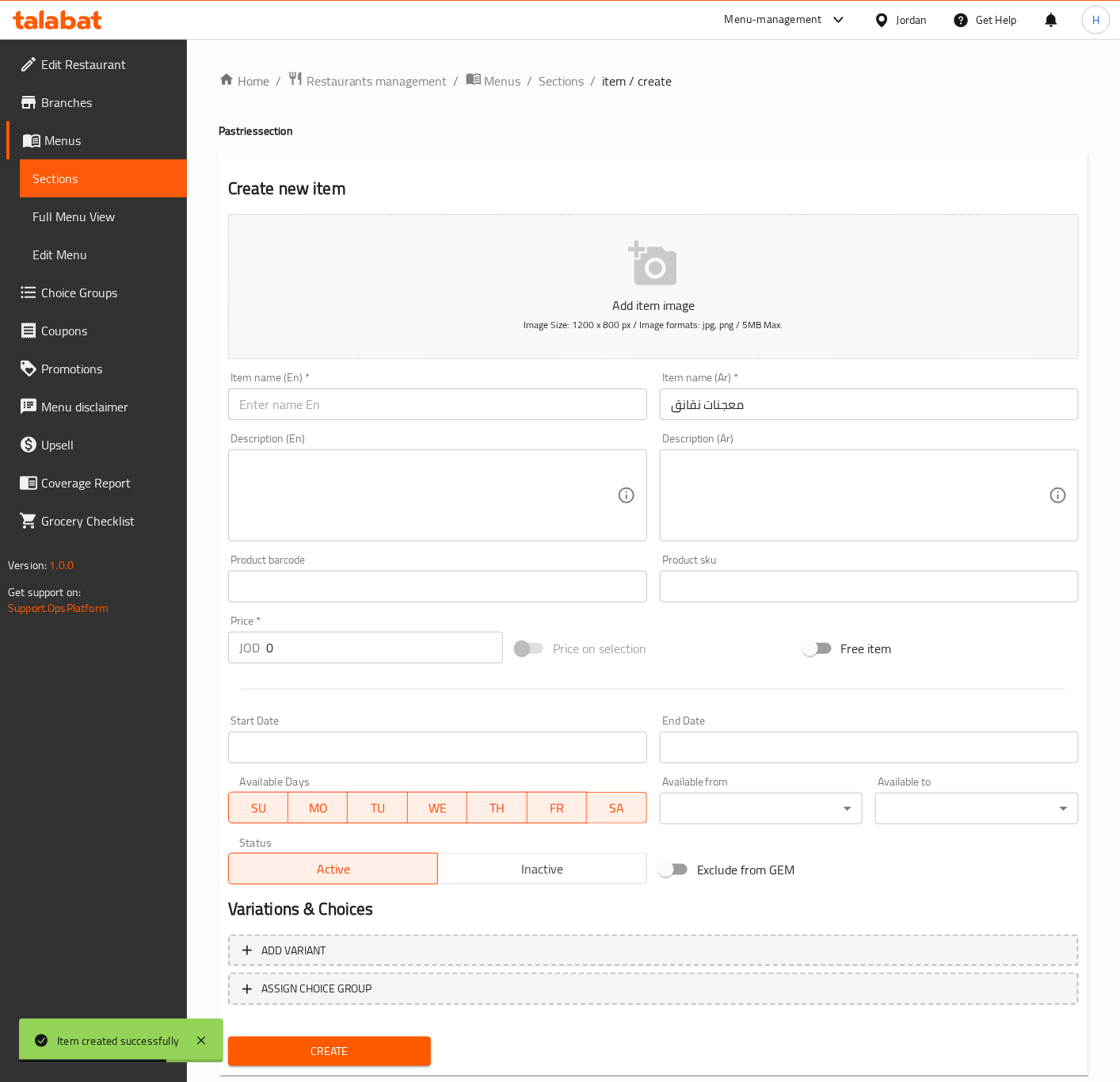
click at [423, 407] on input "text" at bounding box center [438, 404] width 419 height 32
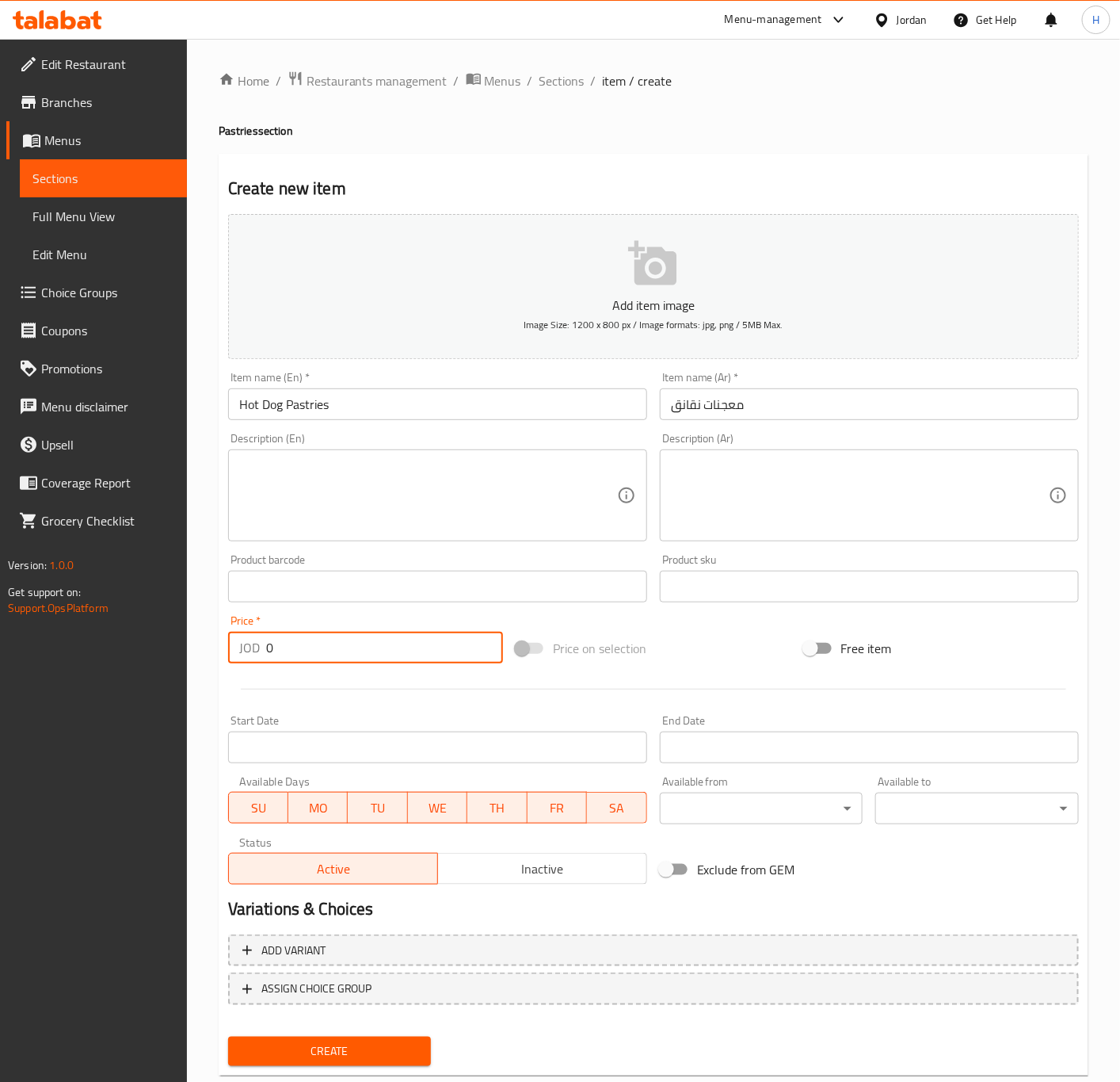
click at [397, 655] on input "0" at bounding box center [385, 647] width 237 height 32
click at [228, 1036] on button "Create" at bounding box center [330, 1051] width 203 height 30
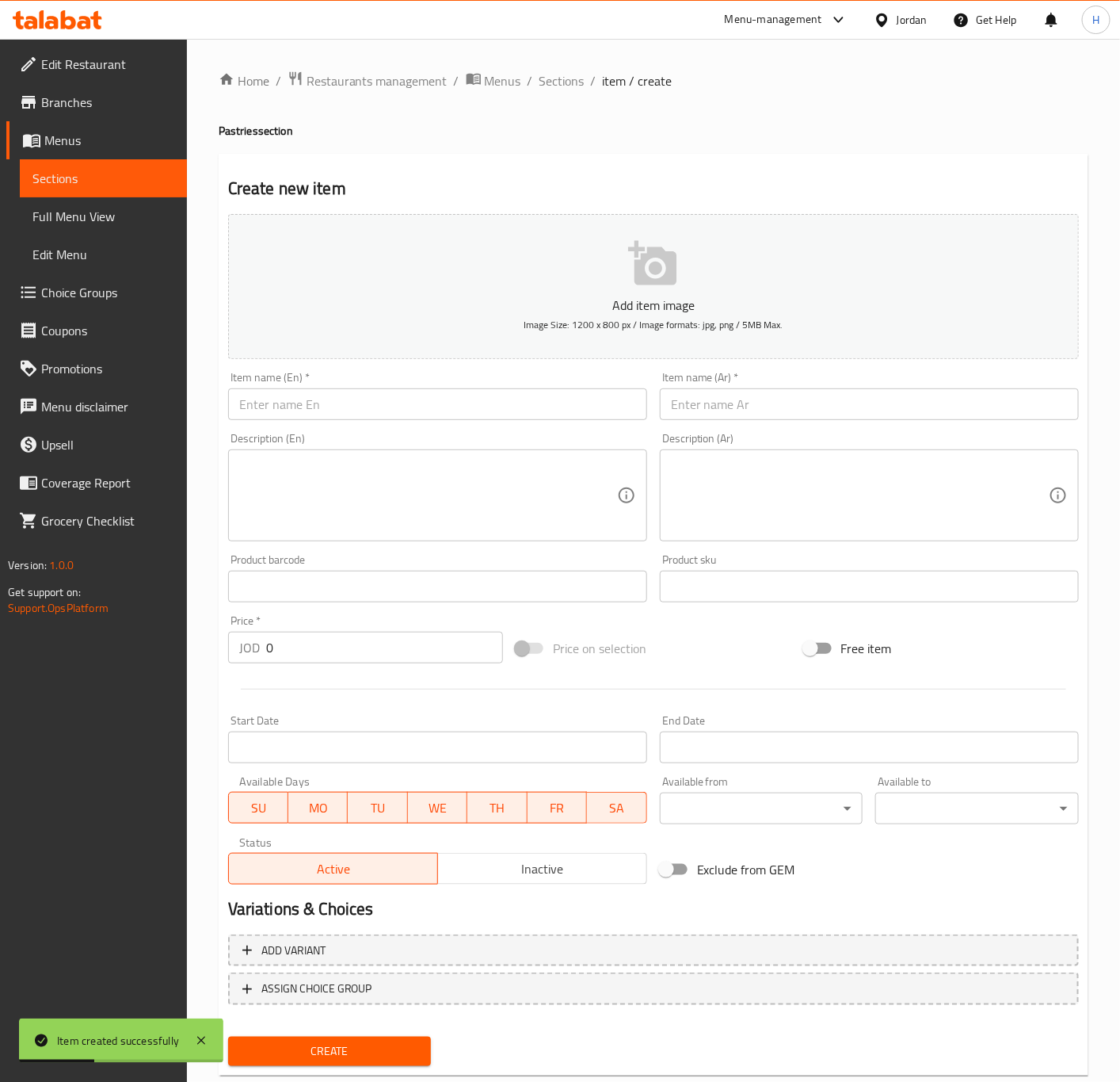
click at [779, 404] on input "text" at bounding box center [870, 404] width 419 height 32
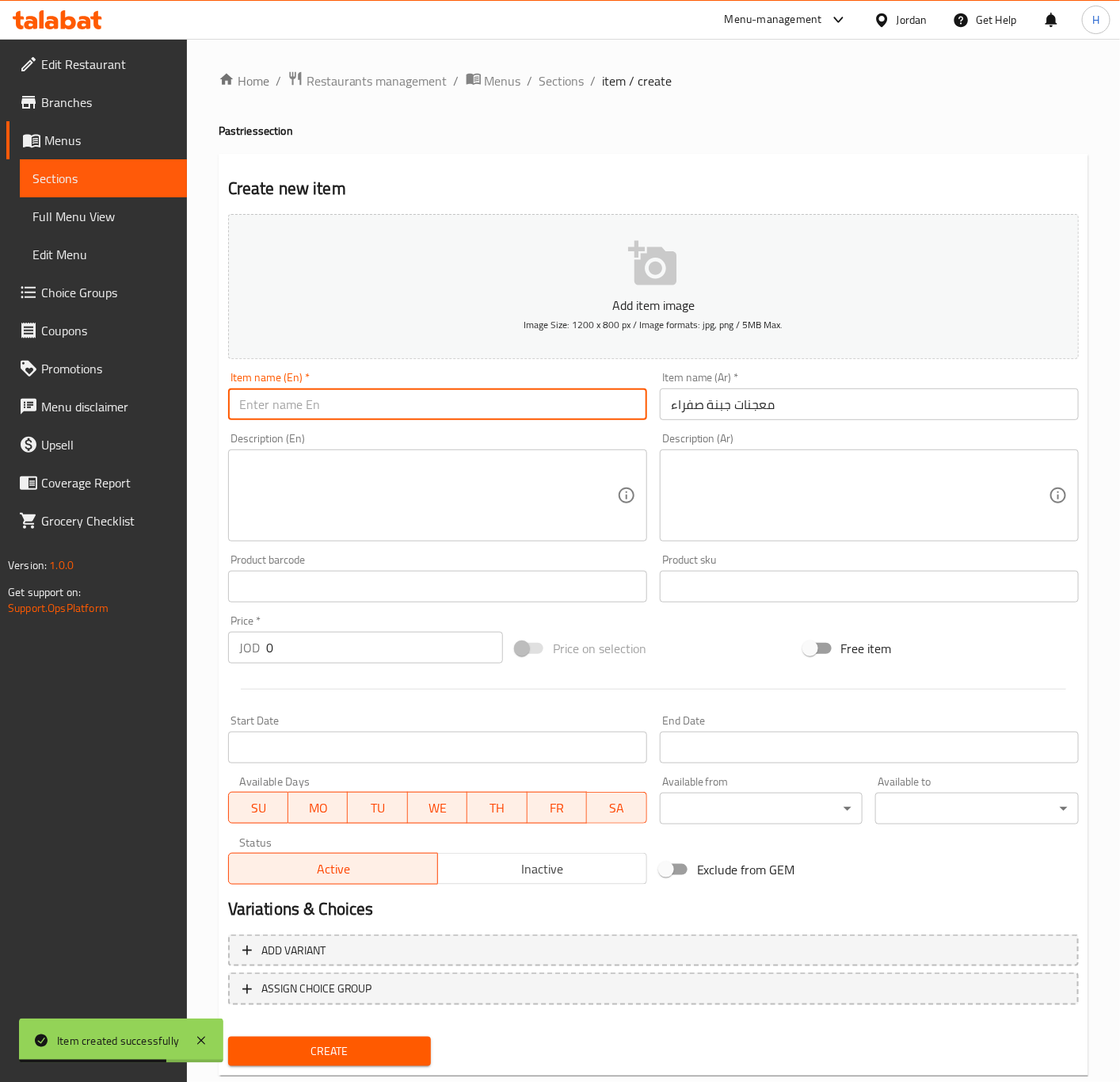
click at [355, 391] on input "text" at bounding box center [438, 404] width 419 height 32
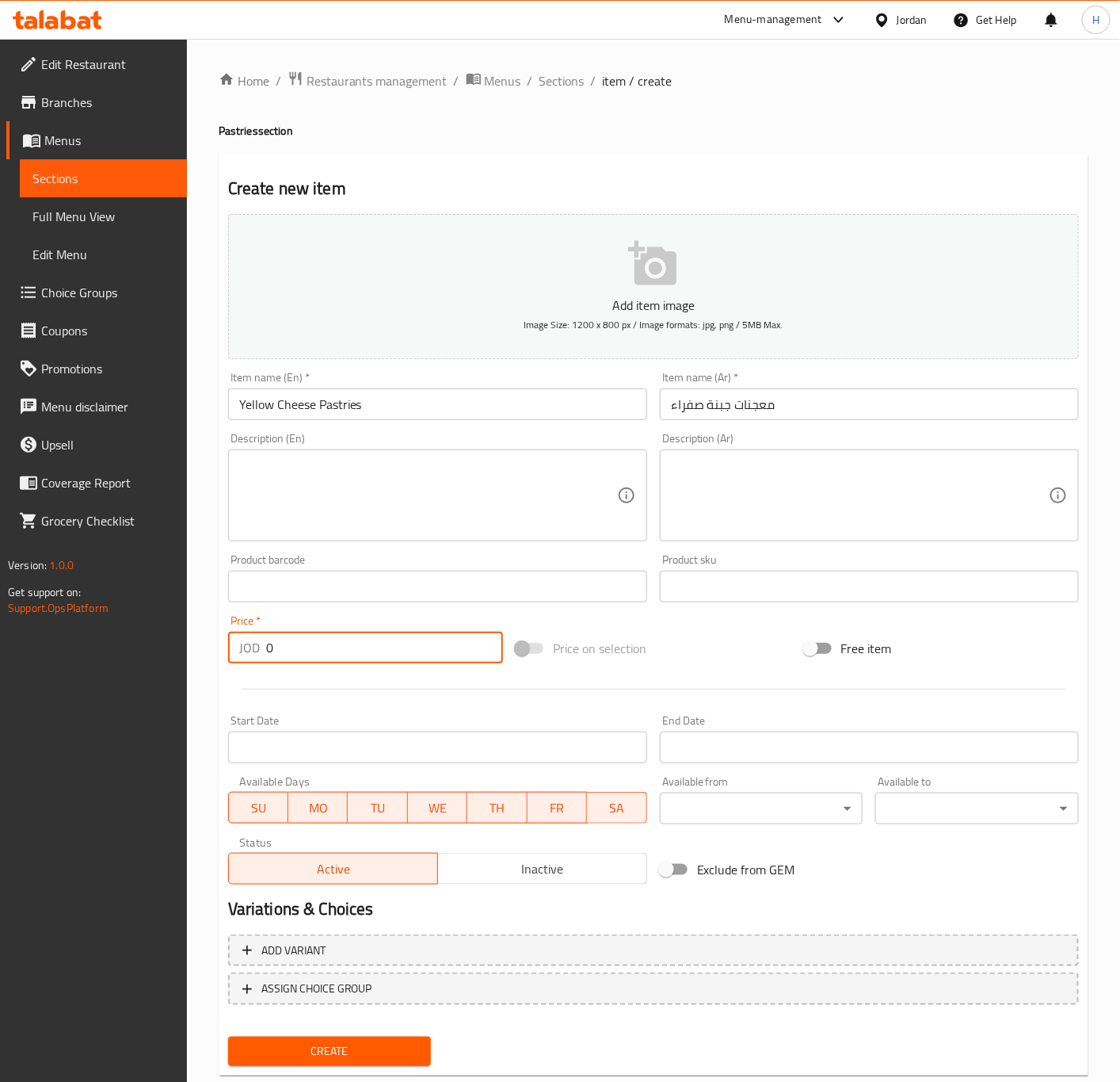
click at [322, 652] on input "0" at bounding box center [385, 647] width 237 height 32
click at [228, 1036] on button "Create" at bounding box center [330, 1051] width 203 height 30
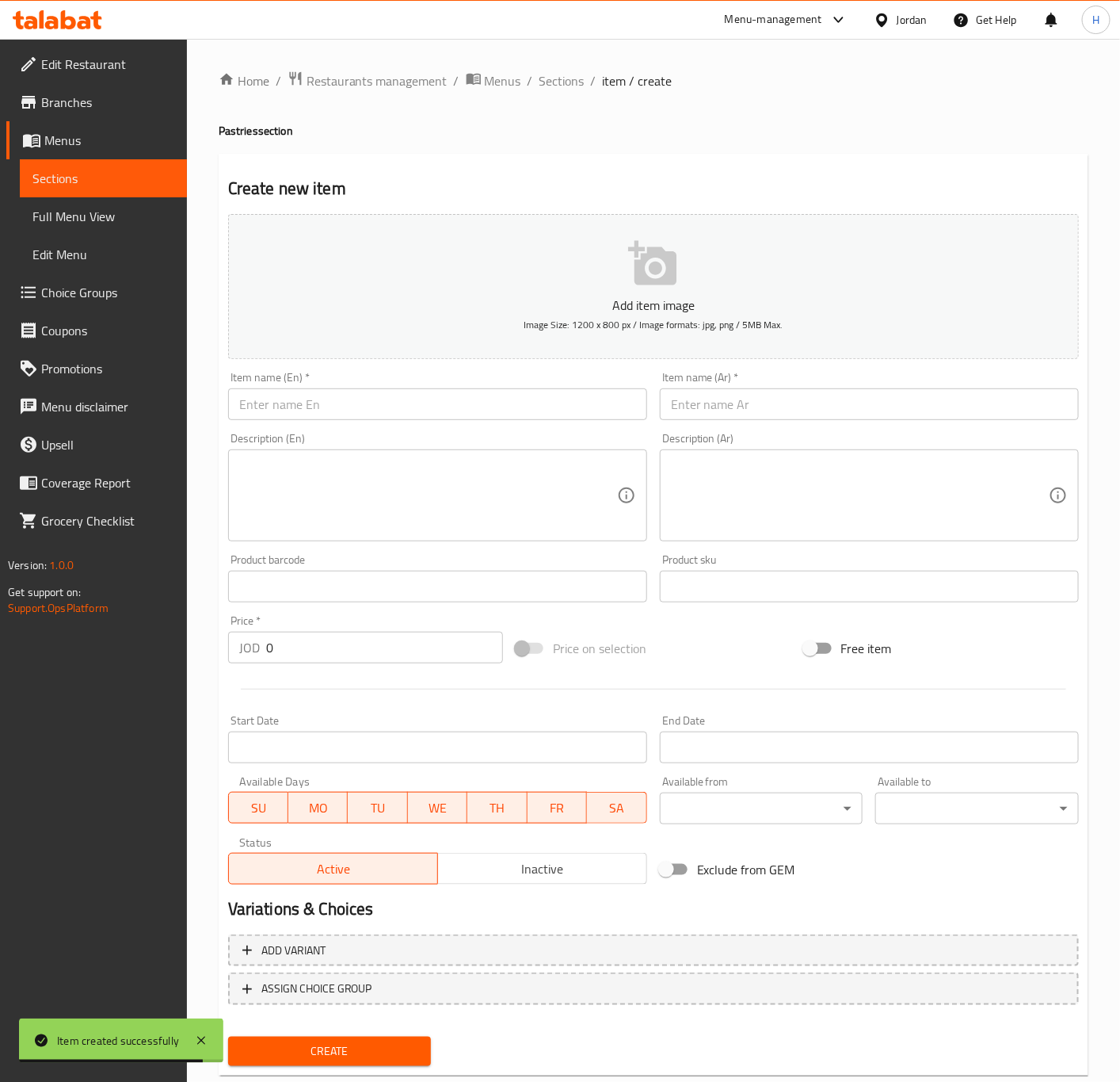
click at [816, 411] on input "text" at bounding box center [870, 404] width 419 height 32
click at [462, 412] on input "text" at bounding box center [438, 404] width 419 height 32
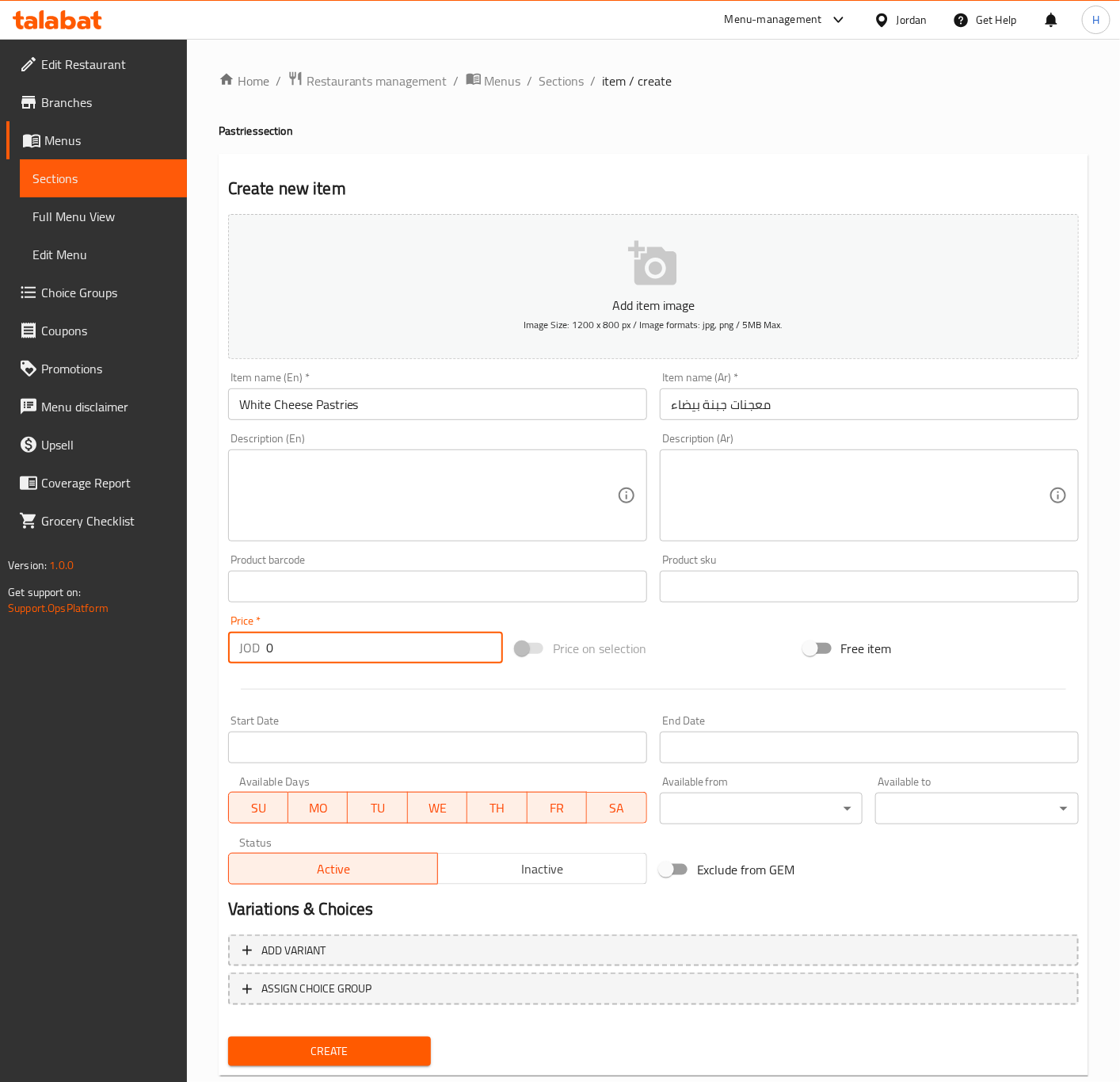
click at [286, 647] on input "0" at bounding box center [385, 647] width 237 height 32
click at [228, 1036] on button "Create" at bounding box center [330, 1051] width 203 height 30
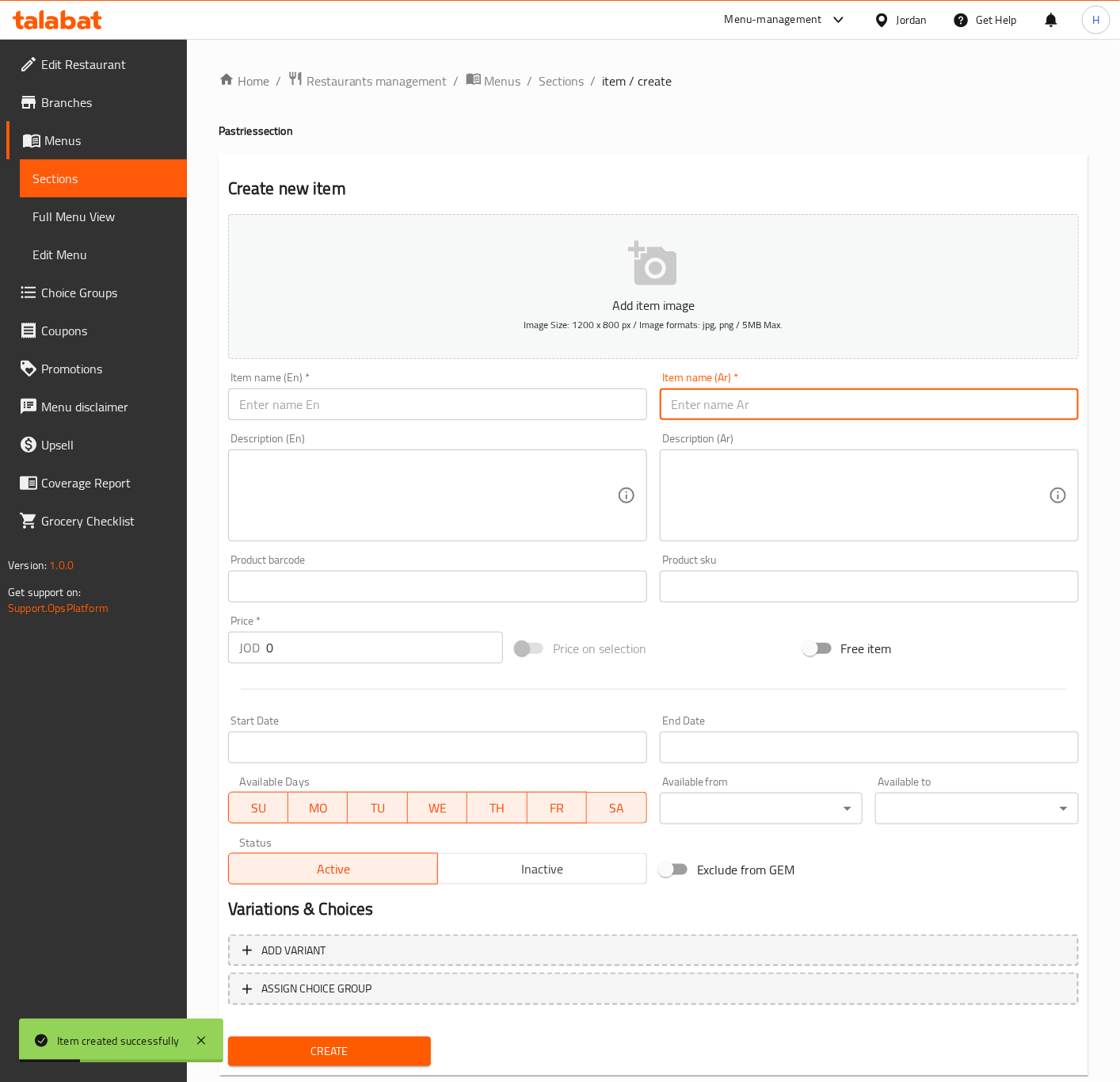
click at [766, 412] on input "text" at bounding box center [870, 404] width 419 height 32
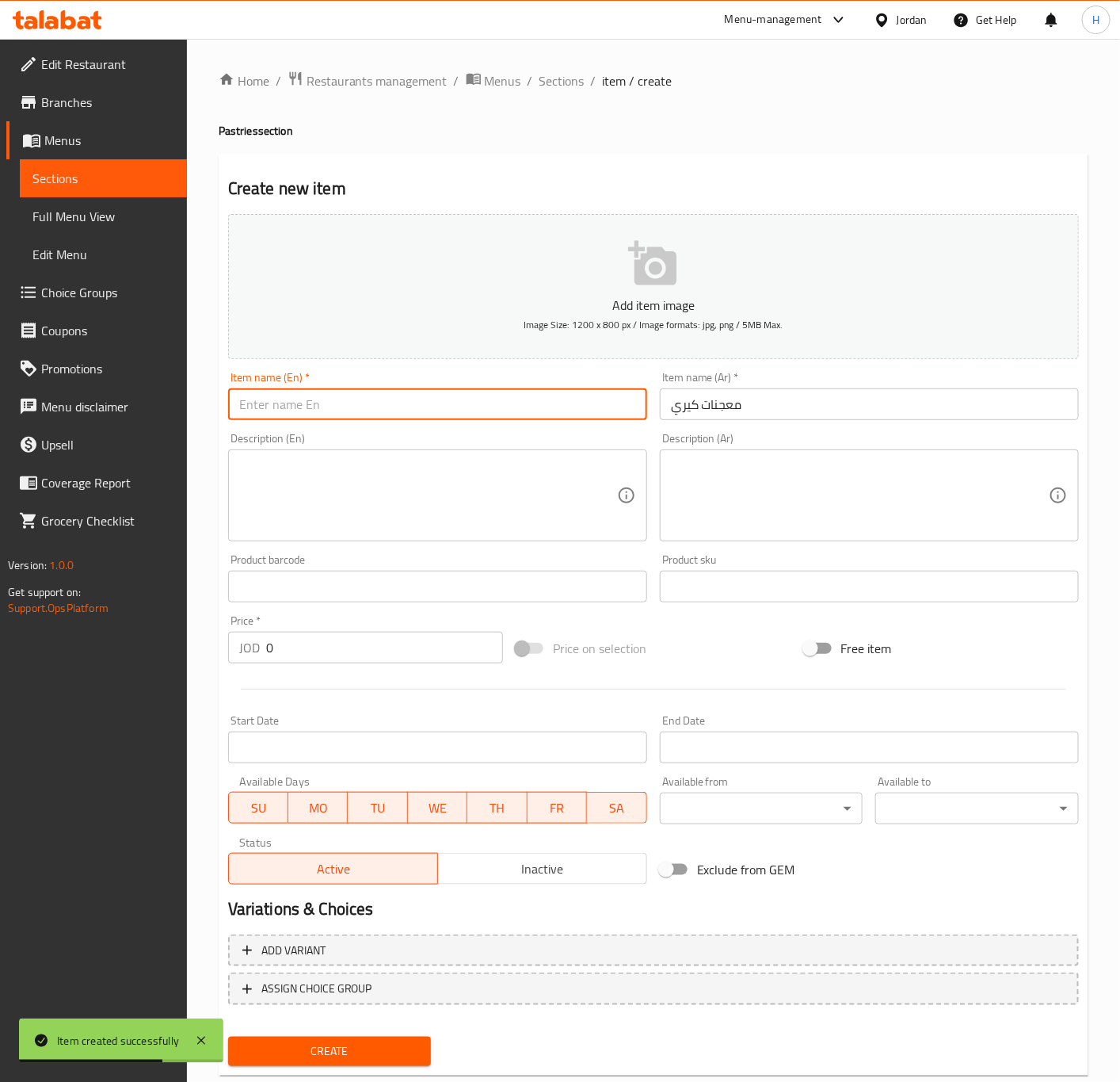
click at [338, 407] on input "text" at bounding box center [438, 404] width 419 height 32
click at [329, 638] on input "0" at bounding box center [385, 647] width 237 height 32
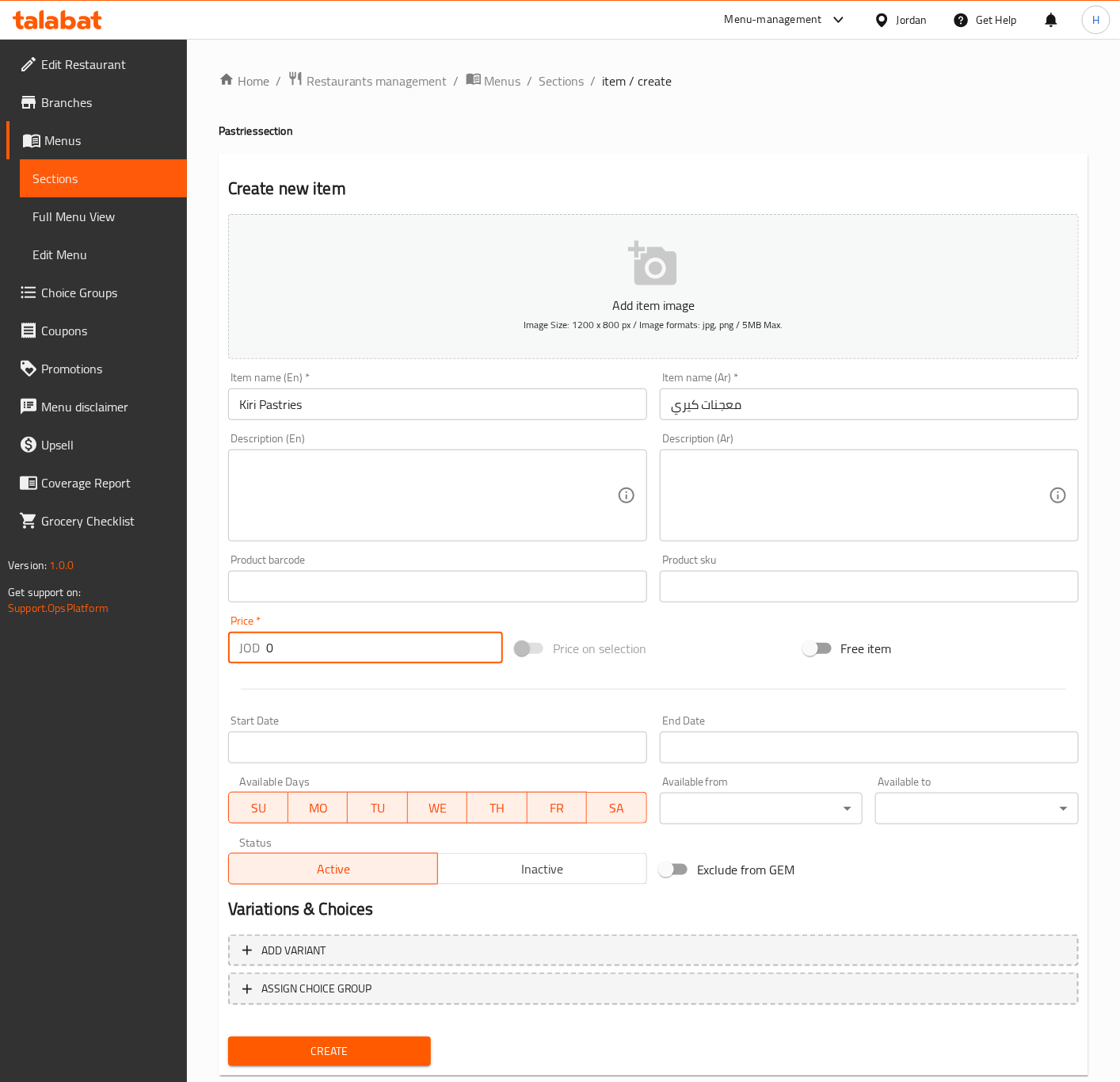
click at [329, 638] on input "0" at bounding box center [385, 647] width 237 height 32
click at [228, 1036] on button "Create" at bounding box center [330, 1051] width 203 height 30
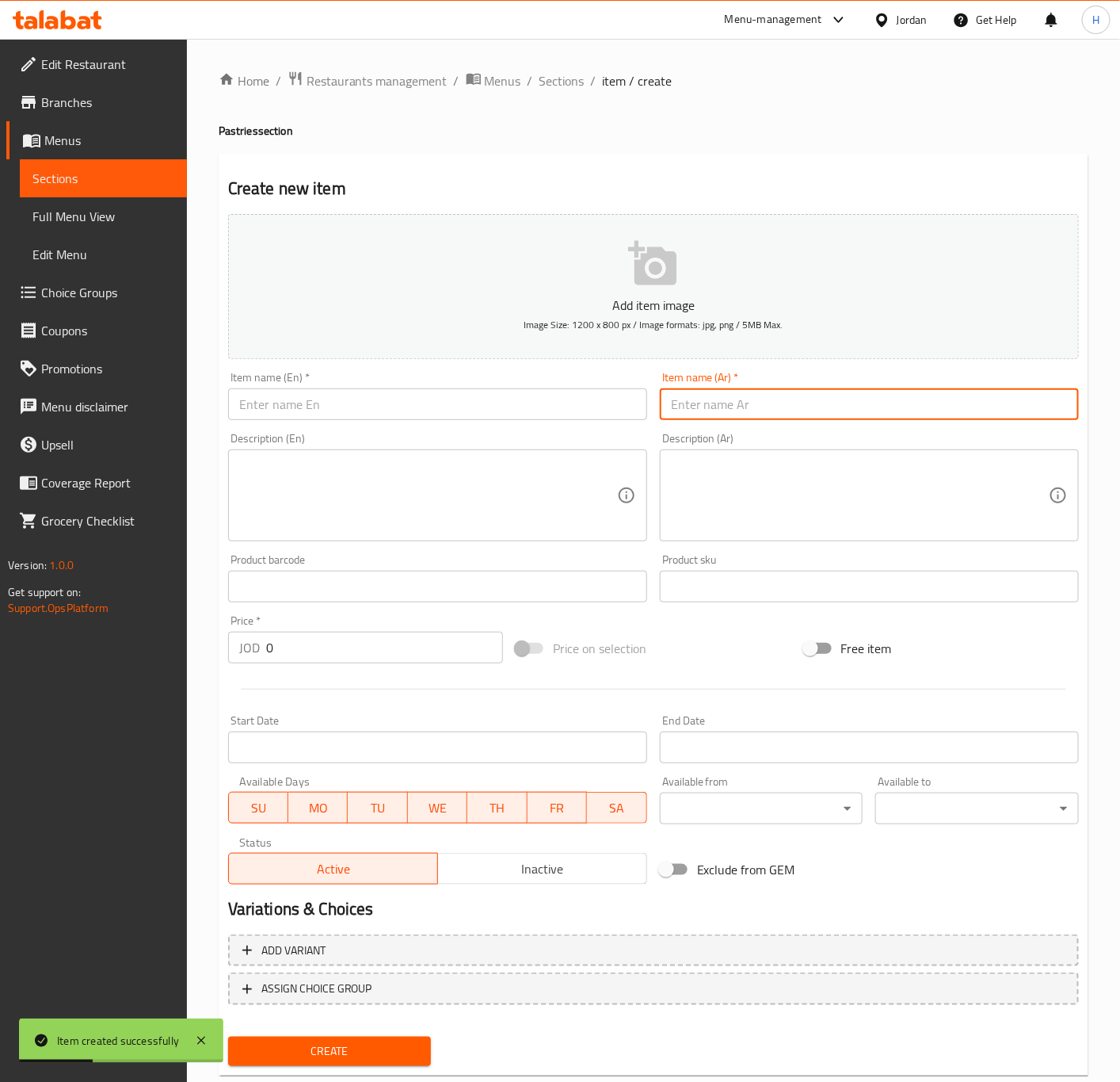
click at [906, 405] on input "text" at bounding box center [870, 404] width 419 height 32
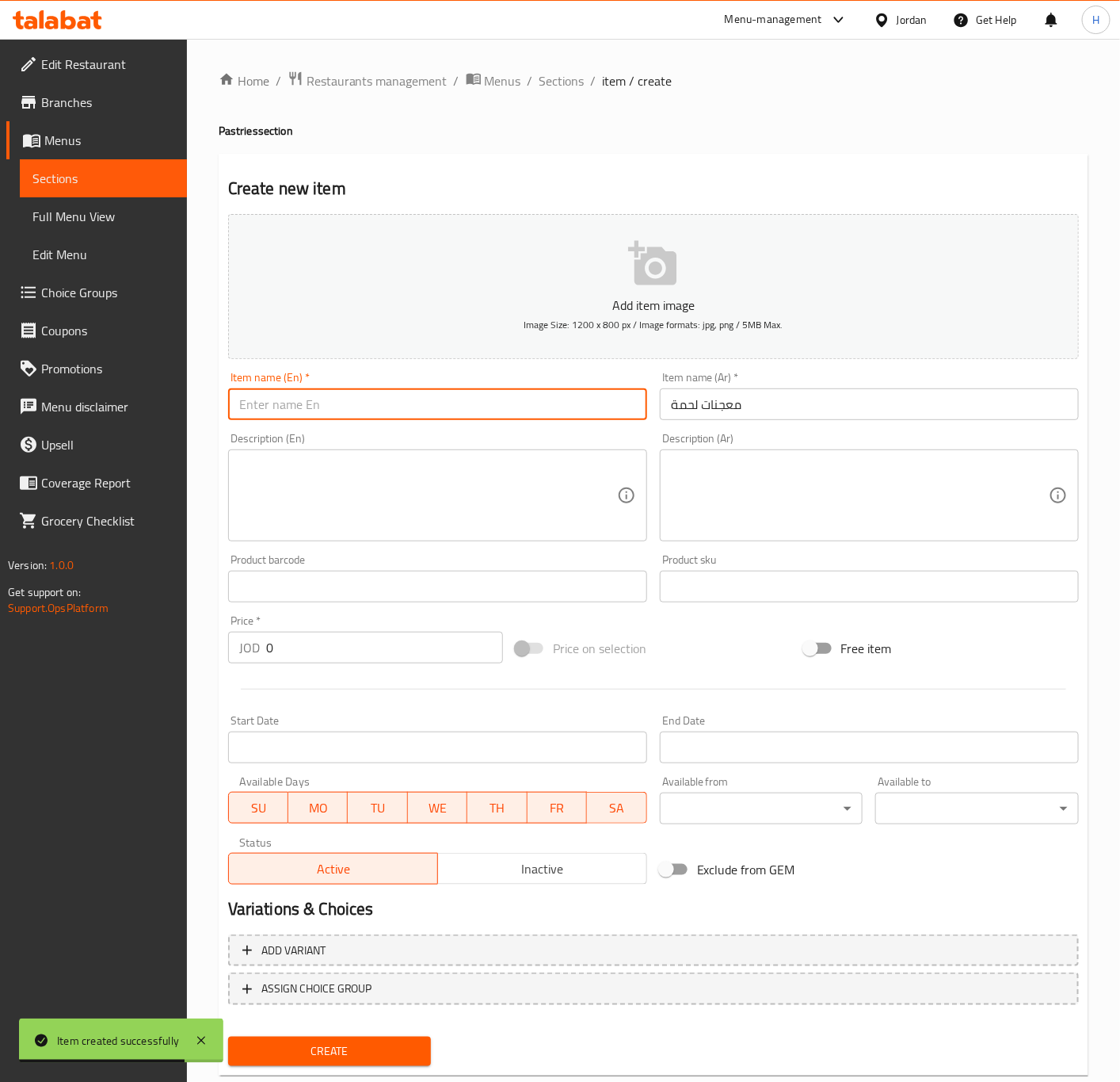
click at [323, 398] on input "text" at bounding box center [438, 404] width 419 height 32
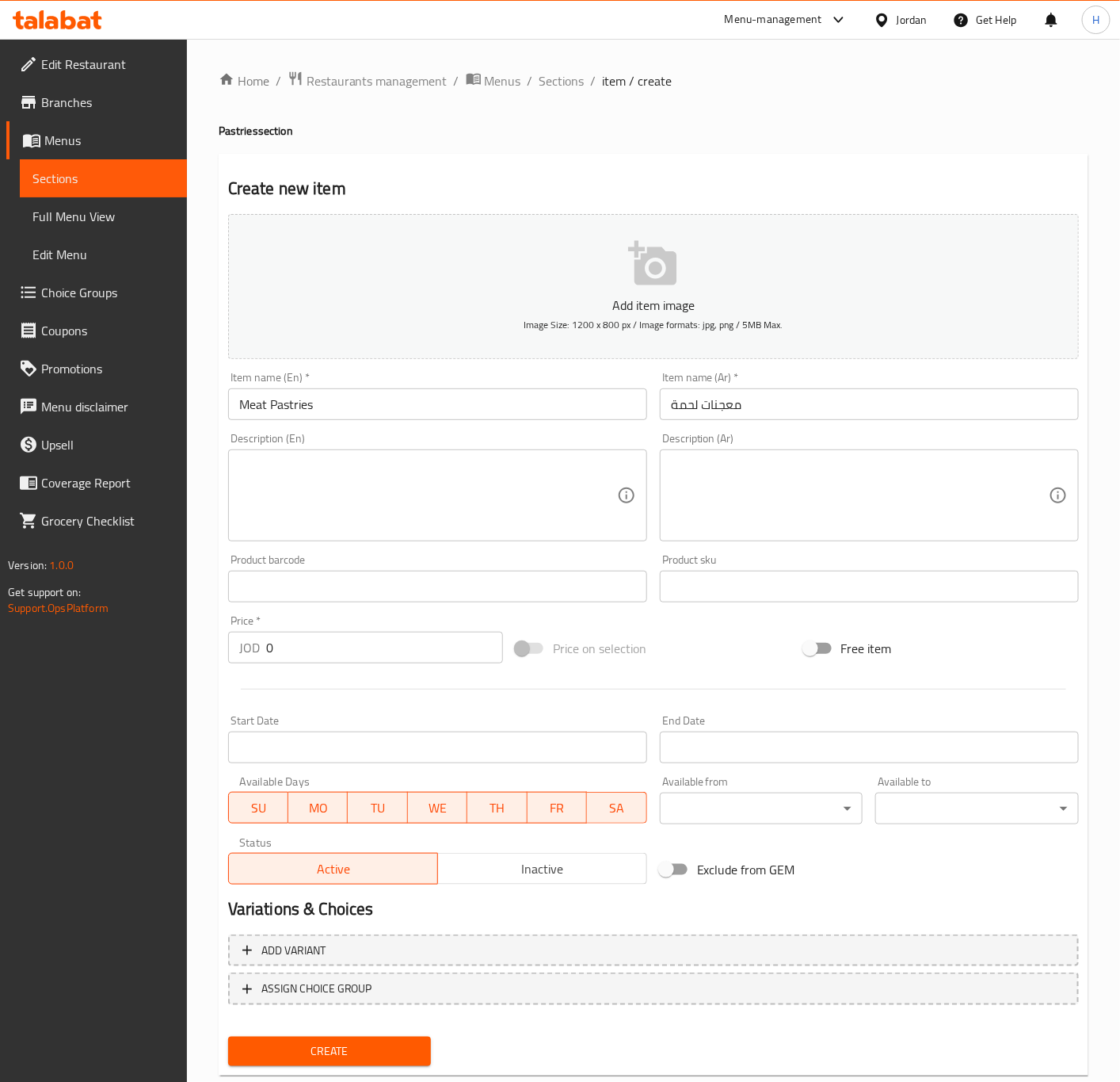
click at [318, 654] on input "0" at bounding box center [385, 647] width 237 height 32
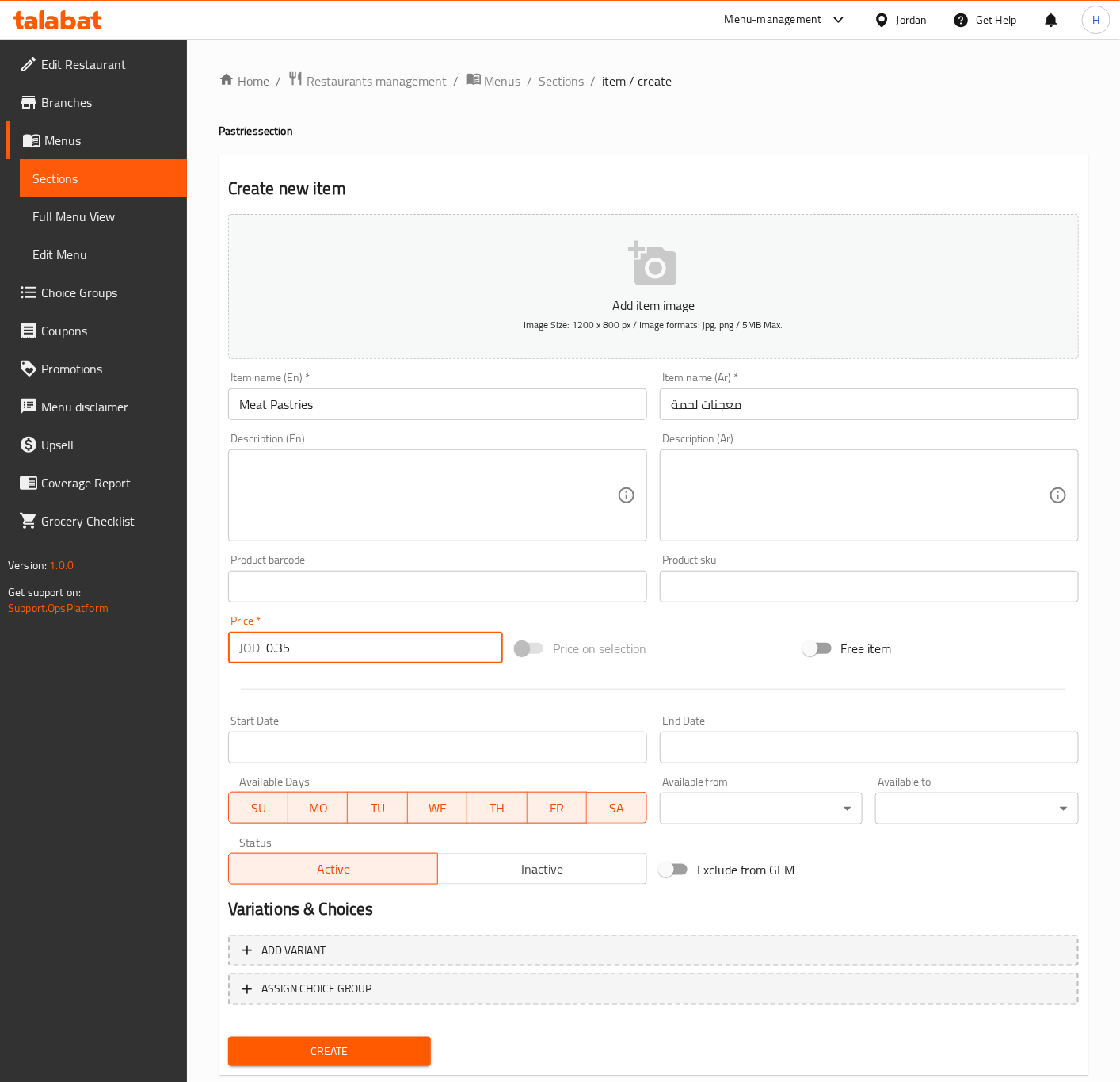
click at [228, 1036] on button "Create" at bounding box center [330, 1051] width 203 height 30
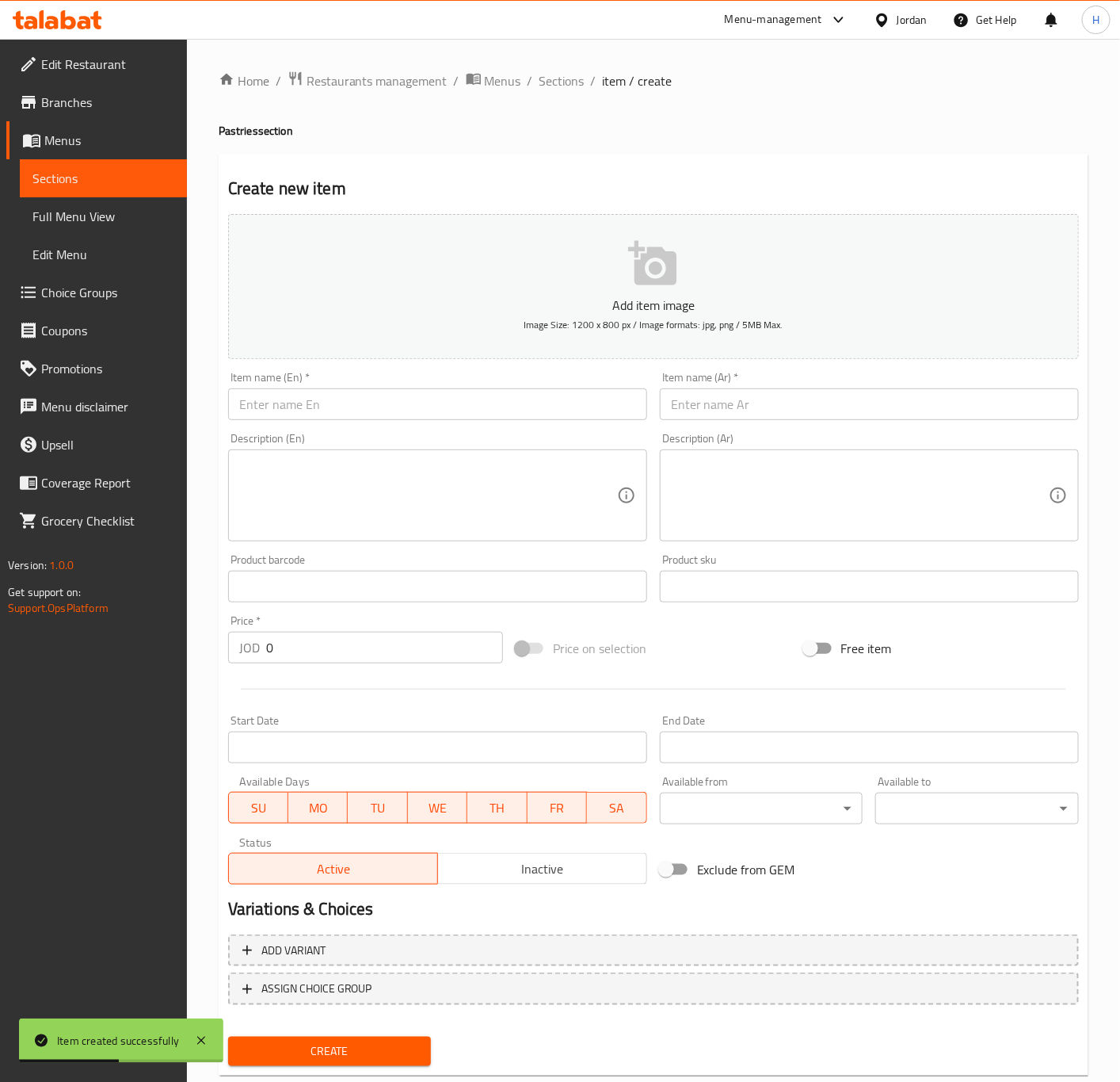
click at [860, 409] on input "text" at bounding box center [870, 404] width 419 height 32
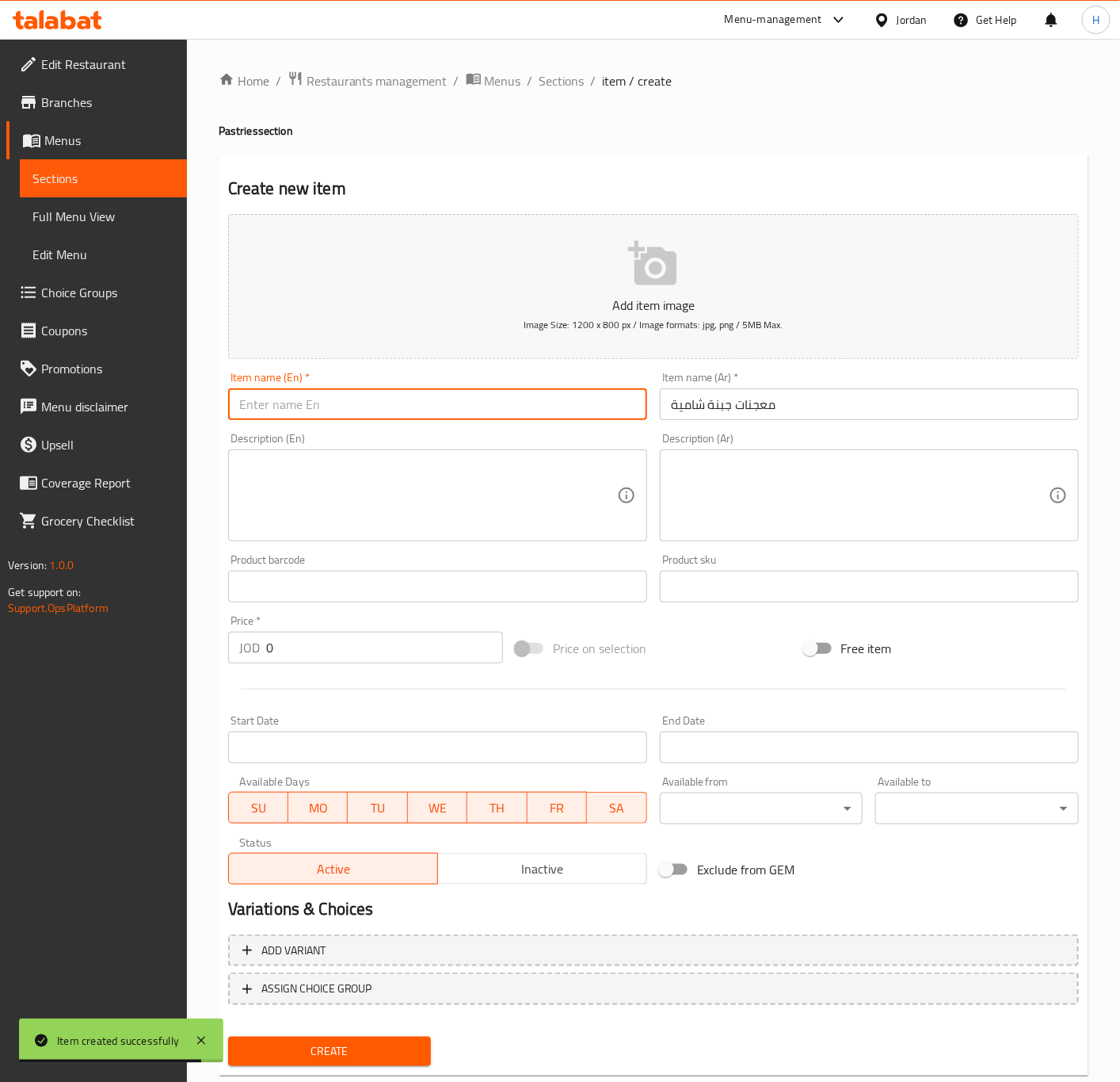
click at [478, 405] on input "text" at bounding box center [438, 404] width 419 height 32
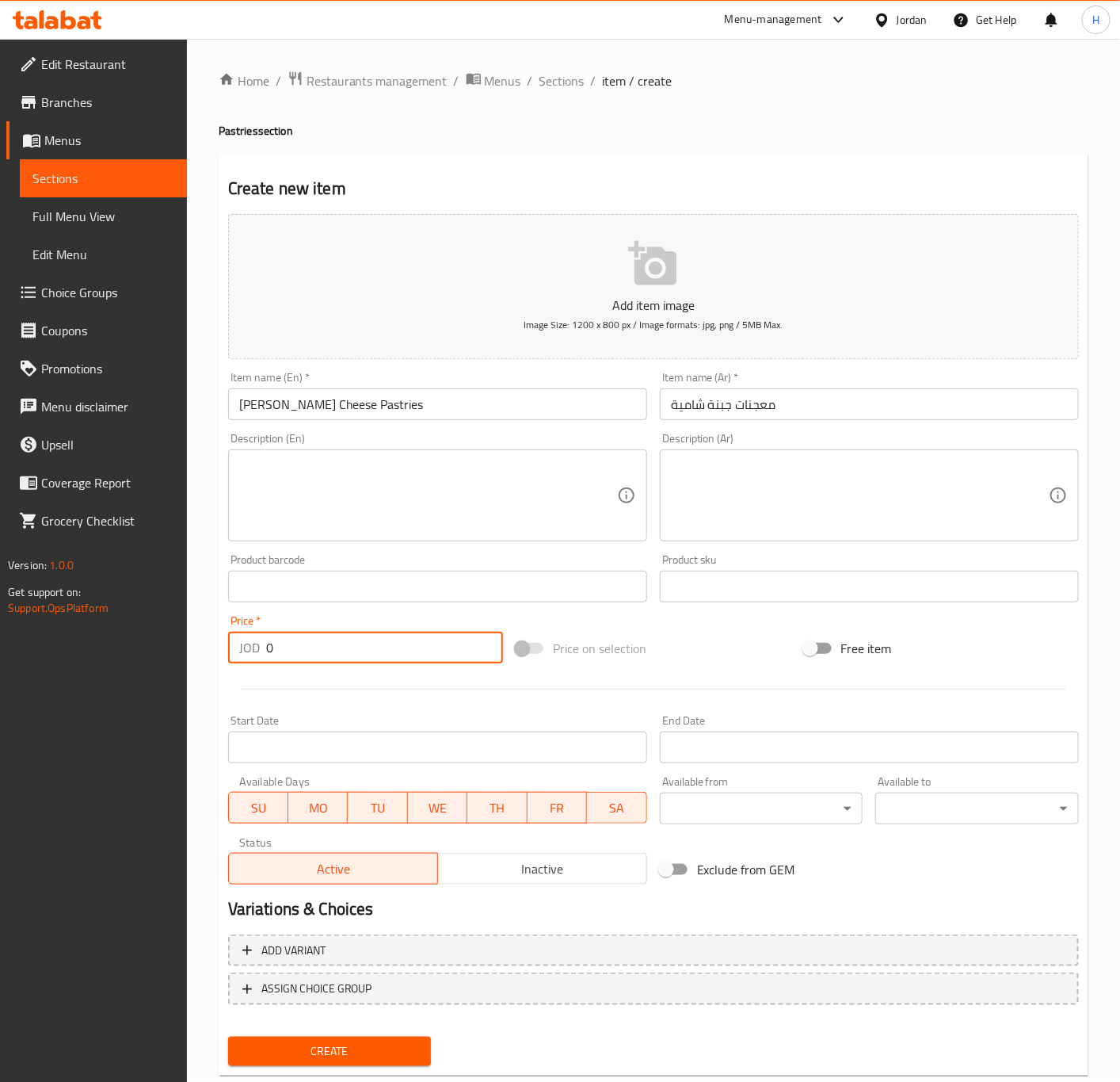
click at [373, 657] on input "0" at bounding box center [385, 647] width 237 height 32
click at [228, 1036] on button "Create" at bounding box center [330, 1051] width 203 height 30
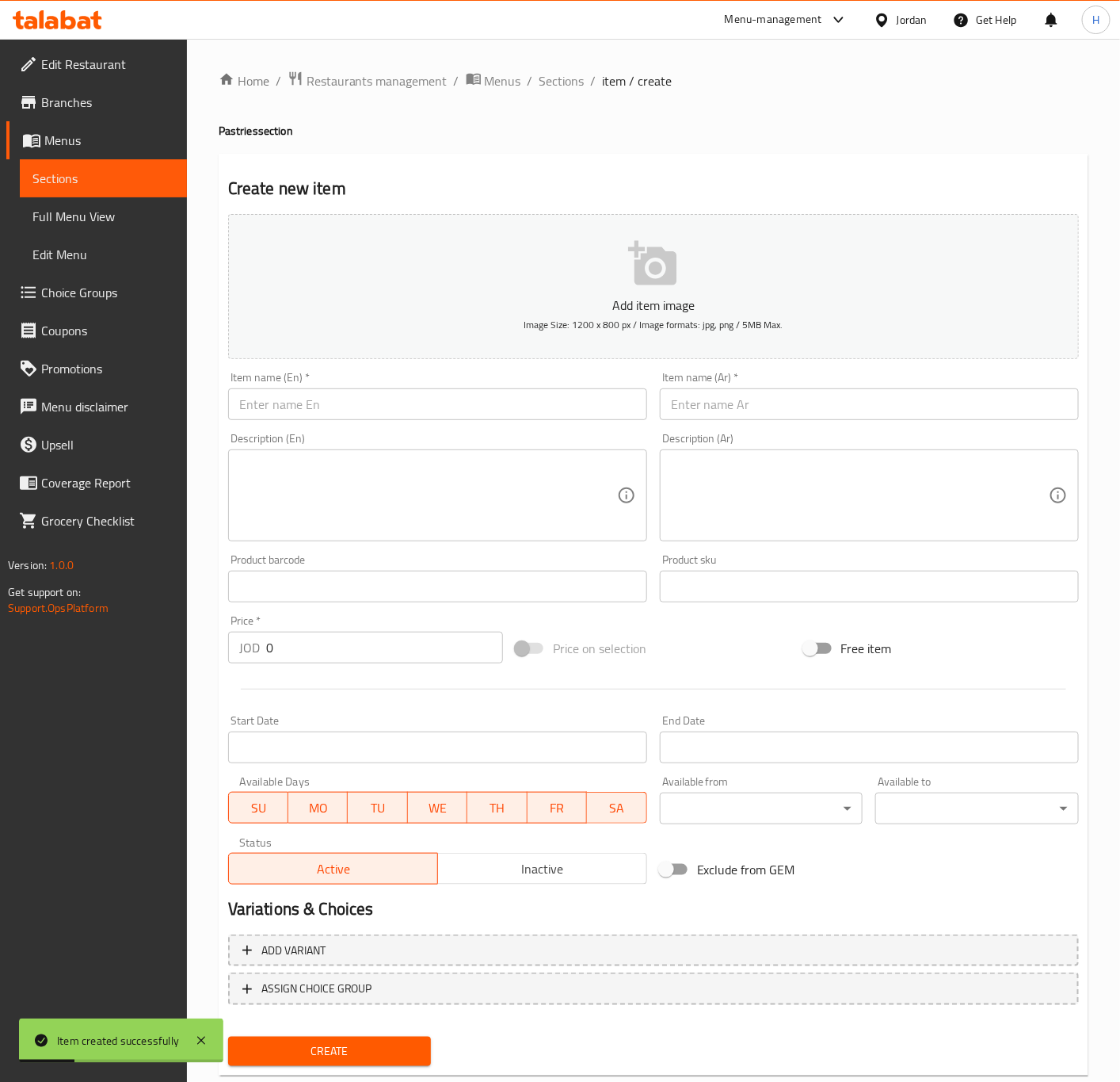
click at [733, 410] on input "text" at bounding box center [870, 404] width 419 height 32
click at [383, 427] on div "Description (En) Description (En)" at bounding box center [438, 487] width 432 height 121
click at [390, 412] on input "text" at bounding box center [438, 404] width 419 height 32
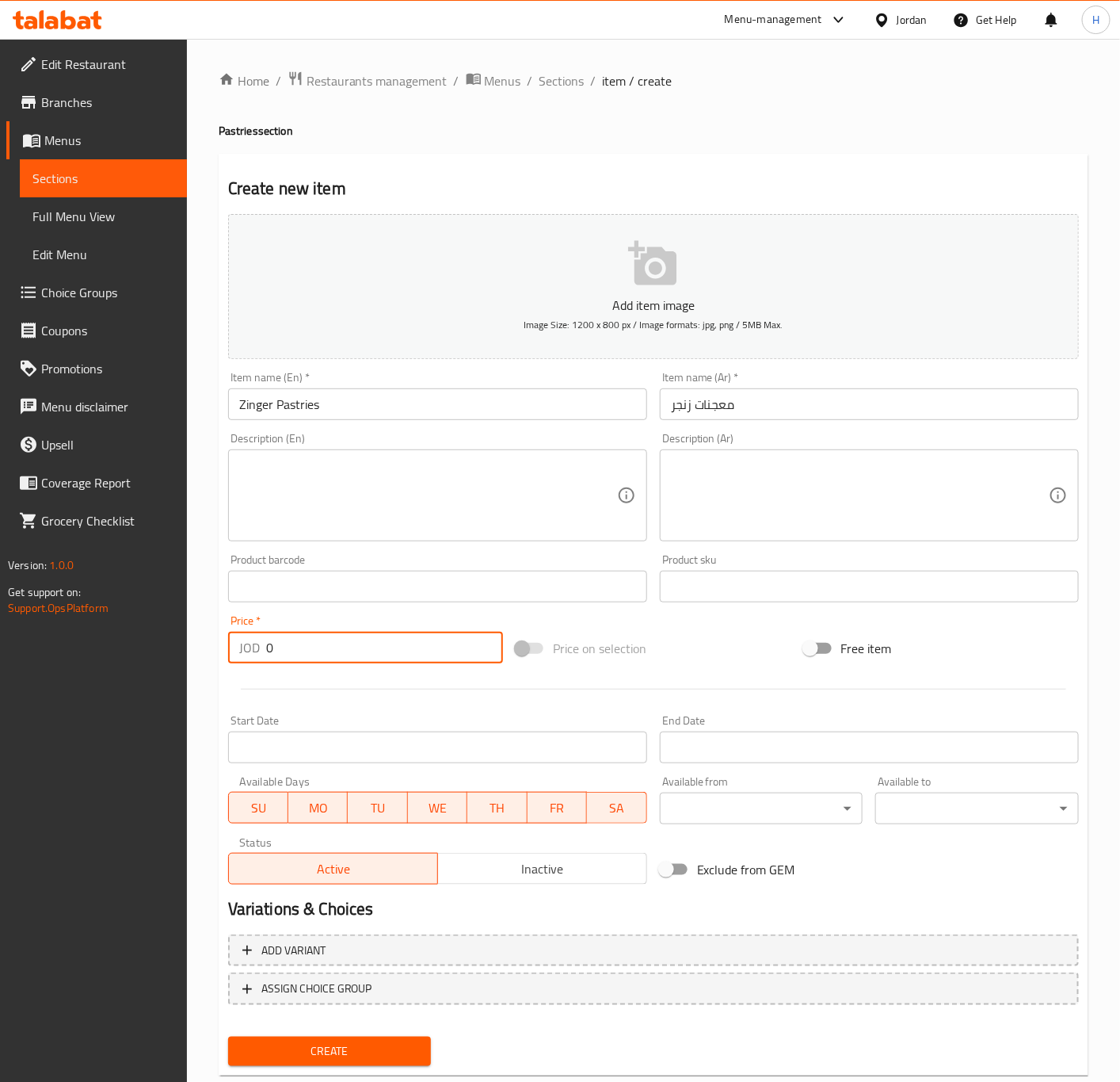
click at [371, 655] on input "0" at bounding box center [385, 647] width 237 height 32
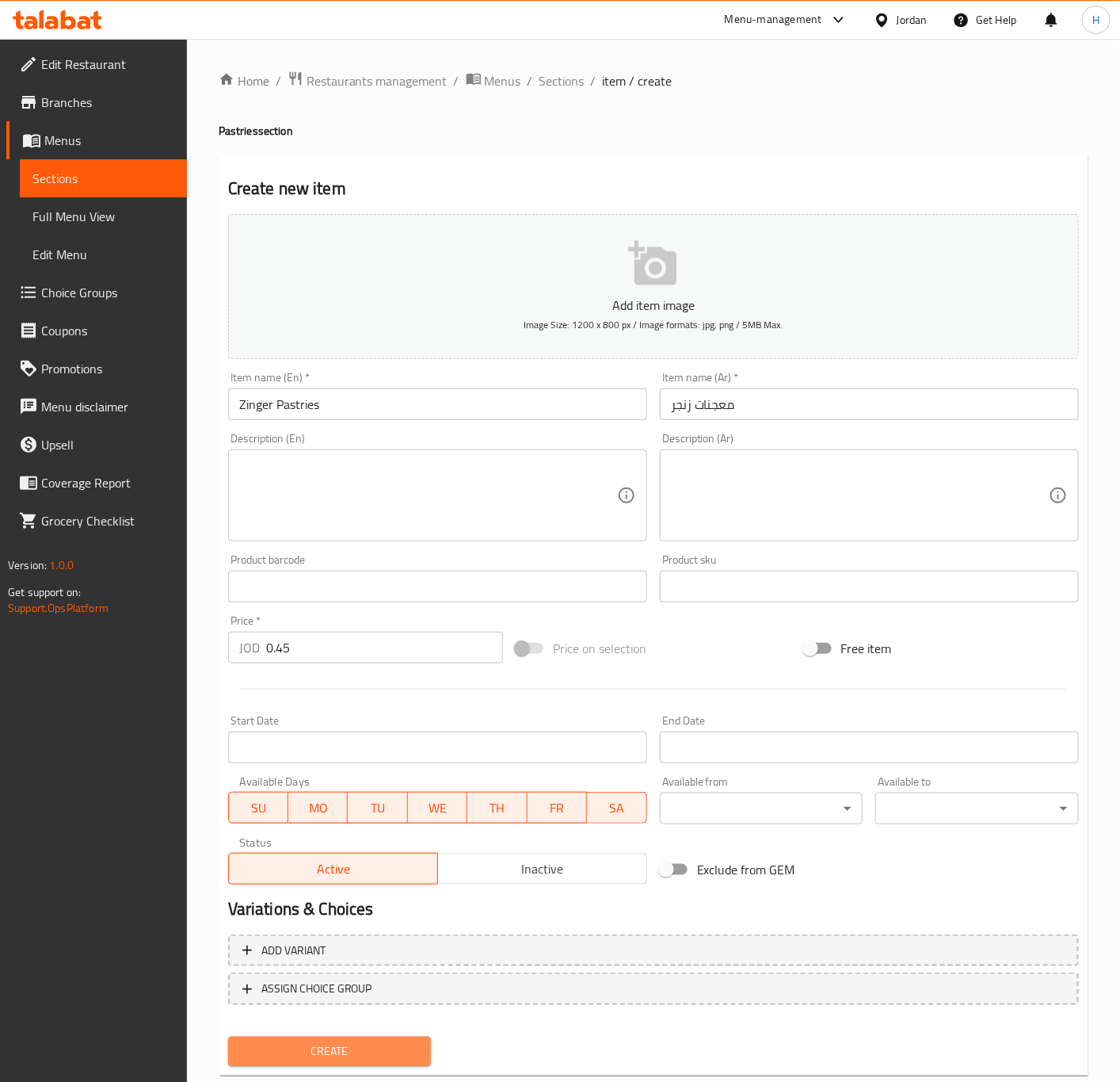
click at [382, 1052] on span "Create" at bounding box center [330, 1051] width 178 height 20
click at [362, 410] on input "text" at bounding box center [438, 404] width 419 height 32
click at [539, 405] on input "Escalope" at bounding box center [438, 404] width 419 height 32
click at [778, 407] on input "text" at bounding box center [870, 404] width 419 height 32
click at [374, 647] on input "0" at bounding box center [385, 647] width 237 height 32
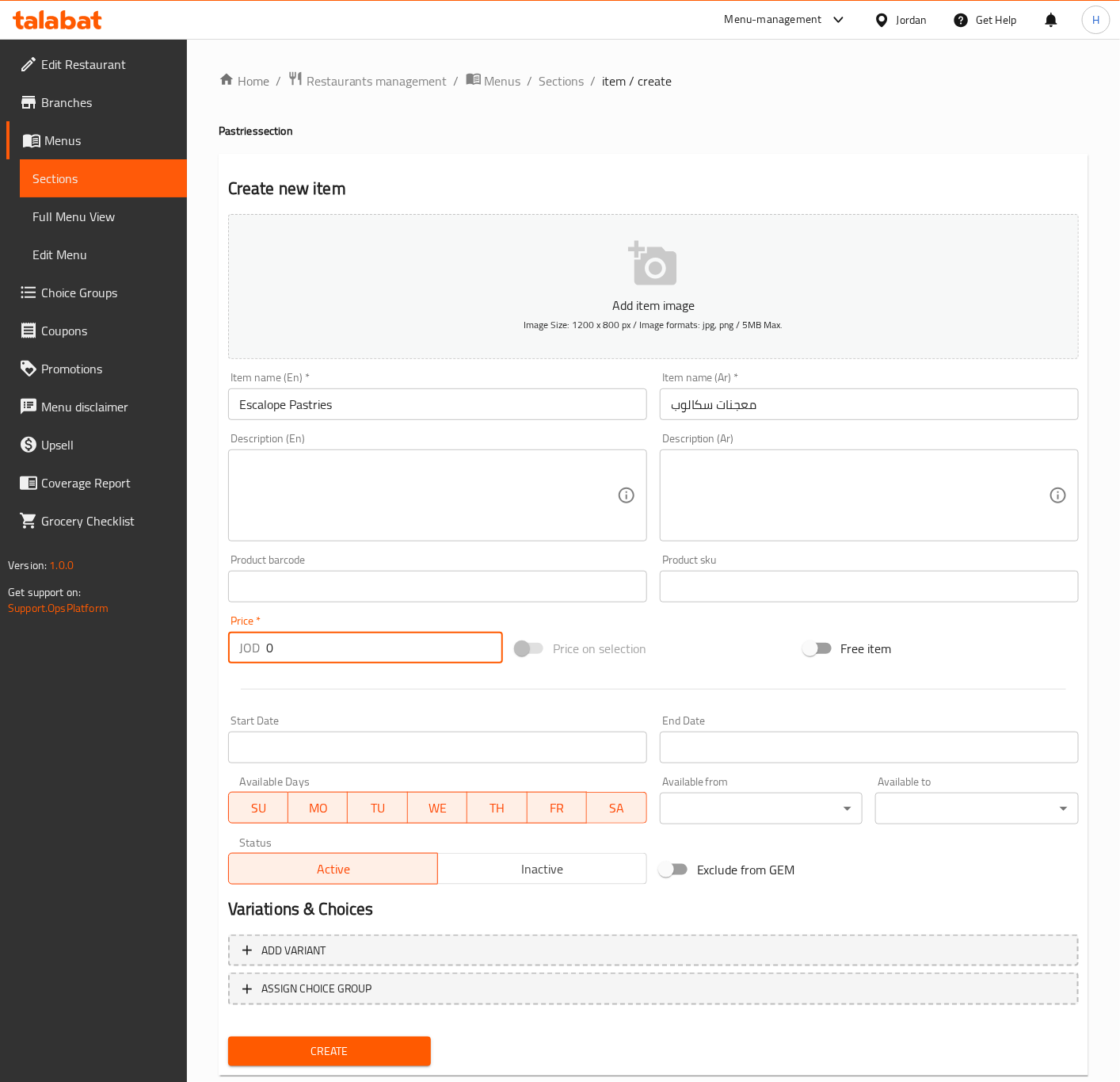
click at [374, 647] on input "0" at bounding box center [385, 647] width 237 height 32
click at [375, 647] on input "0" at bounding box center [385, 647] width 237 height 32
click at [387, 645] on input "0.45" at bounding box center [385, 647] width 237 height 32
click at [228, 1036] on button "Create" at bounding box center [330, 1051] width 203 height 30
click at [550, 82] on span "Sections" at bounding box center [562, 81] width 45 height 19
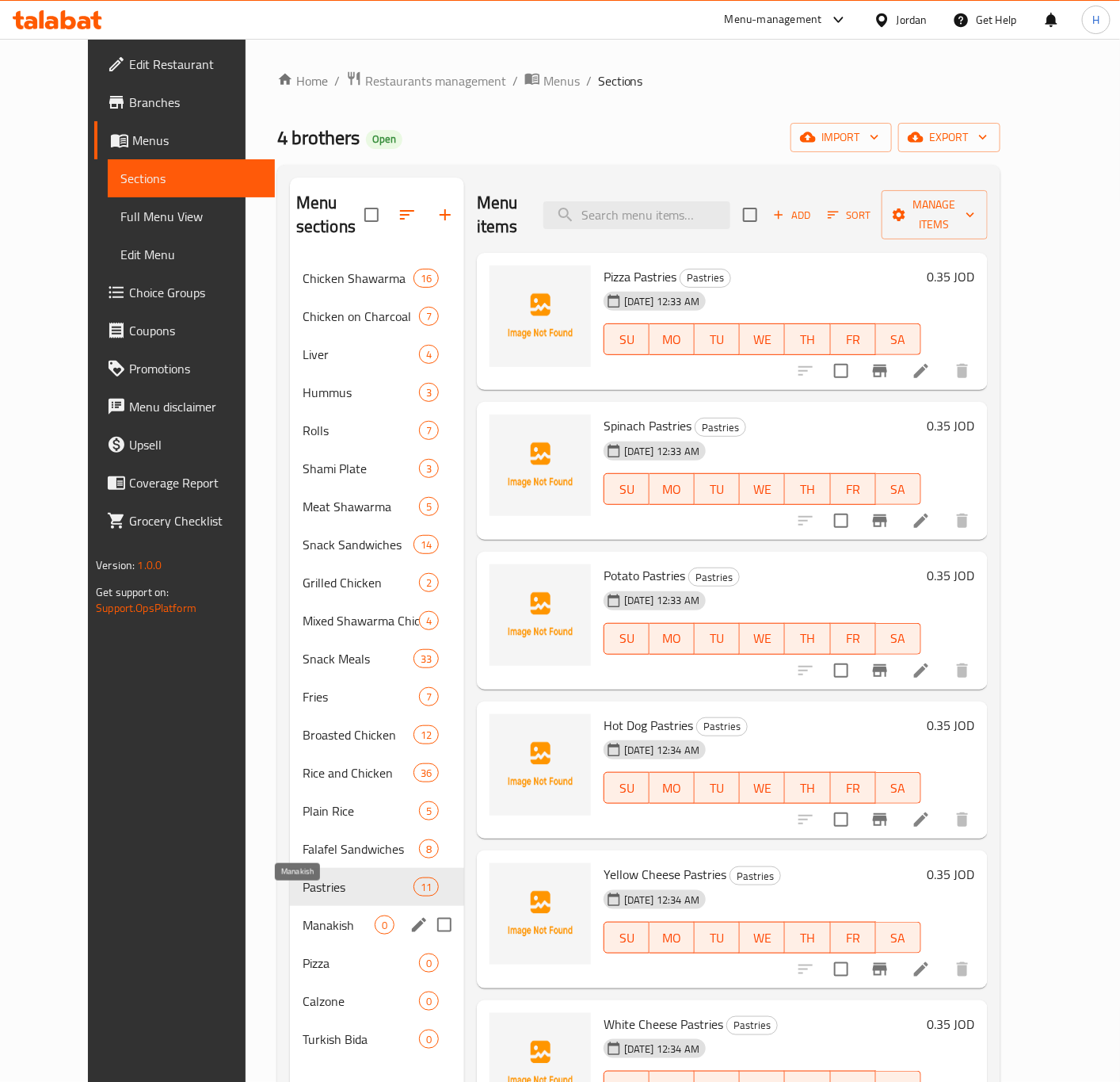
click at [318, 916] on span "Manakish" at bounding box center [338, 925] width 72 height 19
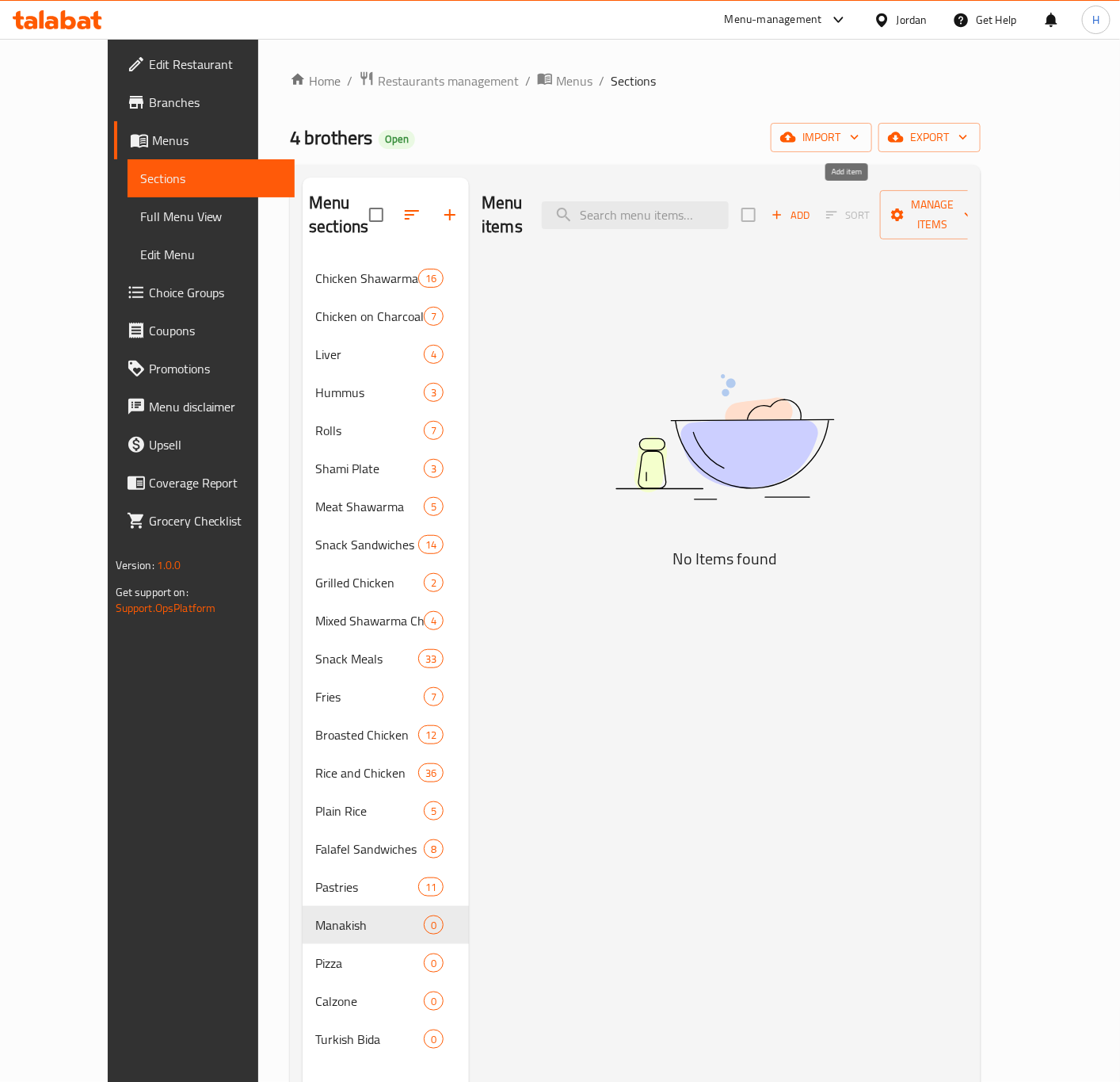
click at [812, 206] on span "Add" at bounding box center [790, 214] width 42 height 18
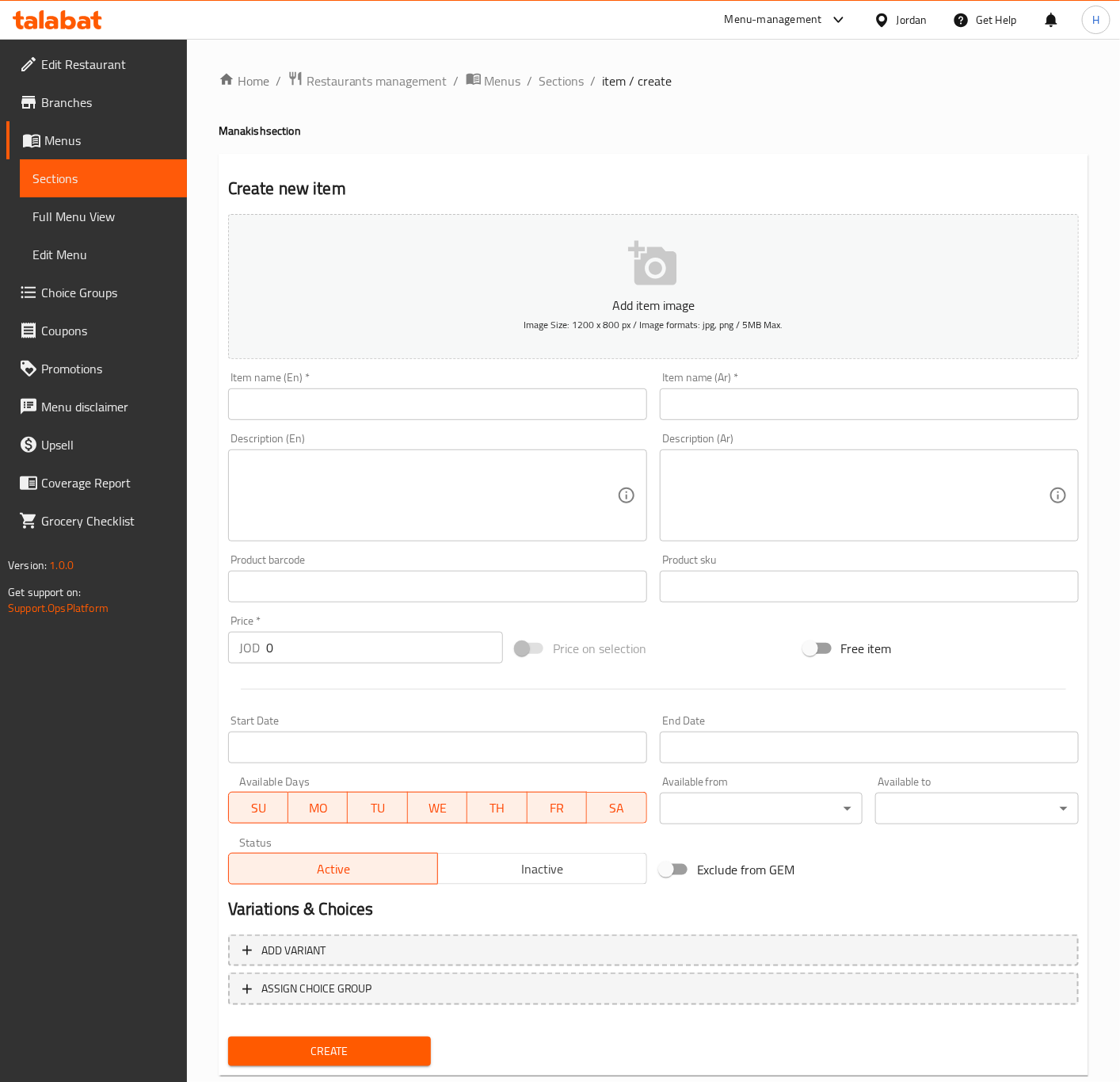
click at [818, 412] on input "text" at bounding box center [870, 404] width 419 height 32
click at [449, 423] on div "Item name (En)   * Item name (En) *" at bounding box center [438, 395] width 432 height 61
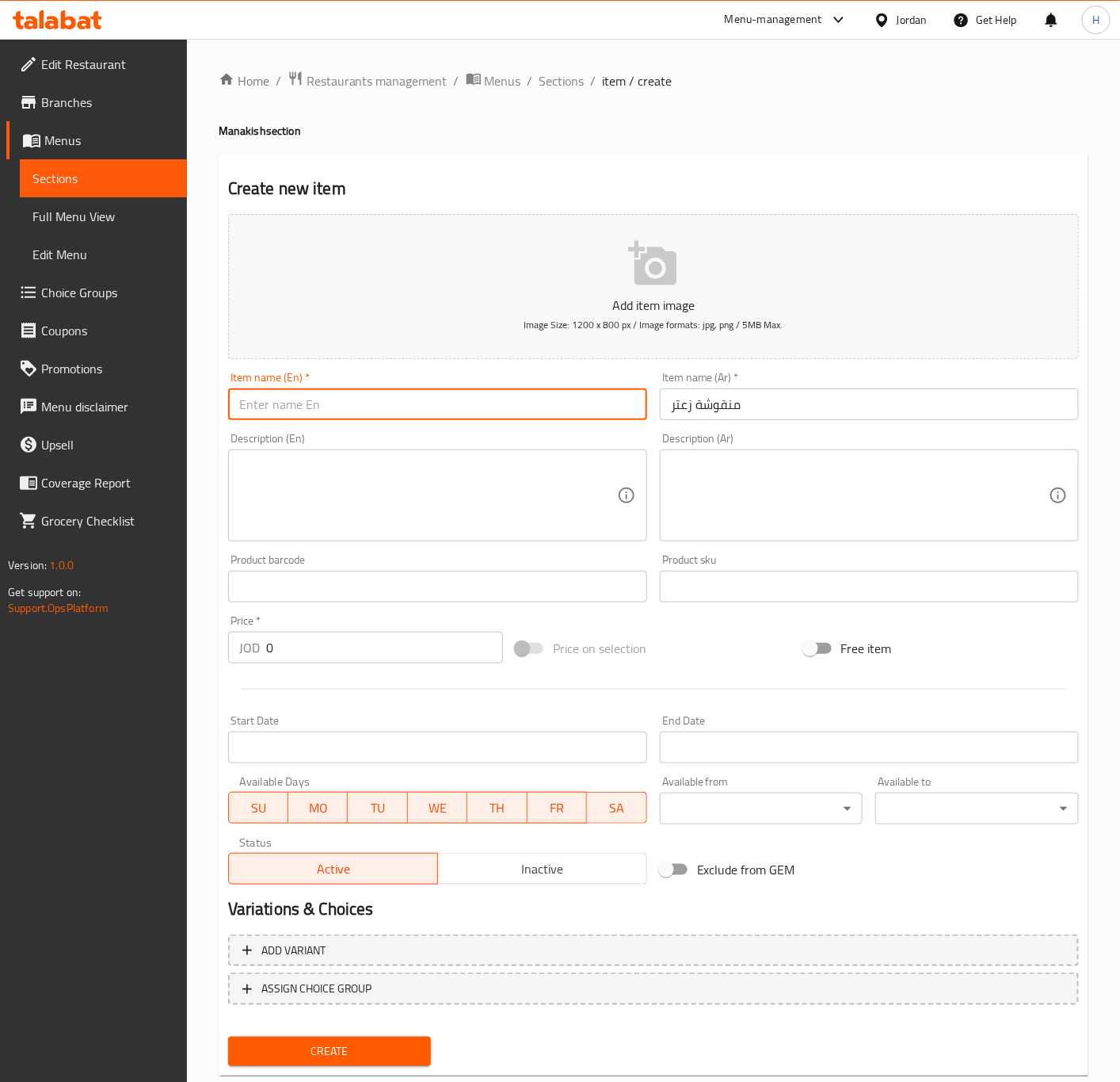
click at [466, 397] on input "text" at bounding box center [438, 404] width 419 height 32
click at [366, 642] on input "0" at bounding box center [385, 647] width 237 height 32
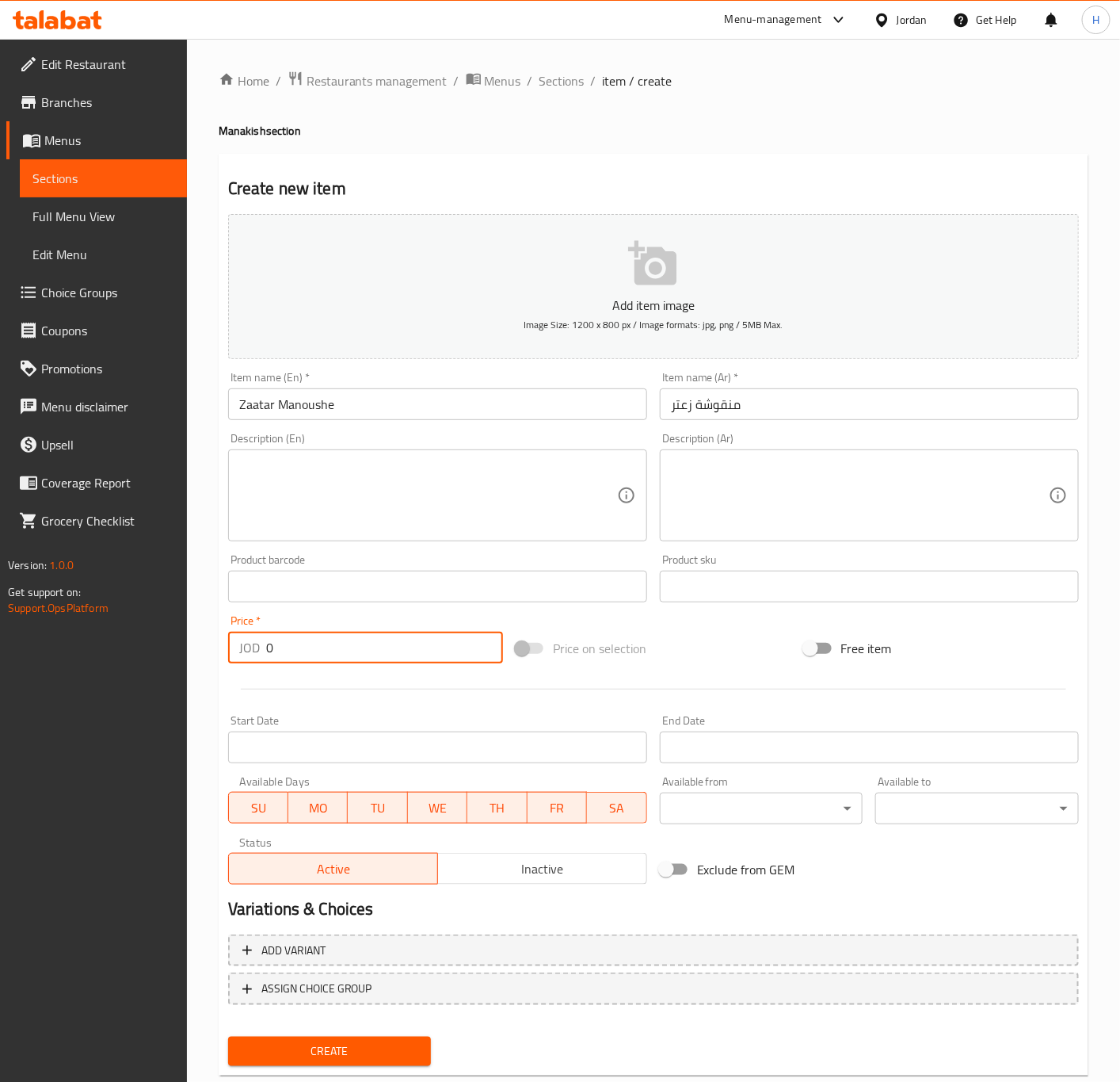
click at [366, 642] on input "0" at bounding box center [385, 647] width 237 height 32
click at [228, 1036] on button "Create" at bounding box center [330, 1051] width 203 height 30
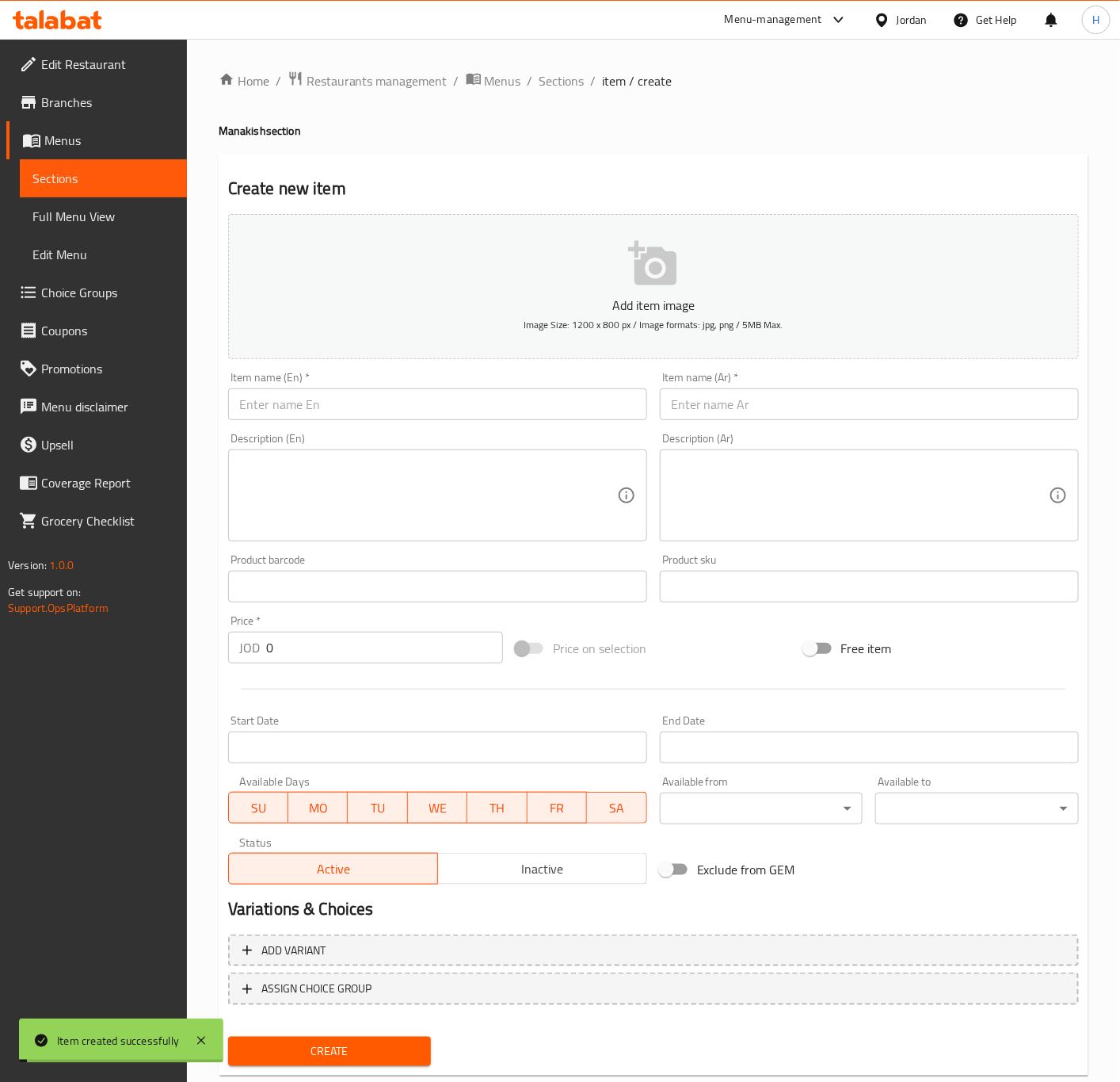
click at [810, 402] on input "text" at bounding box center [870, 404] width 419 height 32
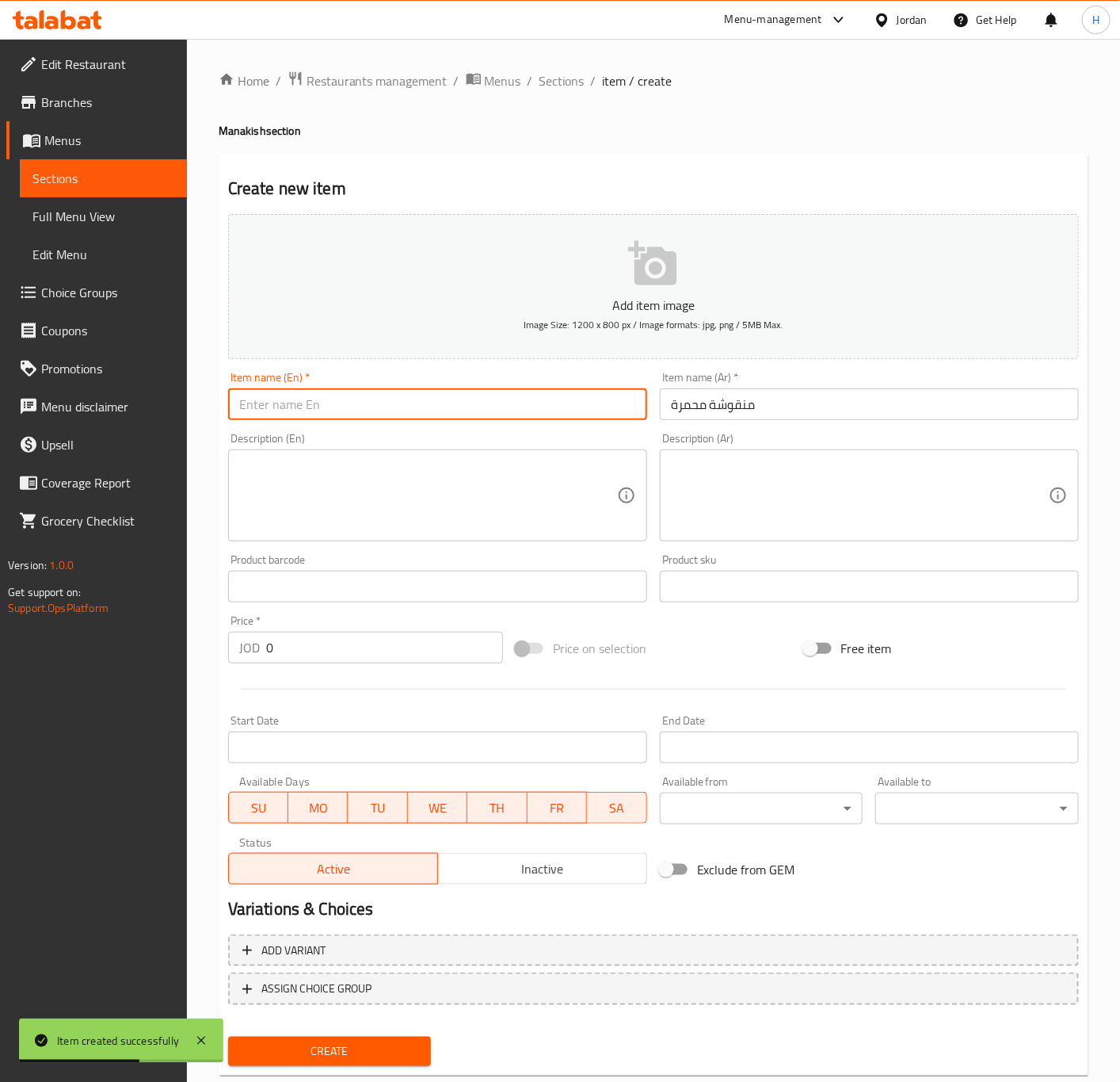
click at [394, 416] on input "text" at bounding box center [438, 404] width 419 height 32
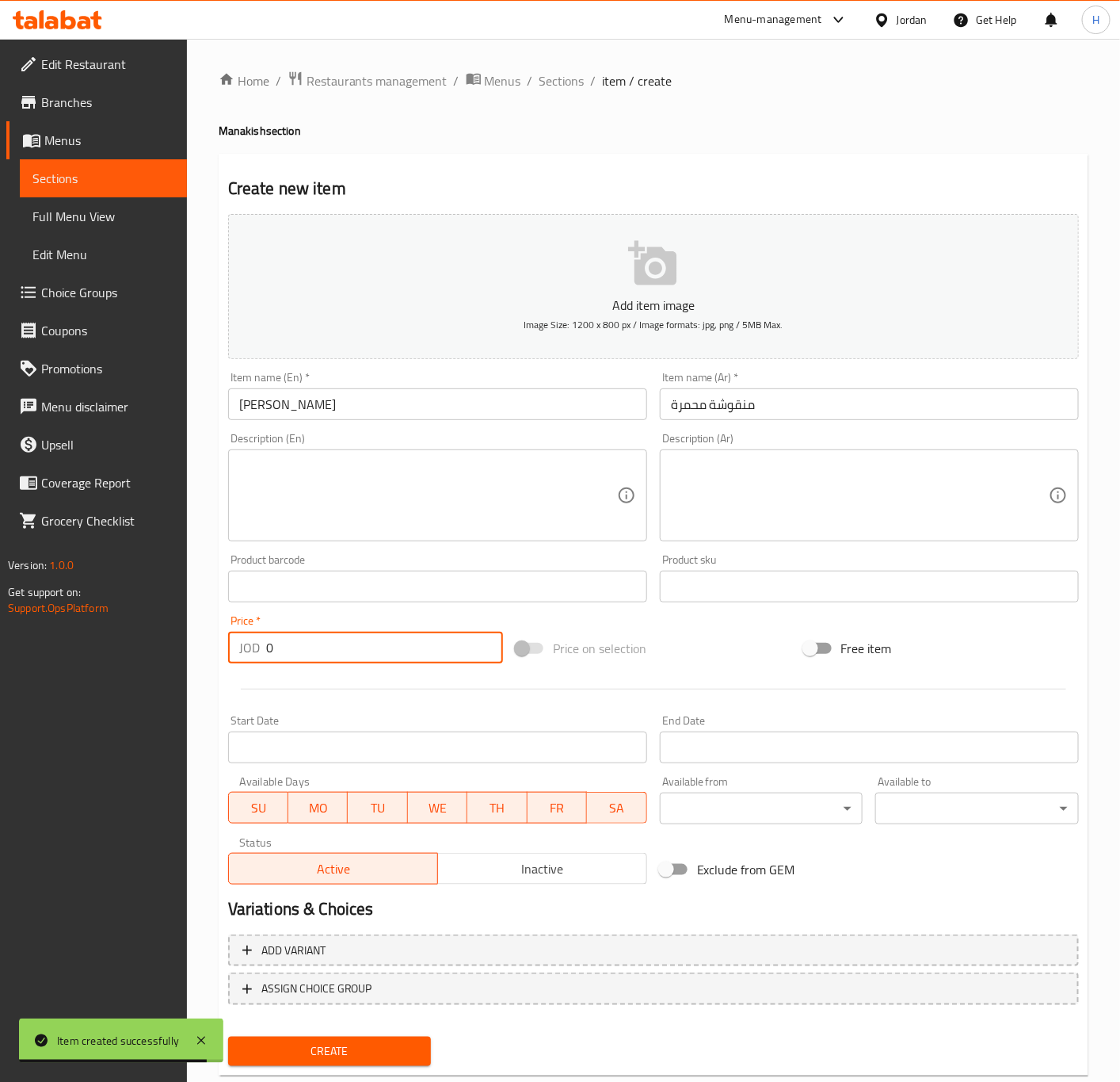
click at [371, 645] on input "0" at bounding box center [385, 647] width 237 height 32
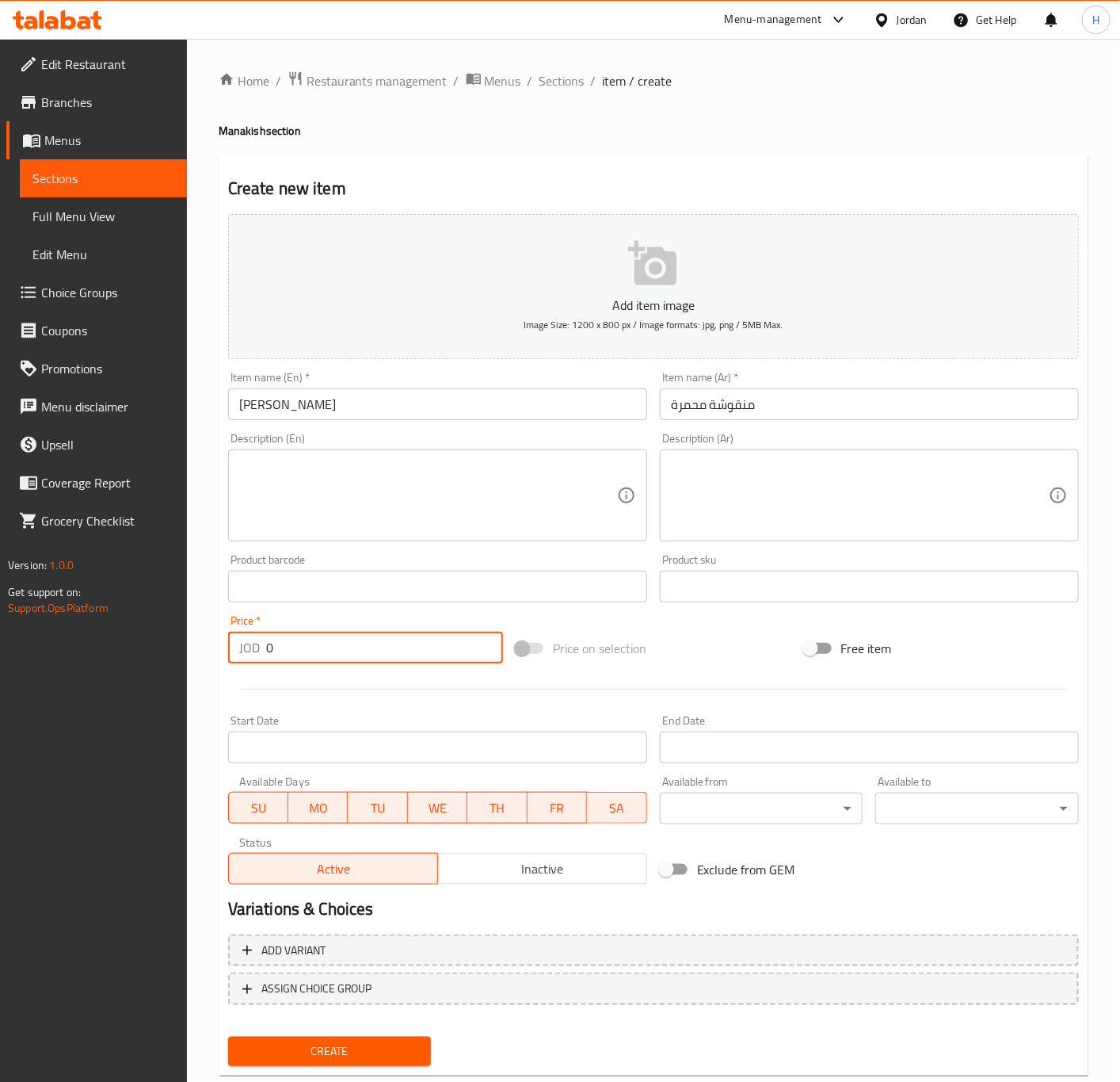
click at [371, 645] on input "0" at bounding box center [385, 647] width 237 height 32
click at [228, 1036] on button "Create" at bounding box center [330, 1051] width 203 height 30
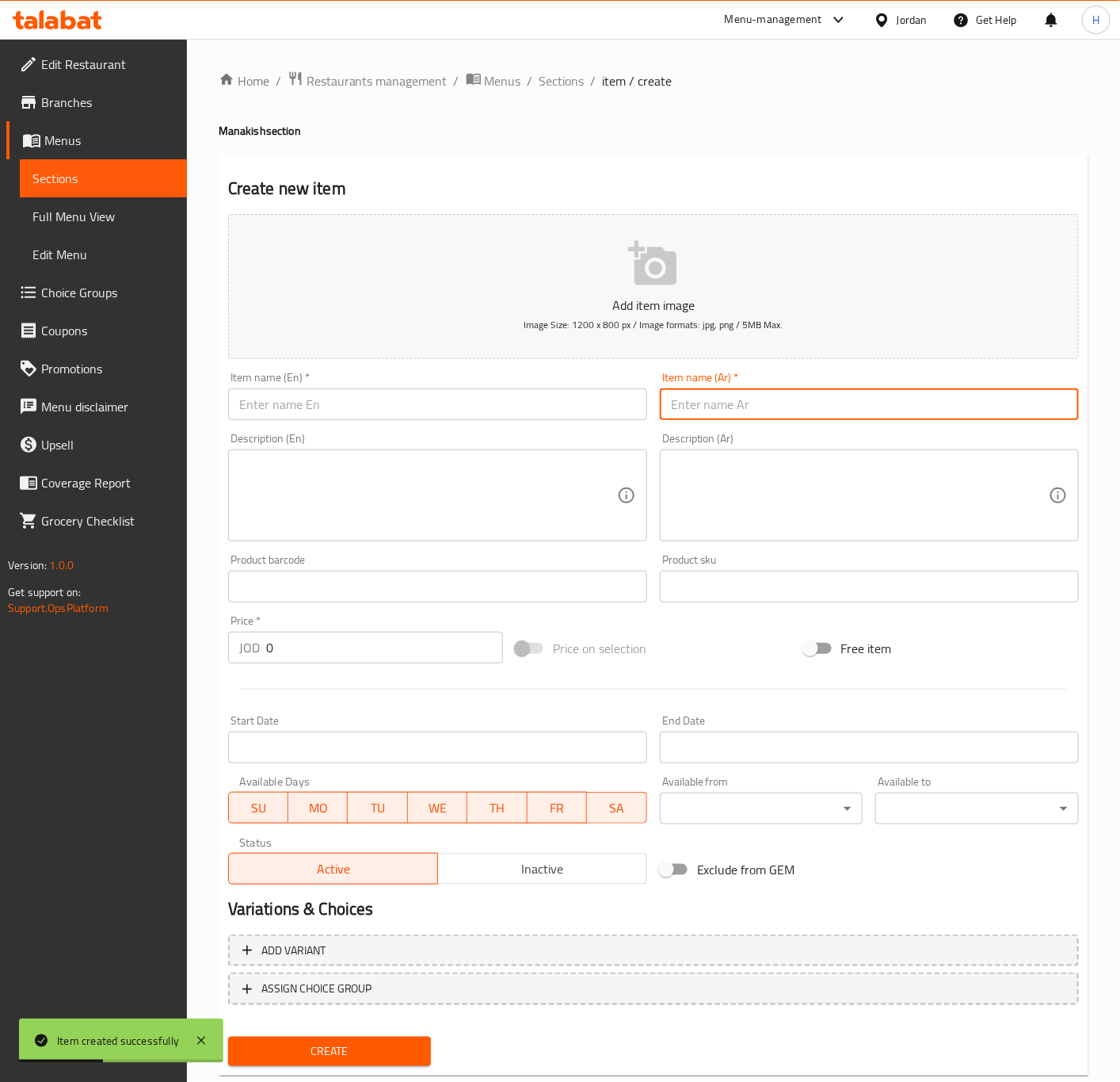
click at [911, 411] on input "text" at bounding box center [870, 404] width 419 height 32
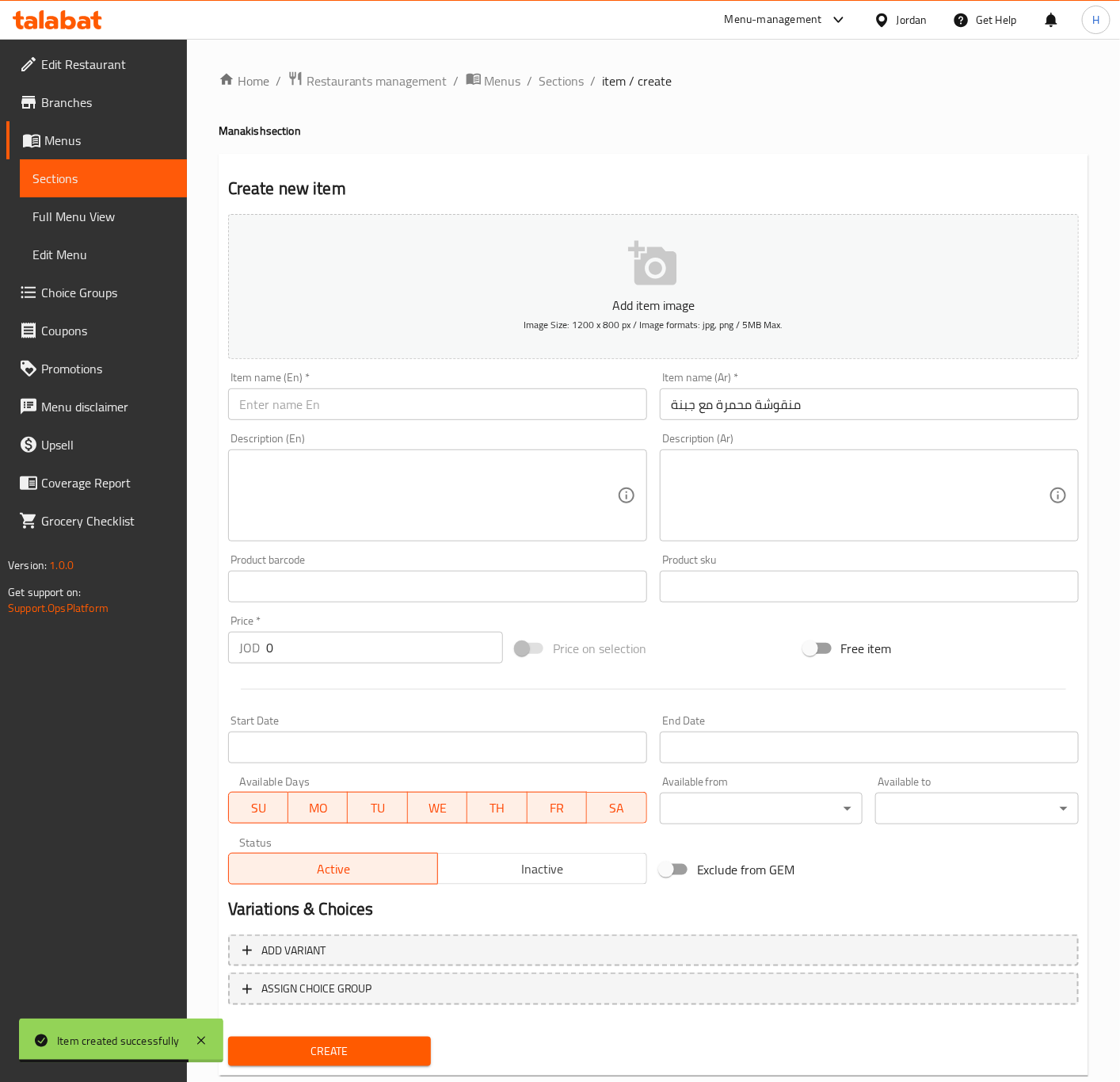
click at [345, 410] on input "text" at bounding box center [438, 404] width 419 height 32
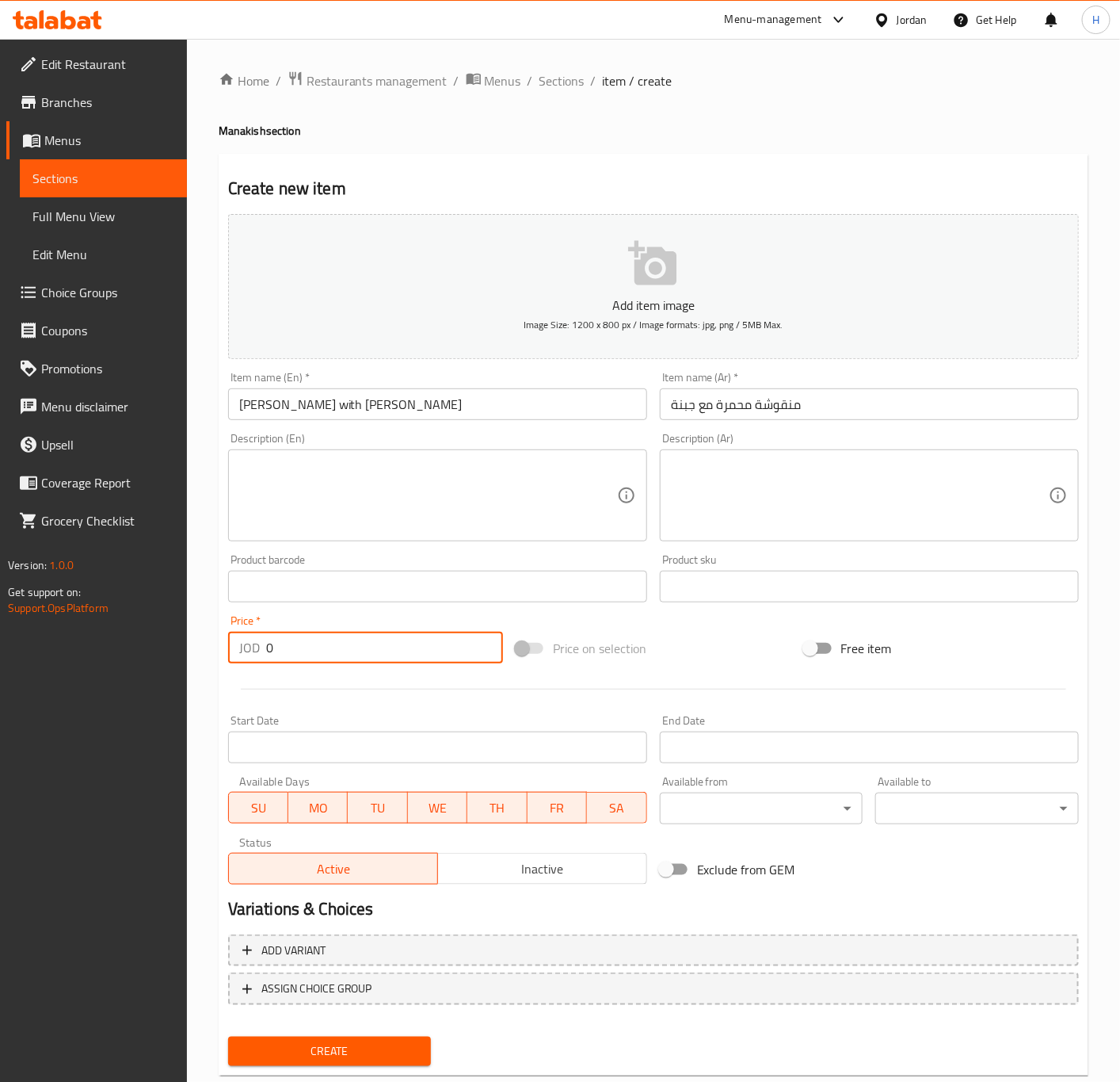
click at [307, 647] on input "0" at bounding box center [385, 647] width 237 height 32
click at [228, 1036] on button "Create" at bounding box center [330, 1051] width 203 height 30
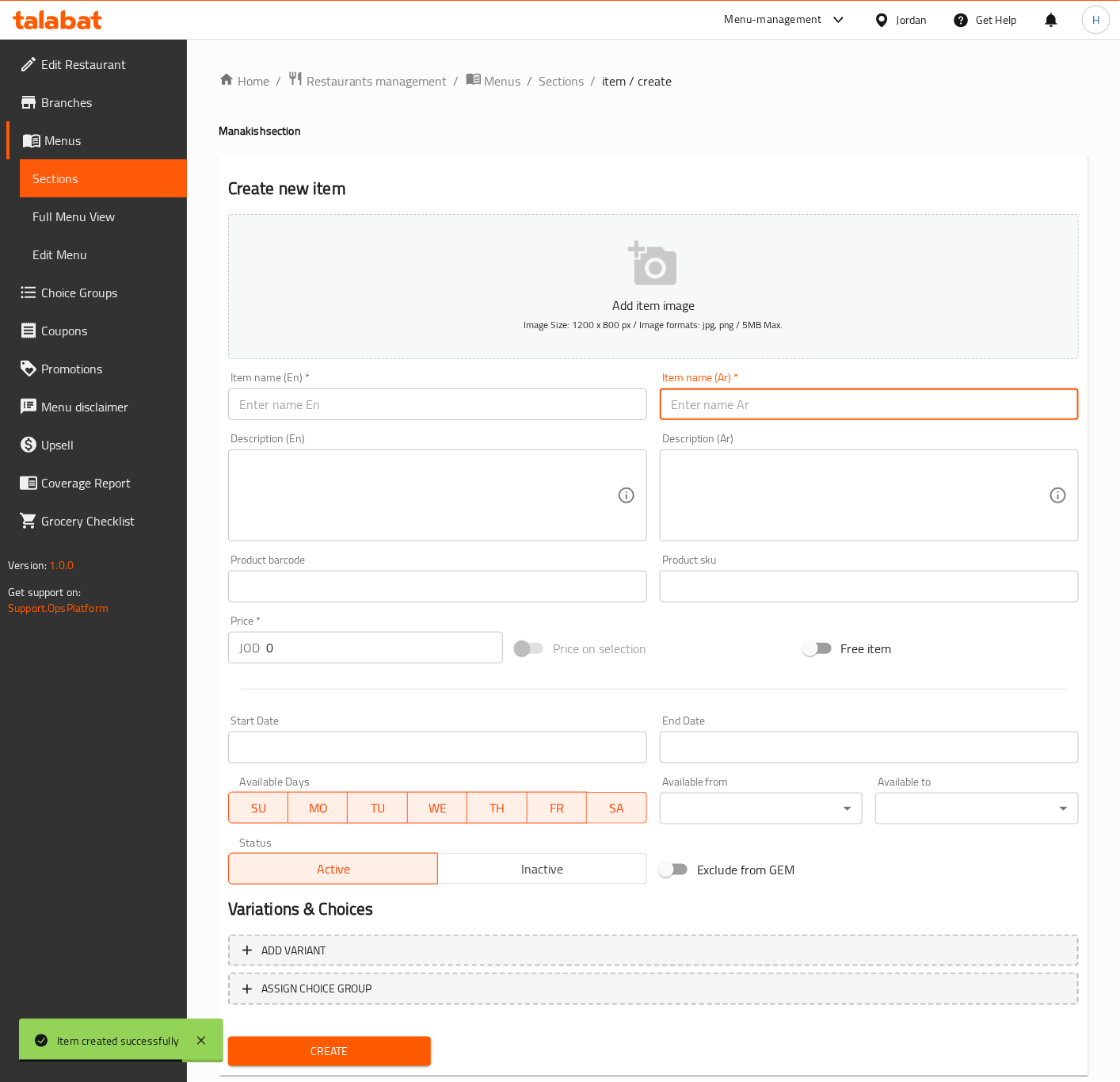
click at [762, 393] on input "text" at bounding box center [870, 404] width 419 height 32
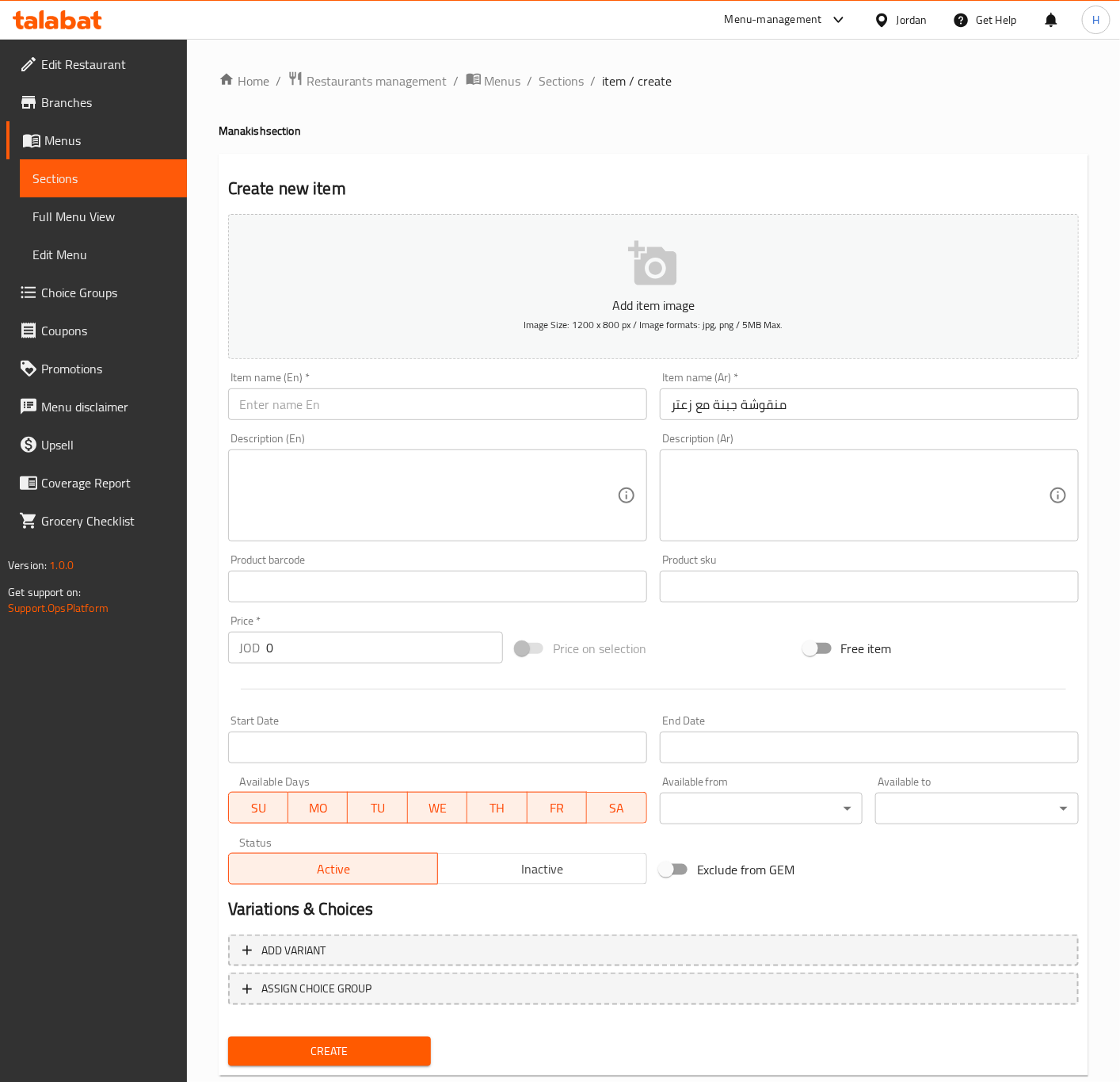
click at [447, 397] on input "text" at bounding box center [438, 404] width 419 height 32
click at [285, 645] on input "0" at bounding box center [385, 647] width 237 height 32
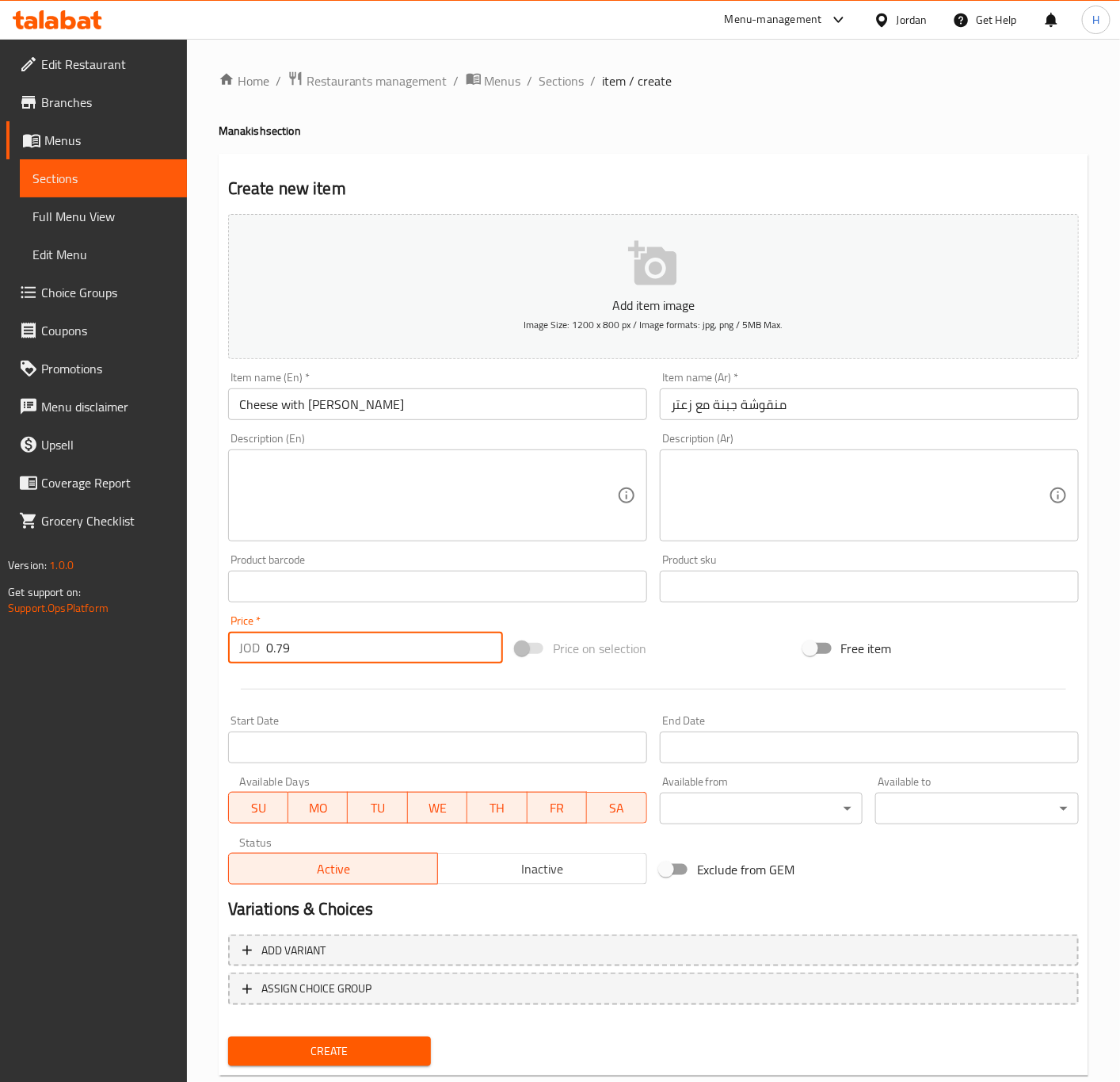
click at [228, 1036] on button "Create" at bounding box center [330, 1051] width 203 height 30
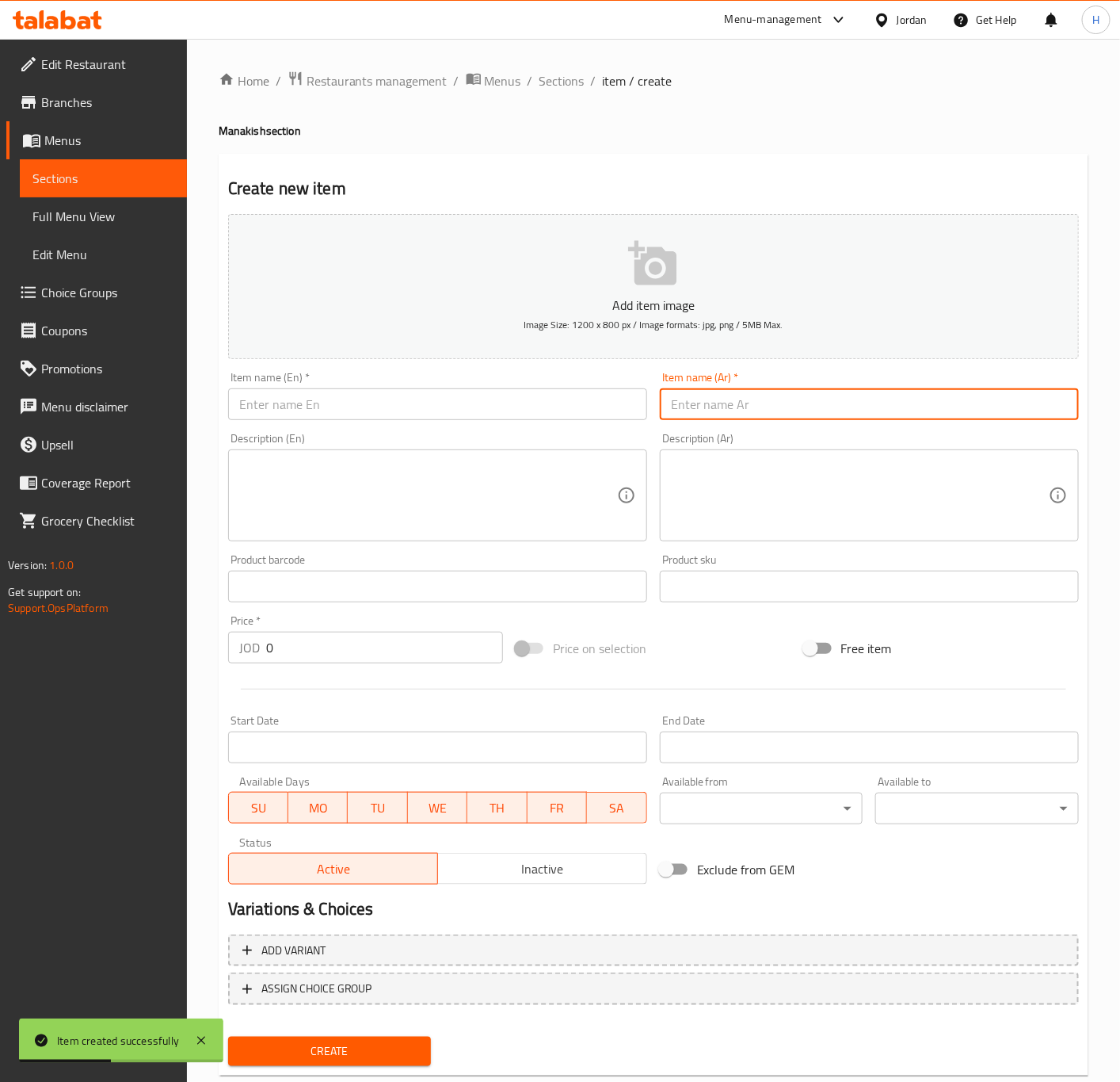
click at [882, 407] on input "text" at bounding box center [870, 404] width 419 height 32
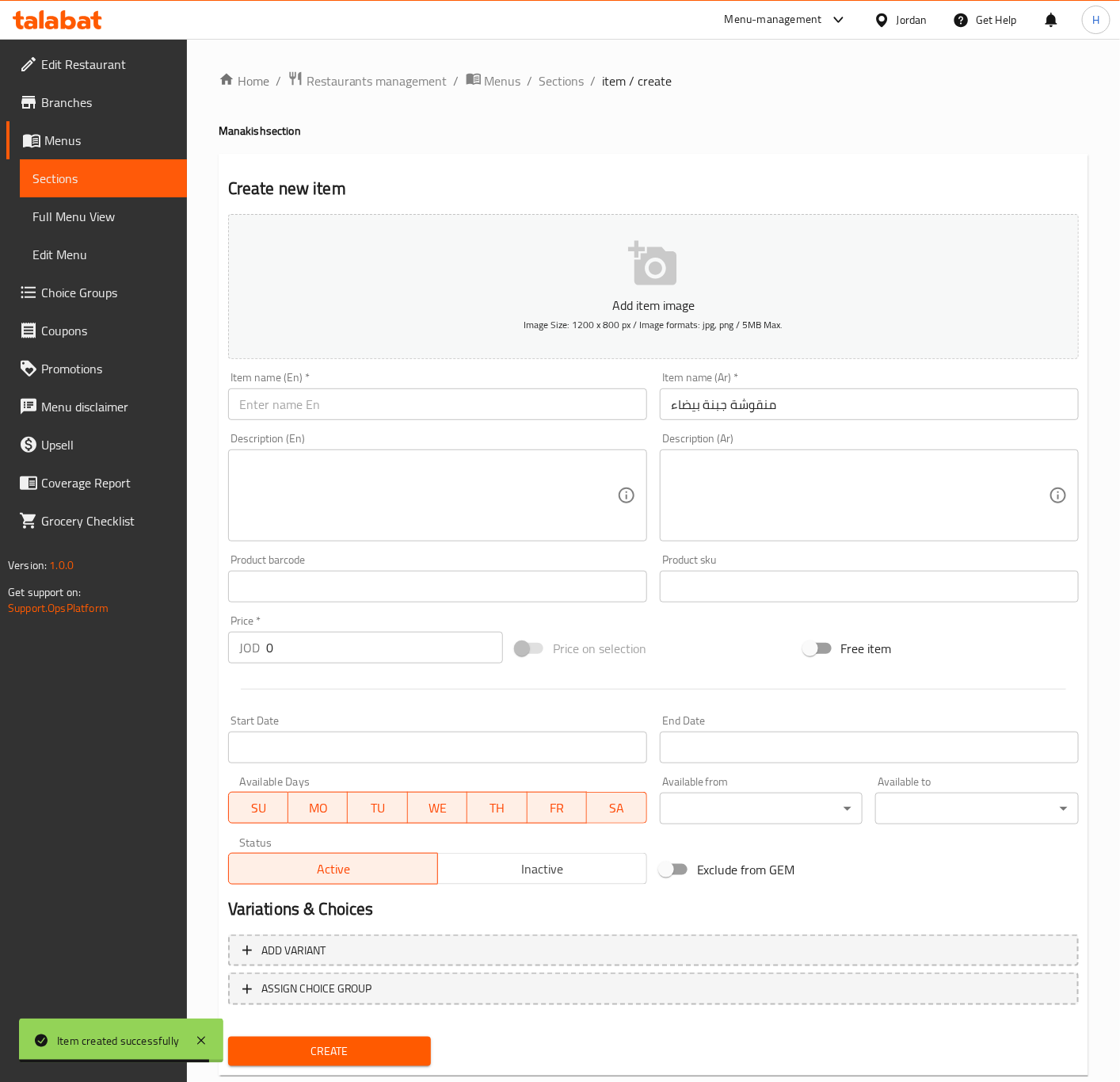
click at [452, 419] on input "text" at bounding box center [438, 404] width 419 height 32
click at [374, 652] on input "0" at bounding box center [385, 647] width 237 height 32
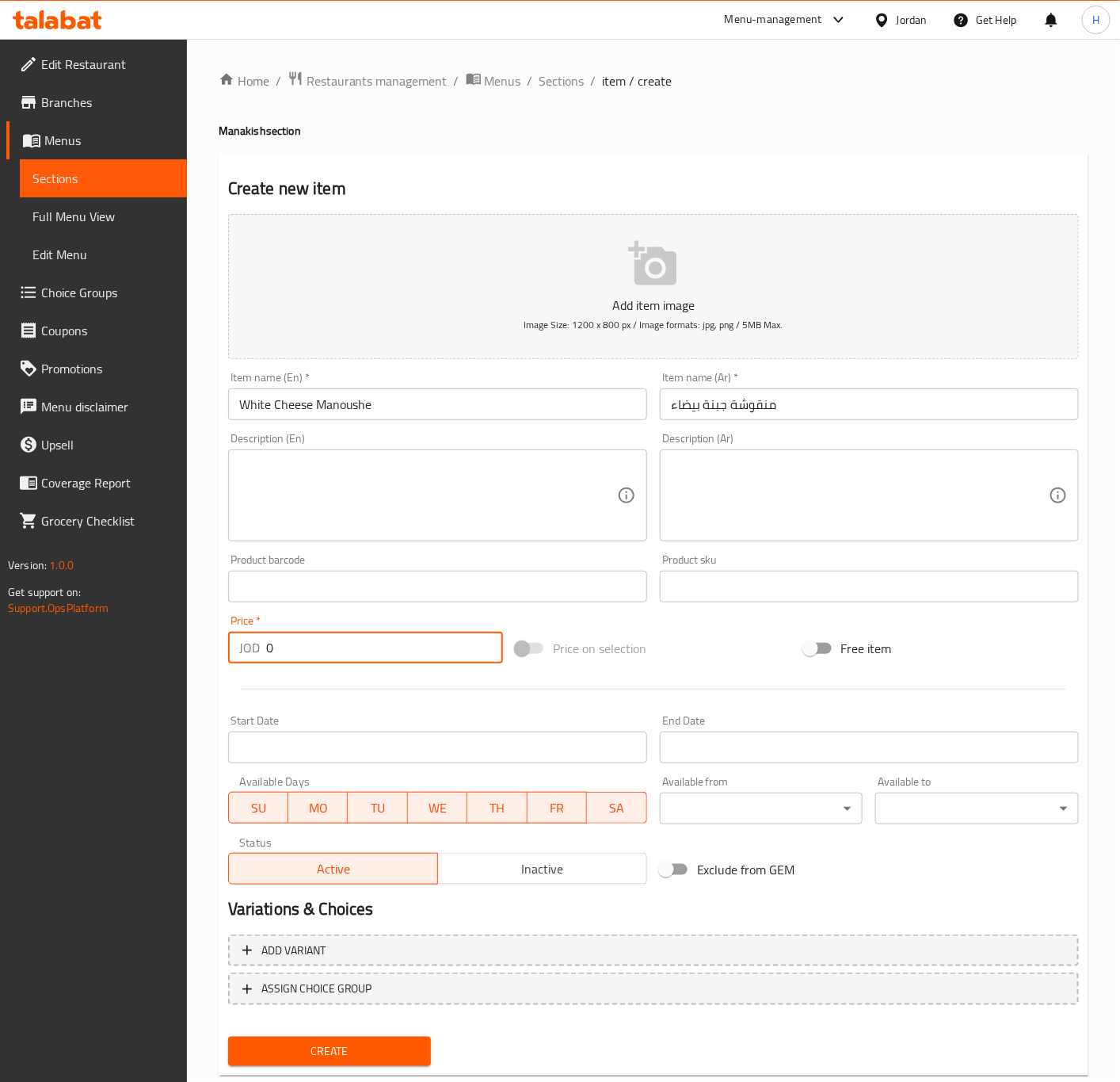
click at [374, 652] on input "0" at bounding box center [385, 647] width 237 height 32
click at [375, 652] on input "0" at bounding box center [385, 647] width 237 height 32
click at [228, 1036] on button "Create" at bounding box center [330, 1051] width 203 height 30
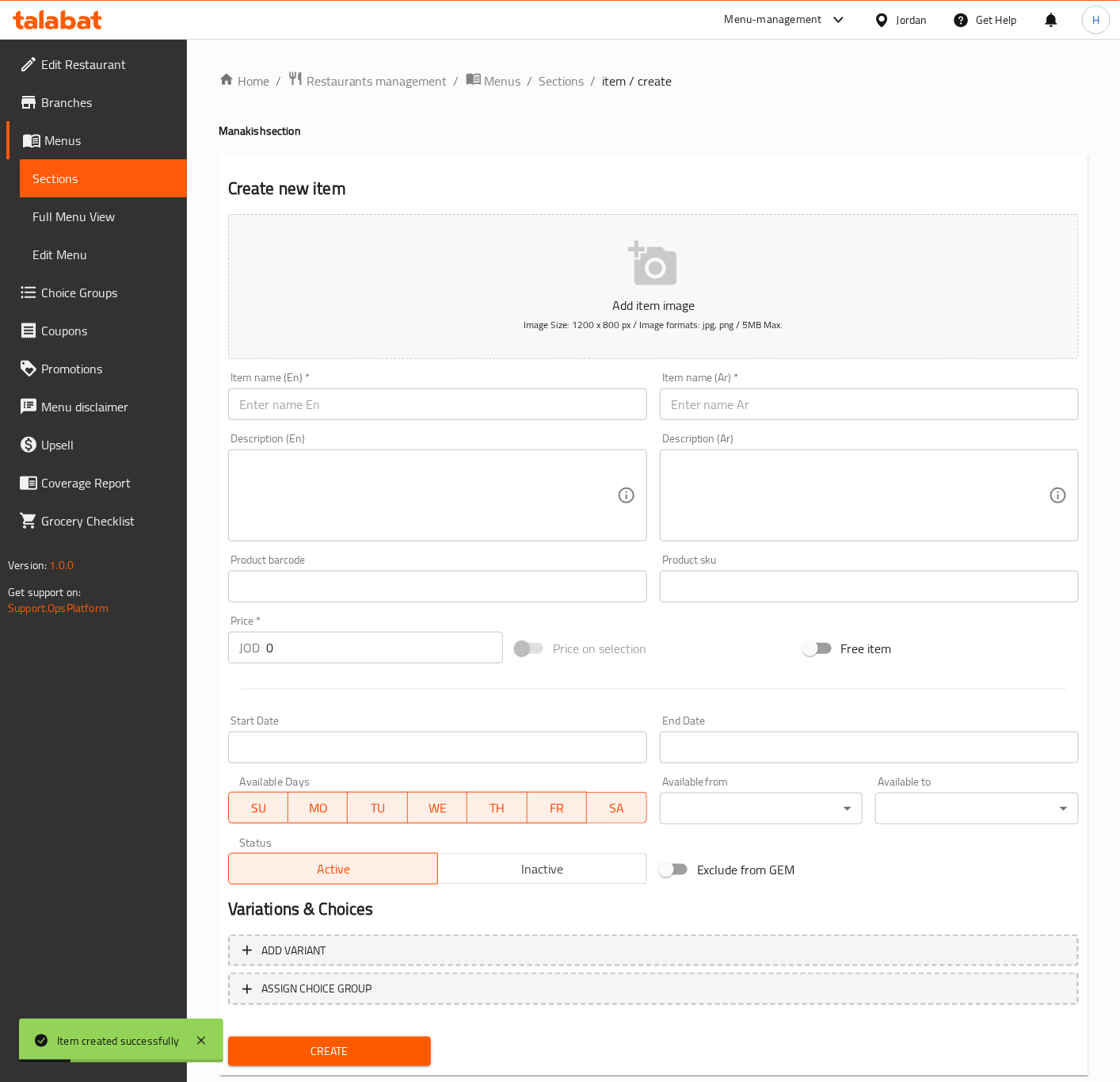
click at [963, 398] on input "text" at bounding box center [870, 404] width 419 height 32
click at [502, 410] on input "text" at bounding box center [438, 404] width 419 height 32
click at [355, 650] on input "0" at bounding box center [385, 647] width 237 height 32
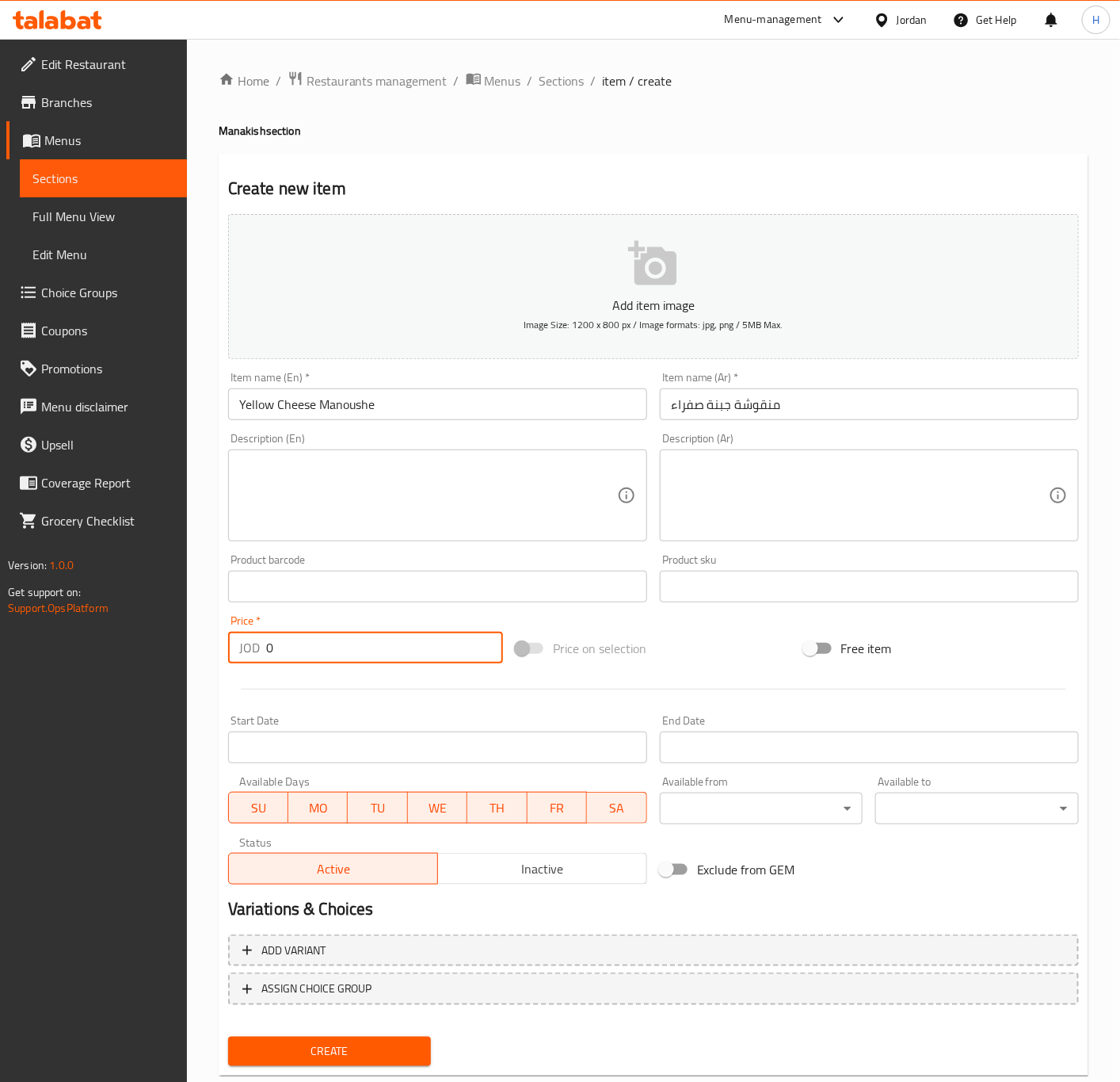
click at [355, 650] on input "0" at bounding box center [385, 647] width 237 height 32
click at [355, 647] on input "0" at bounding box center [385, 647] width 237 height 32
click at [228, 1036] on button "Create" at bounding box center [330, 1051] width 203 height 30
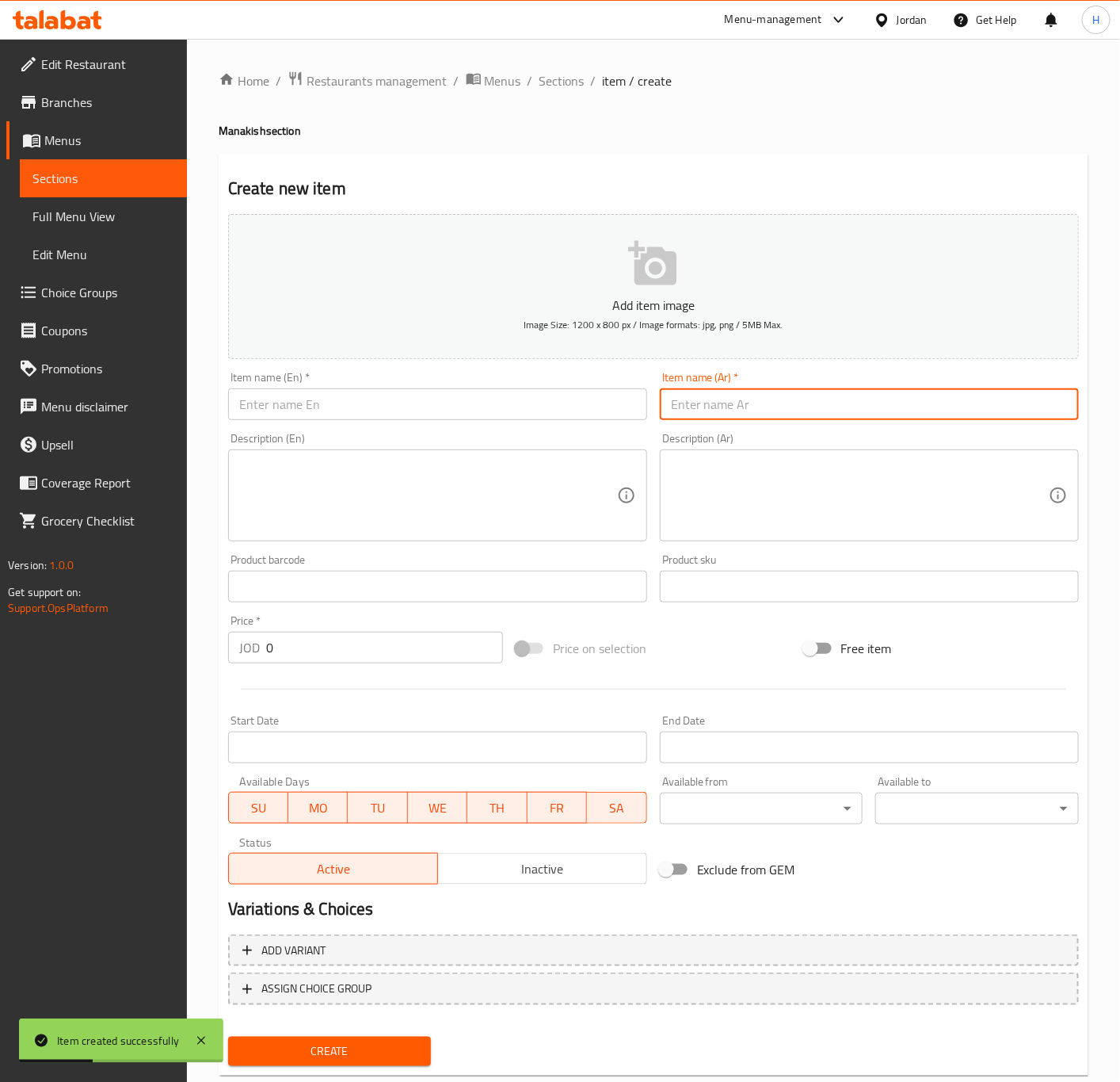
click at [970, 398] on input "text" at bounding box center [870, 404] width 419 height 32
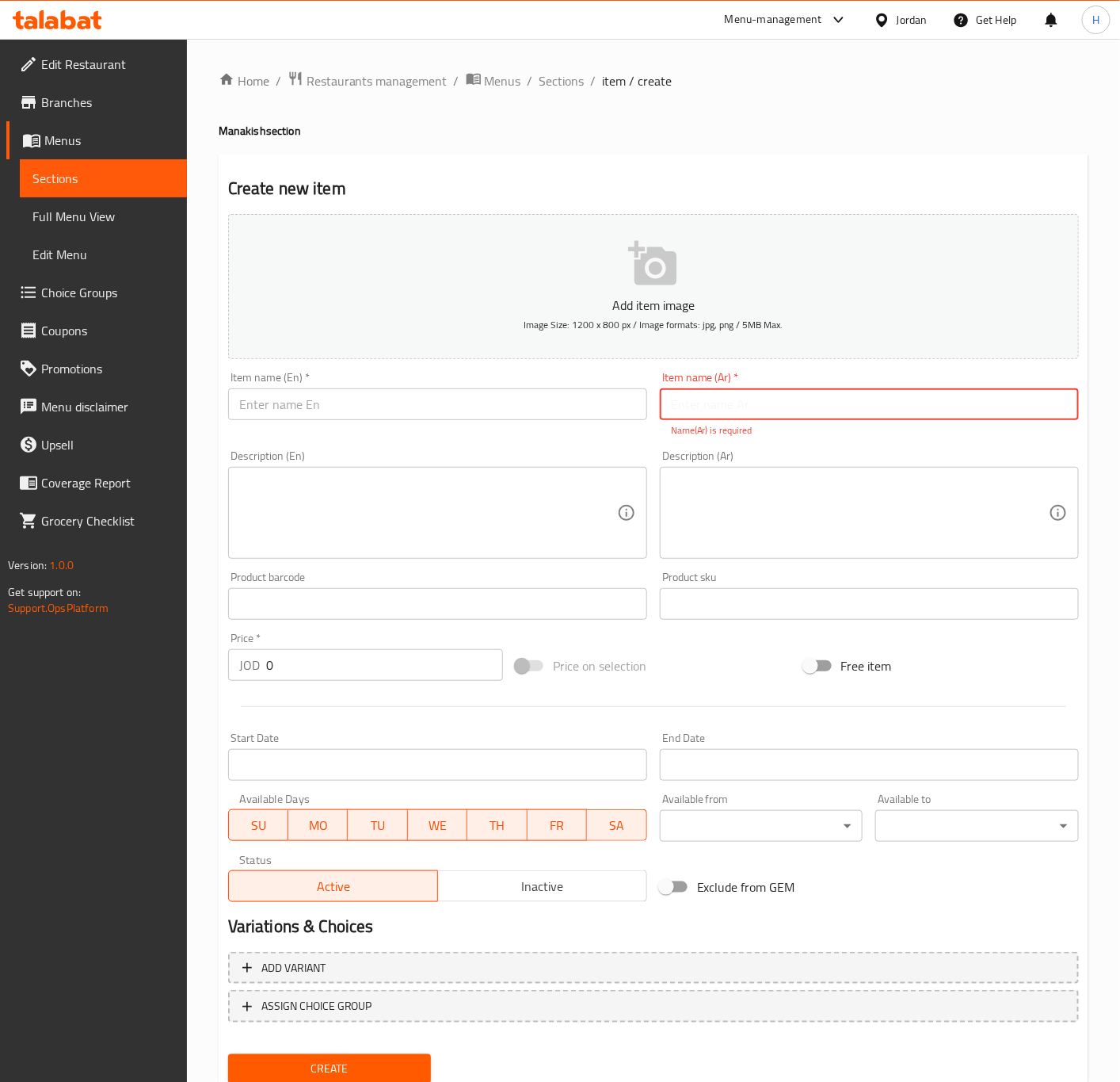
click at [818, 409] on input "text" at bounding box center [870, 404] width 419 height 32
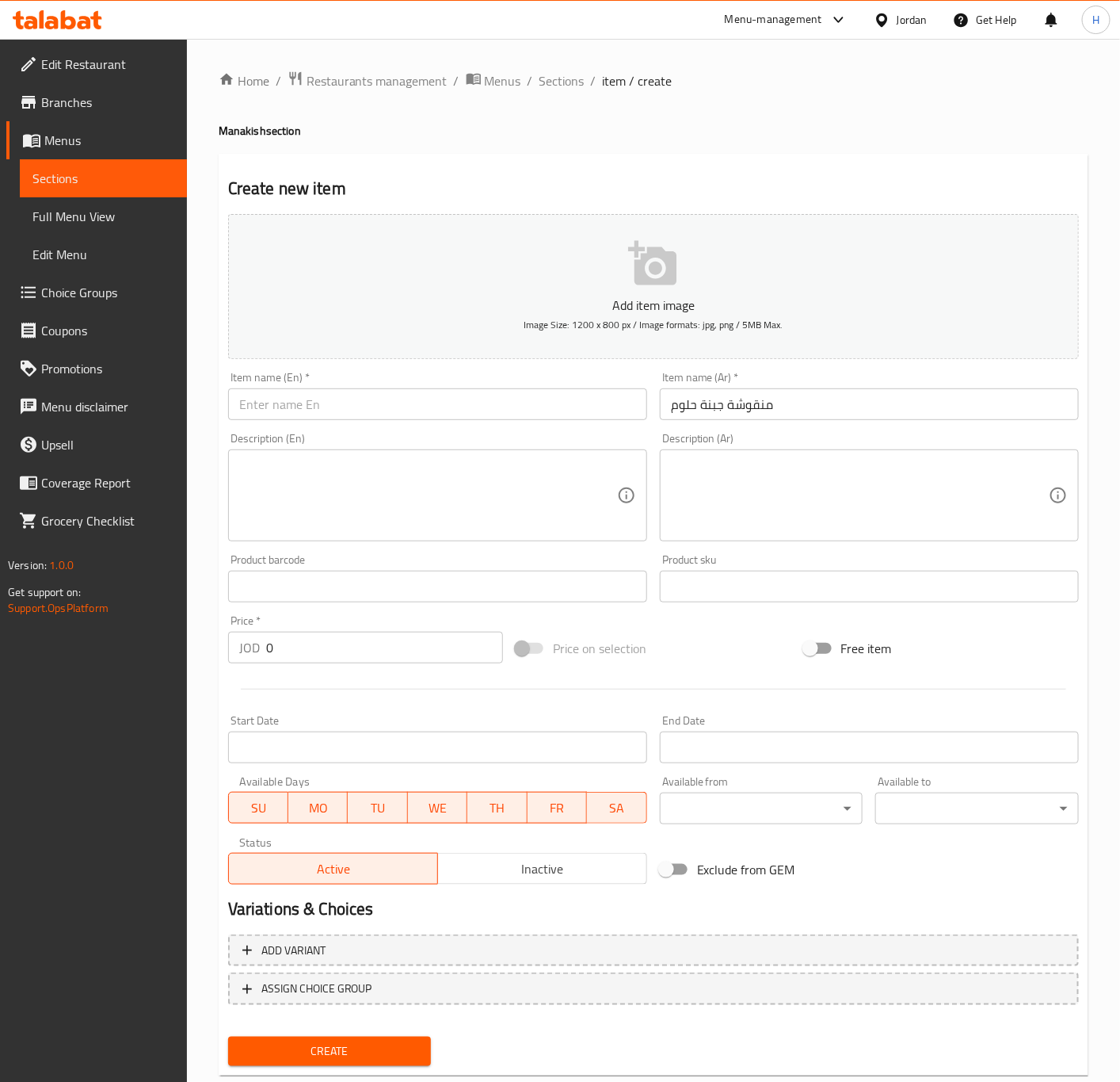
click at [357, 436] on div "Description (En) Description (En)" at bounding box center [438, 487] width 419 height 109
click at [366, 417] on input "text" at bounding box center [438, 404] width 419 height 32
click at [324, 645] on input "0" at bounding box center [385, 647] width 237 height 32
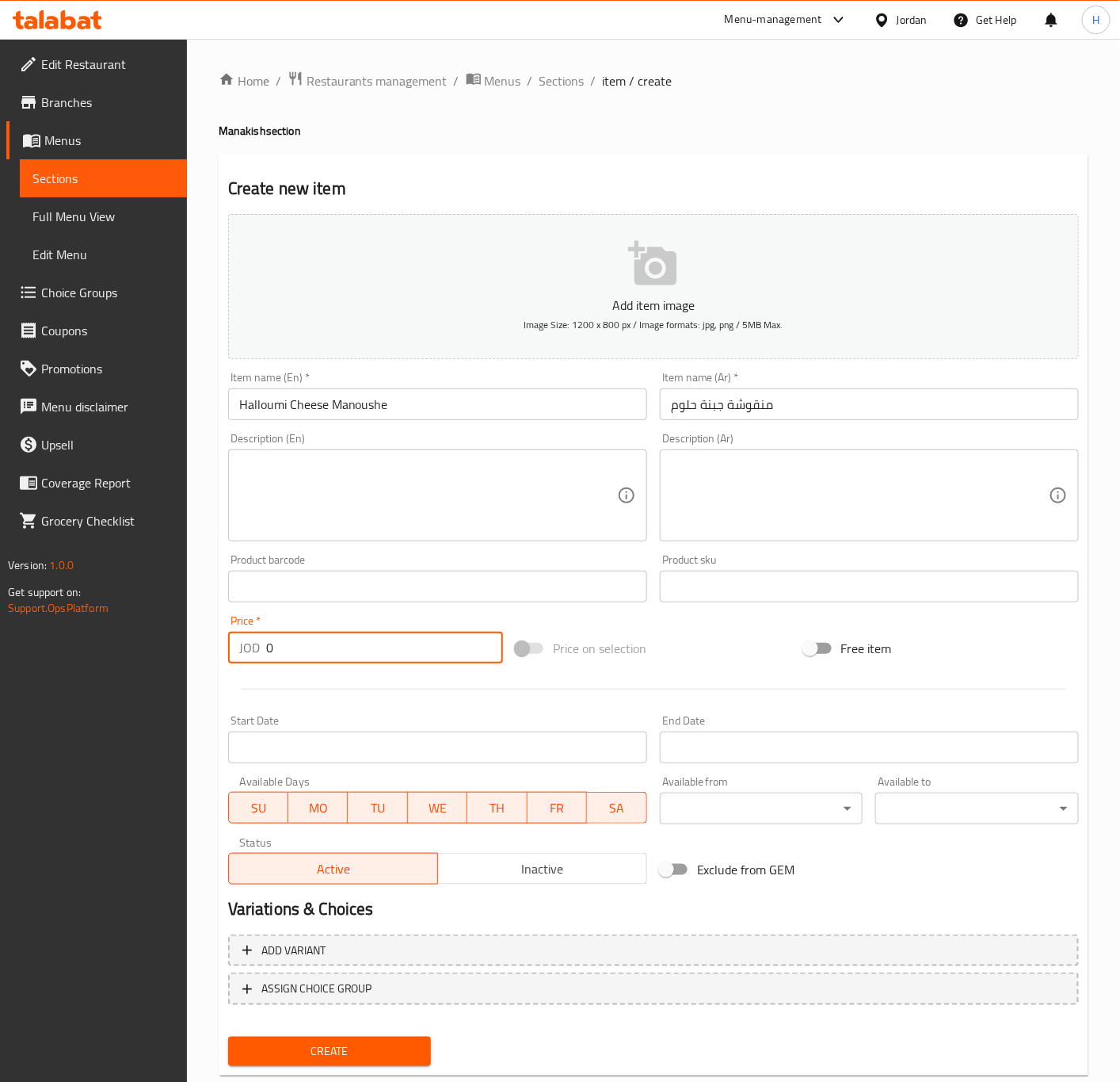
click at [324, 645] on input "0" at bounding box center [385, 647] width 237 height 32
click at [228, 1036] on button "Create" at bounding box center [330, 1051] width 203 height 30
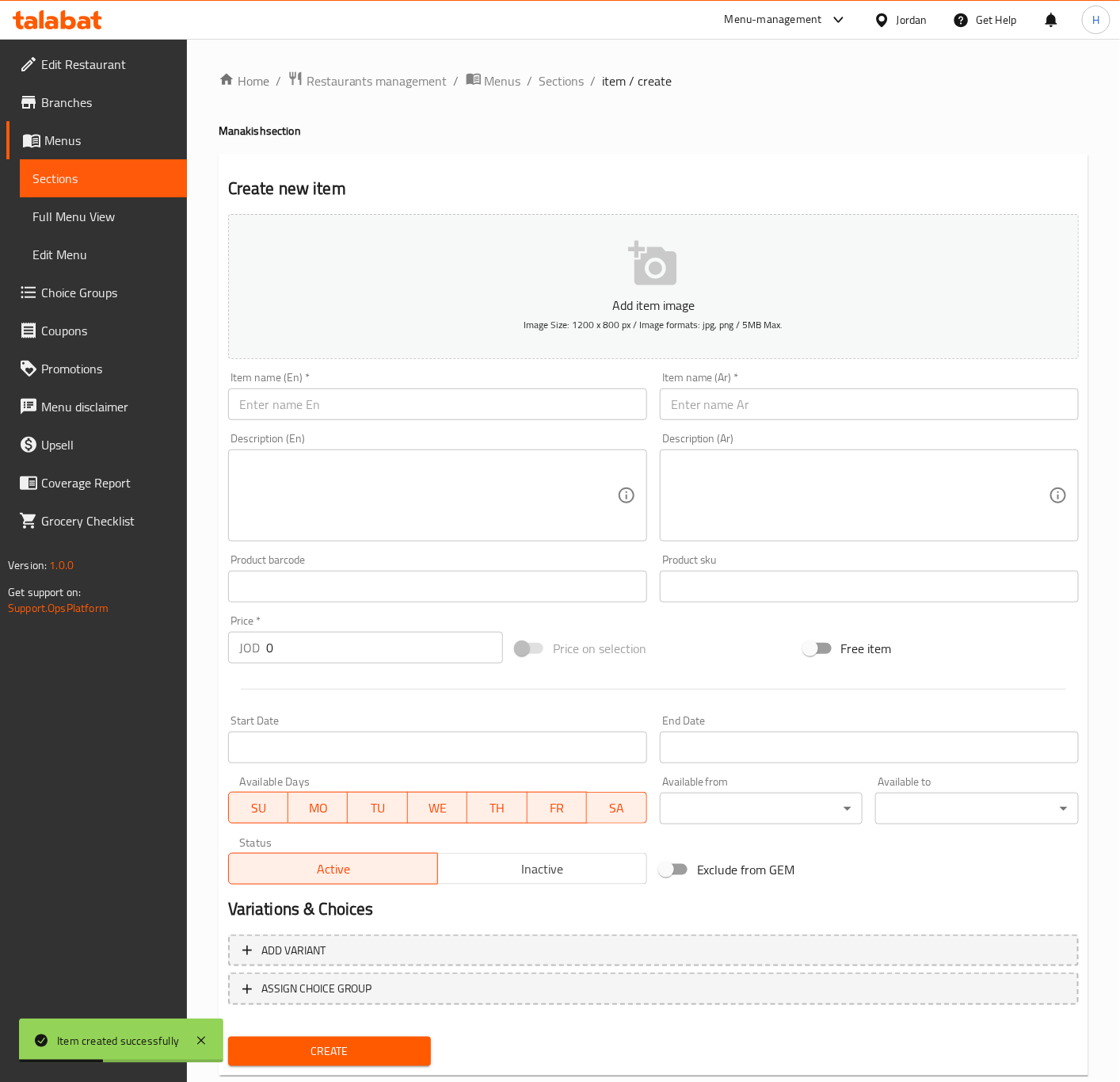
click at [820, 419] on input "text" at bounding box center [870, 404] width 419 height 32
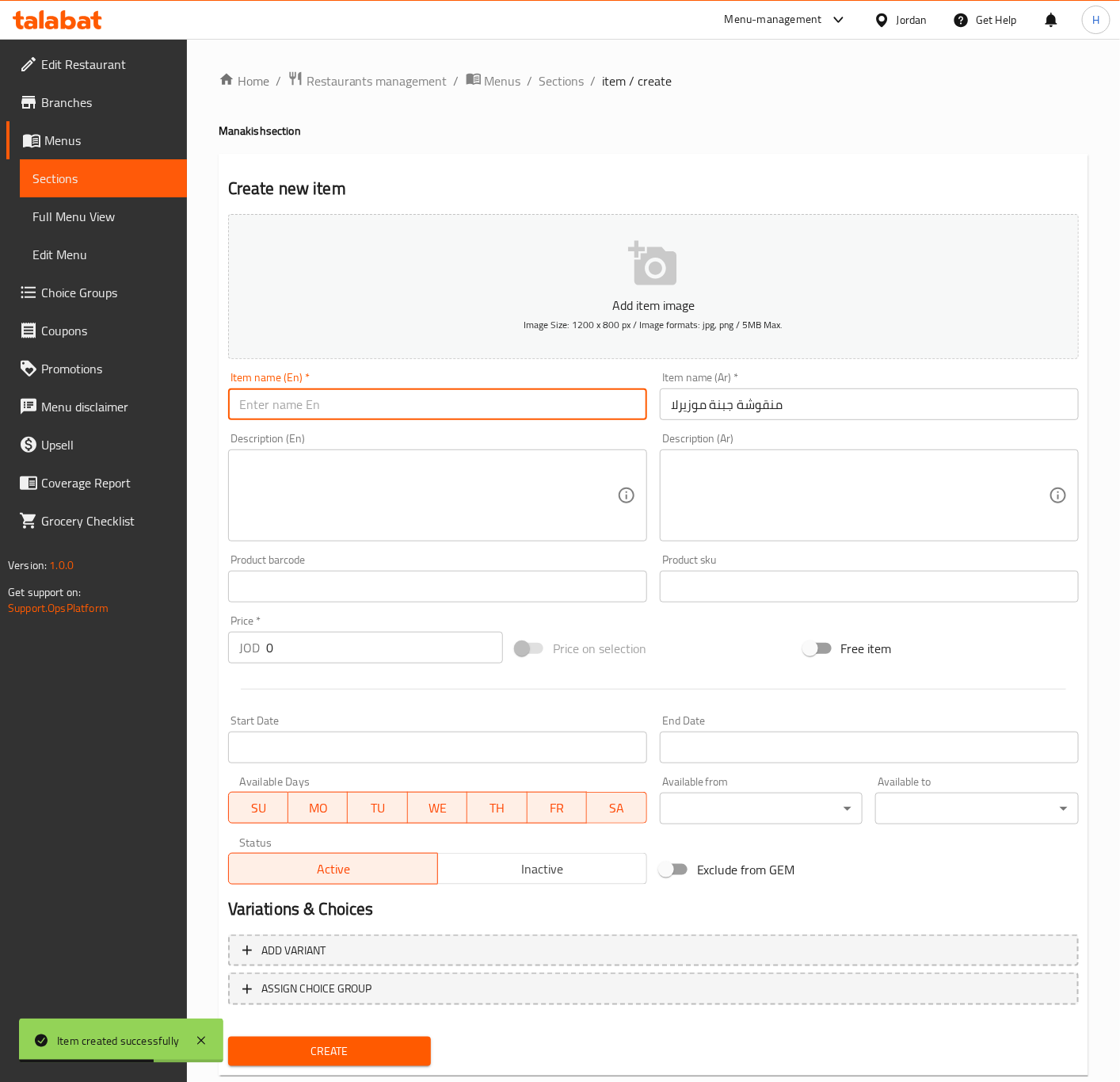
click at [476, 414] on input "text" at bounding box center [438, 404] width 419 height 32
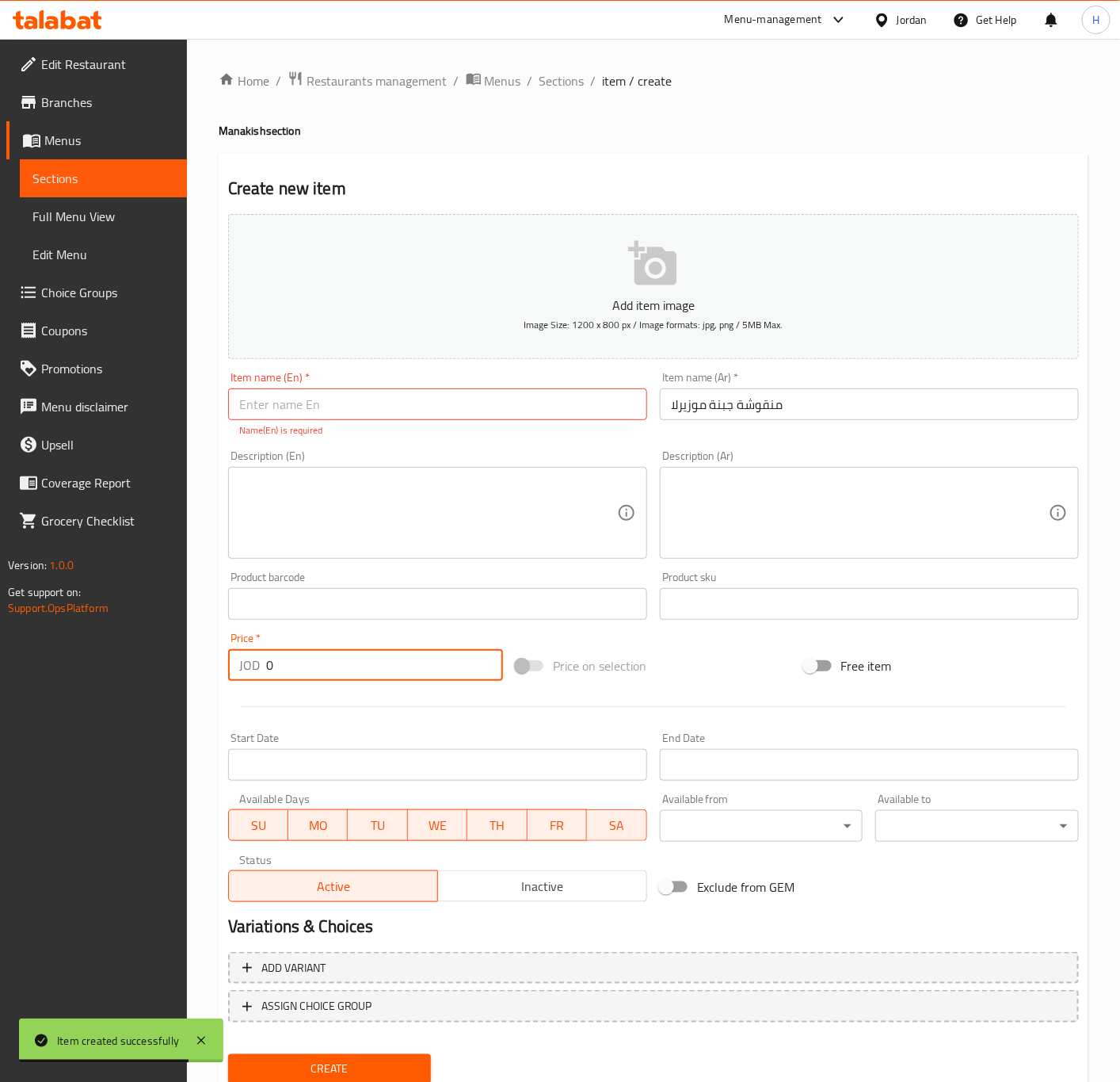
click at [443, 652] on input "0" at bounding box center [385, 665] width 237 height 32
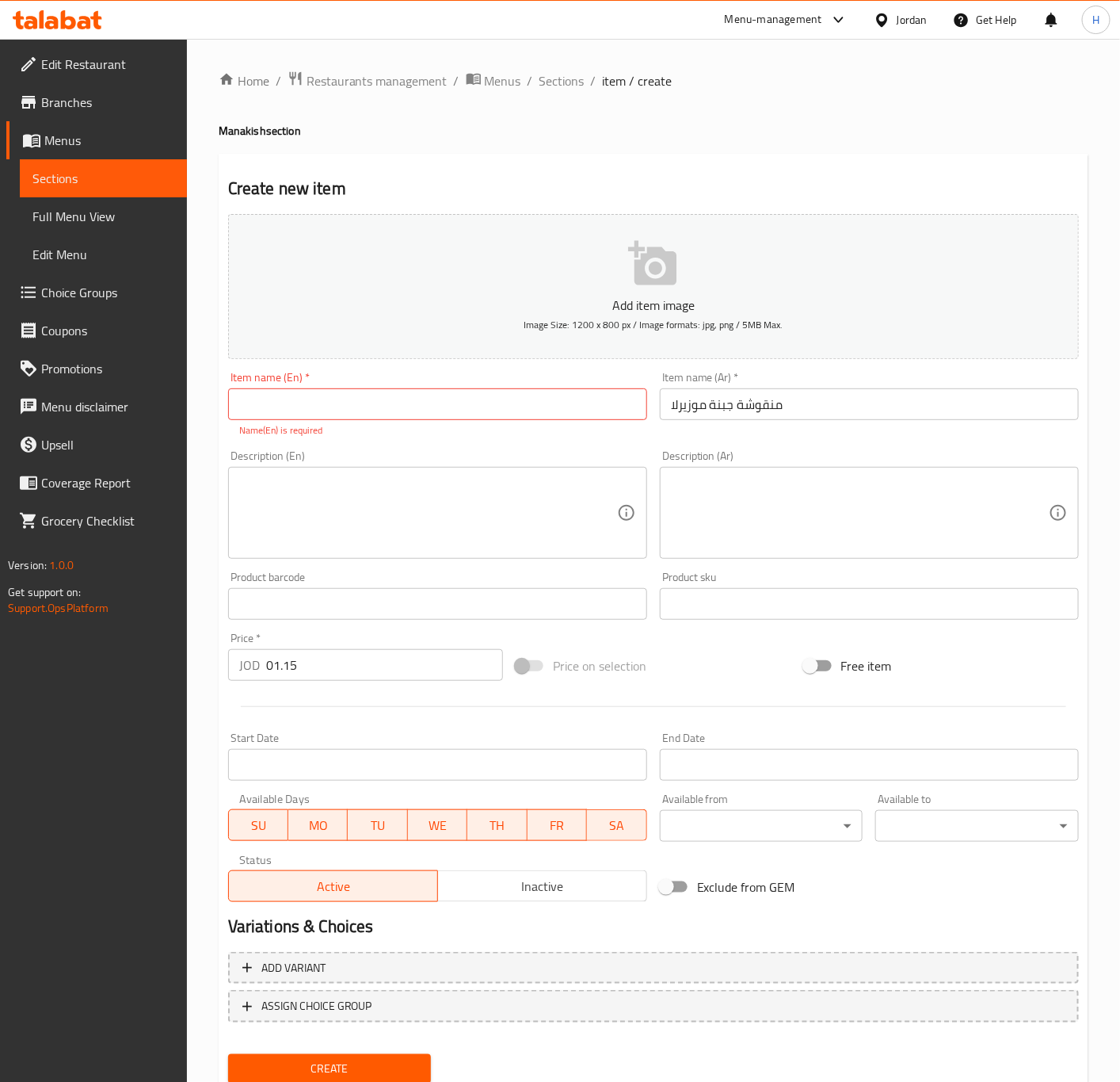
click at [409, 415] on input "text" at bounding box center [438, 404] width 419 height 32
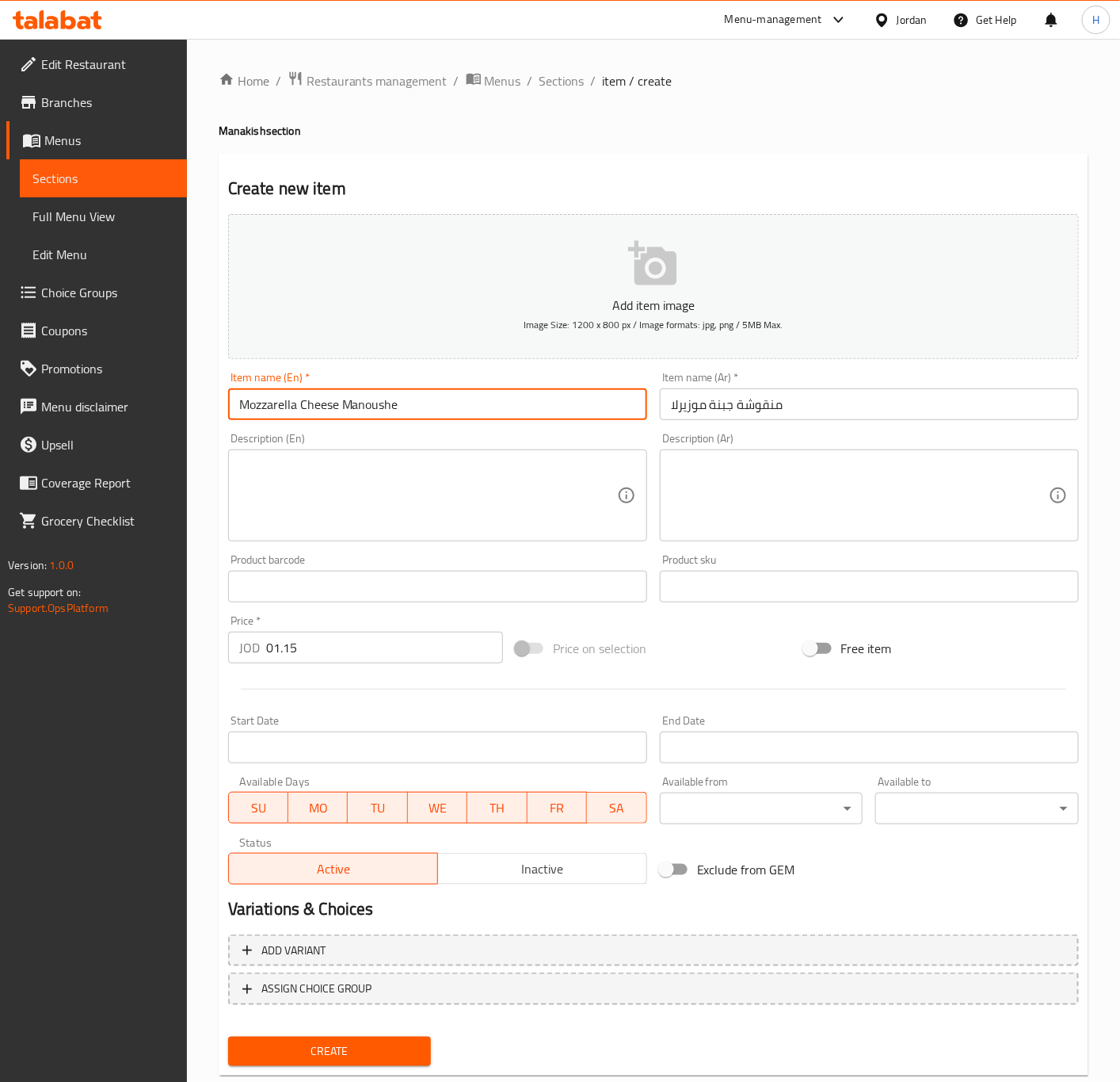
click at [228, 1036] on button "Create" at bounding box center [330, 1051] width 203 height 30
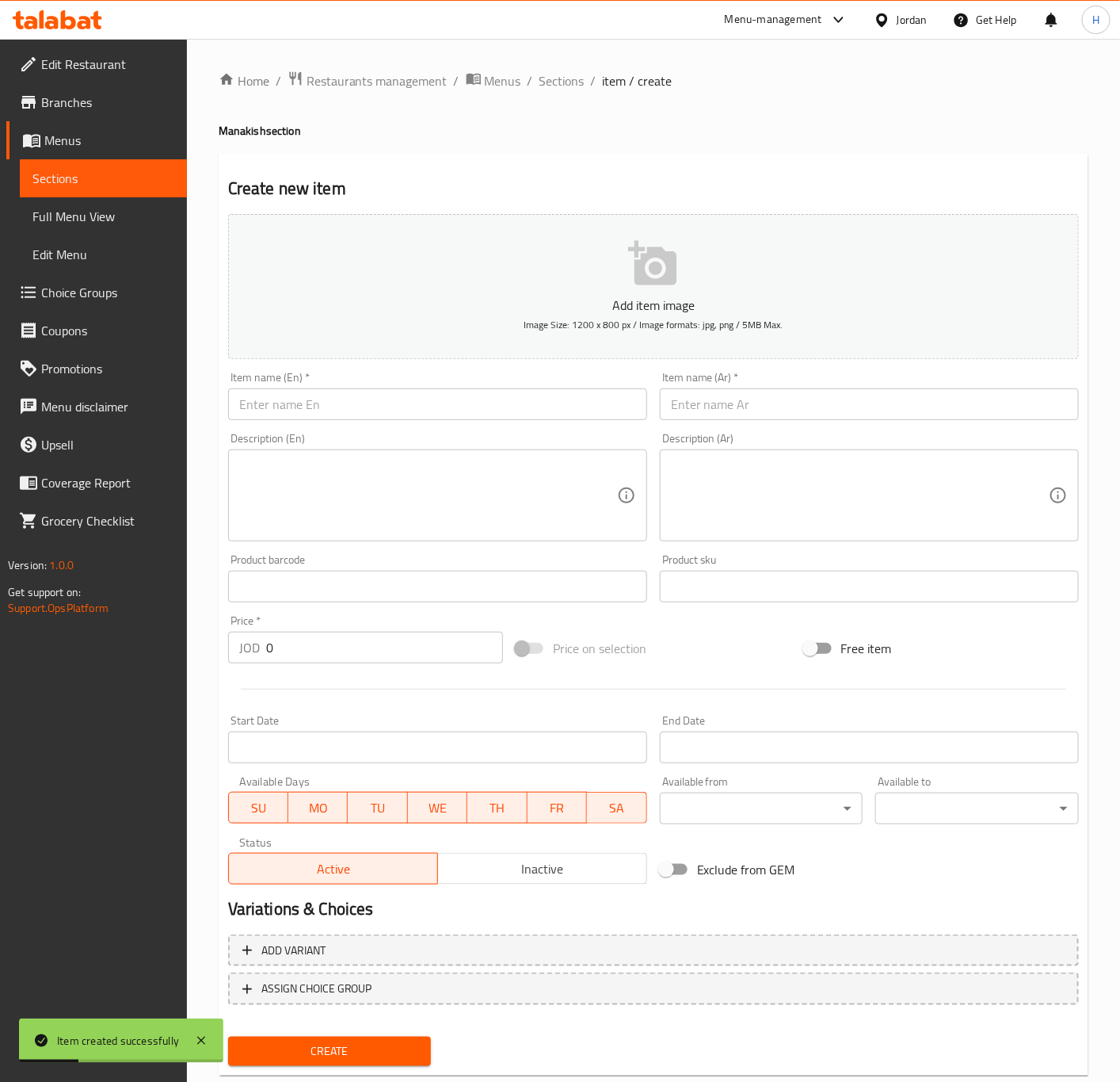
click at [814, 407] on input "text" at bounding box center [870, 404] width 419 height 32
click at [532, 395] on input "text" at bounding box center [438, 404] width 419 height 32
click at [305, 659] on input "0" at bounding box center [385, 647] width 237 height 32
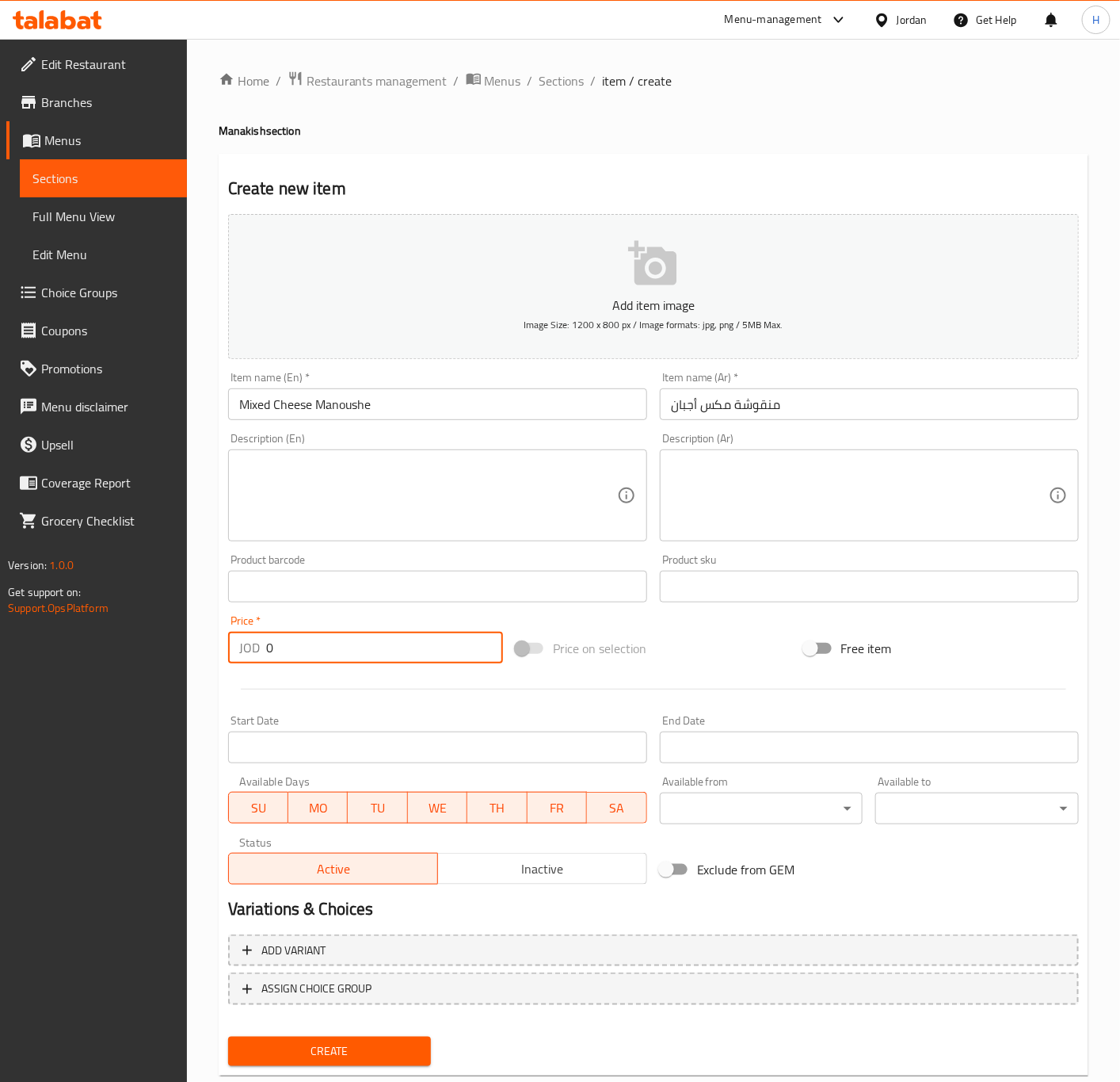
click at [305, 659] on input "0" at bounding box center [385, 647] width 237 height 32
click at [228, 1036] on button "Create" at bounding box center [330, 1051] width 203 height 30
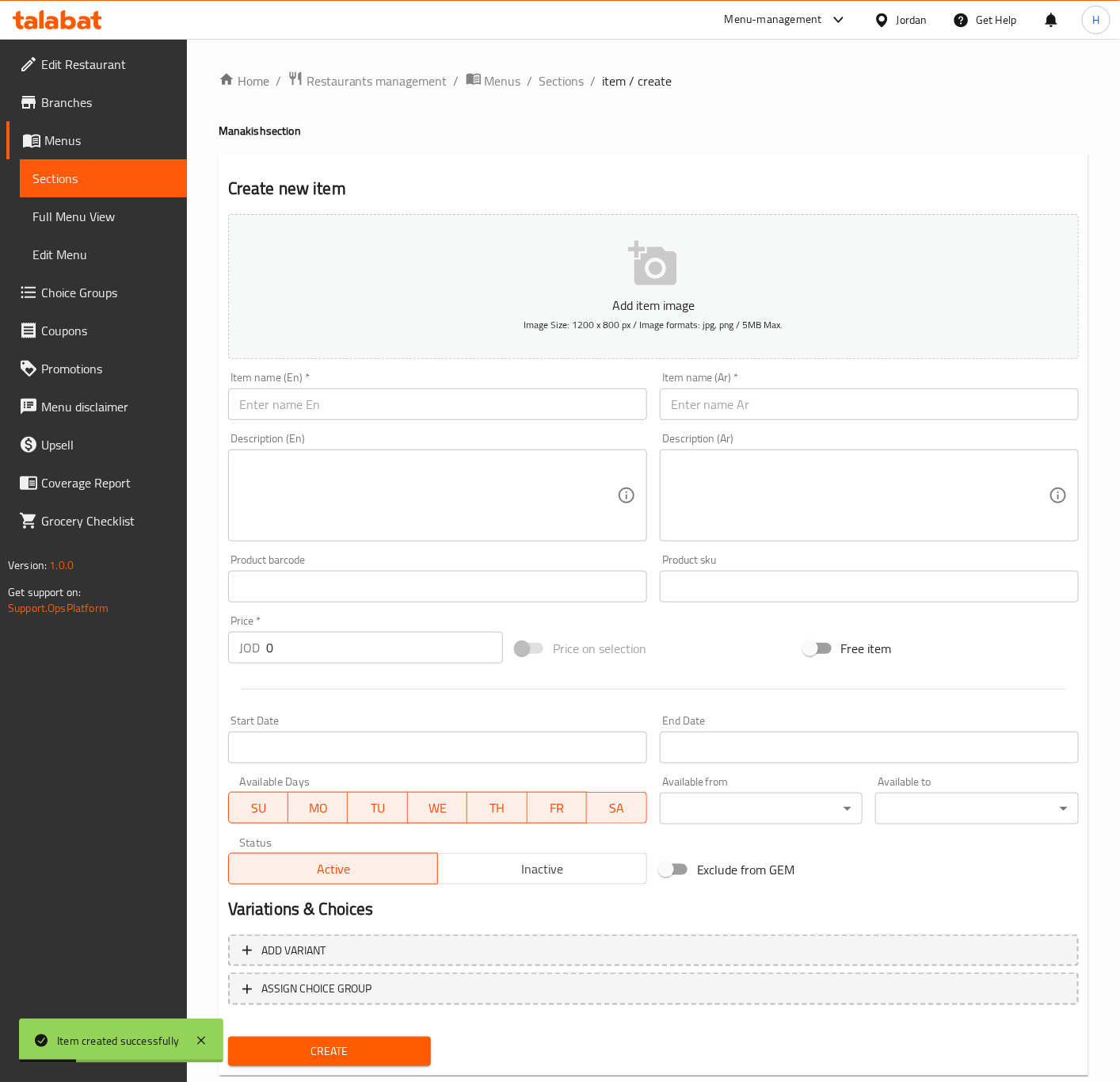
click at [880, 399] on input "text" at bounding box center [870, 404] width 419 height 32
click at [438, 388] on input "text" at bounding box center [438, 404] width 419 height 32
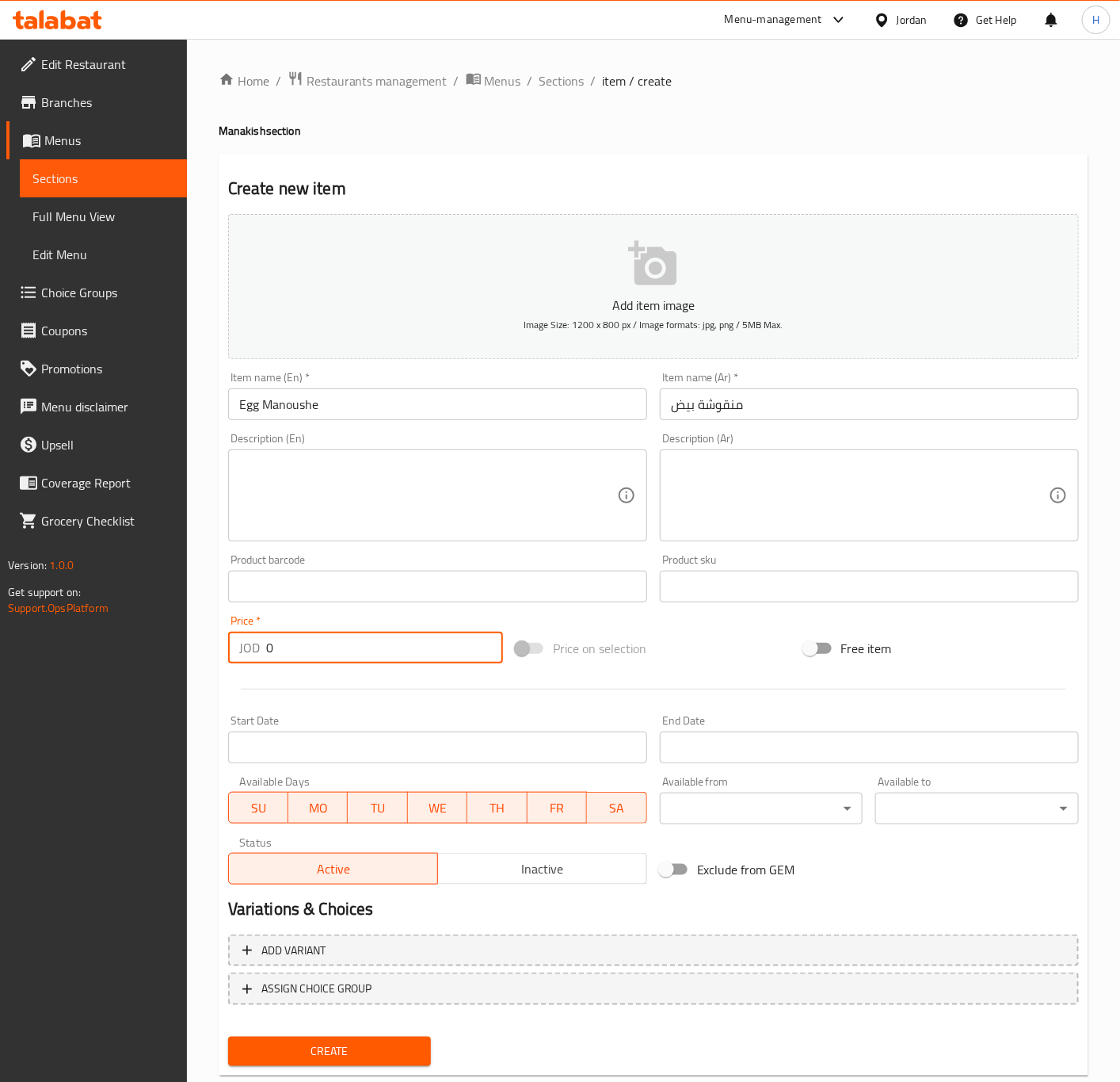
click at [302, 643] on input "0" at bounding box center [385, 647] width 237 height 32
click at [228, 1036] on button "Create" at bounding box center [330, 1051] width 203 height 30
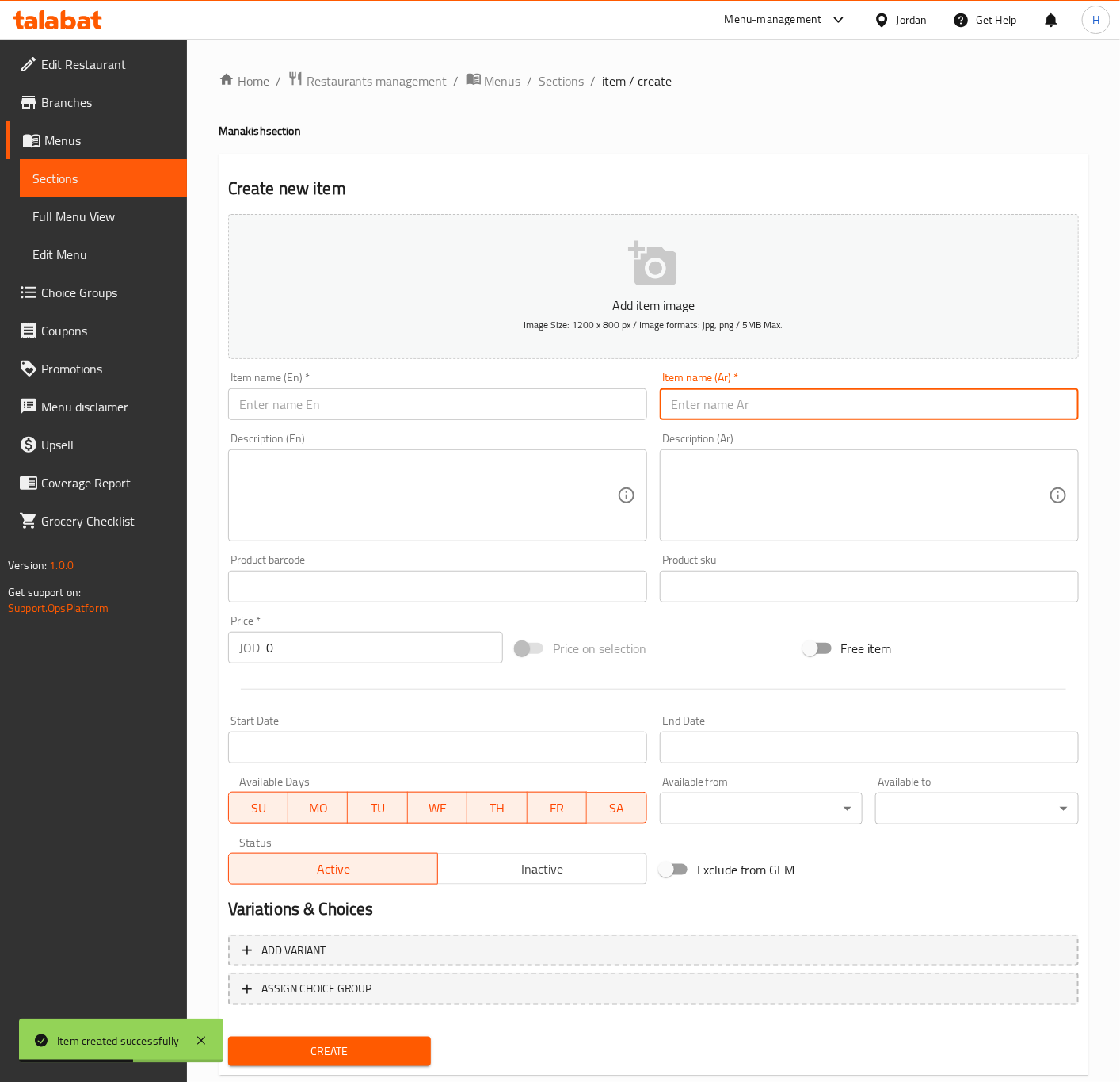
click at [874, 410] on input "text" at bounding box center [870, 404] width 419 height 32
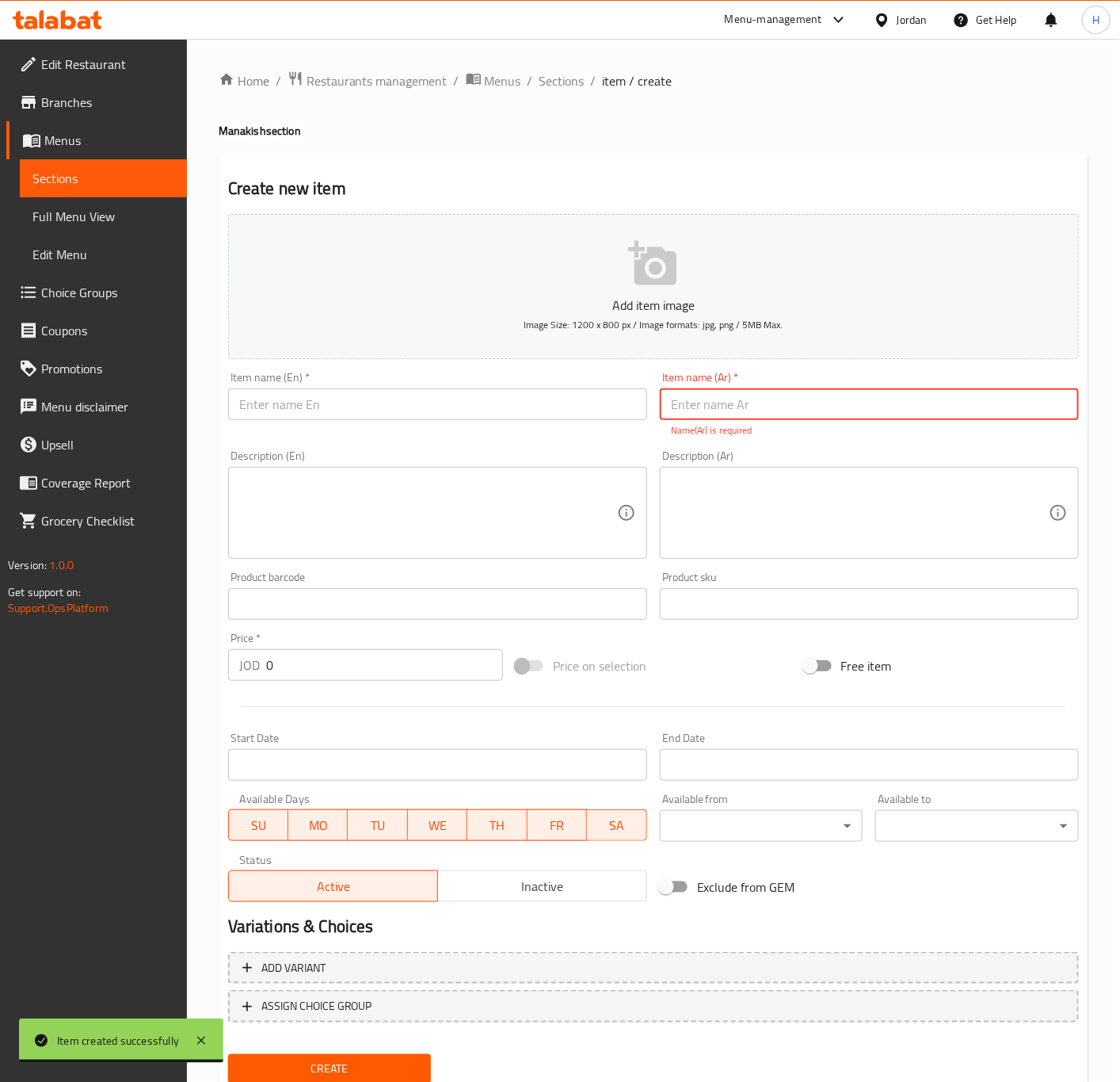
click at [794, 391] on input "text" at bounding box center [870, 404] width 419 height 32
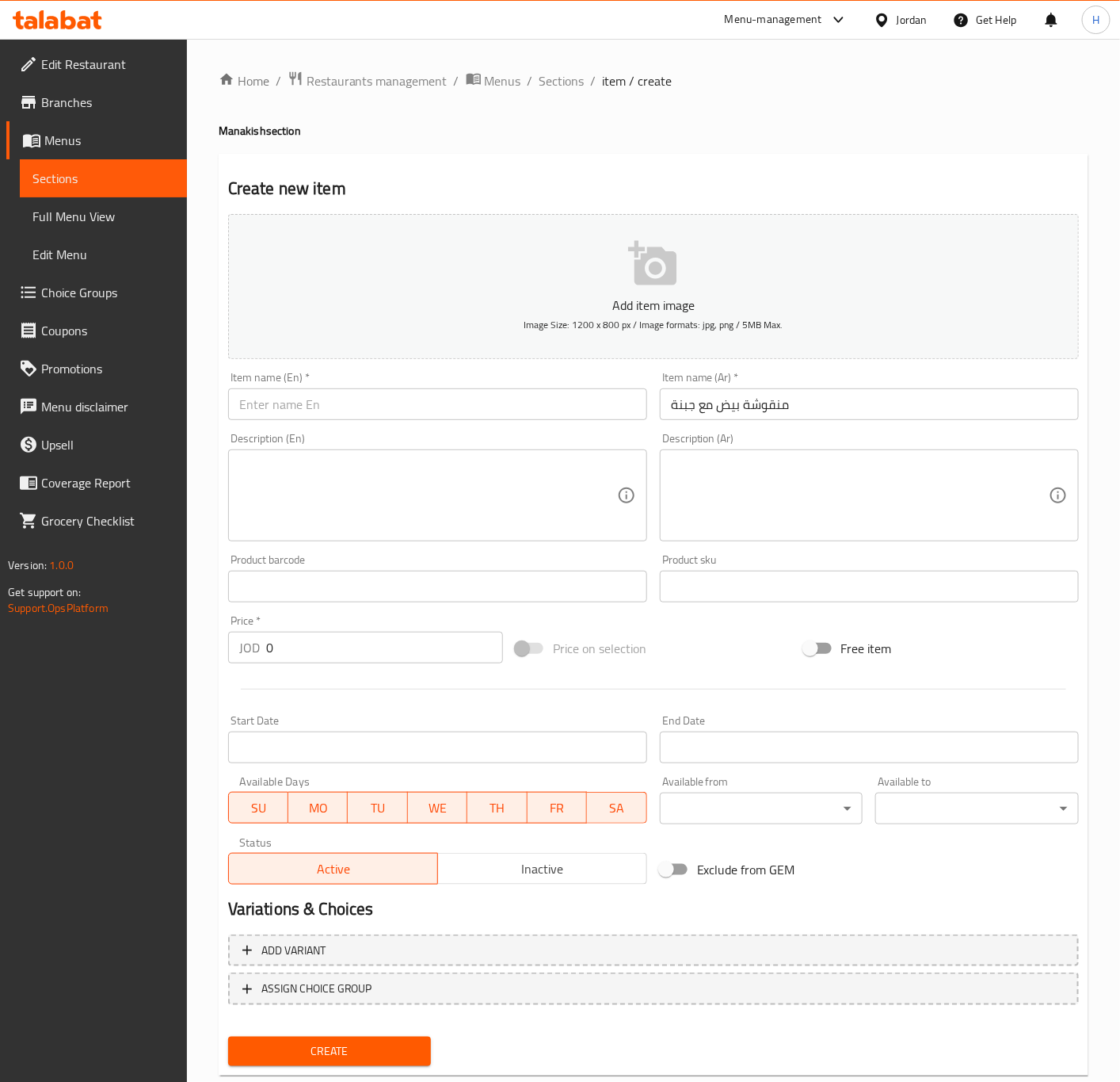
click at [454, 415] on input "text" at bounding box center [438, 404] width 419 height 32
click at [319, 667] on div "Price   * JOD 0 Price *" at bounding box center [365, 639] width 287 height 61
click at [319, 652] on input "0" at bounding box center [385, 647] width 237 height 32
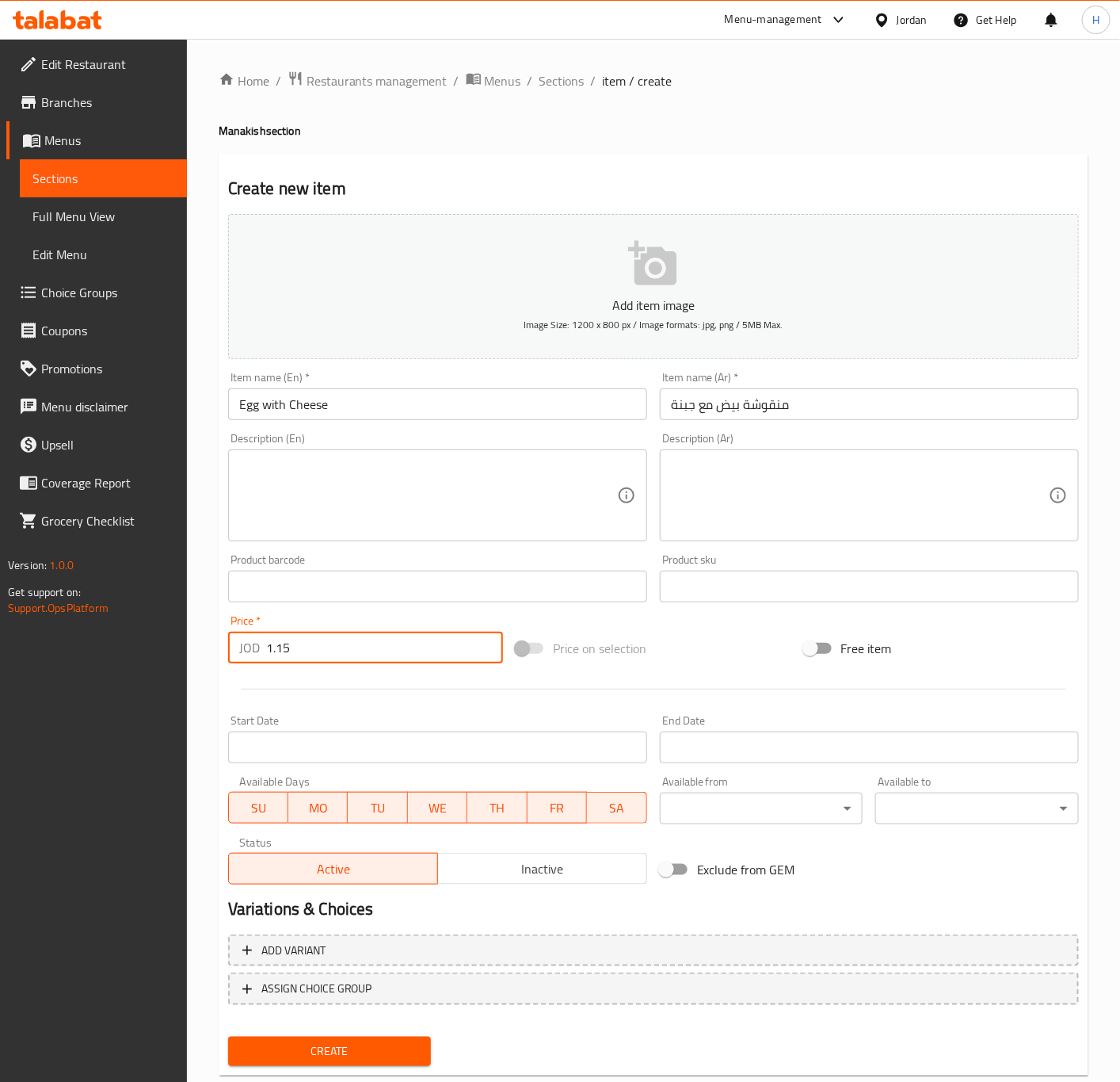
click at [228, 1036] on button "Create" at bounding box center [330, 1051] width 203 height 30
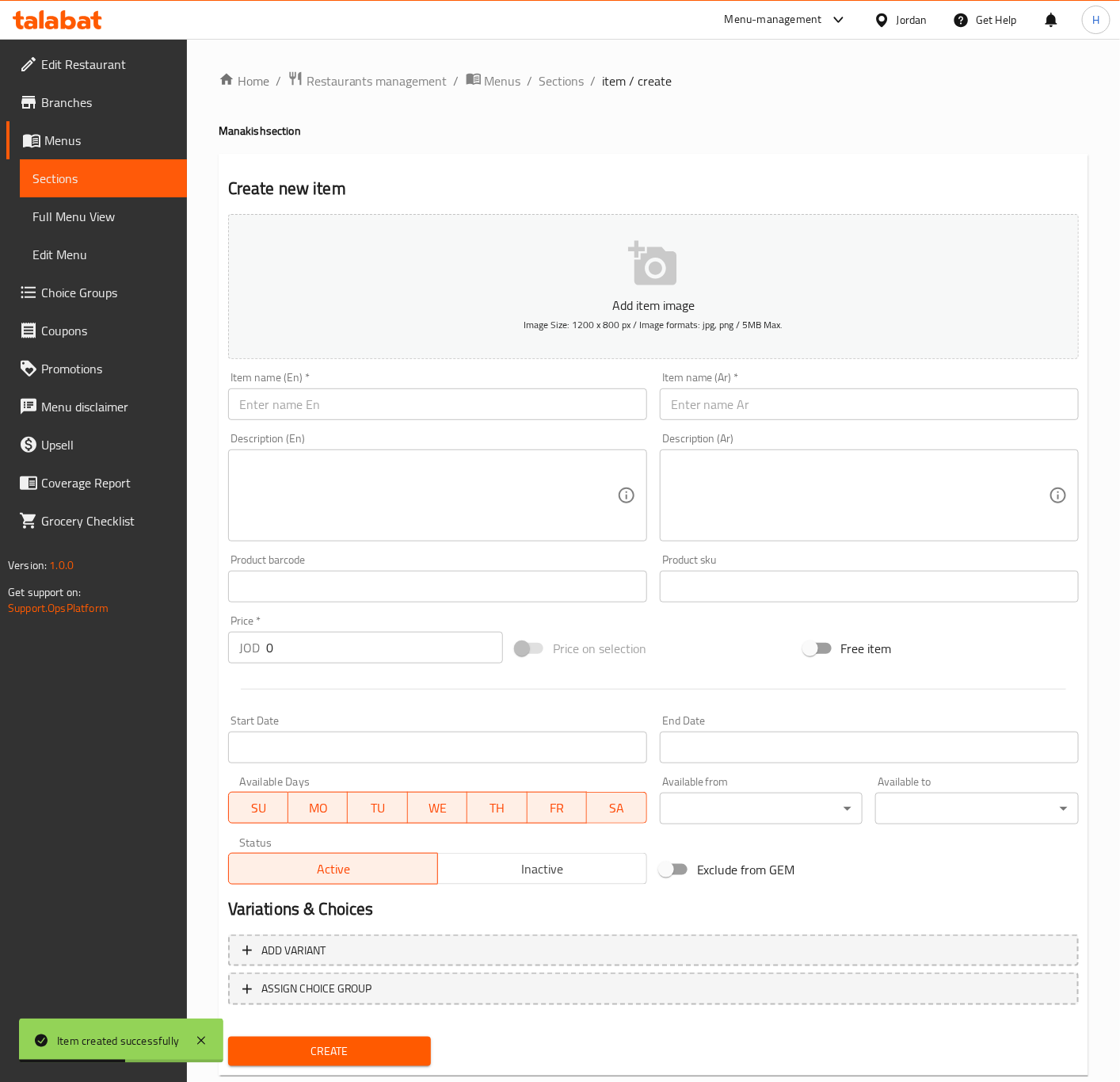
click at [899, 404] on input "text" at bounding box center [870, 404] width 419 height 32
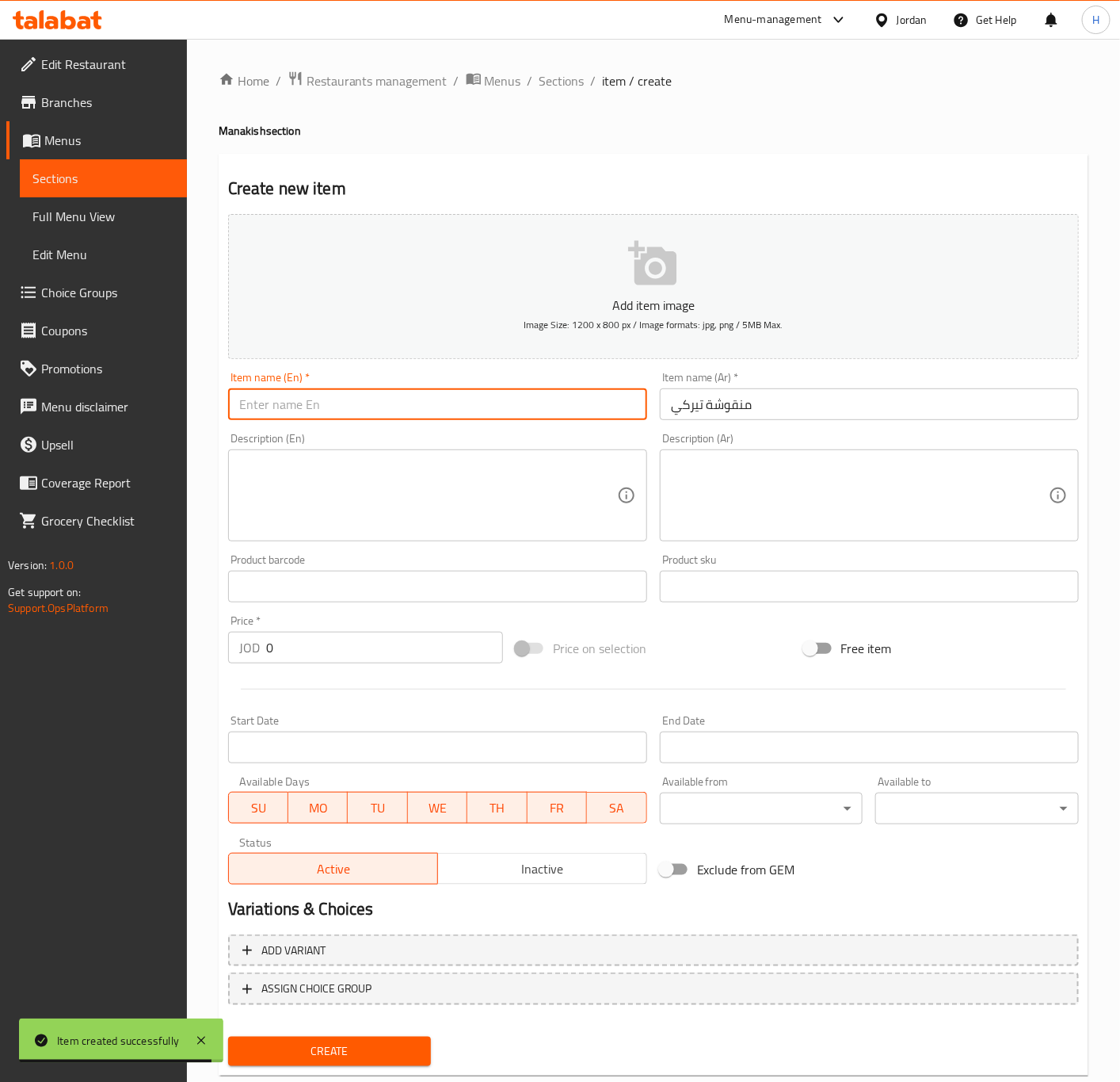
click at [440, 410] on input "text" at bounding box center [438, 404] width 419 height 32
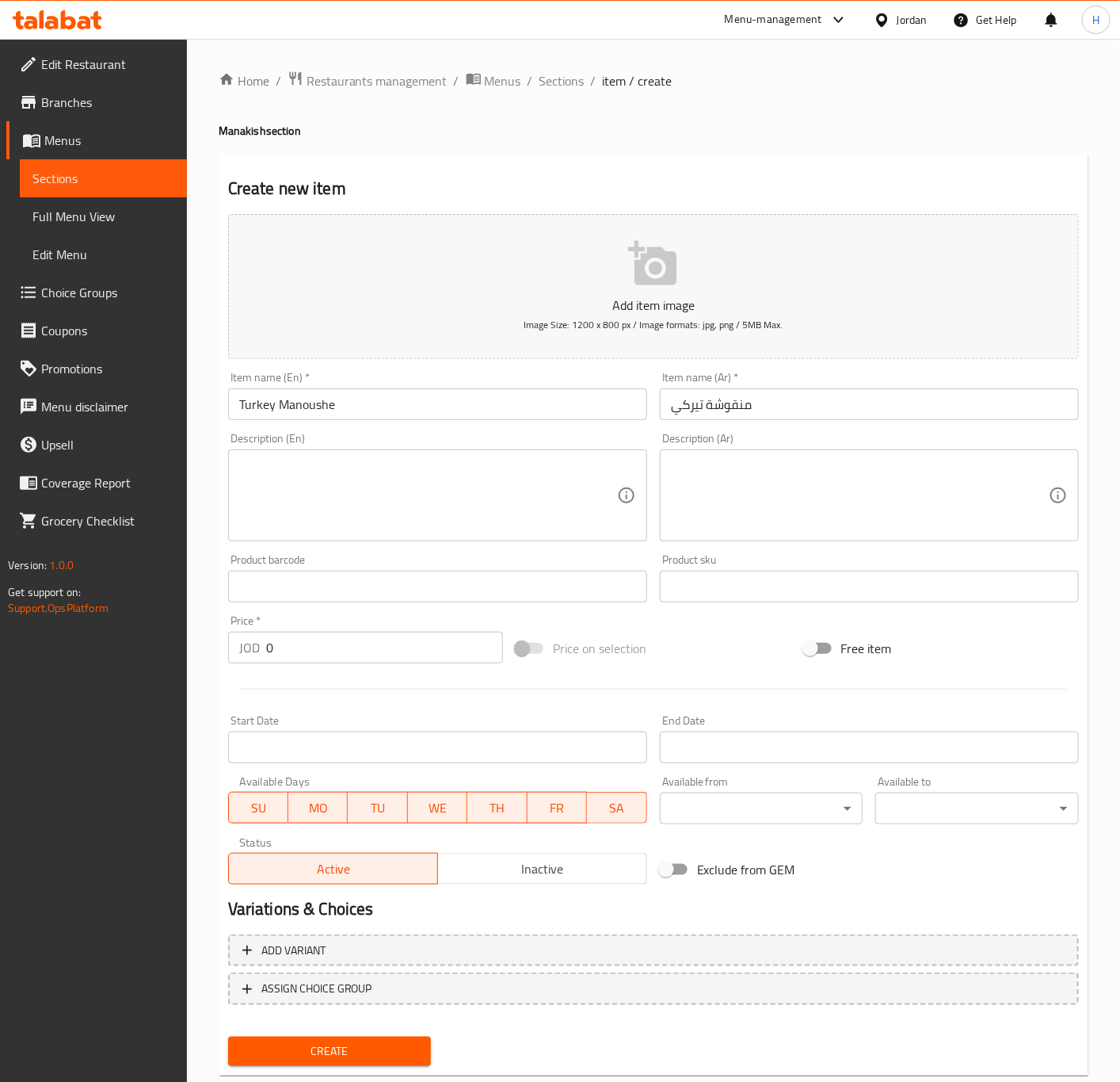
click at [310, 643] on input "0" at bounding box center [385, 647] width 237 height 32
click at [310, 643] on input "01.15" at bounding box center [385, 647] width 237 height 32
click at [228, 1036] on button "Create" at bounding box center [330, 1051] width 203 height 30
click at [870, 405] on input "text" at bounding box center [870, 404] width 419 height 32
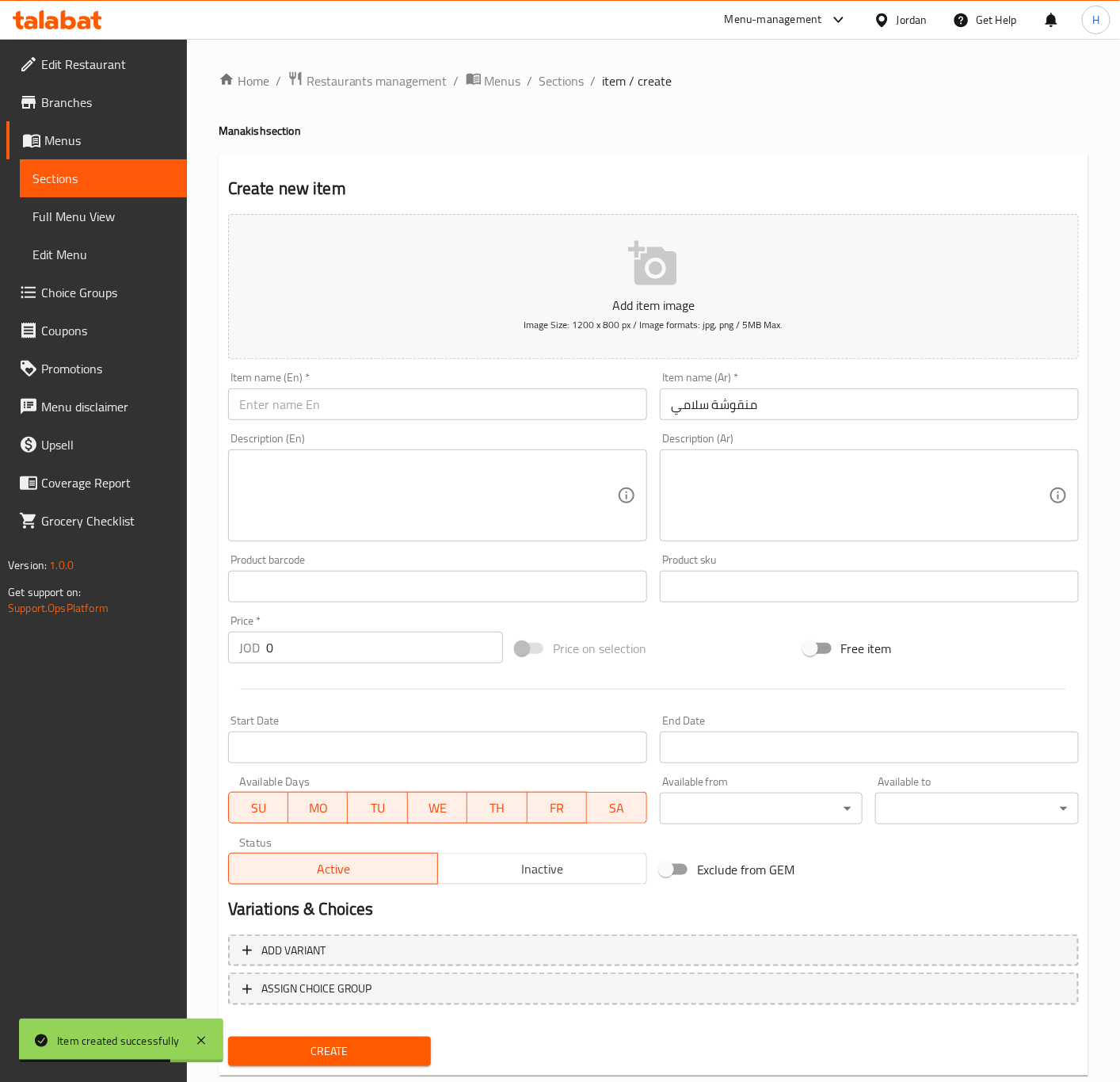
click at [445, 403] on input "text" at bounding box center [438, 404] width 419 height 32
click at [309, 642] on input "0" at bounding box center [385, 647] width 237 height 32
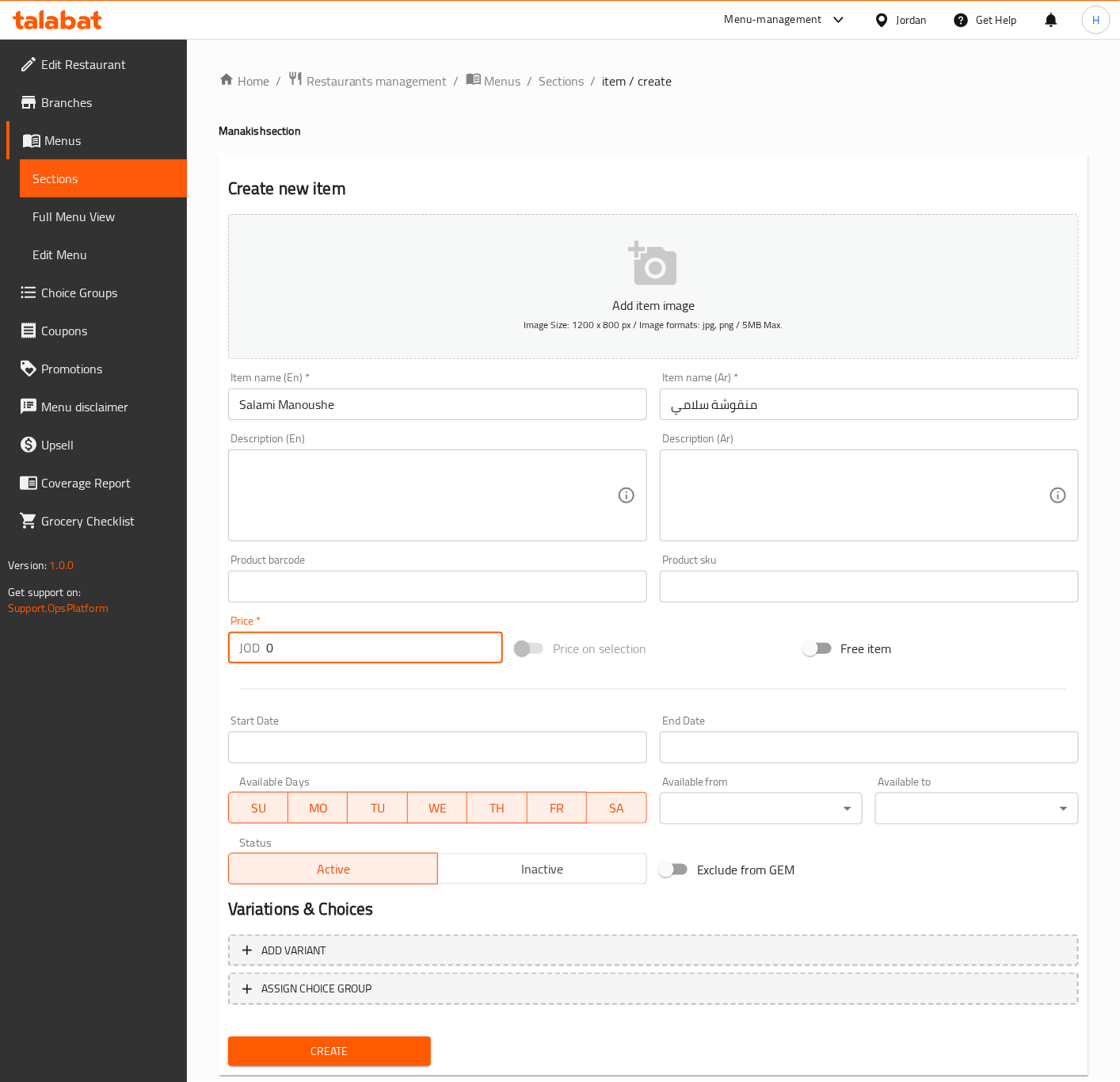
click at [309, 642] on input "0" at bounding box center [385, 647] width 237 height 32
click at [402, 1051] on span "Create" at bounding box center [330, 1051] width 178 height 20
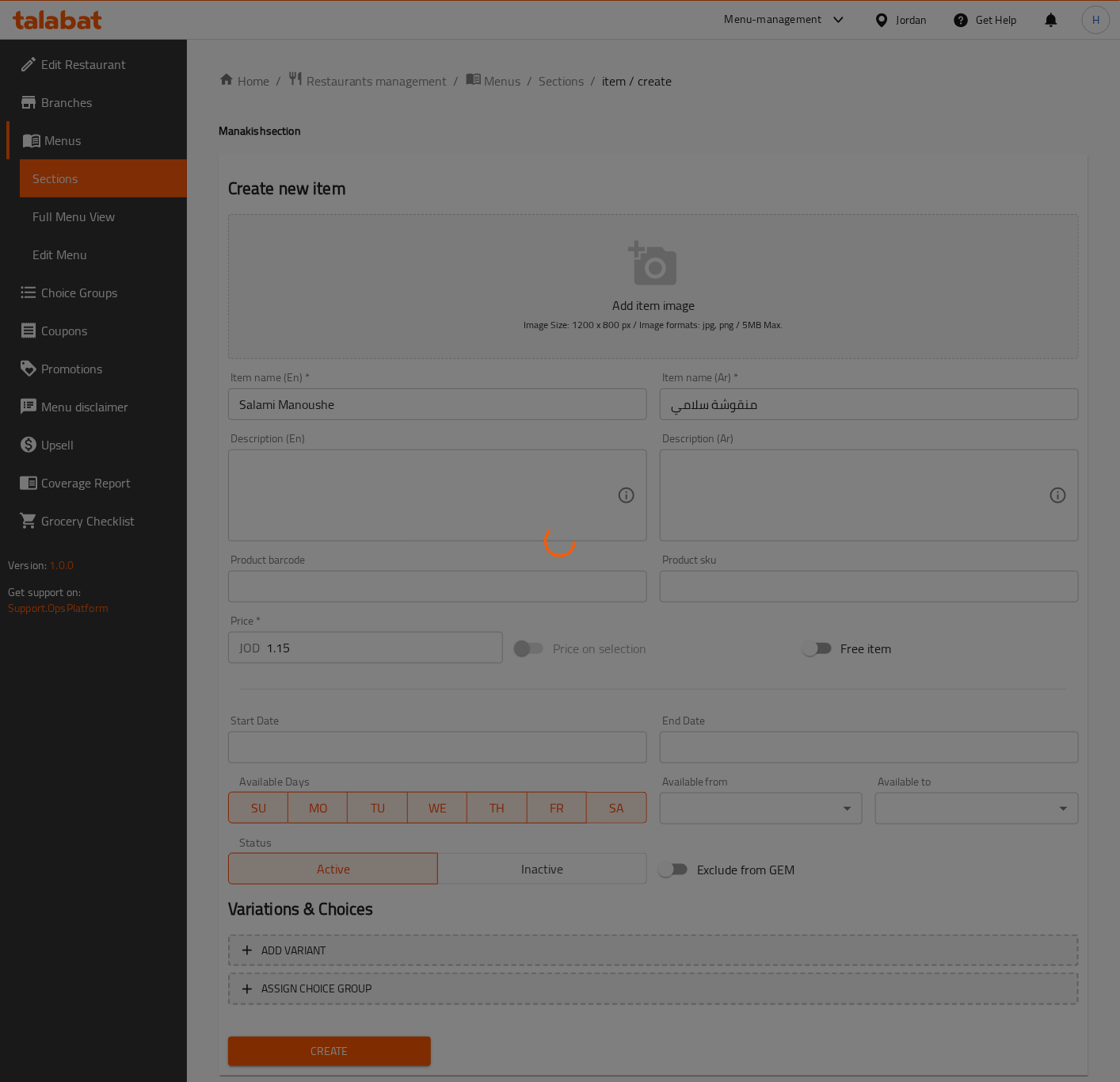
click at [402, 1051] on div at bounding box center [560, 541] width 1120 height 1082
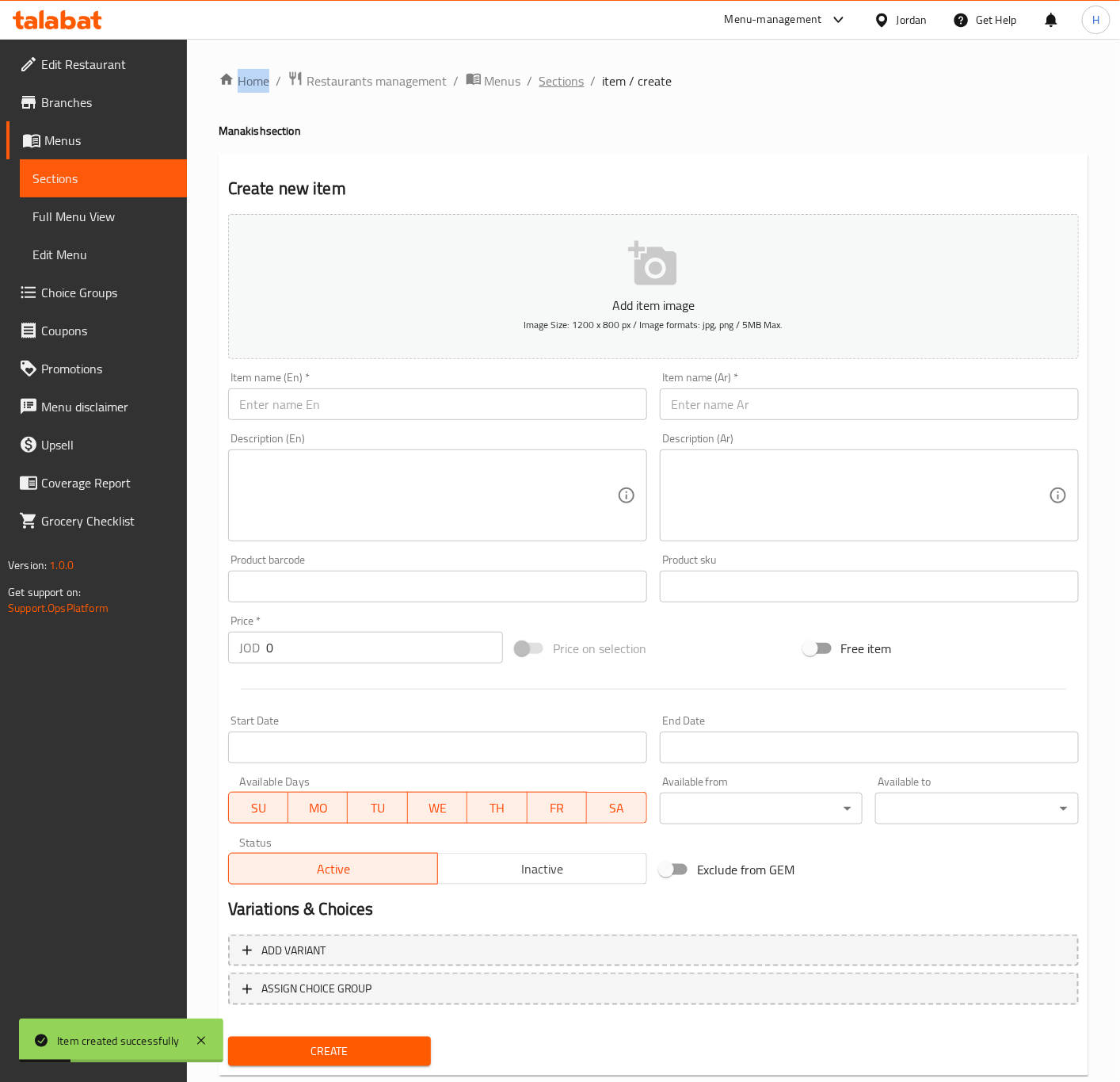
click at [557, 79] on span "Sections" at bounding box center [562, 81] width 45 height 19
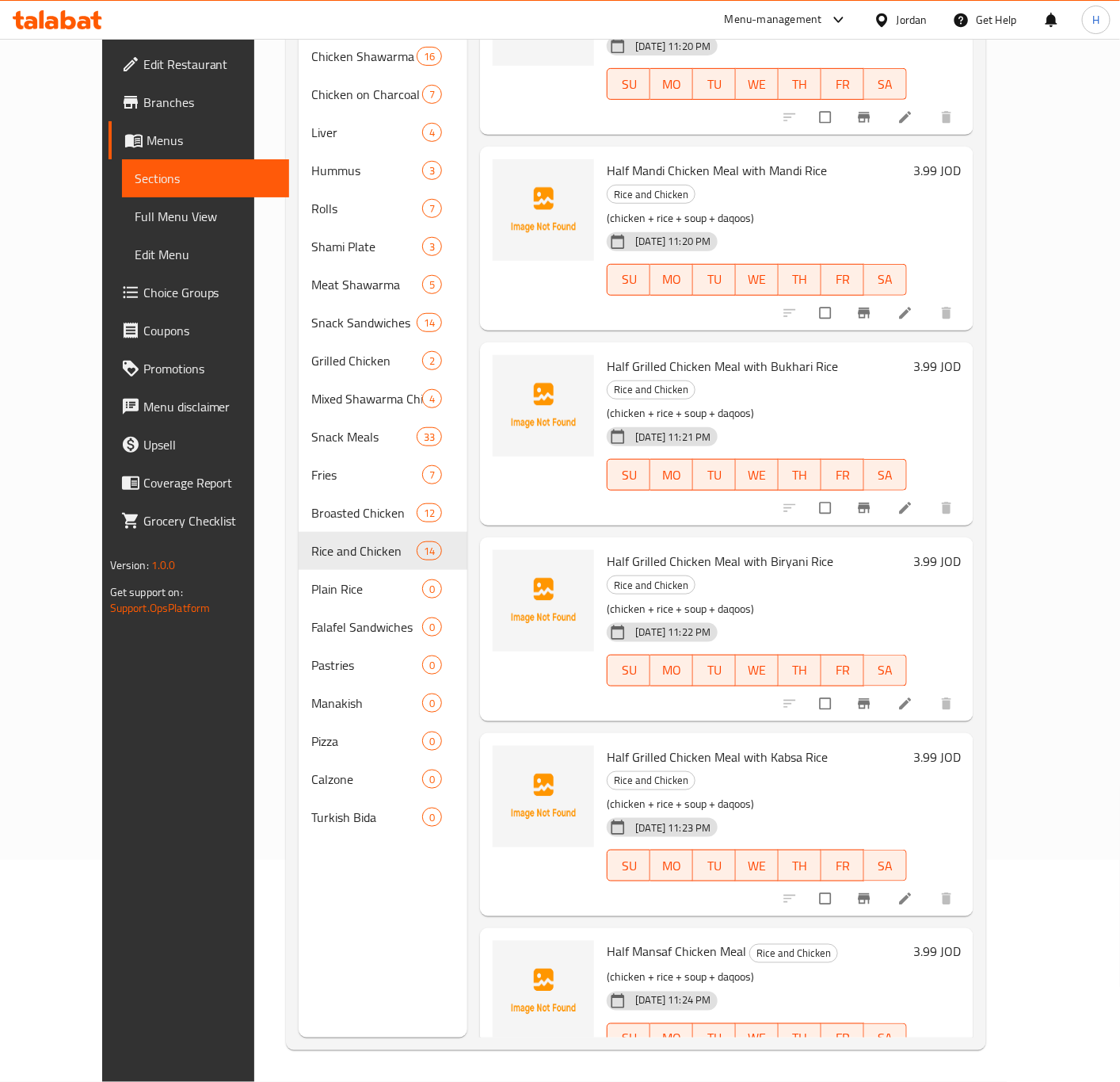
scroll to position [1356, 0]
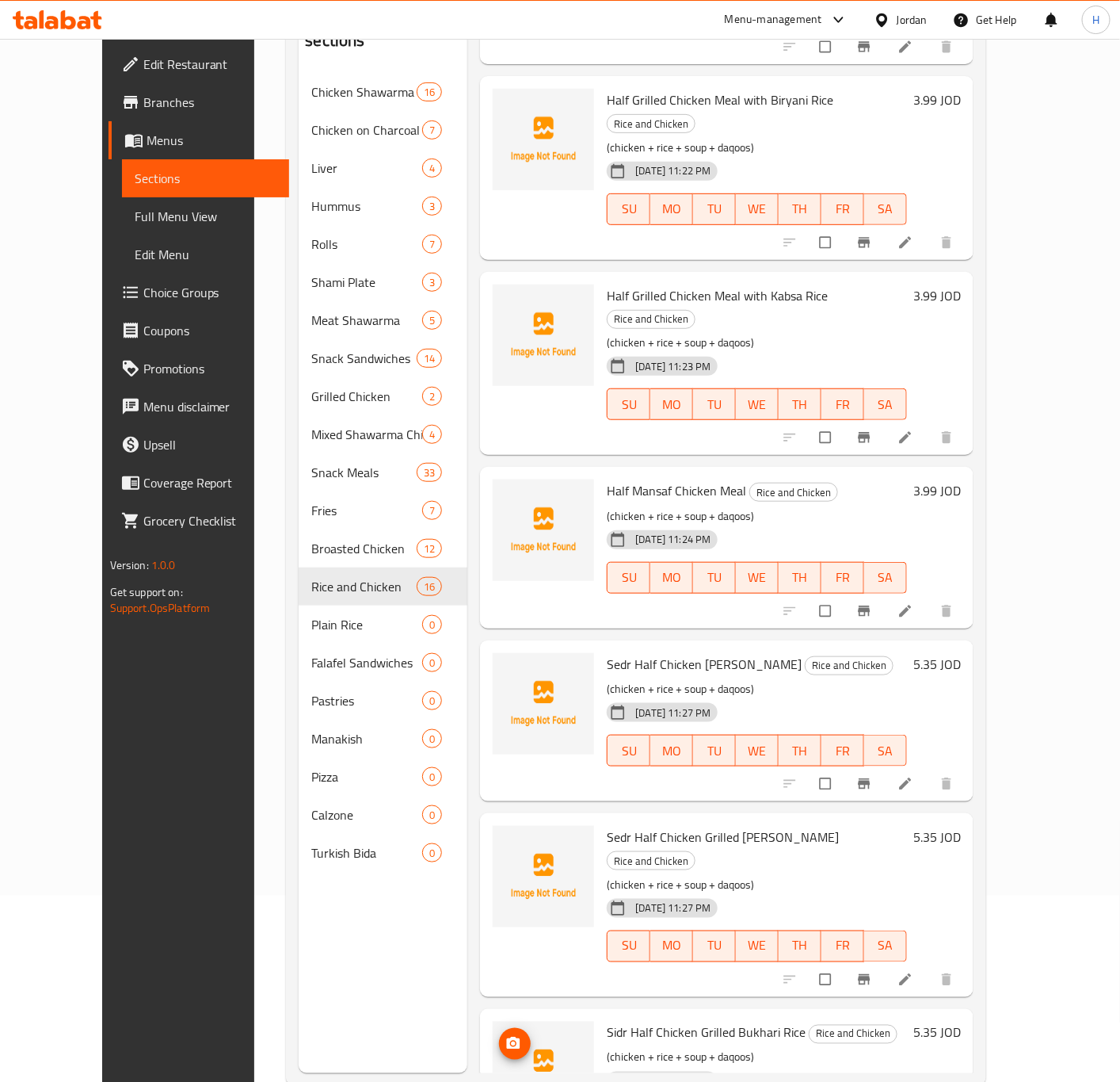
scroll to position [222, 0]
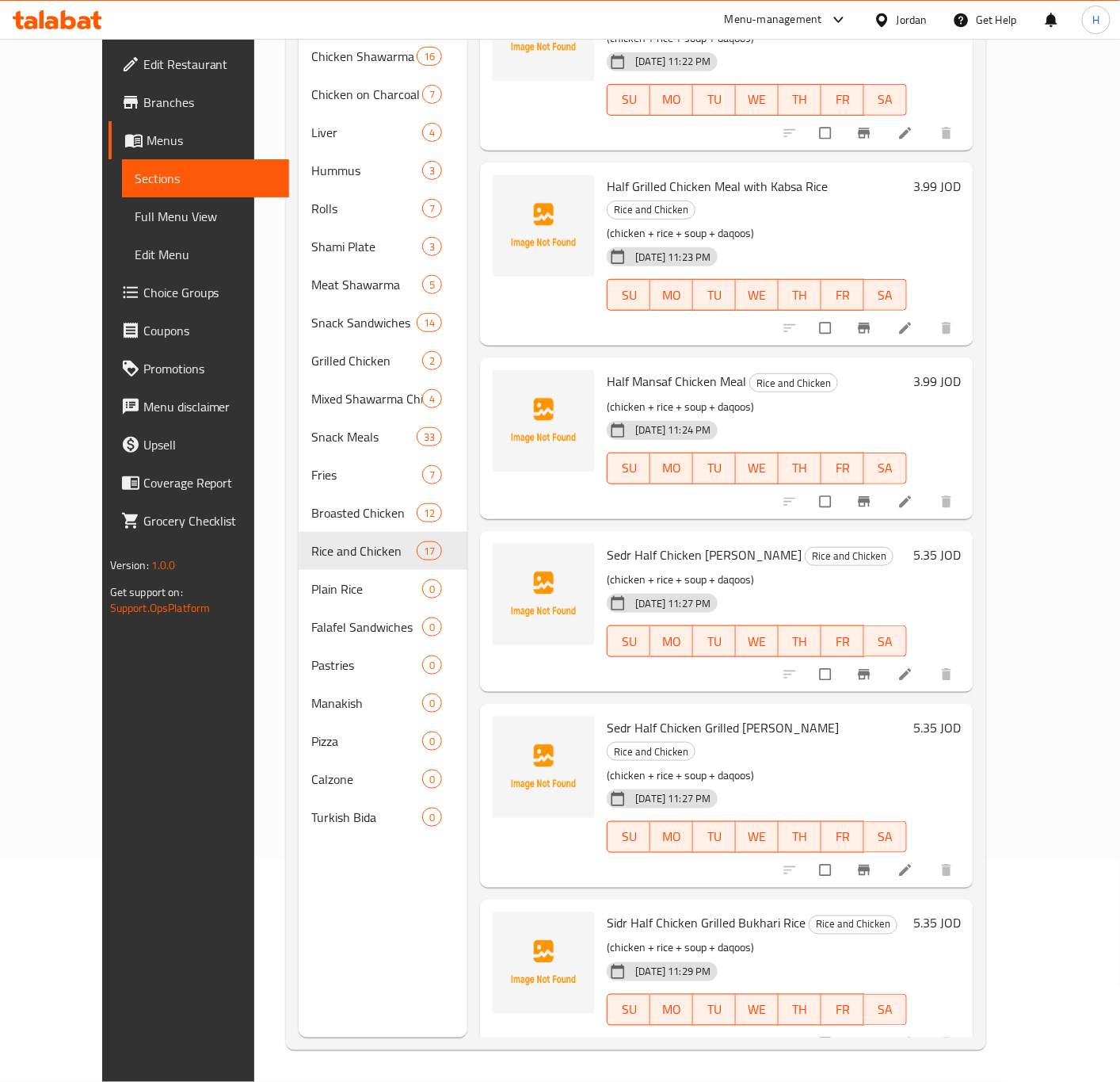
scroll to position [1876, 0]
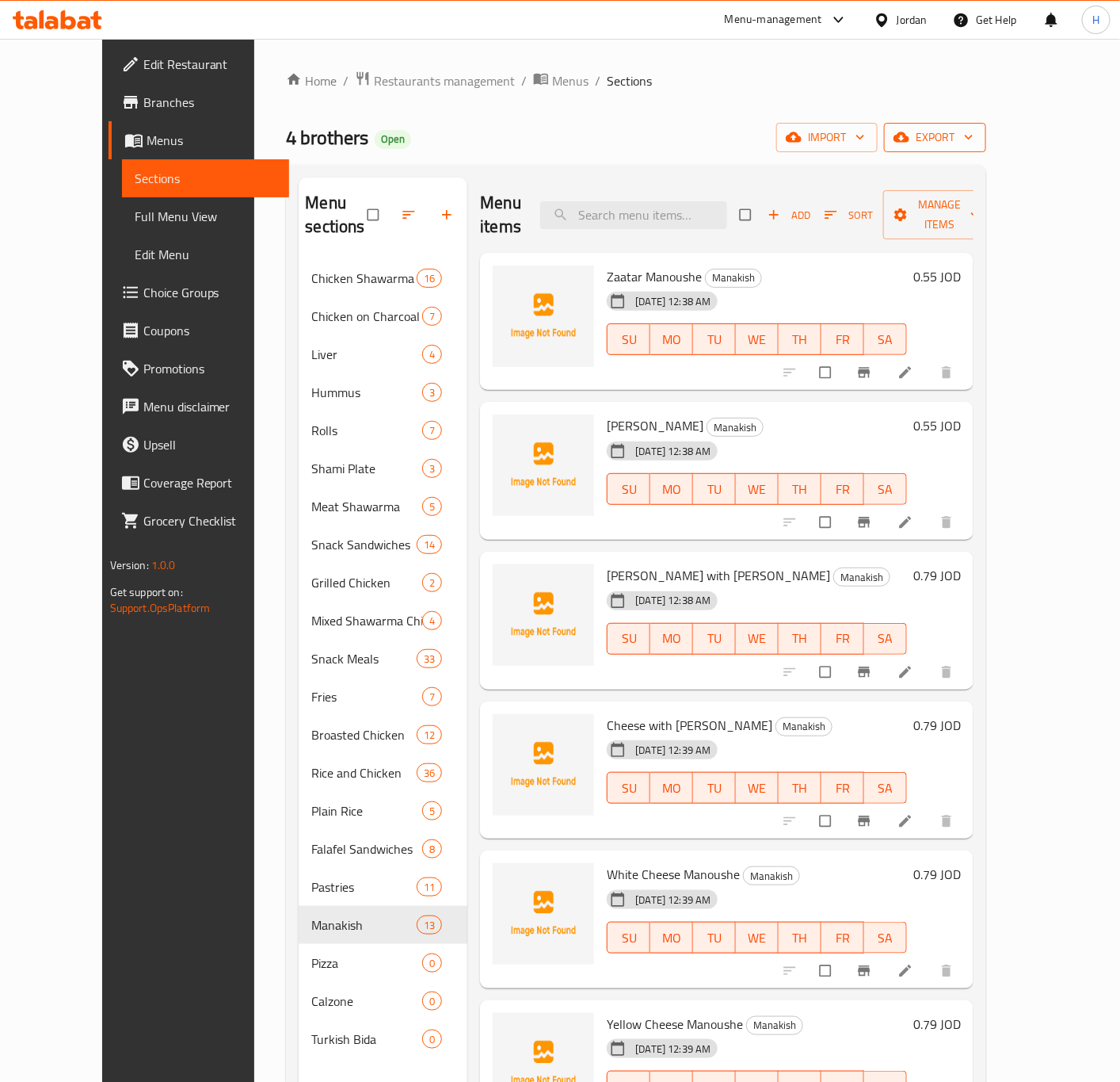
click at [986, 150] on button "export" at bounding box center [935, 137] width 102 height 30
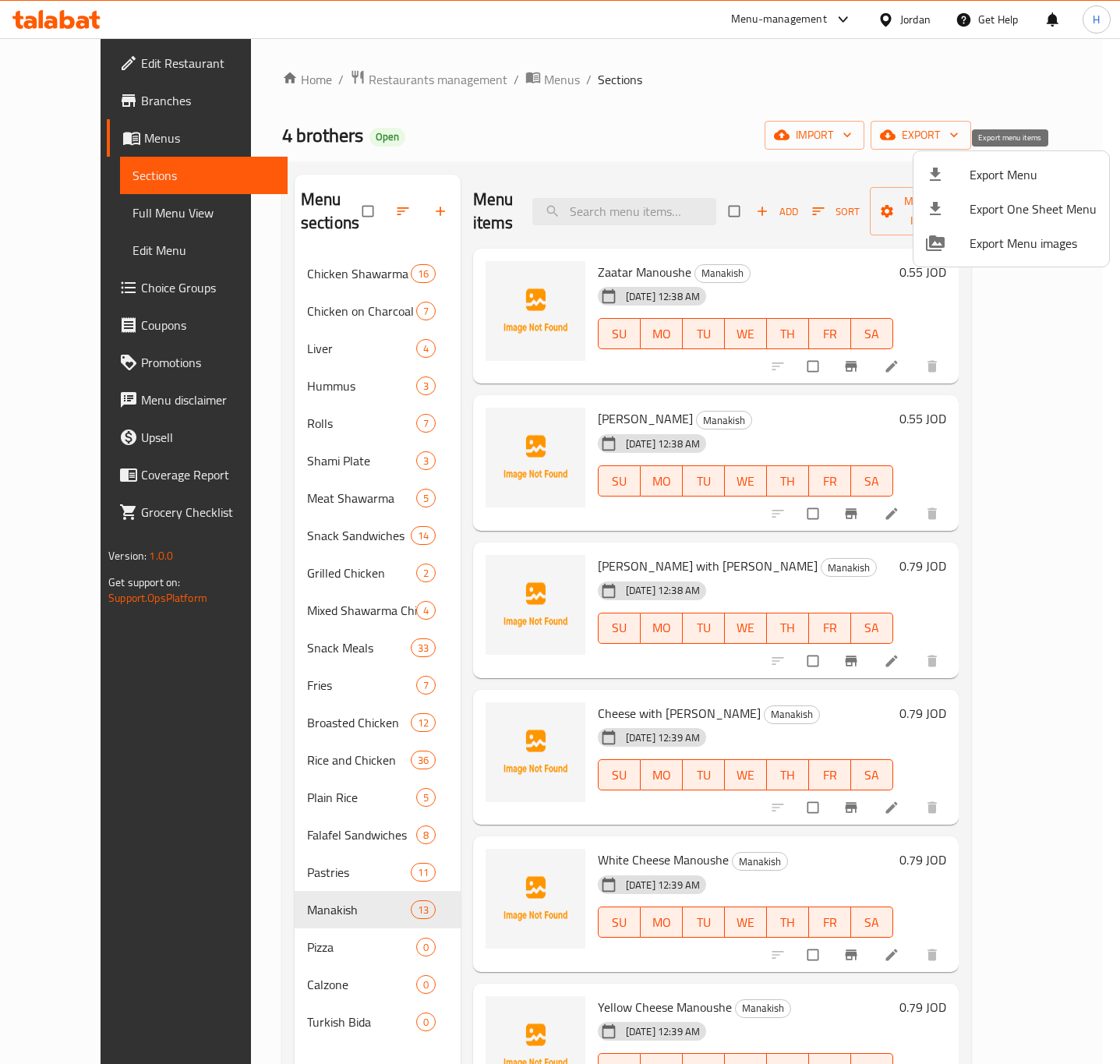
click at [983, 175] on span "Export Menu" at bounding box center [1033, 175] width 127 height 19
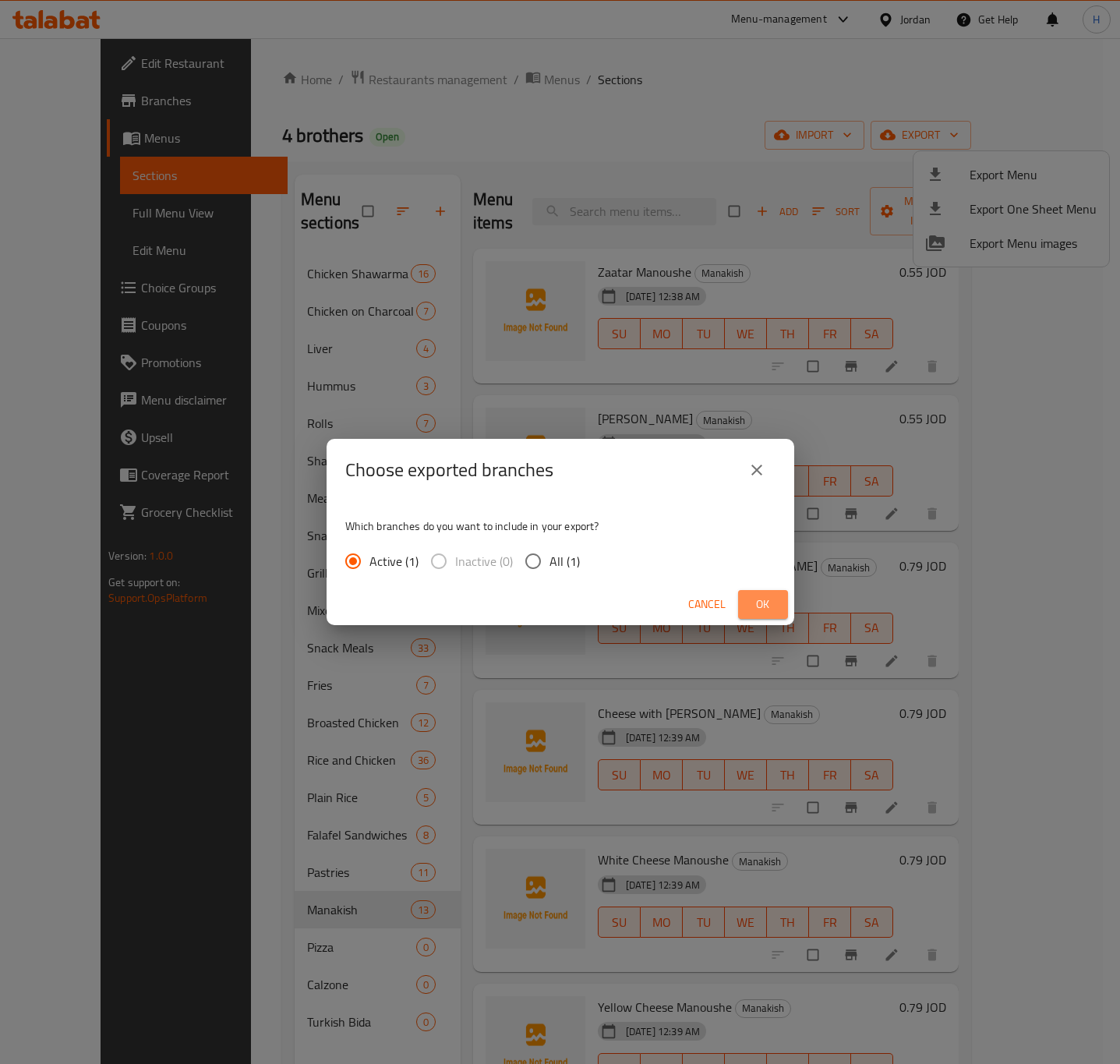
click at [756, 608] on span "Ok" at bounding box center [763, 604] width 25 height 20
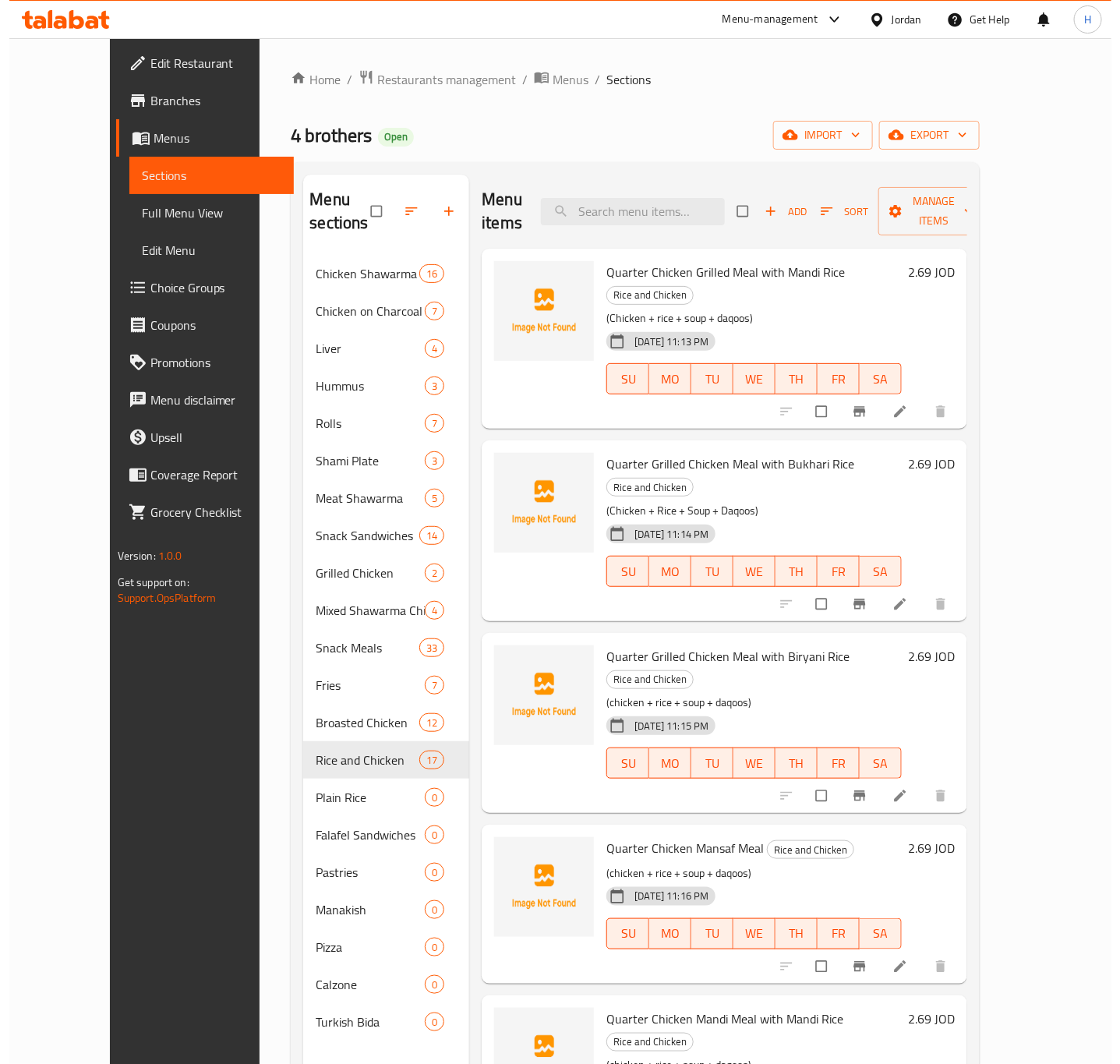
scroll to position [1845, 0]
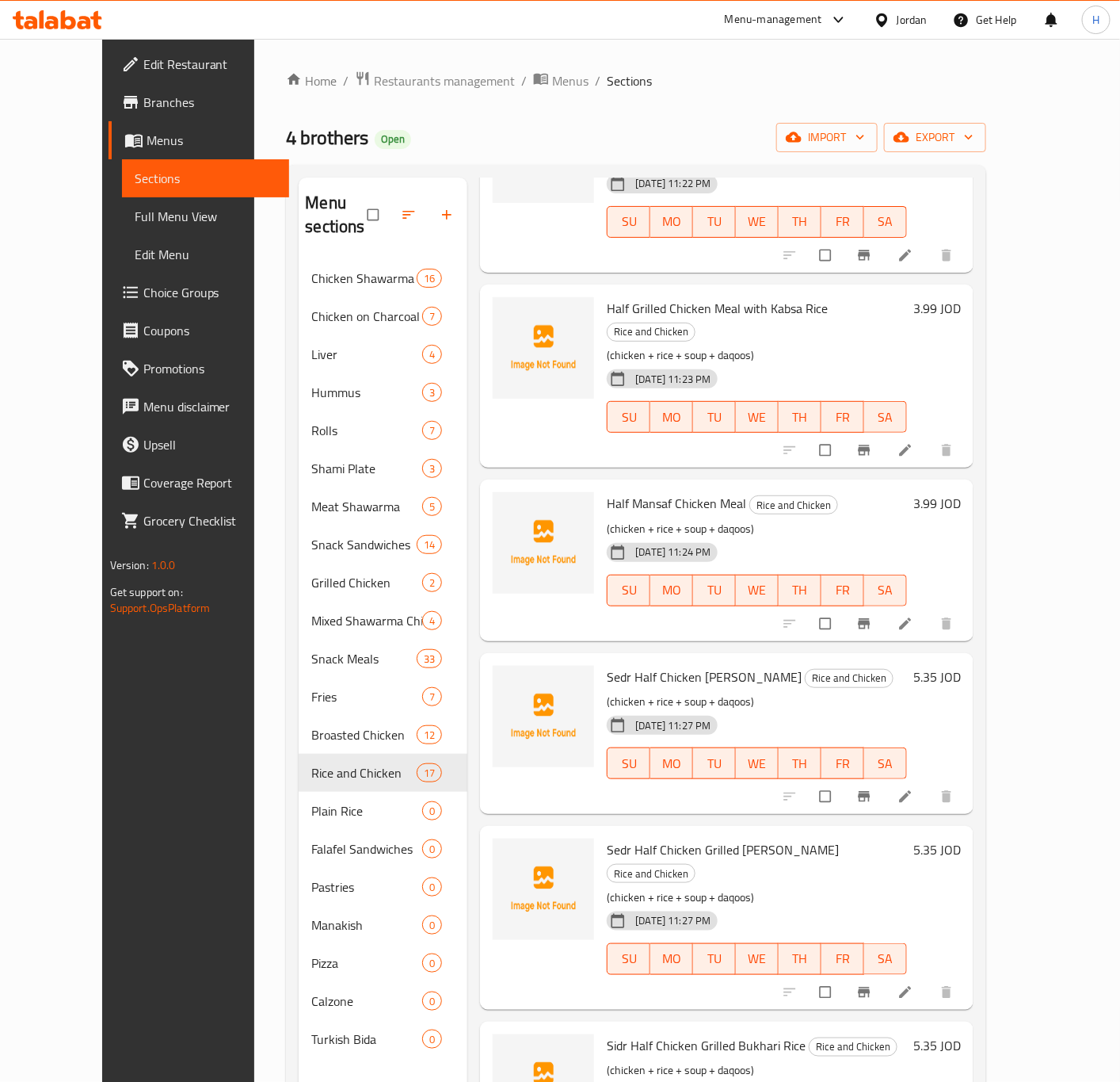
click at [146, 134] on span "Menus" at bounding box center [211, 140] width 130 height 19
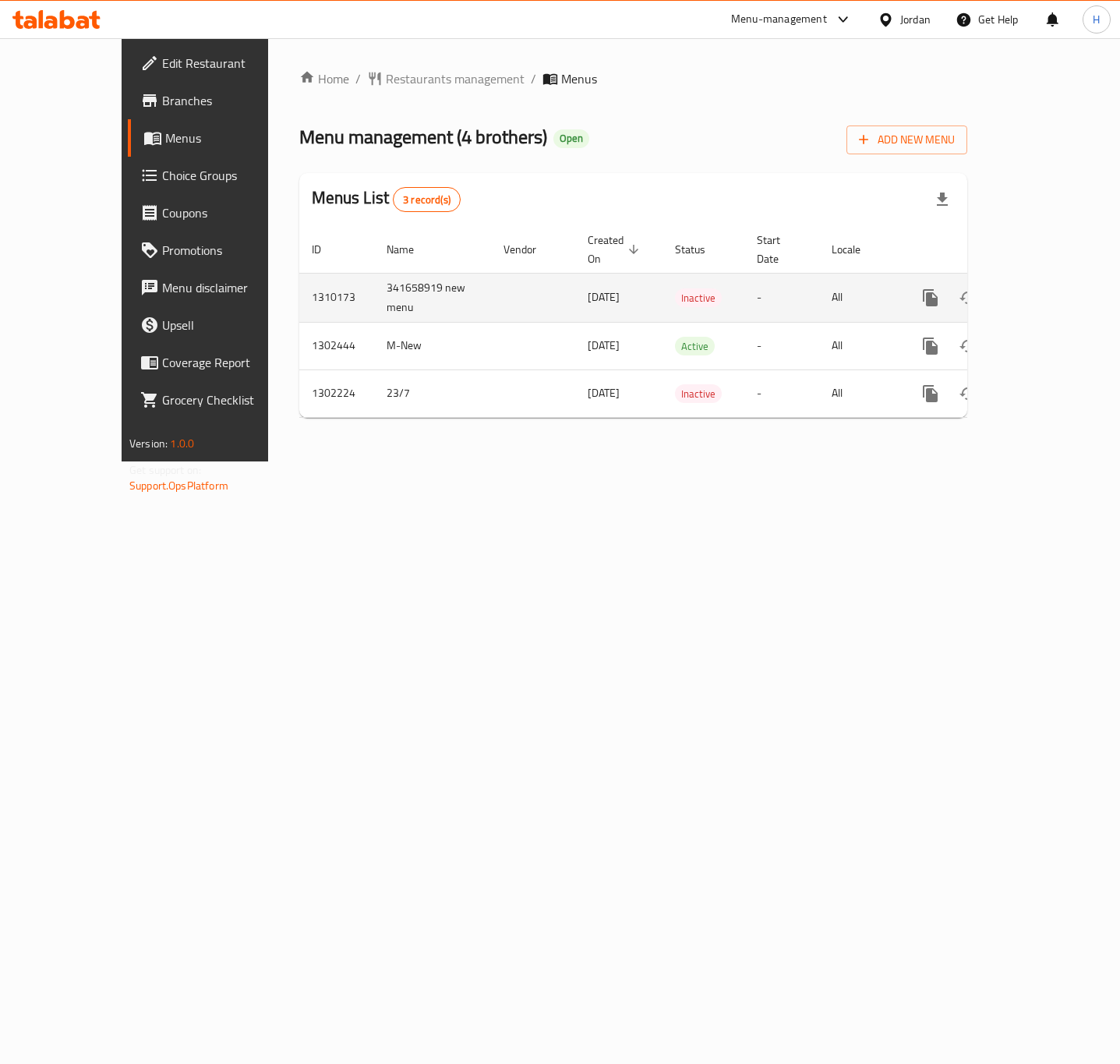
click at [299, 277] on td "1310173" at bounding box center [336, 297] width 75 height 49
copy td "1310173"
